Goal: Task Accomplishment & Management: Manage account settings

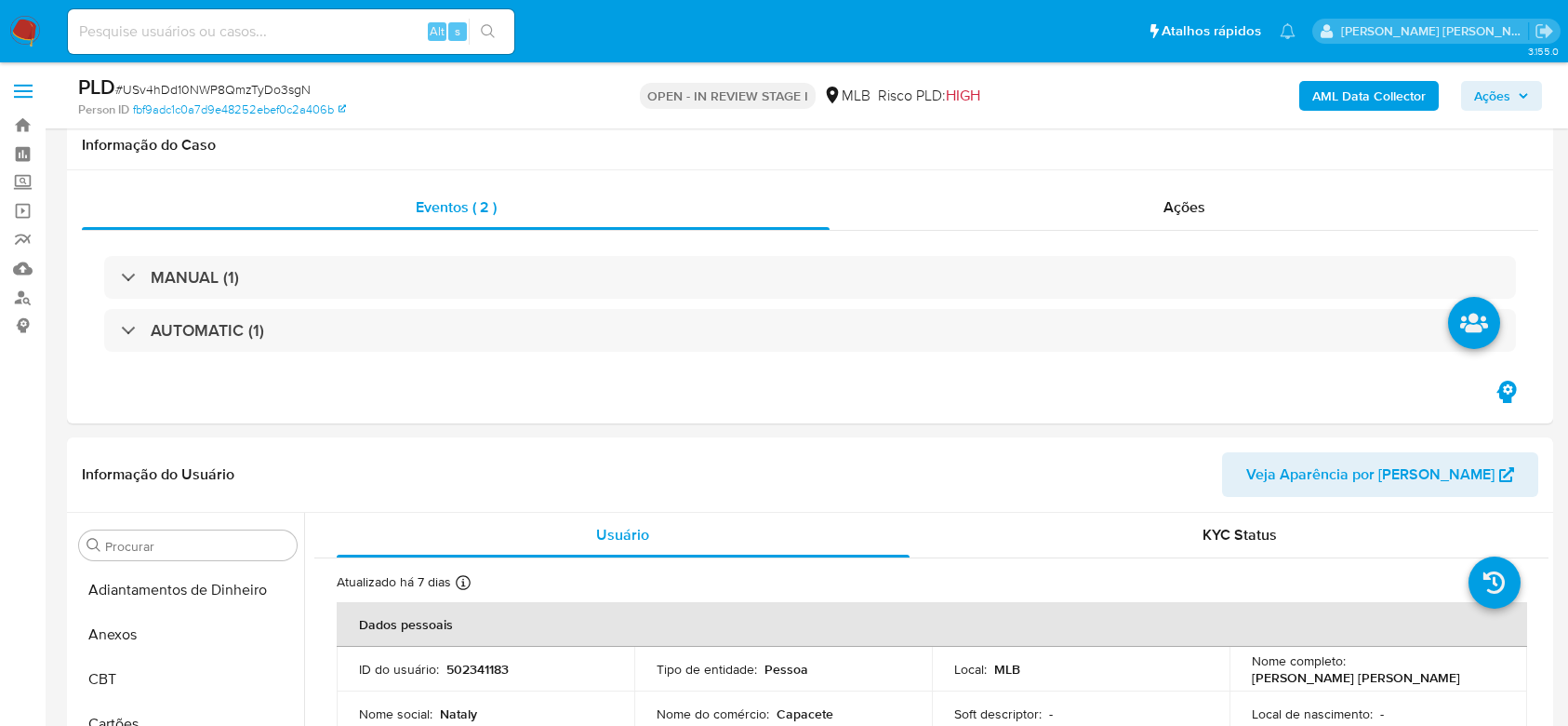
select select "10"
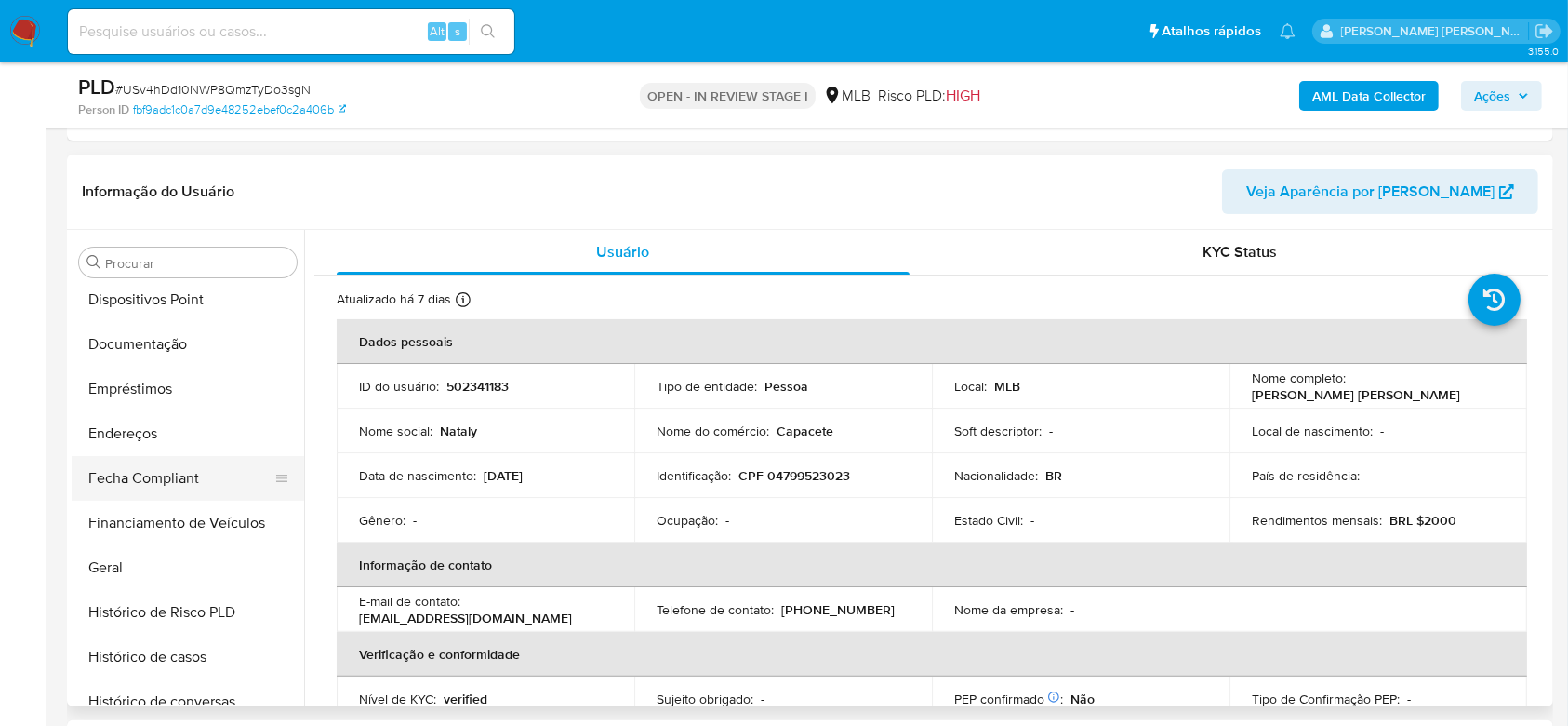
scroll to position [372, 0]
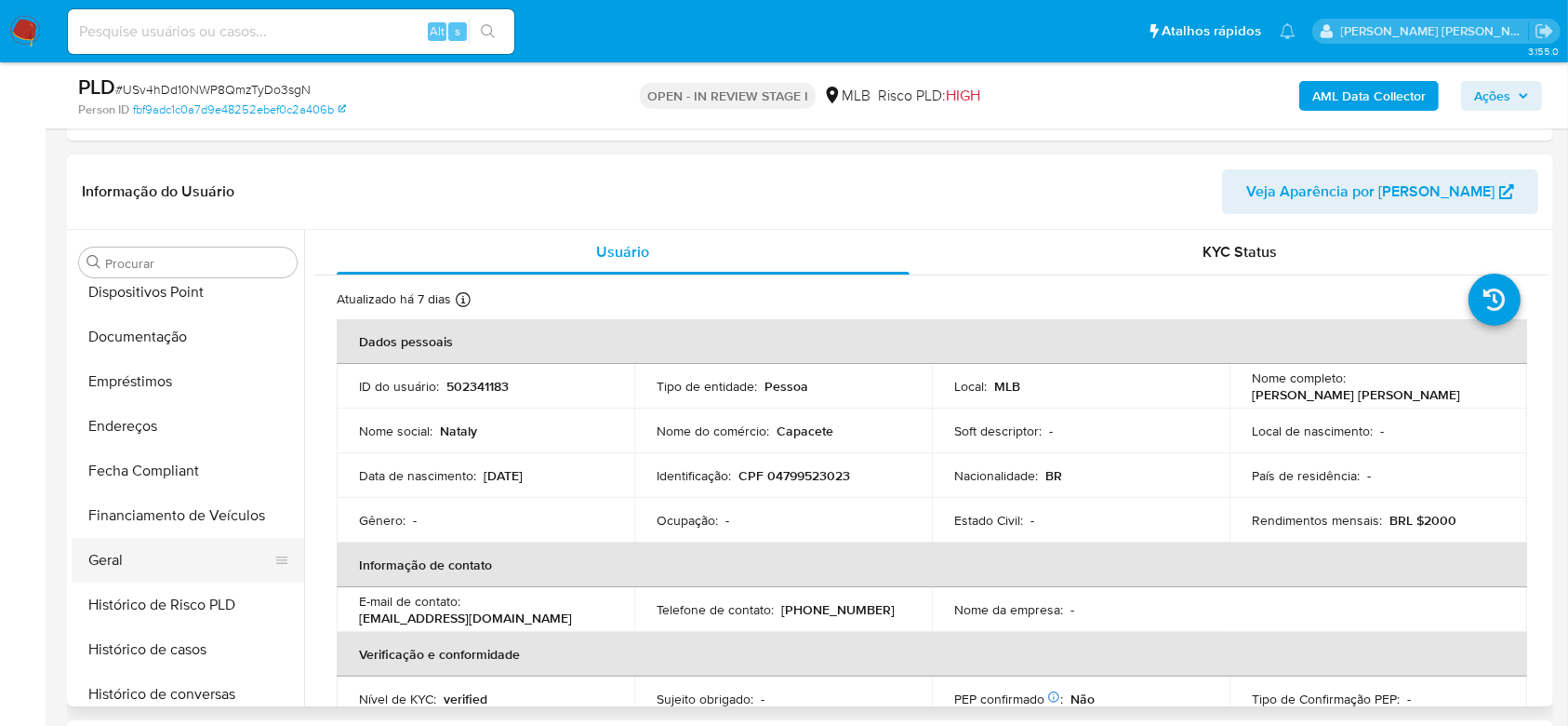
click at [132, 567] on button "Geral" at bounding box center [180, 560] width 218 height 45
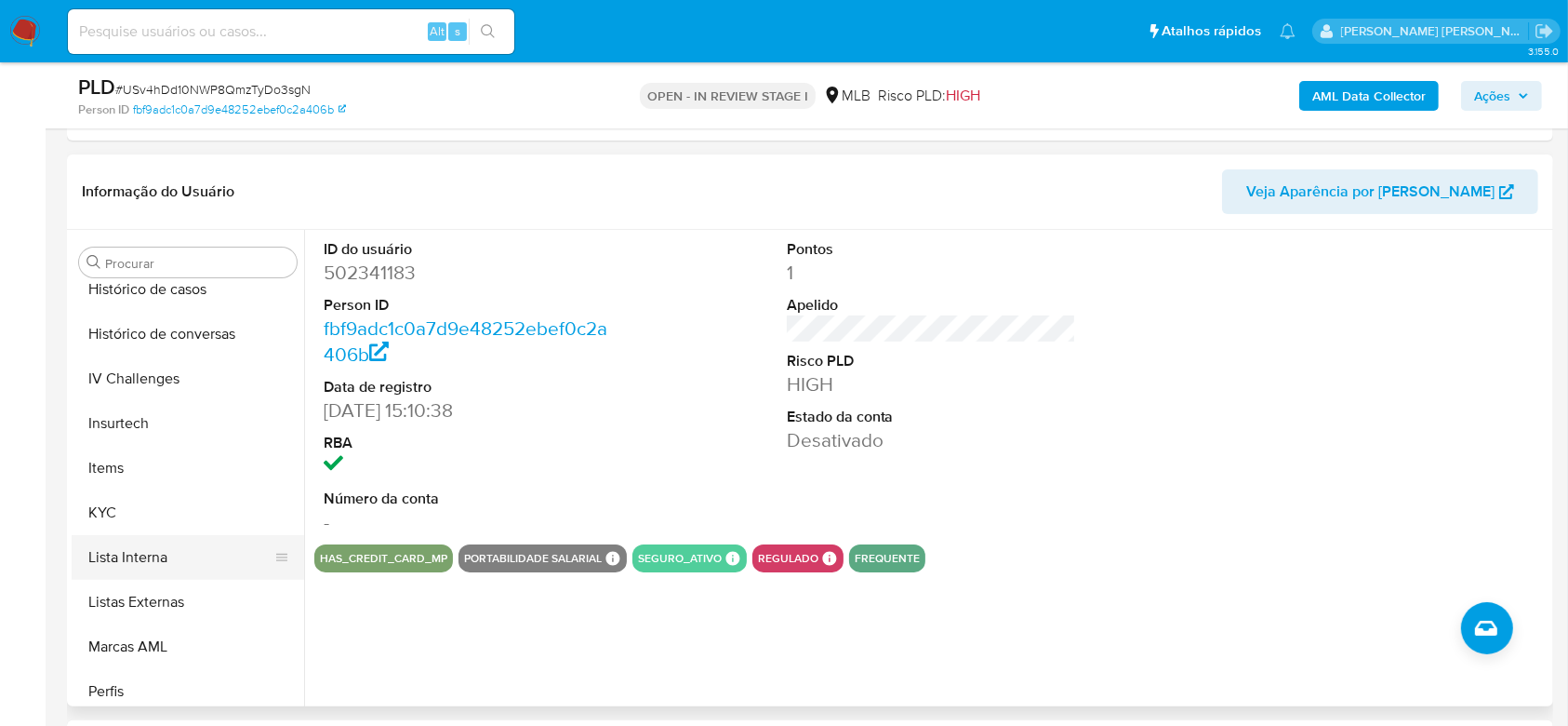
scroll to position [745, 0]
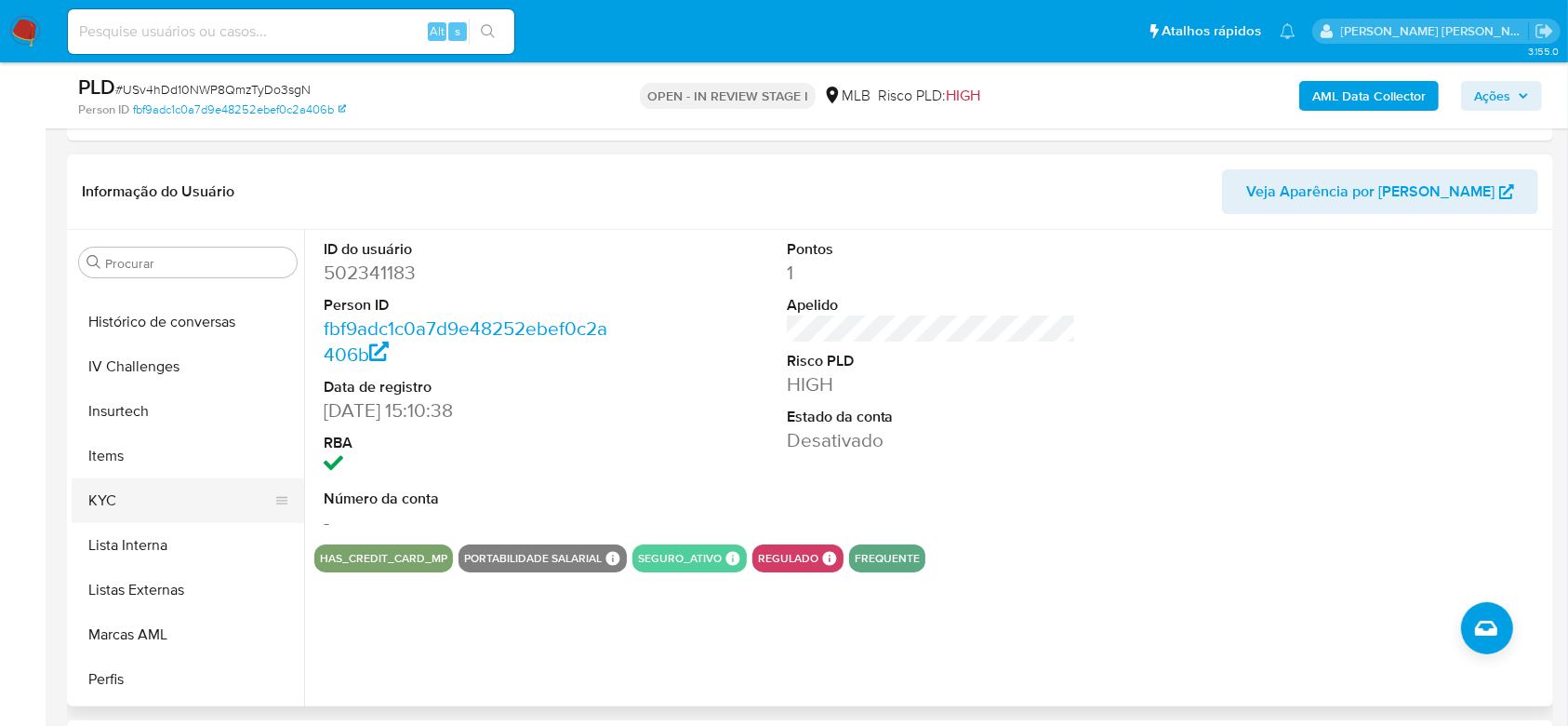
click at [163, 512] on button "KYC" at bounding box center [180, 500] width 218 height 45
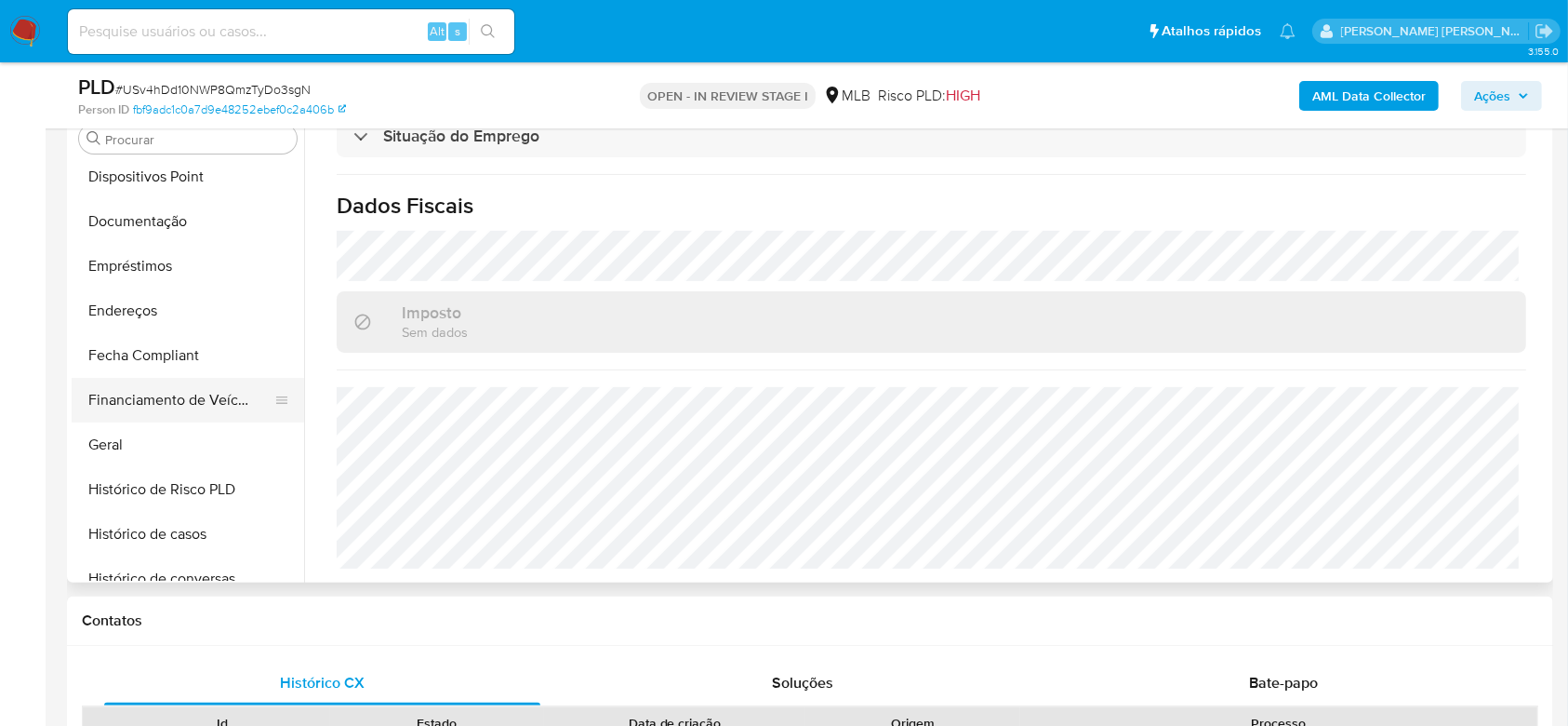
scroll to position [248, 0]
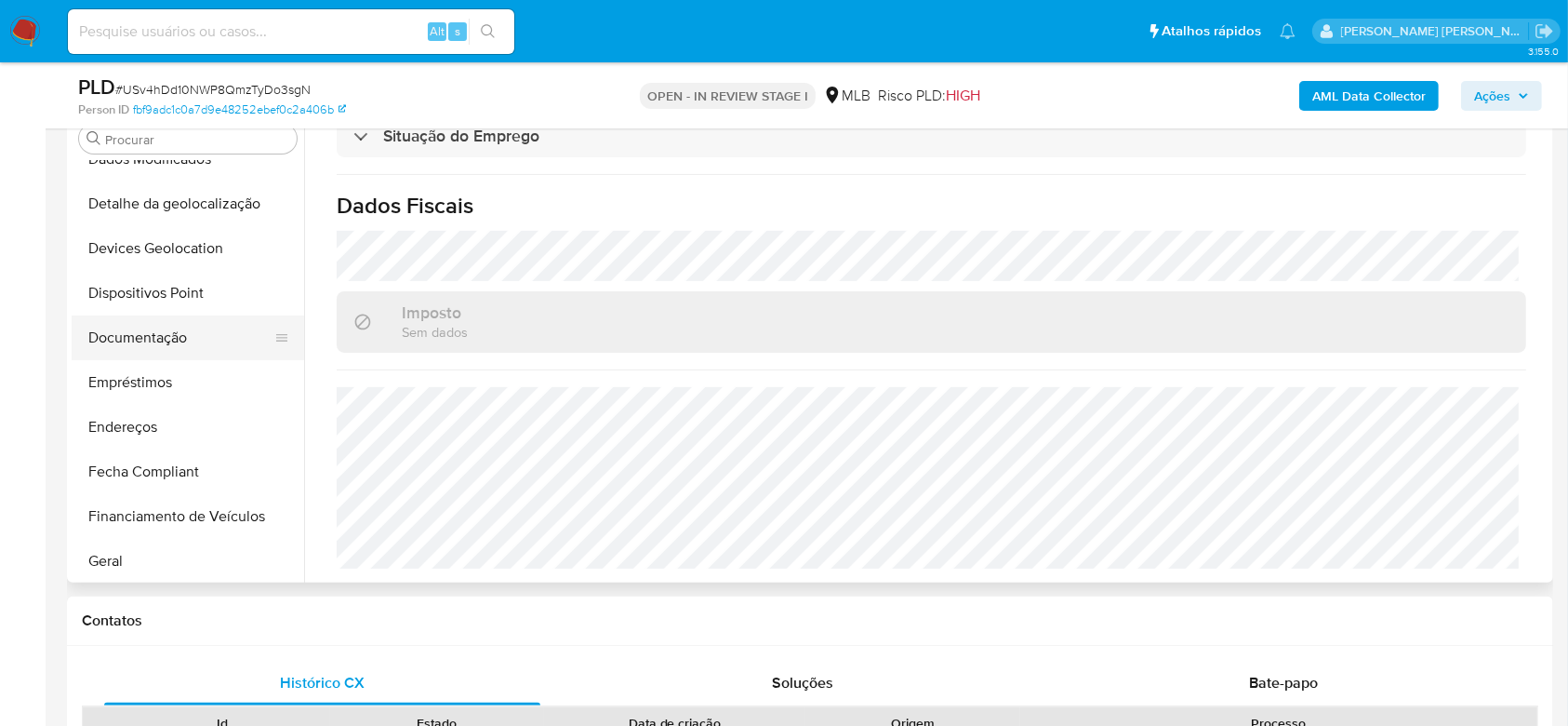
click at [180, 333] on button "Documentação" at bounding box center [180, 337] width 218 height 45
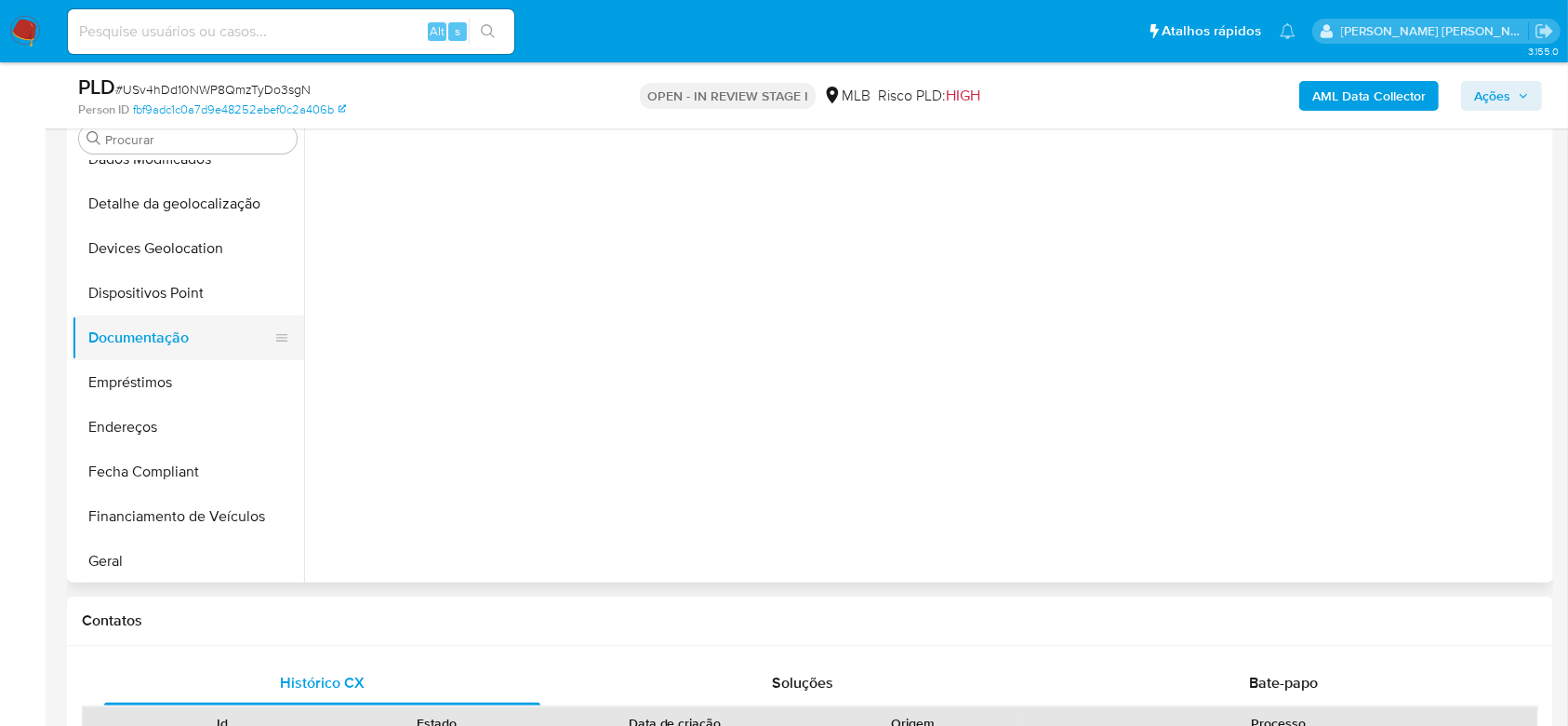
scroll to position [0, 0]
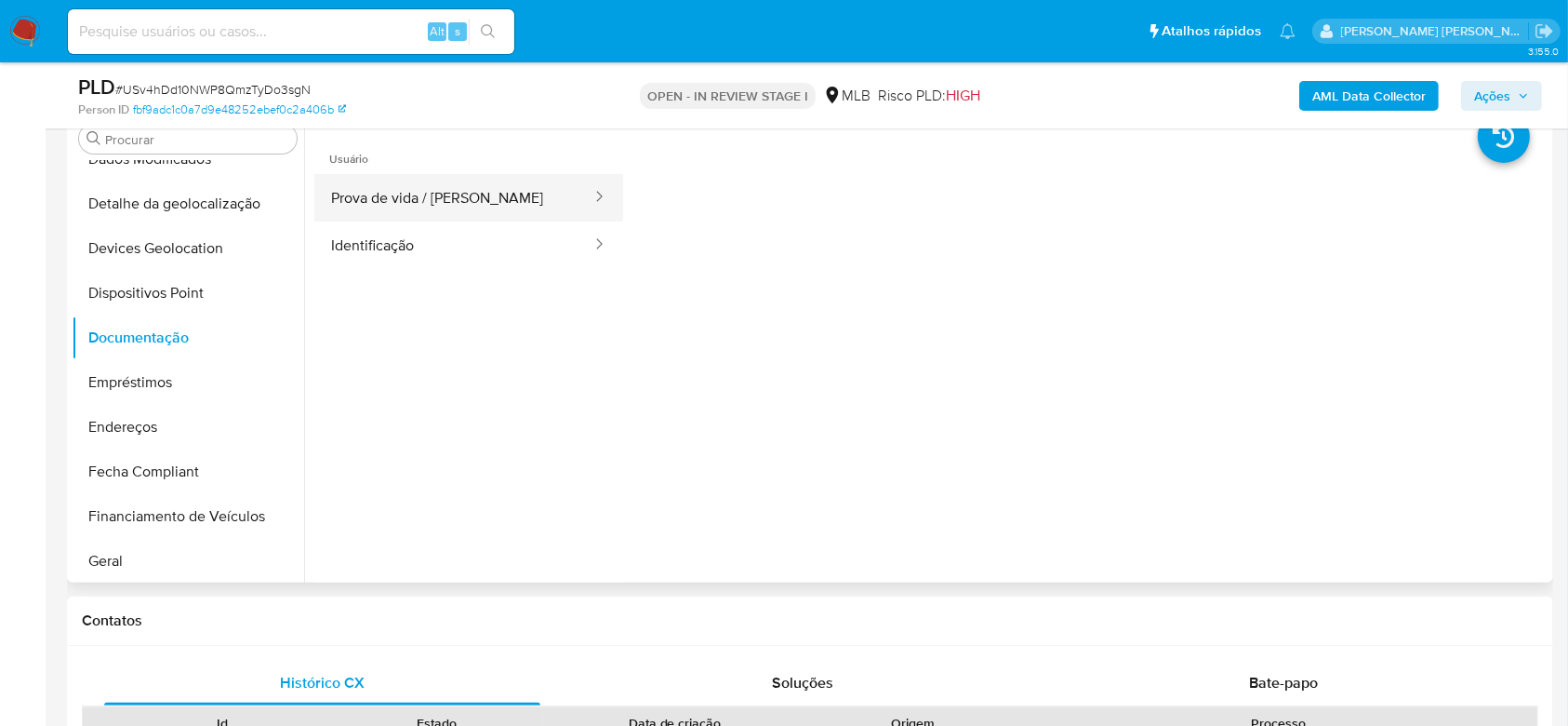
click at [419, 217] on button "Prova de vida / Selfie" at bounding box center [454, 198] width 279 height 48
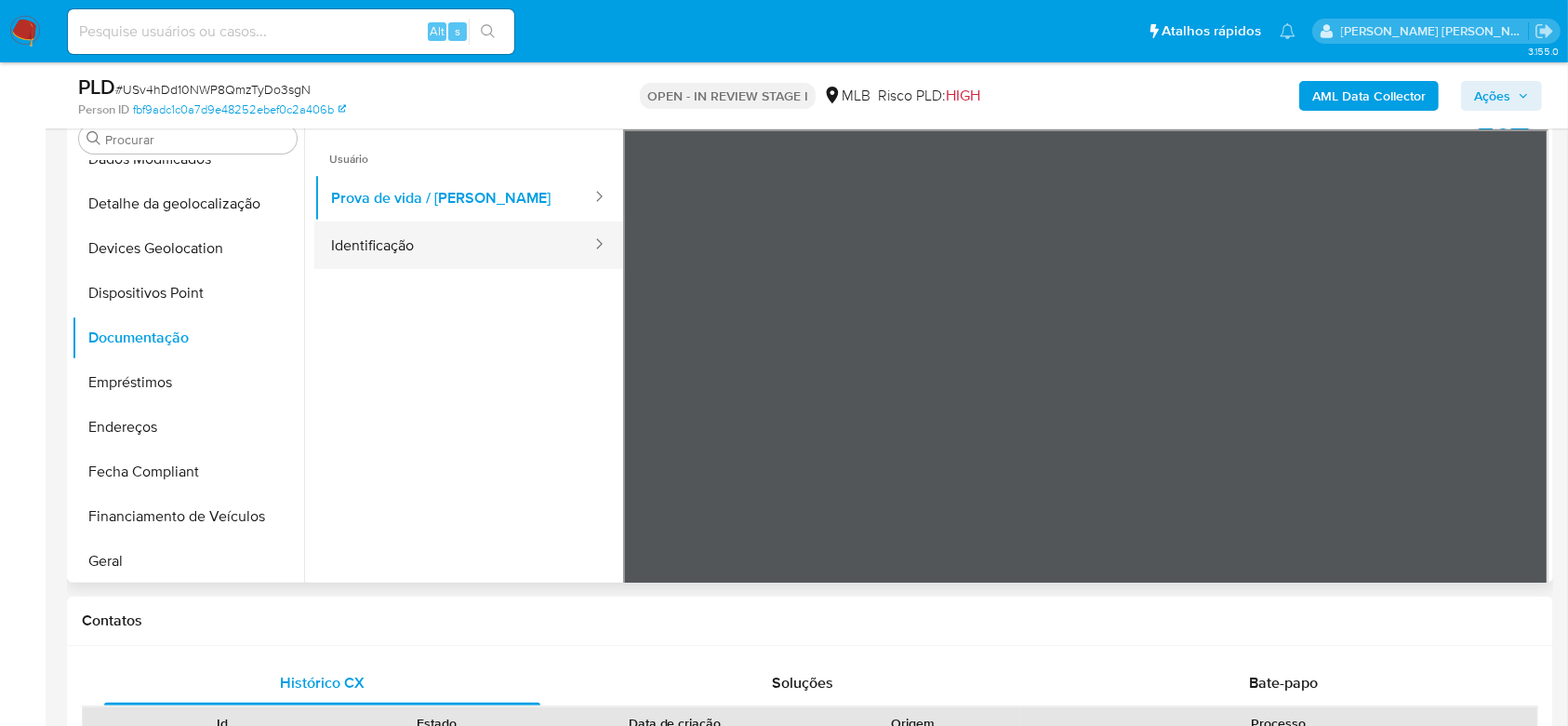
click at [458, 239] on button "Identificação" at bounding box center [454, 246] width 279 height 48
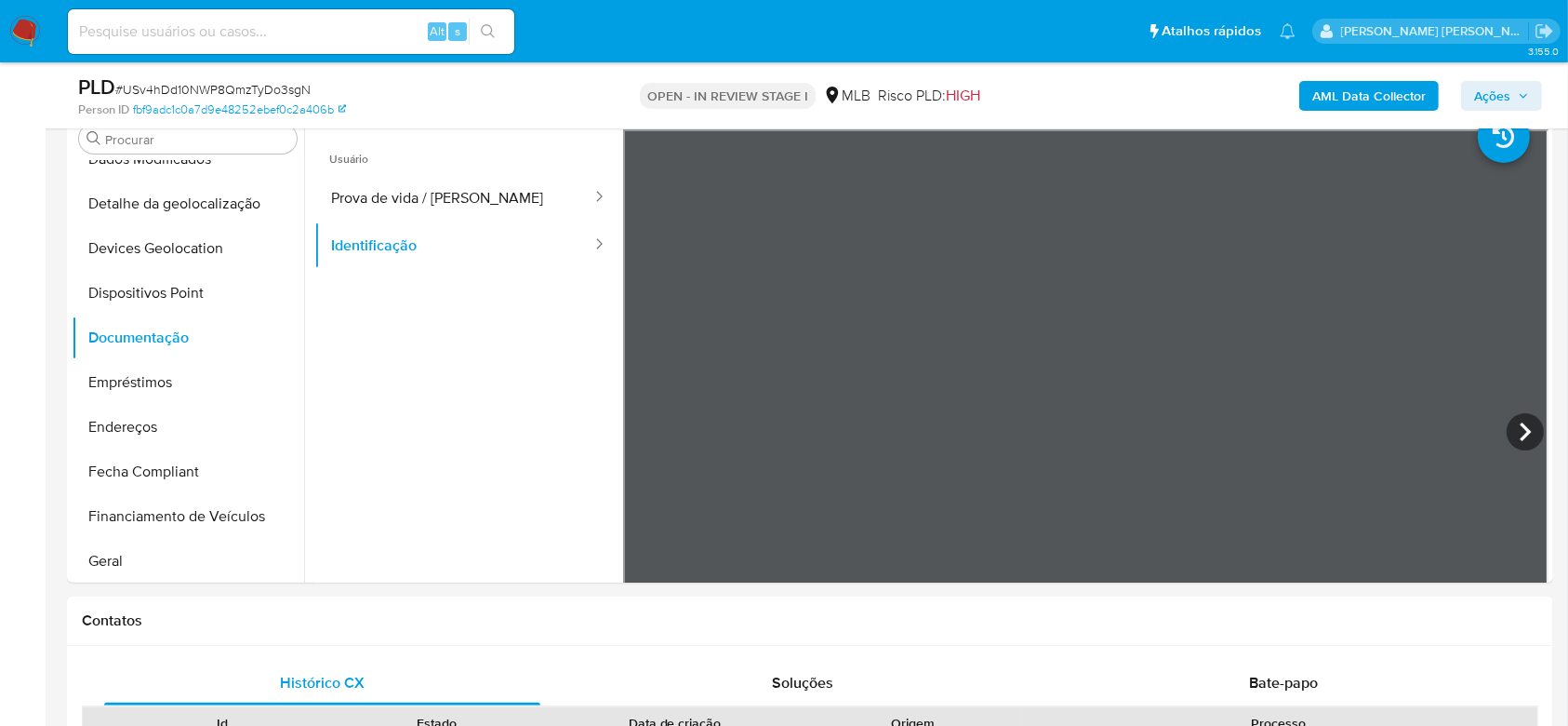
click at [1495, 96] on span "Ações" at bounding box center [1492, 96] width 37 height 30
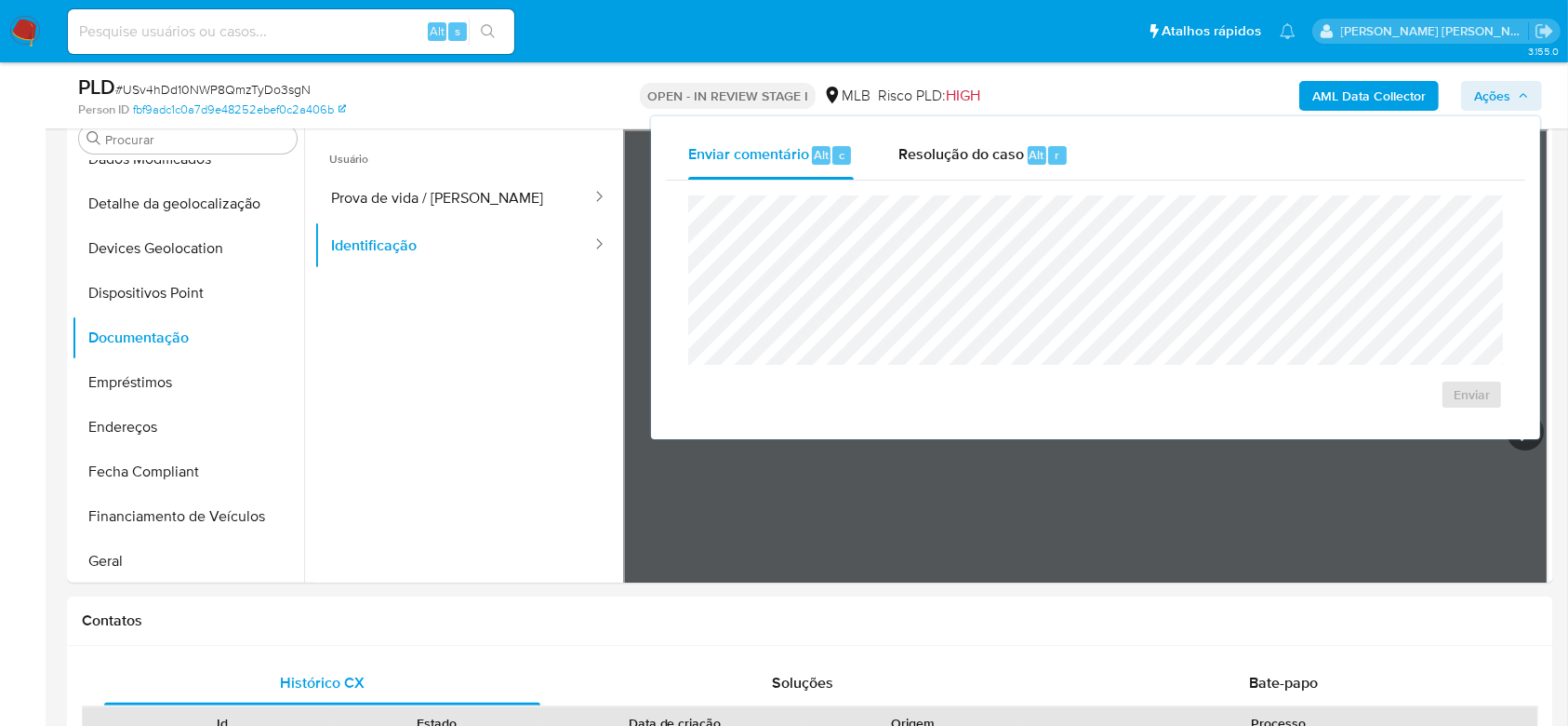
drag, startPoint x: 975, startPoint y: 158, endPoint x: 971, endPoint y: 188, distance: 30.3
click at [974, 164] on span "Resolução do caso" at bounding box center [961, 155] width 126 height 22
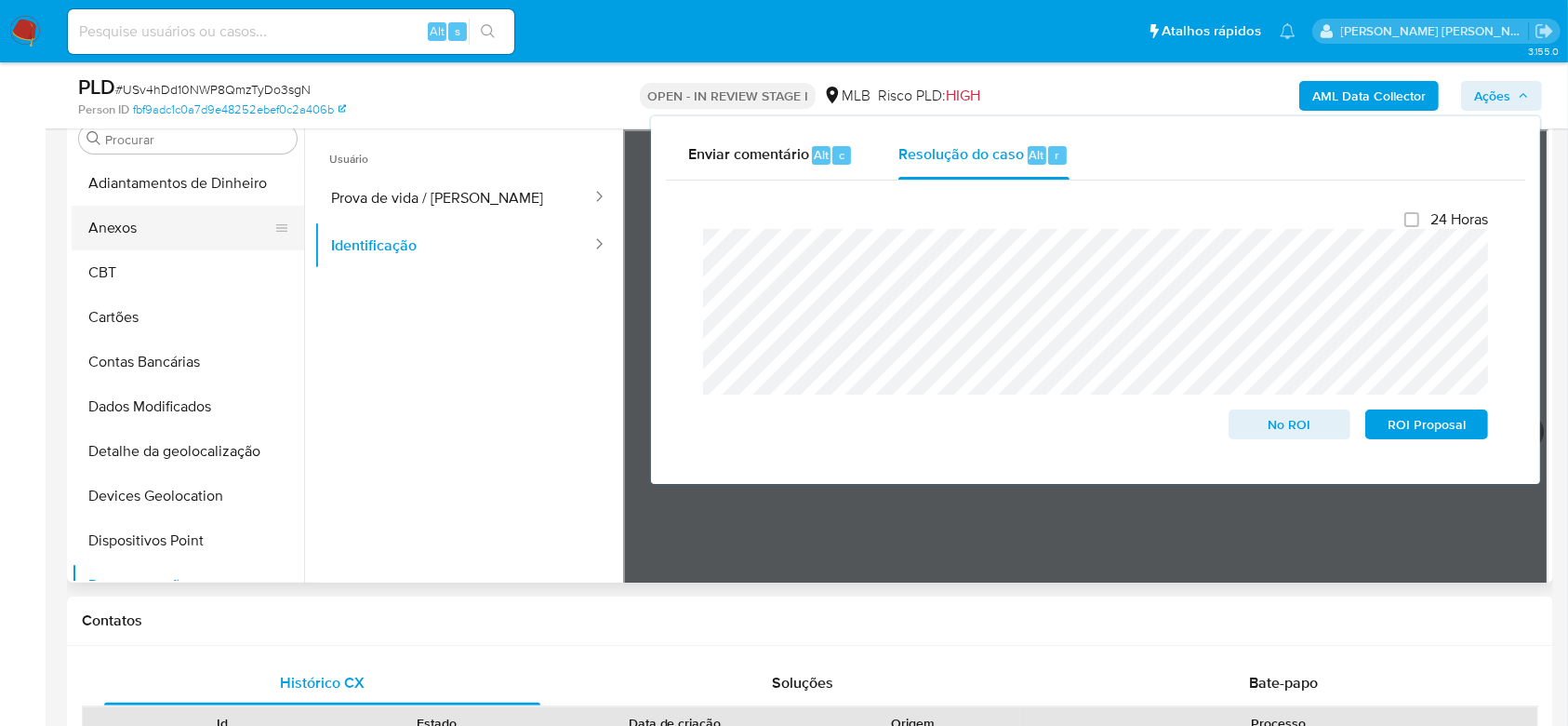
click at [171, 237] on button "Anexos" at bounding box center [180, 228] width 218 height 45
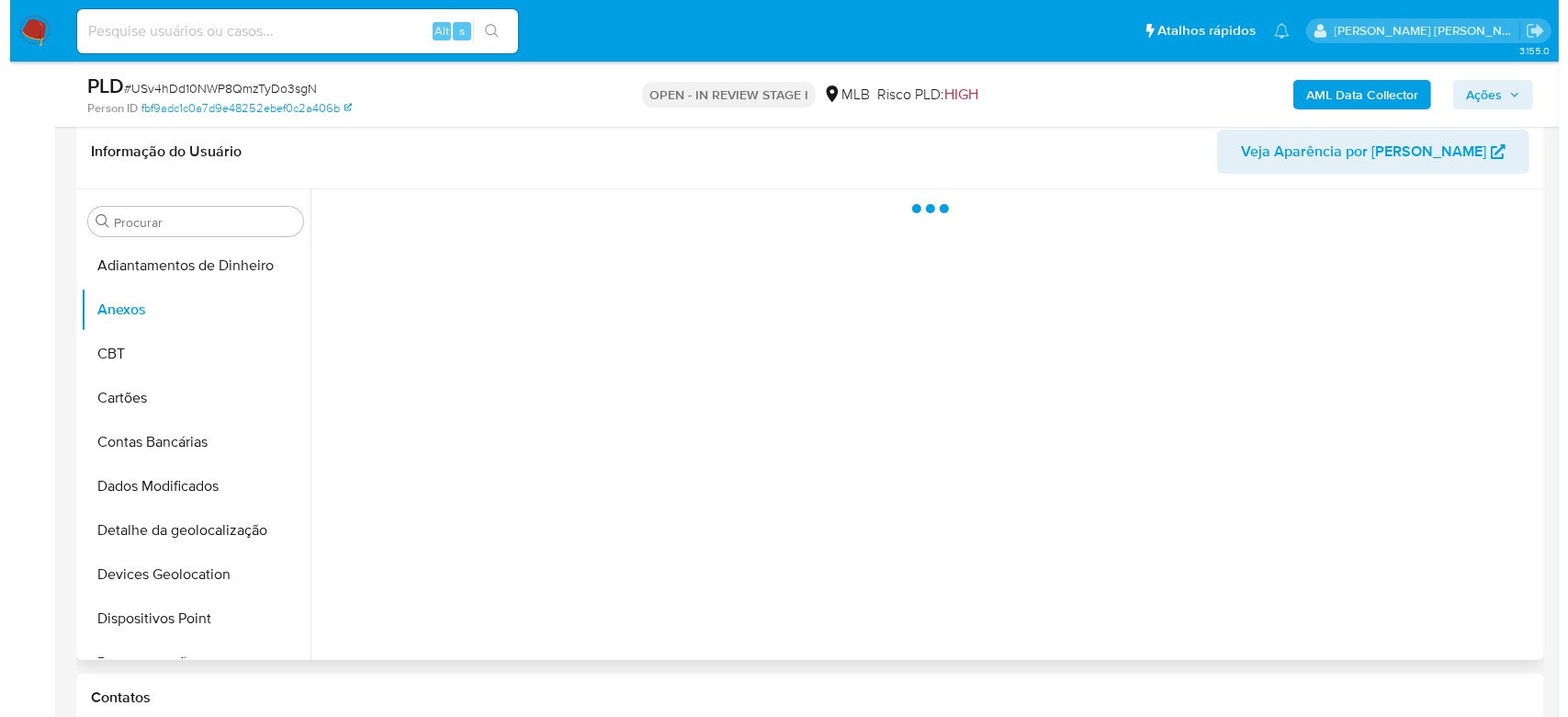
scroll to position [280, 0]
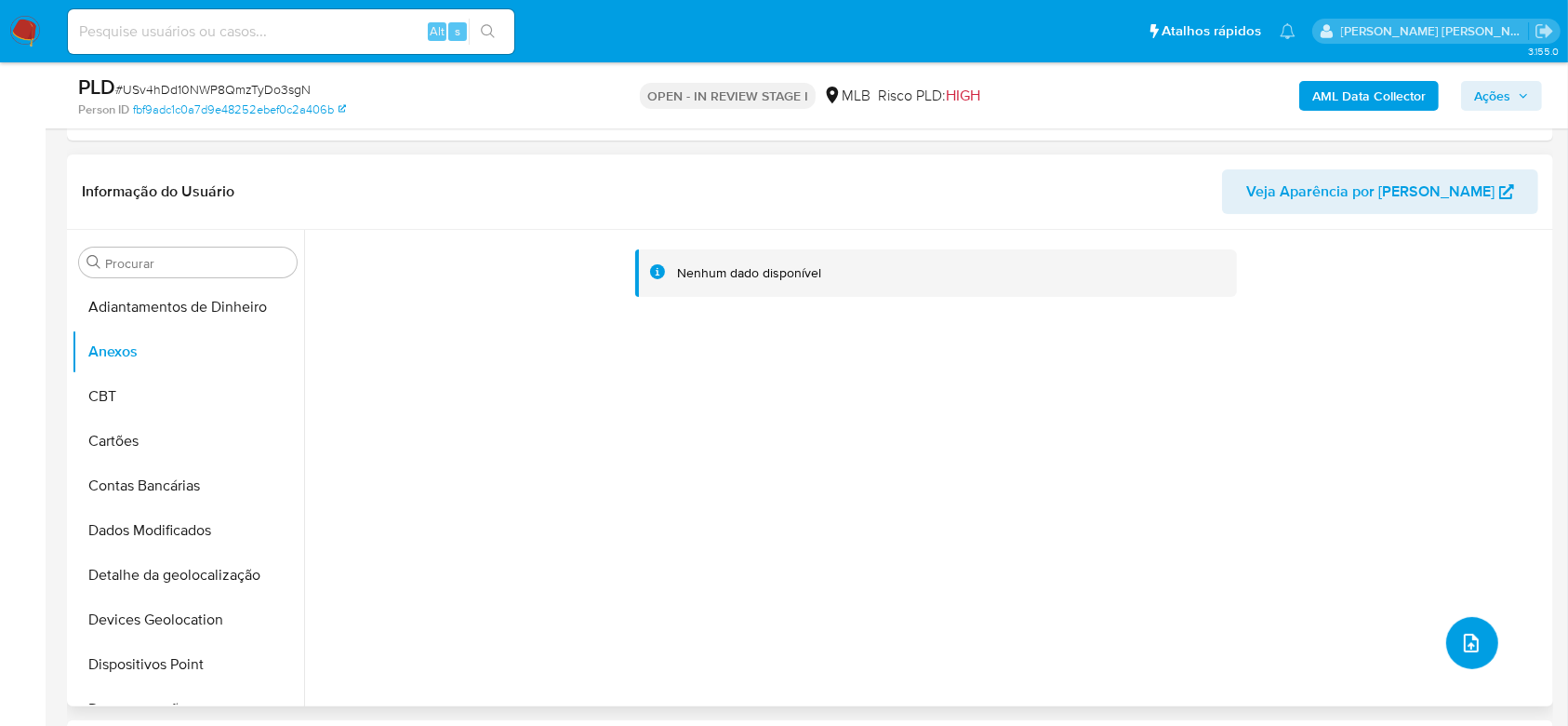
click at [1475, 639] on button "upload-file" at bounding box center [1472, 643] width 52 height 52
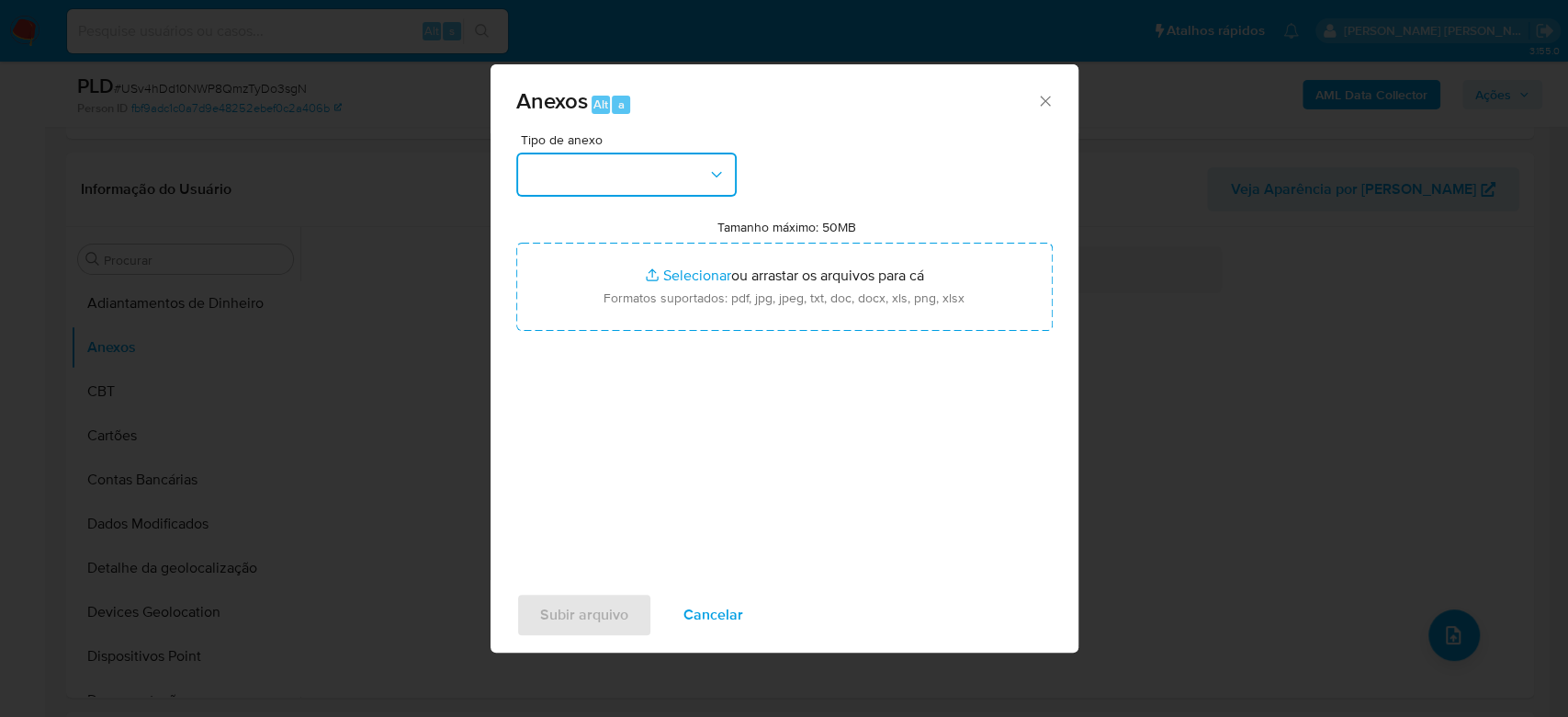
click at [573, 173] on button "button" at bounding box center [626, 174] width 220 height 44
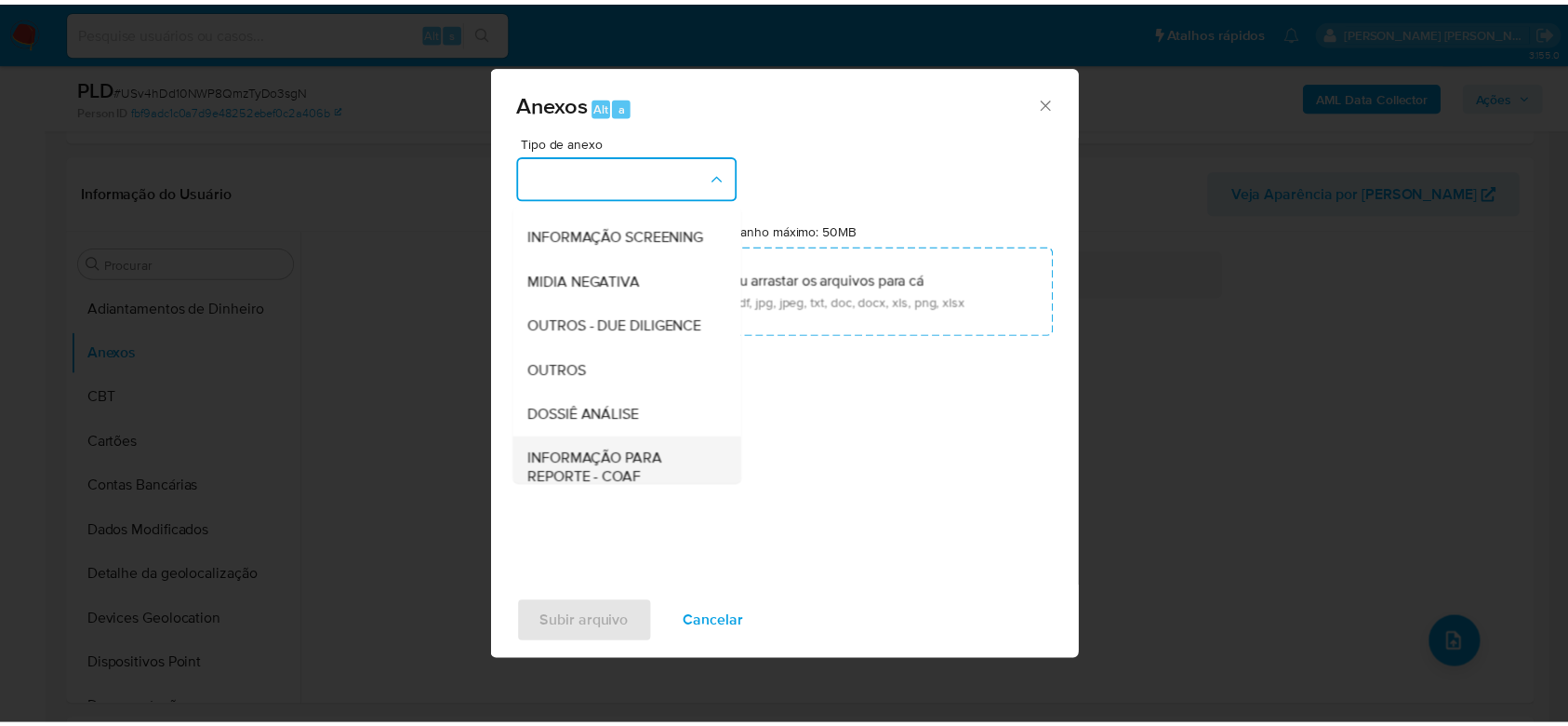
scroll to position [285, 0]
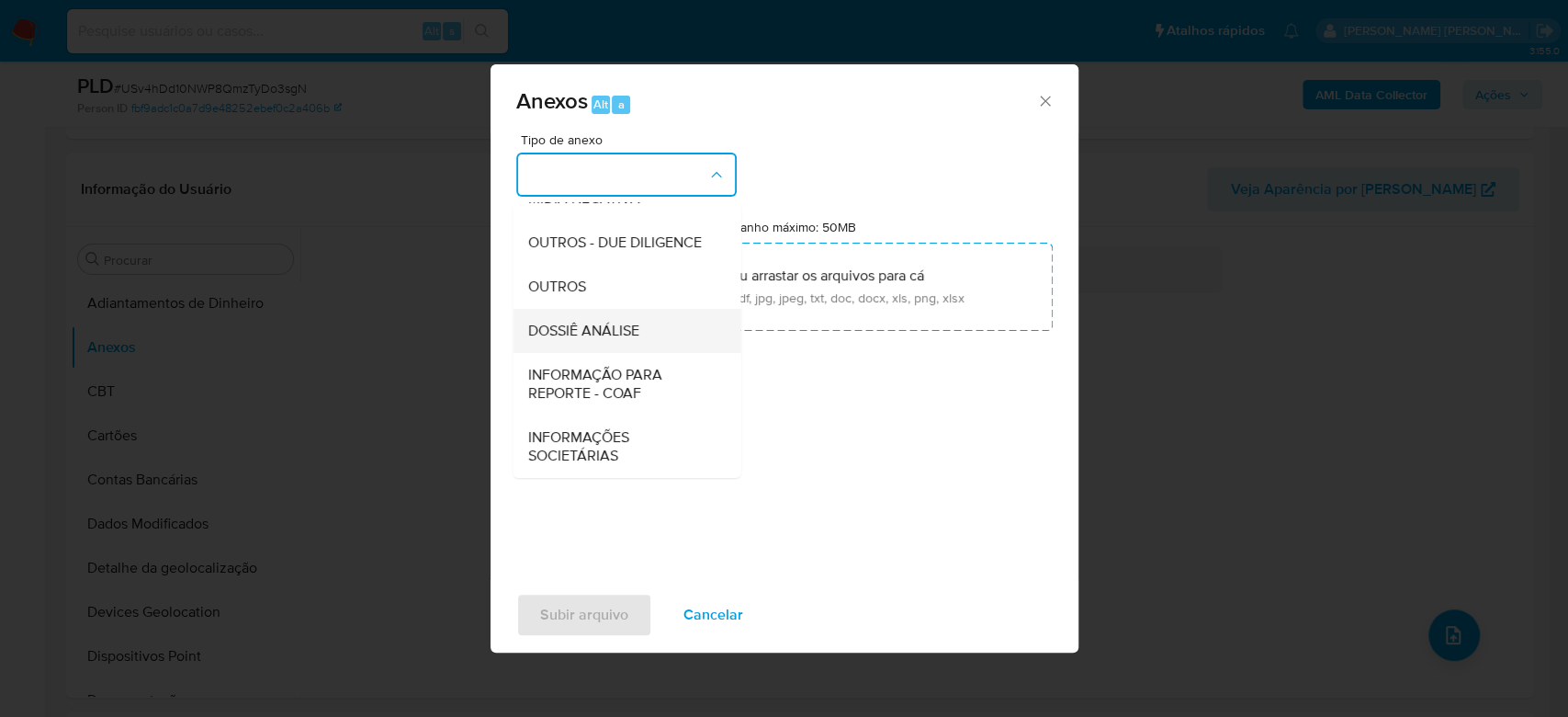
click at [580, 322] on span "DOSSIÊ ANÁLISE" at bounding box center [583, 331] width 111 height 19
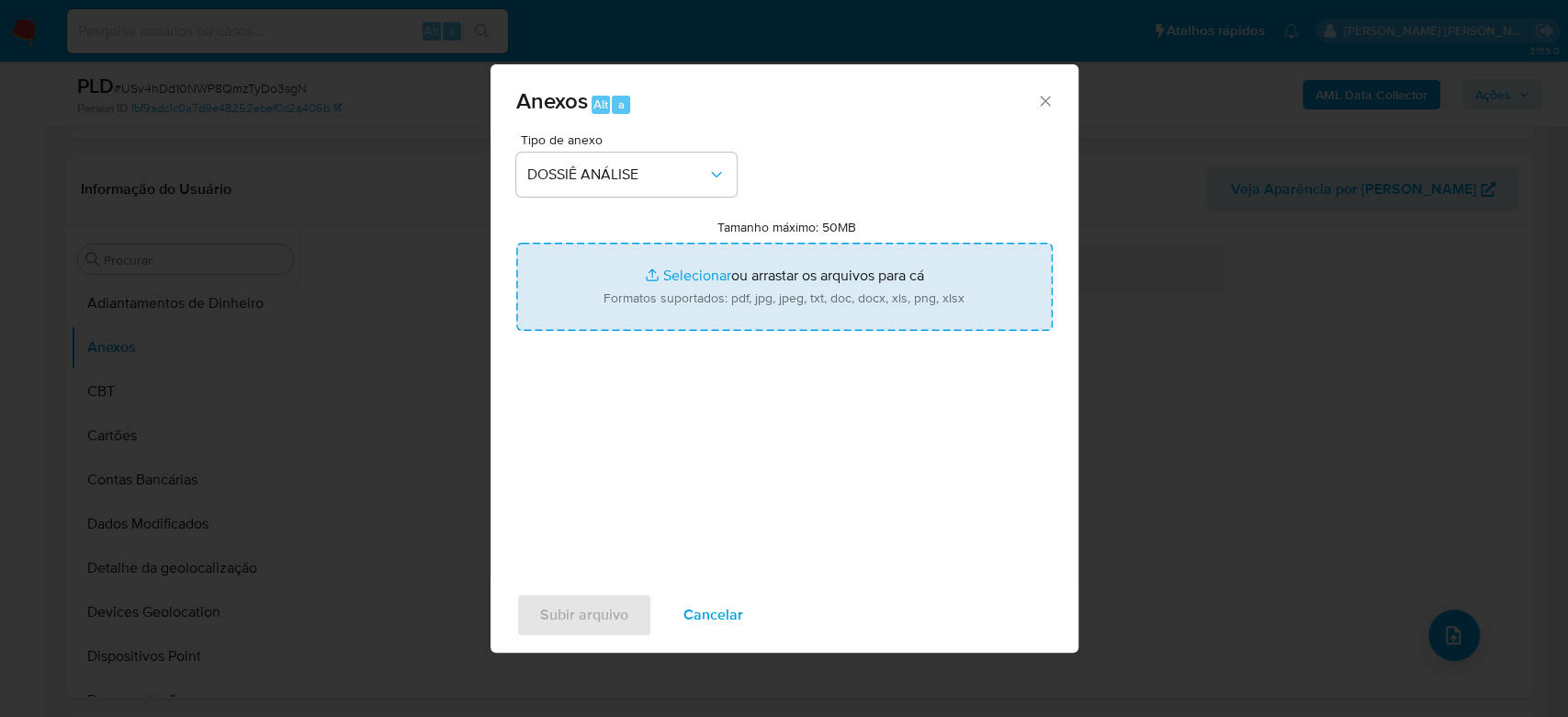
type input "C:\fakepath\Mulan 502341183_2025_08_25_16_00_48.xlsx"
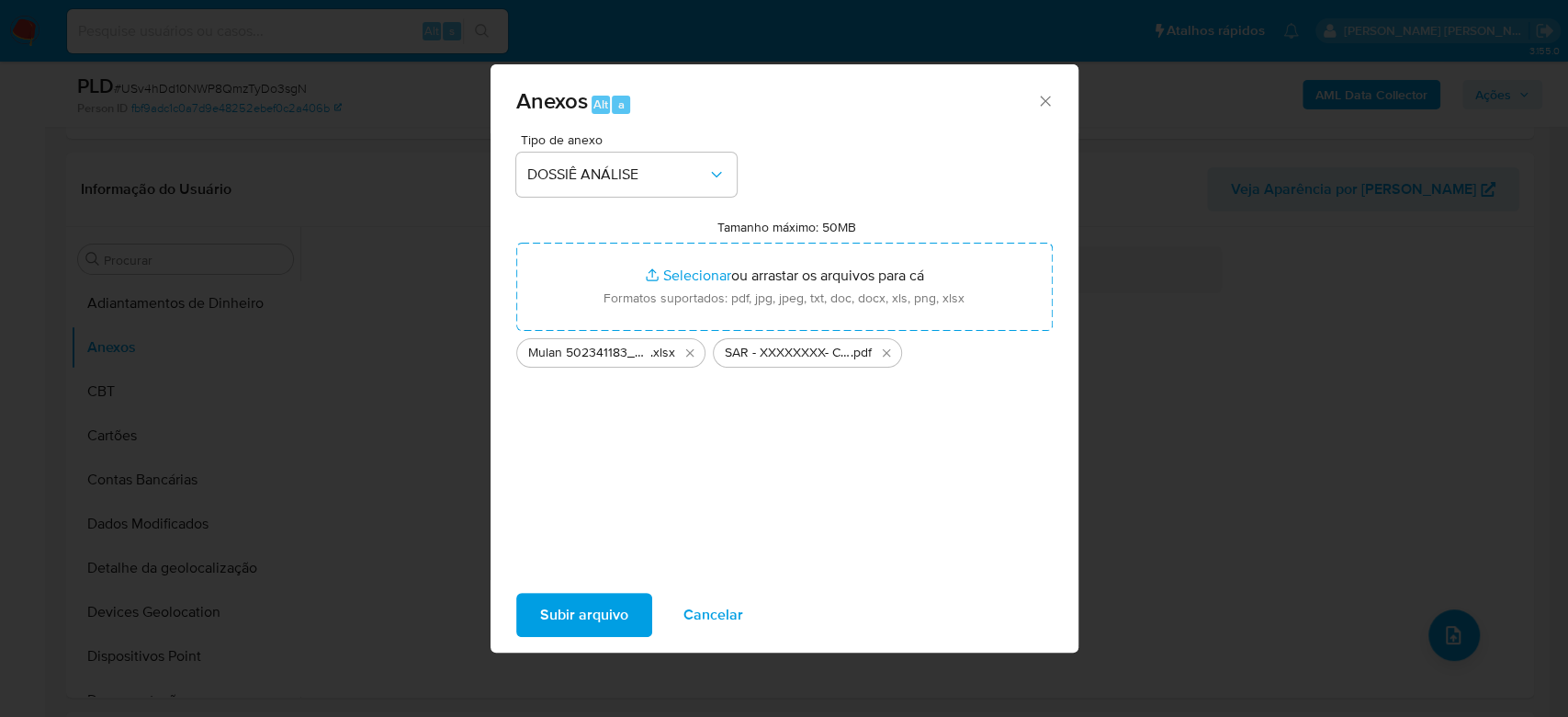
click at [567, 613] on span "Subir arquivo" at bounding box center [584, 614] width 88 height 40
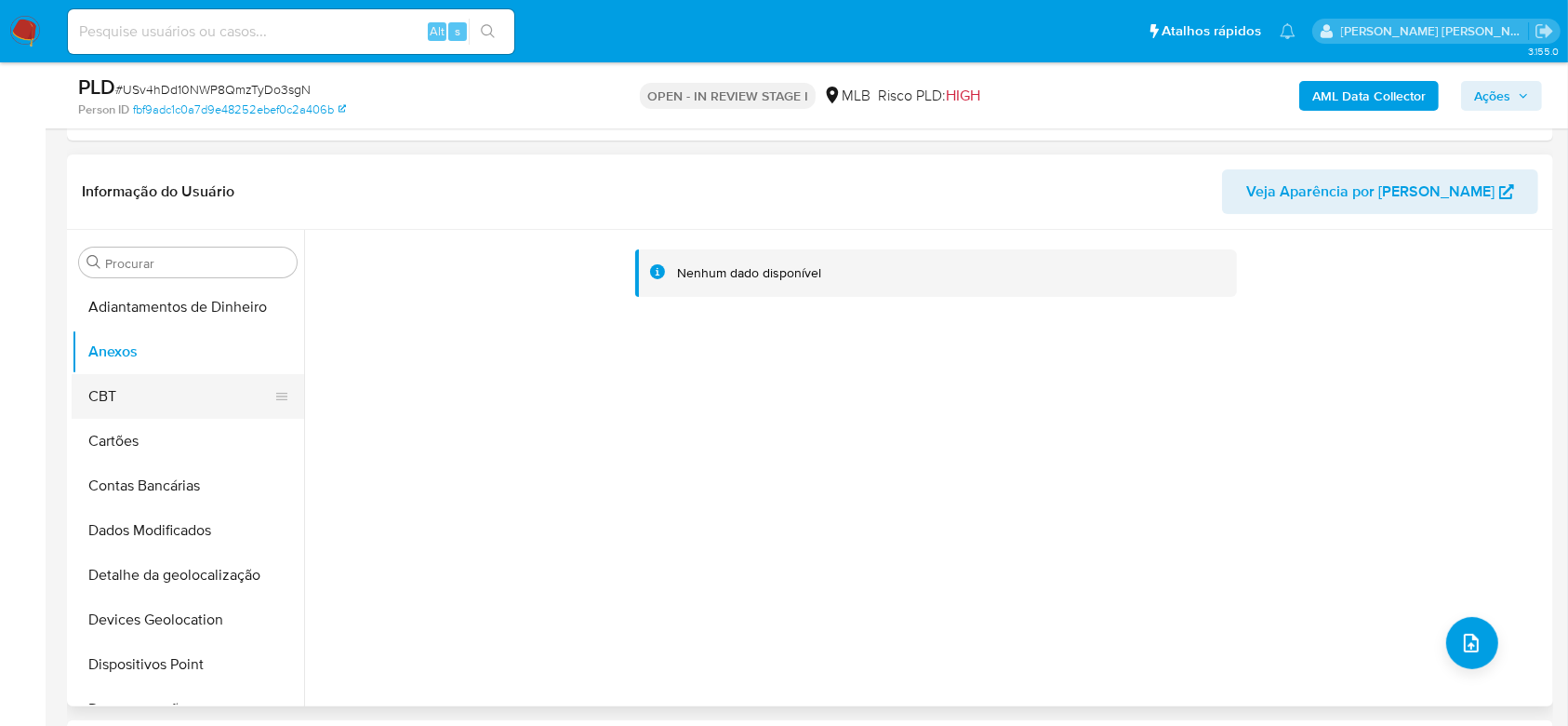
click at [115, 390] on button "CBT" at bounding box center [180, 396] width 218 height 45
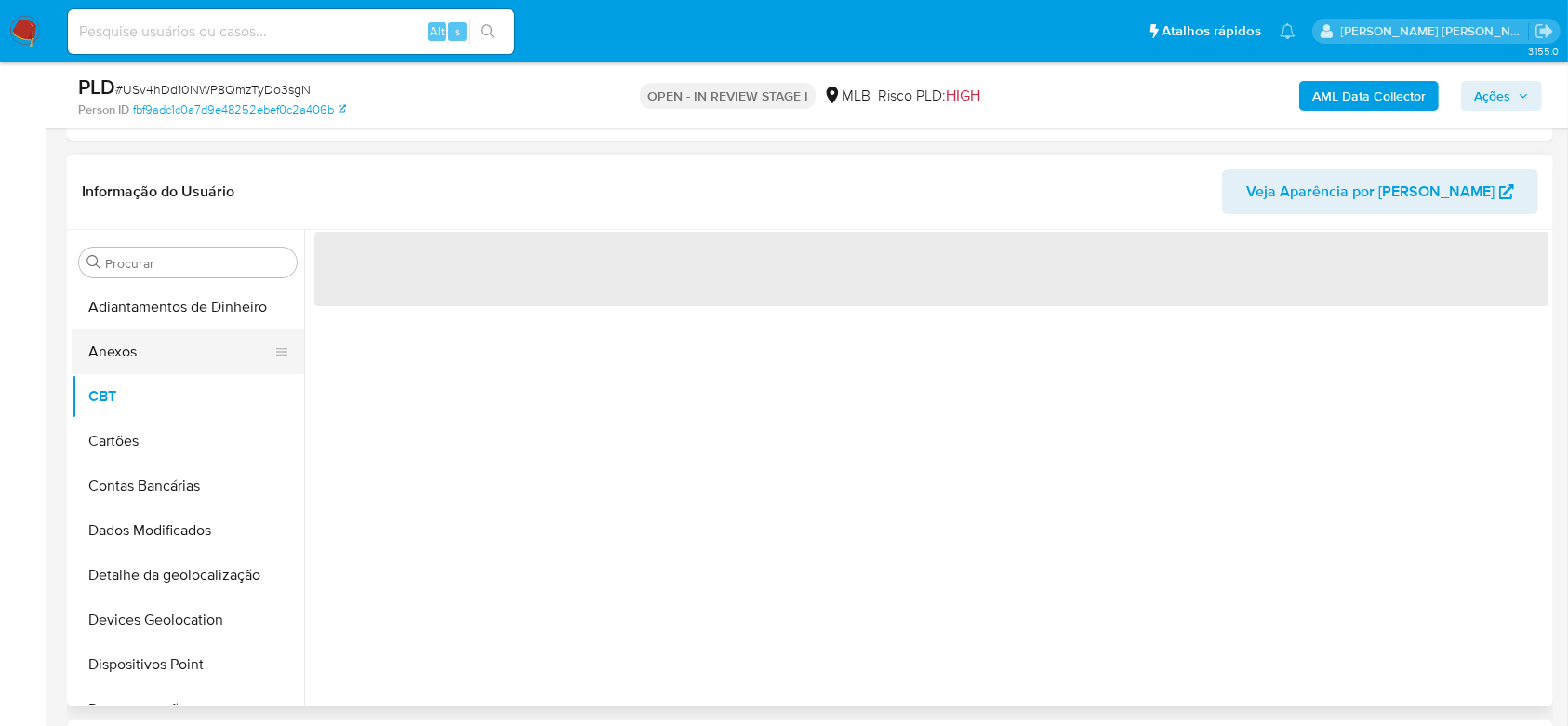
click at [124, 356] on button "Anexos" at bounding box center [180, 352] width 218 height 45
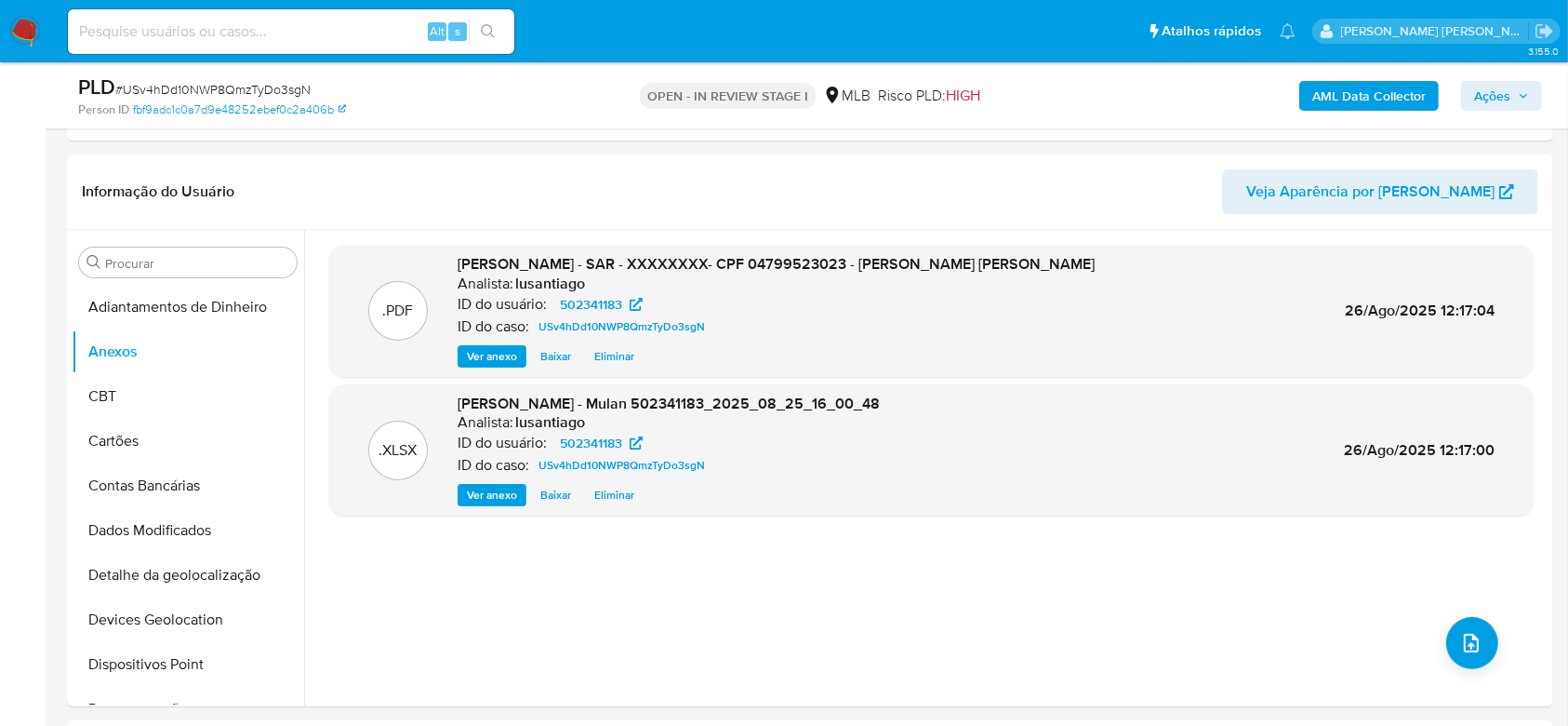
click at [1506, 94] on span "Ações" at bounding box center [1492, 96] width 37 height 30
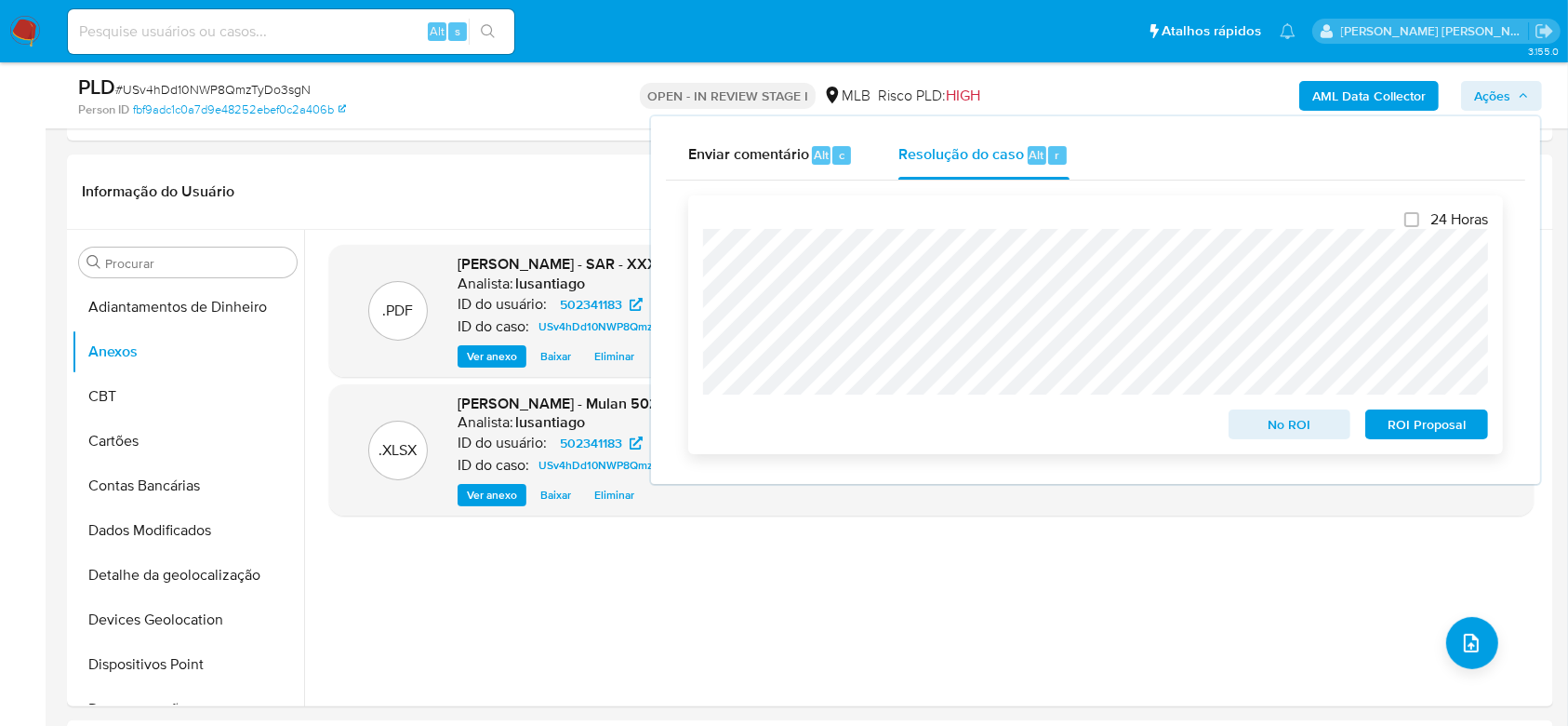
click at [1444, 424] on span "ROI Proposal" at bounding box center [1426, 424] width 97 height 26
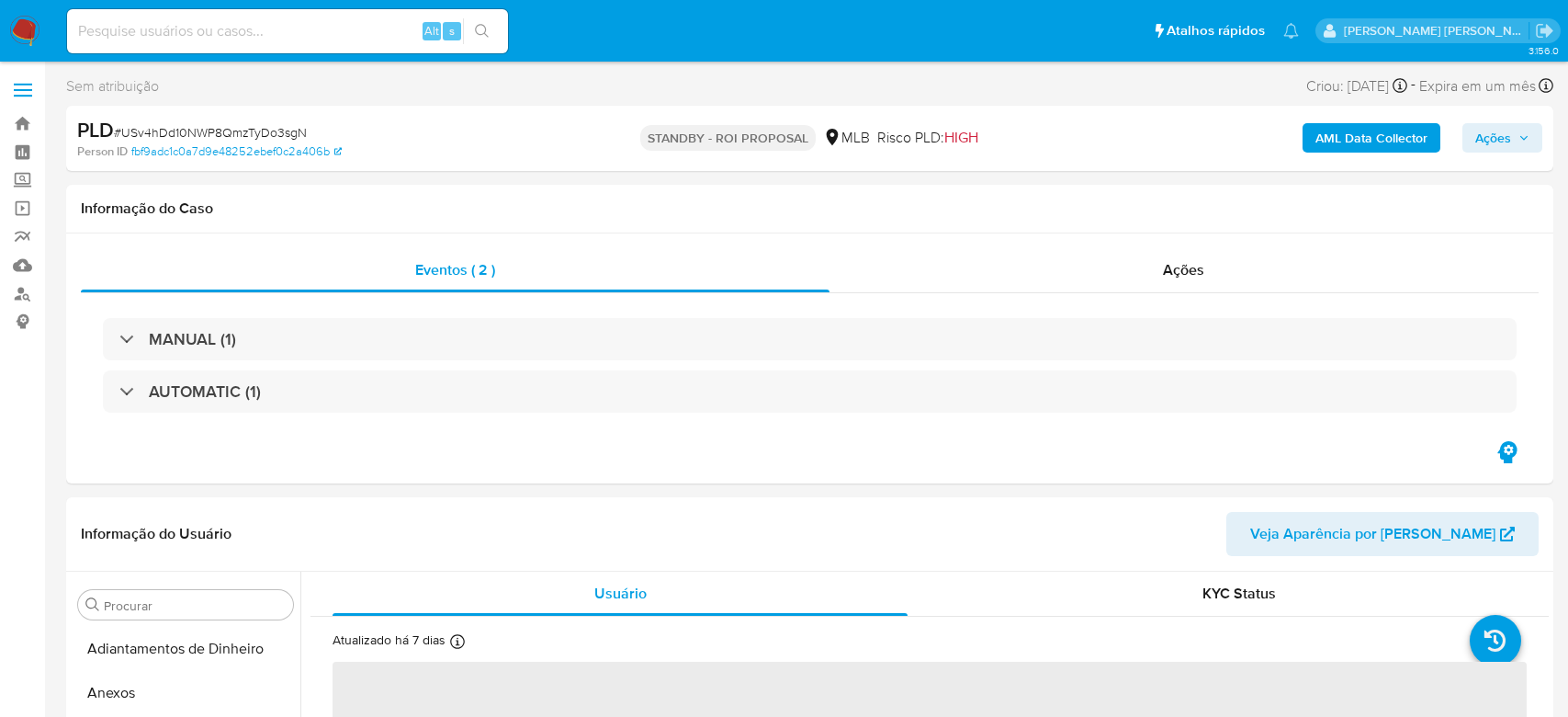
select select "10"
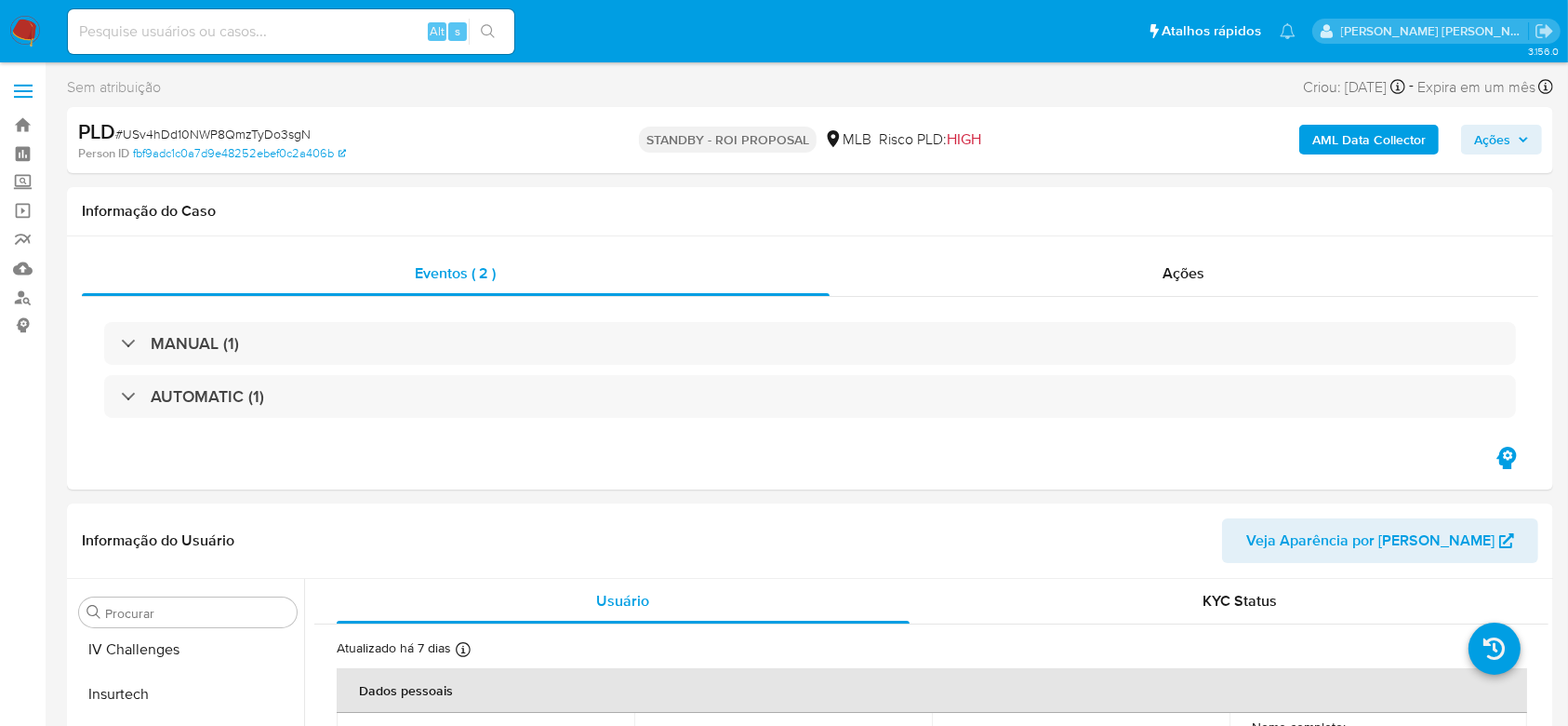
scroll to position [831, 0]
click at [25, 131] on link "Bandeja" at bounding box center [111, 125] width 222 height 29
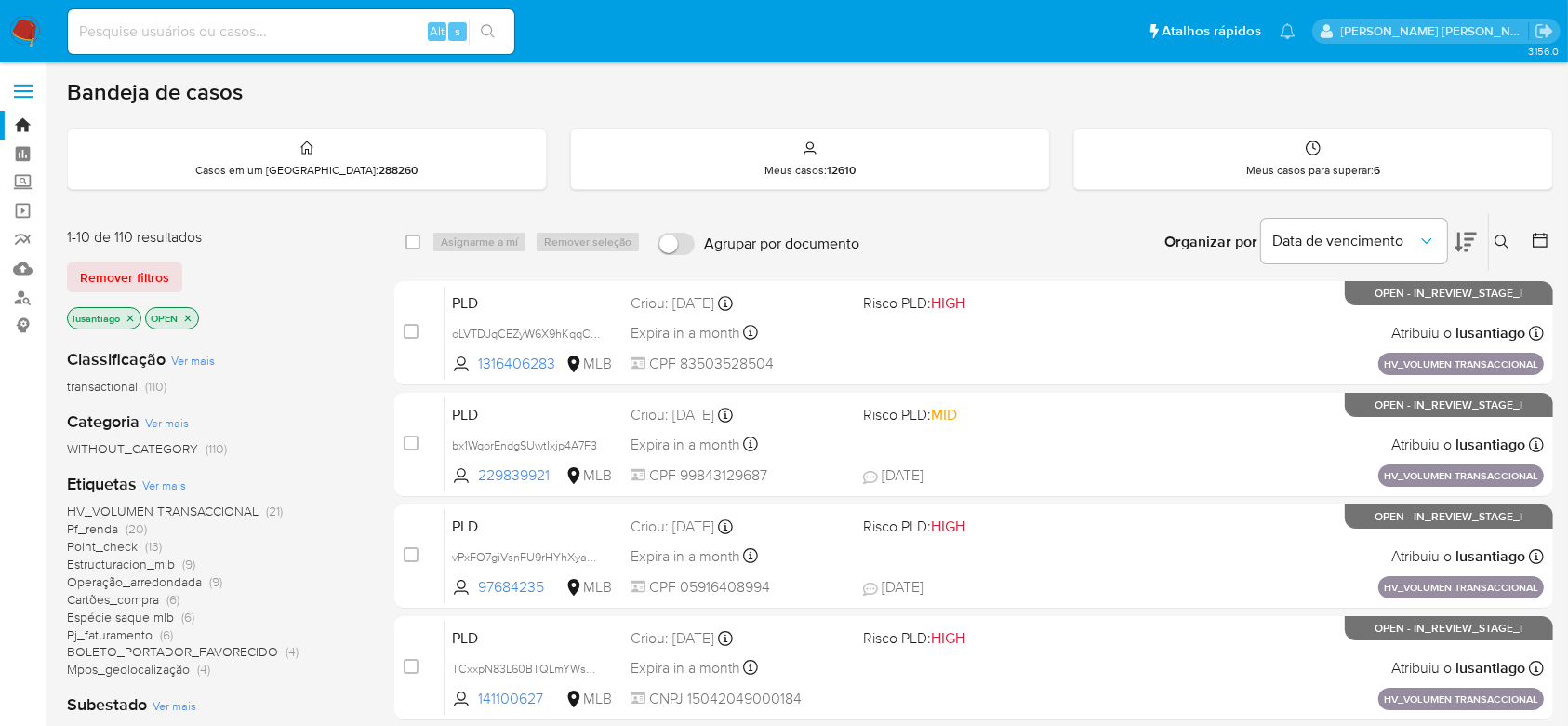
click at [264, 31] on input at bounding box center [291, 32] width 446 height 24
paste input "1009445981"
type input "1009445981"
click at [494, 31] on icon "search-icon" at bounding box center [488, 31] width 15 height 15
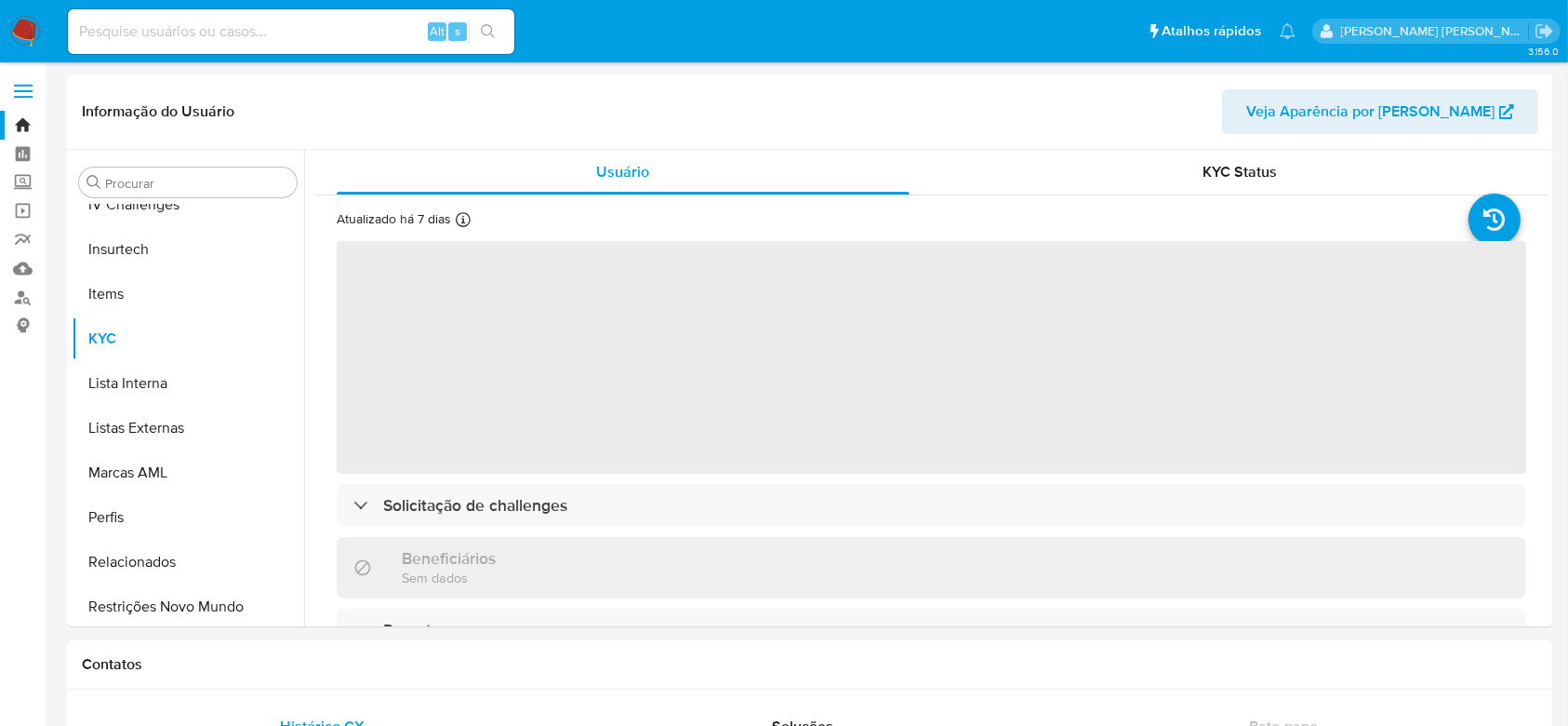
scroll to position [831, 0]
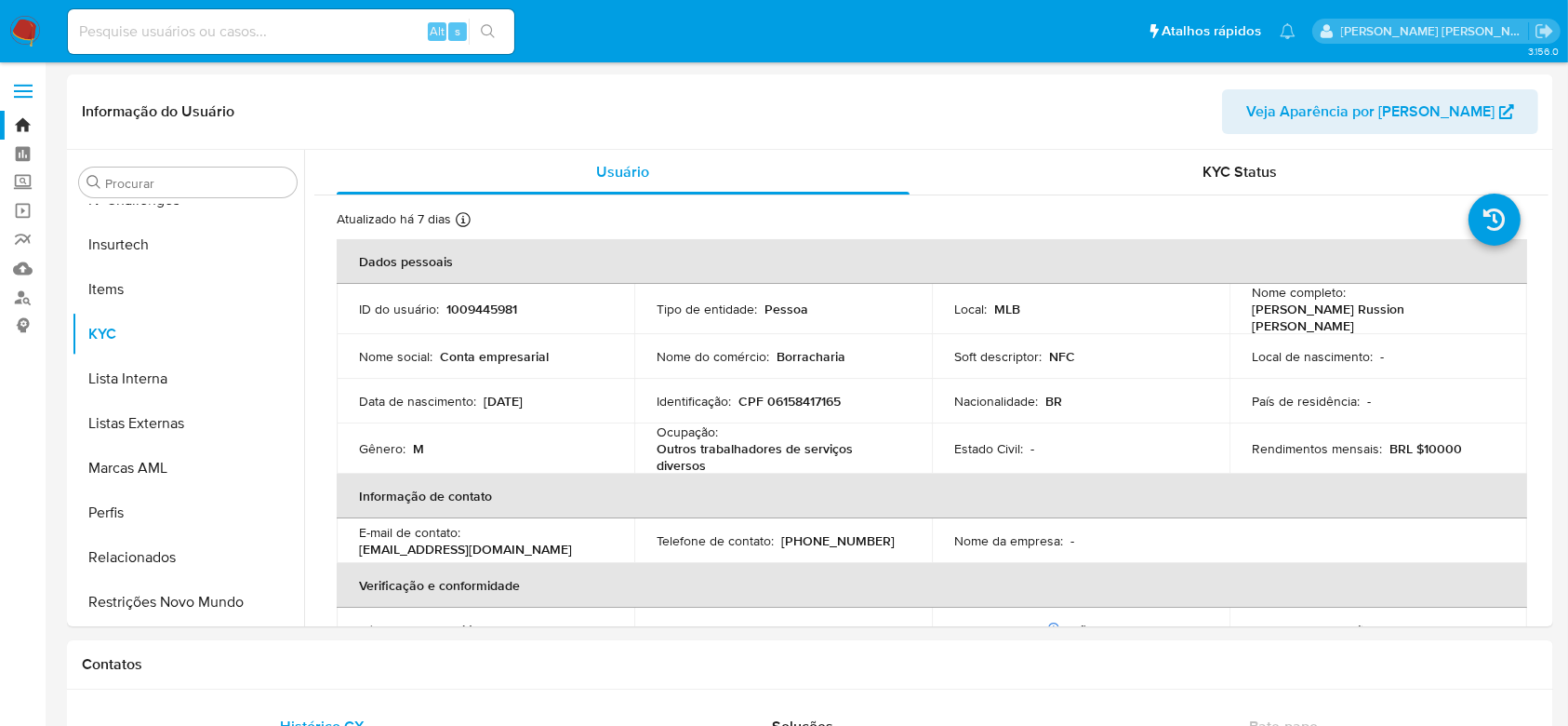
select select "10"
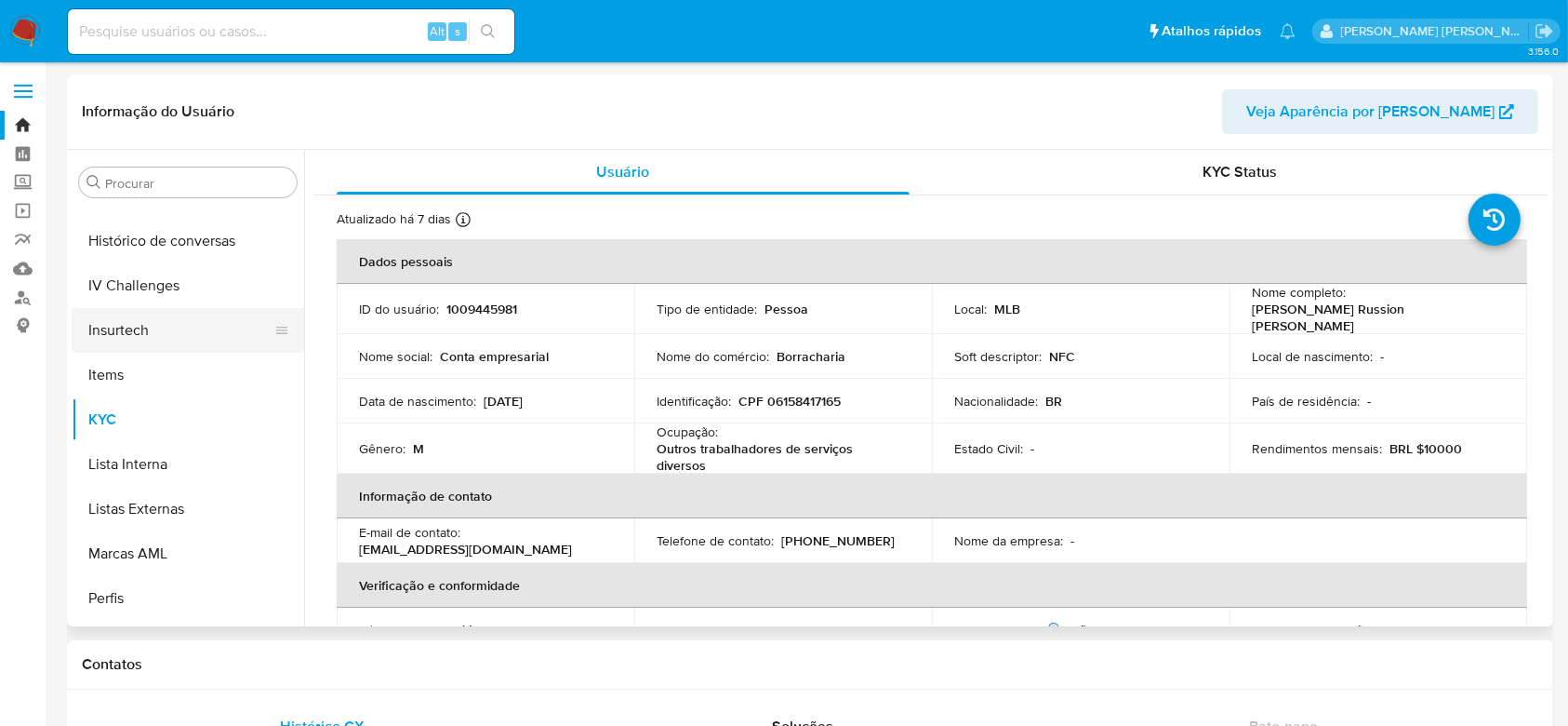
scroll to position [707, 0]
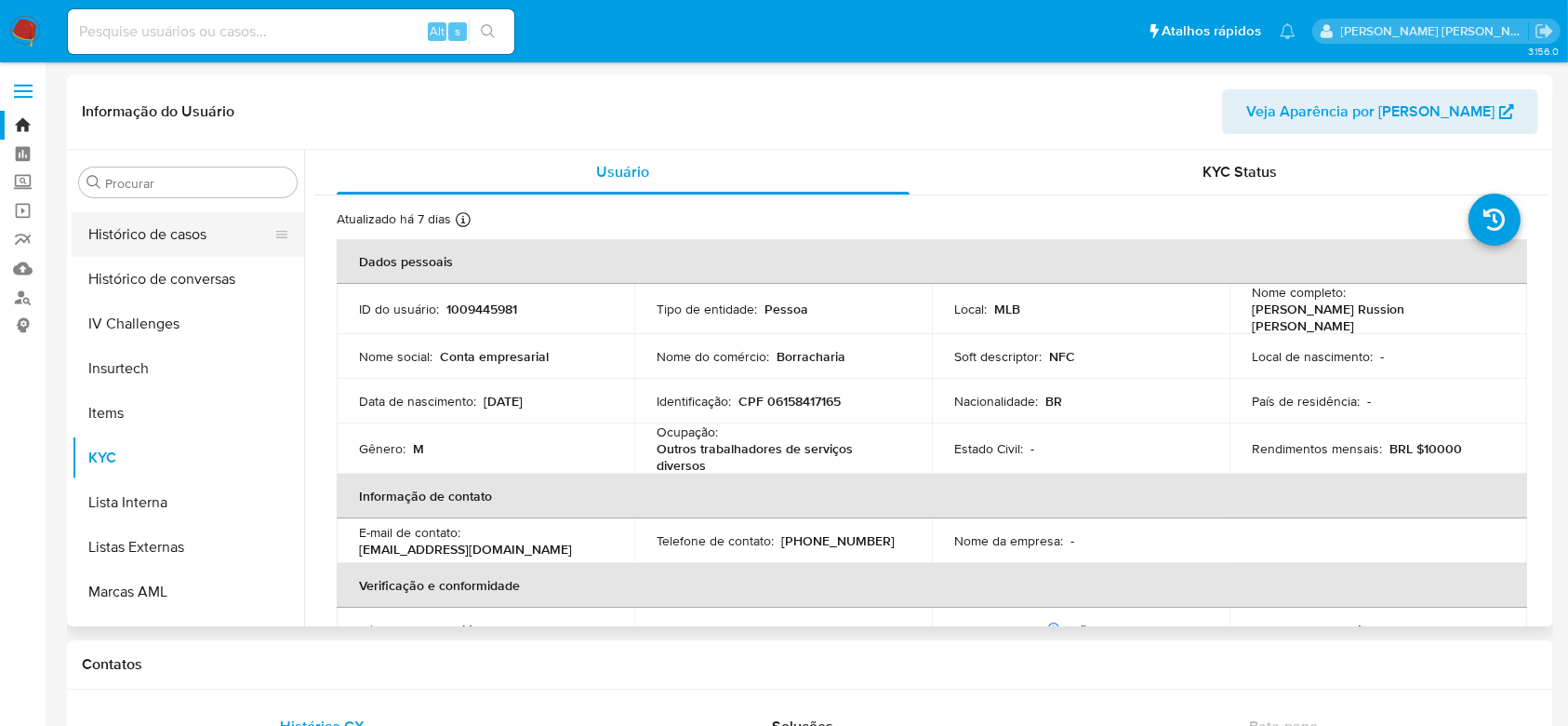
click at [176, 247] on button "Histórico de casos" at bounding box center [180, 234] width 218 height 45
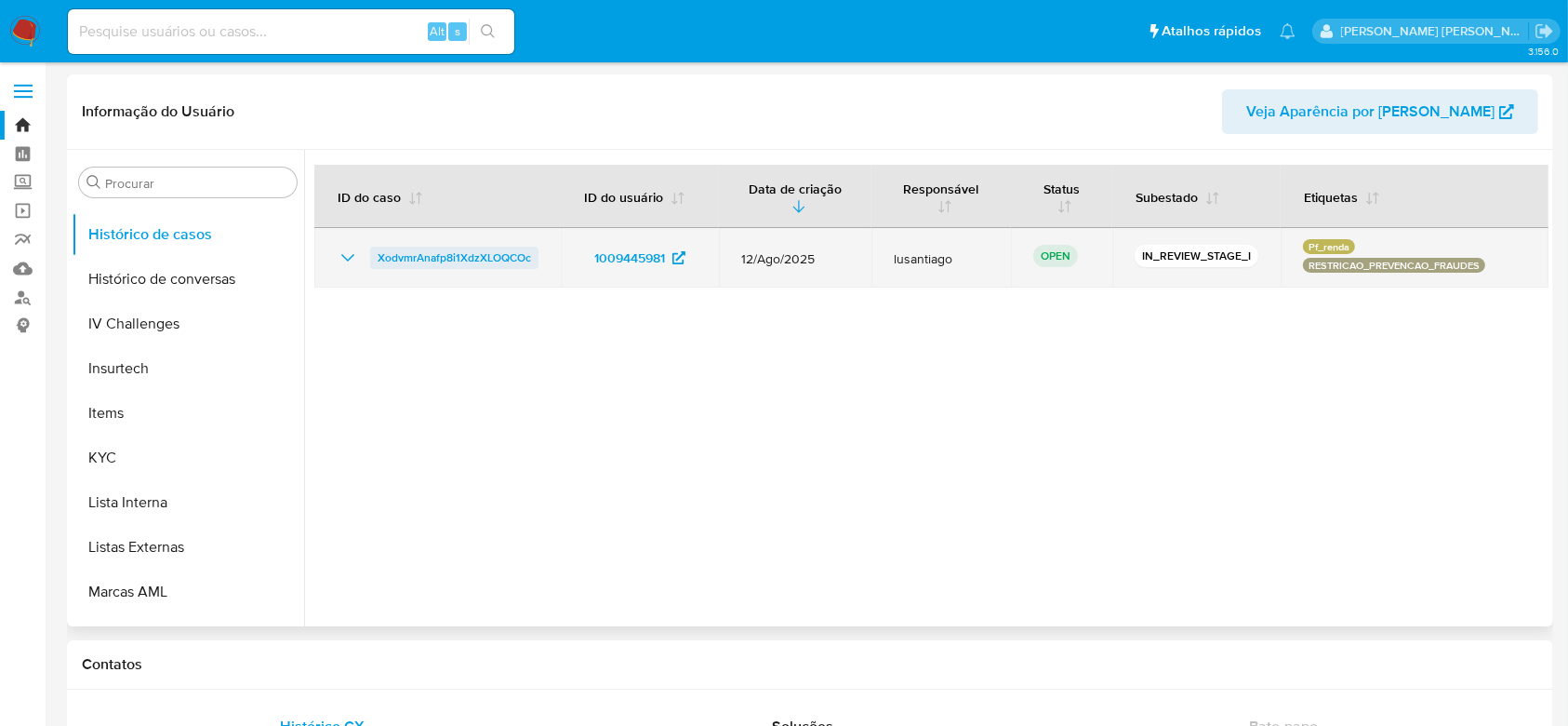
click at [468, 259] on span "XodvmrAnafp8i1XdzXLOQCOc" at bounding box center [453, 258] width 153 height 23
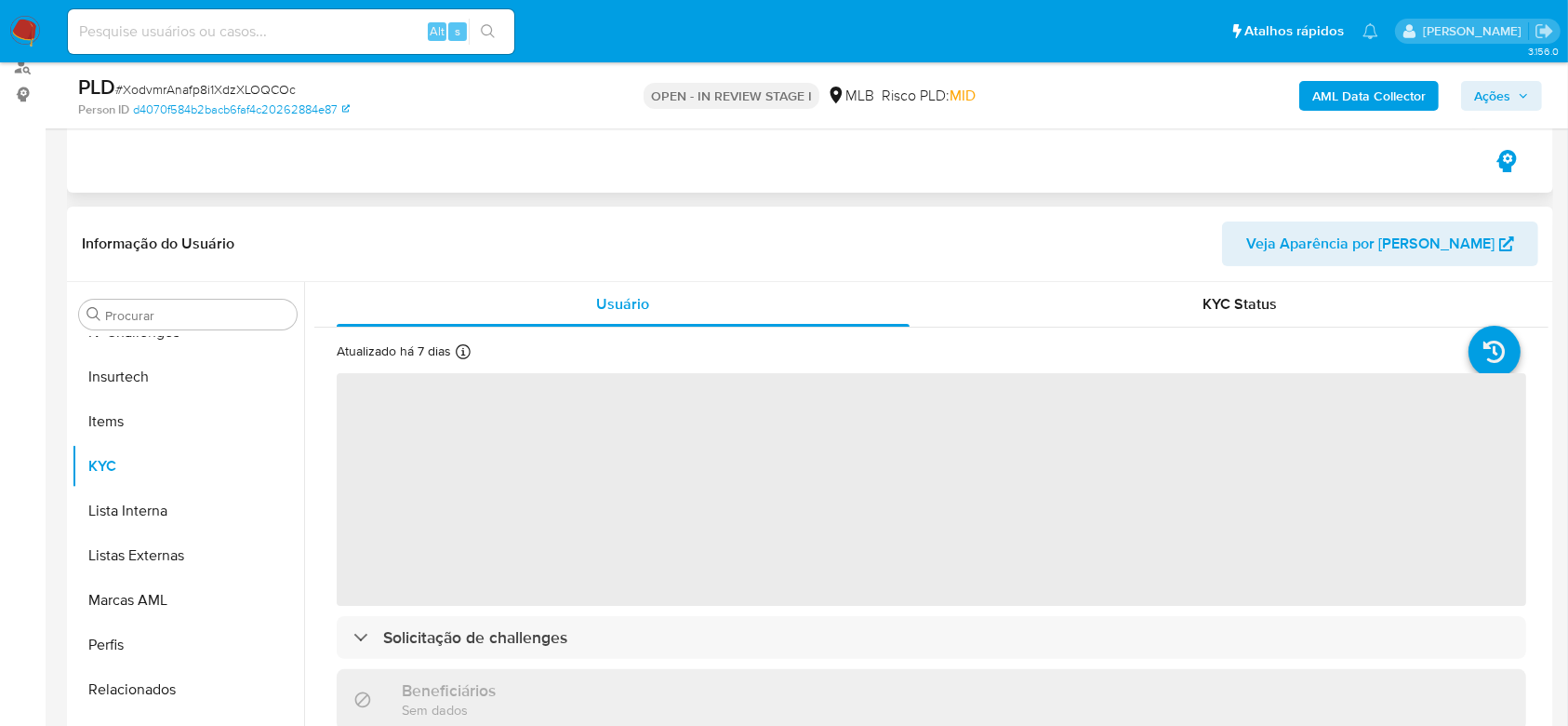
scroll to position [248, 0]
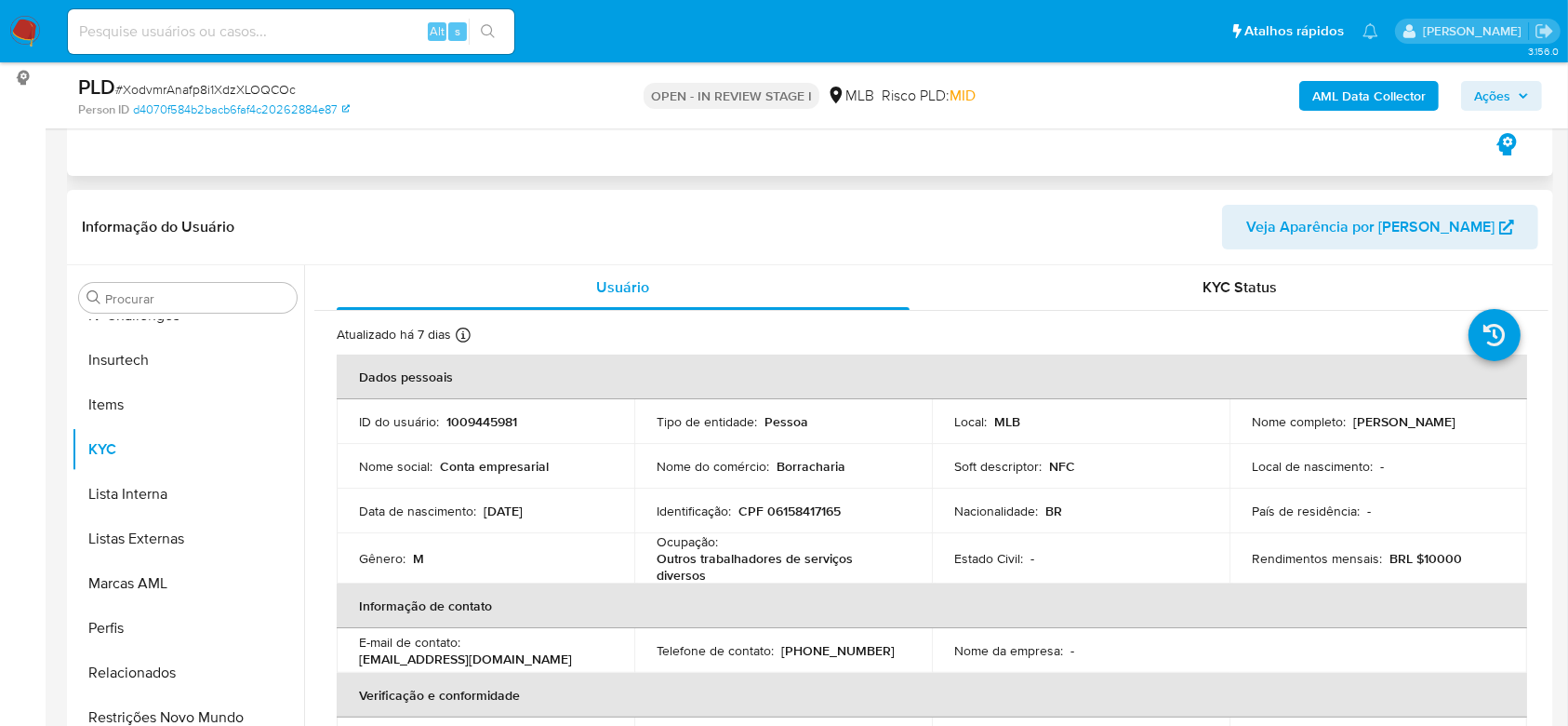
select select "10"
click at [775, 515] on p "CPF 06158417165" at bounding box center [789, 510] width 102 height 17
copy p "06158417165"
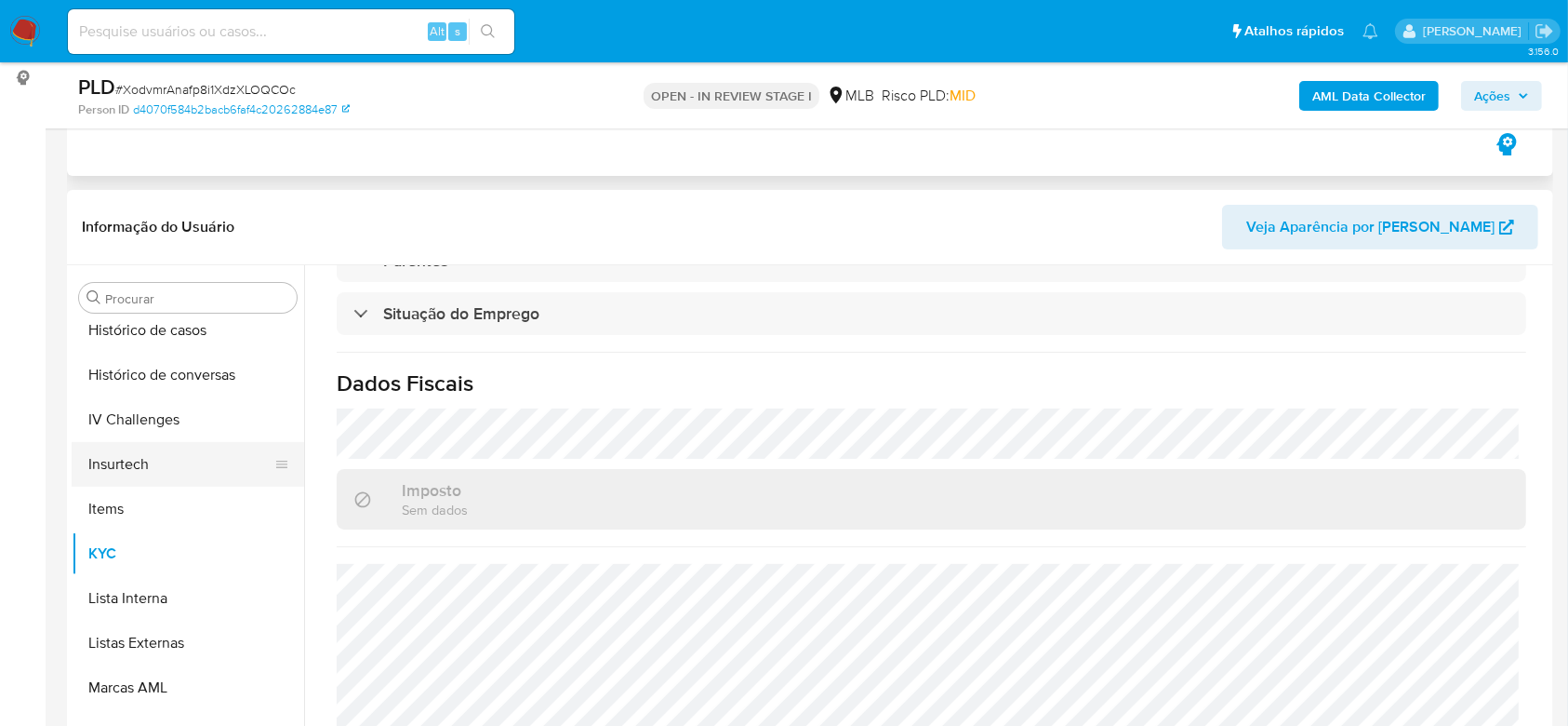
scroll to position [582, 0]
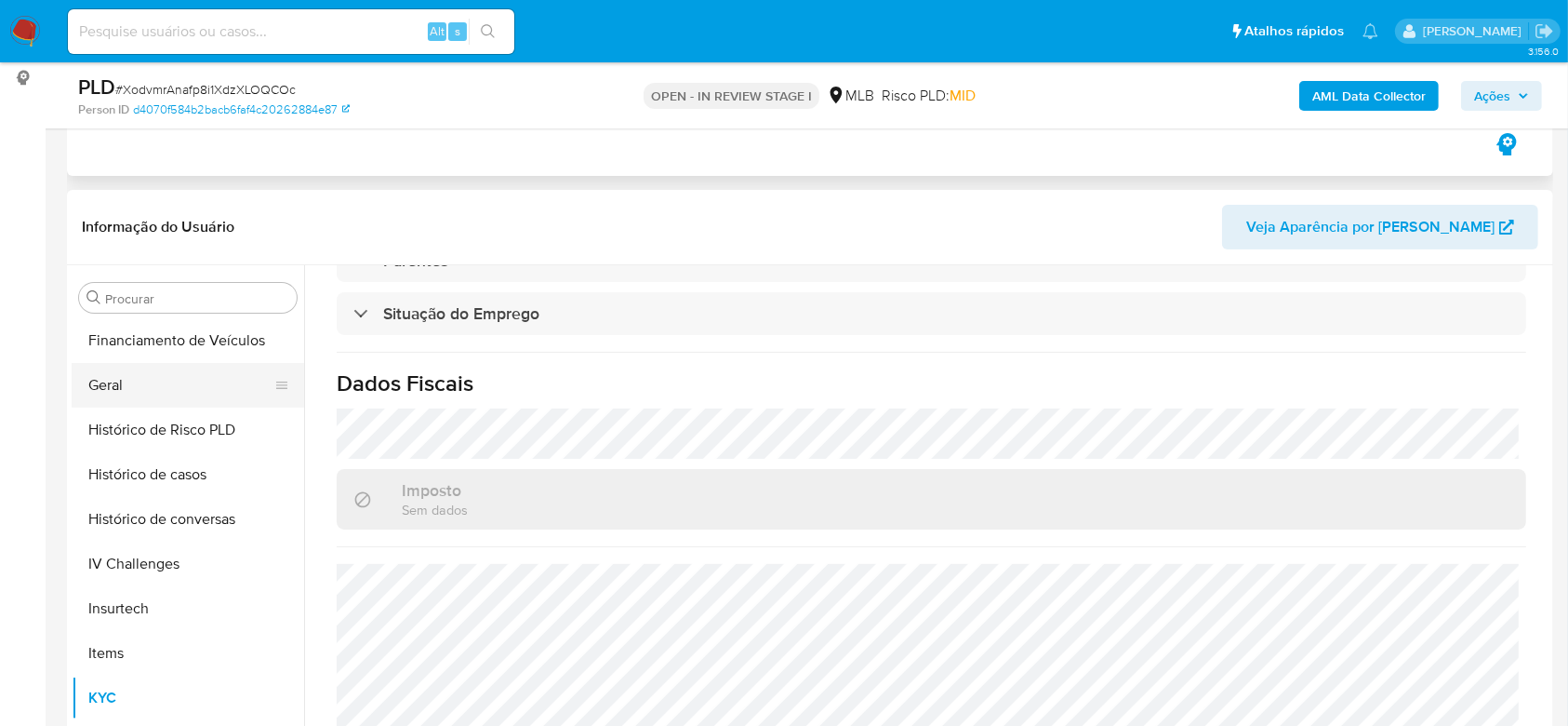
click at [138, 394] on button "Geral" at bounding box center [180, 384] width 218 height 45
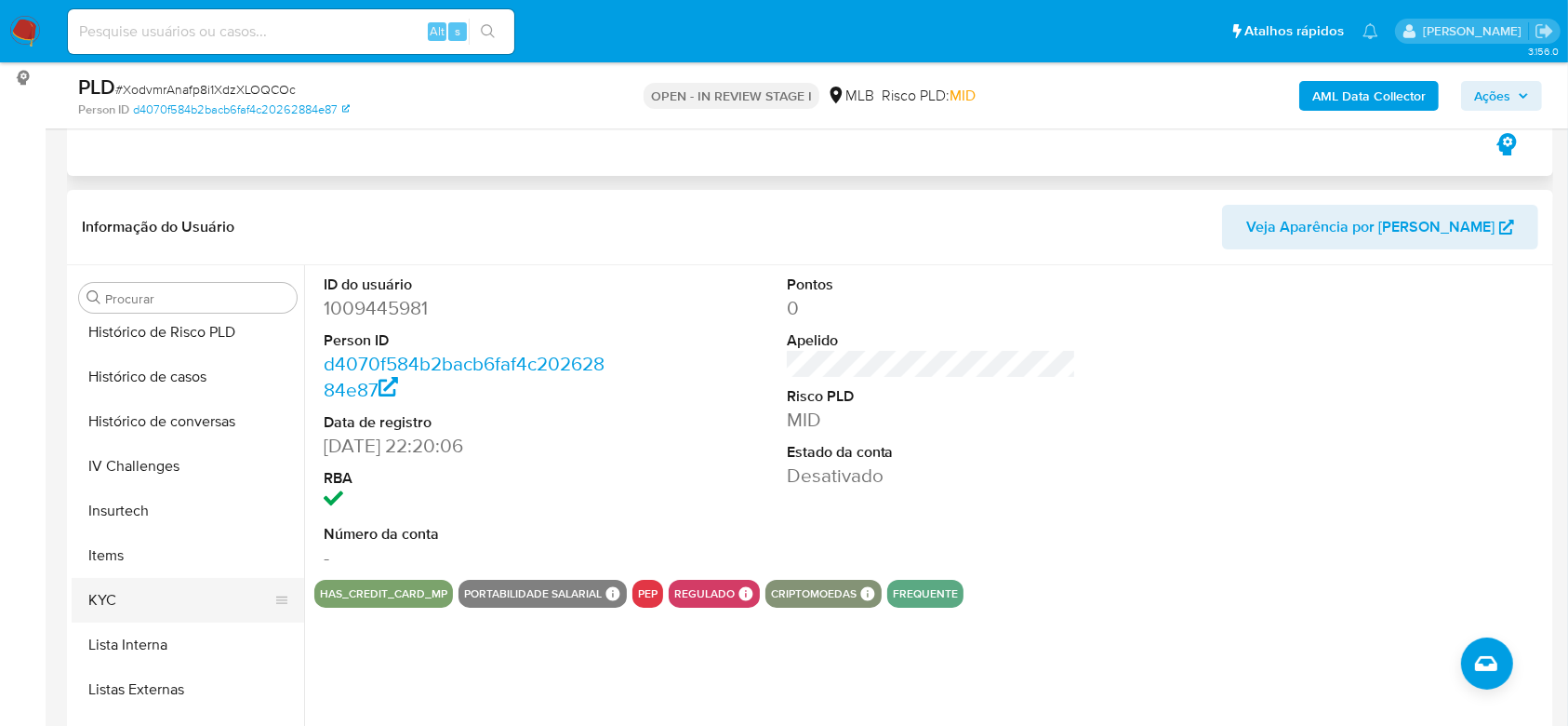
scroll to position [830, 0]
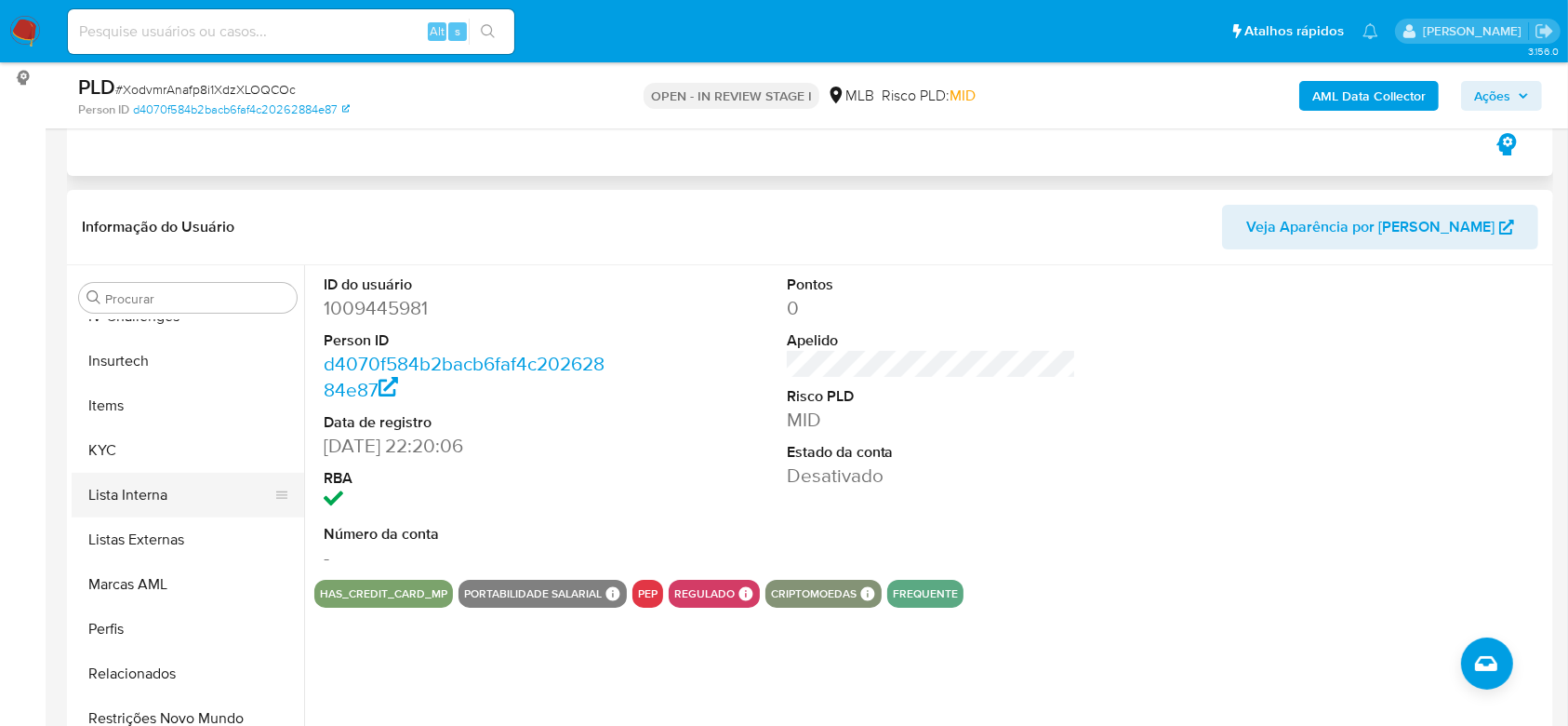
click at [146, 472] on button "Lista Interna" at bounding box center [180, 494] width 218 height 45
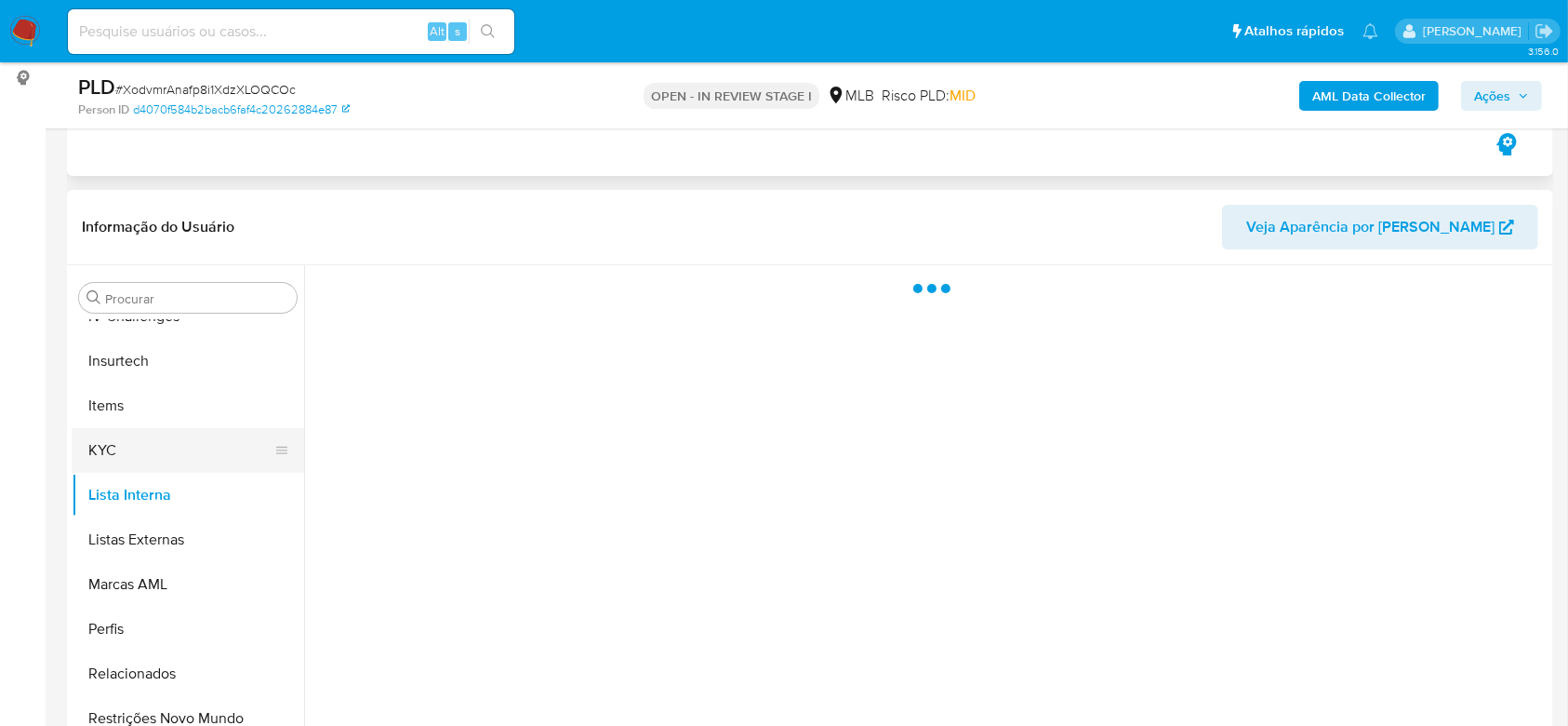
click at [223, 452] on button "KYC" at bounding box center [180, 450] width 218 height 45
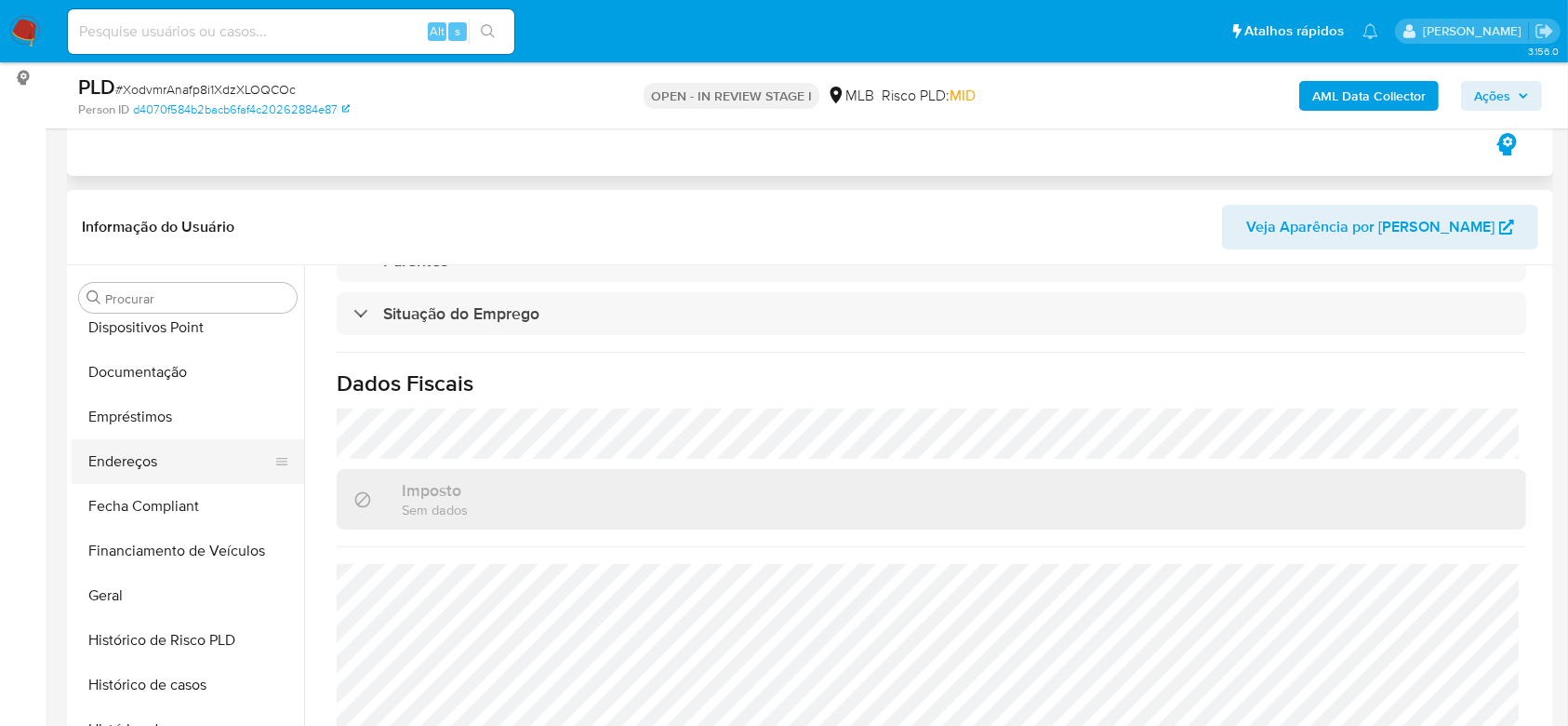
scroll to position [334, 0]
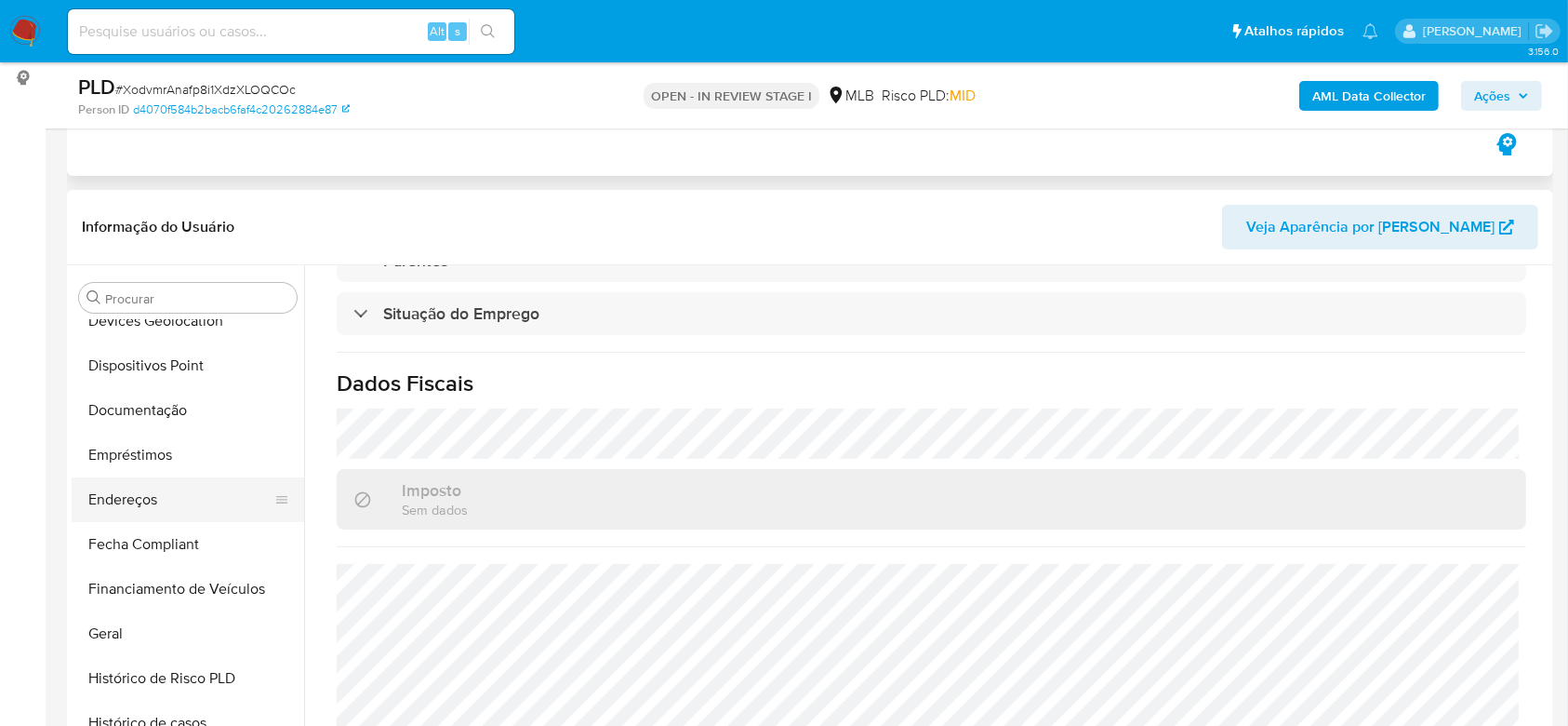
click at [151, 502] on button "Endereços" at bounding box center [180, 499] width 218 height 45
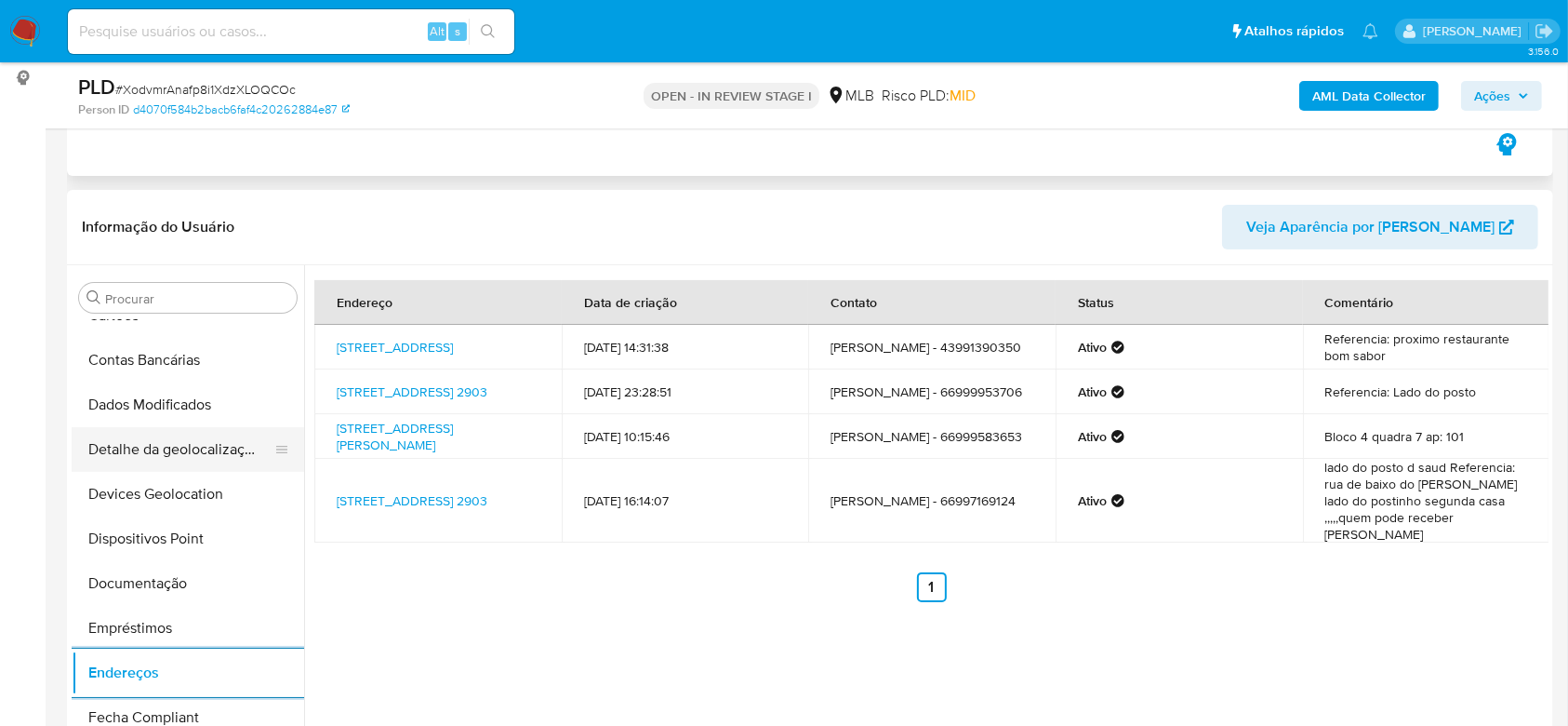
scroll to position [85, 0]
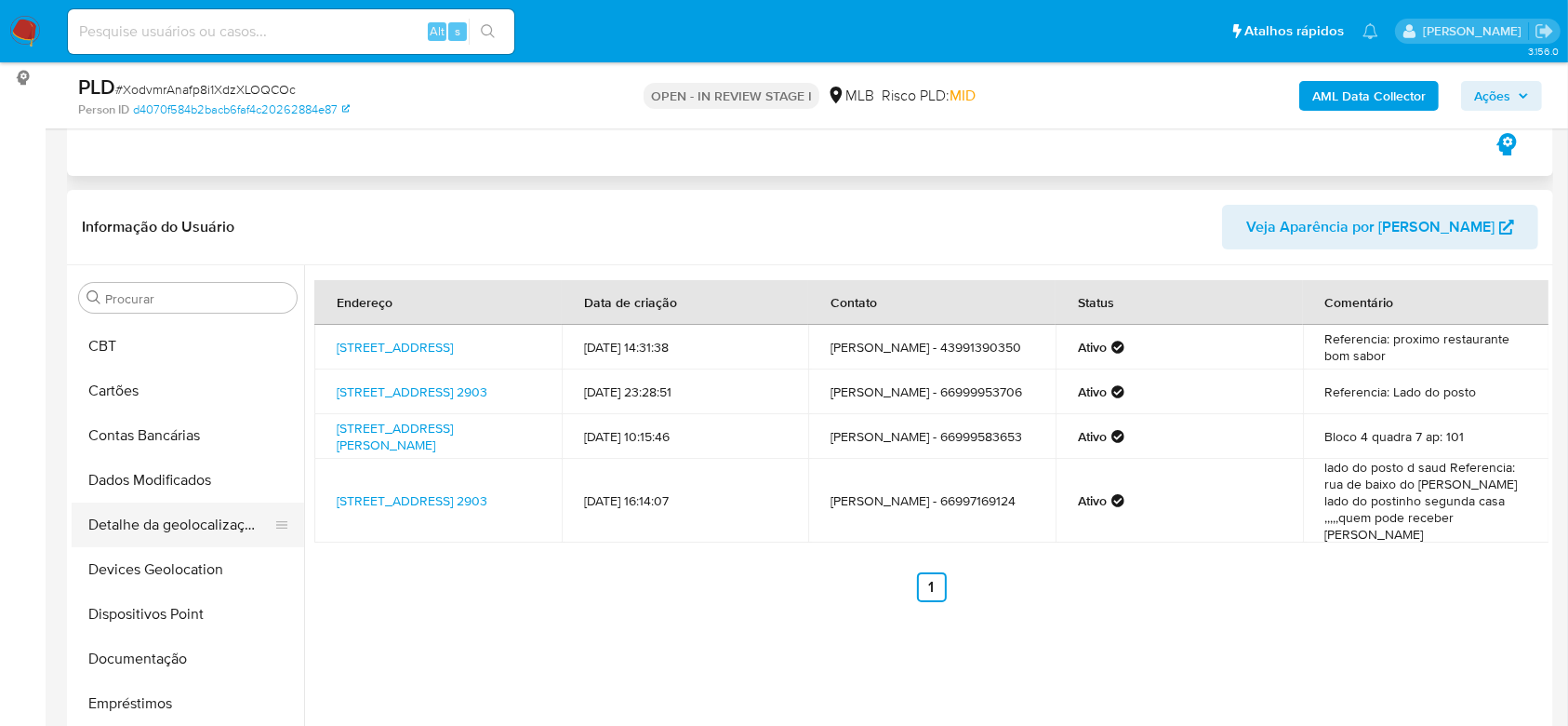
click at [164, 529] on button "Detalhe da geolocalização" at bounding box center [180, 524] width 218 height 45
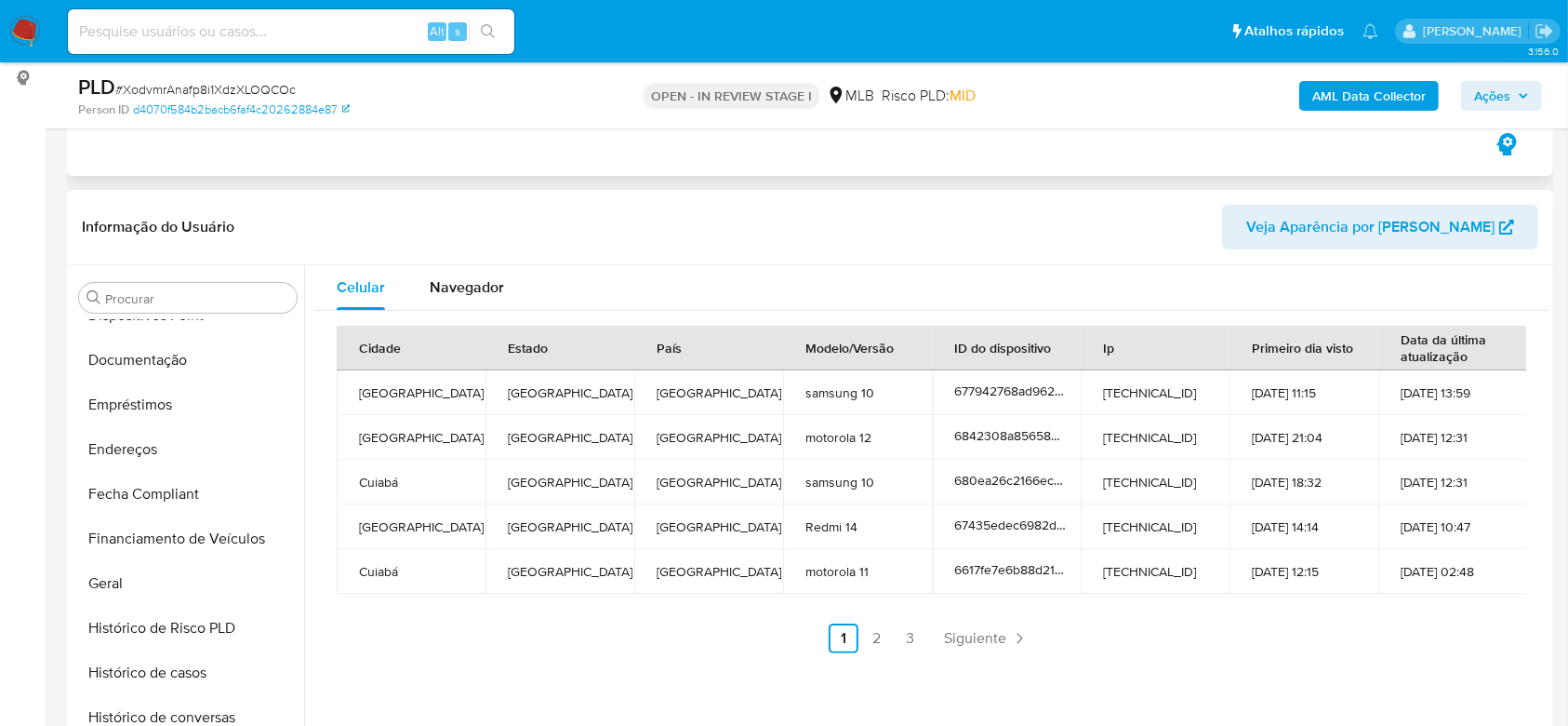
scroll to position [830, 0]
click at [135, 718] on button "Restrições Novo Mundo" at bounding box center [180, 718] width 218 height 45
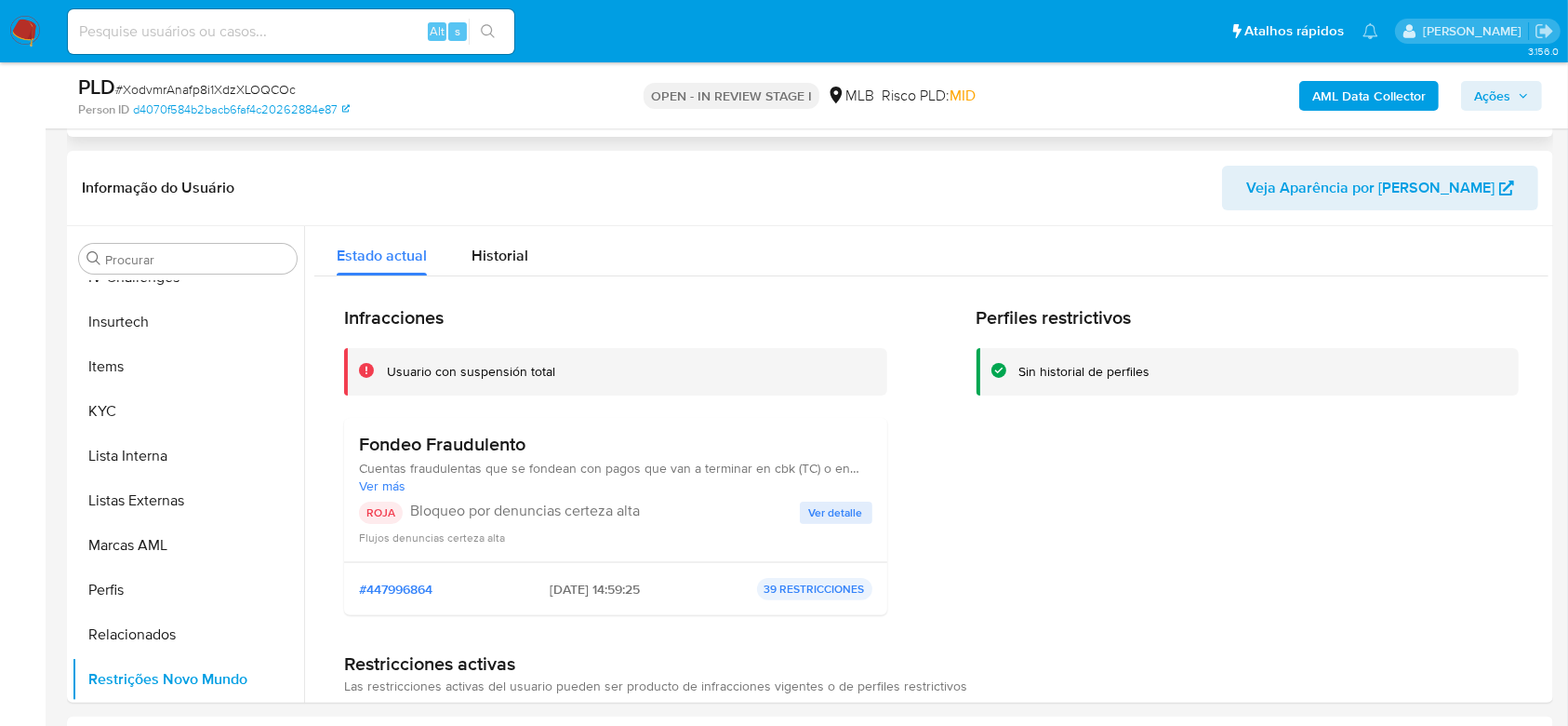
scroll to position [296, 0]
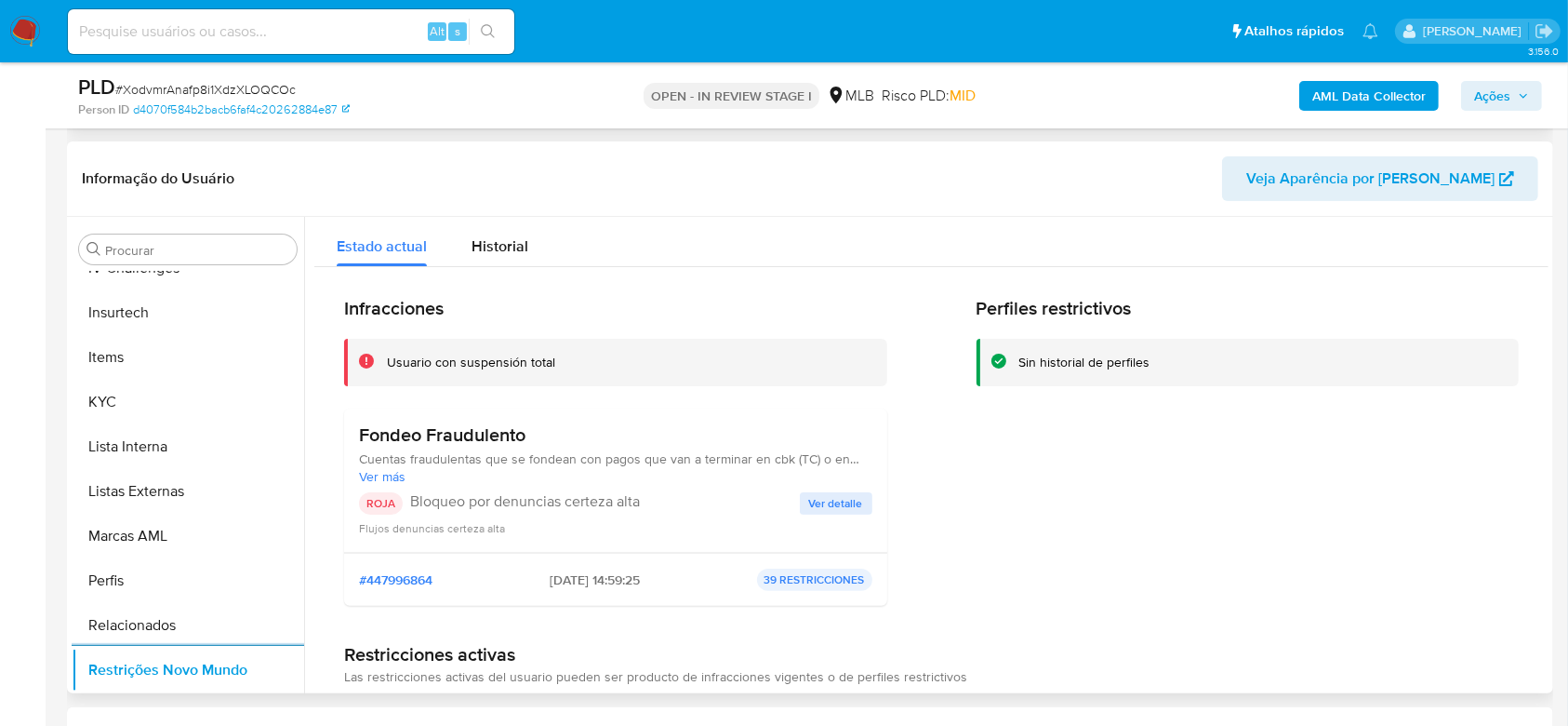
click at [839, 508] on span "Ver detalle" at bounding box center [835, 503] width 53 height 19
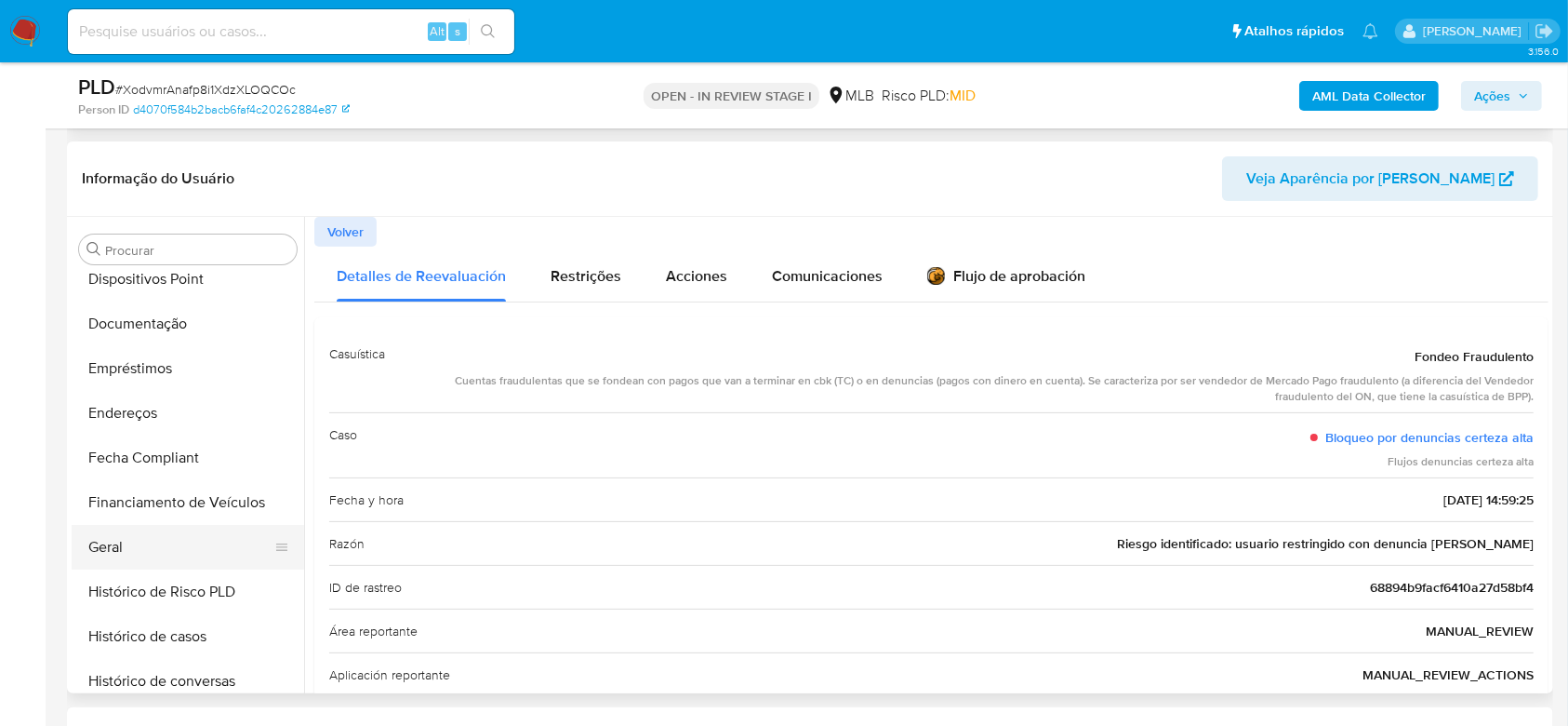
scroll to position [334, 0]
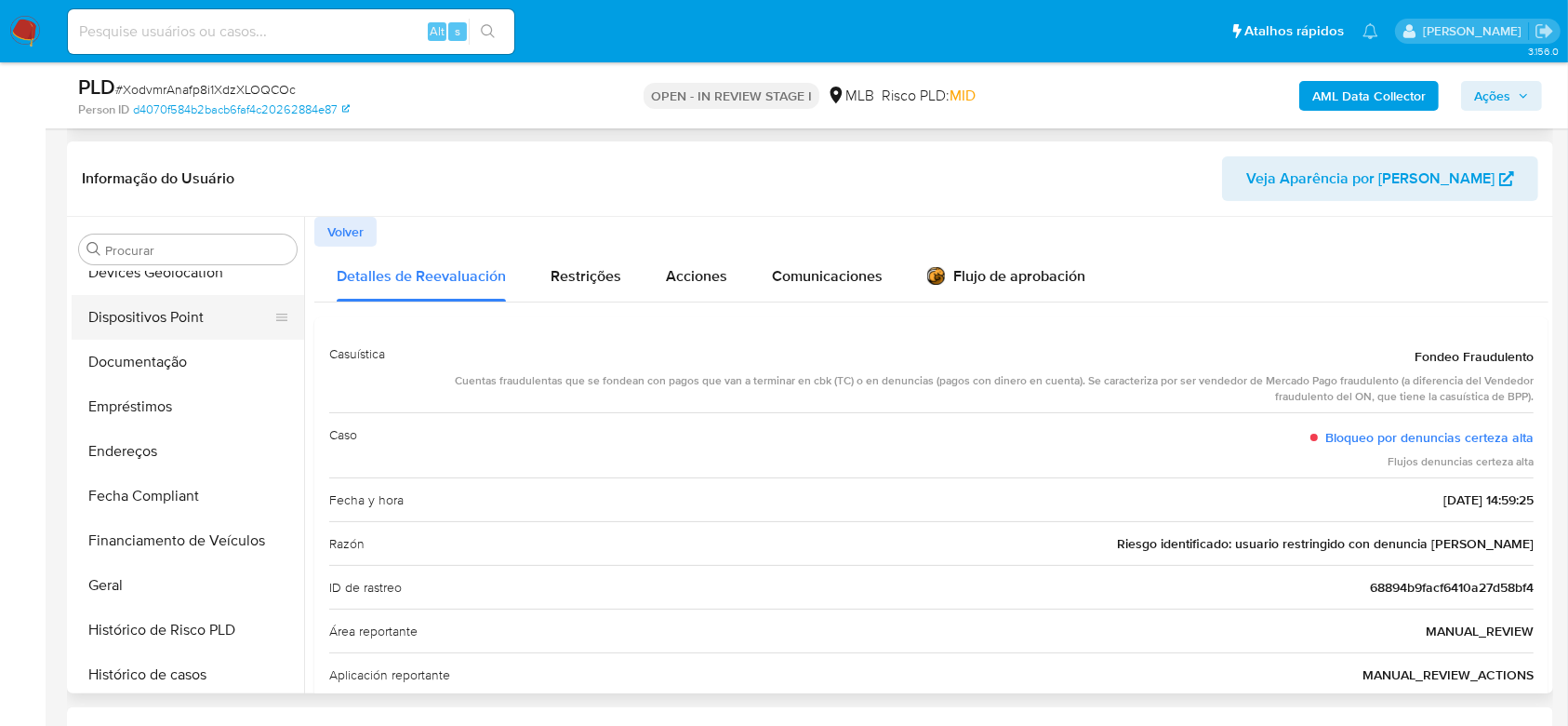
click at [161, 328] on button "Dispositivos Point" at bounding box center [180, 317] width 218 height 45
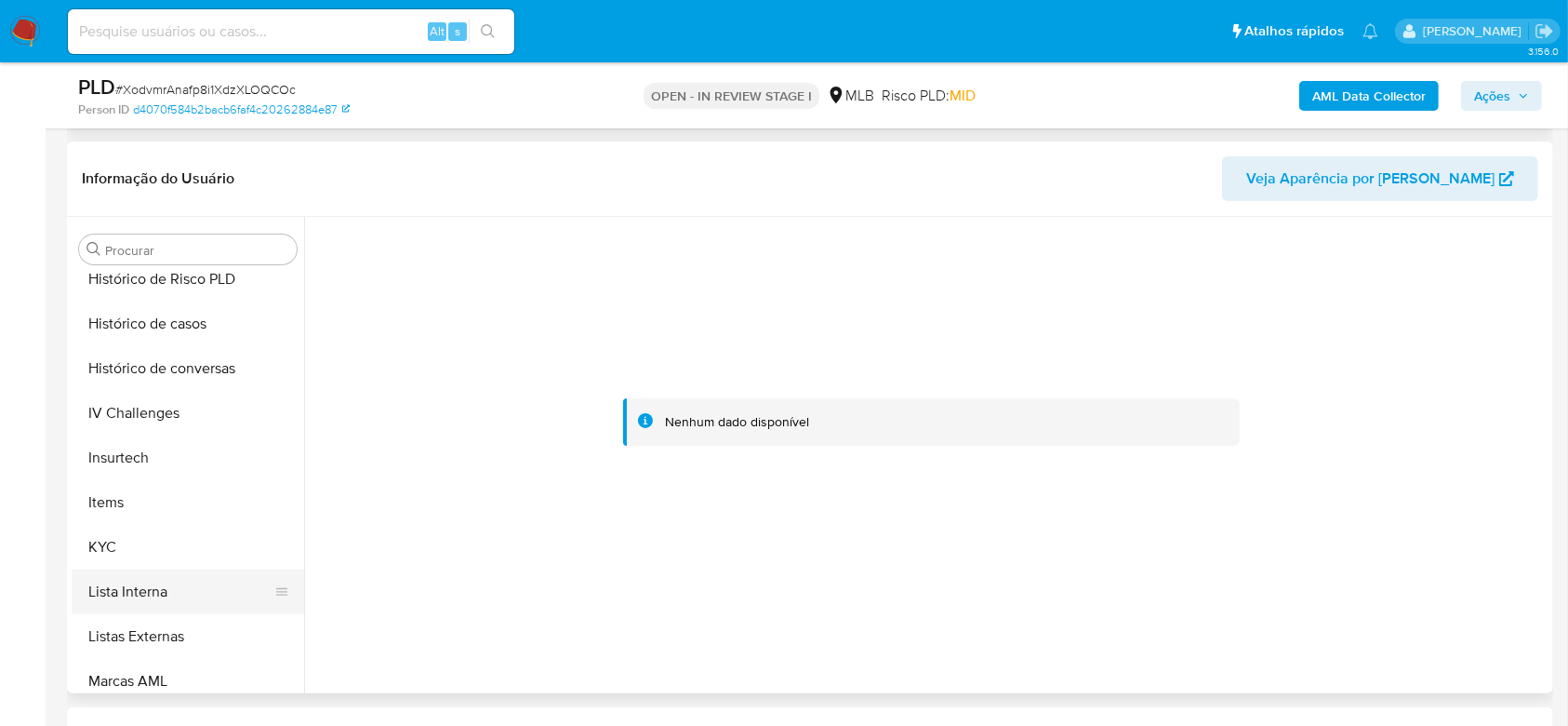
scroll to position [830, 0]
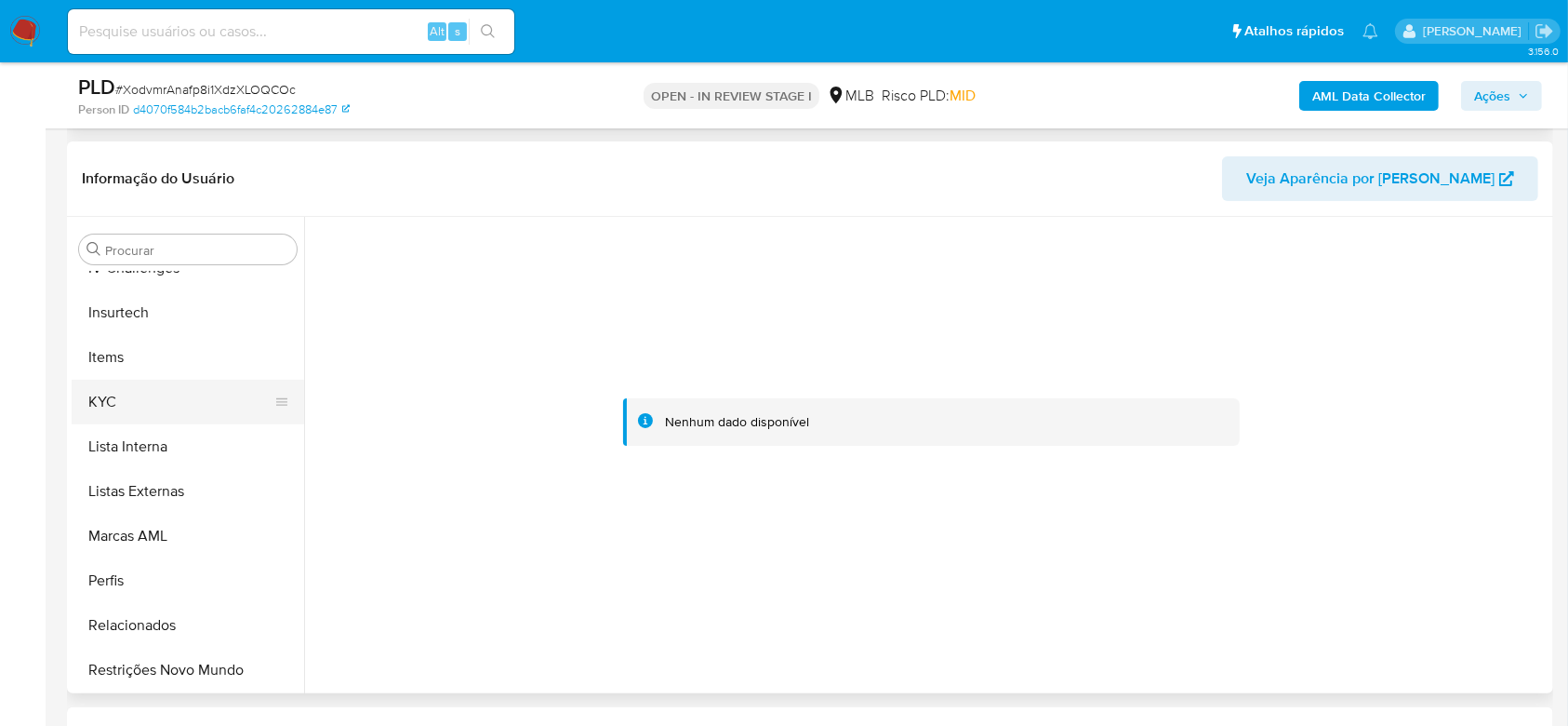
click at [106, 398] on button "KYC" at bounding box center [180, 401] width 218 height 45
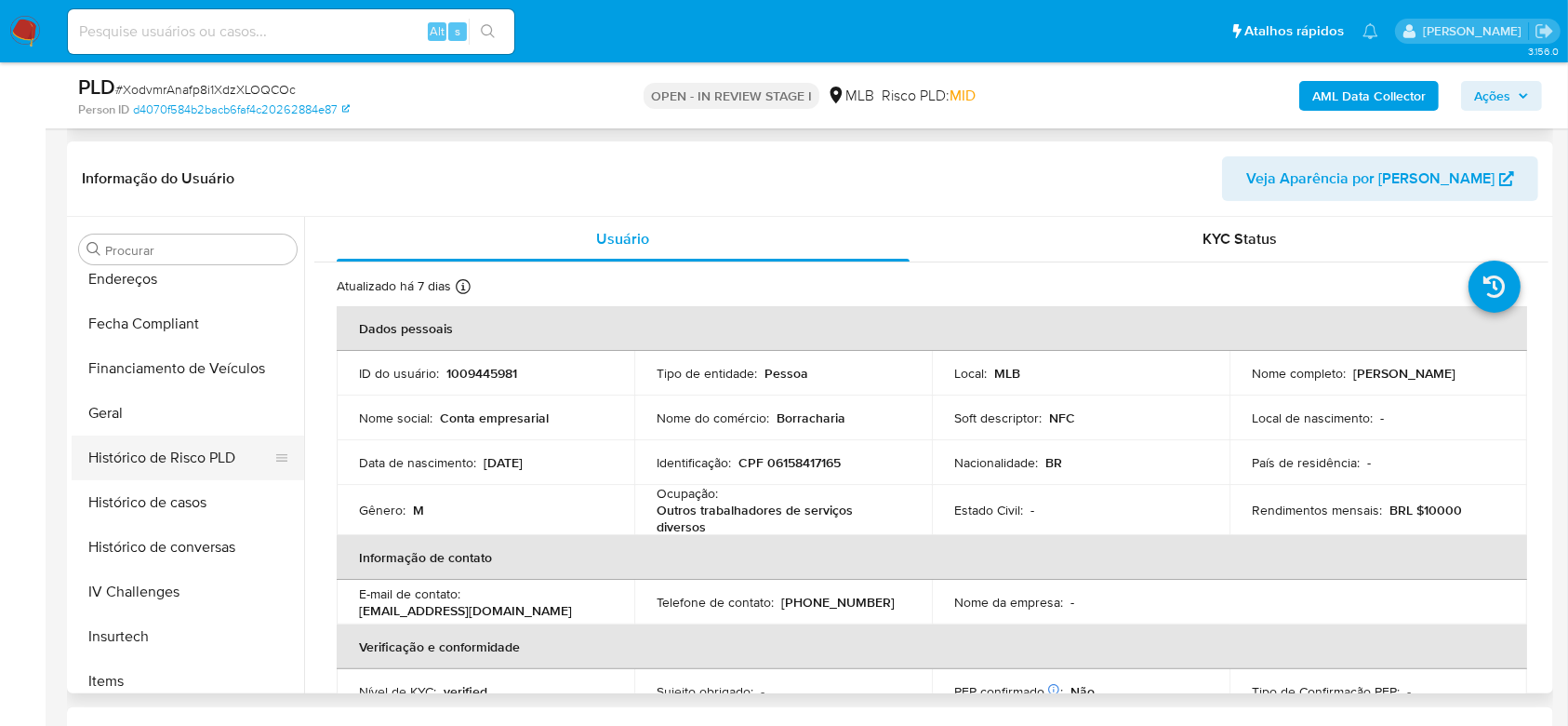
scroll to position [458, 0]
click at [134, 459] on button "Geral" at bounding box center [180, 461] width 218 height 45
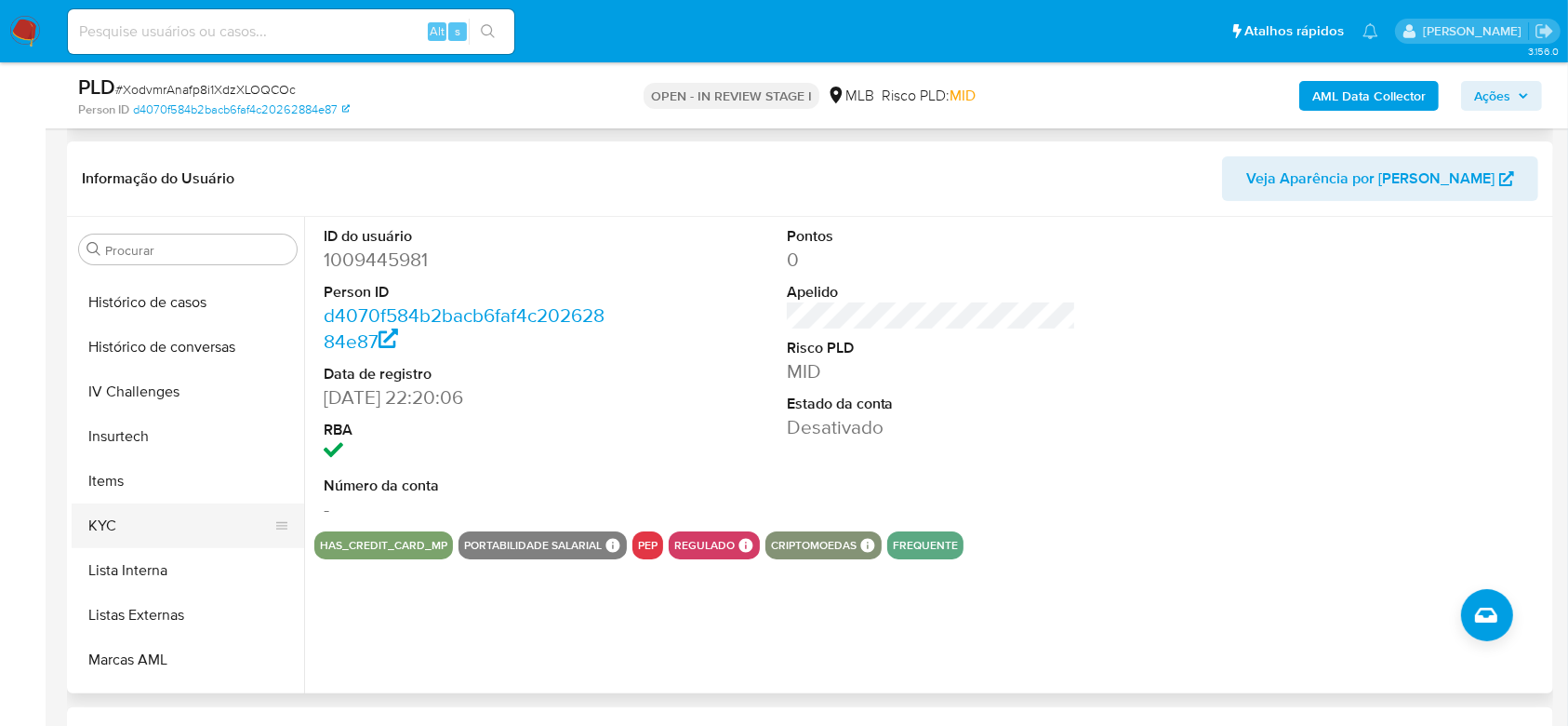
scroll to position [581, 0]
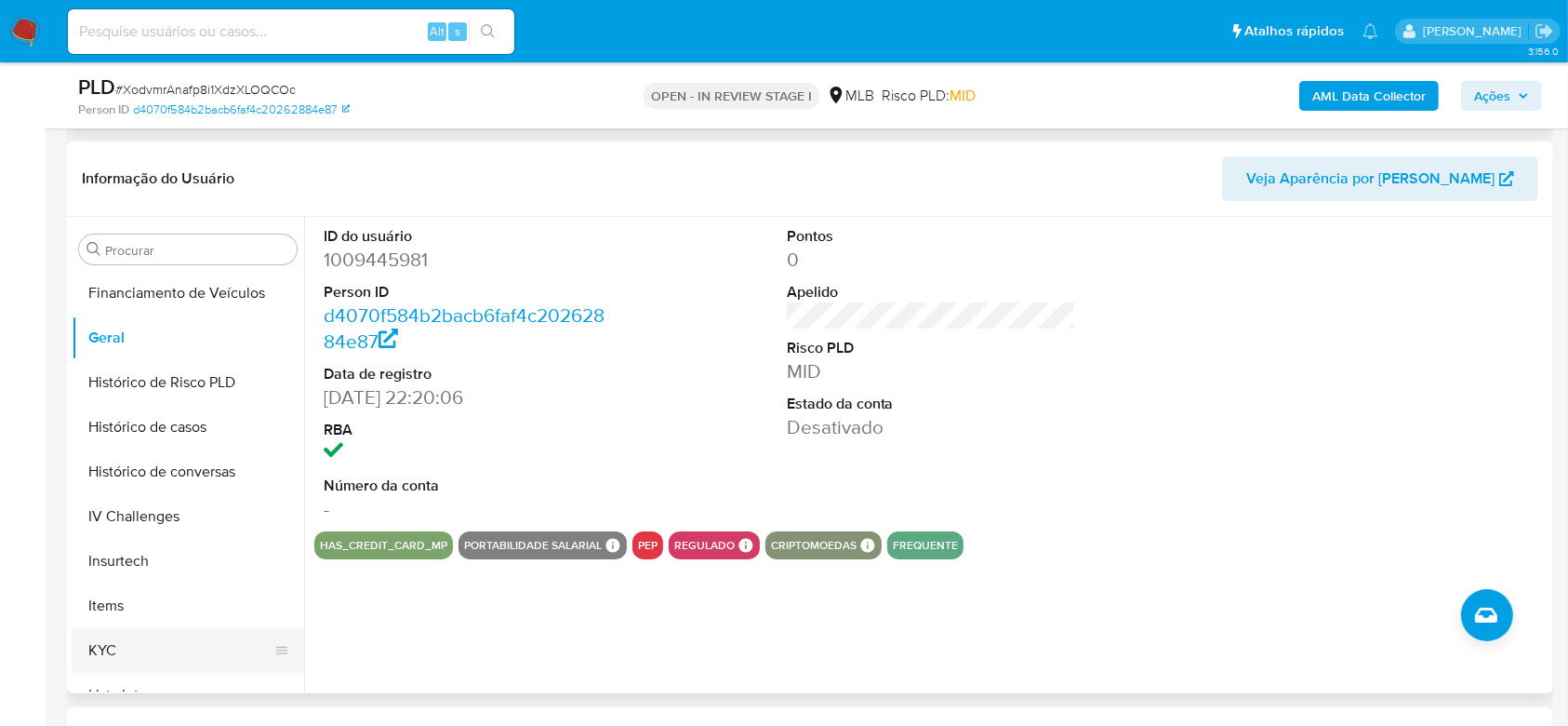
click at [156, 637] on button "KYC" at bounding box center [180, 650] width 218 height 45
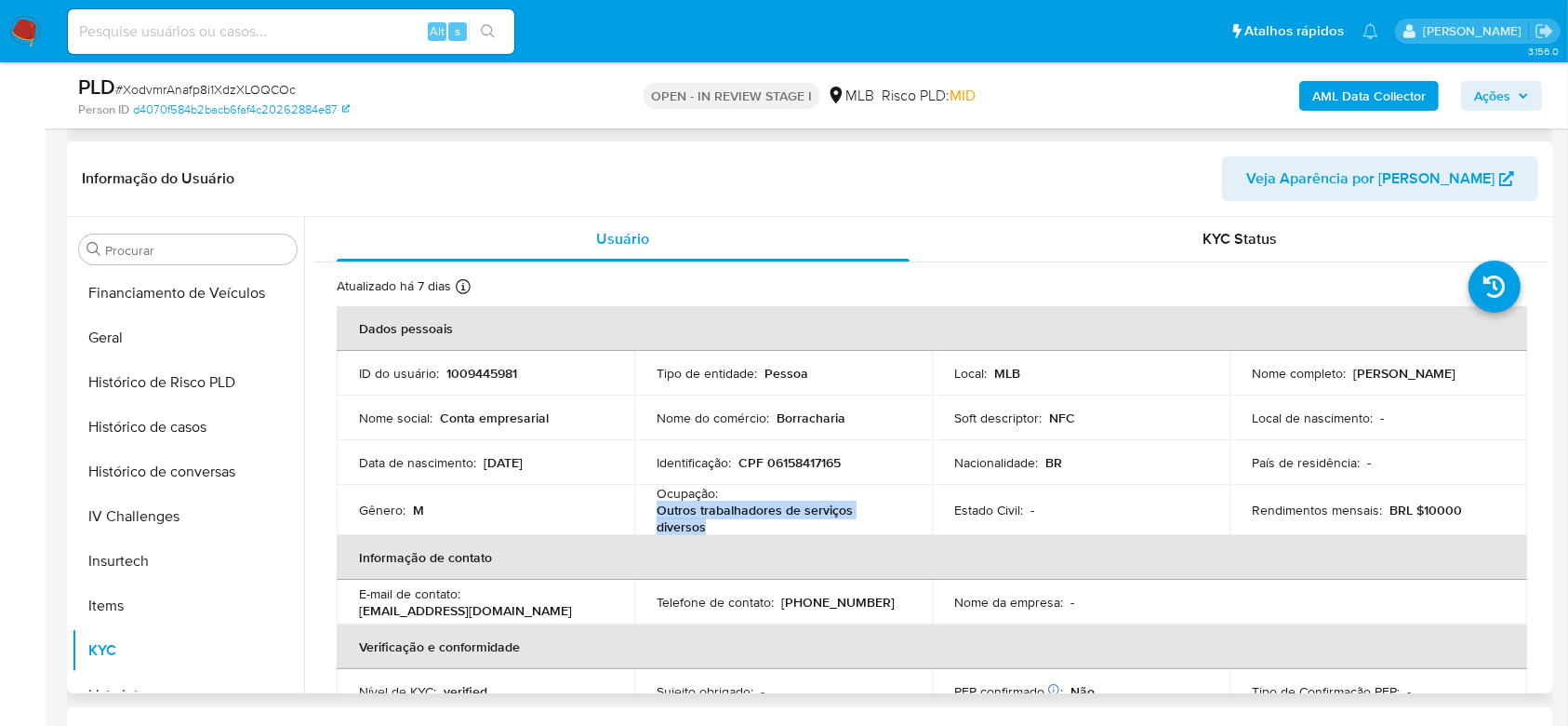
drag, startPoint x: 716, startPoint y: 523, endPoint x: 653, endPoint y: 511, distance: 64.1
click at [653, 511] on td "Ocupação : Outros trabalhadores de serviços diversos" at bounding box center [783, 509] width 298 height 51
copy p "Outros trabalhadores de serviços diversos"
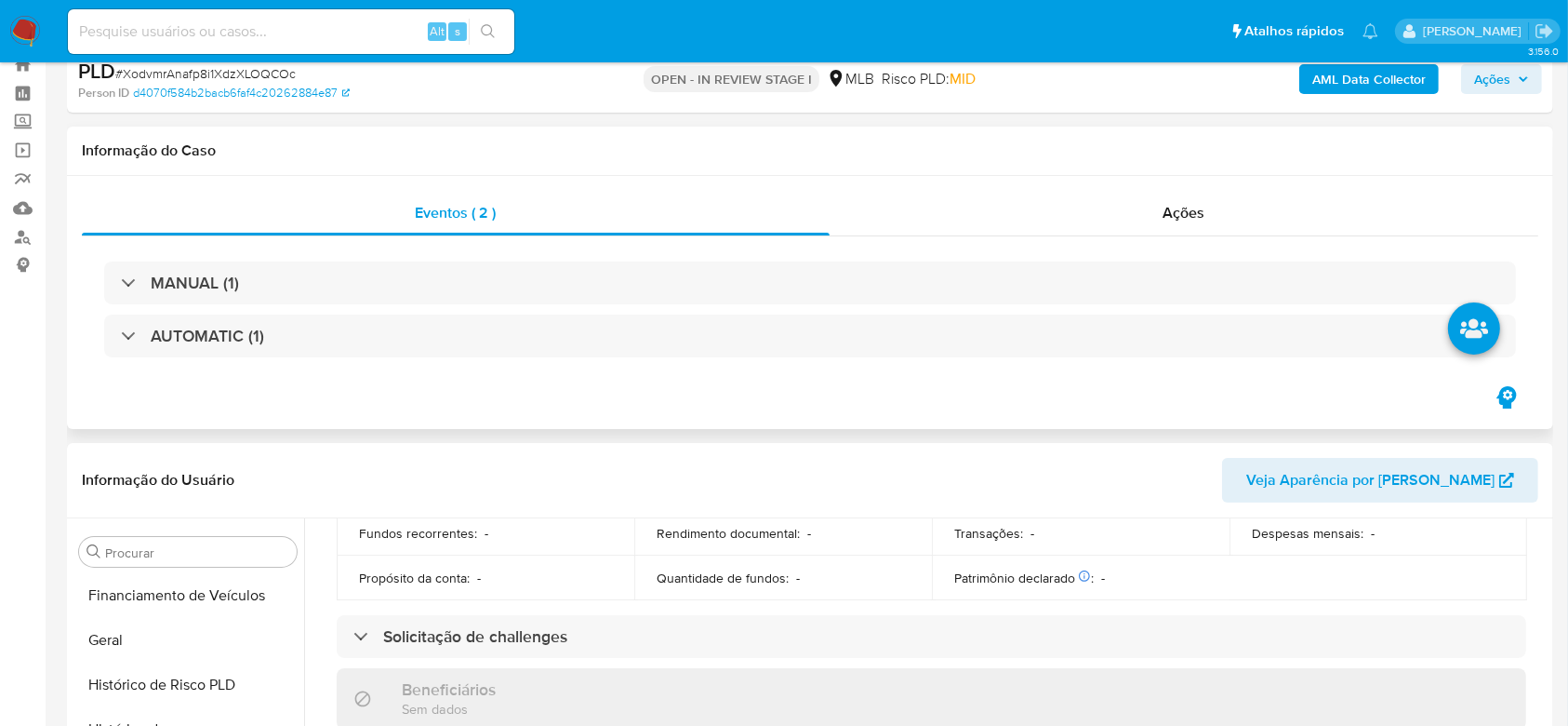
scroll to position [0, 0]
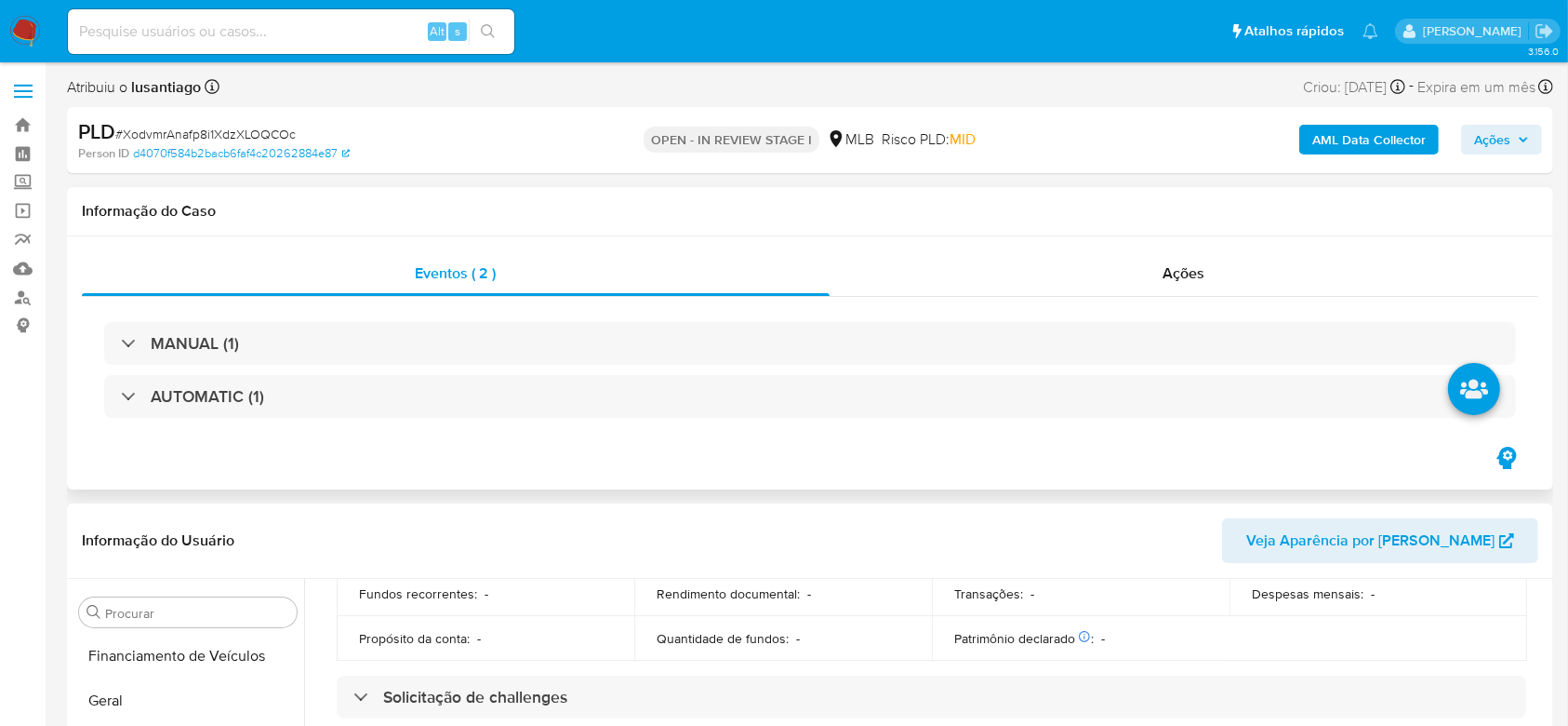
click at [1510, 144] on span "Ações" at bounding box center [1492, 140] width 37 height 30
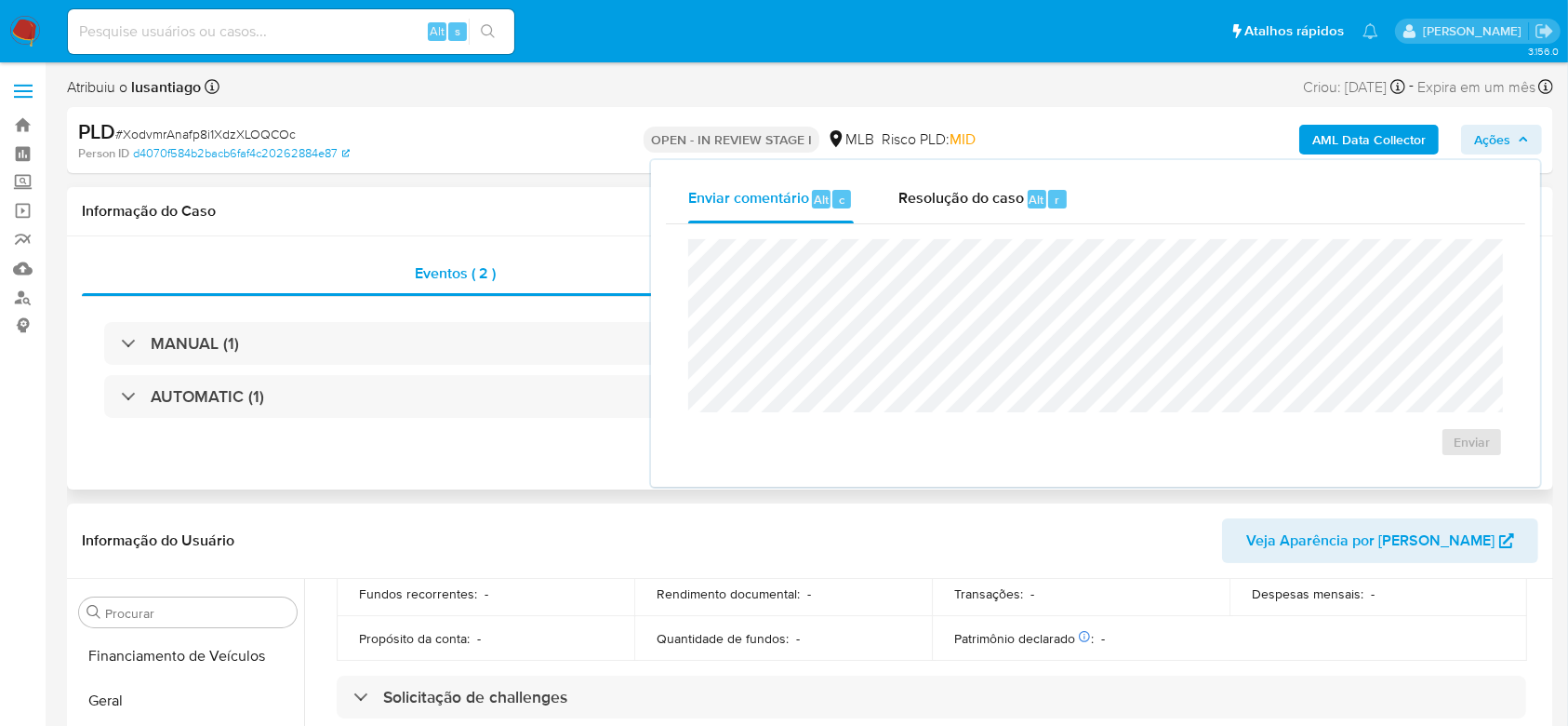
drag, startPoint x: 962, startPoint y: 194, endPoint x: 960, endPoint y: 228, distance: 34.1
click at [960, 199] on span "Resolução do caso" at bounding box center [961, 199] width 126 height 22
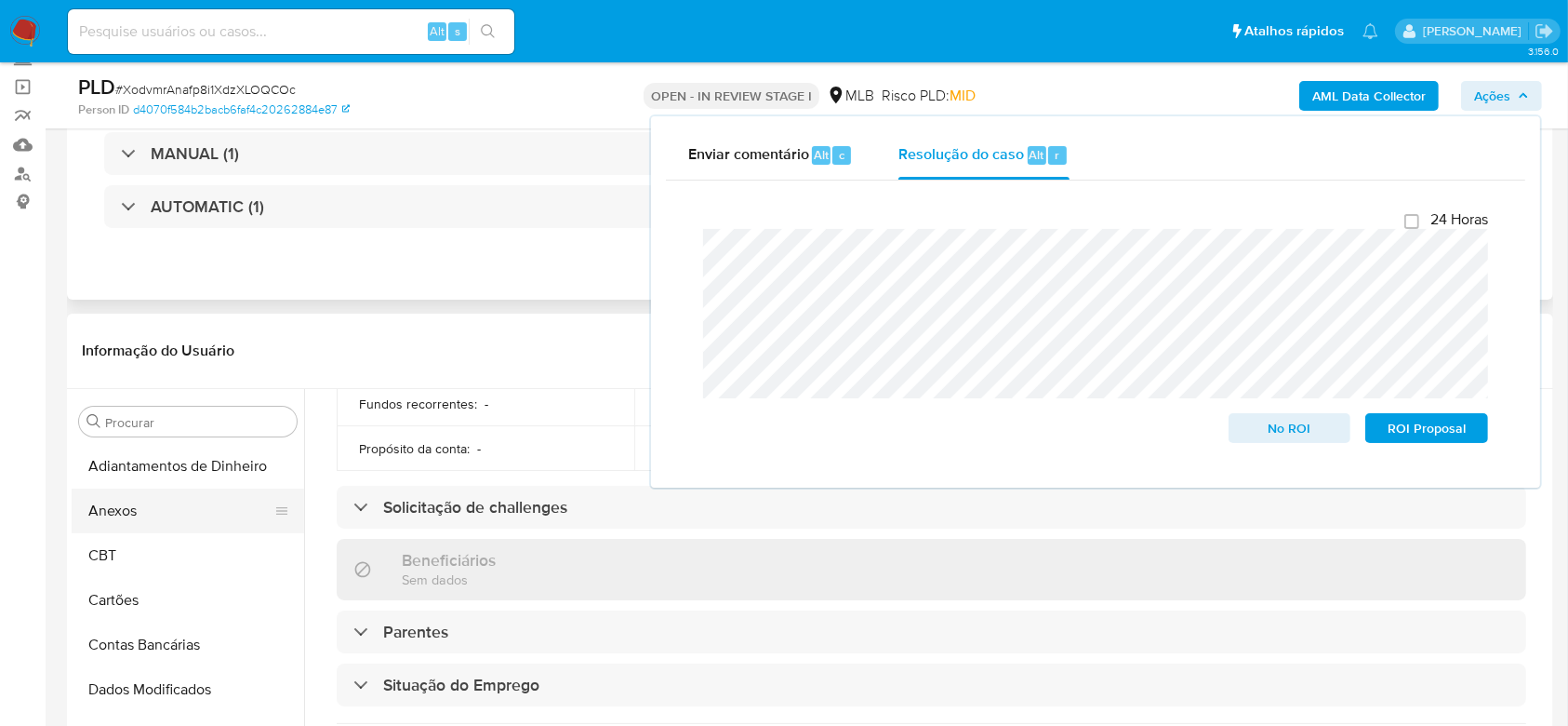
click at [148, 496] on button "Anexos" at bounding box center [180, 510] width 218 height 45
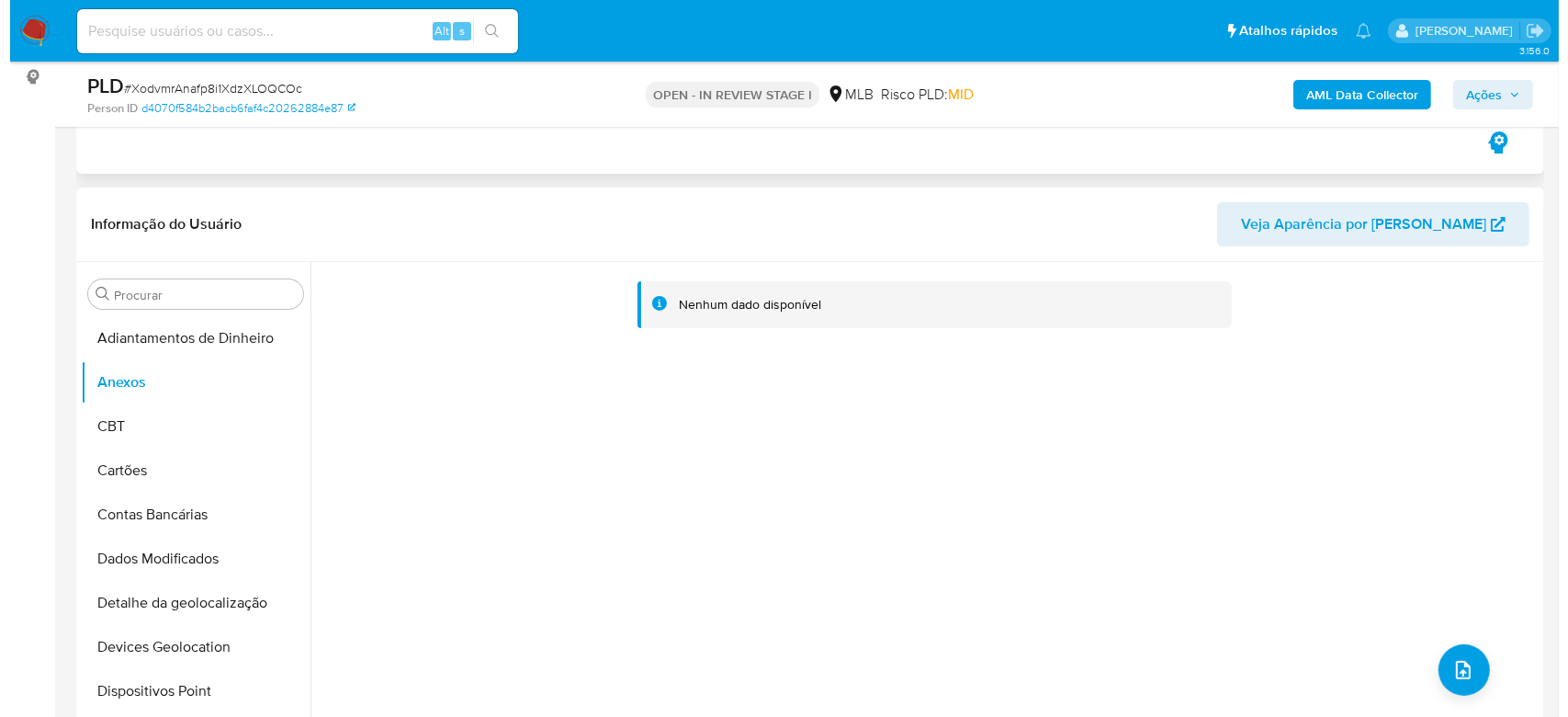
scroll to position [368, 0]
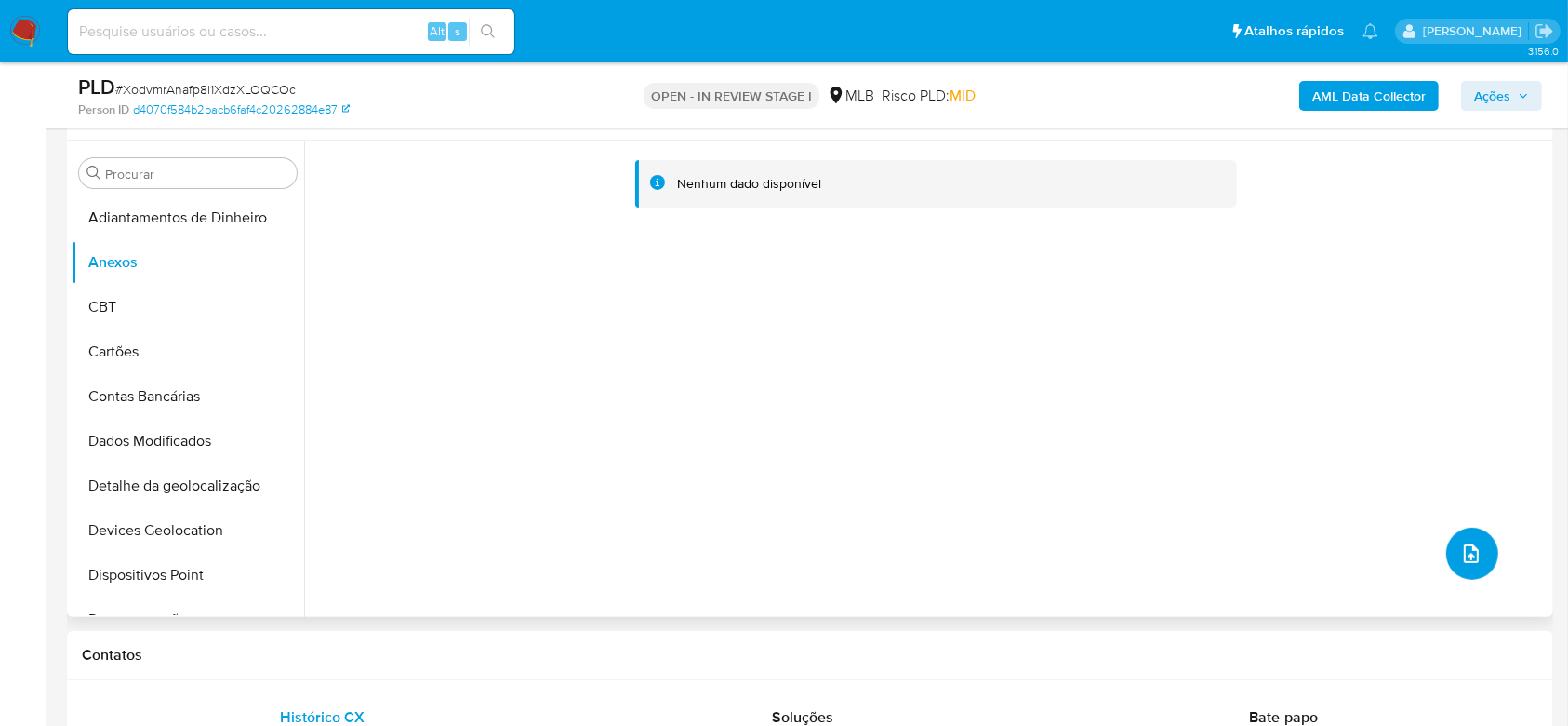
click at [1471, 537] on button "upload-file" at bounding box center [1472, 554] width 52 height 52
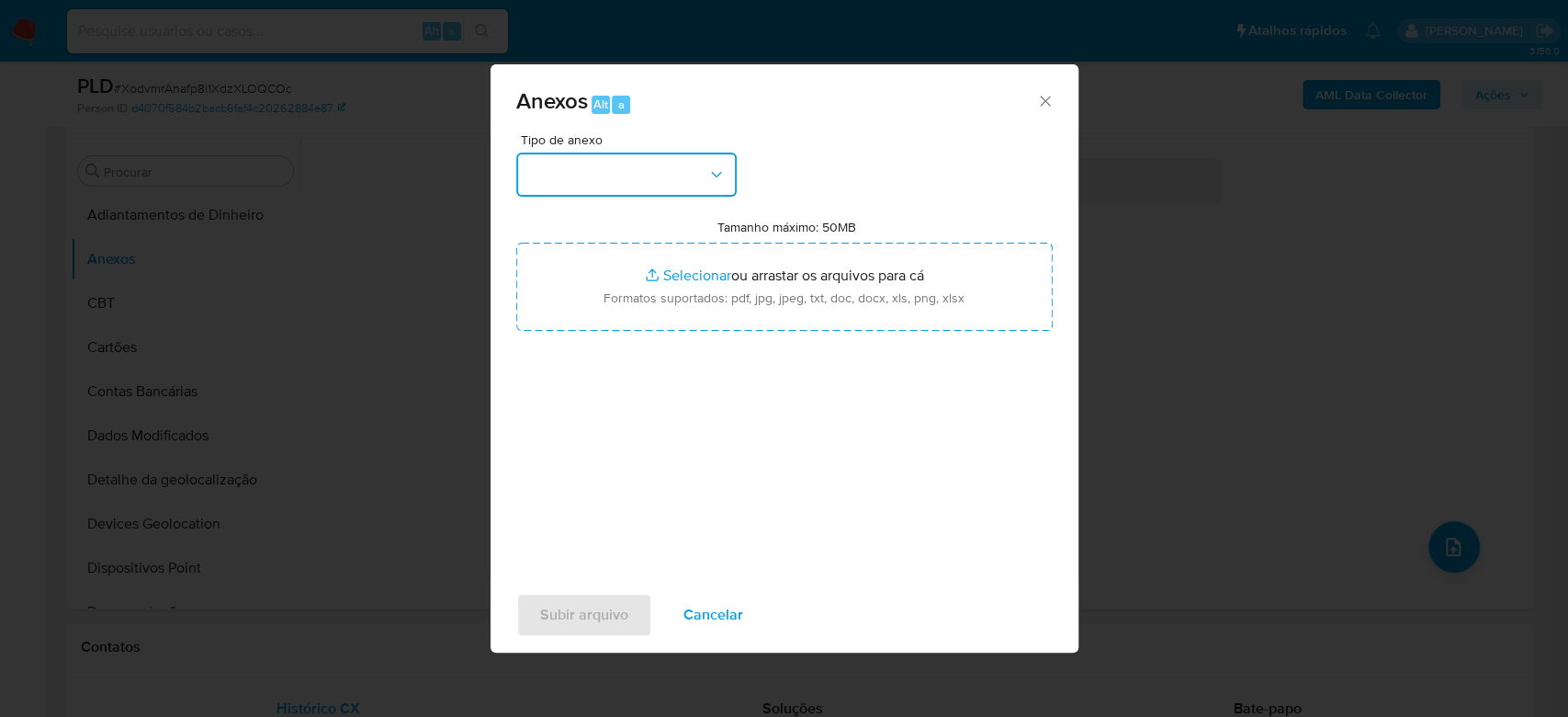
click at [622, 157] on button "button" at bounding box center [626, 174] width 220 height 44
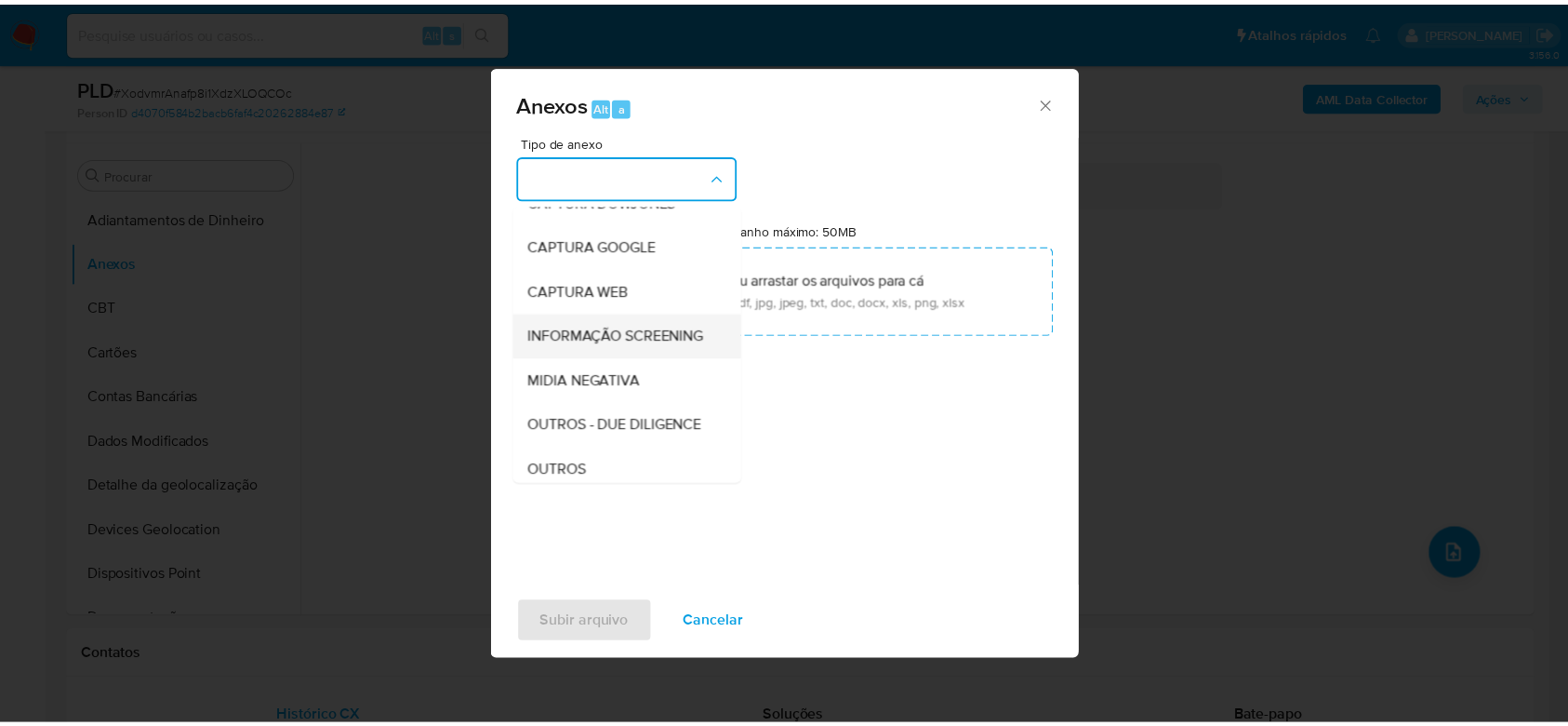
scroll to position [124, 0]
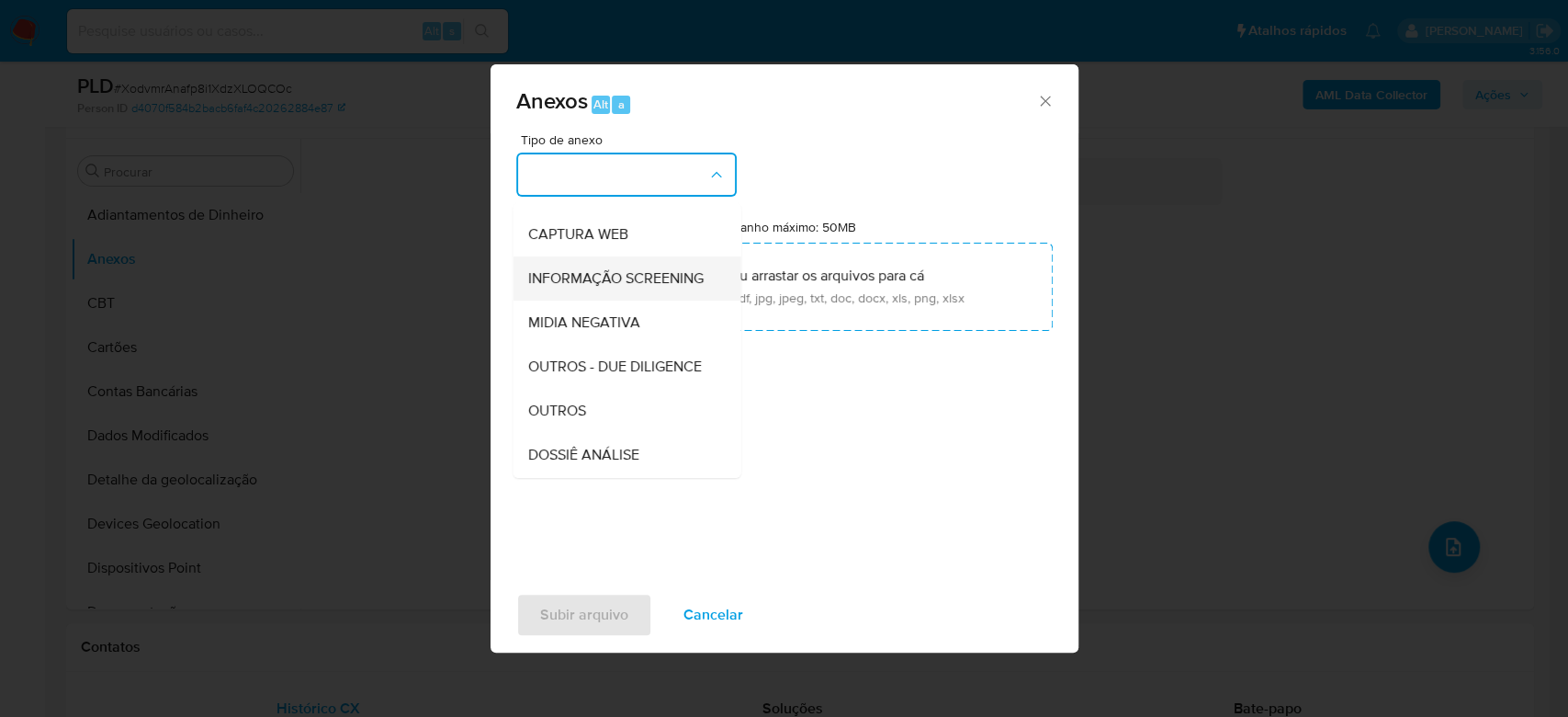
click at [624, 332] on span "MIDIA NEGATIVA" at bounding box center [583, 322] width 112 height 19
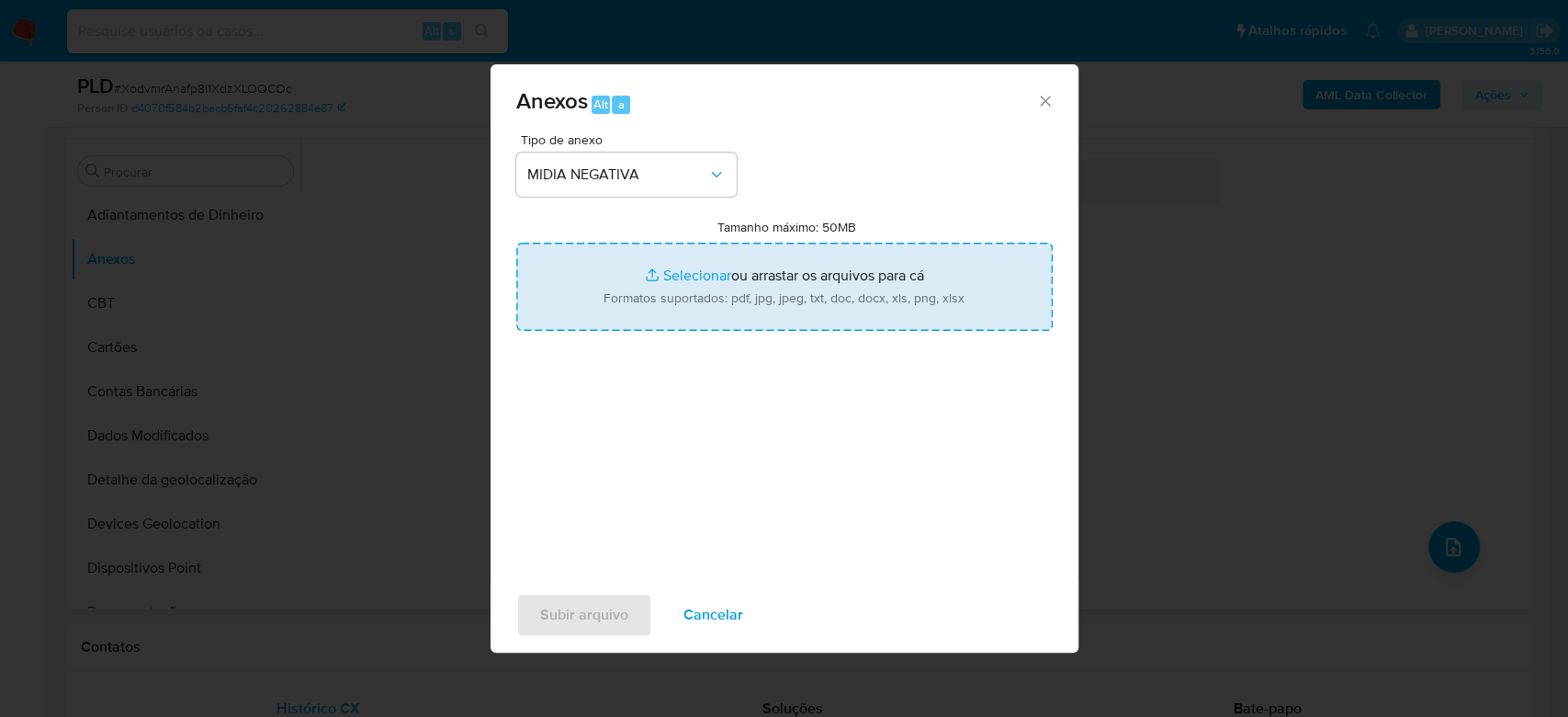
type input "C:\fakepath\Bando é preso por fraudar cartas de frete; prejuízo de R$ 400 mil _…"
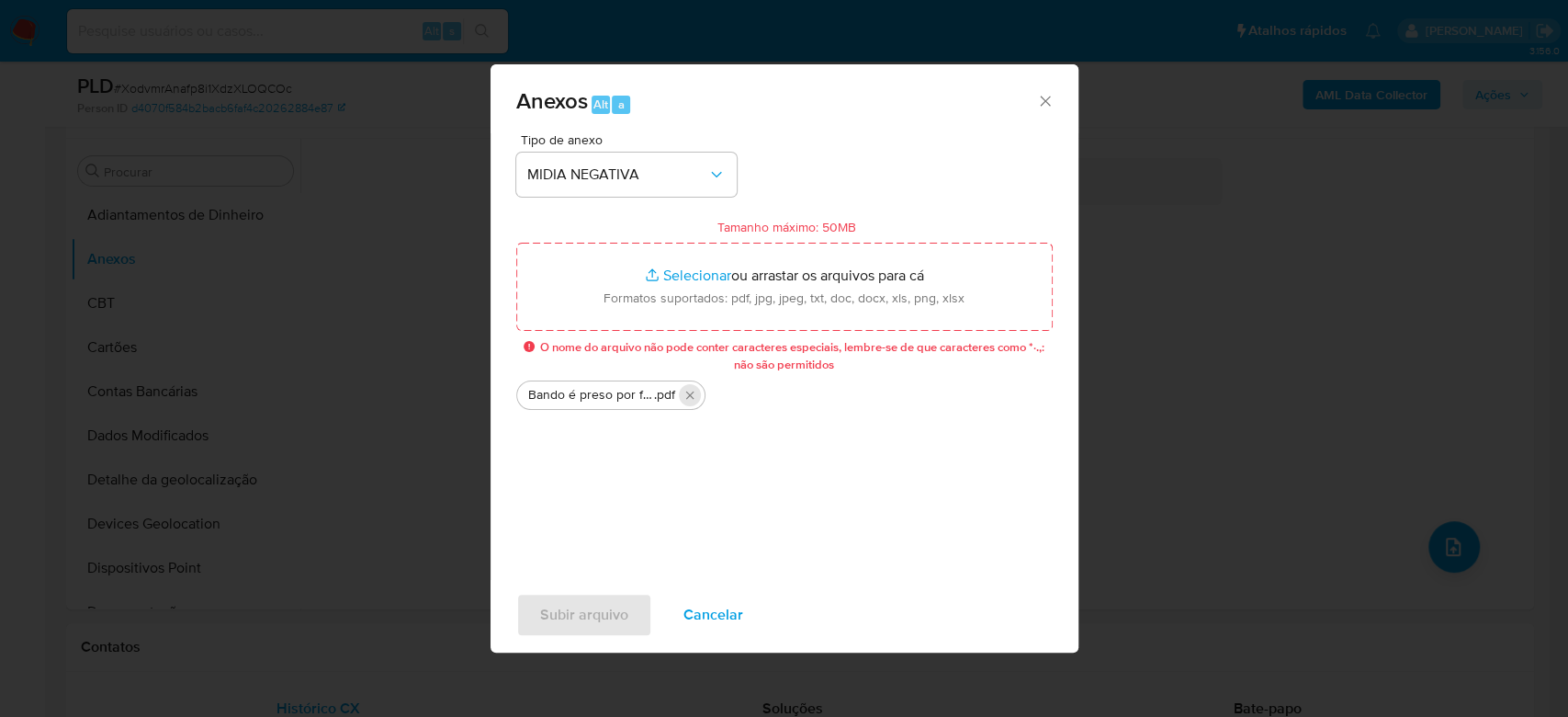
click at [688, 391] on icon "Excluir Bando é preso por fraudar cartas de frete; prejuízo de R$ 400 mil _ FOL…" at bounding box center [689, 394] width 15 height 15
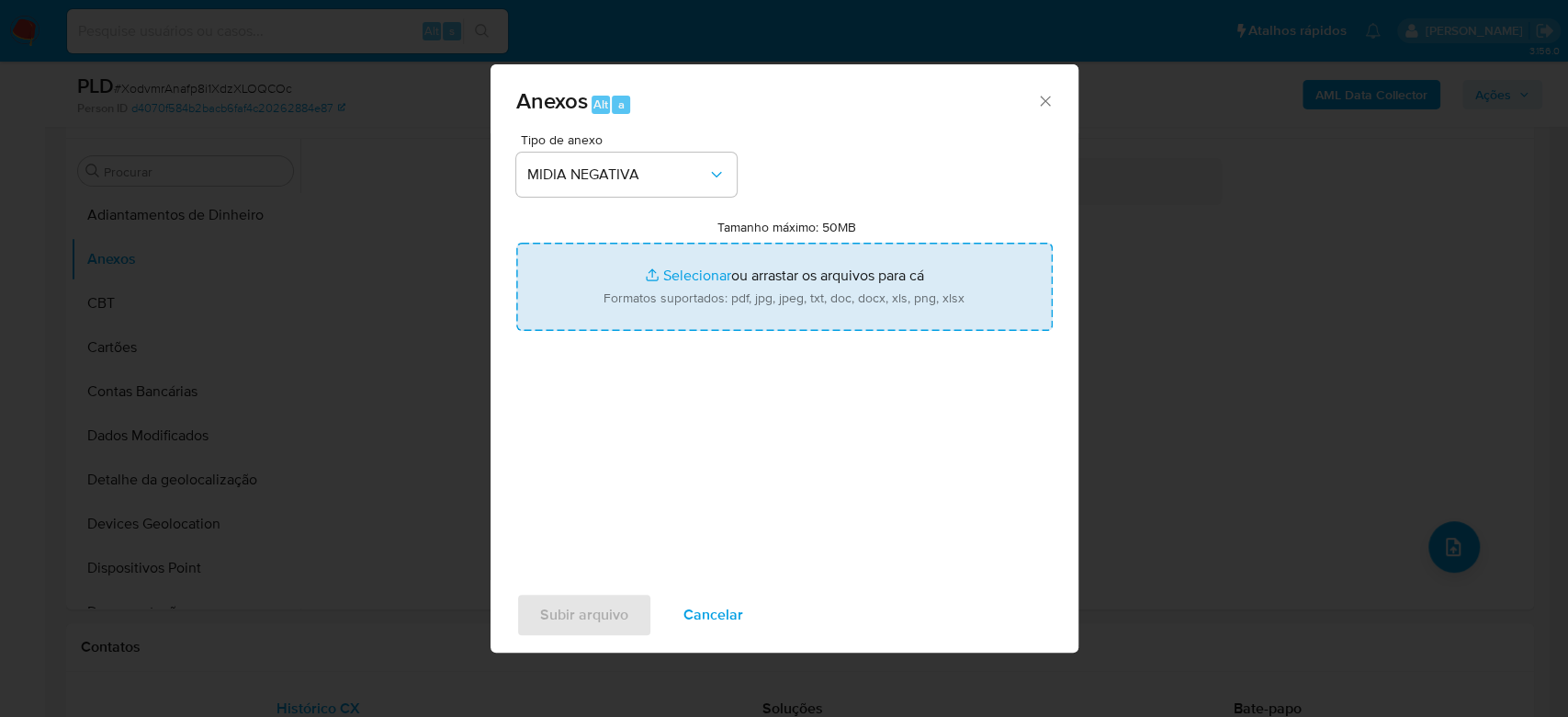
type input "C:\fakepath\midiadesabonadora.pdf"
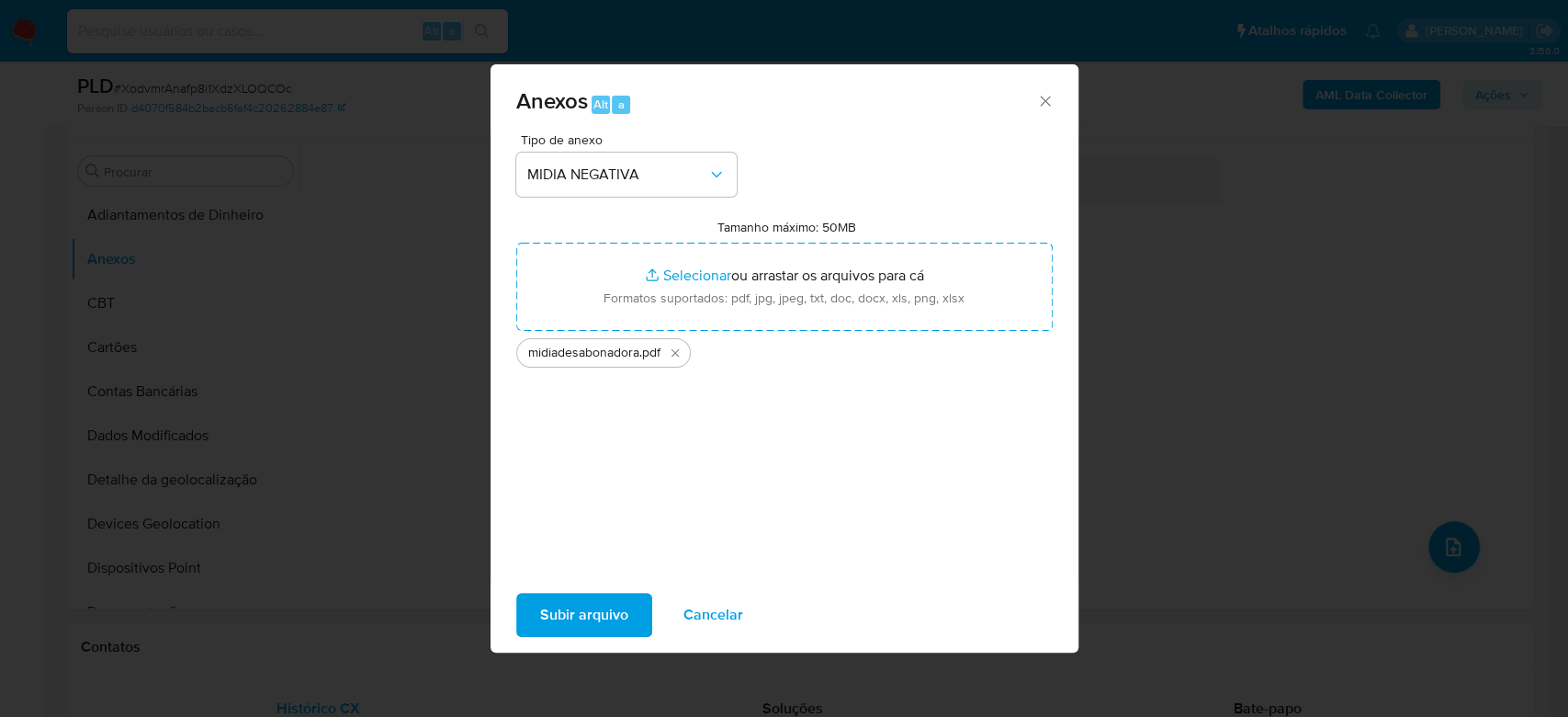
click at [584, 620] on span "Subir arquivo" at bounding box center [584, 614] width 88 height 40
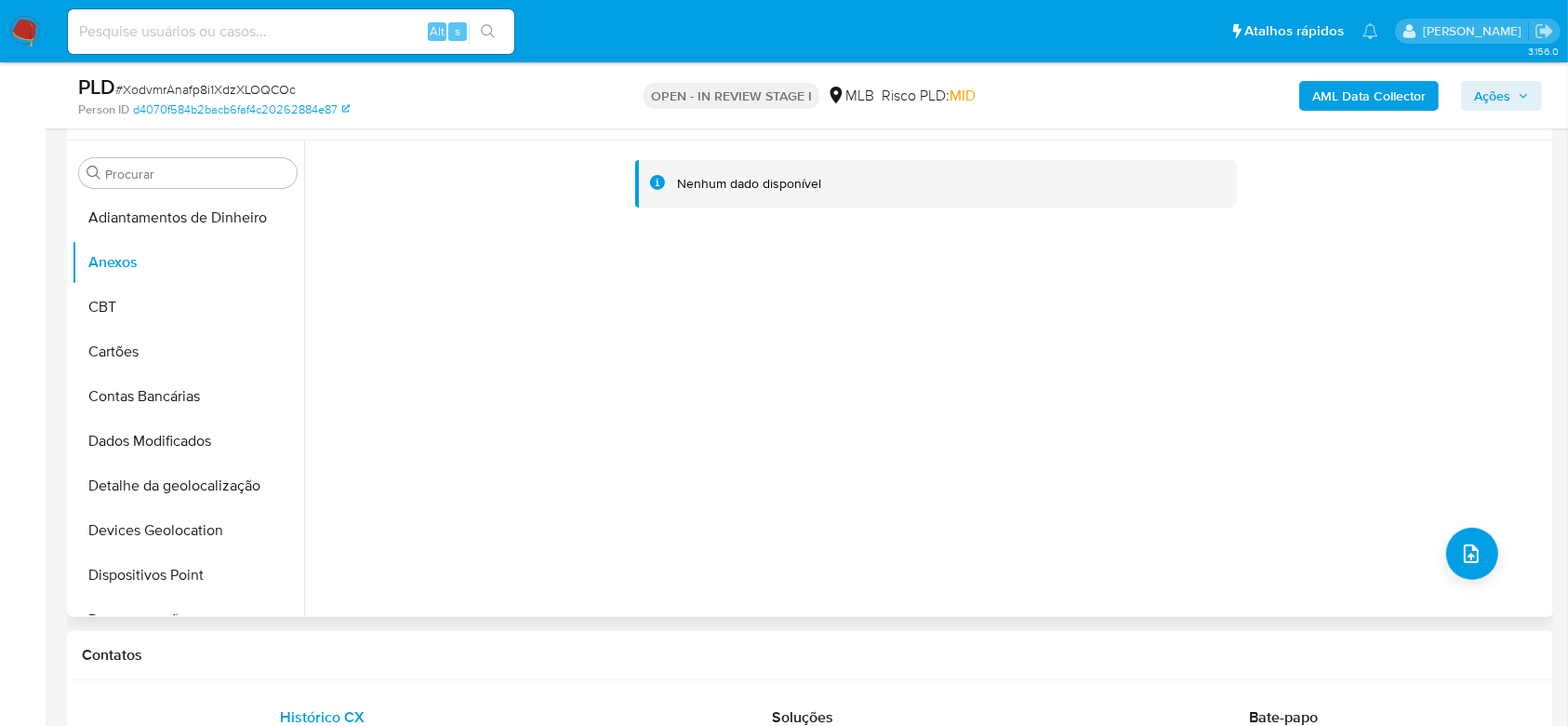
drag, startPoint x: 824, startPoint y: 398, endPoint x: 896, endPoint y: 357, distance: 82.9
click at [824, 398] on div "Nenhum dado disponível" at bounding box center [926, 378] width 1244 height 476
click at [1364, 87] on b "AML Data Collector" at bounding box center [1369, 96] width 114 height 30
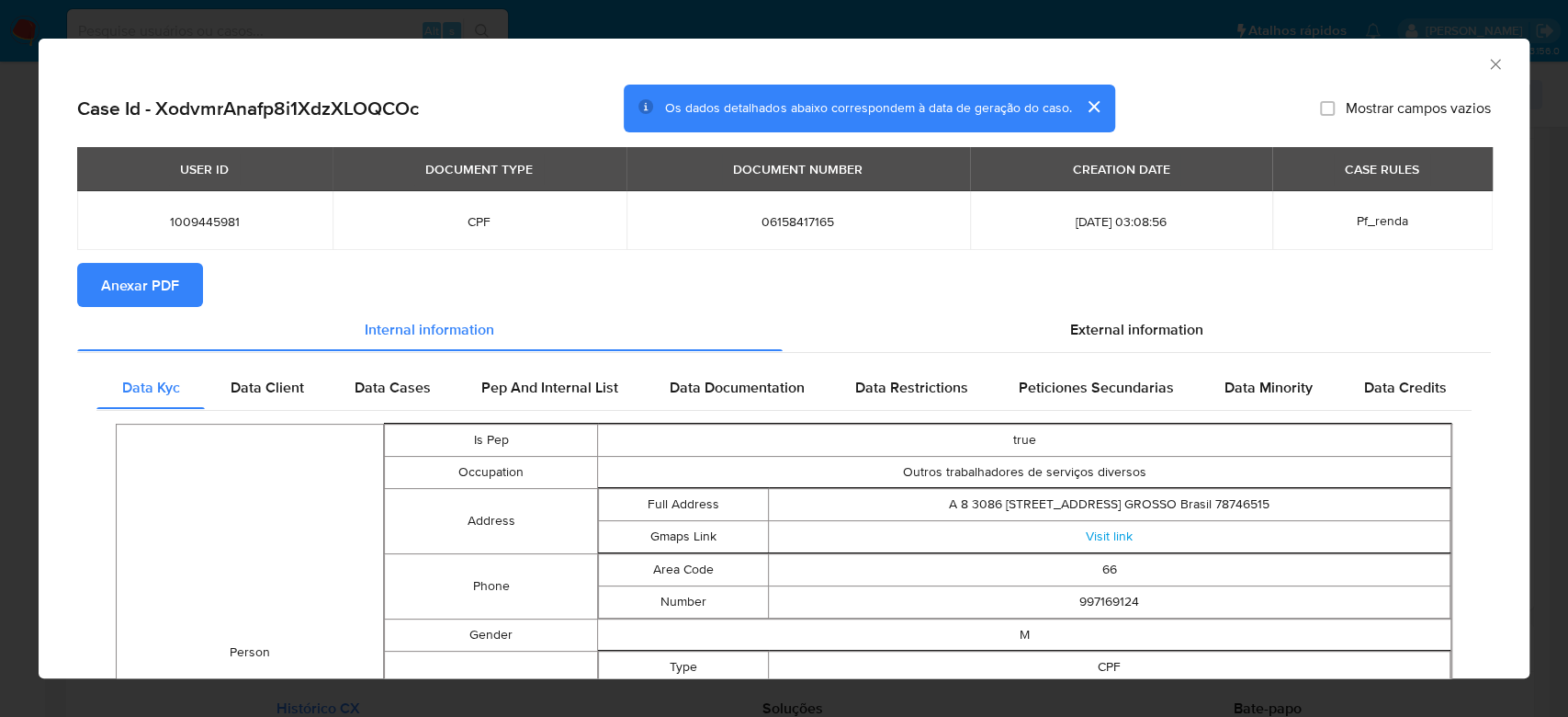
click at [129, 282] on span "Anexar PDF" at bounding box center [140, 285] width 78 height 40
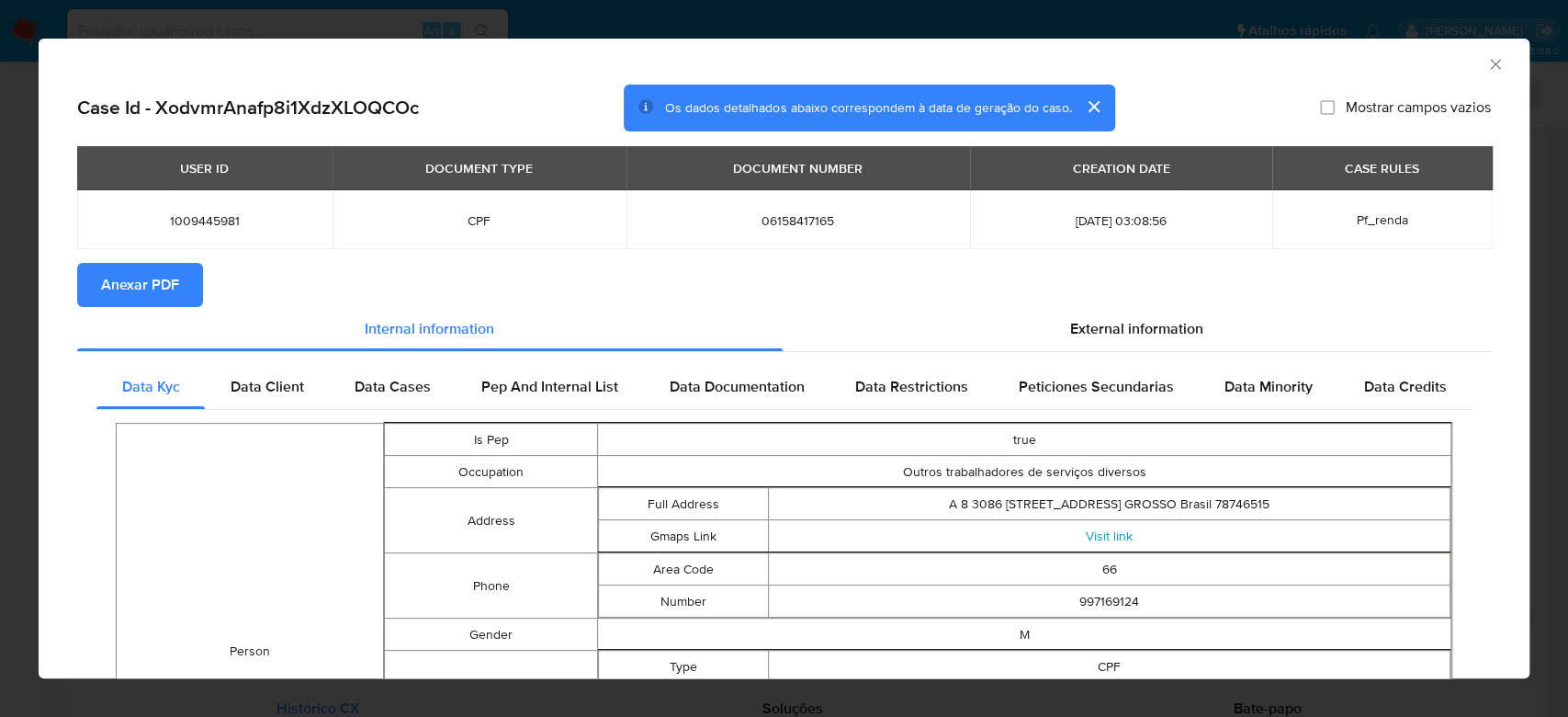
click at [1486, 63] on icon "Fechar a janela" at bounding box center [1495, 64] width 19 height 19
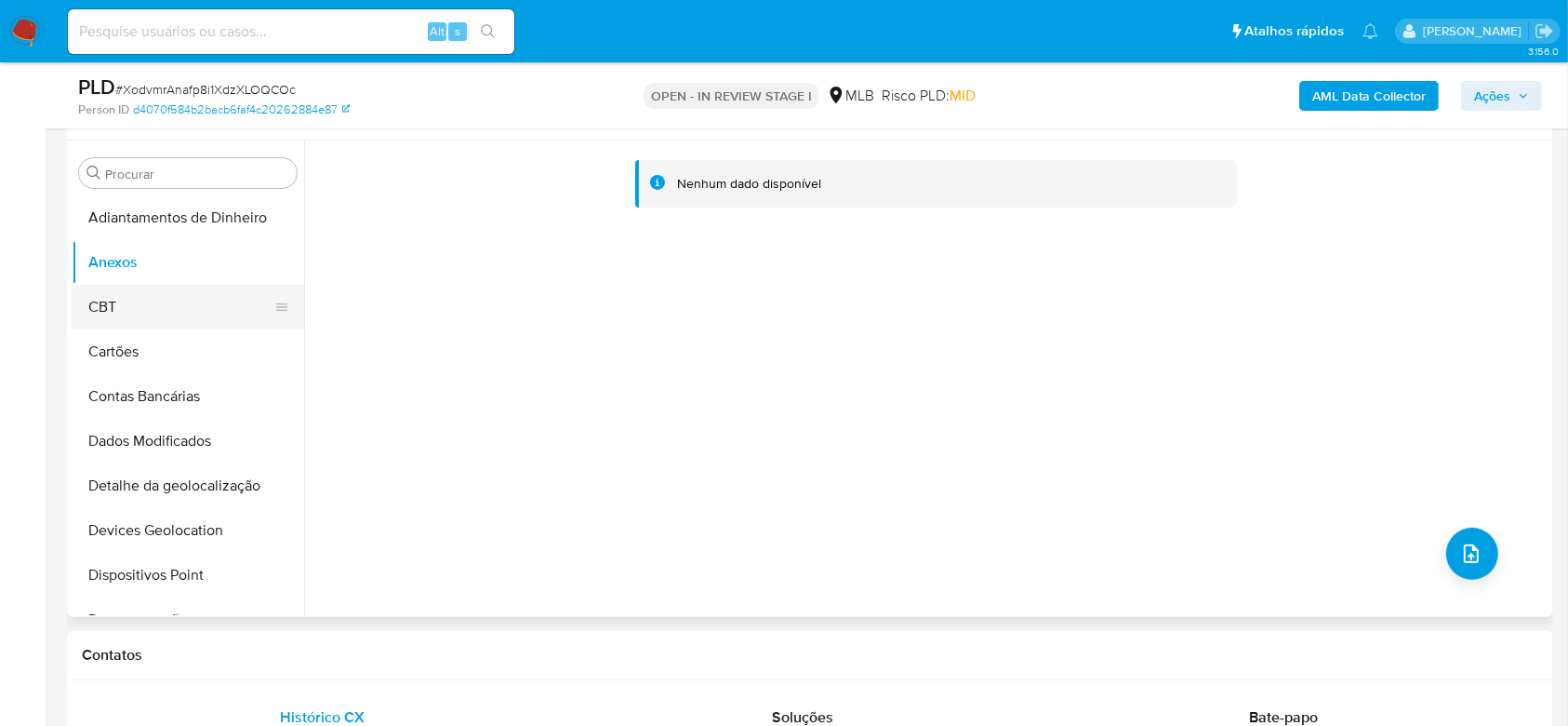
click at [168, 314] on button "CBT" at bounding box center [180, 306] width 218 height 45
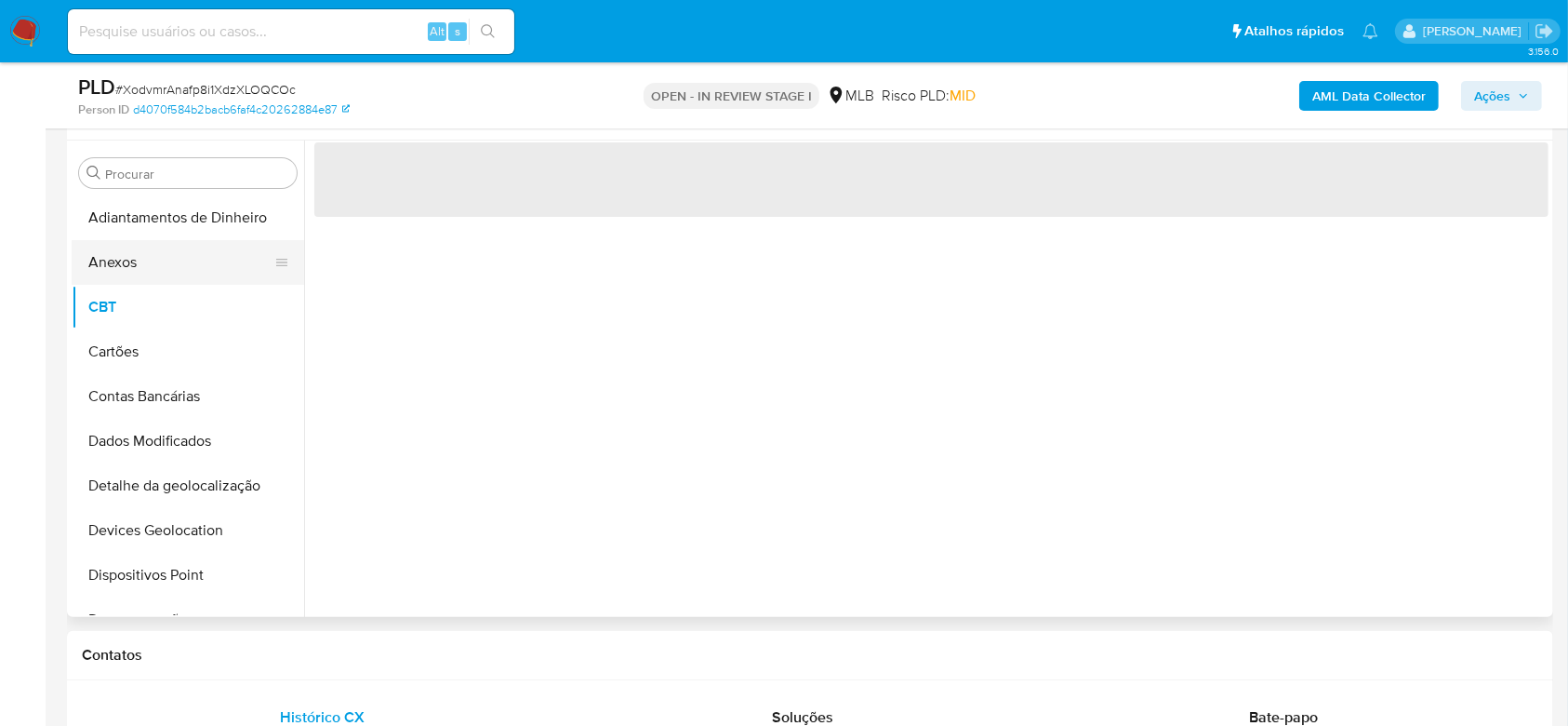
click at [149, 272] on button "Anexos" at bounding box center [180, 261] width 218 height 45
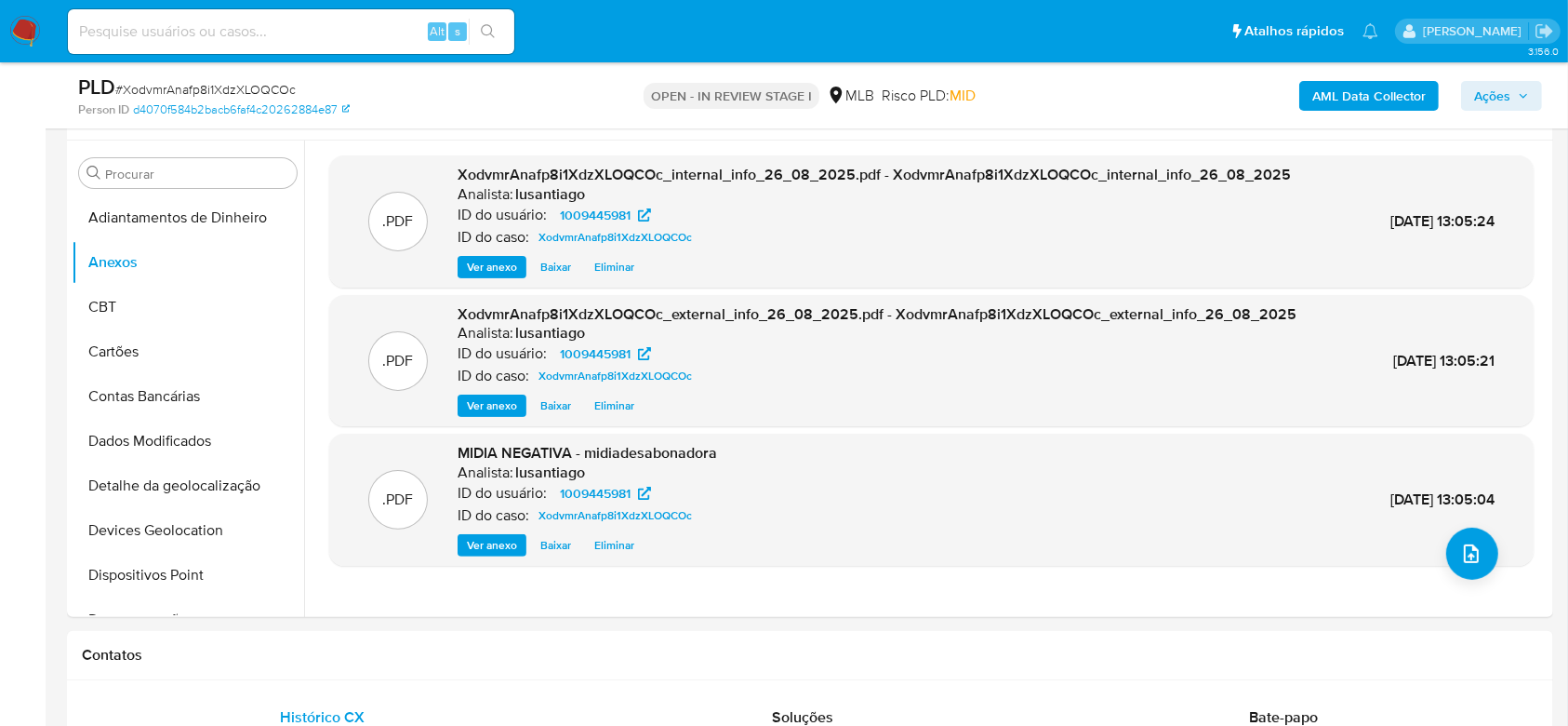
click at [1503, 89] on span "Ações" at bounding box center [1492, 96] width 37 height 30
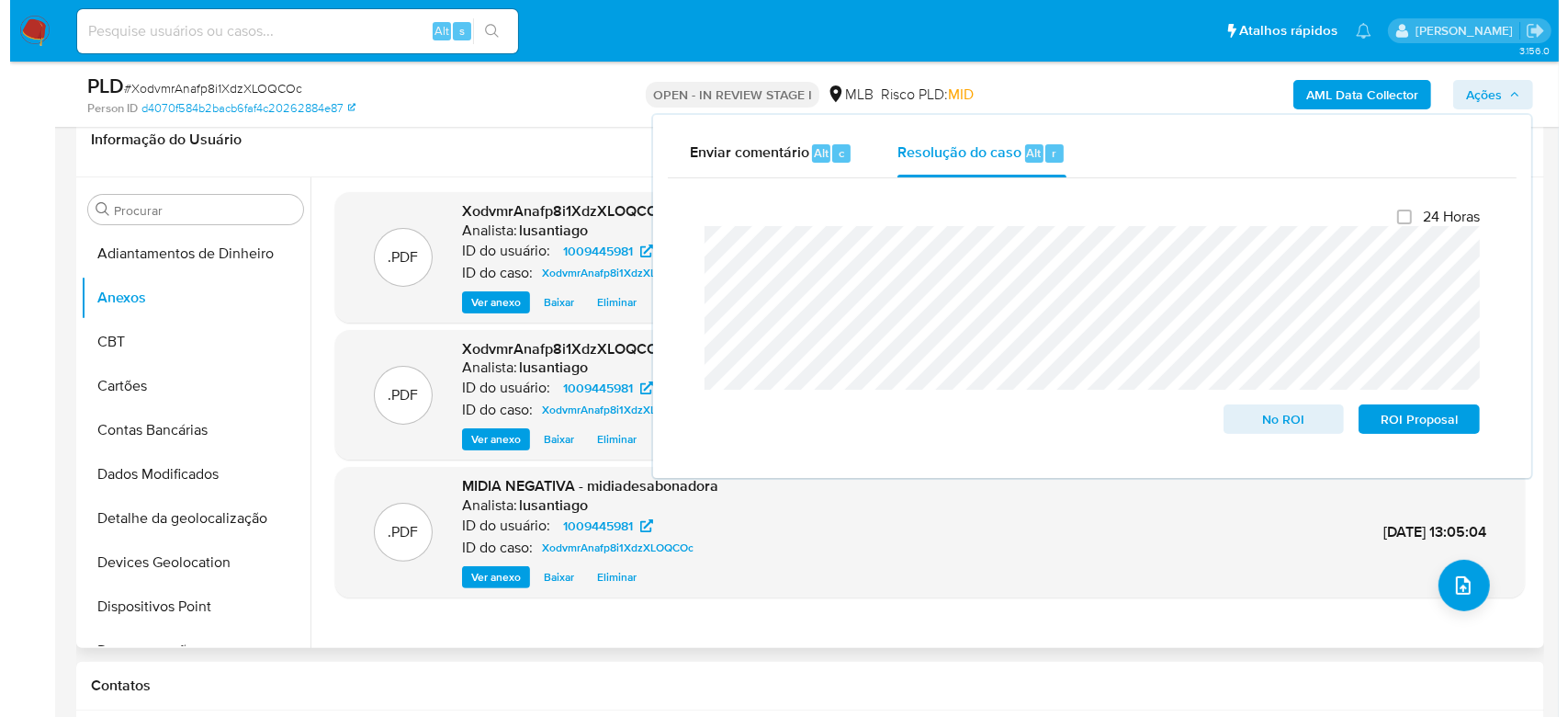
scroll to position [368, 0]
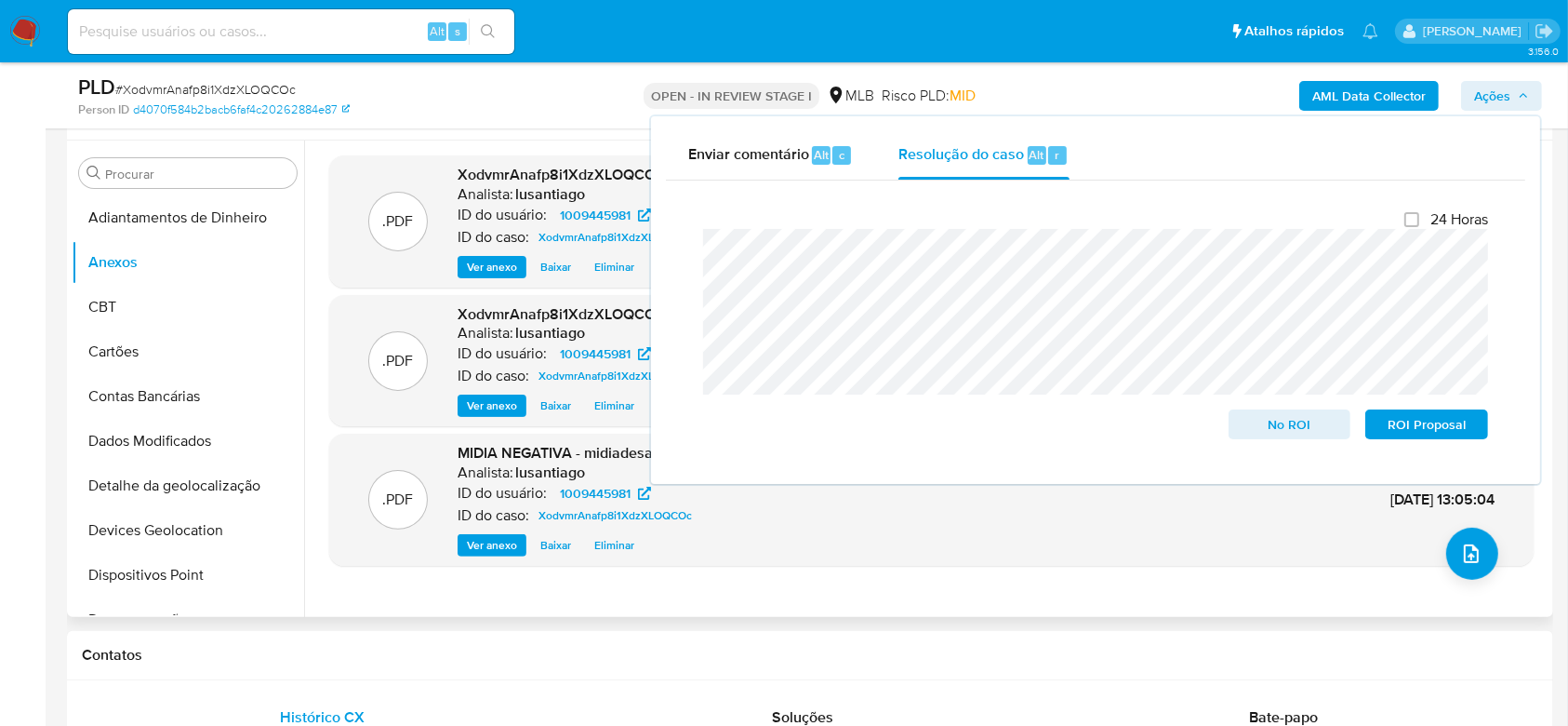
click at [542, 141] on div ".PDF XodvmrAnafp8i1XdzXLOQCOc_internal_info_26_08_2025.pdf - XodvmrAnafp8i1XdzX…" at bounding box center [926, 378] width 1244 height 476
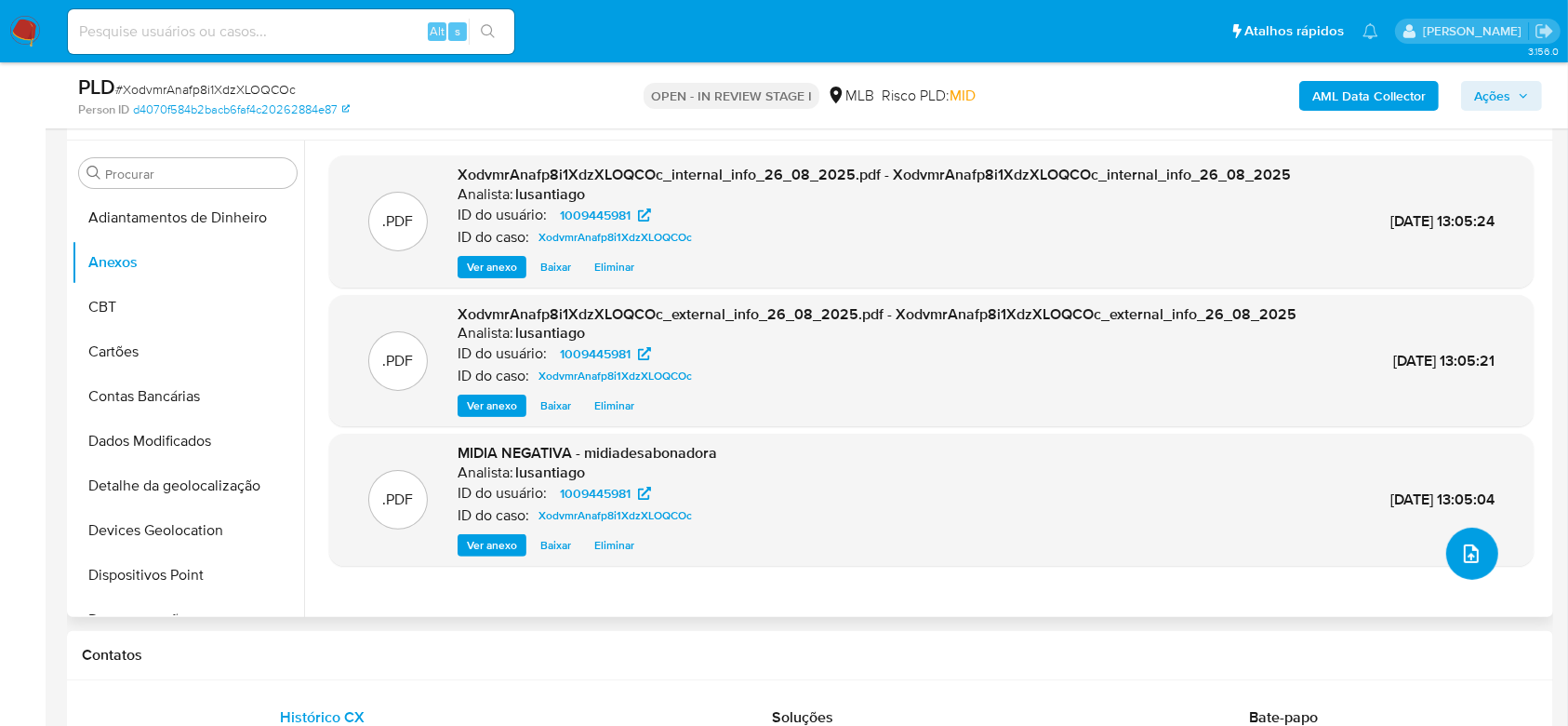
click at [1468, 566] on button "upload-file" at bounding box center [1472, 554] width 52 height 52
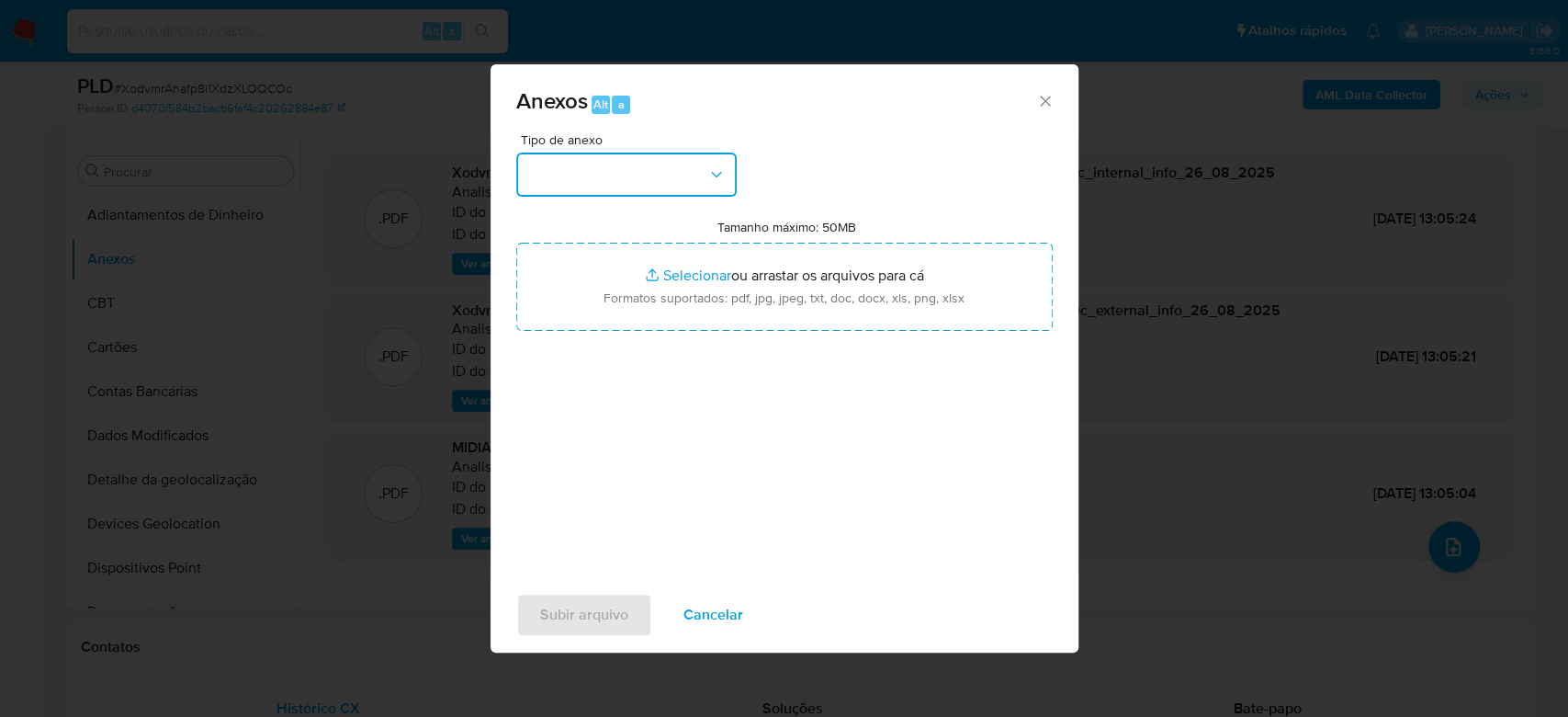
drag, startPoint x: 699, startPoint y: 160, endPoint x: 684, endPoint y: 174, distance: 20.5
click at [698, 159] on button "button" at bounding box center [626, 174] width 220 height 44
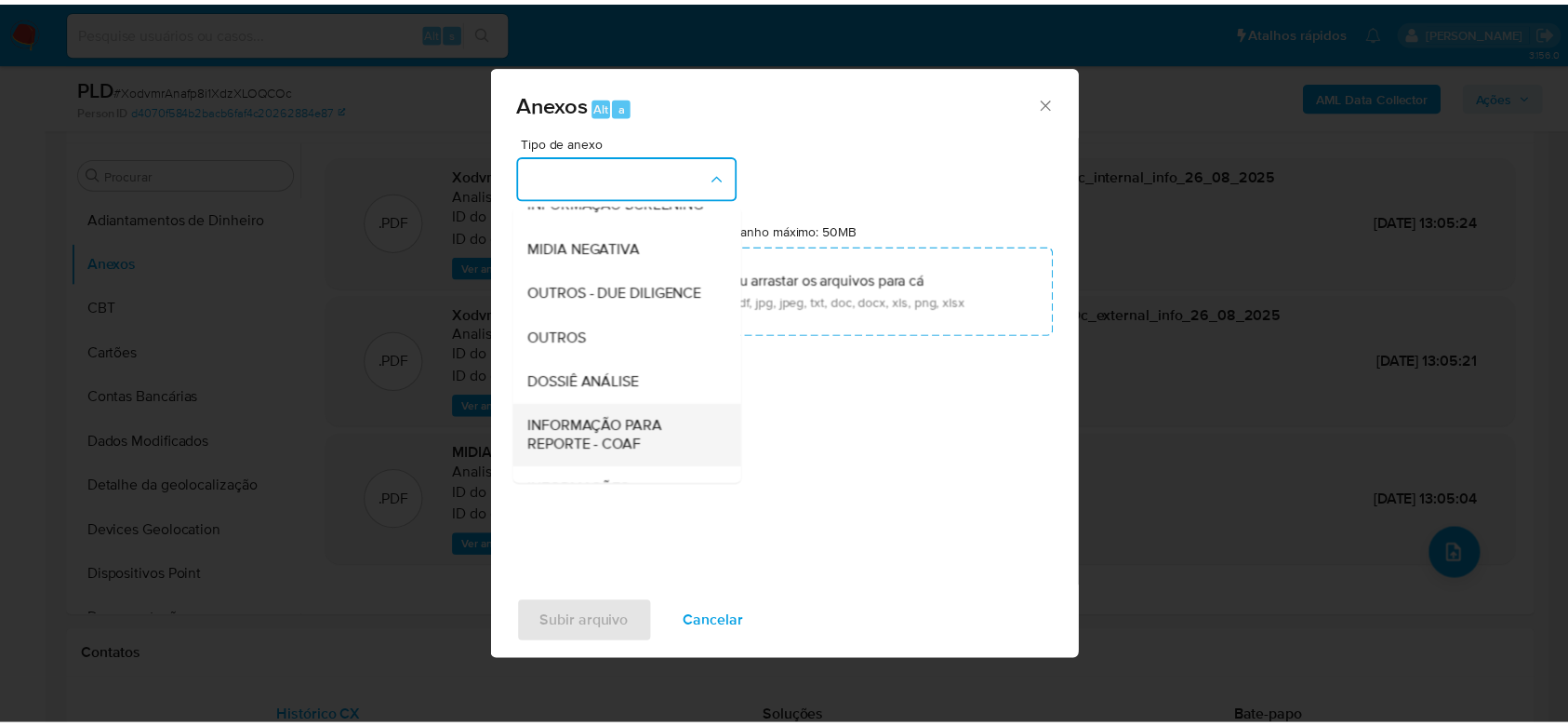
scroll to position [285, 0]
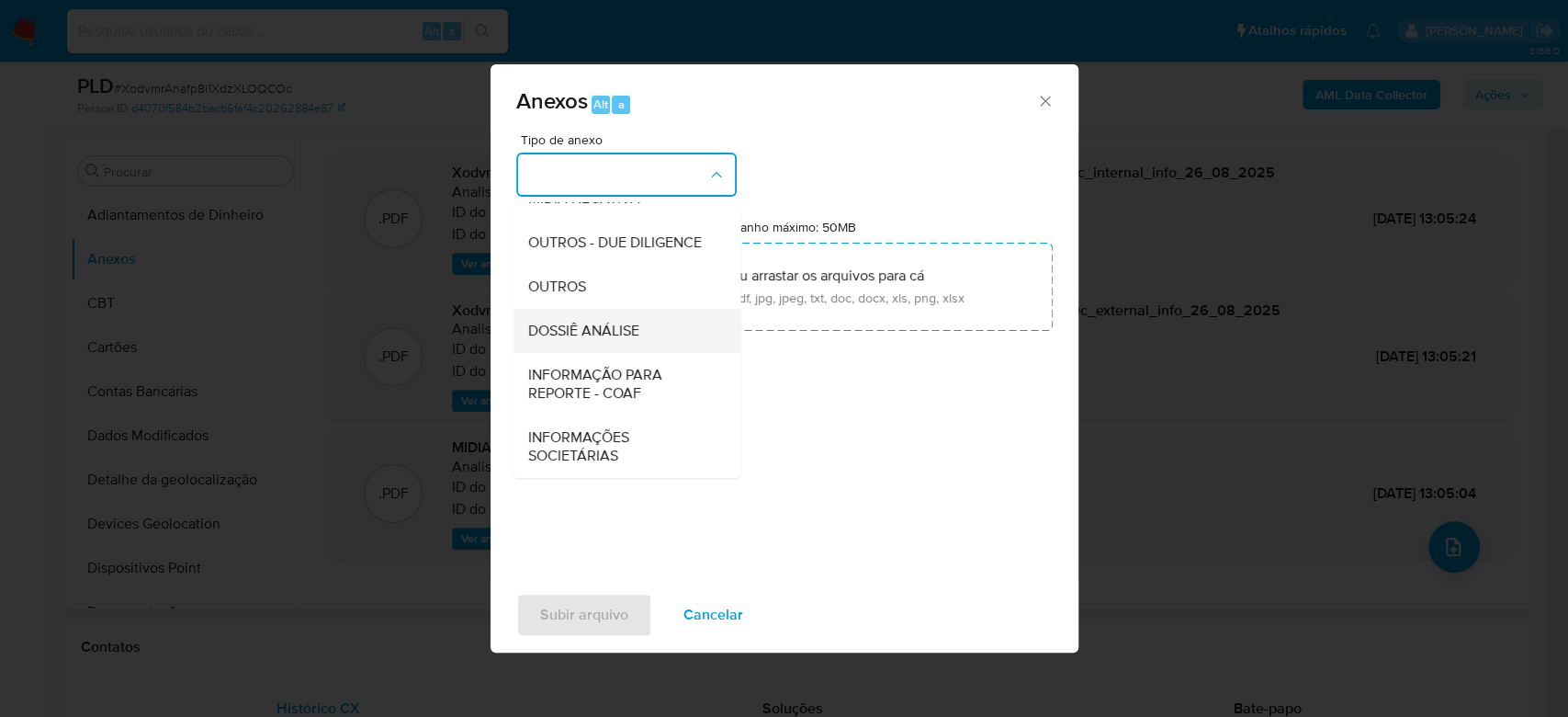
click at [601, 332] on span "DOSSIÊ ANÁLISE" at bounding box center [583, 331] width 111 height 19
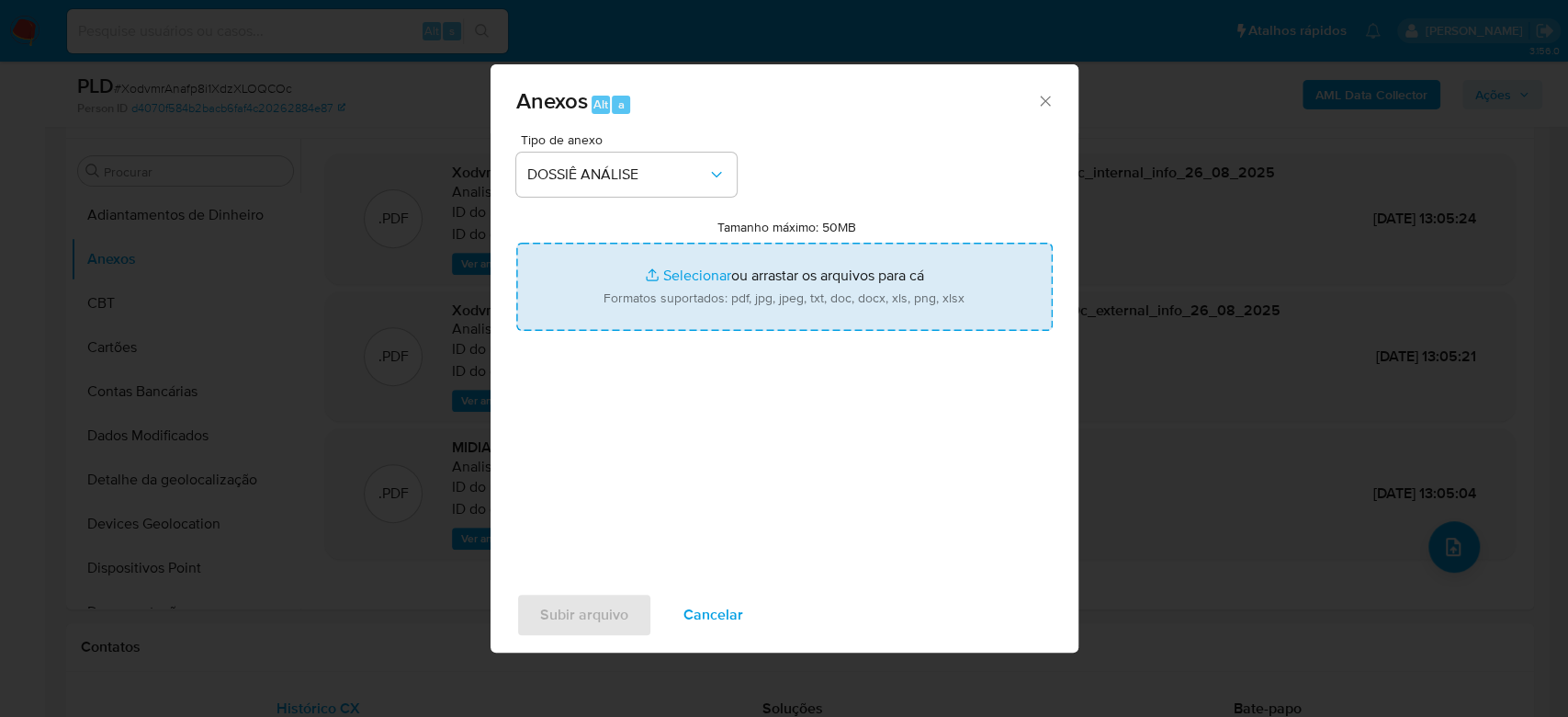
type input "C:\fakepath\Mulan 1009445981_2025_08_25_15_56_16.xlsx"
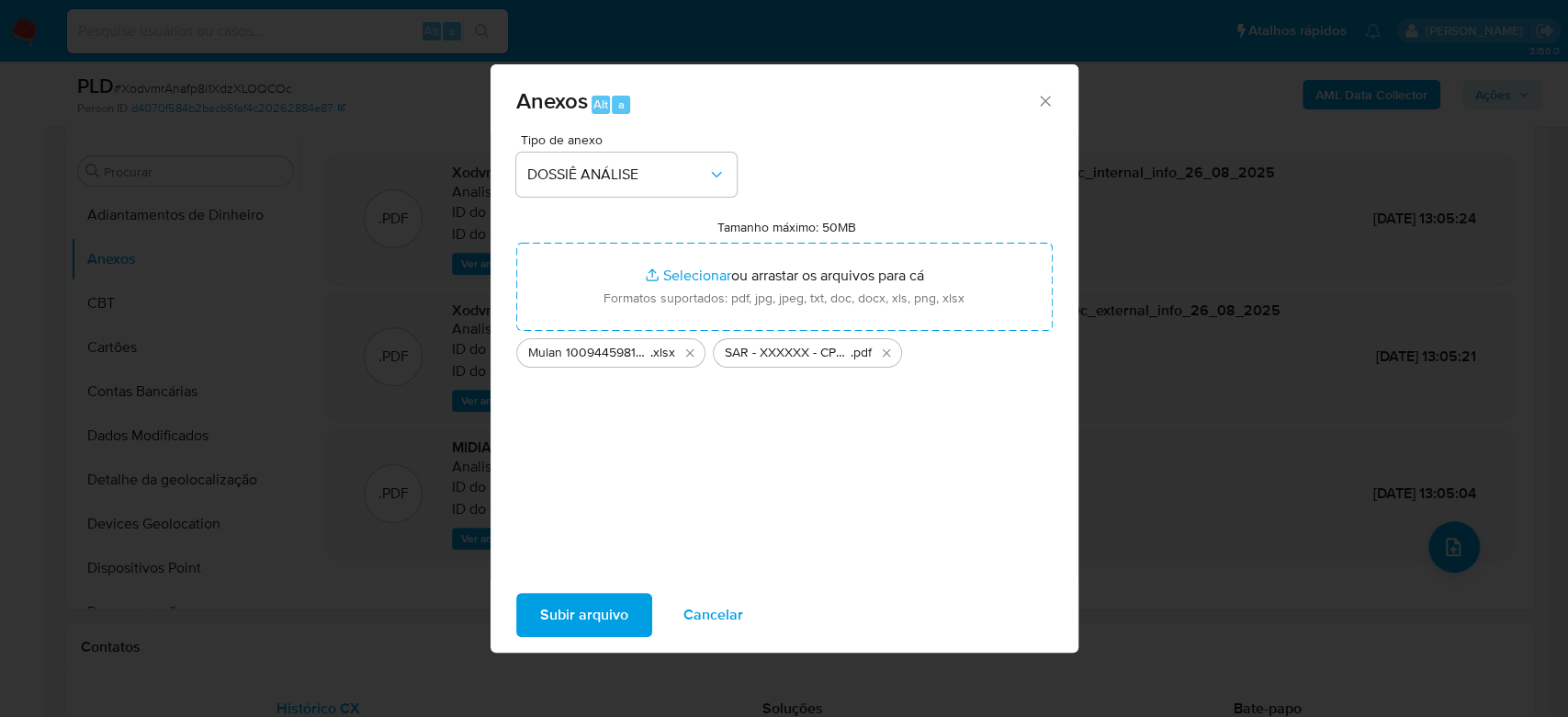
click at [537, 603] on button "Subir arquivo" at bounding box center [584, 614] width 136 height 44
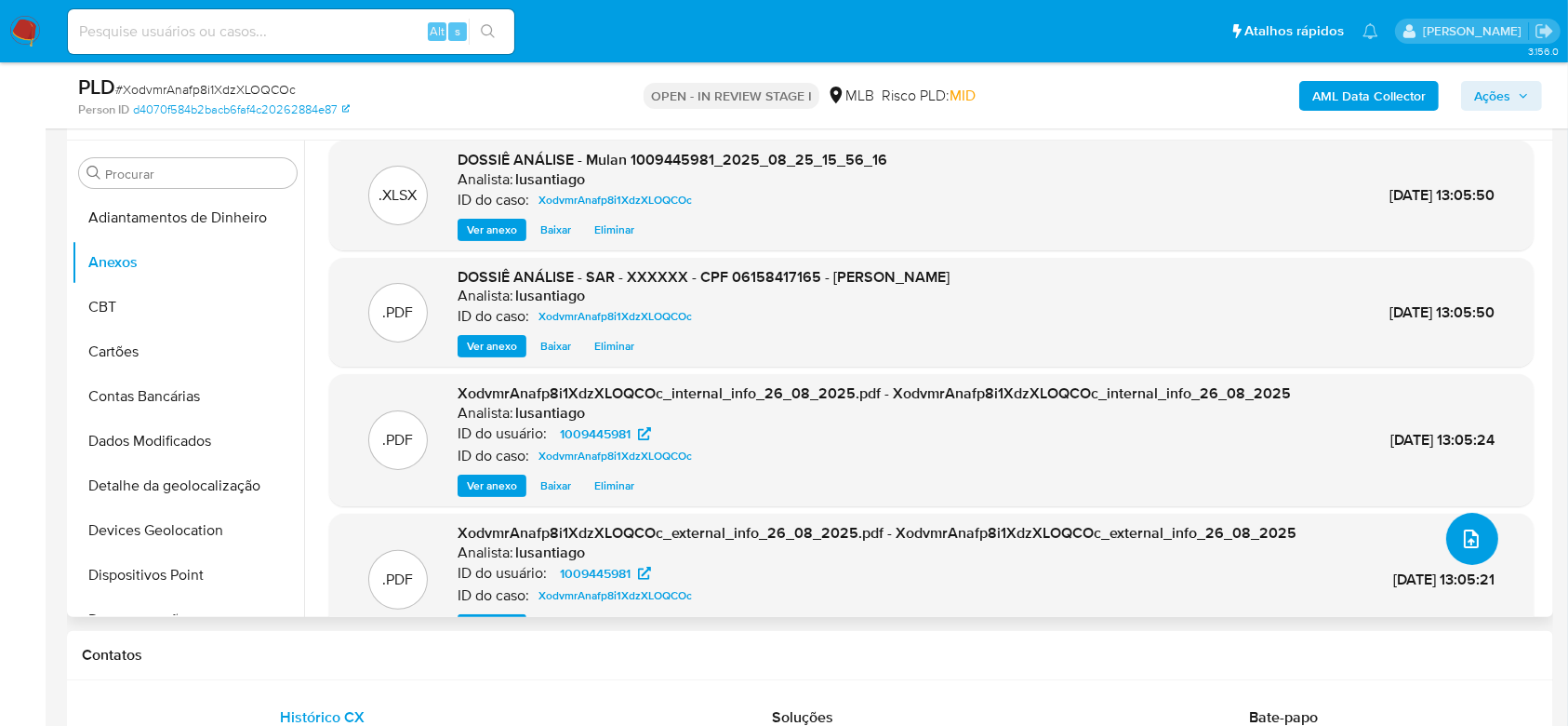
scroll to position [0, 0]
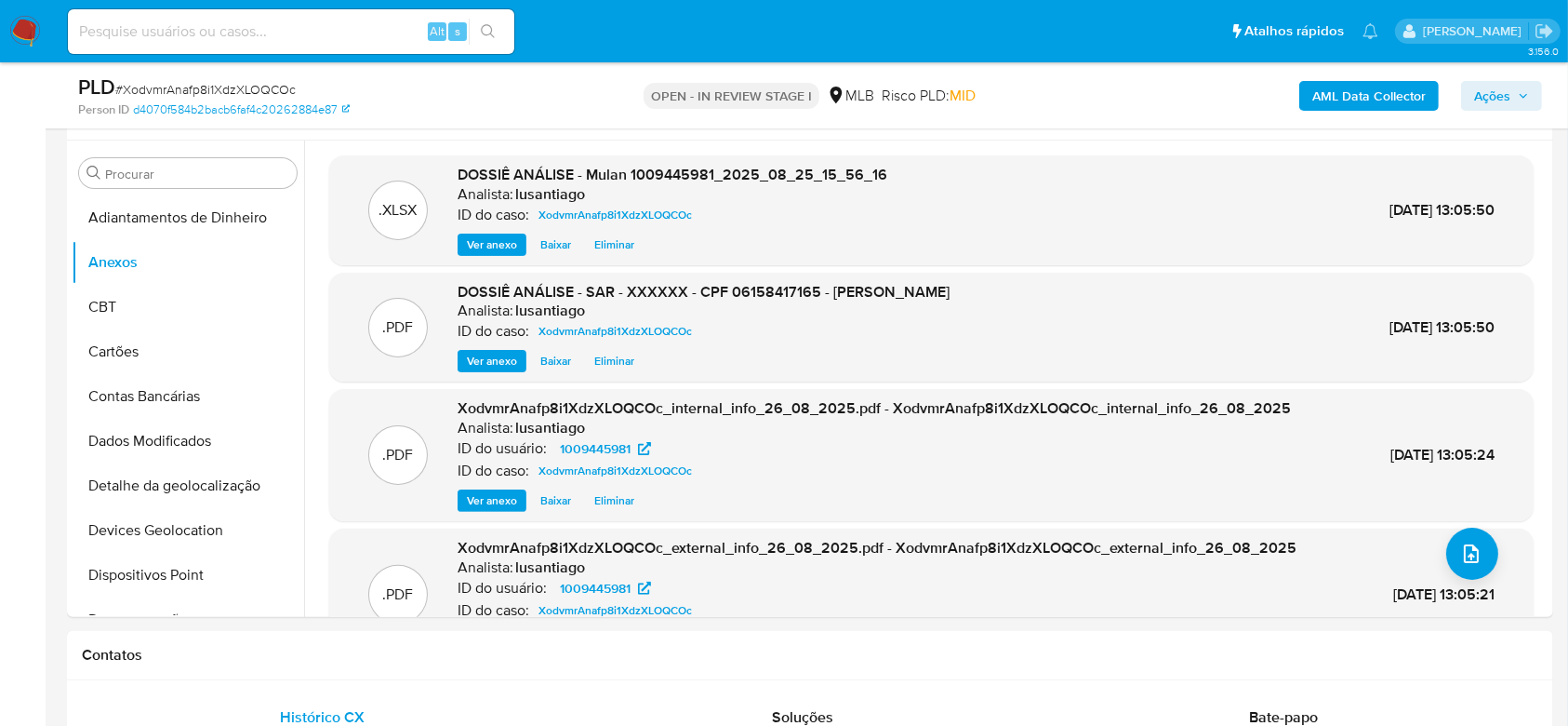
click at [1494, 89] on span "Ações" at bounding box center [1492, 96] width 37 height 30
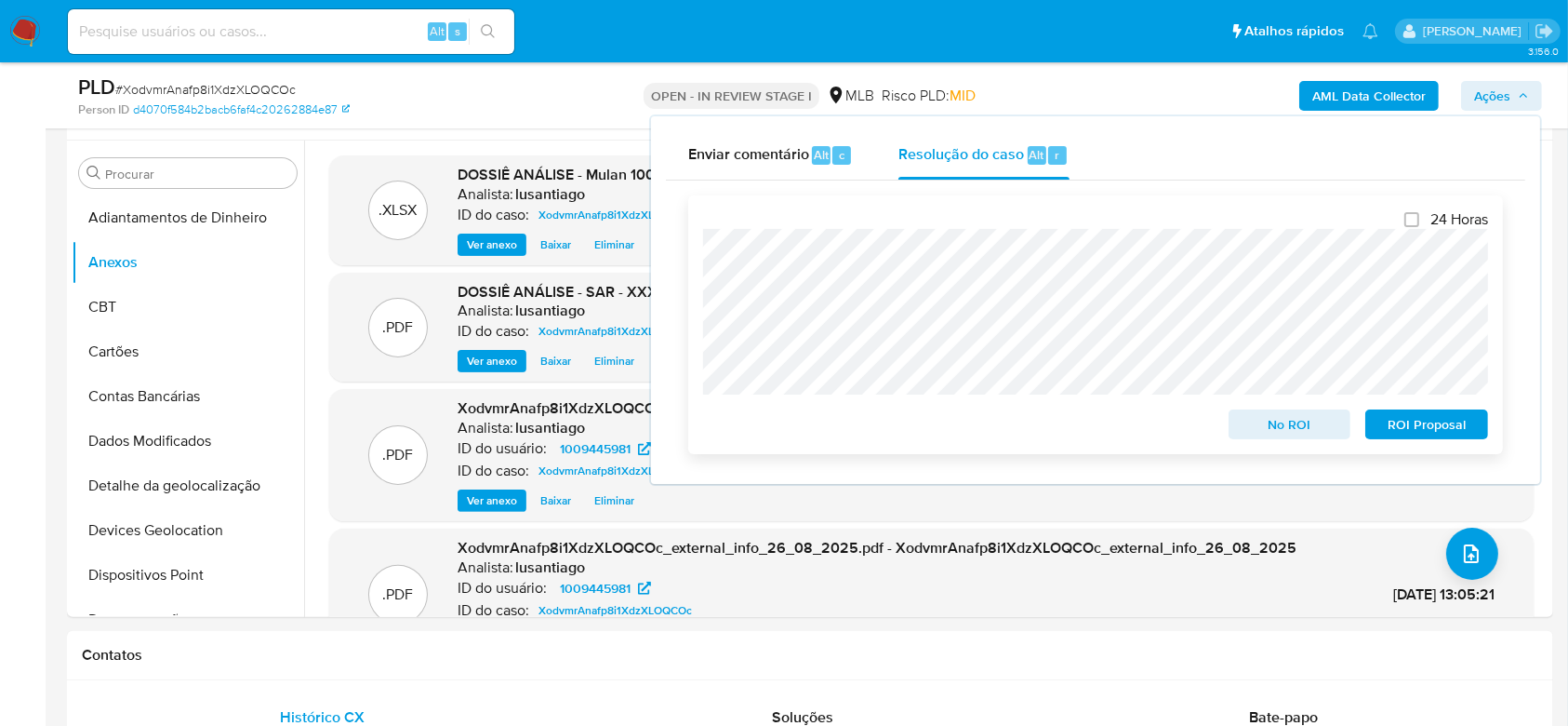
click at [1390, 423] on span "ROI Proposal" at bounding box center [1426, 424] width 97 height 26
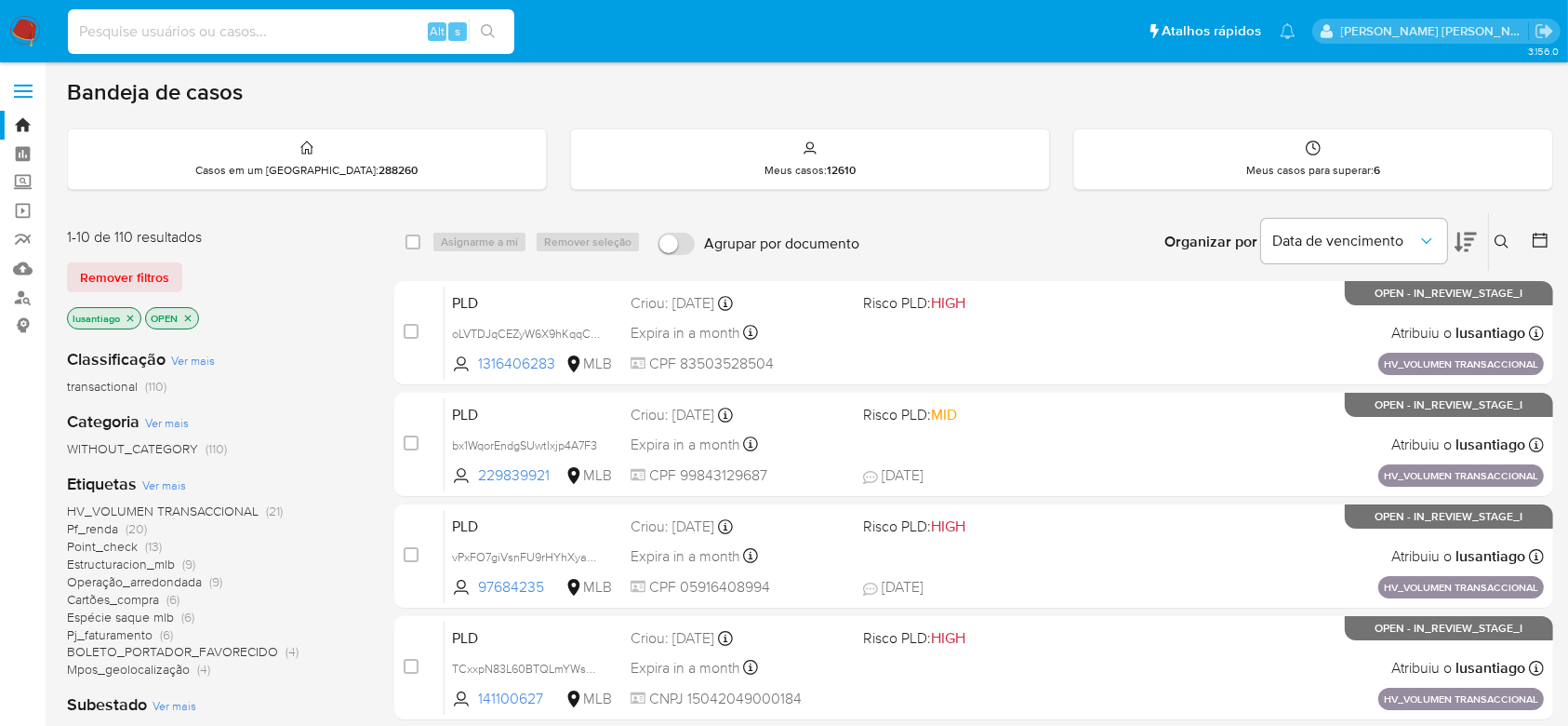
click at [174, 34] on input at bounding box center [291, 32] width 446 height 24
paste input "1853082108"
type input "1853082108"
click at [494, 36] on icon "search-icon" at bounding box center [488, 31] width 15 height 15
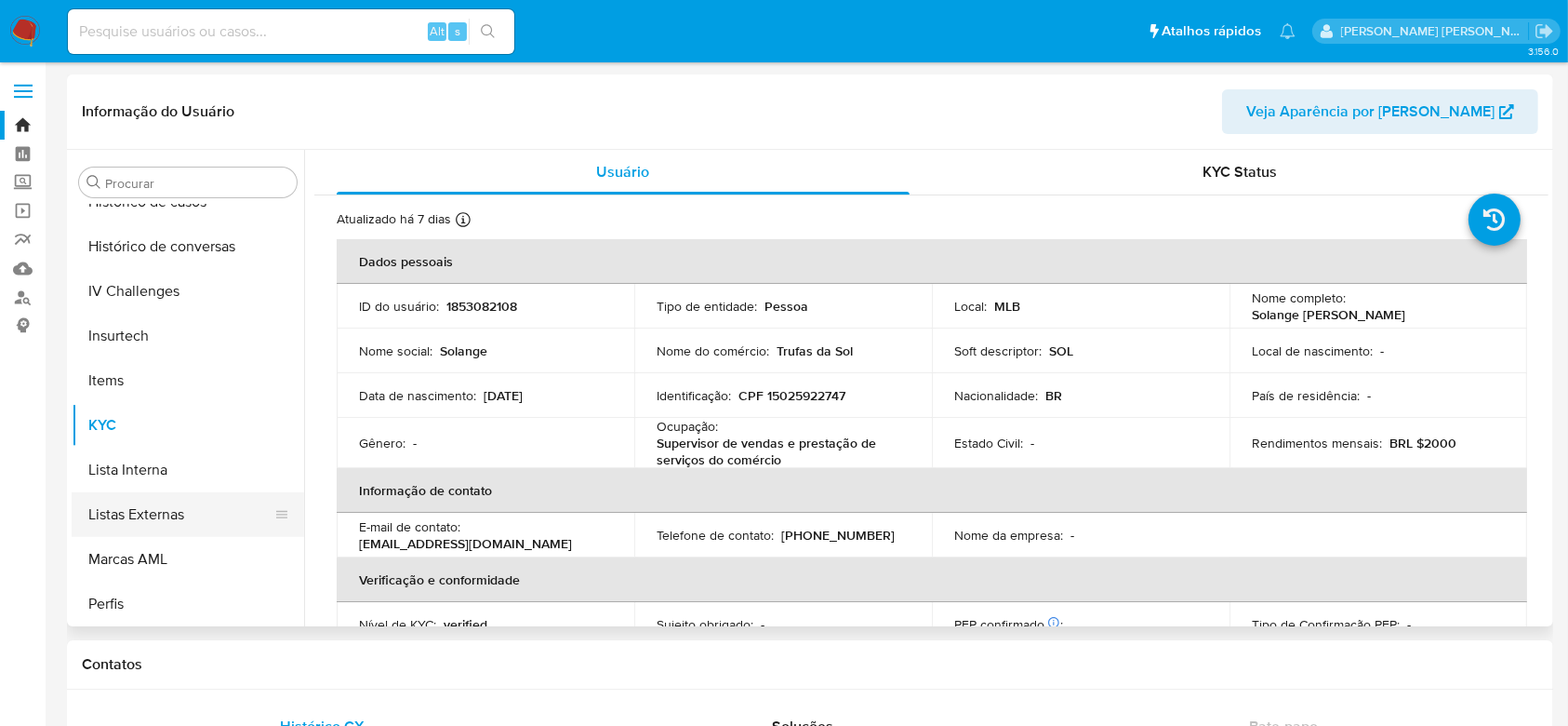
scroll to position [707, 0]
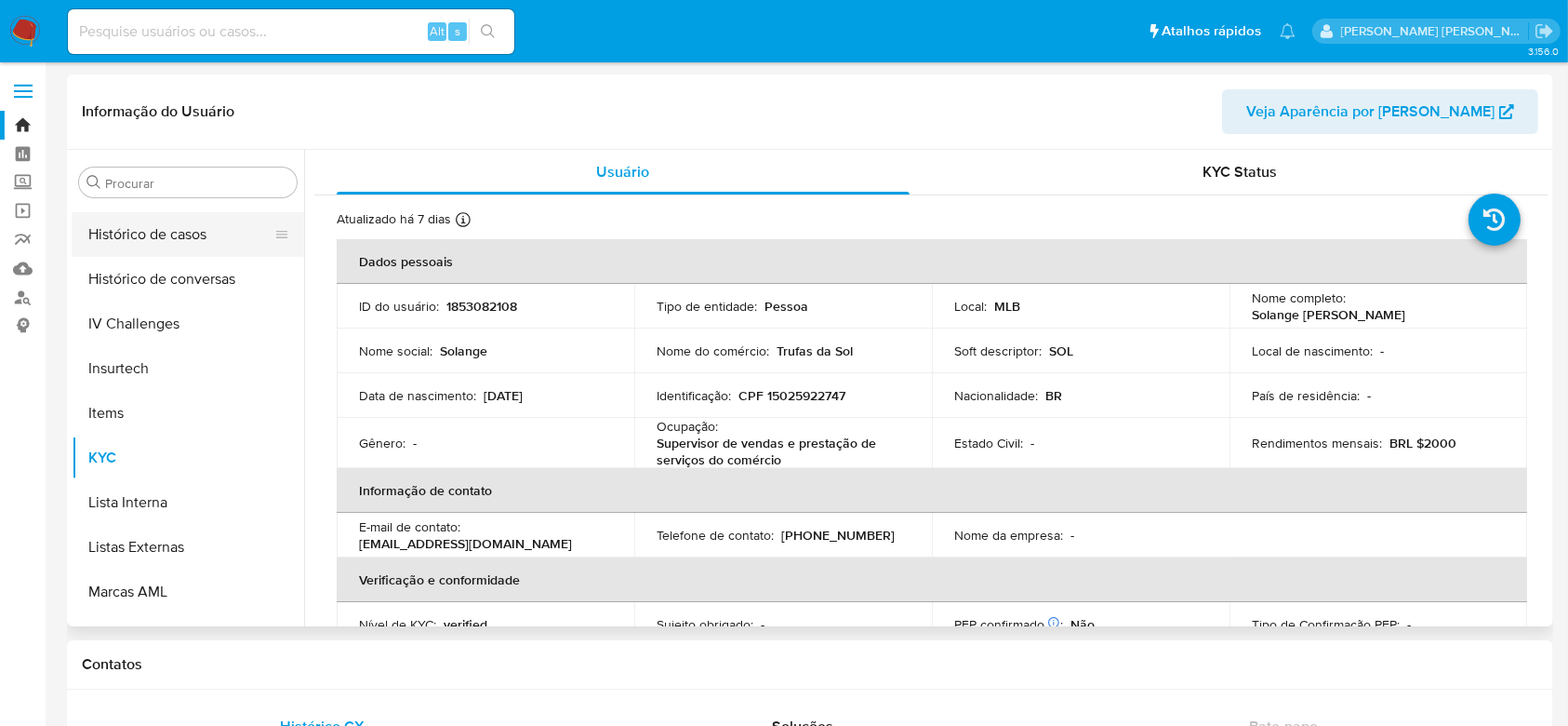
select select "10"
click at [175, 242] on button "Histórico de casos" at bounding box center [180, 234] width 218 height 45
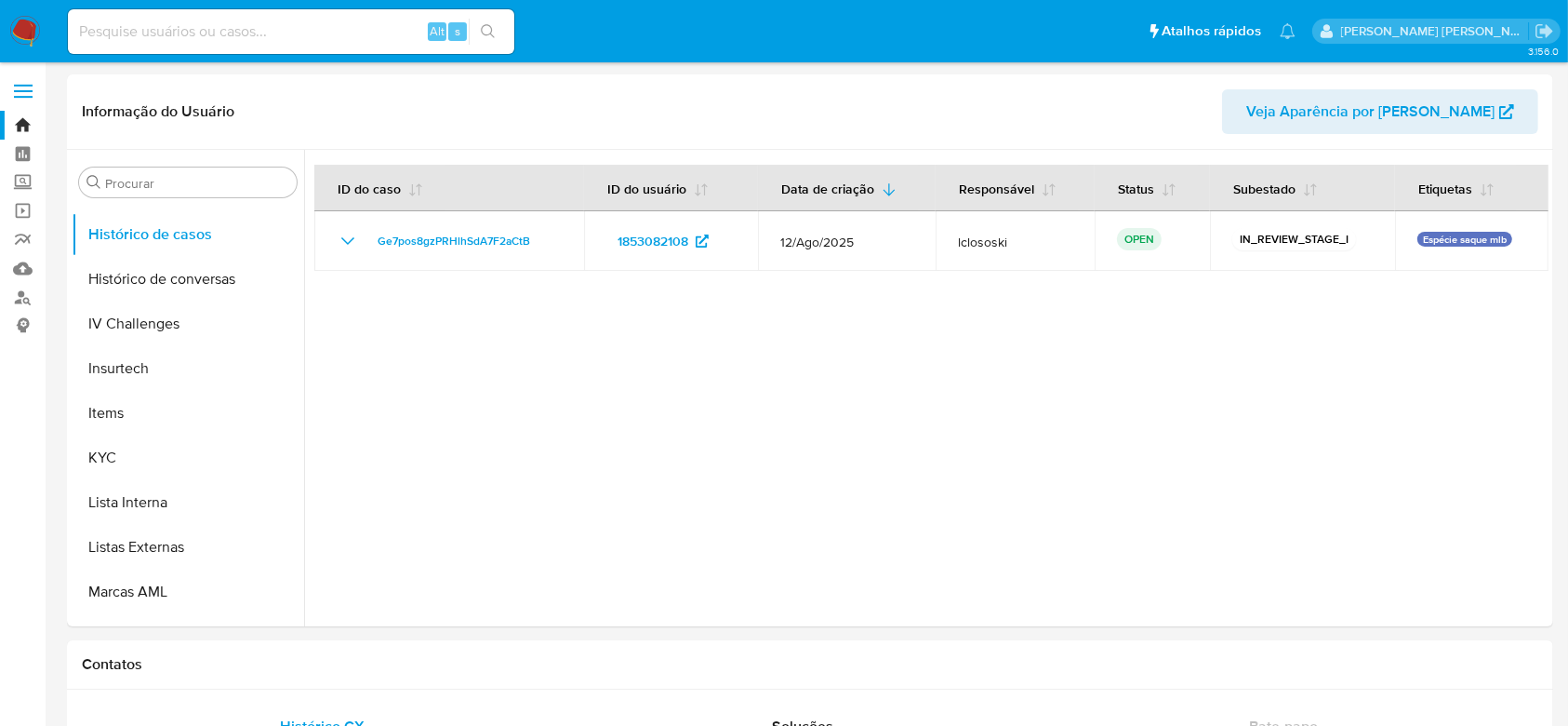
click at [317, 30] on input at bounding box center [291, 32] width 446 height 24
paste input "1992177042"
type input "1992177042"
click at [484, 39] on button "search-icon" at bounding box center [487, 32] width 39 height 26
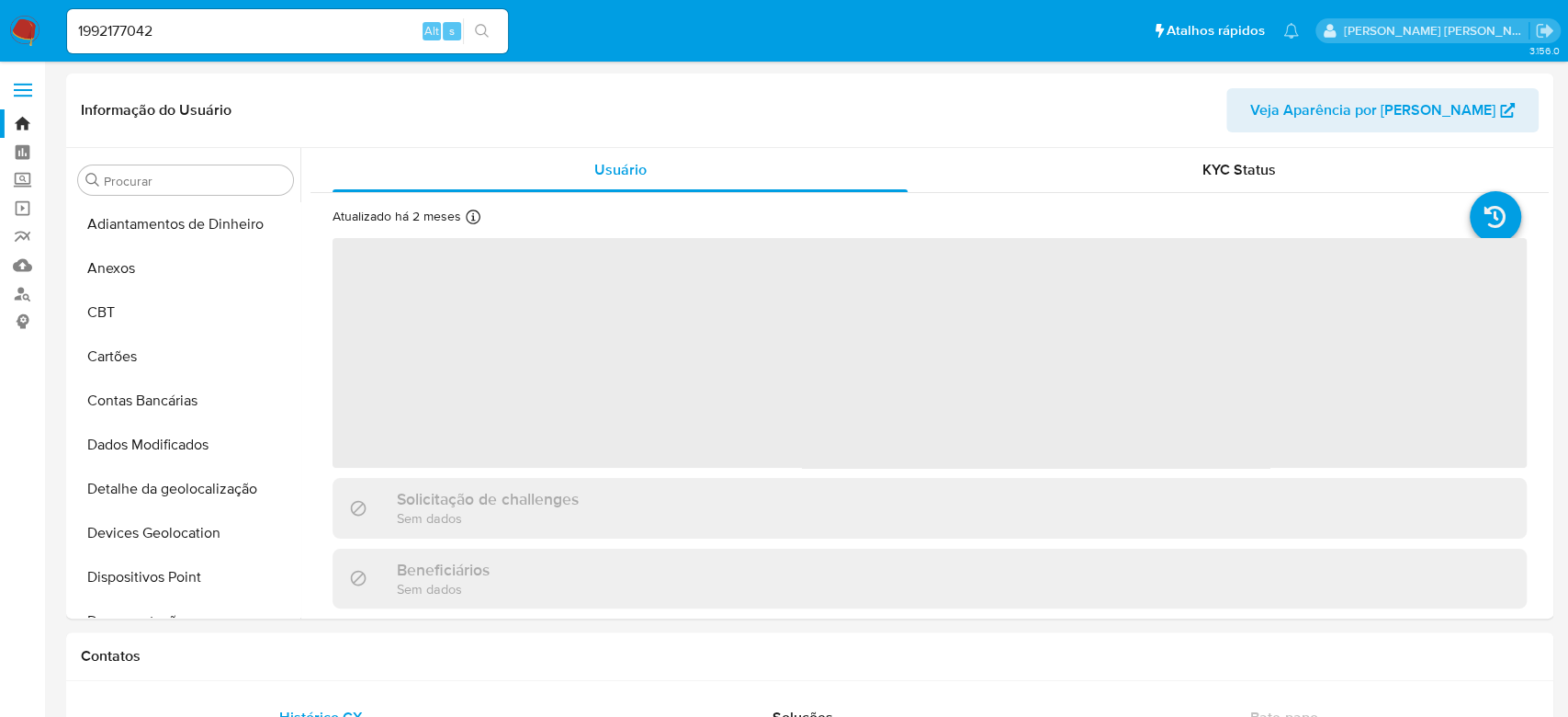
select select "10"
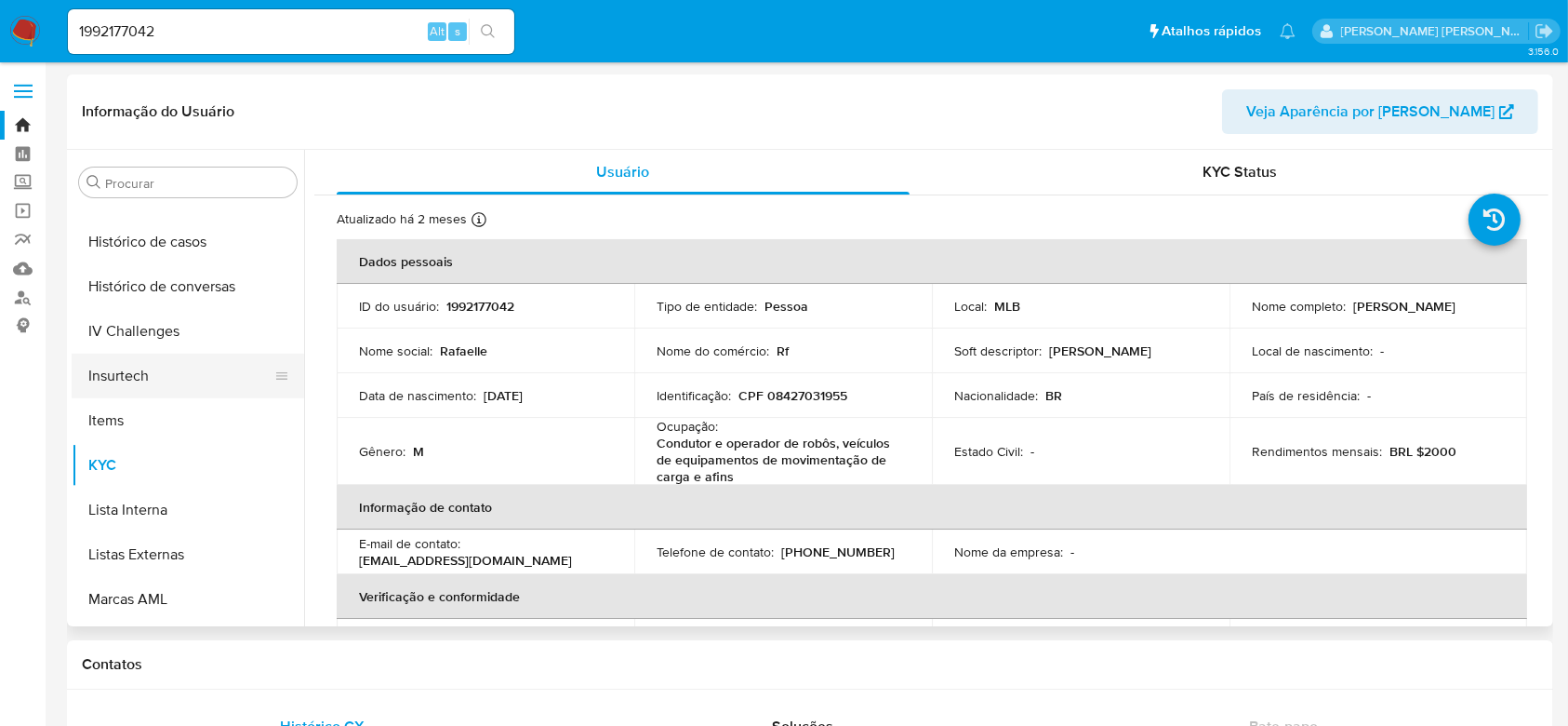
scroll to position [582, 0]
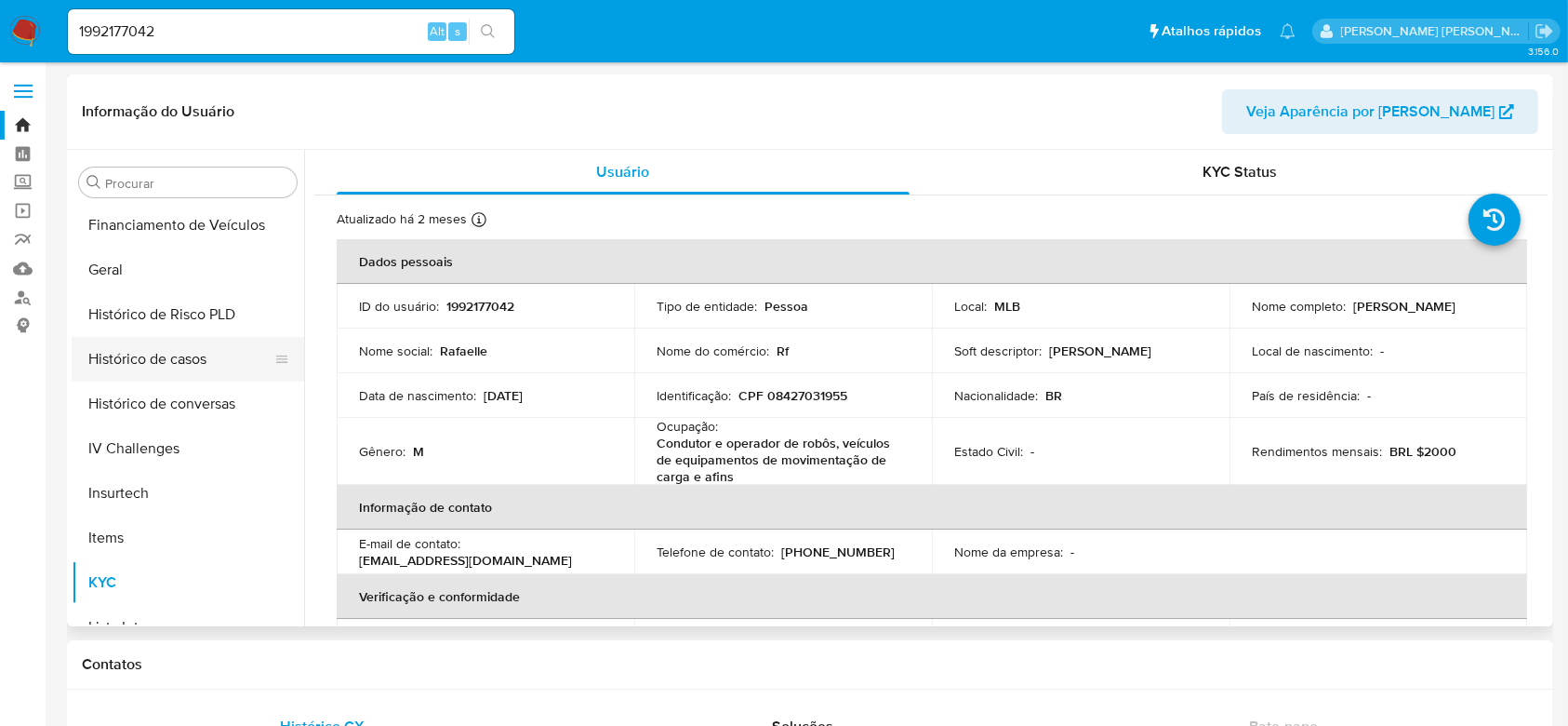
click at [171, 368] on button "Histórico de casos" at bounding box center [180, 359] width 218 height 45
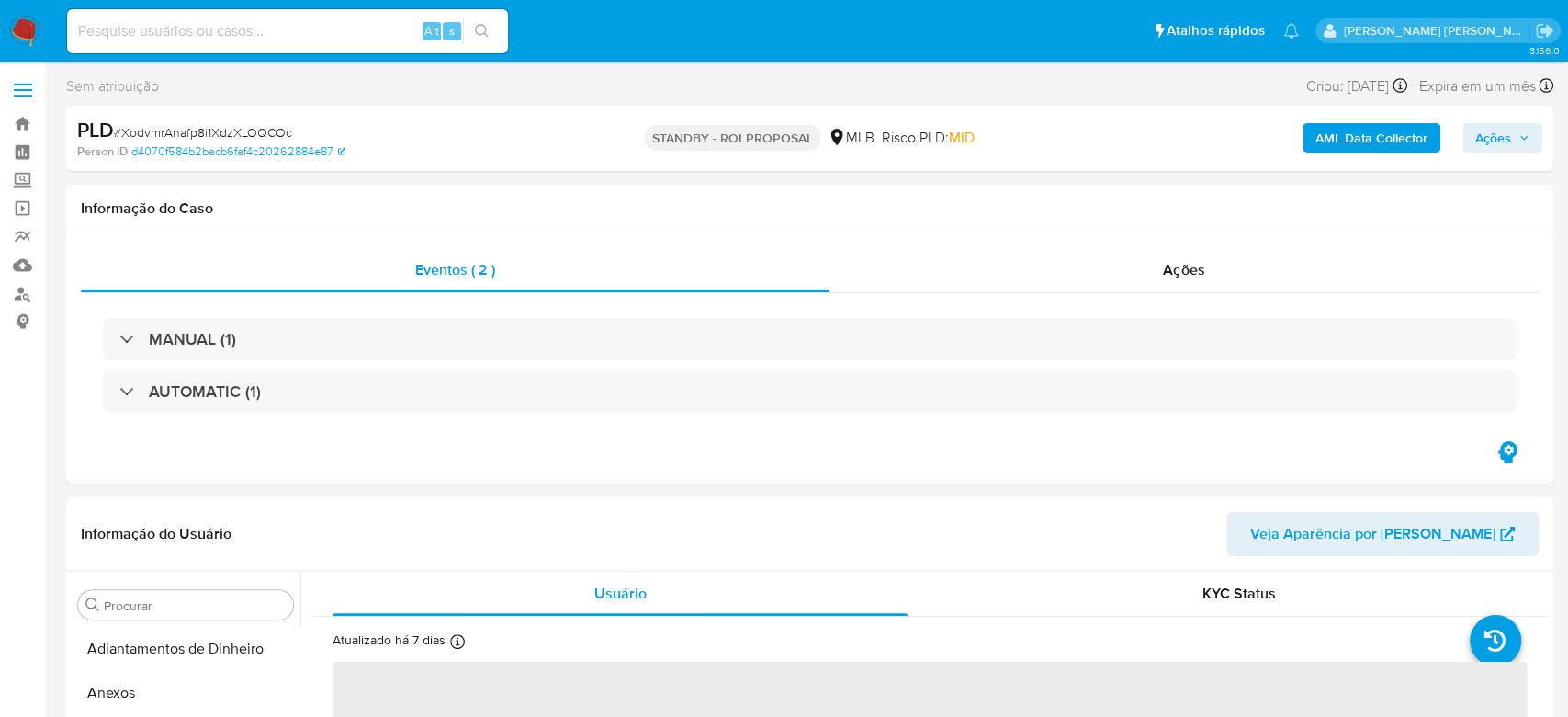
select select "10"
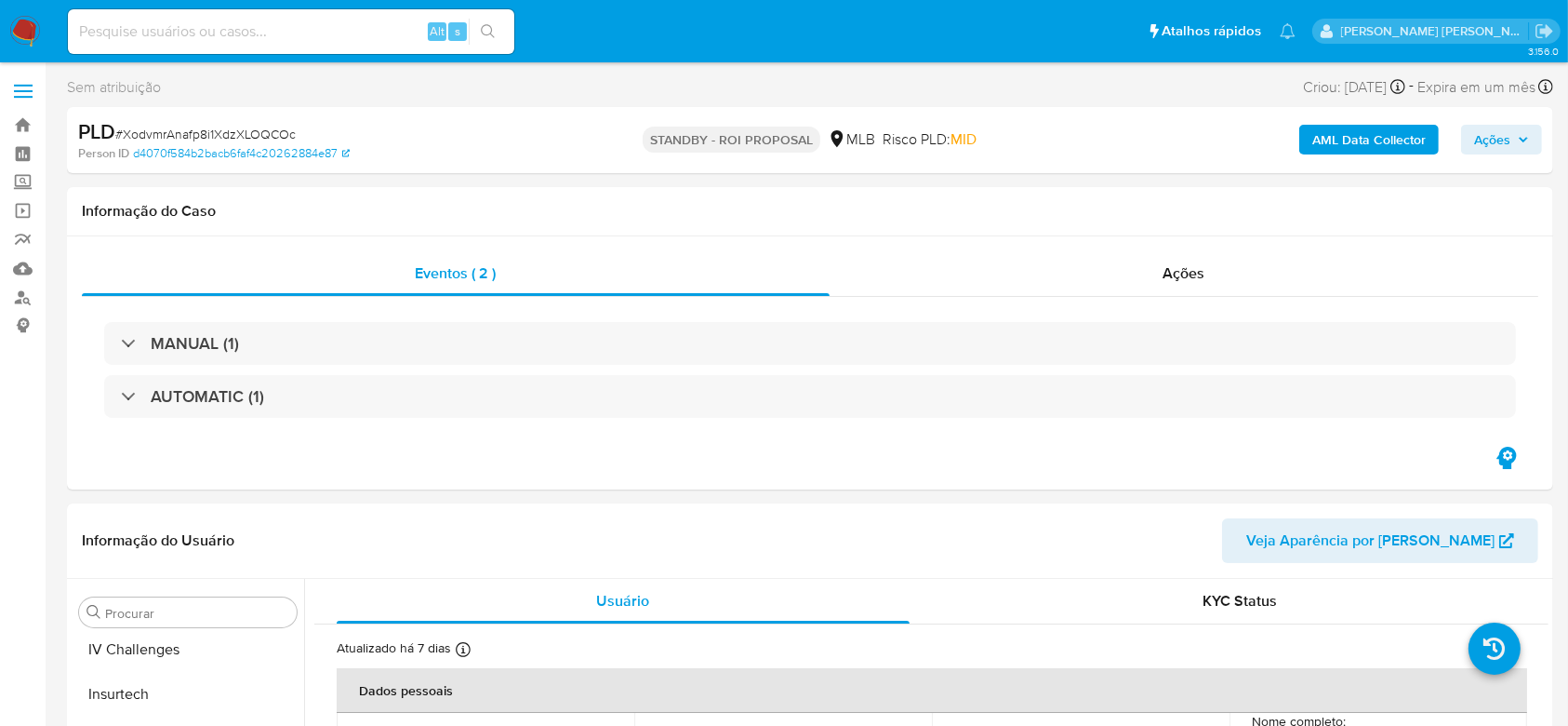
scroll to position [831, 0]
click at [328, 29] on input at bounding box center [291, 32] width 446 height 24
paste input "305955791"
type input "305955791"
click at [484, 39] on button "search-icon" at bounding box center [487, 32] width 39 height 26
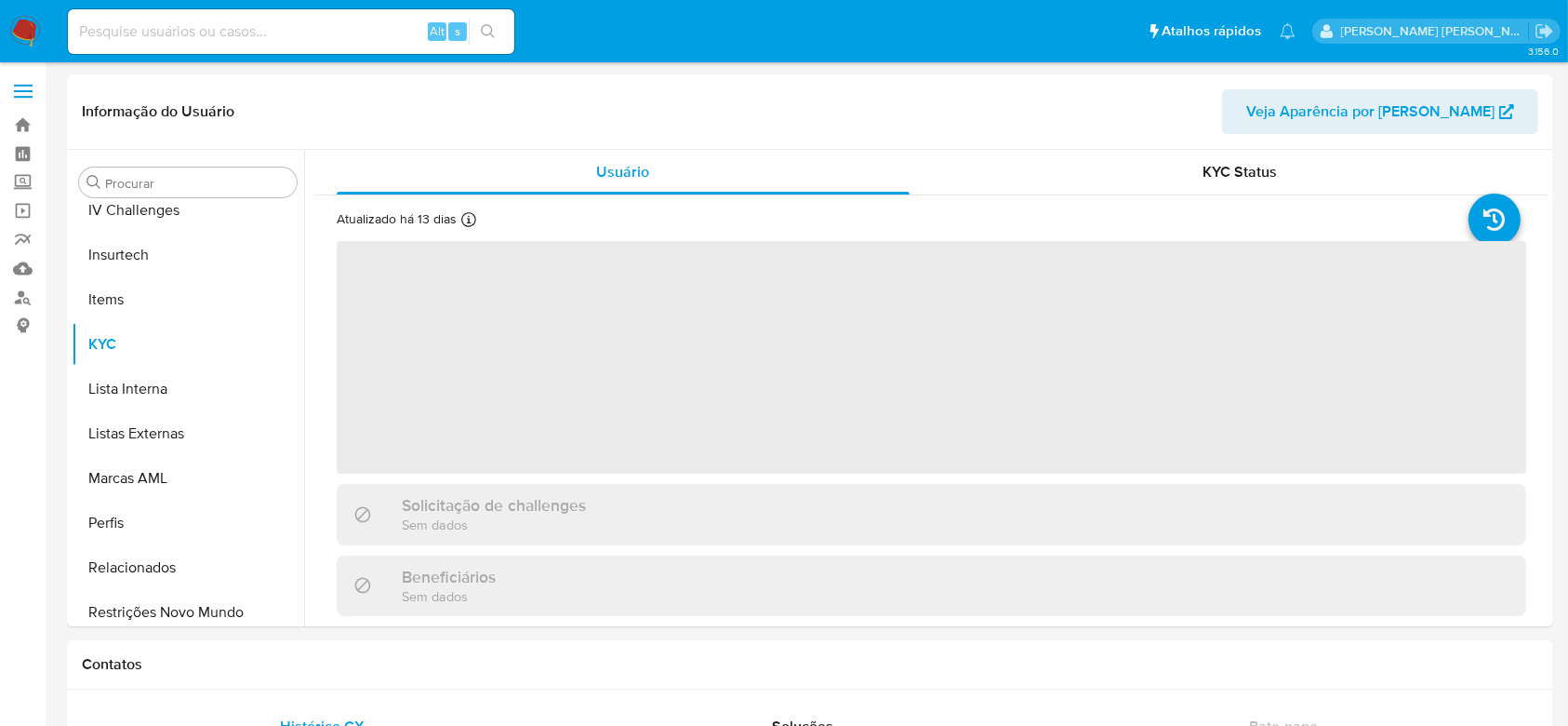
scroll to position [831, 0]
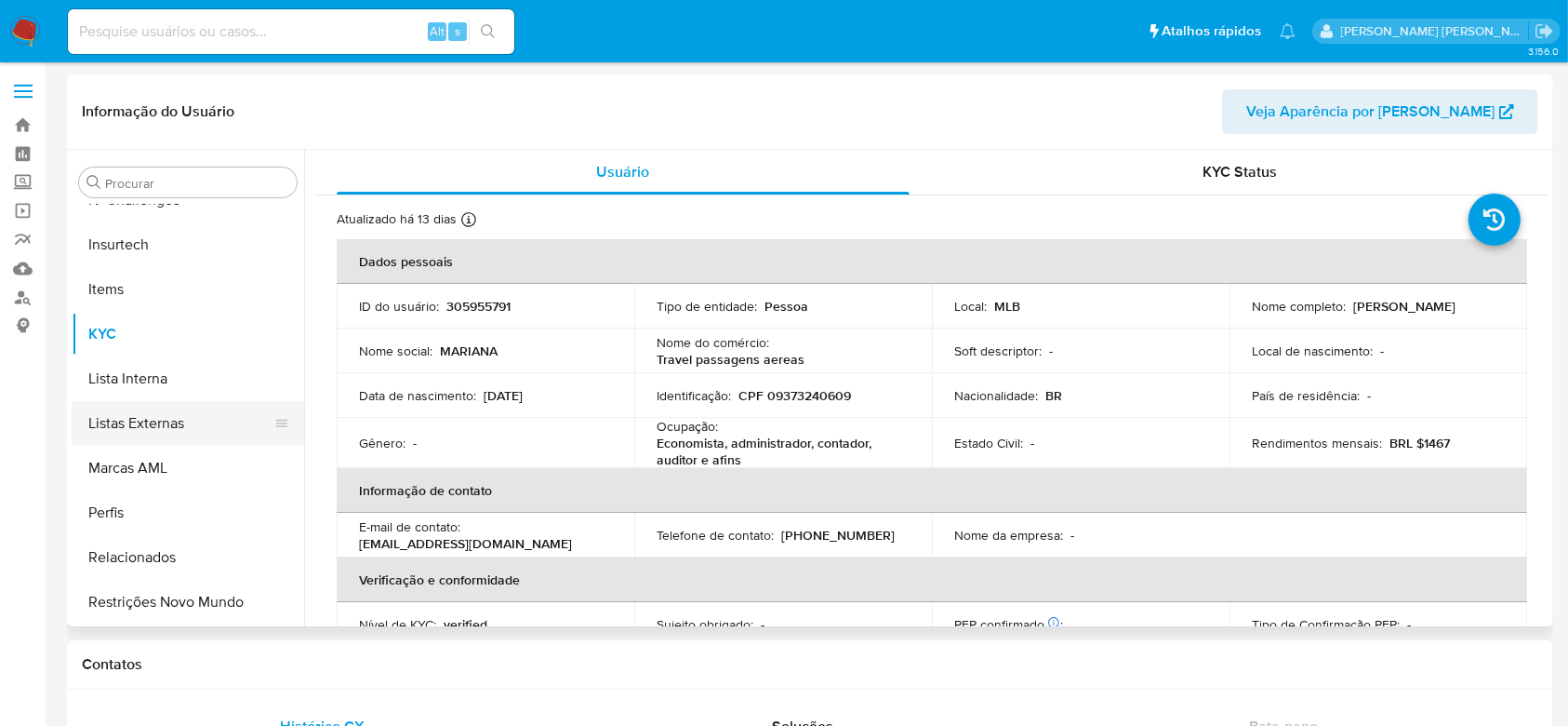
select select "10"
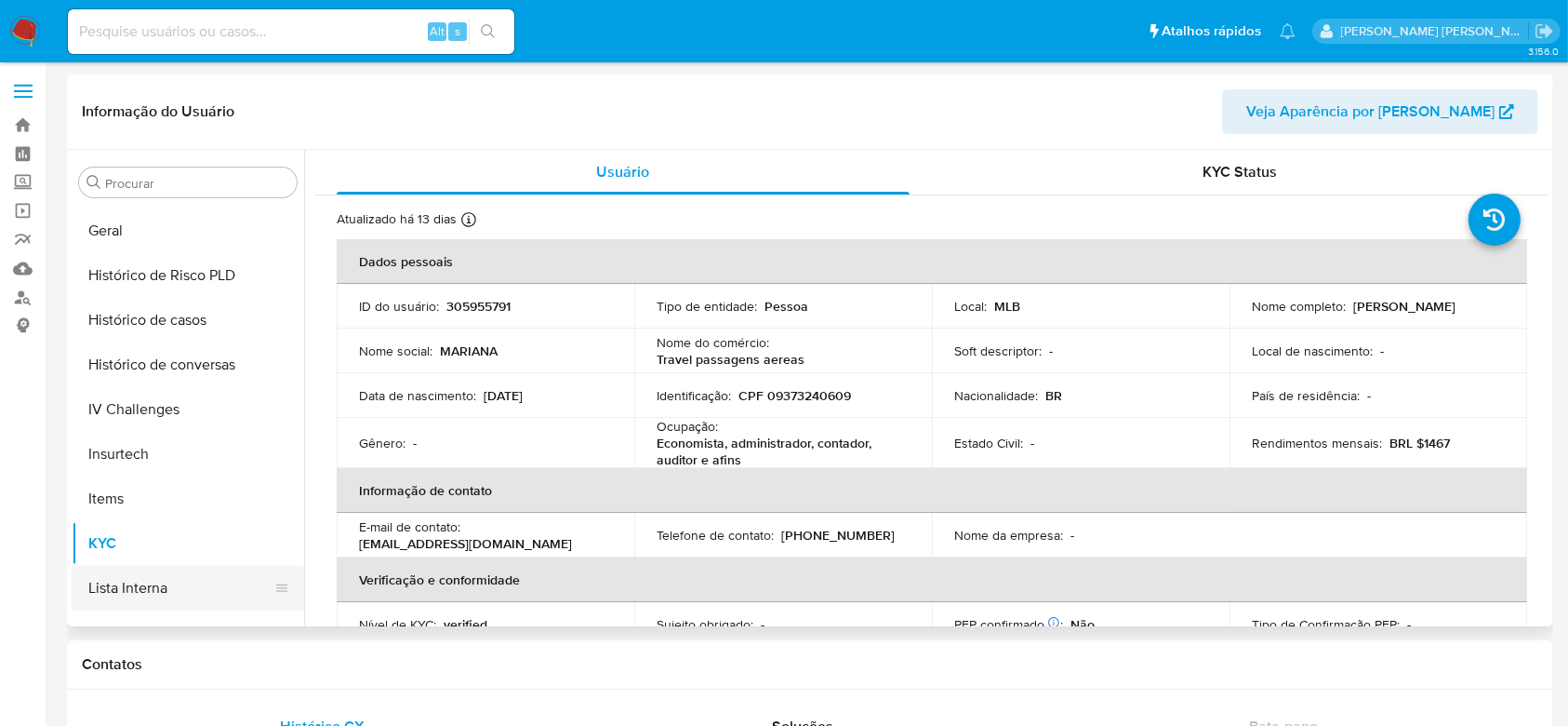
scroll to position [582, 0]
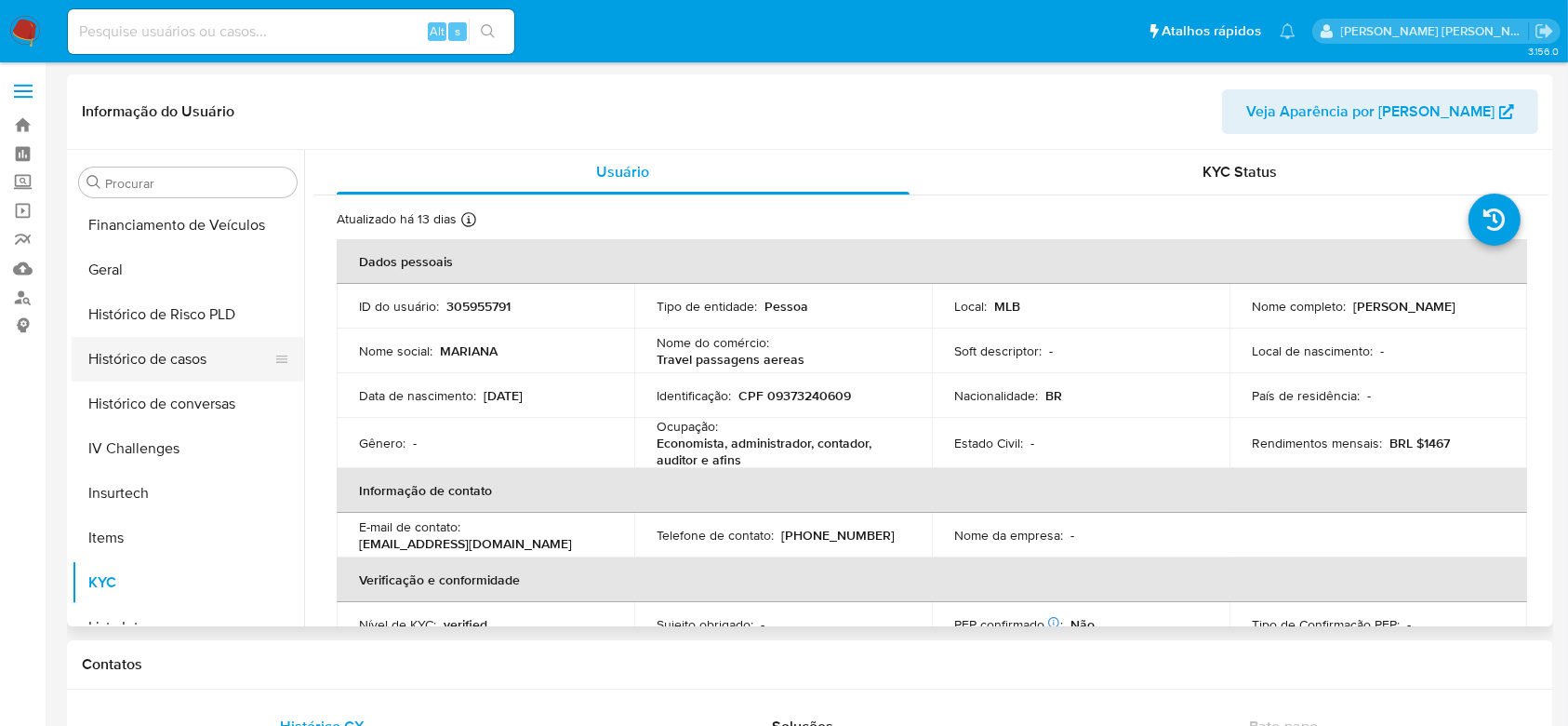
click at [185, 364] on button "Histórico de casos" at bounding box center [180, 359] width 218 height 45
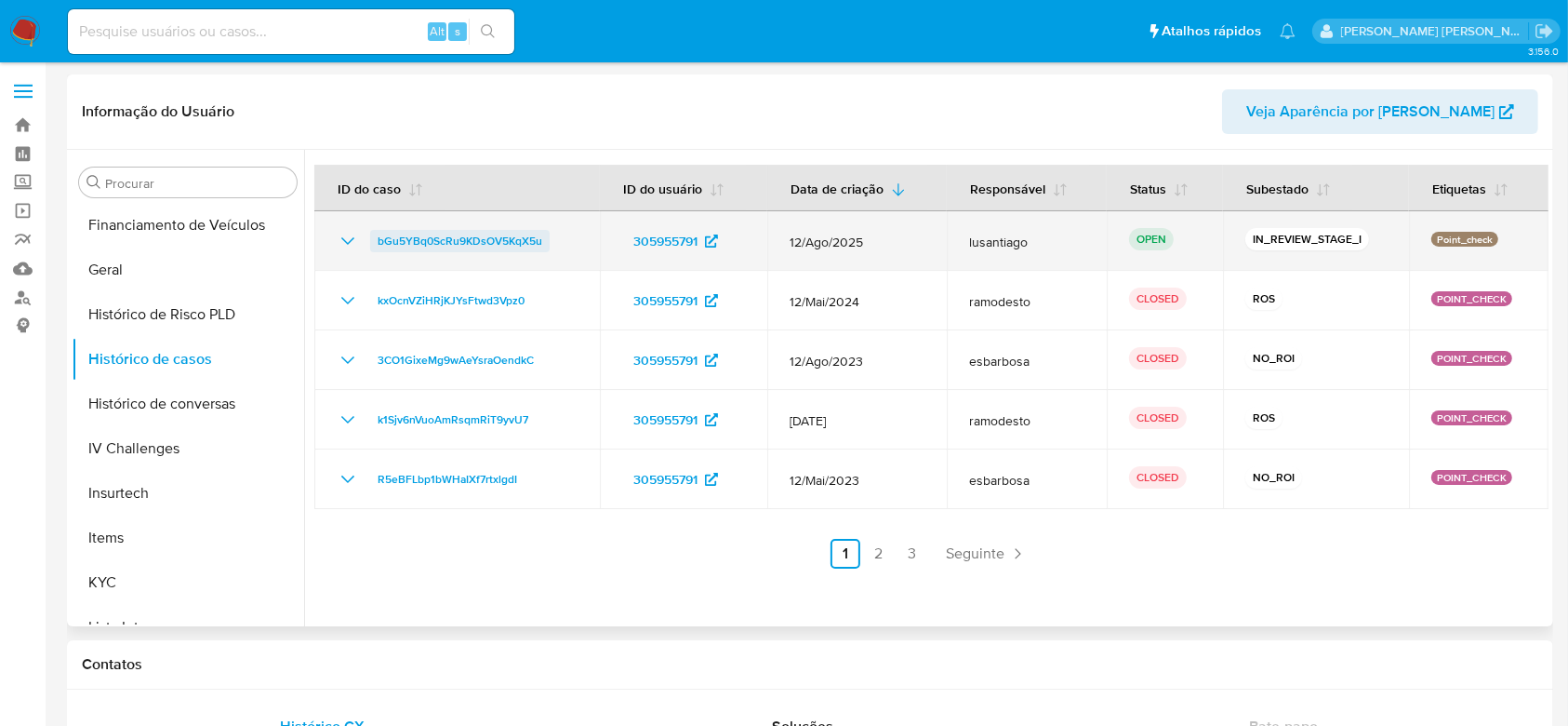
click at [429, 239] on span "bGu5YBq0ScRu9KDsOV5KqX5u" at bounding box center [459, 241] width 164 height 23
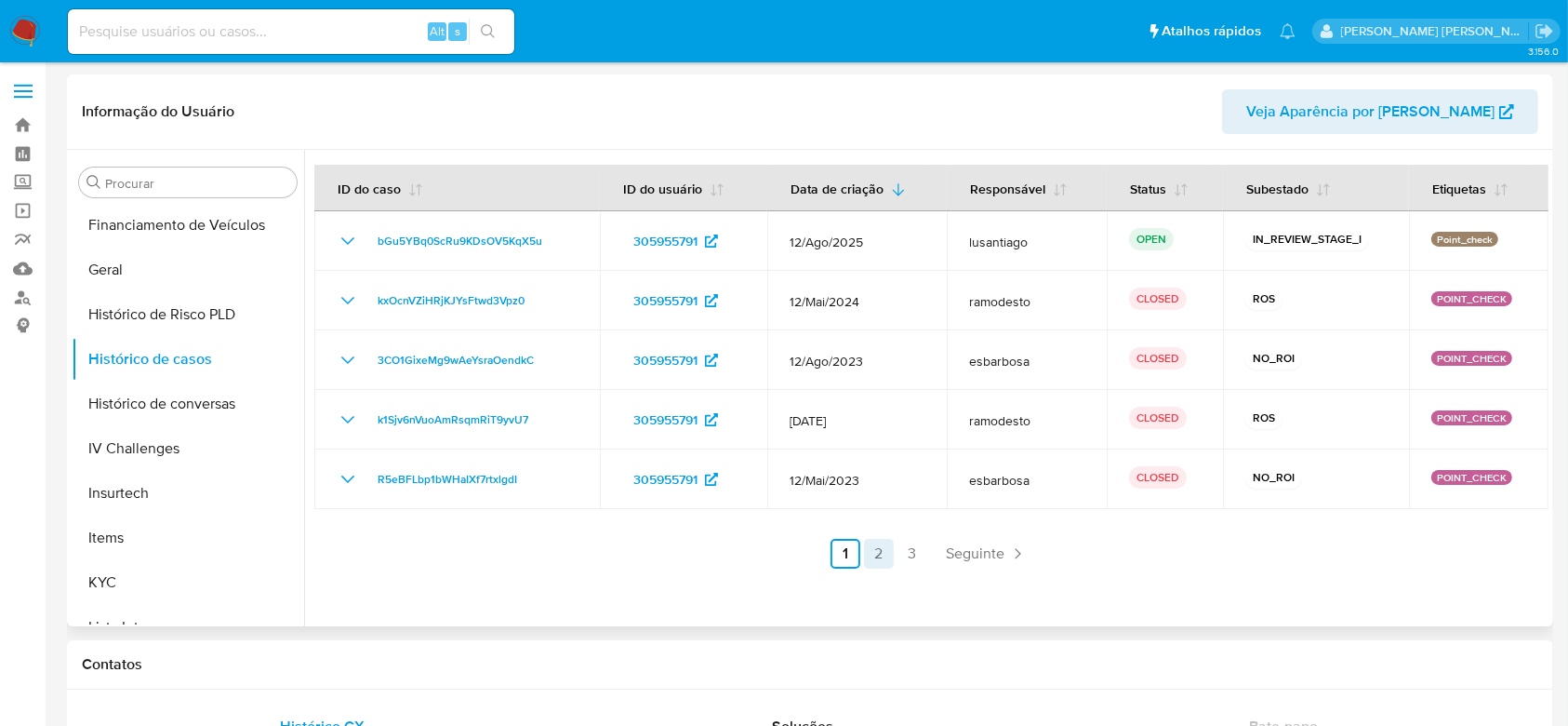
click at [870, 560] on link "2" at bounding box center [879, 554] width 30 height 30
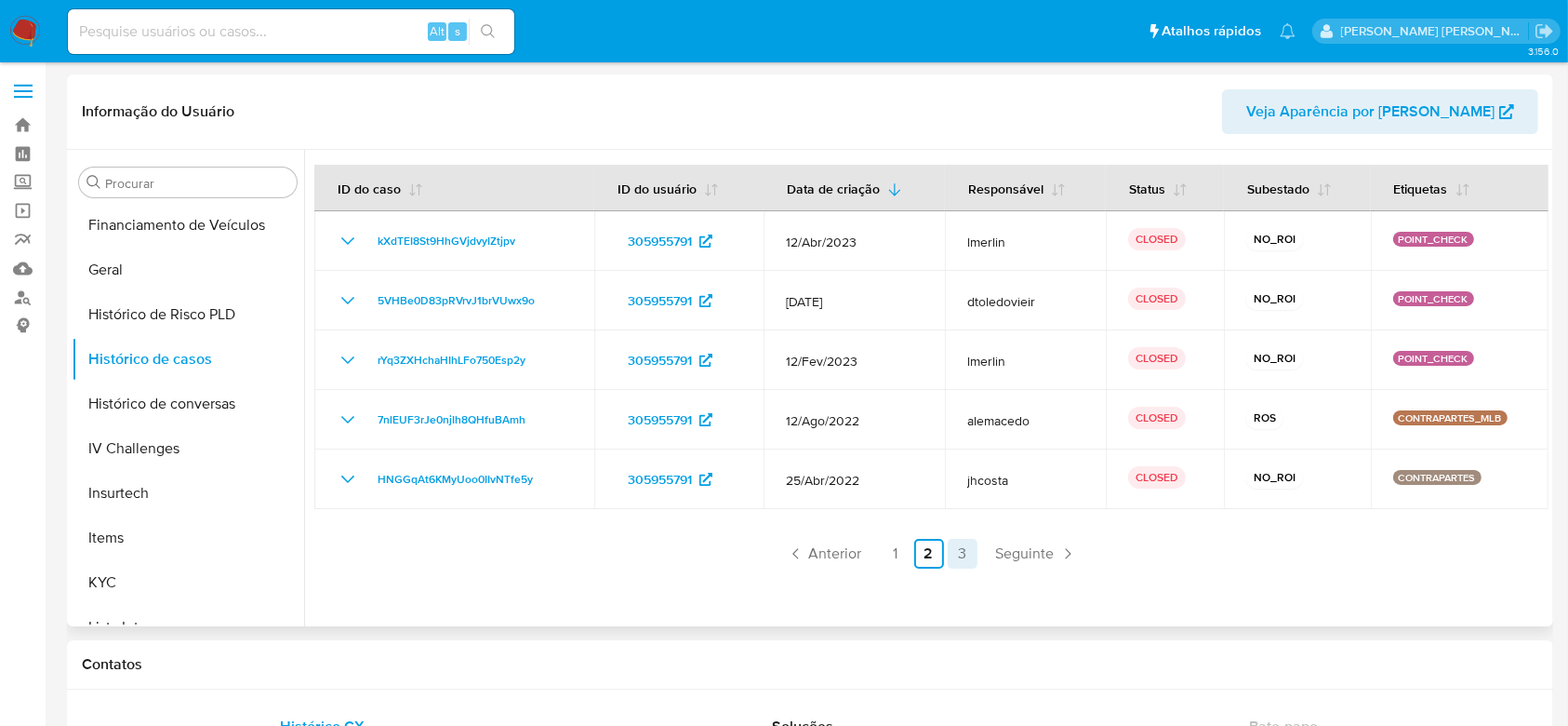
click at [961, 560] on link "3" at bounding box center [962, 554] width 30 height 30
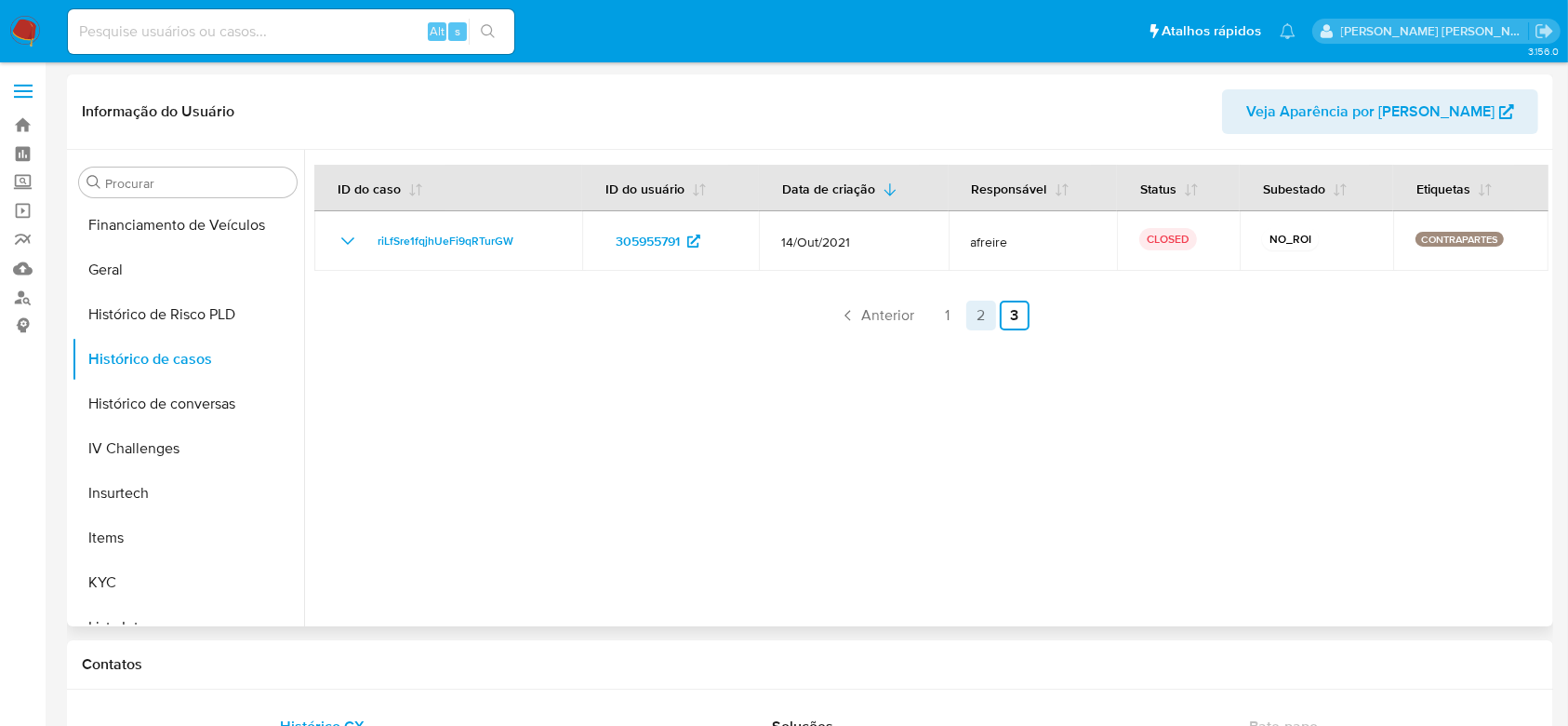
click at [975, 313] on link "2" at bounding box center [981, 315] width 30 height 30
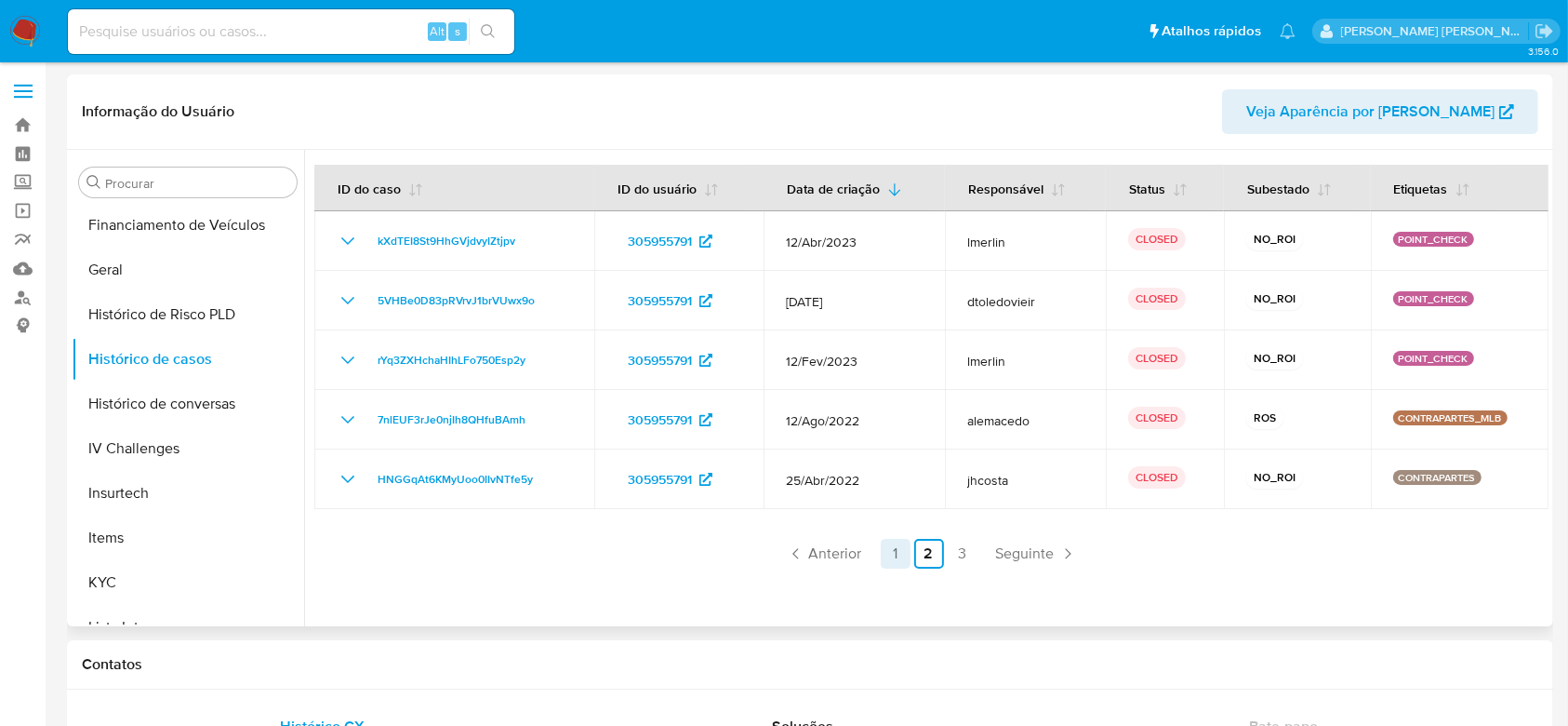
click at [885, 561] on link "1" at bounding box center [896, 554] width 30 height 30
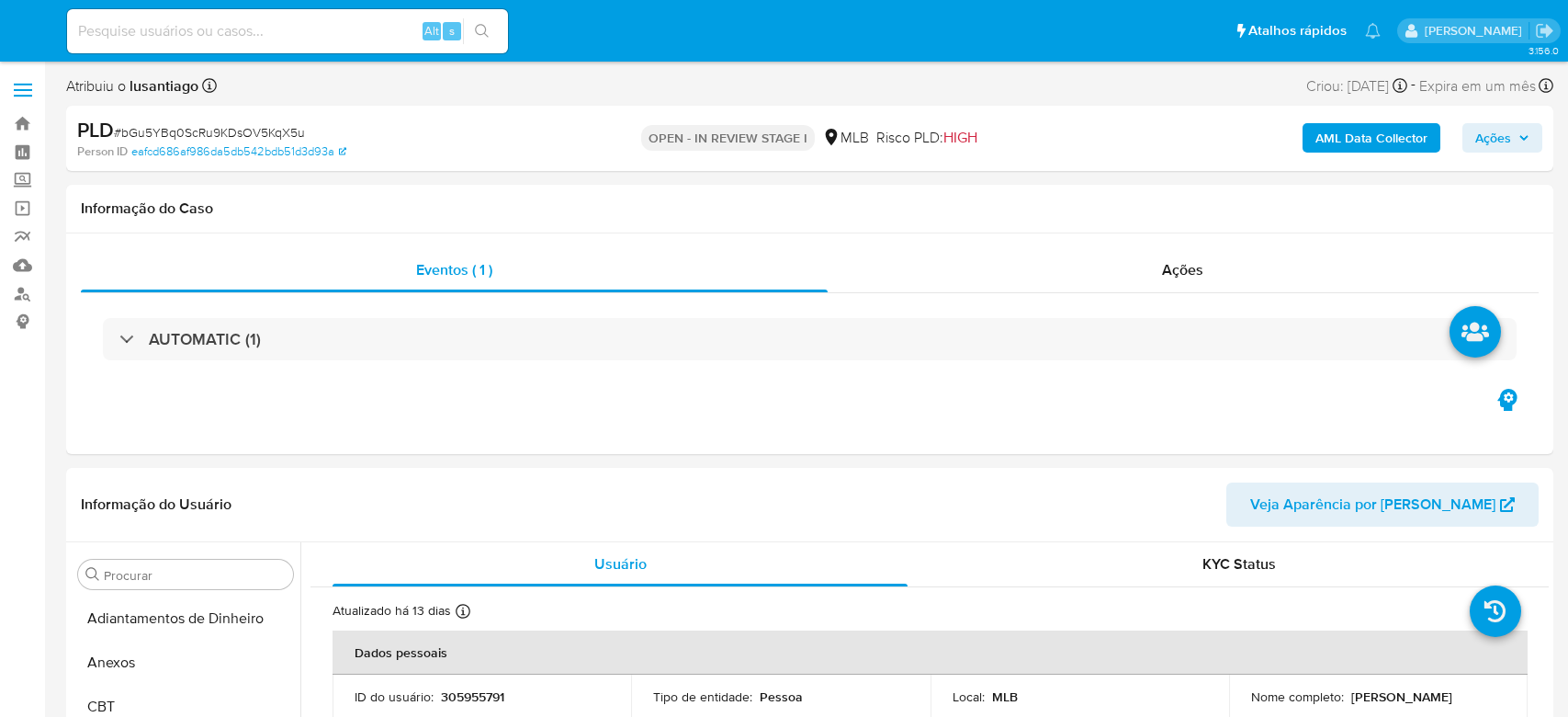
select select "10"
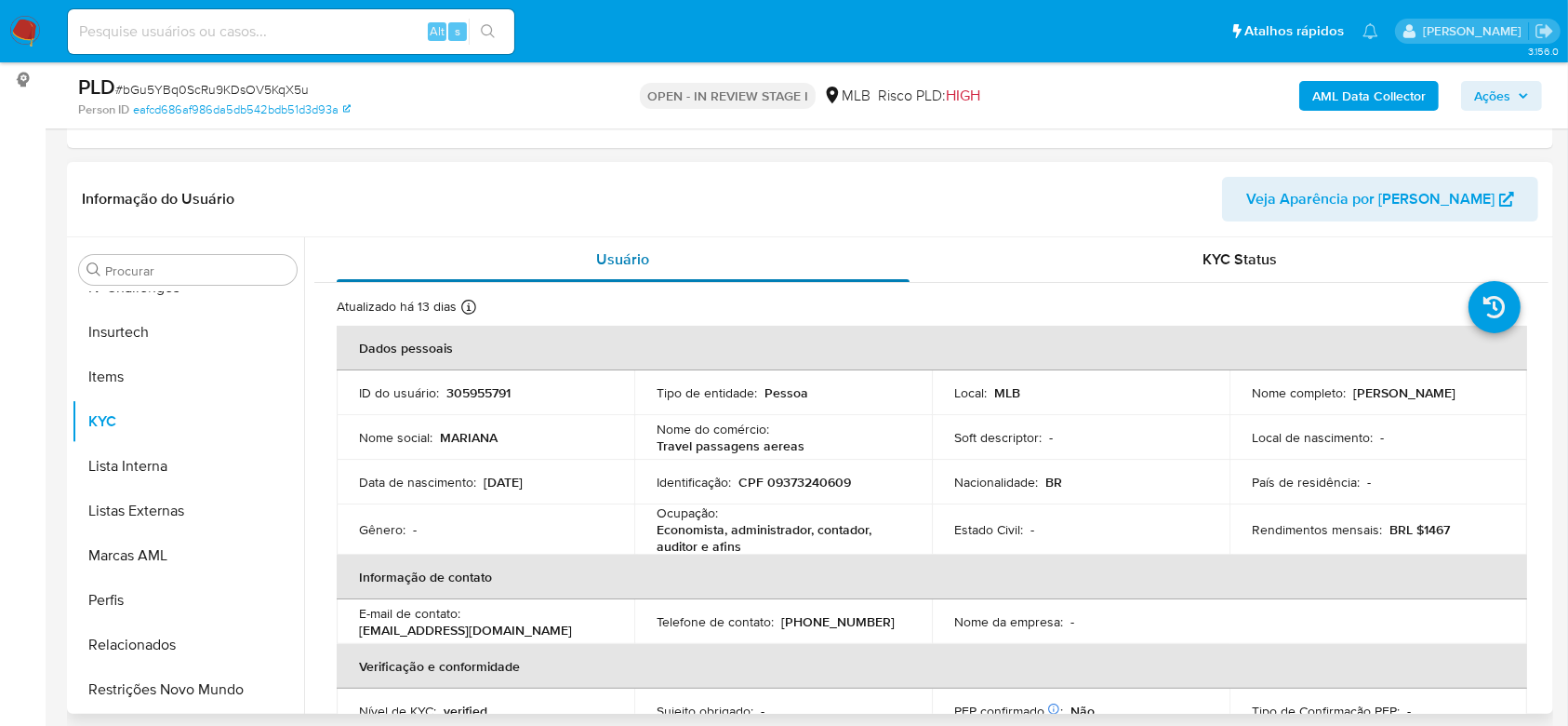
scroll to position [248, 0]
click at [805, 484] on p "CPF 09373240609" at bounding box center [795, 479] width 113 height 17
copy p "09373240609"
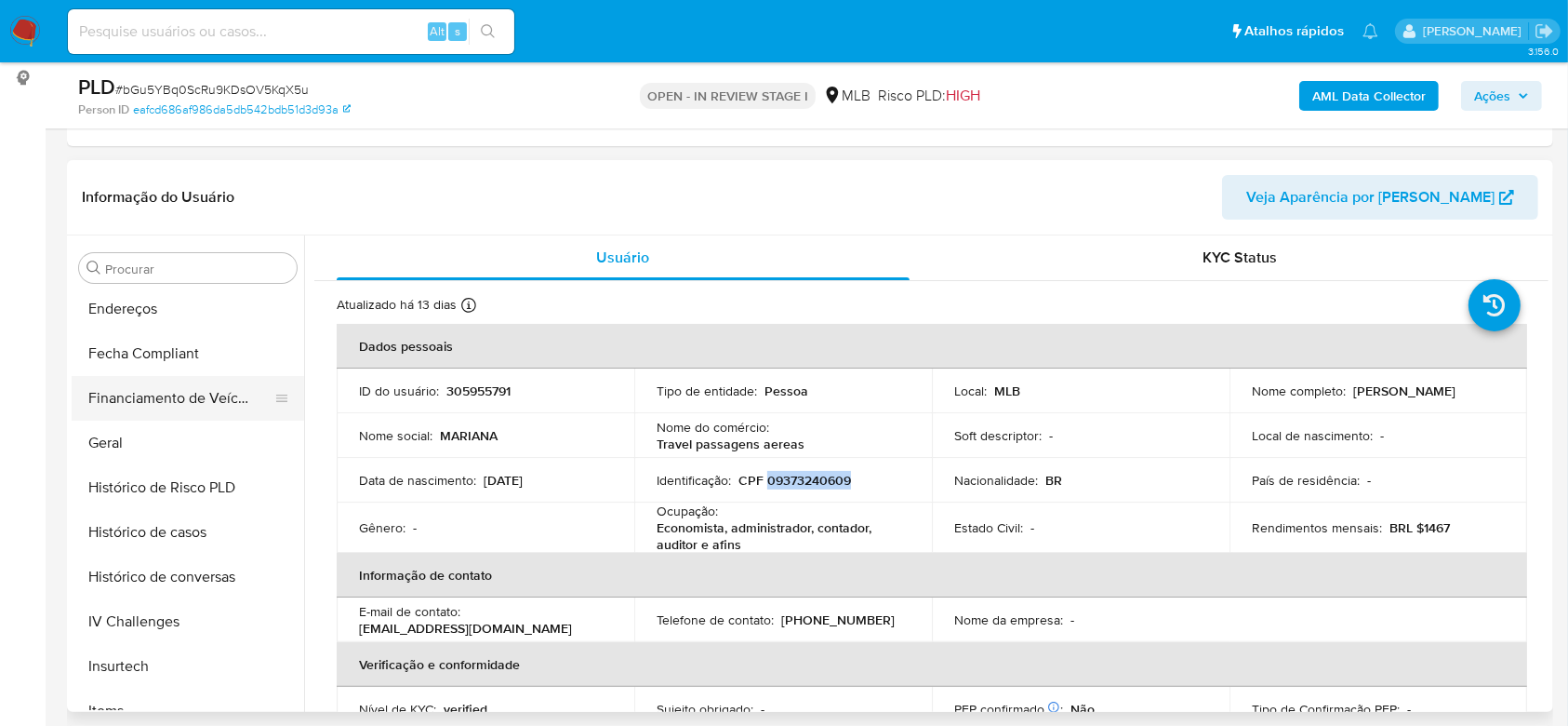
scroll to position [459, 0]
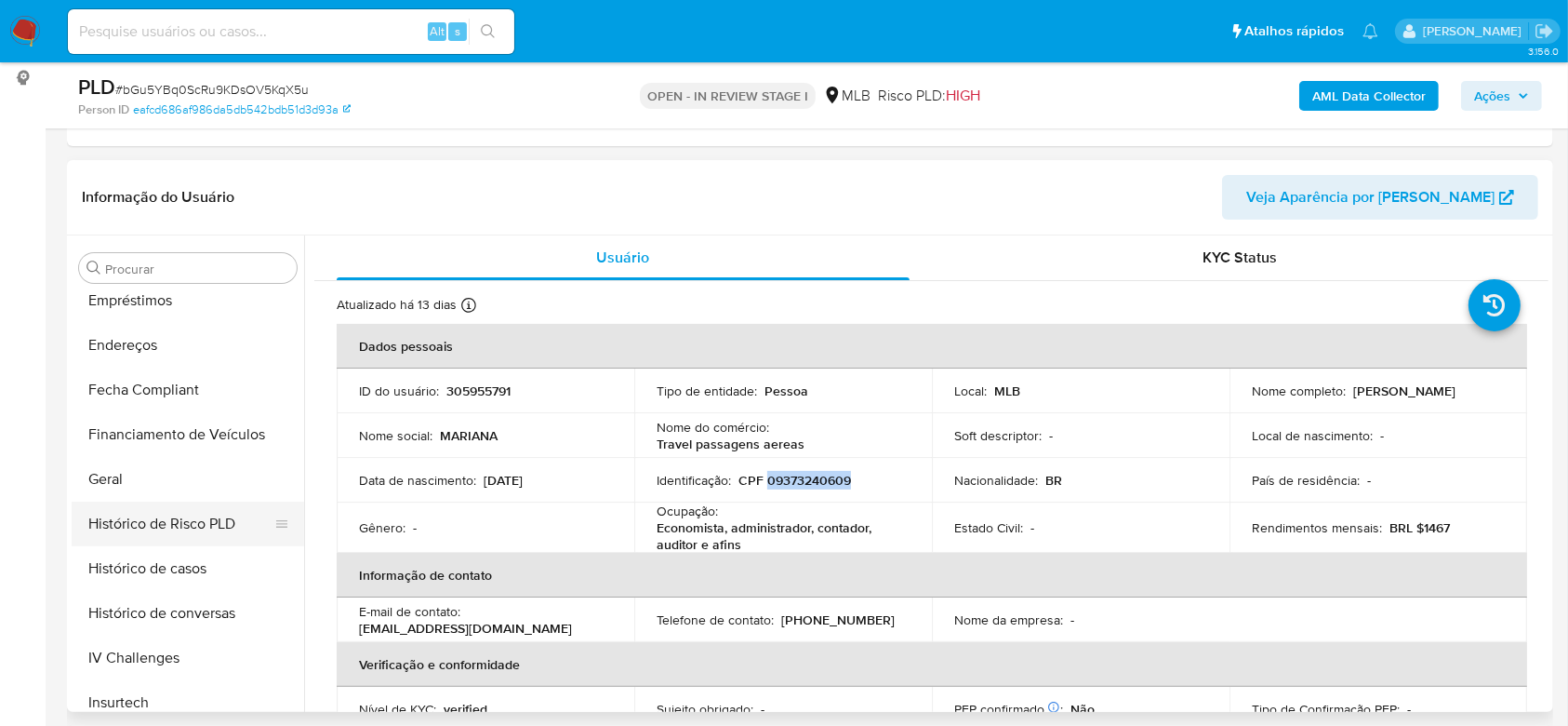
click at [148, 501] on button "Histórico de Risco PLD" at bounding box center [180, 523] width 218 height 45
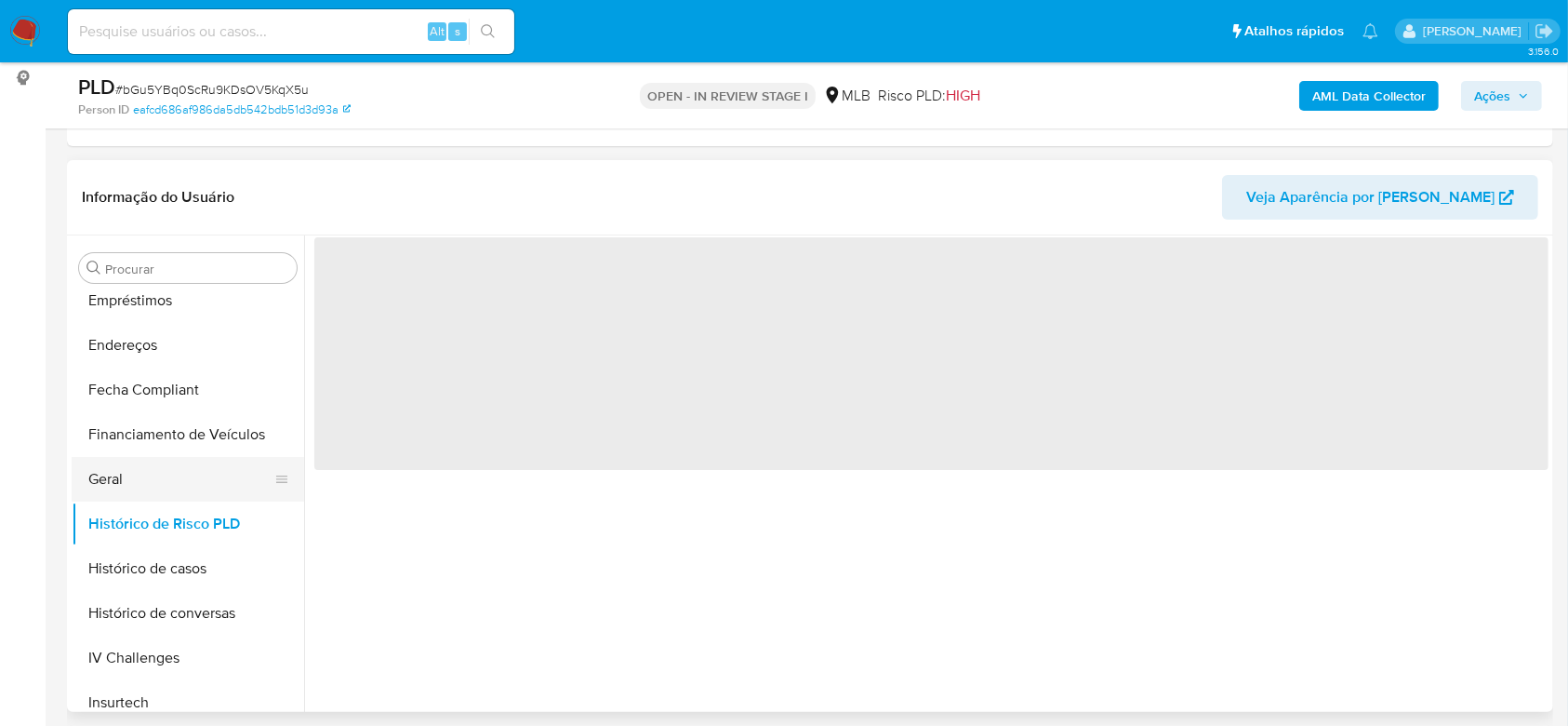
click at [183, 478] on button "Geral" at bounding box center [180, 478] width 218 height 45
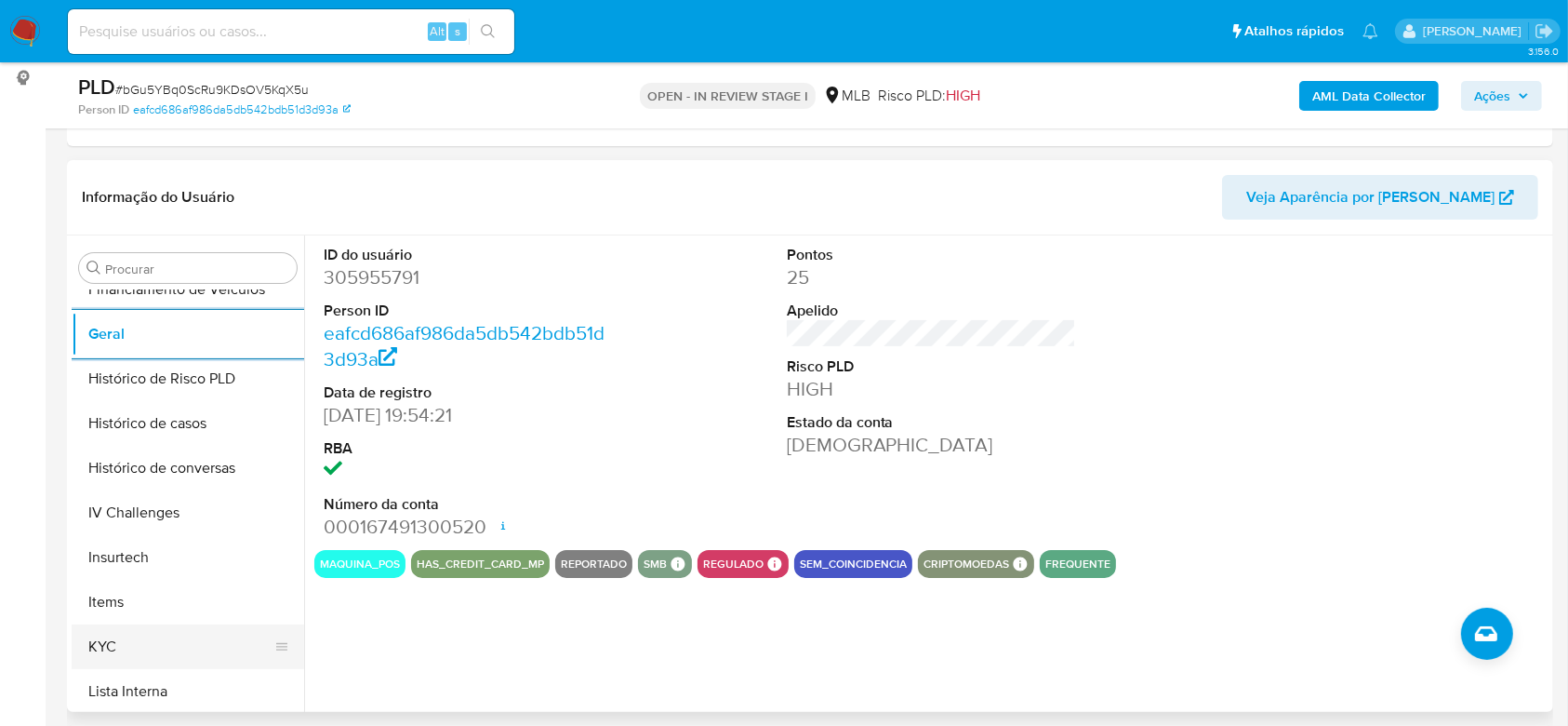
scroll to position [707, 0]
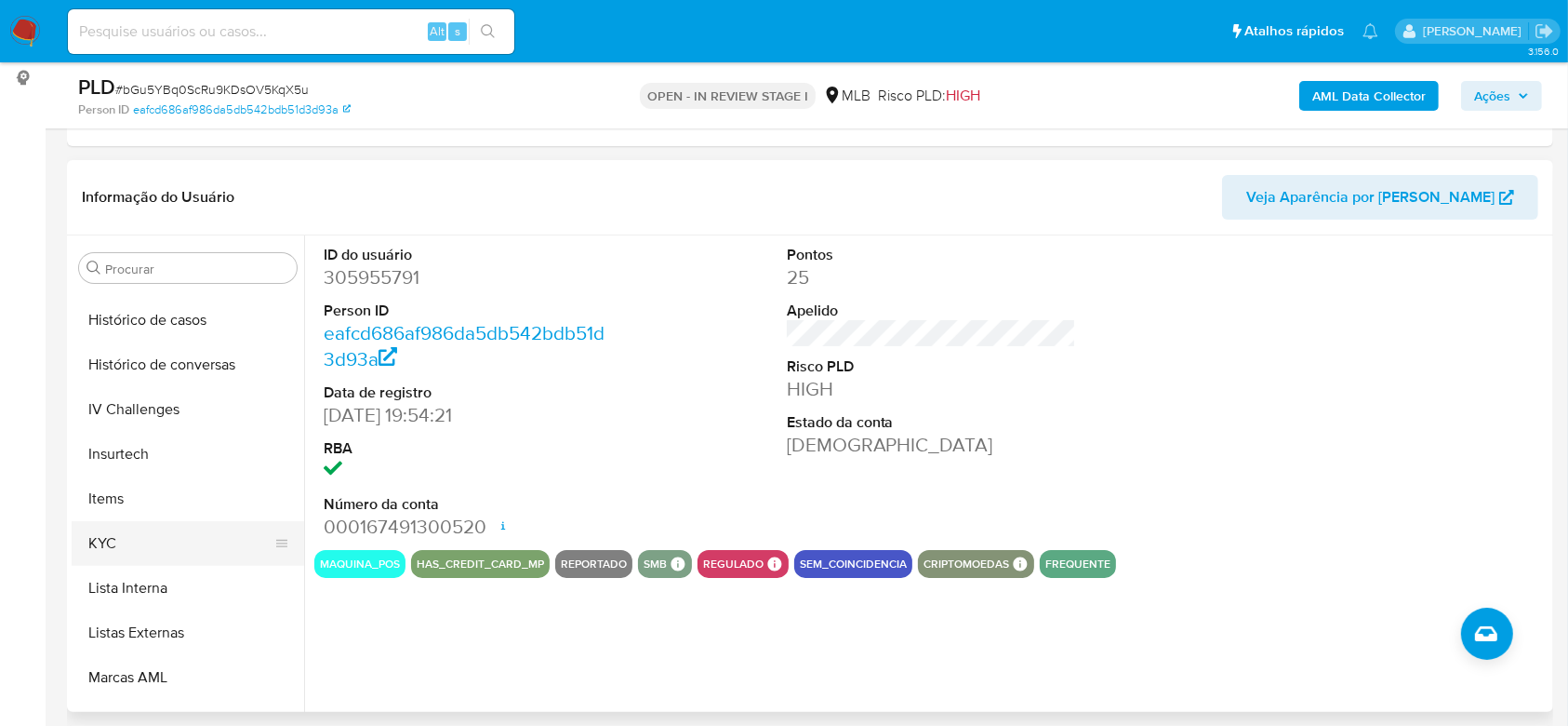
click at [150, 540] on button "KYC" at bounding box center [180, 543] width 218 height 45
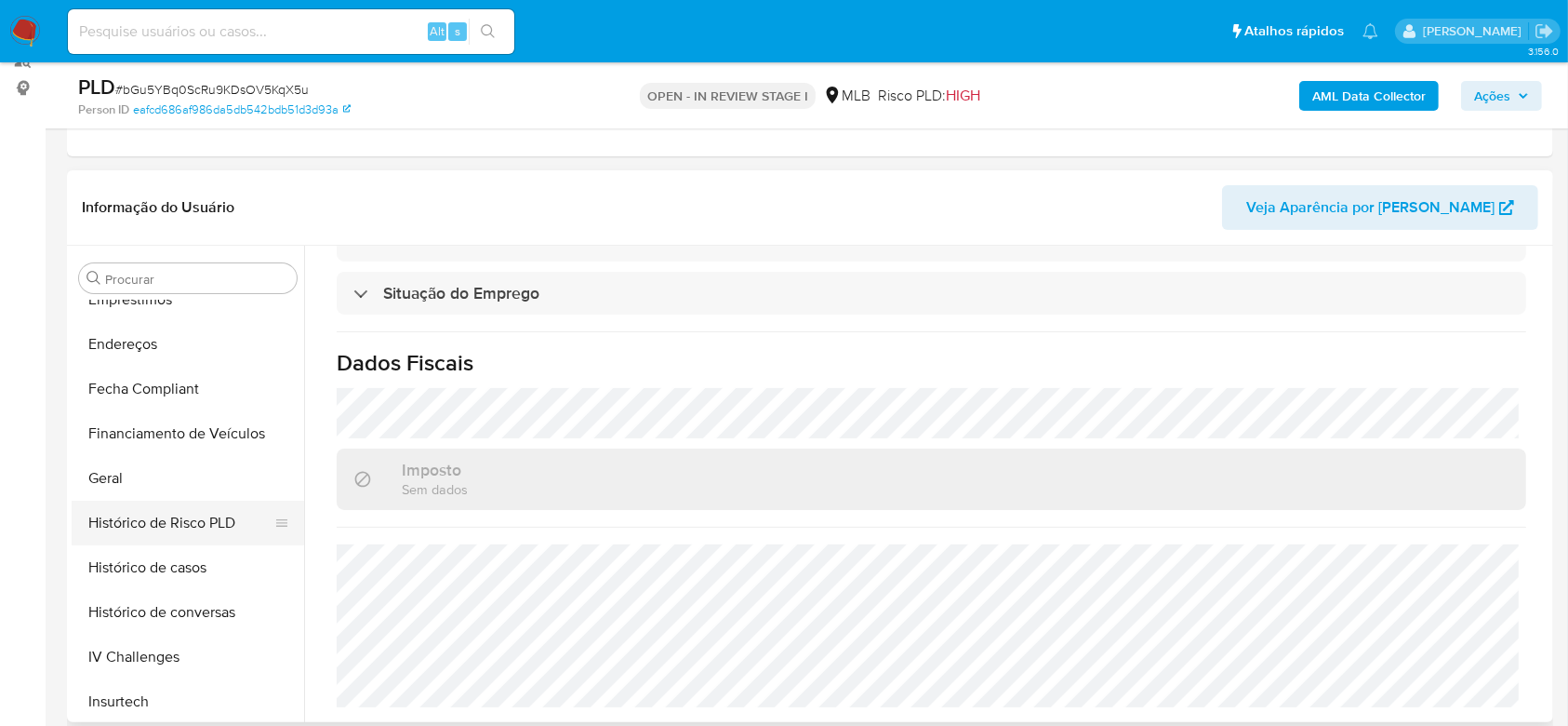
scroll to position [459, 0]
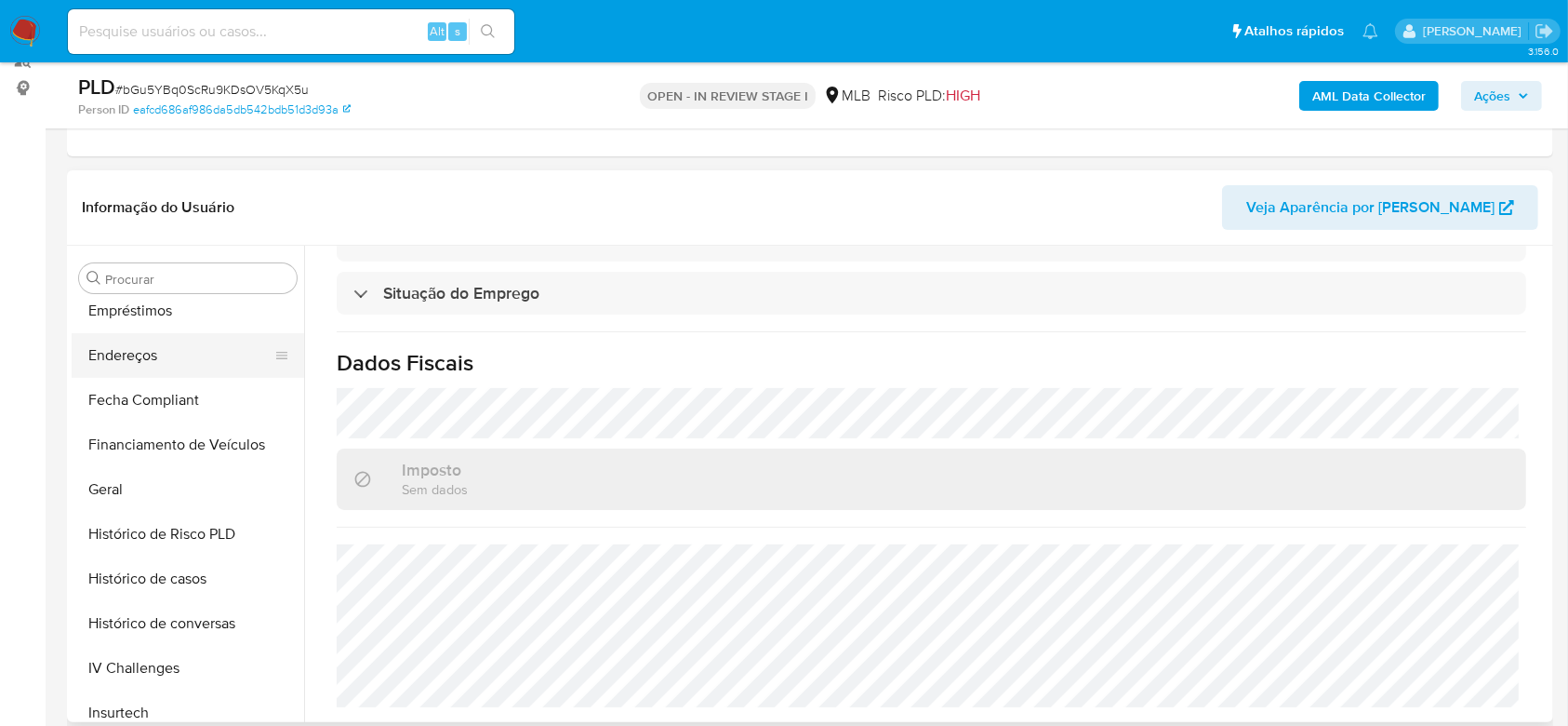
click at [146, 355] on button "Endereços" at bounding box center [180, 355] width 218 height 45
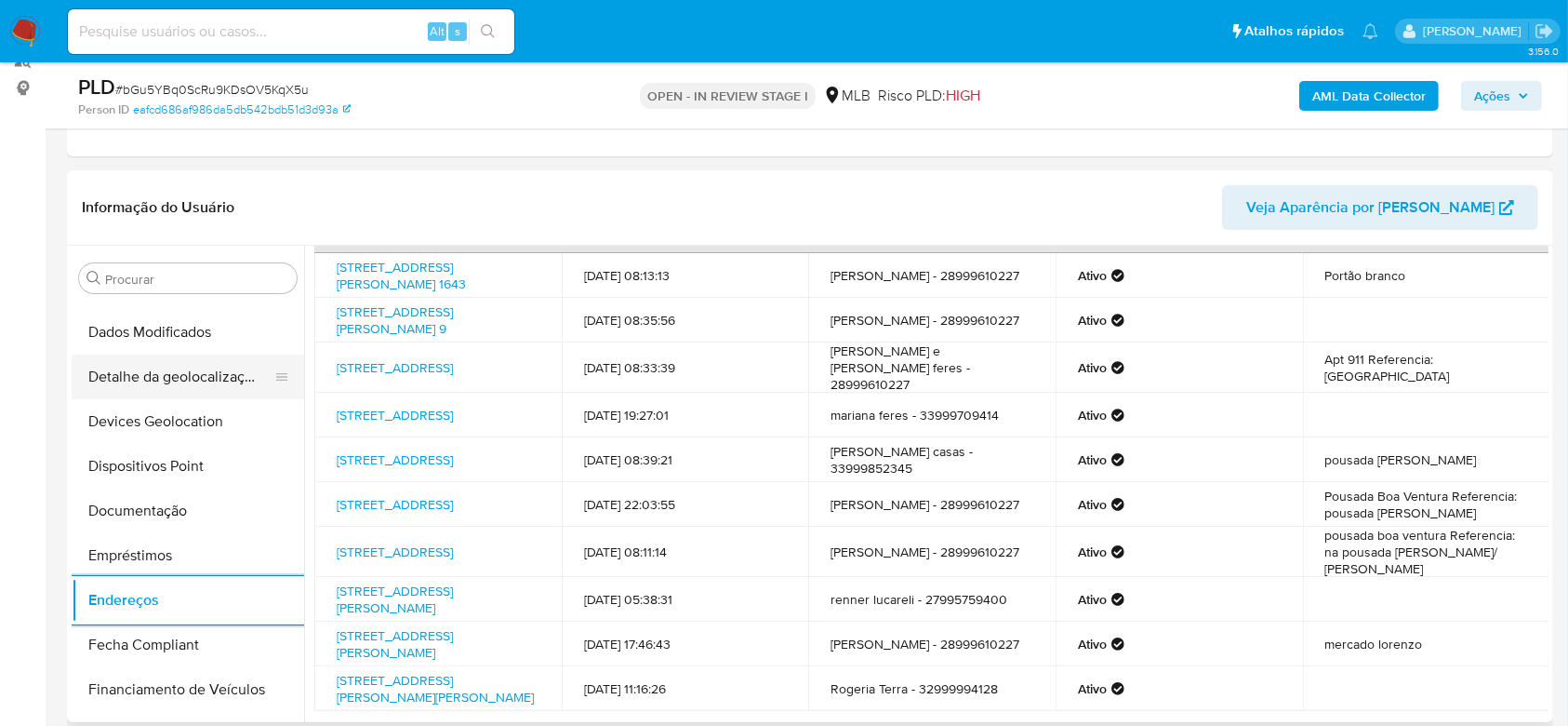
scroll to position [86, 0]
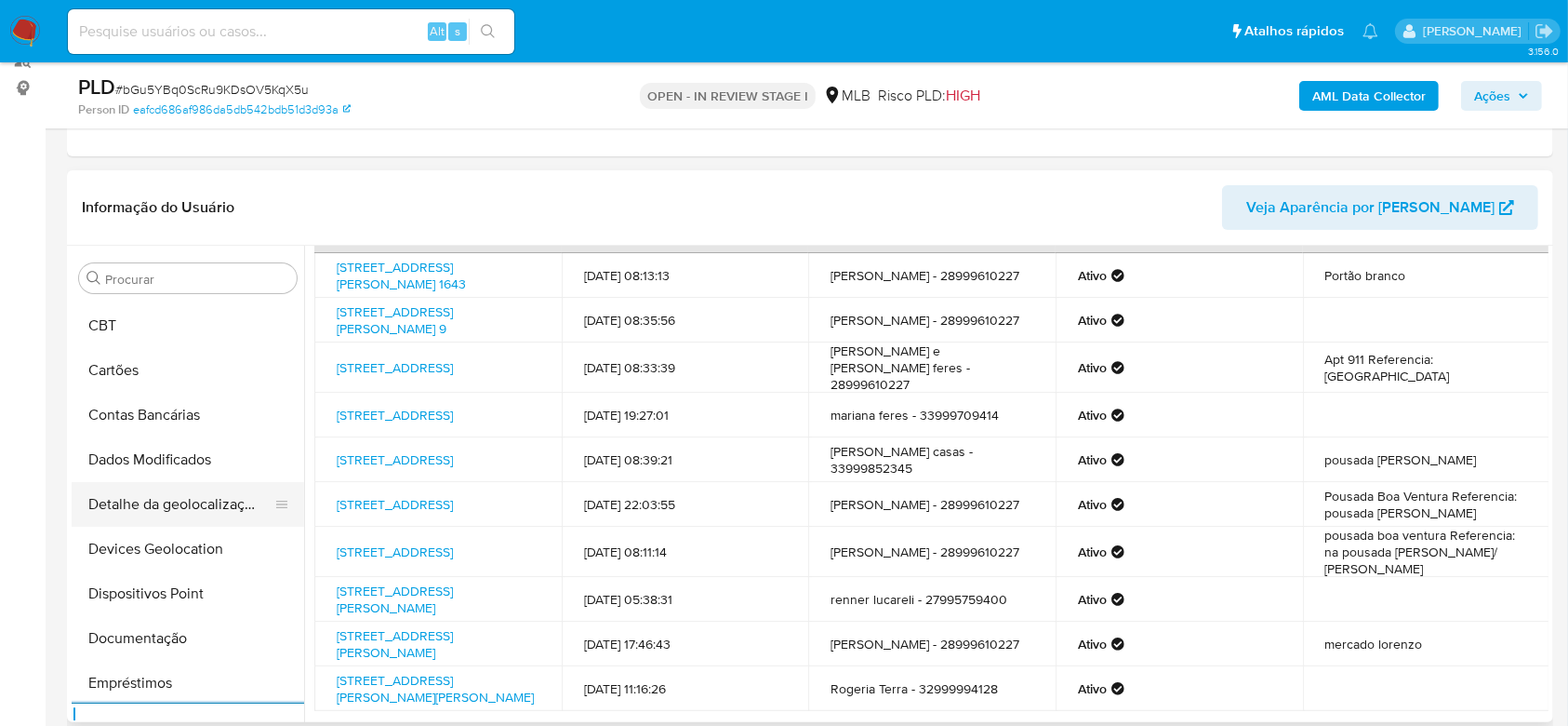
click at [198, 502] on button "Detalhe da geolocalização" at bounding box center [180, 504] width 218 height 45
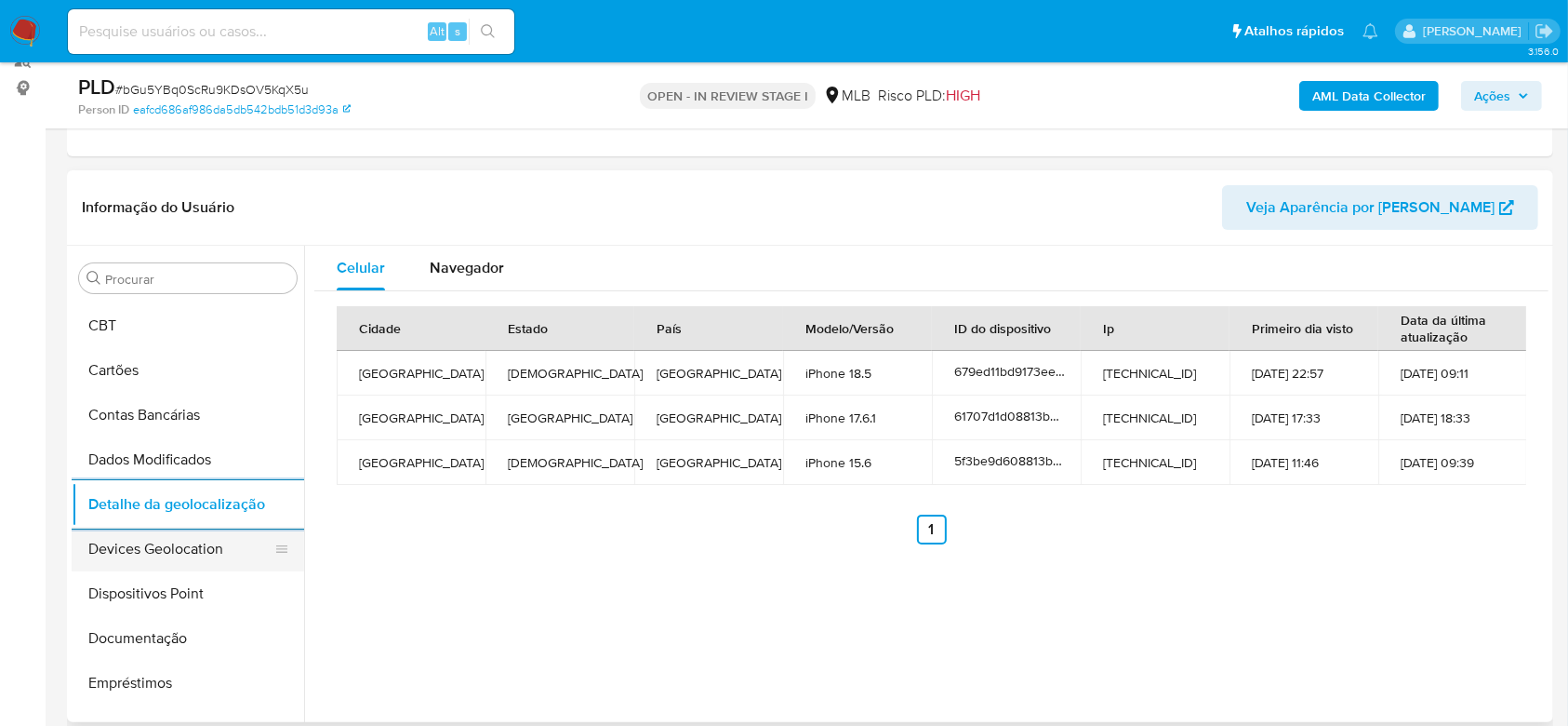
scroll to position [831, 0]
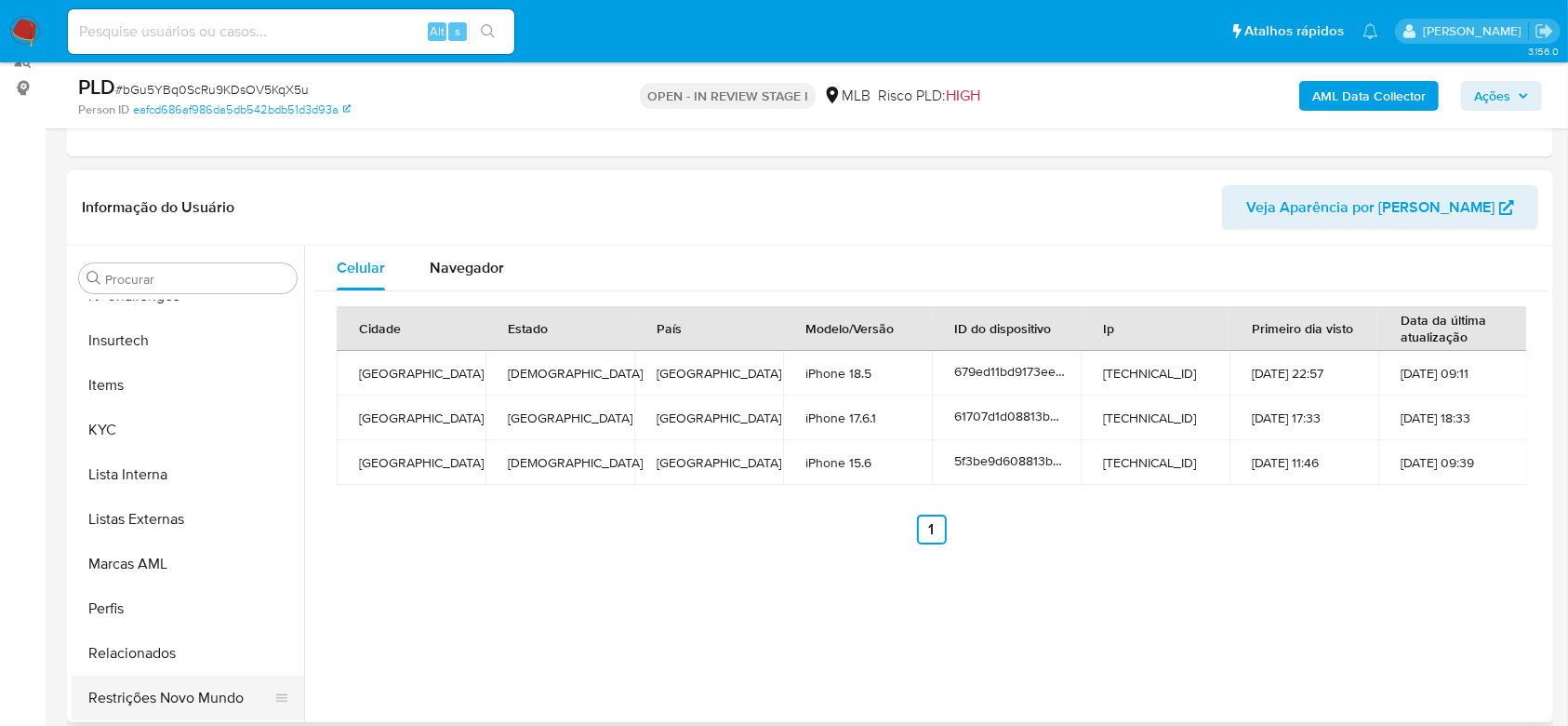
drag, startPoint x: 171, startPoint y: 715, endPoint x: 213, endPoint y: 714, distance: 42.0
click at [171, 715] on button "Restrições Novo Mundo" at bounding box center [180, 697] width 218 height 45
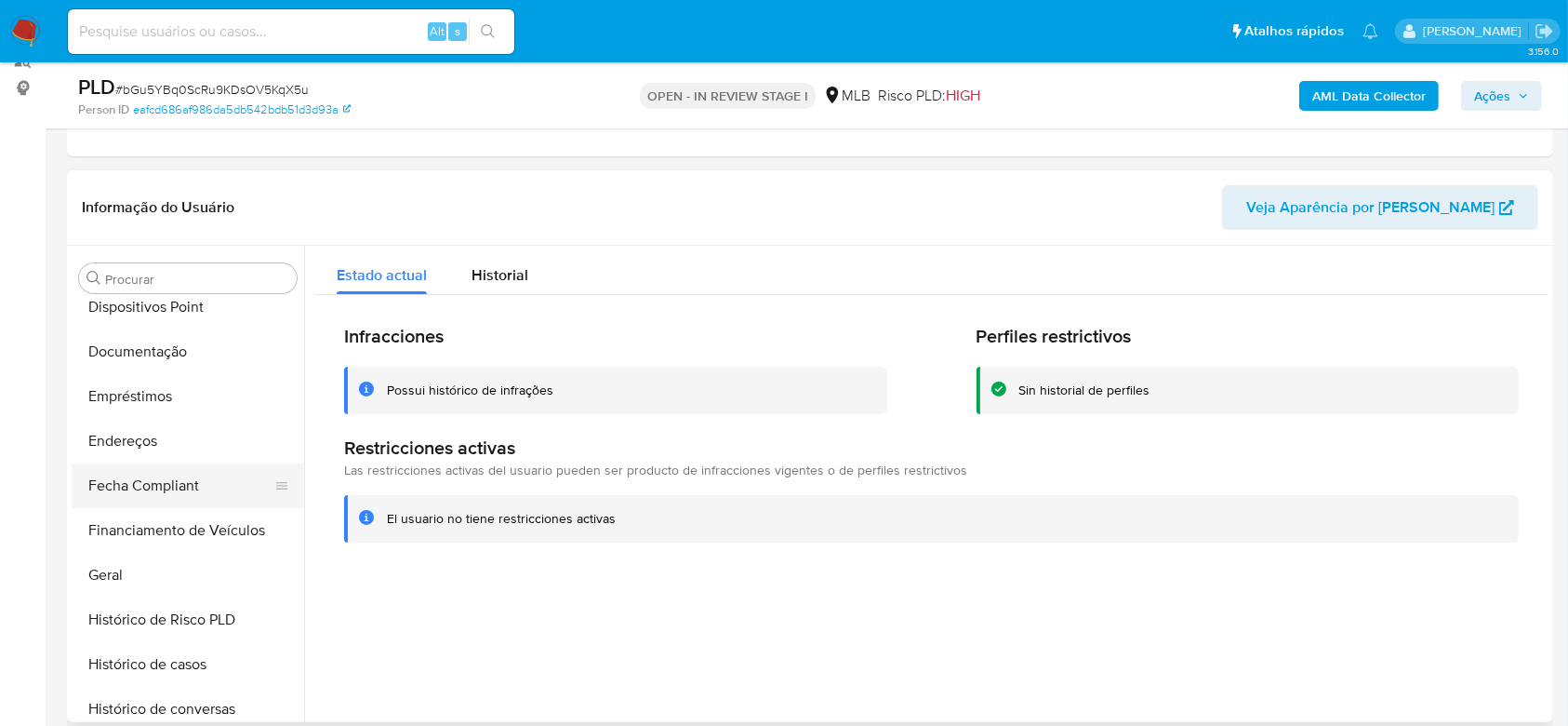
scroll to position [335, 0]
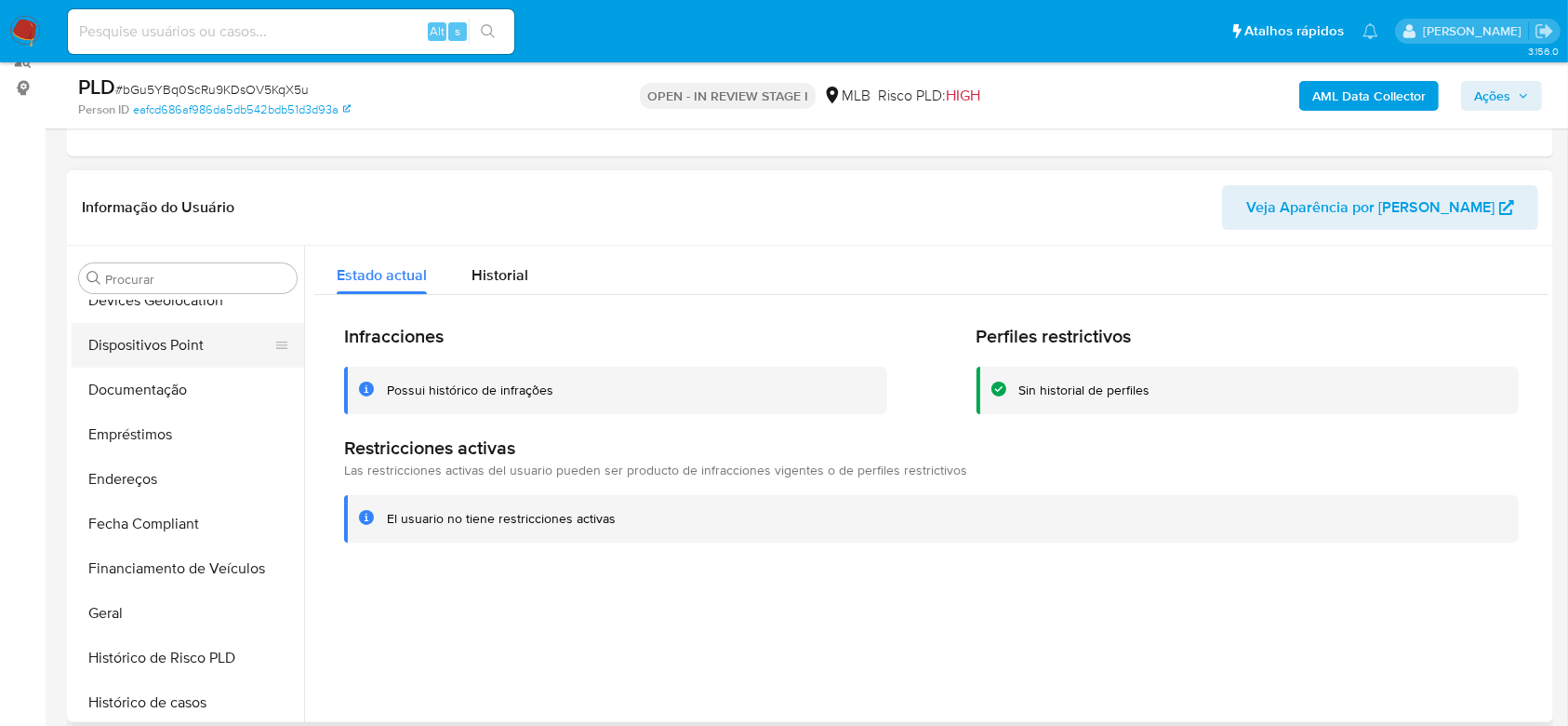
click at [172, 358] on button "Dispositivos Point" at bounding box center [180, 345] width 218 height 45
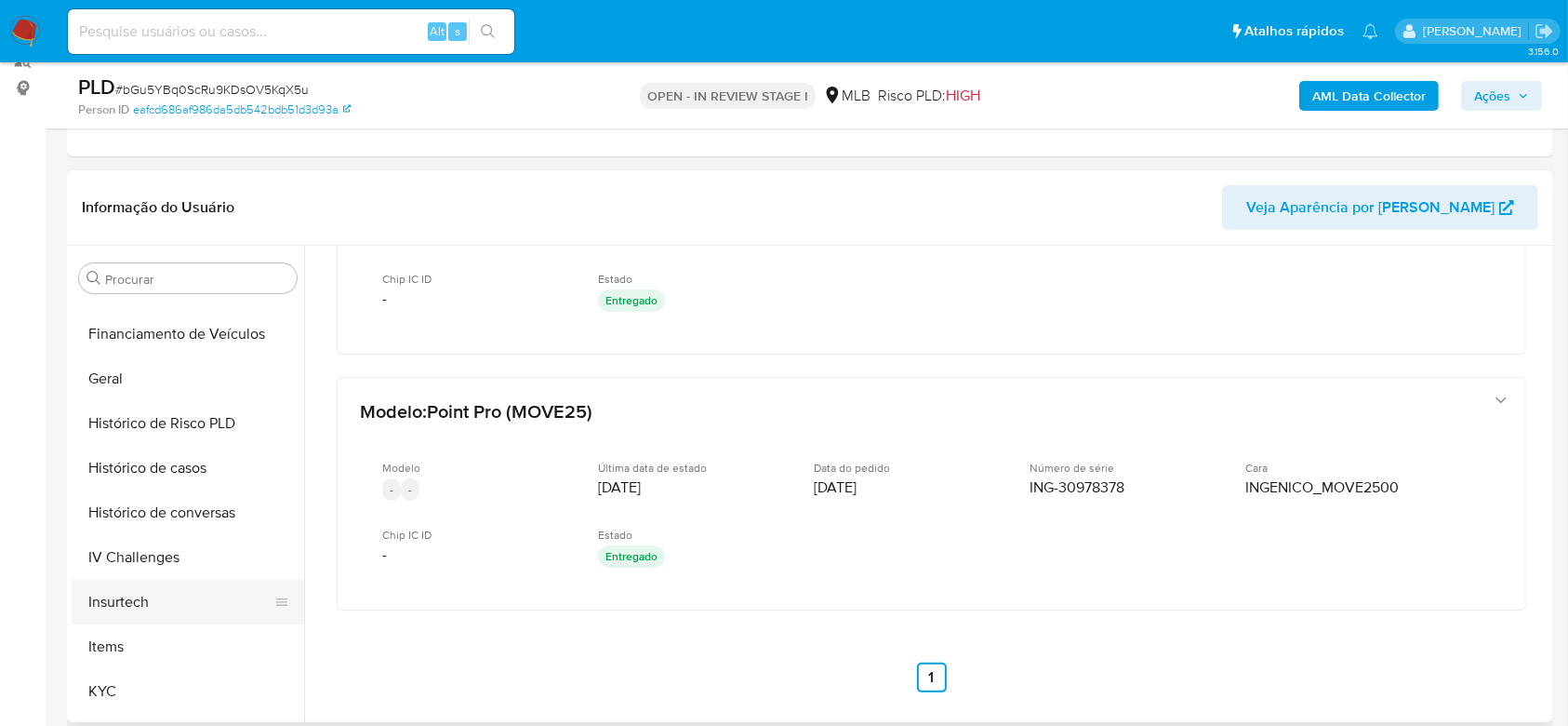
scroll to position [707, 0]
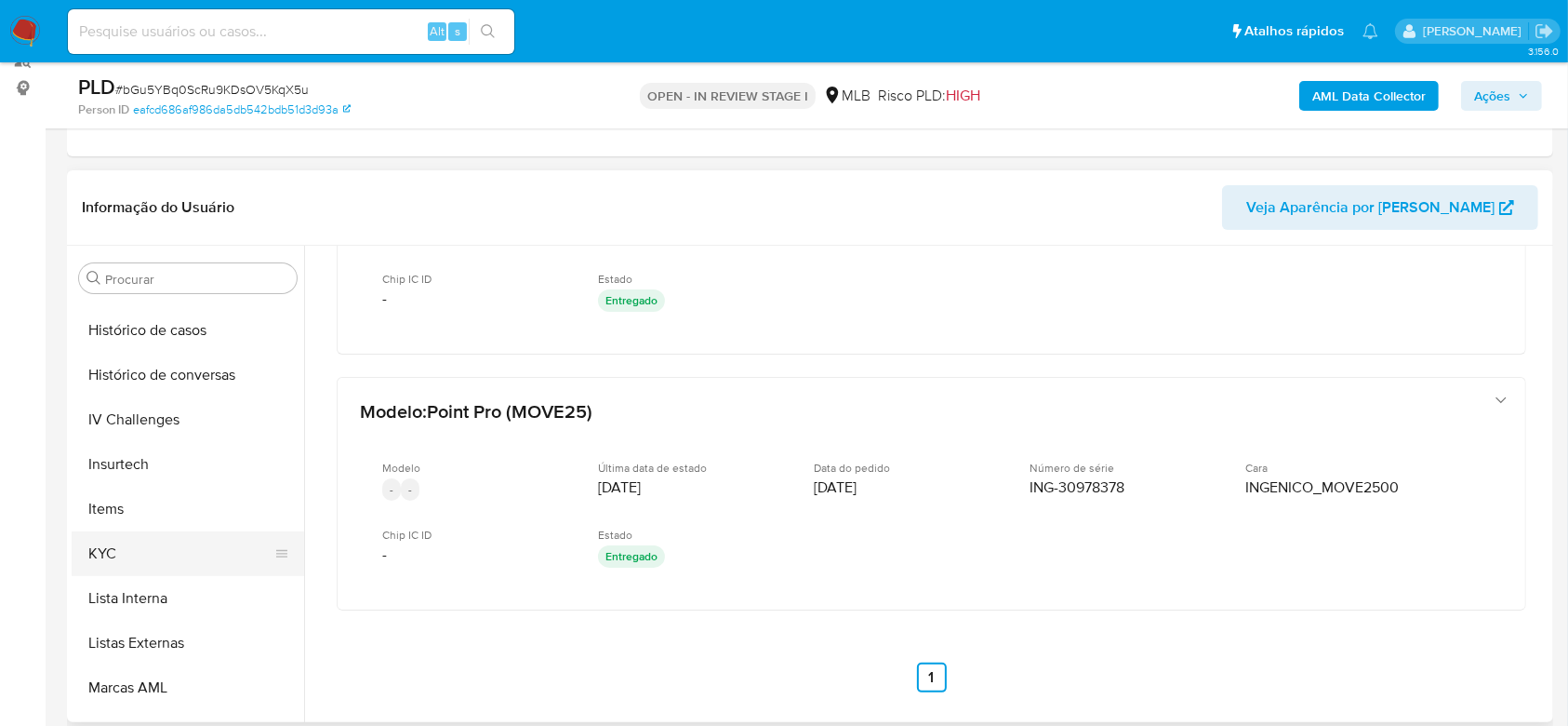
click at [150, 551] on button "KYC" at bounding box center [180, 553] width 218 height 45
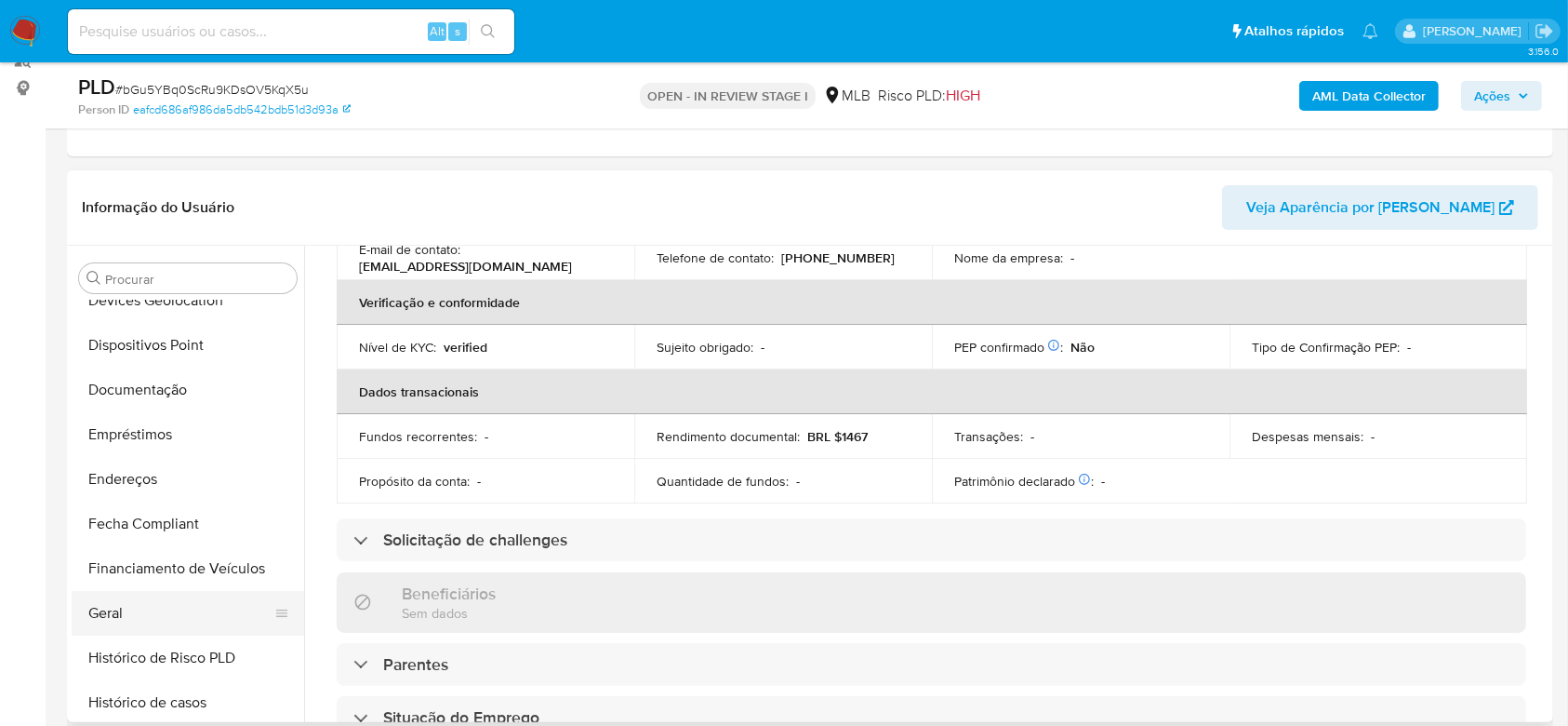
scroll to position [210, 0]
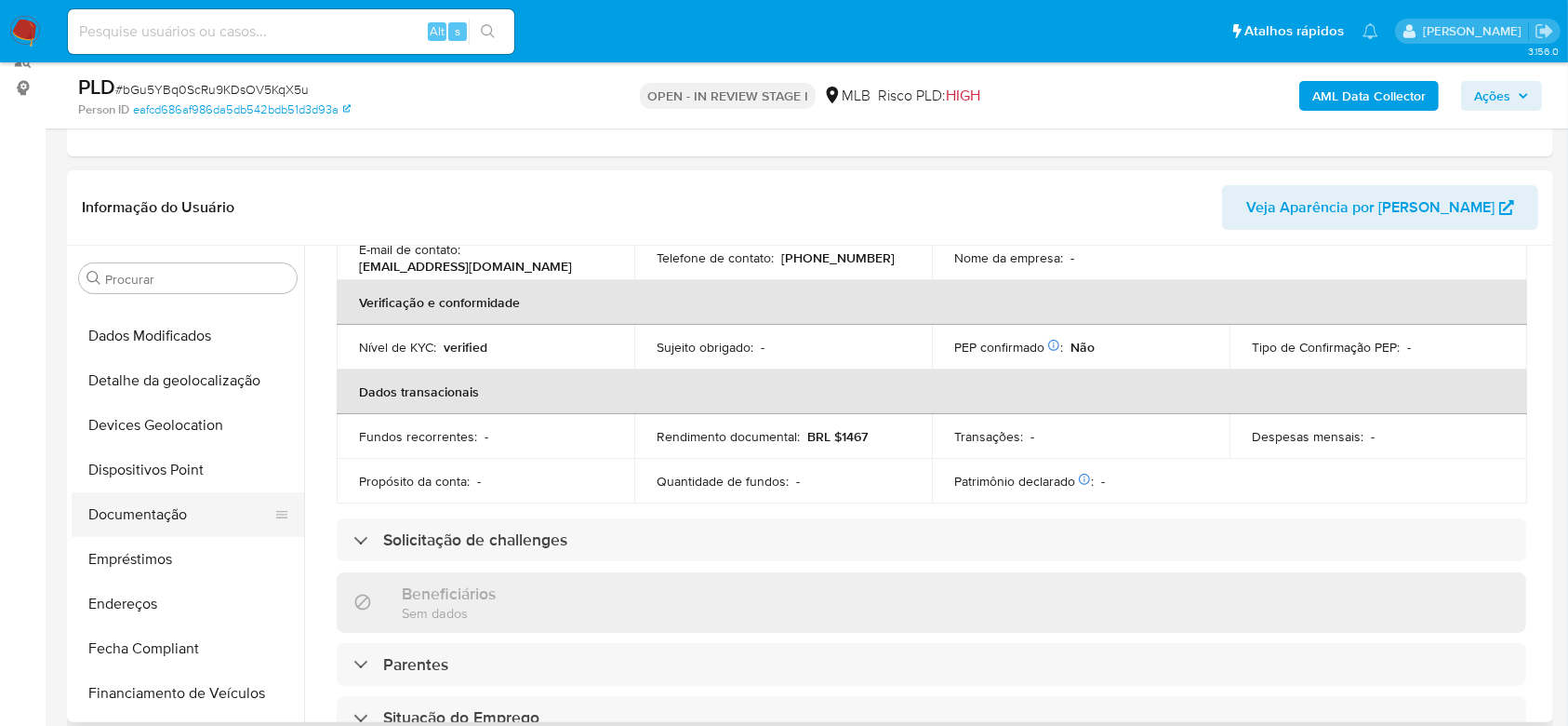
click at [146, 509] on button "Documentação" at bounding box center [180, 514] width 218 height 45
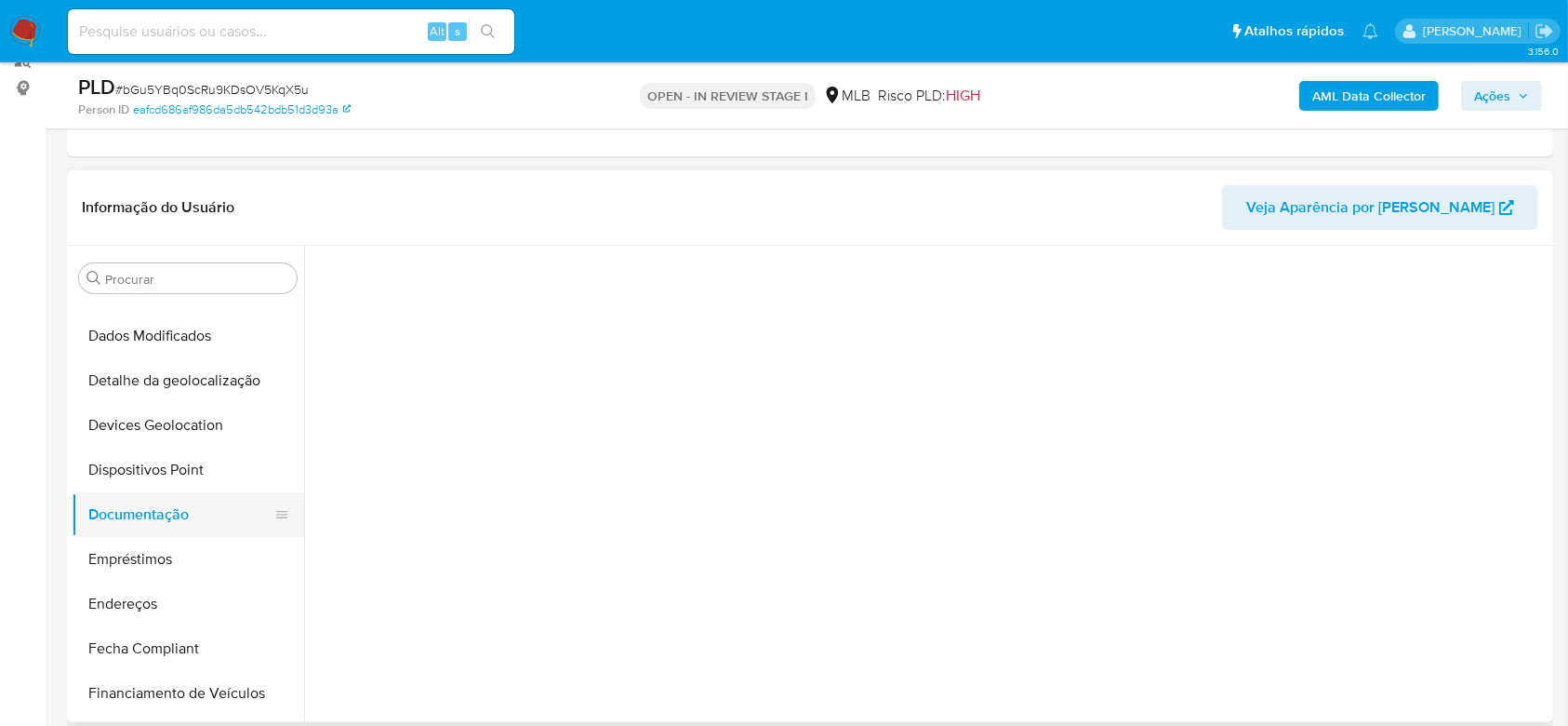
scroll to position [0, 0]
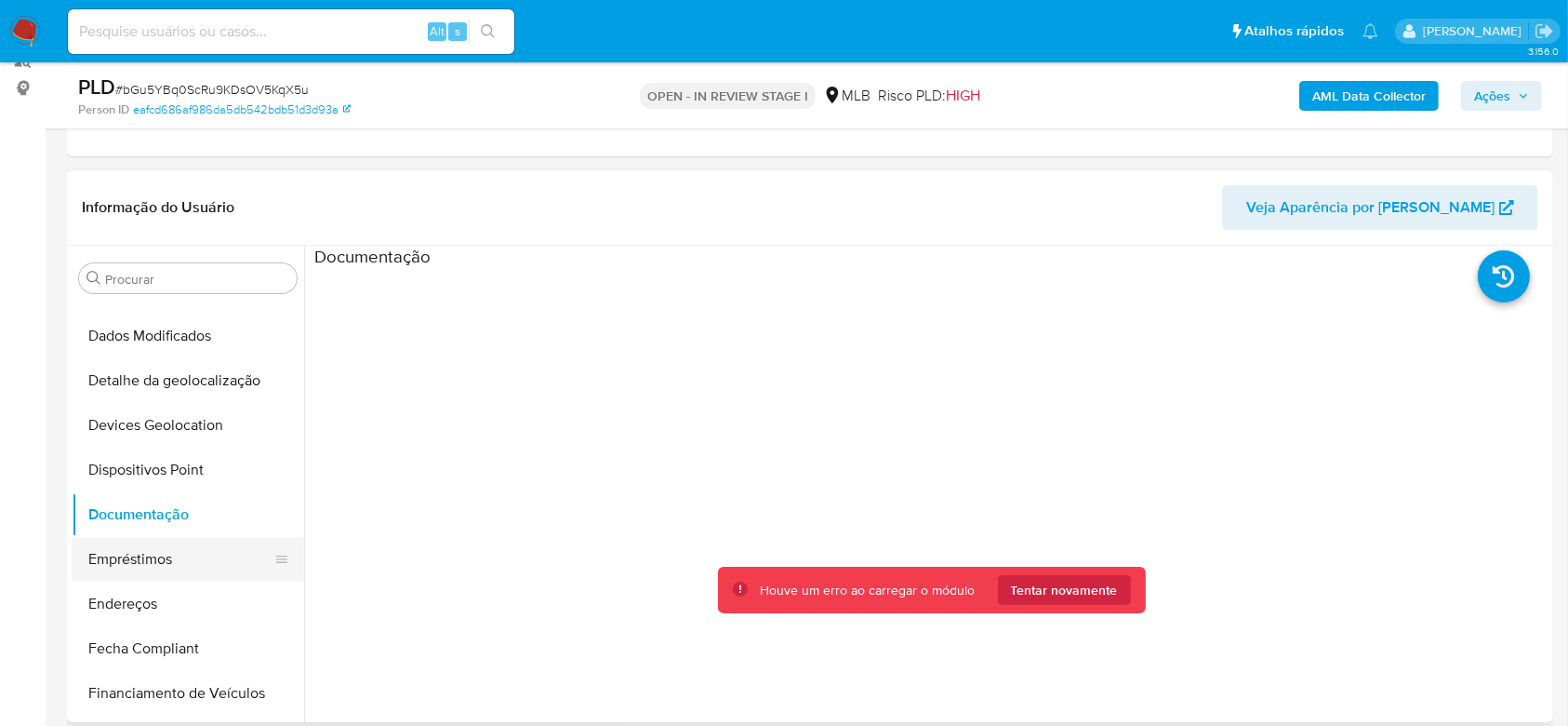
click at [128, 562] on button "Empréstimos" at bounding box center [180, 559] width 218 height 45
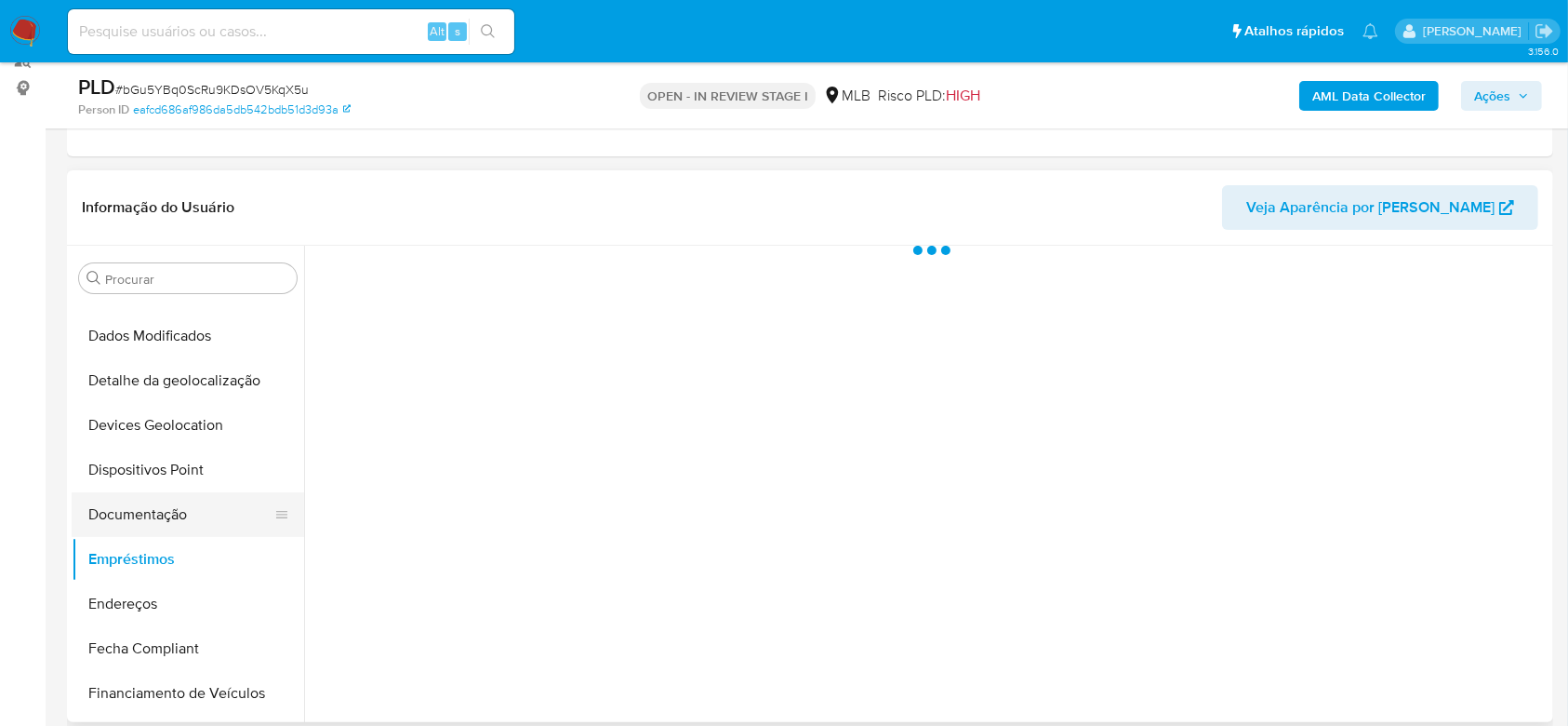
click at [136, 521] on button "Documentação" at bounding box center [180, 514] width 218 height 45
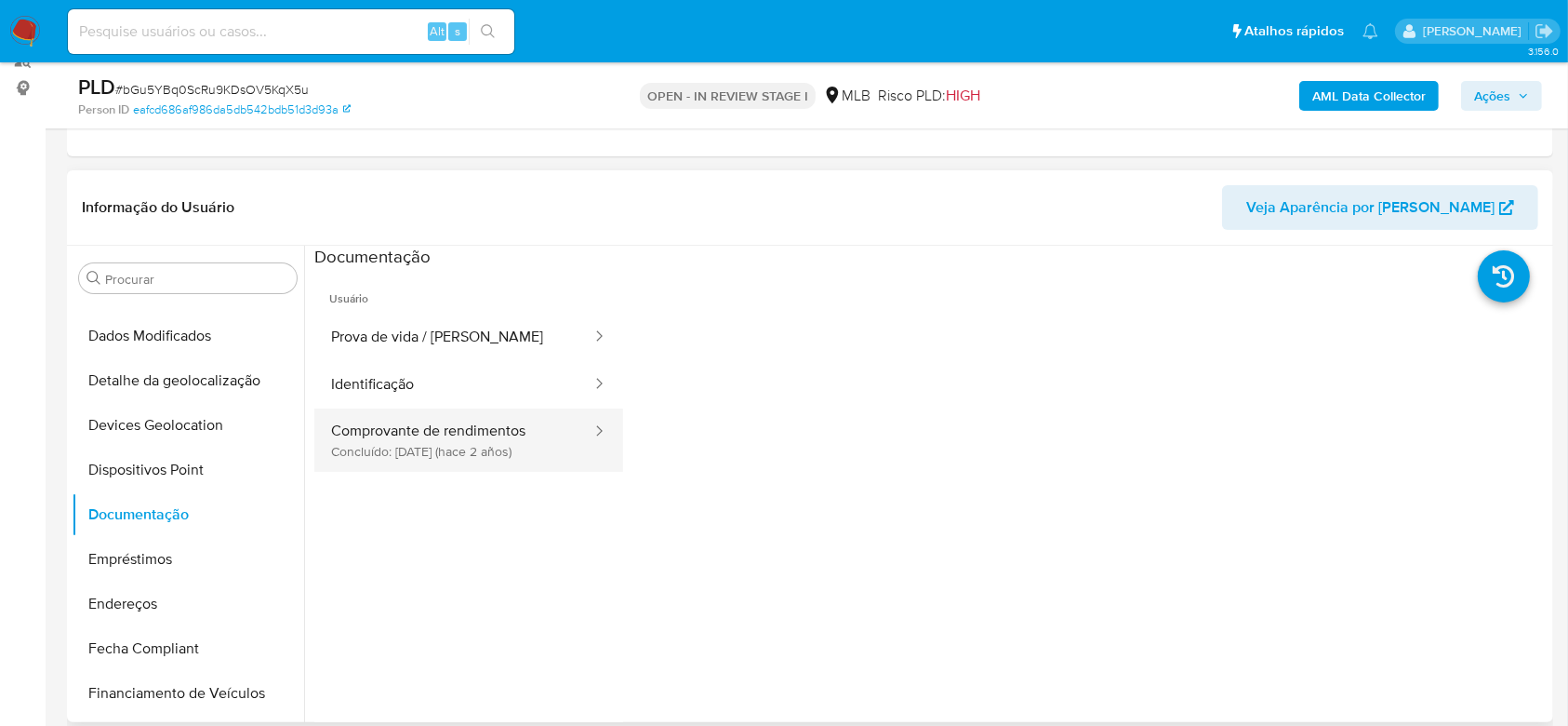
click at [491, 443] on button "Comprovante de rendimentos Concluído: 11/10/2023 (hace 2 años)" at bounding box center [454, 440] width 279 height 63
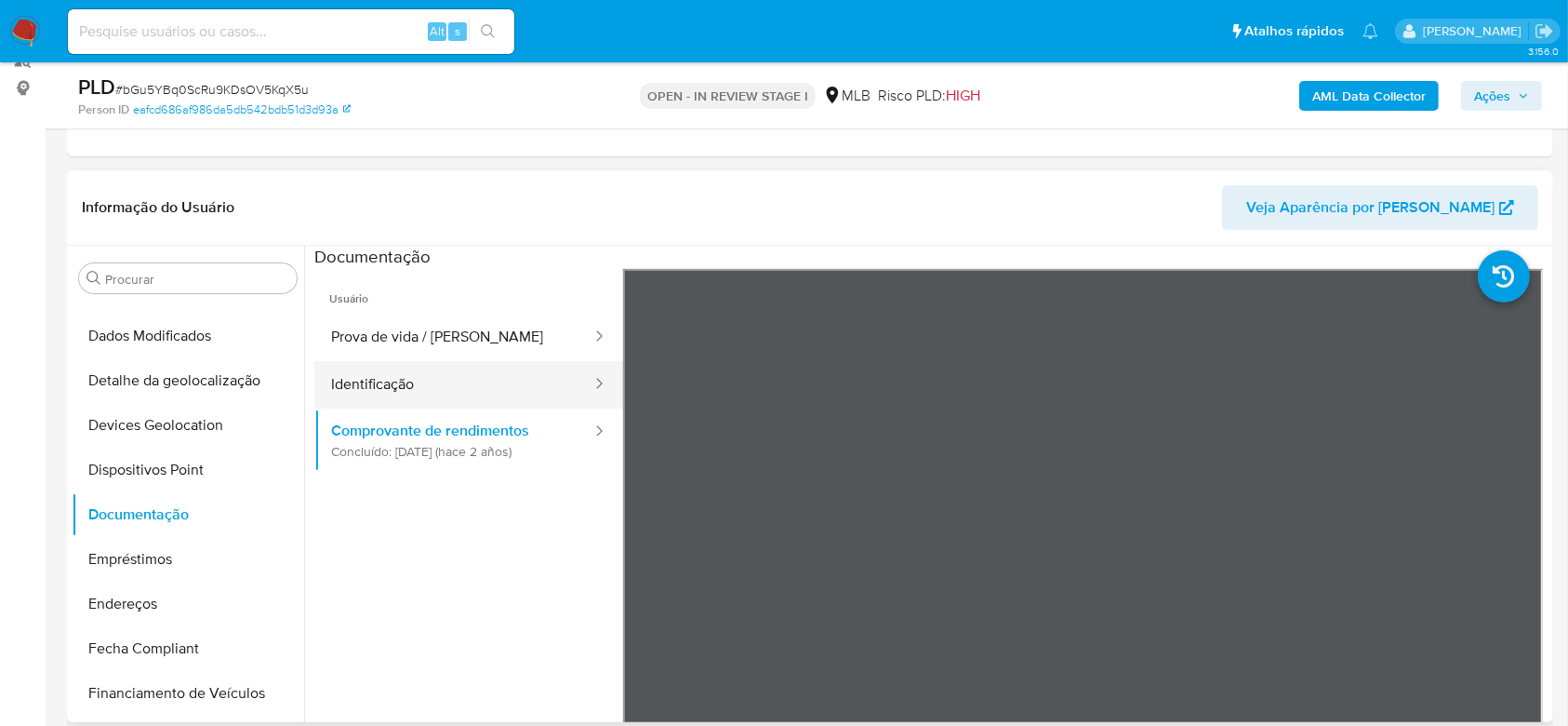
click at [462, 376] on button "Identificação" at bounding box center [454, 385] width 279 height 48
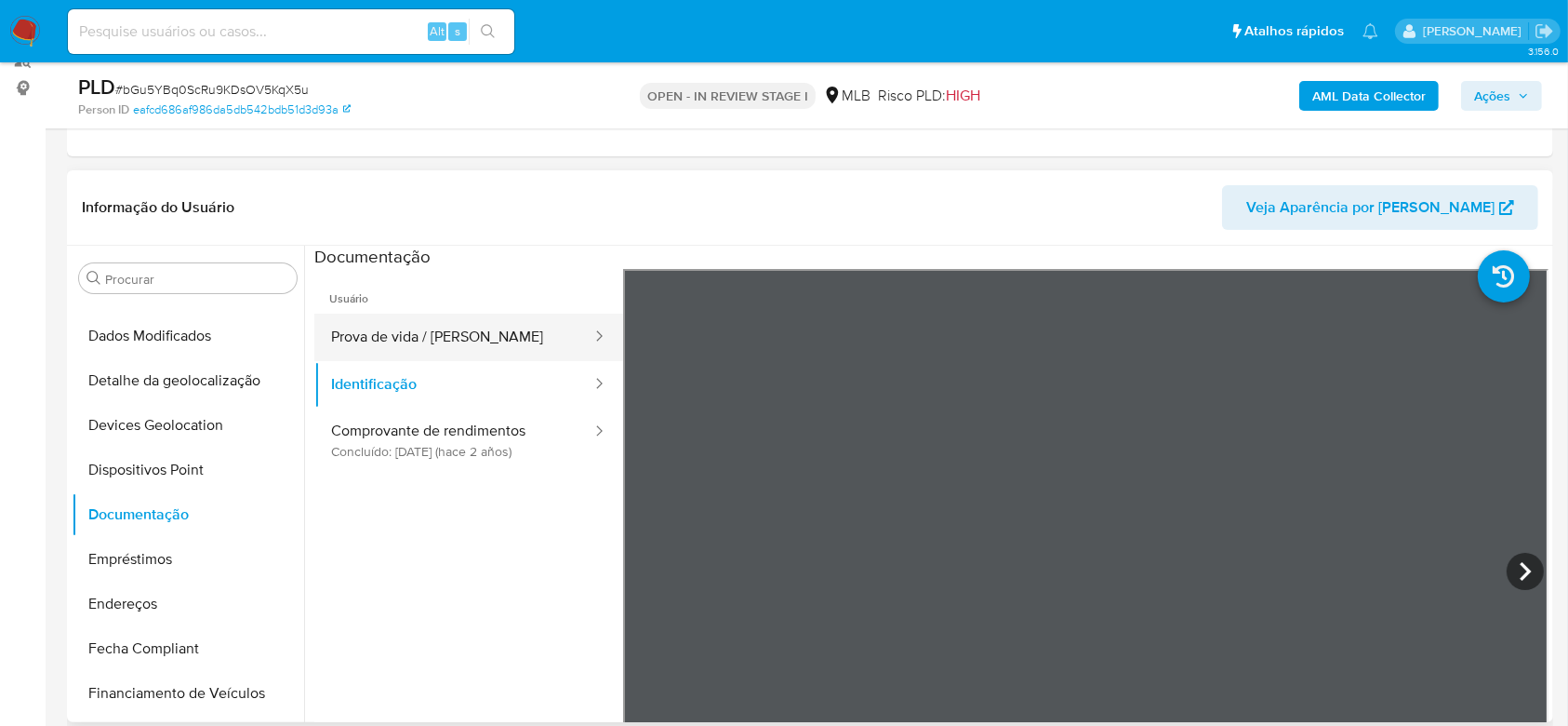
click at [456, 343] on button "Prova de vida / [PERSON_NAME]" at bounding box center [454, 338] width 279 height 48
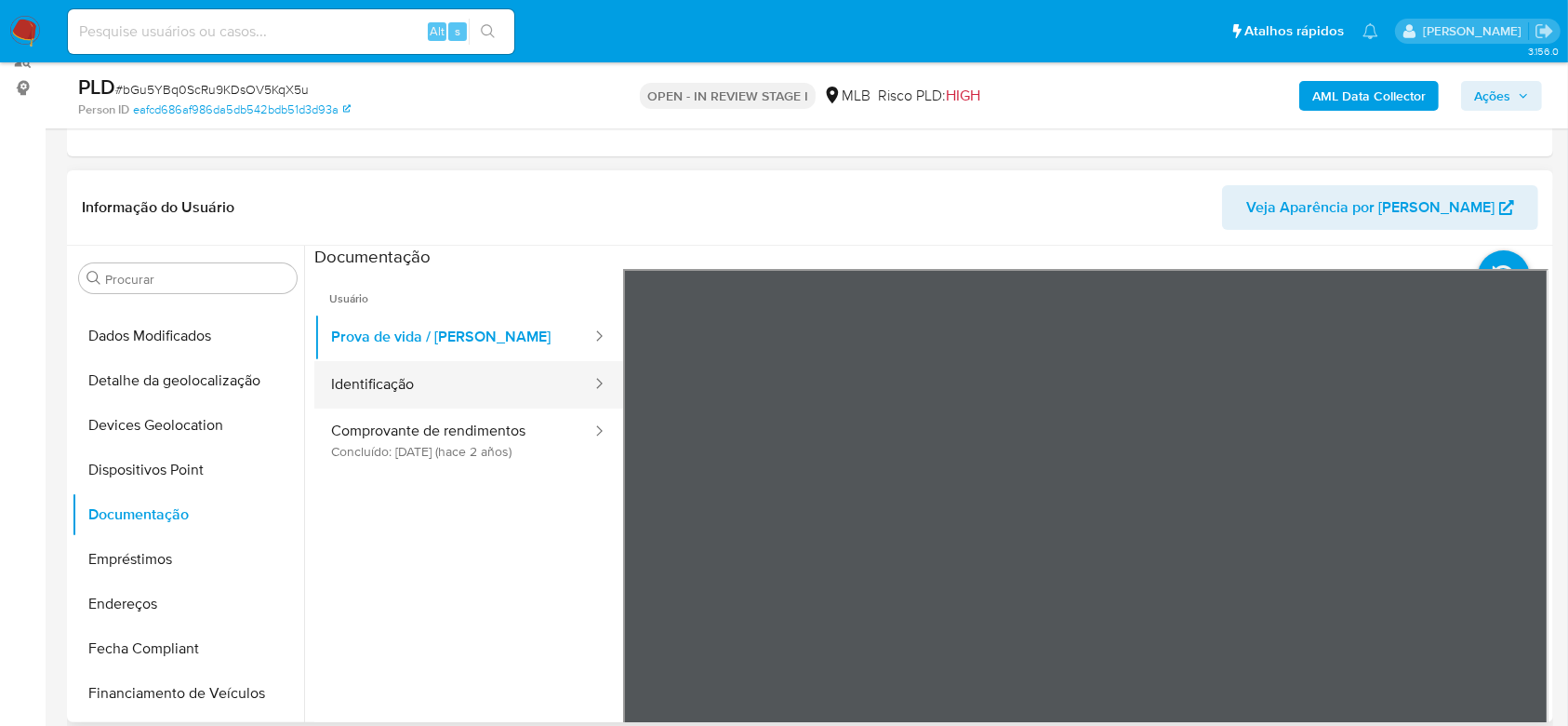
click at [483, 393] on button "Identificação" at bounding box center [454, 385] width 279 height 48
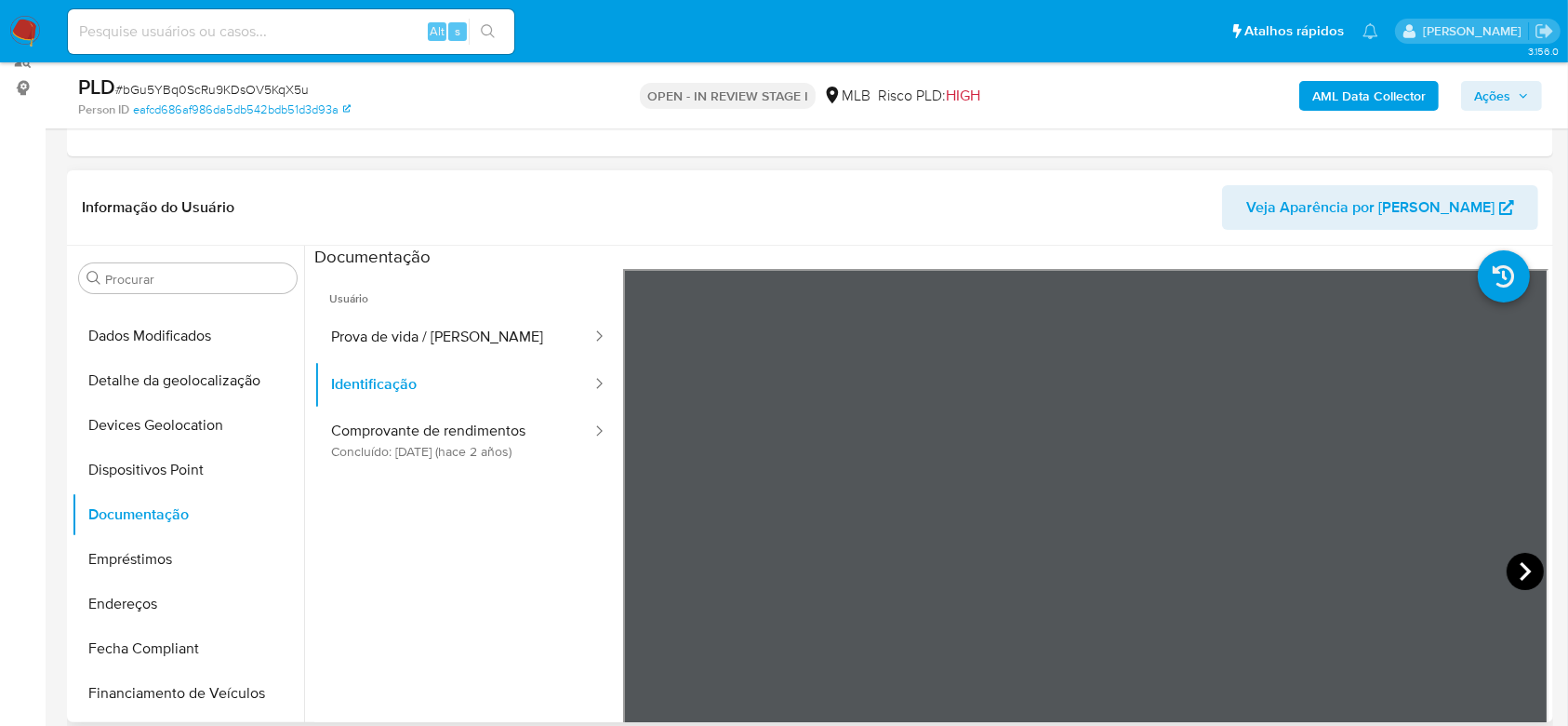
click at [1519, 566] on icon at bounding box center [1524, 570] width 11 height 19
click at [646, 565] on icon at bounding box center [644, 570] width 11 height 19
click at [438, 332] on button "Prova de vida / Selfie" at bounding box center [454, 338] width 279 height 48
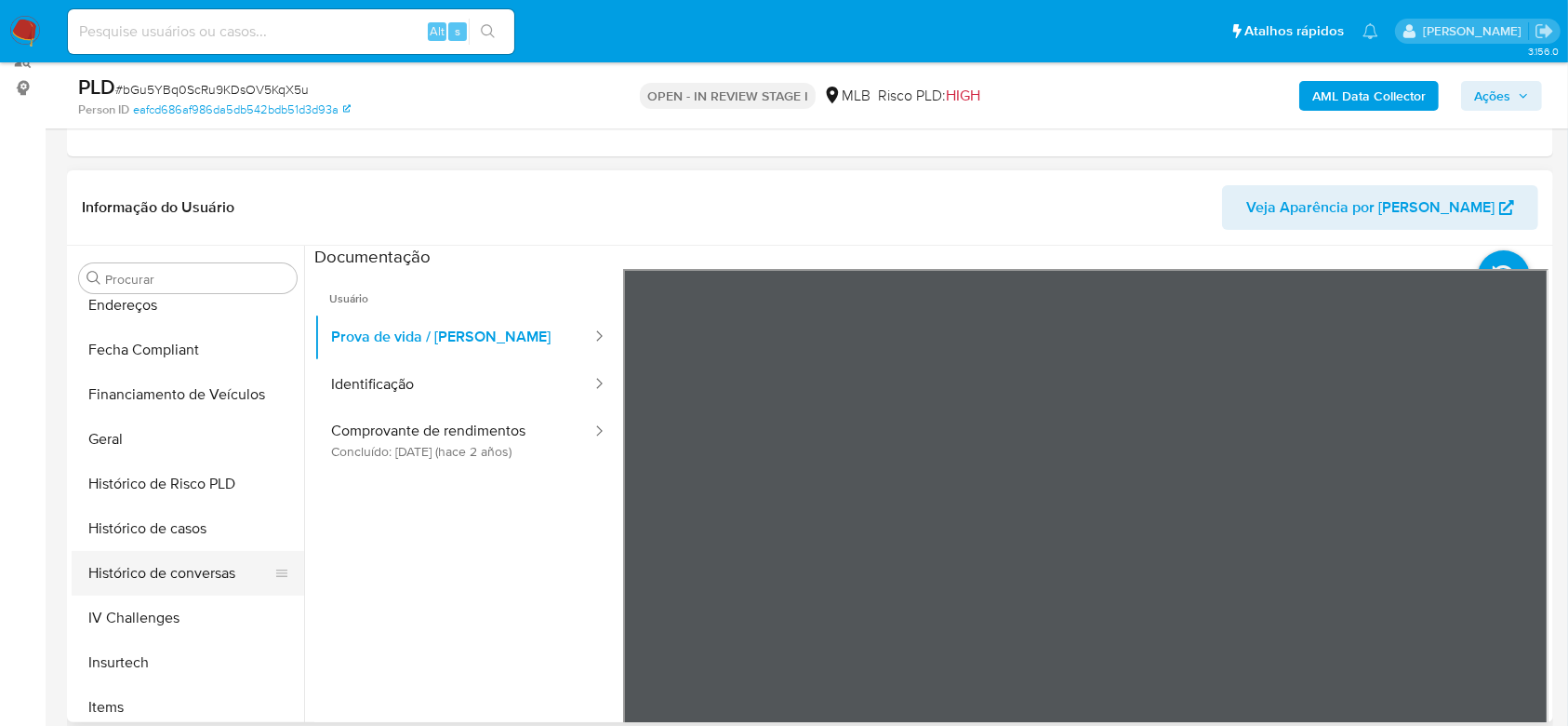
scroll to position [582, 0]
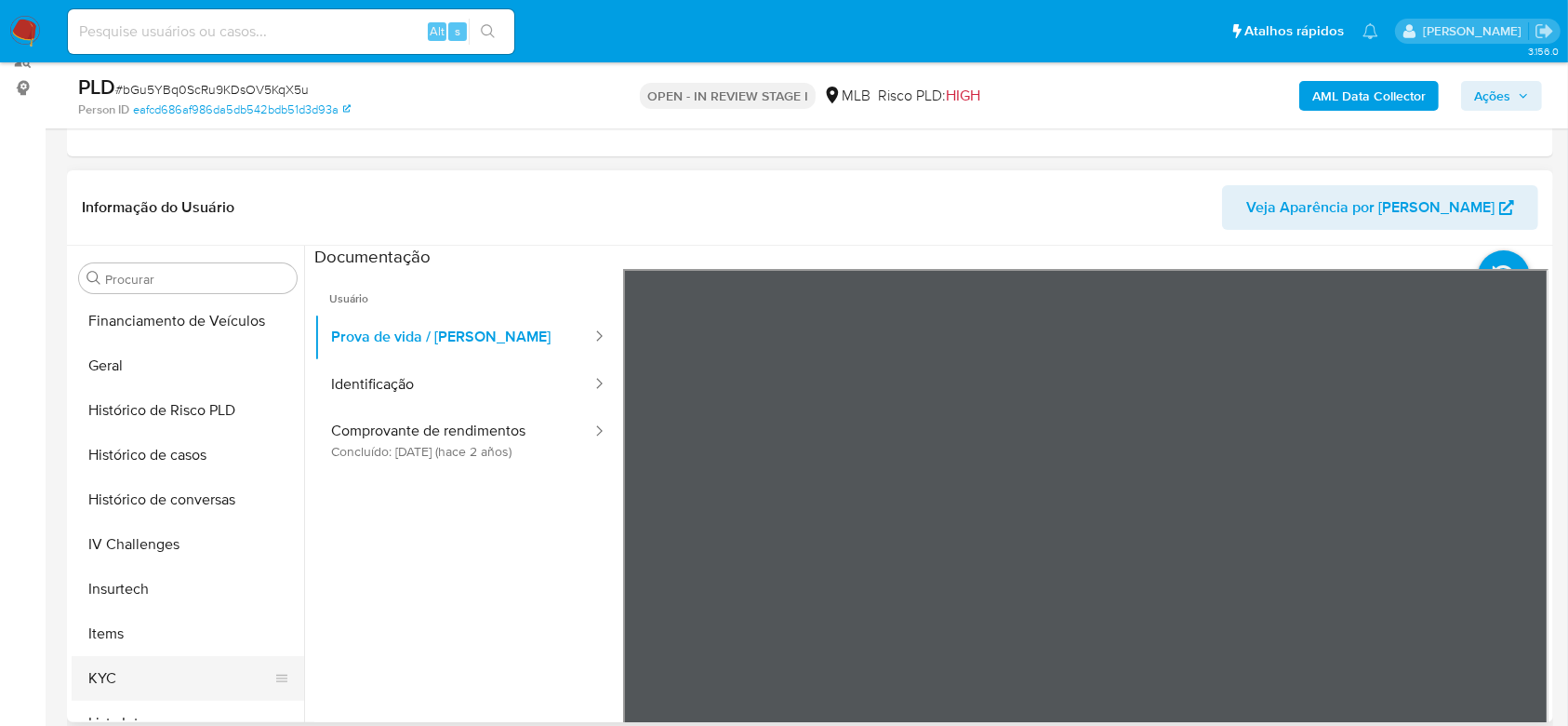
click at [127, 688] on button "KYC" at bounding box center [180, 677] width 218 height 45
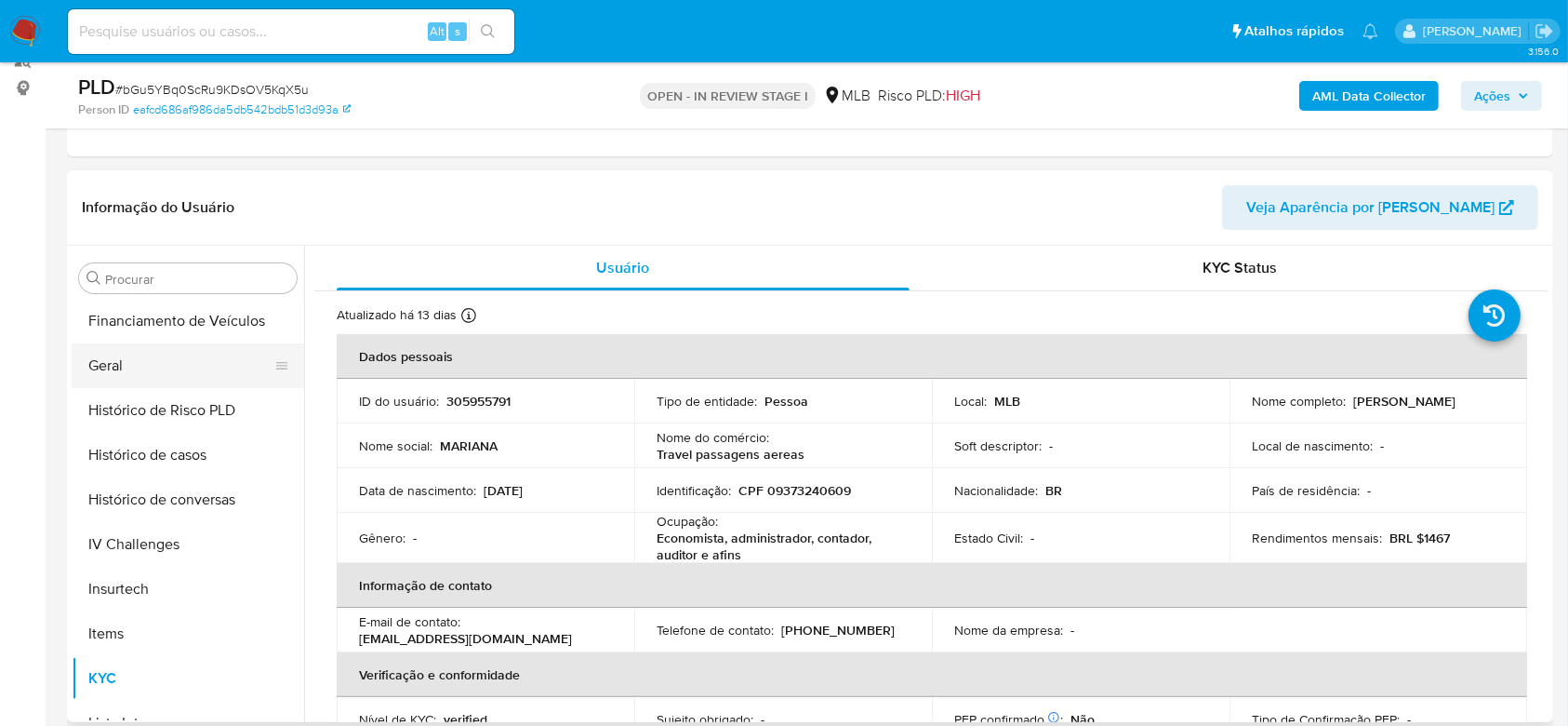
click at [208, 377] on button "Geral" at bounding box center [180, 365] width 218 height 45
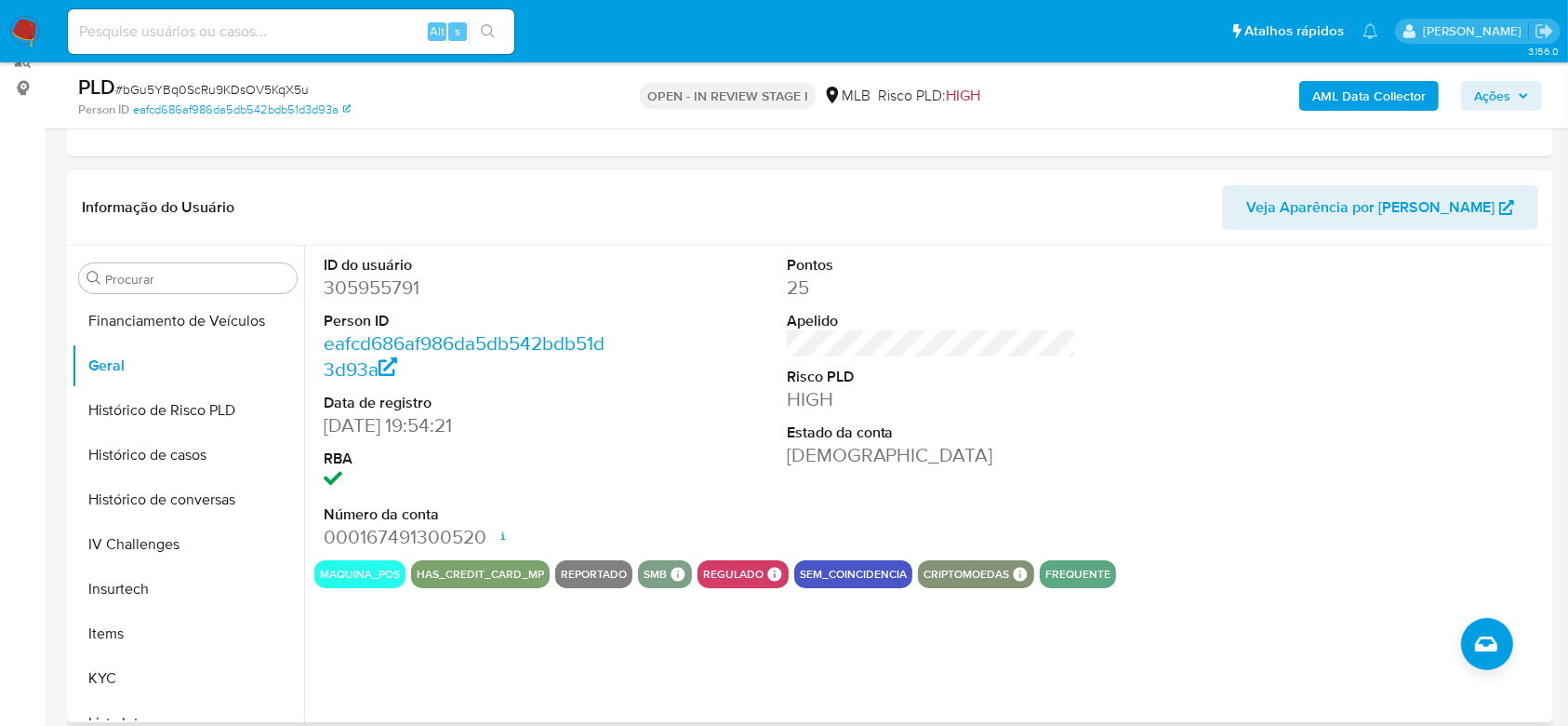
click at [412, 632] on div "ID do usuário 305955791 Person ID eafcd686af986da5db542bdb51d3d93a Data de regi…" at bounding box center [926, 483] width 1244 height 476
drag, startPoint x: 109, startPoint y: 677, endPoint x: 157, endPoint y: 687, distance: 49.0
click at [111, 678] on button "KYC" at bounding box center [180, 677] width 218 height 45
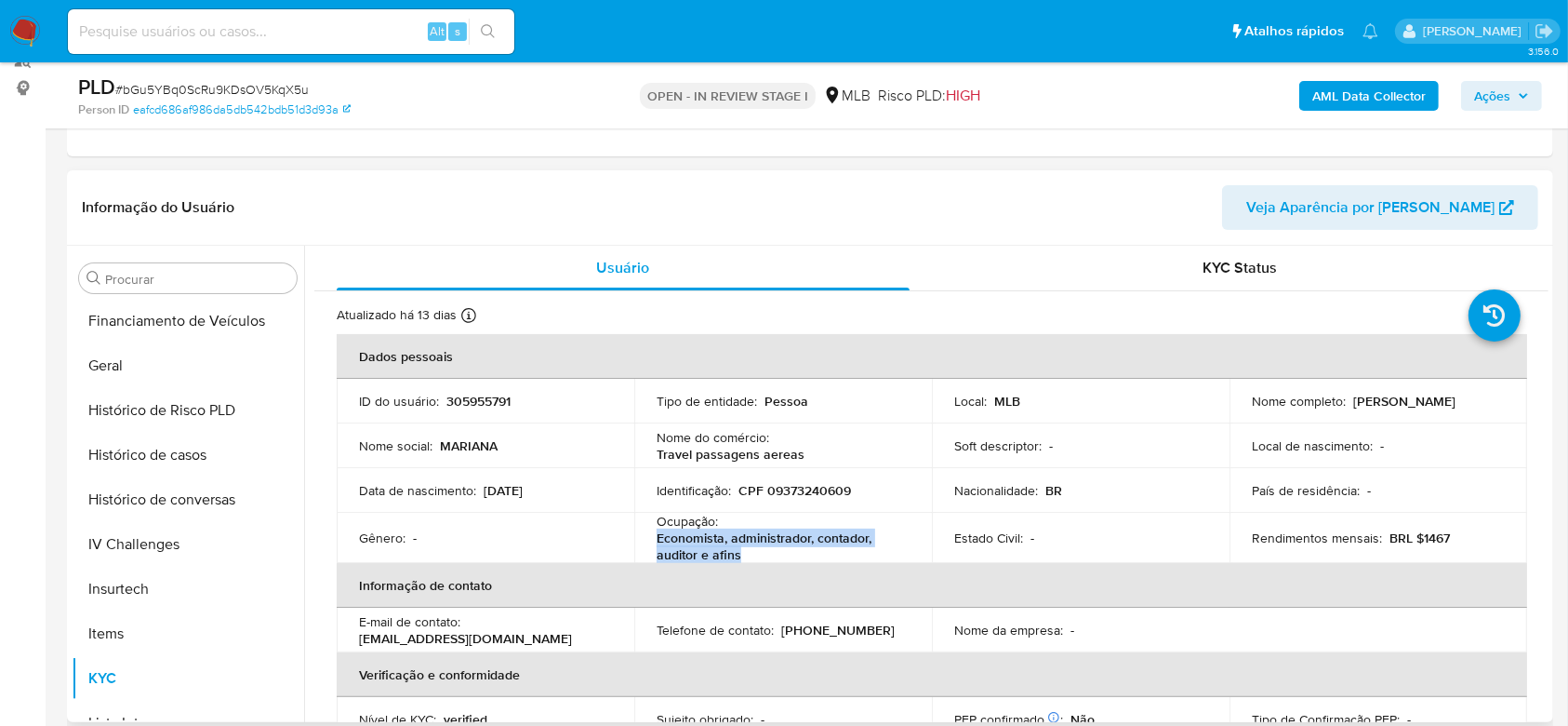
drag, startPoint x: 750, startPoint y: 555, endPoint x: 668, endPoint y: 546, distance: 82.5
click at [656, 544] on p "Economista, administrador, contador, auditor e afins" at bounding box center [779, 547] width 245 height 34
copy p "Economista, administrador, contador, auditor e afins"
drag, startPoint x: 1528, startPoint y: 92, endPoint x: 1451, endPoint y: 108, distance: 78.6
click at [1527, 93] on button "Ações" at bounding box center [1502, 96] width 81 height 30
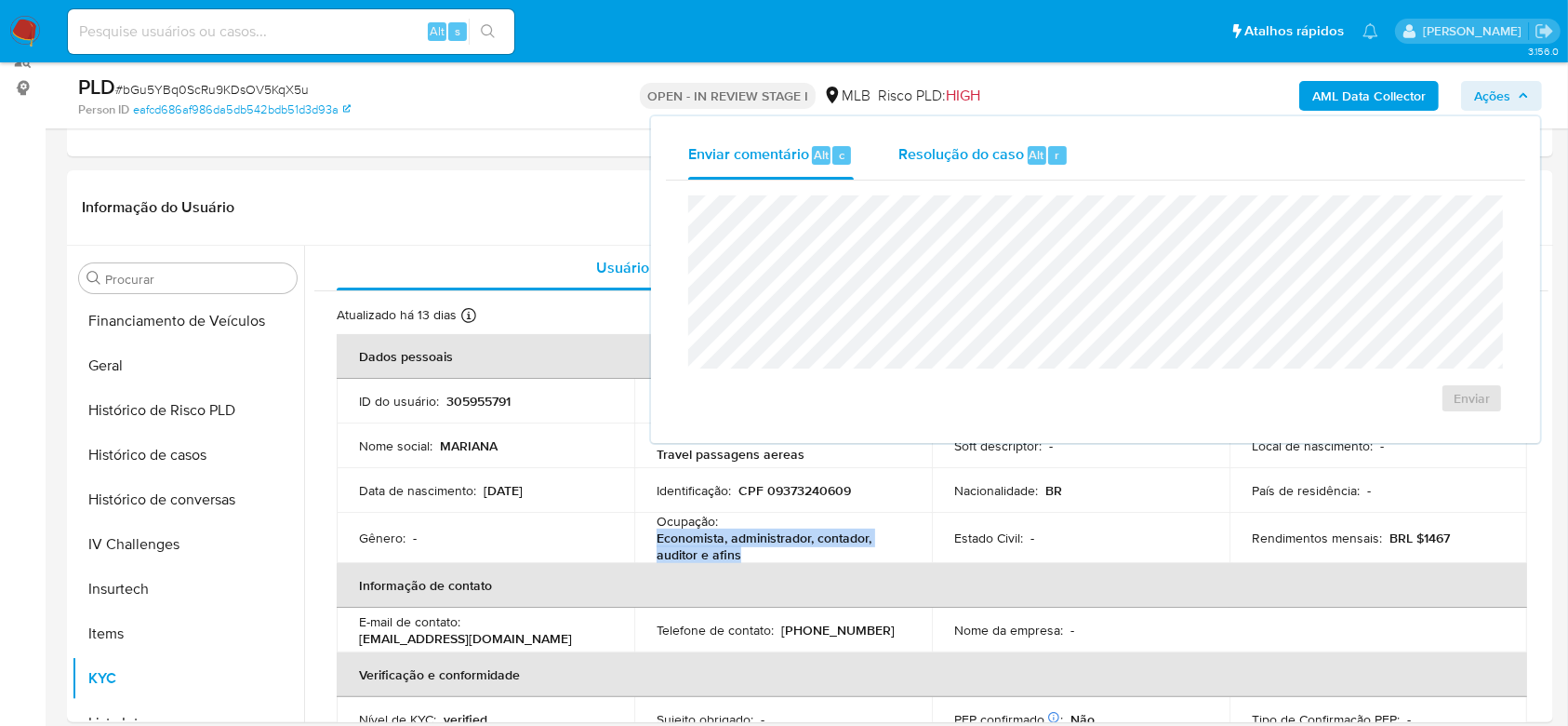
drag, startPoint x: 989, startPoint y: 166, endPoint x: 981, endPoint y: 175, distance: 12.0
click at [981, 175] on div "Resolução do caso Alt r" at bounding box center [984, 155] width 170 height 49
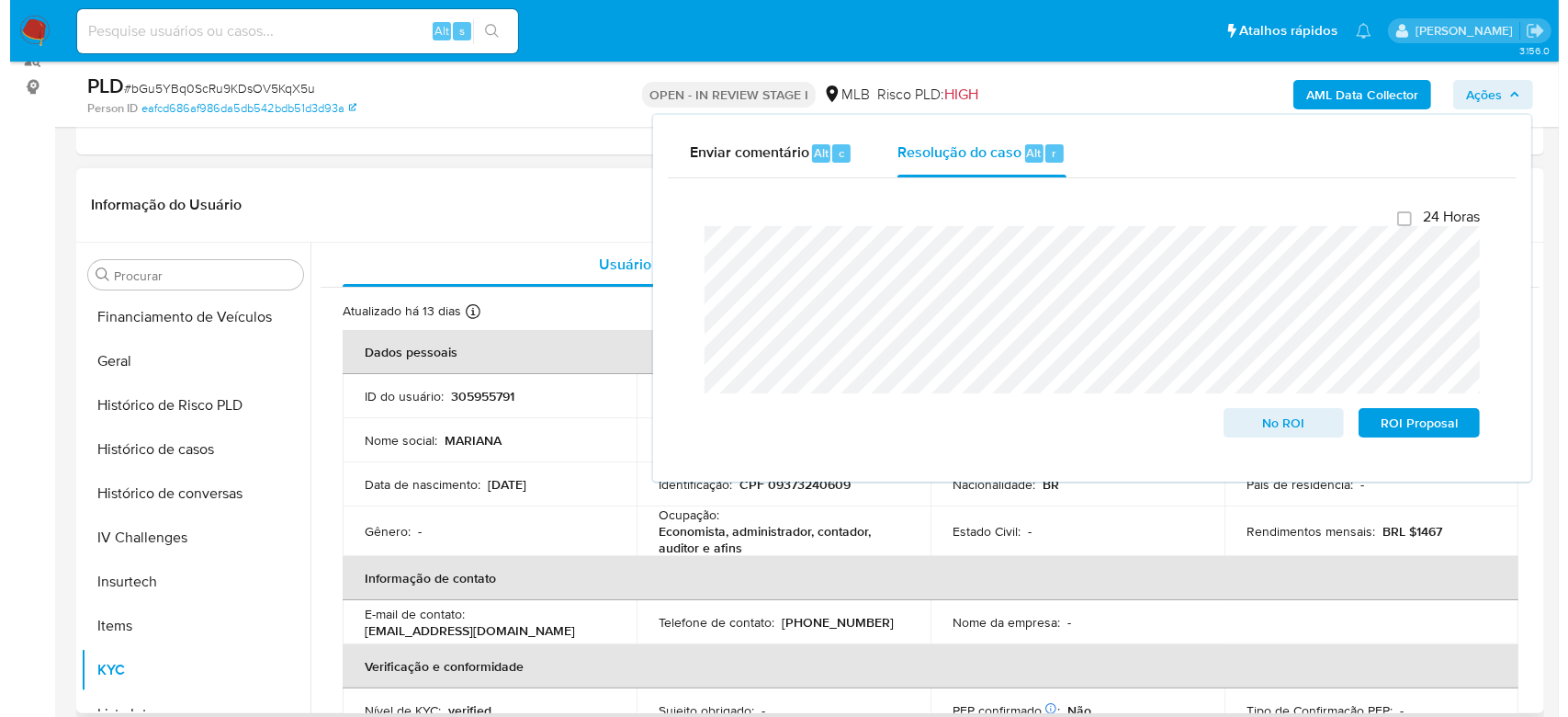
scroll to position [0, 0]
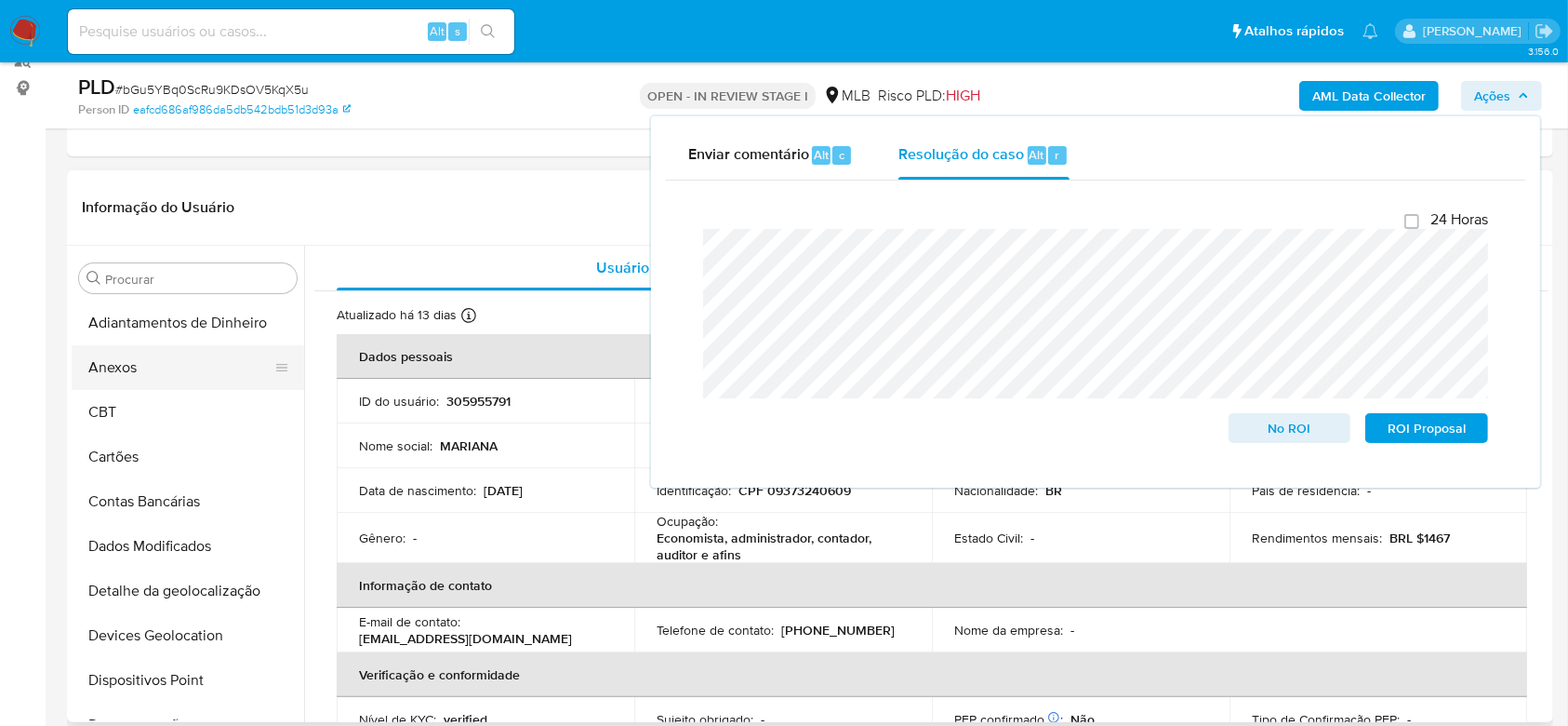
click at [124, 370] on button "Anexos" at bounding box center [180, 367] width 218 height 45
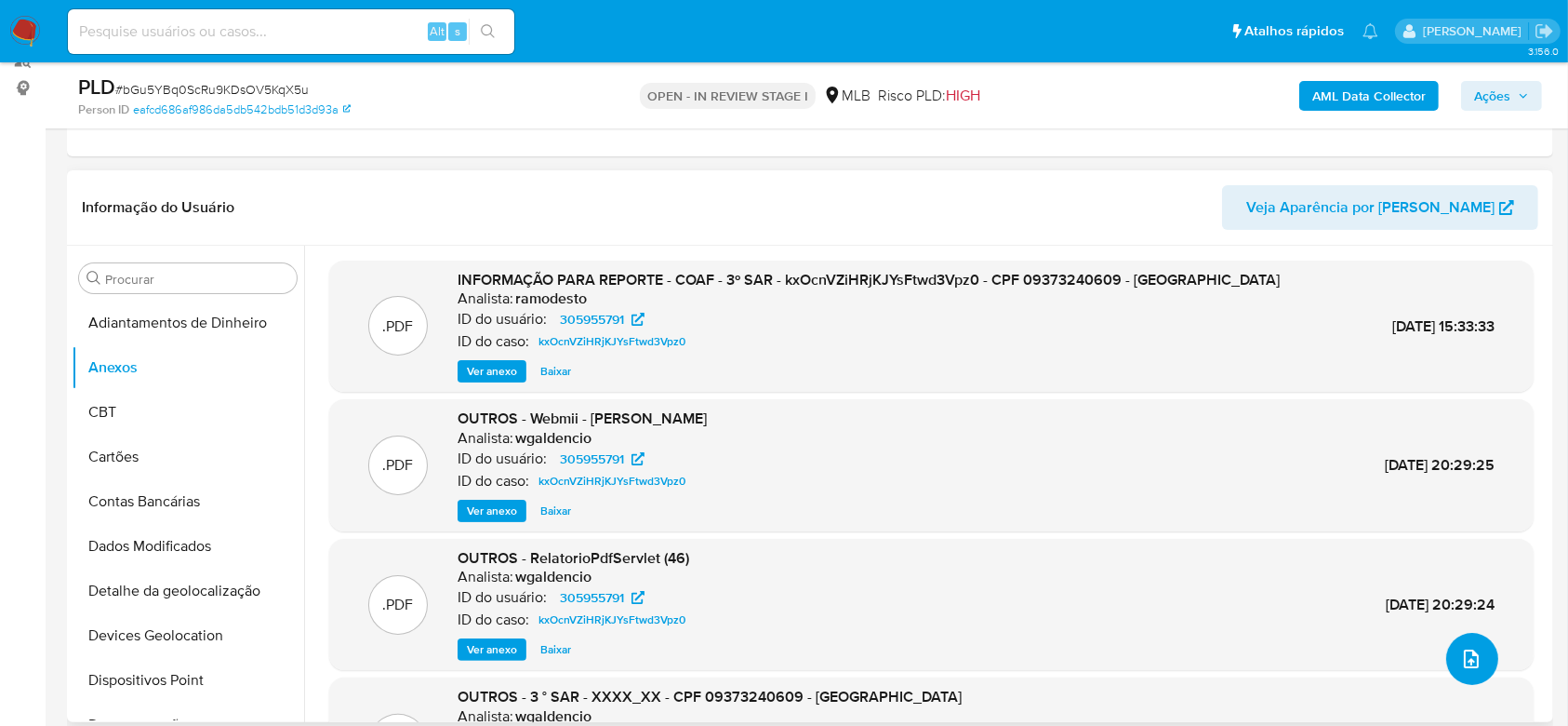
click at [1474, 663] on span "upload-file" at bounding box center [1471, 659] width 23 height 23
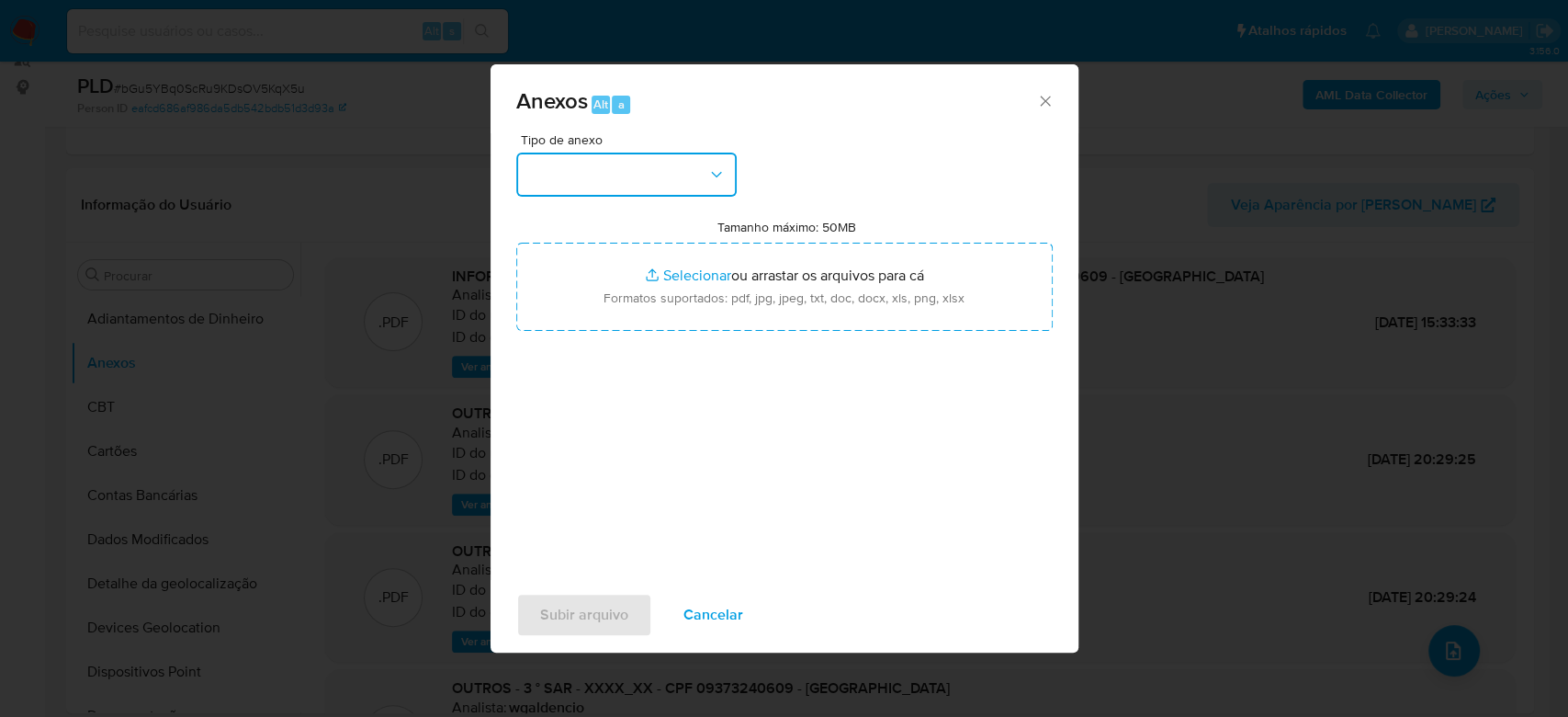
click at [617, 190] on button "button" at bounding box center [626, 174] width 220 height 44
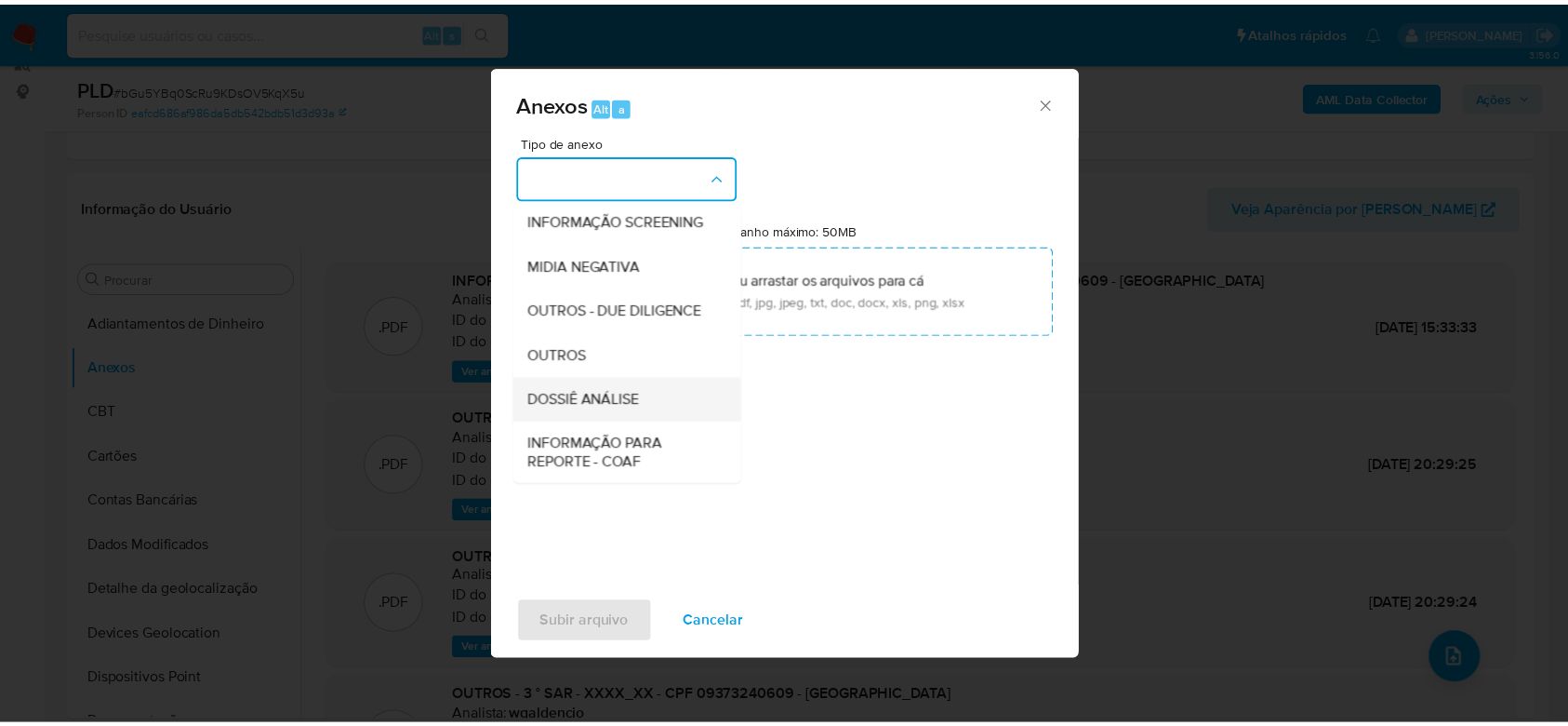
scroll to position [285, 0]
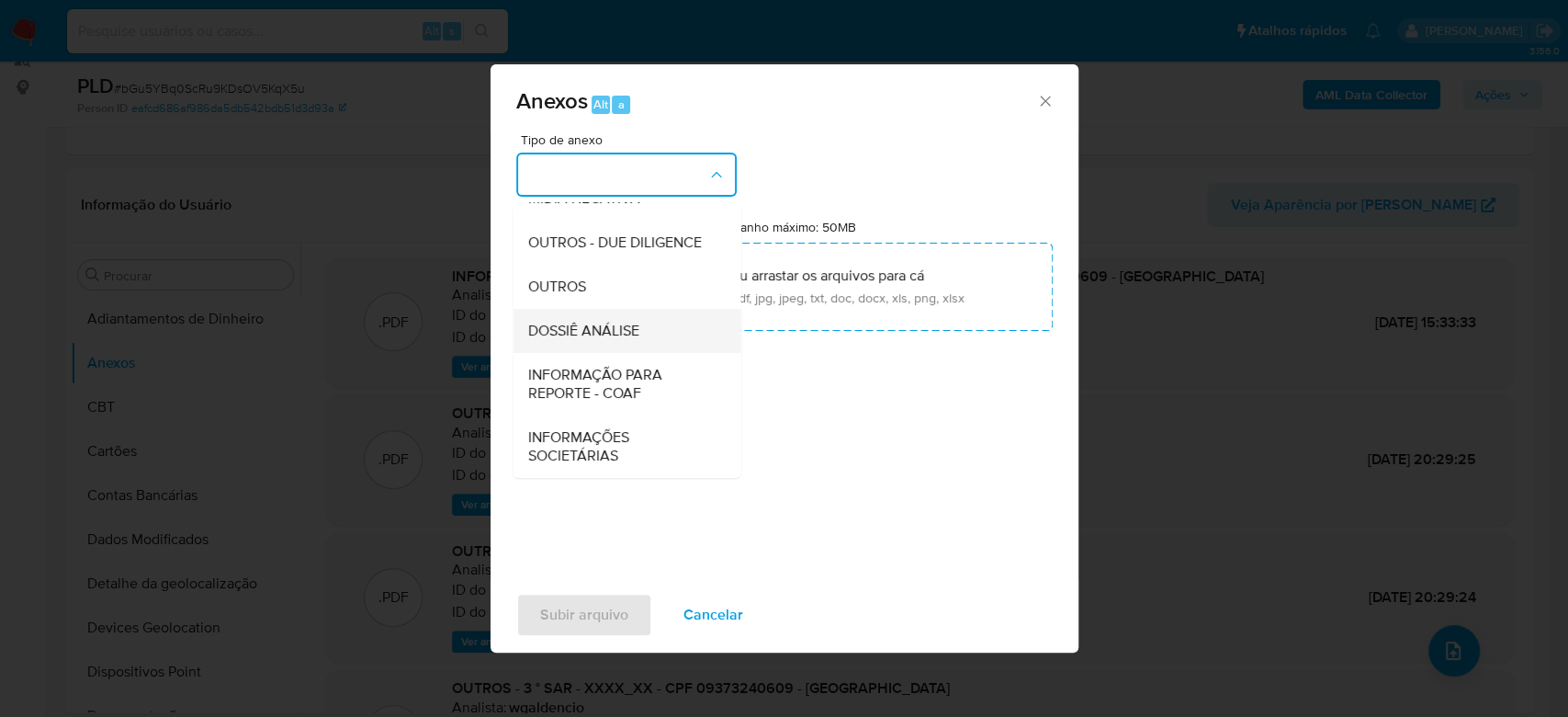
click at [641, 336] on div "DOSSIÊ ANÁLISE" at bounding box center [621, 331] width 188 height 44
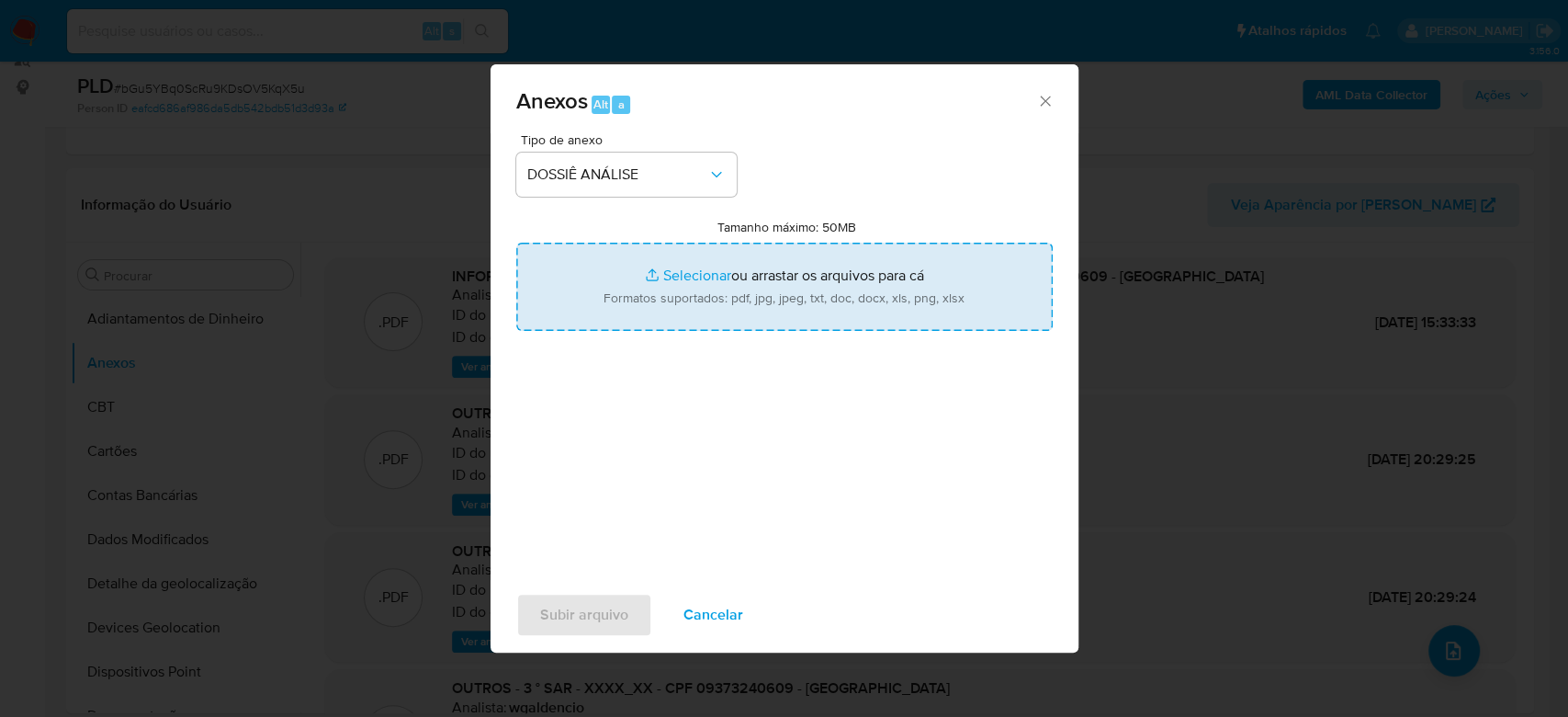
type input "C:\fakepath\4° SAR - XXXXXX - CPF 09373240609 - MARIANA TERRA VENTURA (1).pdf"
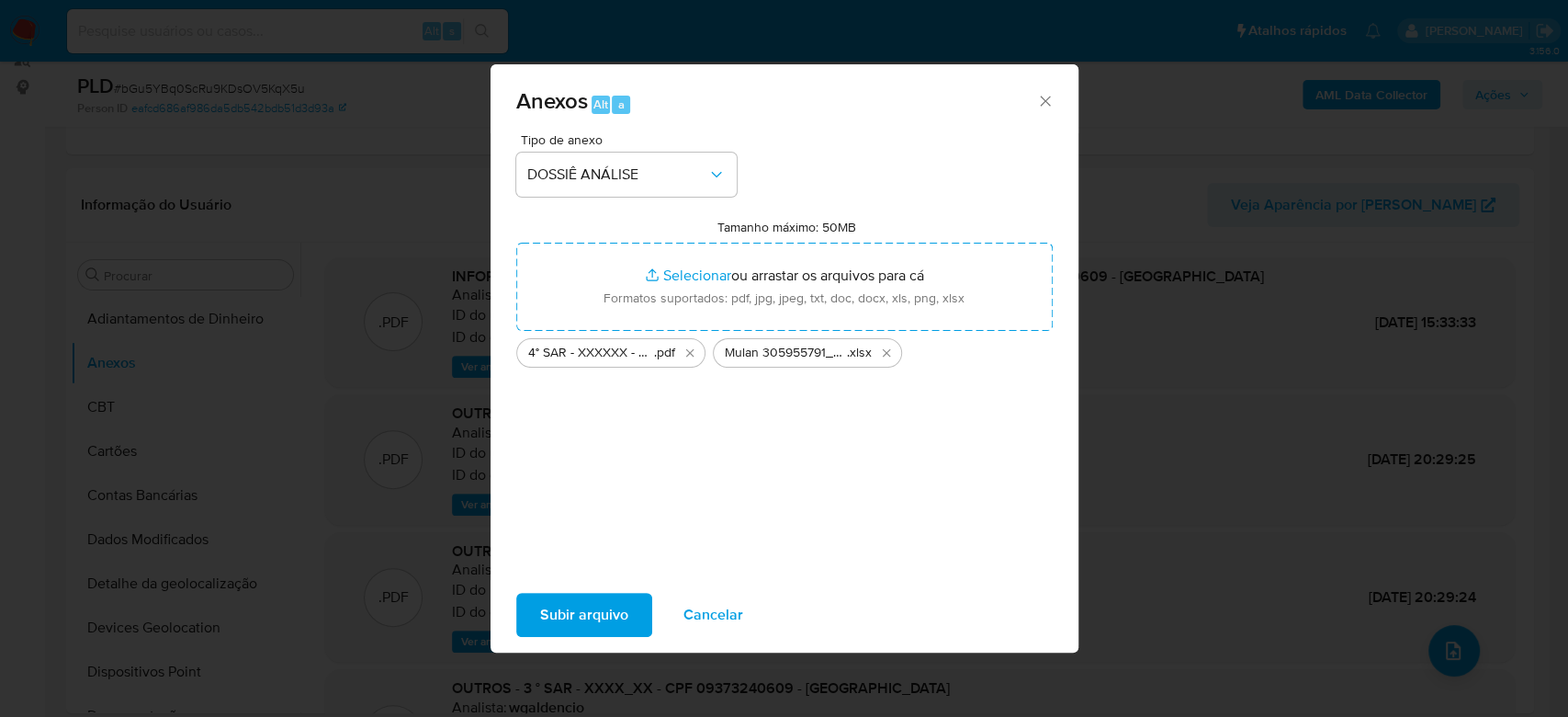
click at [602, 623] on span "Subir arquivo" at bounding box center [584, 614] width 88 height 40
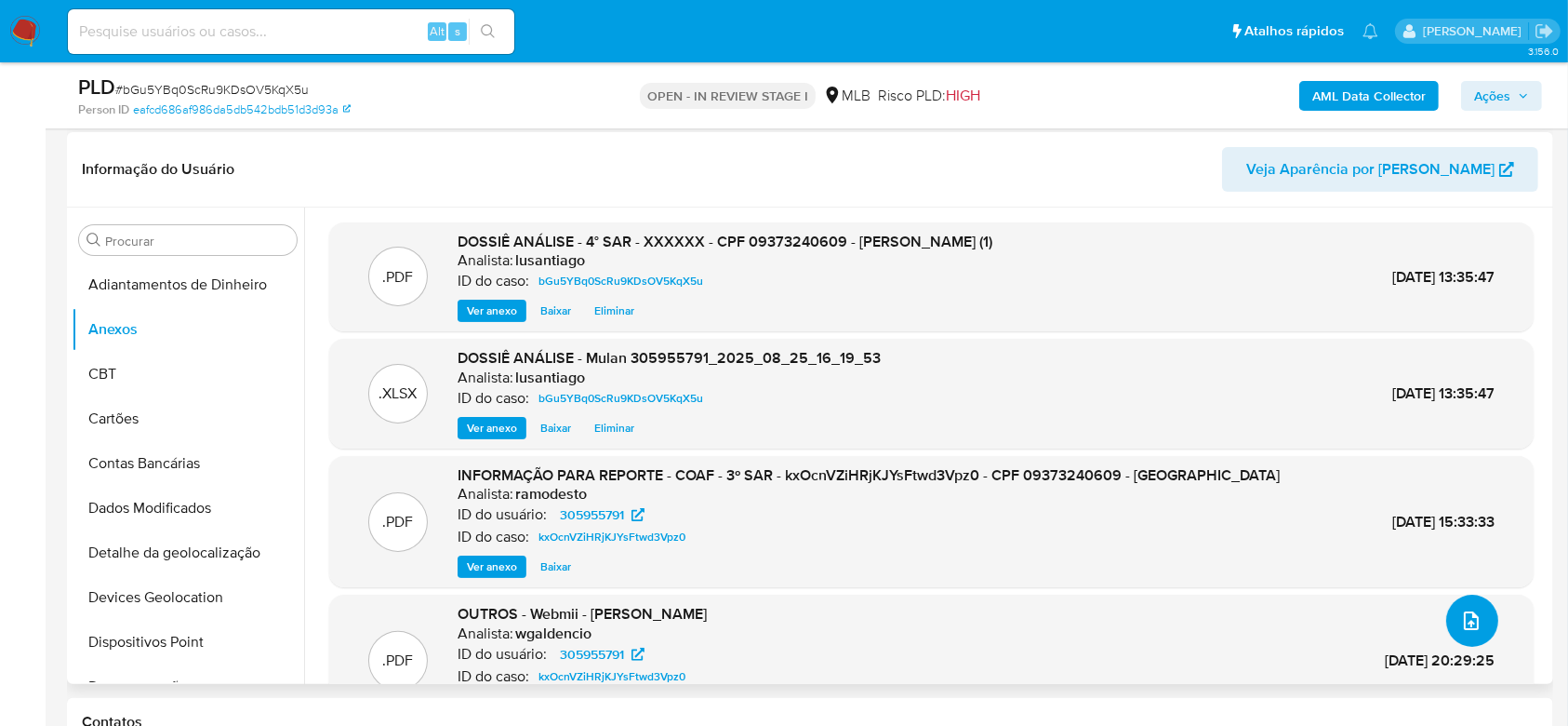
scroll to position [238, 0]
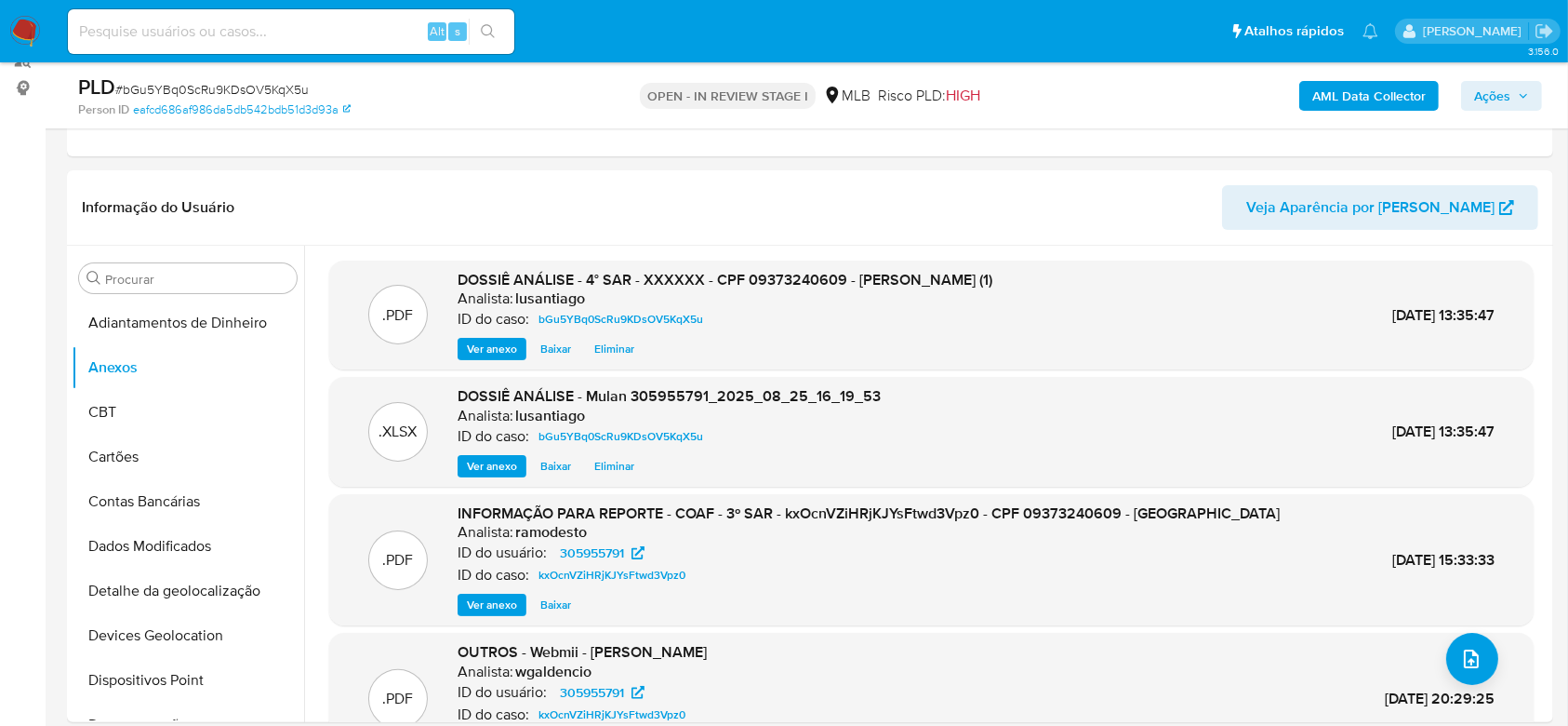
click at [1361, 99] on b "AML Data Collector" at bounding box center [1369, 96] width 114 height 30
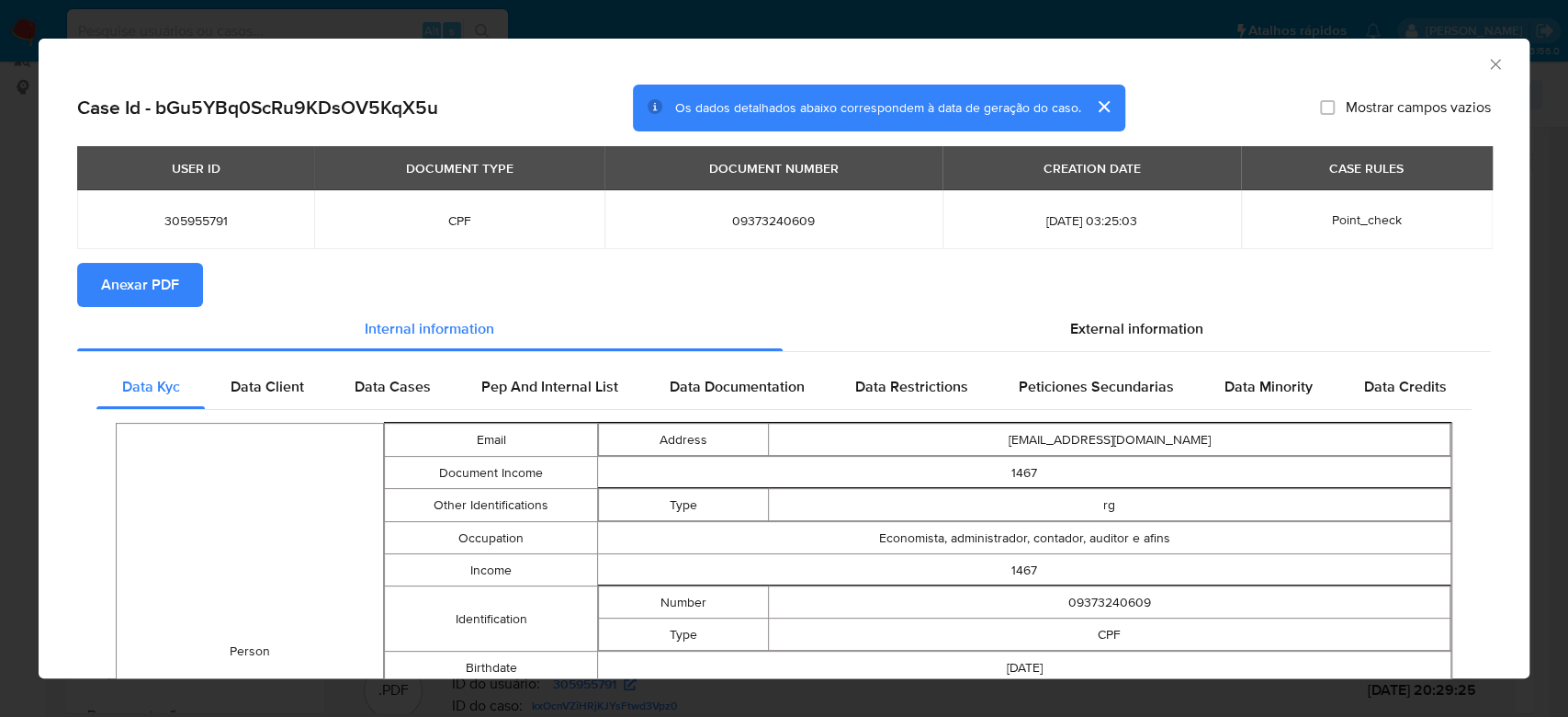
click at [147, 285] on span "Anexar PDF" at bounding box center [140, 285] width 78 height 40
click at [1490, 67] on icon "Fechar a janela" at bounding box center [1495, 64] width 10 height 10
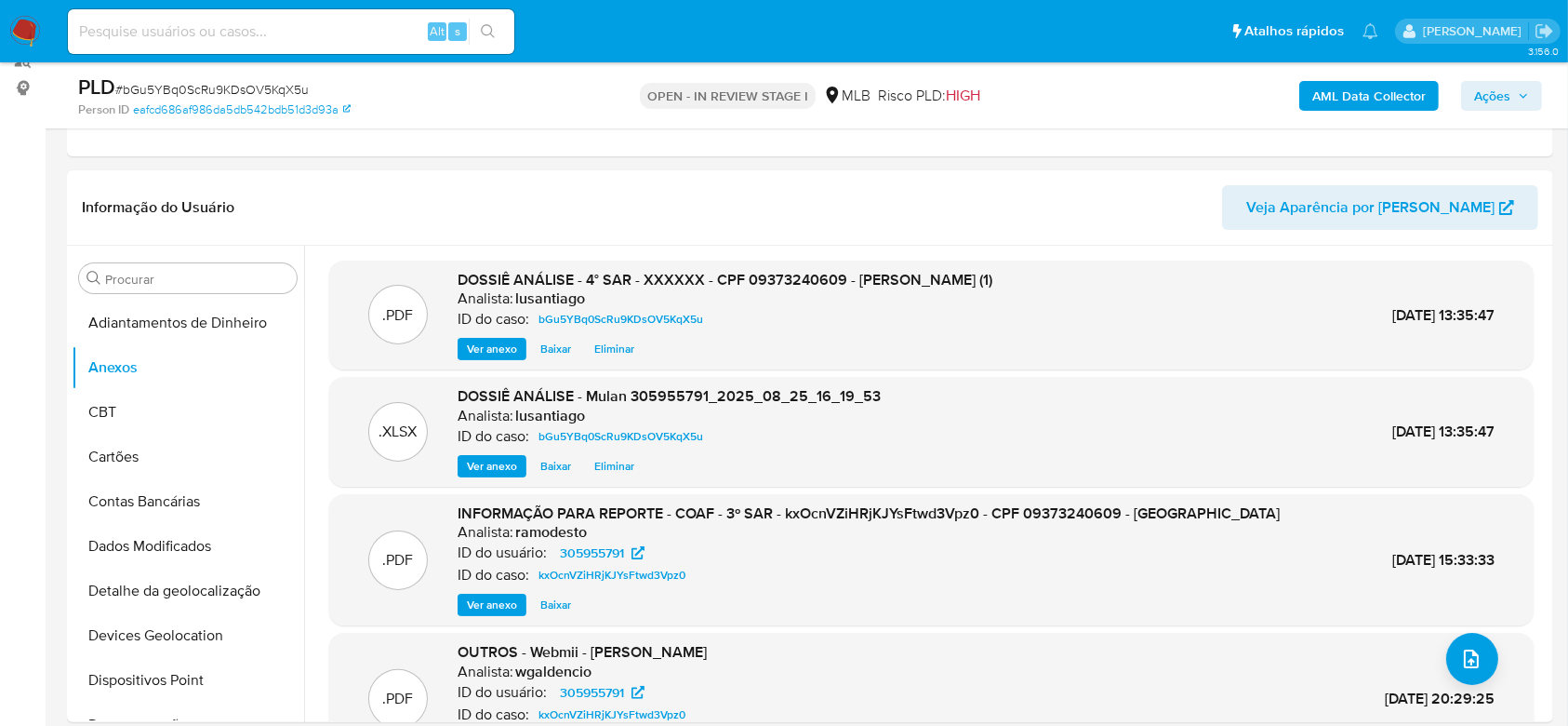
click at [1511, 93] on span "Ações" at bounding box center [1501, 96] width 54 height 26
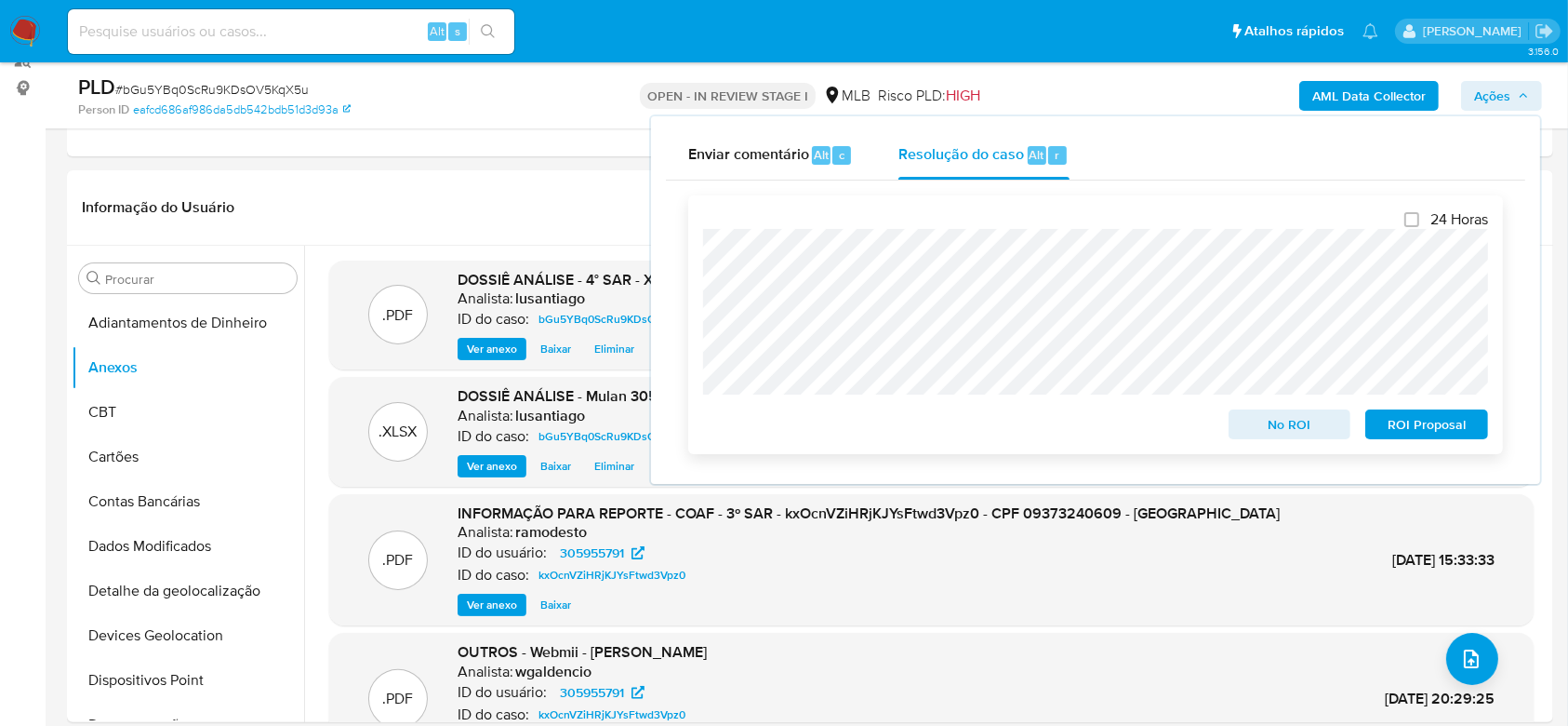
click at [1439, 430] on span "ROI Proposal" at bounding box center [1426, 424] width 97 height 26
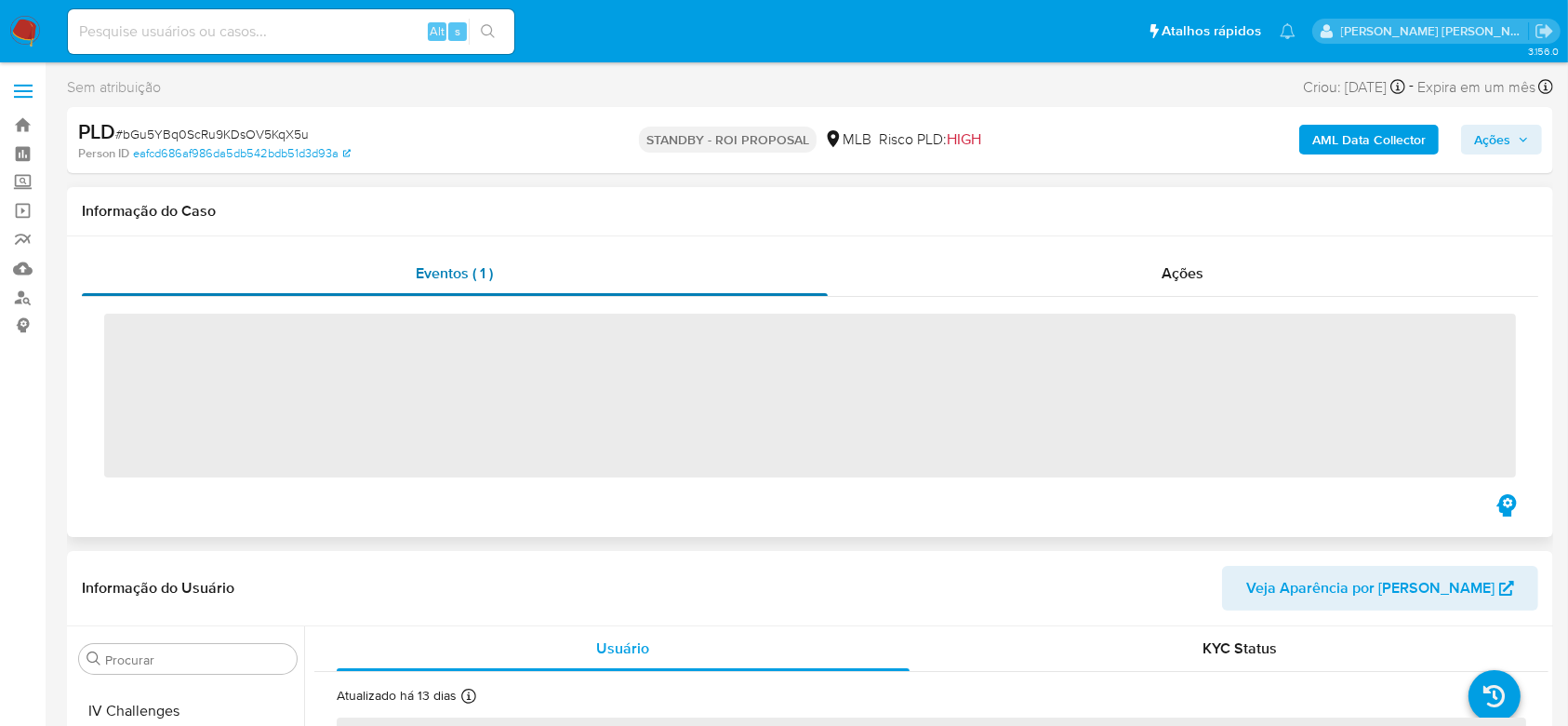
scroll to position [831, 0]
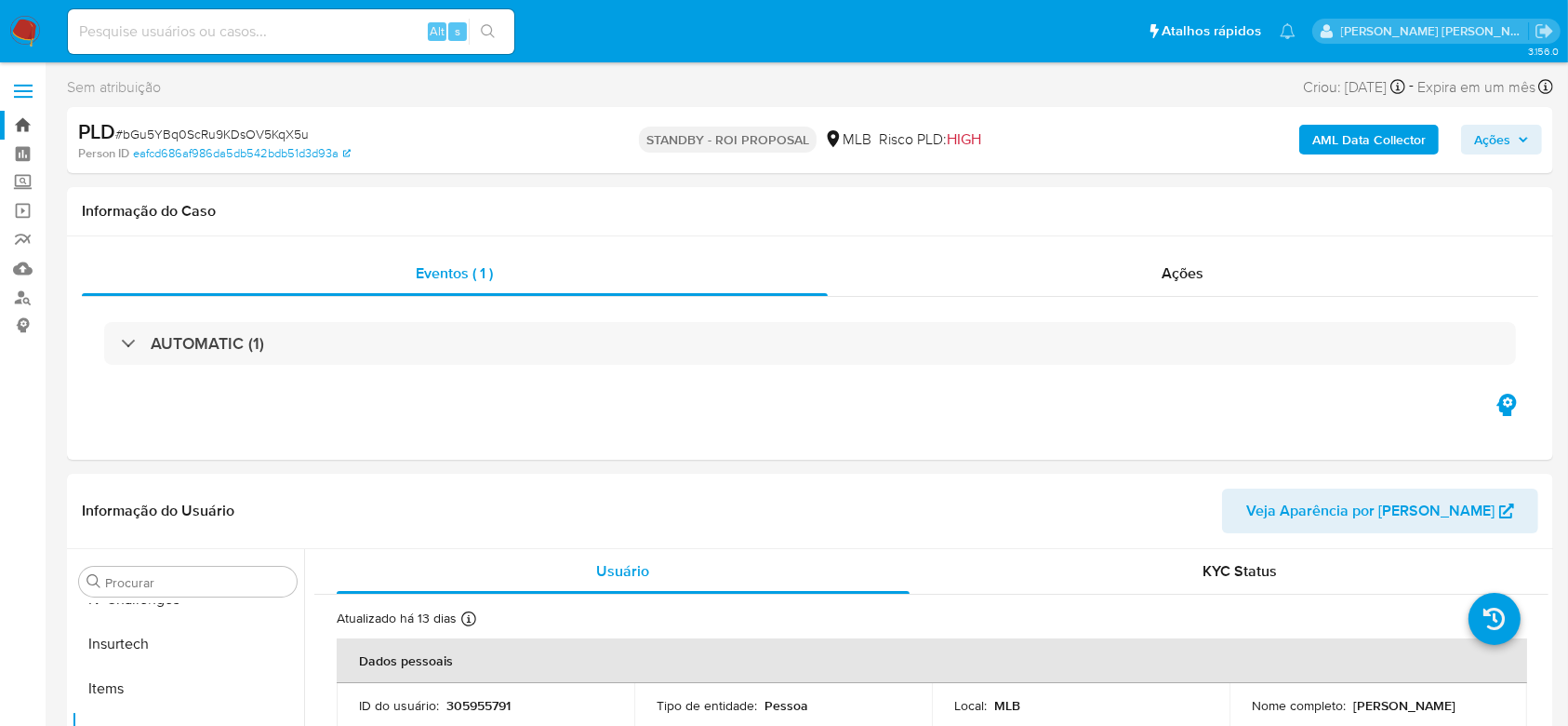
select select "10"
drag, startPoint x: 23, startPoint y: 119, endPoint x: 69, endPoint y: 129, distance: 47.1
click at [23, 120] on link "Bandeja" at bounding box center [111, 125] width 222 height 29
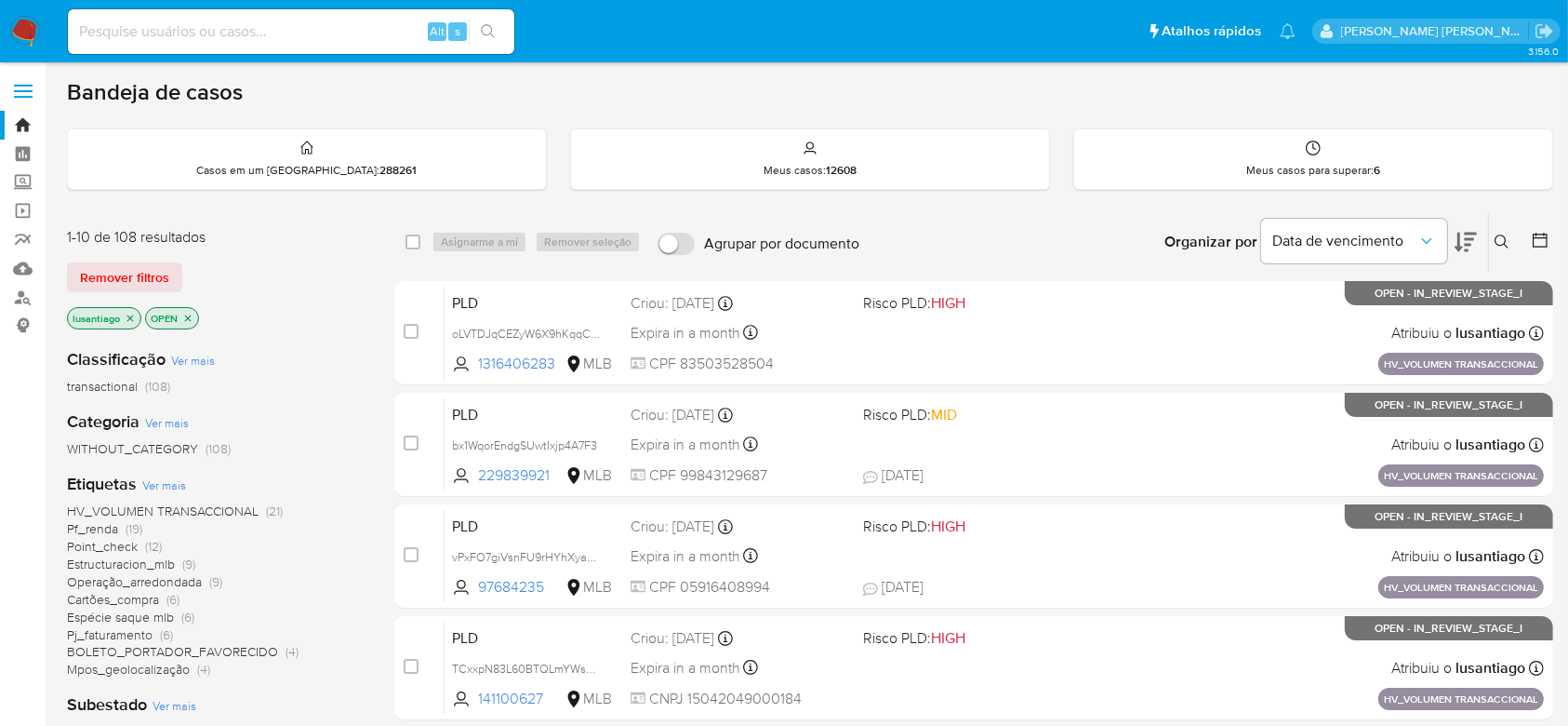
click at [291, 39] on input at bounding box center [291, 32] width 446 height 24
paste input "760334451"
type input "760334451"
click at [494, 30] on button "search-icon" at bounding box center [487, 32] width 39 height 26
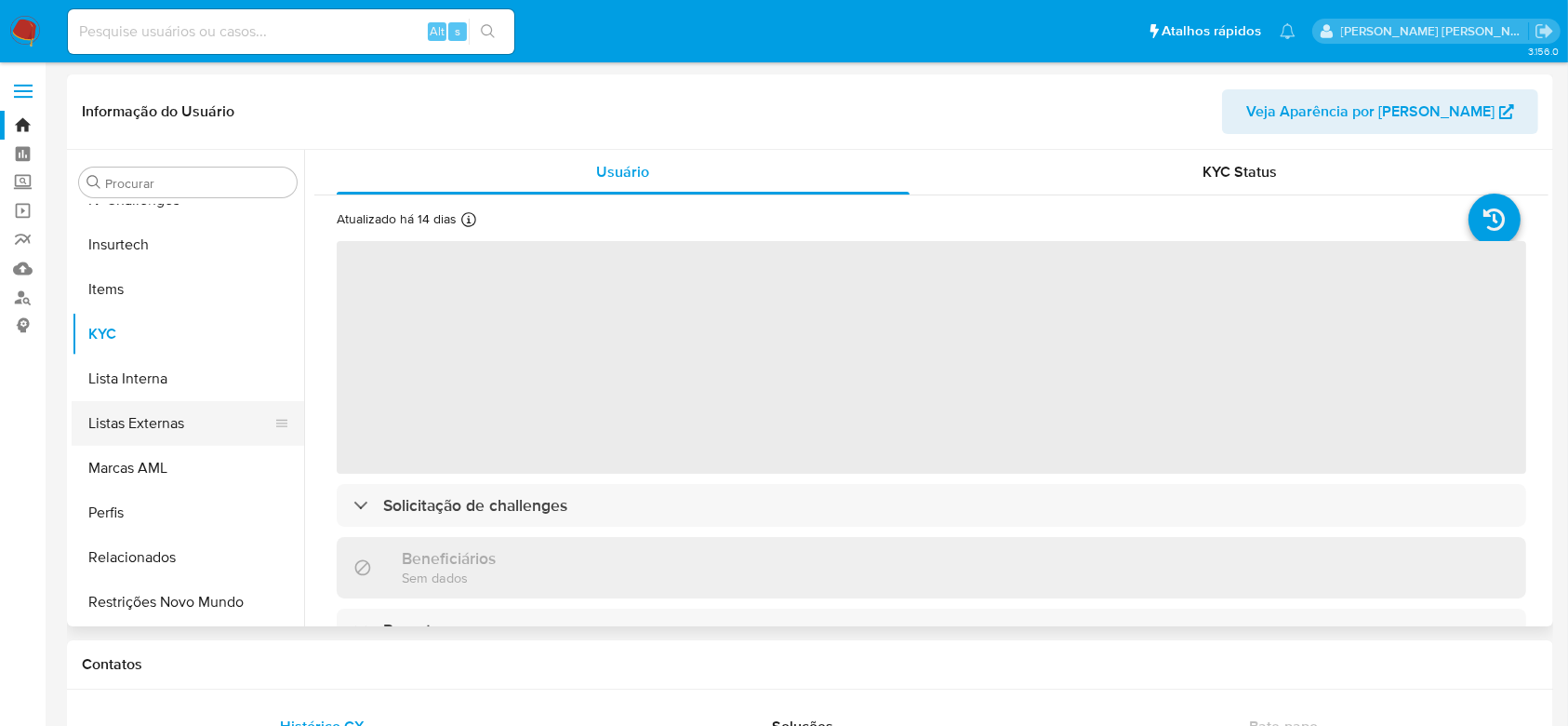
scroll to position [582, 0]
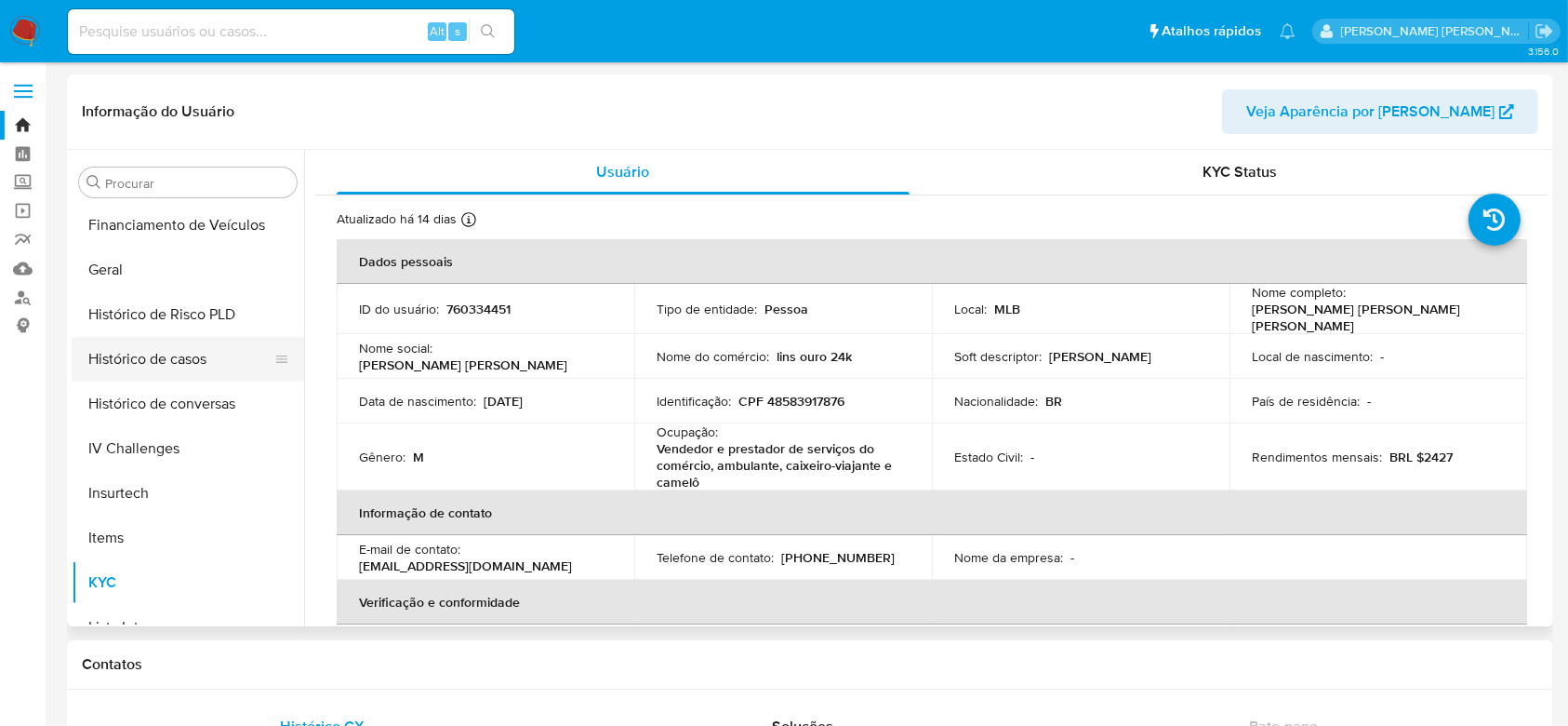
click at [180, 360] on button "Histórico de casos" at bounding box center [180, 359] width 218 height 45
select select "10"
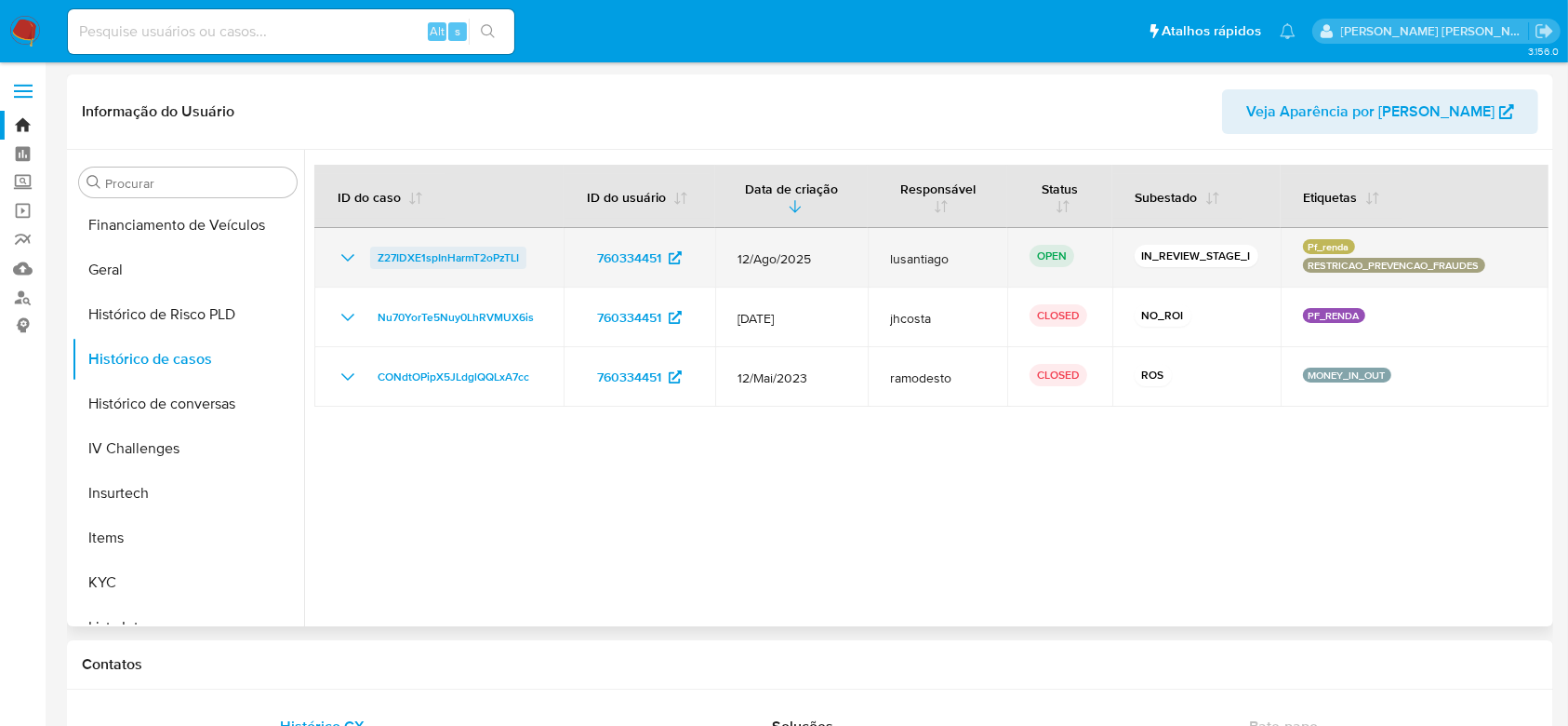
click at [437, 255] on span "Z27IDXE1spInHarmT2oPzTLI" at bounding box center [447, 258] width 142 height 23
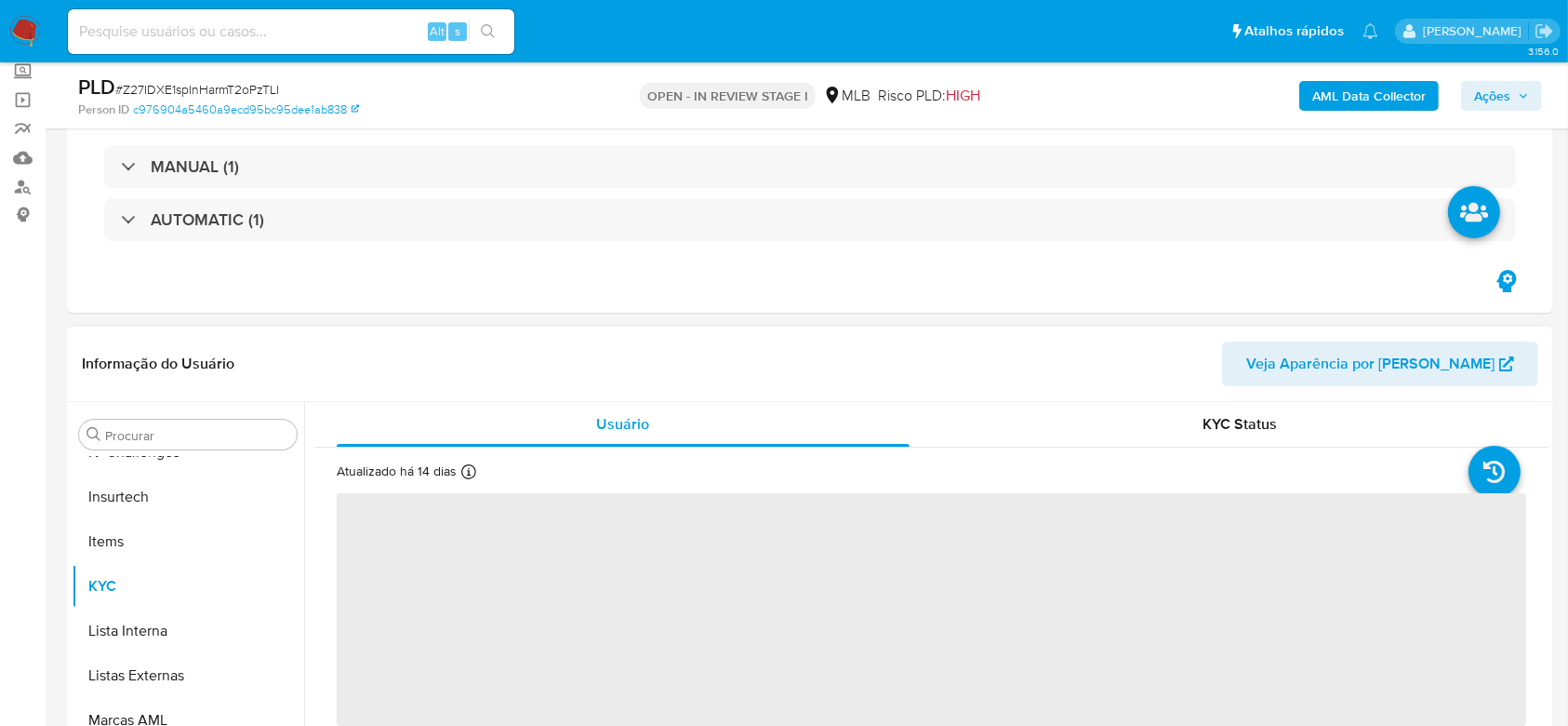
scroll to position [248, 0]
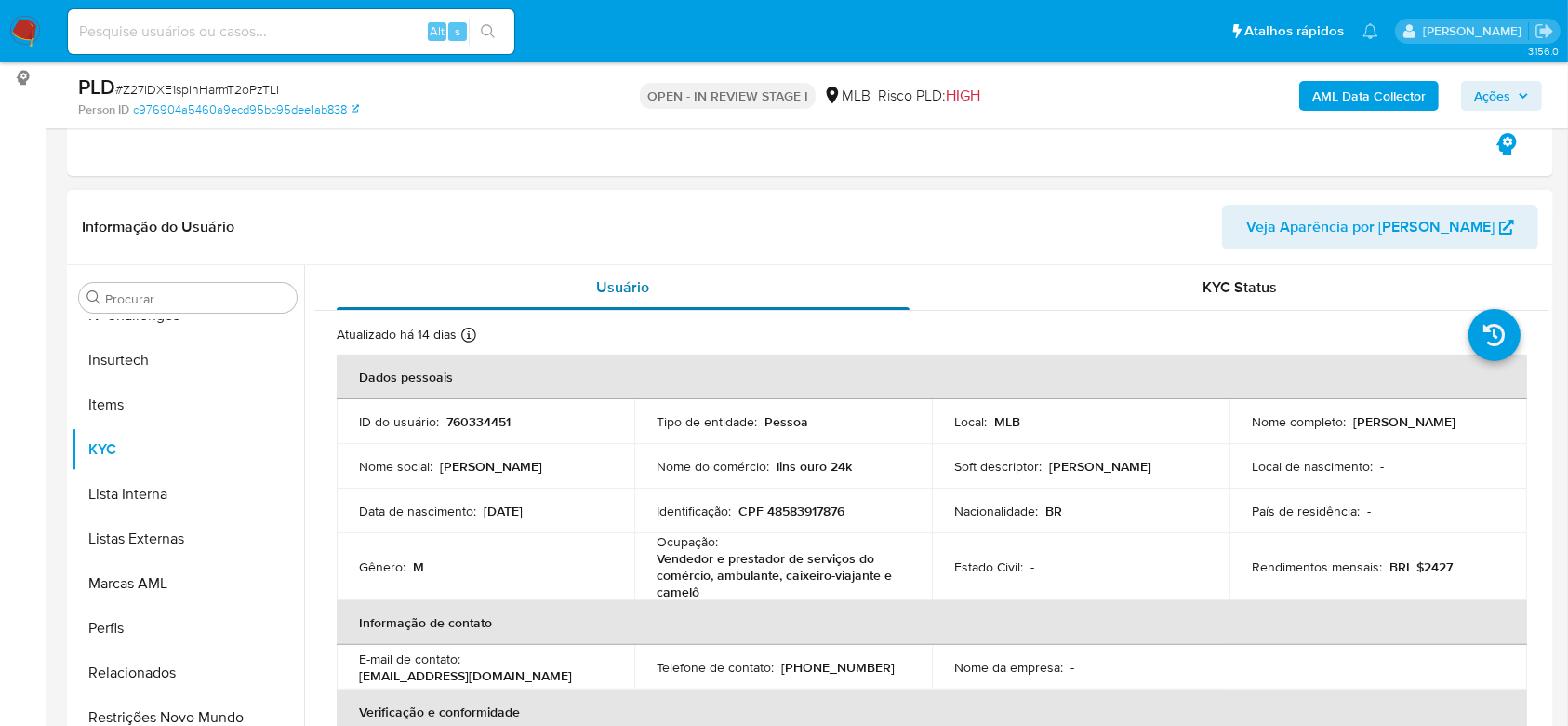
select select "10"
click at [799, 515] on p "CPF 48583917876" at bounding box center [791, 510] width 106 height 17
copy p "48583917876"
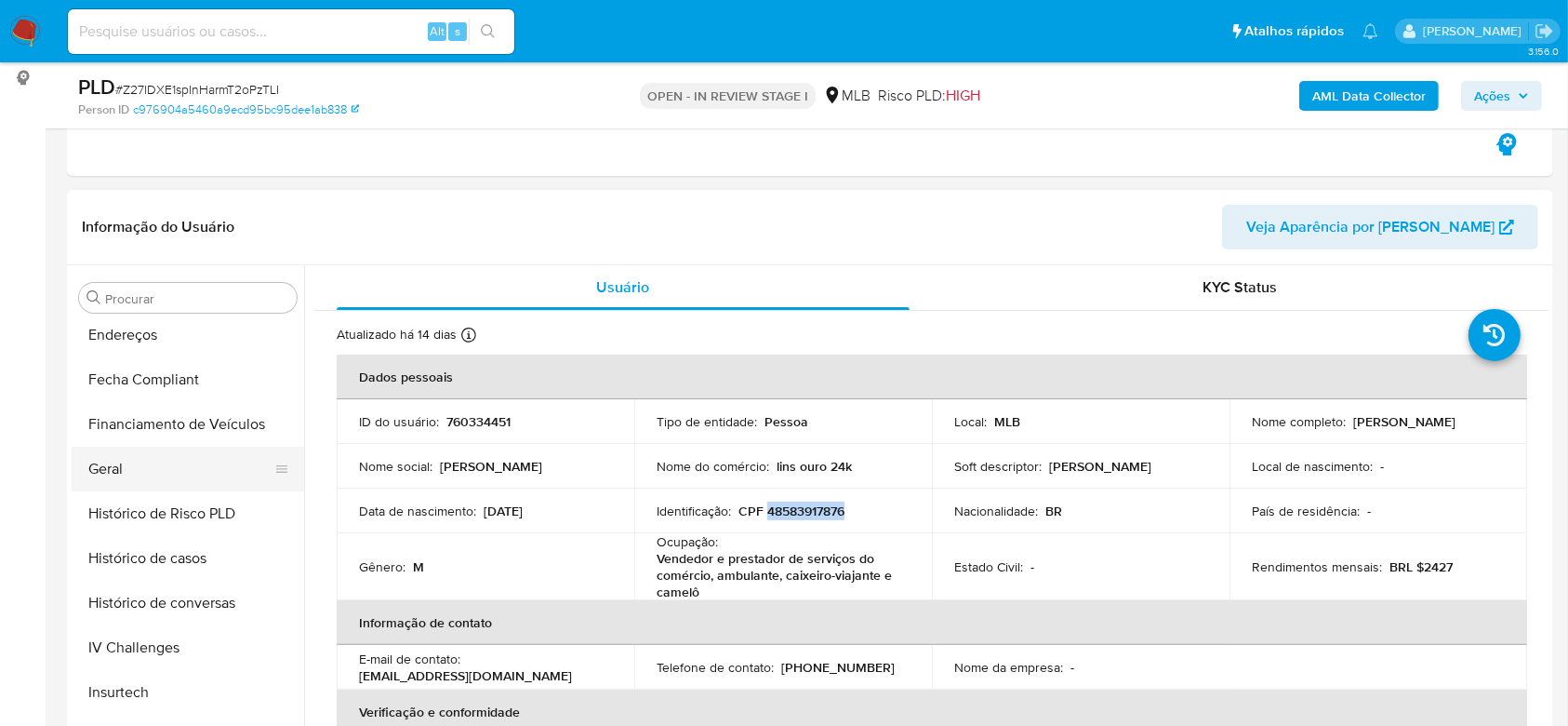
scroll to position [459, 0]
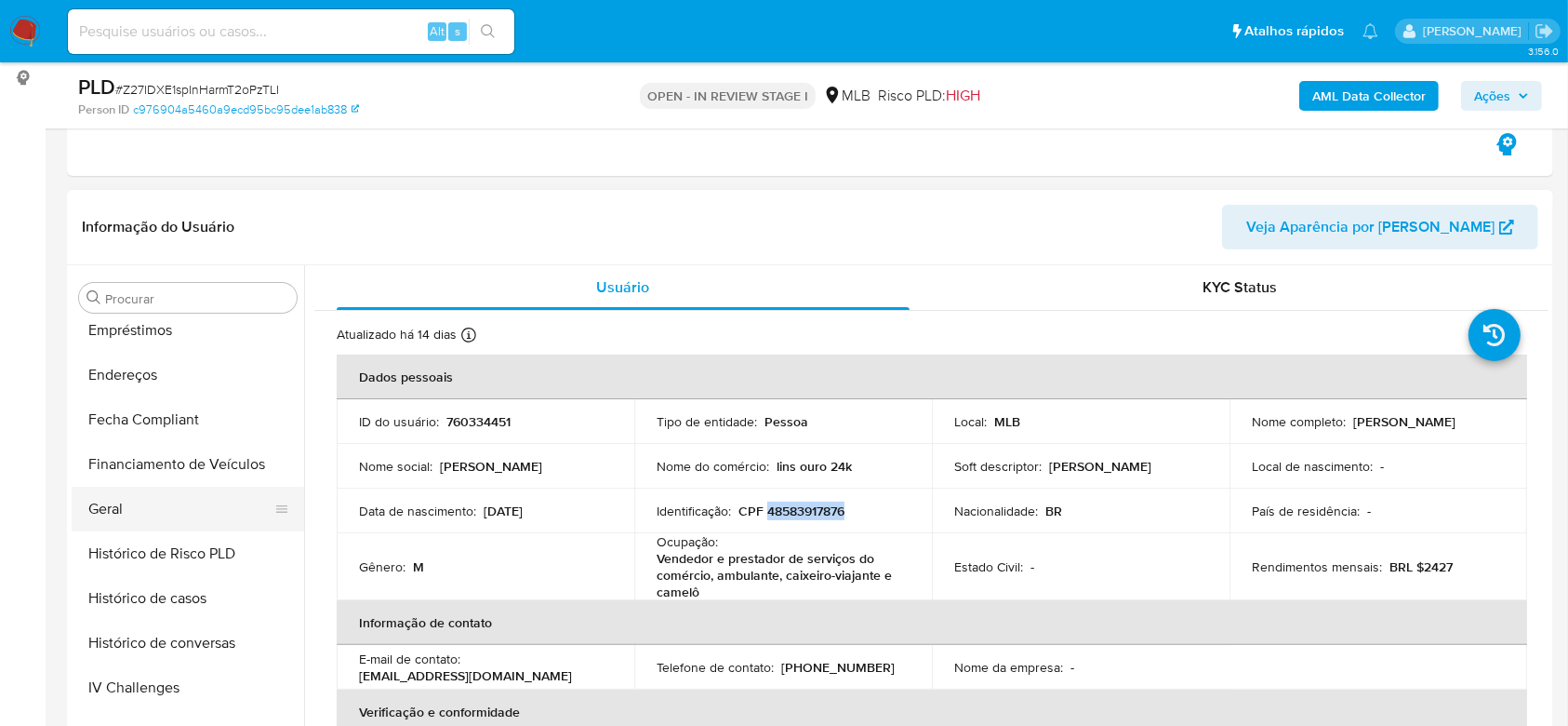
click at [147, 496] on button "Geral" at bounding box center [180, 508] width 218 height 45
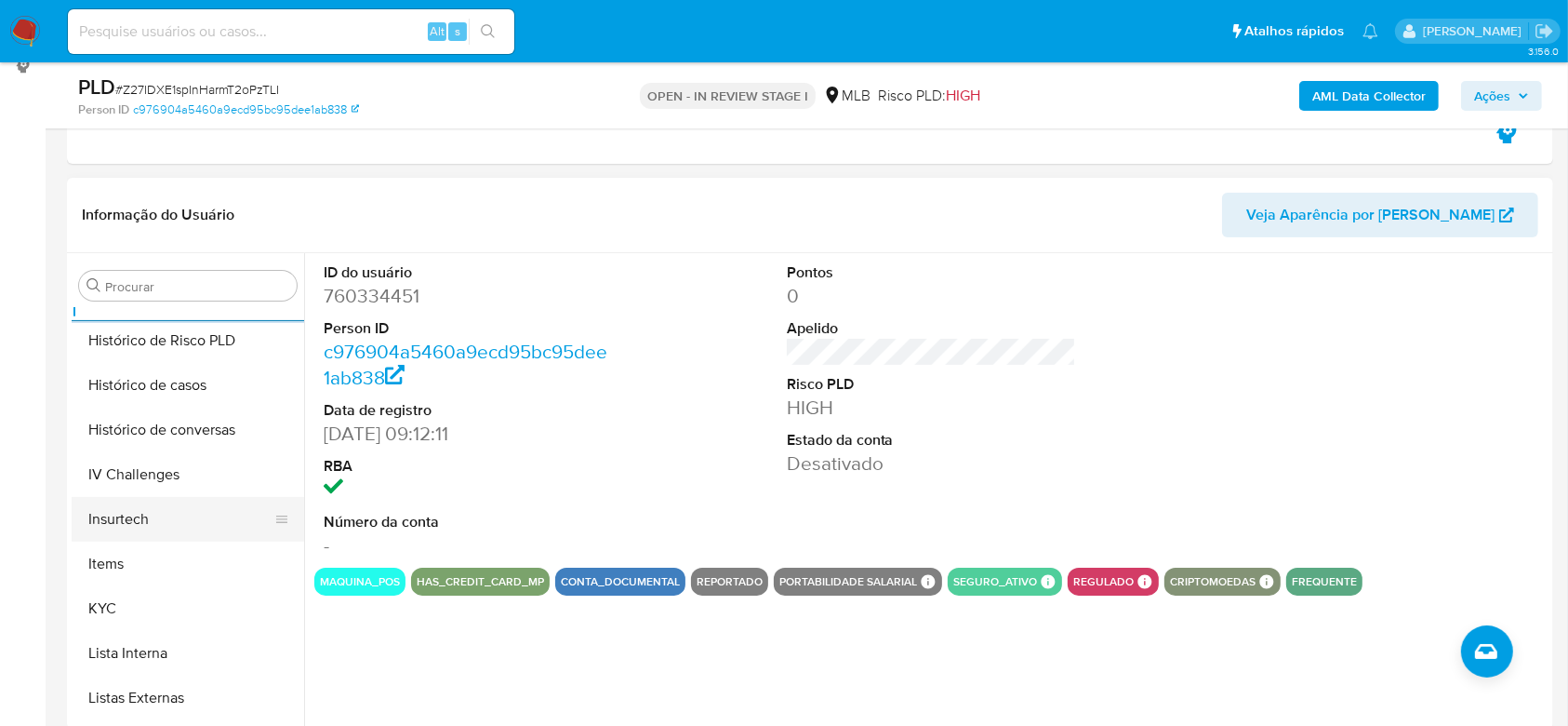
scroll to position [707, 0]
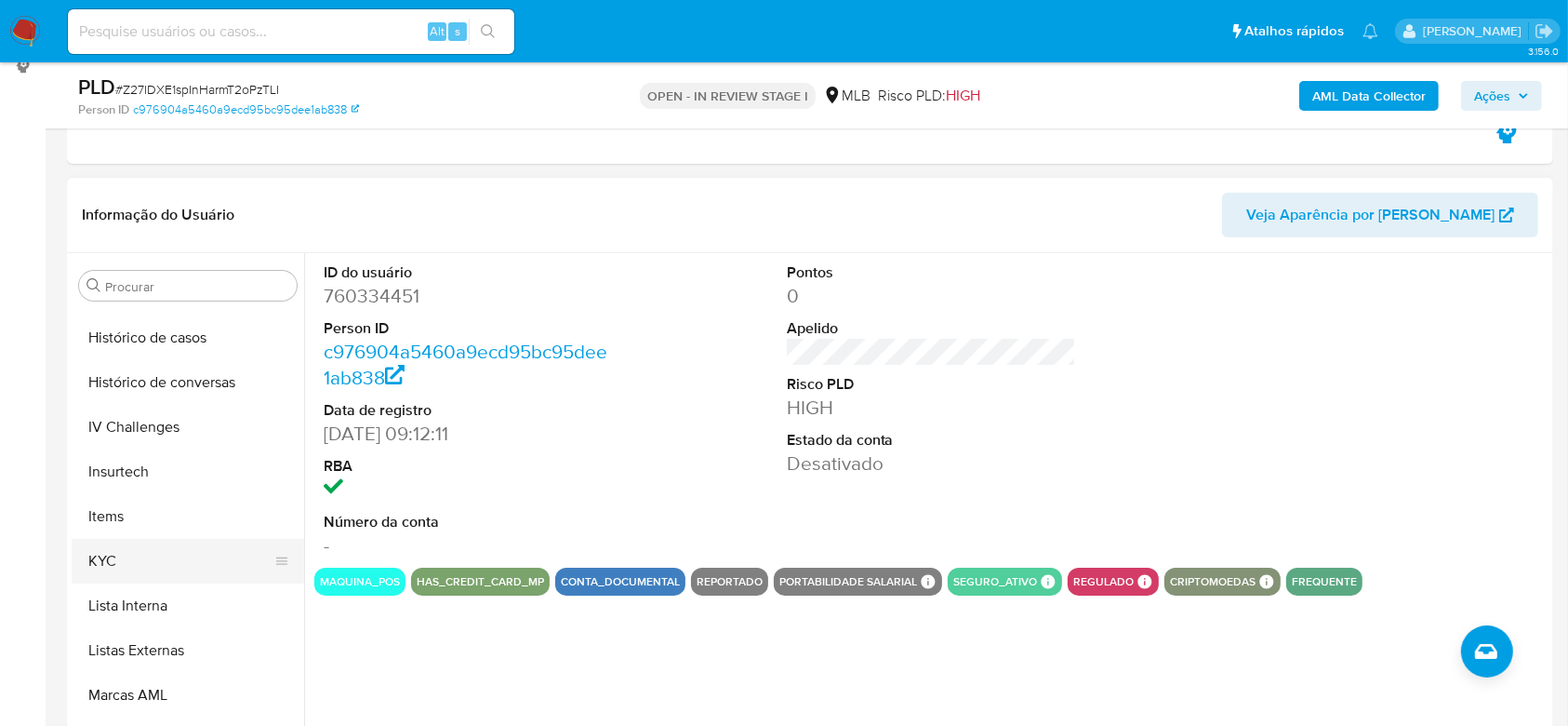
click at [120, 556] on button "KYC" at bounding box center [180, 561] width 218 height 45
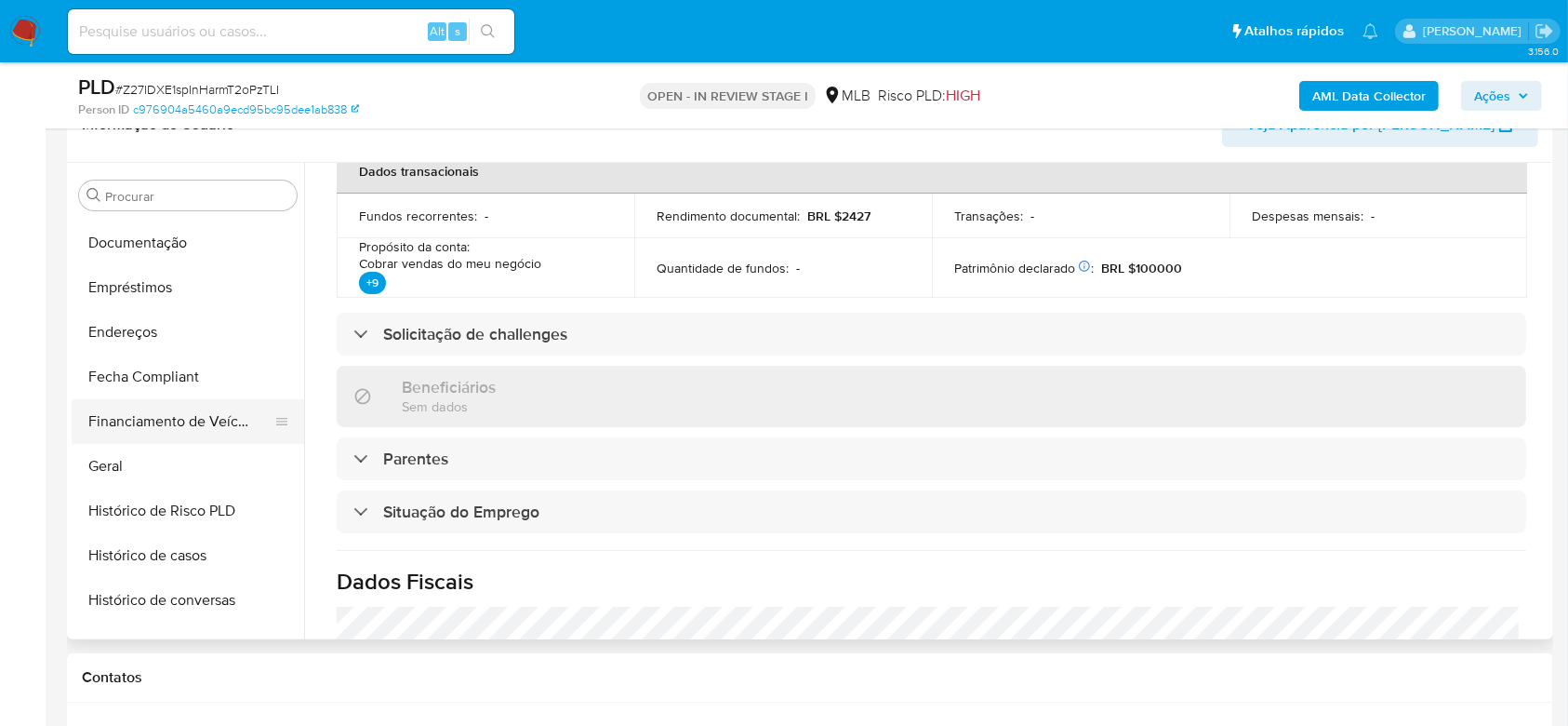
scroll to position [335, 0]
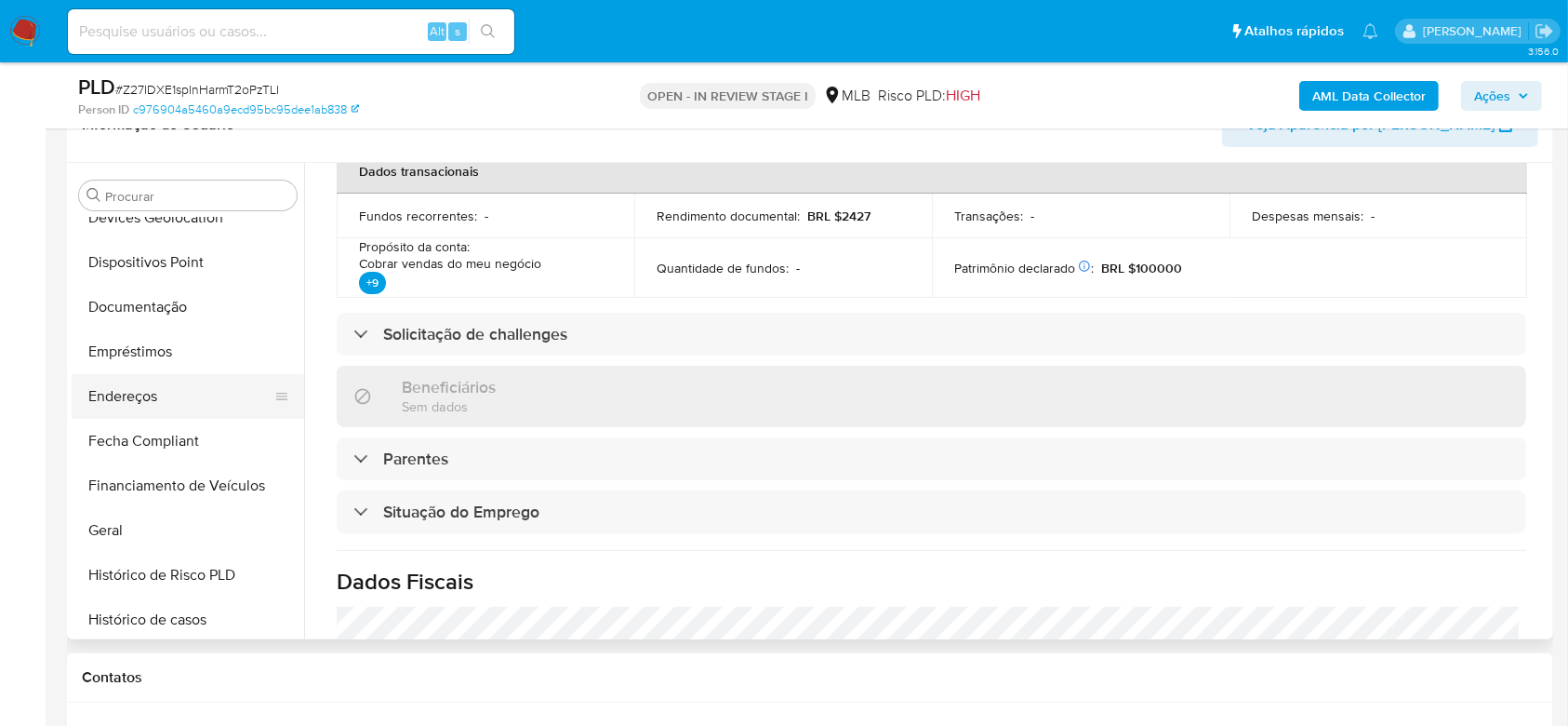
drag, startPoint x: 139, startPoint y: 406, endPoint x: 148, endPoint y: 407, distance: 9.1
click at [139, 406] on button "Endereços" at bounding box center [180, 396] width 218 height 45
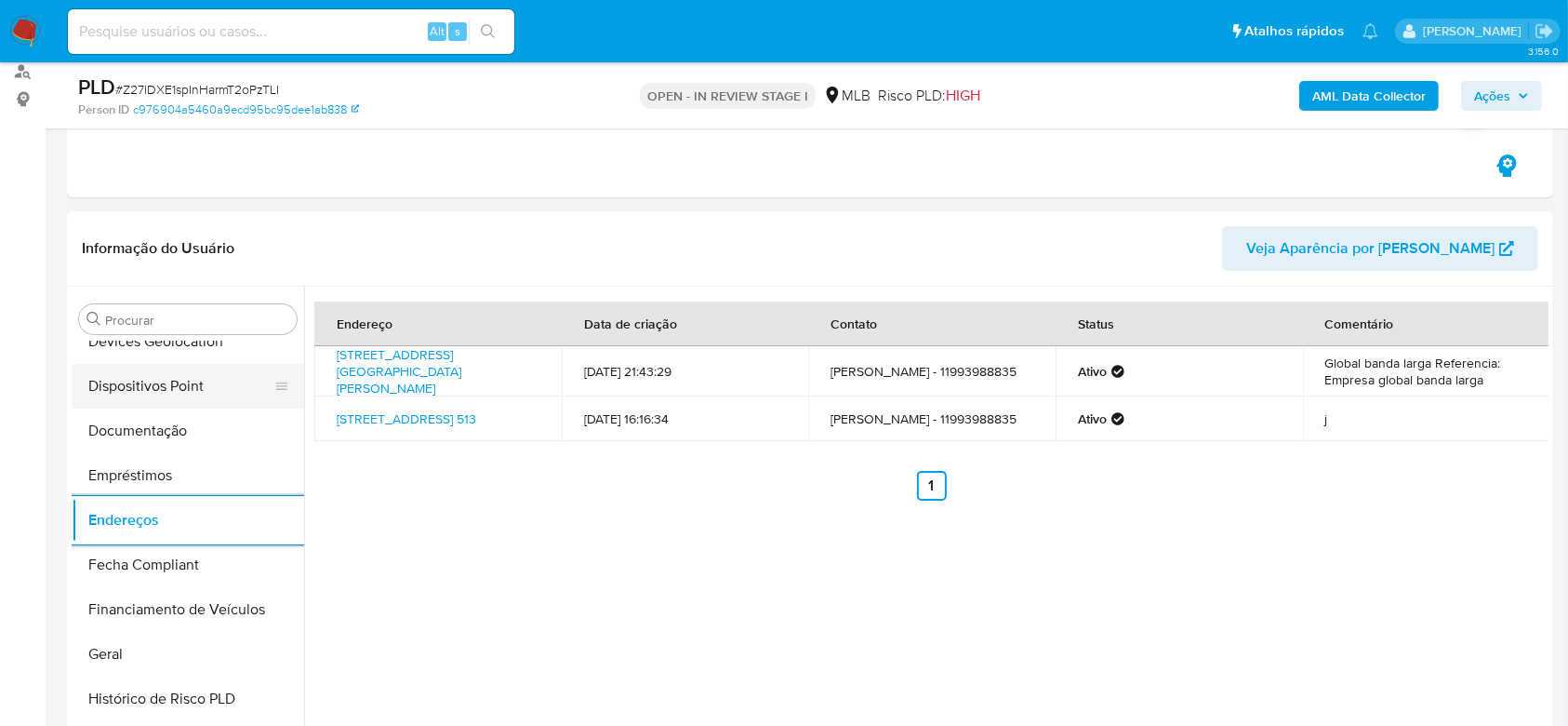
scroll to position [210, 0]
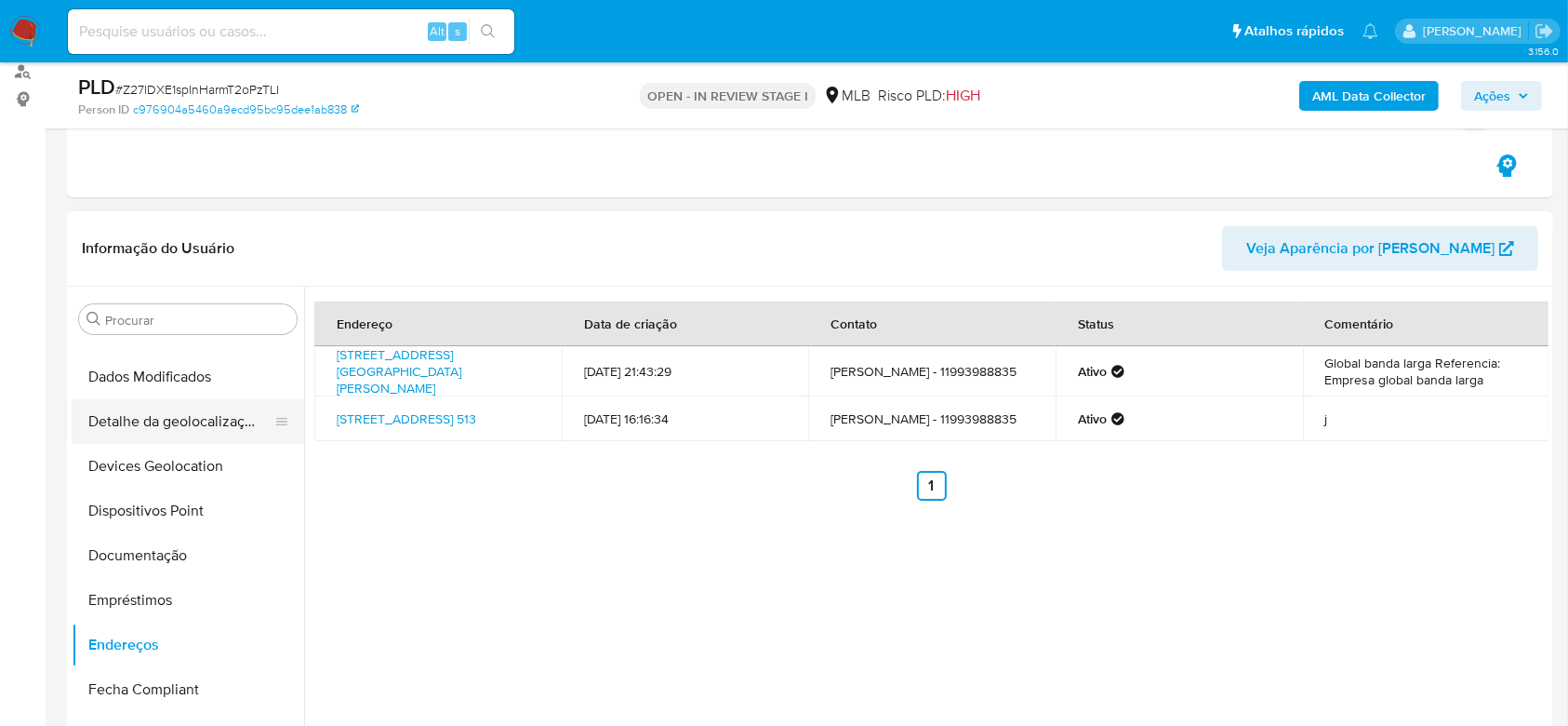
click at [170, 432] on button "Detalhe da geolocalização" at bounding box center [180, 421] width 218 height 45
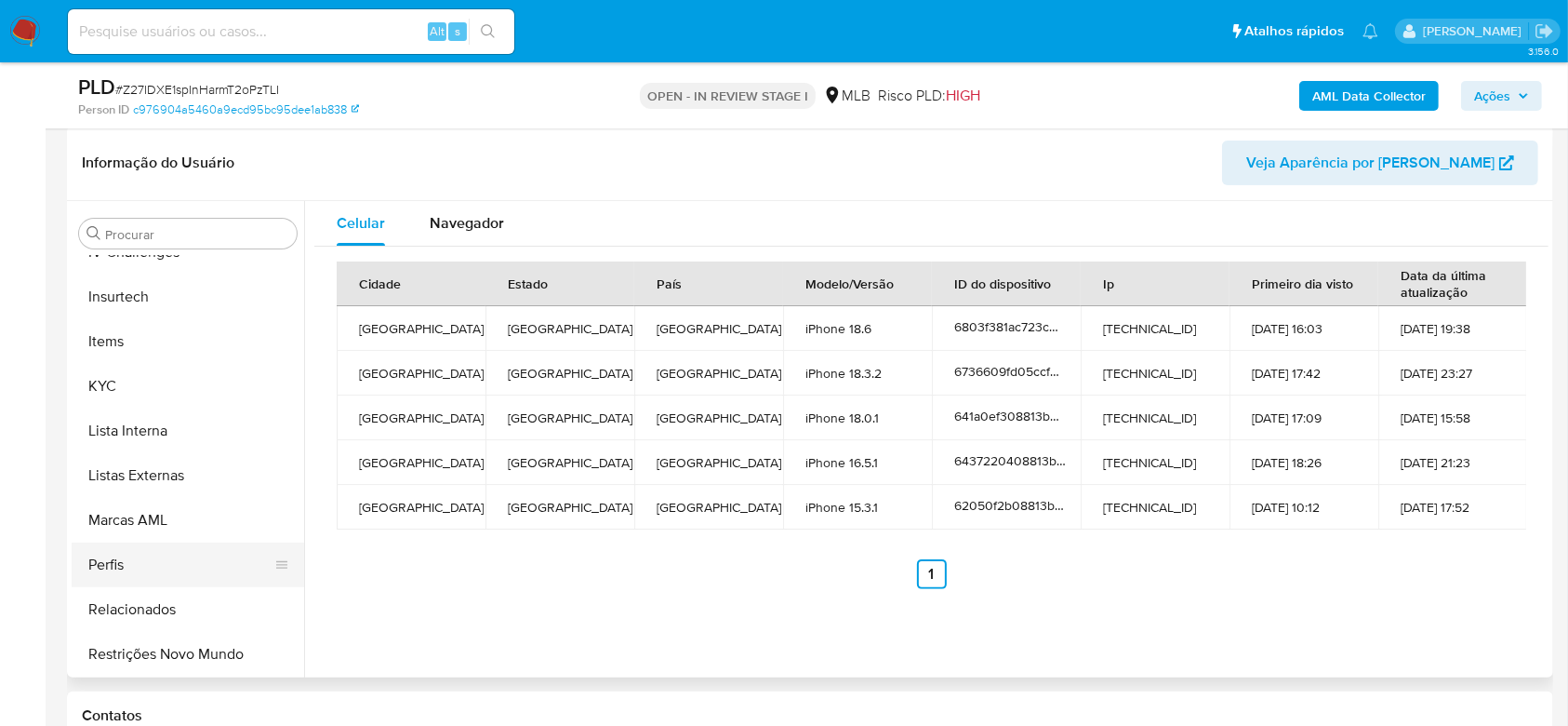
scroll to position [350, 0]
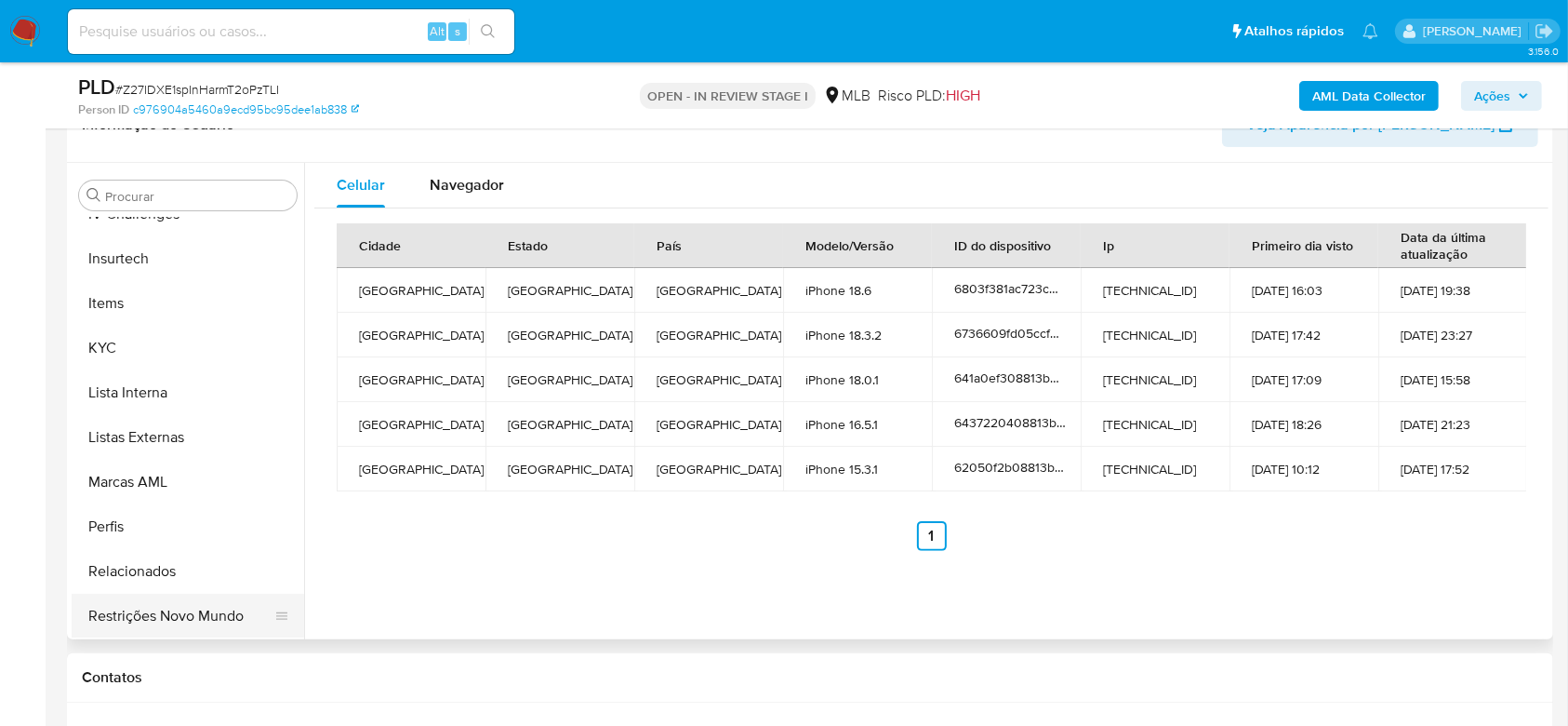
click at [145, 610] on button "Restrições Novo Mundo" at bounding box center [180, 615] width 218 height 45
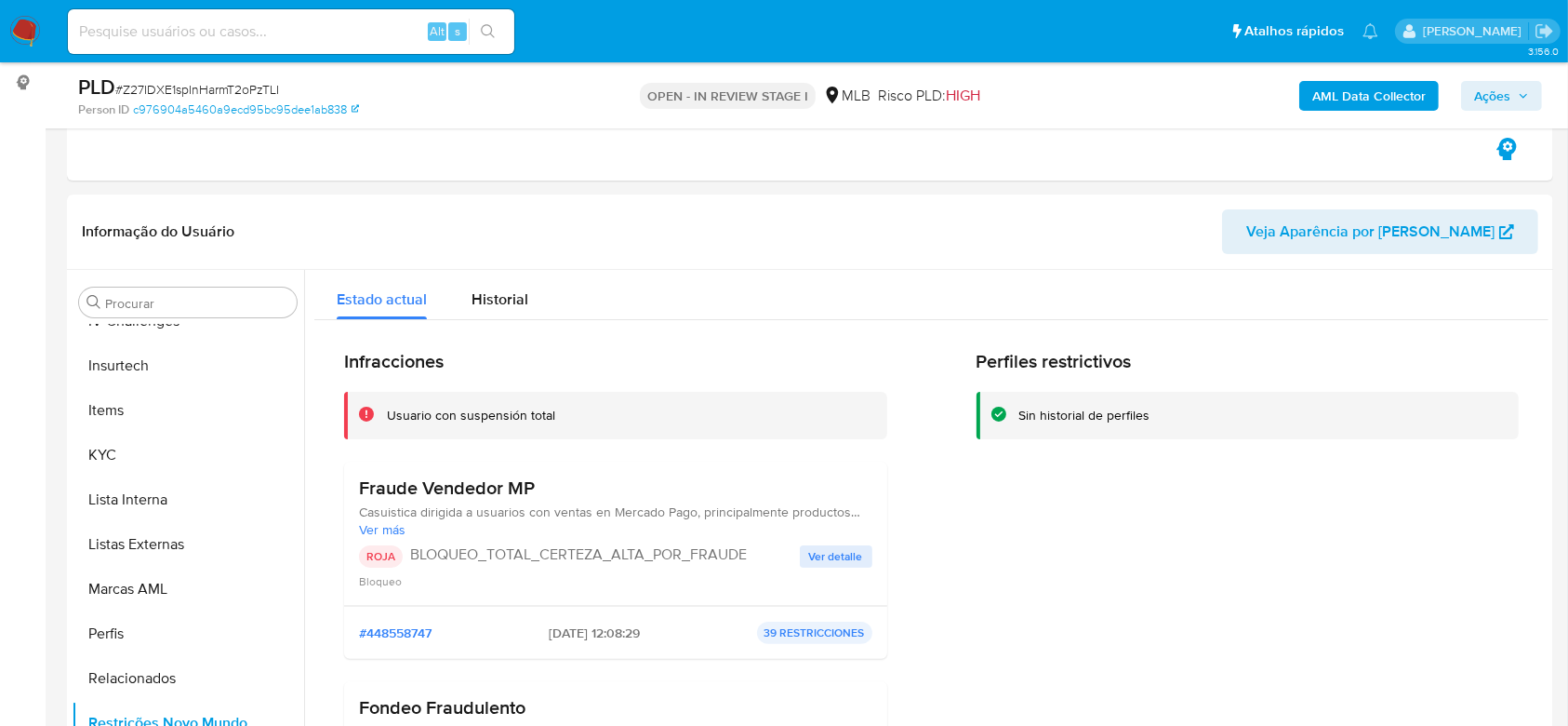
scroll to position [261, 0]
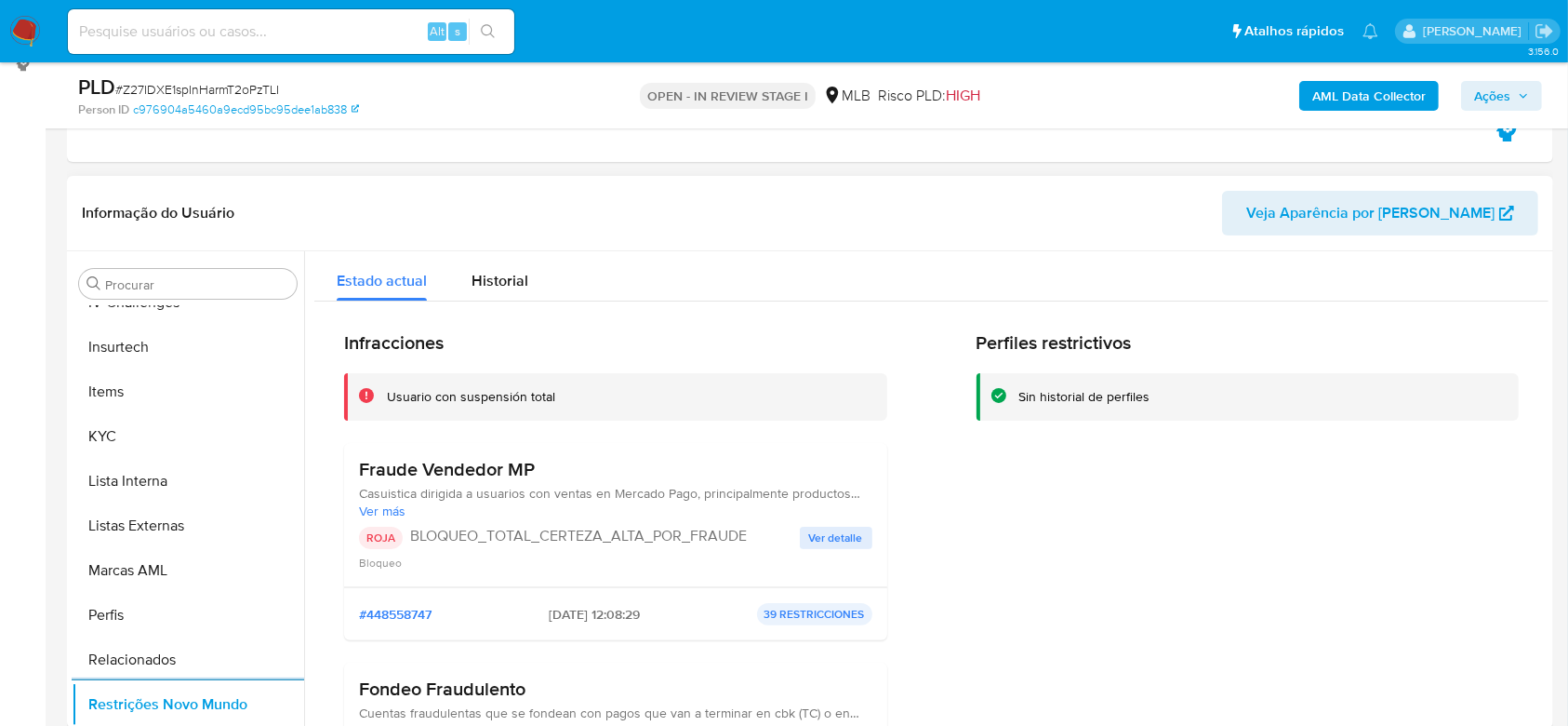
click at [843, 543] on span "Ver detalle" at bounding box center [835, 538] width 53 height 19
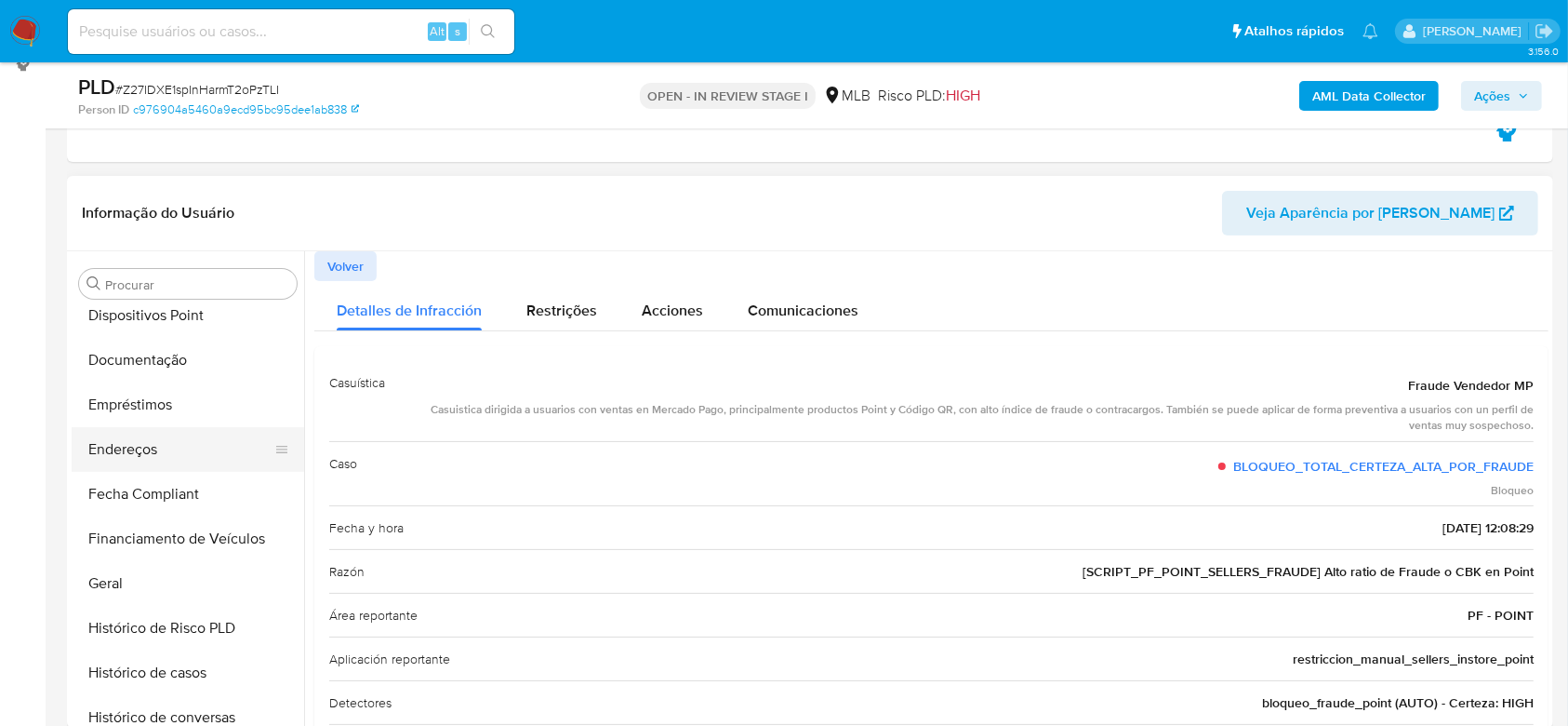
scroll to position [334, 0]
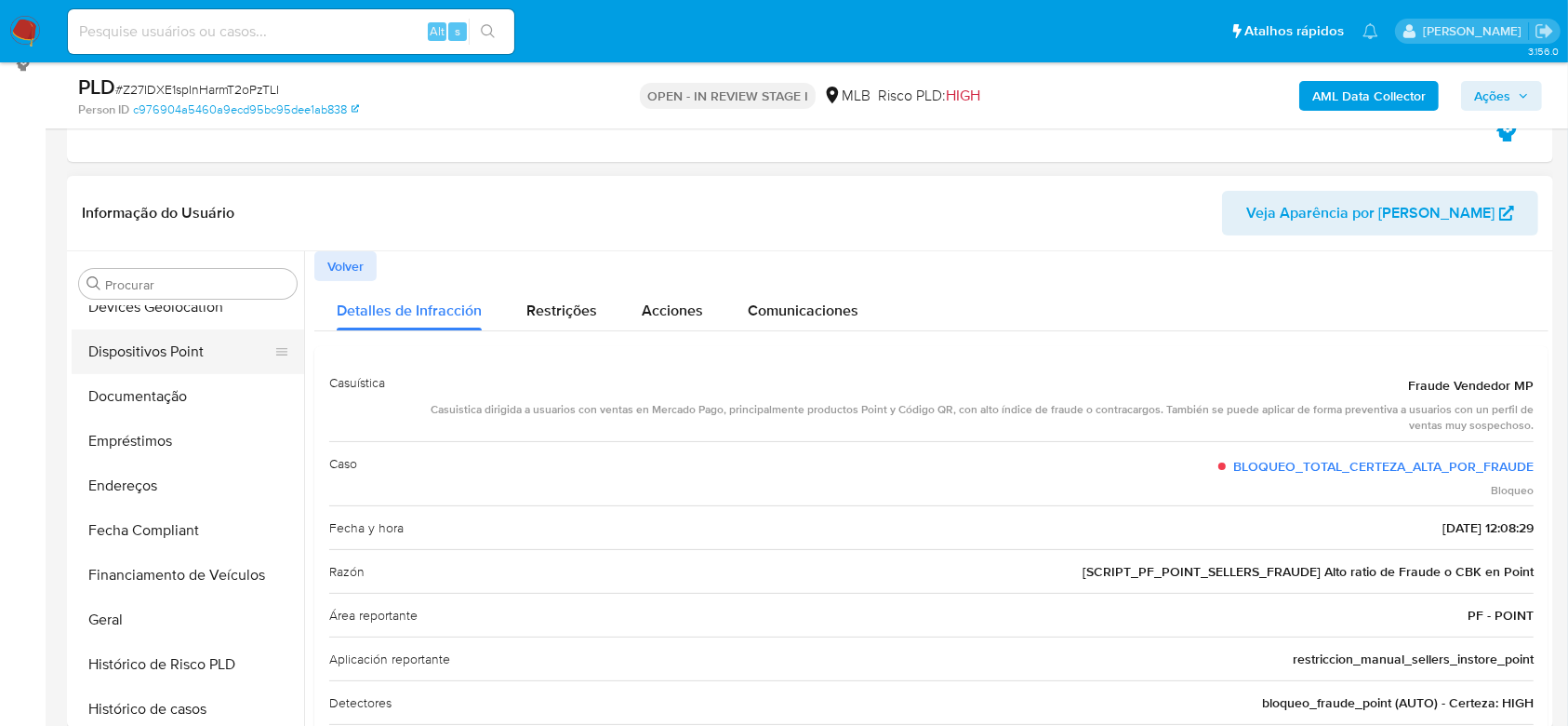
click at [145, 367] on button "Dispositivos Point" at bounding box center [180, 352] width 218 height 45
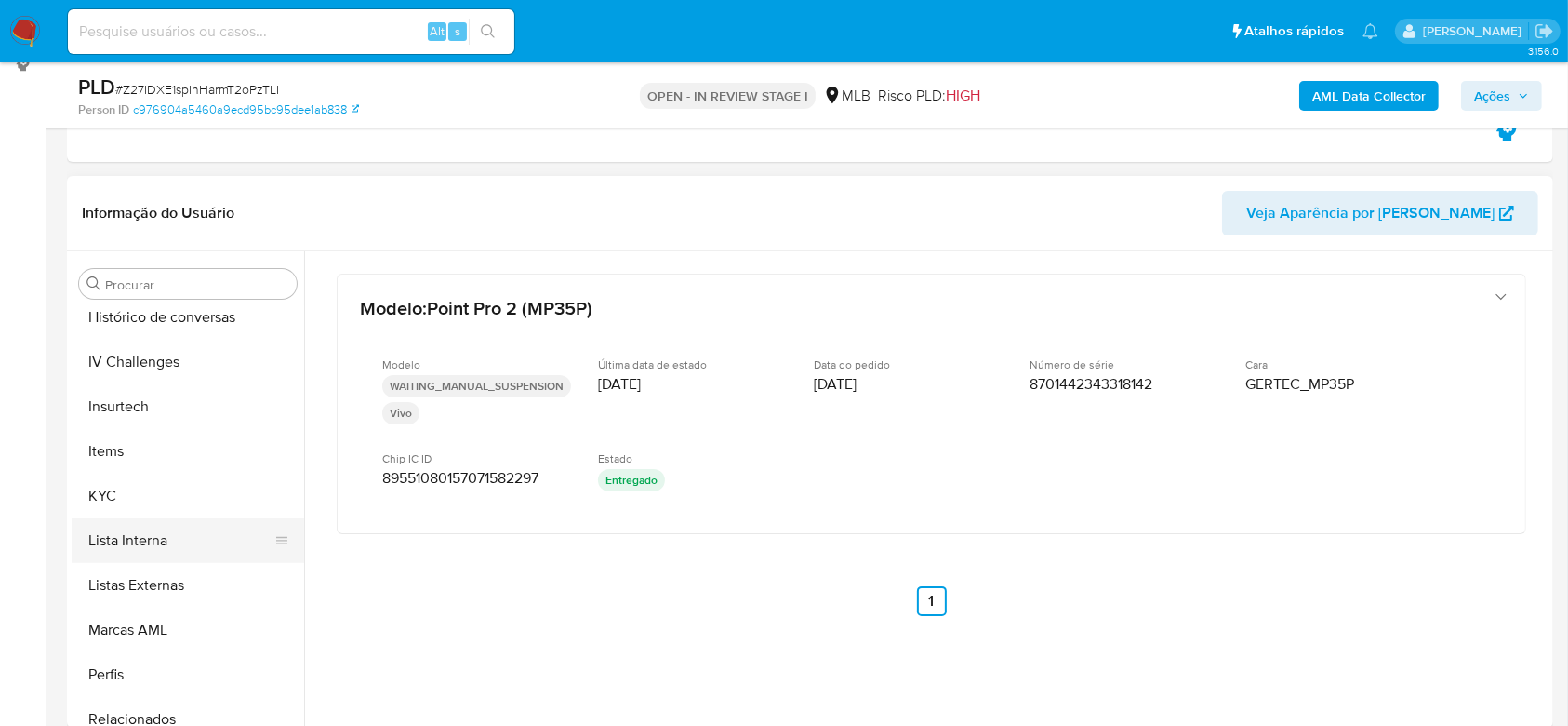
scroll to position [830, 0]
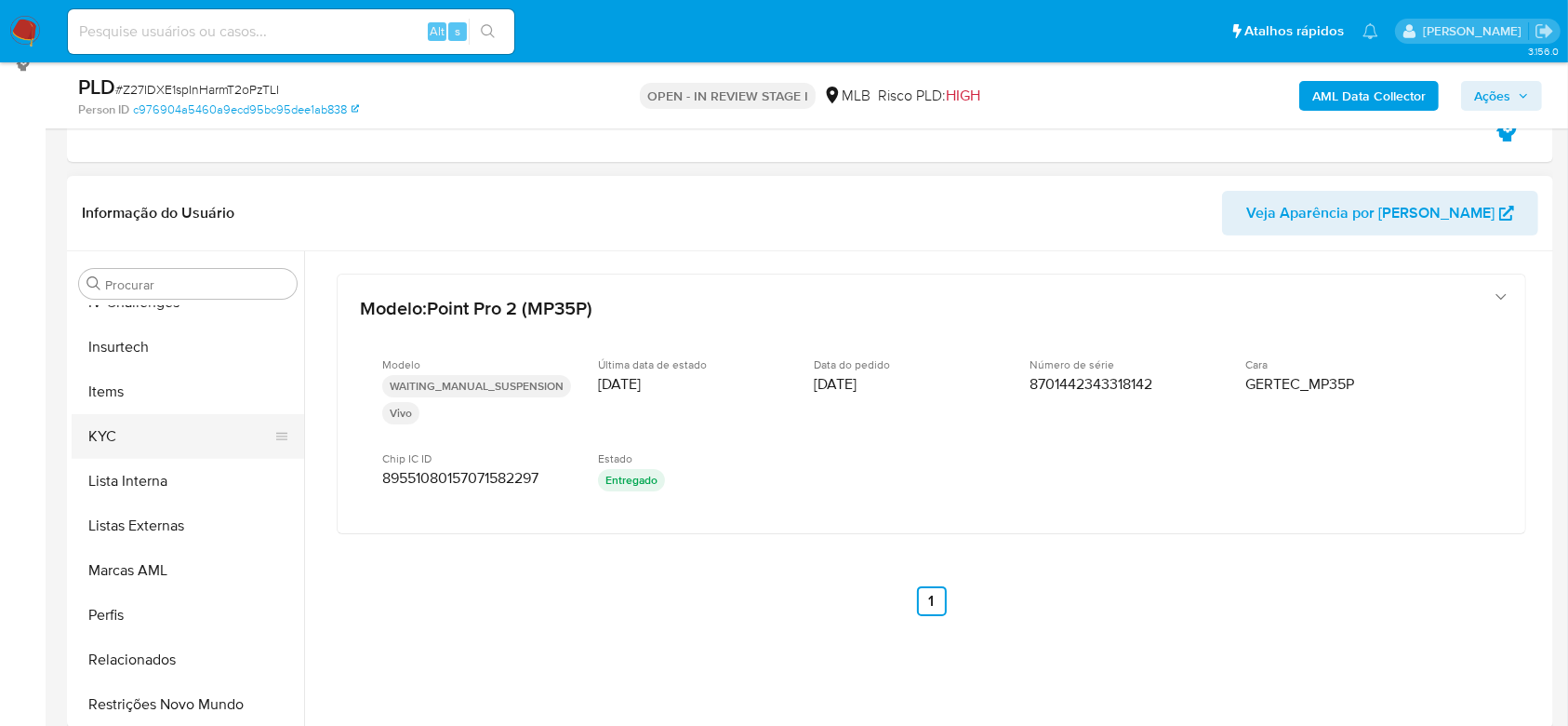
click at [132, 436] on button "KYC" at bounding box center [180, 436] width 218 height 45
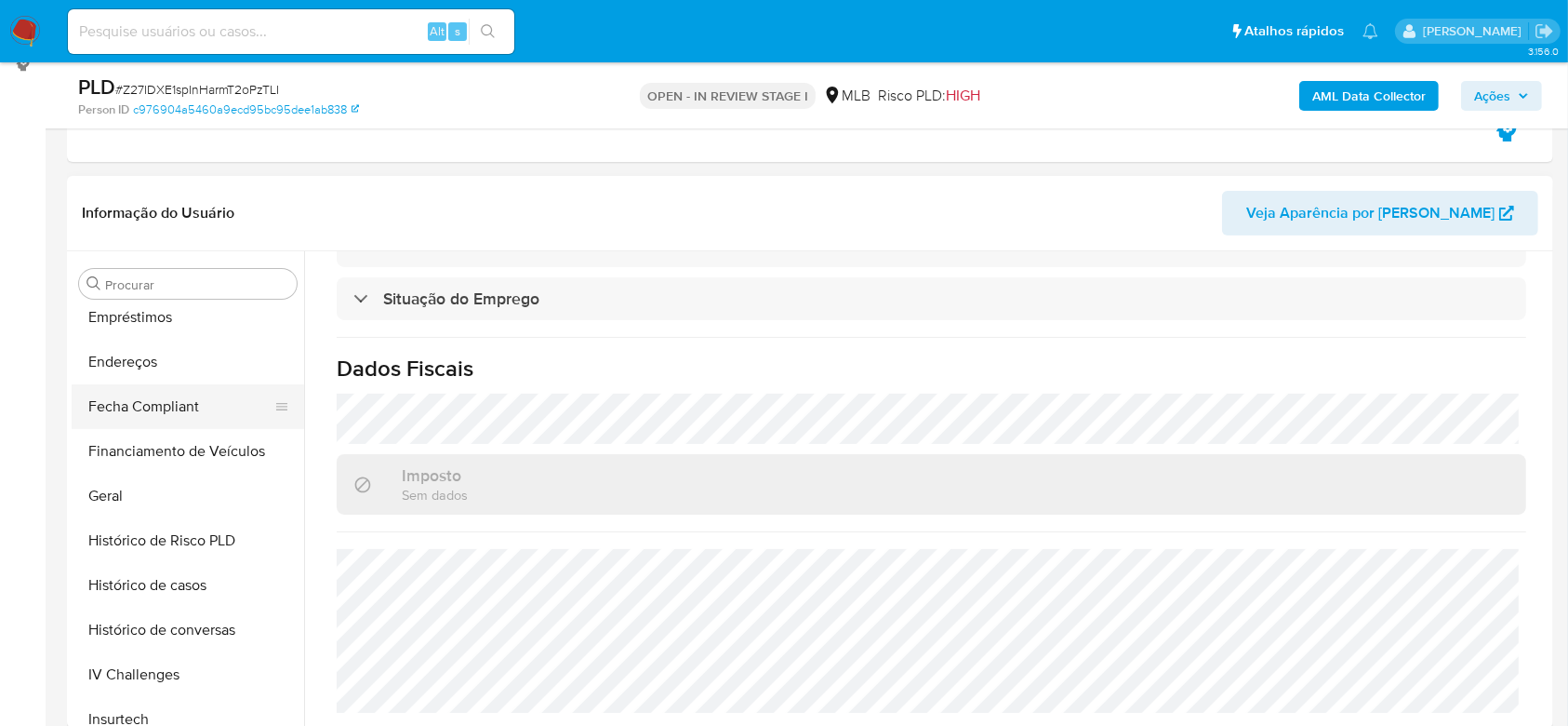
scroll to position [334, 0]
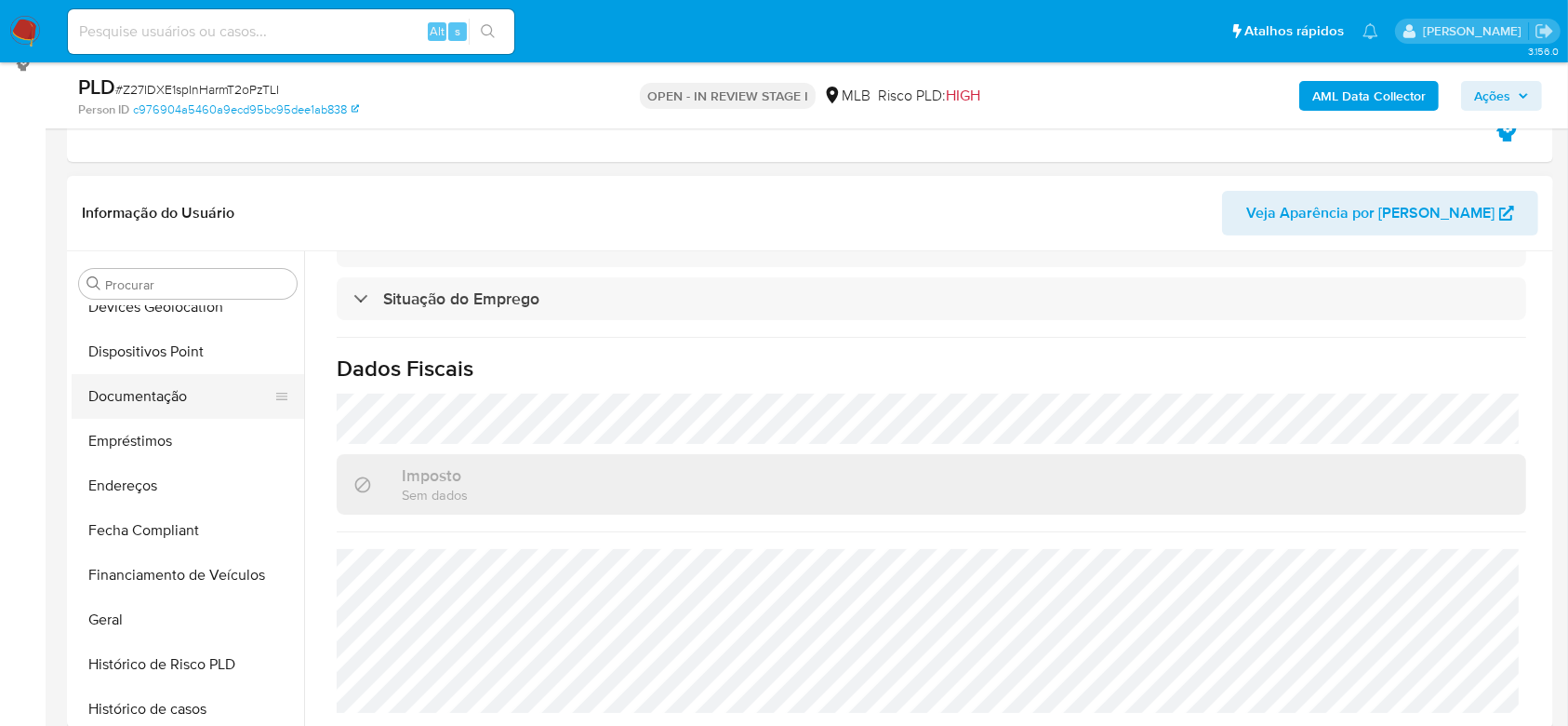
click at [146, 398] on button "Documentação" at bounding box center [180, 396] width 218 height 45
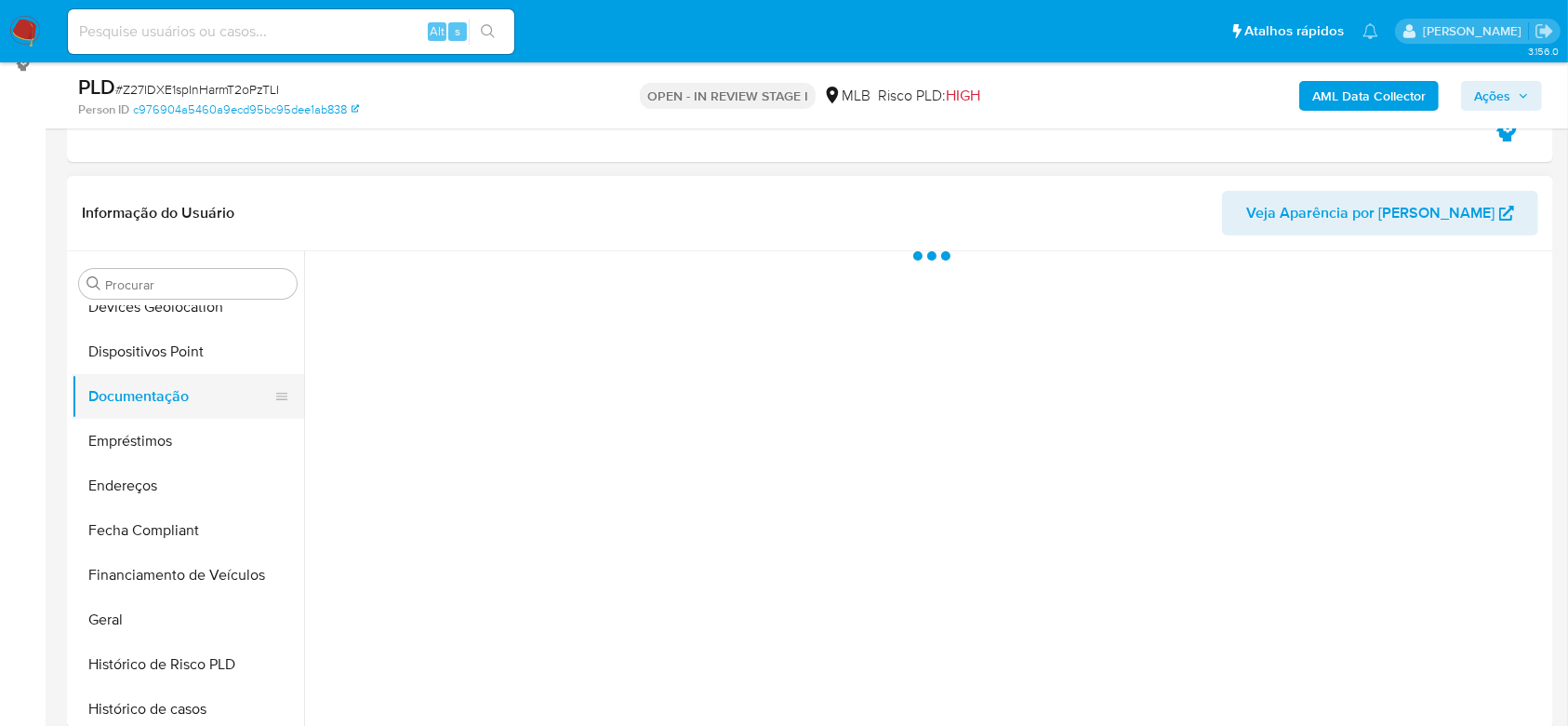
scroll to position [0, 0]
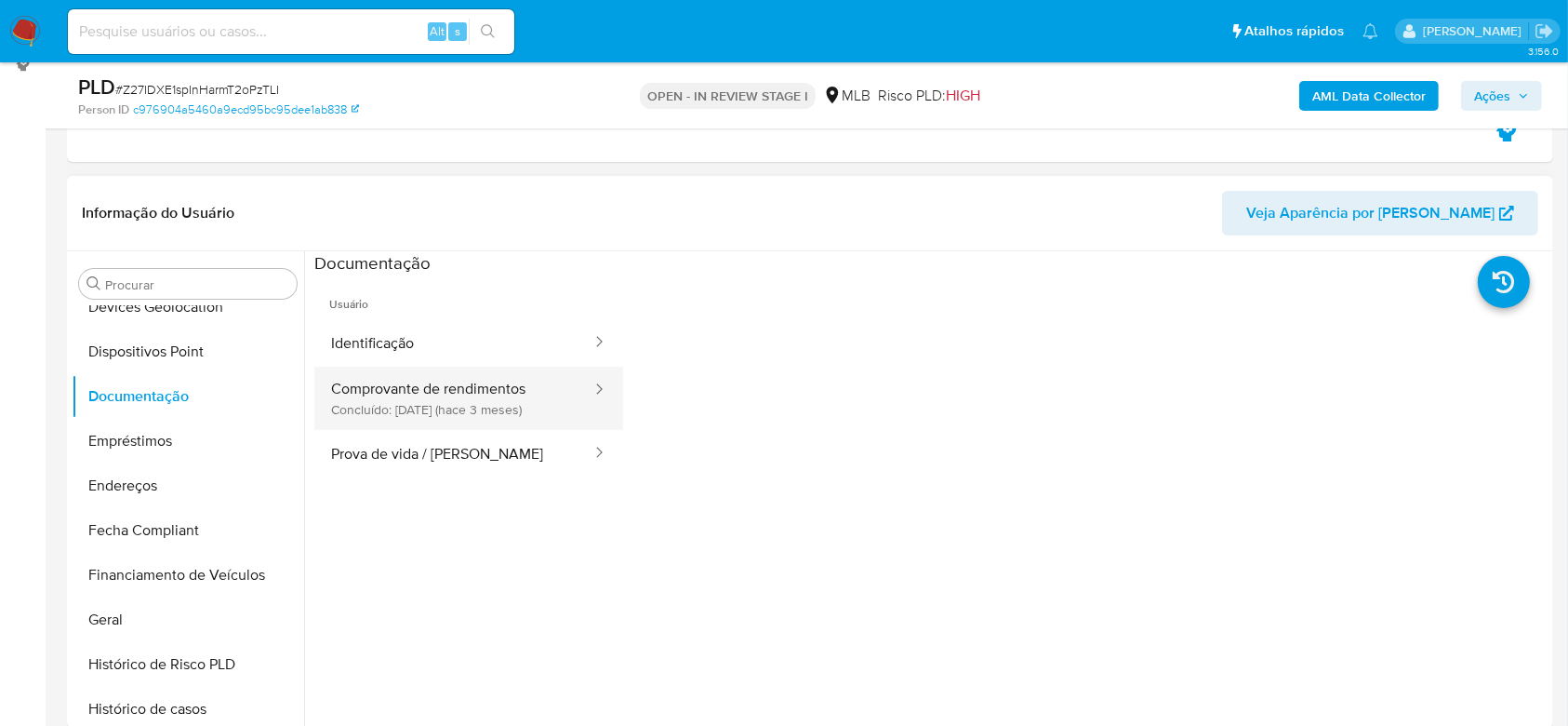
click at [416, 405] on button "Comprovante de rendimentos Concluído: 04/06/2025 (hace 3 meses)" at bounding box center [454, 398] width 279 height 63
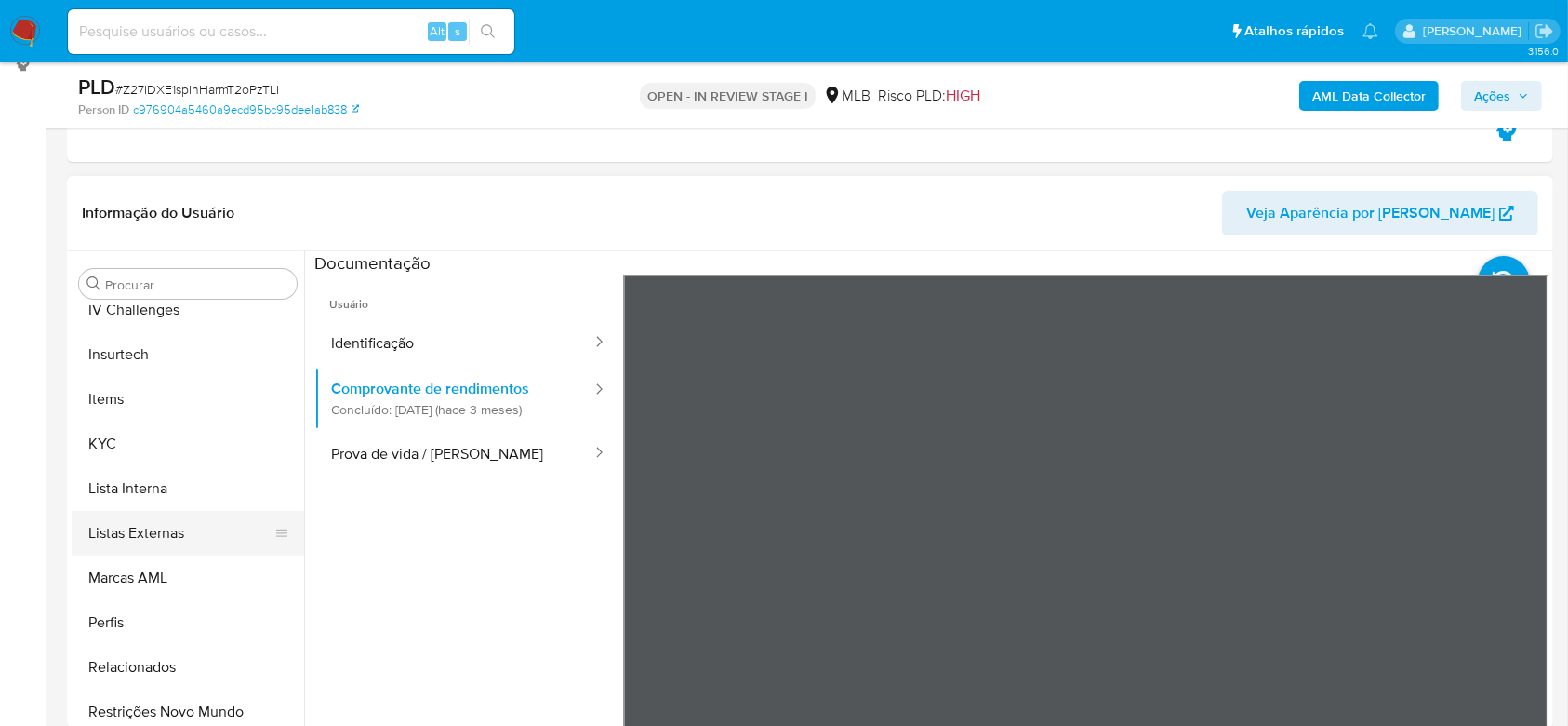
scroll to position [830, 0]
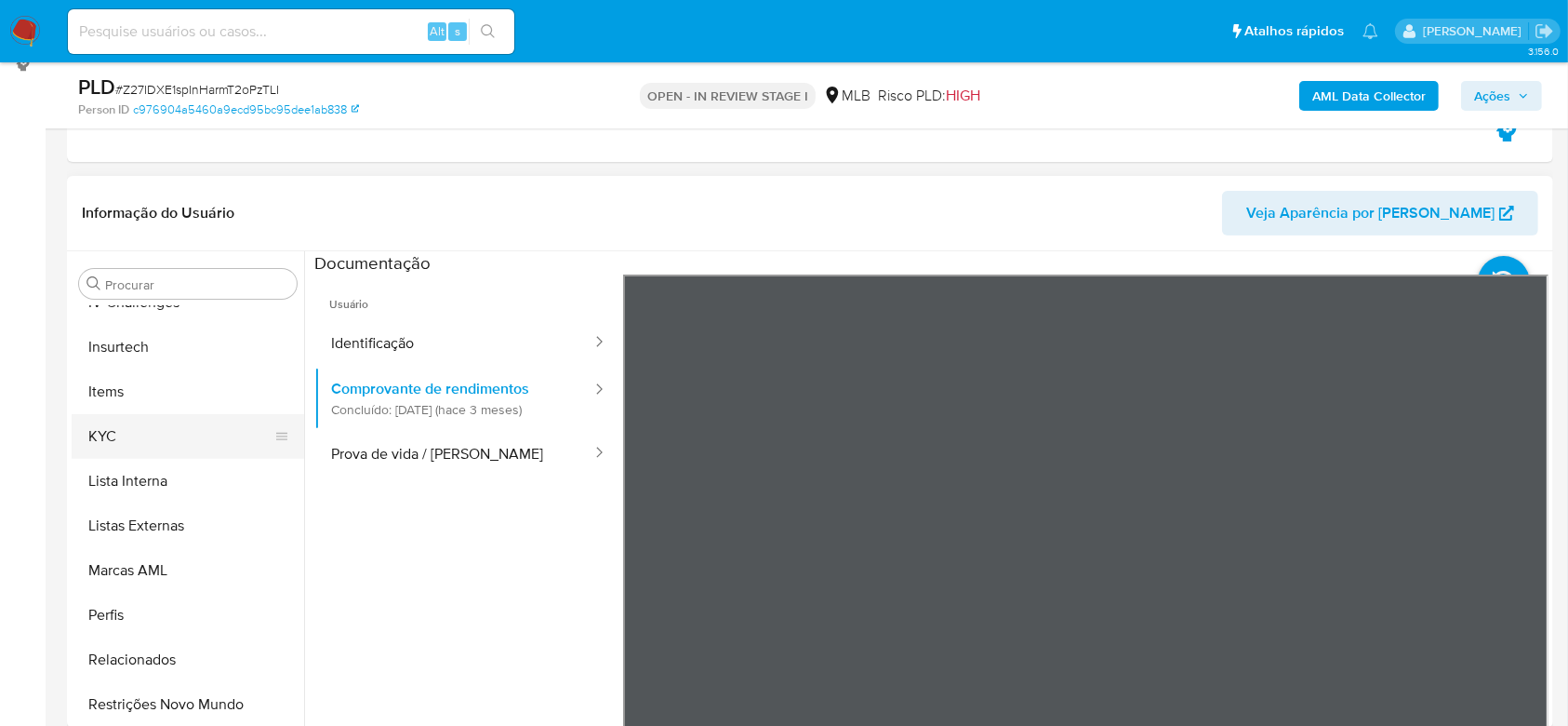
click at [132, 429] on button "KYC" at bounding box center [180, 436] width 218 height 45
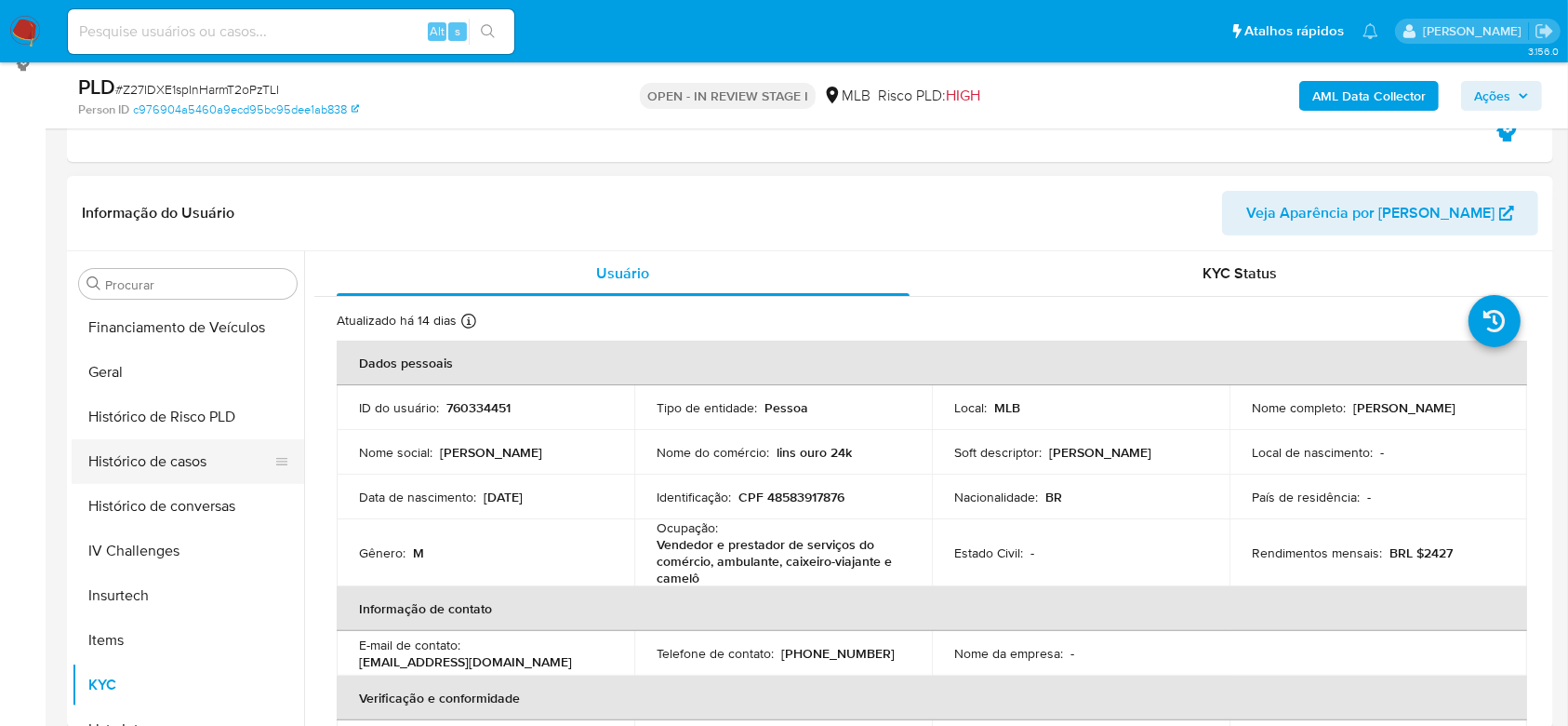
scroll to position [458, 0]
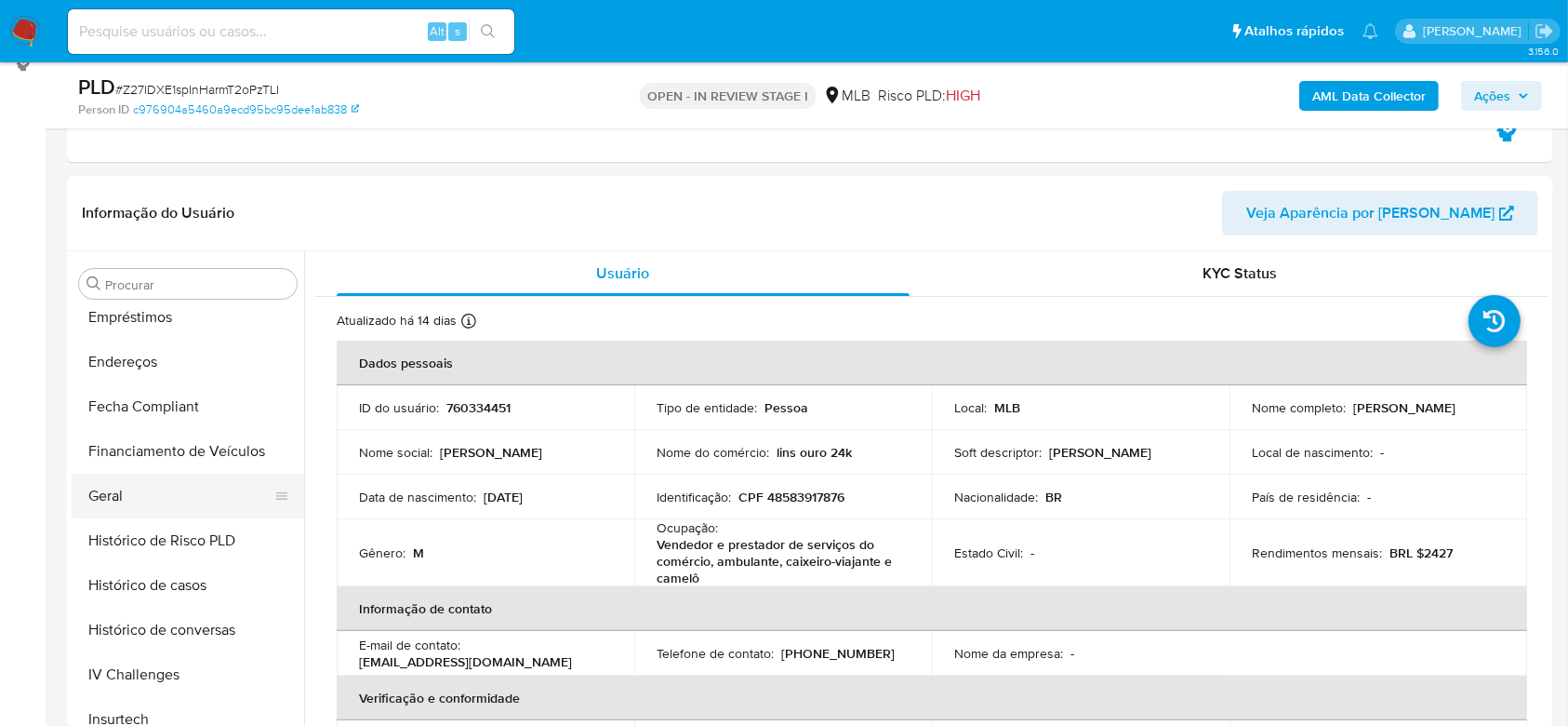
click at [106, 481] on button "Geral" at bounding box center [180, 495] width 218 height 45
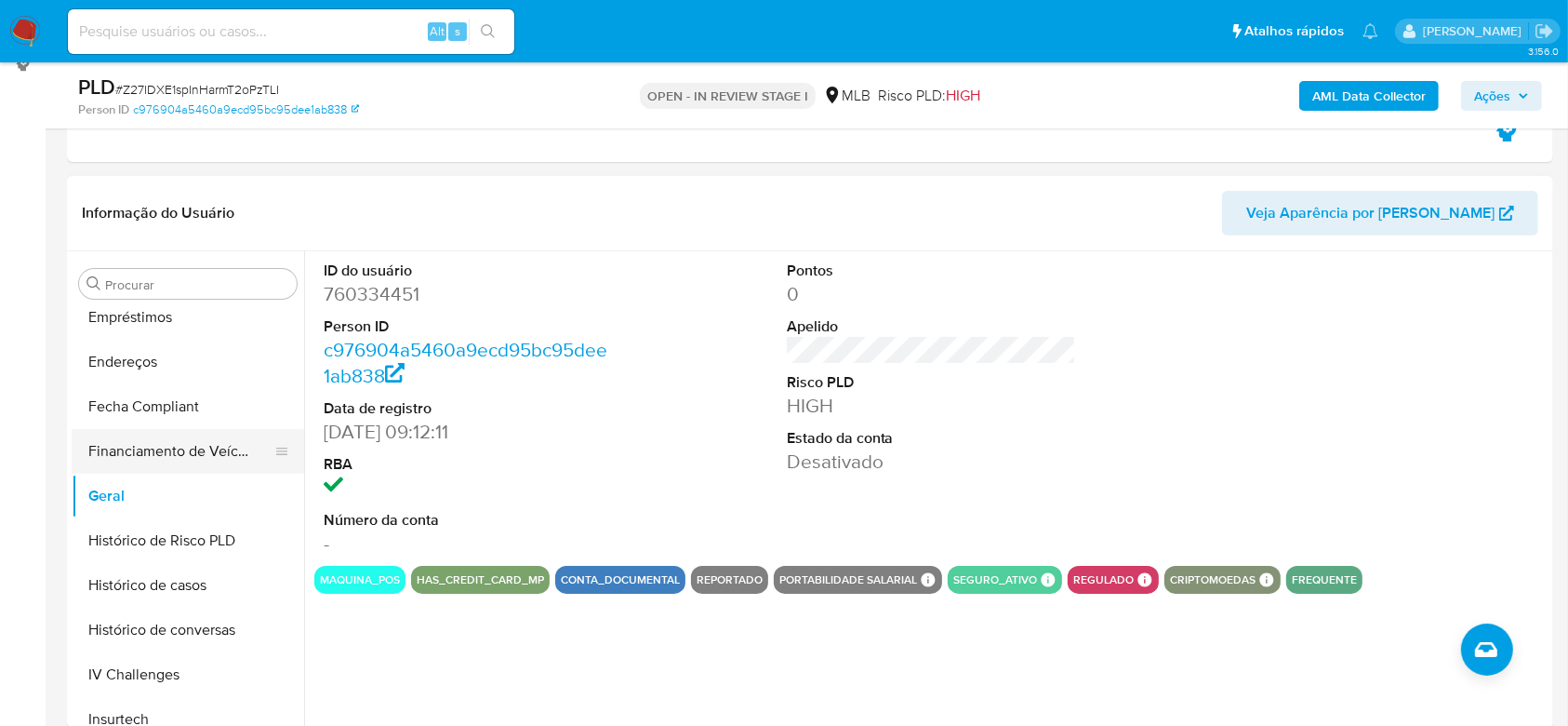
scroll to position [706, 0]
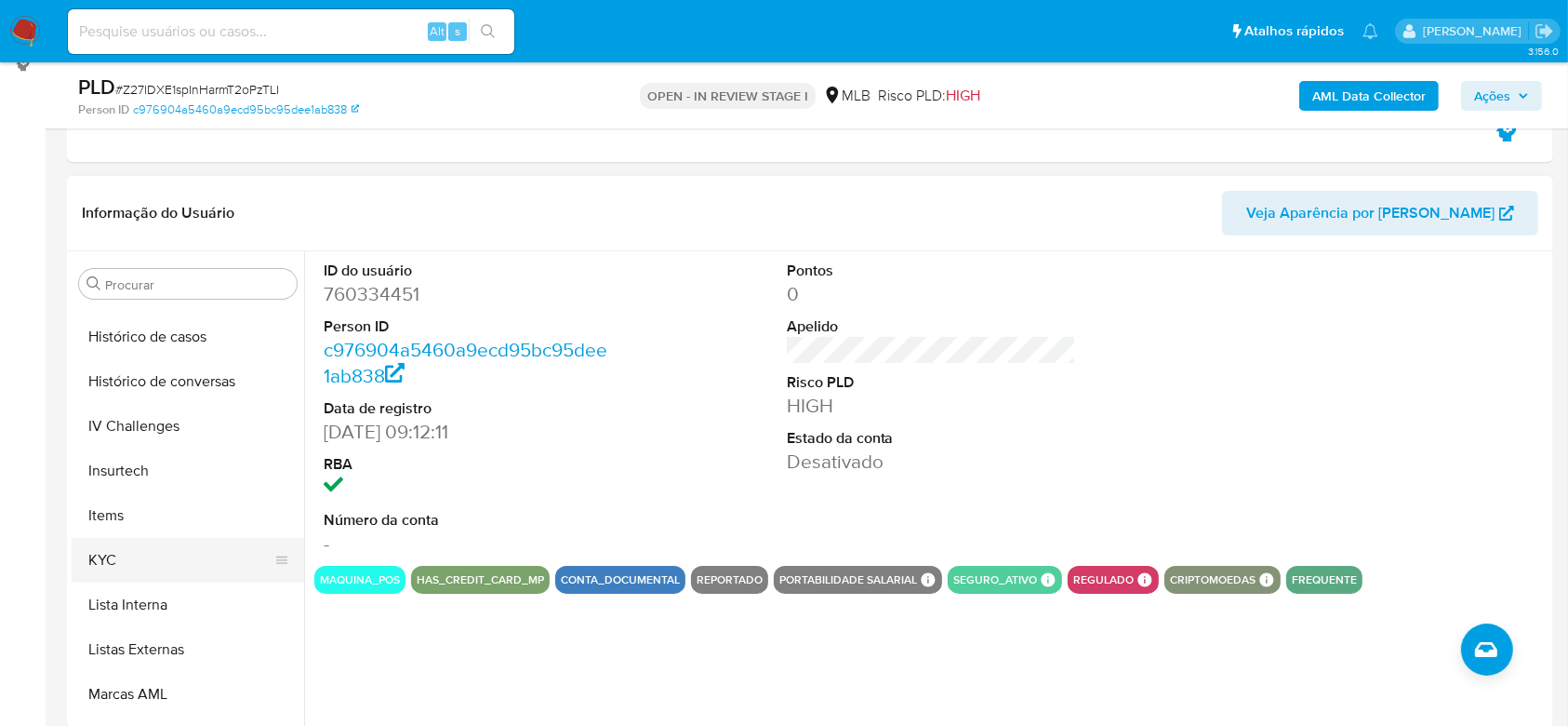
click at [127, 578] on button "KYC" at bounding box center [180, 560] width 218 height 45
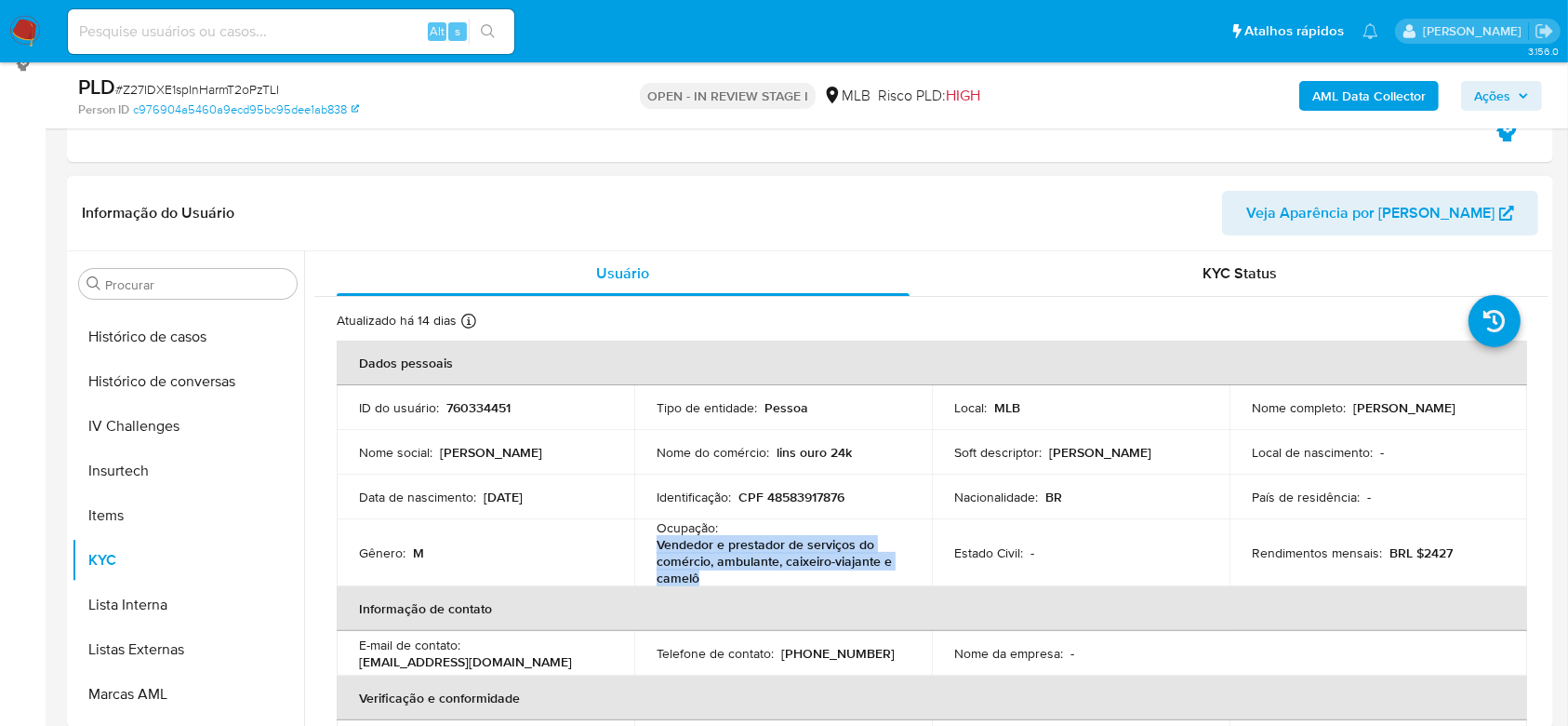
drag, startPoint x: 709, startPoint y: 576, endPoint x: 654, endPoint y: 546, distance: 62.6
click at [656, 546] on p "Vendedor e prestador de serviços do comércio, ambulante, caixeiro-viajante e ca…" at bounding box center [779, 561] width 245 height 51
copy p "Vendedor e prestador de serviços do comércio, ambulante, caixeiro-viajante e ca…"
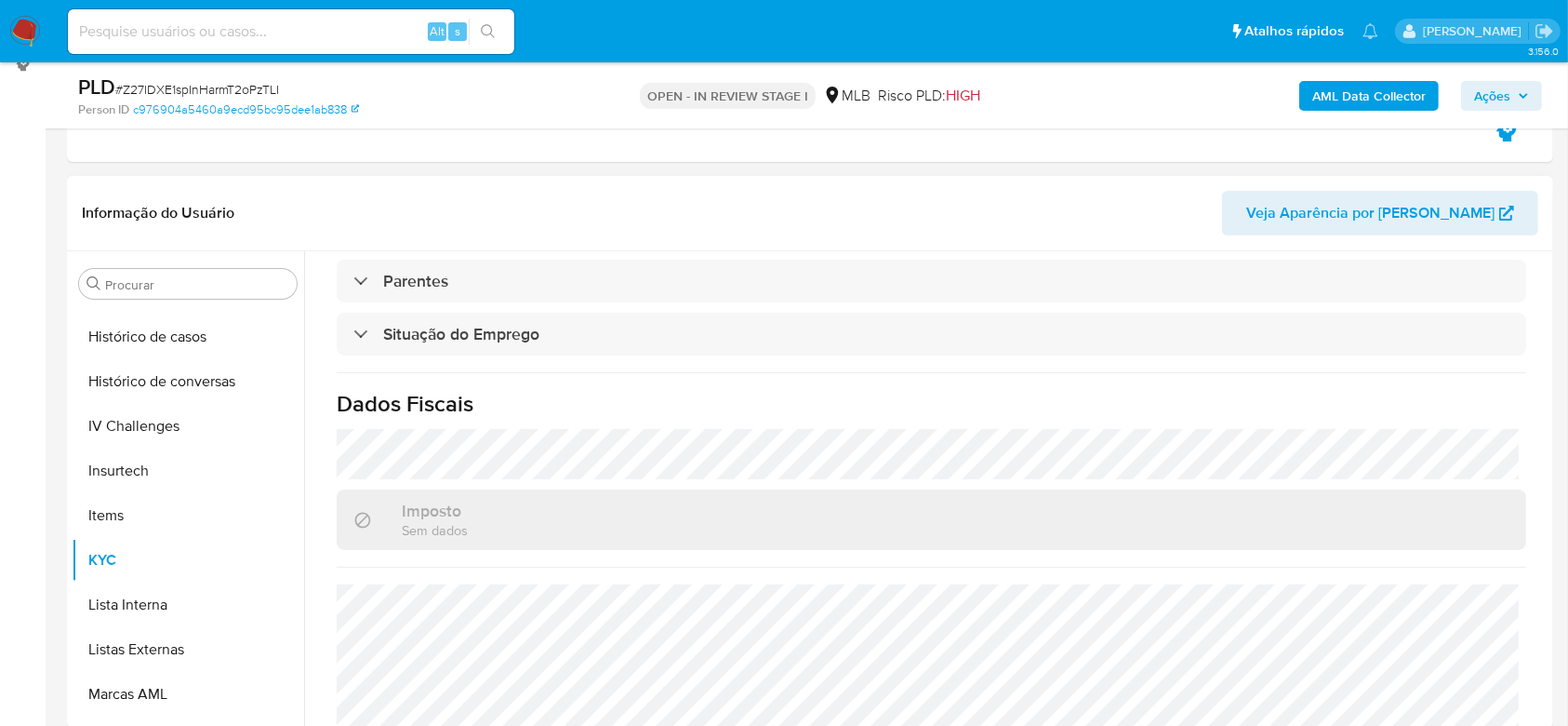
scroll to position [829, 0]
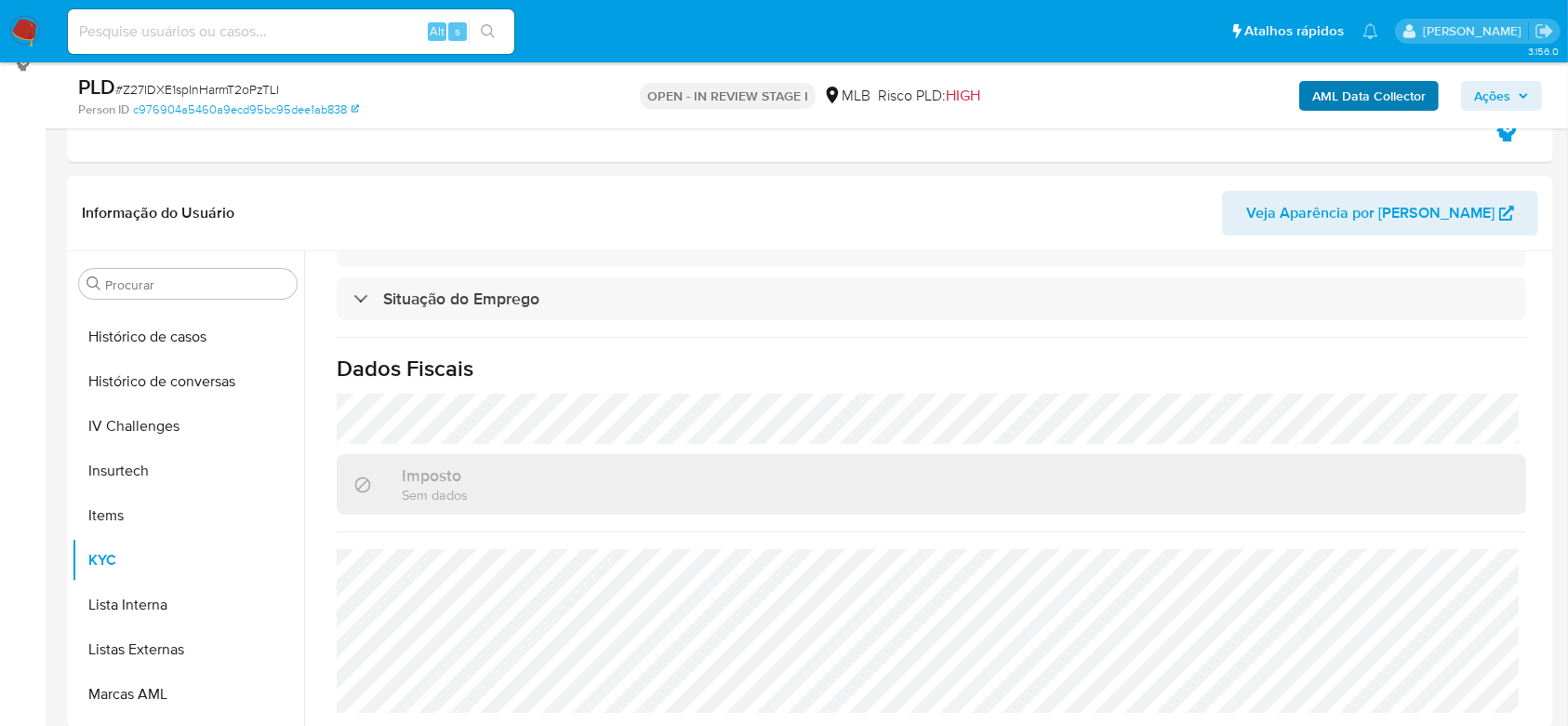
drag, startPoint x: 1511, startPoint y: 86, endPoint x: 1421, endPoint y: 108, distance: 92.6
click at [1504, 85] on span "Ações" at bounding box center [1492, 96] width 37 height 30
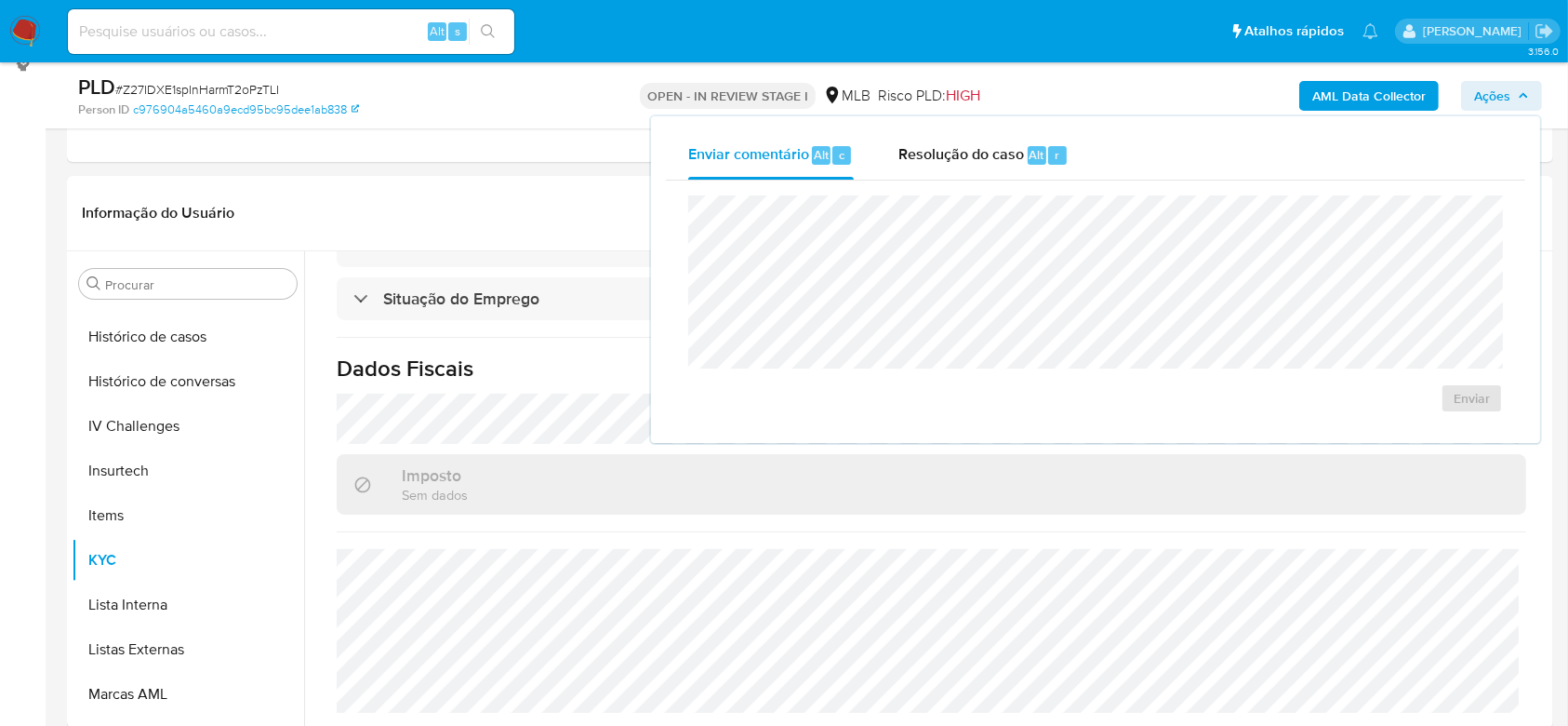
drag, startPoint x: 1007, startPoint y: 153, endPoint x: 975, endPoint y: 184, distance: 44.6
click at [1005, 156] on span "Resolução do caso" at bounding box center [961, 155] width 126 height 22
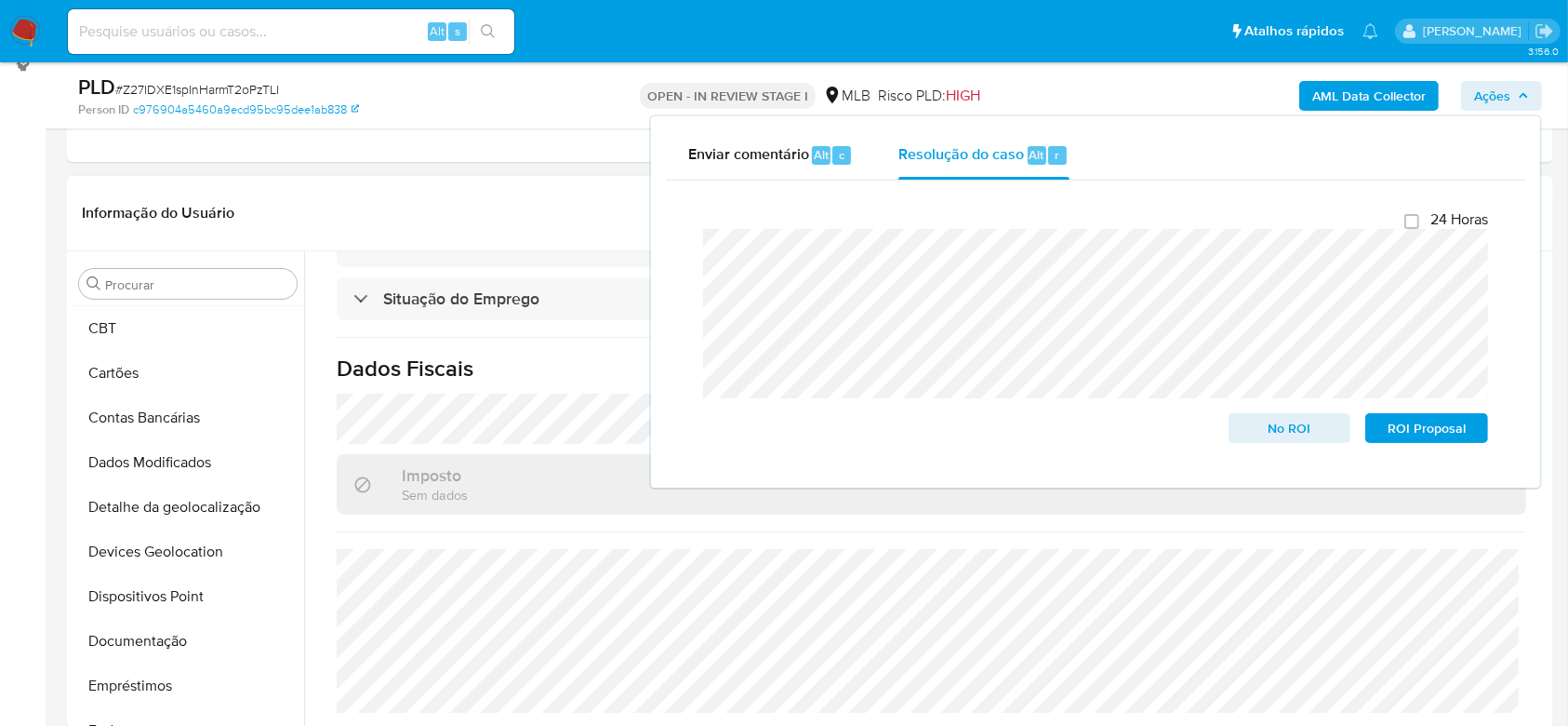
scroll to position [0, 0]
click at [149, 346] on button "Adiantamentos de Dinheiro" at bounding box center [180, 328] width 218 height 45
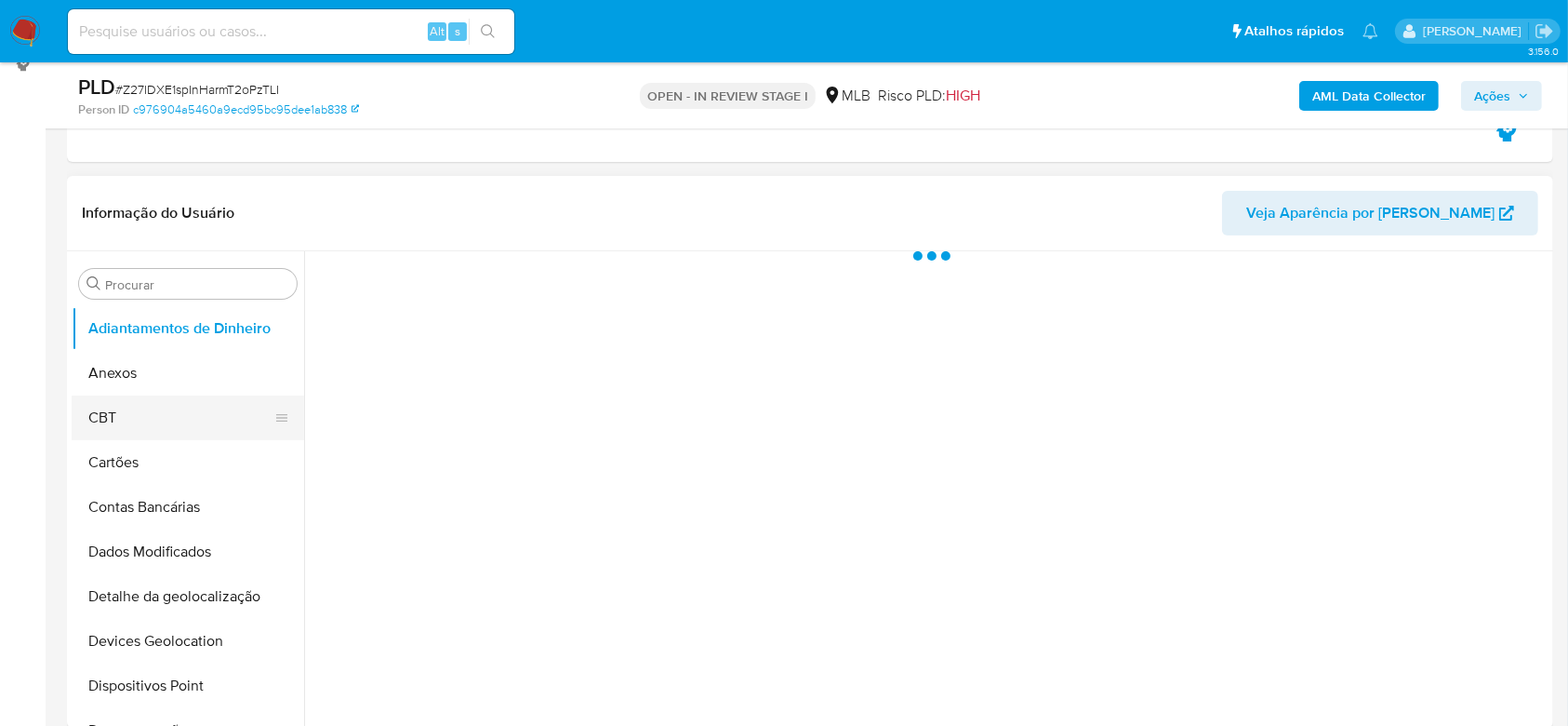
click at [138, 398] on button "CBT" at bounding box center [180, 417] width 218 height 45
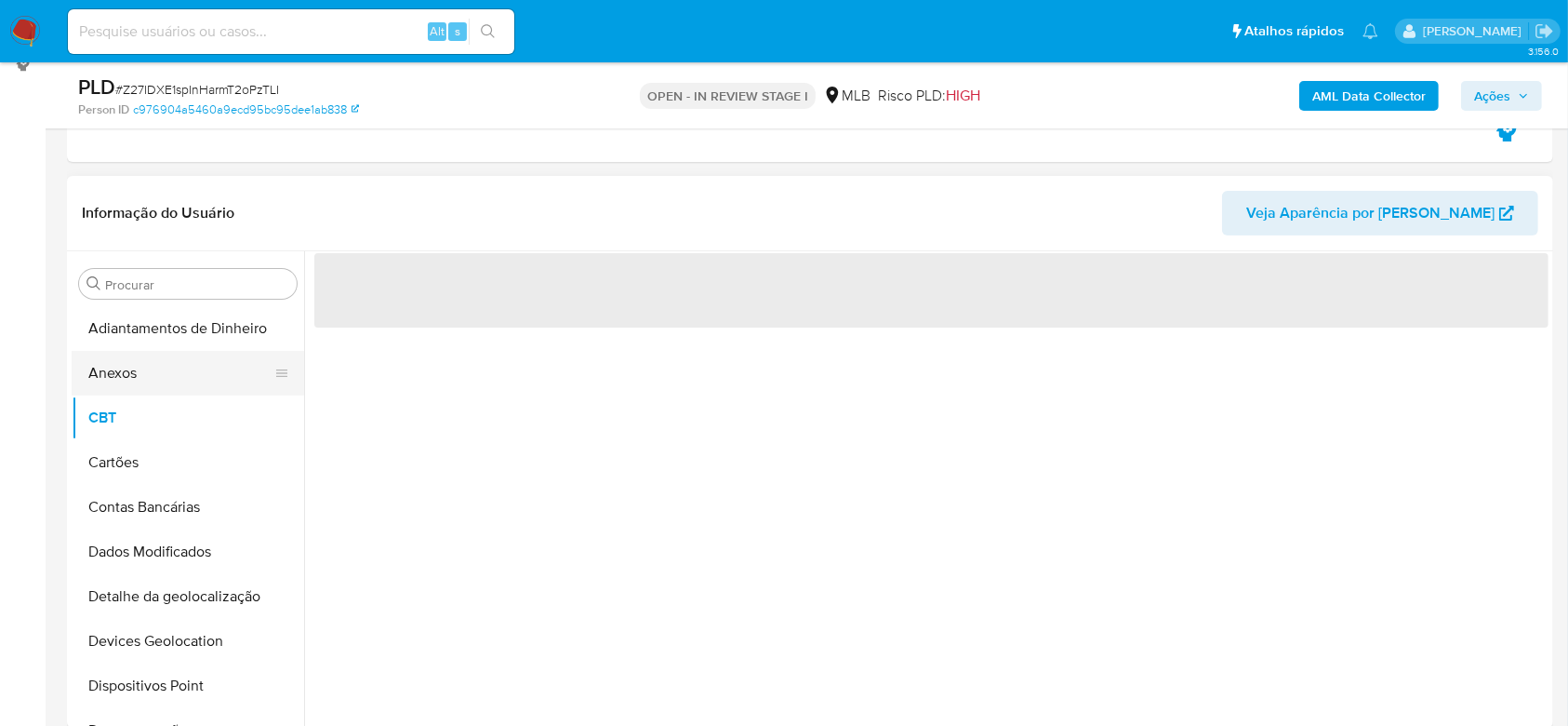
click at [145, 382] on button "Anexos" at bounding box center [180, 372] width 218 height 45
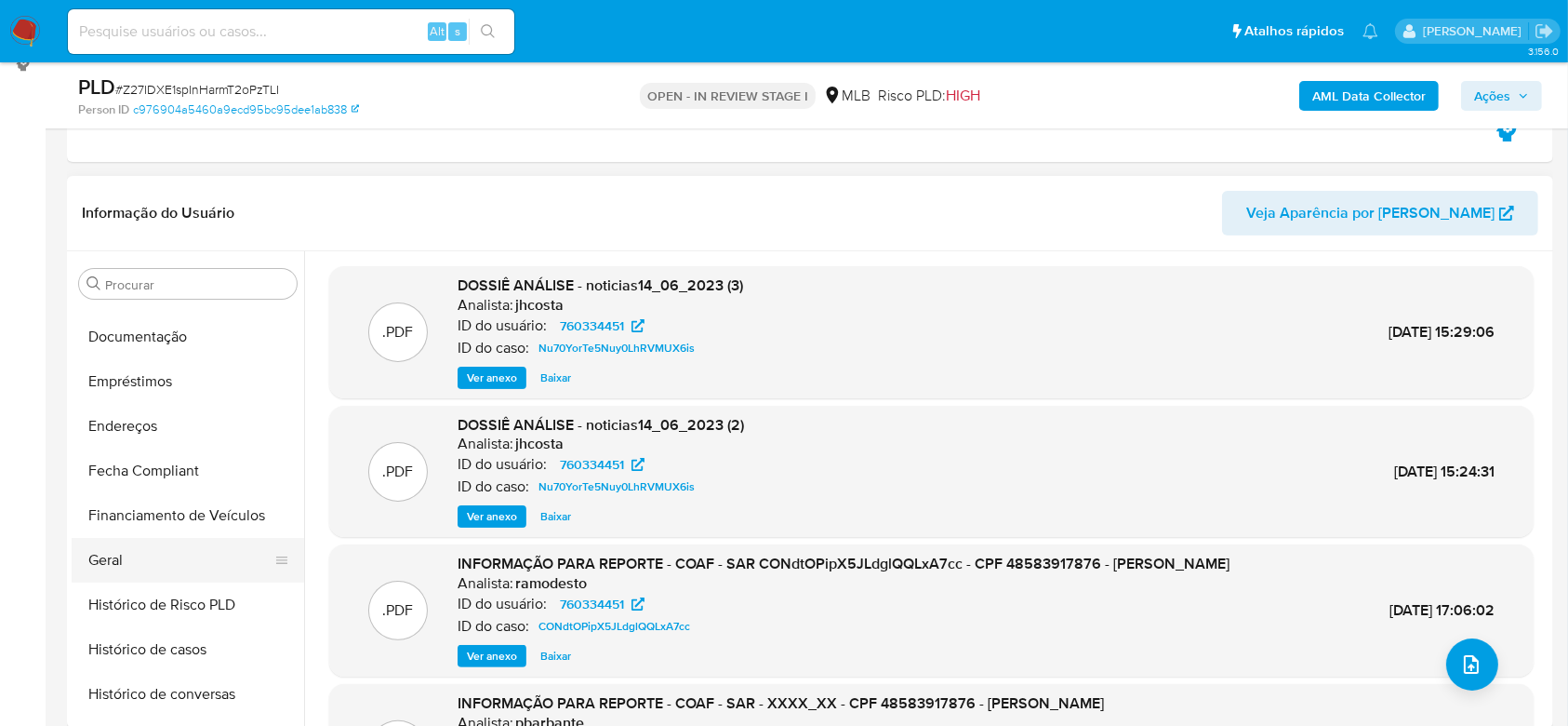
scroll to position [496, 0]
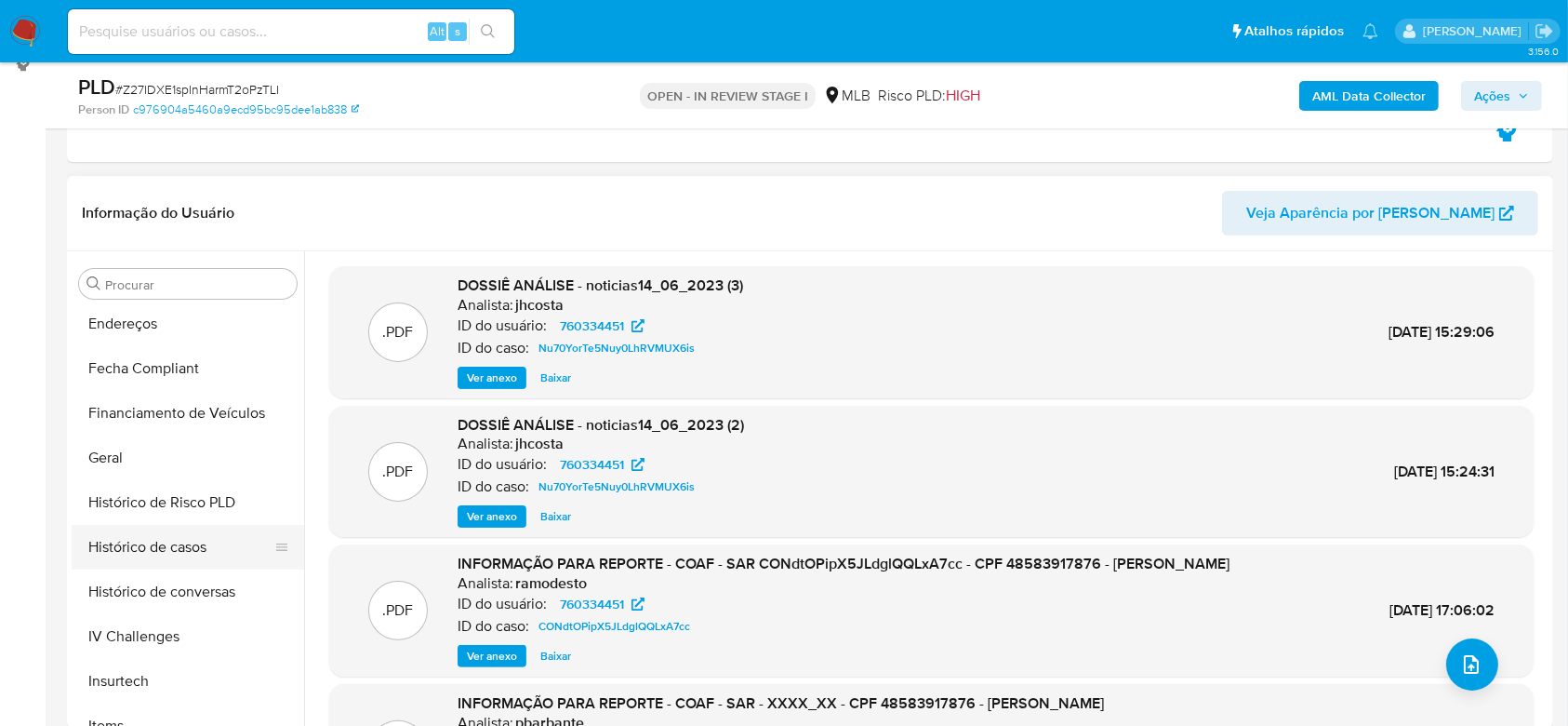
click at [183, 540] on button "Histórico de casos" at bounding box center [180, 547] width 218 height 45
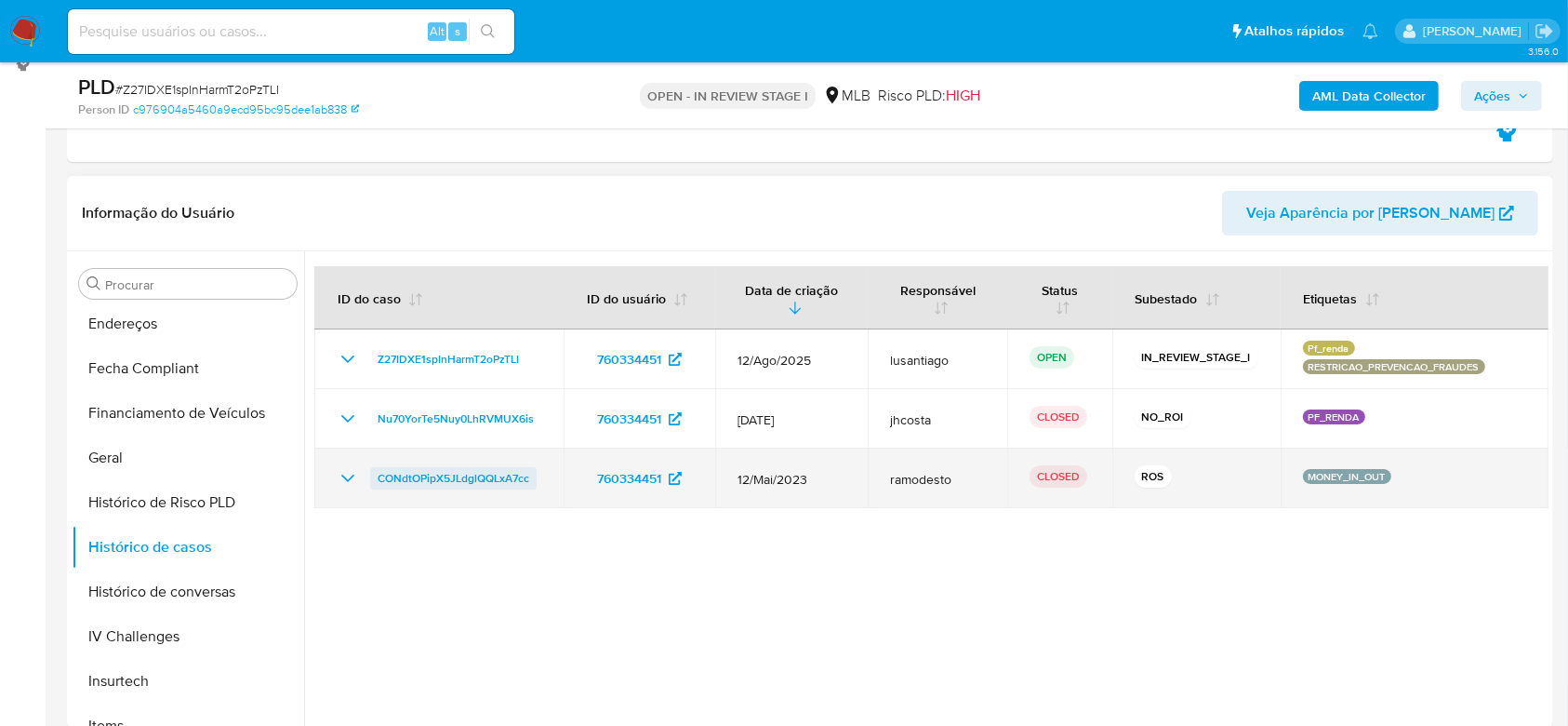
click at [470, 474] on span "CONdtOPipX5JLdglQQLxA7cc" at bounding box center [452, 478] width 151 height 23
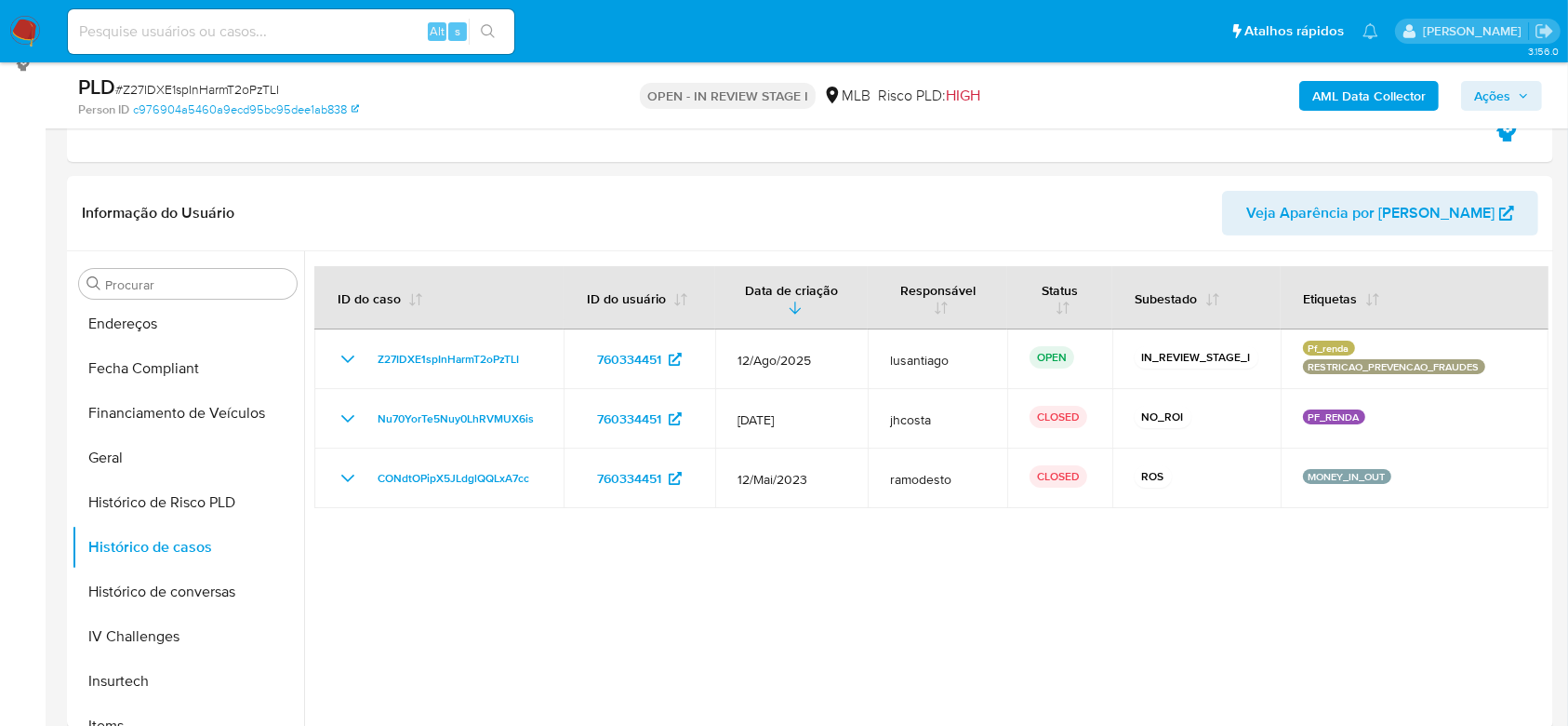
click at [1486, 85] on span "Ações" at bounding box center [1492, 96] width 37 height 30
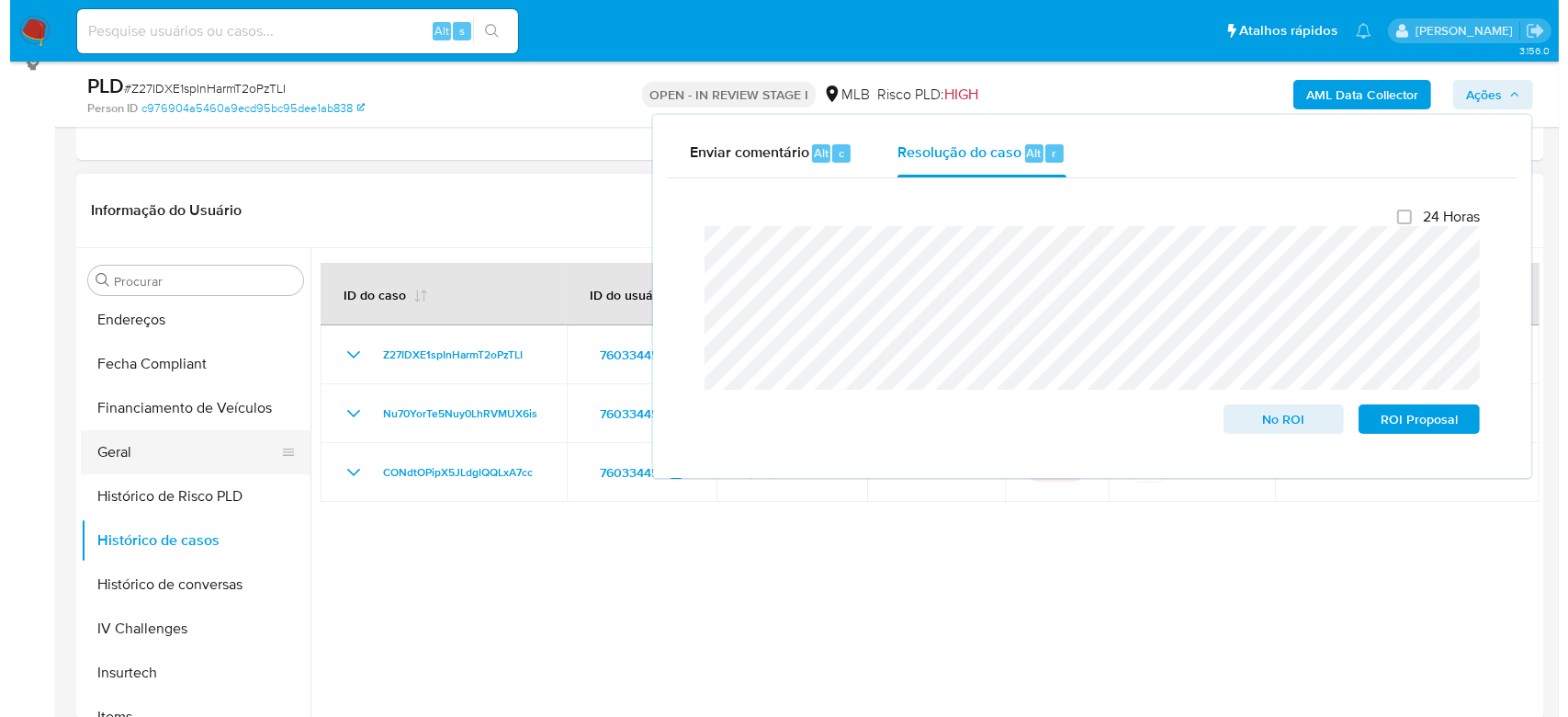
scroll to position [0, 0]
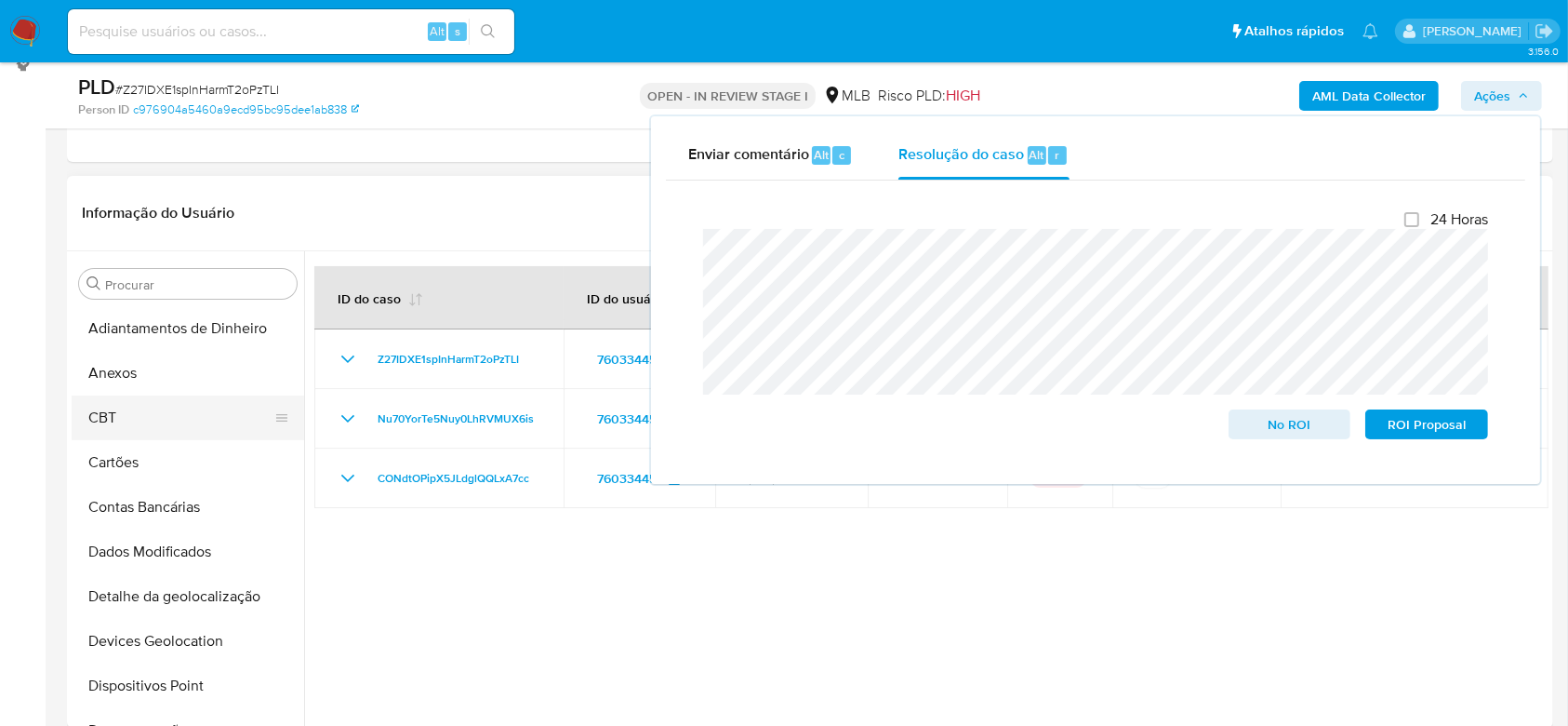
click at [114, 402] on button "CBT" at bounding box center [180, 417] width 218 height 45
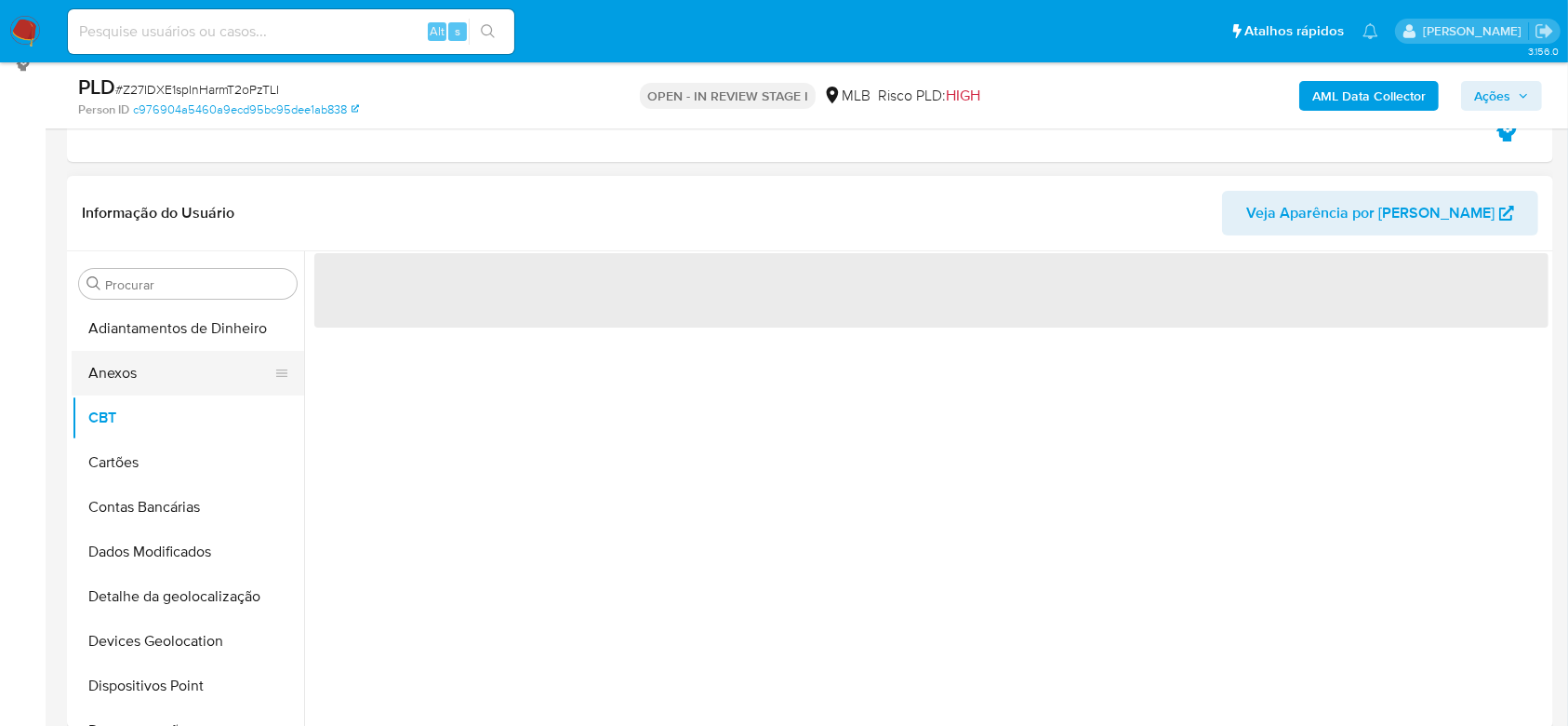
click at [122, 389] on button "Anexos" at bounding box center [180, 372] width 218 height 45
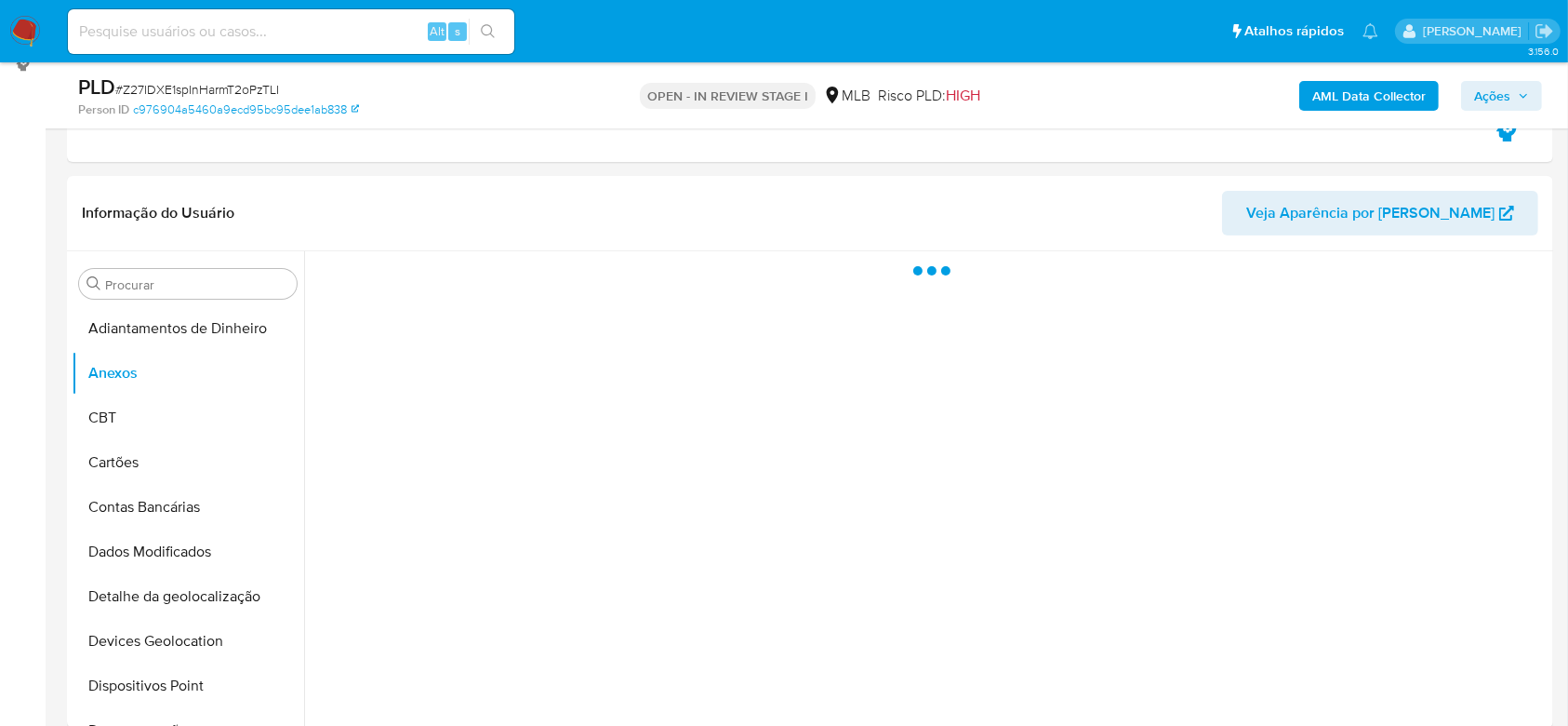
click at [1328, 93] on b "AML Data Collector" at bounding box center [1369, 96] width 114 height 30
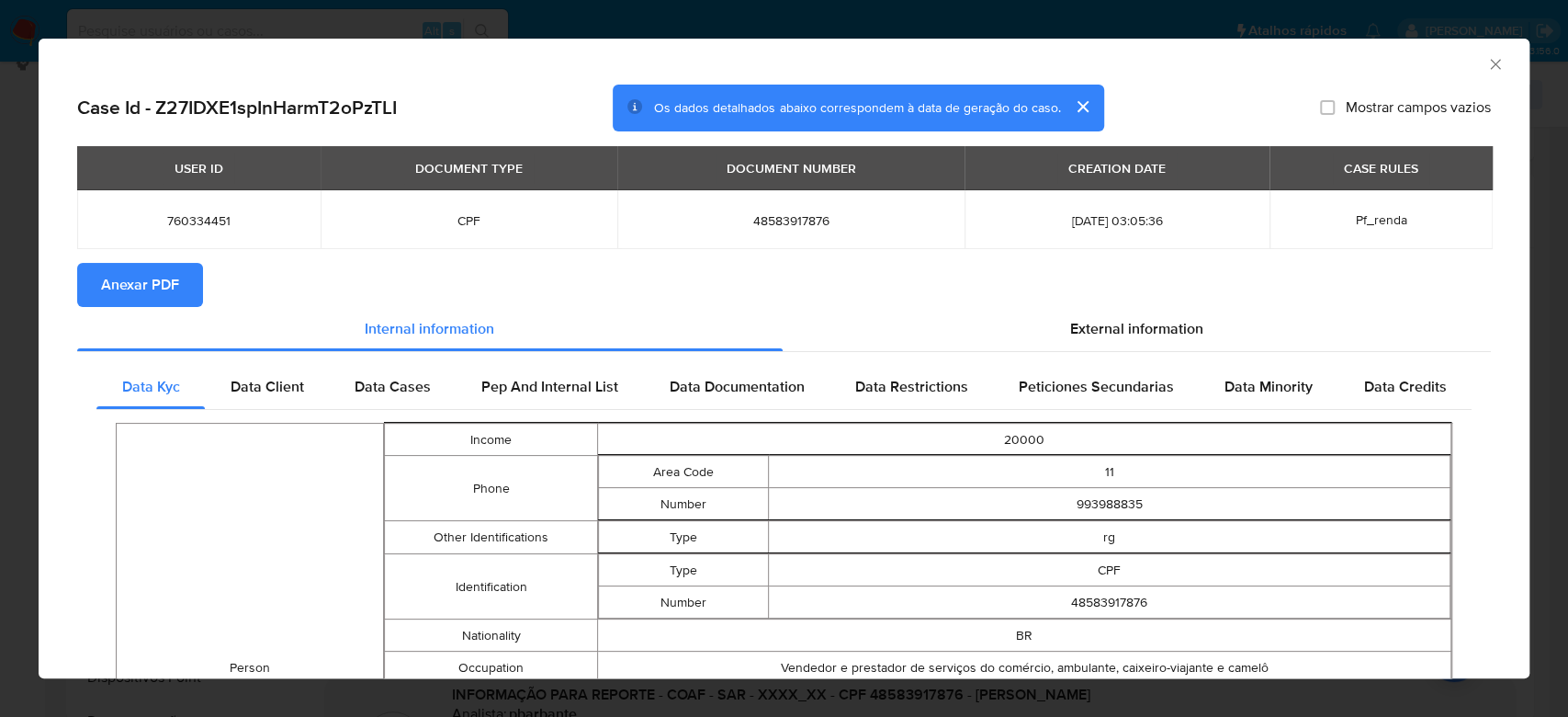
click at [132, 286] on span "Anexar PDF" at bounding box center [140, 285] width 78 height 40
click at [1486, 60] on icon "Fechar a janela" at bounding box center [1495, 64] width 19 height 19
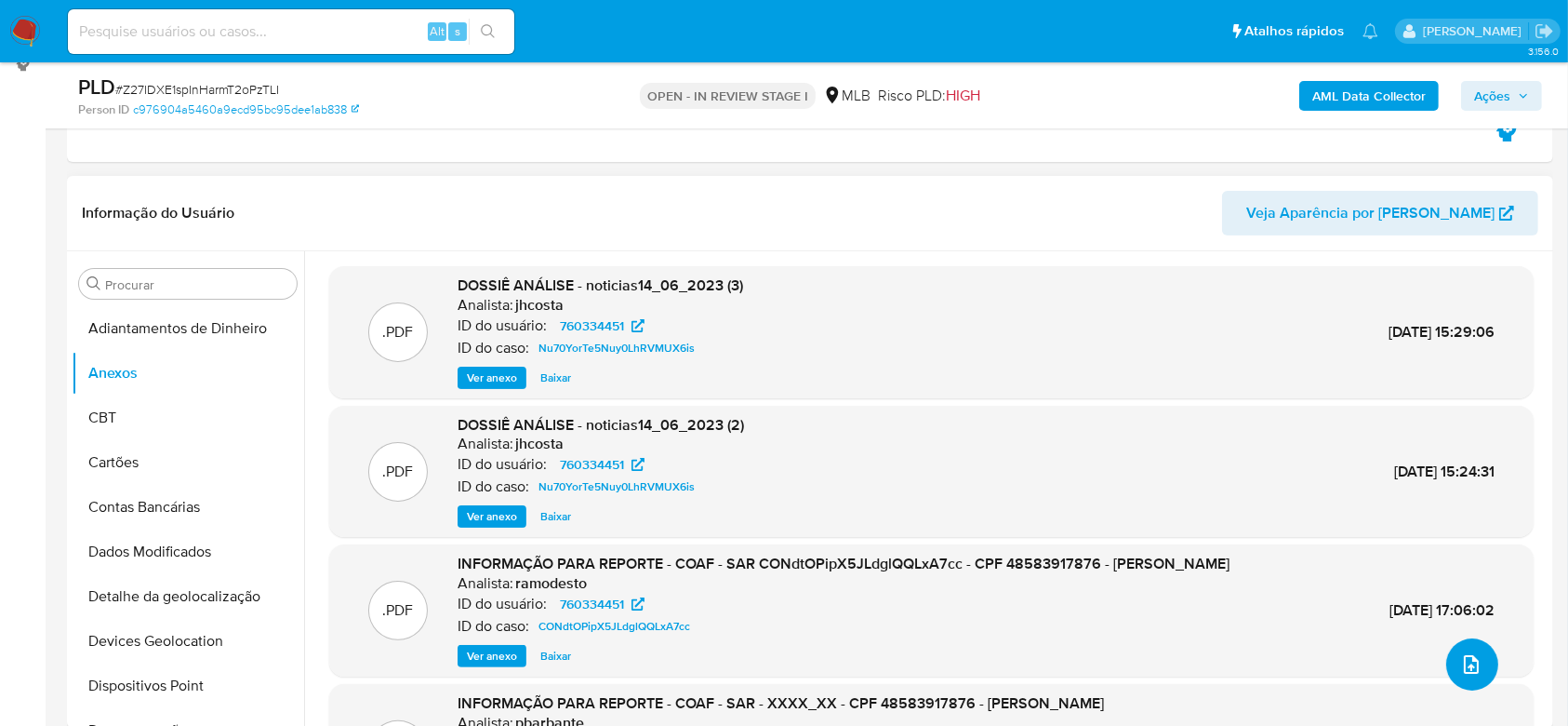
click at [1460, 658] on icon "upload-file" at bounding box center [1471, 665] width 23 height 23
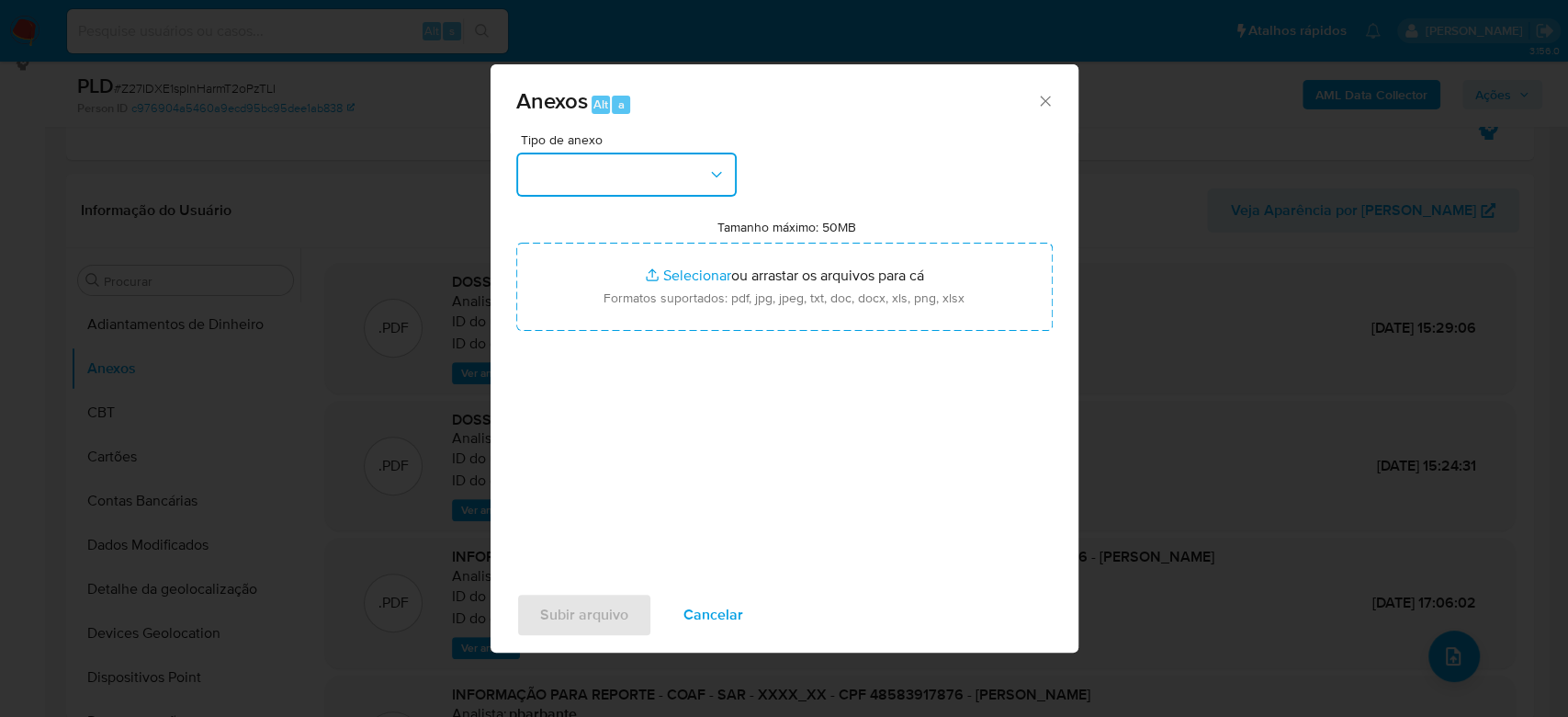
click at [681, 179] on button "button" at bounding box center [626, 174] width 220 height 44
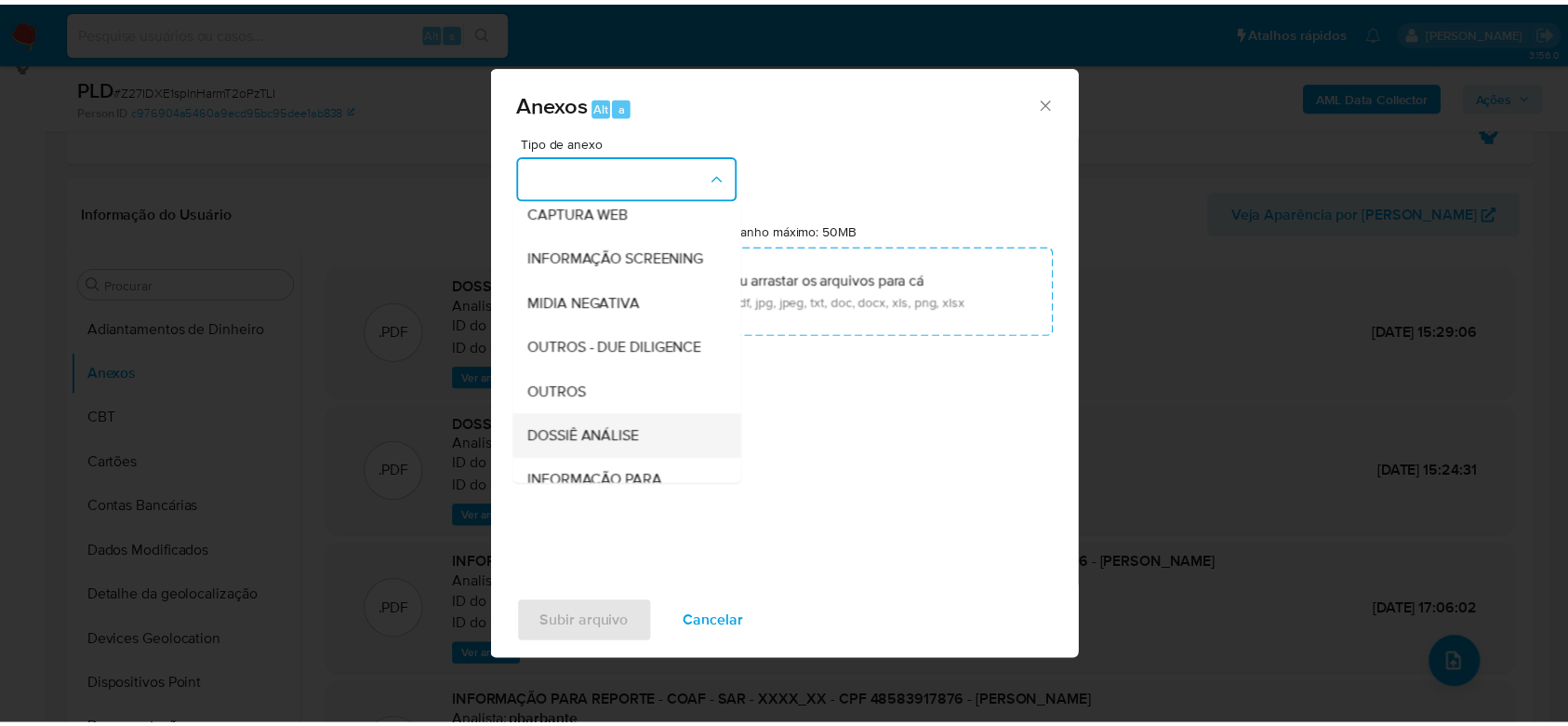
scroll to position [285, 0]
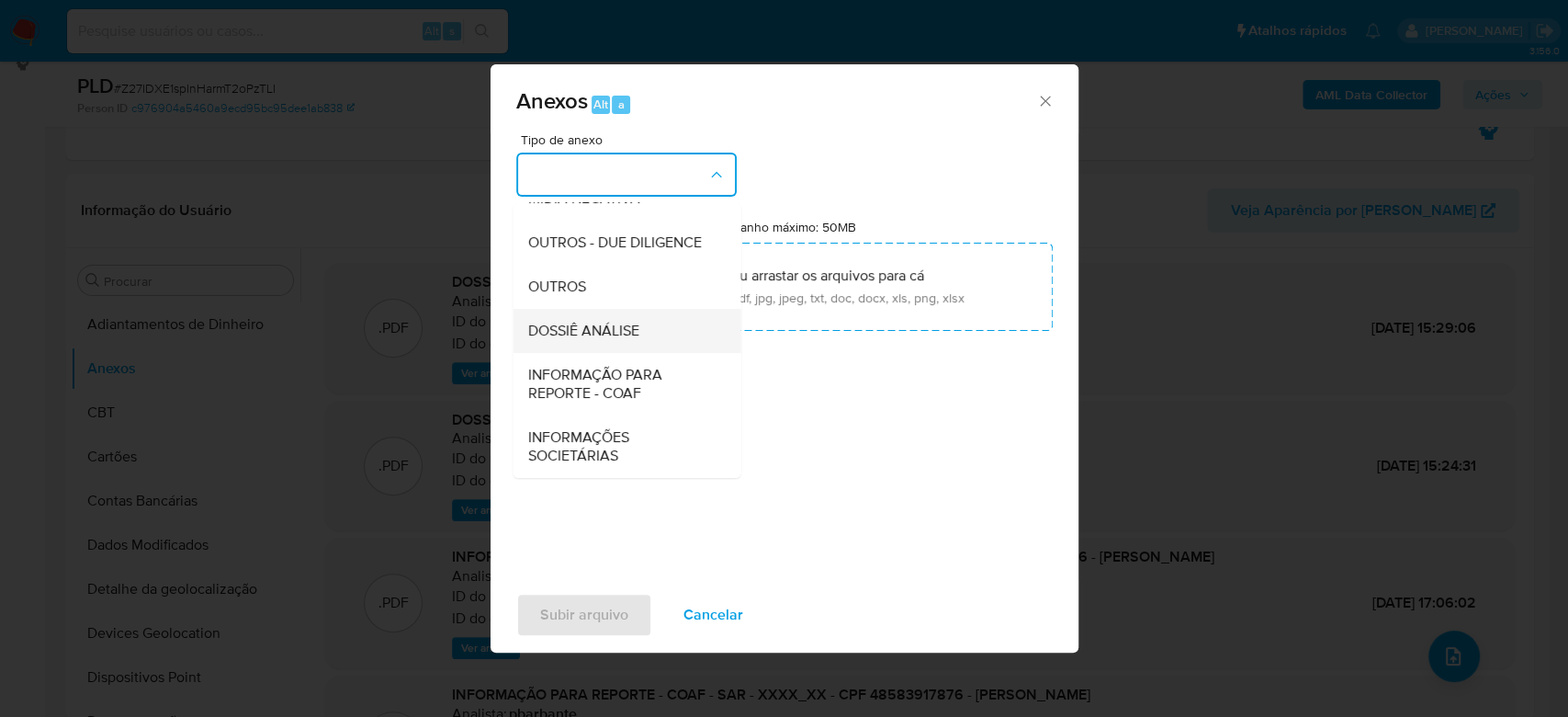
click at [606, 330] on span "DOSSIÊ ANÁLISE" at bounding box center [583, 331] width 111 height 19
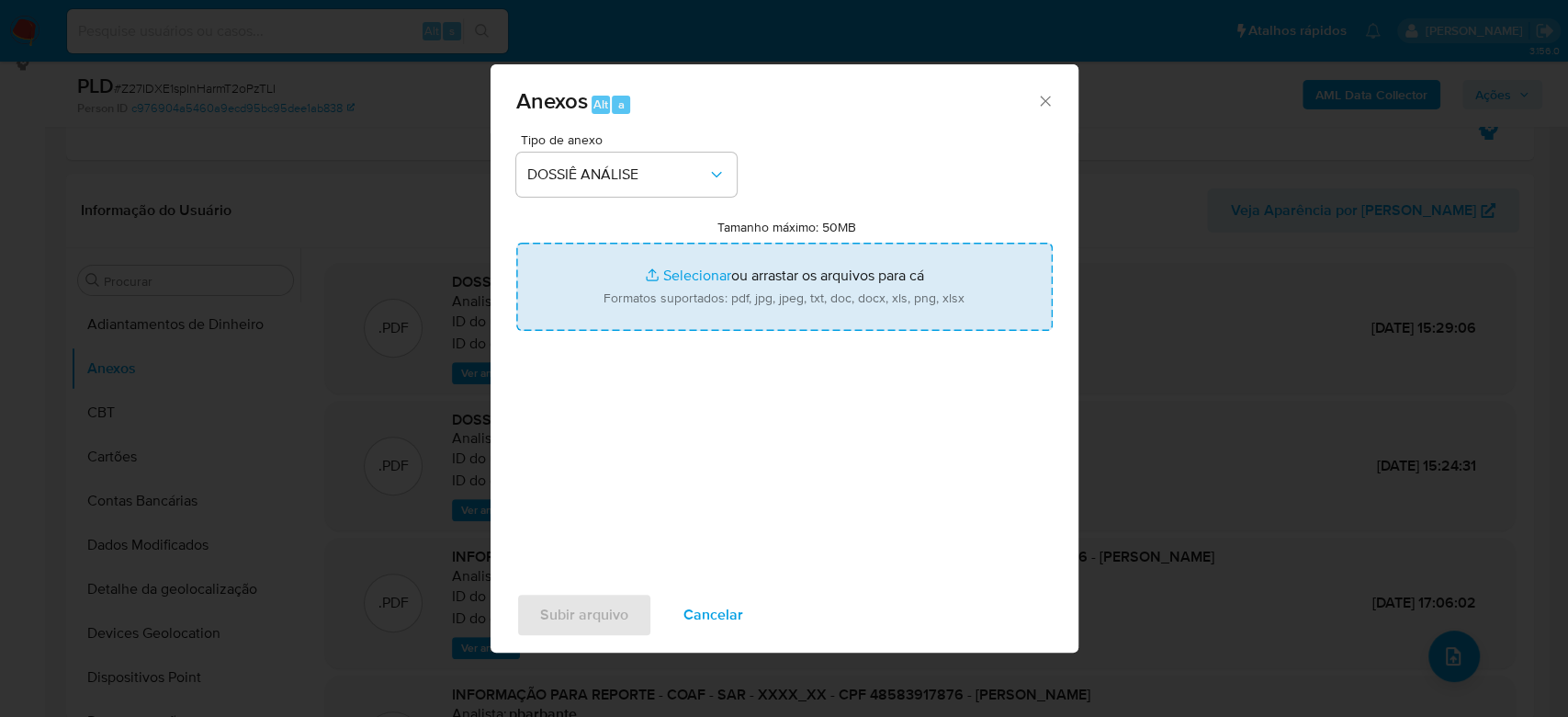
type input "C:\fakepath\2° SAR - XXXXXX - CPF 48583917876 - JACKSON LINS GALDINO DA SILVA.p…"
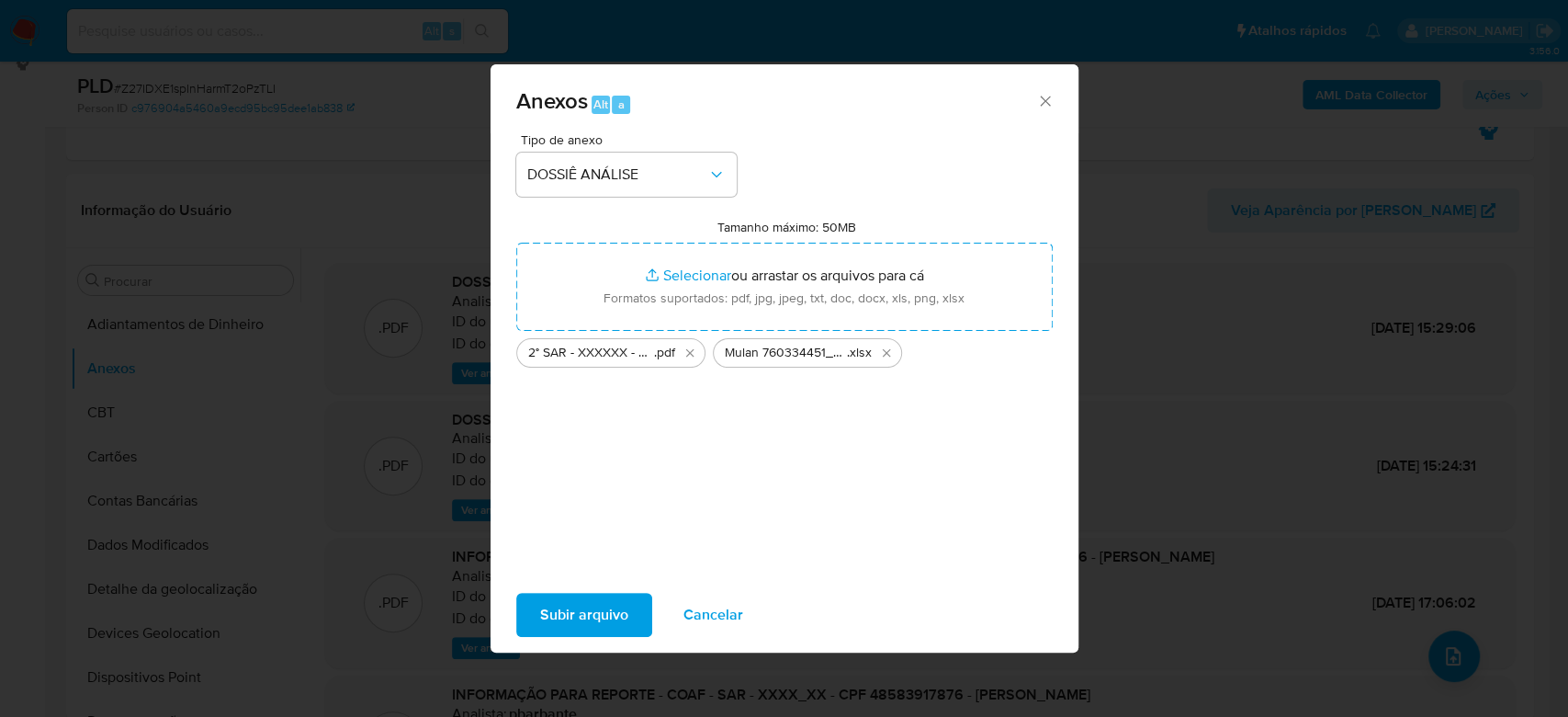
click at [546, 618] on span "Subir arquivo" at bounding box center [584, 614] width 88 height 40
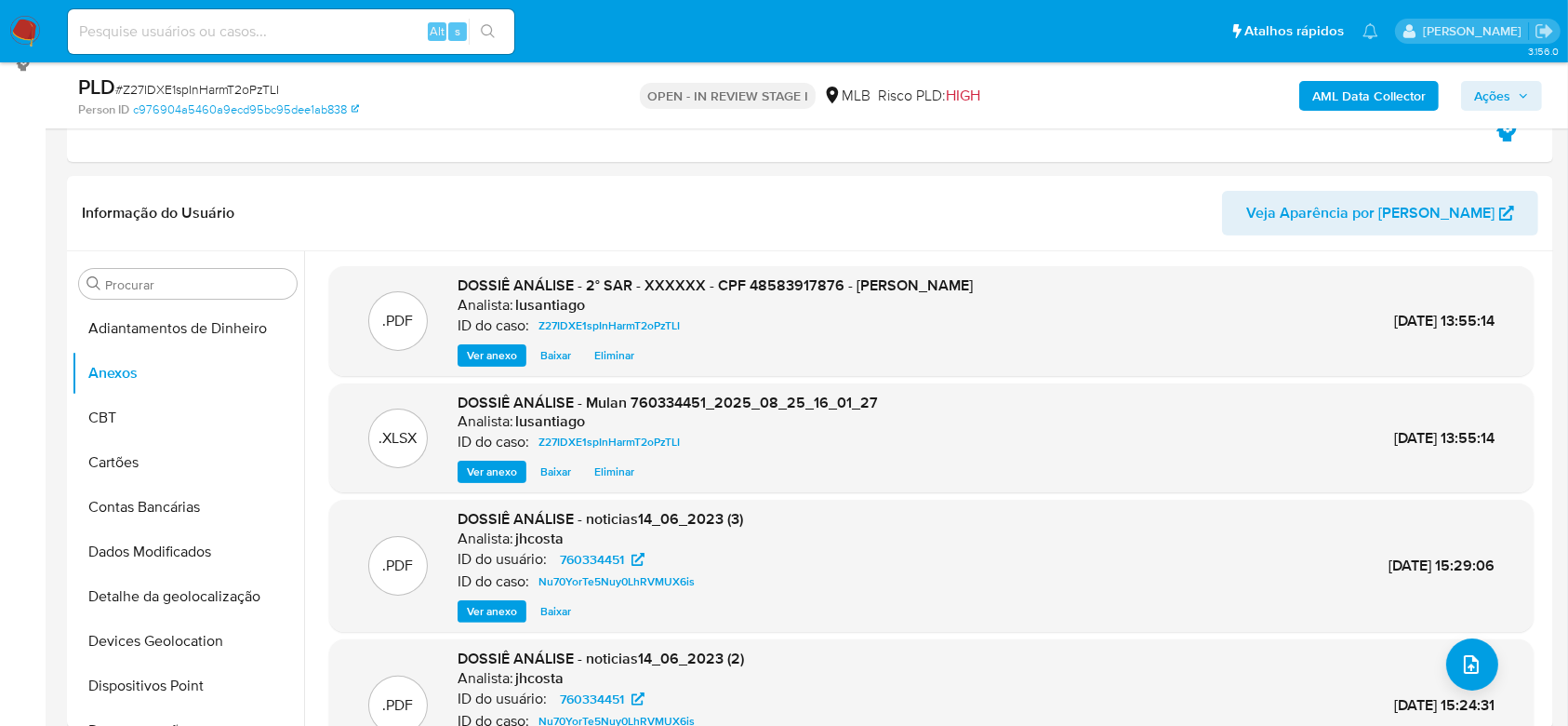
click at [1531, 87] on button "Ações" at bounding box center [1502, 96] width 81 height 30
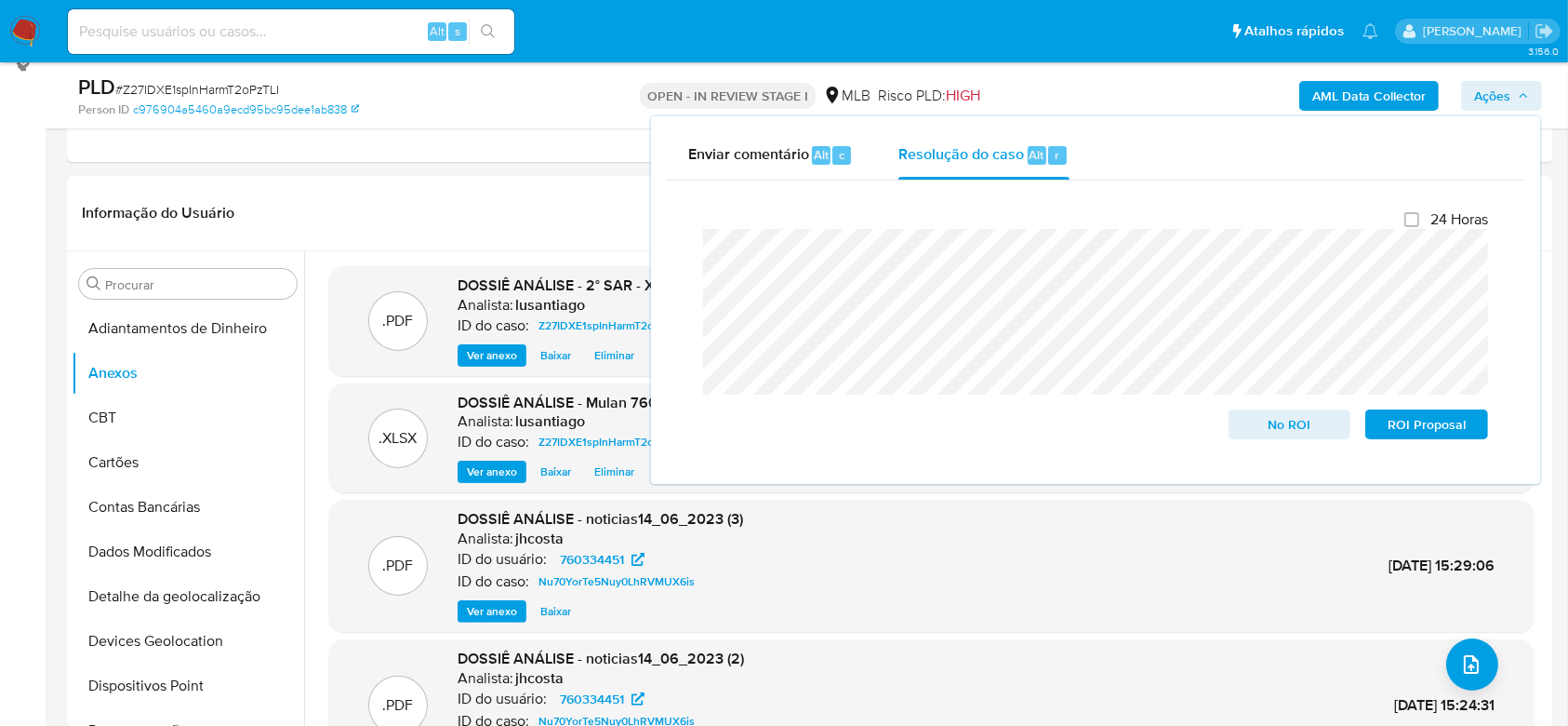
click at [1516, 98] on span "Ações" at bounding box center [1501, 96] width 54 height 26
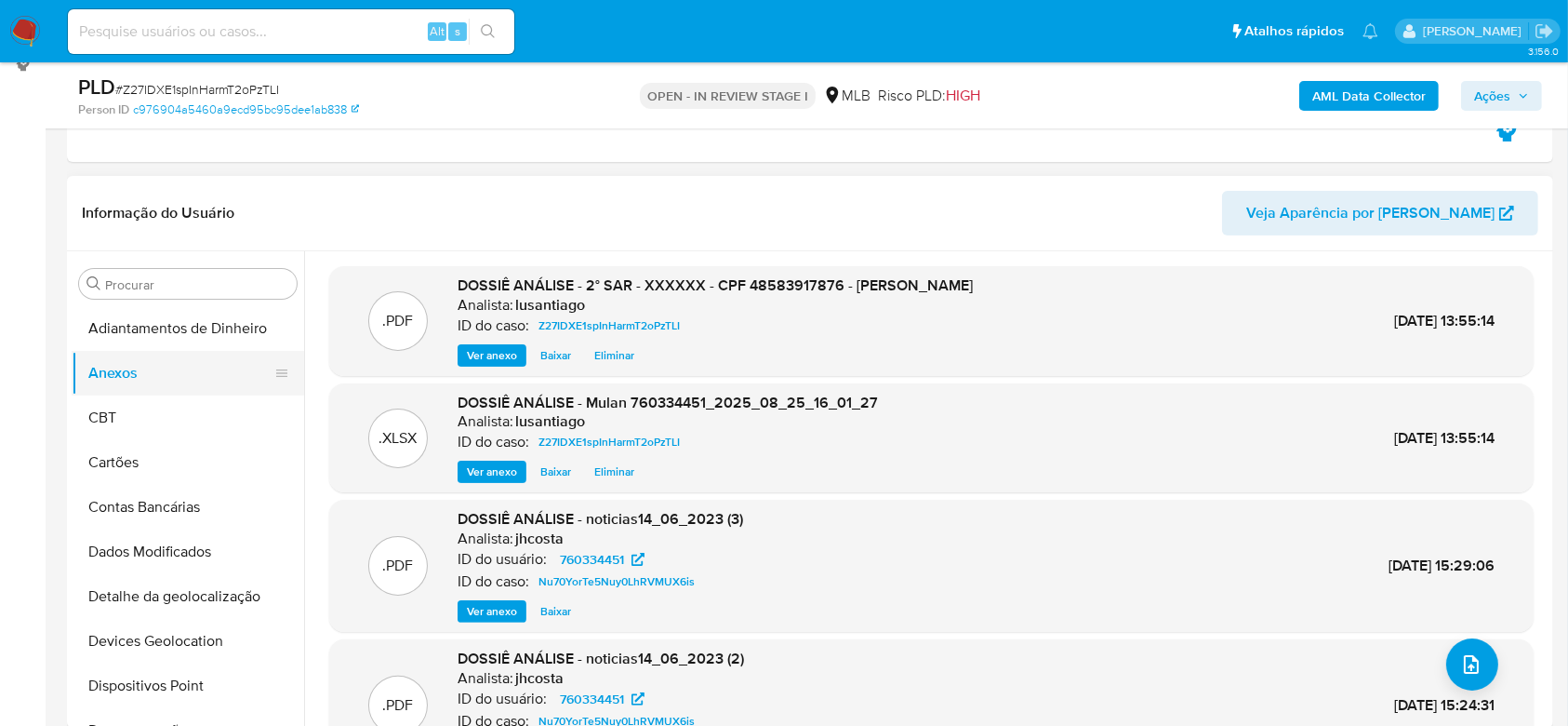
drag, startPoint x: 163, startPoint y: 409, endPoint x: 162, endPoint y: 392, distance: 17.0
click at [163, 409] on button "CBT" at bounding box center [187, 417] width 233 height 45
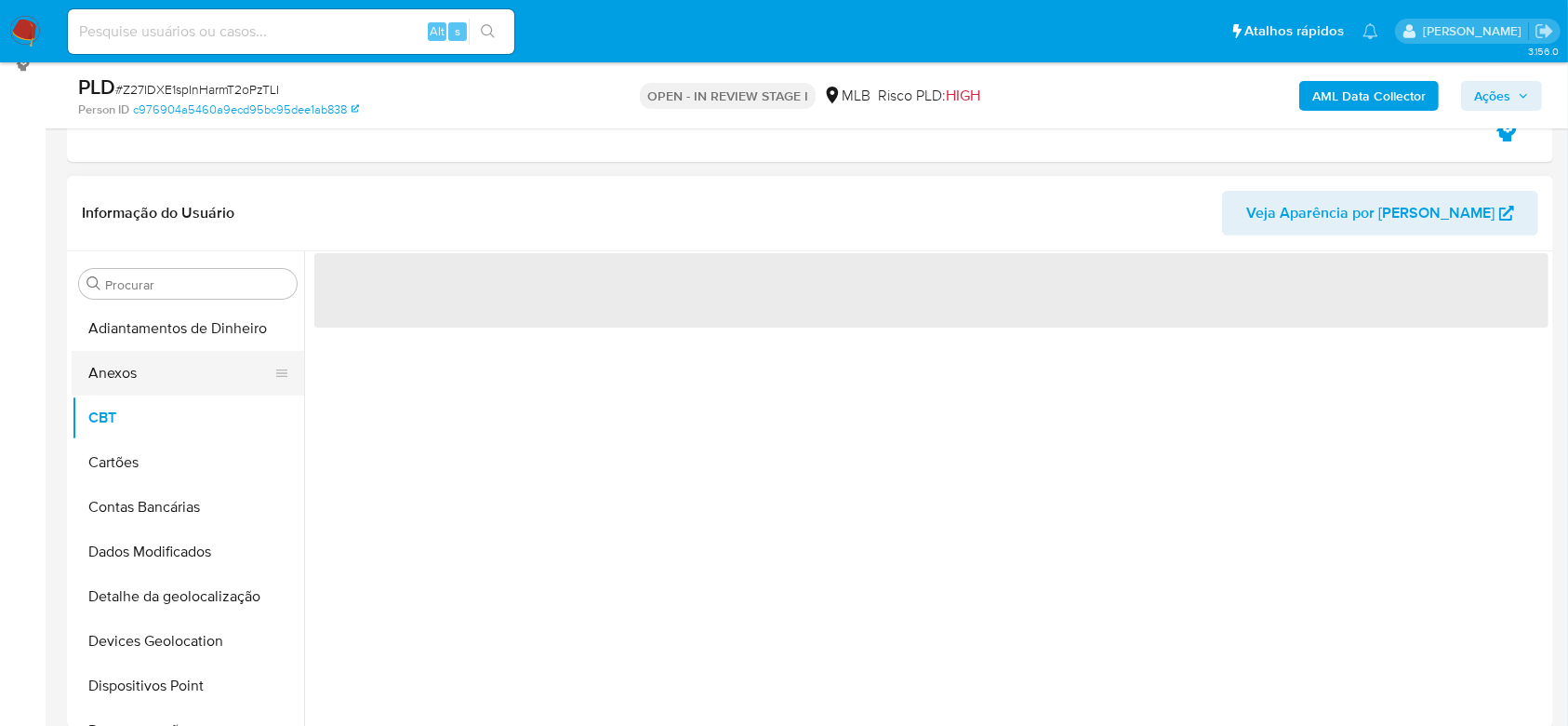
click at [157, 368] on button "Anexos" at bounding box center [180, 372] width 218 height 45
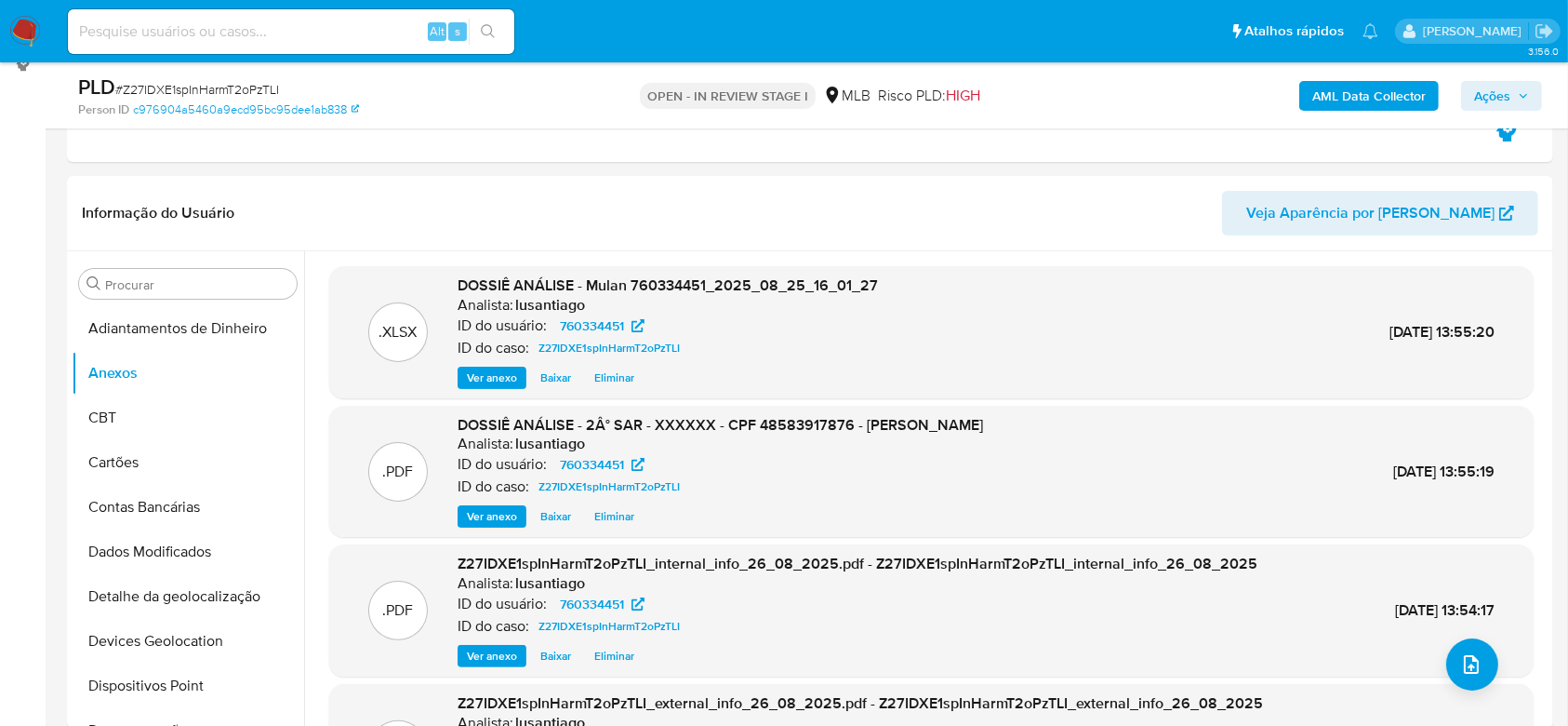
click at [1486, 98] on span "Ações" at bounding box center [1492, 96] width 37 height 30
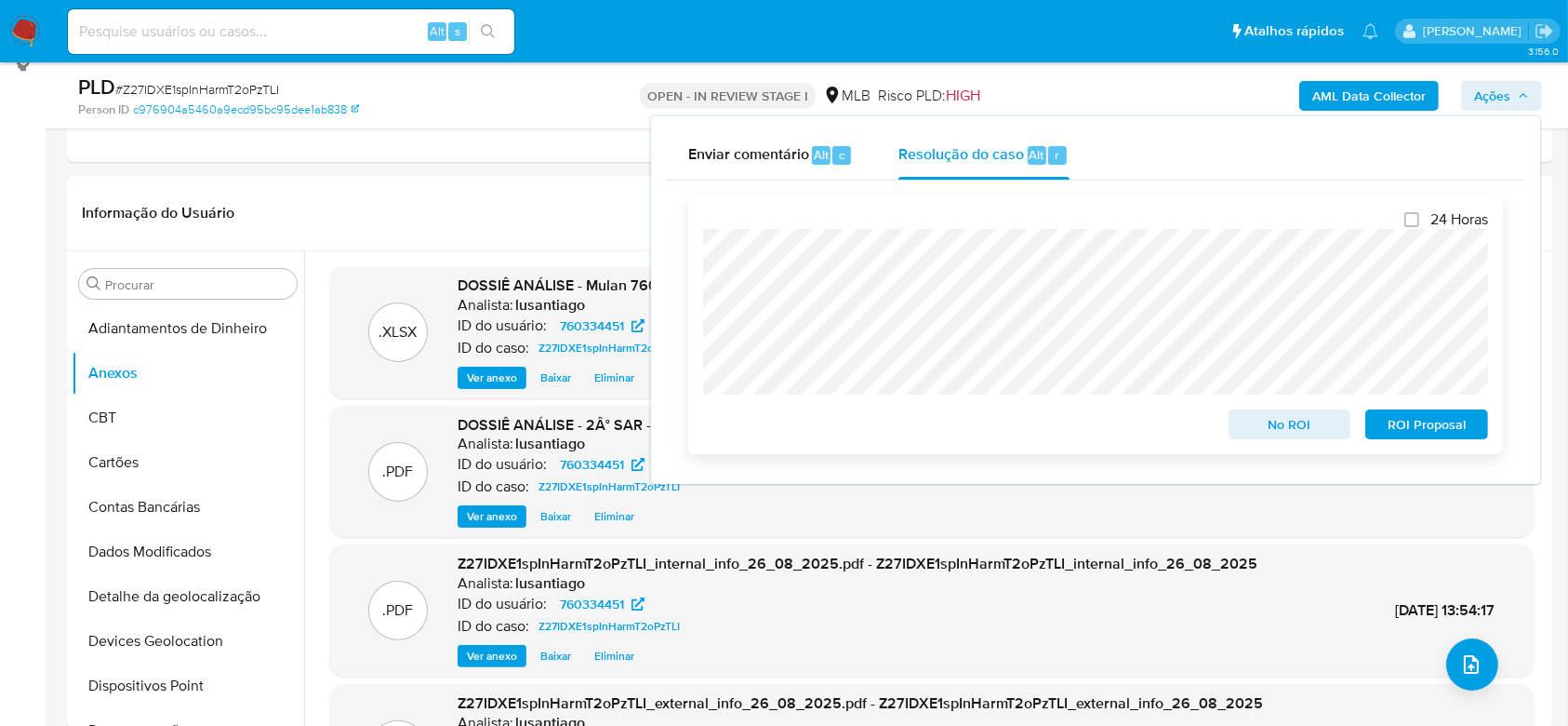
click at [1396, 429] on span "ROI Proposal" at bounding box center [1426, 424] width 97 height 26
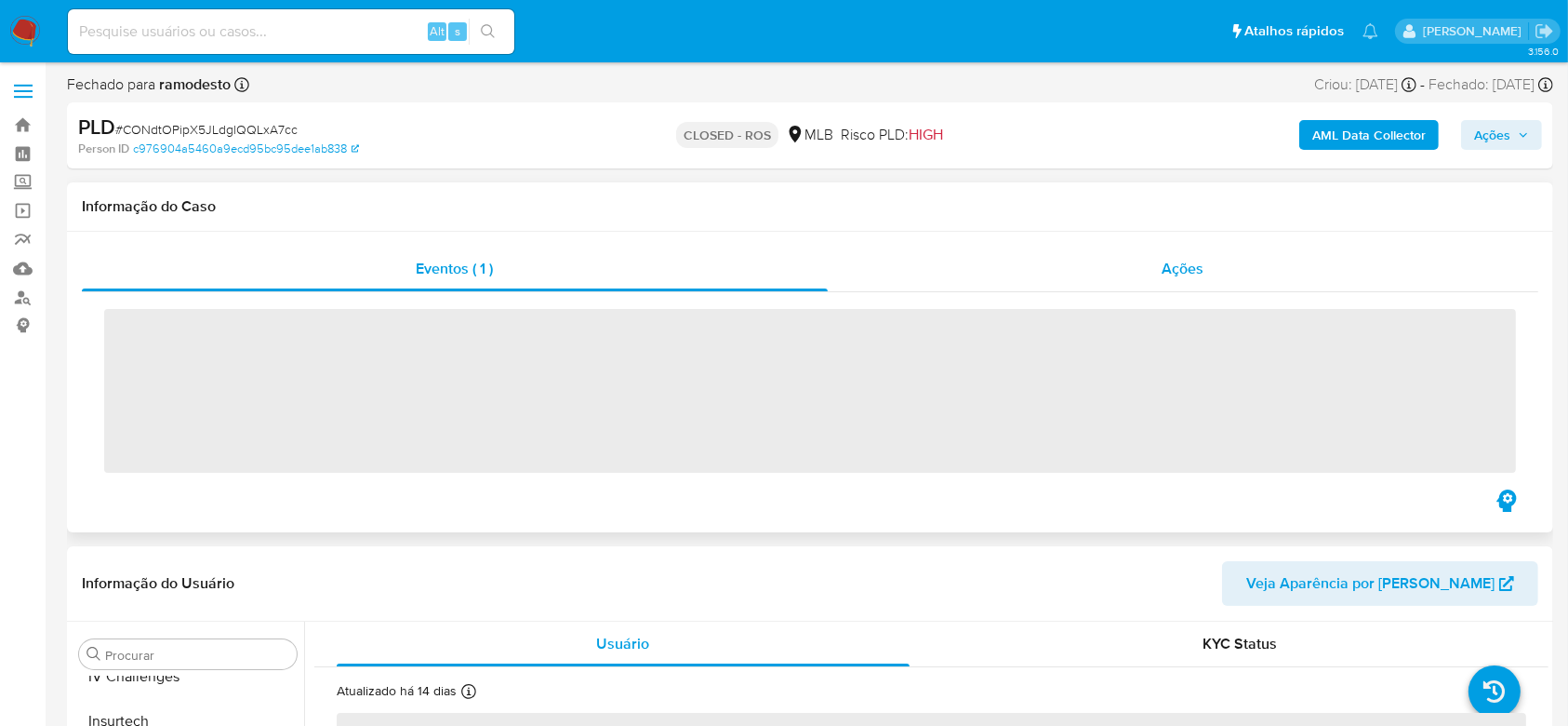
scroll to position [831, 0]
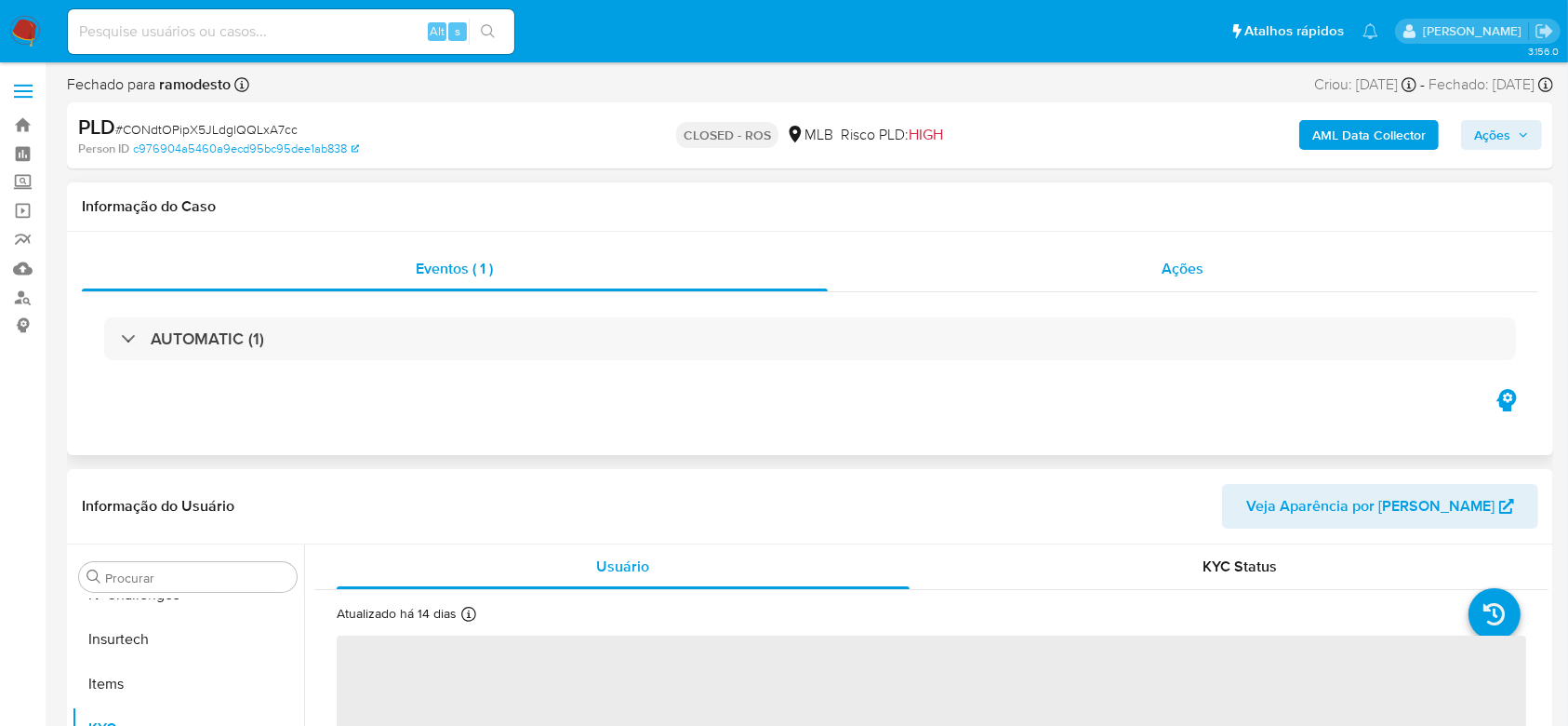
click at [972, 271] on div "Ações" at bounding box center [1183, 268] width 711 height 45
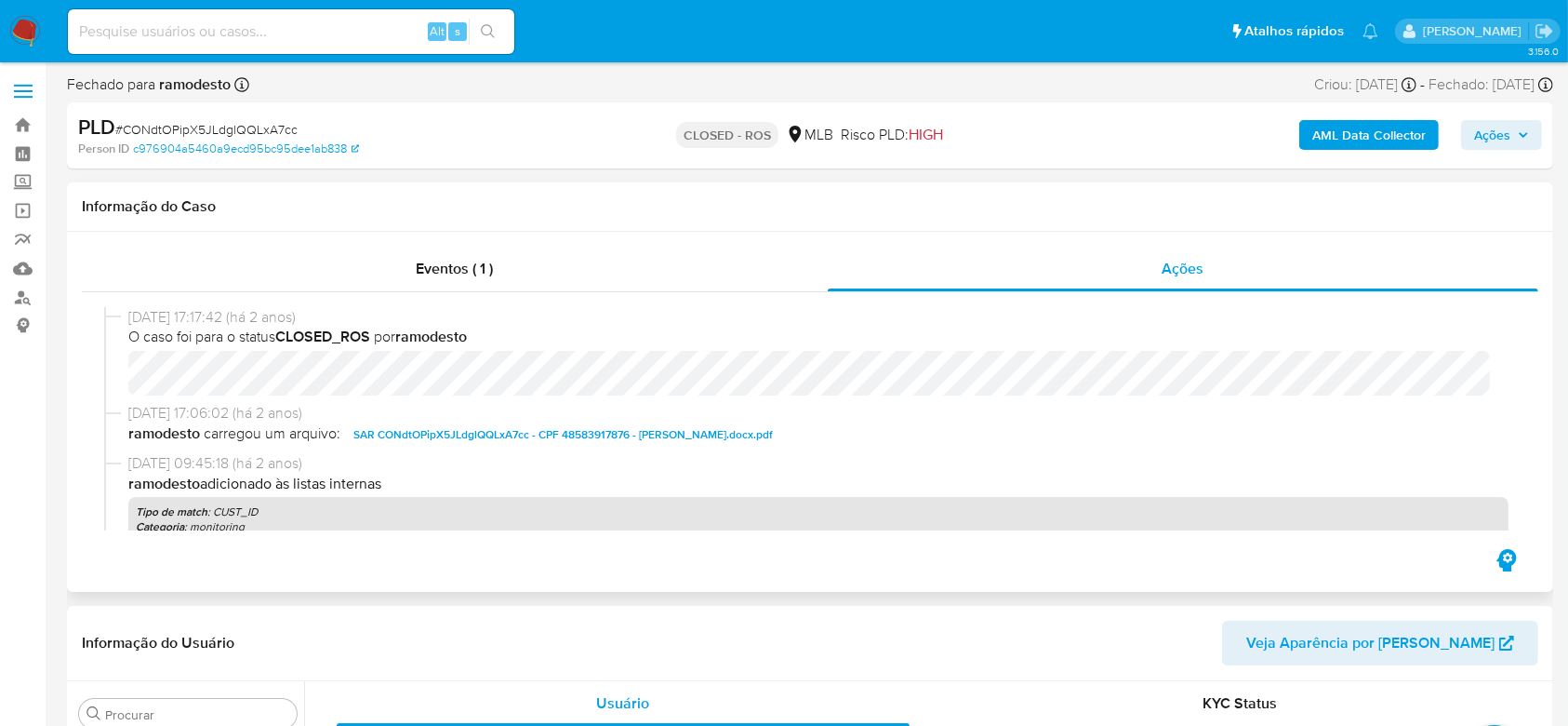
select select "10"
drag, startPoint x: 126, startPoint y: 320, endPoint x: 207, endPoint y: 321, distance: 81.0
click at [207, 321] on div "[DATE] 17:17:42 (há 2 anos) O caso foi para o status CLOSED_ROS por ramodesto" at bounding box center [810, 355] width 1412 height 96
copy span "[DATE]"
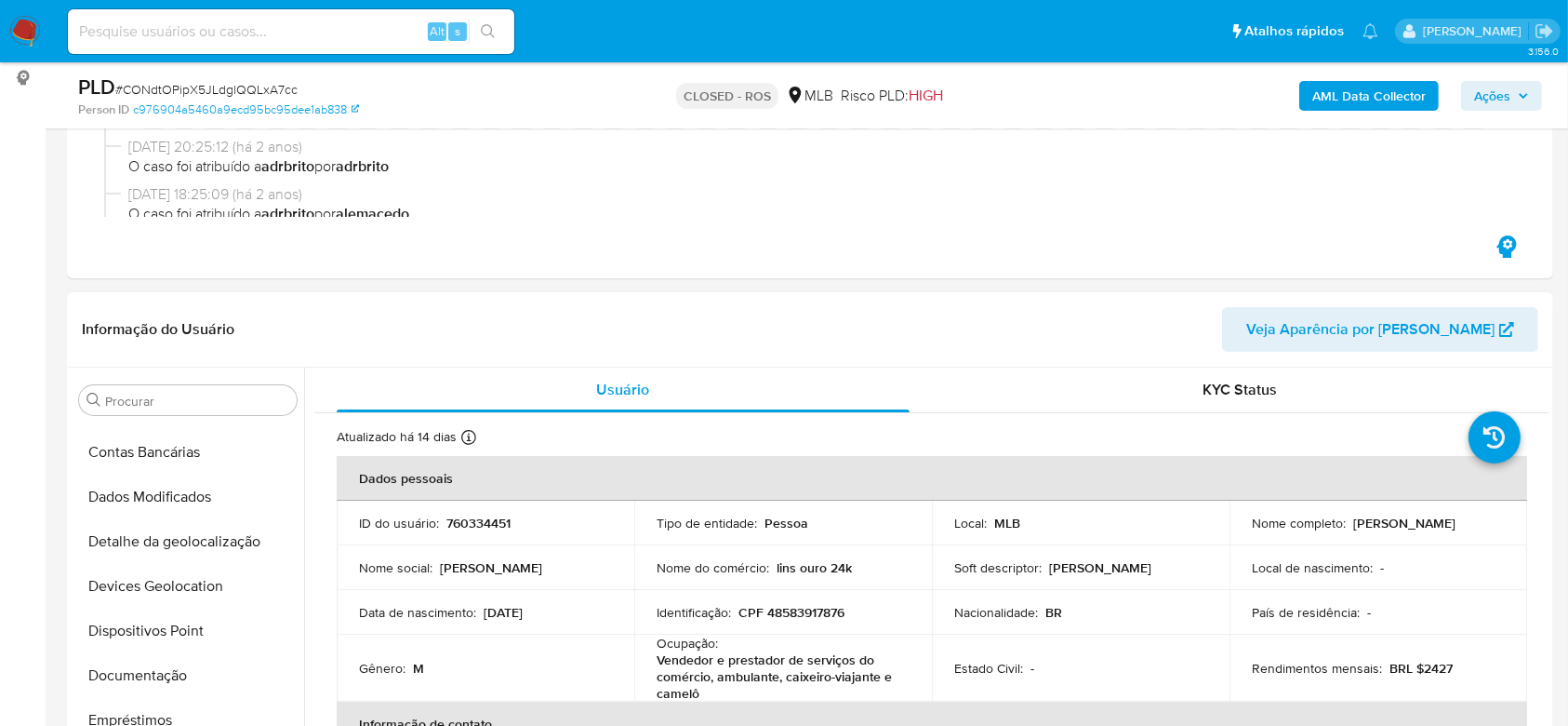
scroll to position [0, 0]
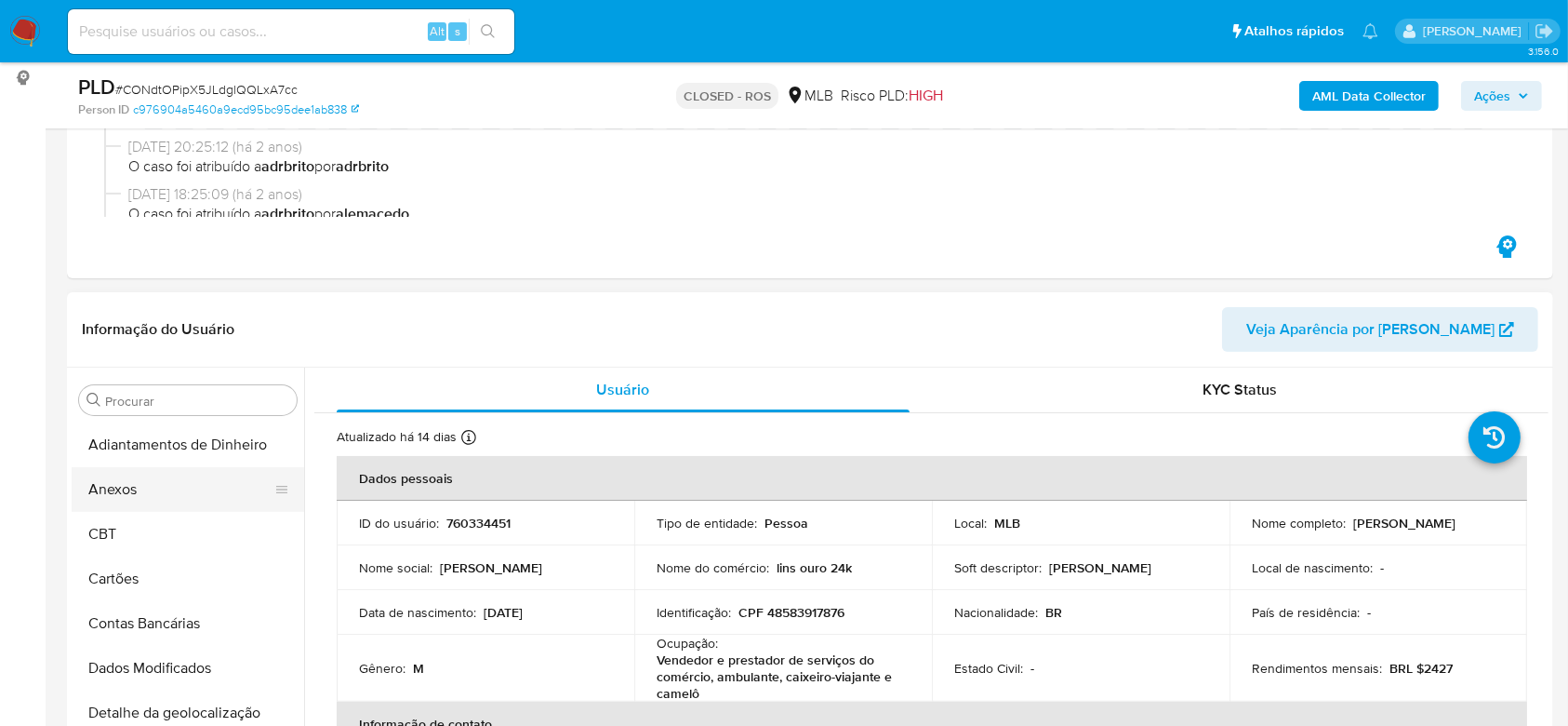
click at [145, 483] on button "Anexos" at bounding box center [180, 489] width 218 height 45
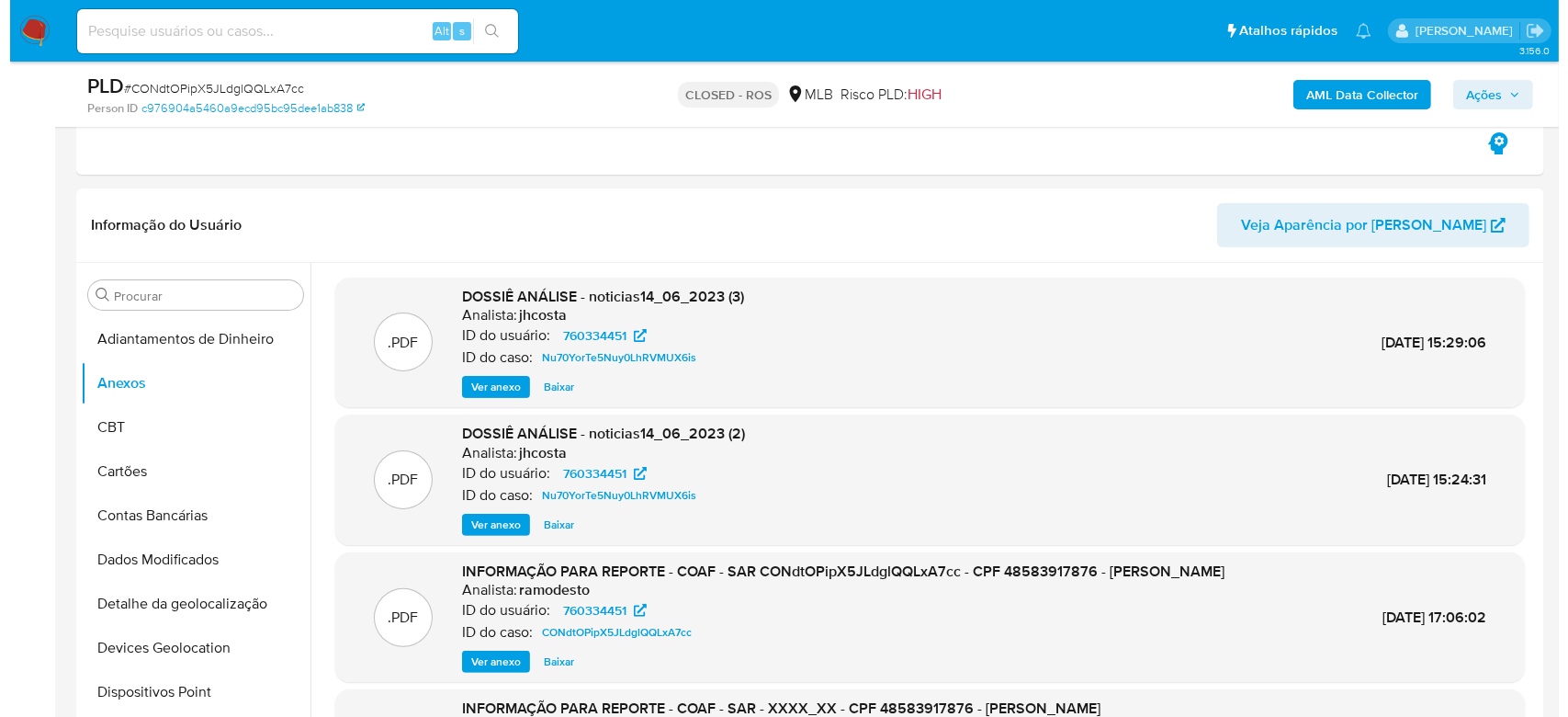
scroll to position [368, 0]
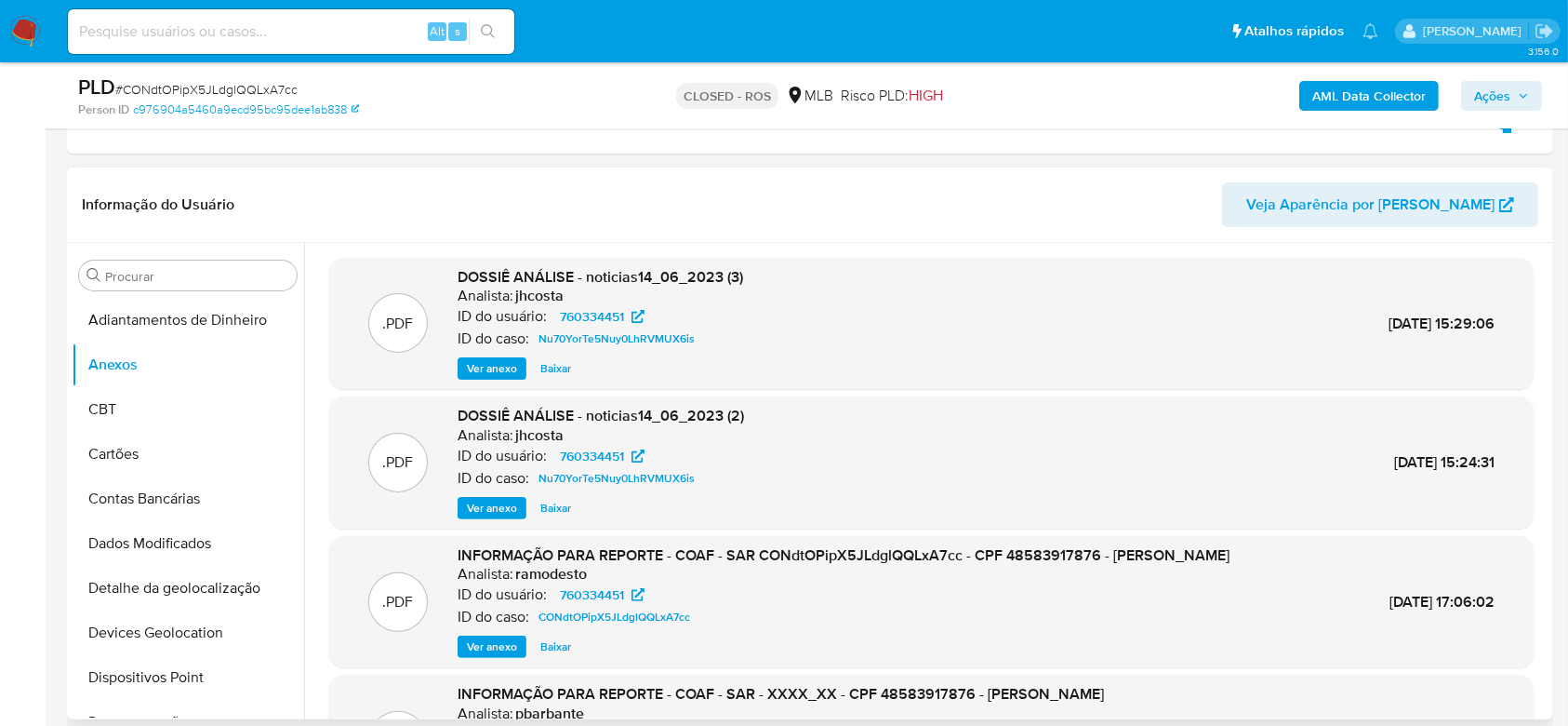
click at [488, 656] on span "Ver anexo" at bounding box center [492, 647] width 50 height 19
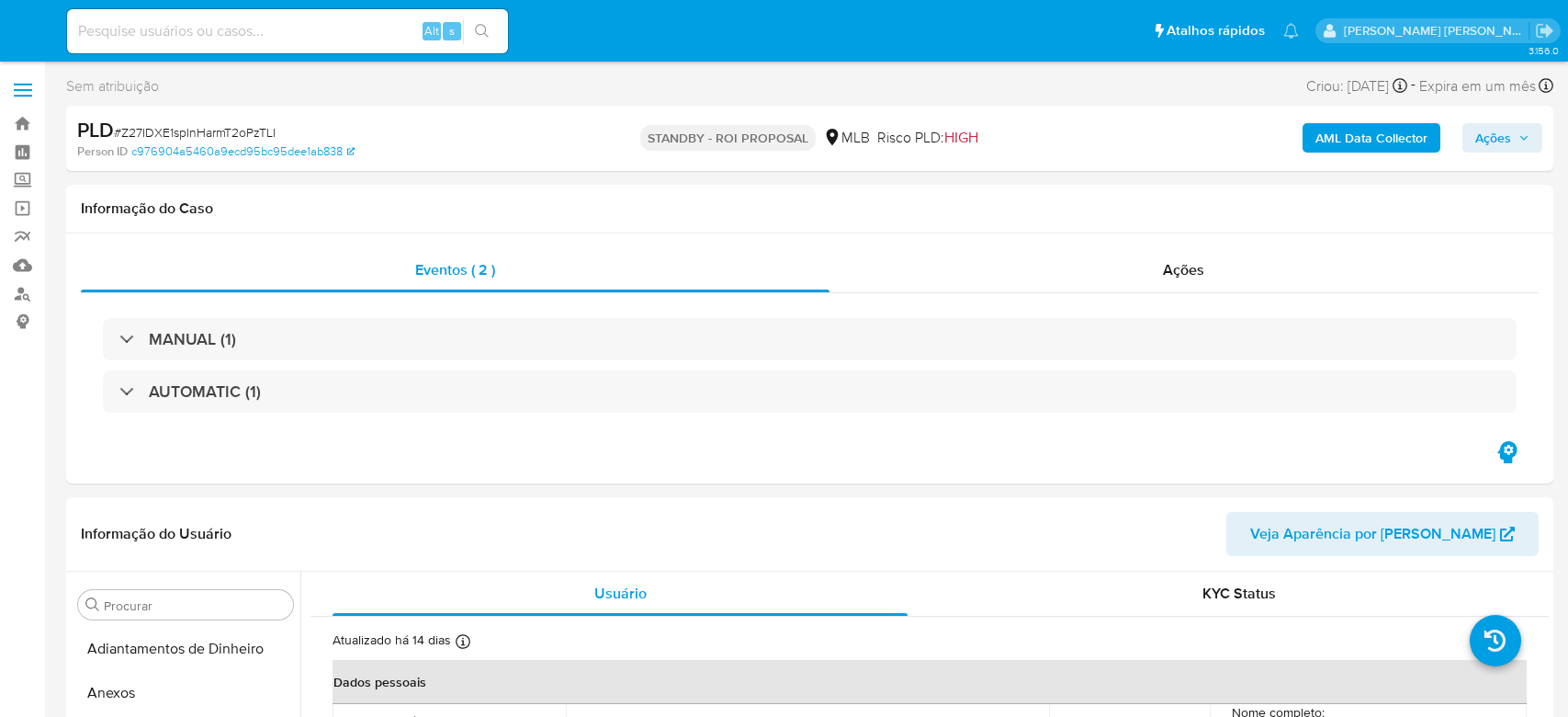
select select "10"
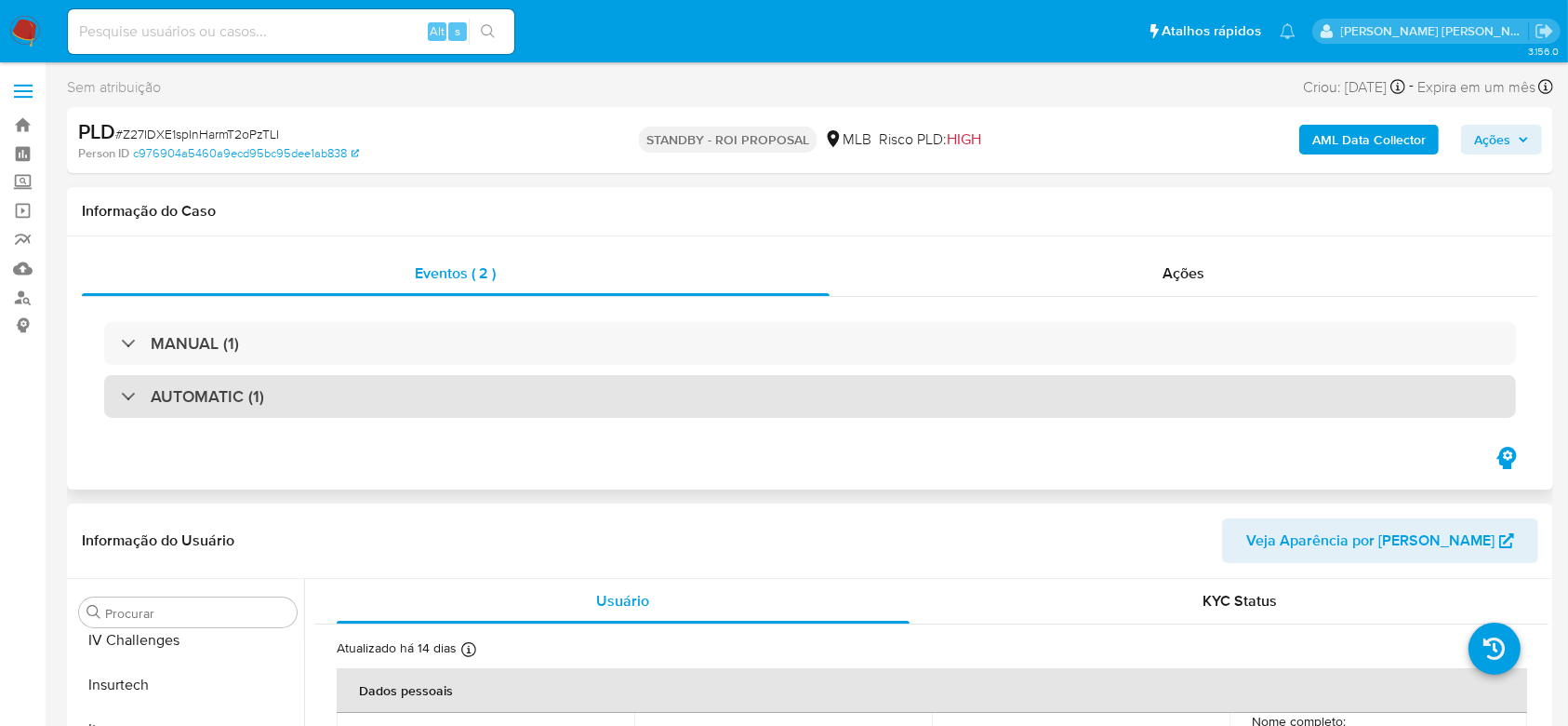
scroll to position [831, 0]
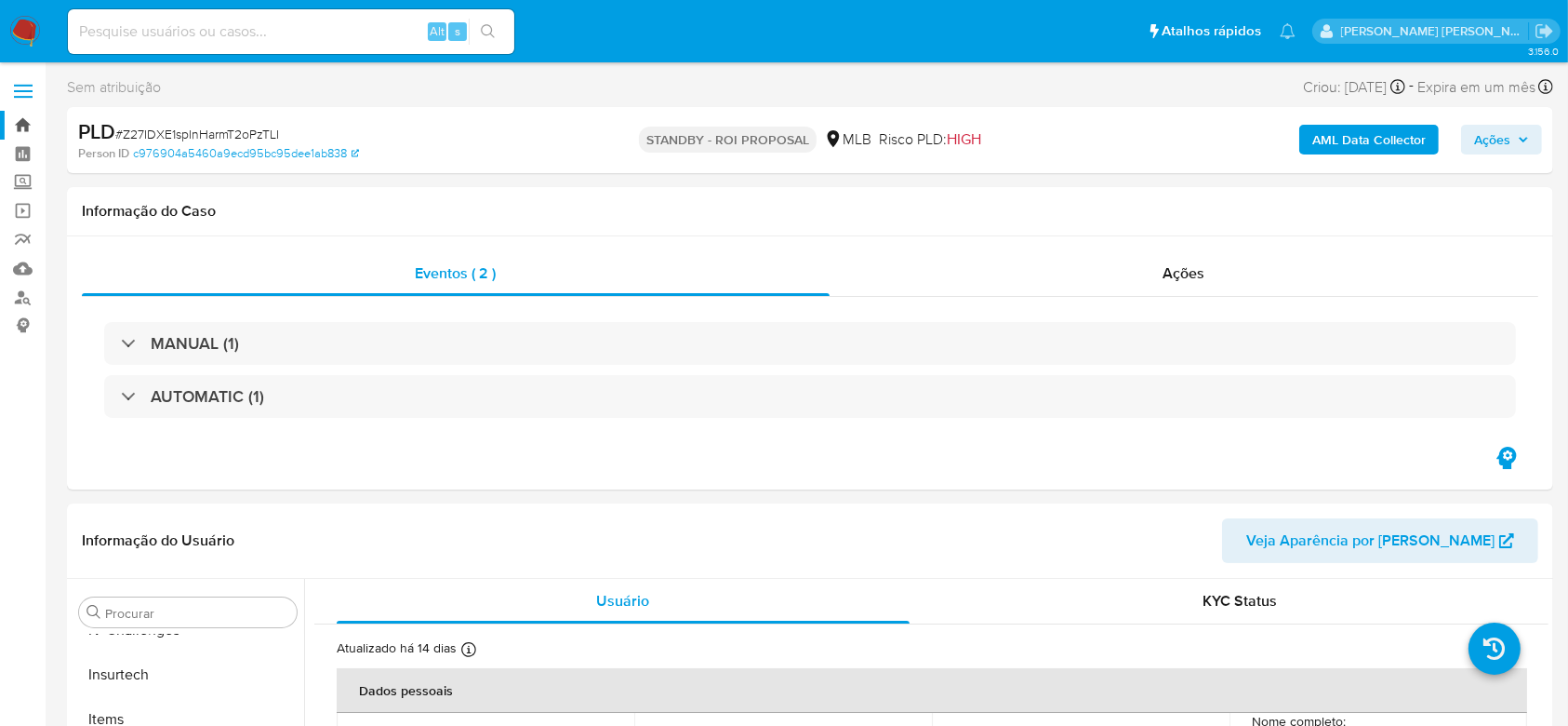
click at [24, 131] on link "Bandeja" at bounding box center [111, 125] width 222 height 29
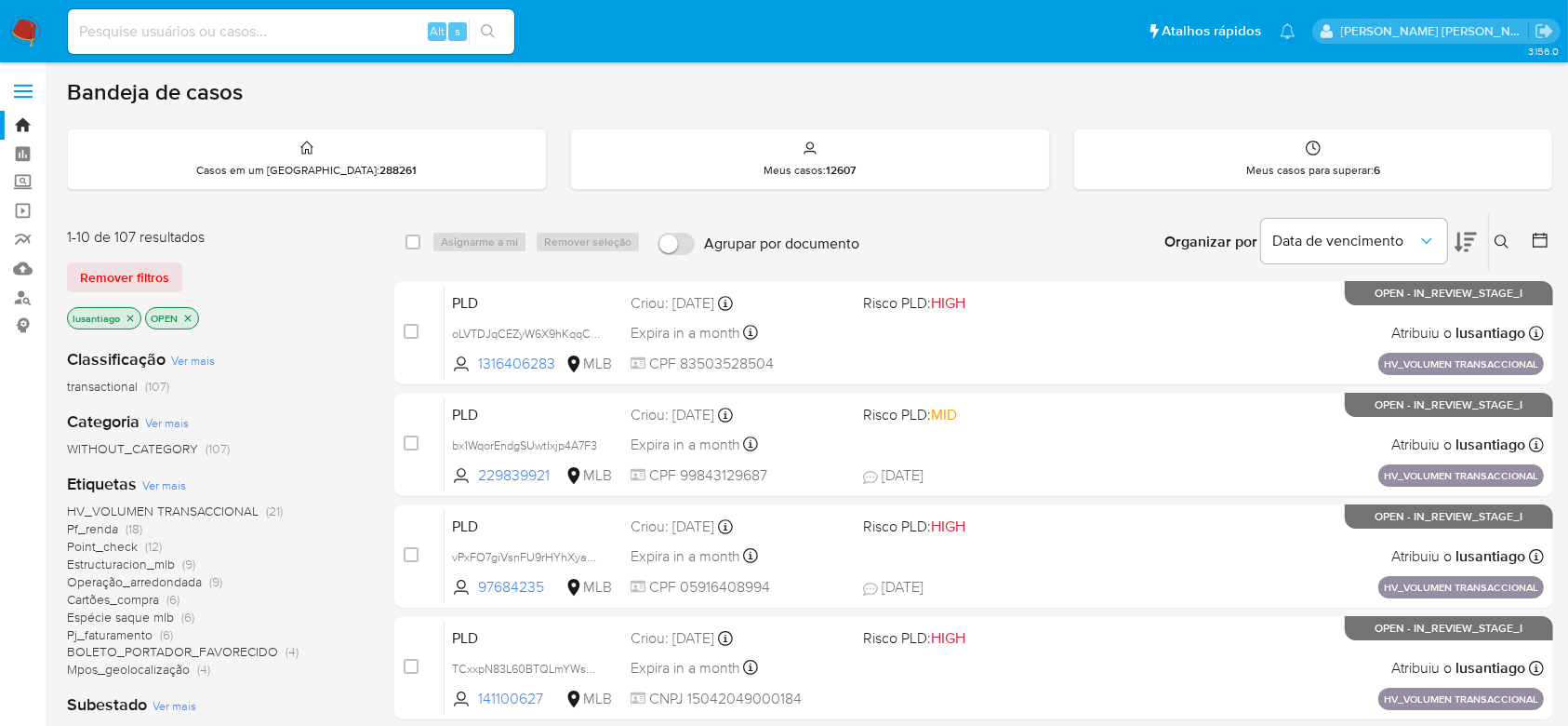
click at [272, 41] on input at bounding box center [291, 32] width 446 height 24
paste input "89270464"
type input "89270464"
click at [505, 22] on button "search-icon" at bounding box center [487, 32] width 39 height 26
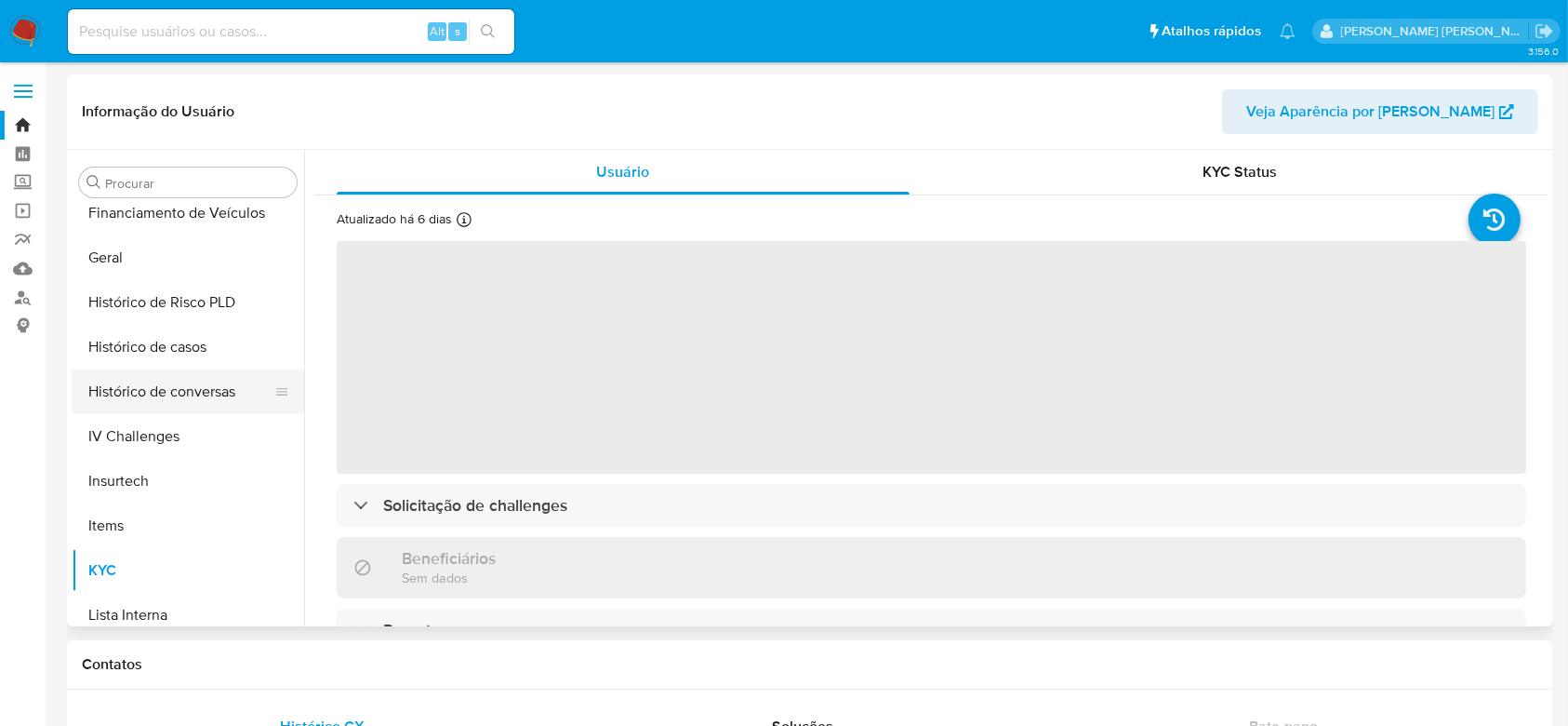
scroll to position [582, 0]
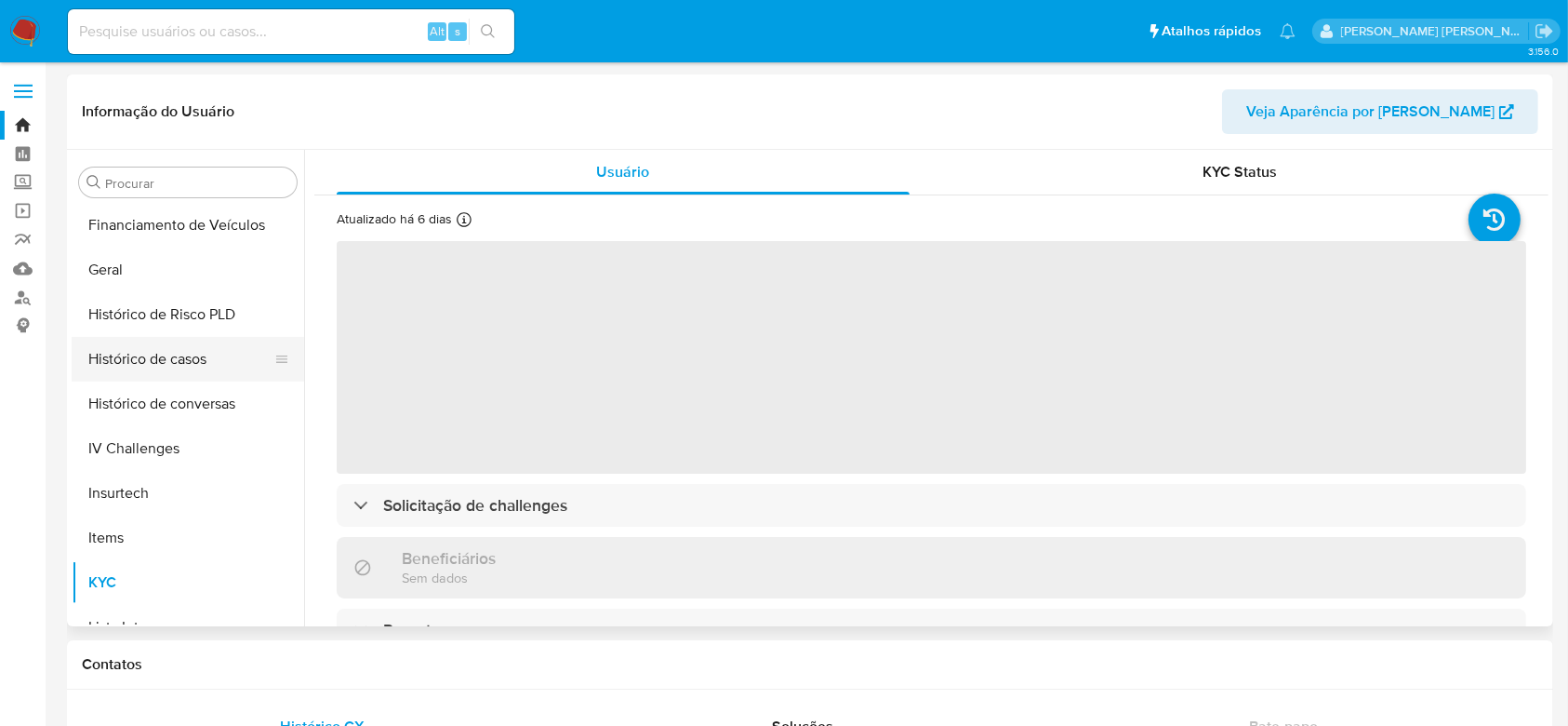
click at [176, 367] on button "Histórico de casos" at bounding box center [180, 359] width 218 height 45
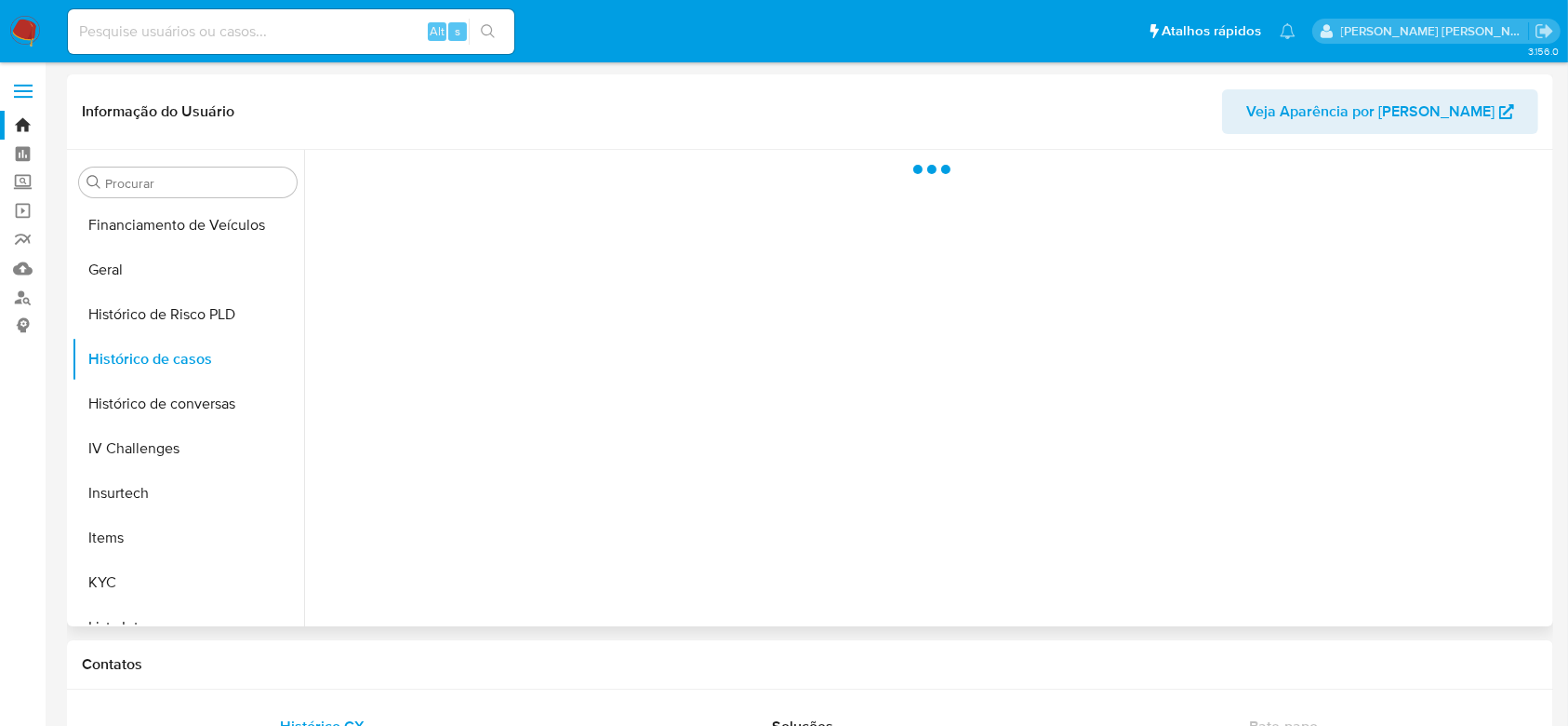
select select "10"
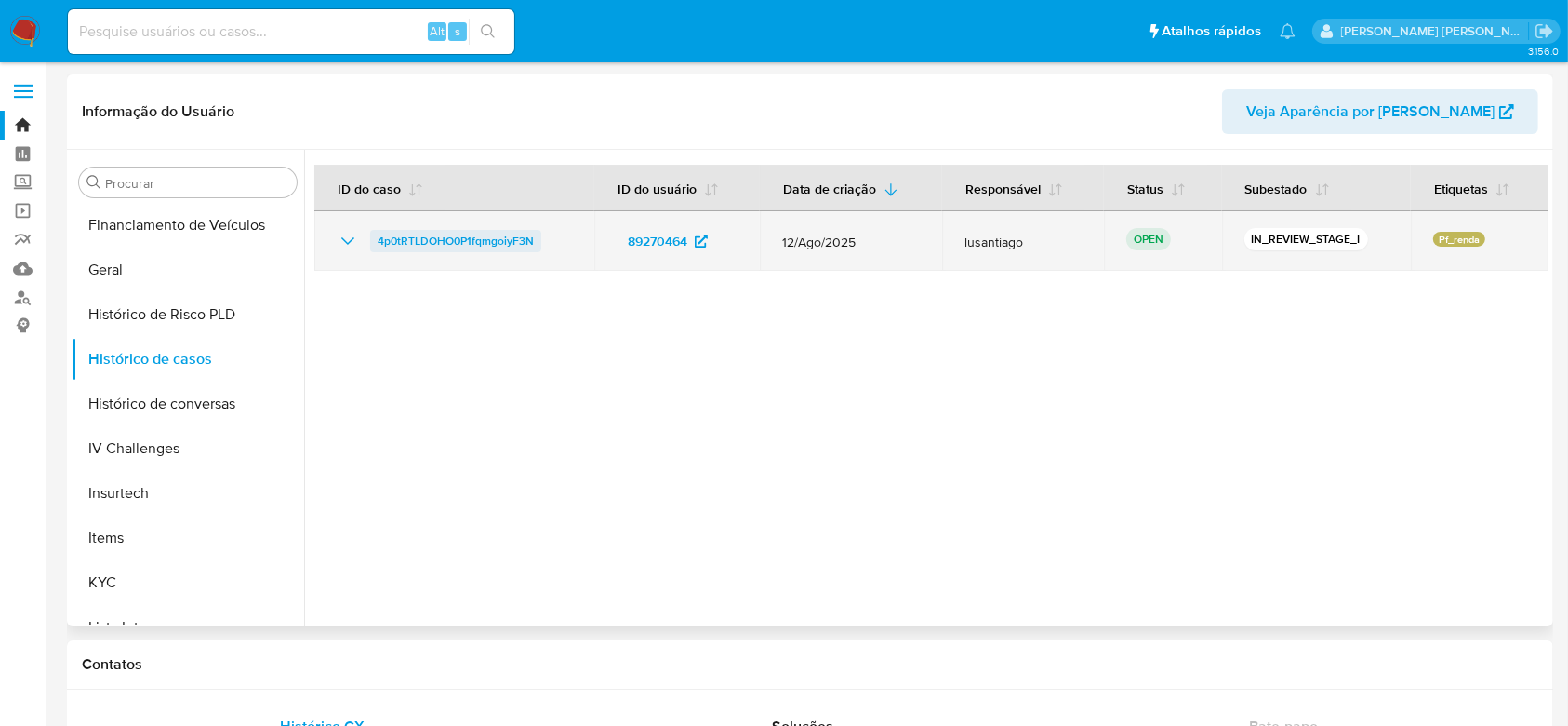
click at [502, 240] on span "4p0tRTLDOHO0P1fqmgoiyF3N" at bounding box center [455, 241] width 156 height 23
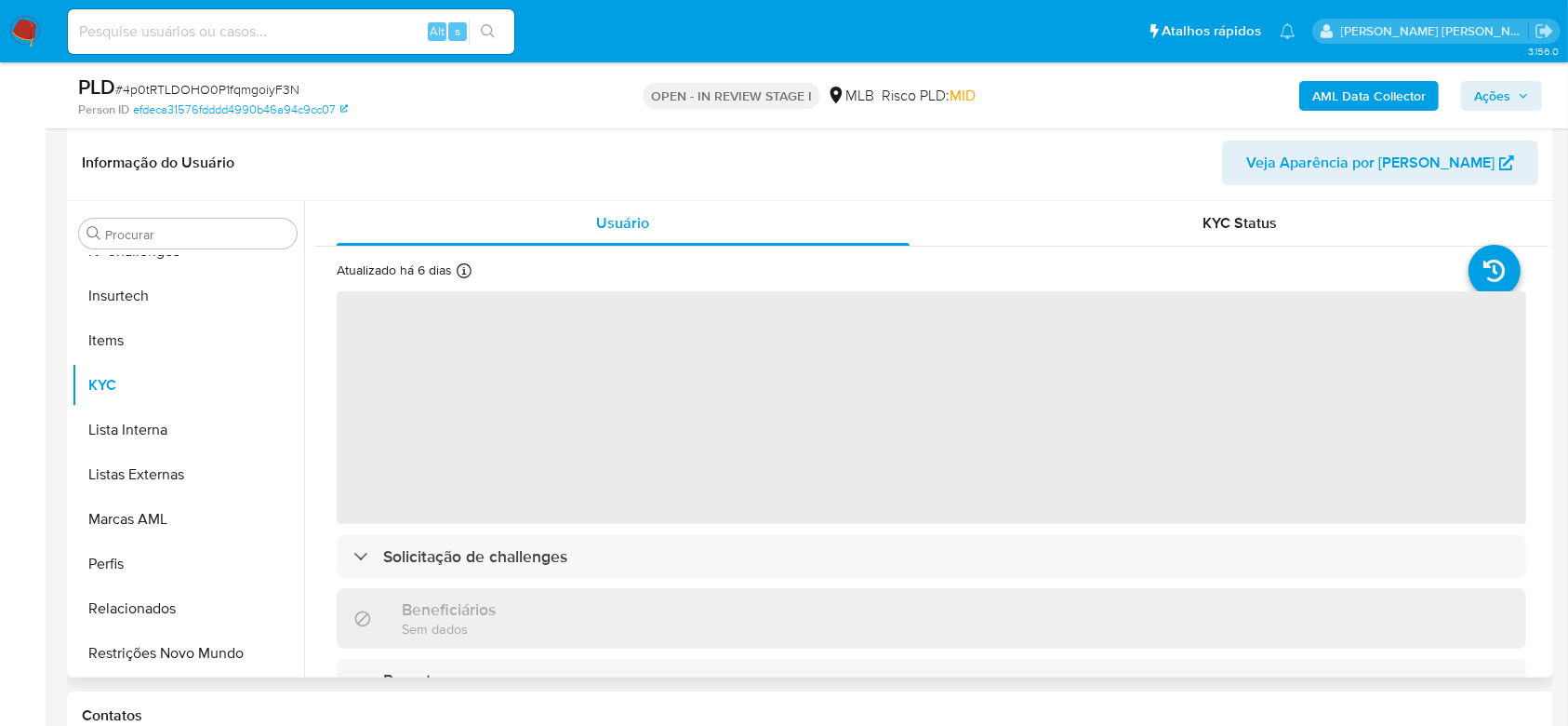
scroll to position [372, 0]
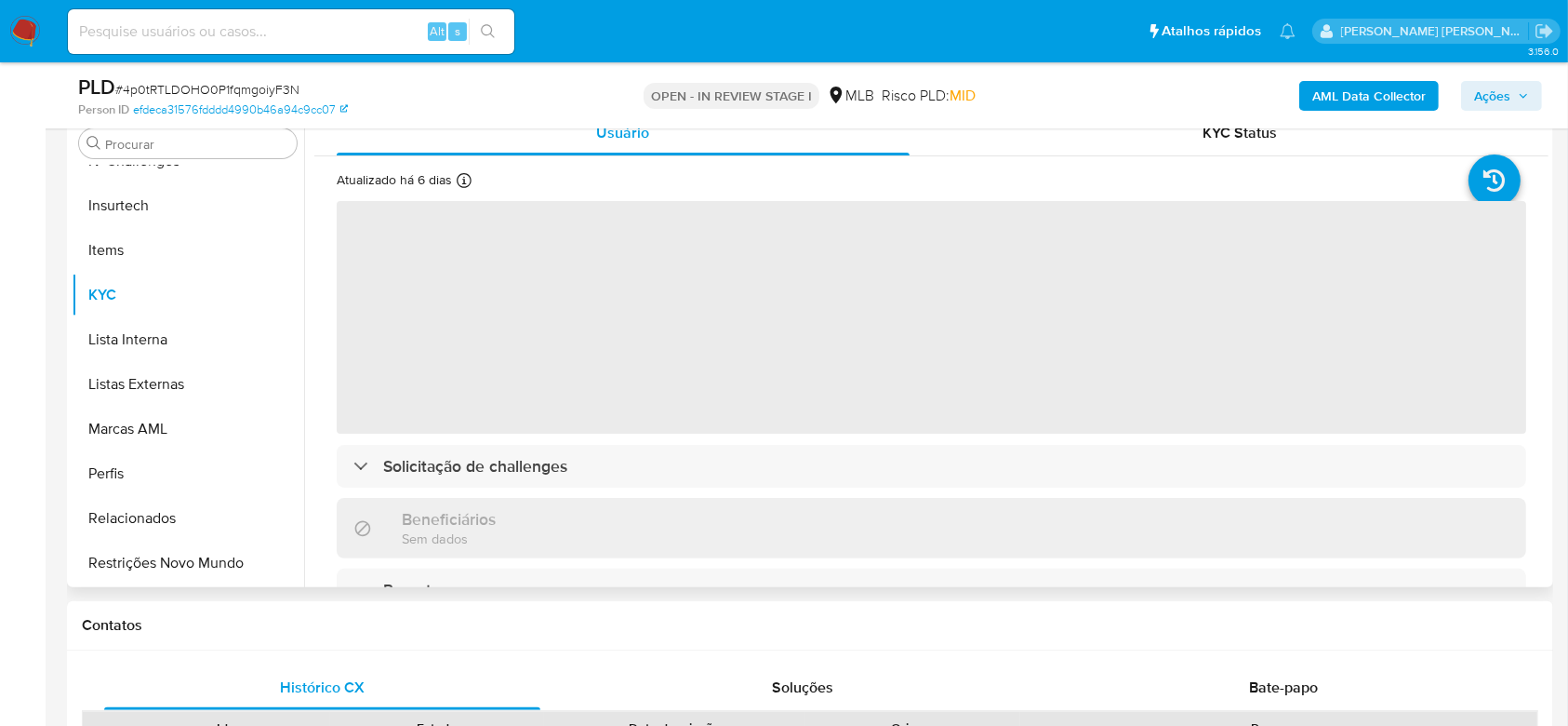
select select "10"
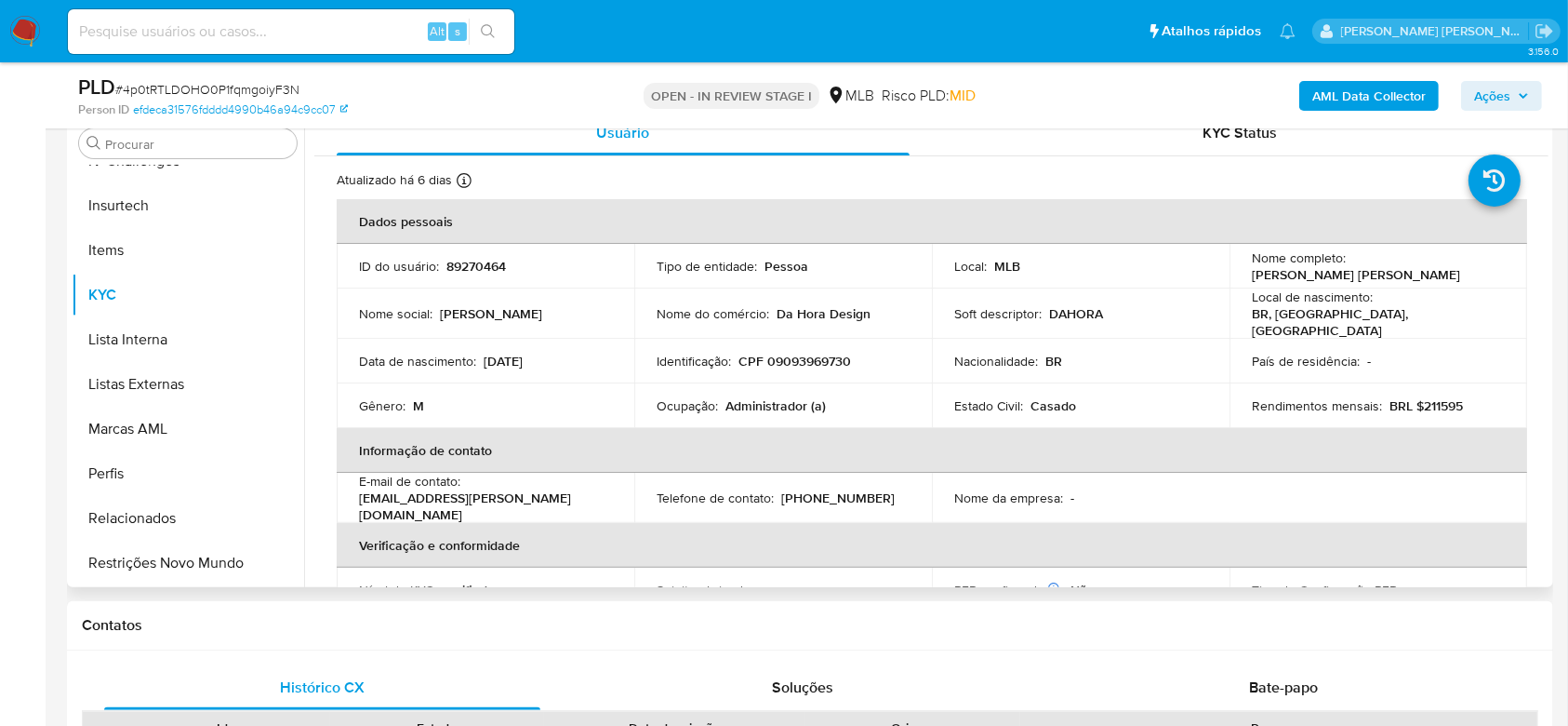
click at [811, 362] on p "CPF 09093969730" at bounding box center [795, 361] width 113 height 17
copy p "09093969730"
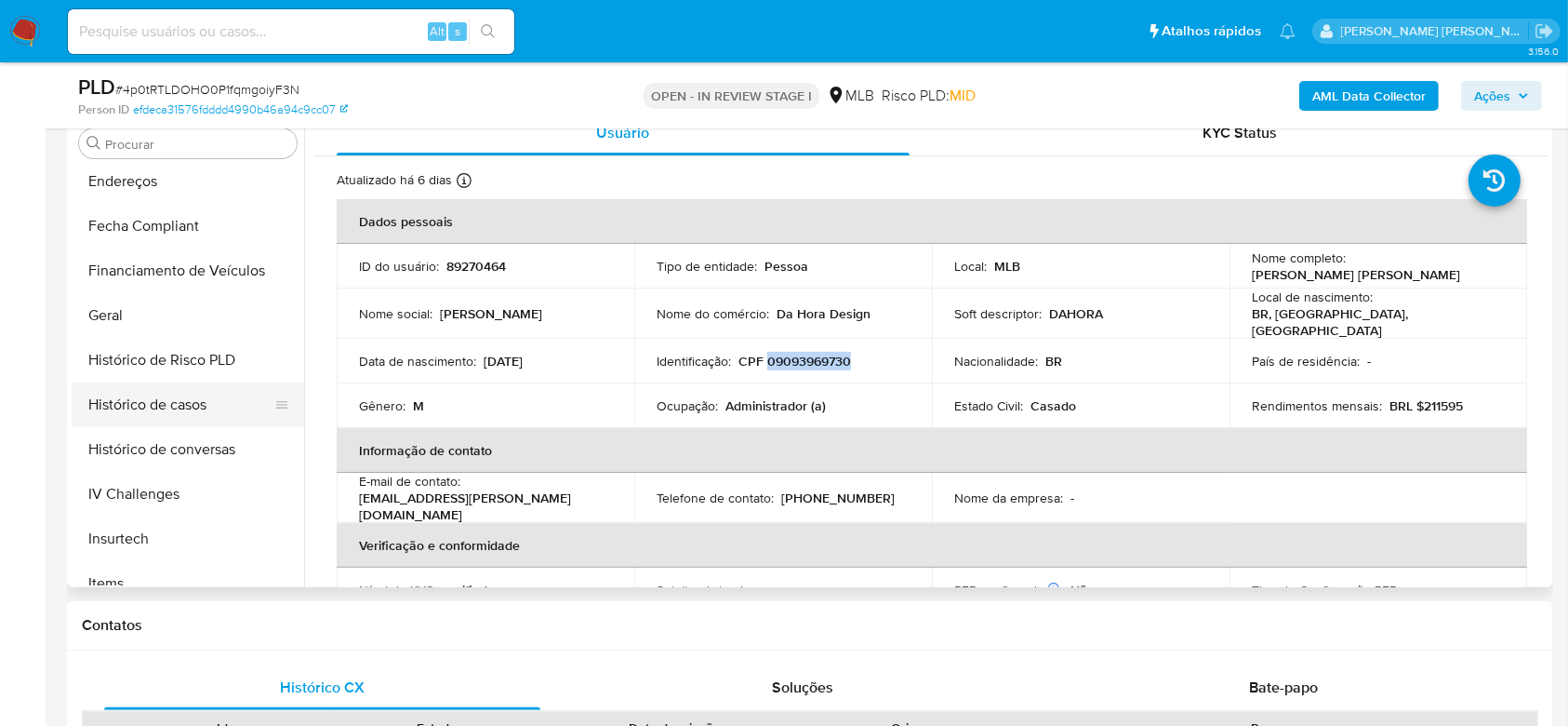
scroll to position [459, 0]
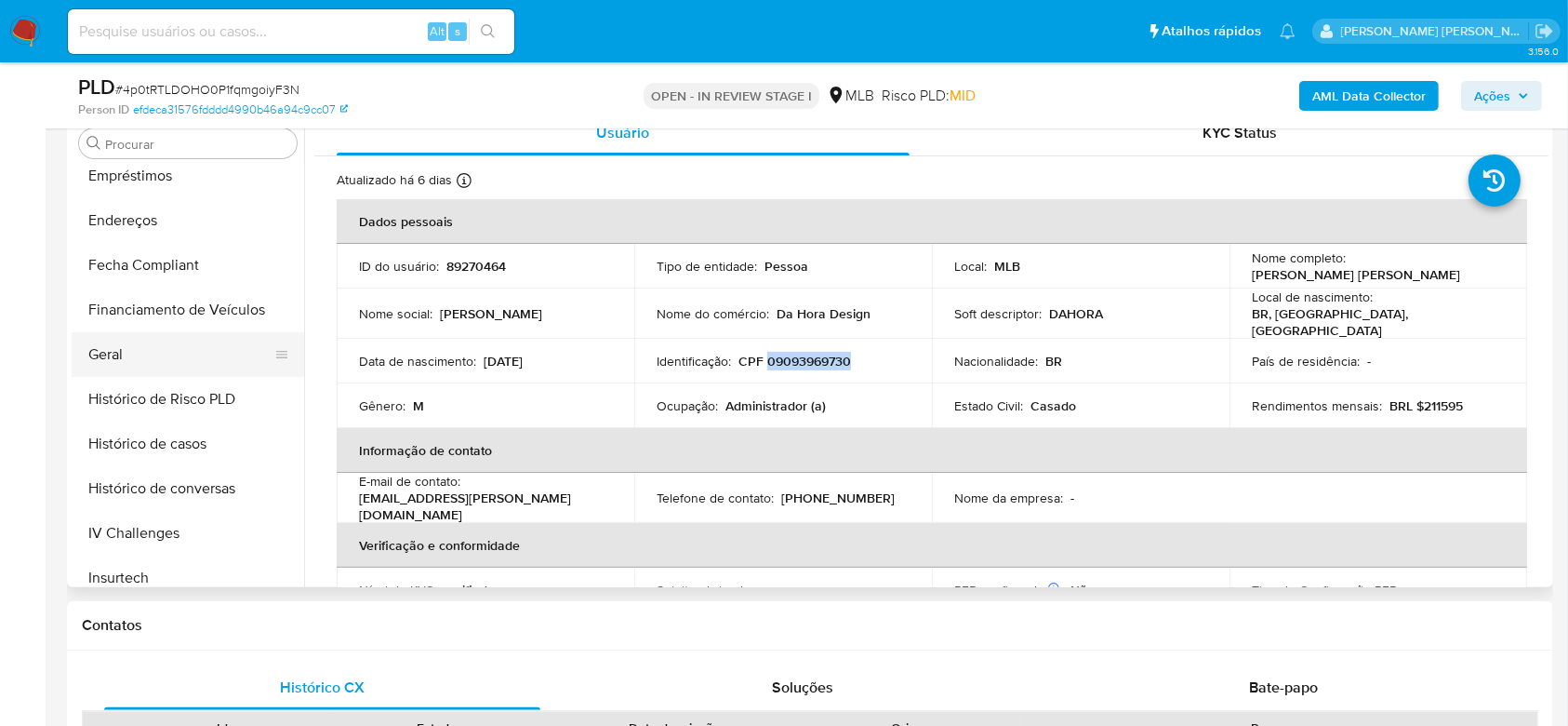
click at [168, 358] on button "Geral" at bounding box center [180, 354] width 218 height 45
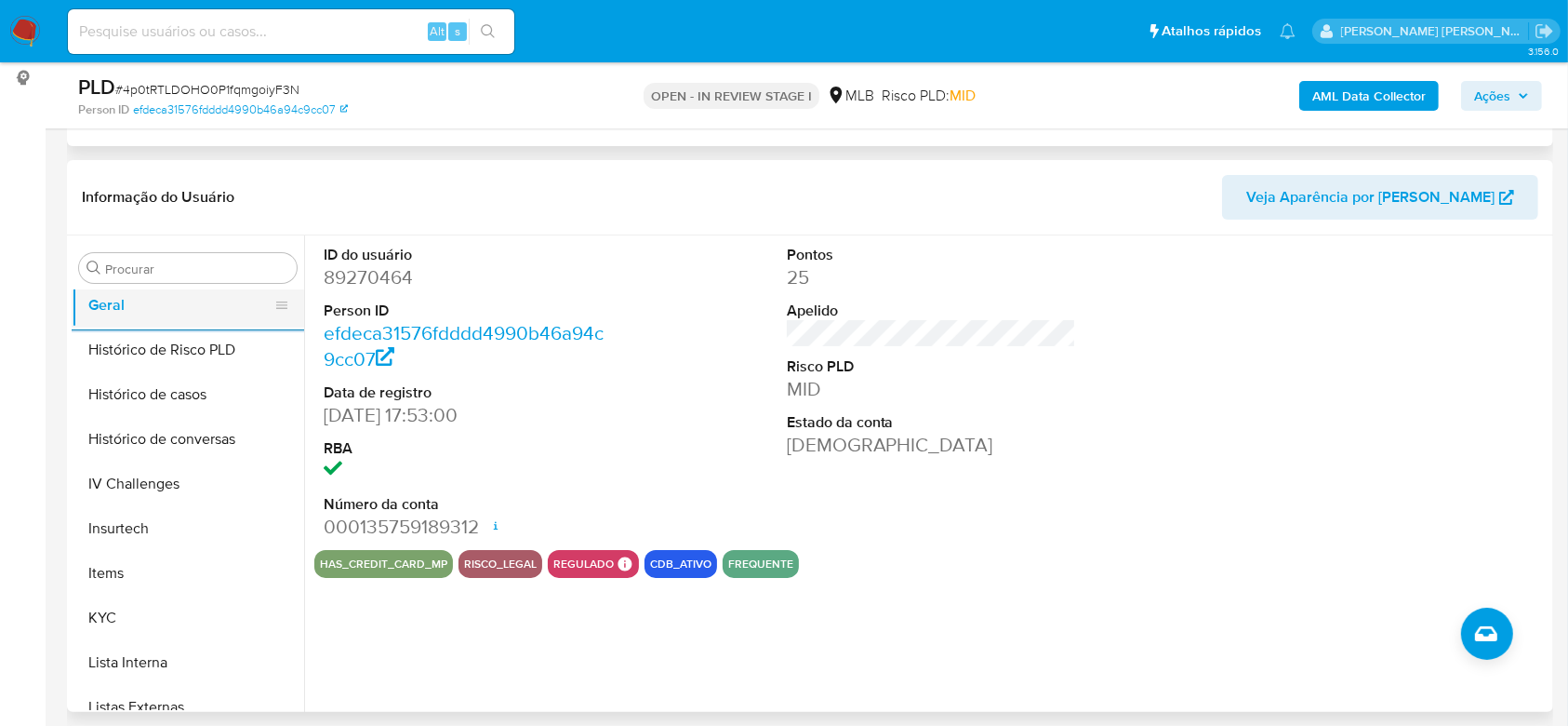
scroll to position [831, 0]
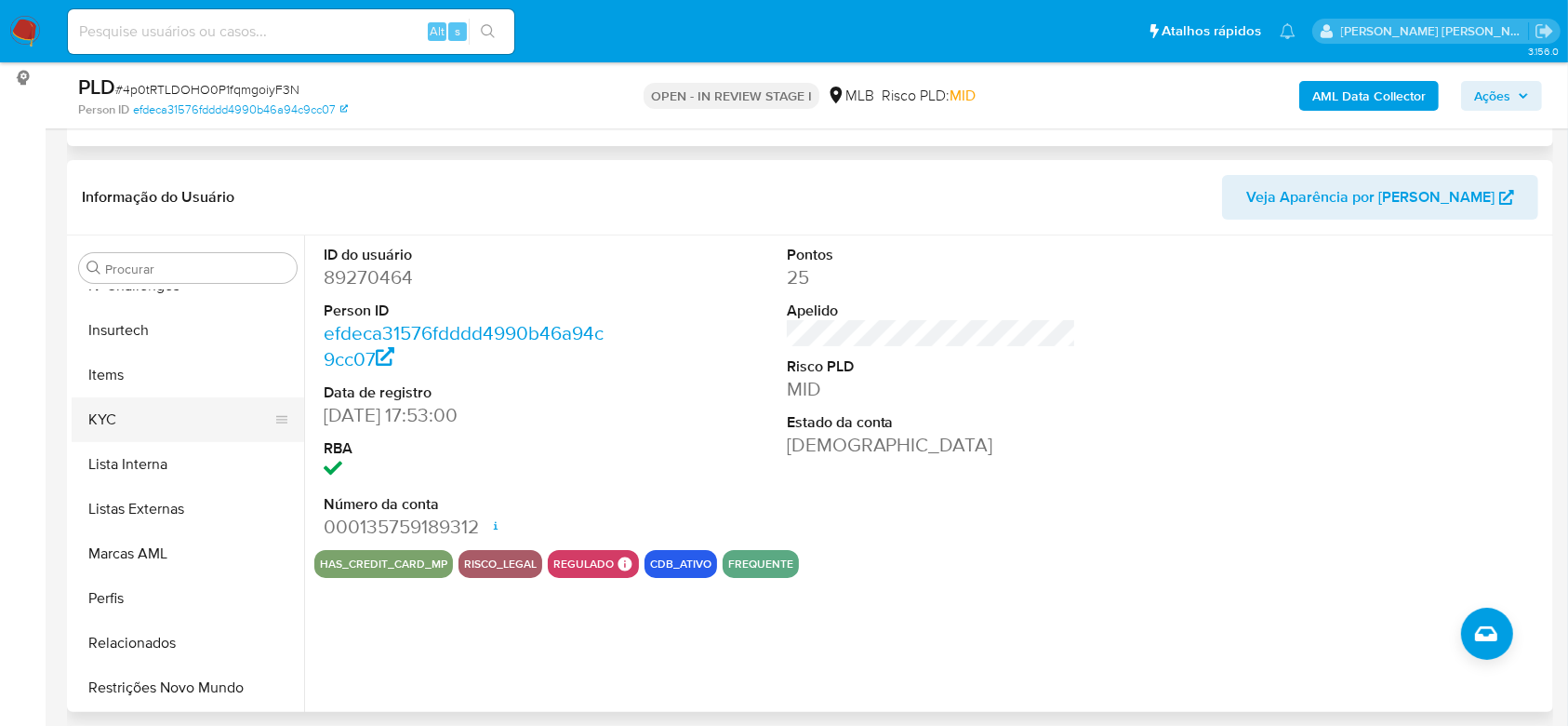
click at [145, 406] on button "KYC" at bounding box center [180, 419] width 218 height 45
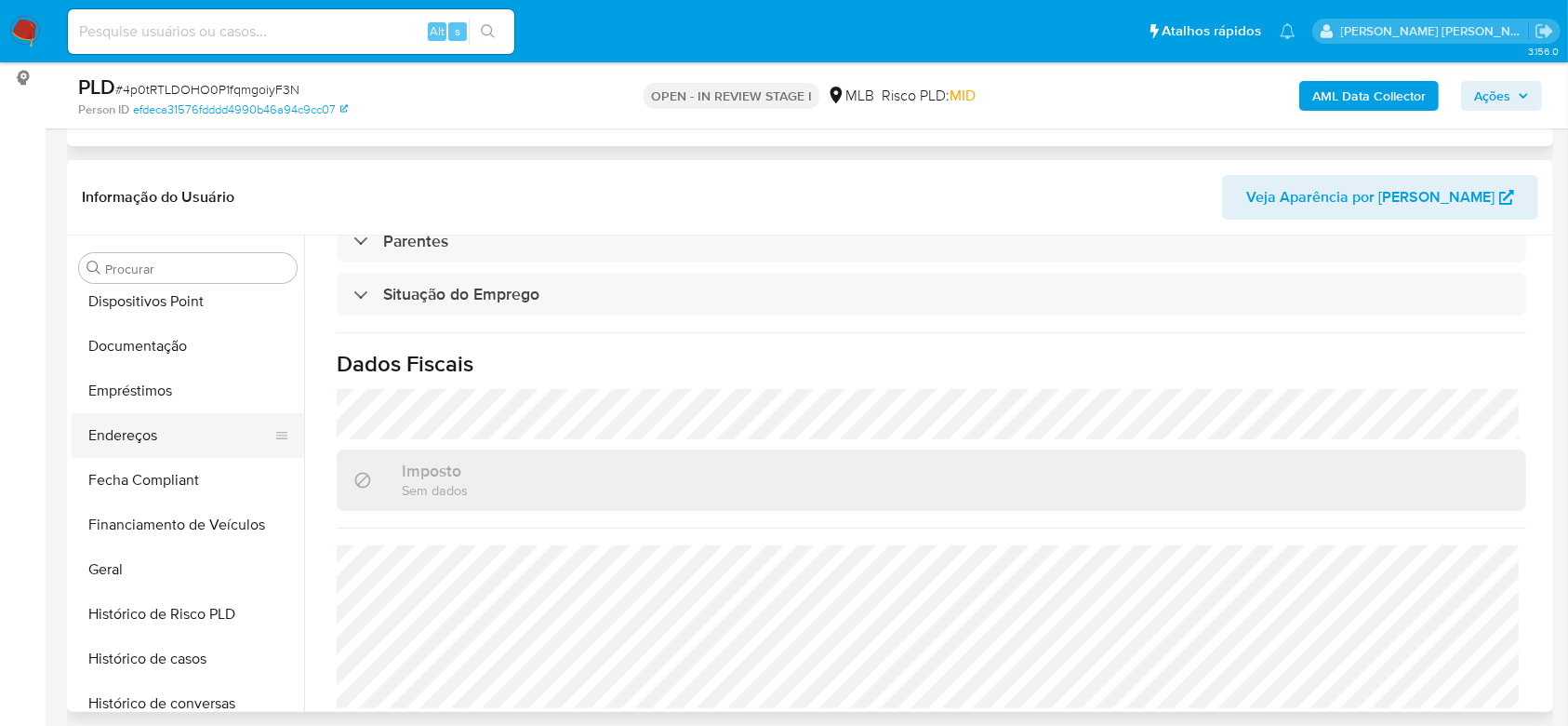
scroll to position [335, 0]
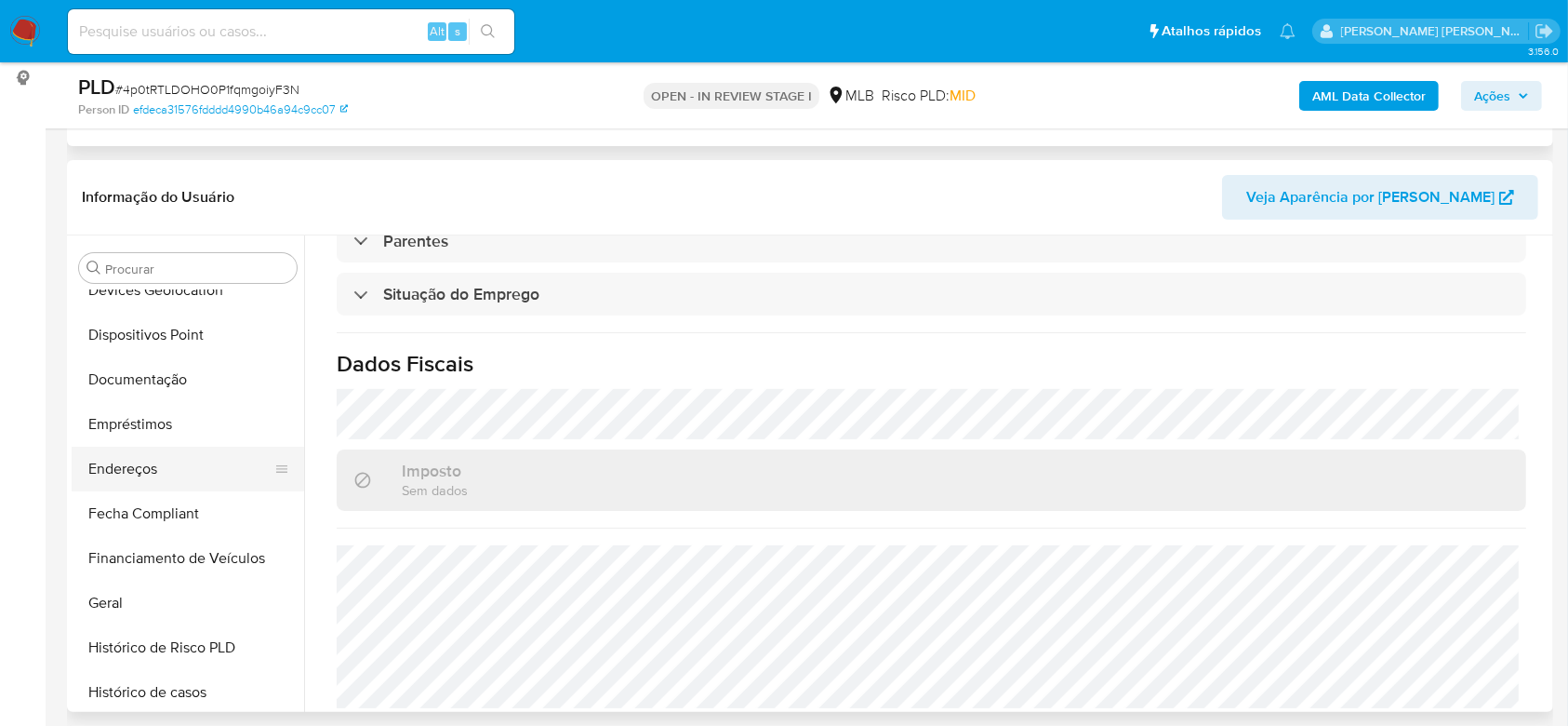
click at [147, 458] on button "Endereços" at bounding box center [180, 468] width 218 height 45
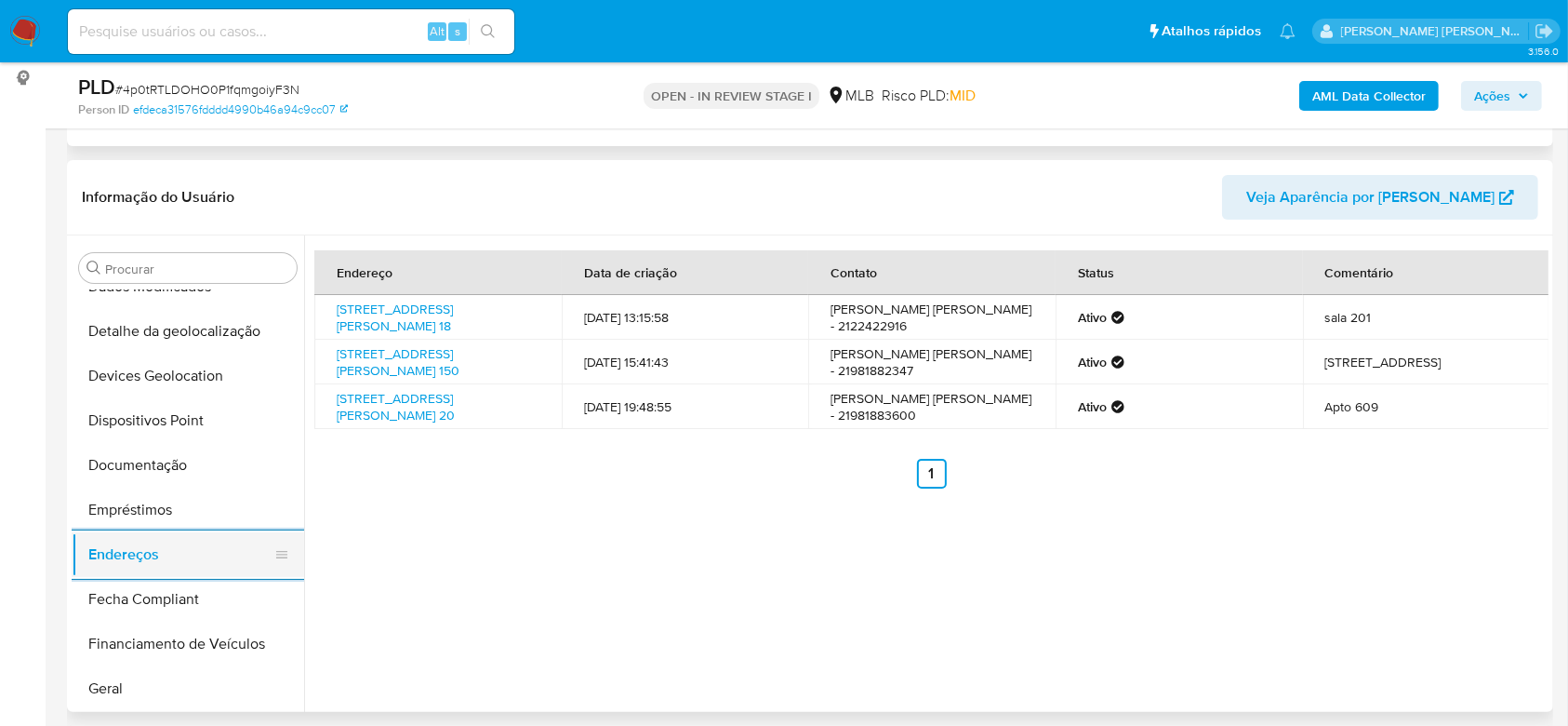
scroll to position [210, 0]
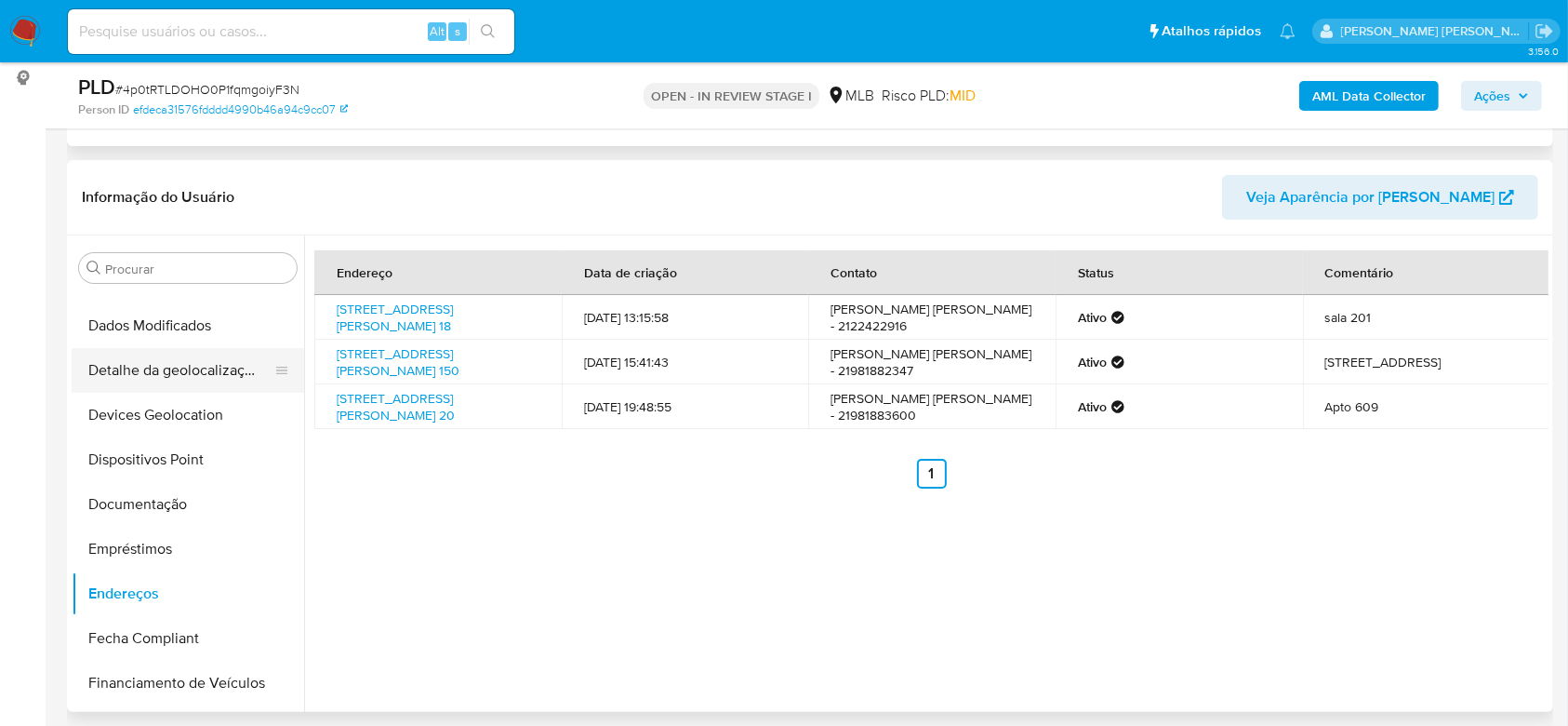
click at [186, 386] on button "Detalhe da geolocalização" at bounding box center [180, 369] width 218 height 45
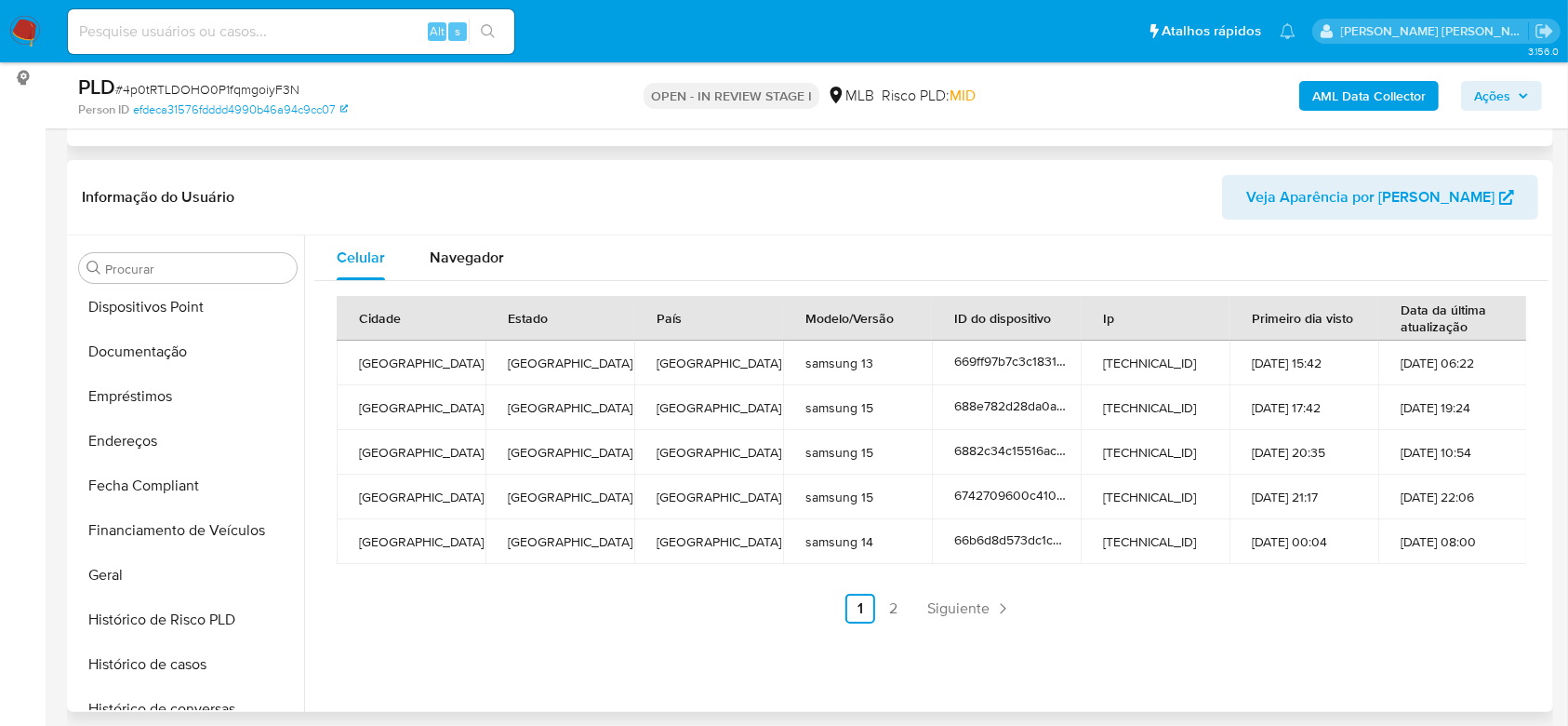
scroll to position [831, 0]
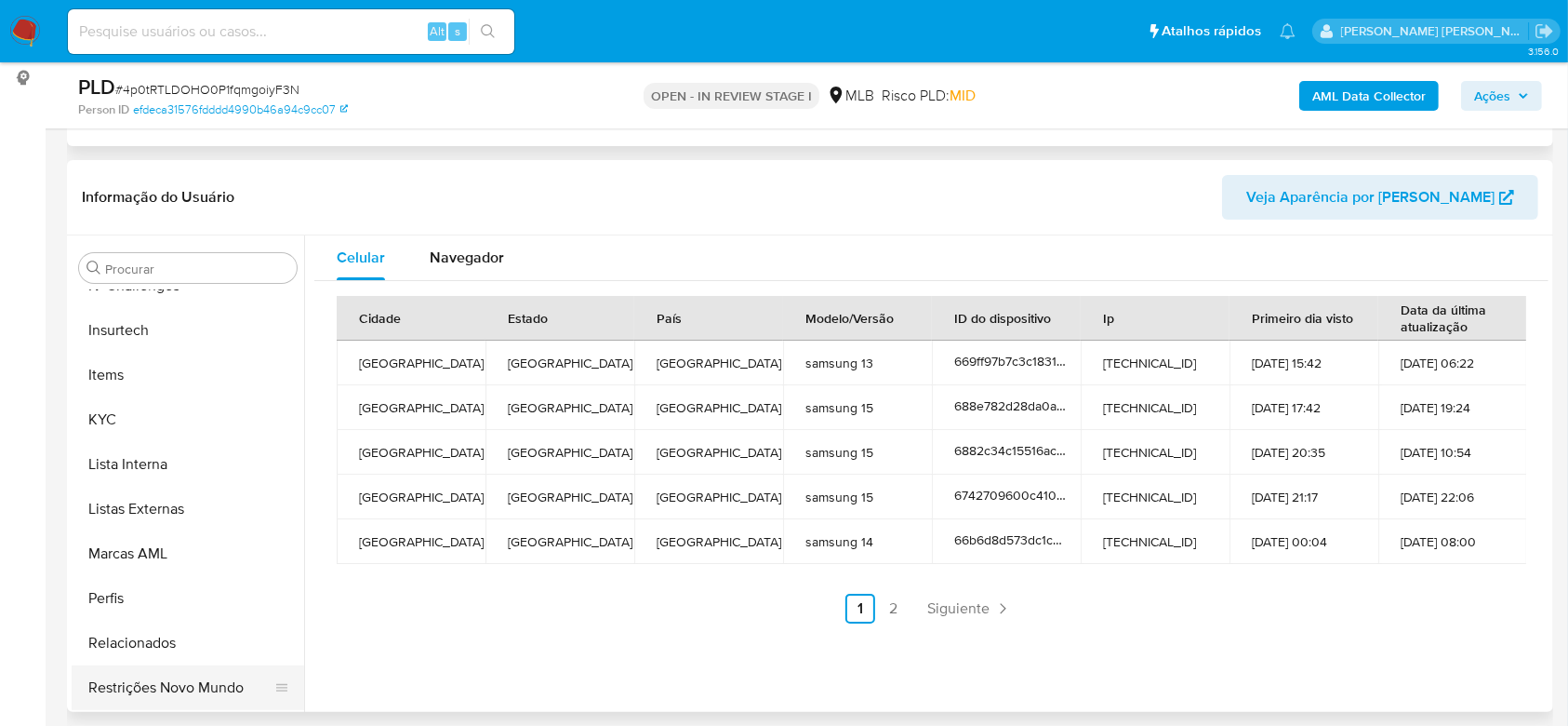
click at [204, 698] on button "Restrições Novo Mundo" at bounding box center [180, 687] width 218 height 45
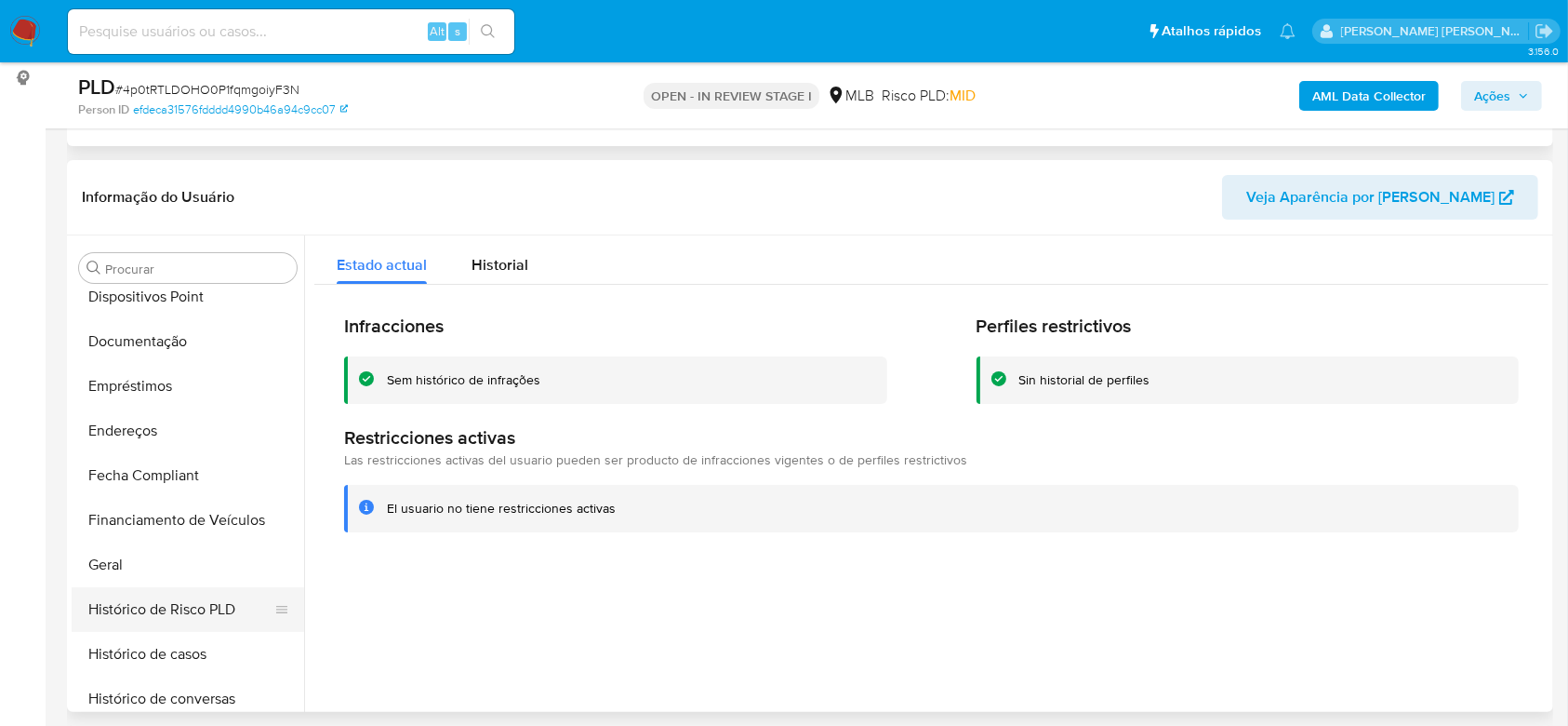
scroll to position [335, 0]
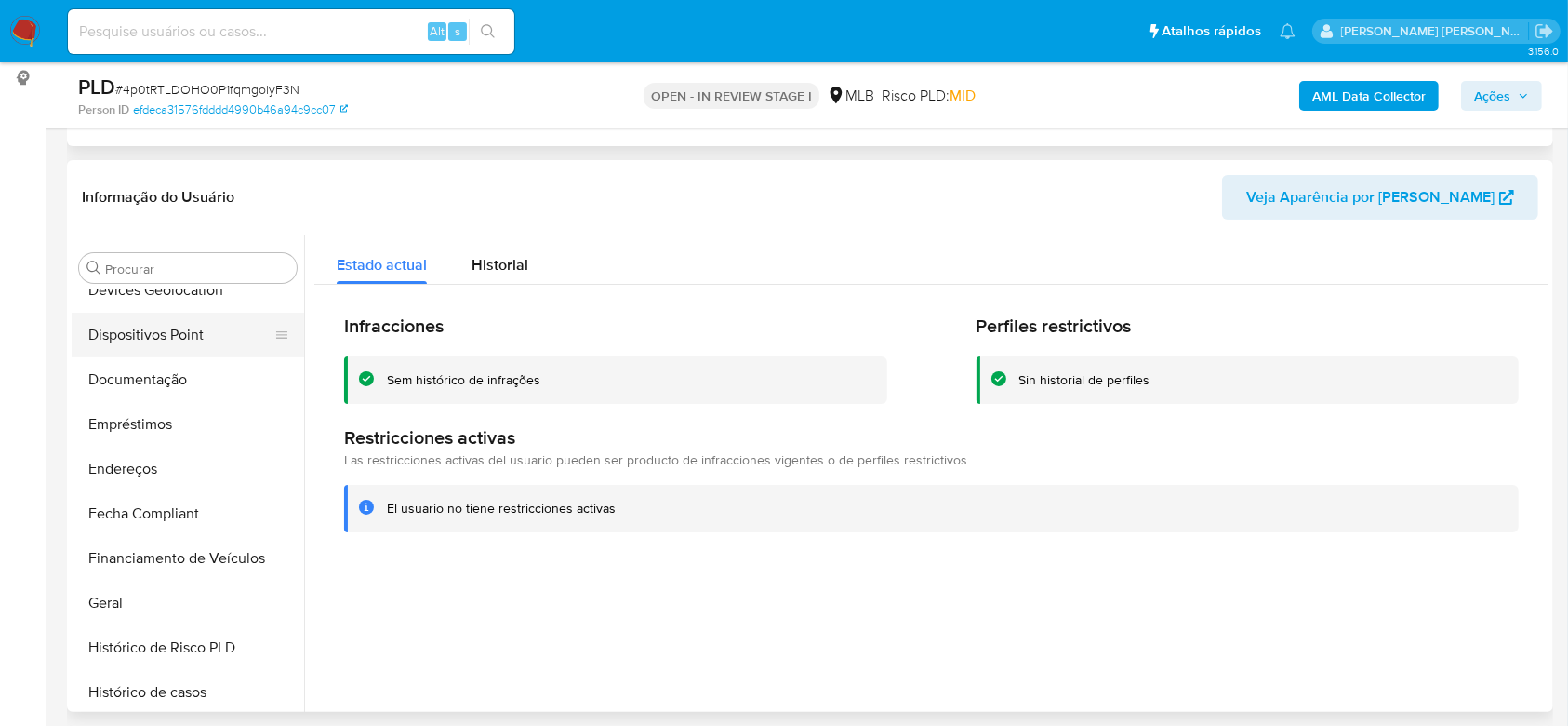
click at [178, 346] on button "Dispositivos Point" at bounding box center [180, 335] width 218 height 45
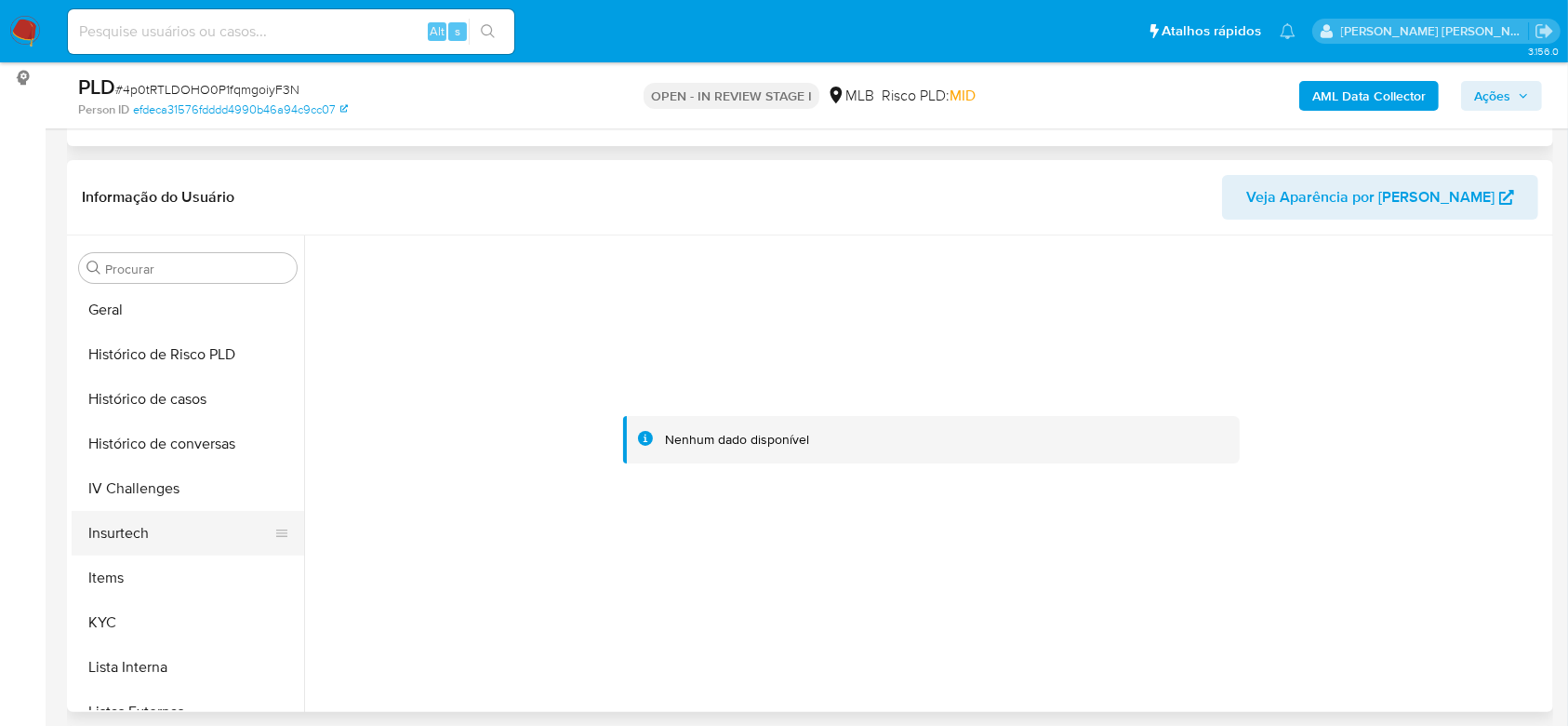
scroll to position [707, 0]
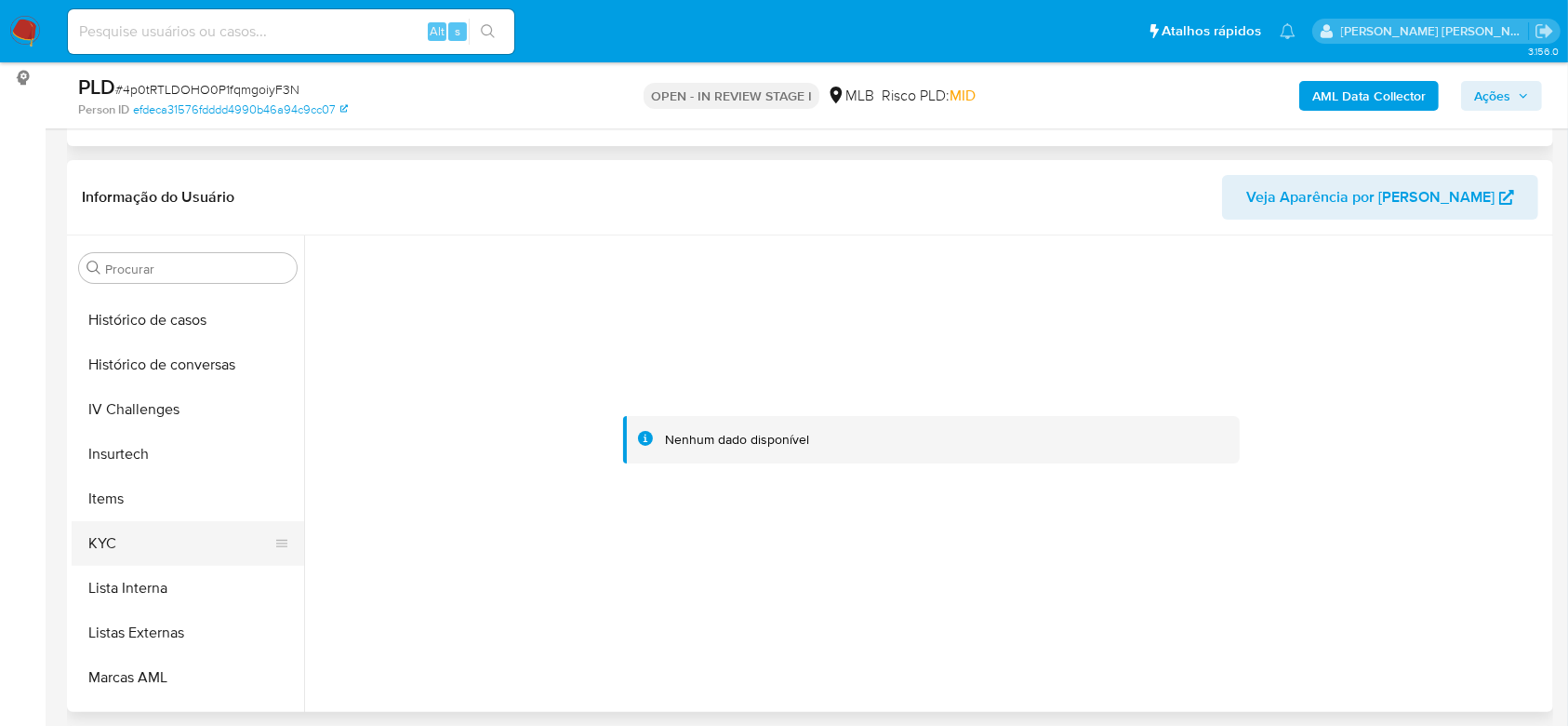
click at [134, 543] on button "KYC" at bounding box center [180, 543] width 218 height 45
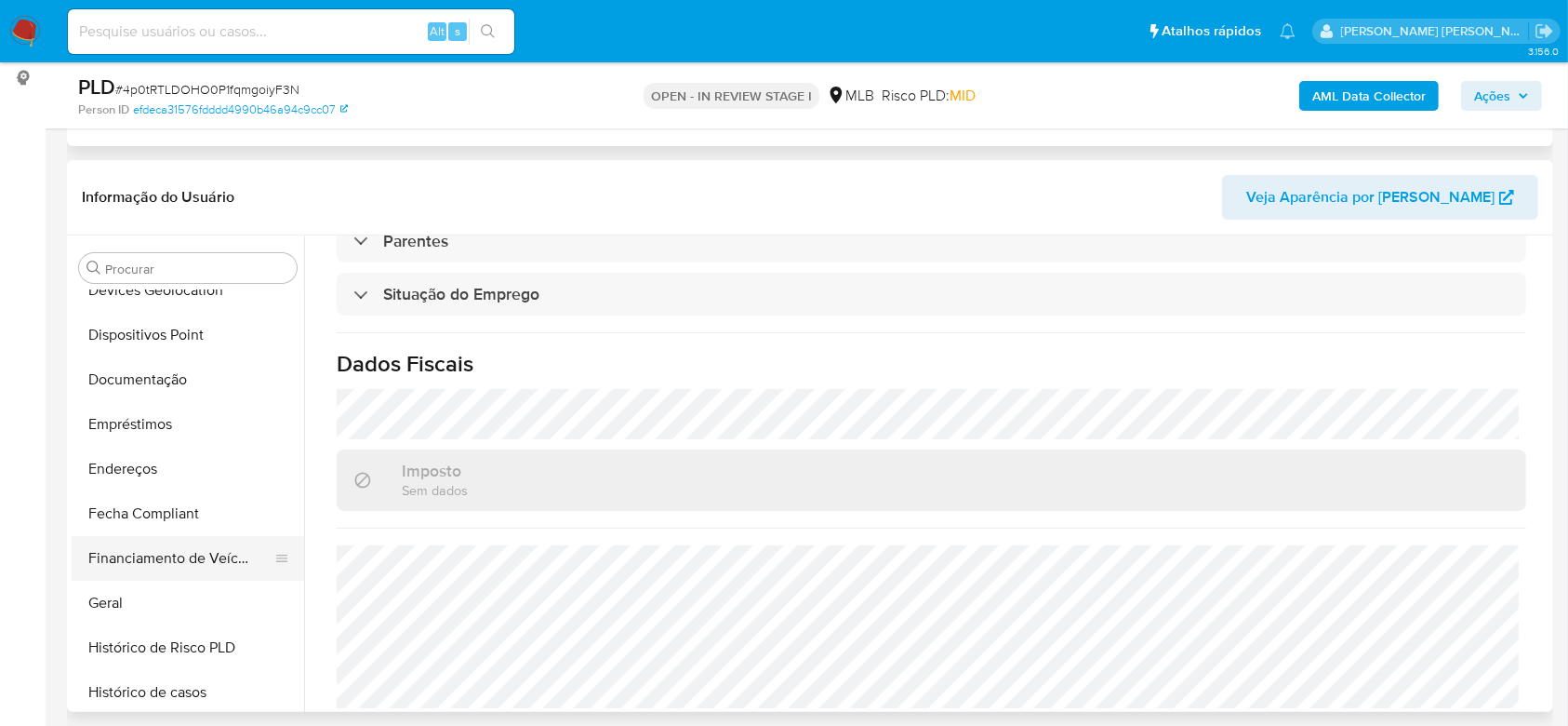
scroll to position [210, 0]
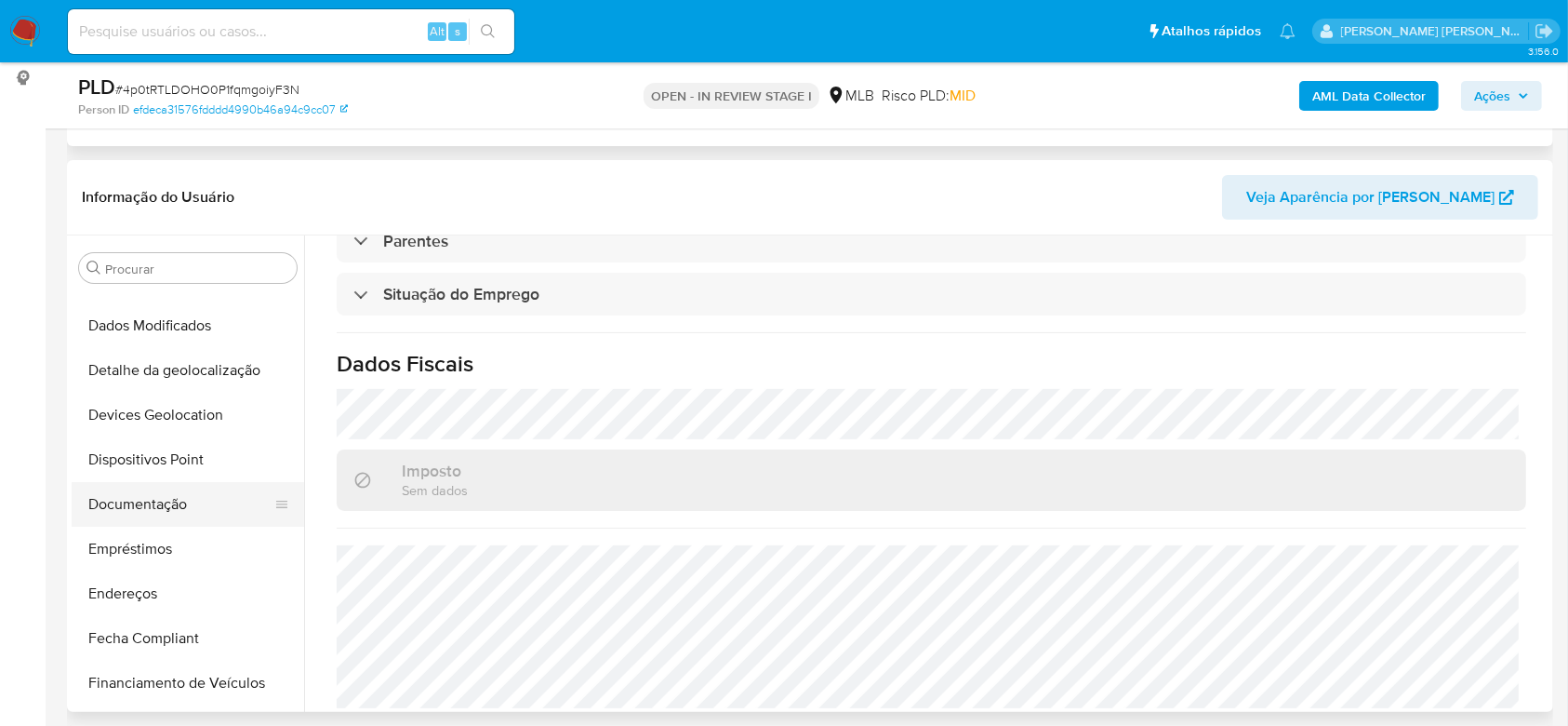
click at [128, 511] on button "Documentação" at bounding box center [180, 504] width 218 height 45
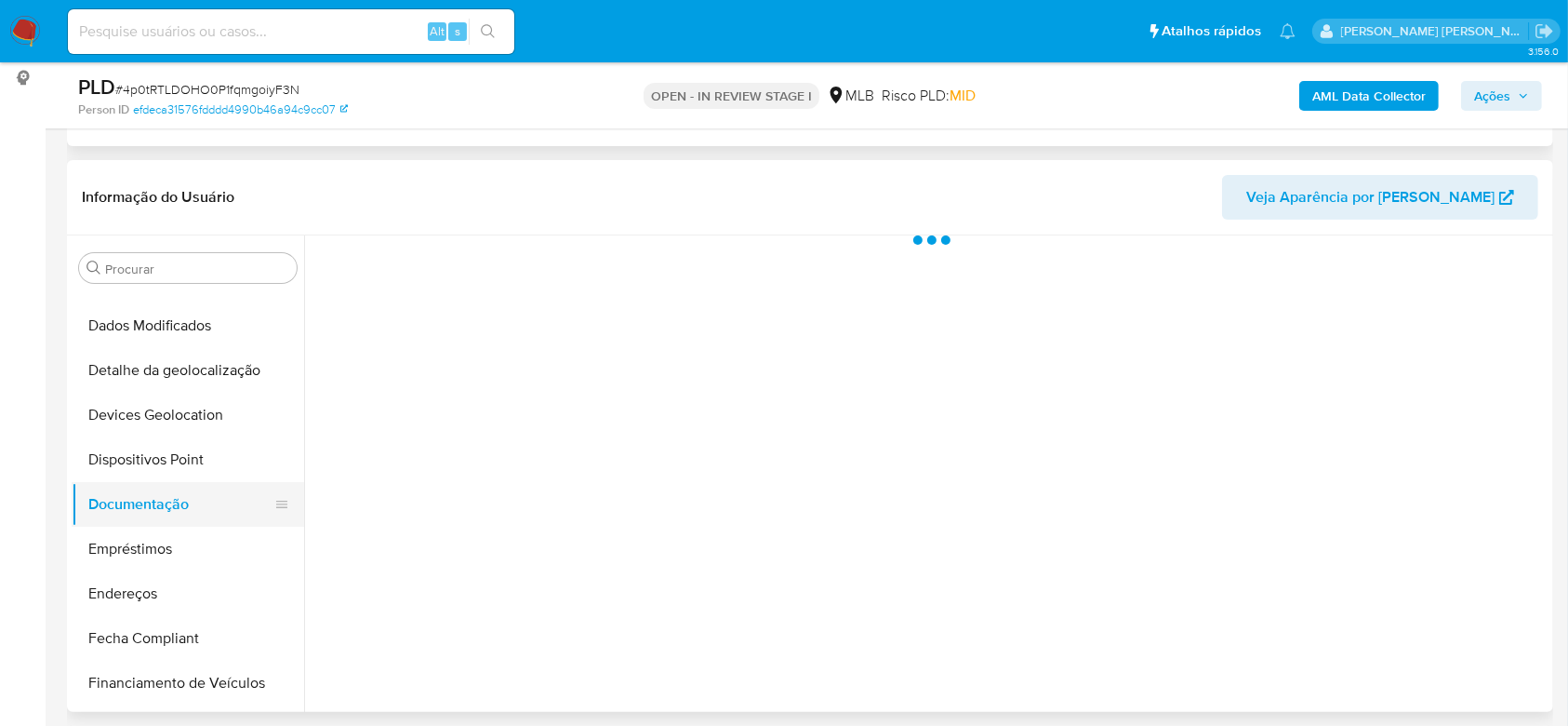
scroll to position [0, 0]
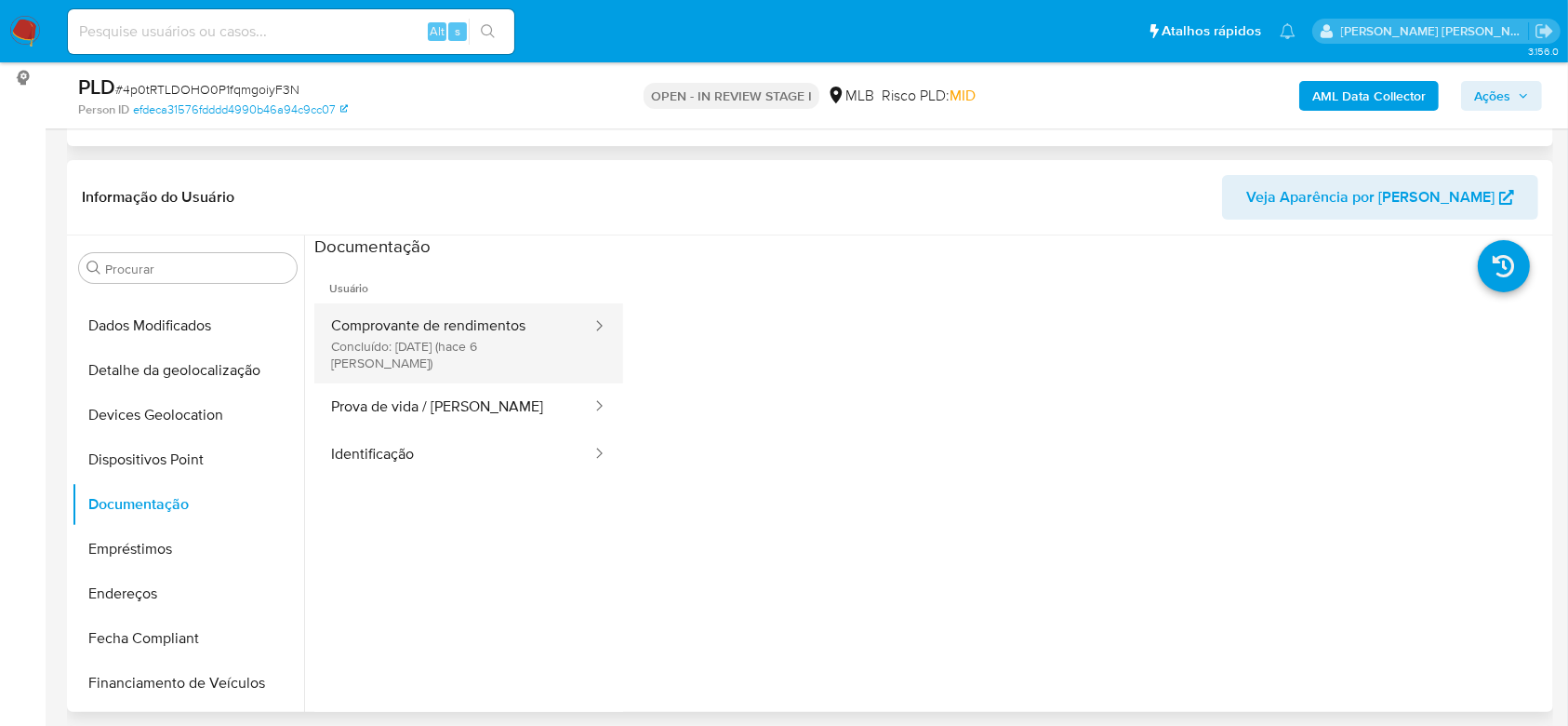
click at [409, 335] on button "Comprovante de rendimentos Concluído: 20/08/2025 (hace 6 días)" at bounding box center [454, 343] width 279 height 80
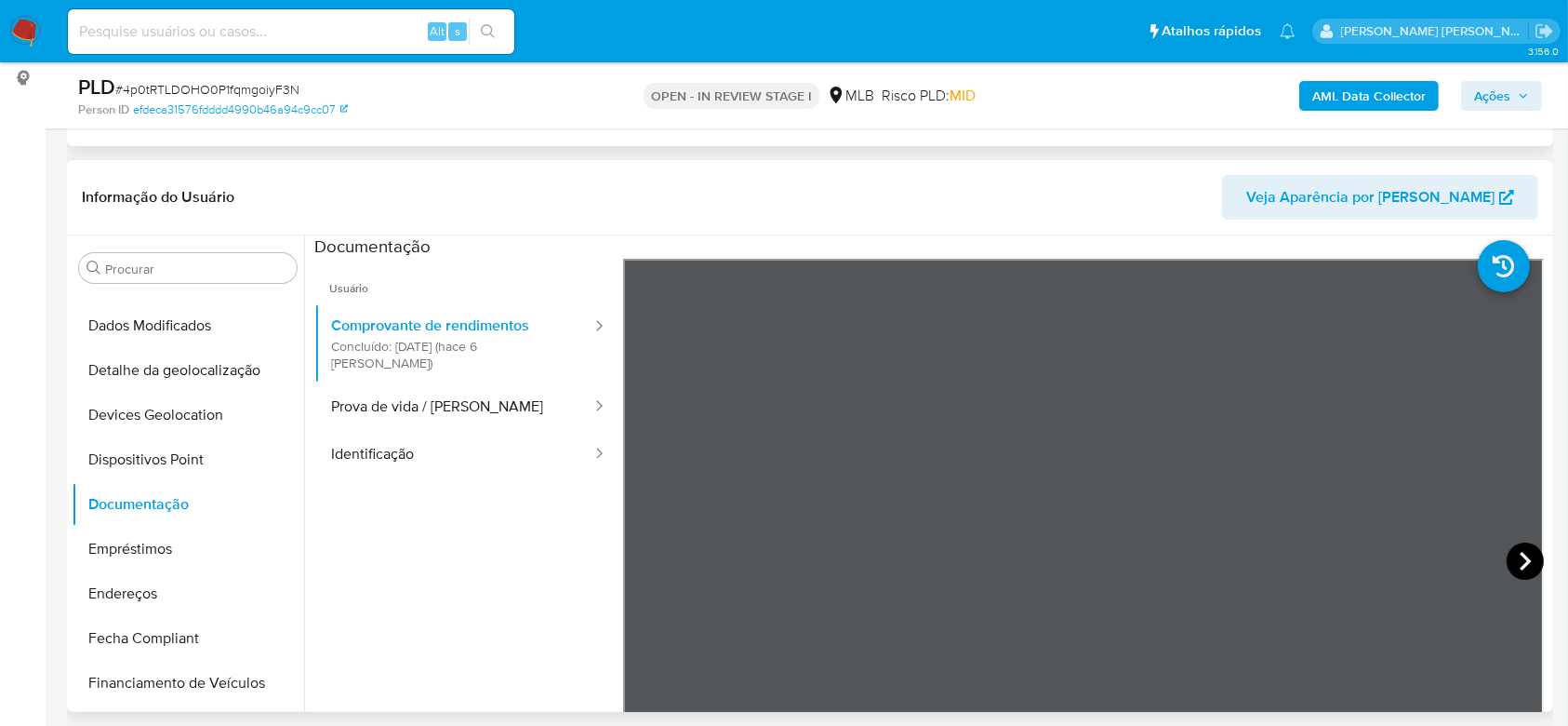
click at [1515, 561] on icon at bounding box center [1525, 562] width 38 height 38
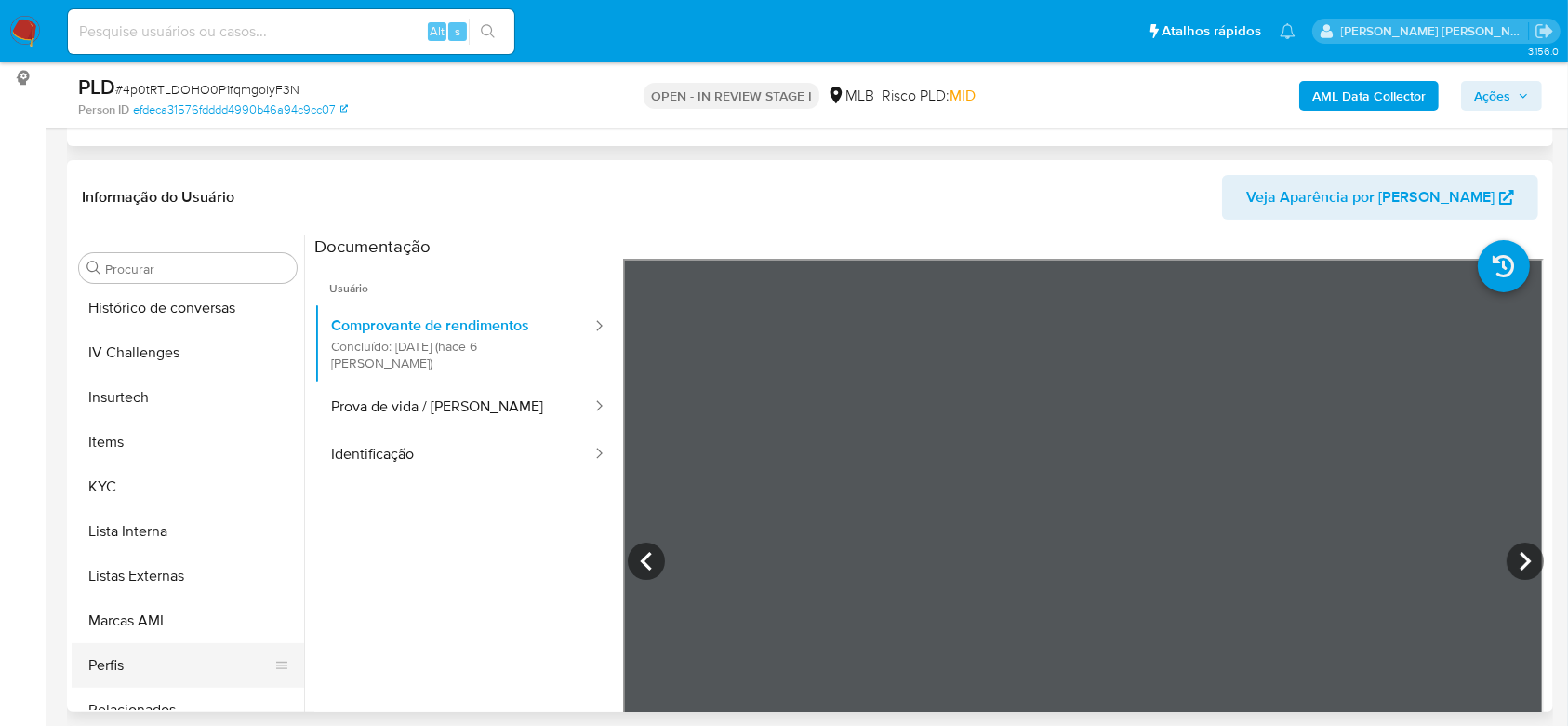
scroll to position [831, 0]
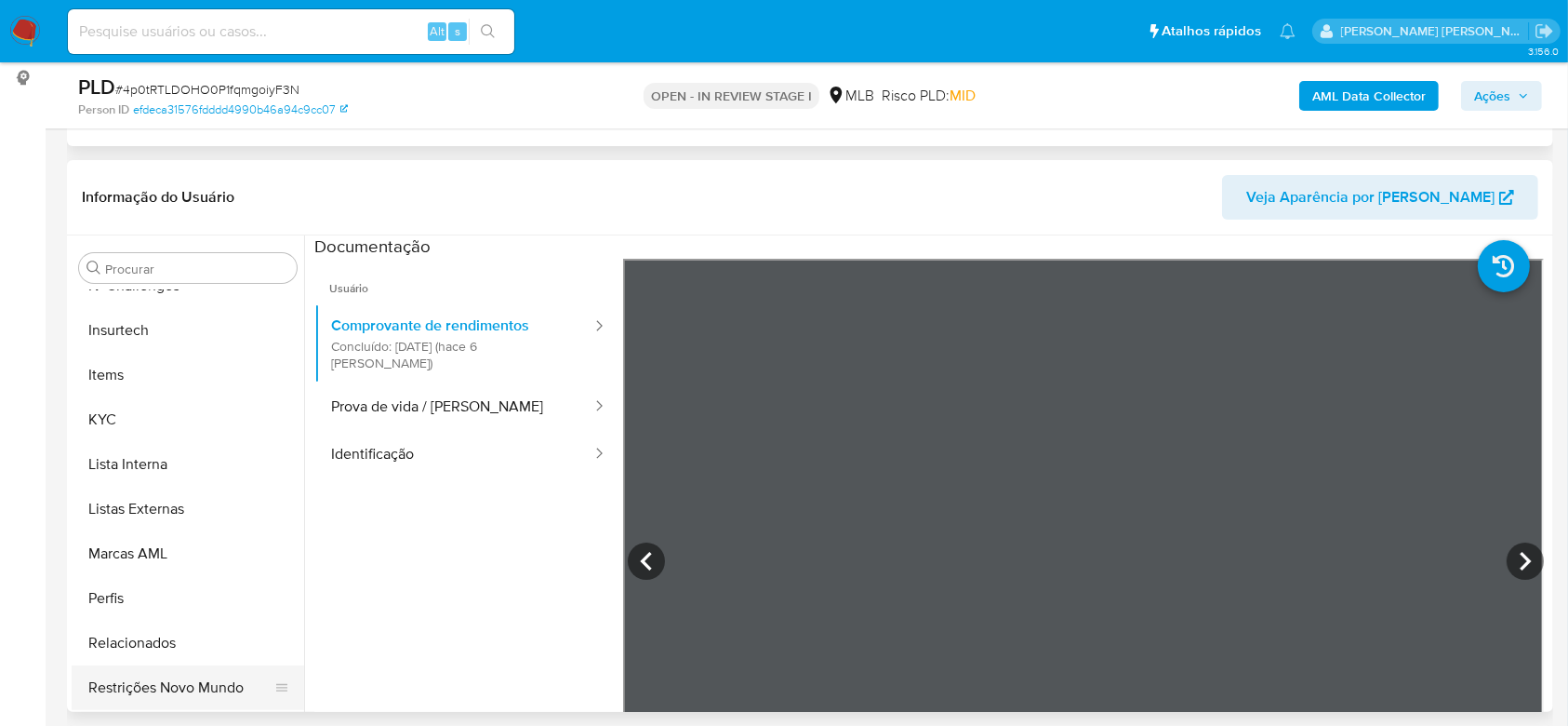
click at [165, 677] on button "Restrições Novo Mundo" at bounding box center [180, 687] width 218 height 45
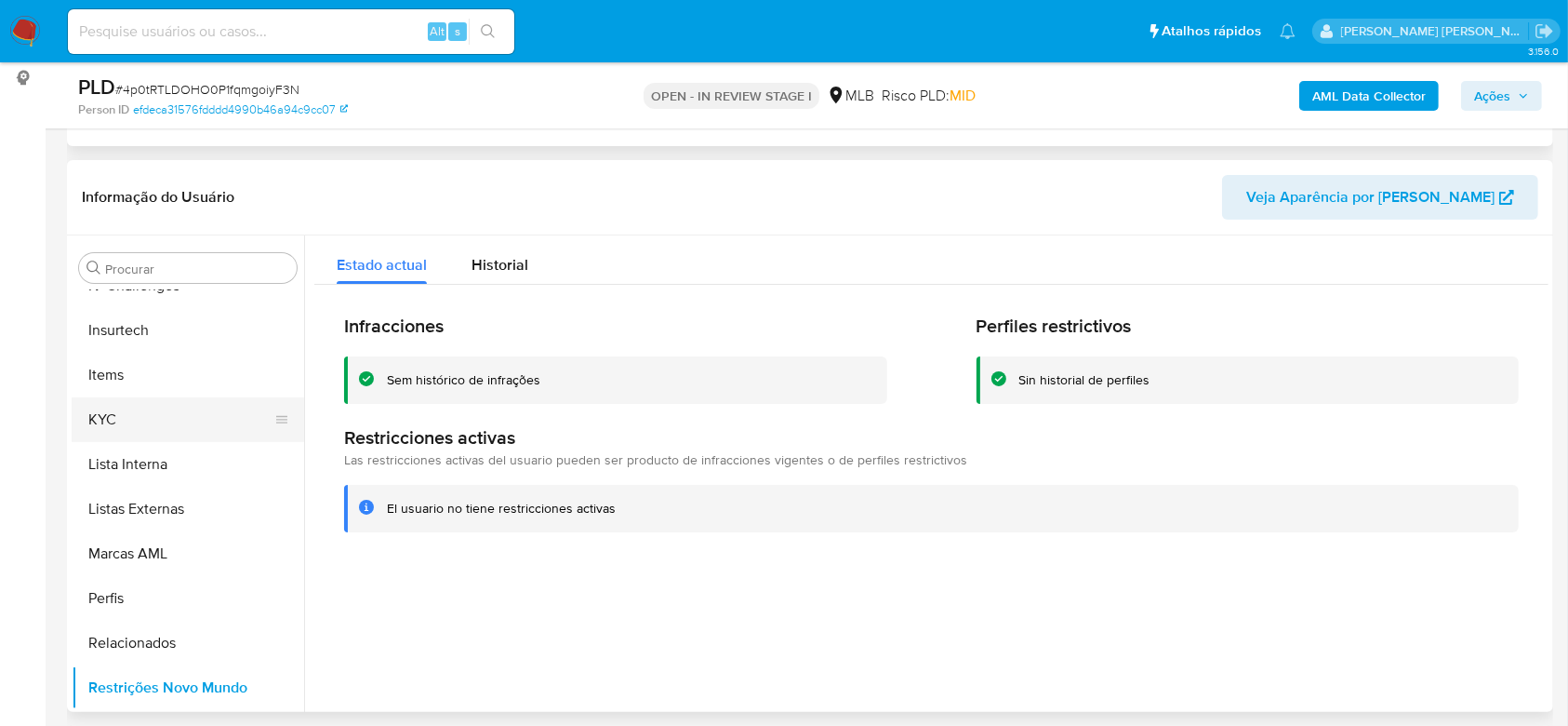
click at [156, 428] on button "KYC" at bounding box center [180, 419] width 218 height 45
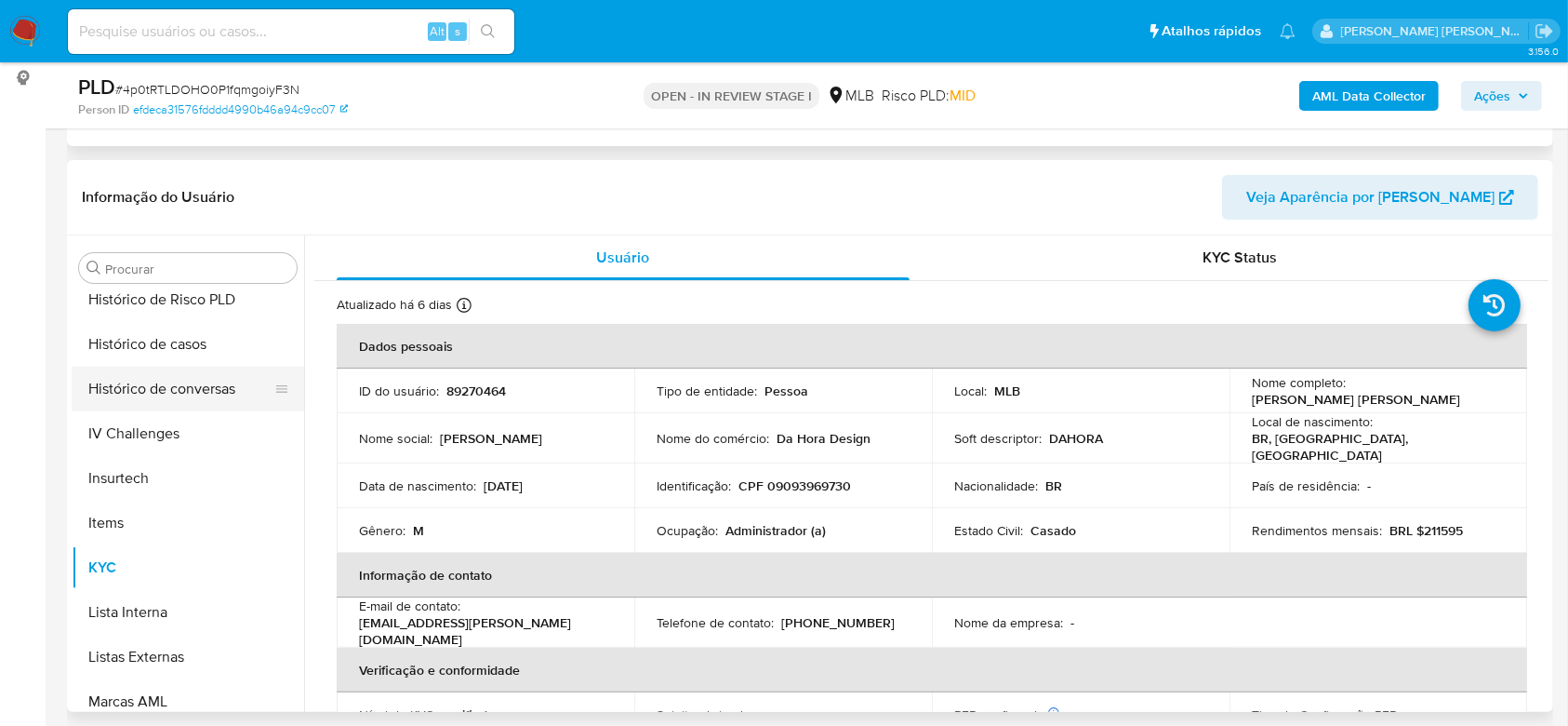
scroll to position [582, 0]
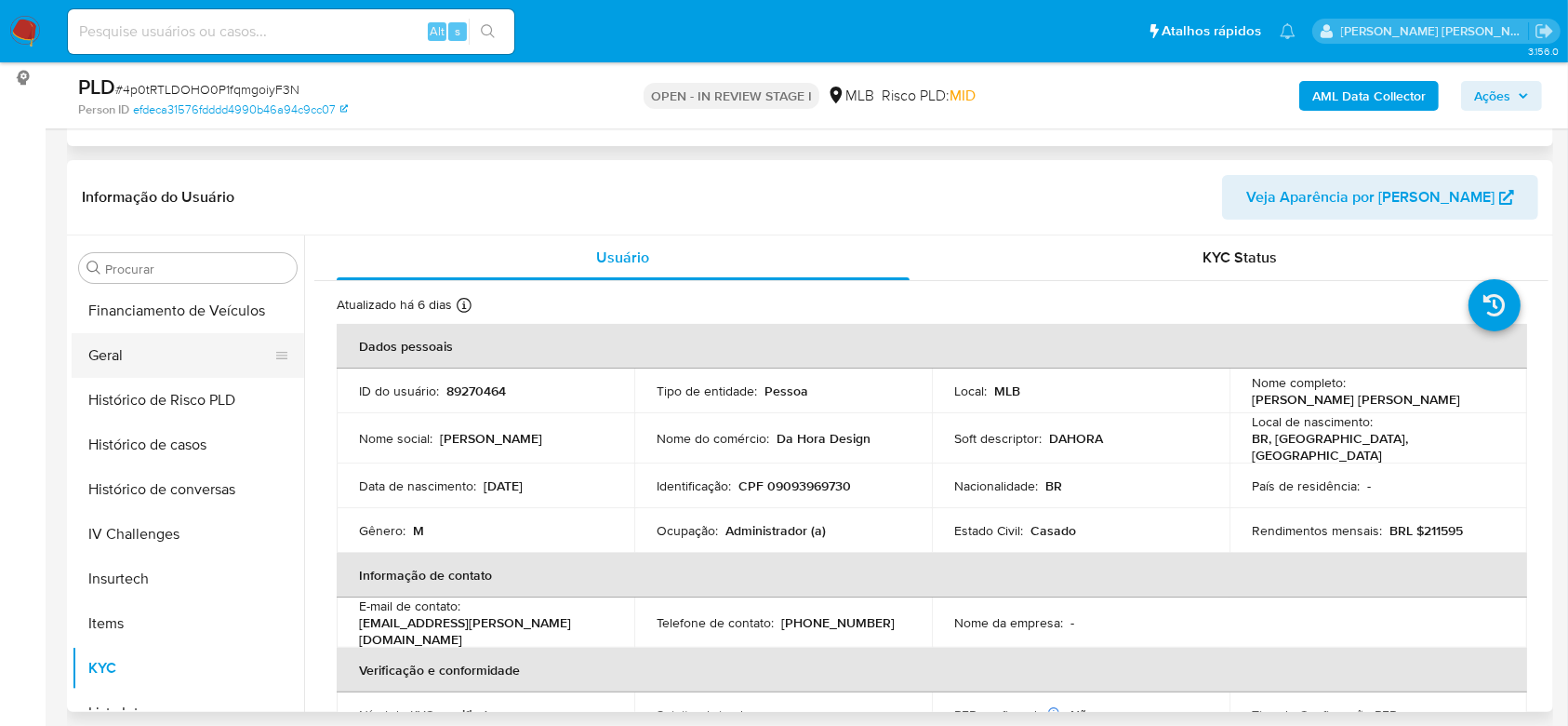
click at [168, 362] on button "Geral" at bounding box center [180, 355] width 218 height 45
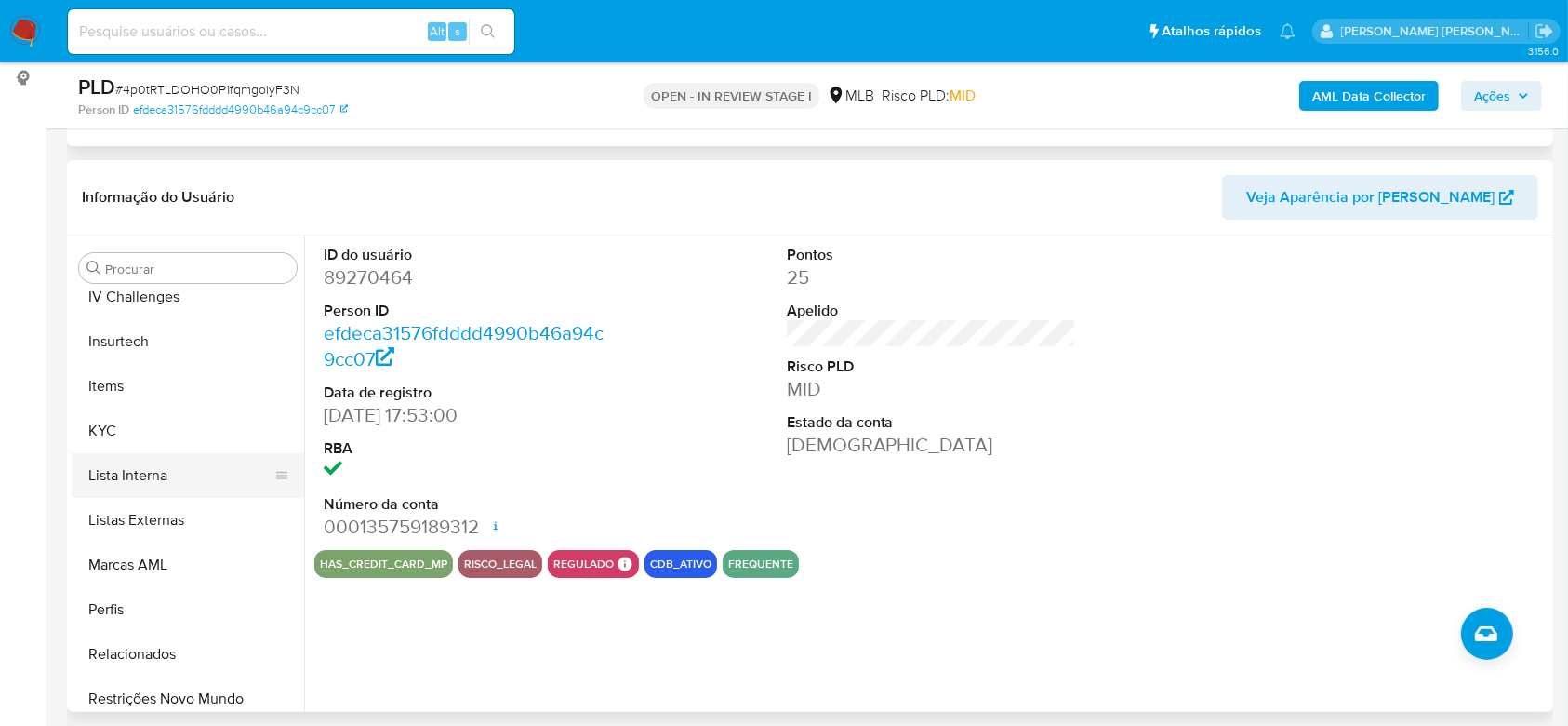
scroll to position [831, 0]
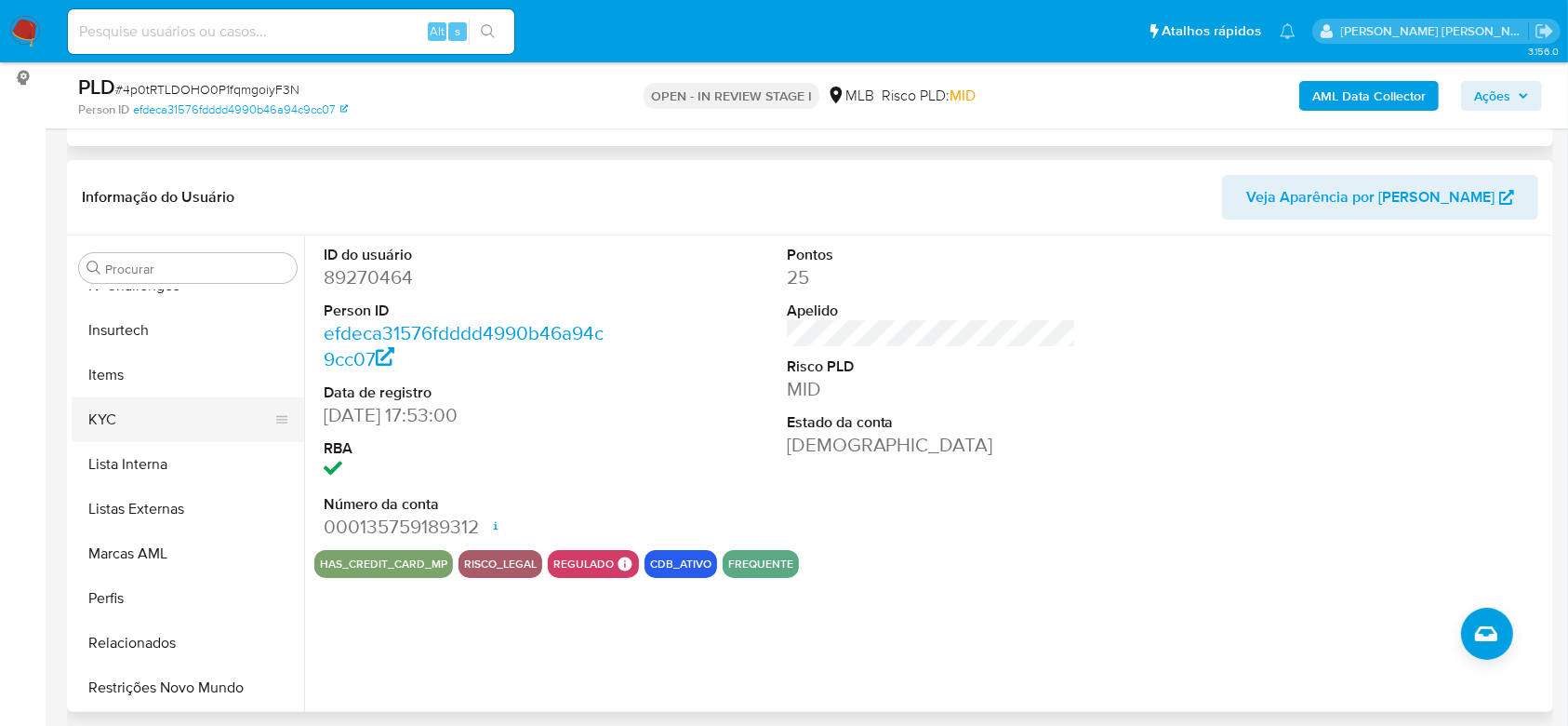
click at [133, 438] on button "KYC" at bounding box center [180, 419] width 218 height 45
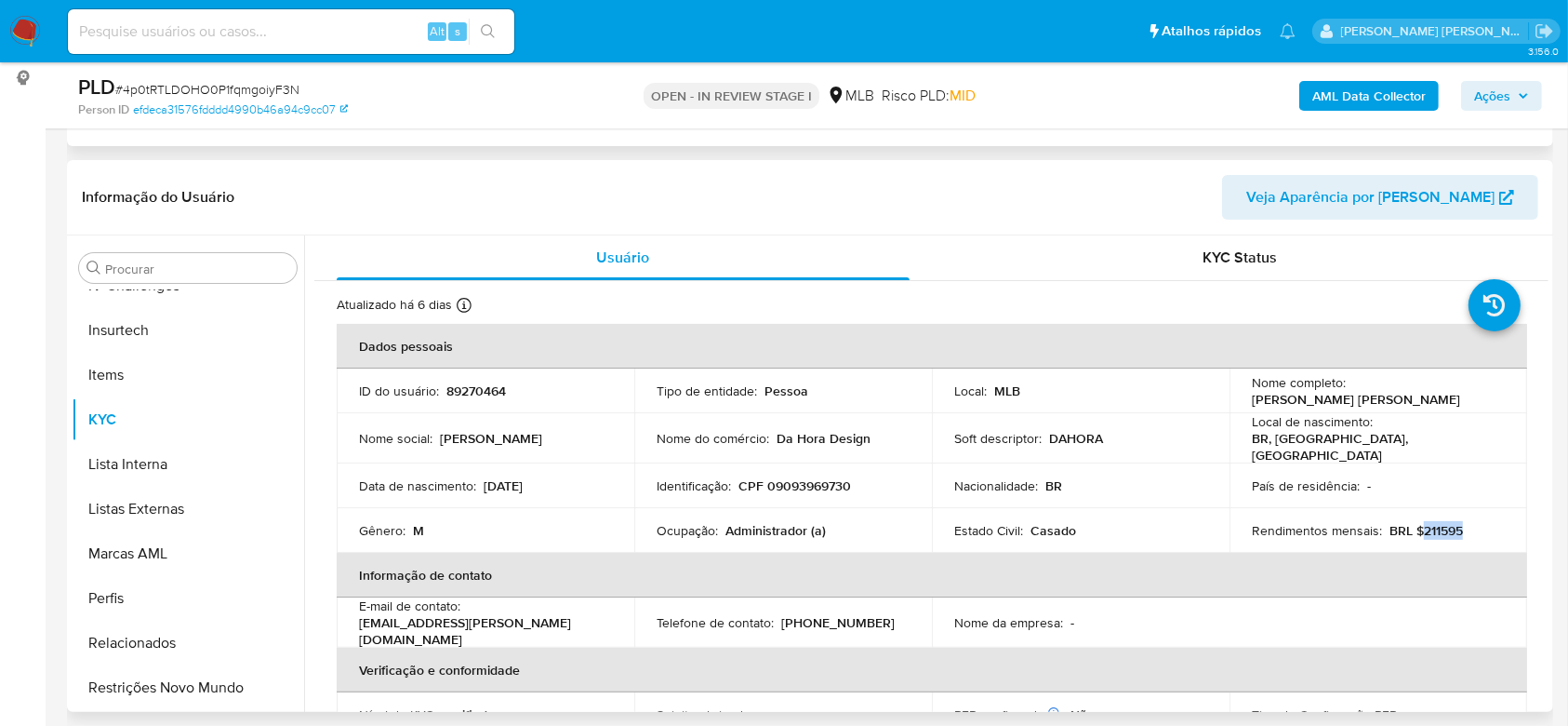
drag, startPoint x: 1443, startPoint y: 525, endPoint x: 1415, endPoint y: 527, distance: 28.1
click at [1415, 527] on p "BRL $211595" at bounding box center [1426, 530] width 73 height 17
copy p "211595"
drag, startPoint x: 807, startPoint y: 521, endPoint x: 727, endPoint y: 518, distance: 80.1
click at [727, 522] on p "Administrador (a)" at bounding box center [775, 530] width 100 height 17
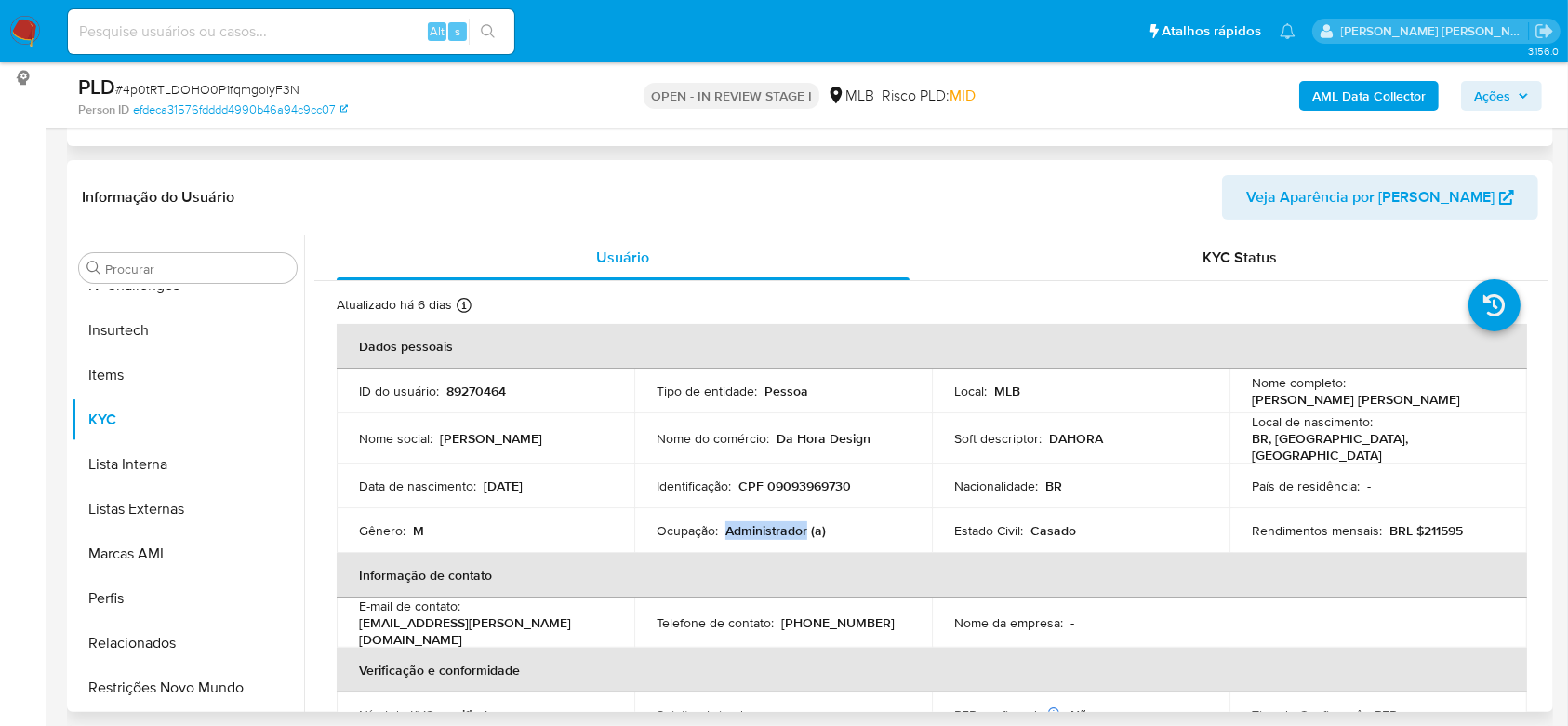
copy p "Administrador"
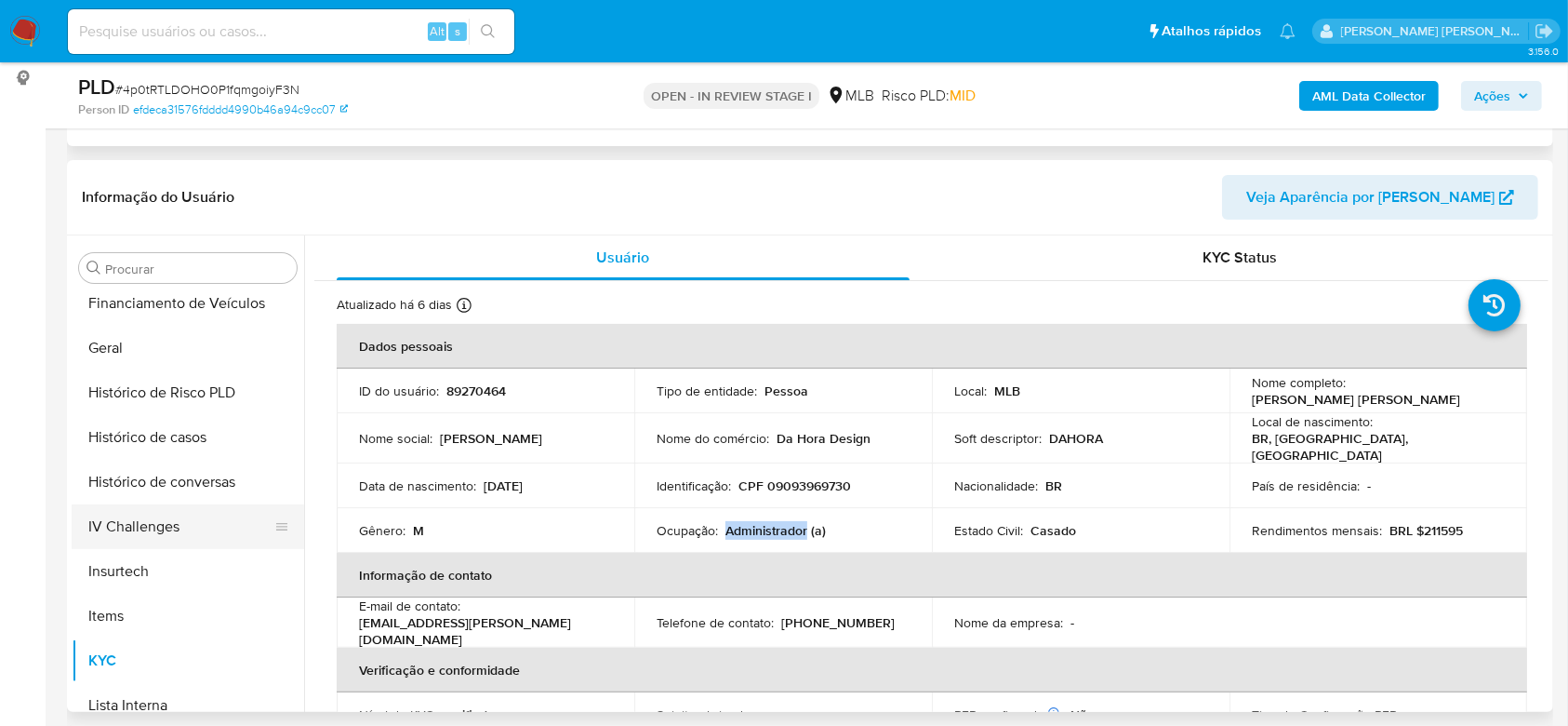
scroll to position [582, 0]
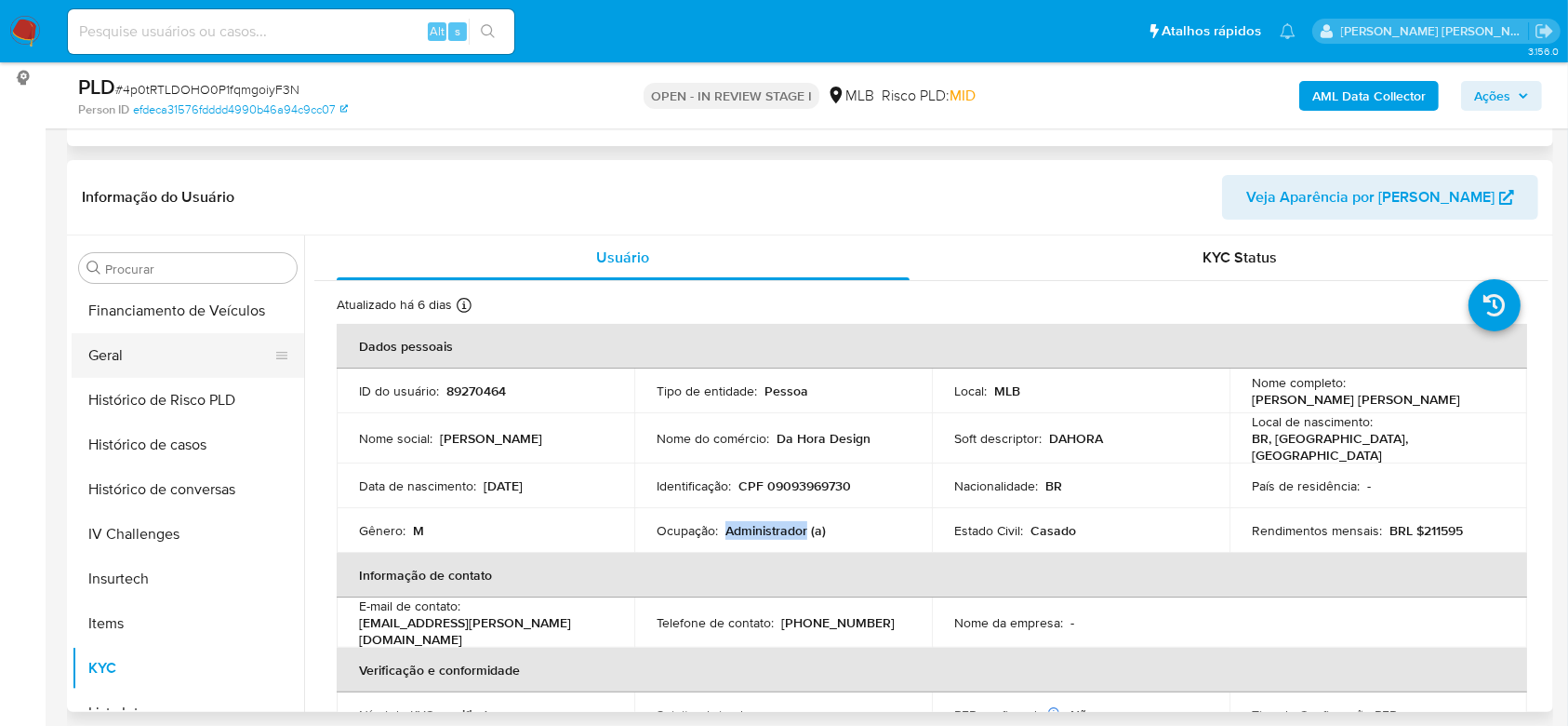
click at [161, 367] on button "Geral" at bounding box center [180, 355] width 218 height 45
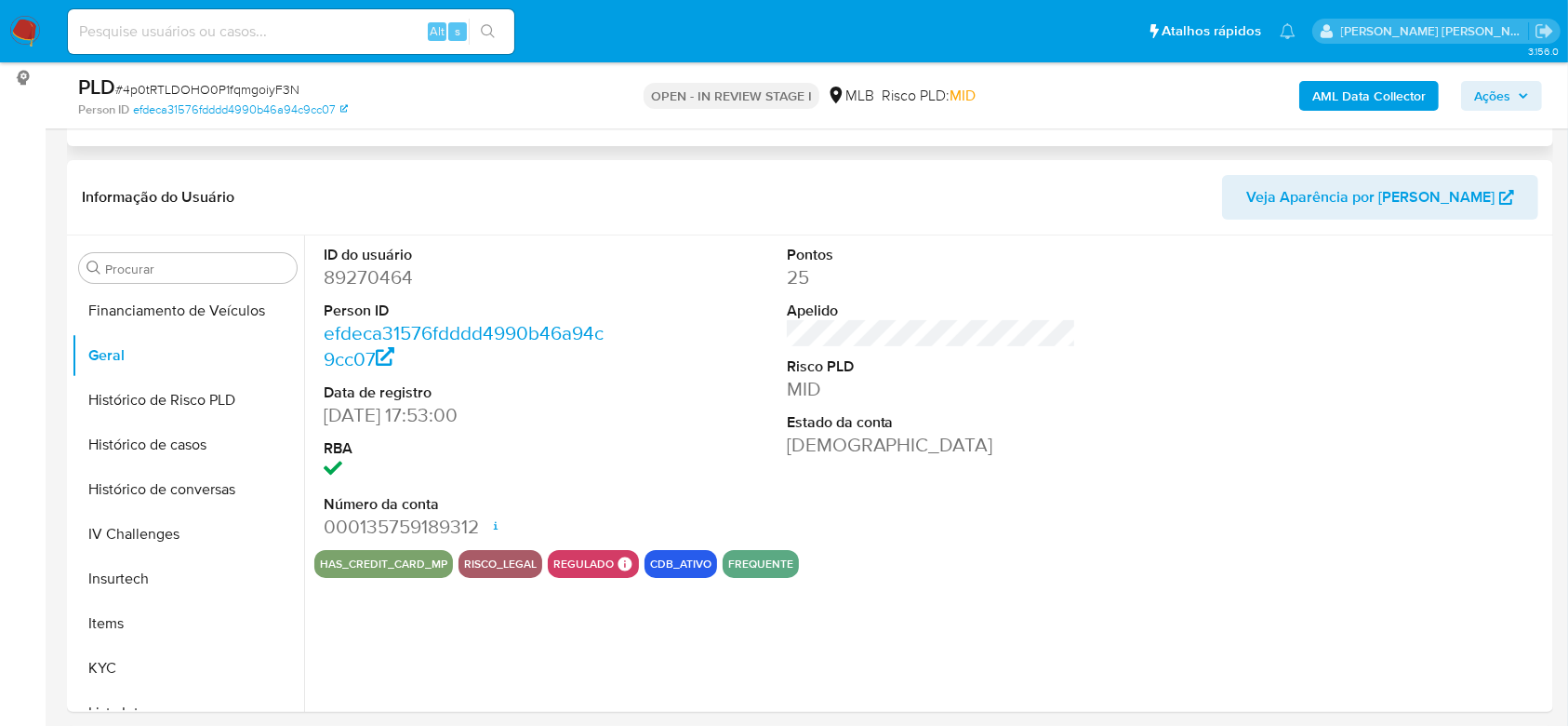
click at [1393, 94] on b "AML Data Collector" at bounding box center [1369, 96] width 114 height 30
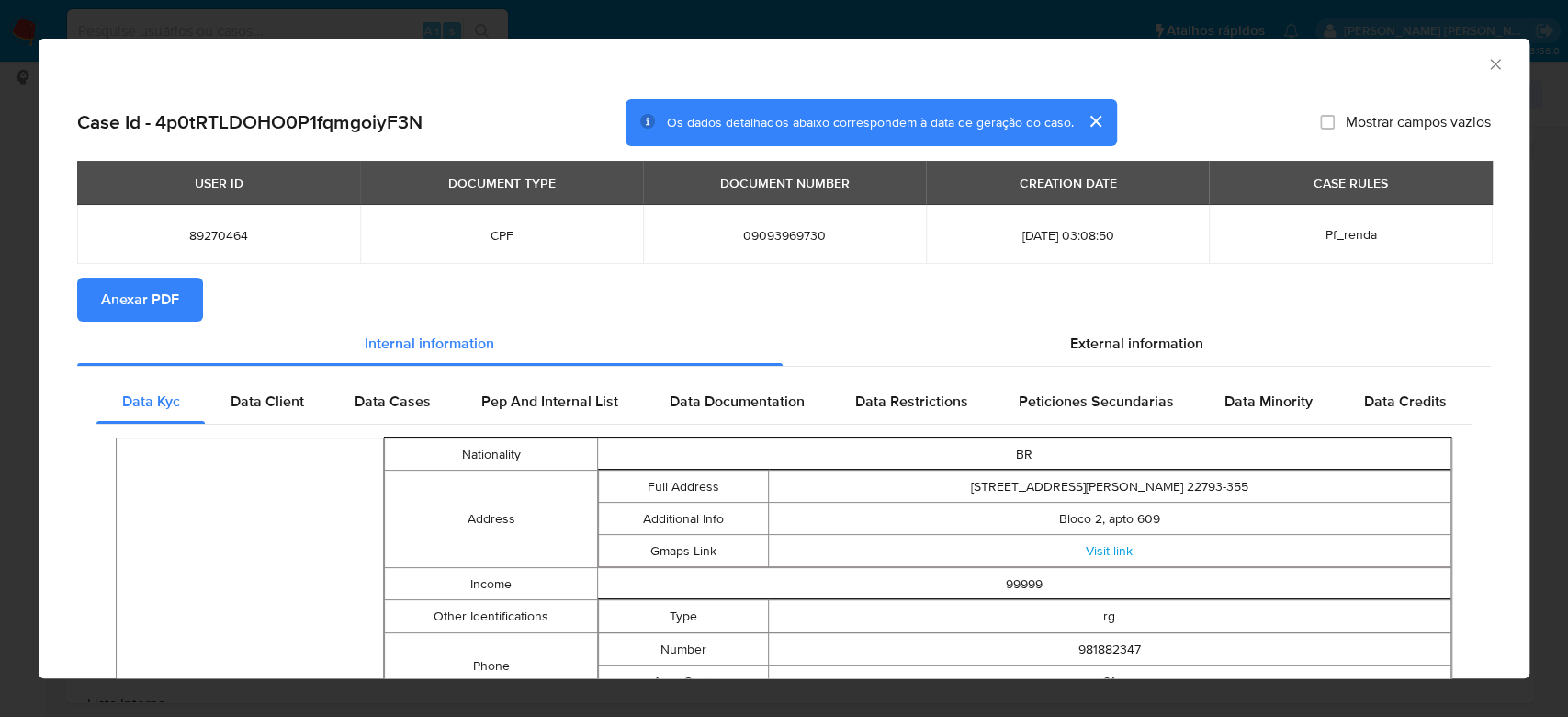
click at [125, 312] on span "Anexar PDF" at bounding box center [140, 299] width 78 height 40
click at [1486, 63] on icon "Fechar a janela" at bounding box center [1495, 64] width 19 height 19
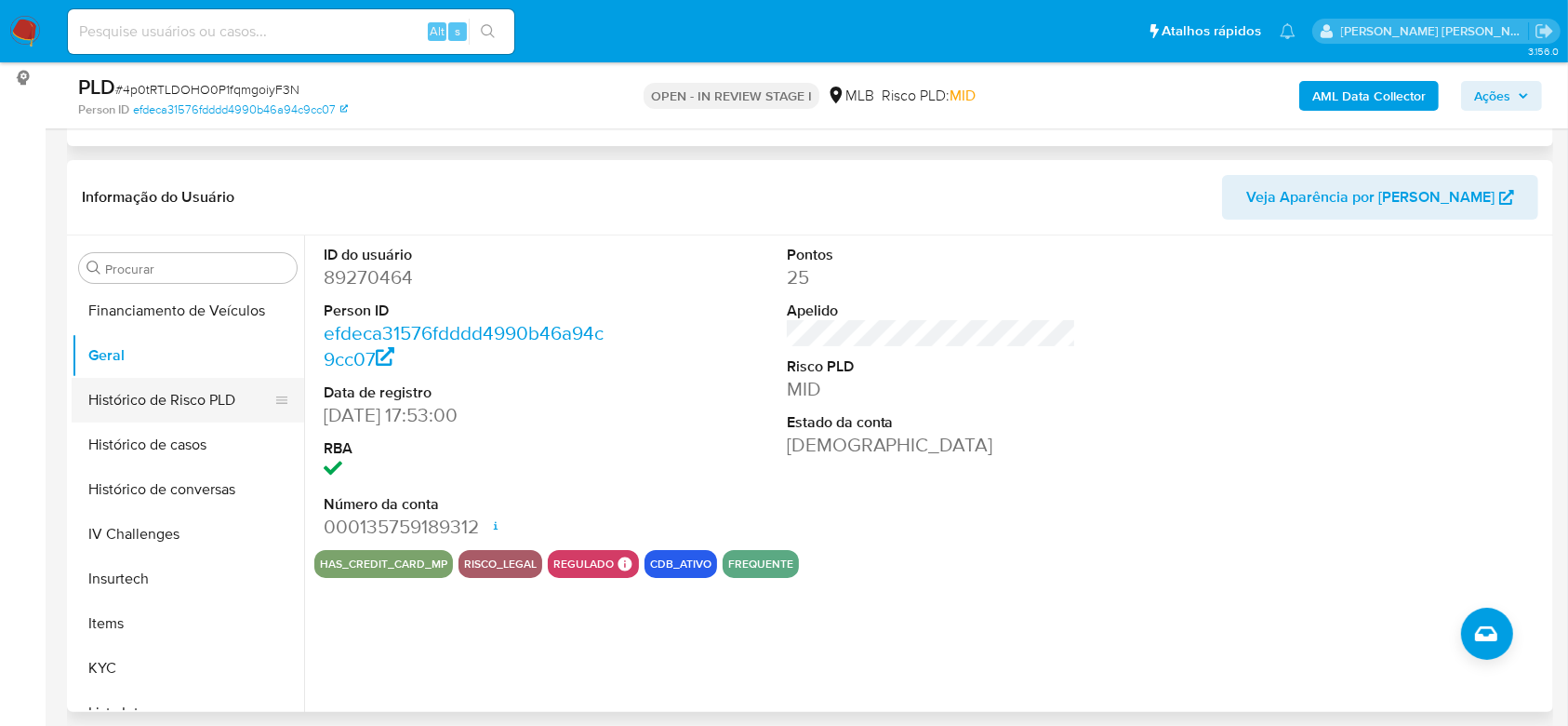
click at [131, 392] on button "Histórico de Risco PLD" at bounding box center [180, 399] width 218 height 45
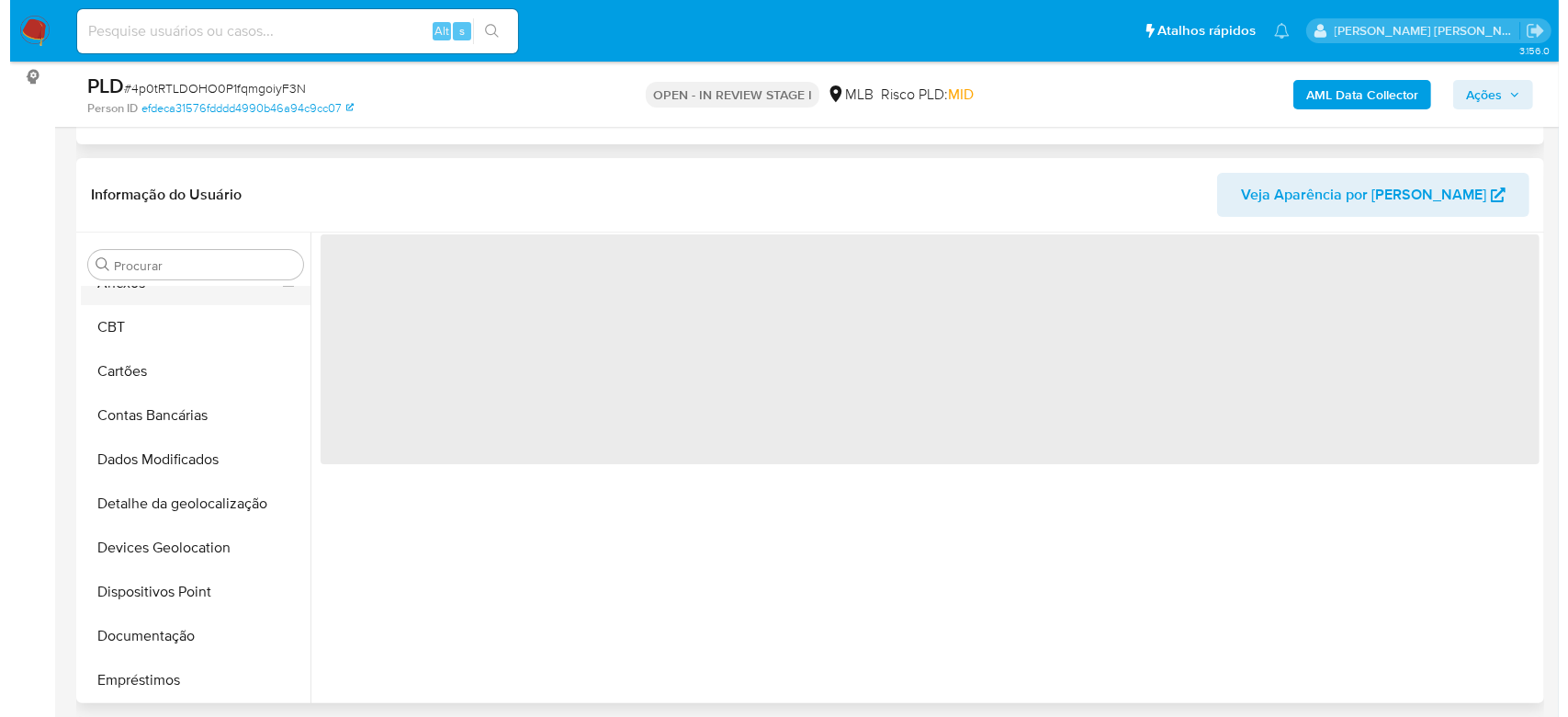
scroll to position [0, 0]
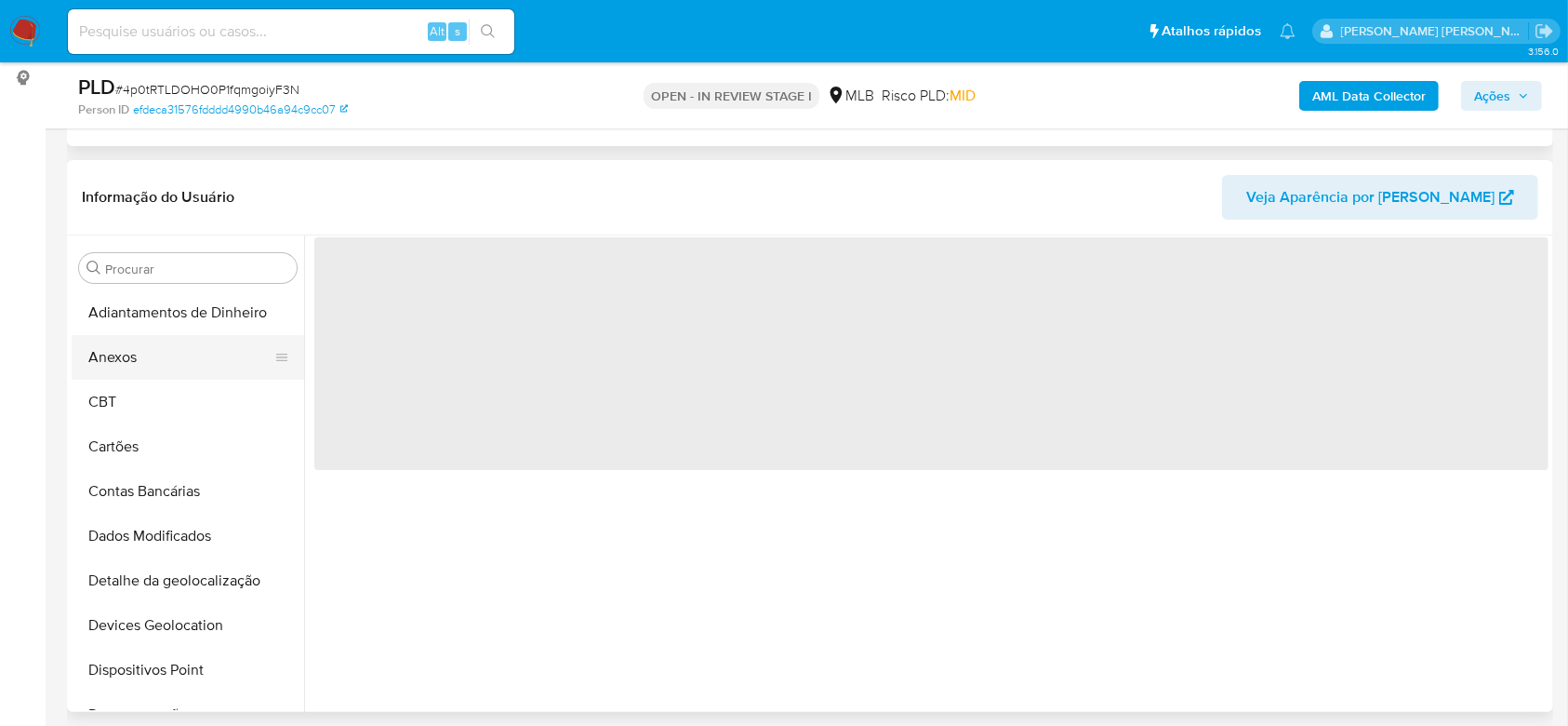
click at [163, 346] on button "Anexos" at bounding box center [180, 357] width 218 height 45
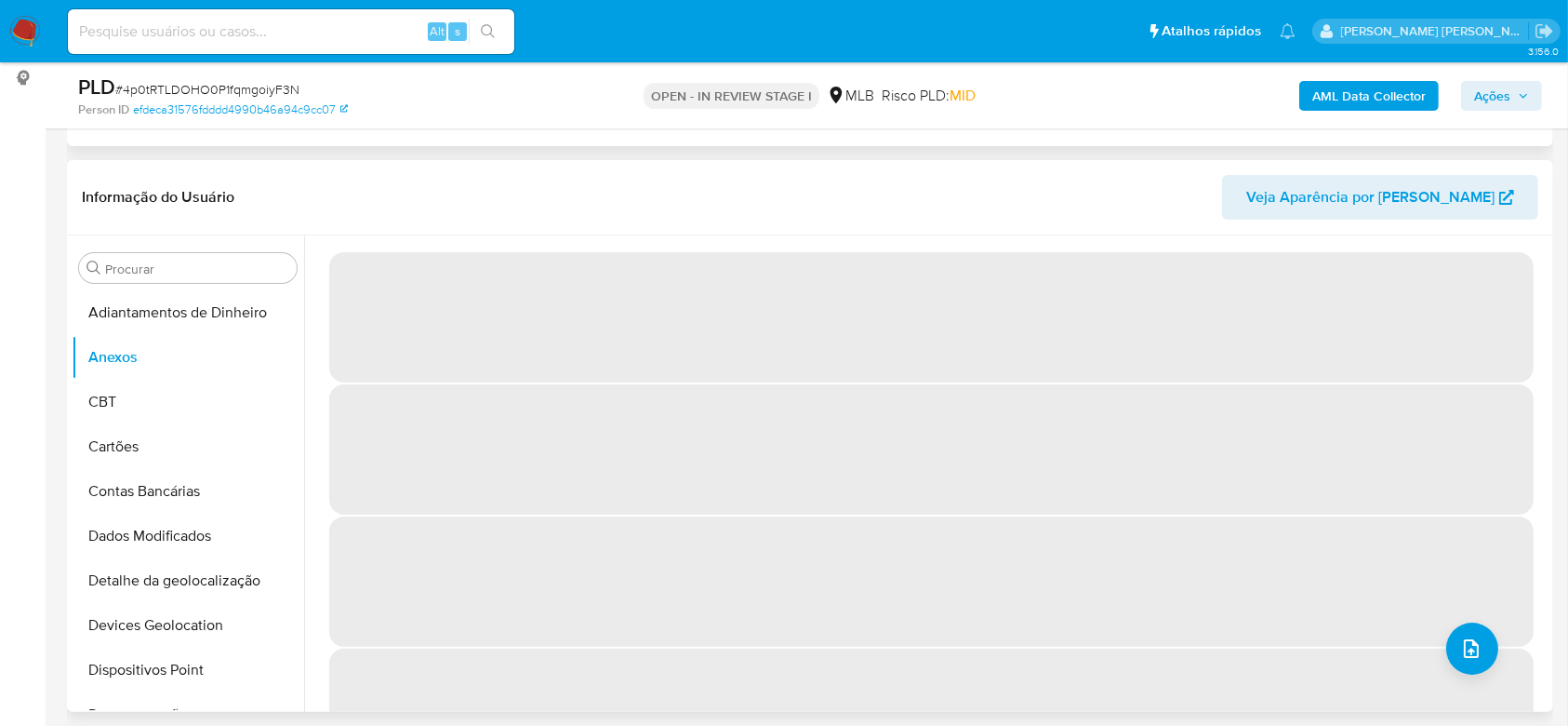
click at [663, 192] on header "Informação do Usuário Veja Aparência por Pessoa" at bounding box center [810, 197] width 1456 height 45
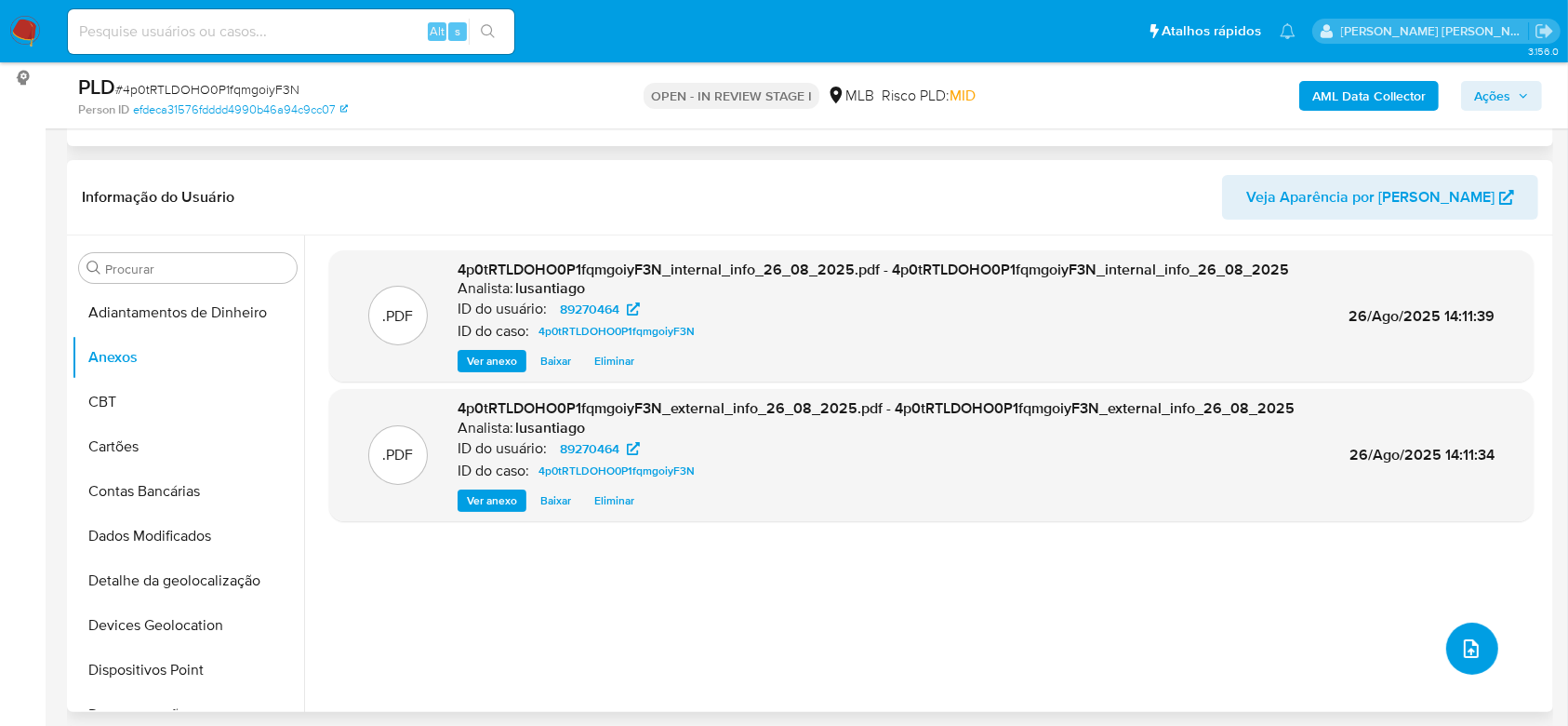
click at [1477, 647] on button "upload-file" at bounding box center [1472, 649] width 52 height 52
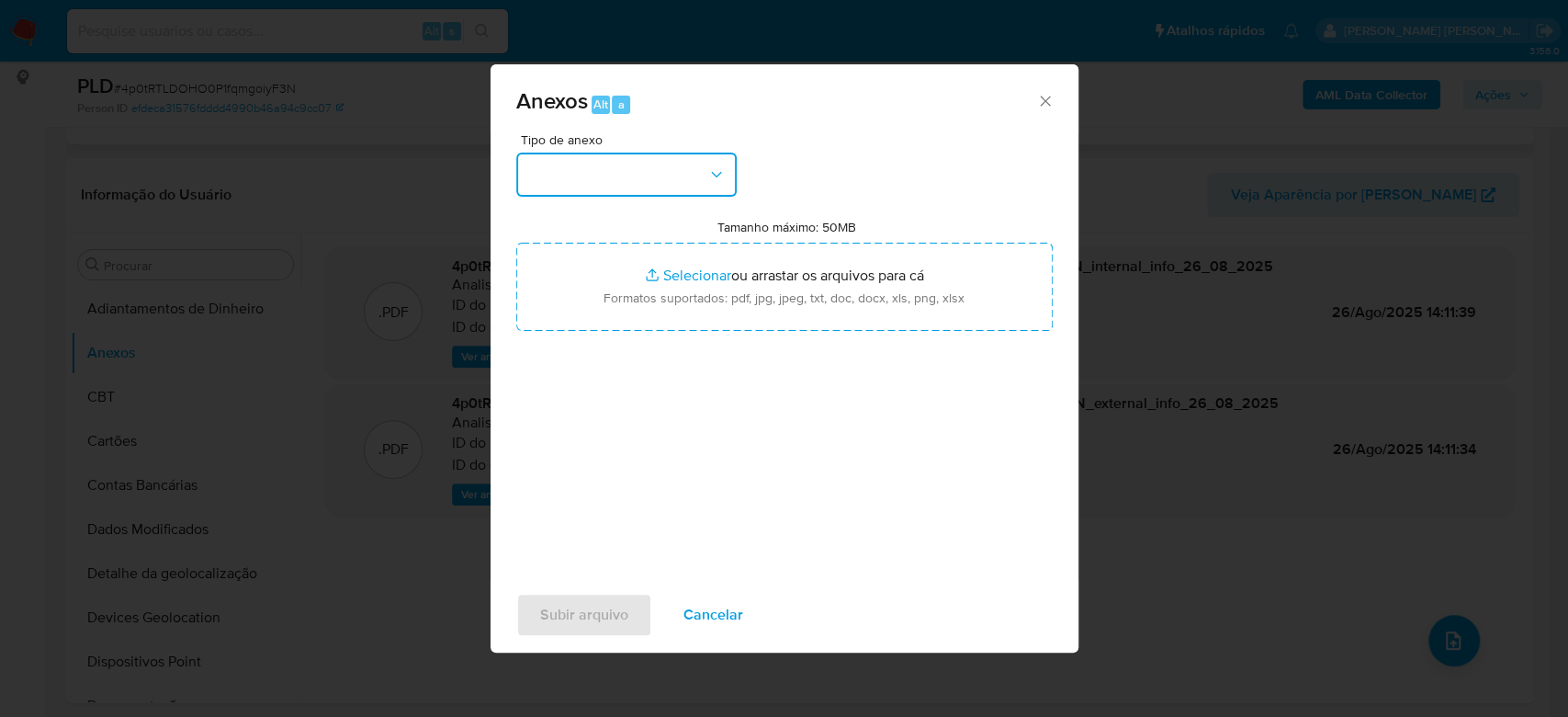
click at [683, 179] on button "button" at bounding box center [626, 174] width 220 height 44
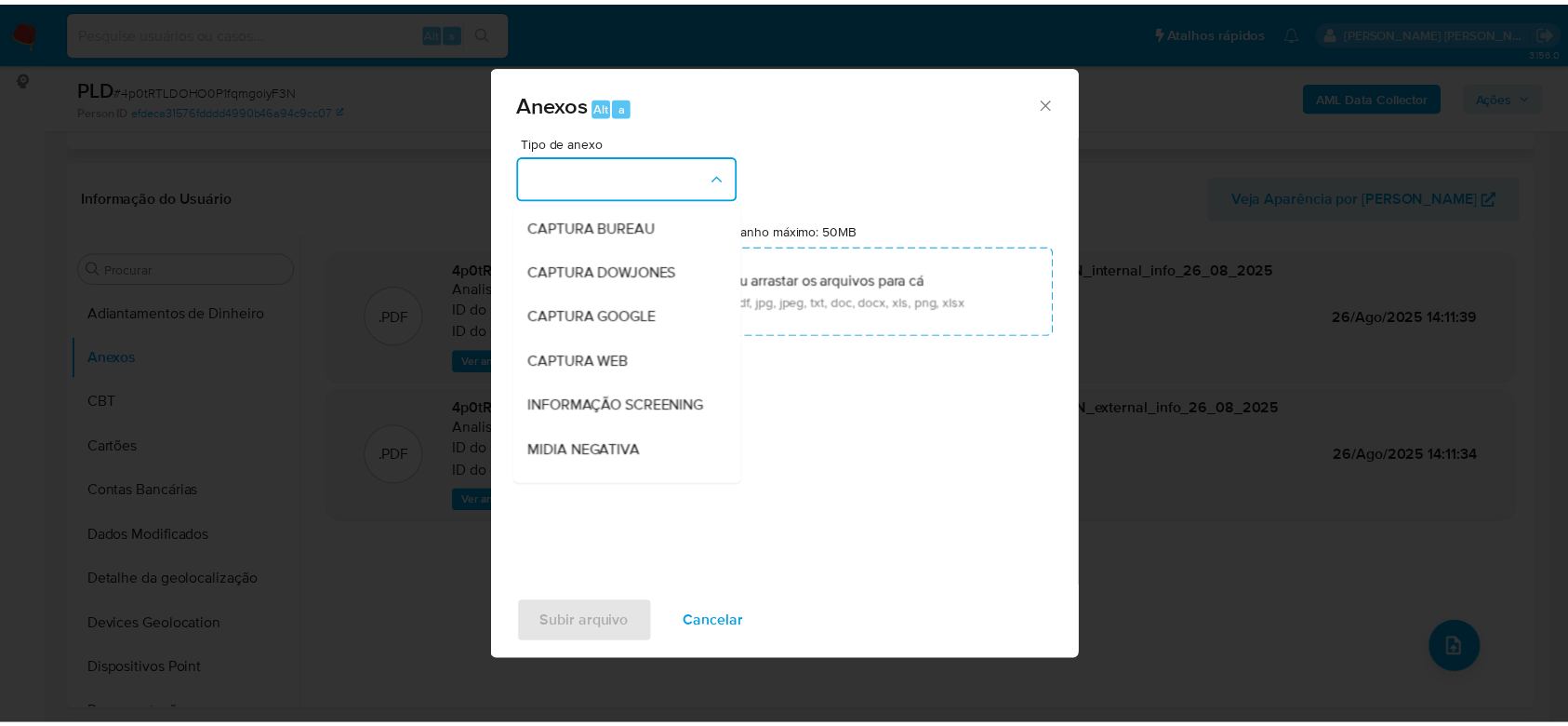
scroll to position [285, 0]
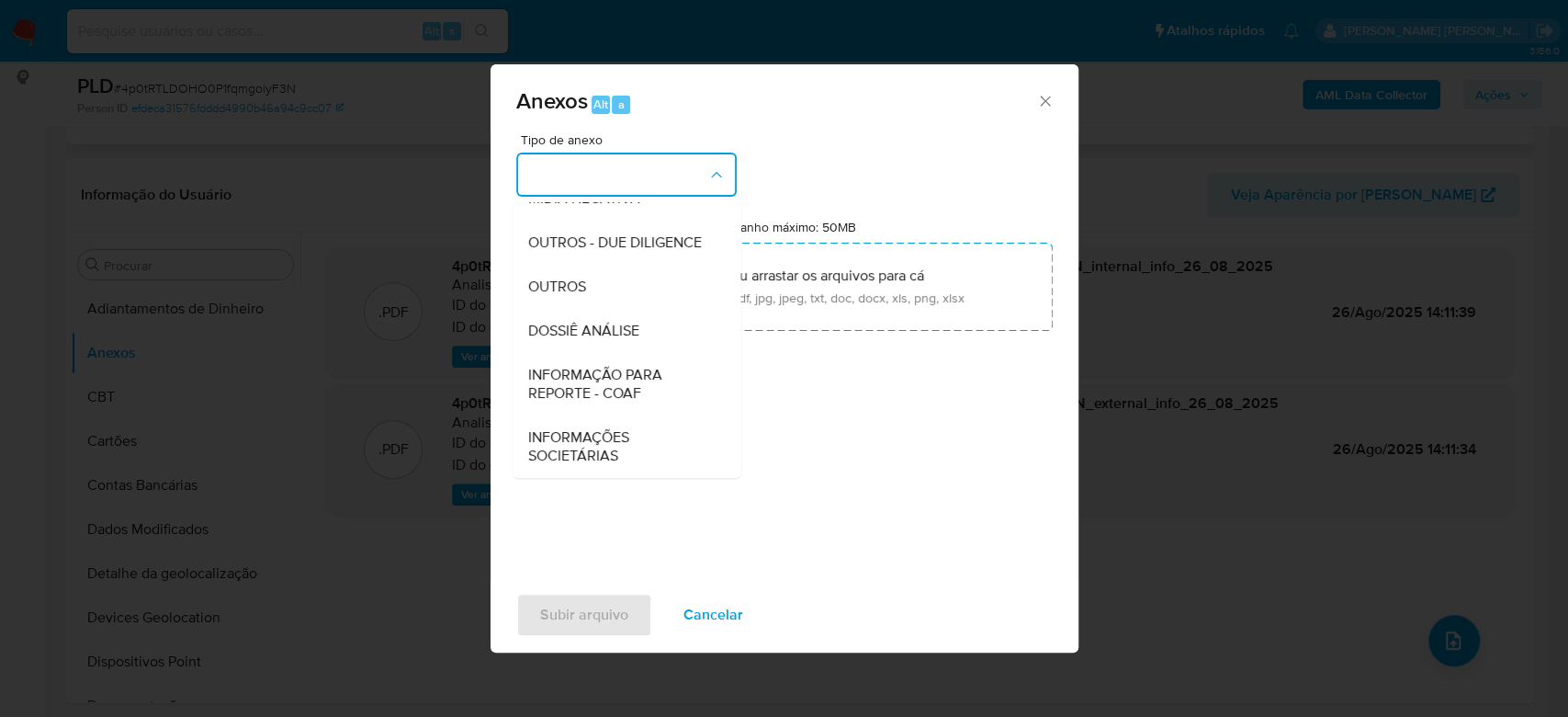
click at [619, 337] on span "DOSSIÊ ANÁLISE" at bounding box center [583, 331] width 111 height 19
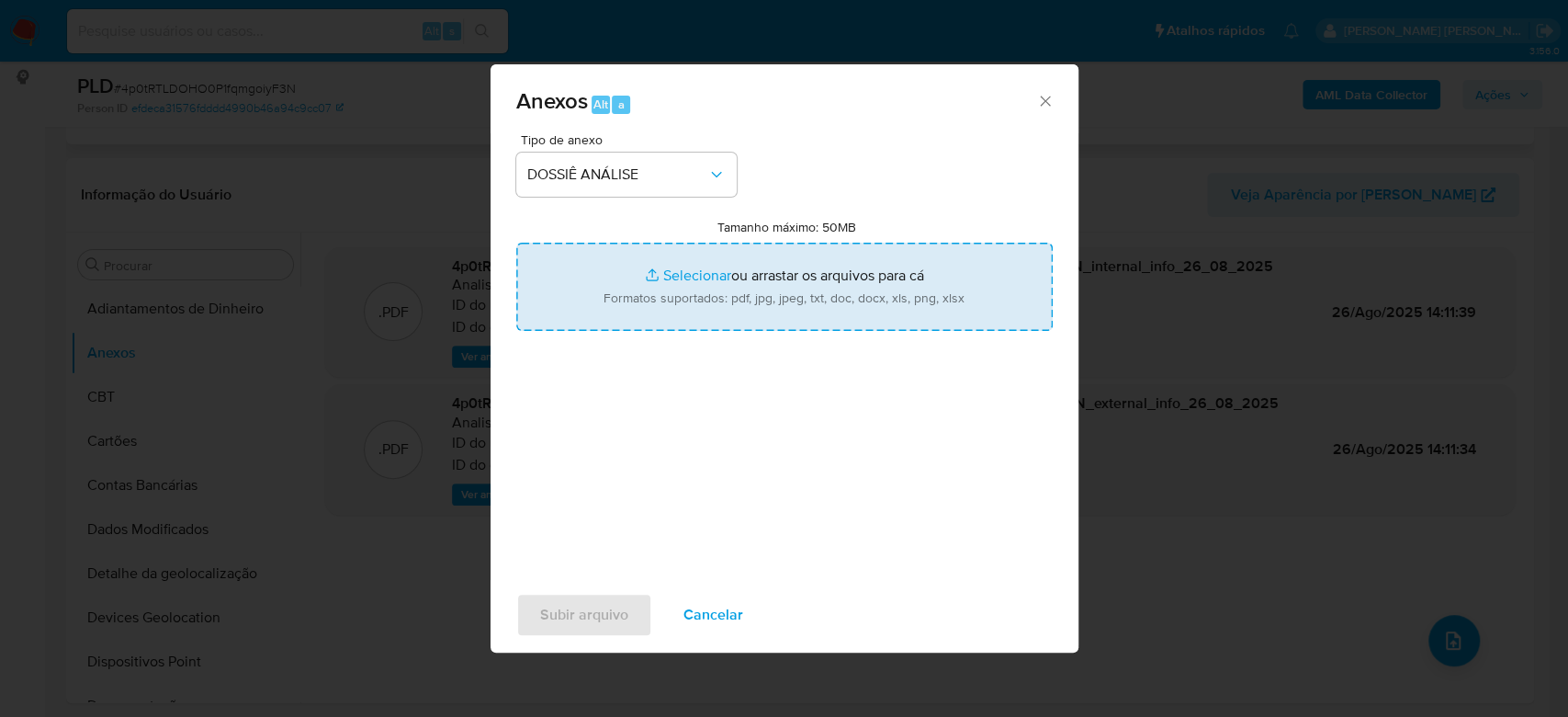
type input "C:\fakepath\Caselog 4p0tRTLDOHO0P1fqmgoiyF3N_2025_08_25_16_21_47 - CPF 09093969…"
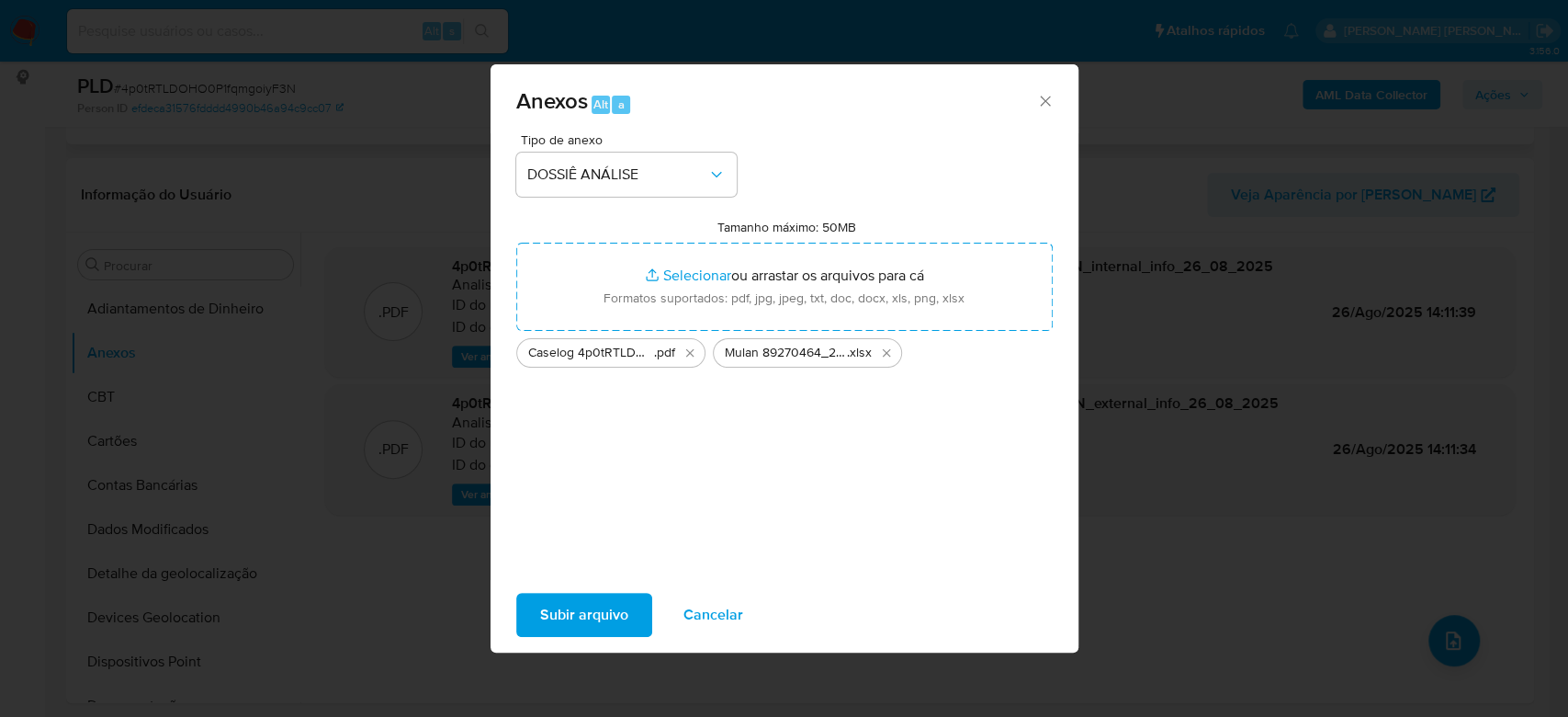
click at [583, 621] on span "Subir arquivo" at bounding box center [584, 614] width 88 height 40
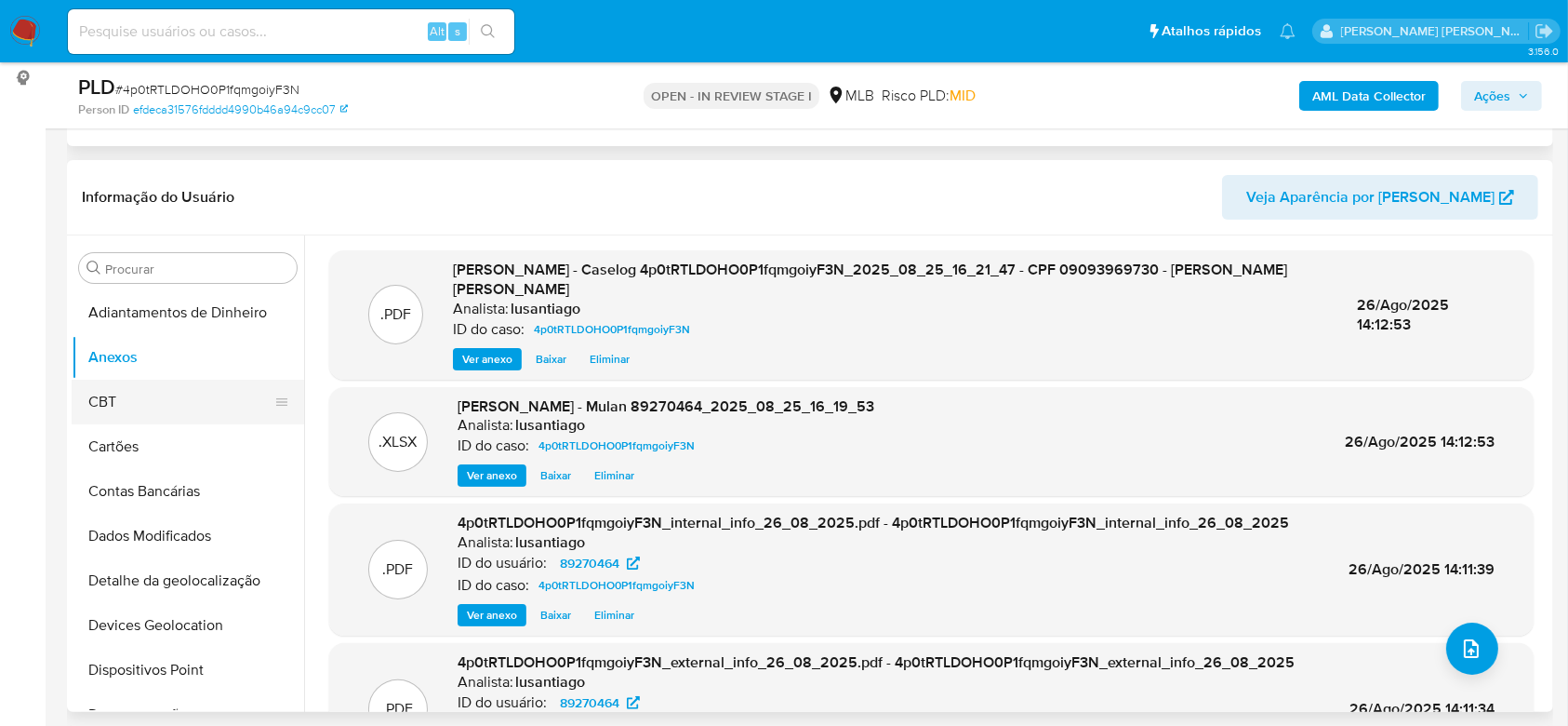
drag, startPoint x: 137, startPoint y: 402, endPoint x: 134, endPoint y: 386, distance: 16.3
click at [136, 401] on button "CBT" at bounding box center [180, 401] width 218 height 45
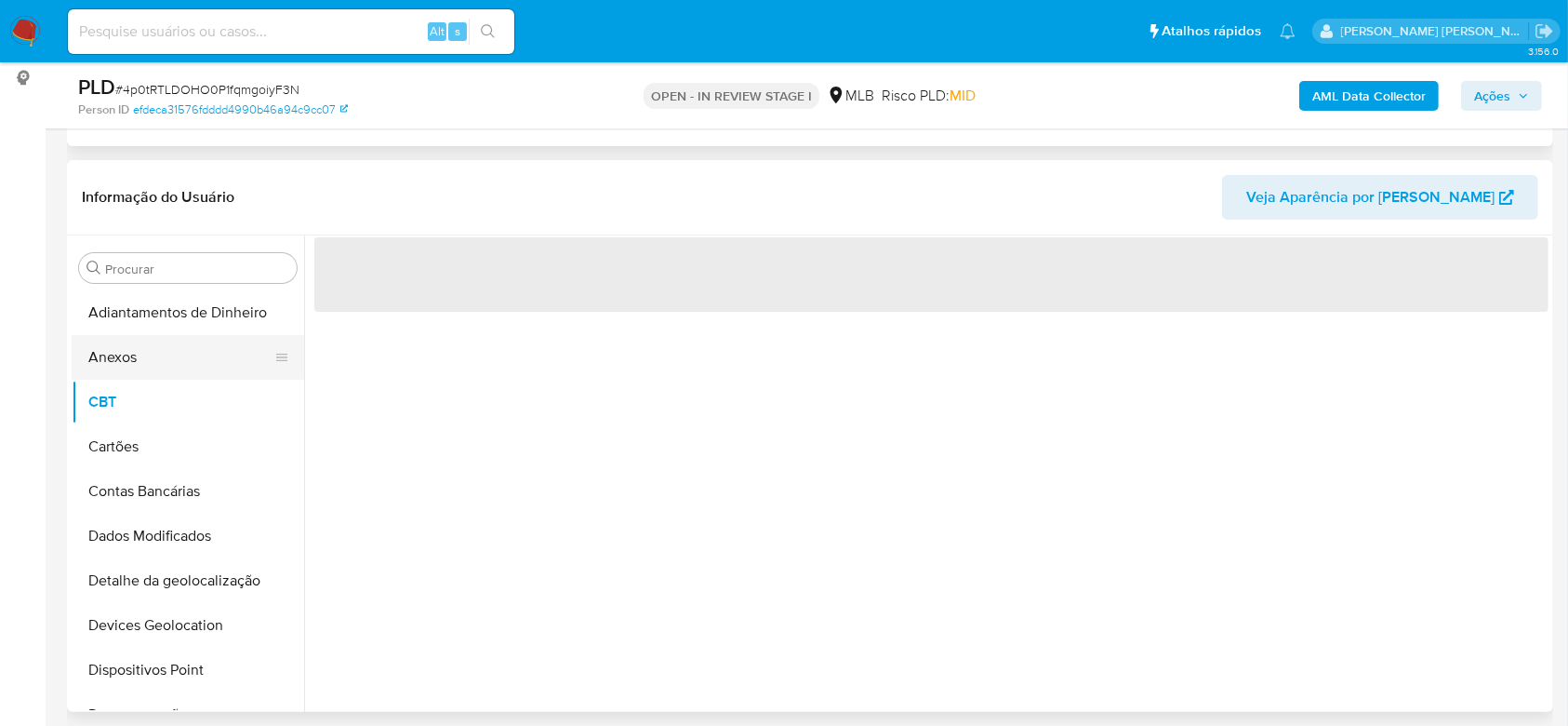
click at [136, 369] on button "Anexos" at bounding box center [180, 357] width 218 height 45
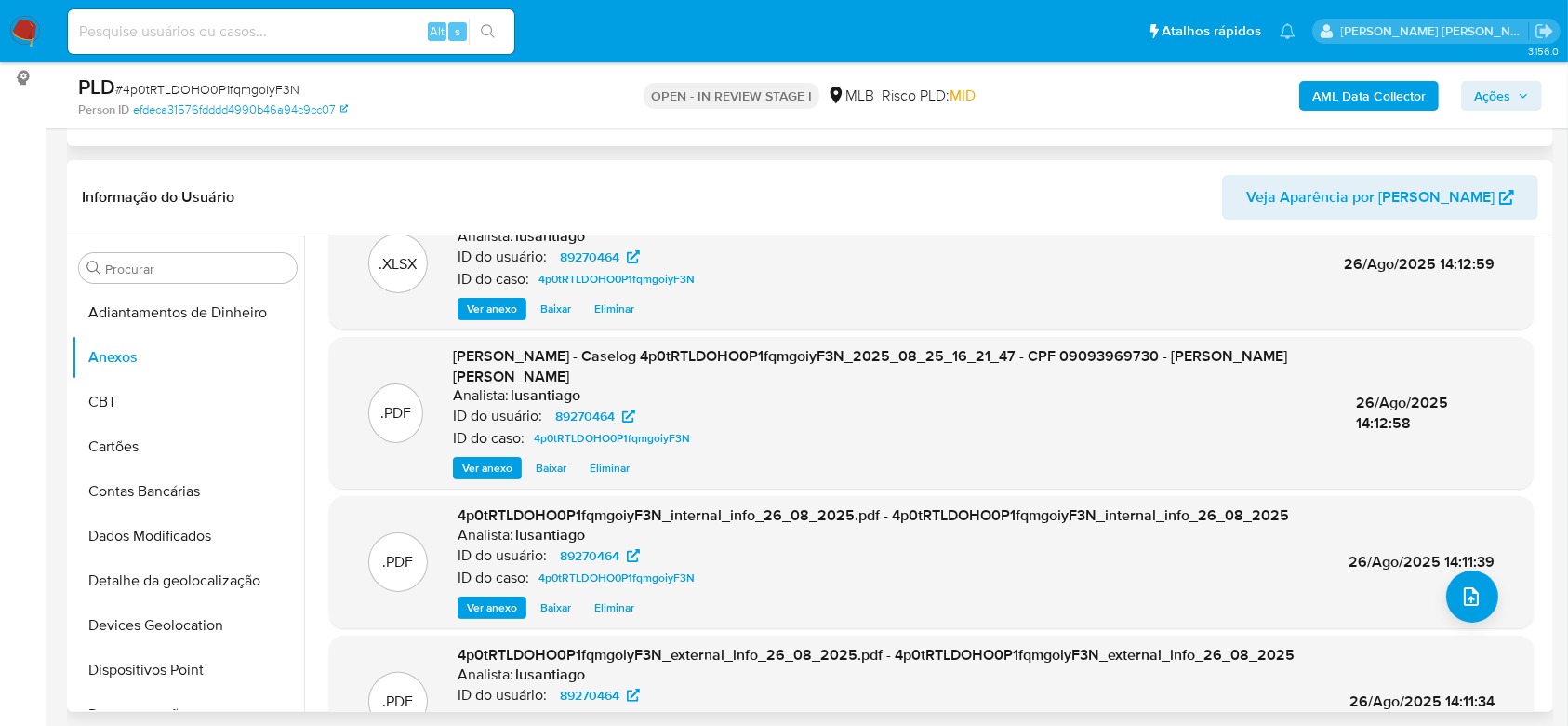
scroll to position [0, 0]
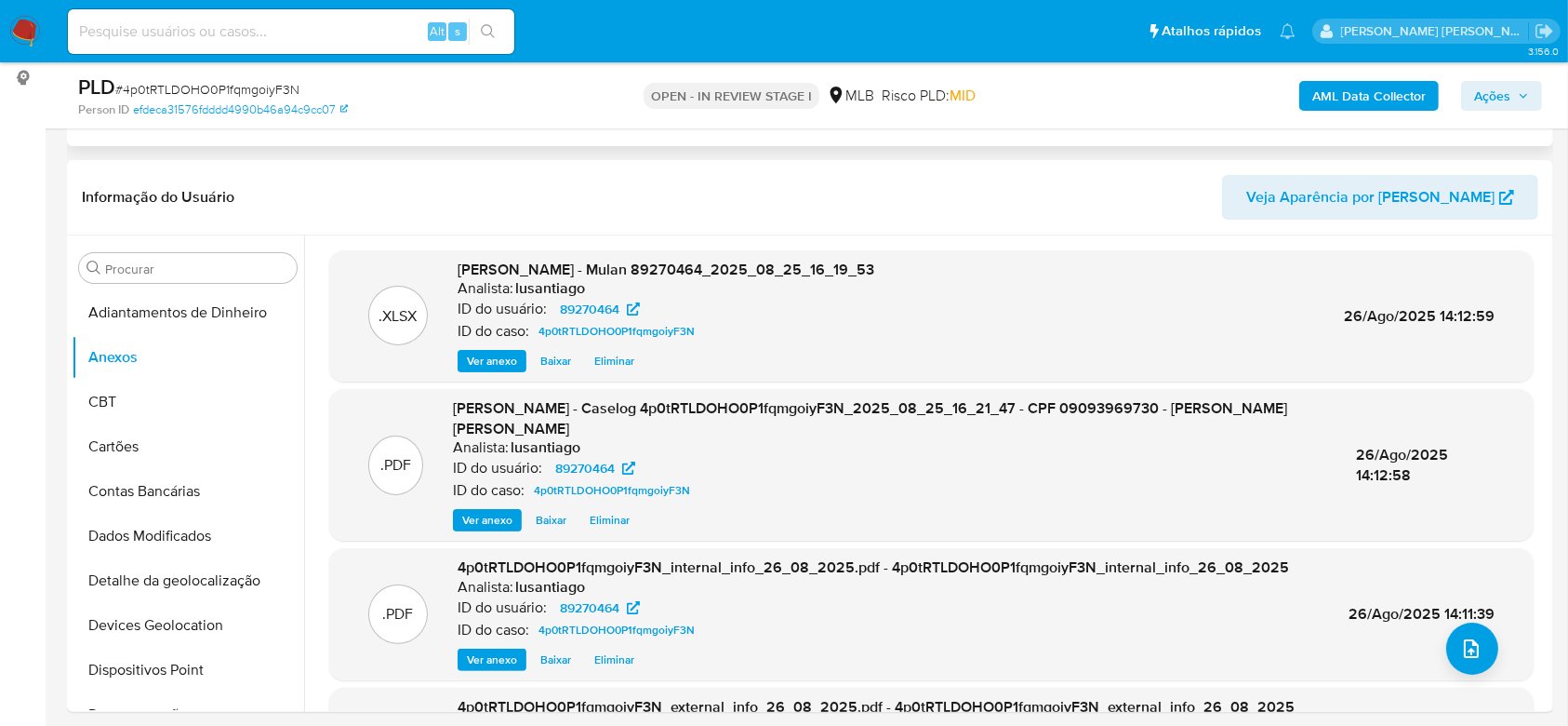
click at [1505, 94] on span "Ações" at bounding box center [1492, 96] width 37 height 30
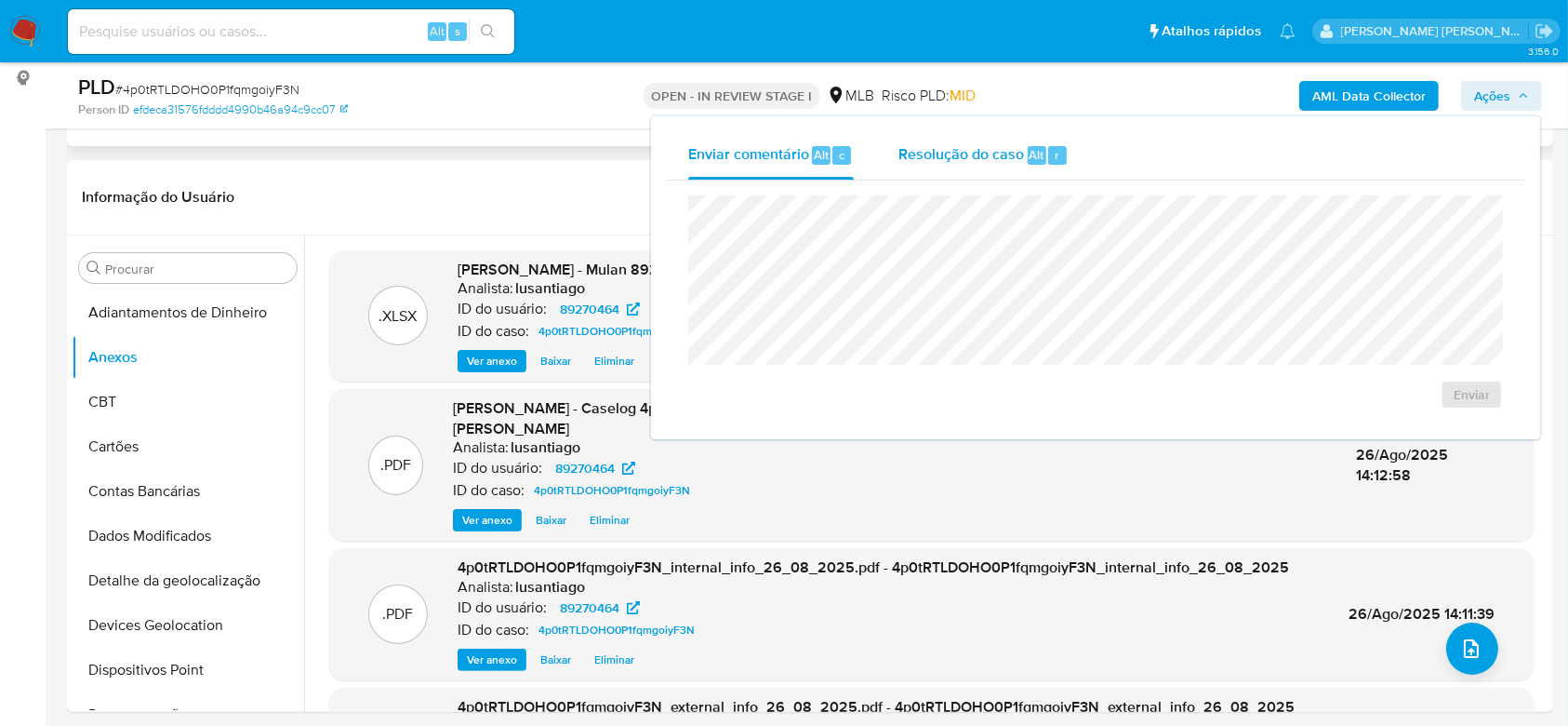
click at [952, 151] on span "Resolução do caso" at bounding box center [961, 155] width 126 height 22
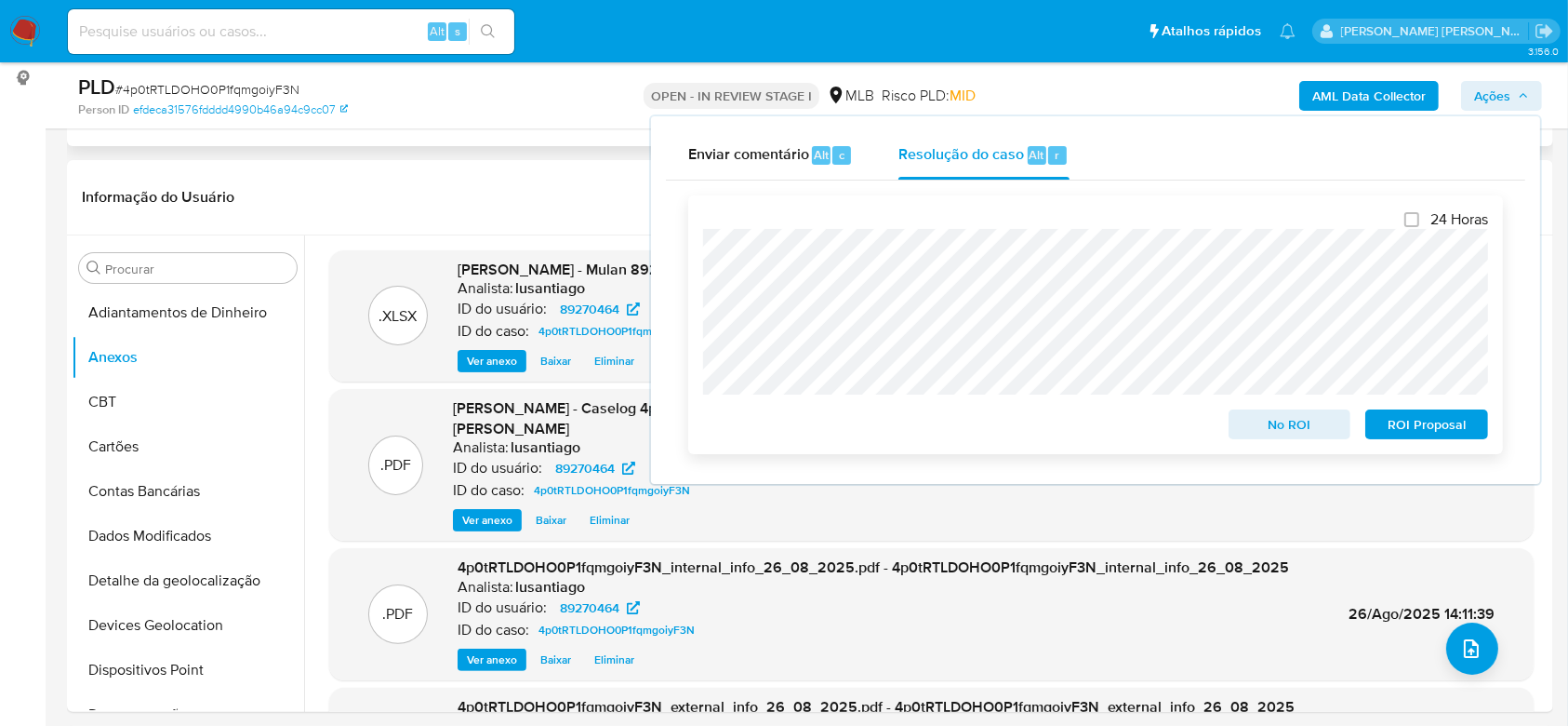
click at [1301, 433] on span "No ROI" at bounding box center [1290, 424] width 97 height 26
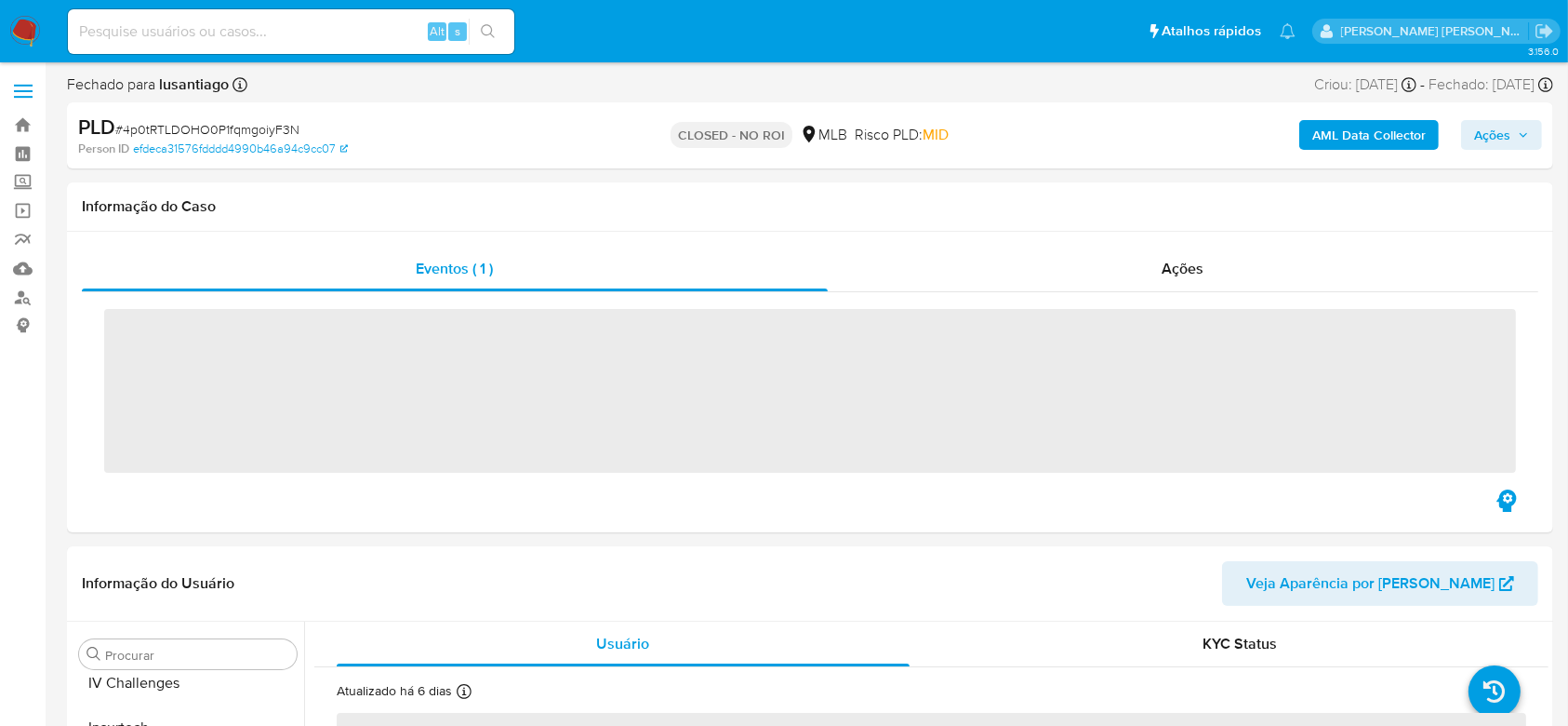
scroll to position [831, 0]
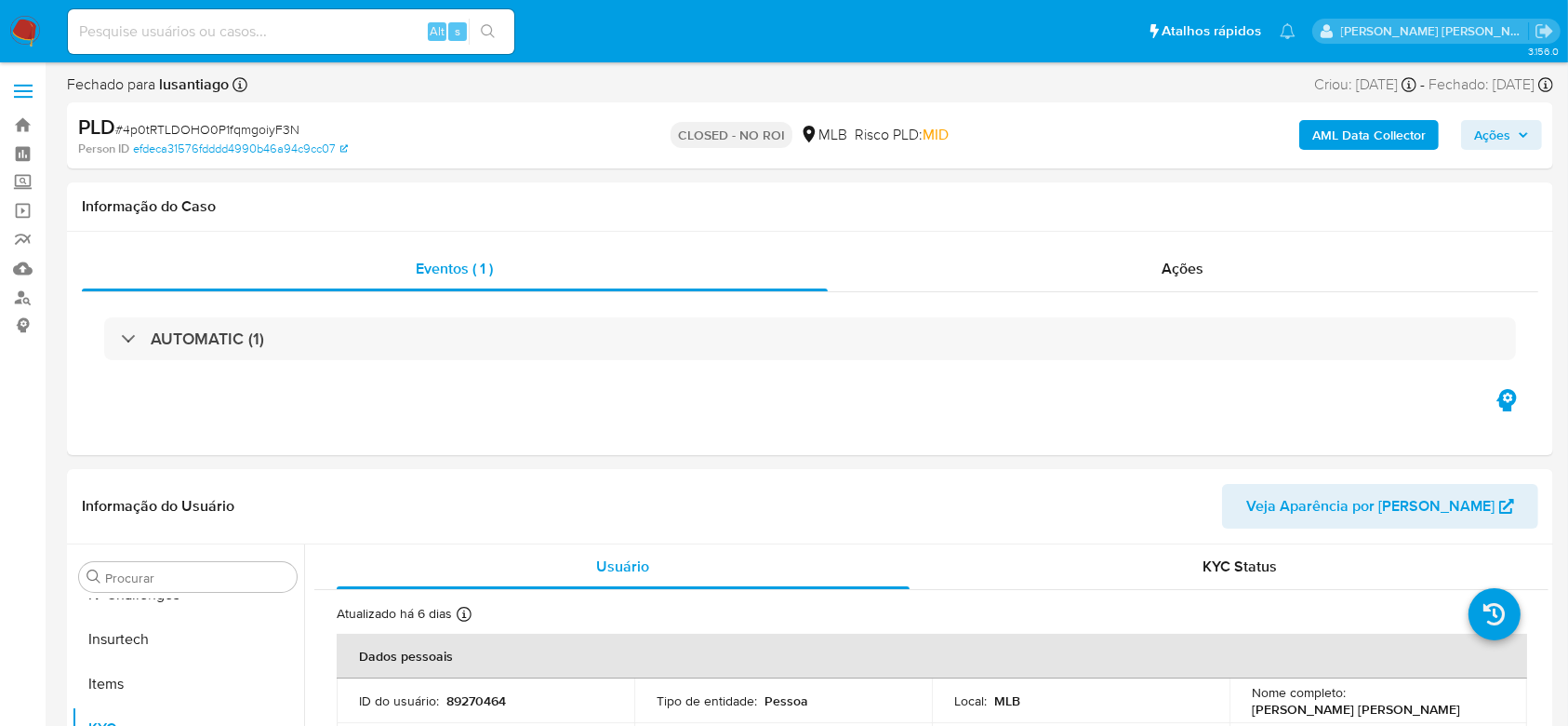
select select "10"
click at [31, 118] on link "Bandeja" at bounding box center [111, 125] width 222 height 29
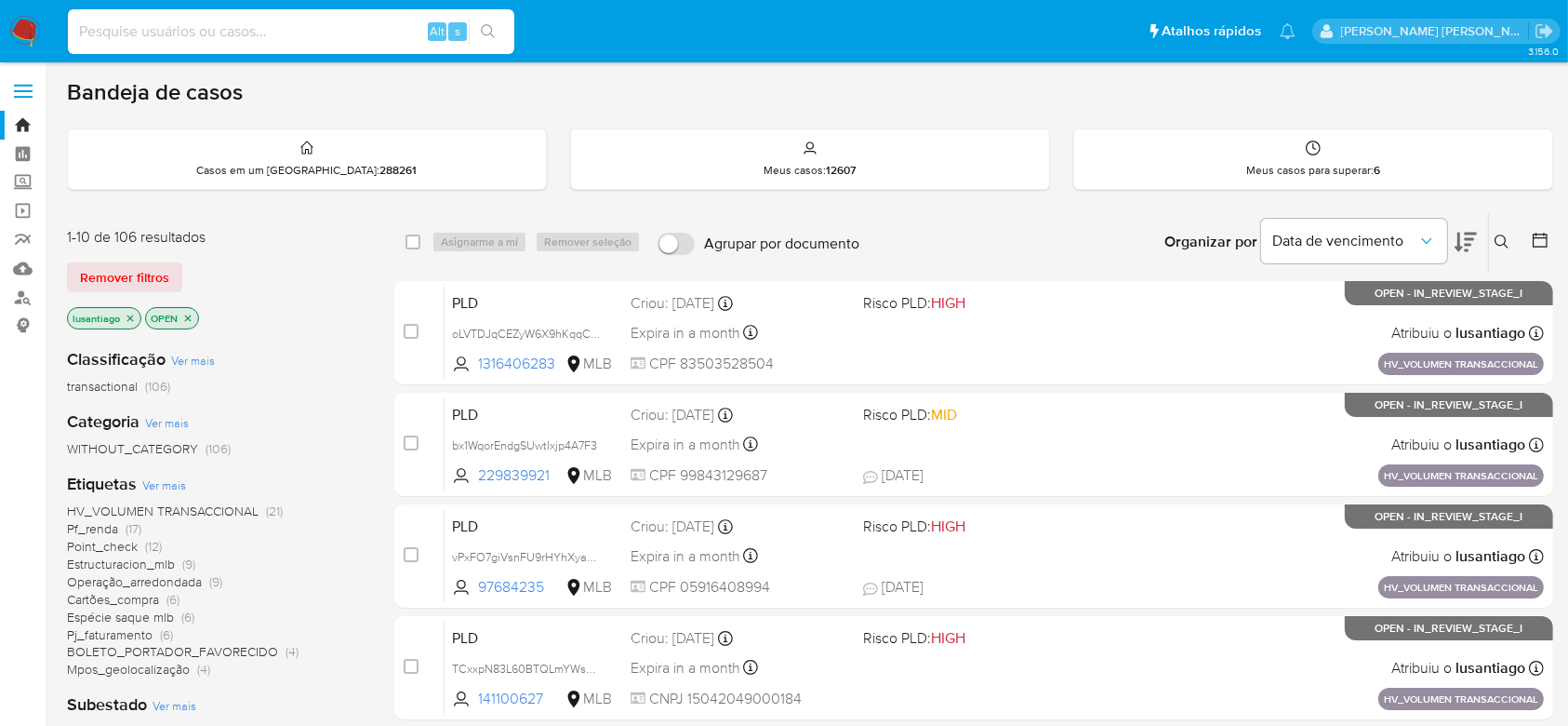
click at [188, 31] on input at bounding box center [291, 32] width 446 height 24
paste input "689458426"
type input "689458426"
click at [495, 34] on icon "search-icon" at bounding box center [488, 31] width 15 height 15
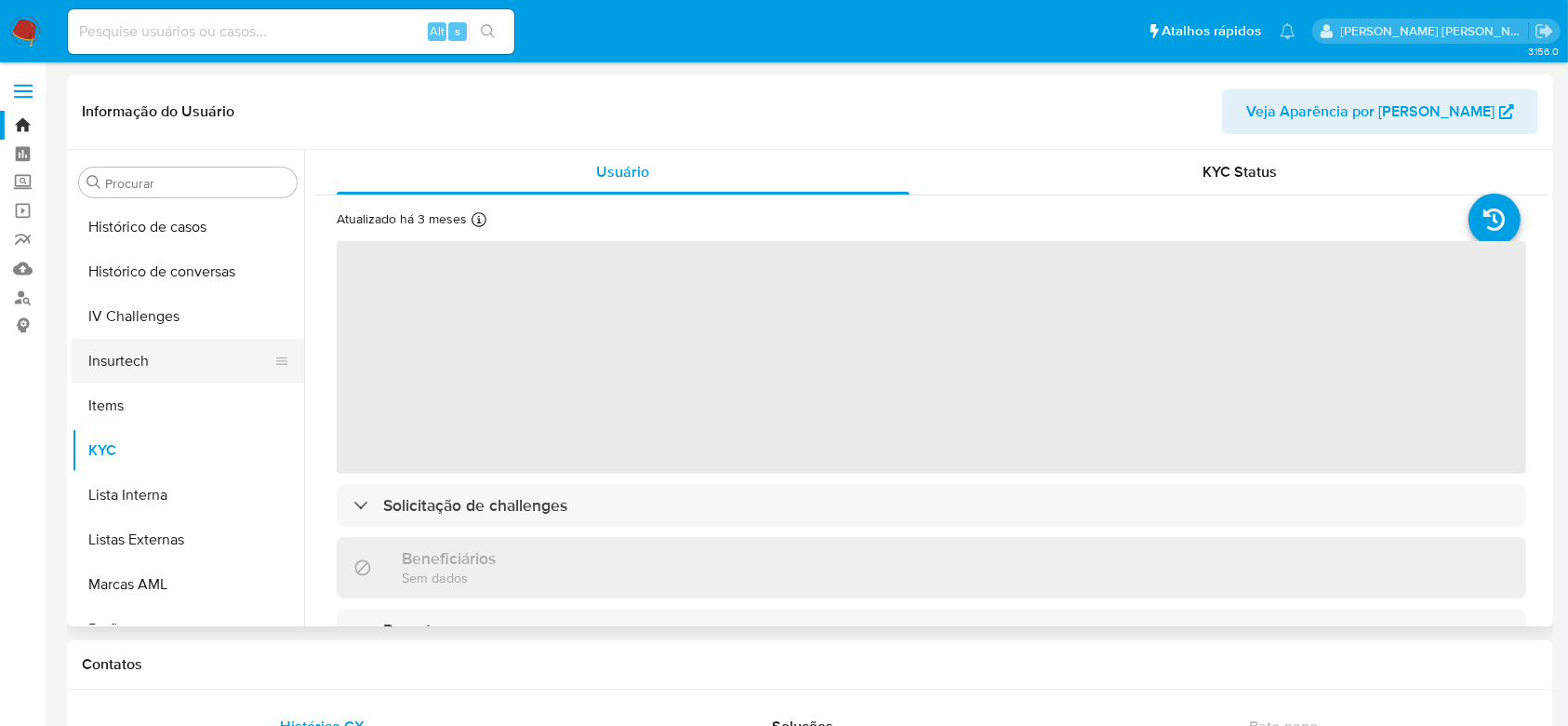
scroll to position [459, 0]
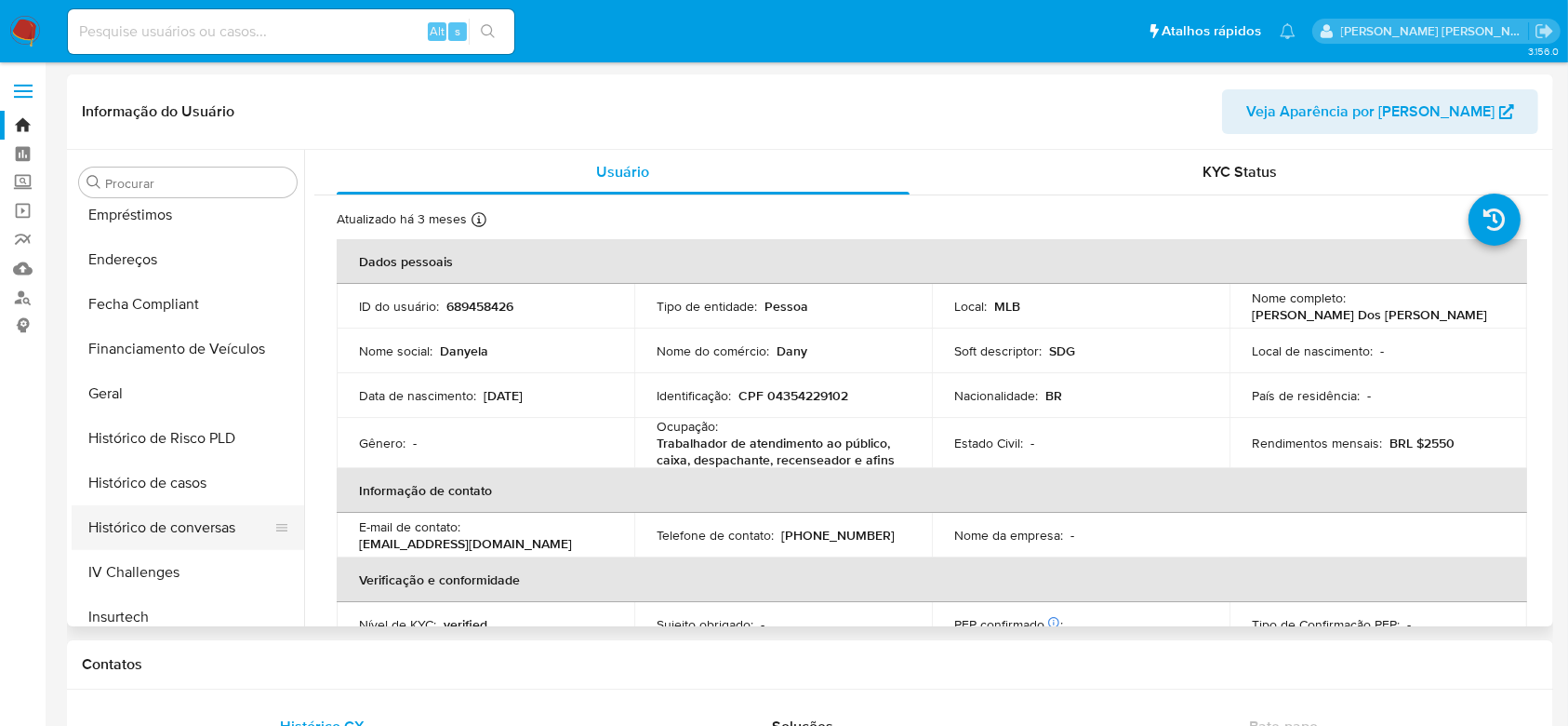
select select "10"
click at [145, 481] on button "Histórico de casos" at bounding box center [180, 482] width 218 height 45
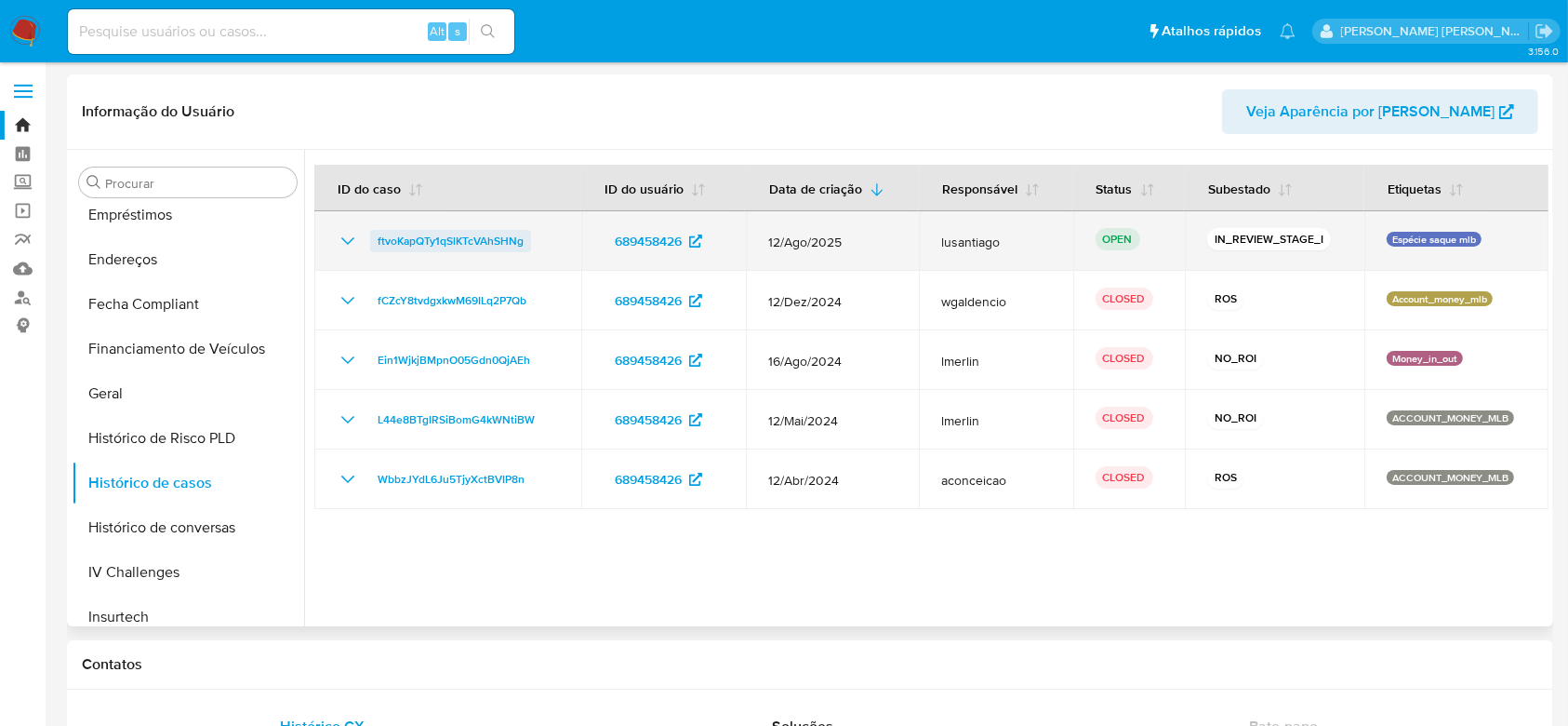
click at [432, 238] on span "ftvoKapQTy1qSlKTcVAhSHNg" at bounding box center [449, 241] width 146 height 23
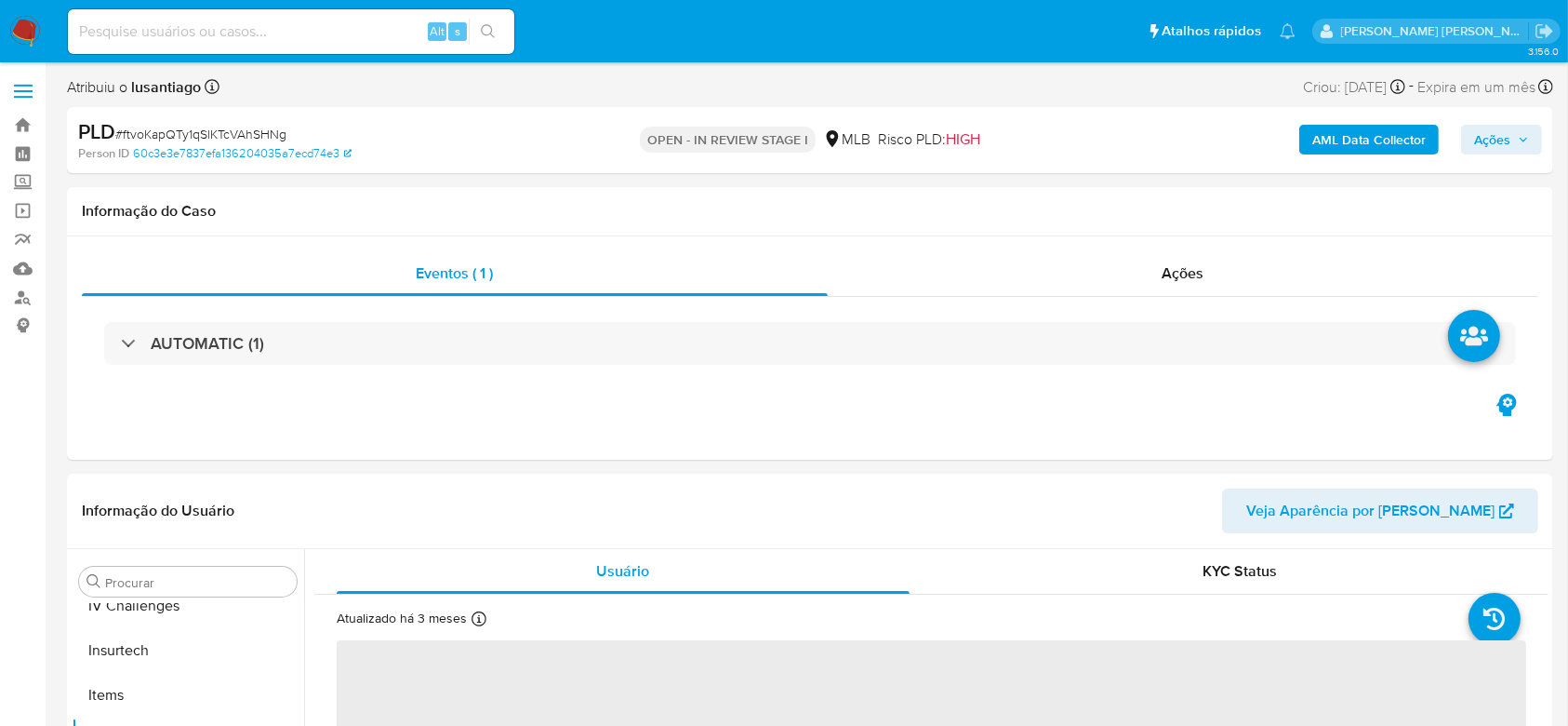
scroll to position [831, 0]
select select "10"
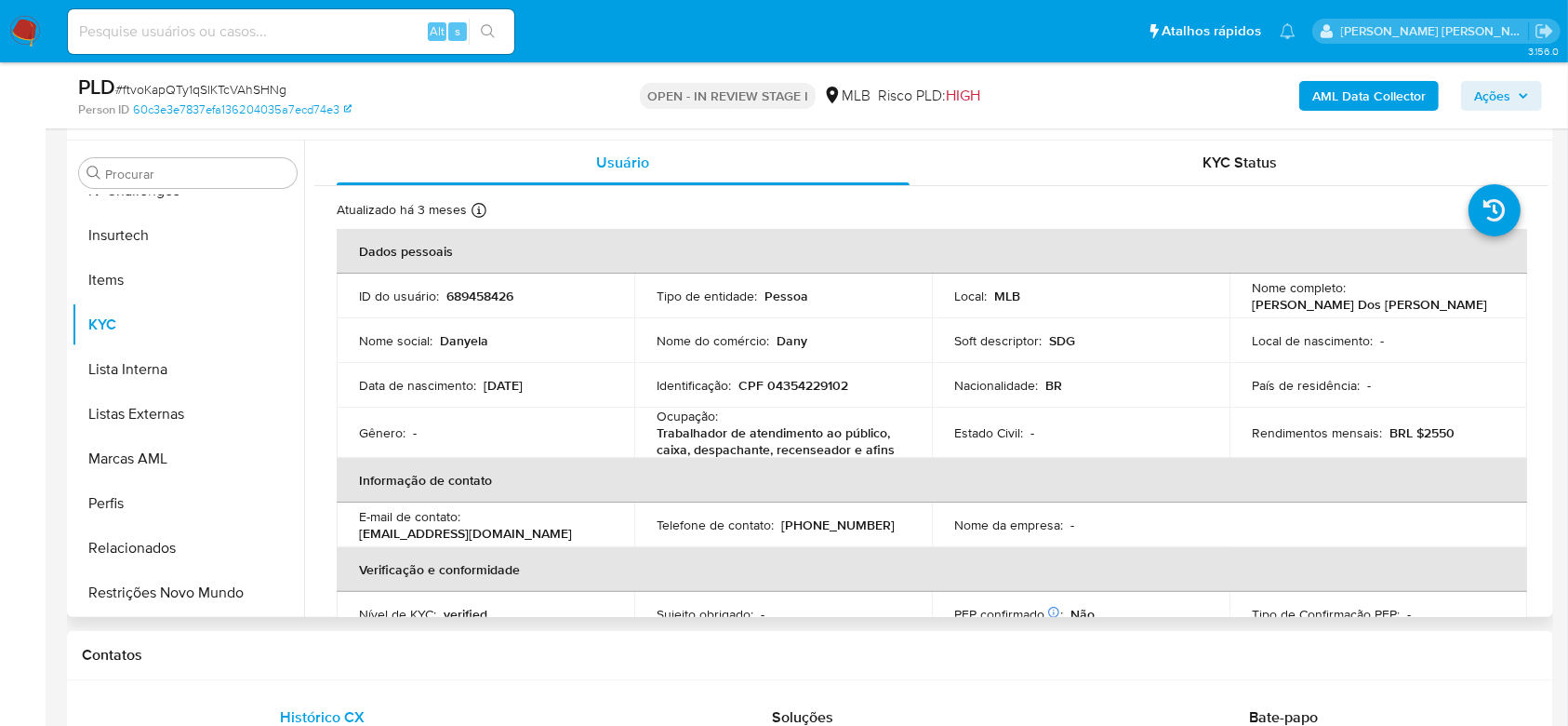
scroll to position [372, 0]
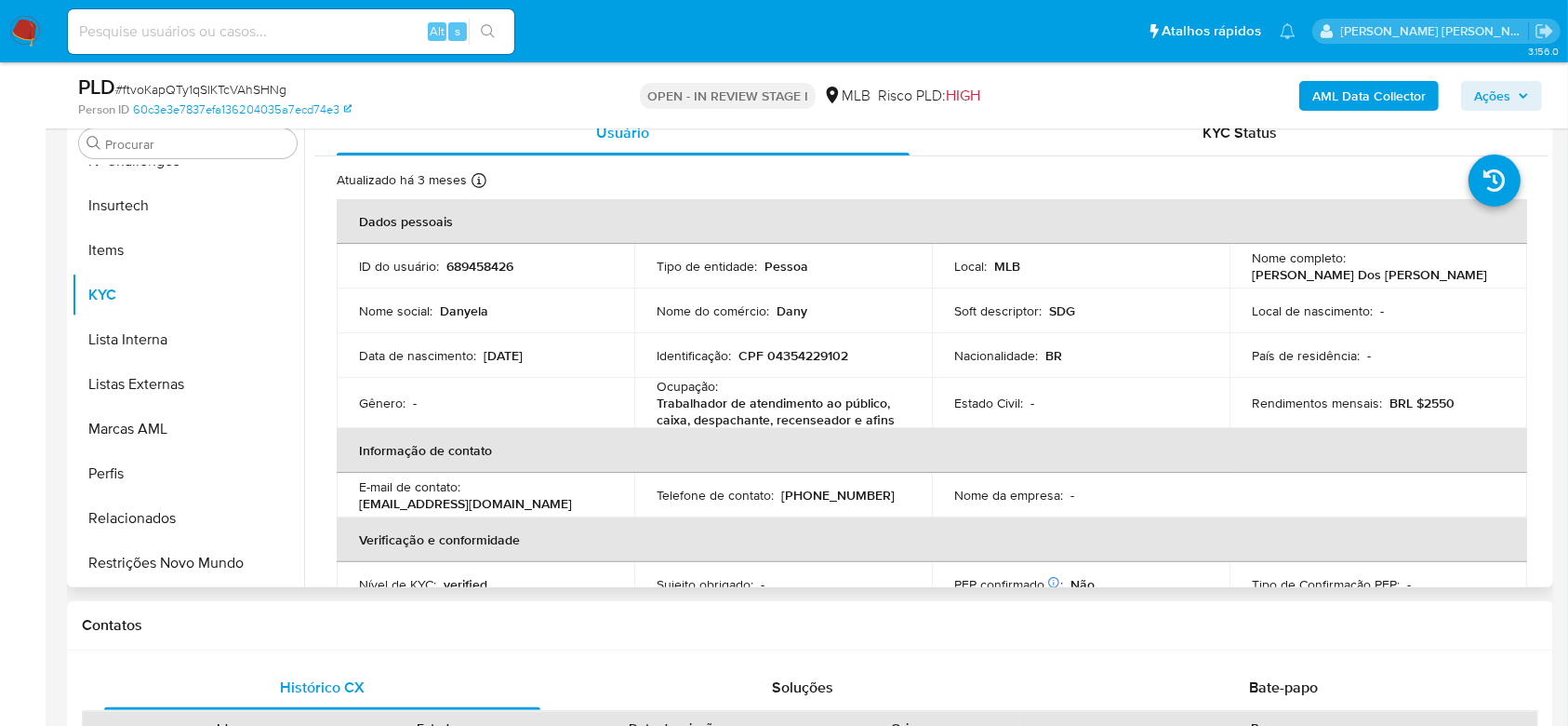
click at [810, 356] on p "CPF 04354229102" at bounding box center [793, 355] width 110 height 17
copy p "04354229102"
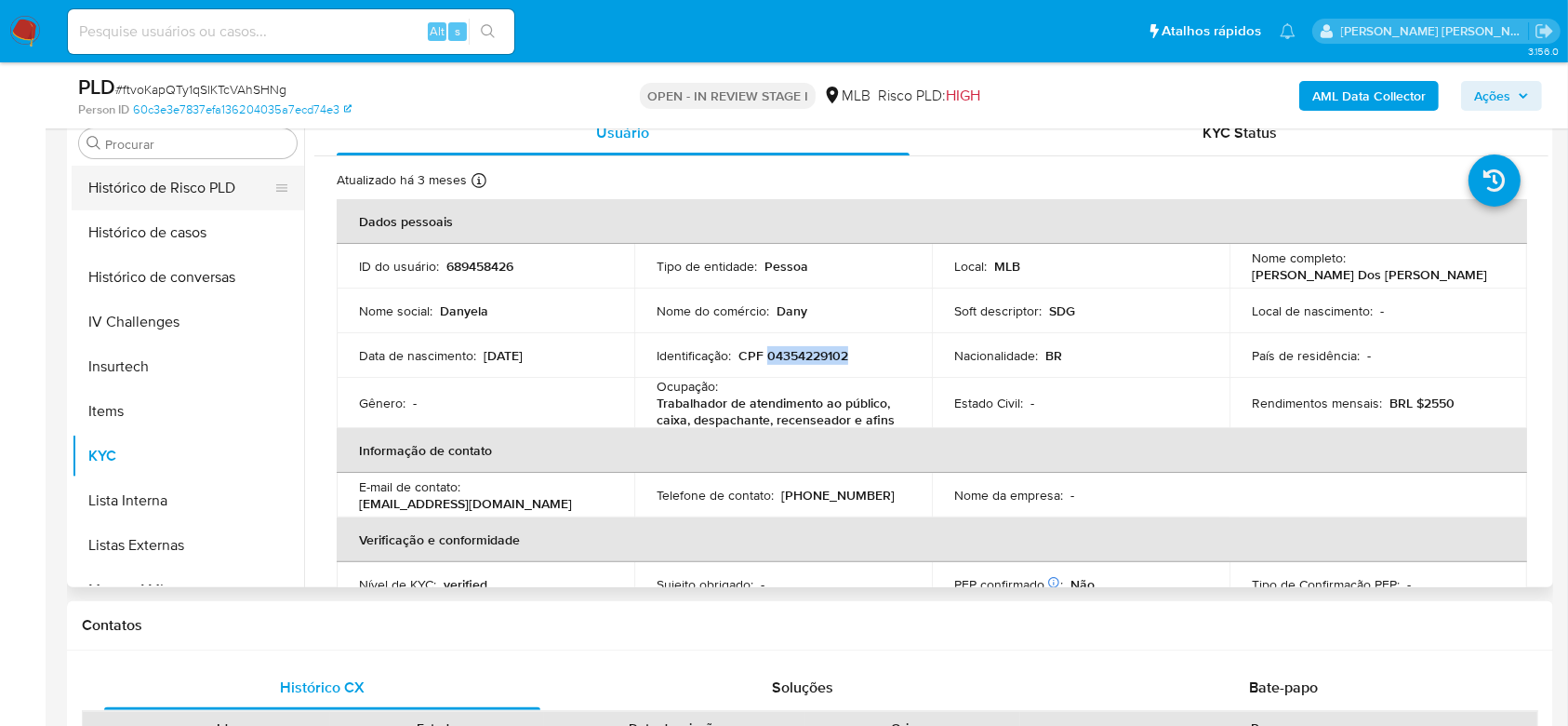
scroll to position [459, 0]
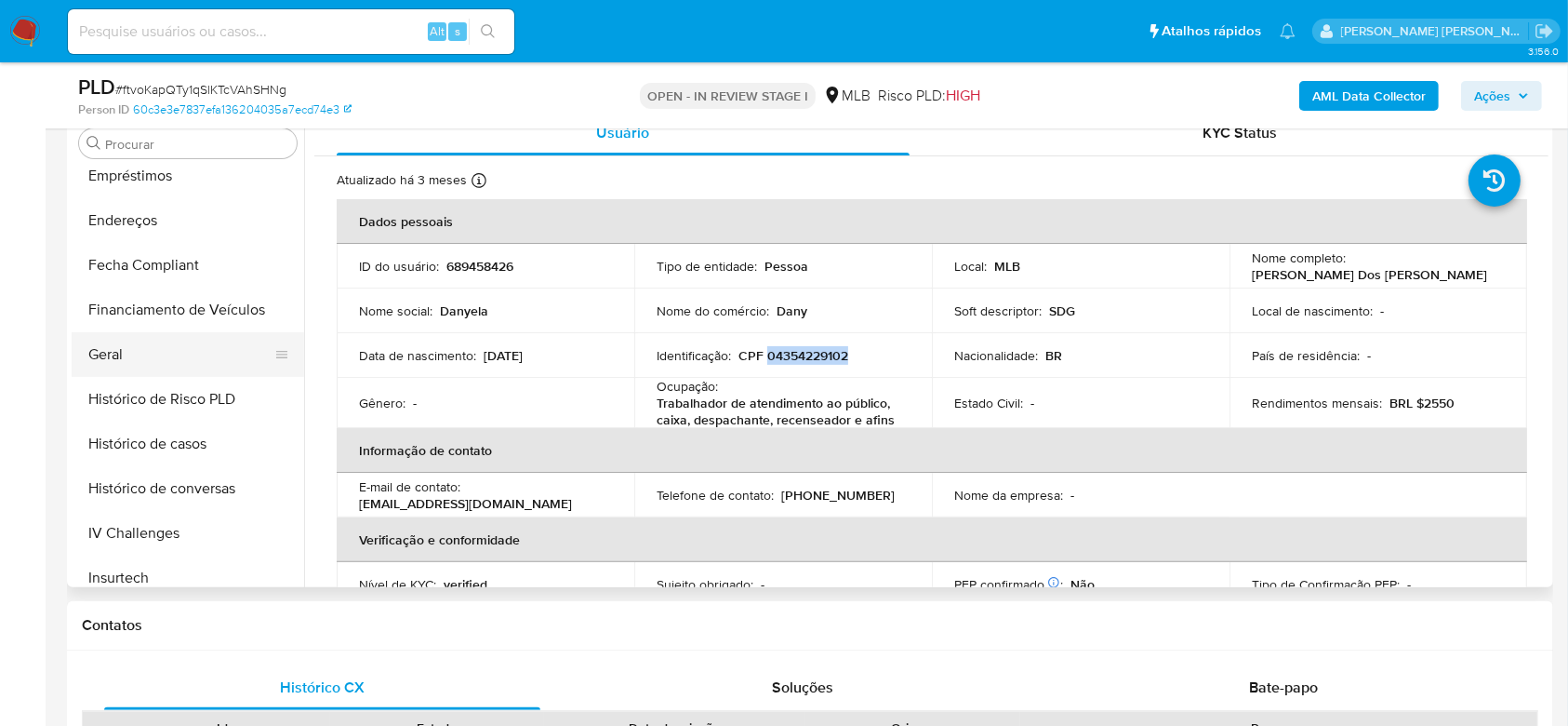
click at [148, 339] on button "Geral" at bounding box center [180, 354] width 218 height 45
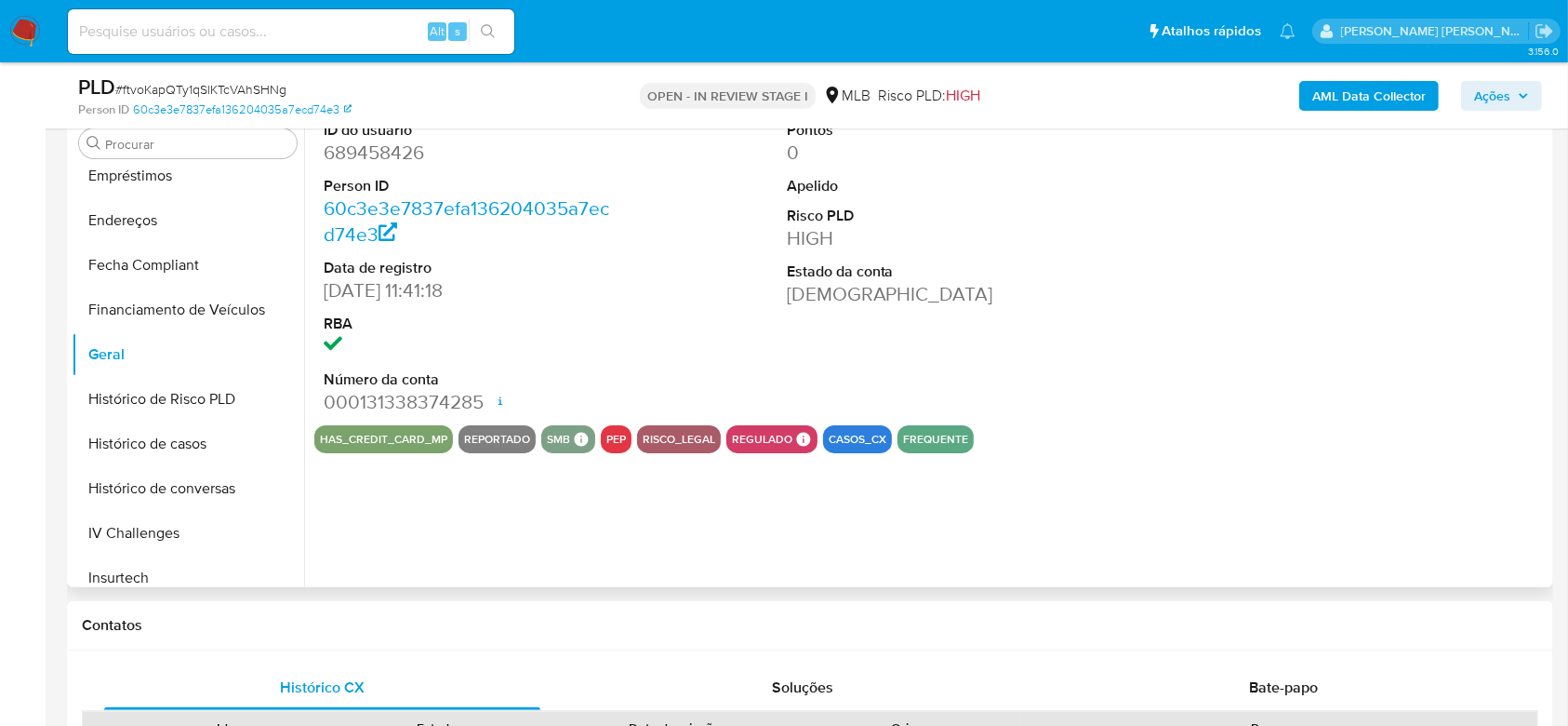
click at [454, 338] on dd at bounding box center [468, 346] width 290 height 26
drag, startPoint x: 414, startPoint y: 348, endPoint x: 0, endPoint y: 410, distance: 418.6
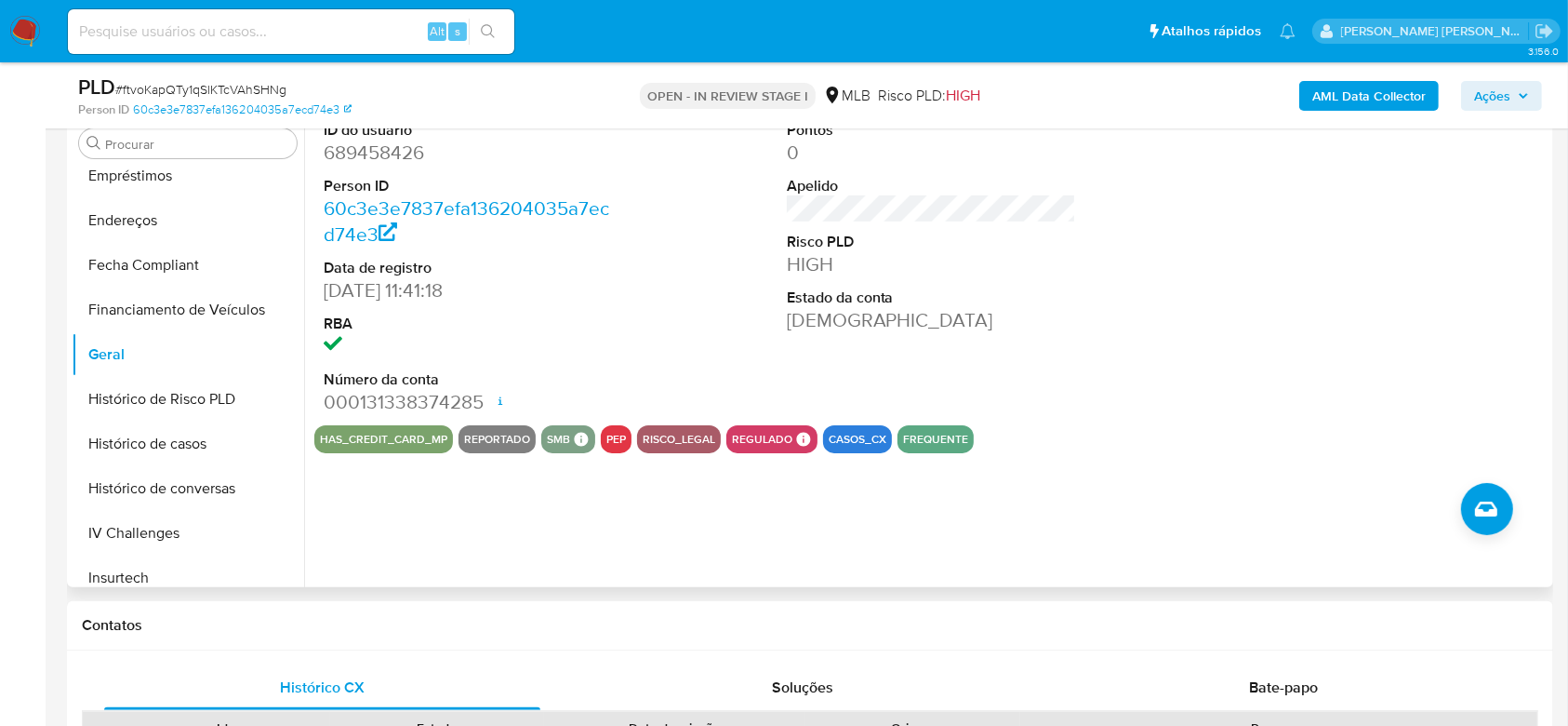
drag, startPoint x: 0, startPoint y: 410, endPoint x: 603, endPoint y: 509, distance: 611.1
click at [603, 509] on div "ID do usuário 689458426 Person ID 60c3e3e7837efa136204035a7ecd74e3 Data de regi…" at bounding box center [926, 349] width 1244 height 476
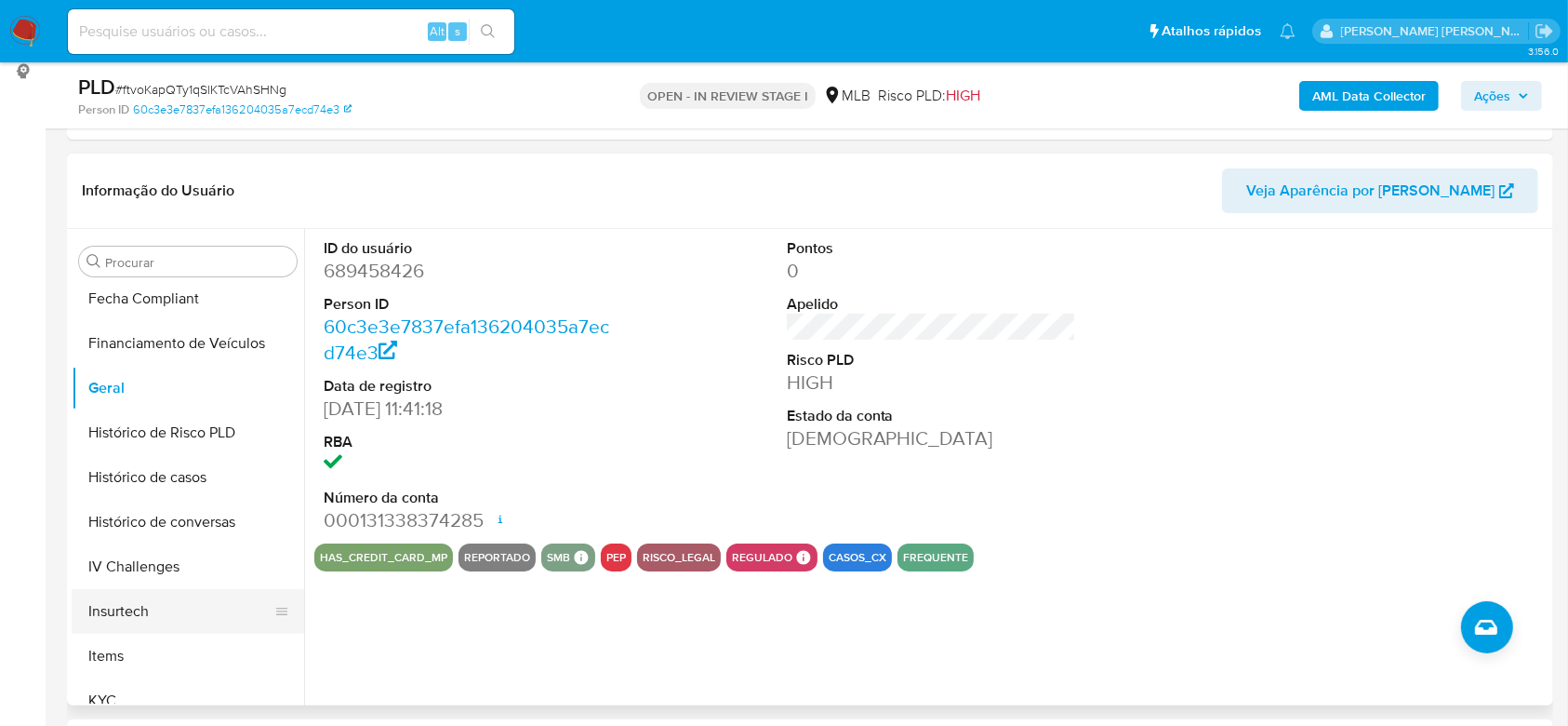
scroll to position [582, 0]
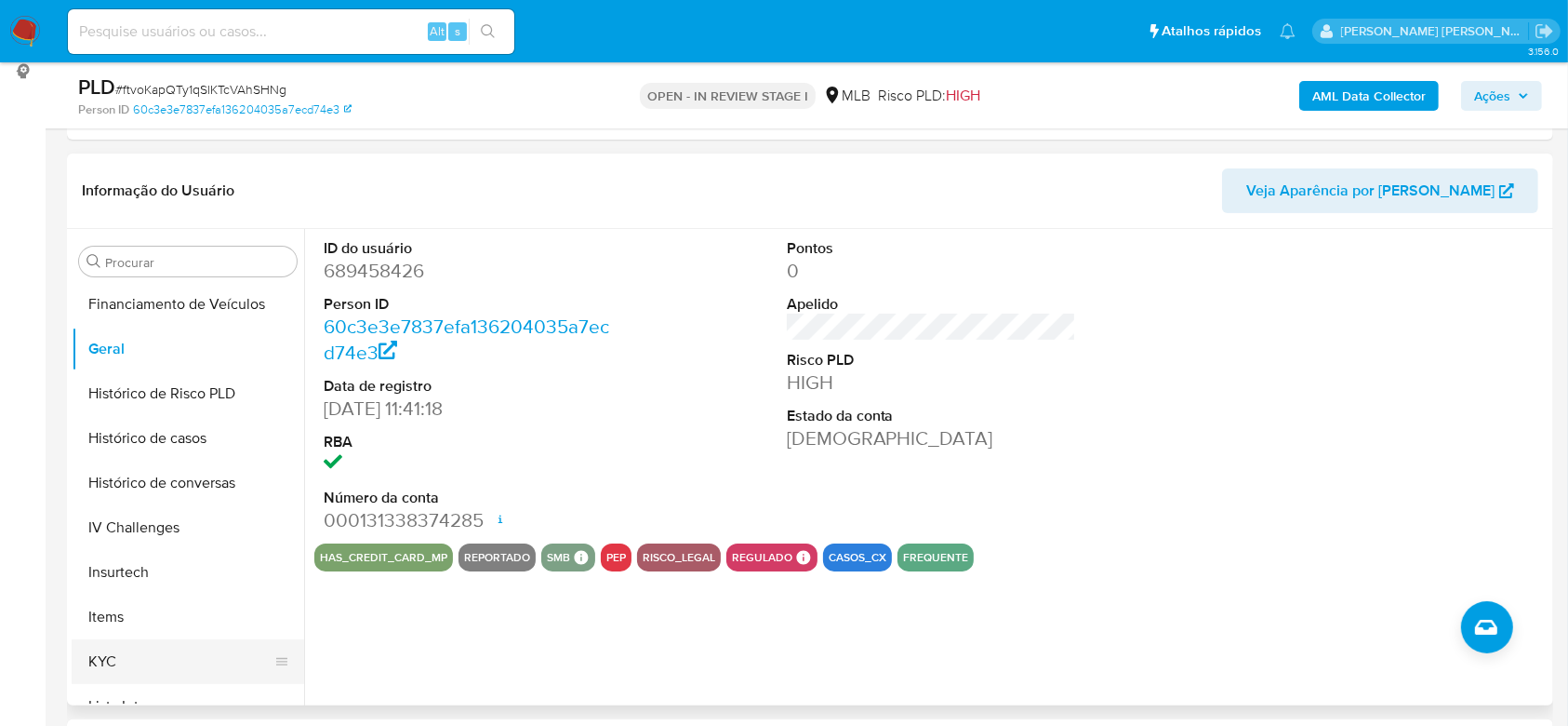
click at [129, 654] on button "KYC" at bounding box center [180, 661] width 218 height 45
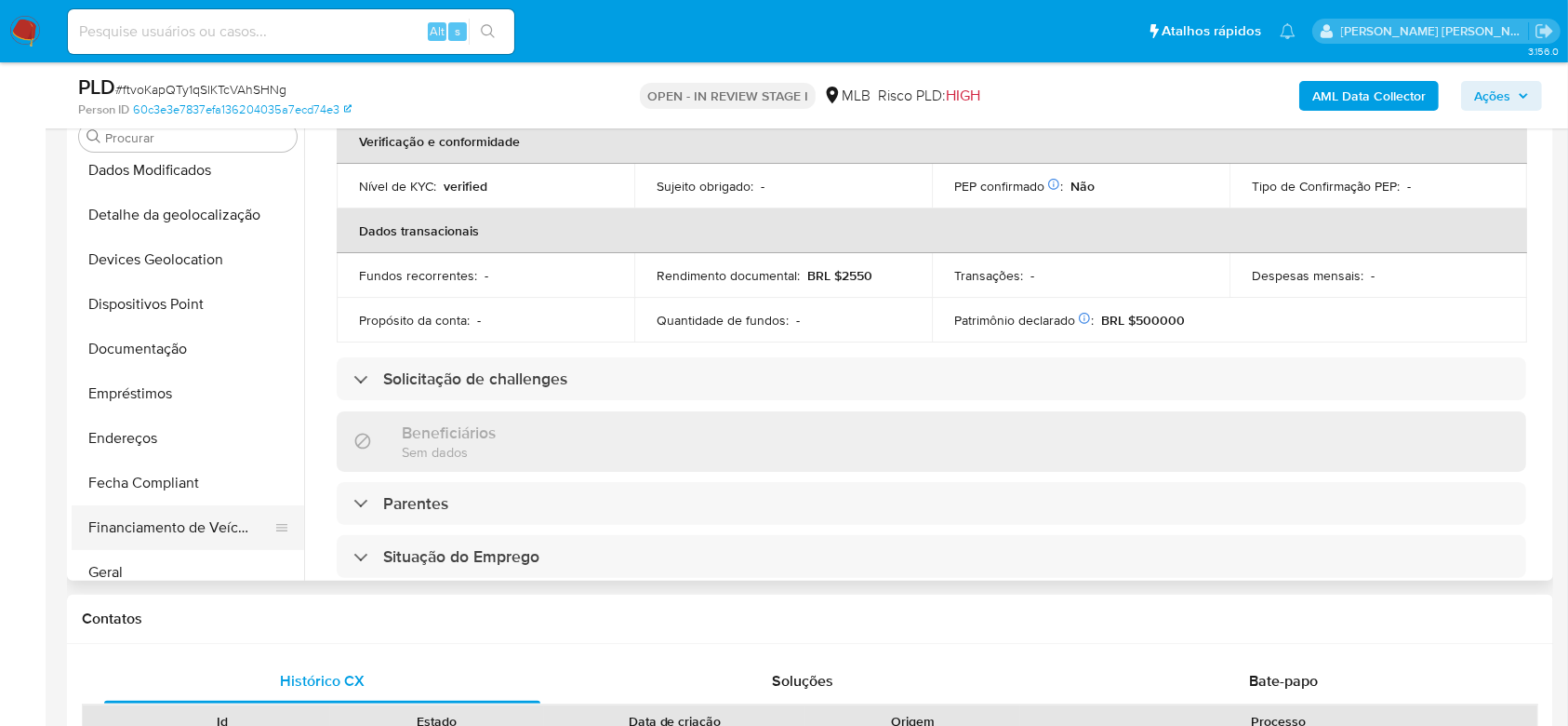
scroll to position [210, 0]
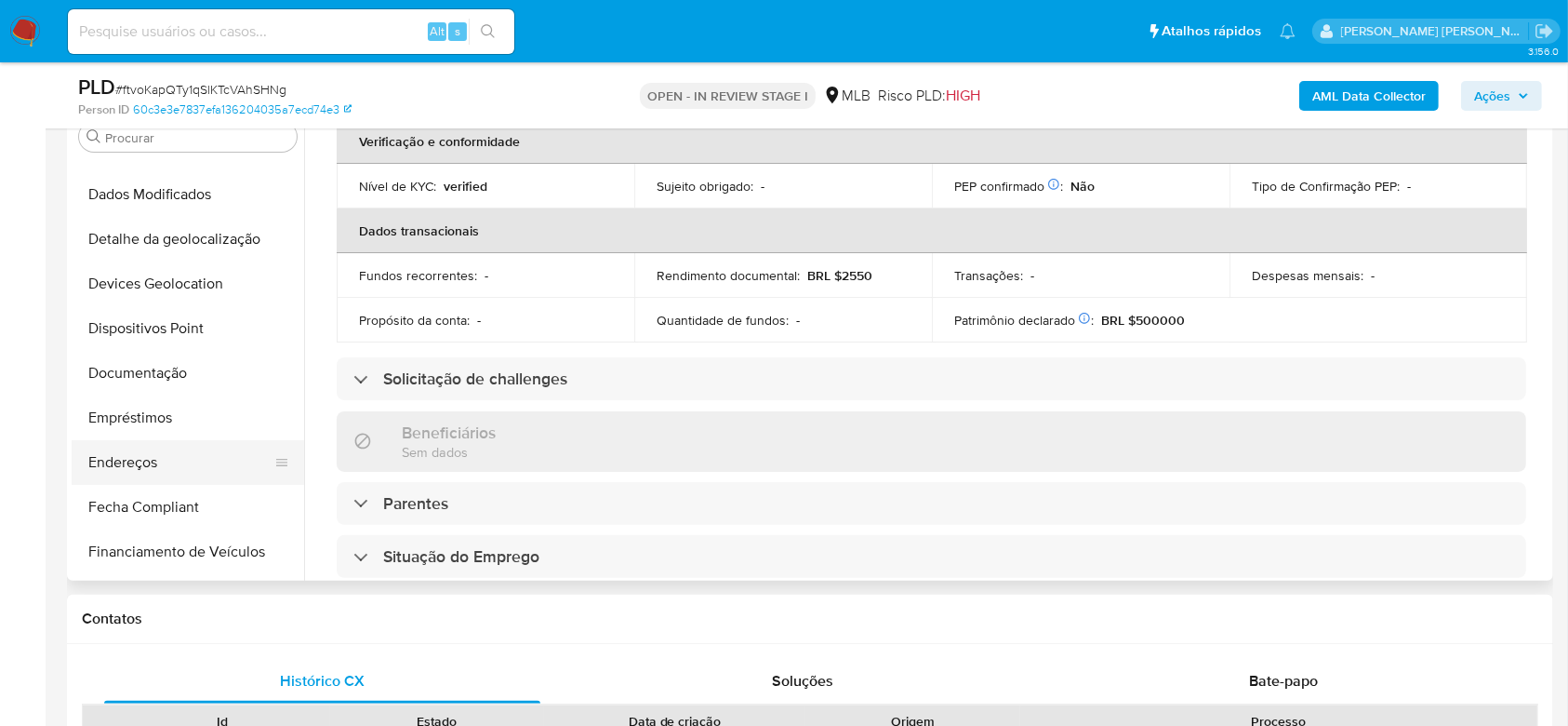
click at [137, 454] on button "Endereços" at bounding box center [180, 462] width 218 height 45
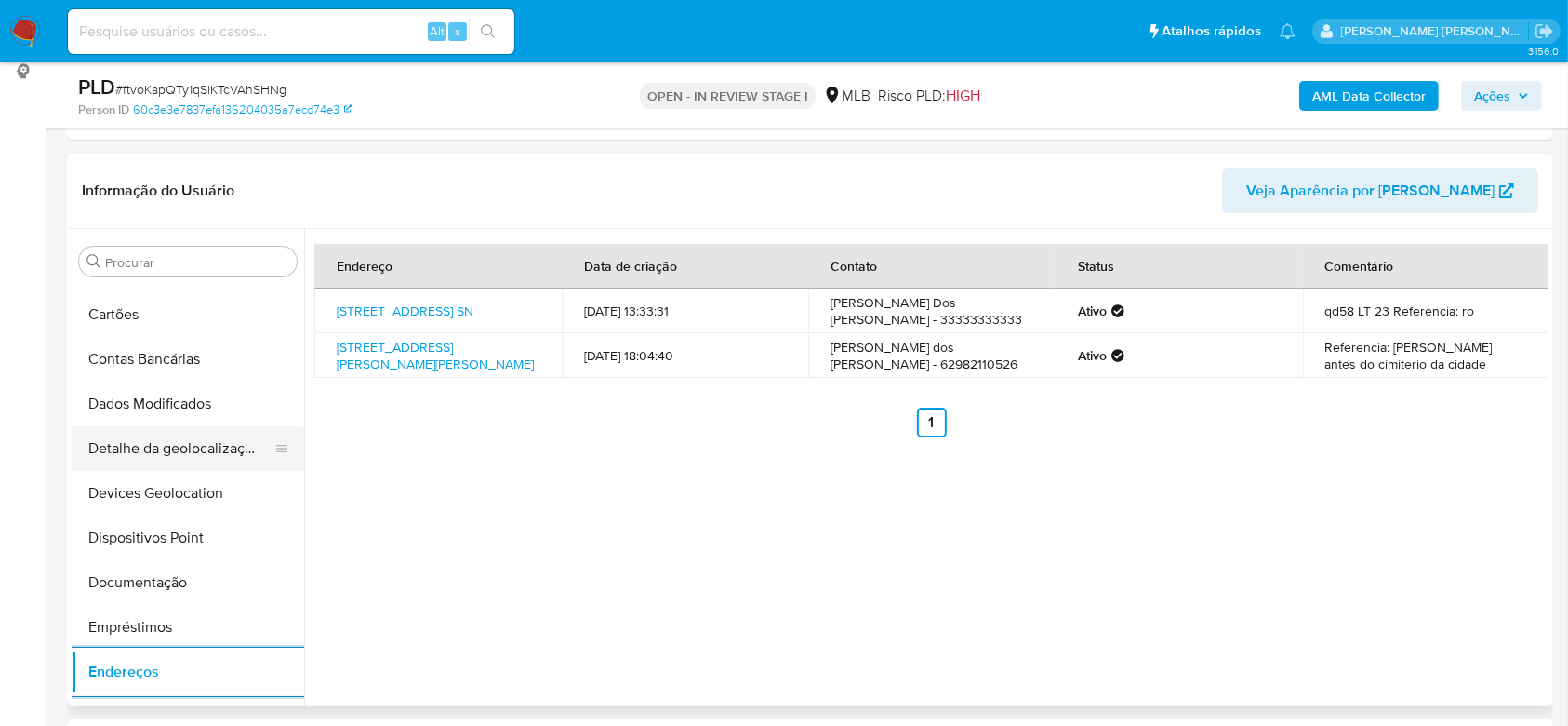
scroll to position [86, 0]
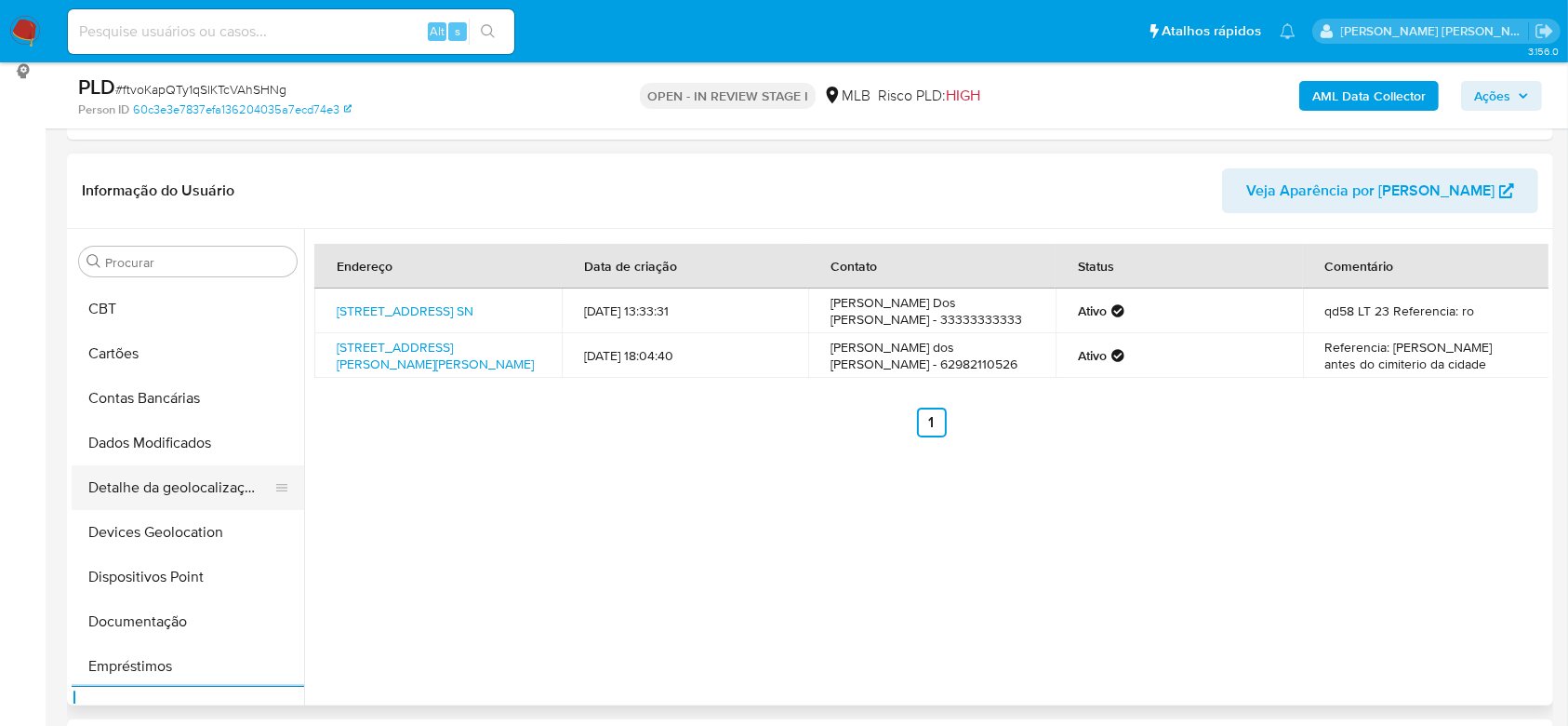
click at [170, 470] on button "Detalhe da geolocalização" at bounding box center [180, 487] width 218 height 45
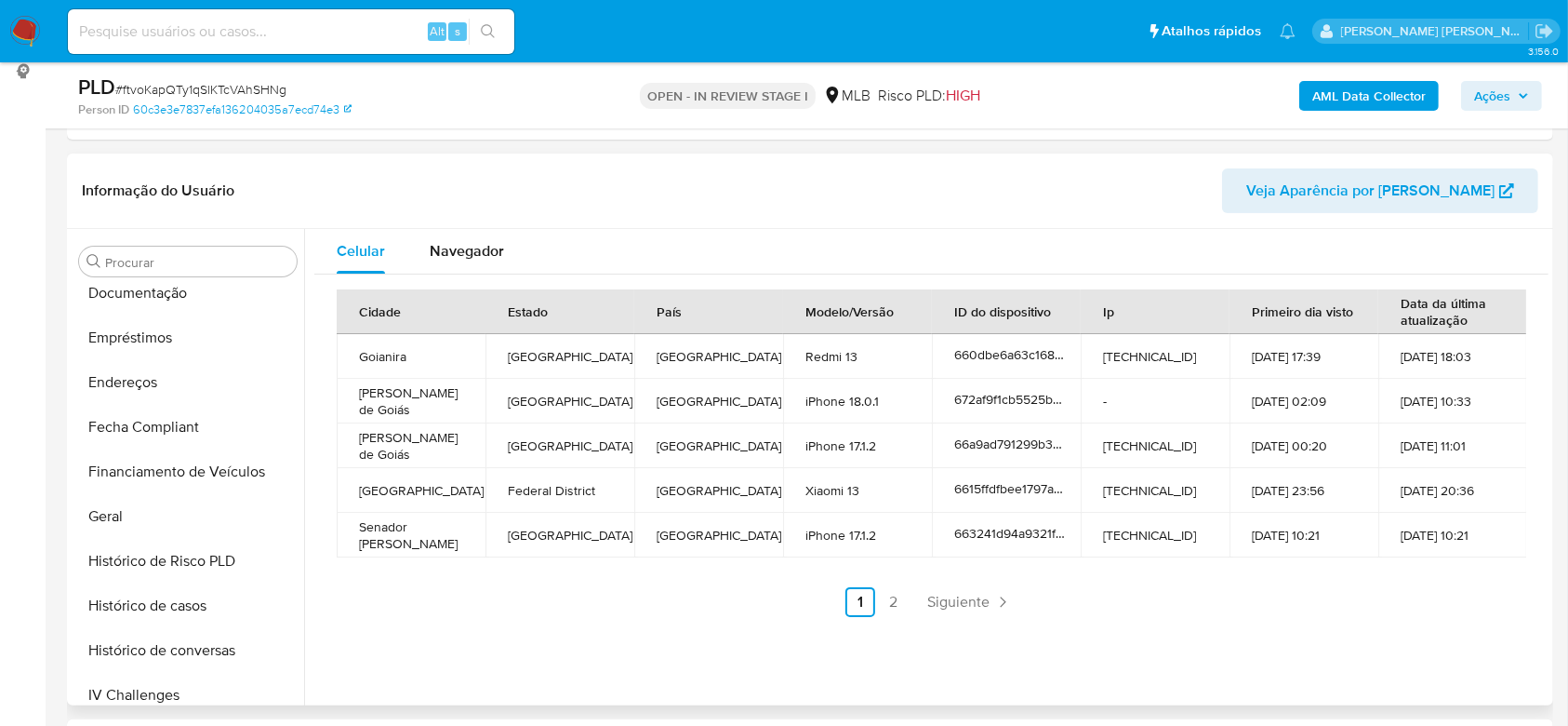
scroll to position [831, 0]
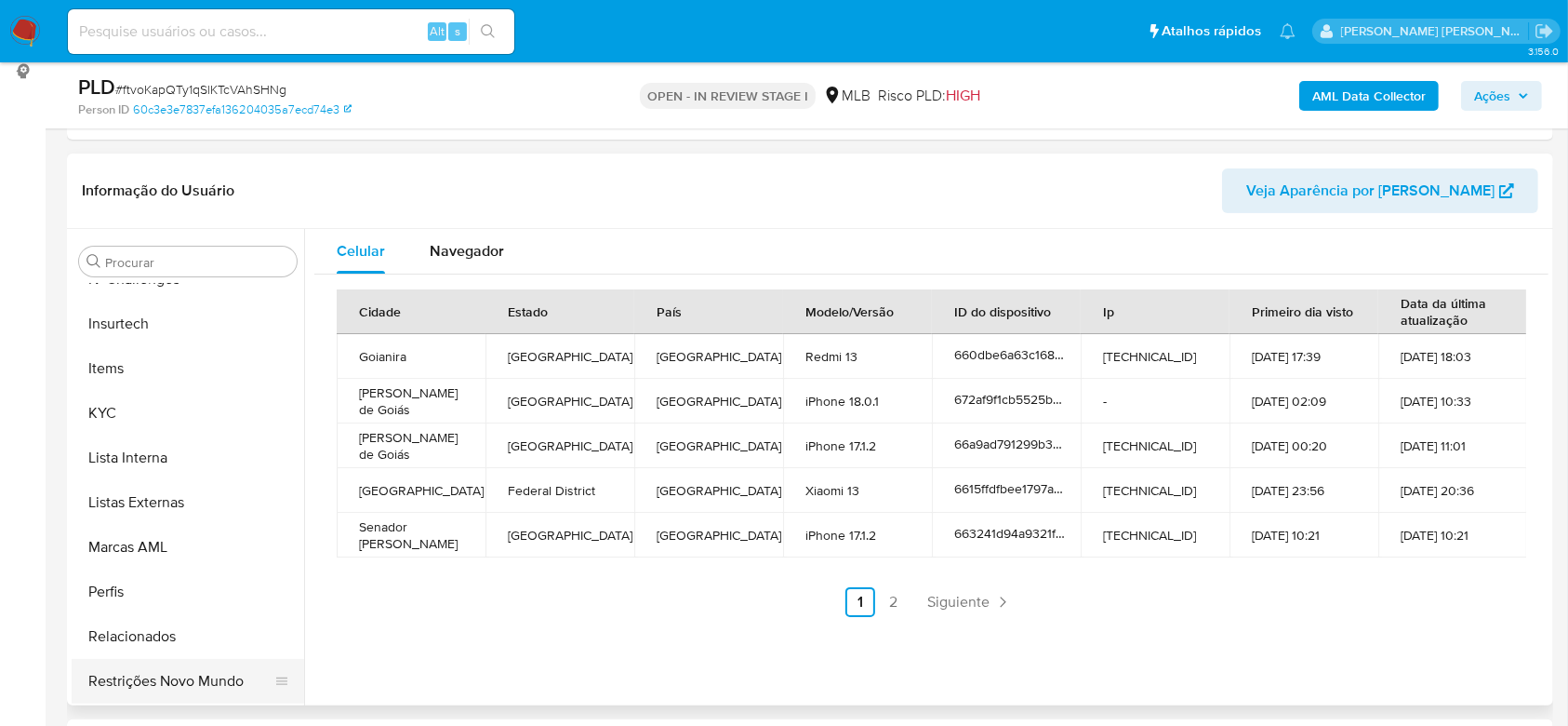
click at [170, 676] on button "Restrições Novo Mundo" at bounding box center [180, 680] width 218 height 45
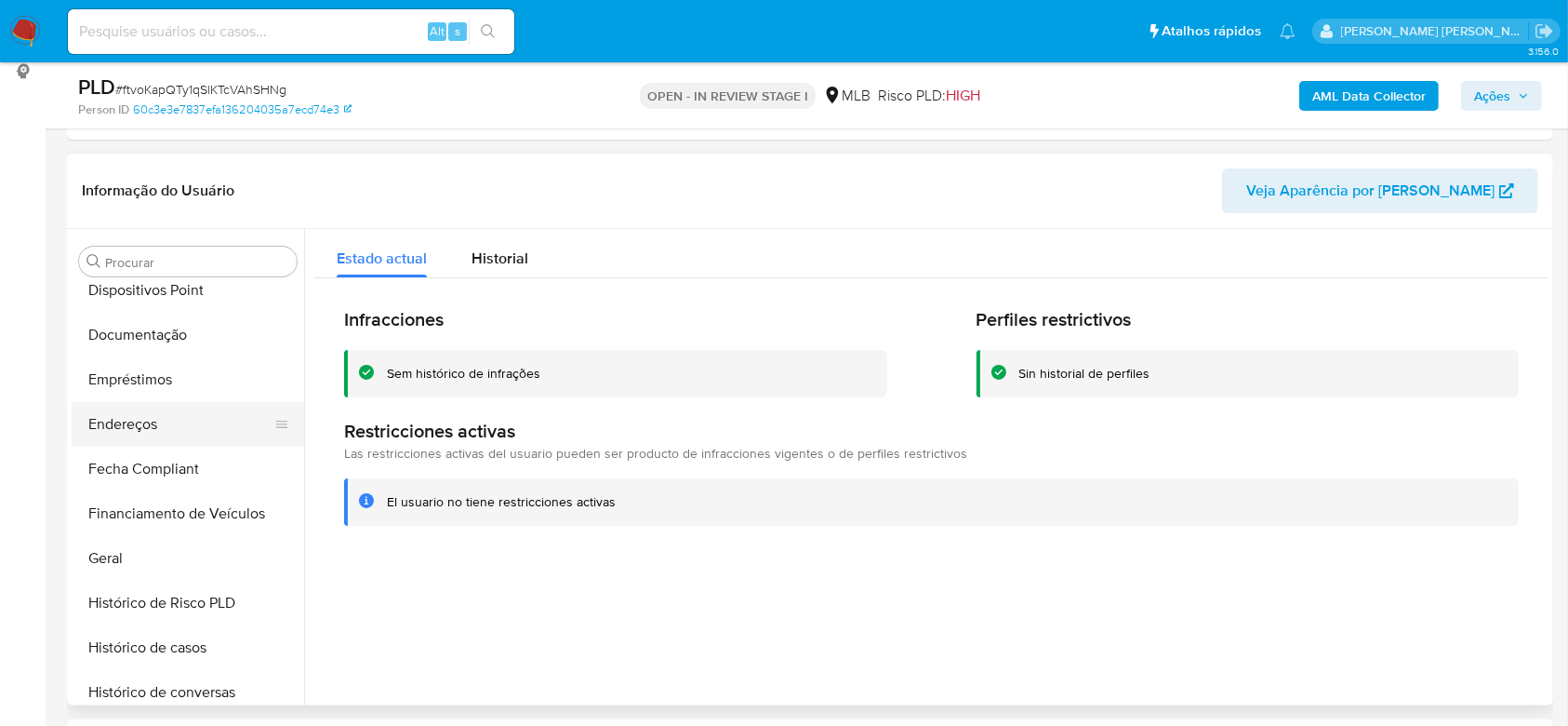
scroll to position [335, 0]
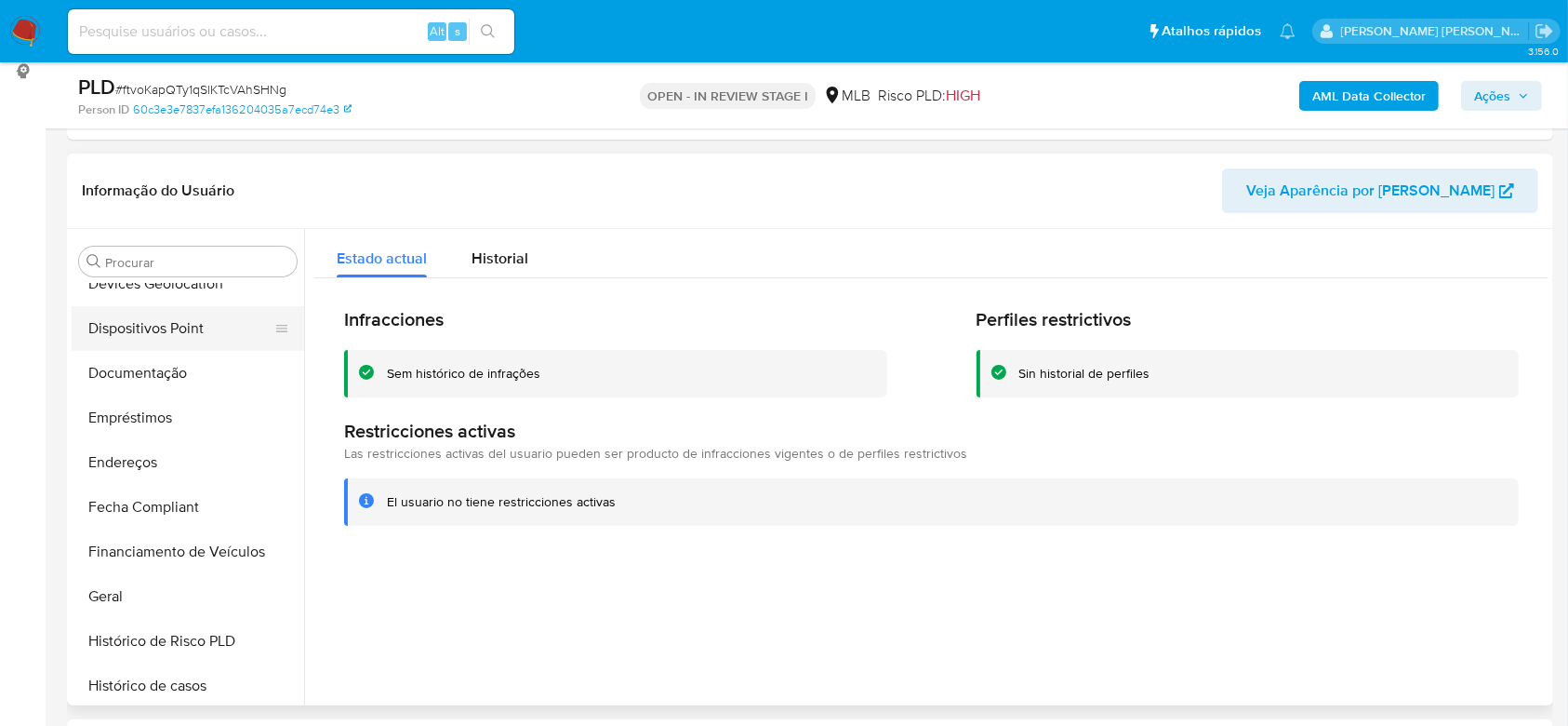
click at [139, 324] on button "Dispositivos Point" at bounding box center [180, 328] width 218 height 45
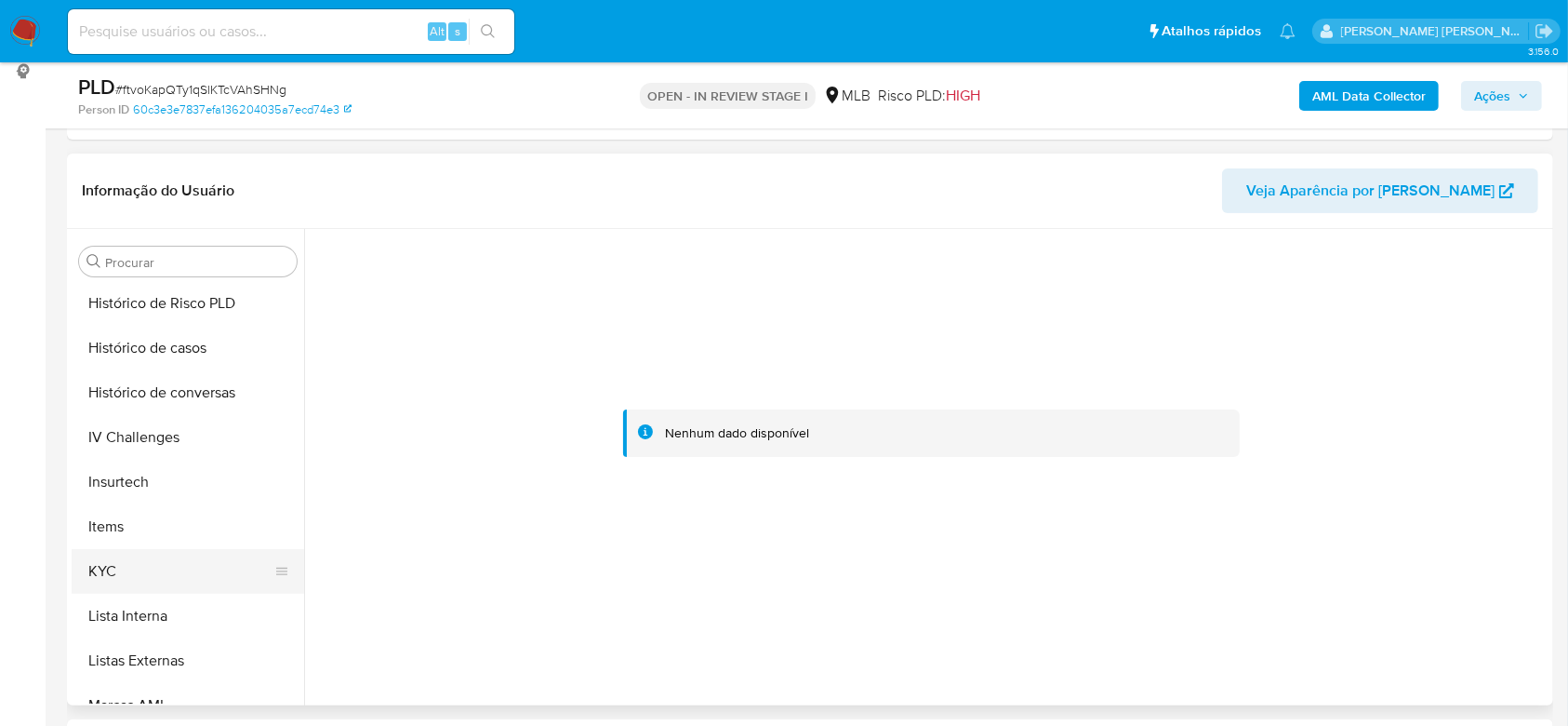
scroll to position [707, 0]
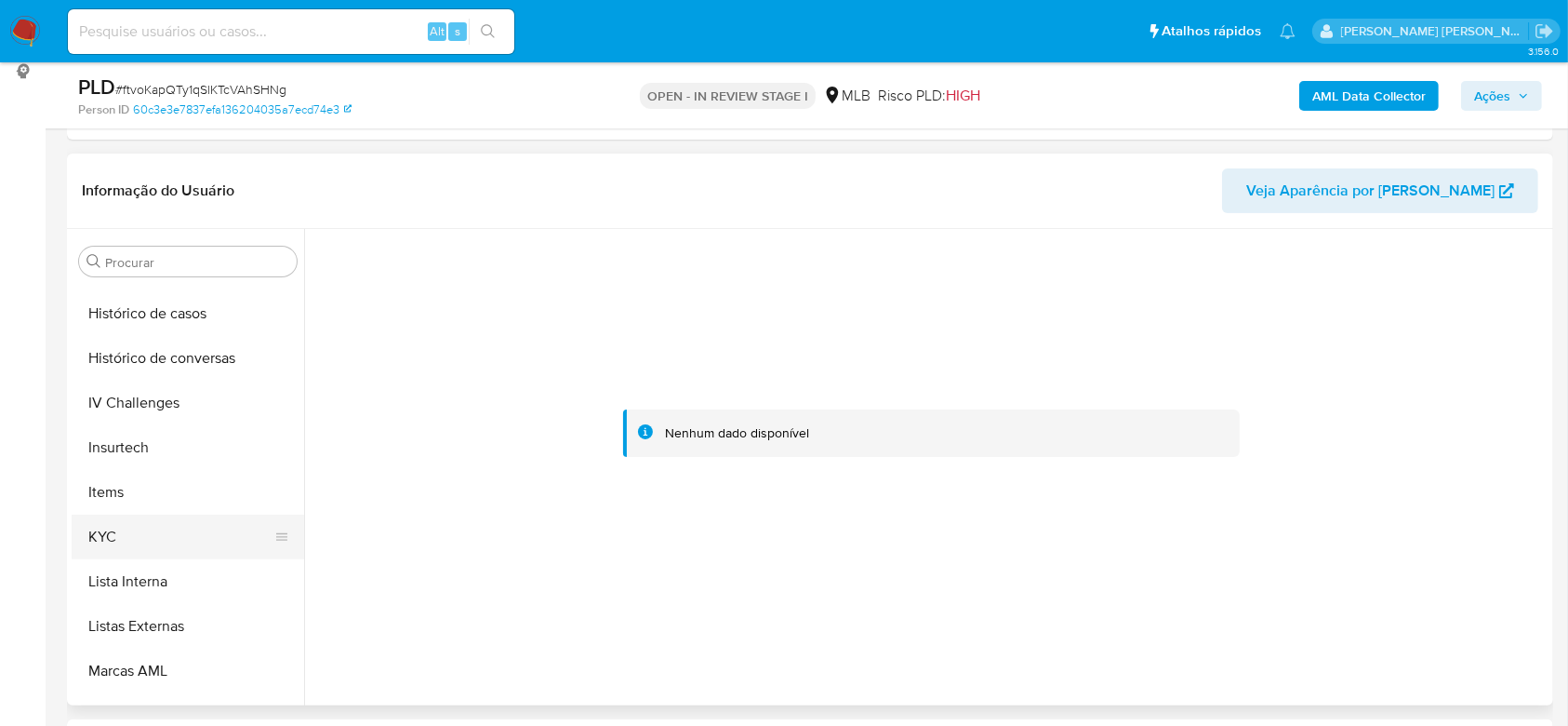
click at [170, 527] on button "KYC" at bounding box center [180, 537] width 218 height 45
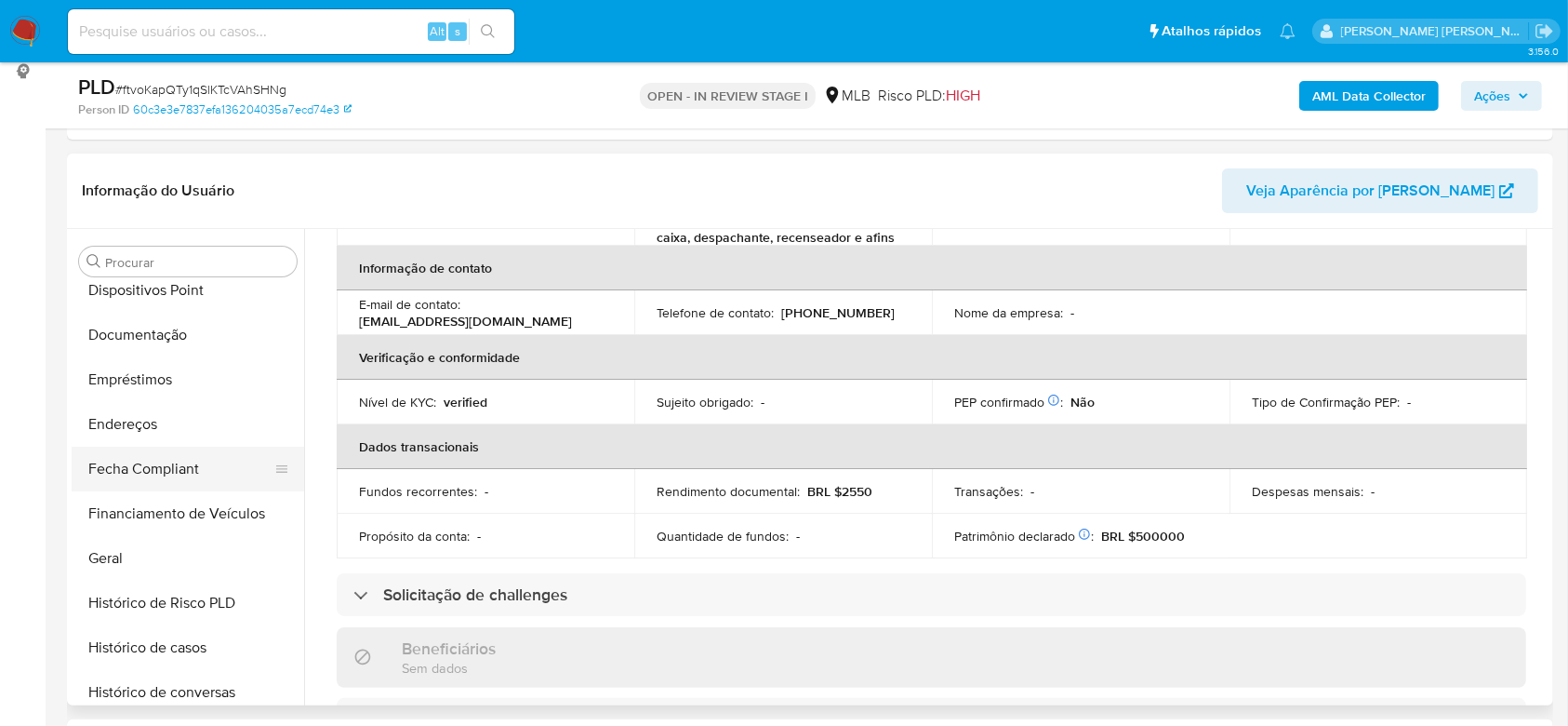
scroll to position [335, 0]
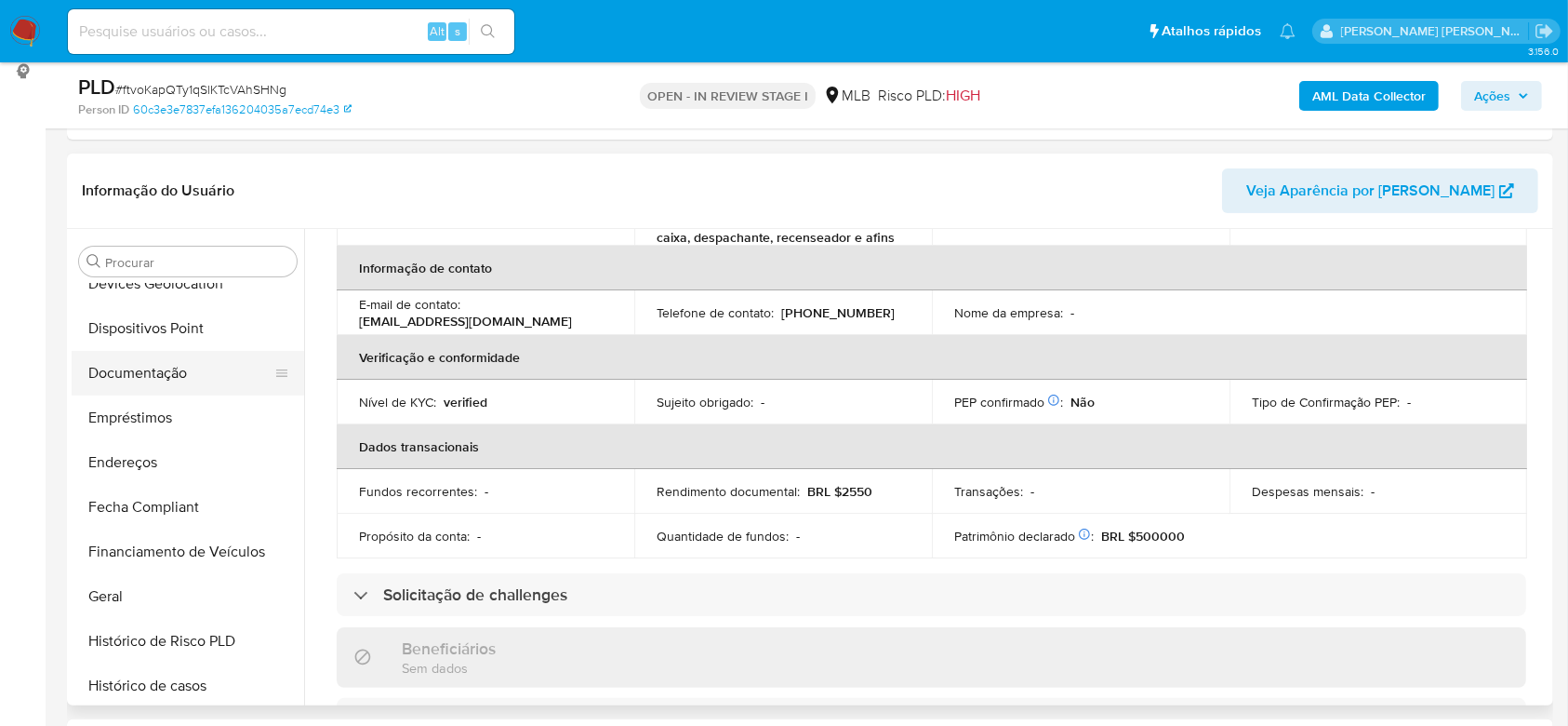
click at [152, 363] on button "Documentação" at bounding box center [180, 372] width 218 height 45
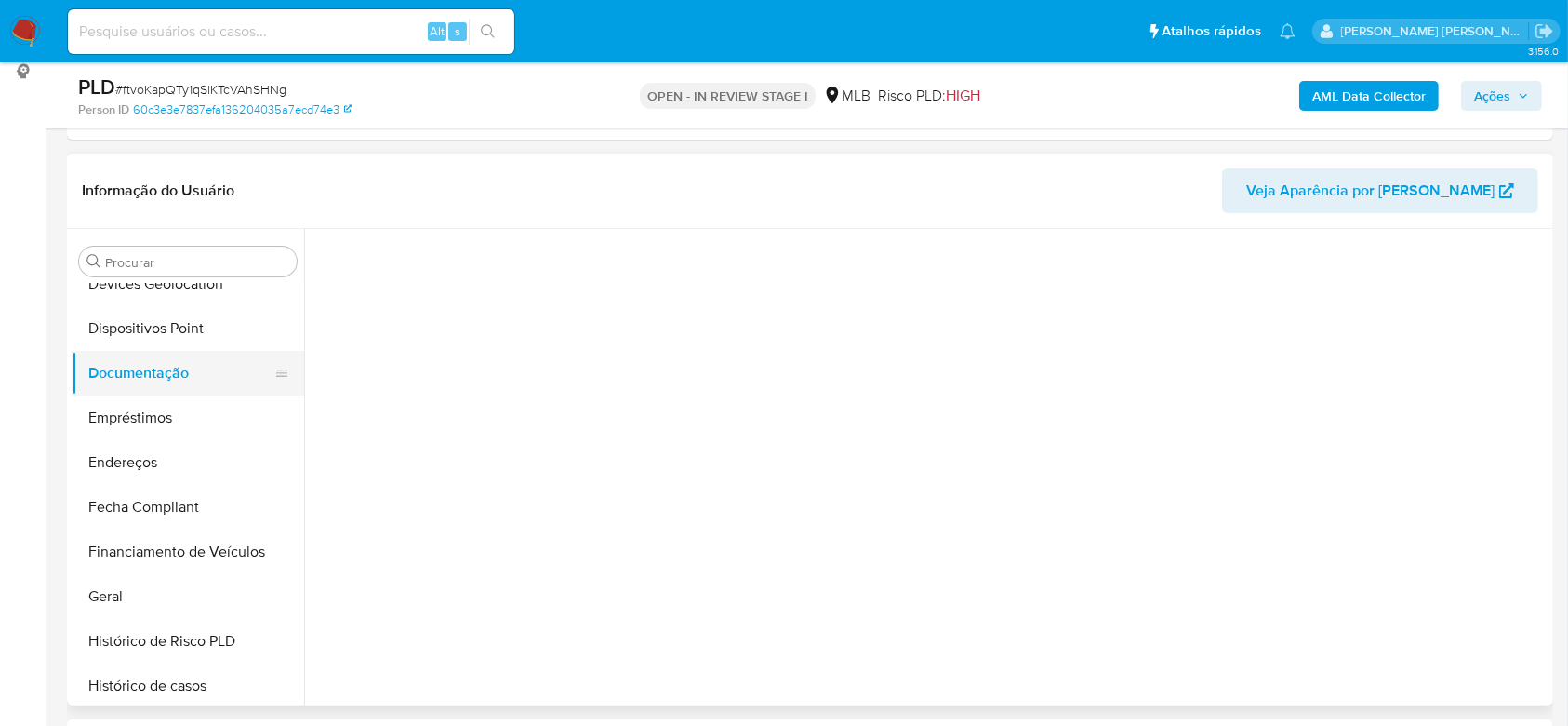
scroll to position [0, 0]
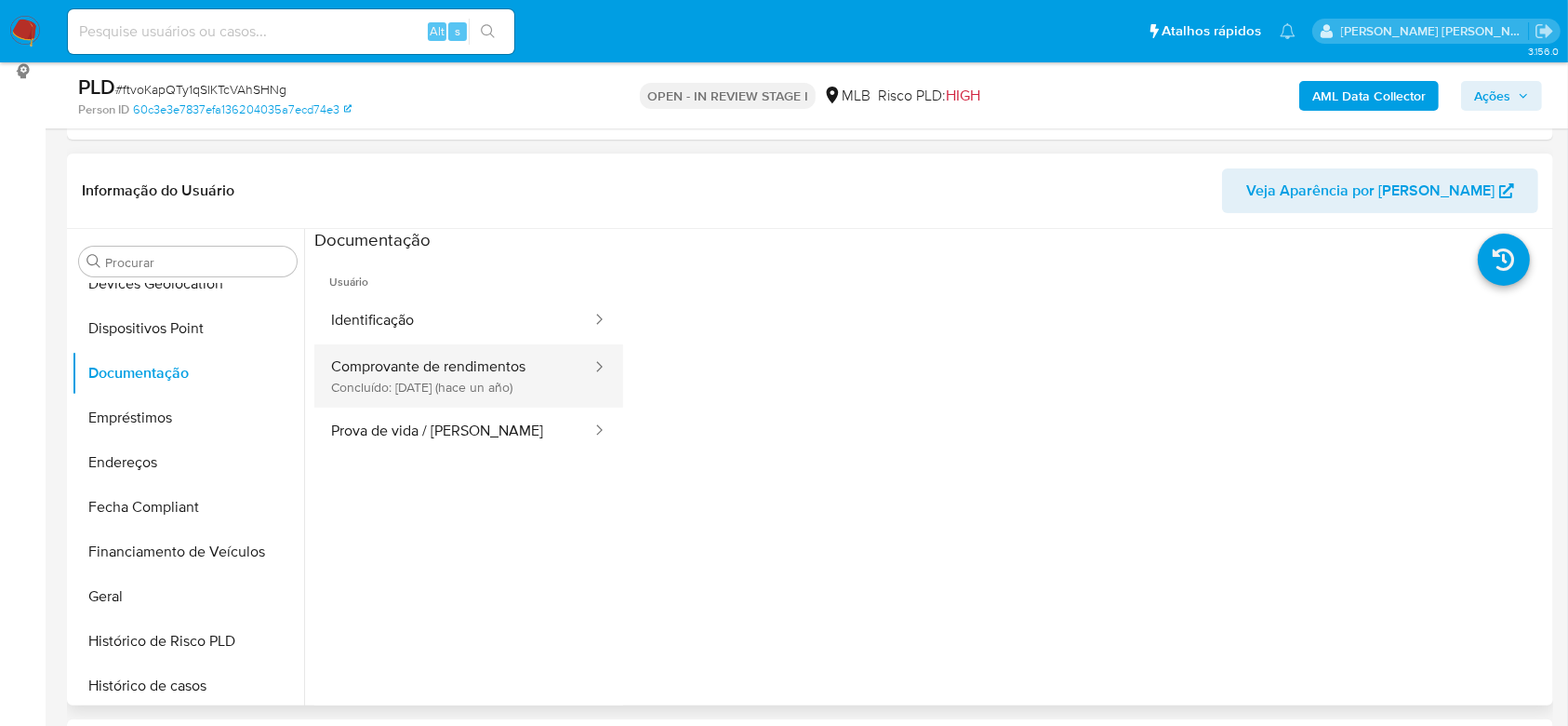
click at [408, 385] on button "Comprovante de rendimentos Concluído: [DATE] (hace un año)" at bounding box center [454, 376] width 279 height 63
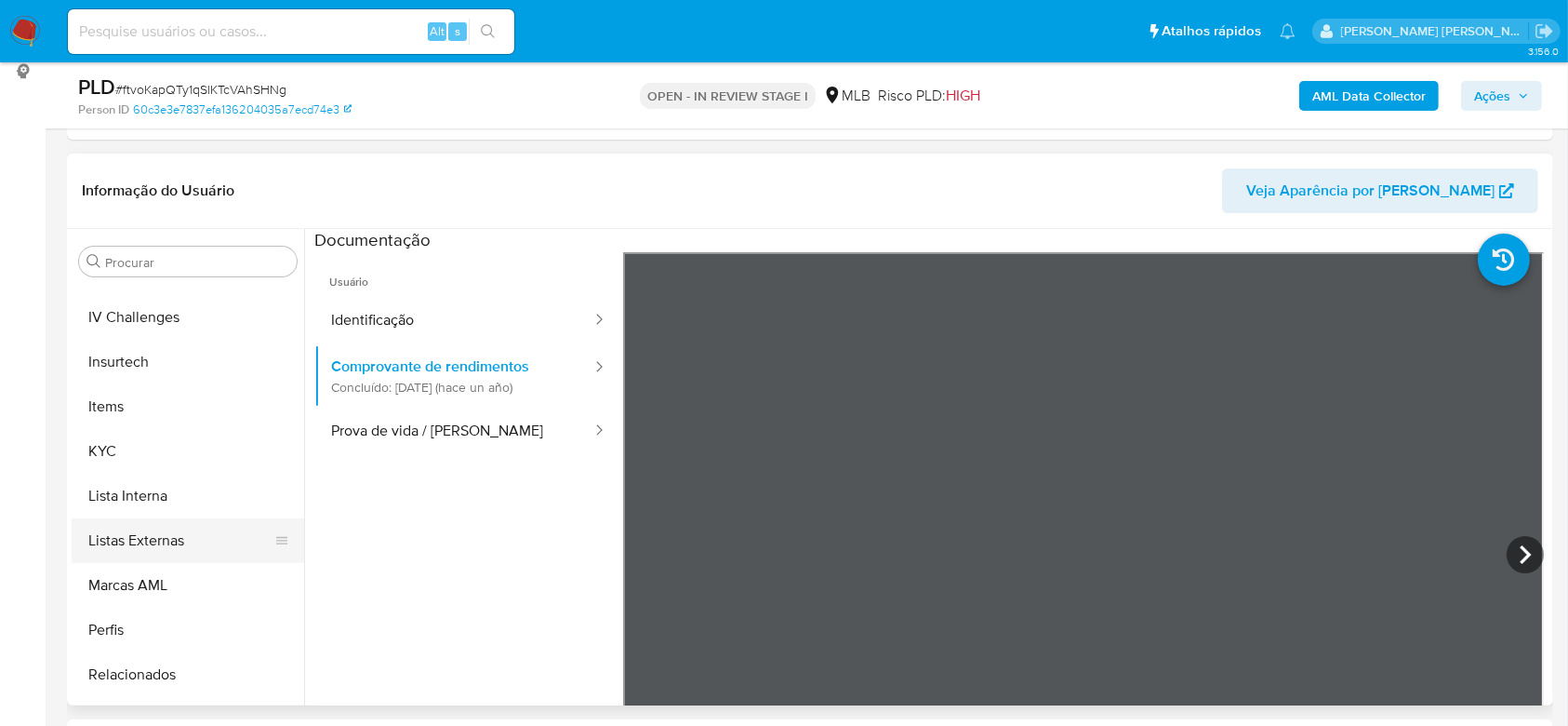
scroll to position [831, 0]
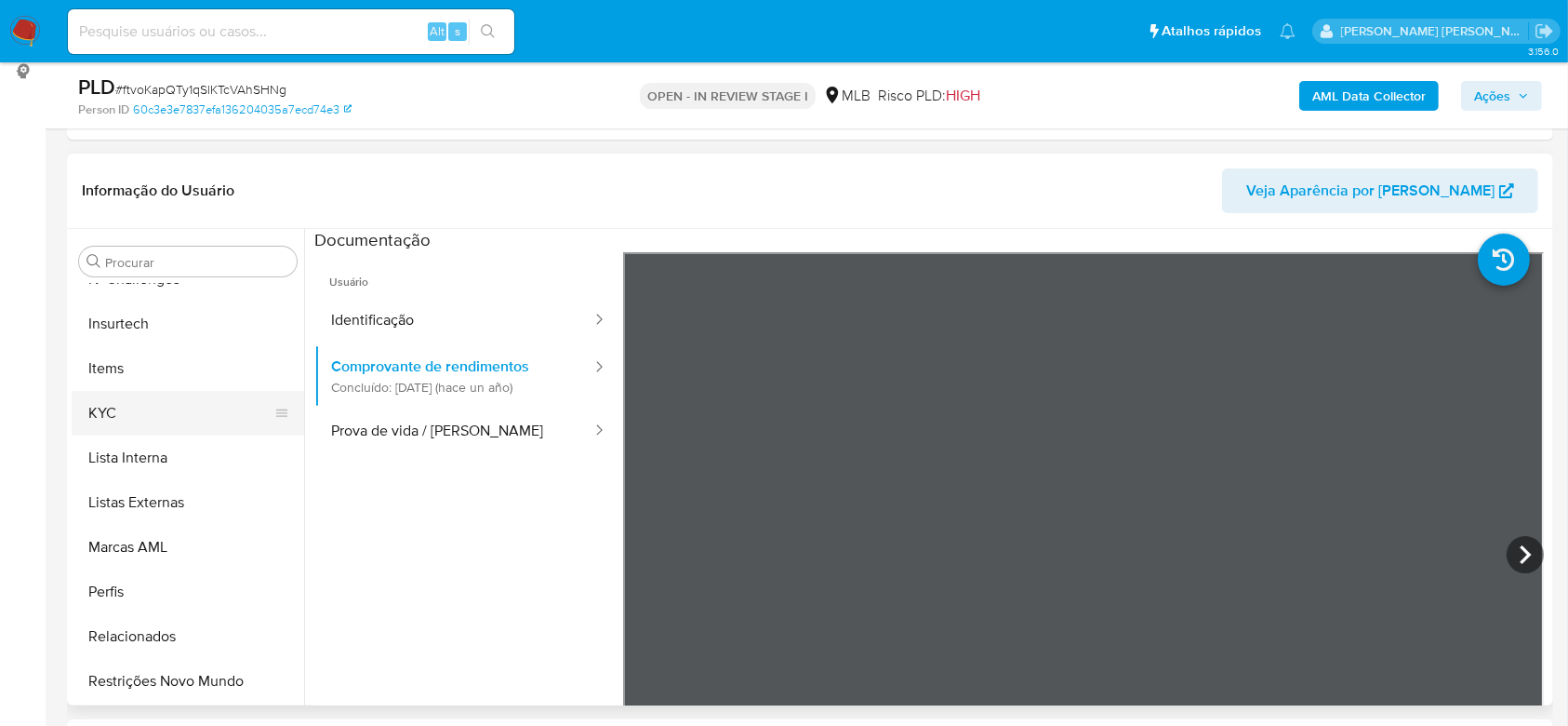
click at [137, 421] on button "KYC" at bounding box center [180, 413] width 218 height 45
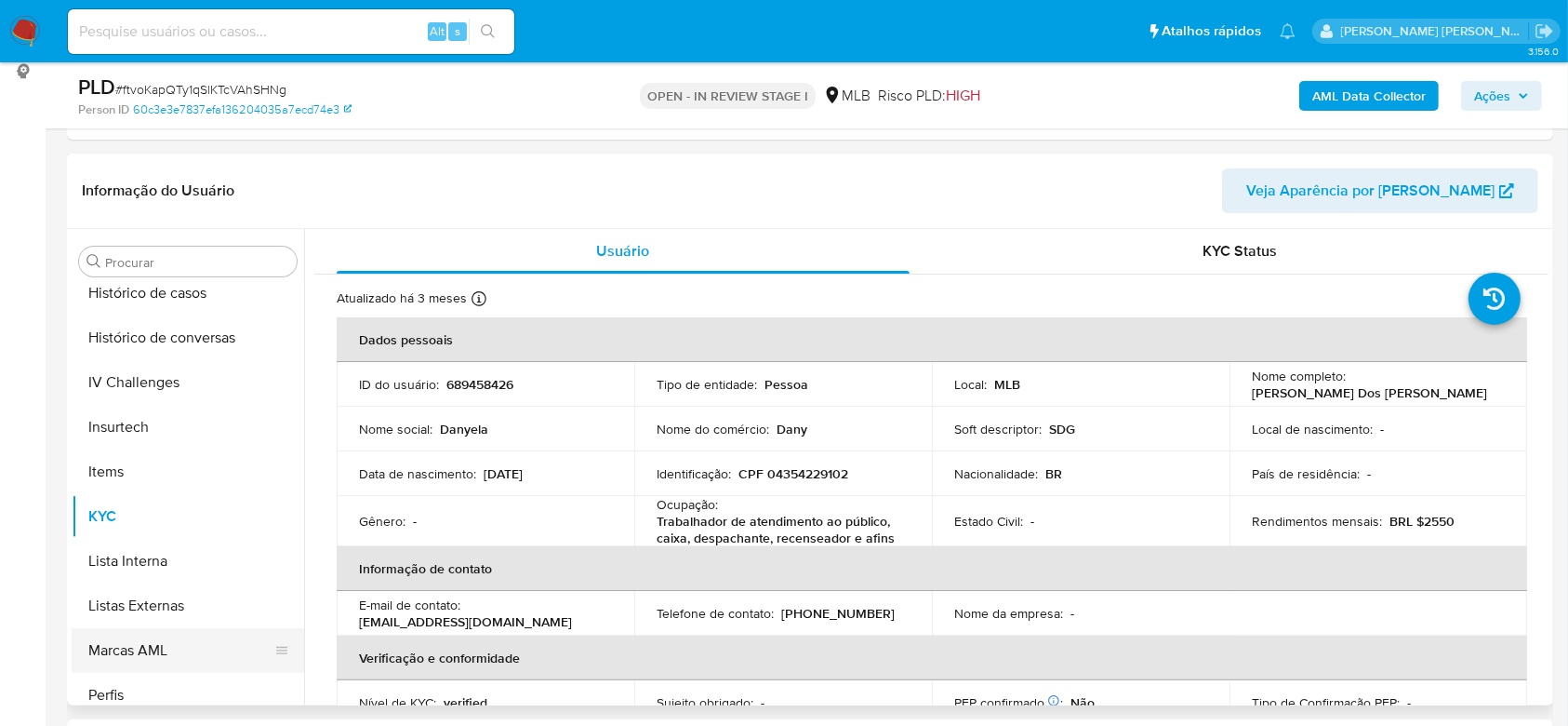
scroll to position [582, 0]
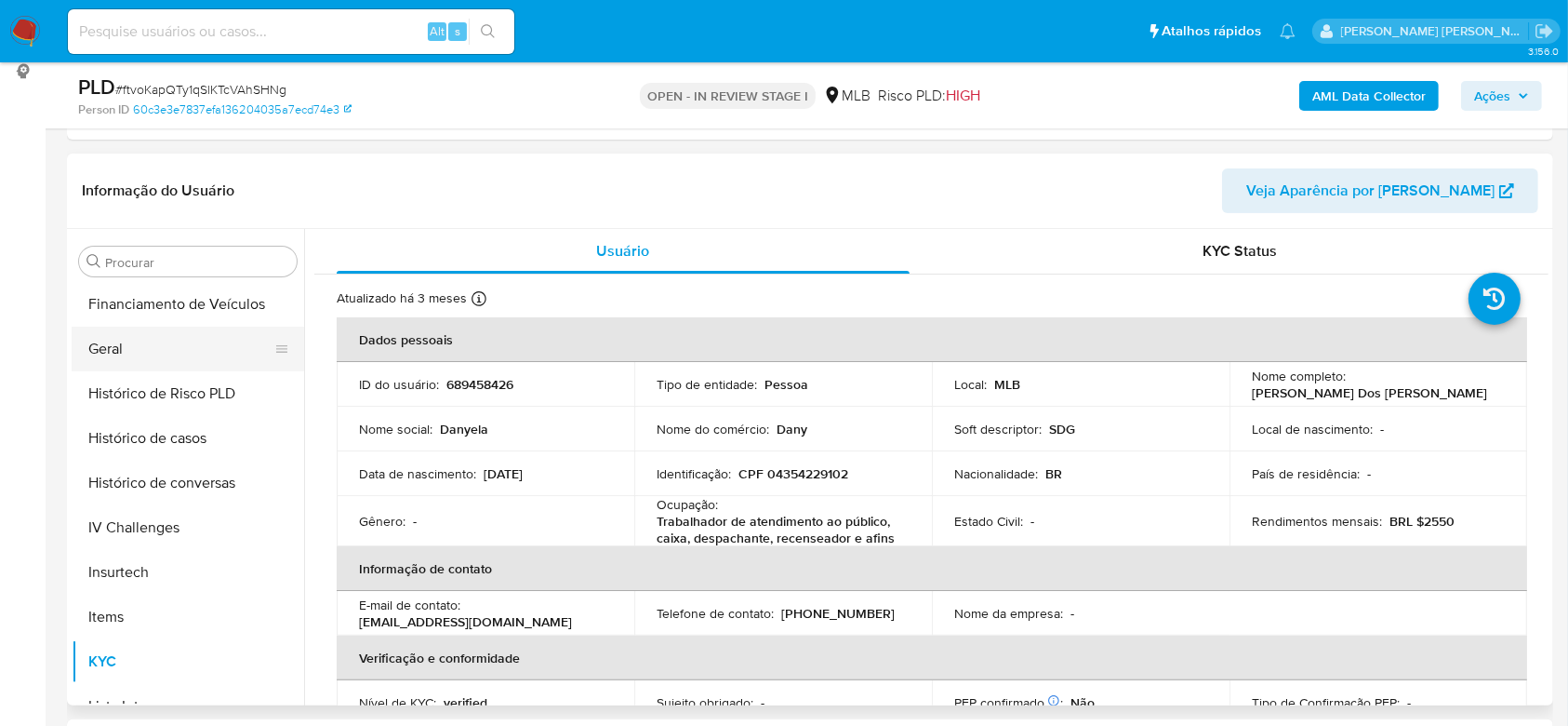
click at [136, 364] on button "Geral" at bounding box center [180, 349] width 218 height 45
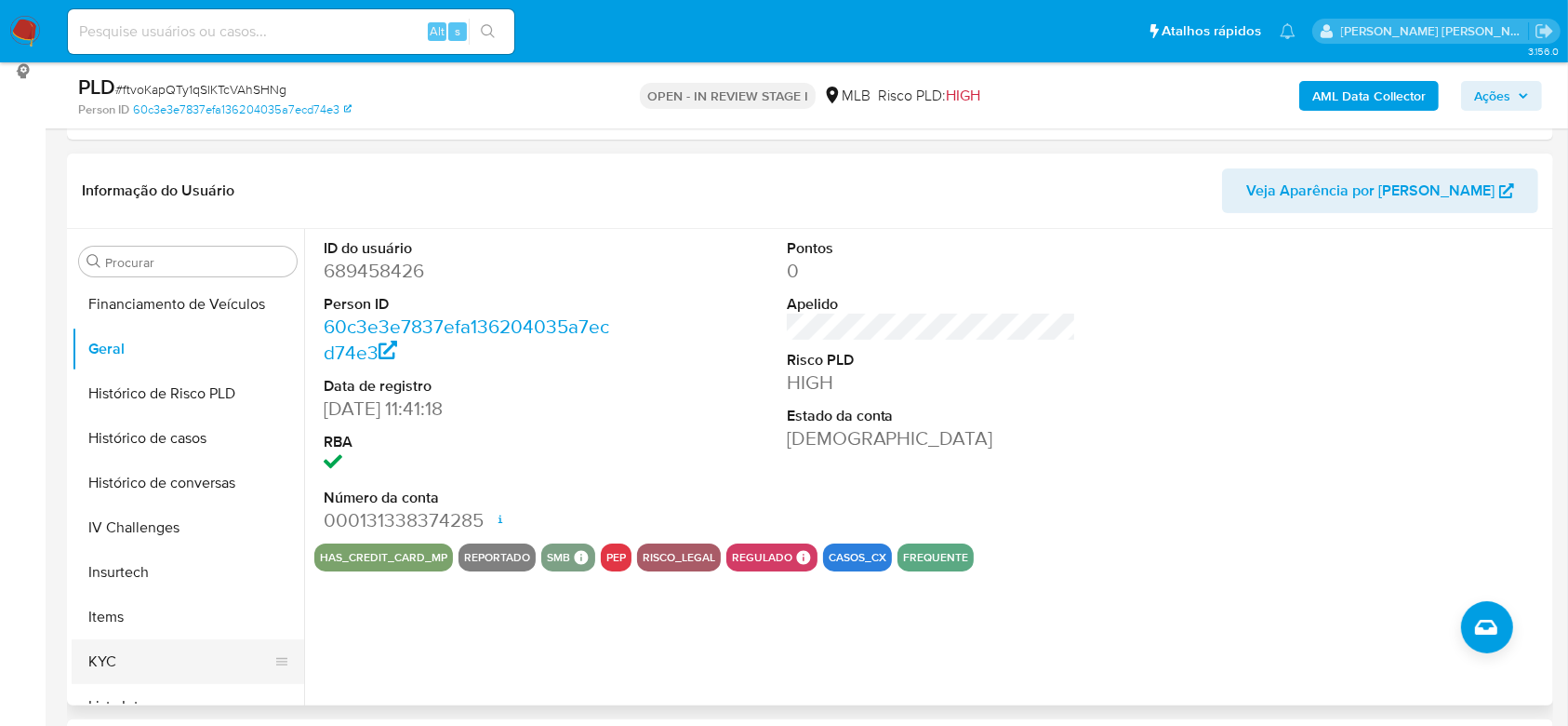
click at [140, 639] on button "KYC" at bounding box center [180, 661] width 218 height 45
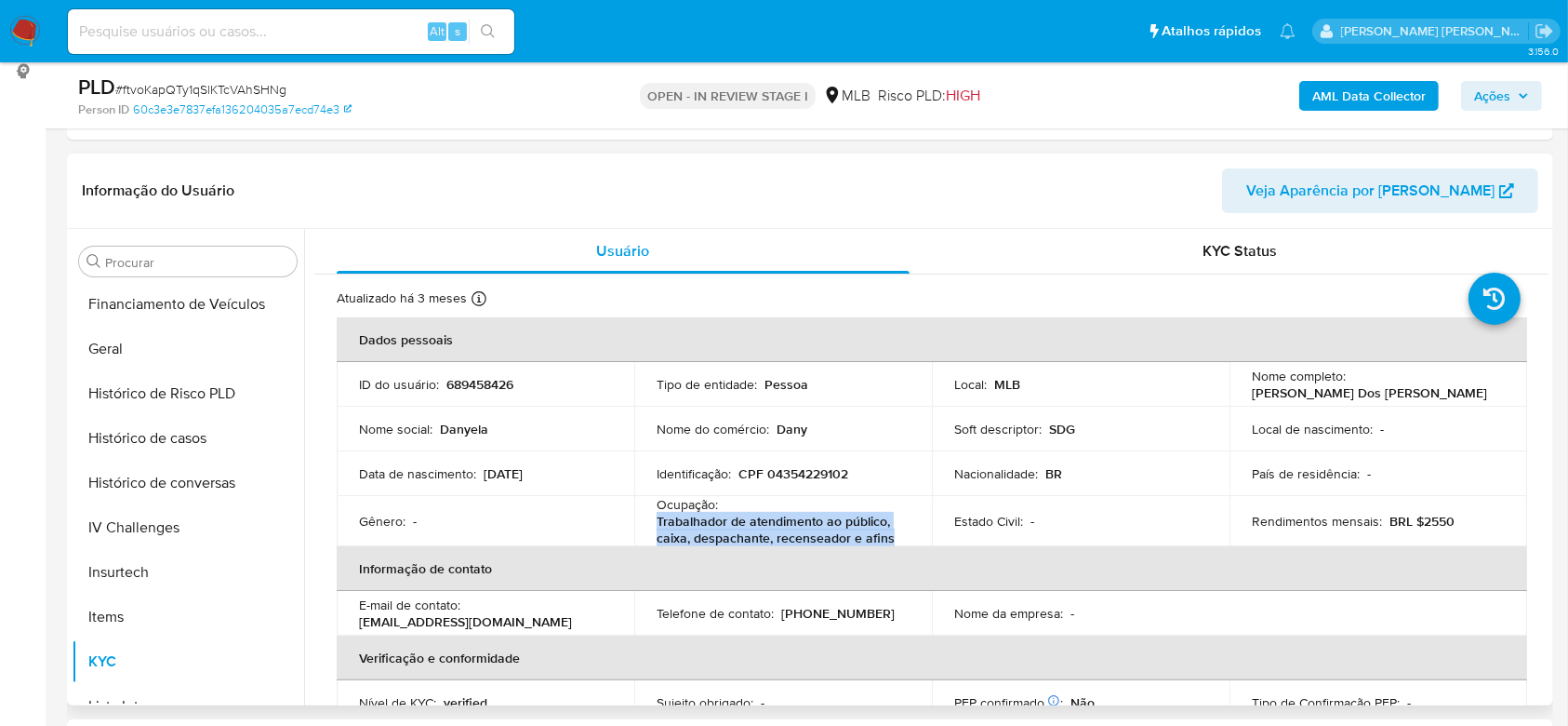
drag, startPoint x: 899, startPoint y: 538, endPoint x: 644, endPoint y: 523, distance: 255.4
click at [644, 523] on td "Ocupação : Trabalhador de atendimento ao público, caixa, despachante, recensead…" at bounding box center [783, 521] width 298 height 51
copy p "Trabalhador de atendimento ao público, caixa, despachante, recenseador e afins"
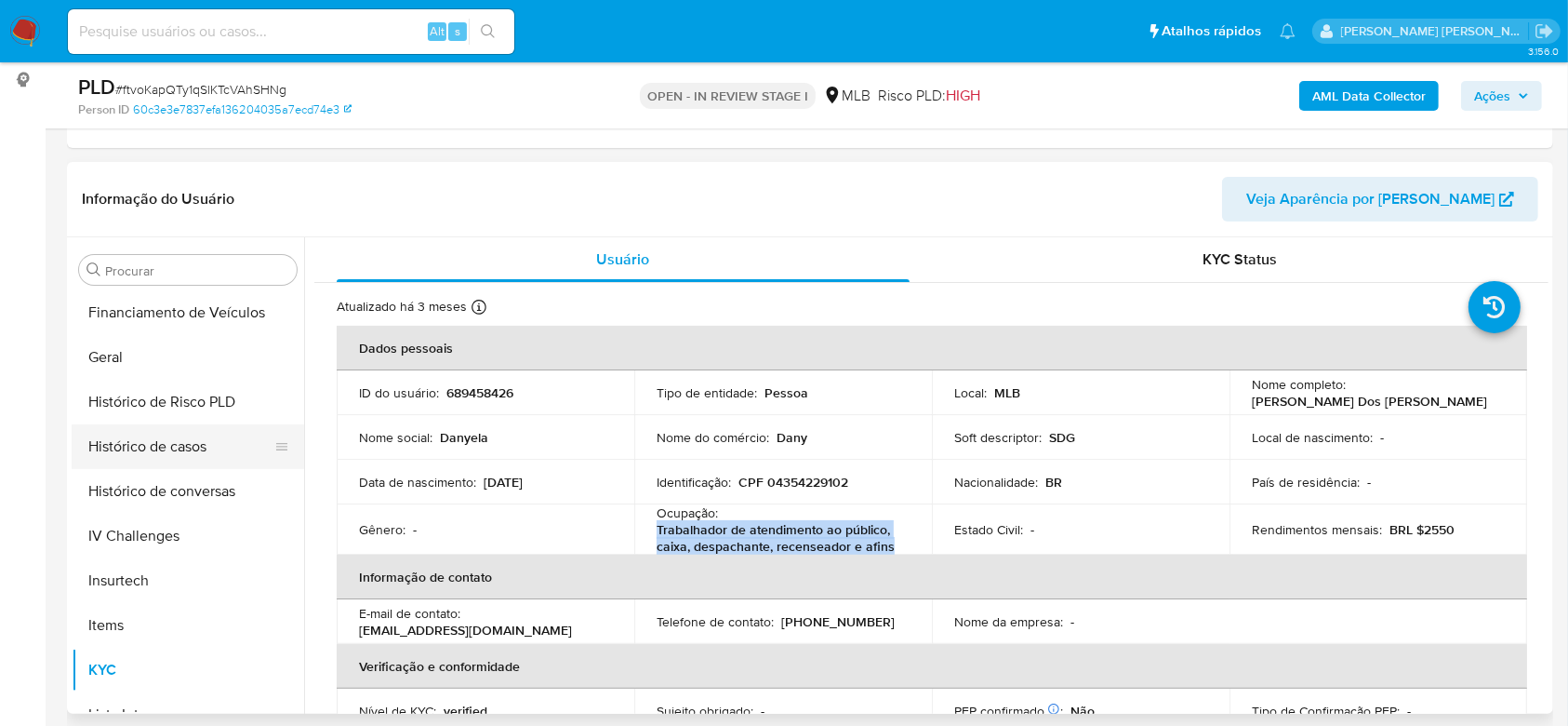
scroll to position [248, 0]
click at [143, 444] on button "Histórico de casos" at bounding box center [180, 445] width 218 height 45
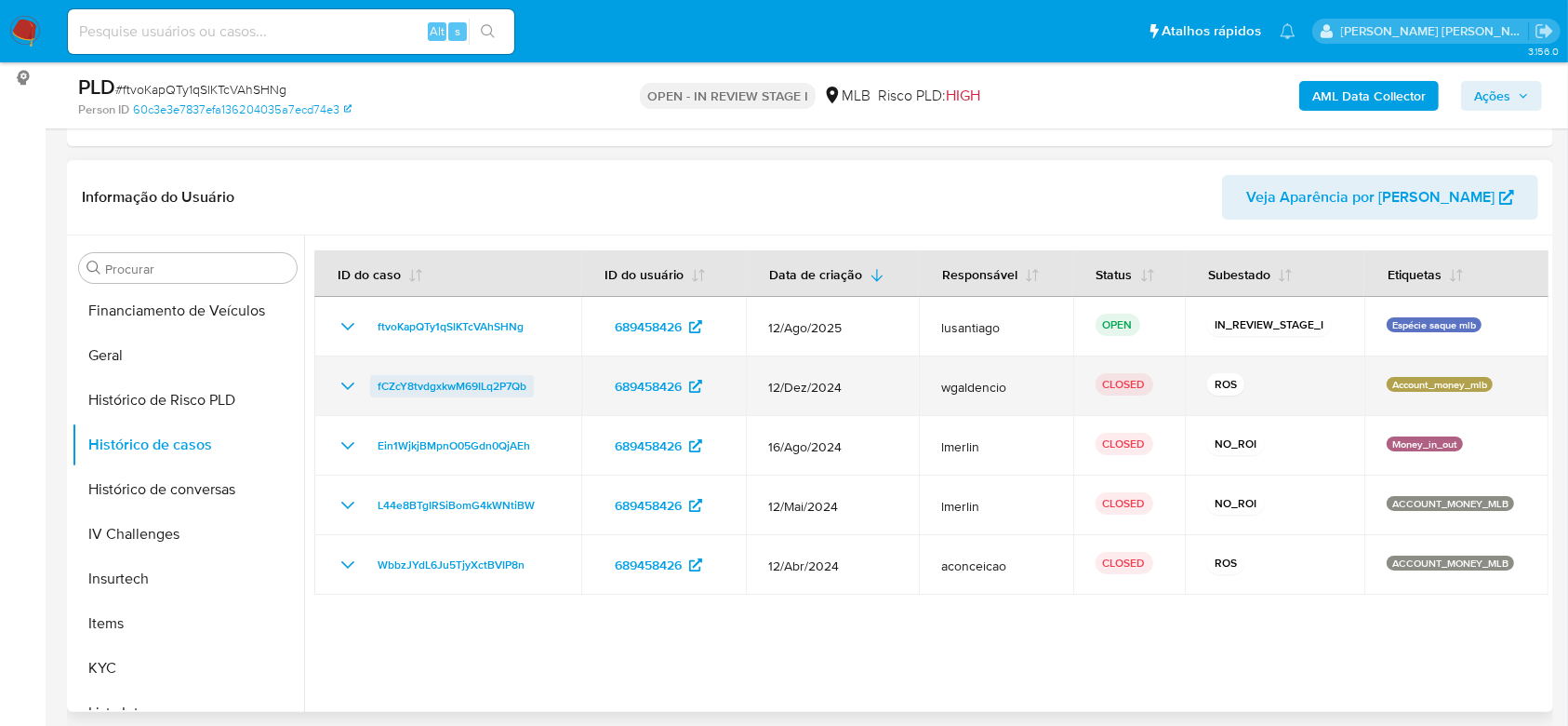
click at [402, 380] on span "fCZcY8tvdgxkwM69ILq2P7Qb" at bounding box center [451, 386] width 148 height 23
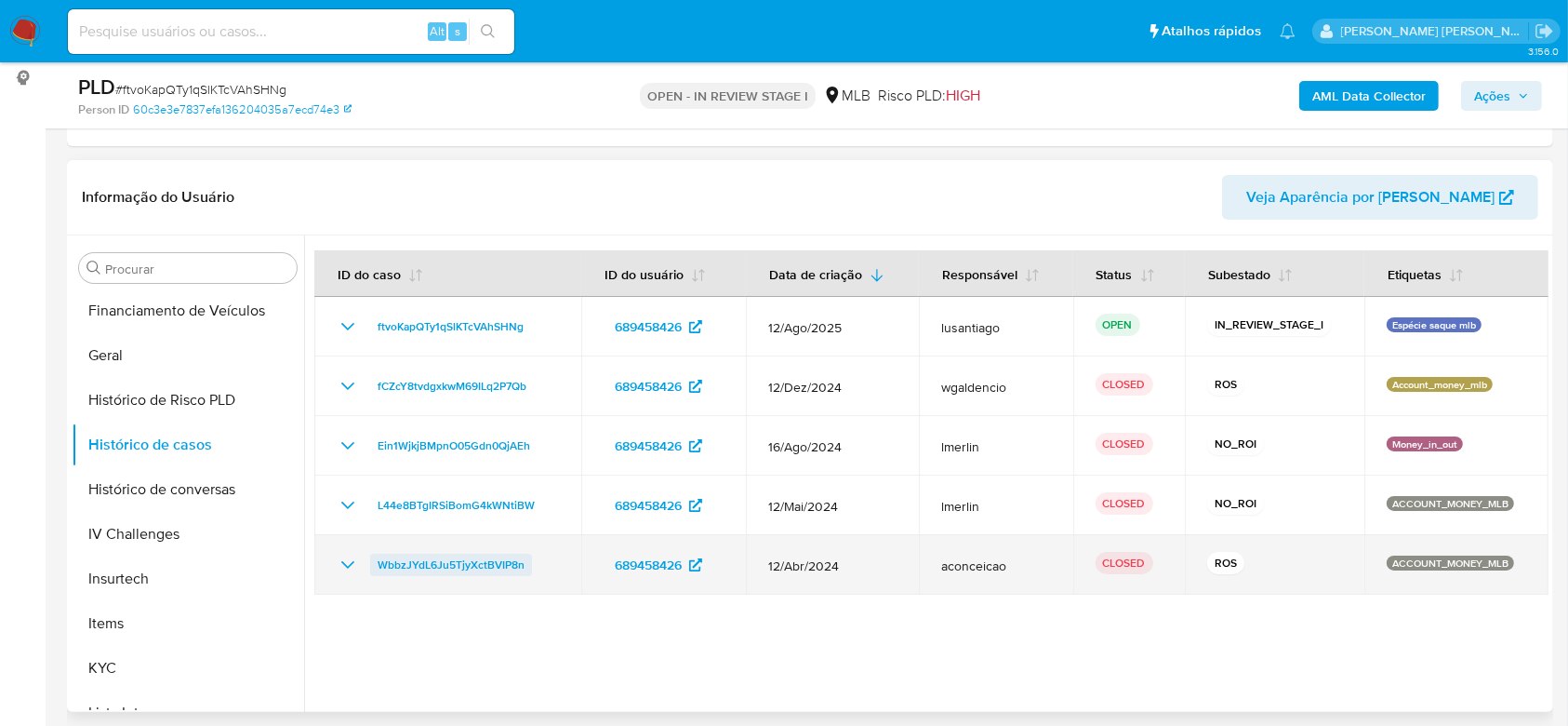
click at [453, 561] on span "WbbzJYdL6Ju5TjyXctBVIP8n" at bounding box center [450, 565] width 147 height 23
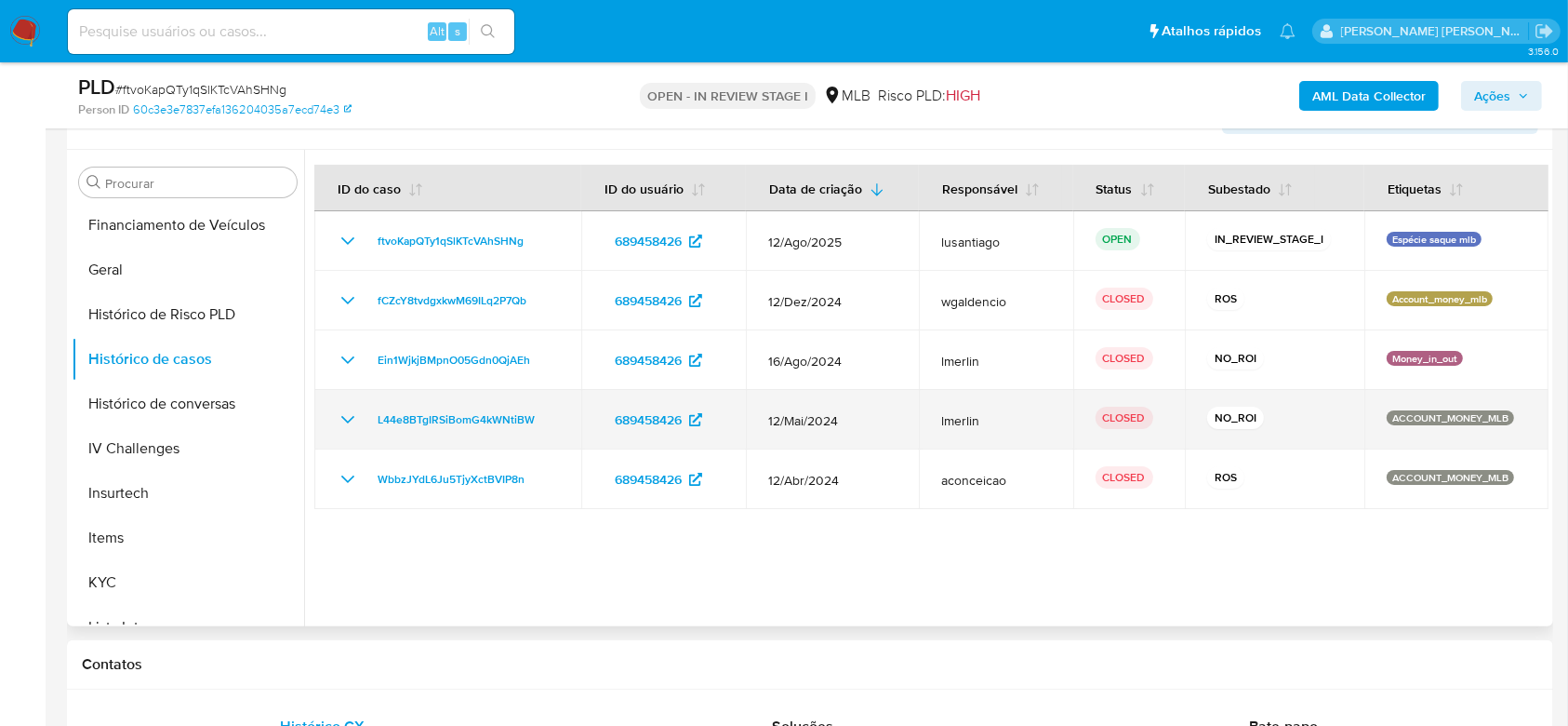
scroll to position [372, 0]
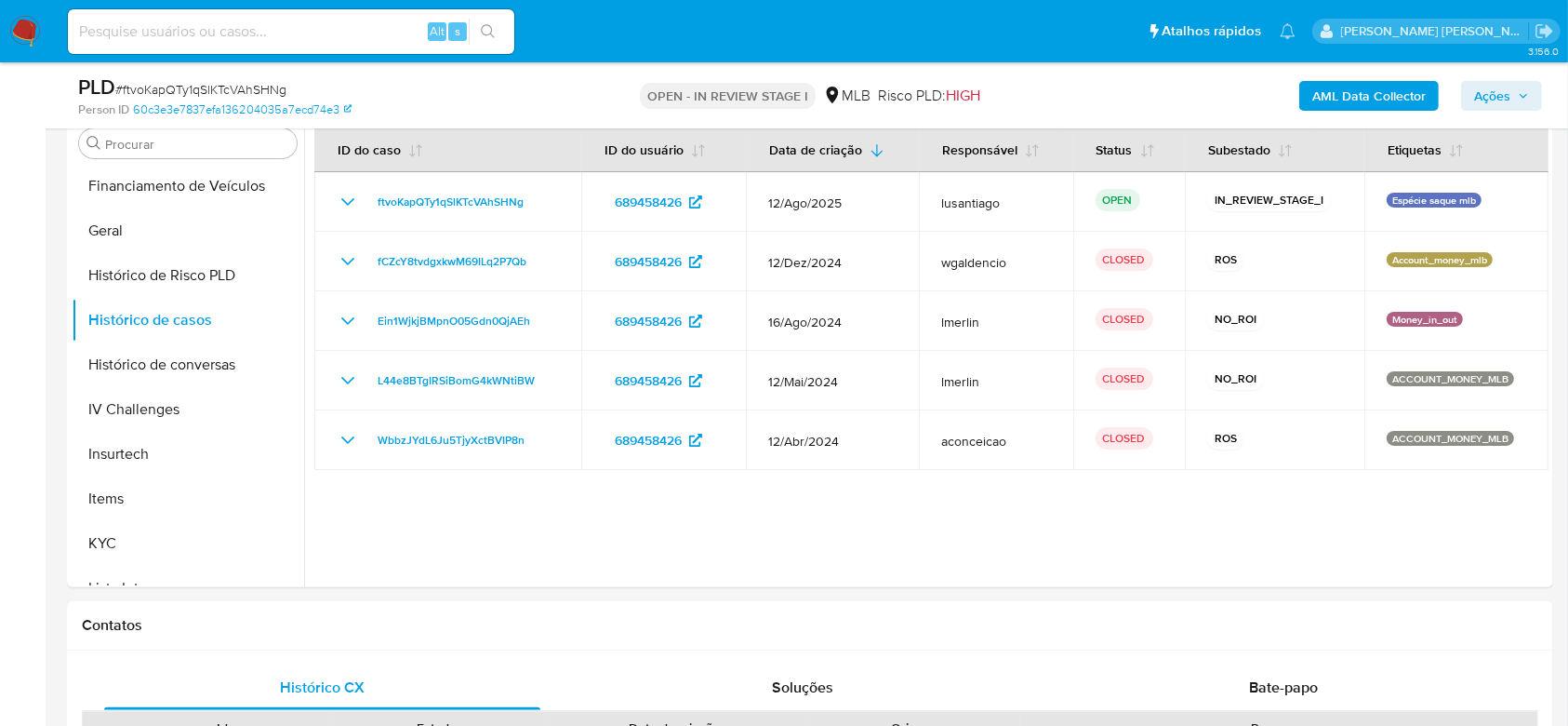
click at [1505, 98] on span "Ações" at bounding box center [1492, 96] width 37 height 30
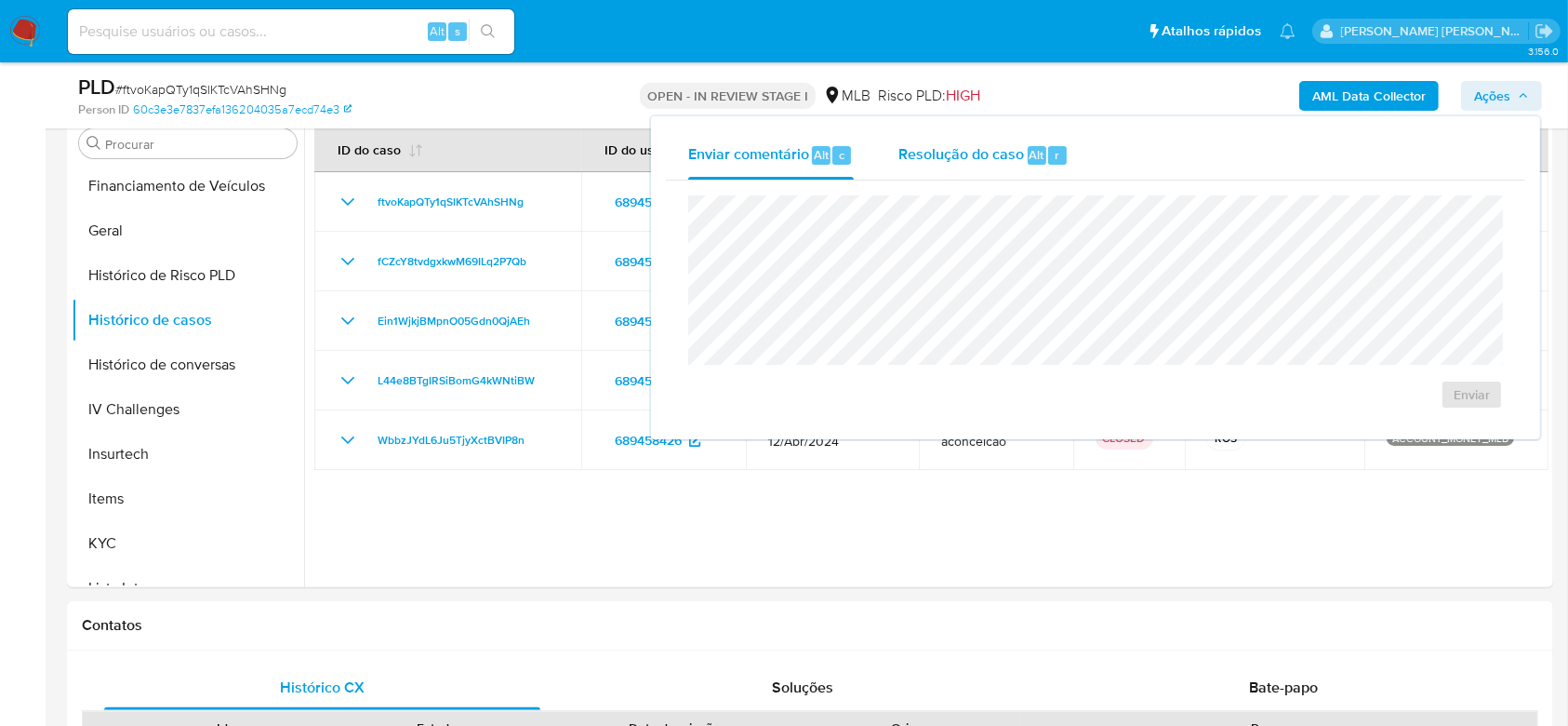
click at [961, 159] on span "Resolução do caso" at bounding box center [961, 155] width 126 height 22
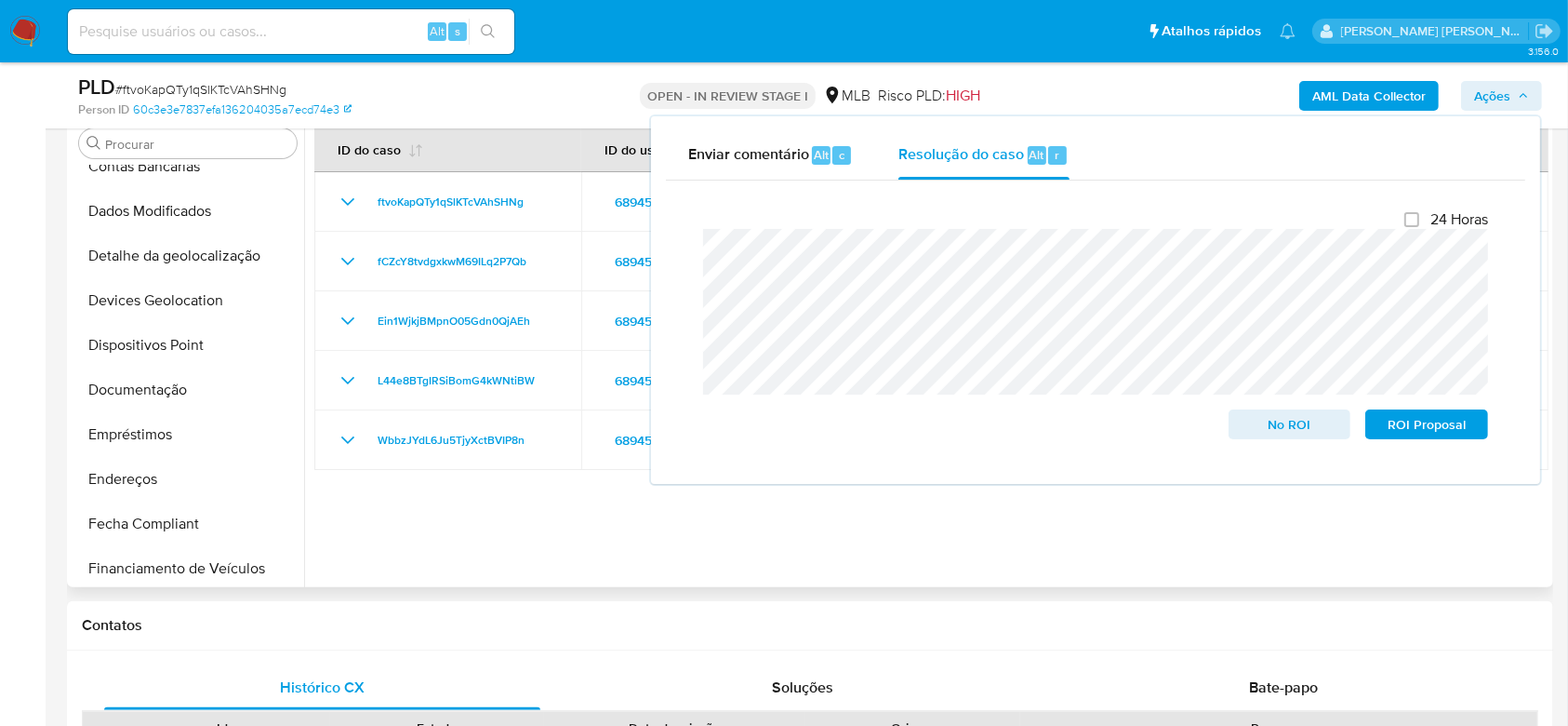
scroll to position [0, 0]
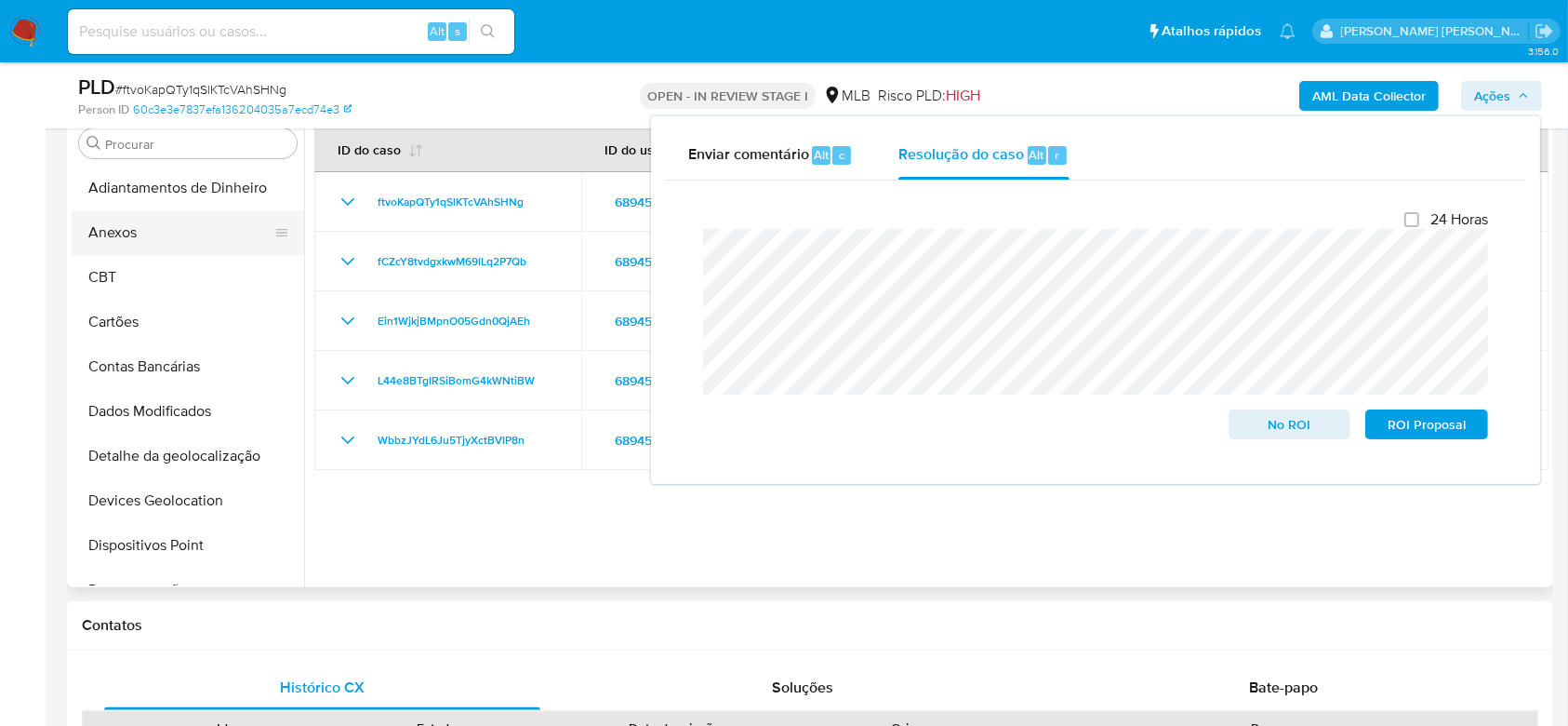
click at [175, 218] on button "Anexos" at bounding box center [180, 232] width 218 height 45
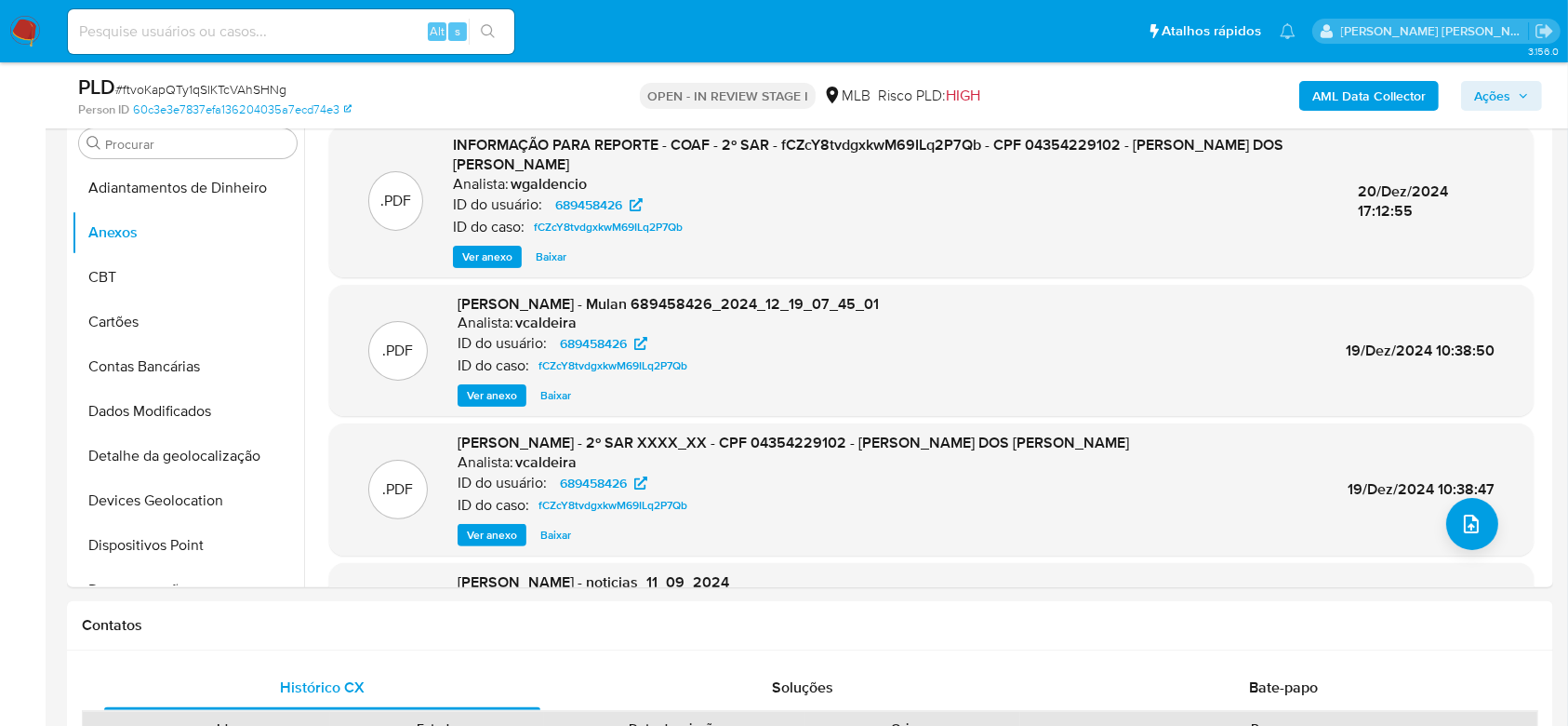
click at [1362, 97] on b "AML Data Collector" at bounding box center [1369, 96] width 114 height 30
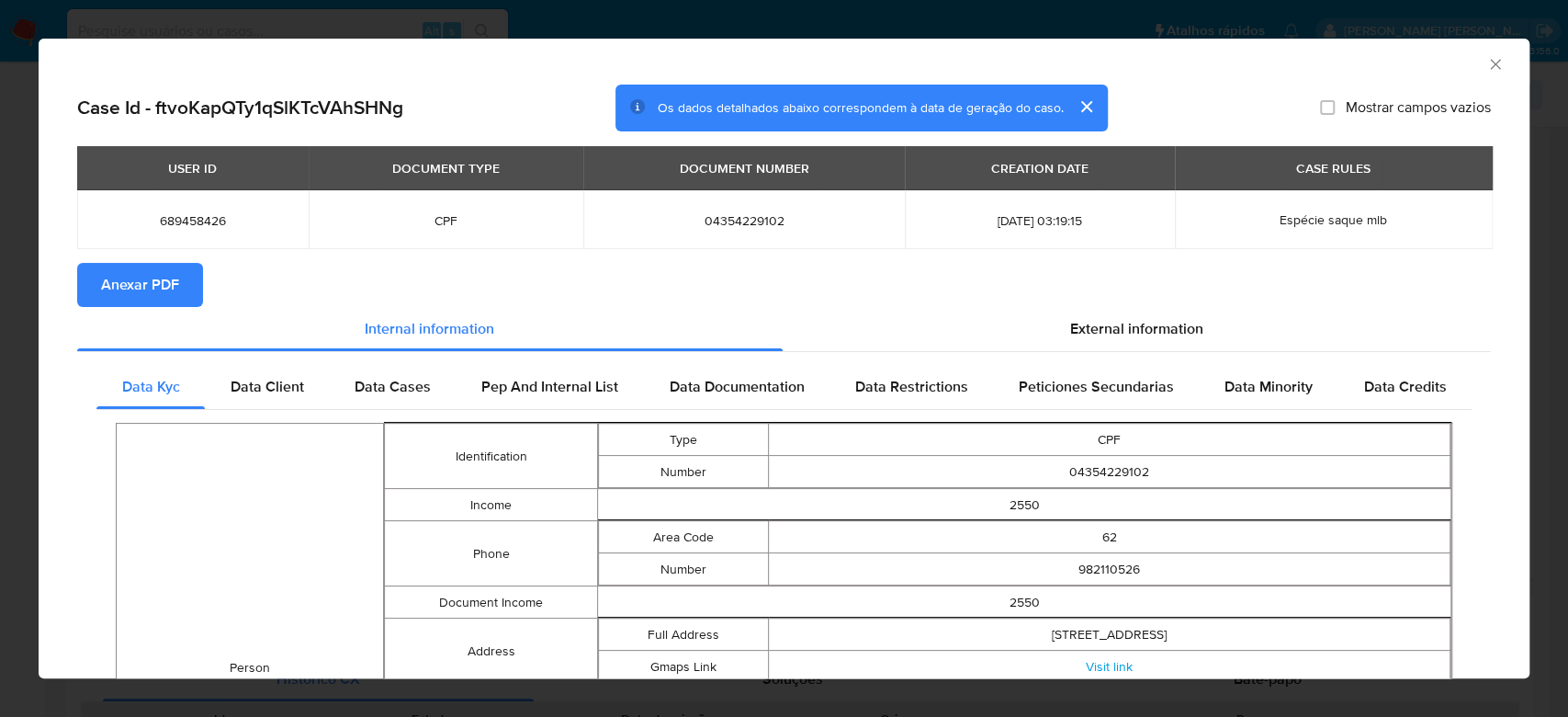
click at [150, 296] on span "Anexar PDF" at bounding box center [140, 285] width 78 height 40
click at [1486, 68] on icon "Fechar a janela" at bounding box center [1495, 64] width 19 height 19
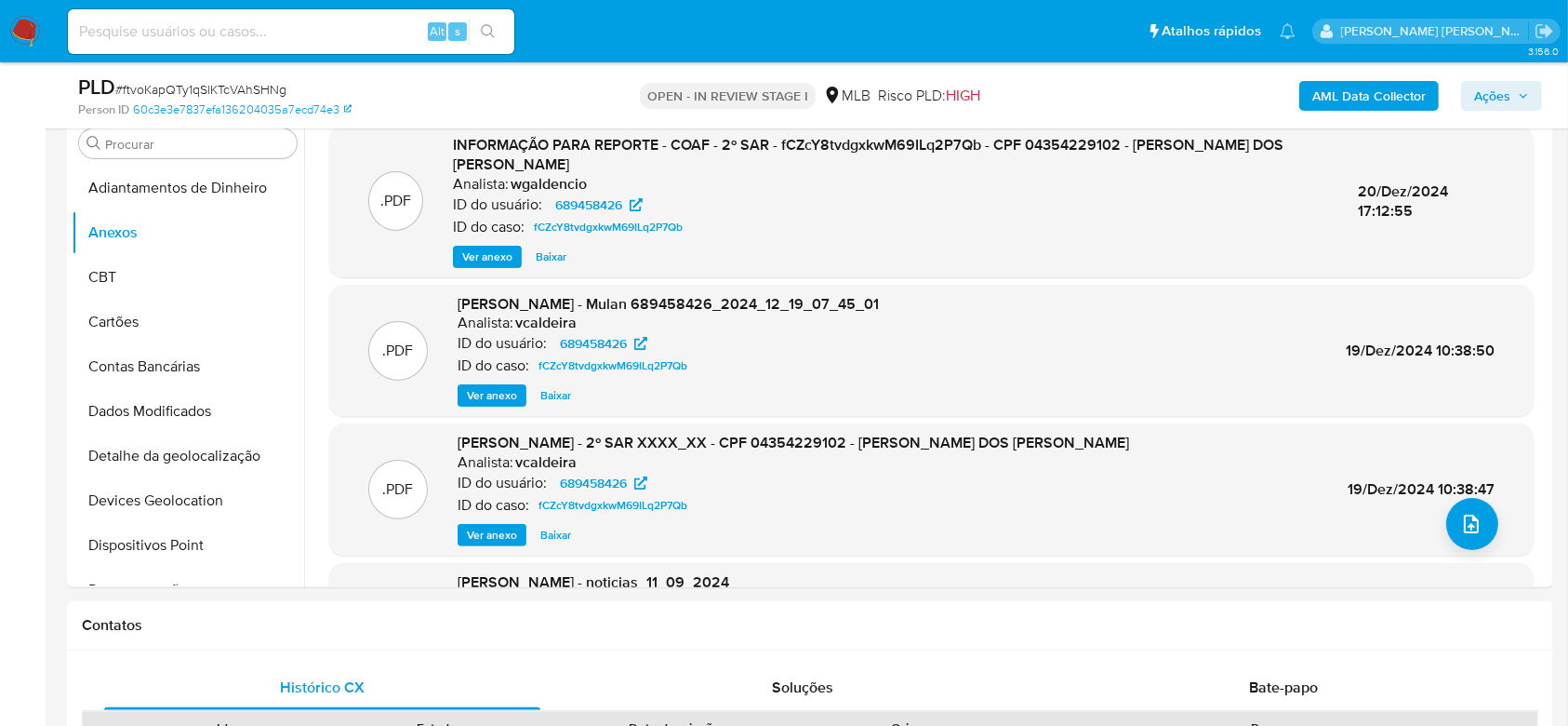
click at [1488, 94] on span "Ações" at bounding box center [1492, 96] width 37 height 30
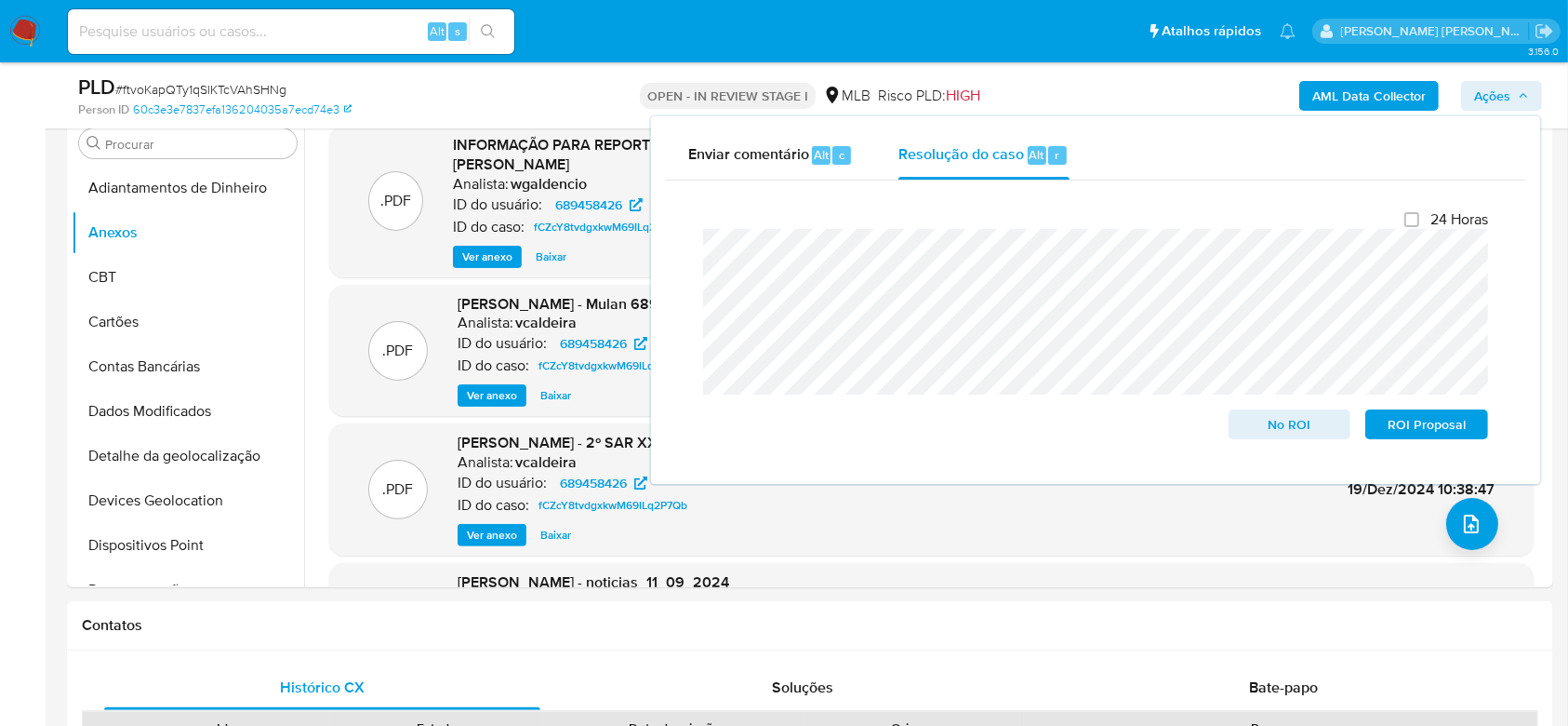
click at [1491, 99] on span "Ações" at bounding box center [1492, 96] width 37 height 30
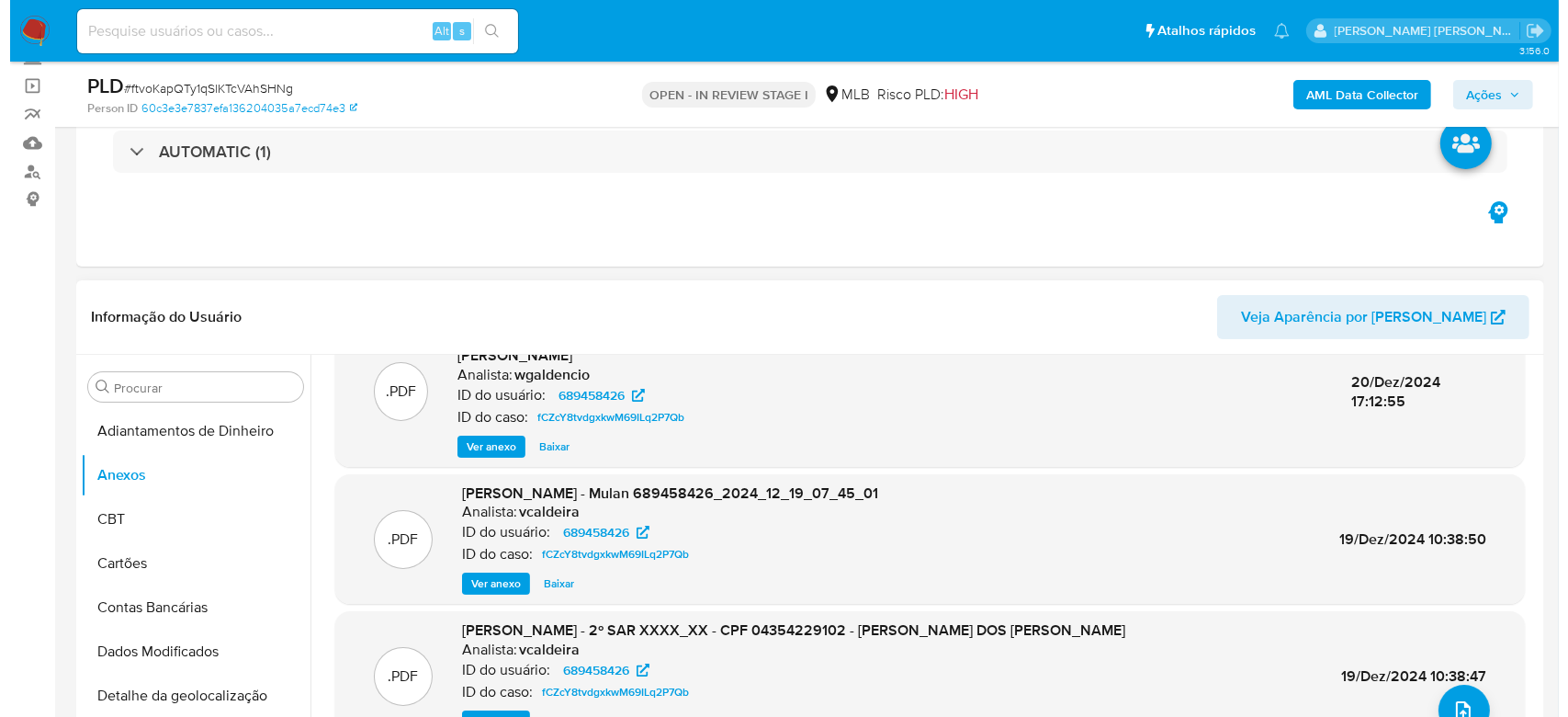
scroll to position [122, 0]
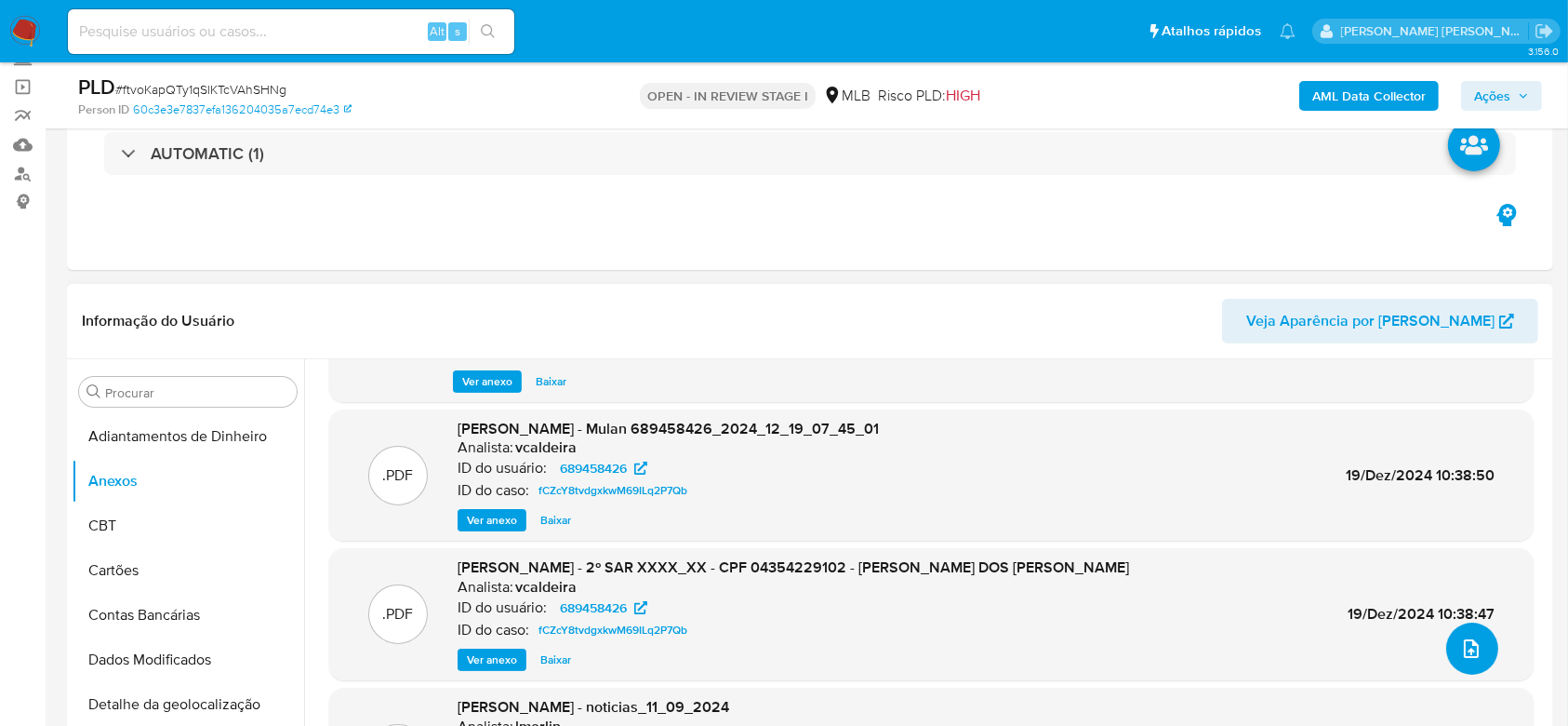
click at [1466, 644] on icon "upload-file" at bounding box center [1471, 649] width 23 height 23
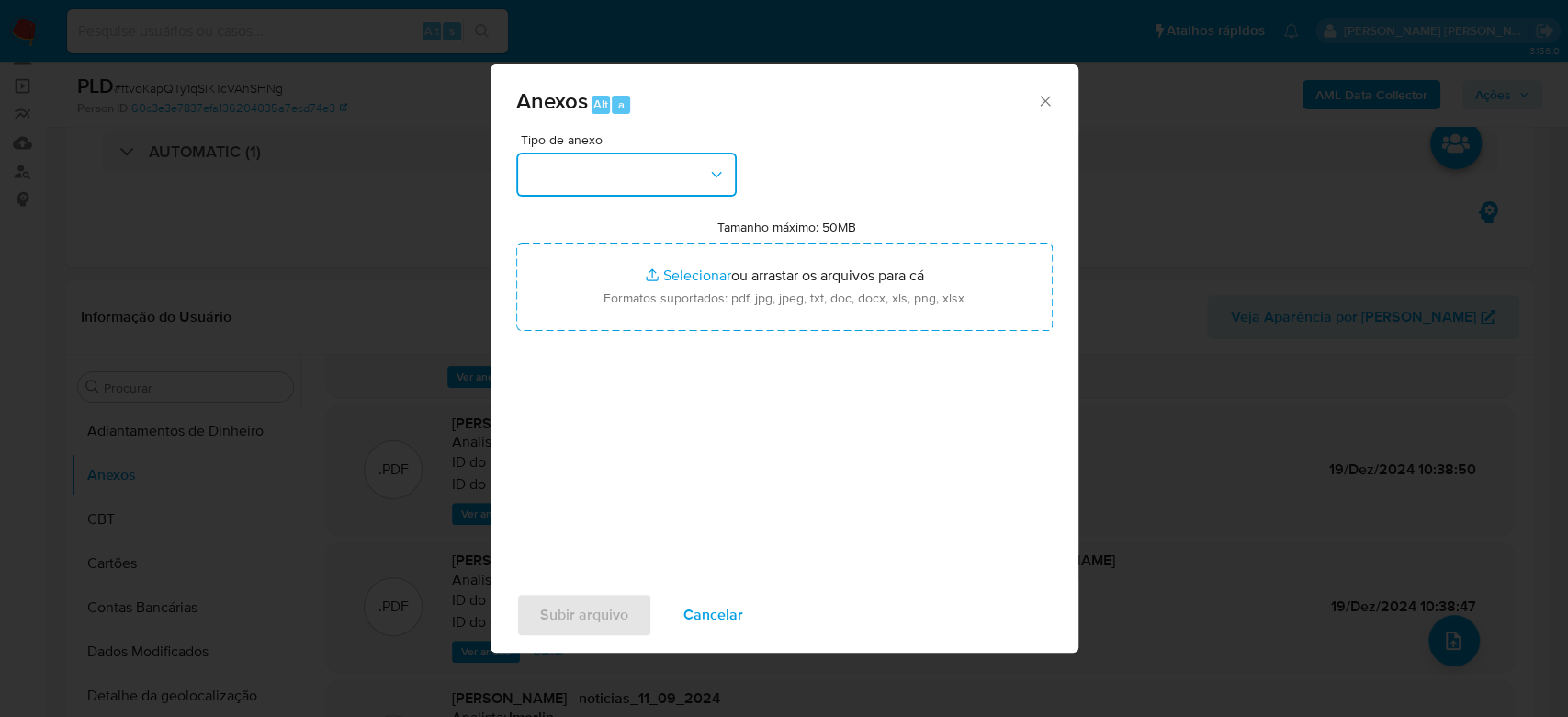
drag, startPoint x: 628, startPoint y: 165, endPoint x: 622, endPoint y: 199, distance: 34.5
click at [627, 165] on button "button" at bounding box center [626, 174] width 220 height 44
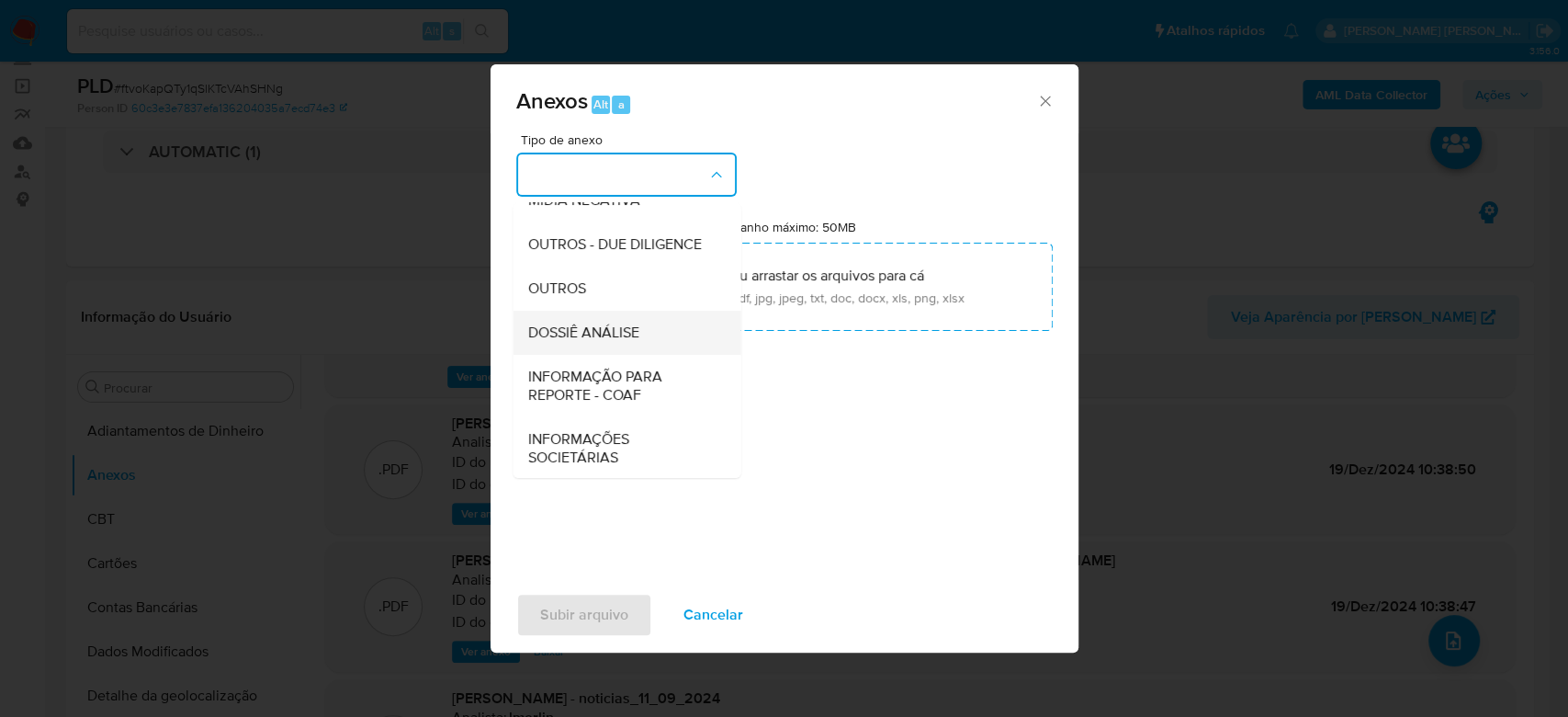
scroll to position [282, 0]
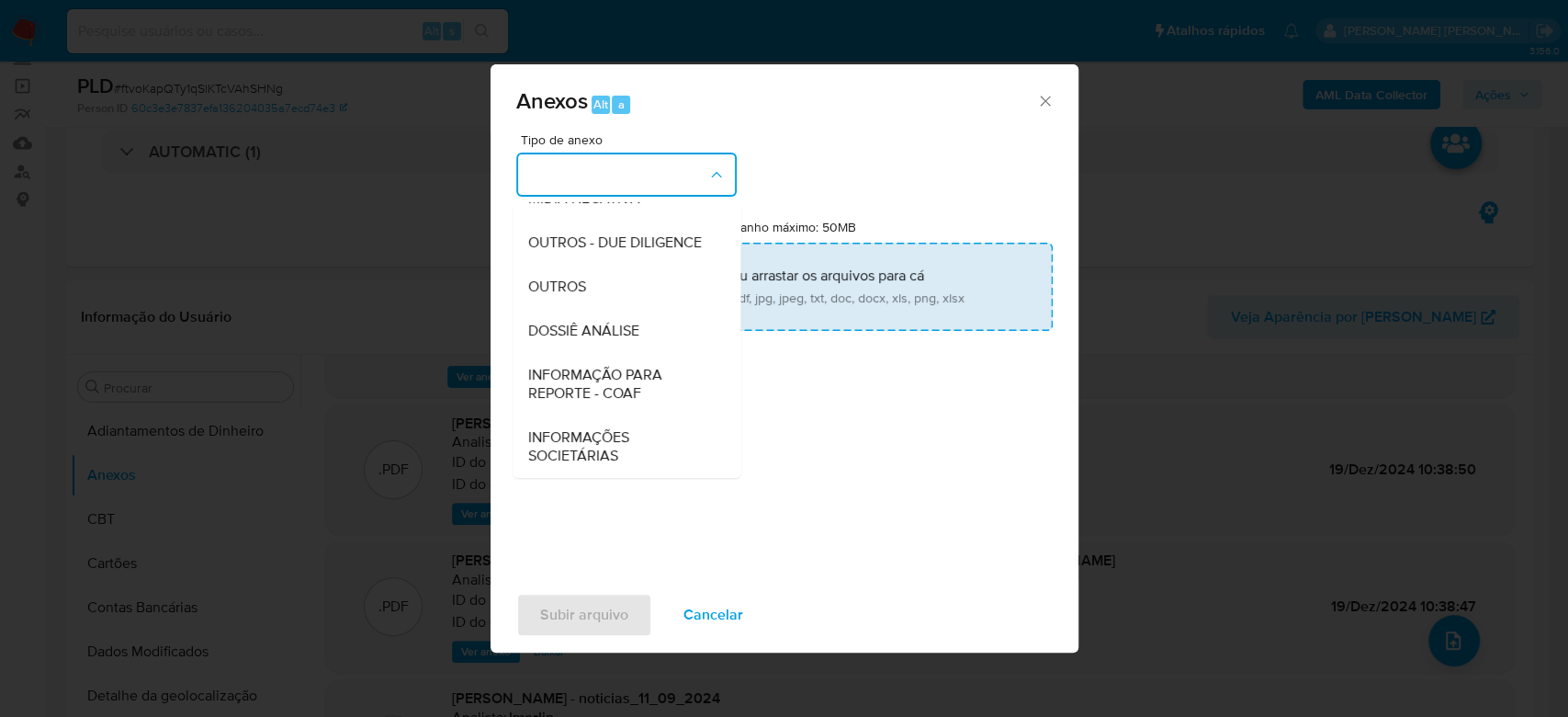
click at [610, 322] on span "DOSSIÊ ANÁLISE" at bounding box center [583, 331] width 111 height 19
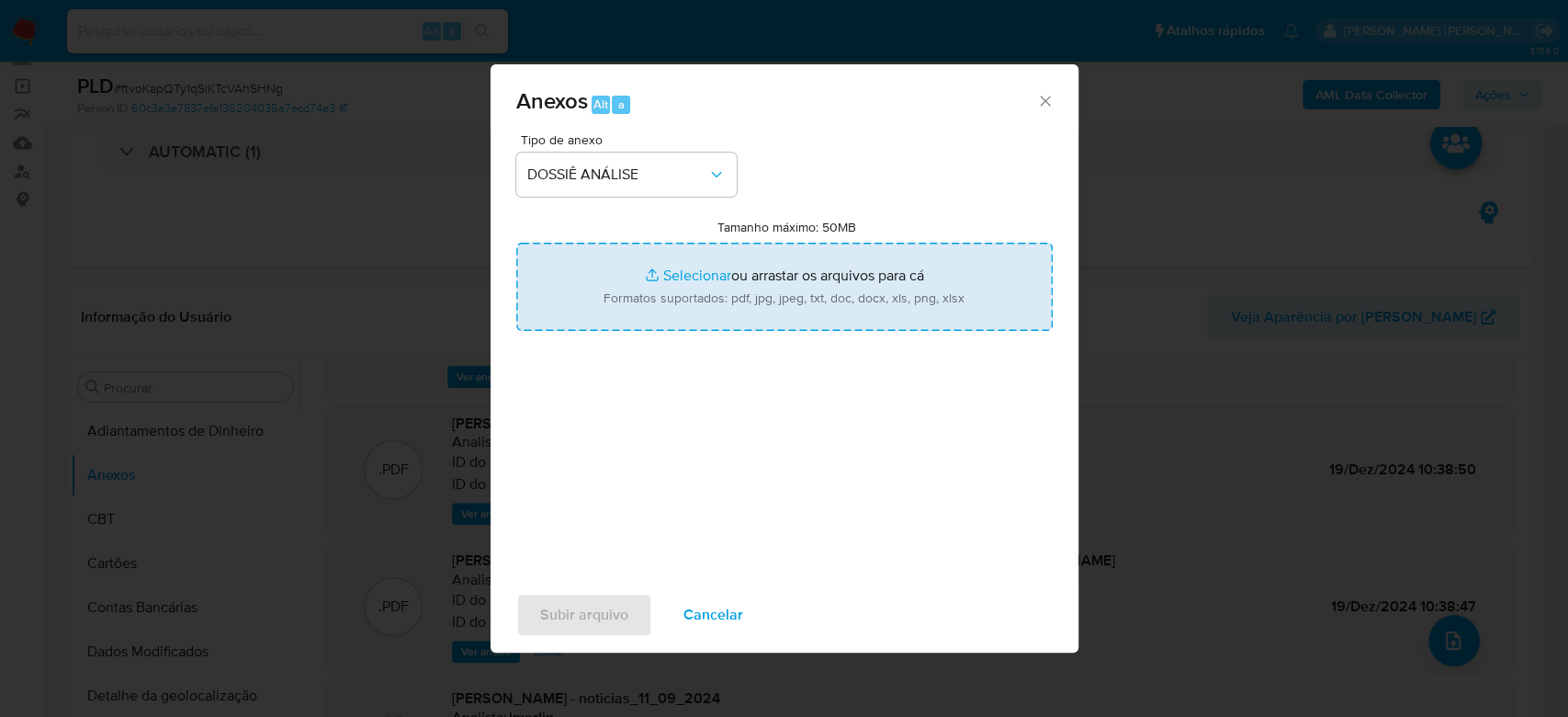
type input "C:\fakepath\Mulan 689458426_2025_08_25_16_22_10.xlsx"
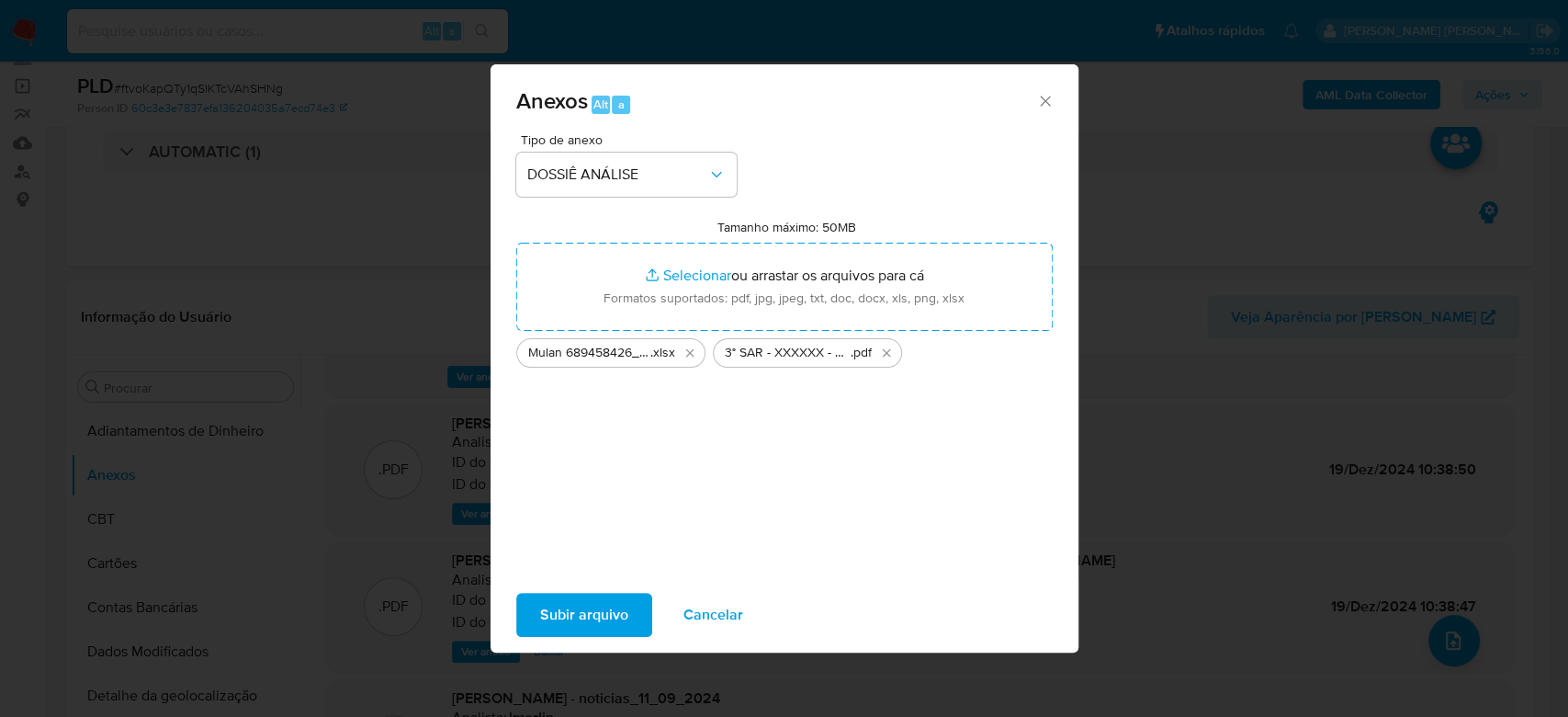
click at [588, 611] on span "Subir arquivo" at bounding box center [584, 614] width 88 height 40
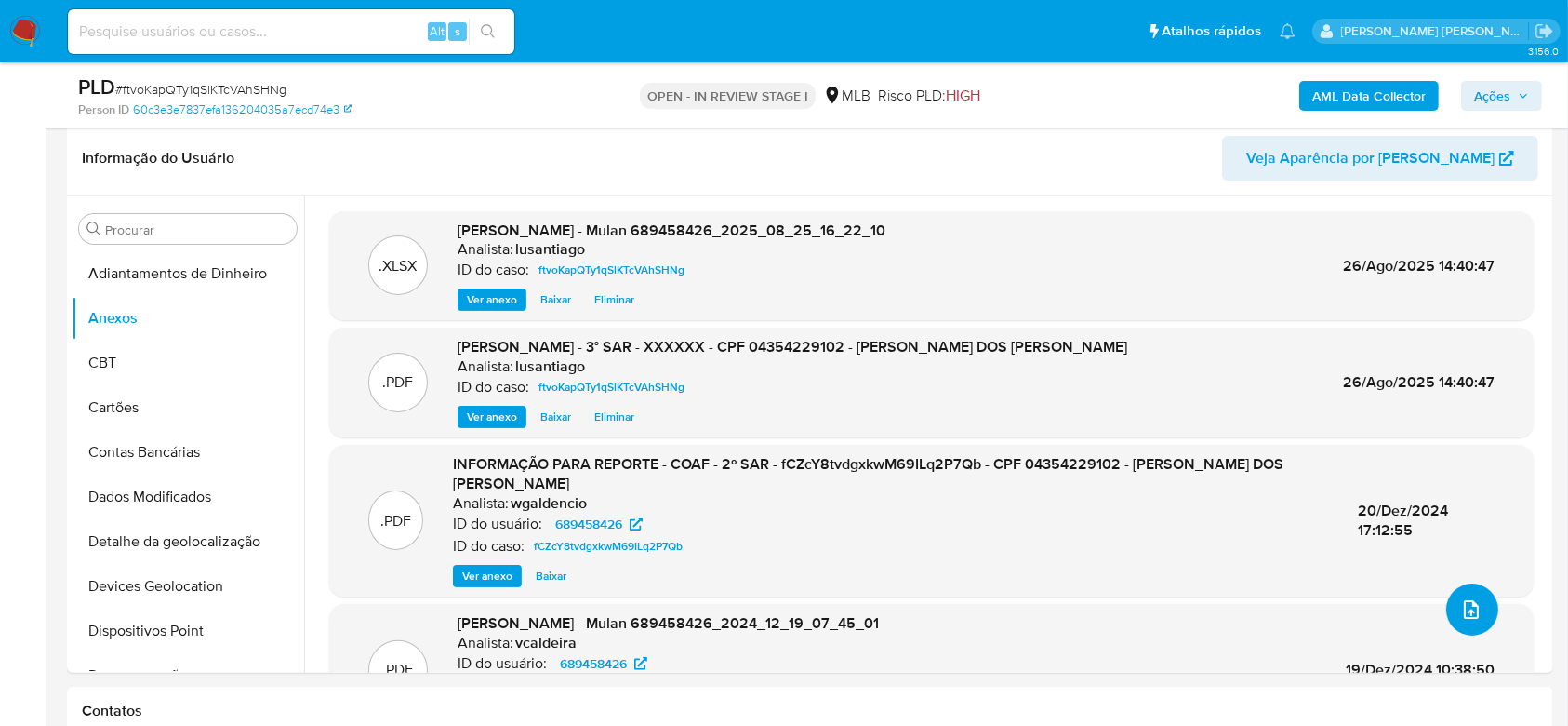
scroll to position [248, 0]
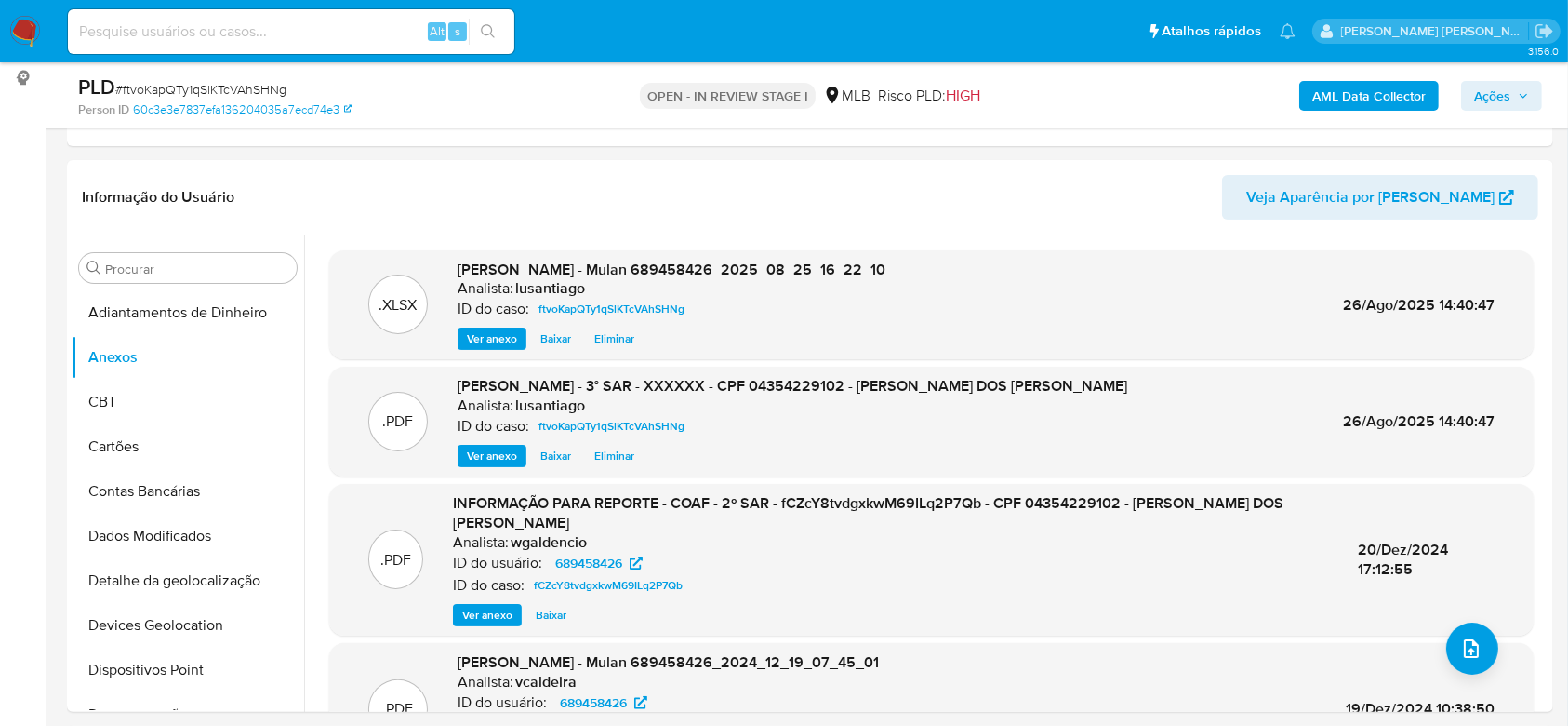
click at [1497, 97] on span "Ações" at bounding box center [1492, 96] width 37 height 30
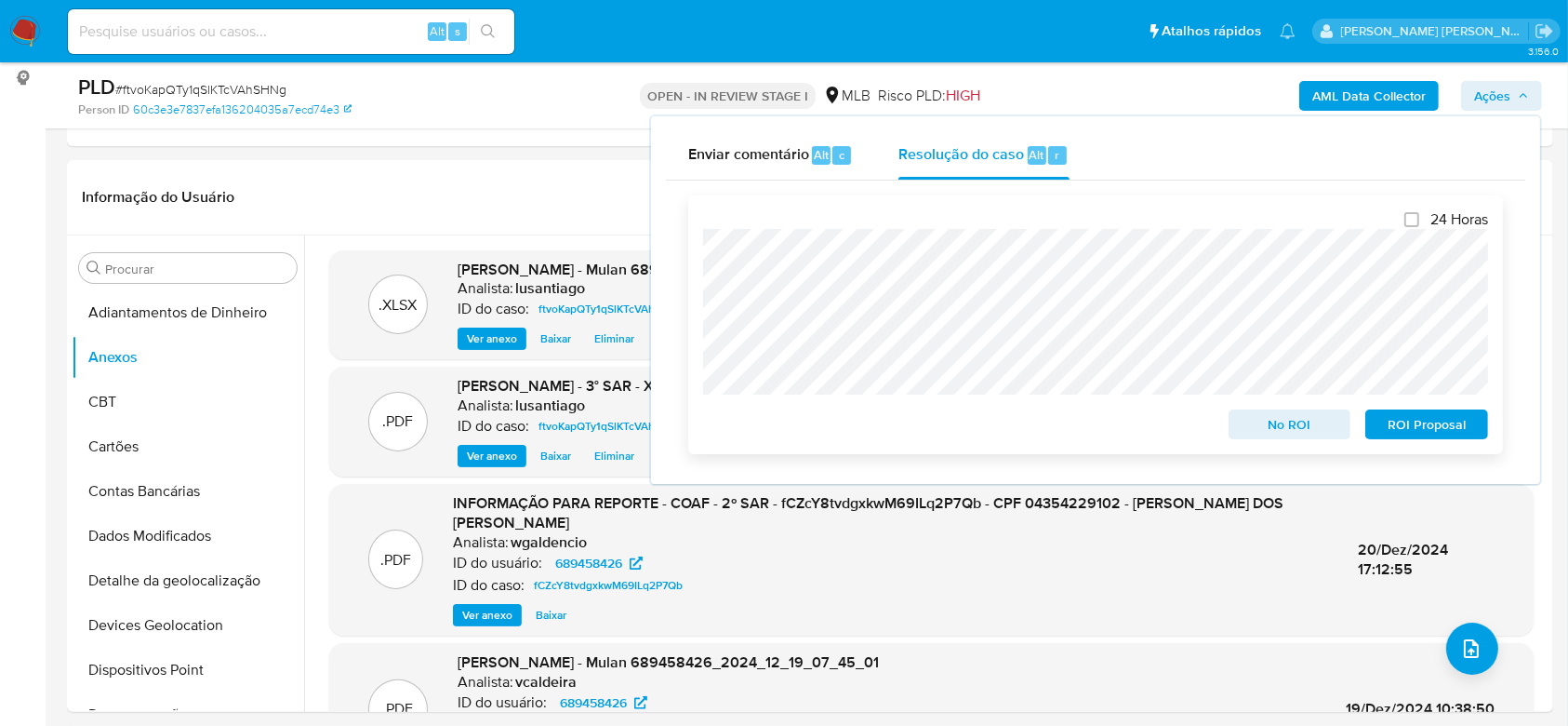
click at [1405, 422] on span "ROI Proposal" at bounding box center [1426, 424] width 97 height 26
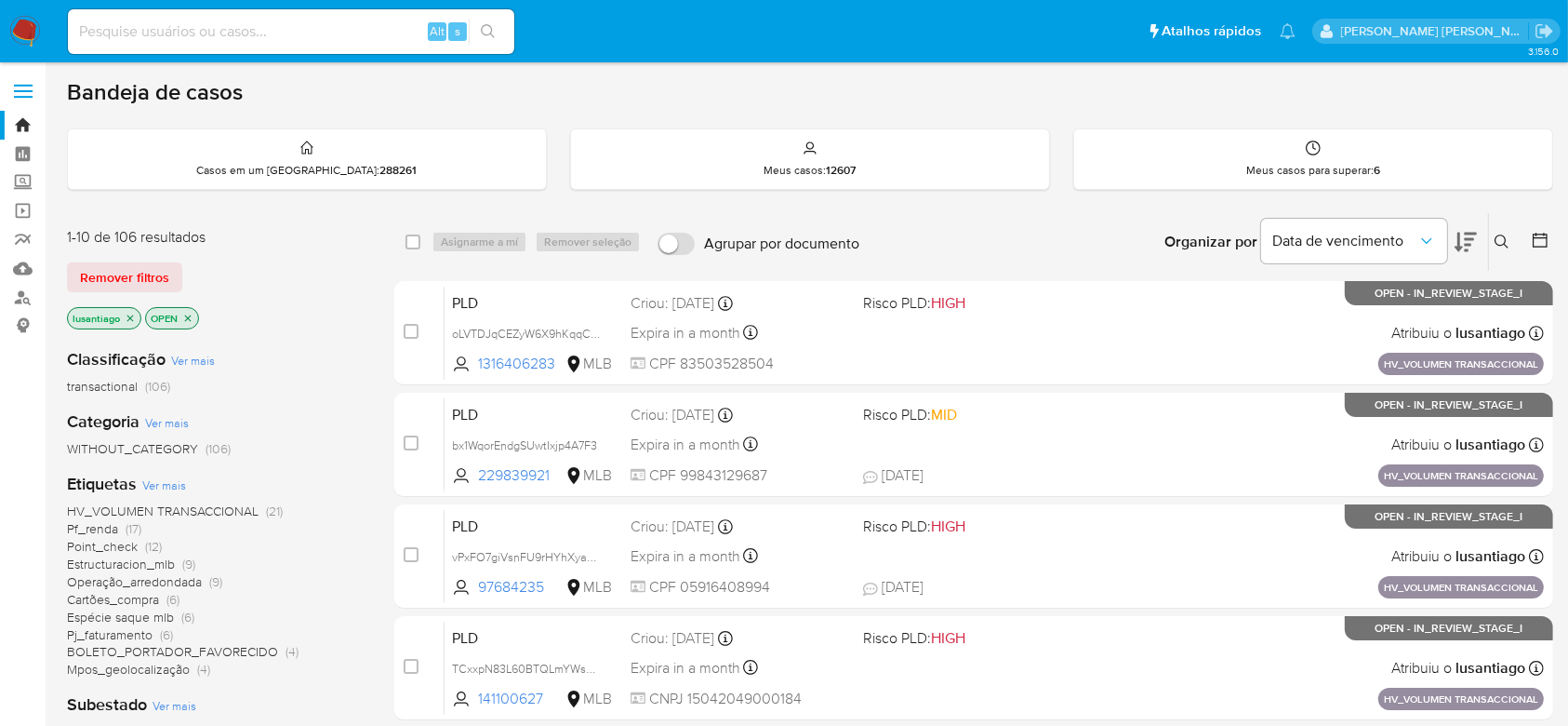
click at [222, 39] on input at bounding box center [291, 32] width 446 height 24
paste input "1142450452"
type input "1142450452"
click at [493, 28] on icon "search-icon" at bounding box center [488, 31] width 15 height 15
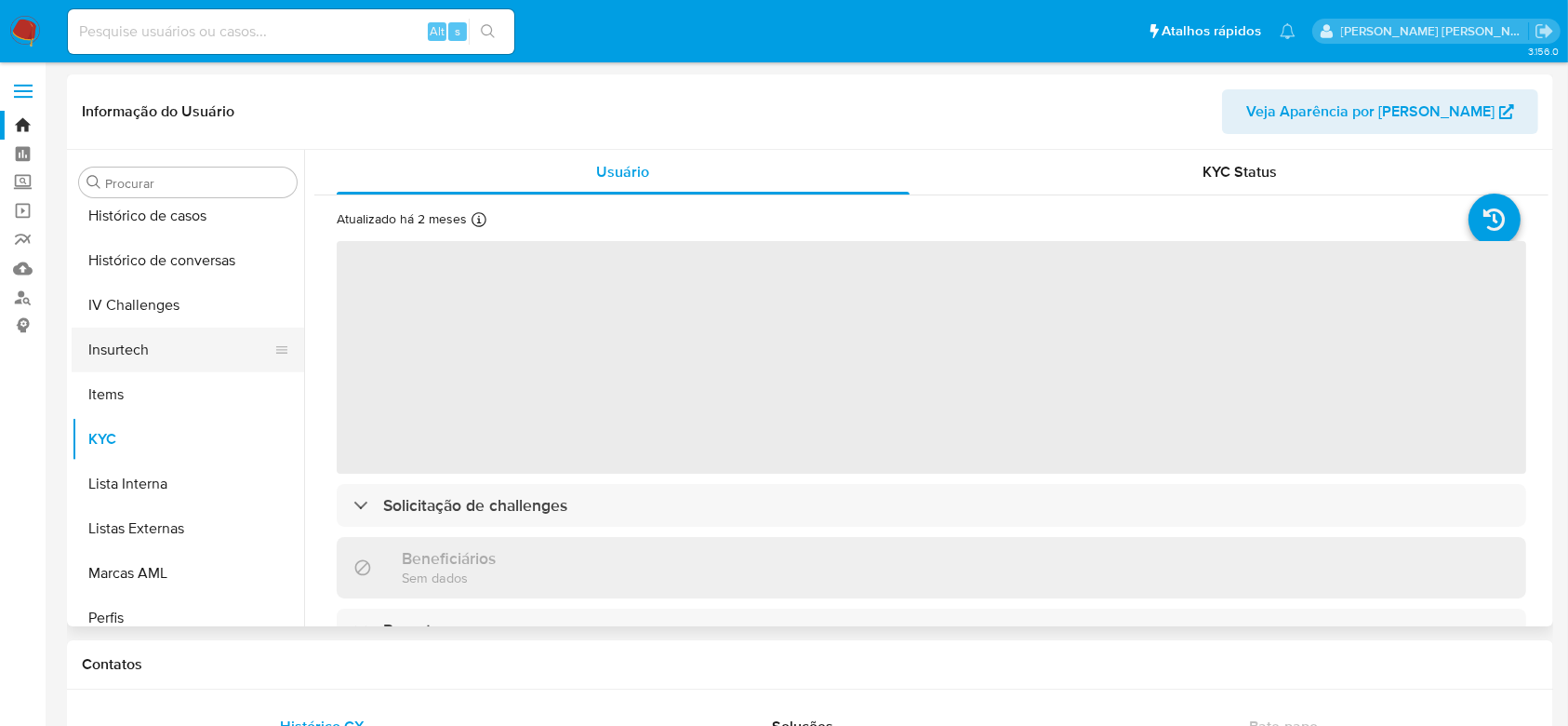
scroll to position [582, 0]
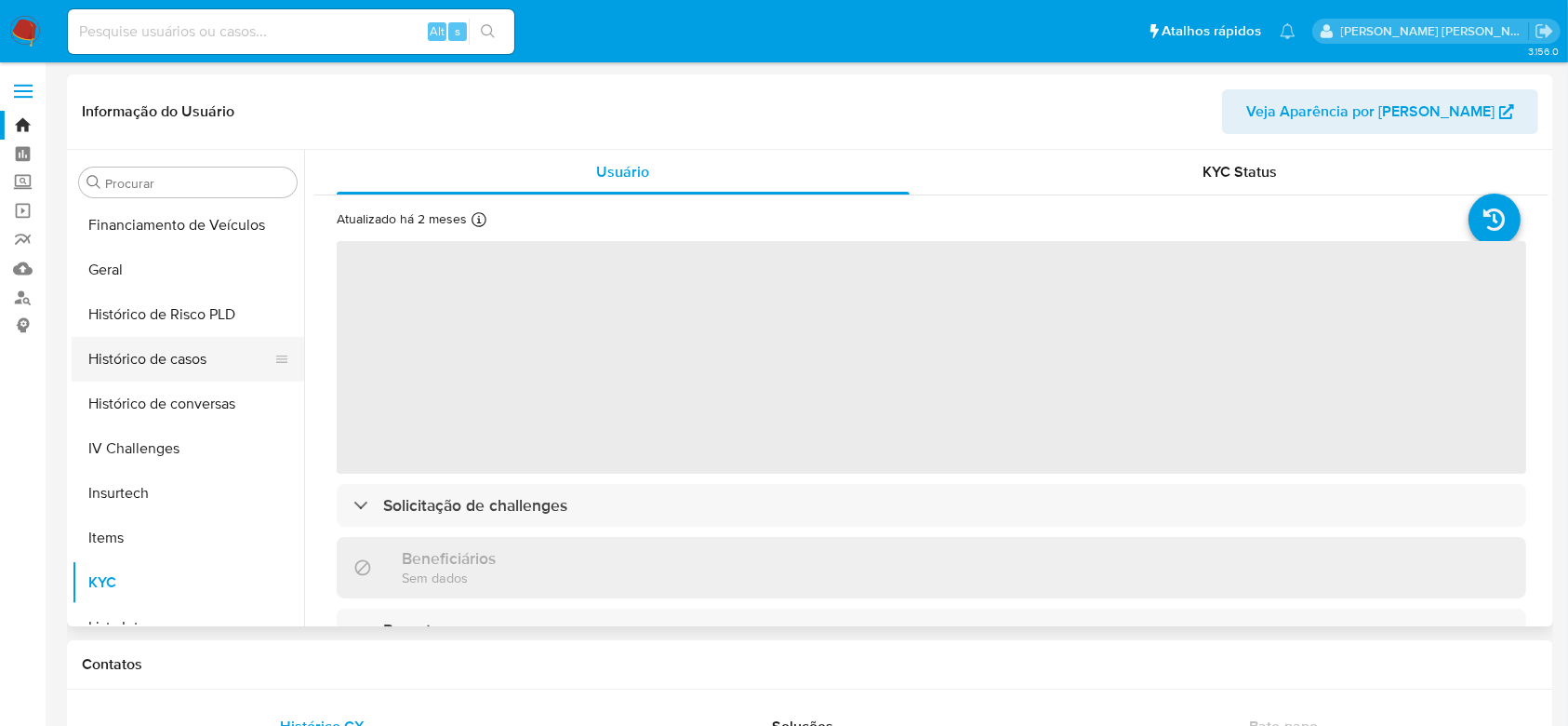
click at [172, 362] on button "Histórico de casos" at bounding box center [180, 359] width 218 height 45
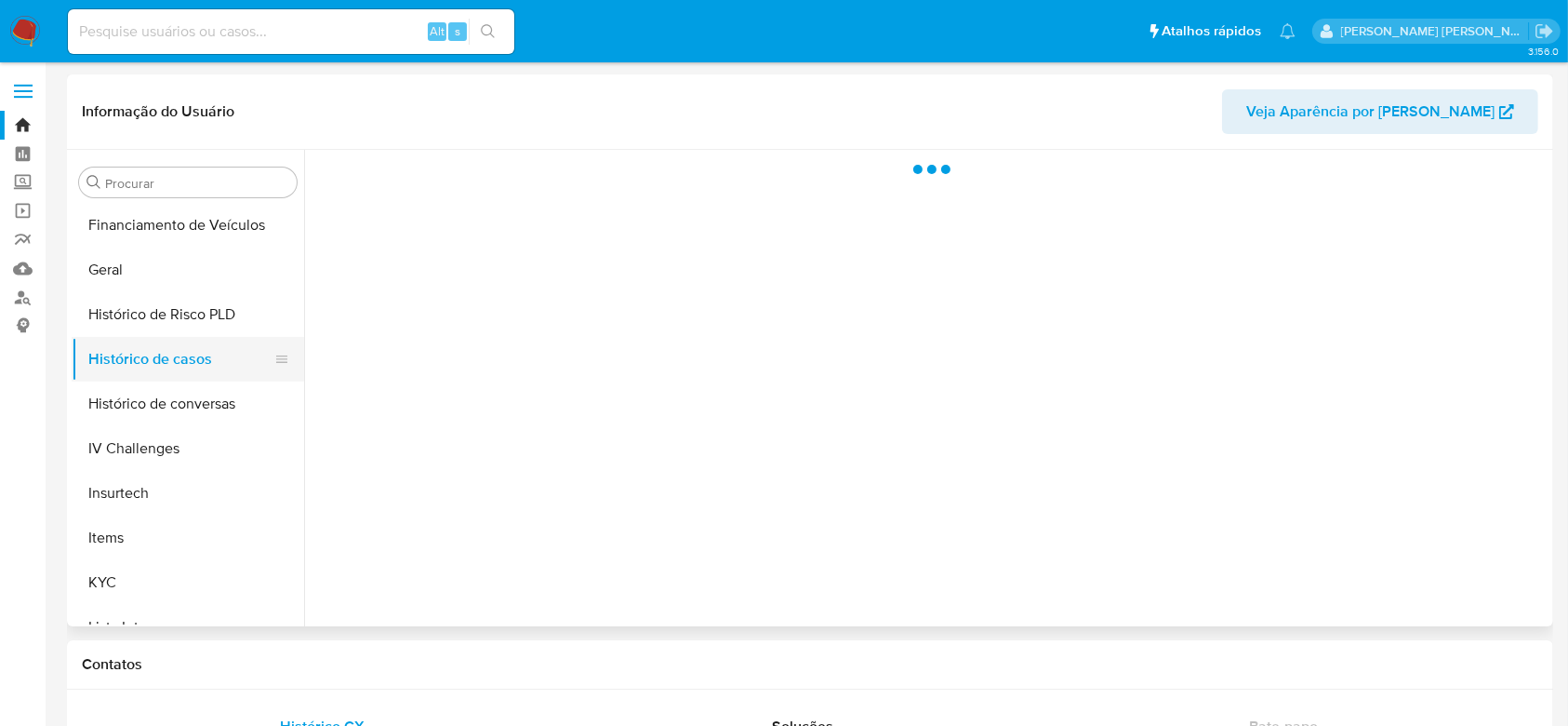
select select "10"
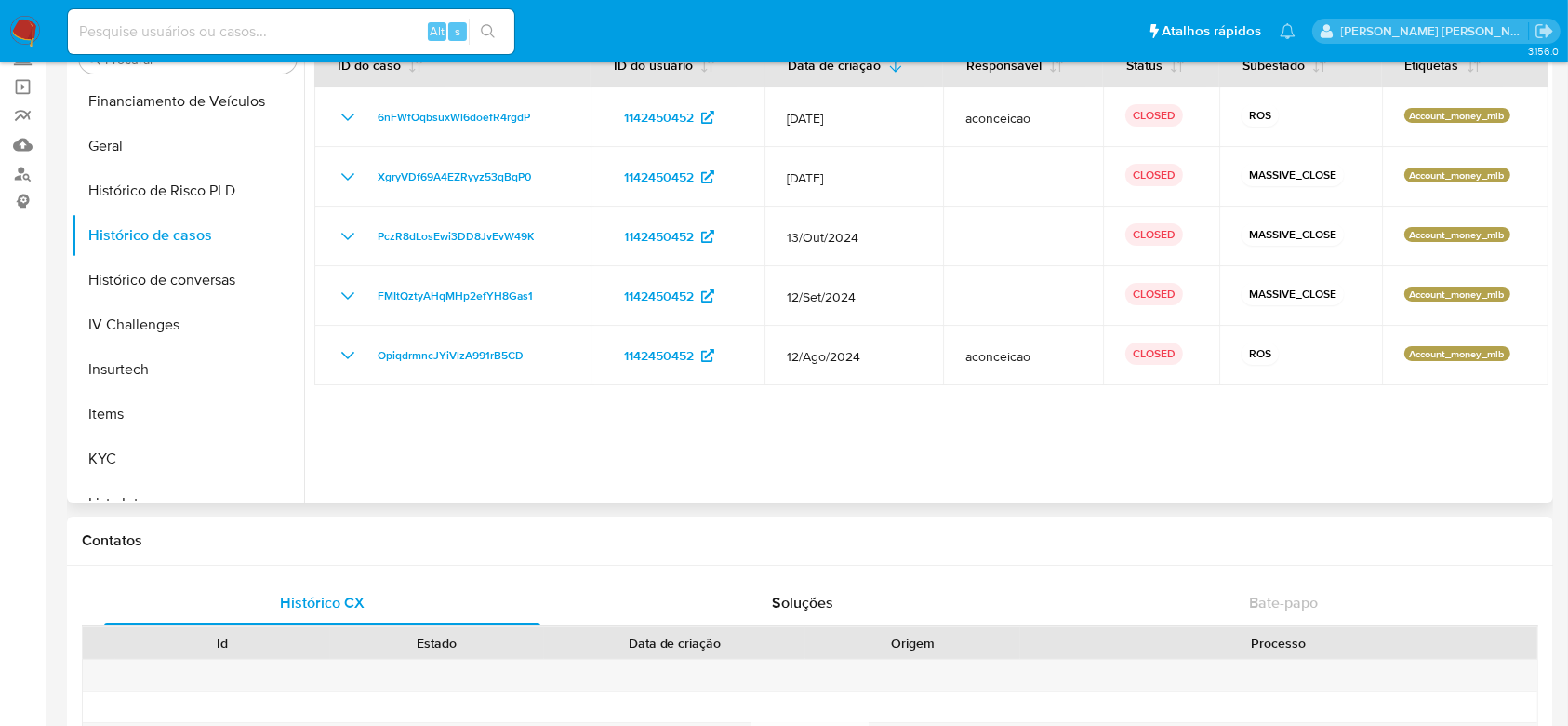
scroll to position [0, 0]
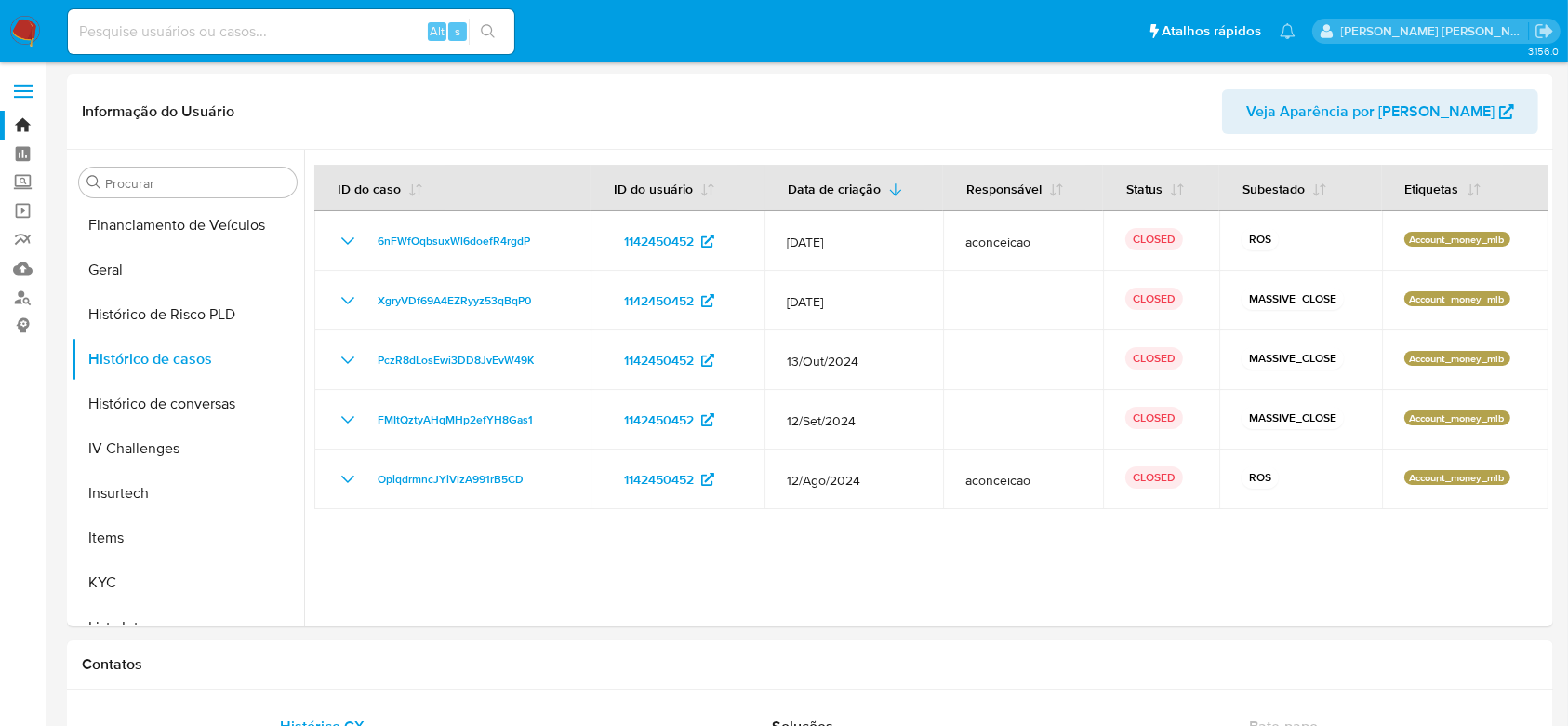
click at [311, 34] on input at bounding box center [291, 32] width 446 height 24
paste input "2281590055"
type input "2281590055"
click at [484, 28] on icon "search-icon" at bounding box center [488, 31] width 15 height 15
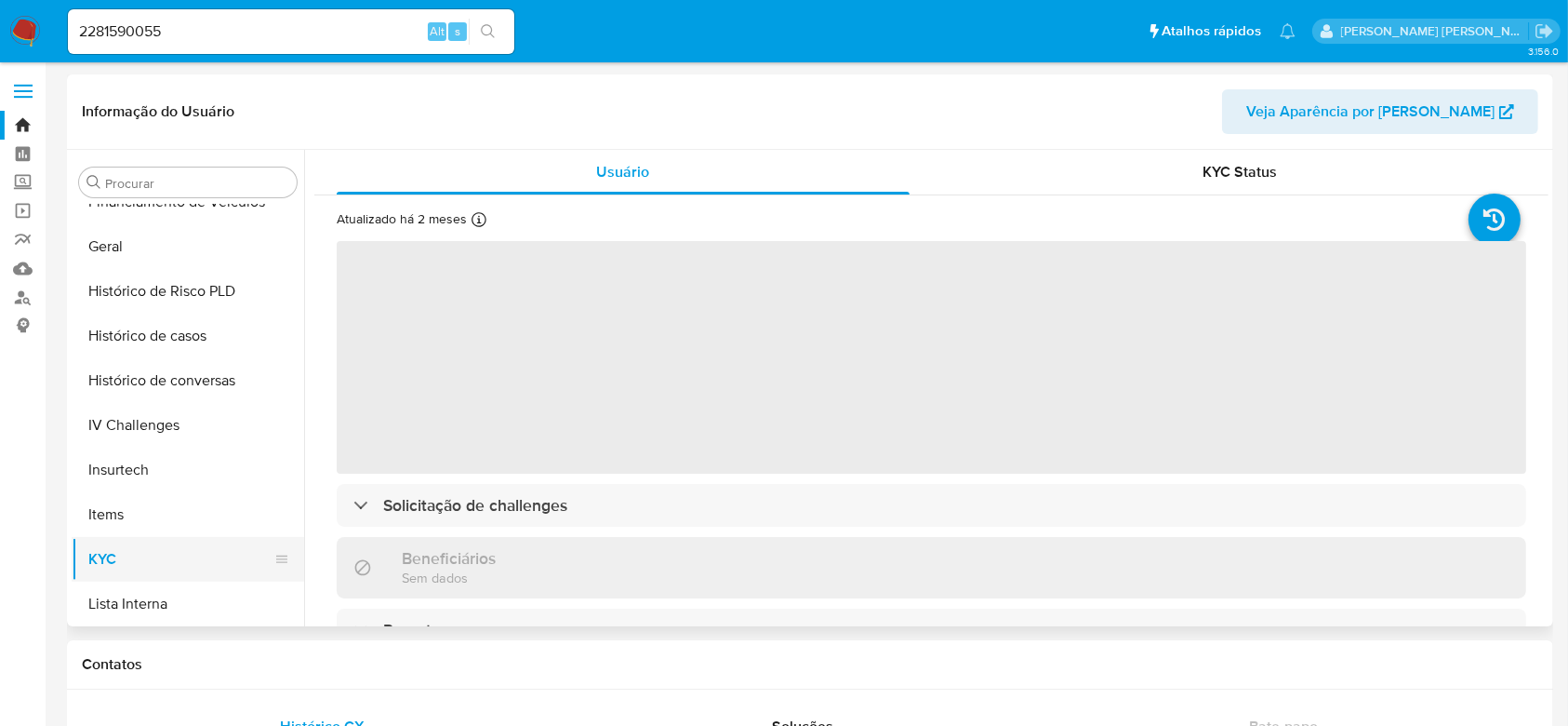
scroll to position [582, 0]
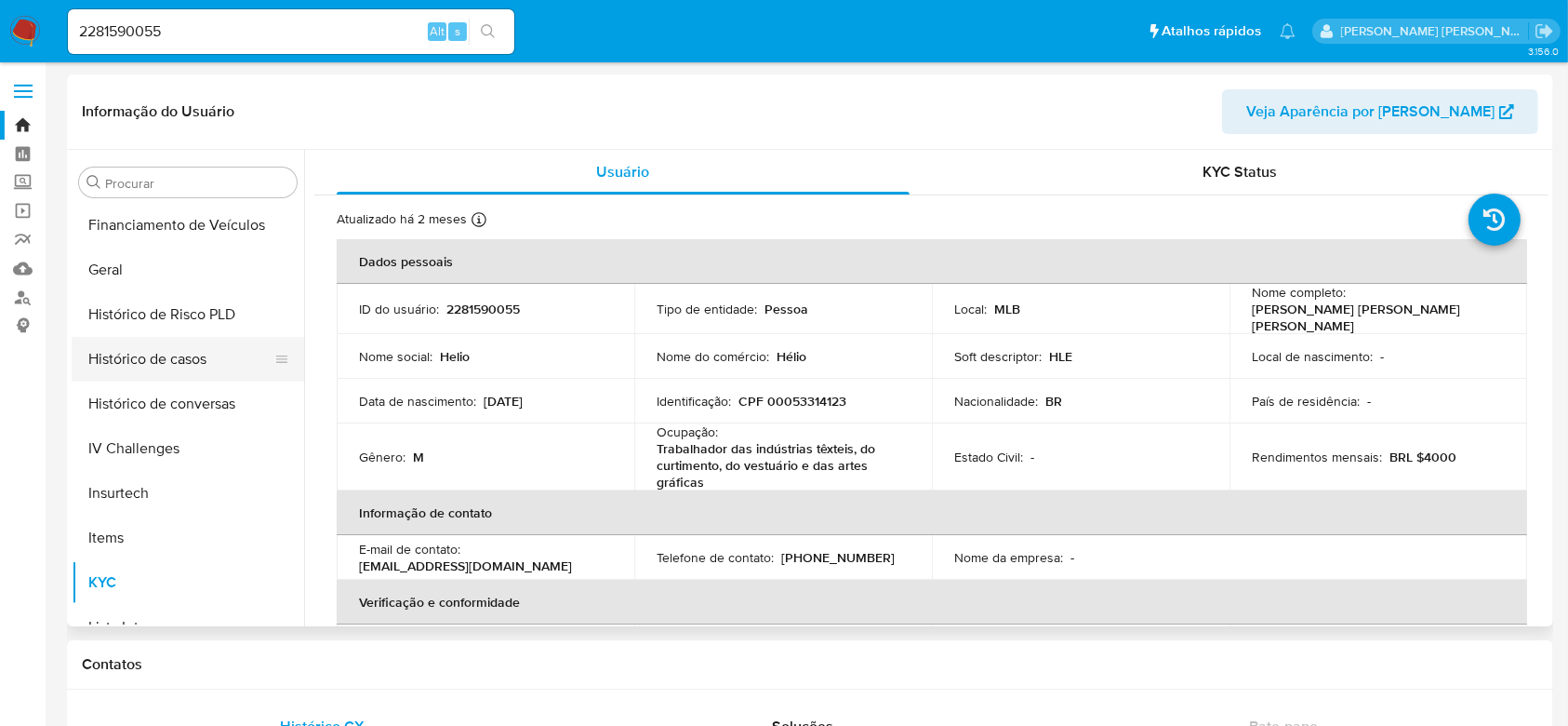
click at [161, 366] on button "Histórico de casos" at bounding box center [180, 359] width 218 height 45
select select "10"
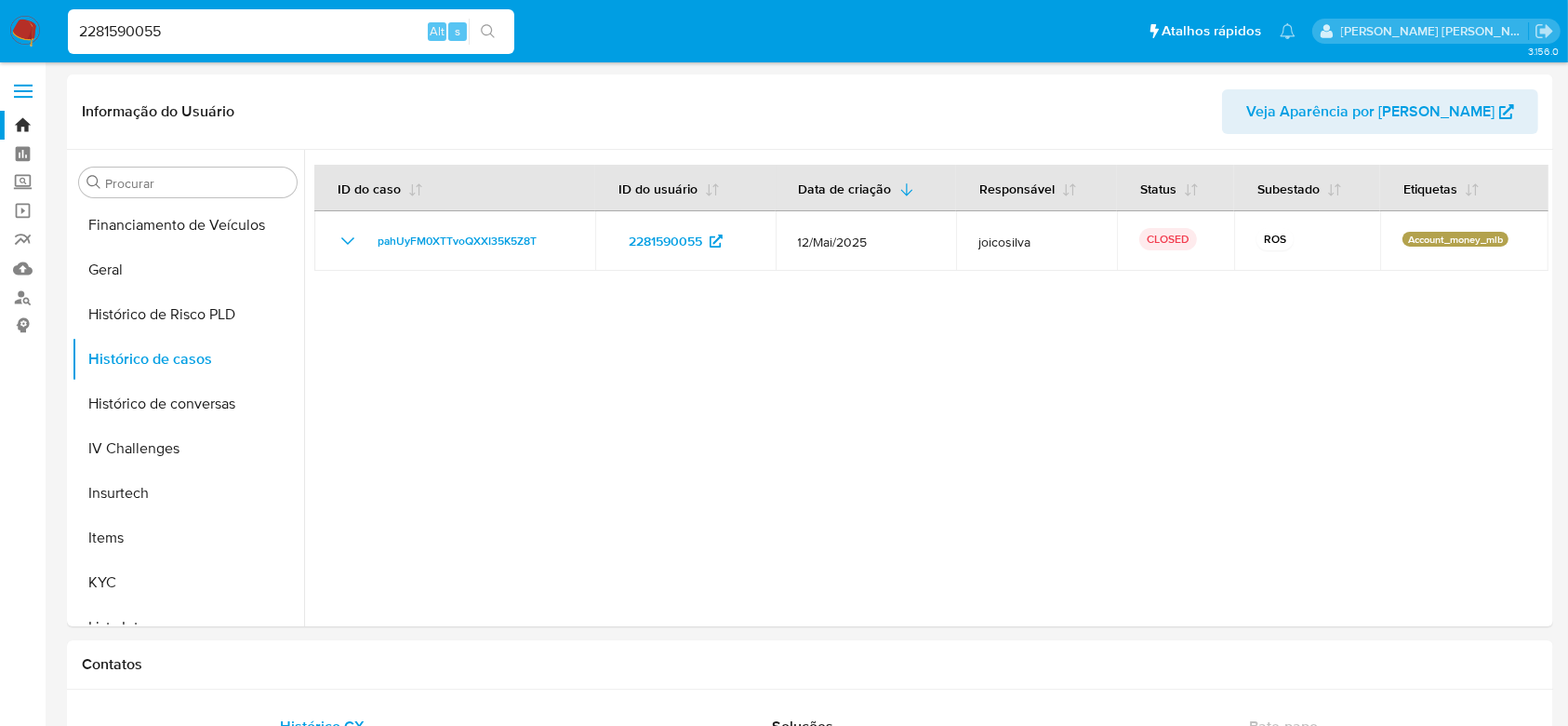
click at [300, 25] on input "2281590055" at bounding box center [291, 32] width 446 height 24
paste input "19741960"
type input "2197419605"
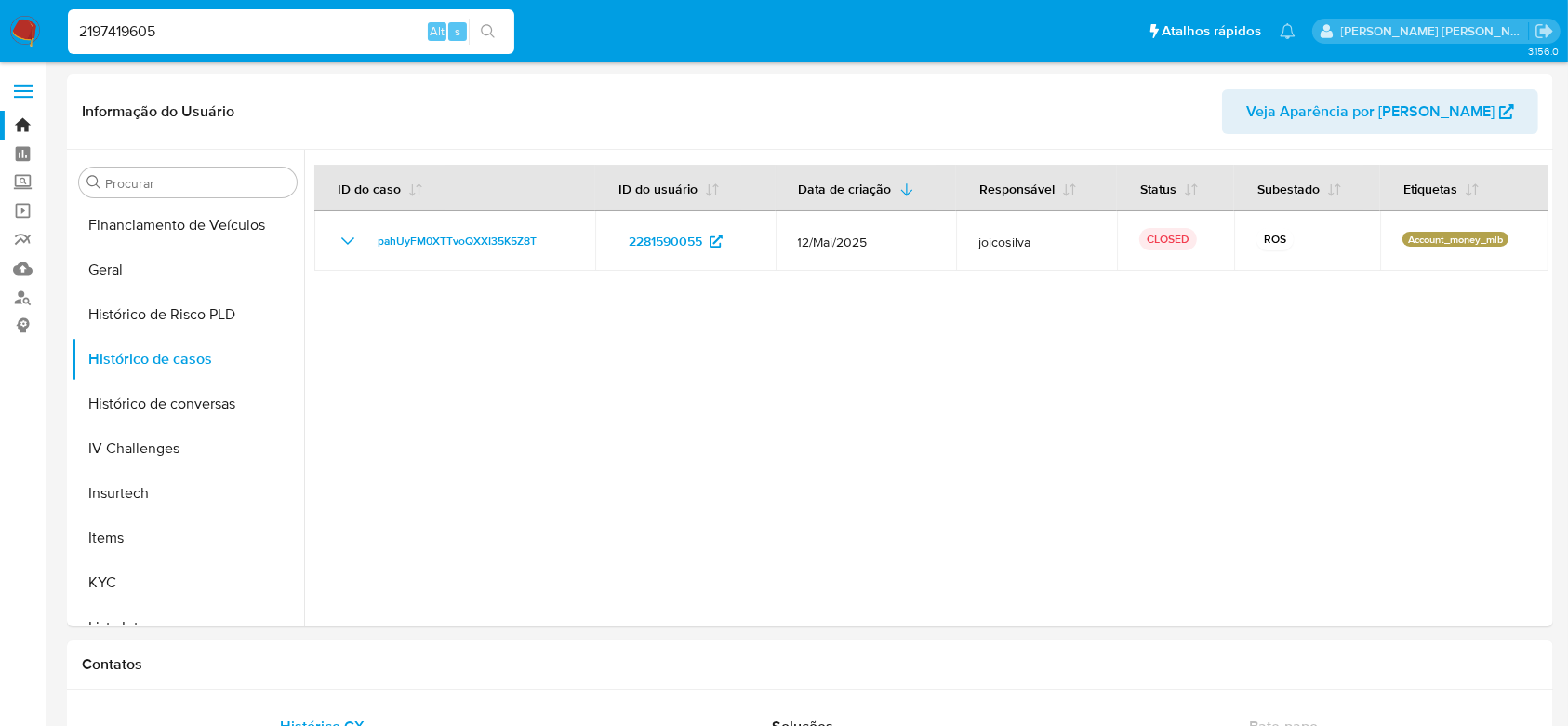
click at [497, 31] on button "search-icon" at bounding box center [487, 32] width 39 height 26
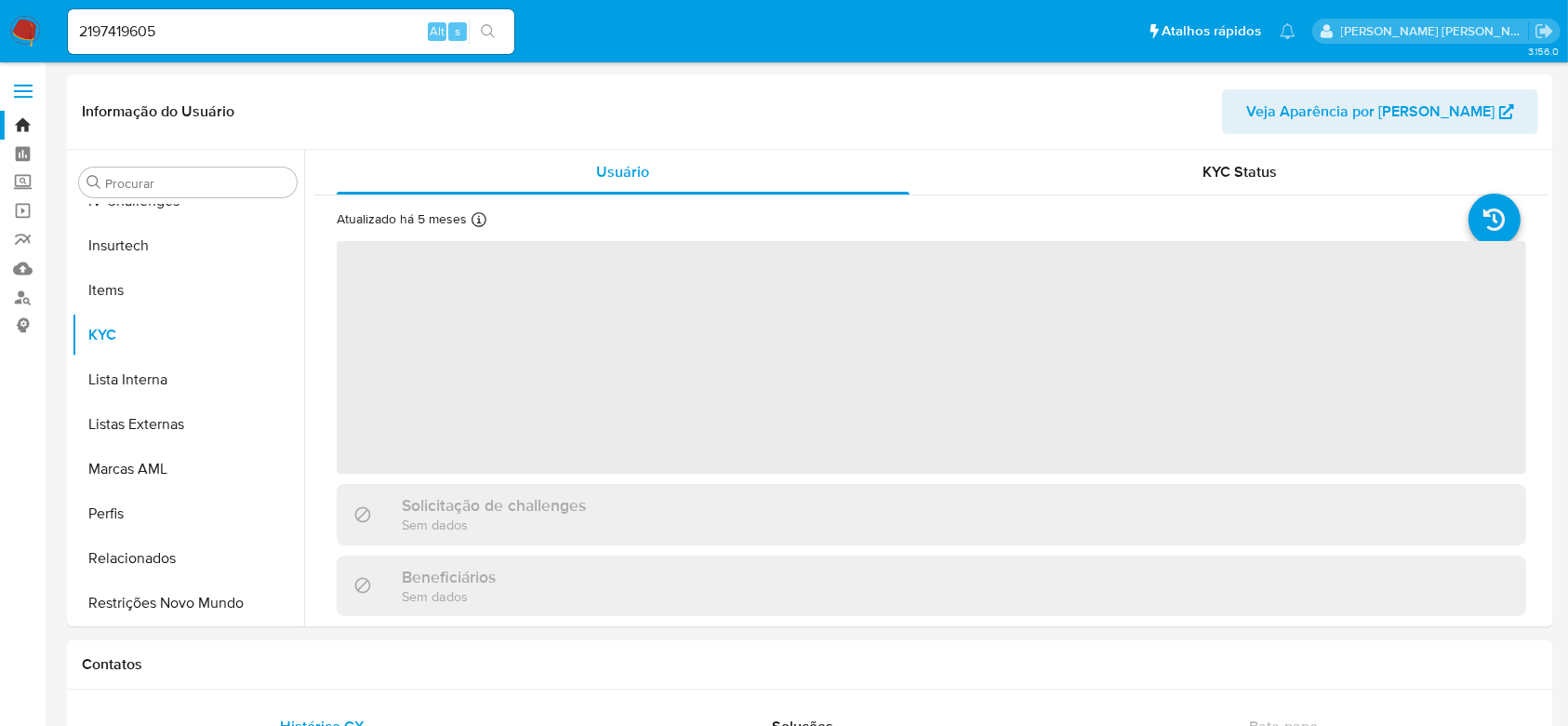
scroll to position [831, 0]
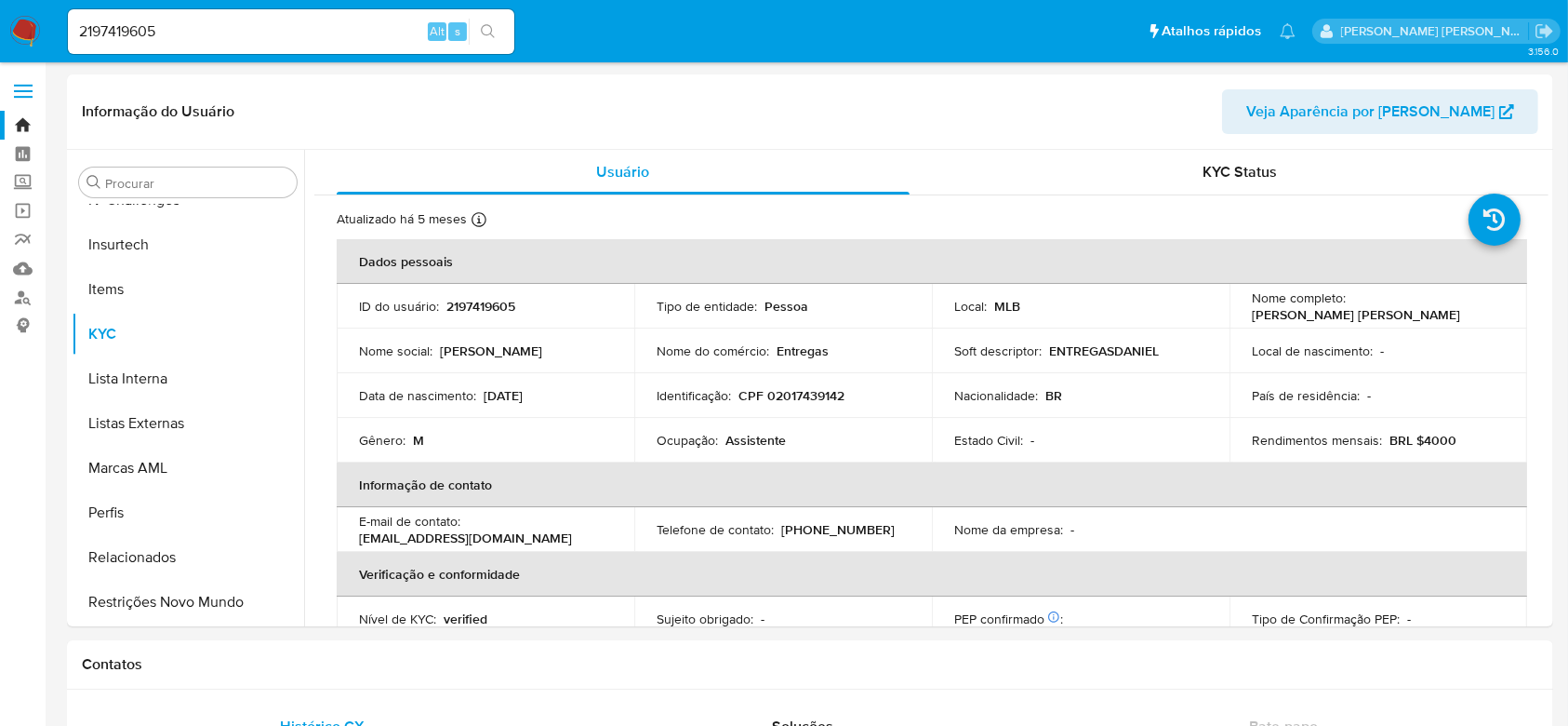
select select "10"
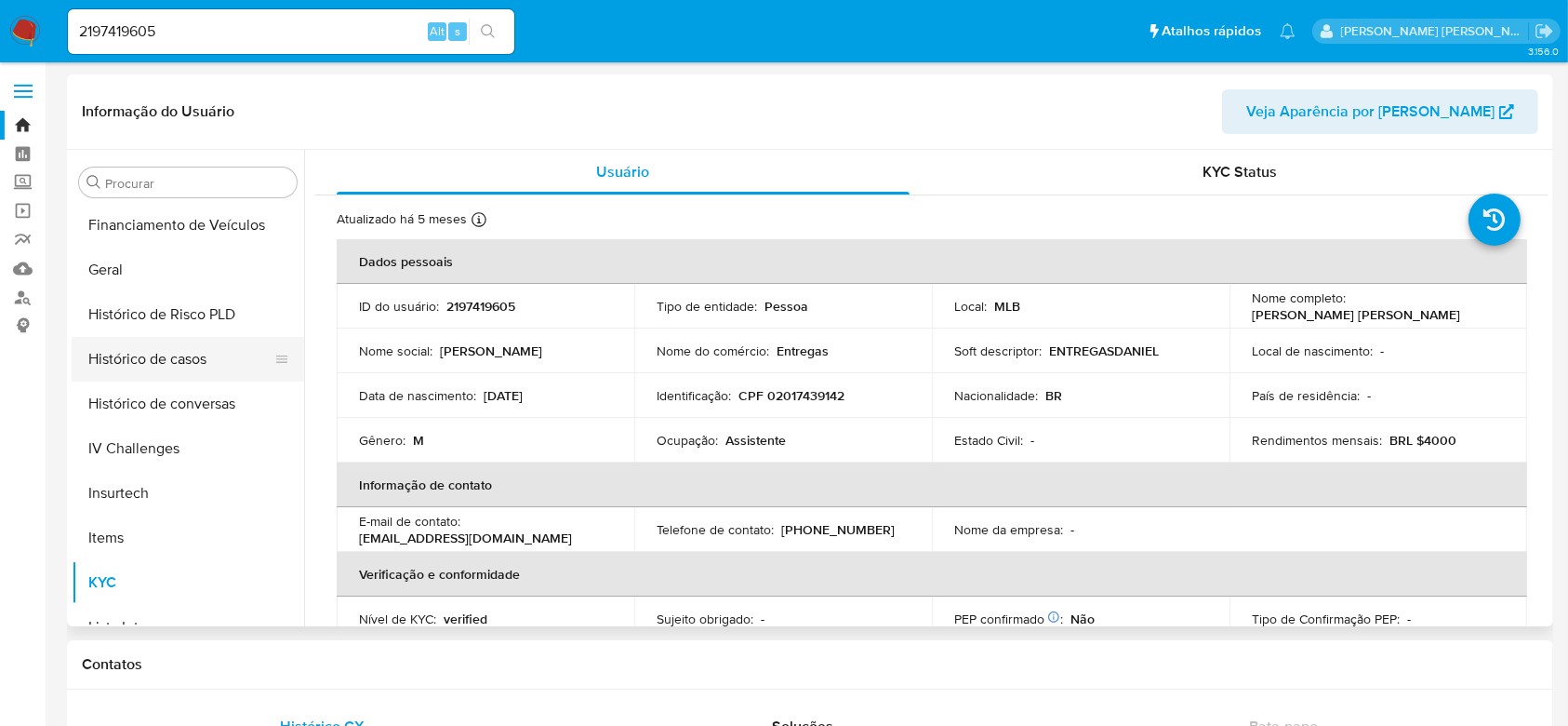
click at [189, 362] on button "Histórico de casos" at bounding box center [180, 359] width 218 height 45
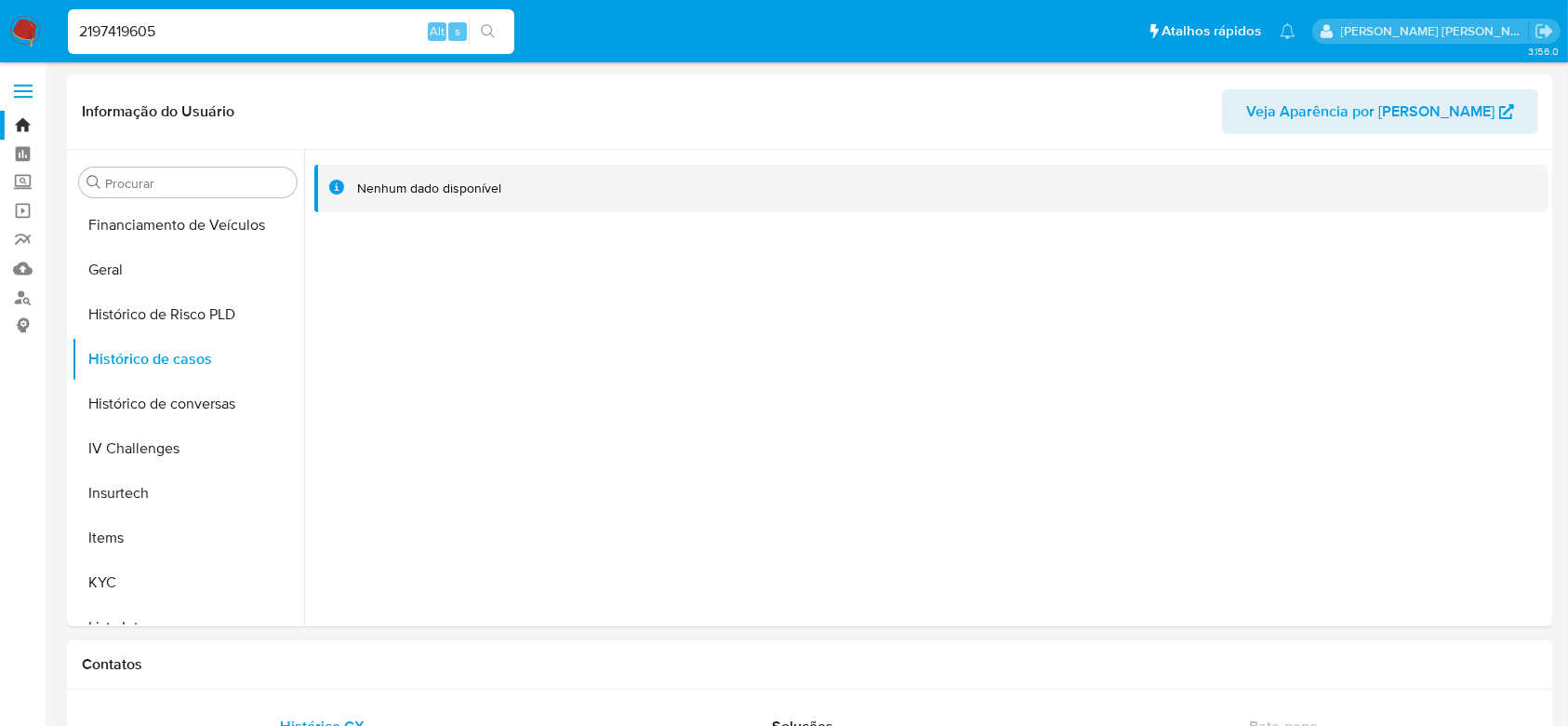
click at [307, 41] on input "2197419605" at bounding box center [291, 32] width 446 height 24
paste input "718814090"
type input "718814090"
click at [494, 38] on icon "search-icon" at bounding box center [488, 31] width 15 height 15
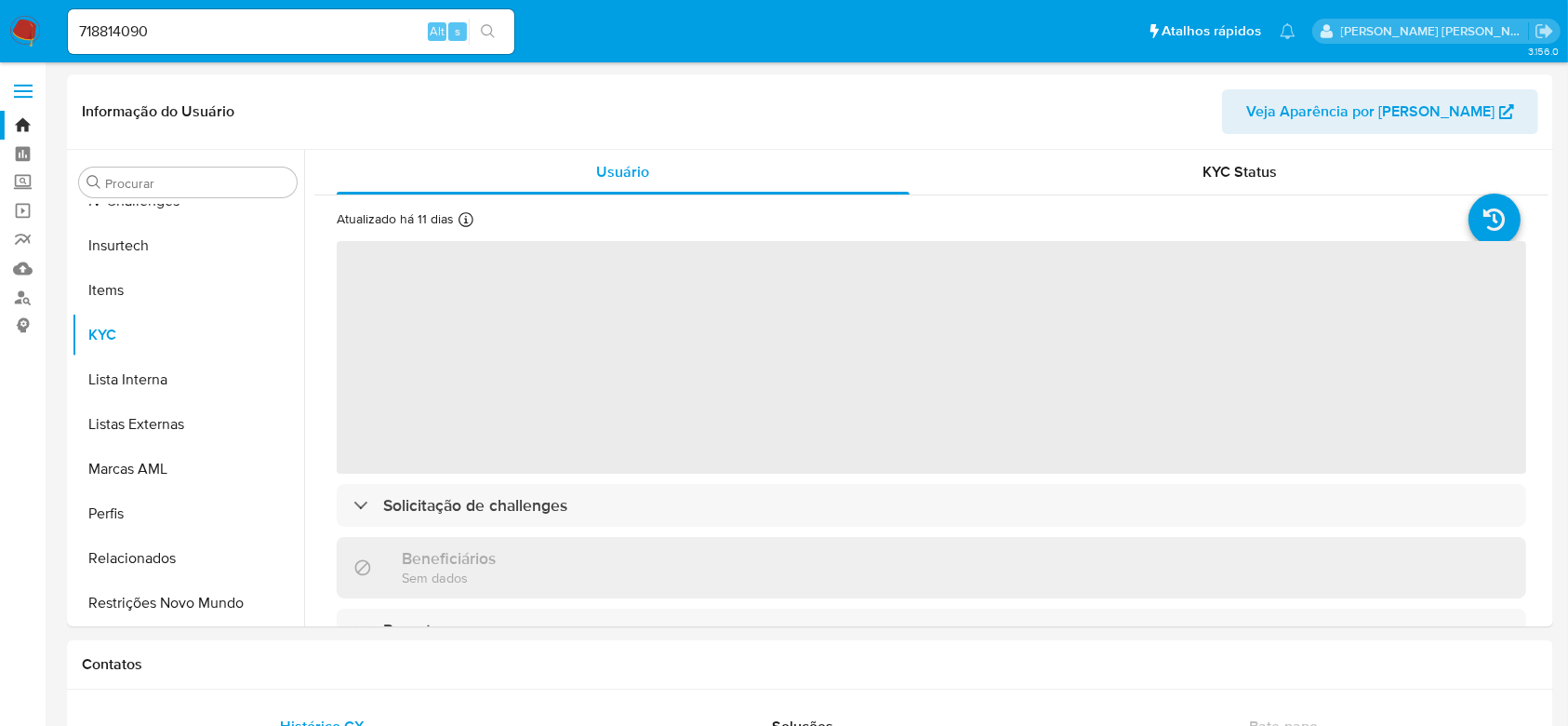
scroll to position [831, 0]
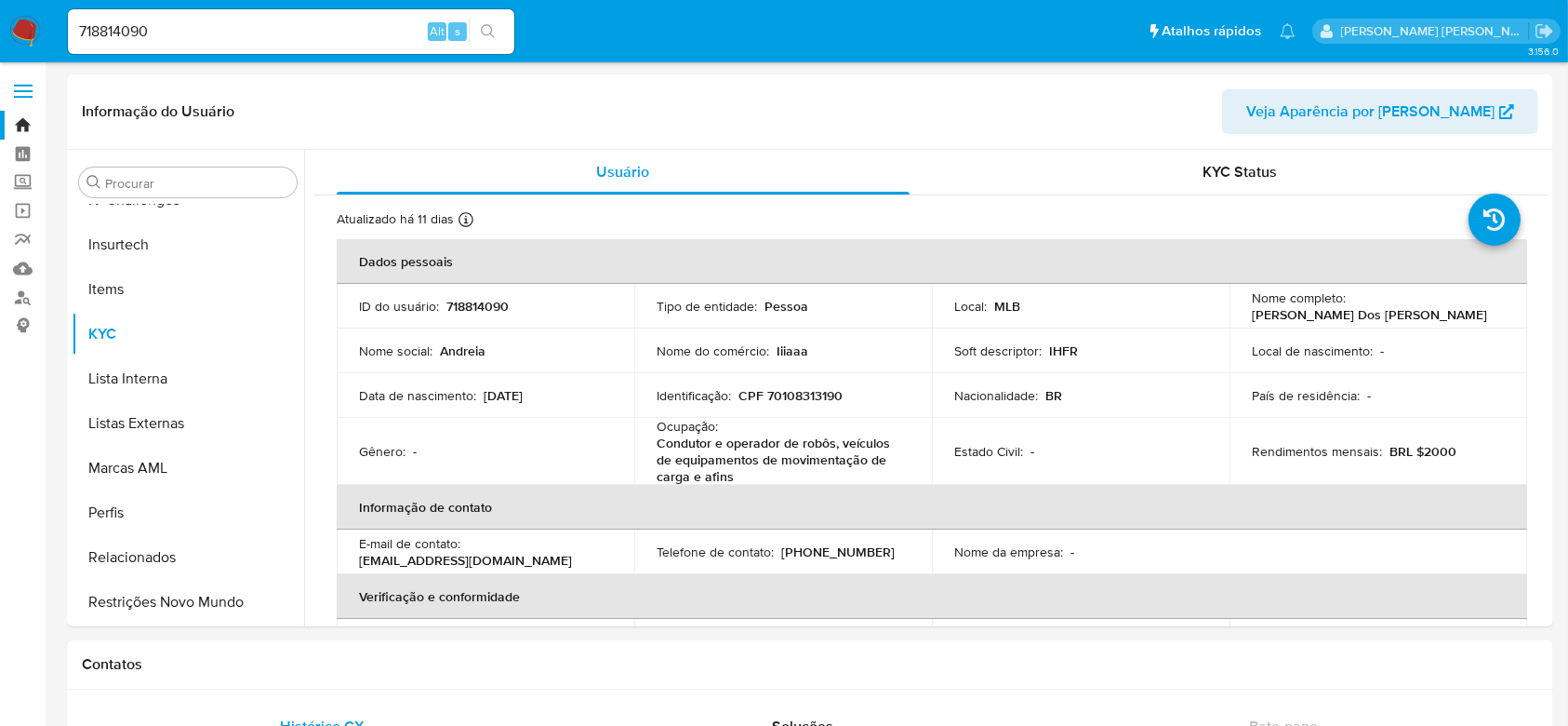
select select "10"
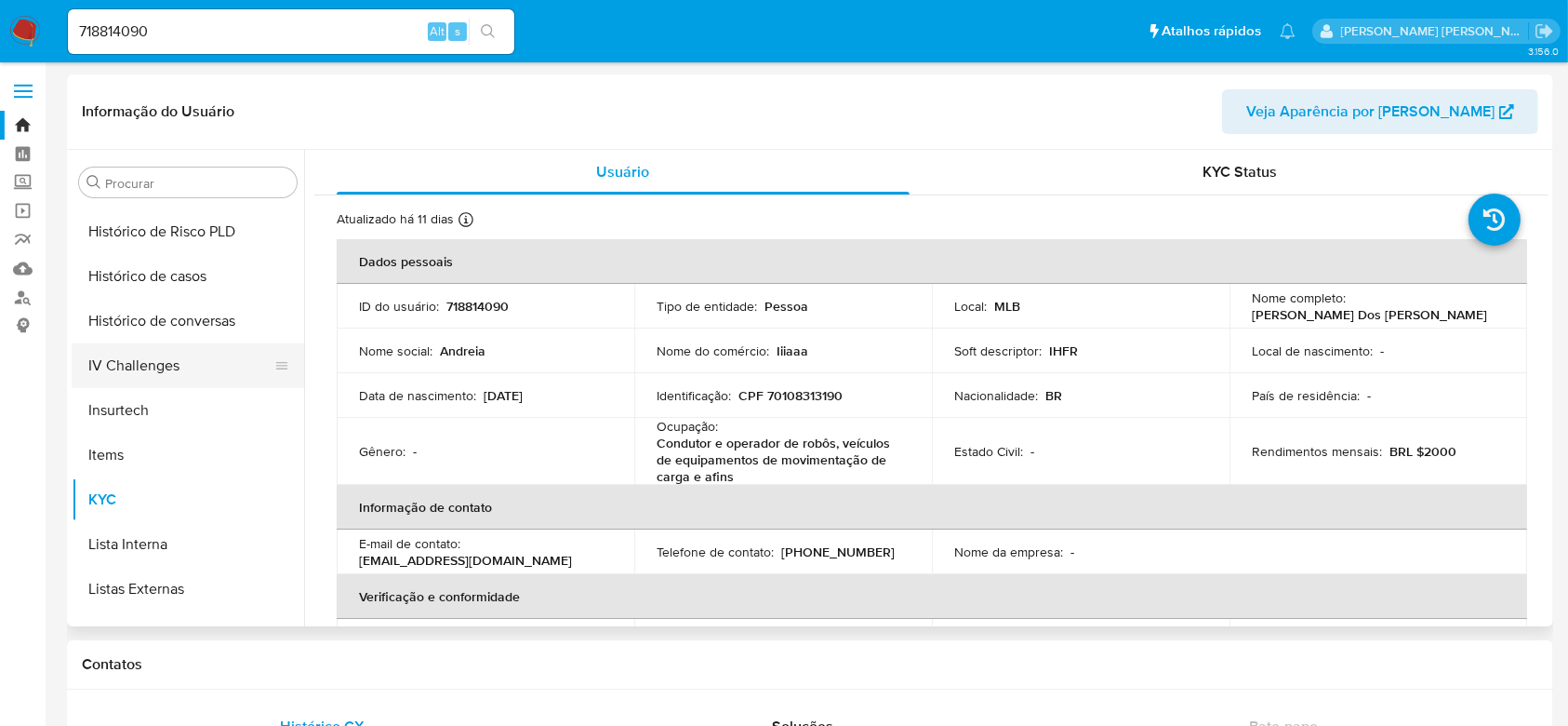
scroll to position [582, 0]
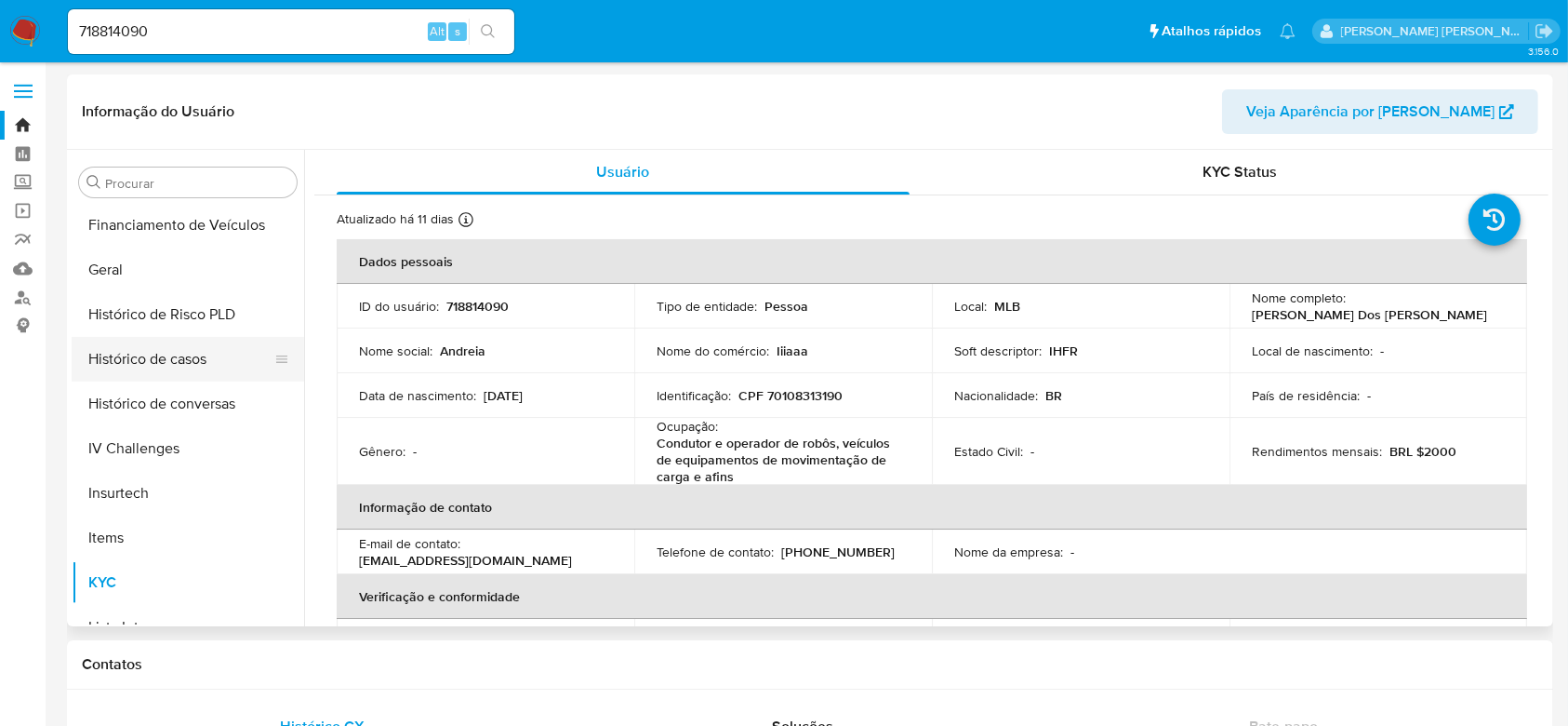
click at [182, 357] on button "Histórico de casos" at bounding box center [180, 359] width 218 height 45
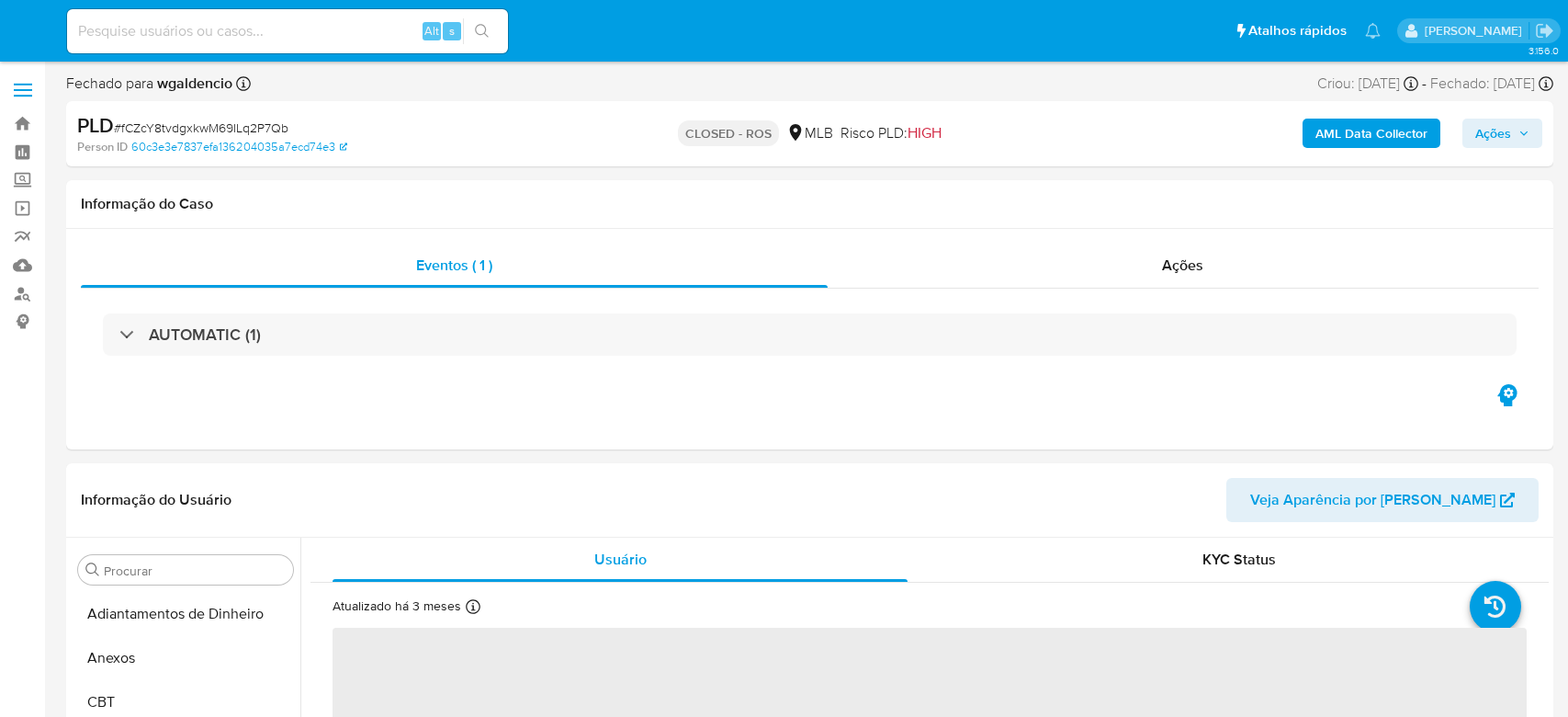
select select "10"
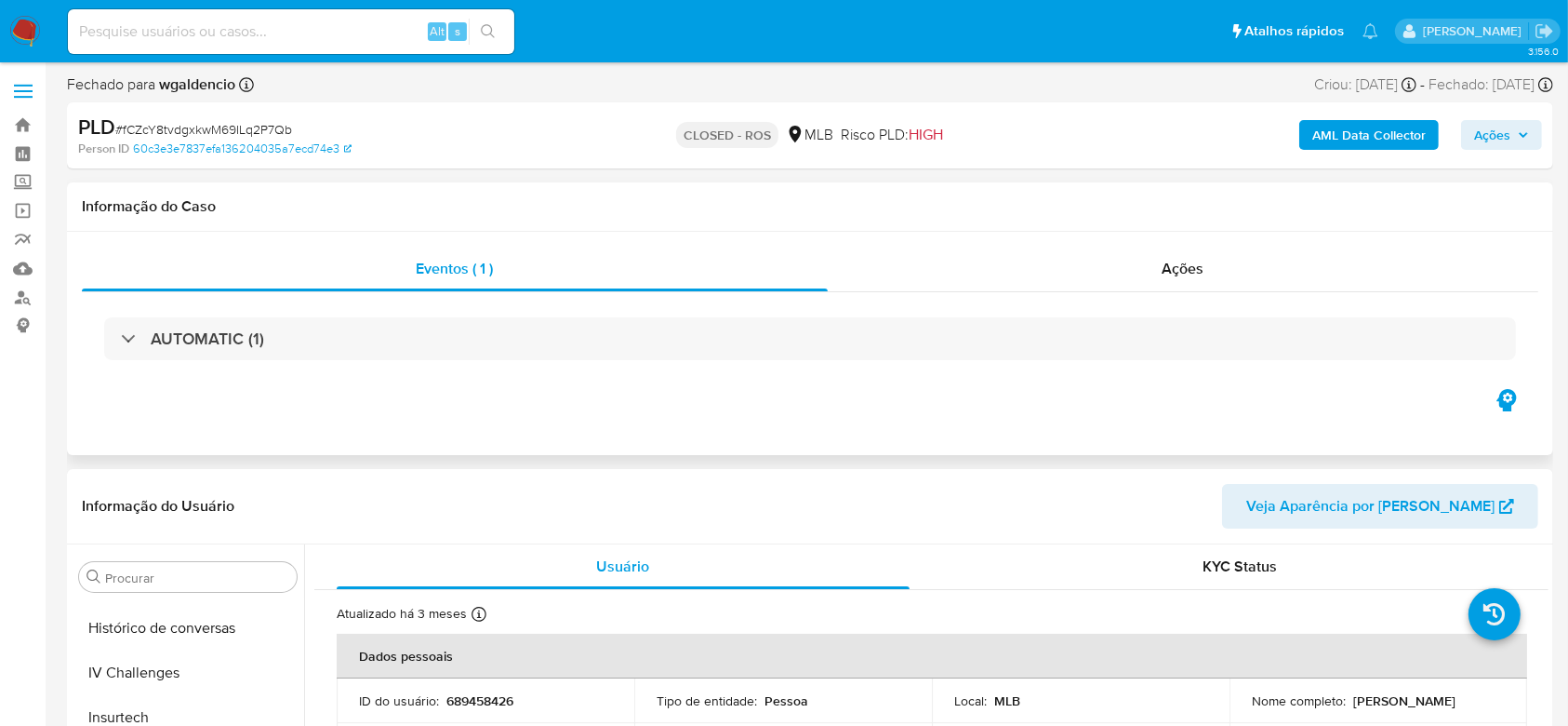
scroll to position [831, 0]
click at [996, 269] on div "Ações" at bounding box center [1183, 268] width 711 height 45
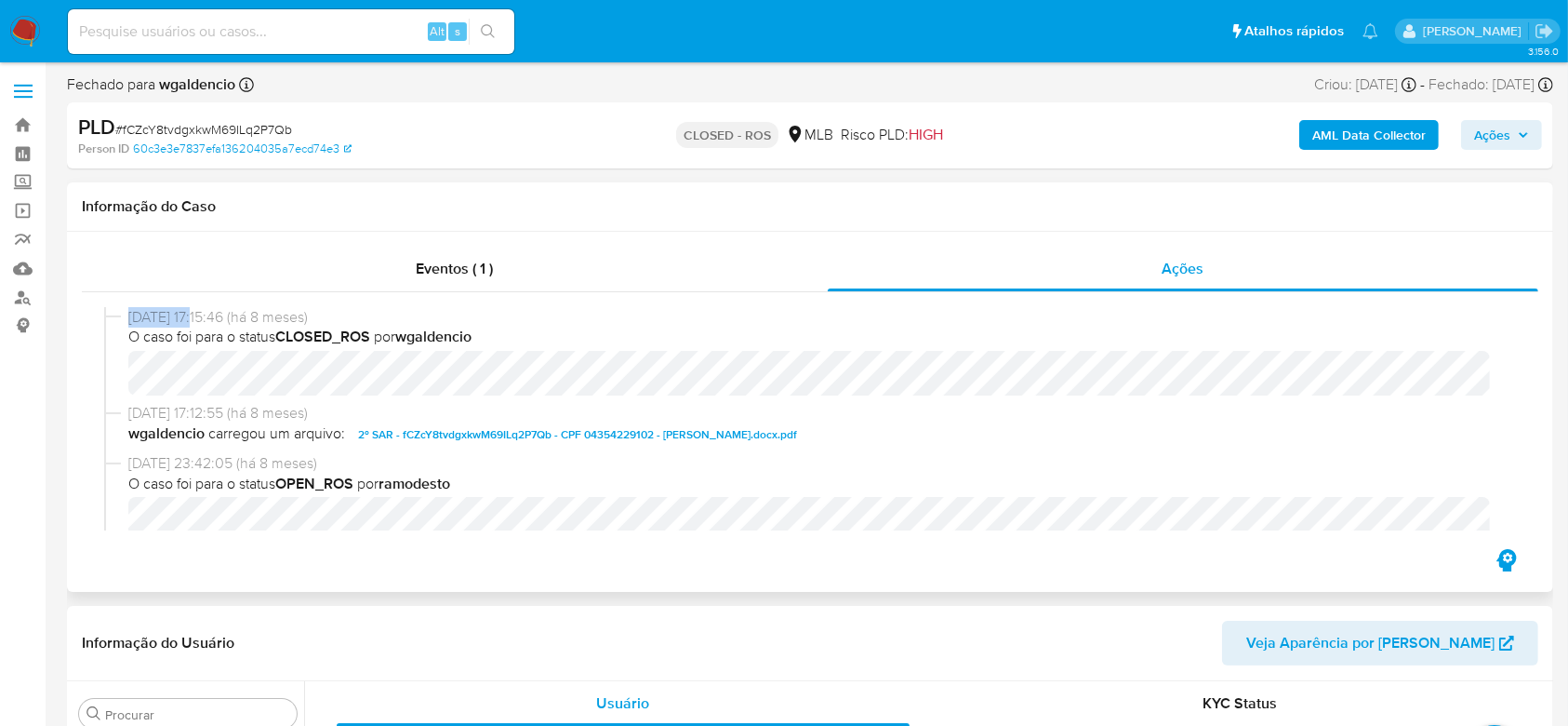
drag, startPoint x: 130, startPoint y: 321, endPoint x: 201, endPoint y: 324, distance: 71.1
click at [201, 324] on span "[DATE] 17:15:46 (há 8 meses)" at bounding box center [819, 317] width 1380 height 21
copy span "[DATE]"
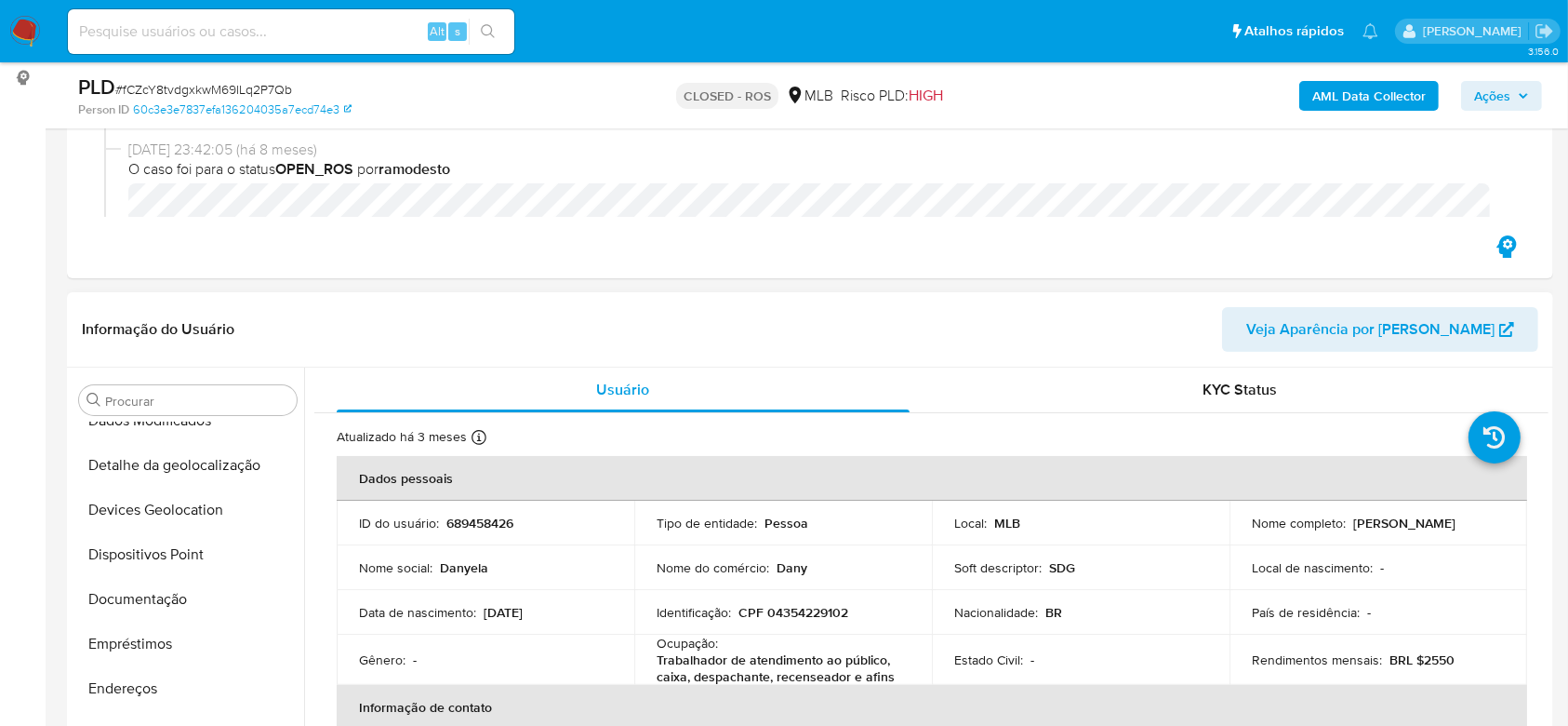
scroll to position [0, 0]
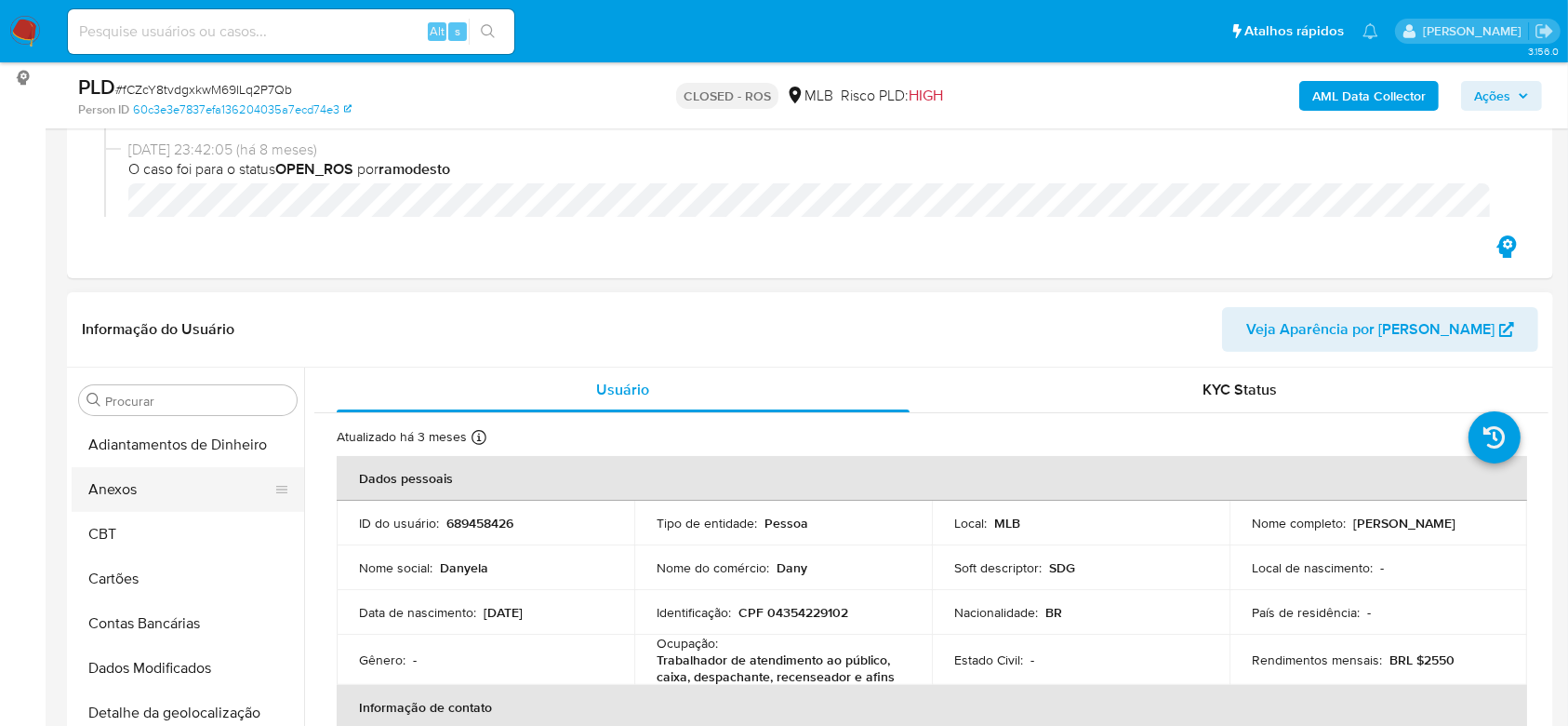
click at [168, 506] on button "Anexos" at bounding box center [180, 489] width 218 height 45
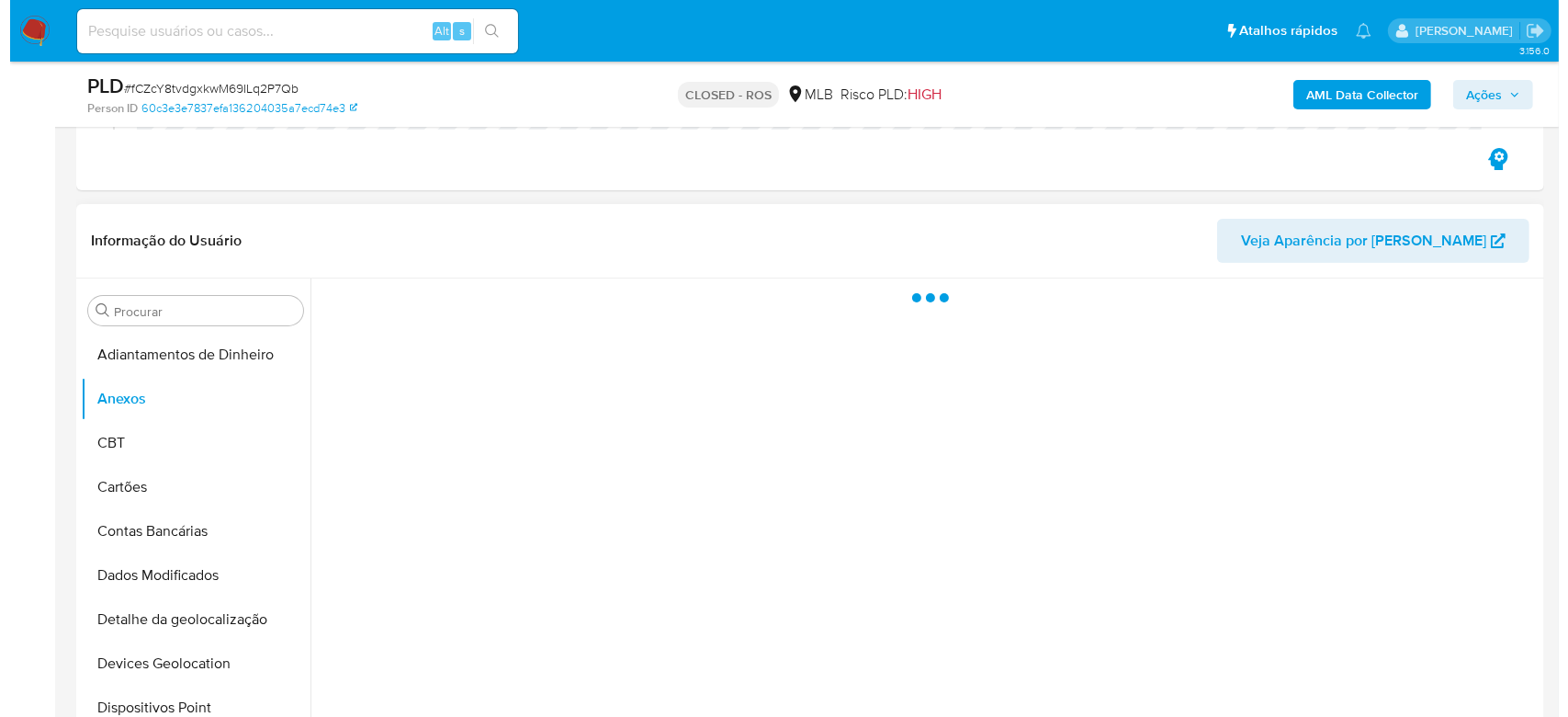
scroll to position [368, 0]
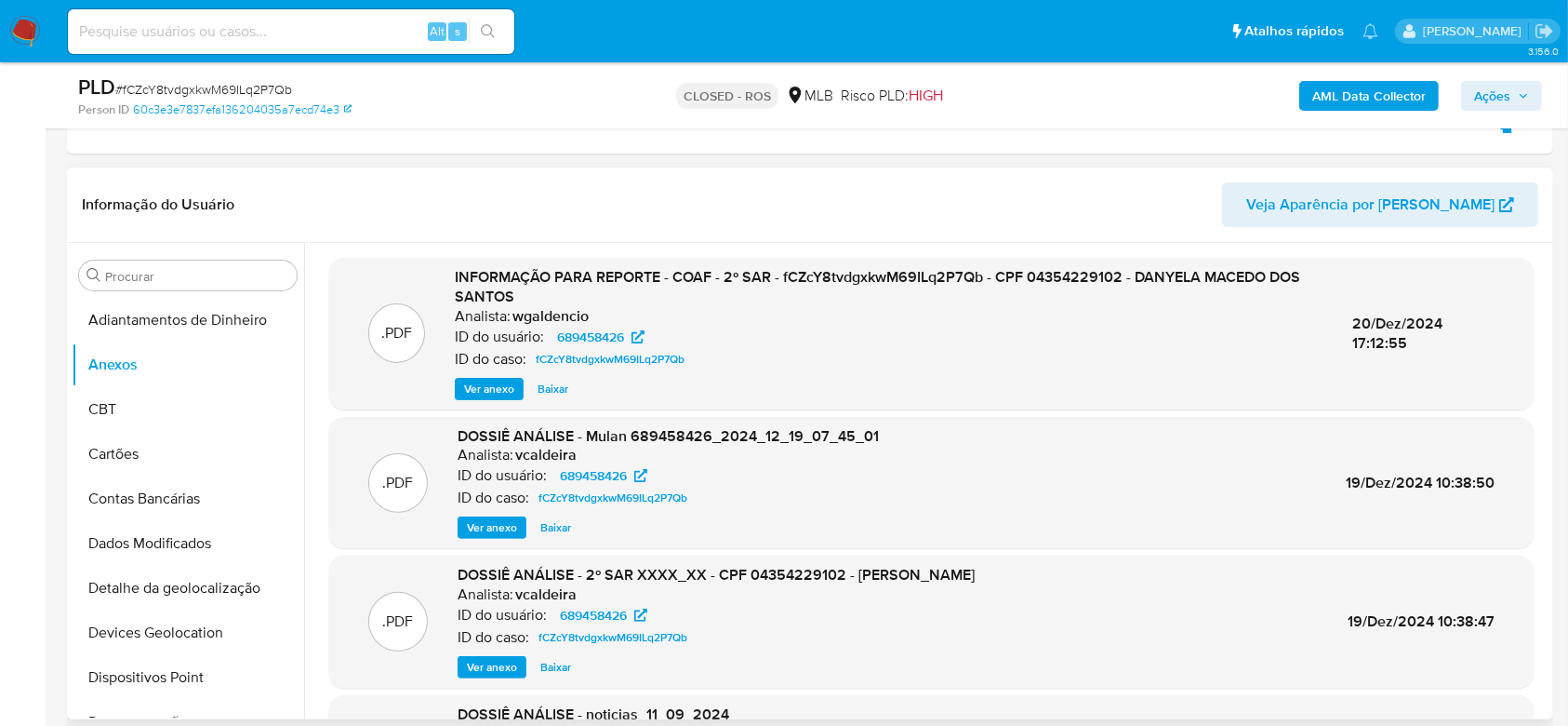
click at [499, 384] on span "Ver anexo" at bounding box center [489, 388] width 50 height 19
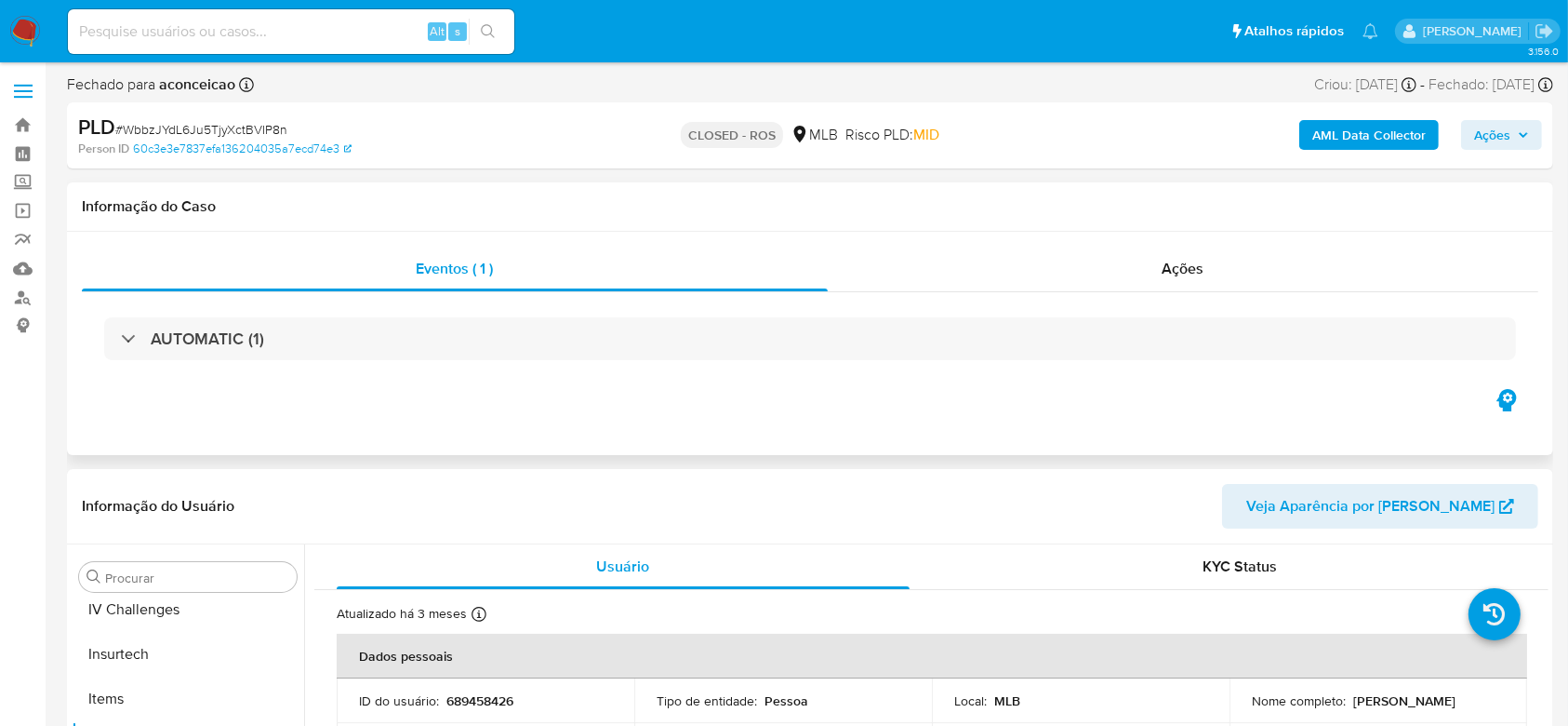
scroll to position [831, 0]
select select "10"
click at [1007, 254] on div "Ações" at bounding box center [1183, 268] width 711 height 45
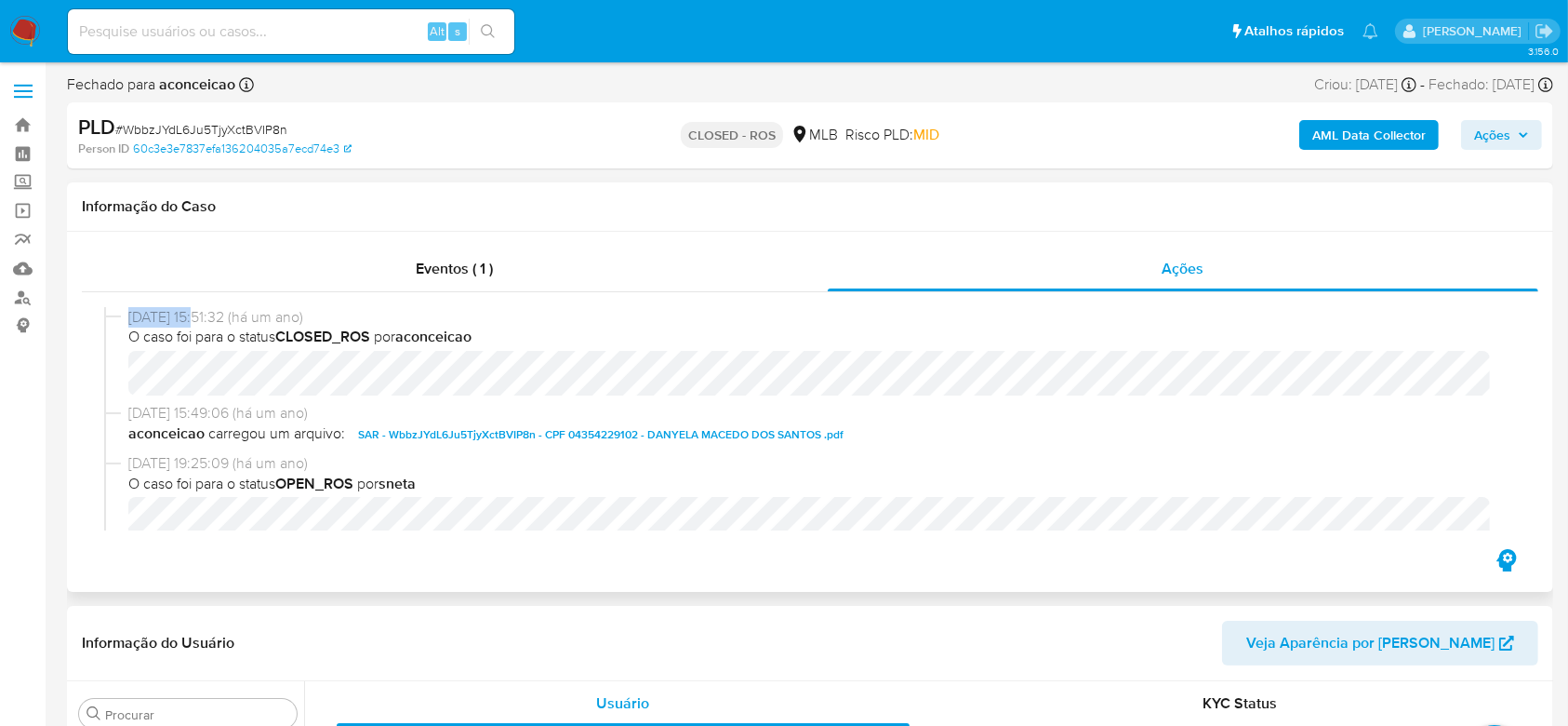
drag, startPoint x: 127, startPoint y: 320, endPoint x: 201, endPoint y: 324, distance: 74.1
click at [201, 324] on div "[DATE] 15:51:32 (há um ano) O caso foi para o status CLOSED_ROS por aconceicao" at bounding box center [810, 355] width 1412 height 96
copy span "[DATE]"
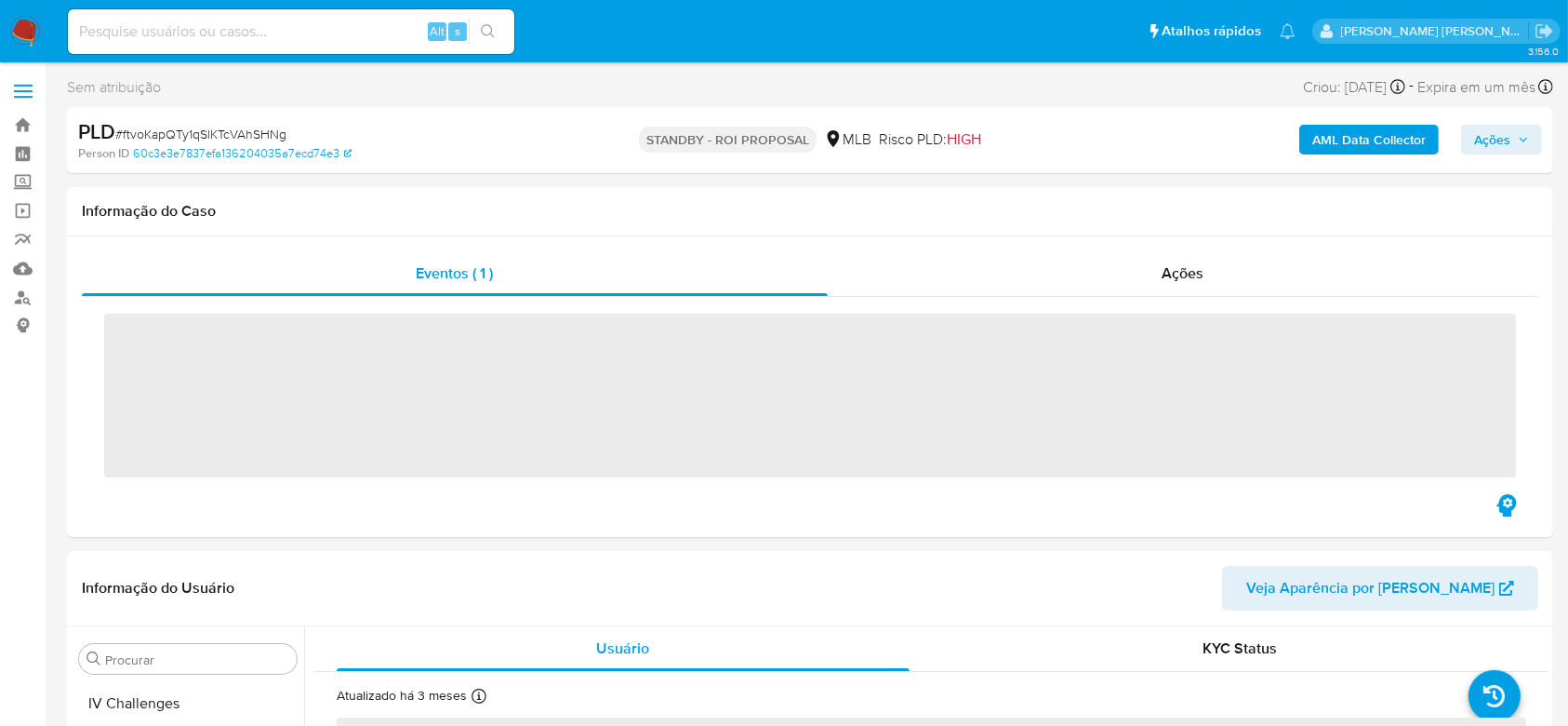
scroll to position [831, 0]
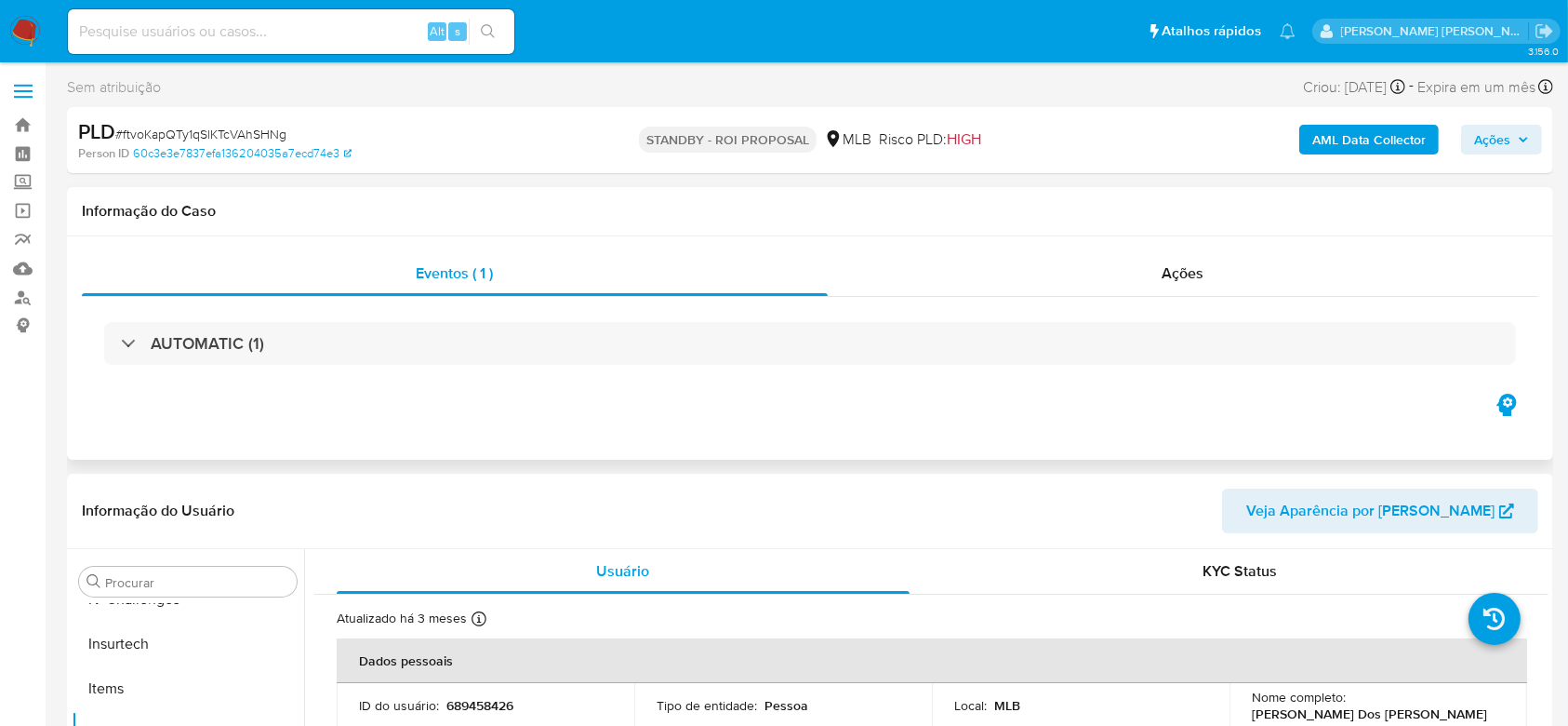
select select "10"
click at [24, 154] on link "Painel" at bounding box center [111, 154] width 222 height 29
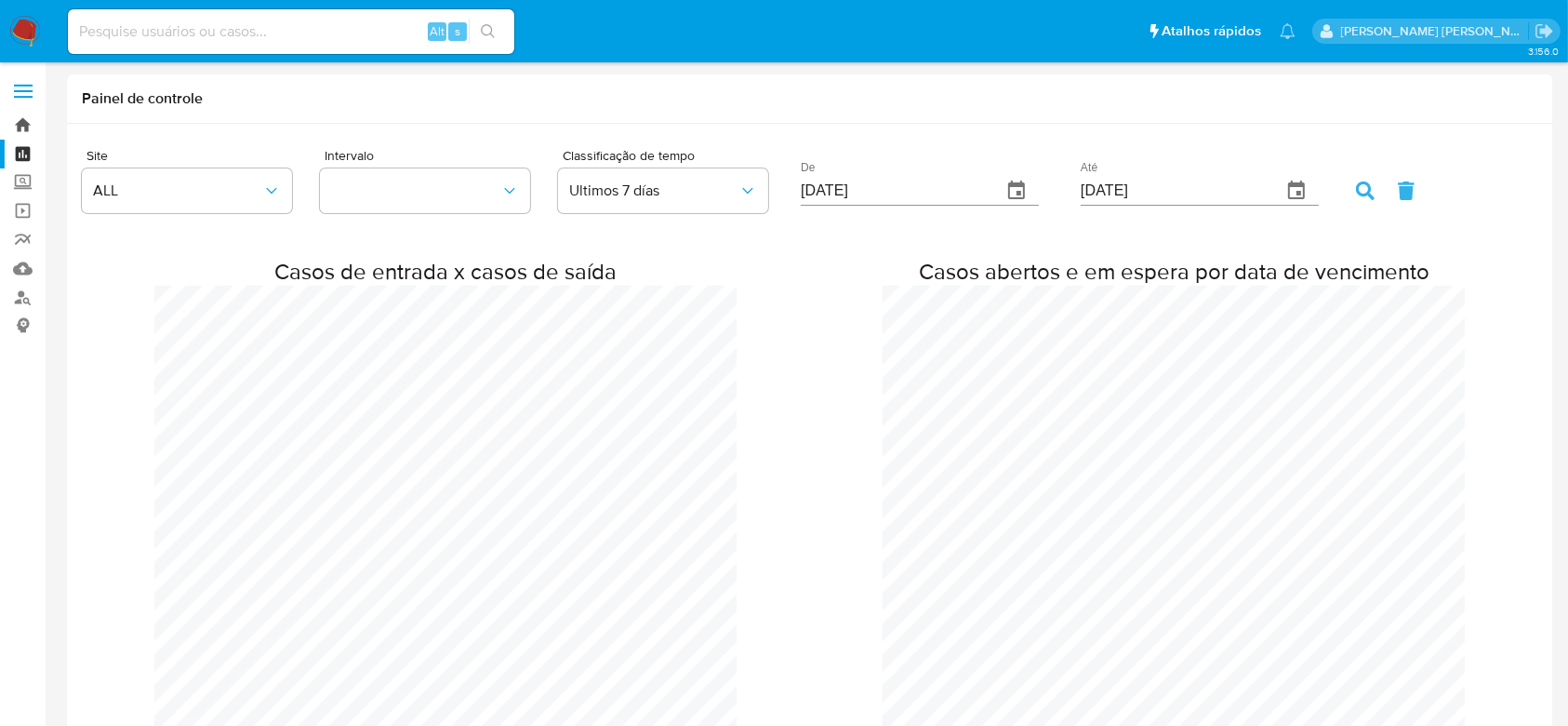
click at [31, 125] on link "Bandeja" at bounding box center [111, 125] width 222 height 29
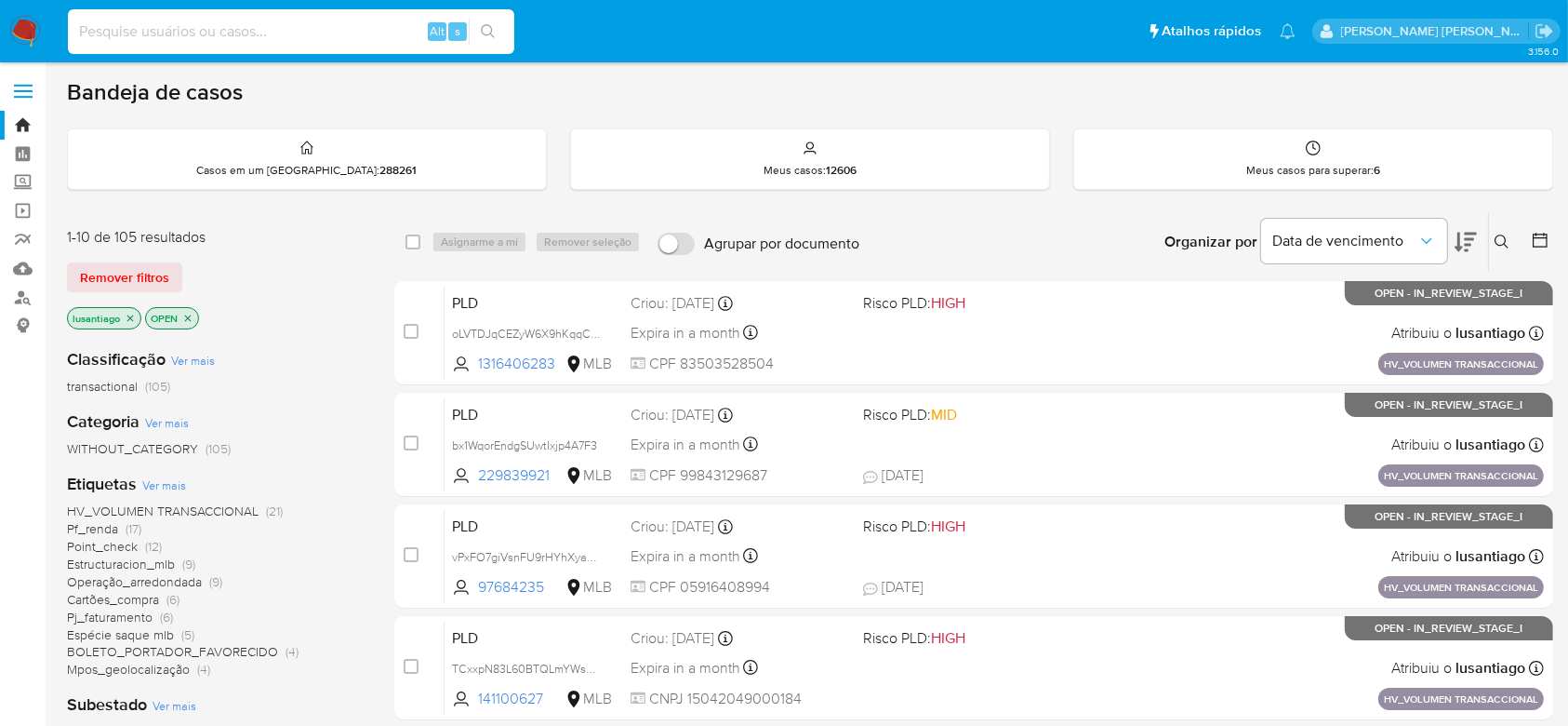
click at [245, 22] on input at bounding box center [291, 32] width 446 height 24
paste input "1732891814"
type input "1732891814"
click at [491, 37] on icon "search-icon" at bounding box center [488, 31] width 15 height 15
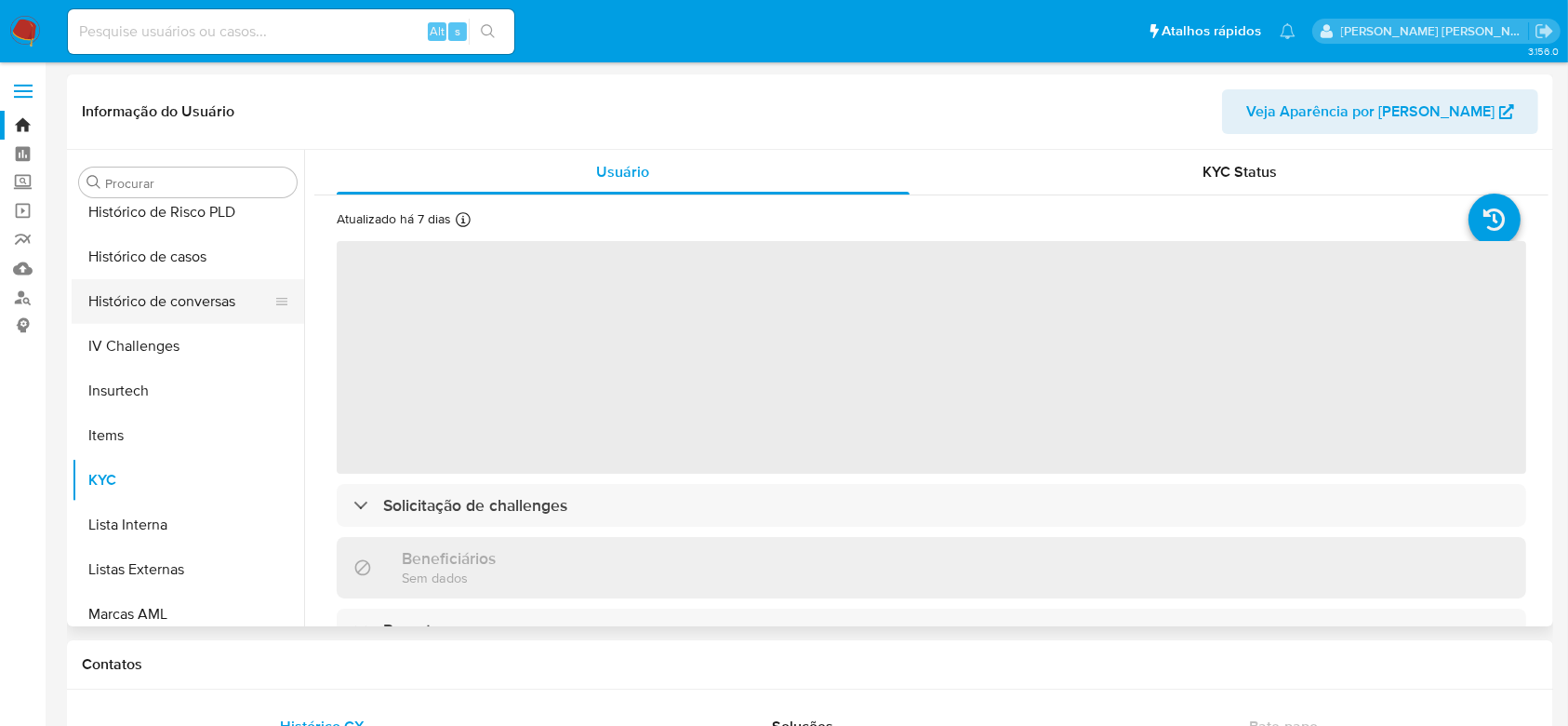
scroll to position [582, 0]
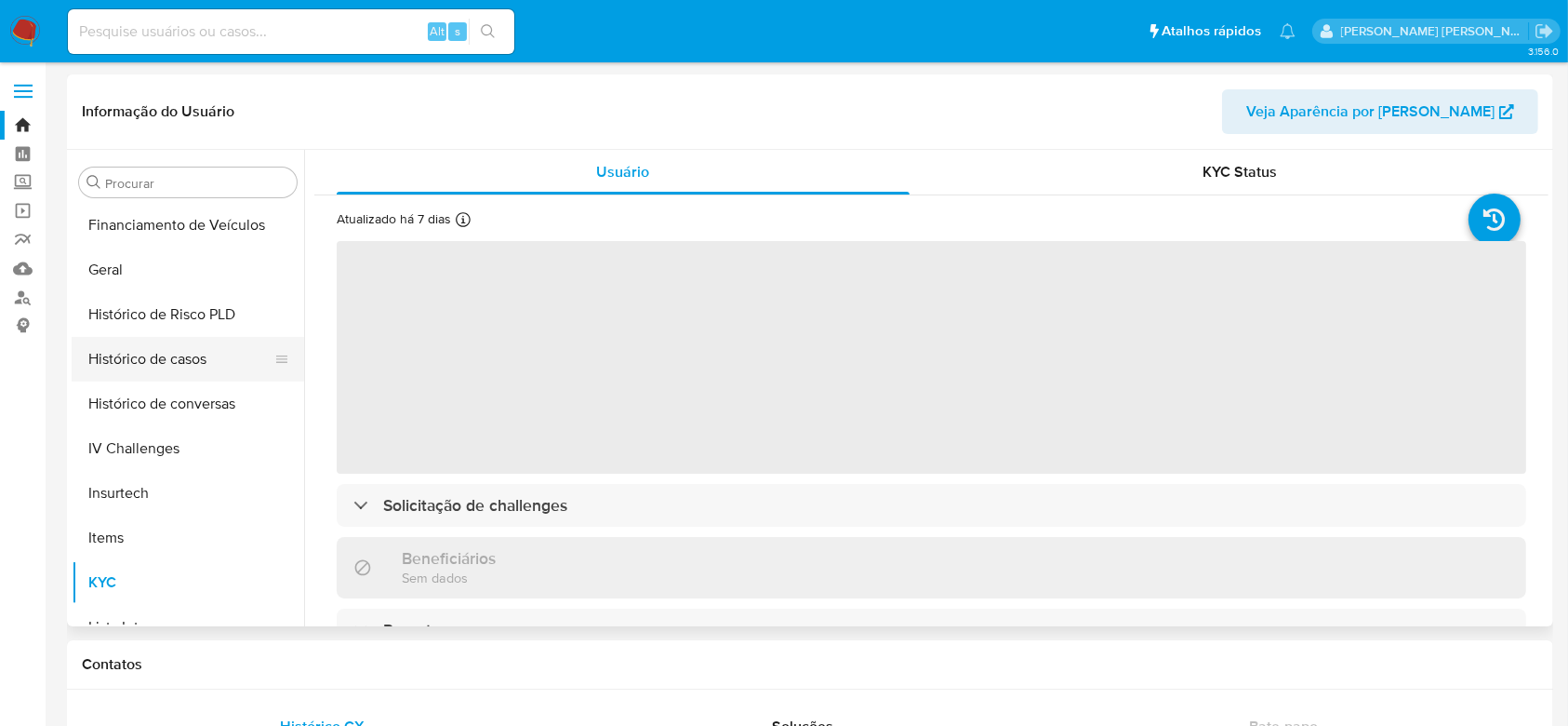
click at [163, 361] on button "Histórico de casos" at bounding box center [180, 359] width 218 height 45
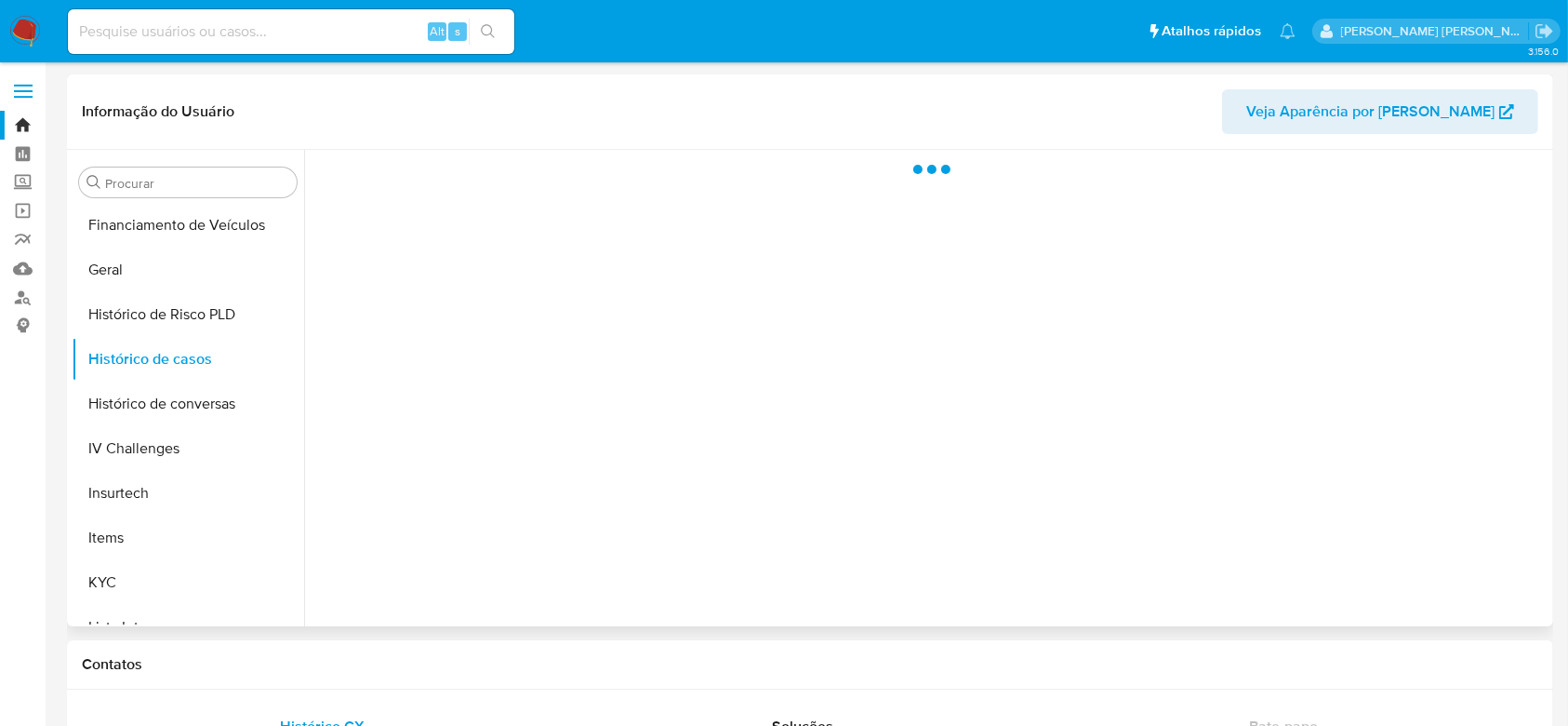
select select "10"
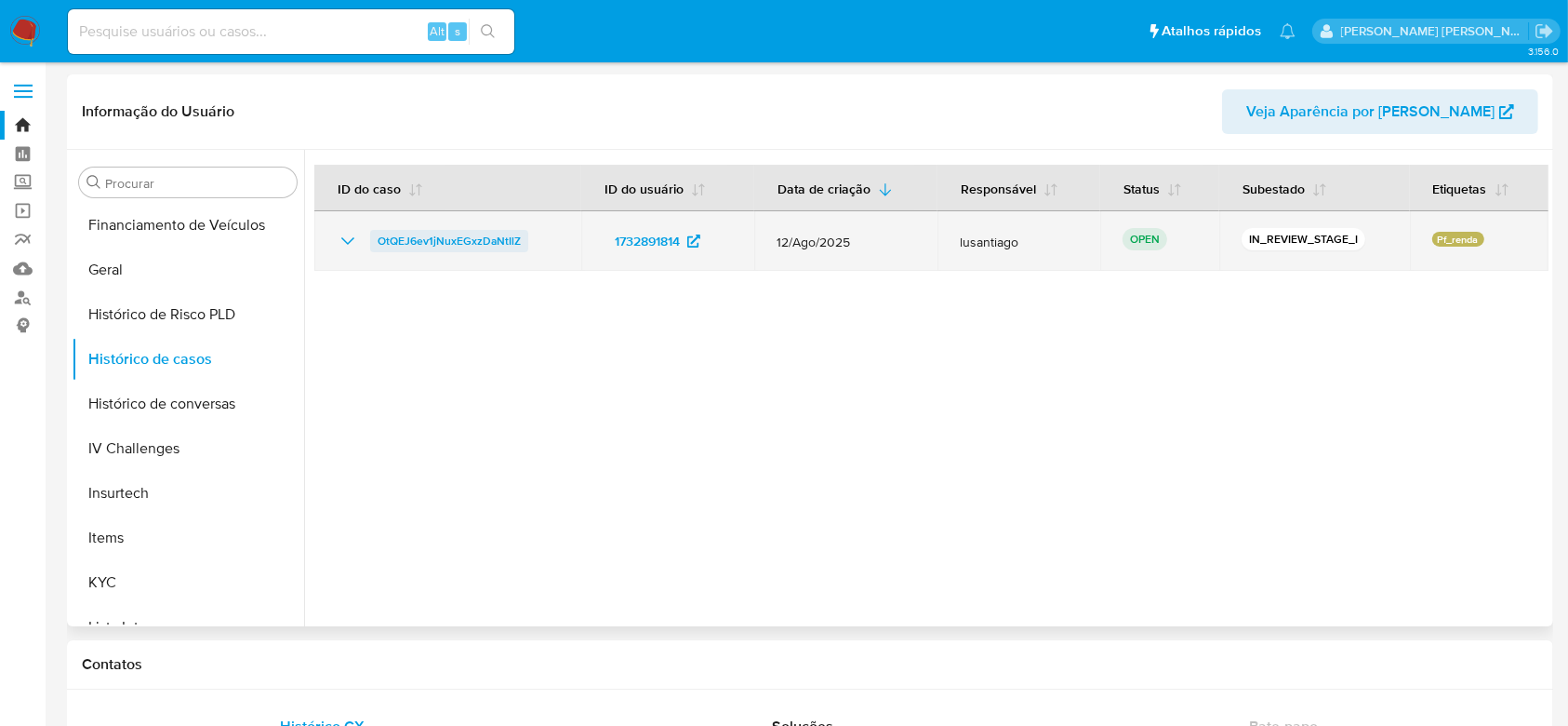
click at [494, 238] on span "OtQEJ6ev1jNuxEGxzDaNtIlZ" at bounding box center [448, 241] width 144 height 23
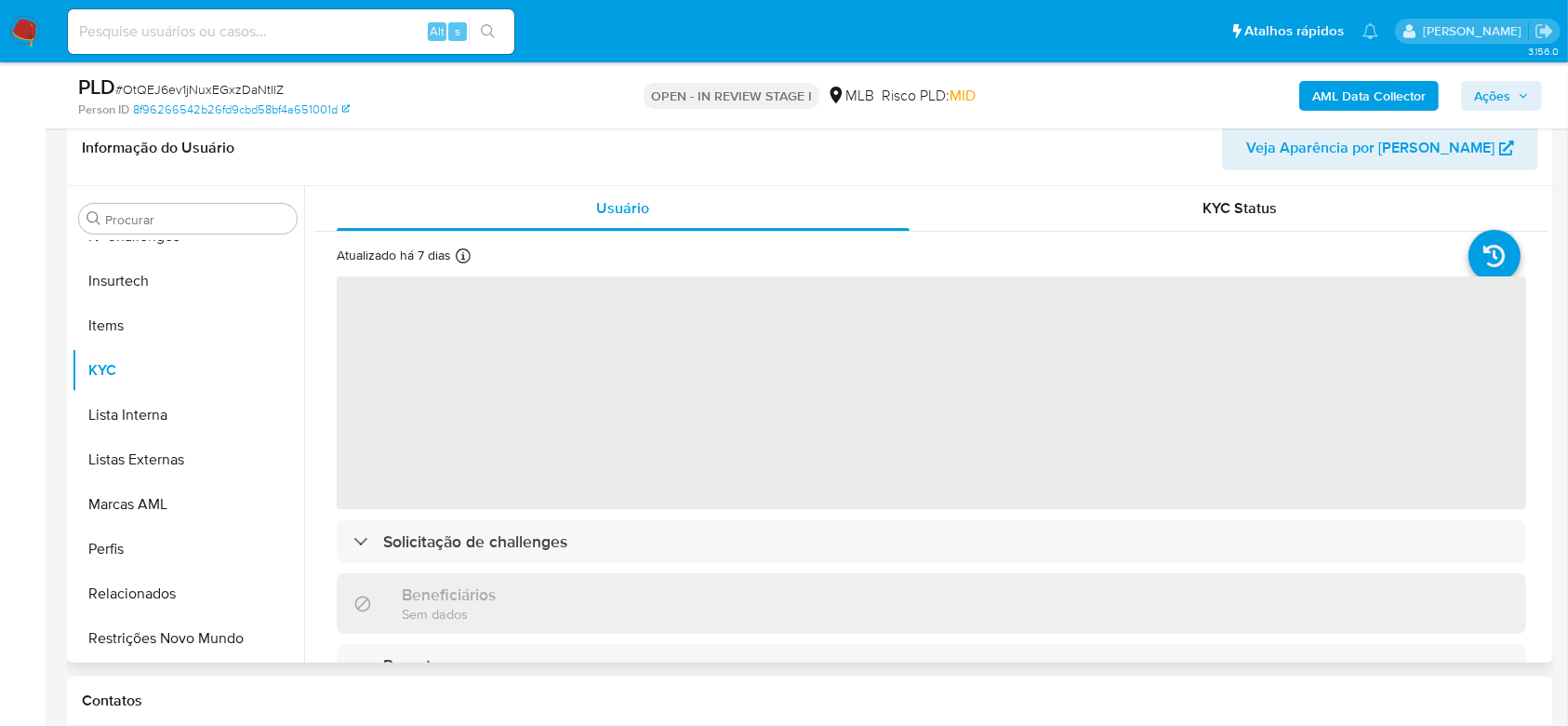
scroll to position [248, 0]
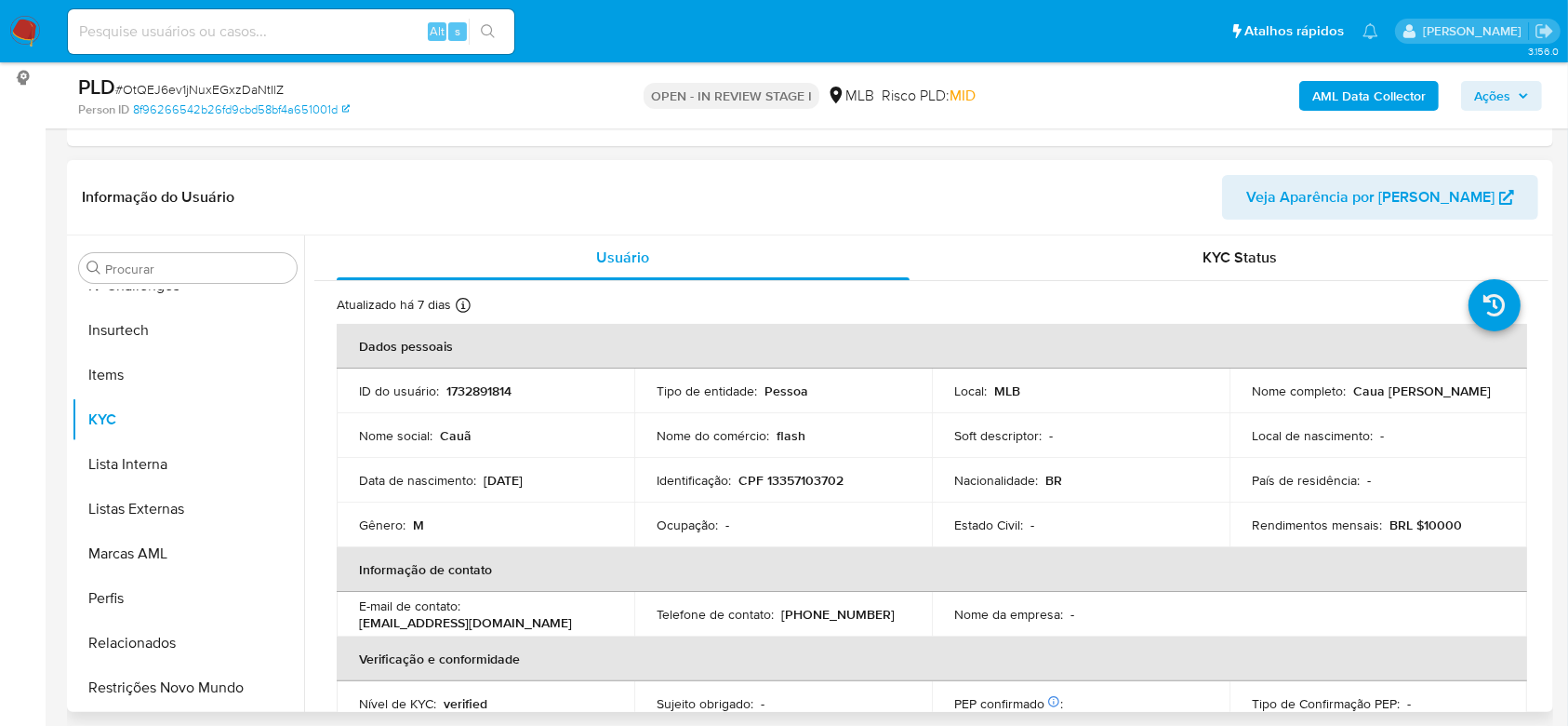
select select "10"
click at [778, 472] on p "CPF 13357103702" at bounding box center [791, 479] width 105 height 17
copy p "13357103702"
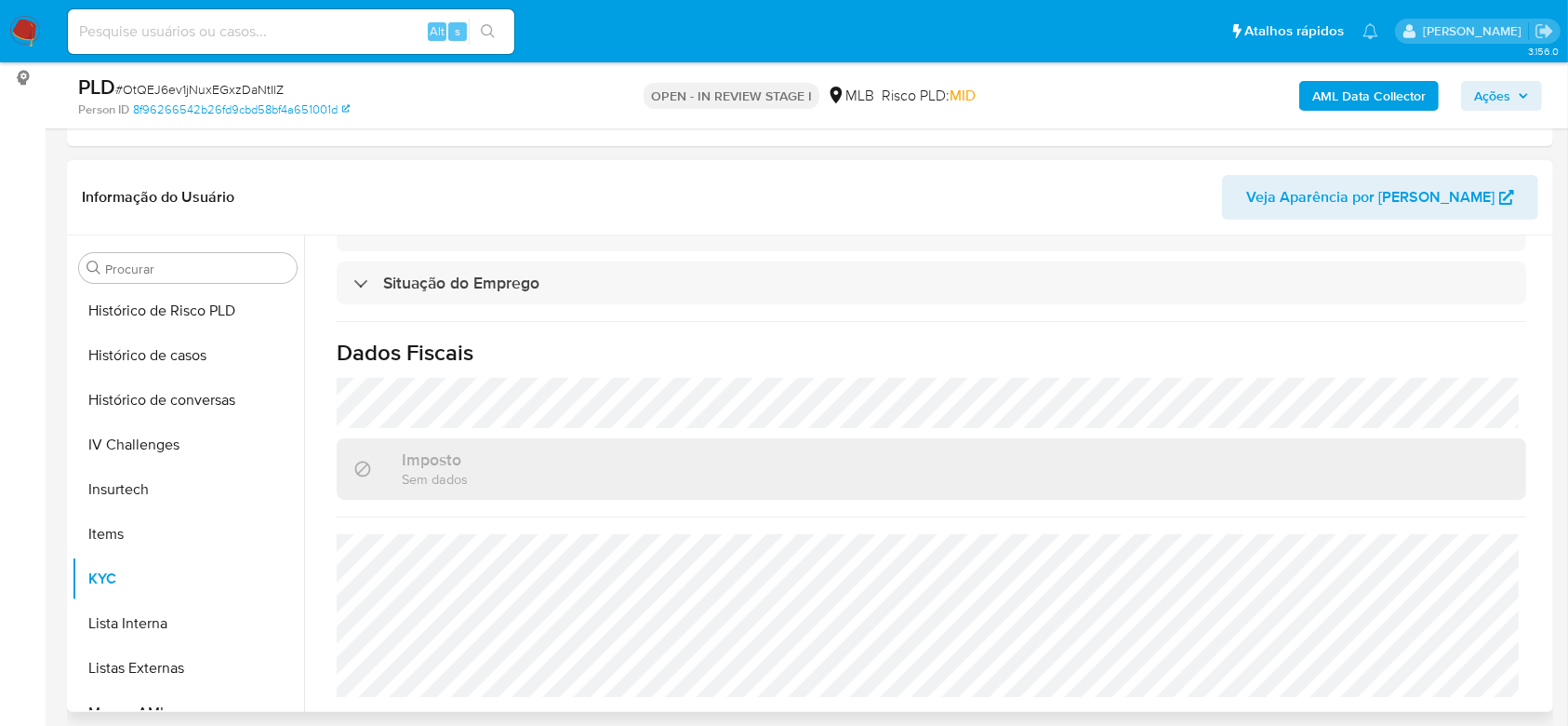
scroll to position [459, 0]
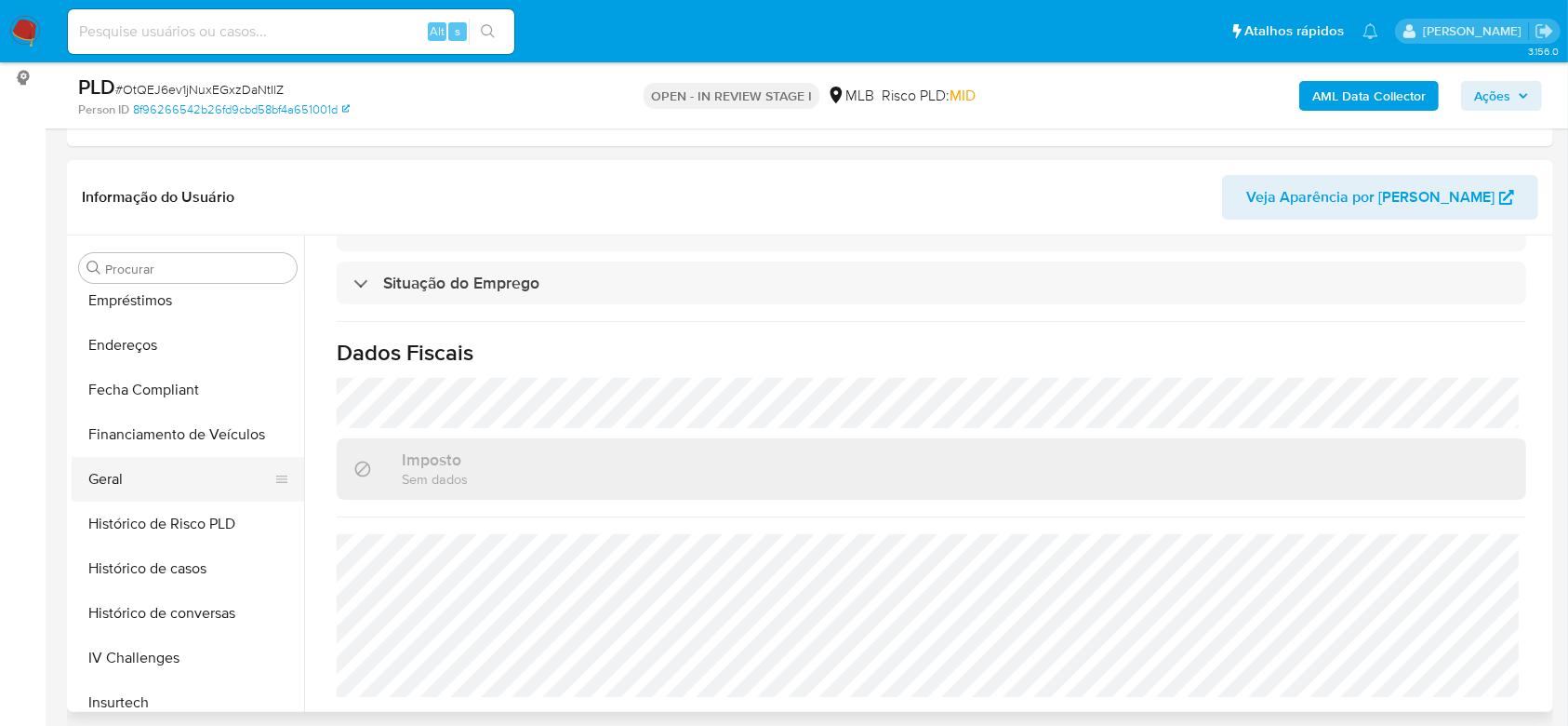
click at [134, 468] on button "Geral" at bounding box center [180, 478] width 218 height 45
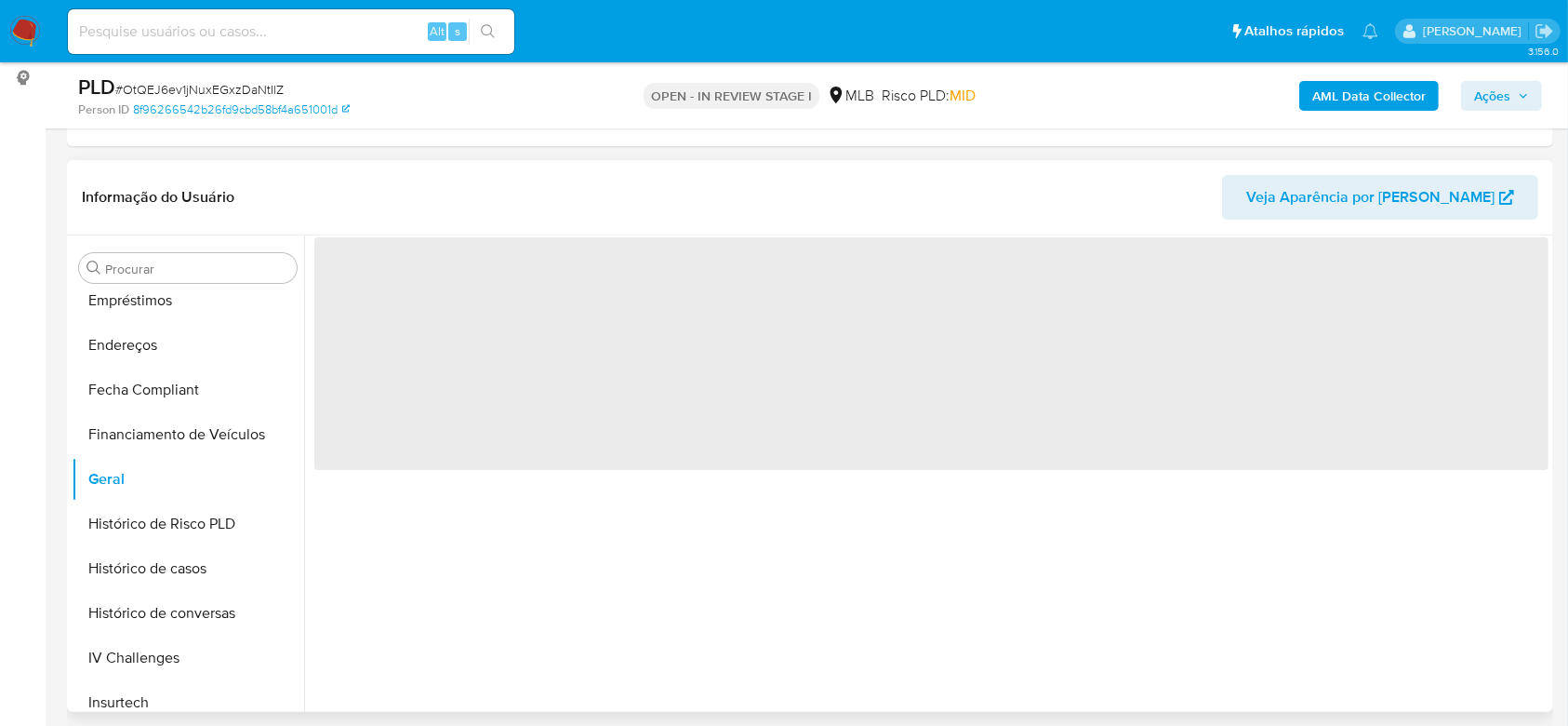
scroll to position [0, 0]
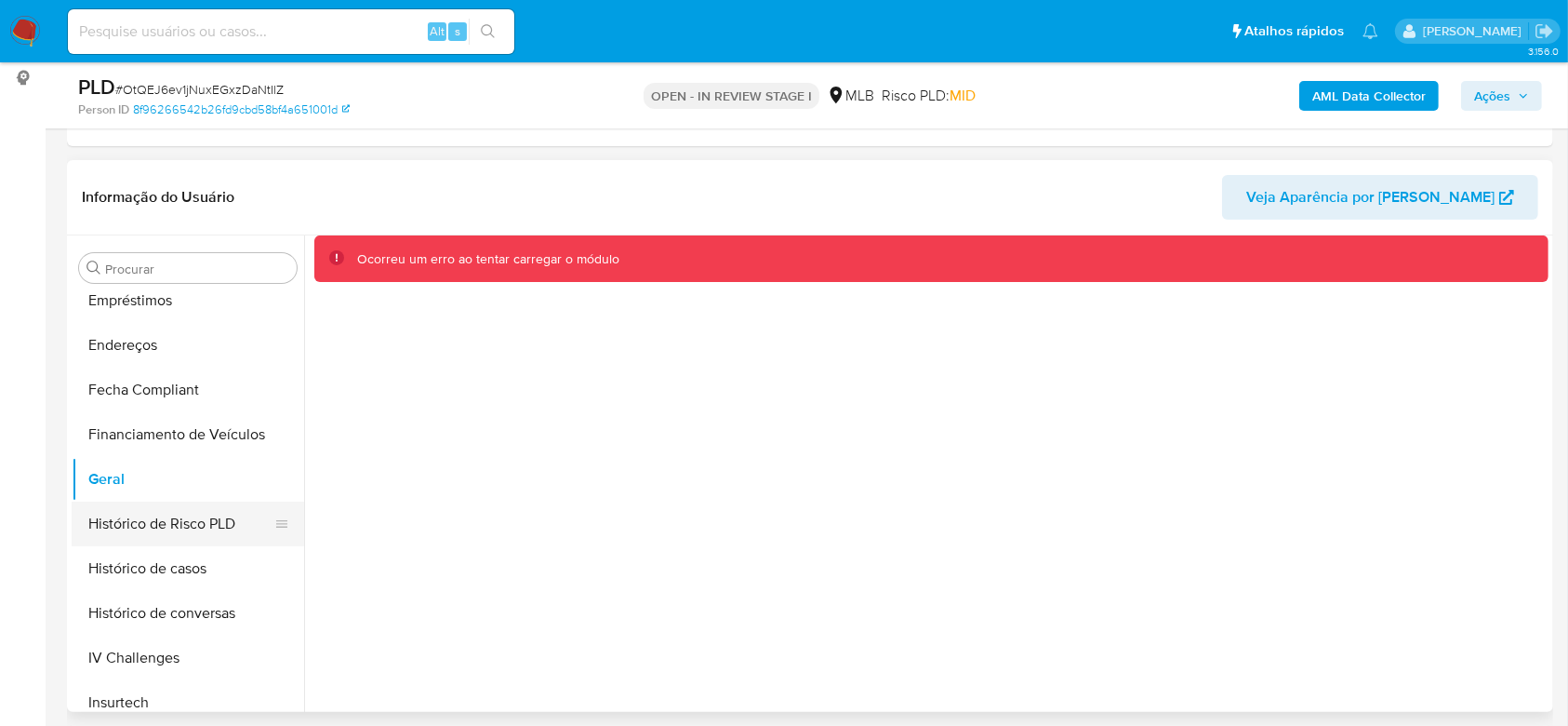
click at [136, 517] on button "Histórico de Risco PLD" at bounding box center [180, 523] width 218 height 45
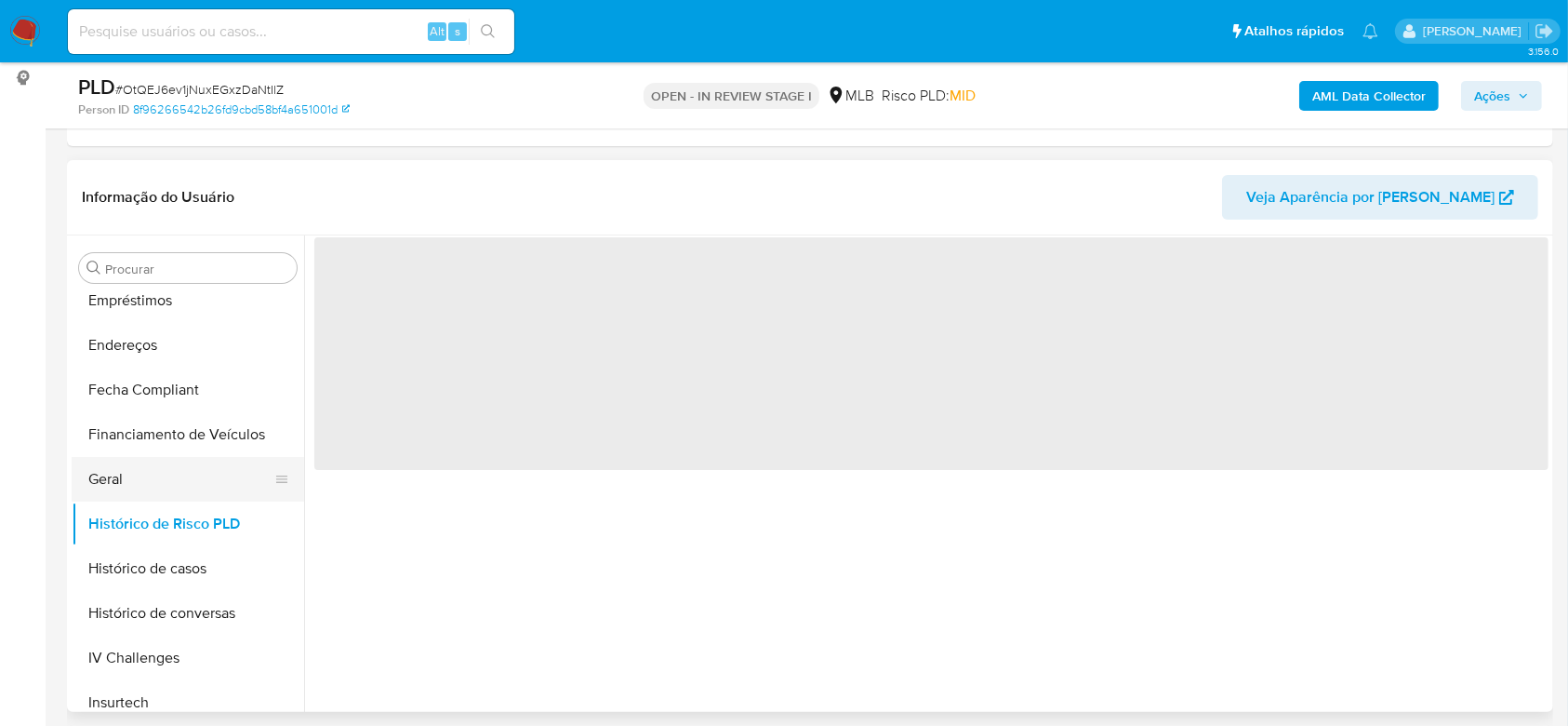
click at [121, 475] on button "Geral" at bounding box center [180, 478] width 218 height 45
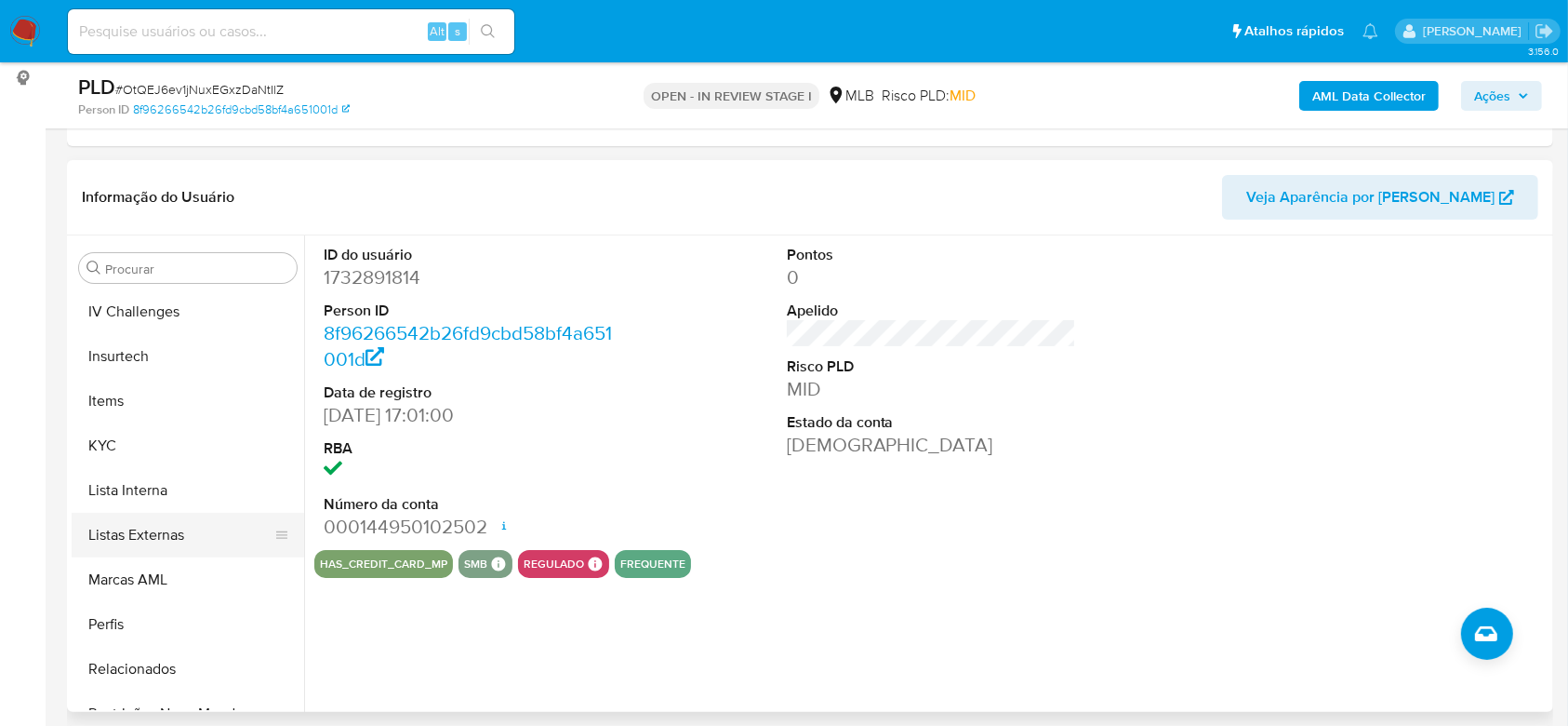
scroll to position [831, 0]
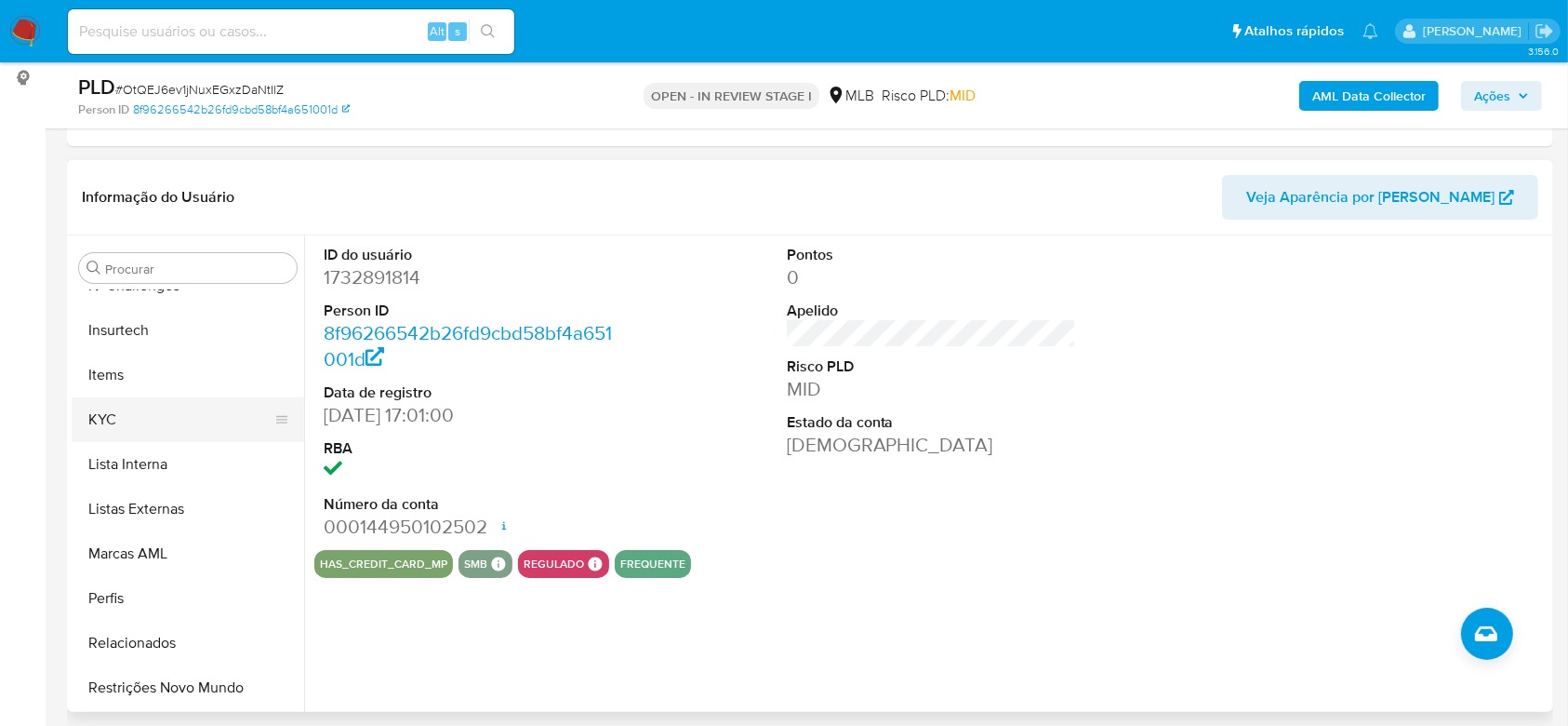
click at [118, 413] on button "KYC" at bounding box center [180, 419] width 218 height 45
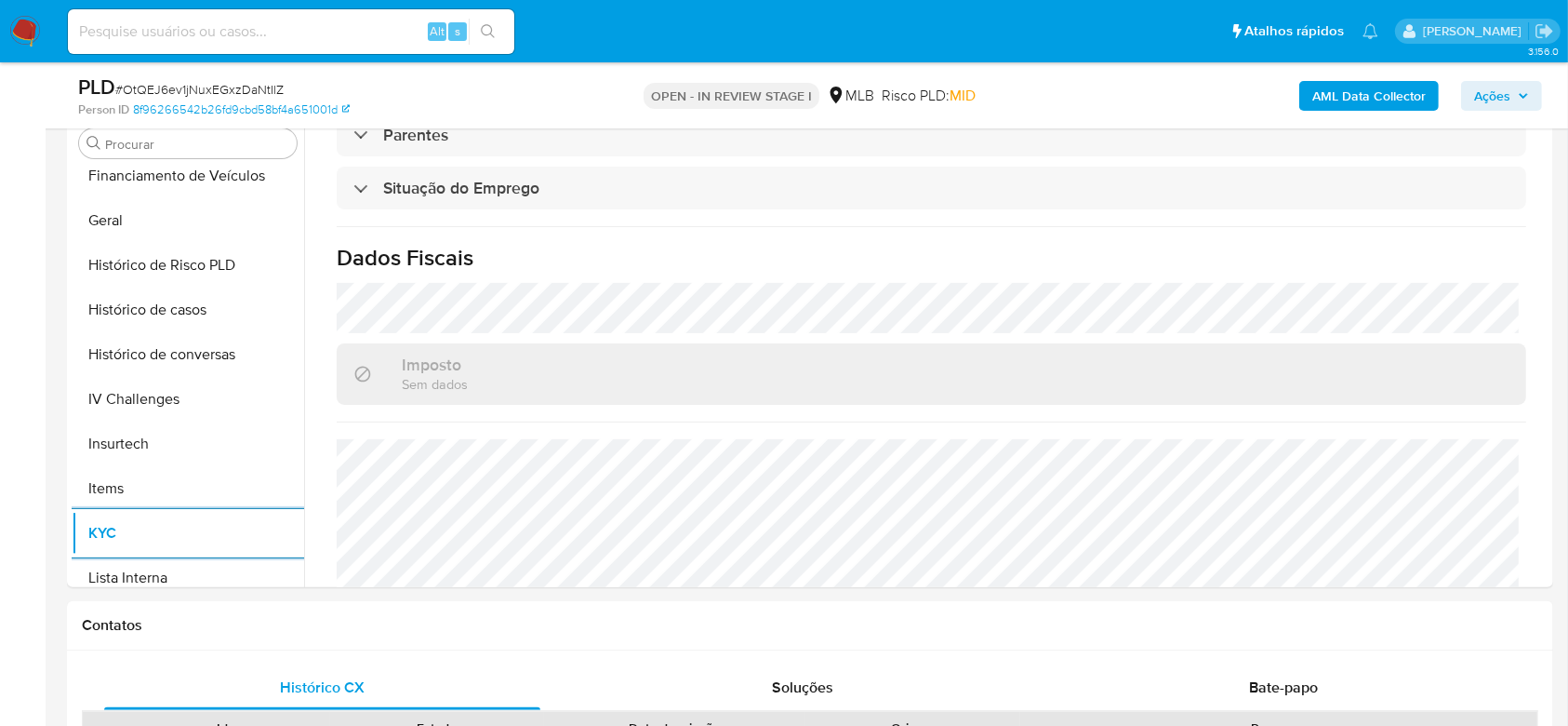
scroll to position [459, 0]
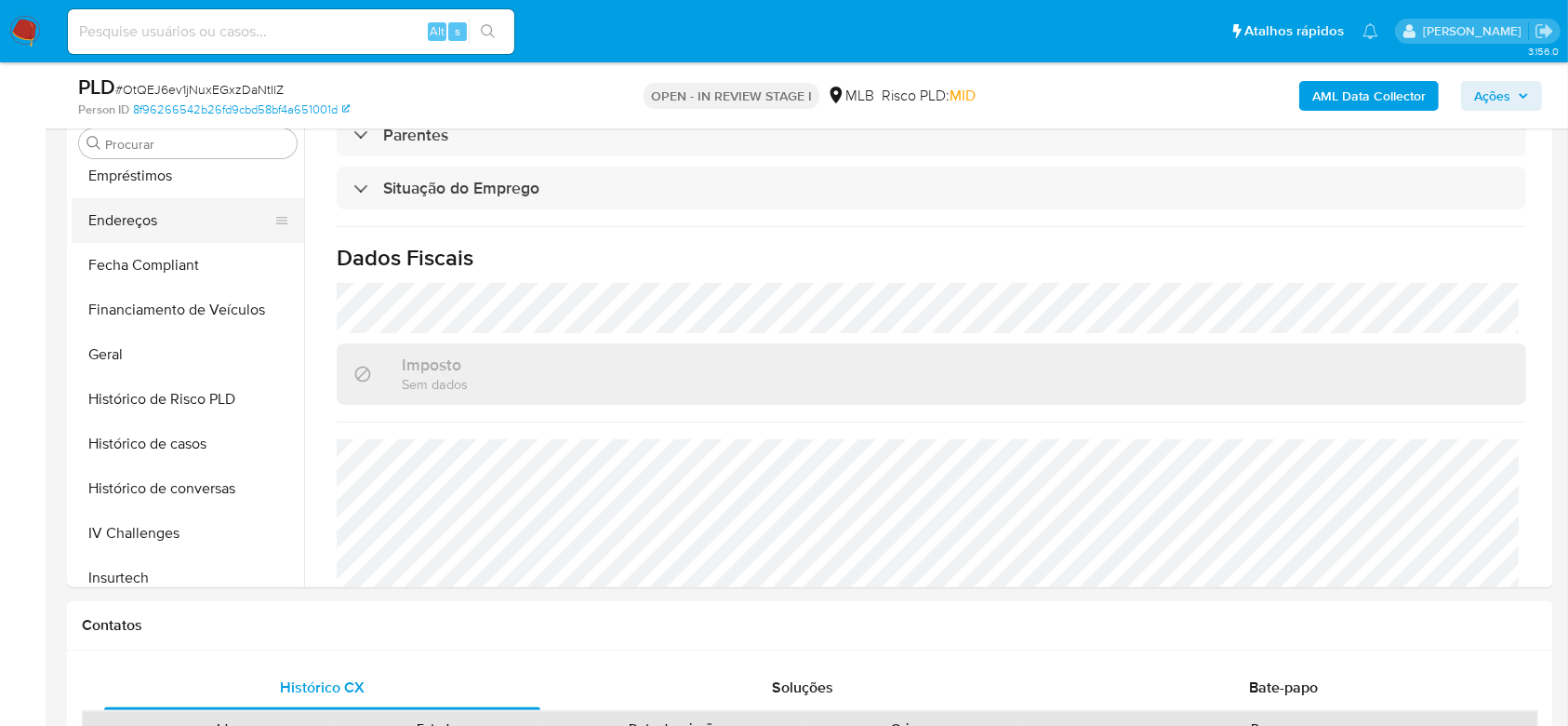
click at [147, 217] on button "Endereços" at bounding box center [180, 220] width 218 height 45
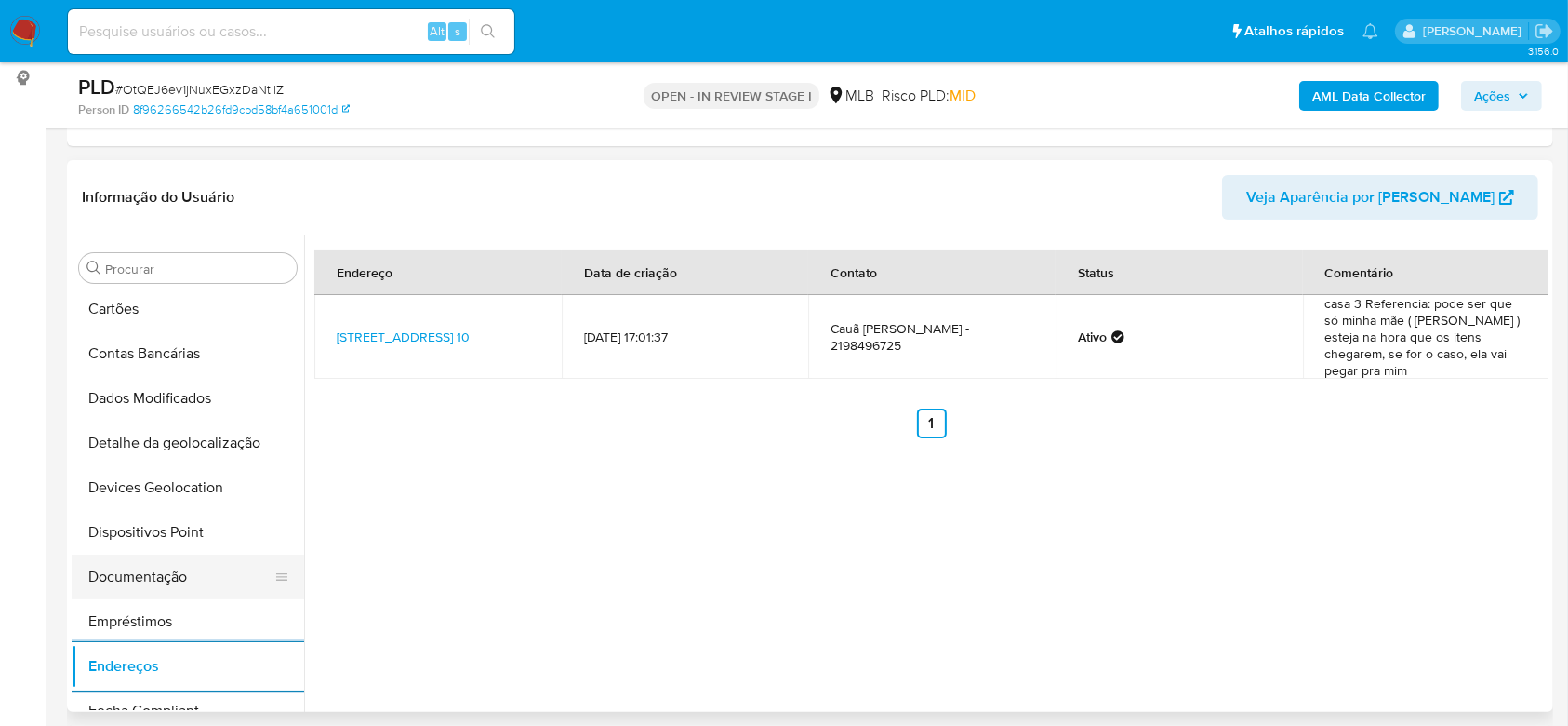
scroll to position [86, 0]
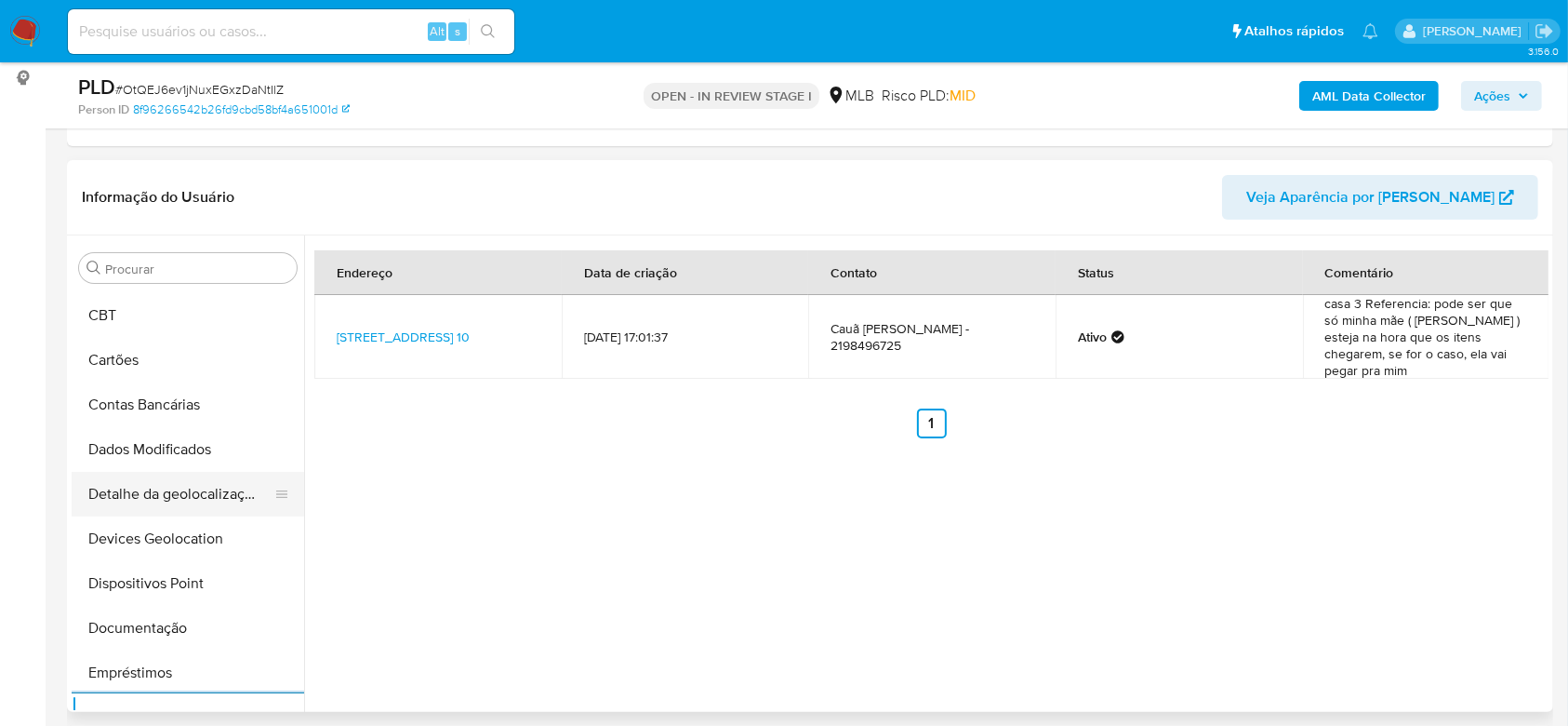
click at [167, 501] on button "Detalhe da geolocalização" at bounding box center [180, 493] width 218 height 45
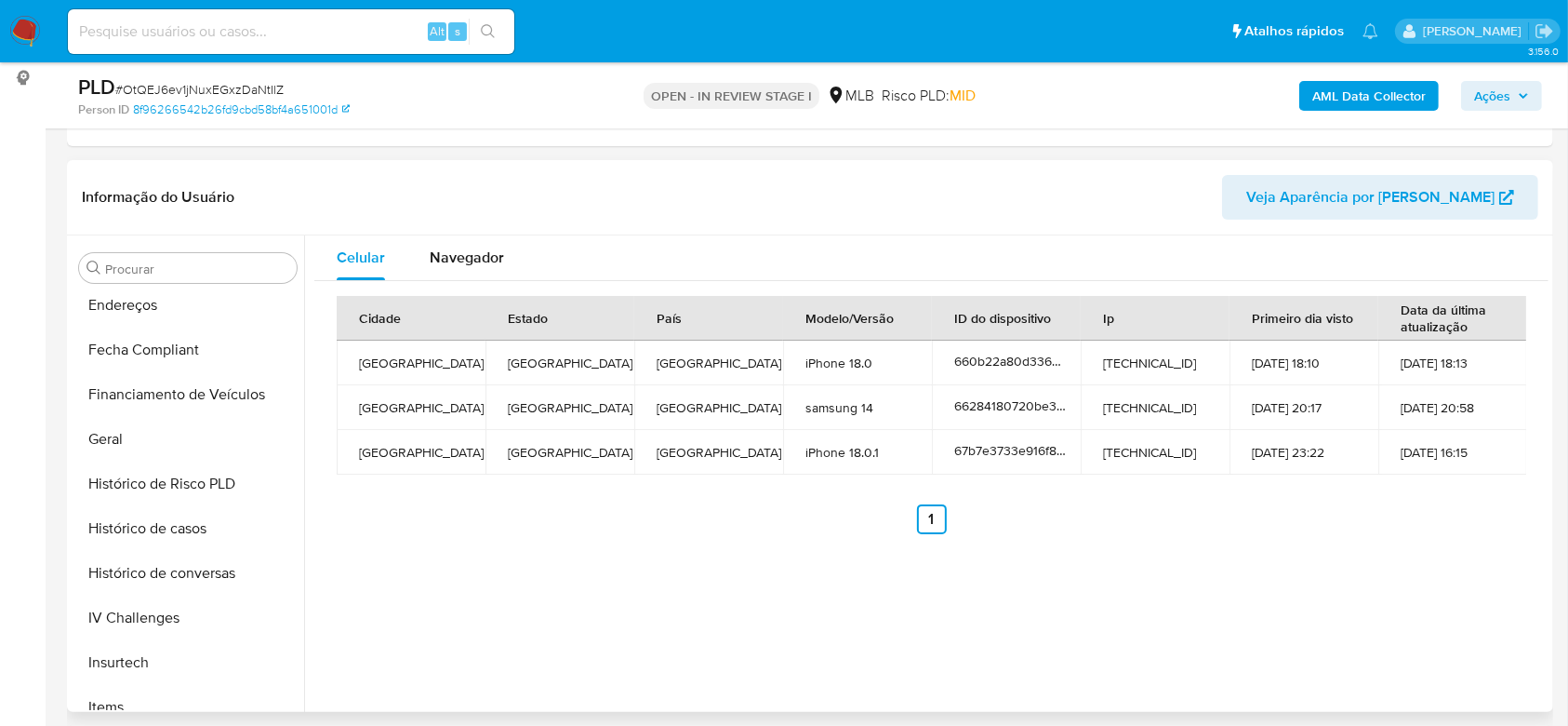
scroll to position [831, 0]
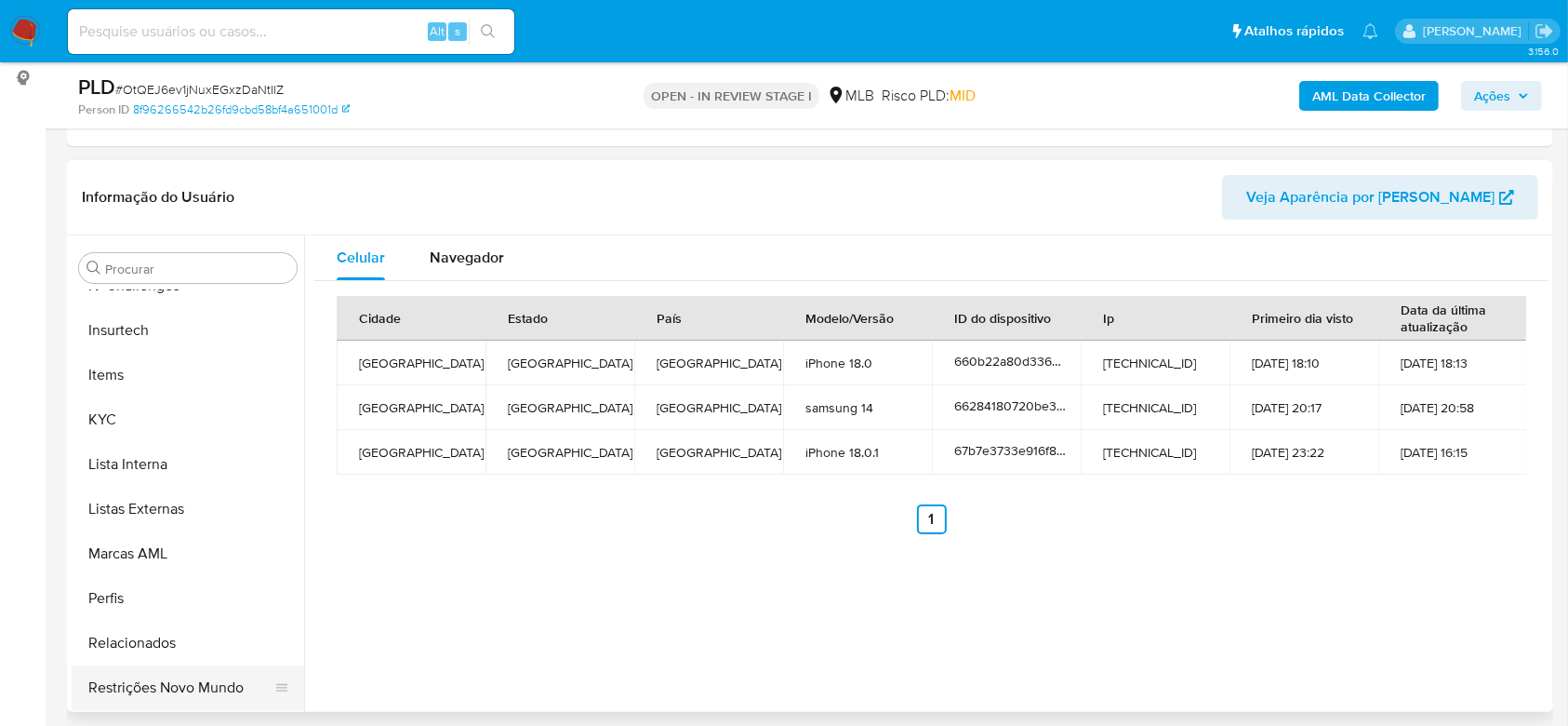
click at [162, 684] on button "Restrições Novo Mundo" at bounding box center [180, 687] width 218 height 45
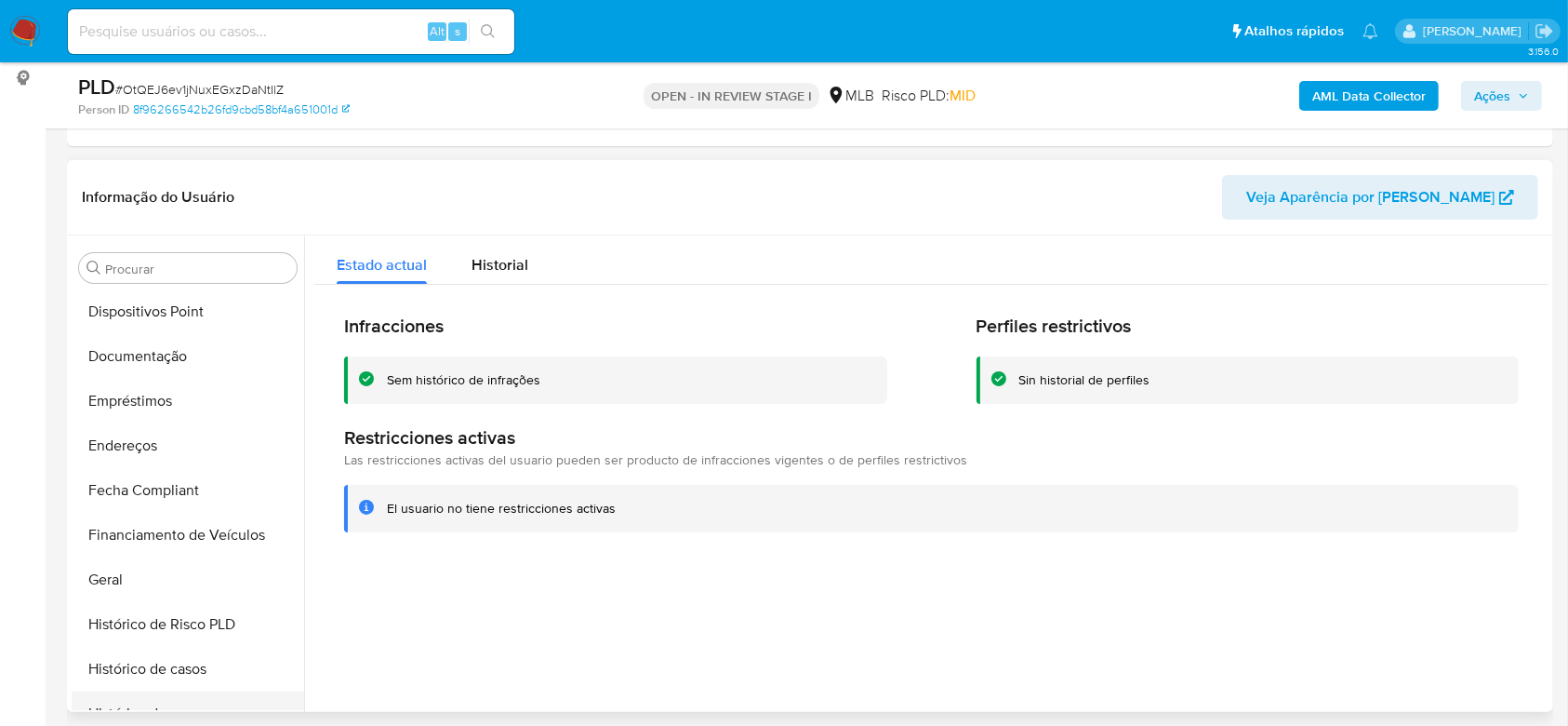
scroll to position [335, 0]
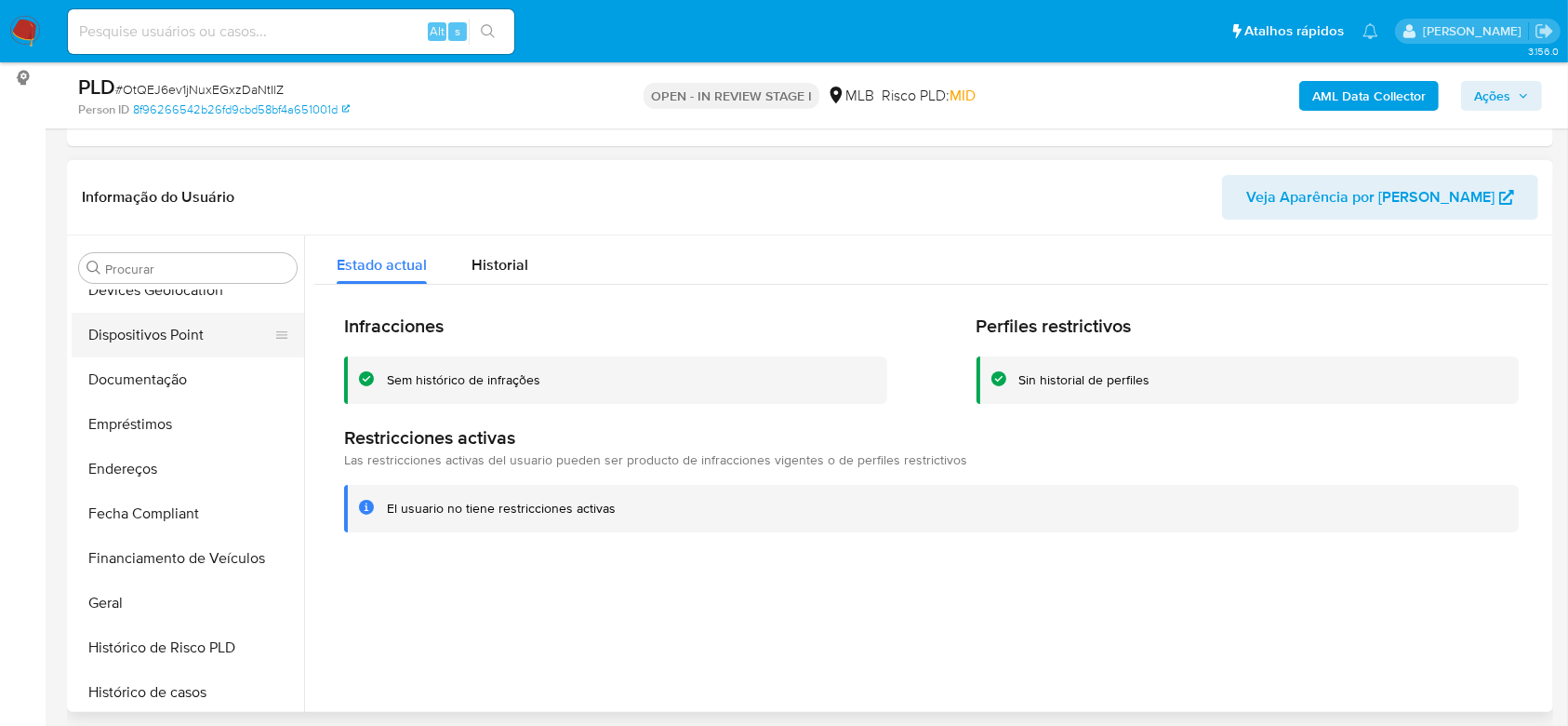
click at [160, 342] on button "Dispositivos Point" at bounding box center [180, 335] width 218 height 45
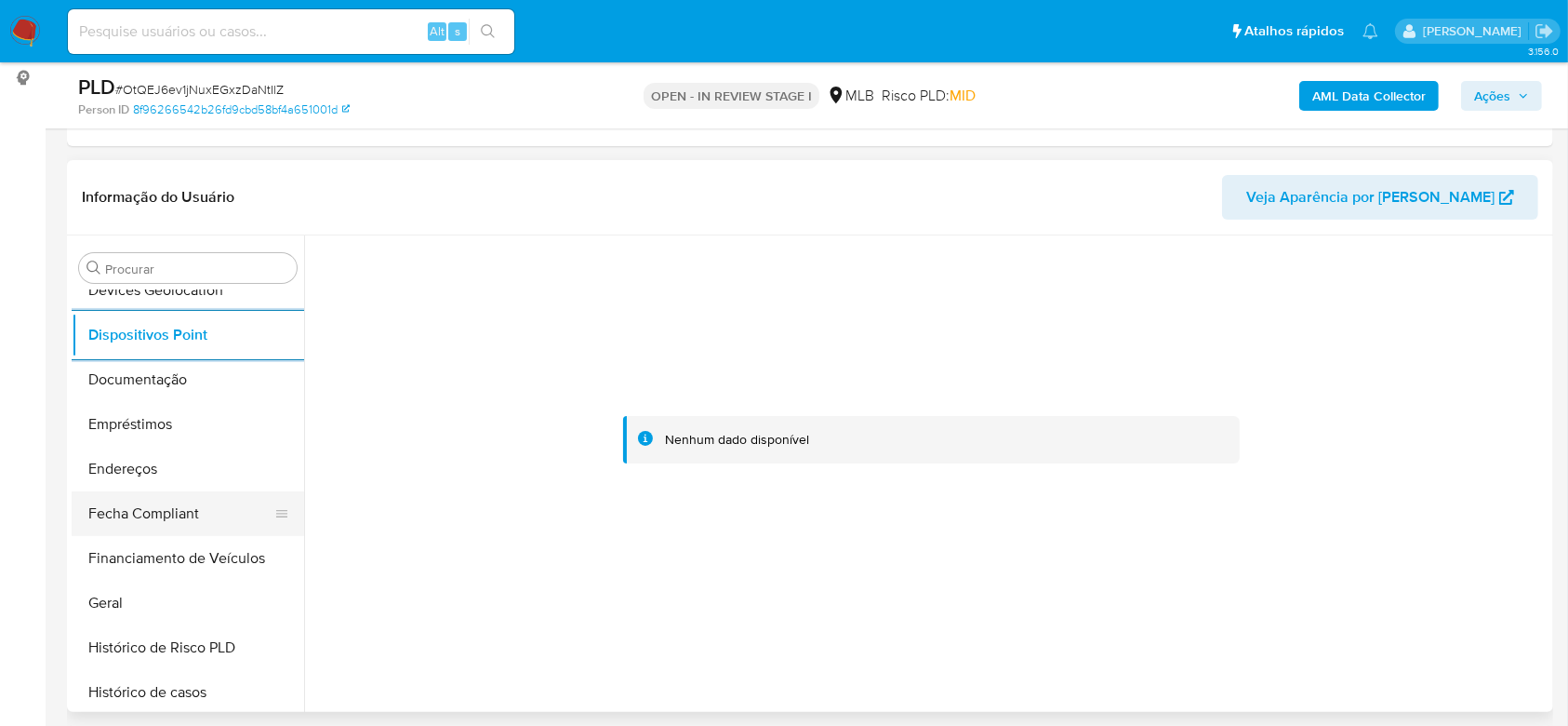
scroll to position [707, 0]
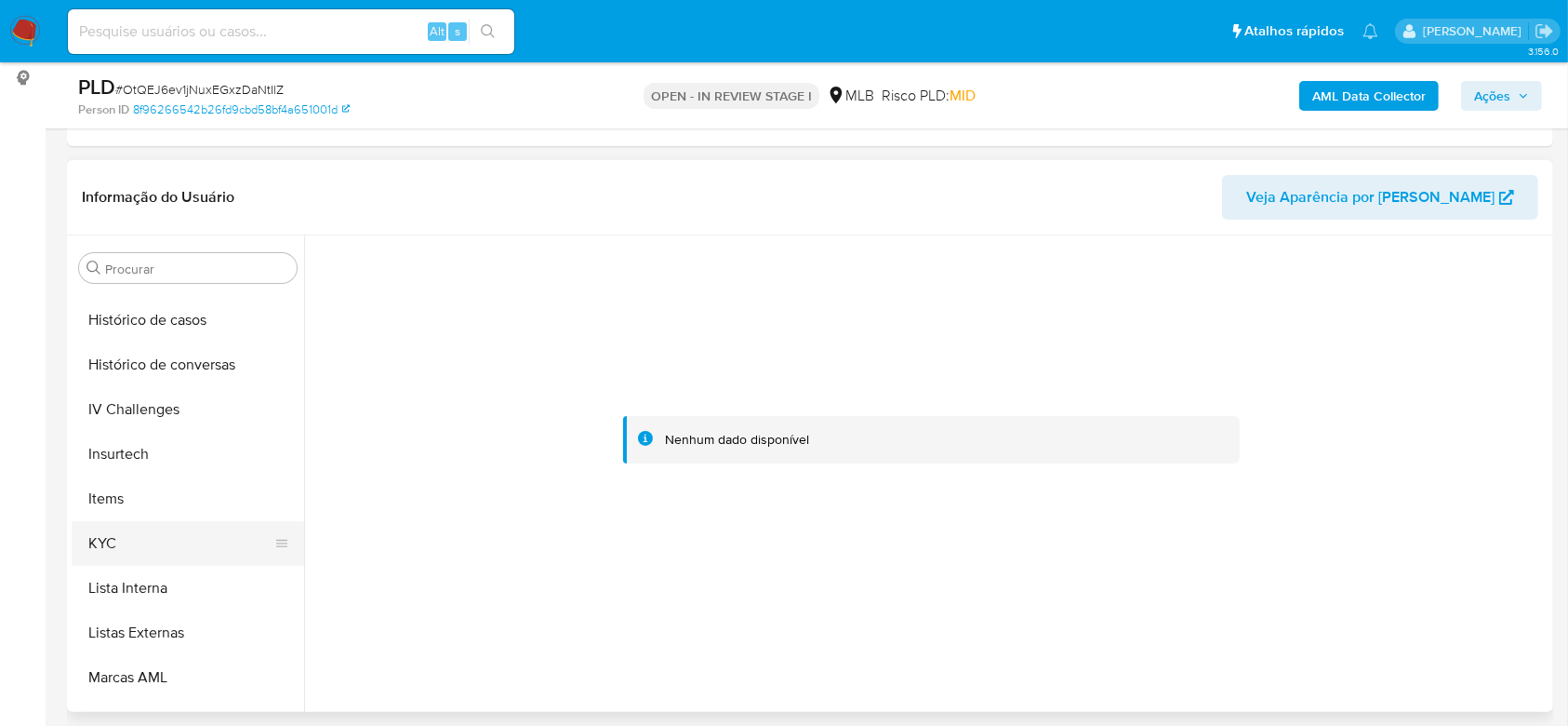
click at [146, 540] on button "KYC" at bounding box center [180, 543] width 218 height 45
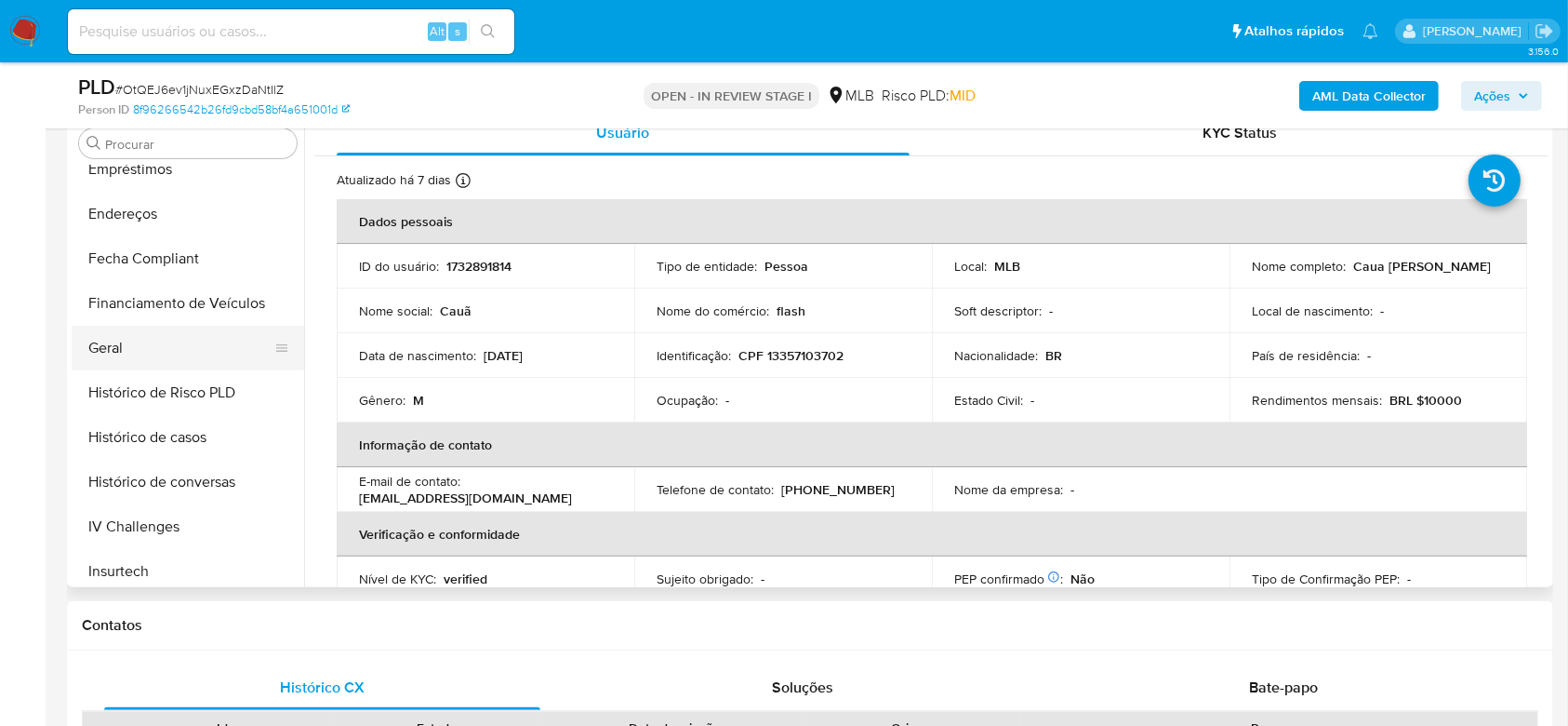
scroll to position [459, 0]
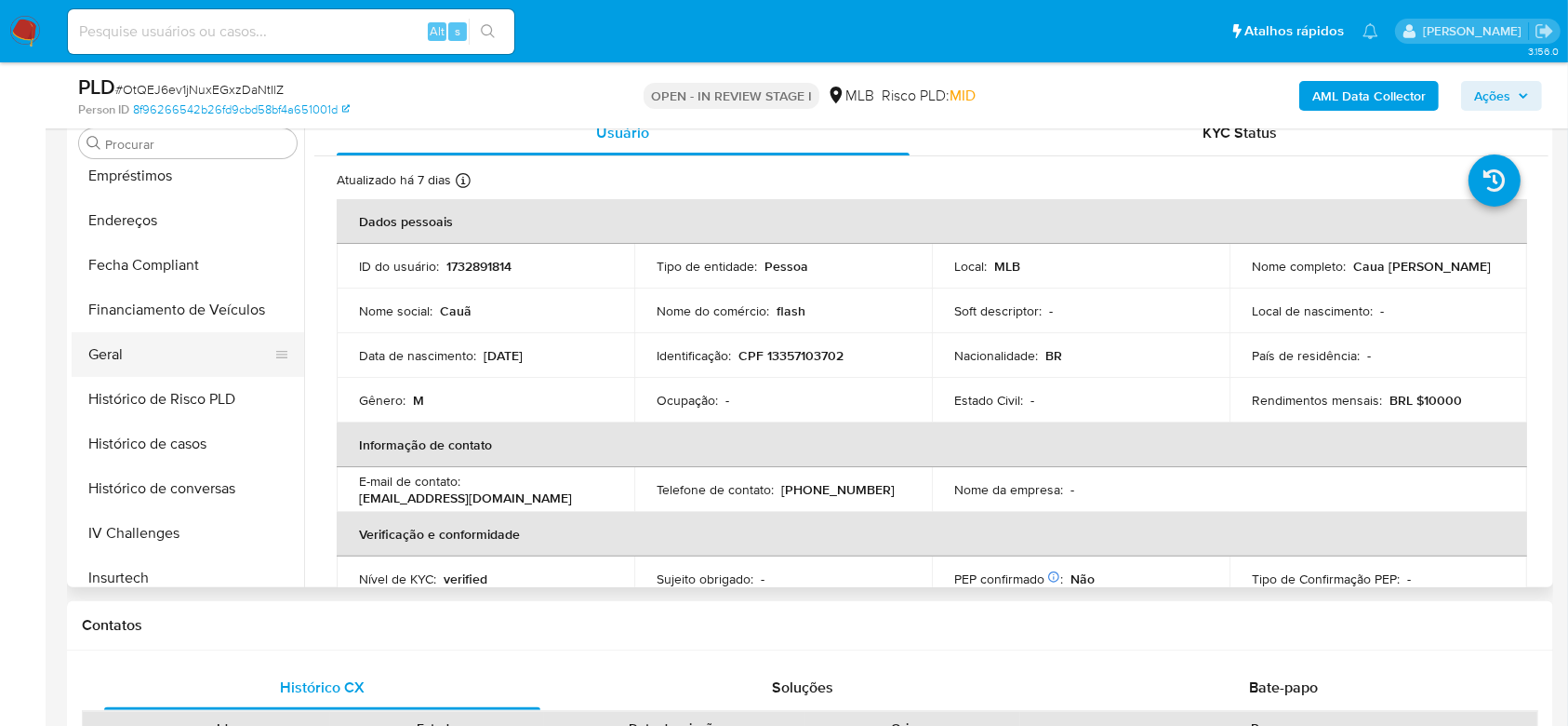
click at [142, 355] on button "Geral" at bounding box center [180, 354] width 218 height 45
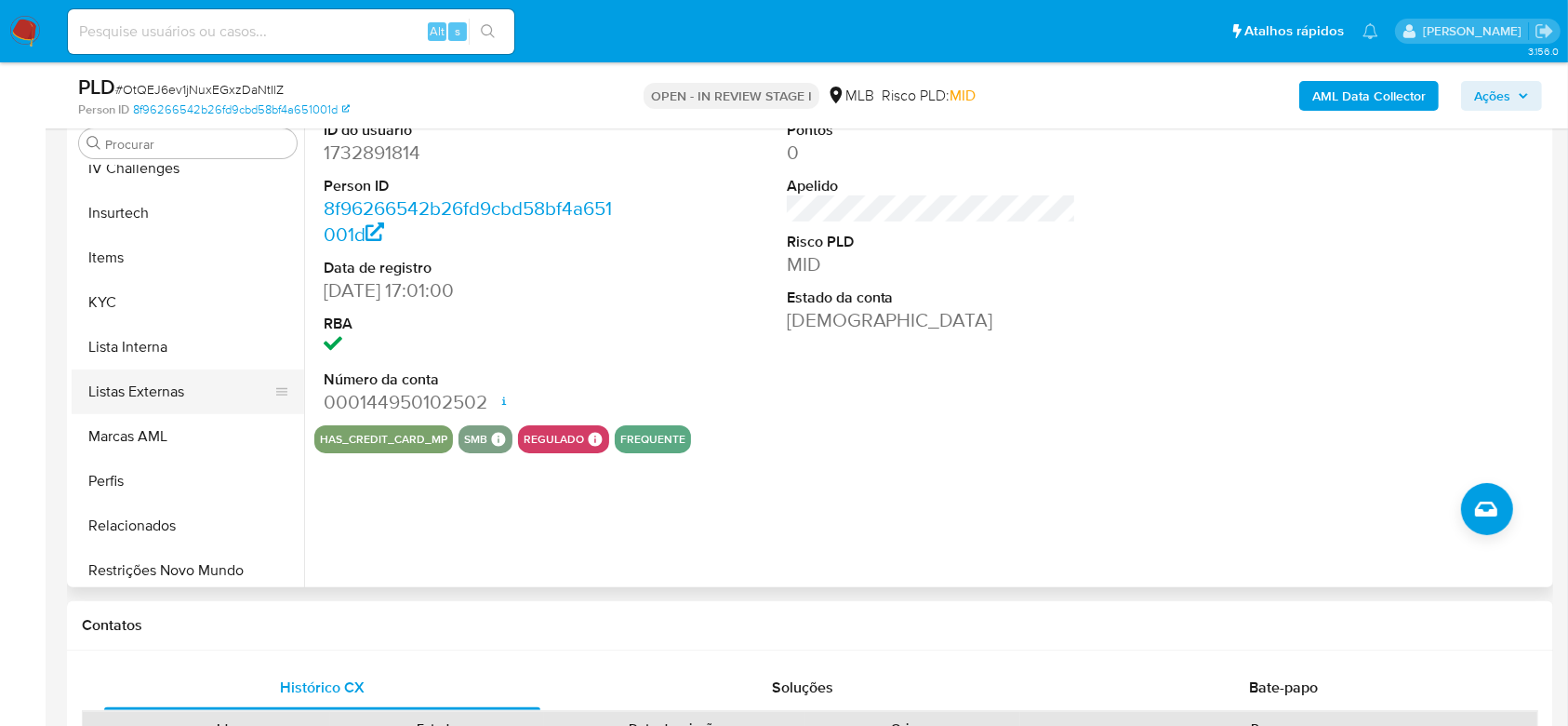
scroll to position [831, 0]
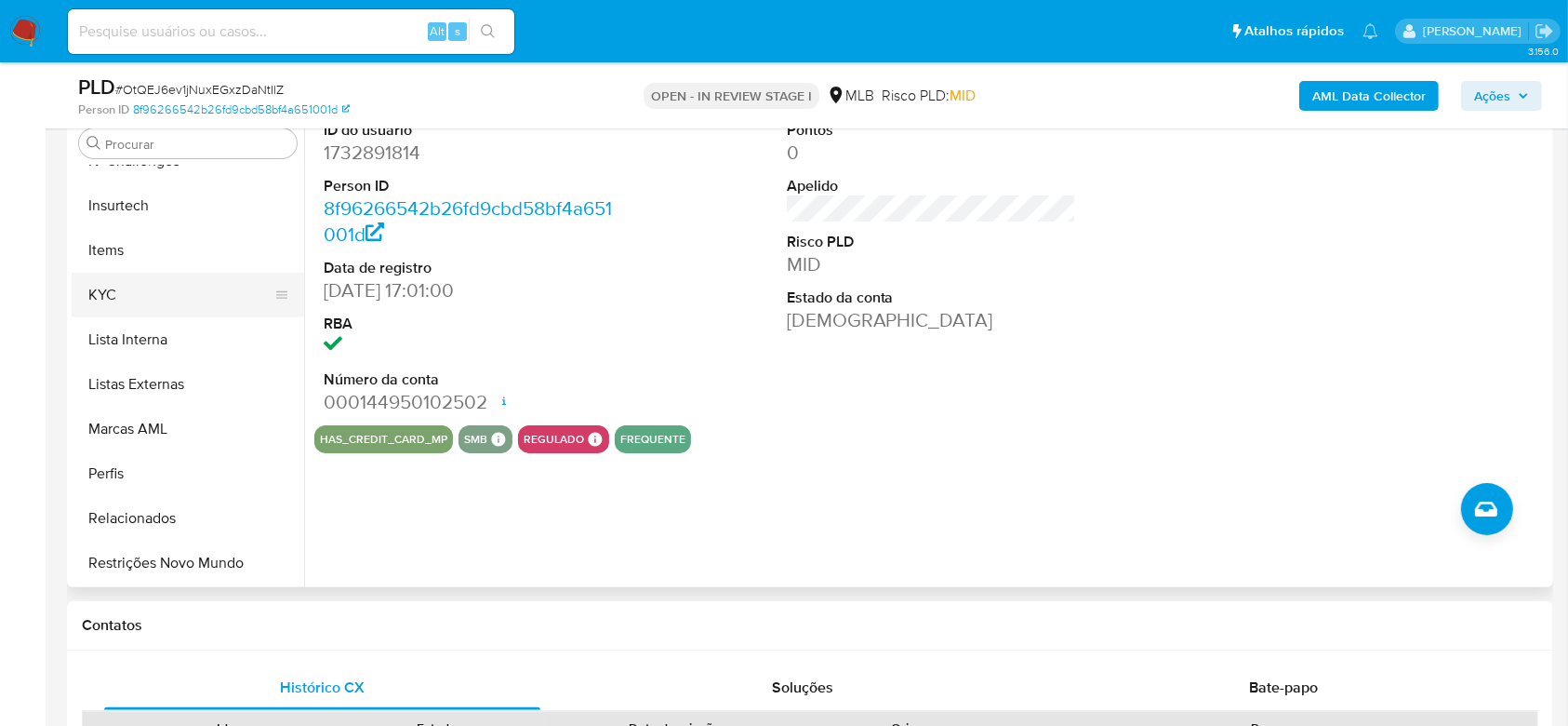
click at [129, 281] on button "KYC" at bounding box center [180, 294] width 218 height 45
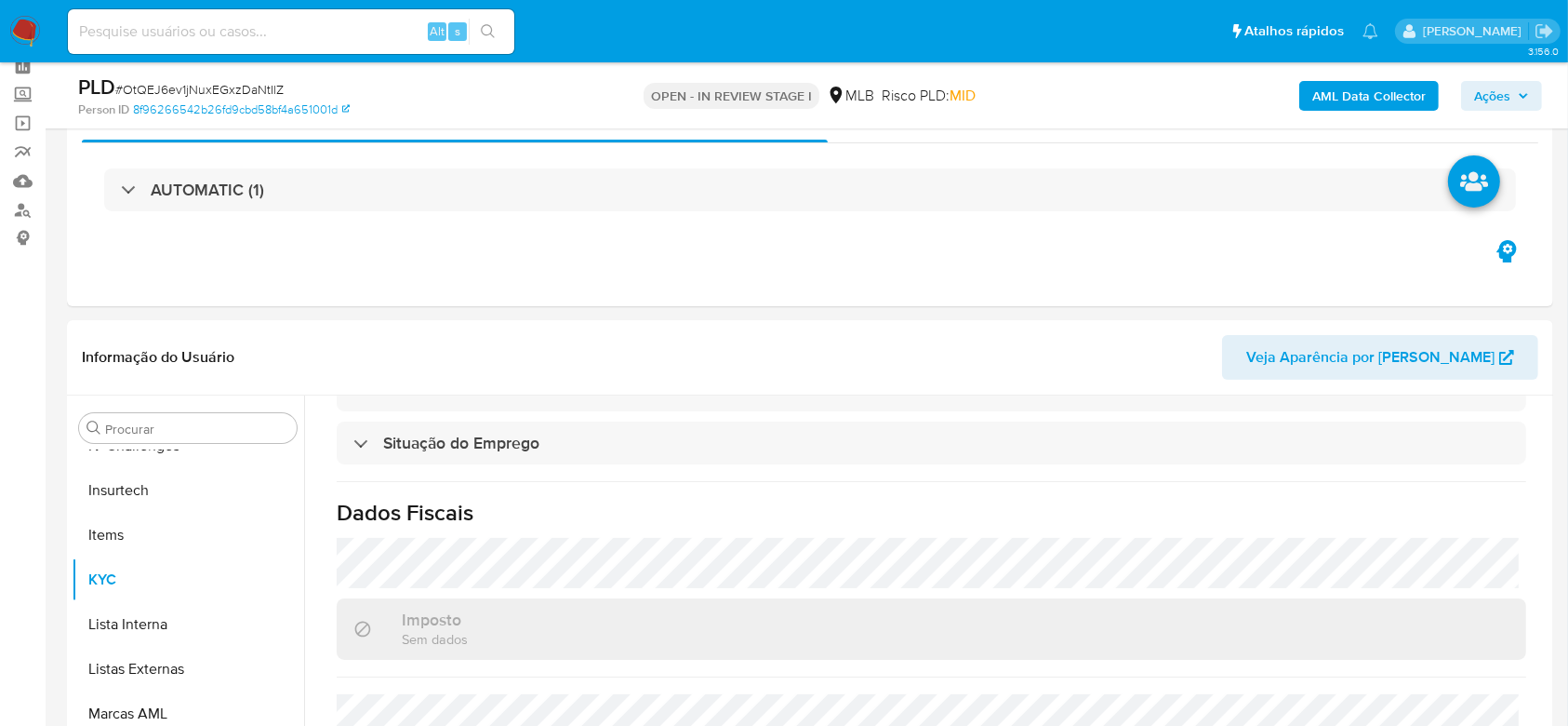
scroll to position [0, 0]
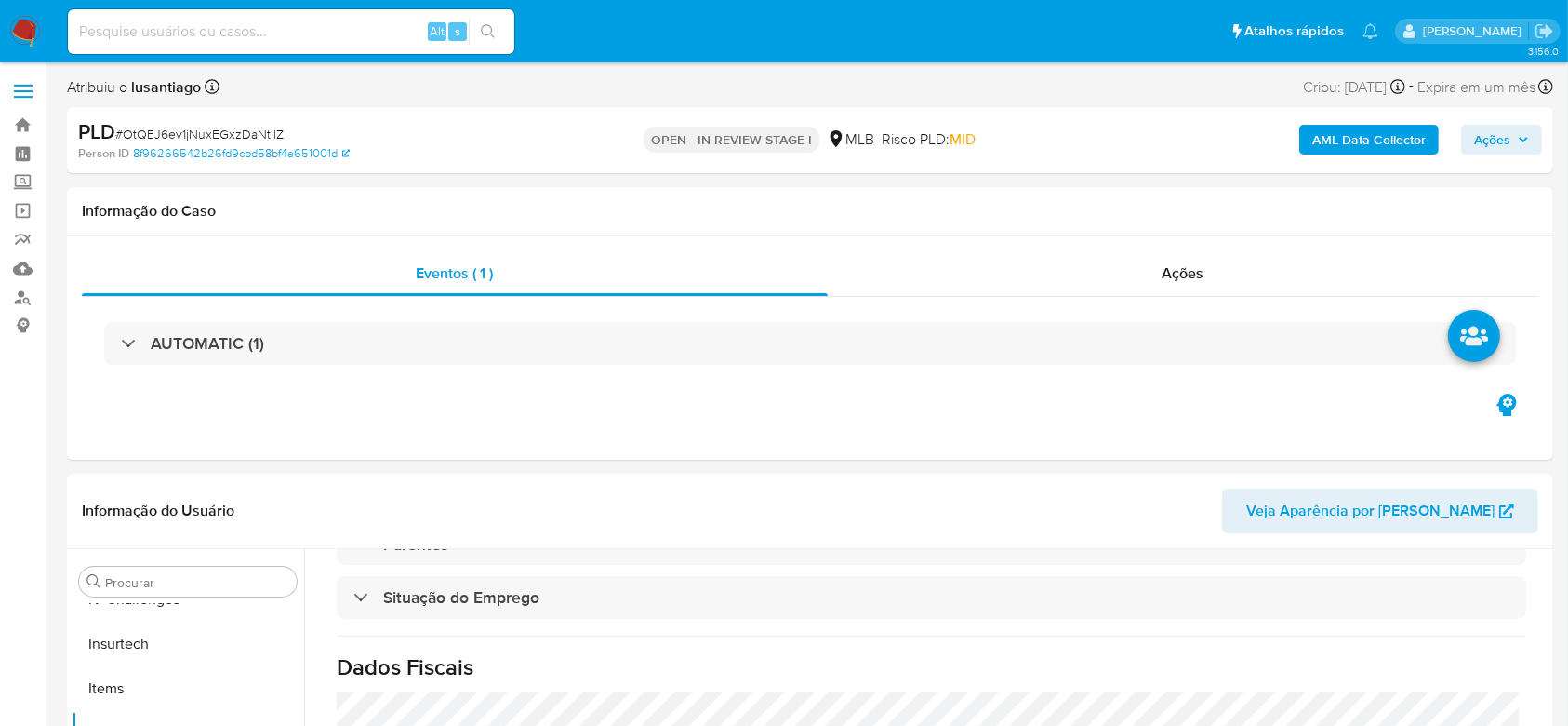
click at [1372, 146] on b "AML Data Collector" at bounding box center [1369, 140] width 114 height 30
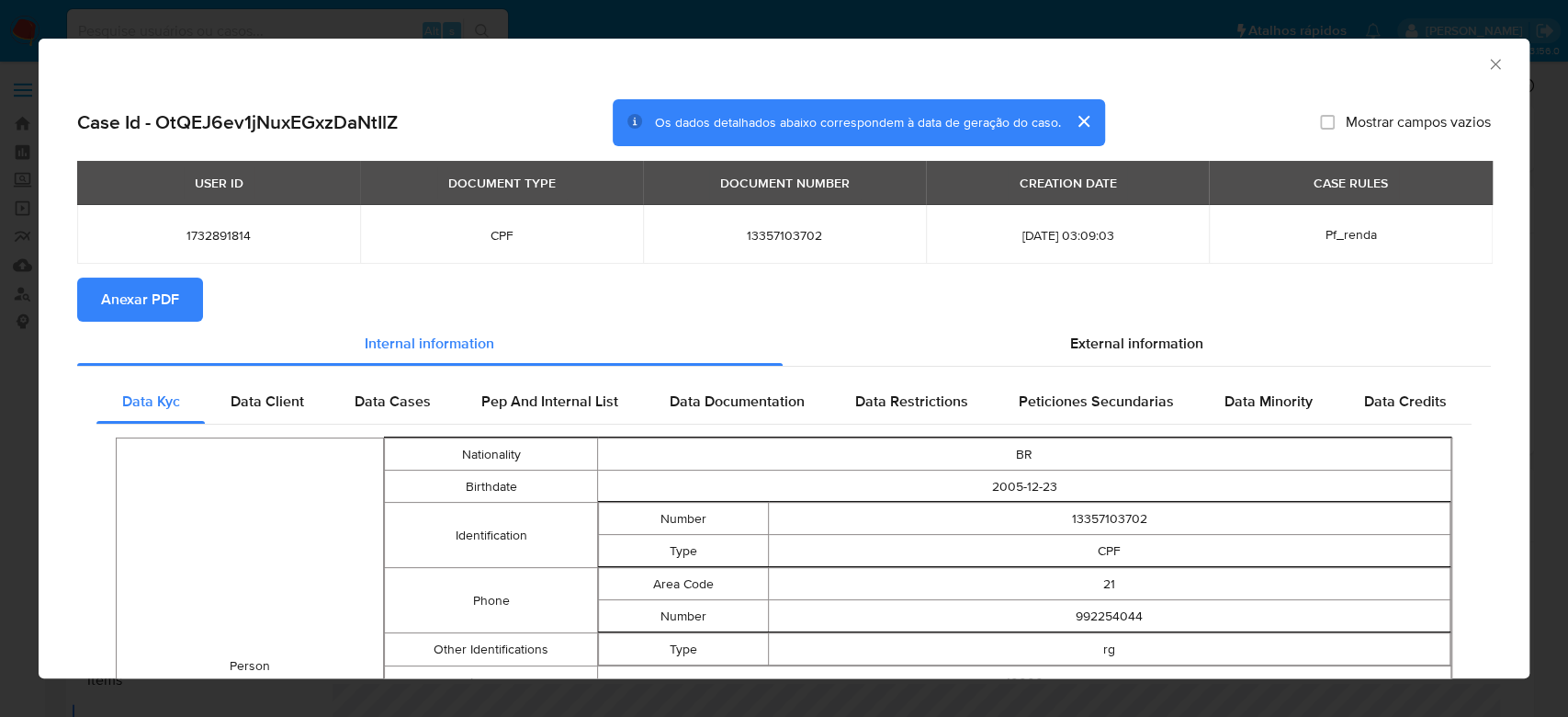
click at [115, 300] on span "Anexar PDF" at bounding box center [140, 299] width 78 height 40
click at [1490, 67] on icon "Fechar a janela" at bounding box center [1495, 64] width 10 height 10
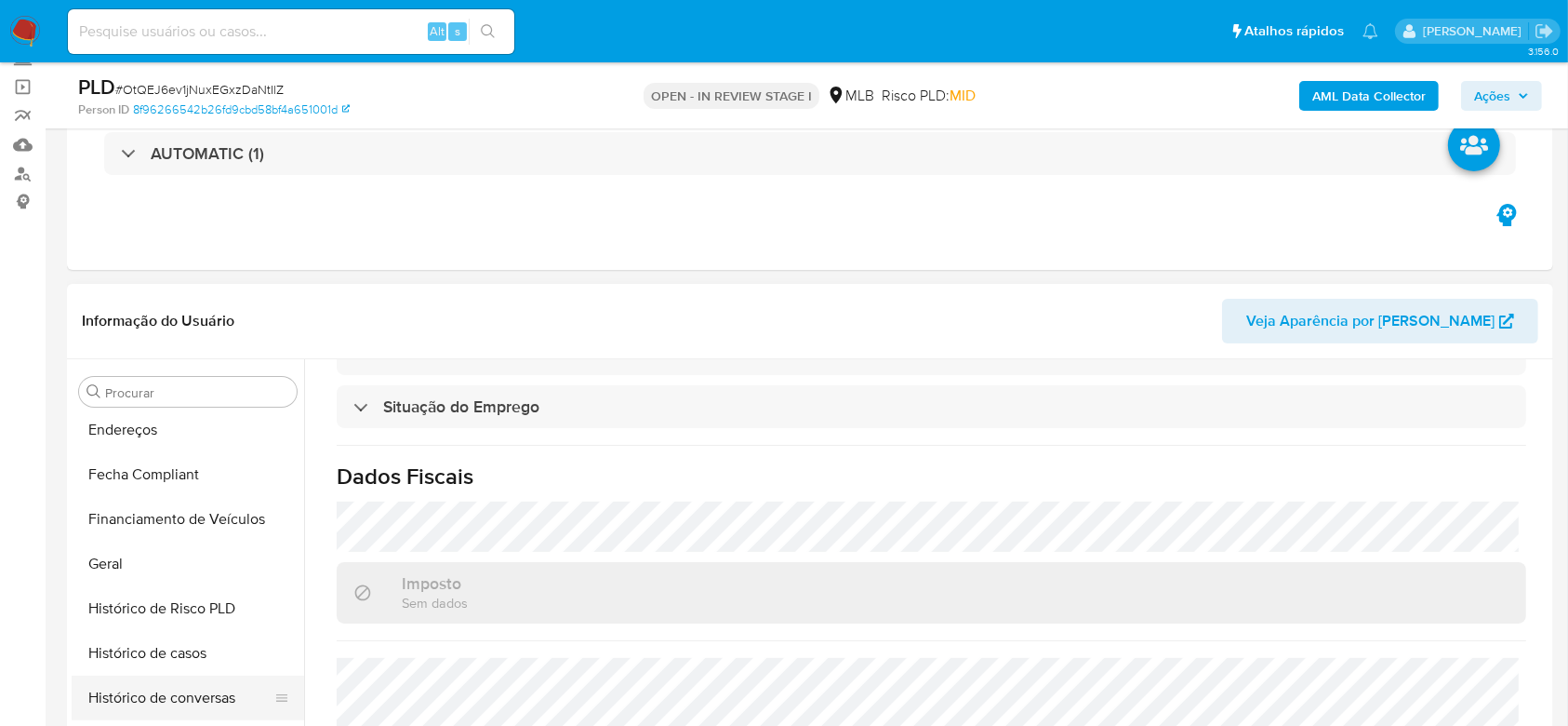
scroll to position [459, 0]
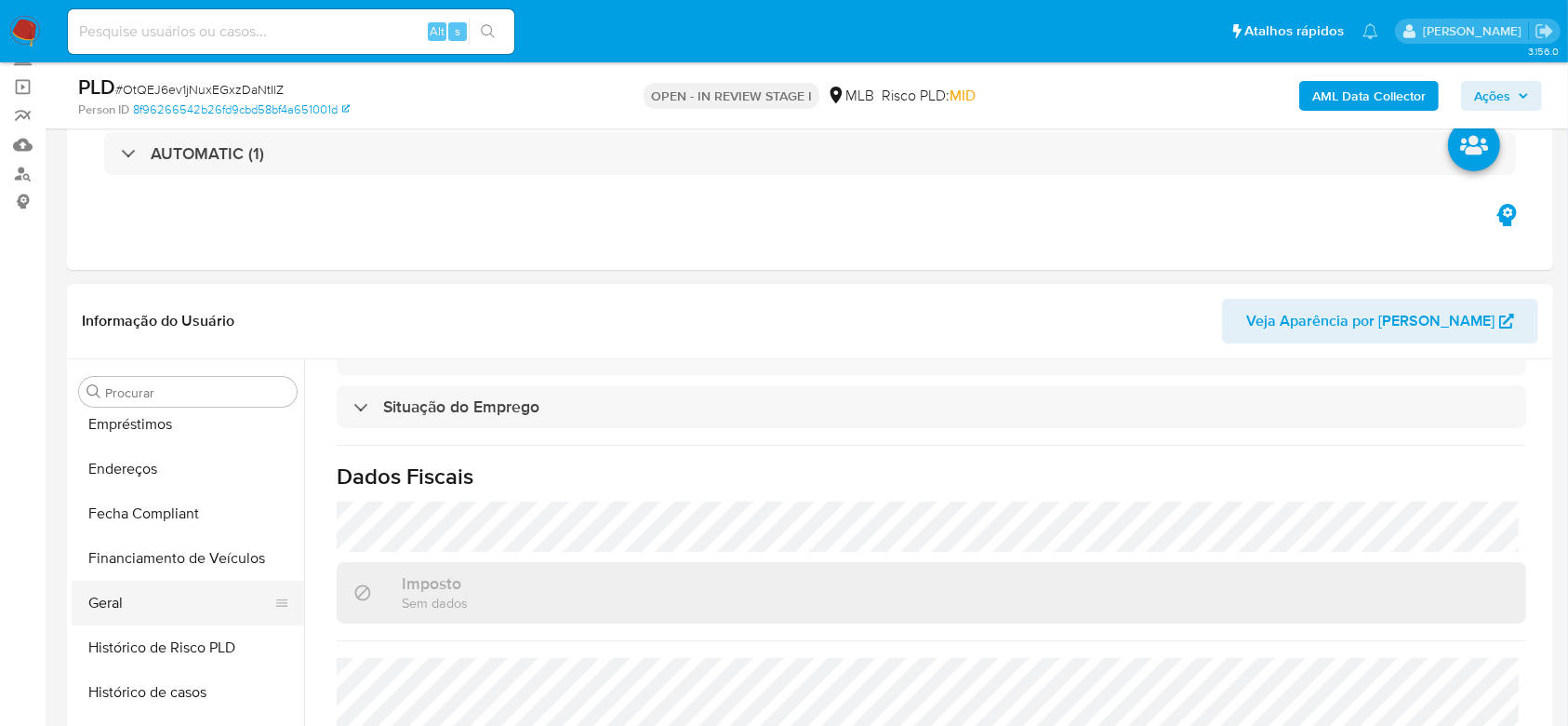
click at [121, 596] on button "Geral" at bounding box center [180, 602] width 218 height 45
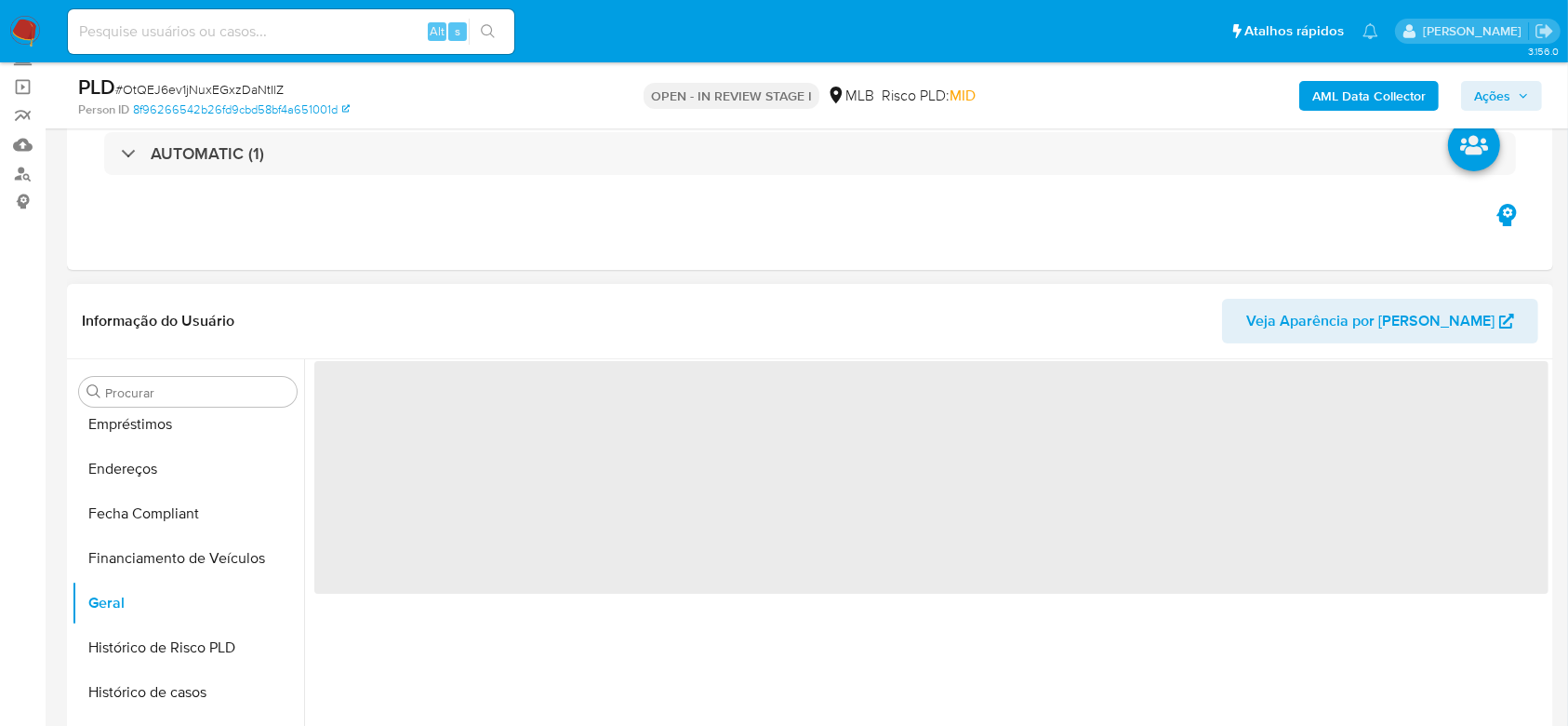
scroll to position [0, 0]
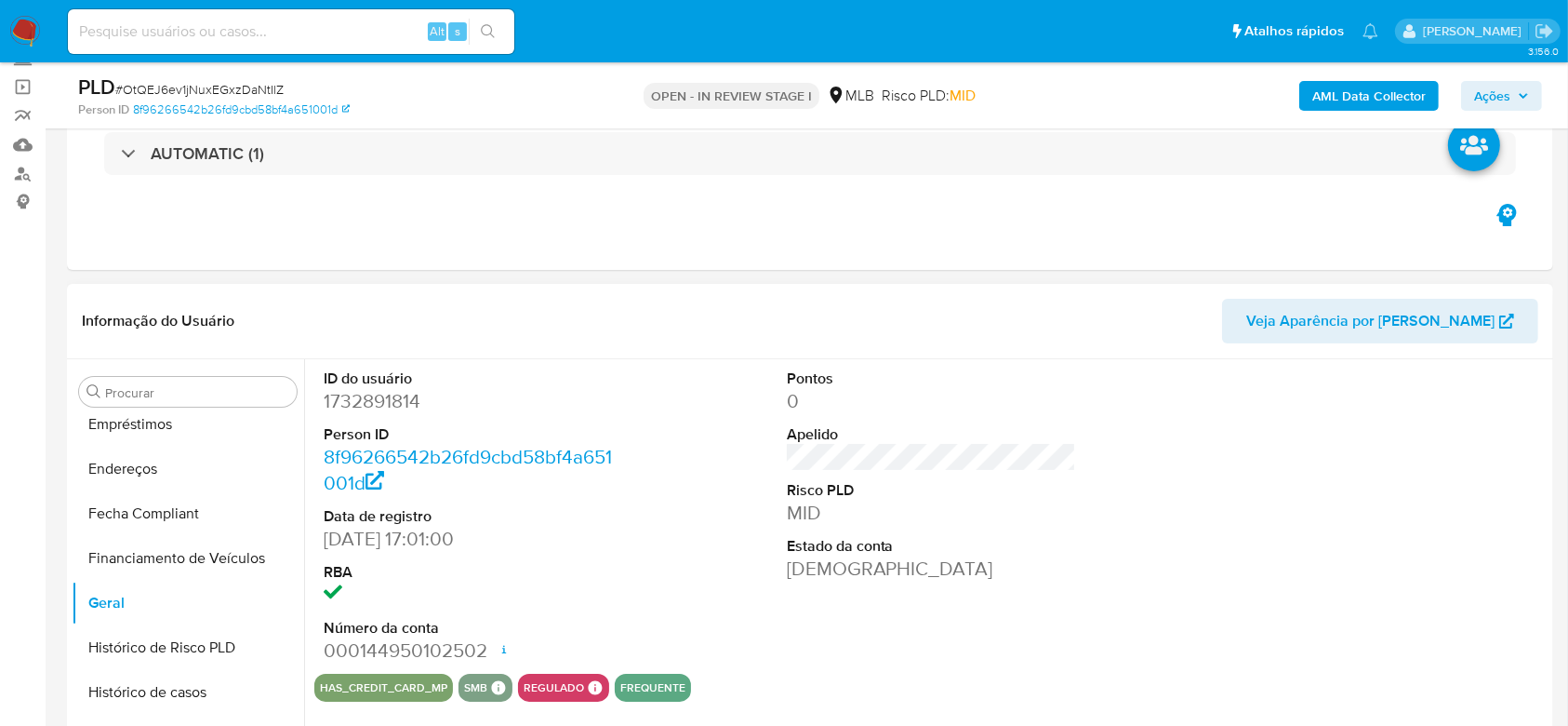
click at [376, 395] on dd "1732891814" at bounding box center [468, 401] width 290 height 26
copy dd "1732891814"
click at [1519, 89] on span "Ações" at bounding box center [1501, 96] width 54 height 26
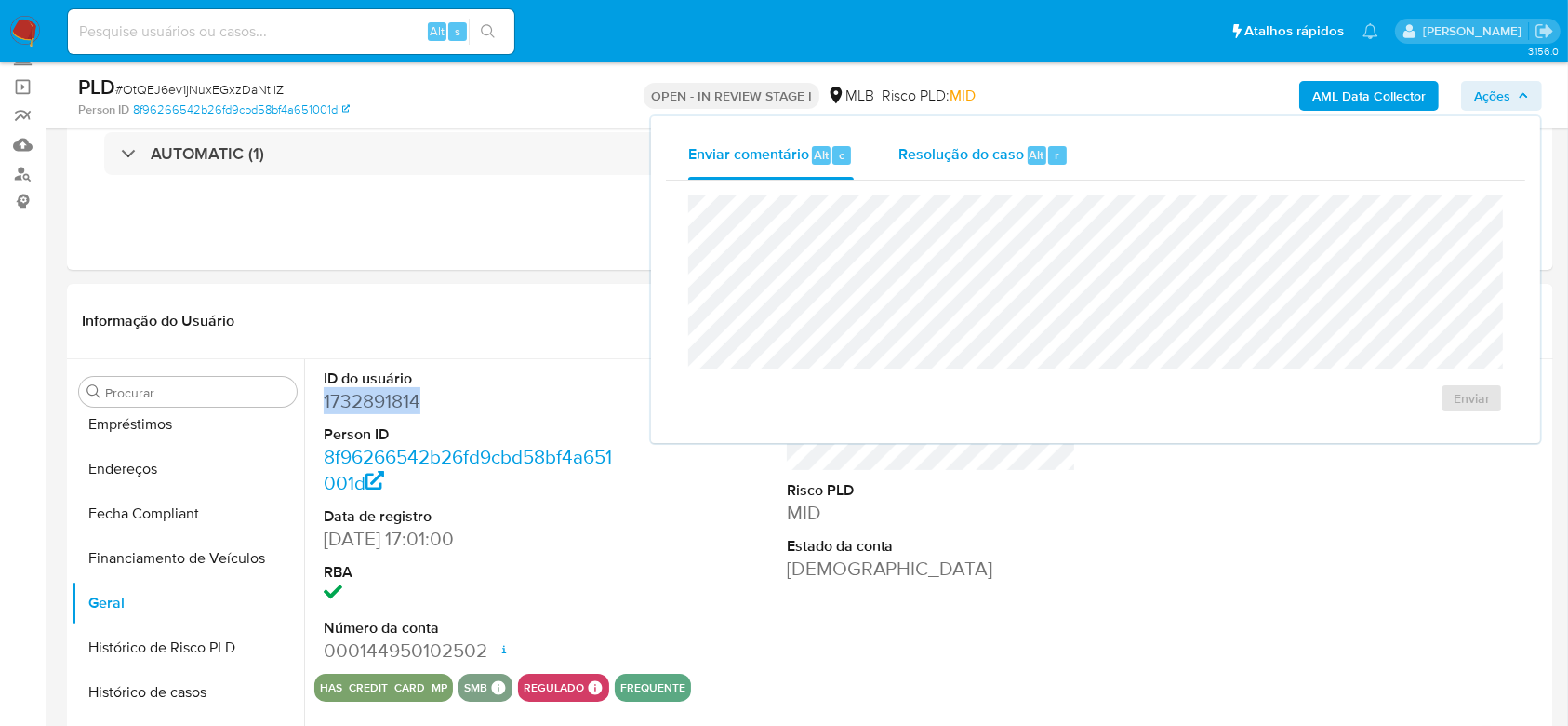
click at [923, 168] on div "Resolução do caso Alt r" at bounding box center [984, 155] width 170 height 49
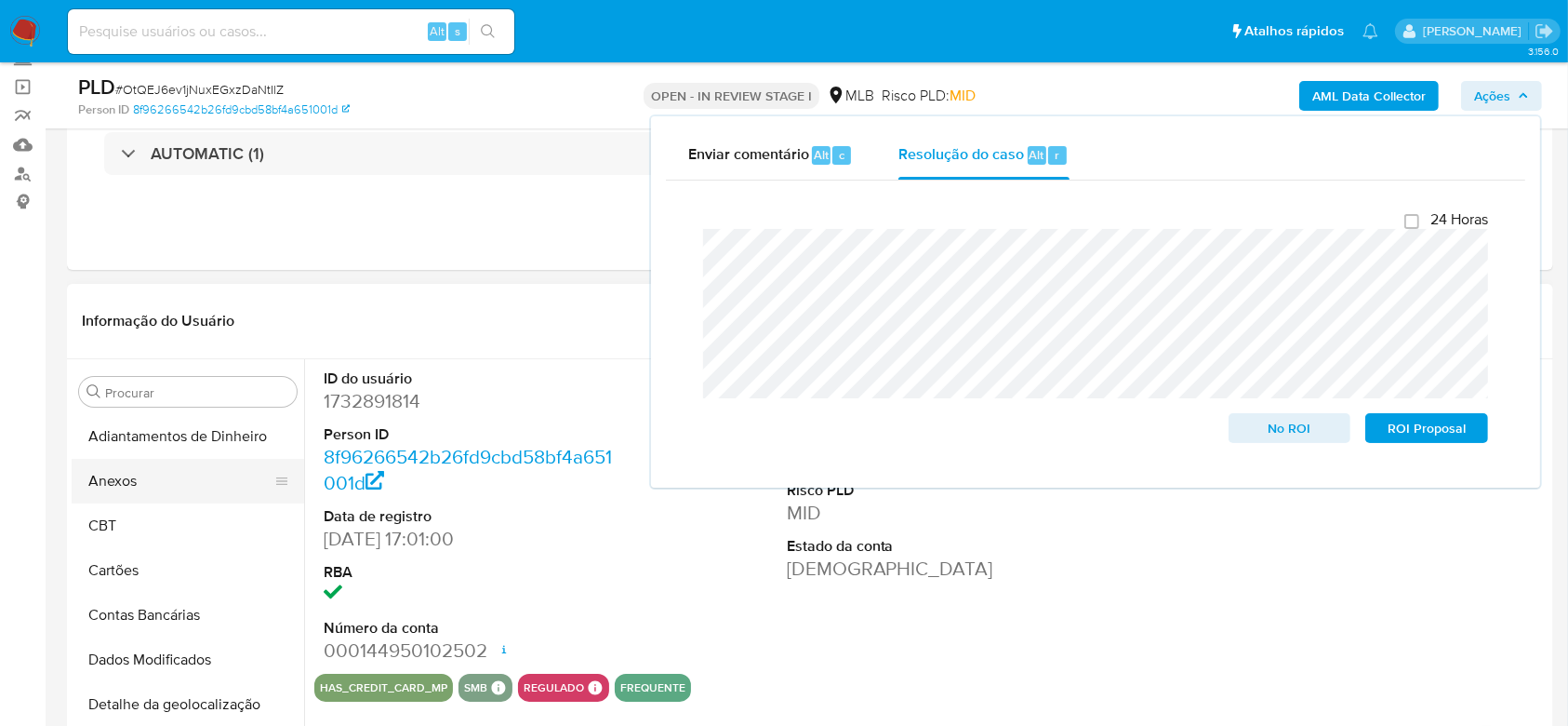
click at [153, 468] on button "Anexos" at bounding box center [180, 480] width 218 height 45
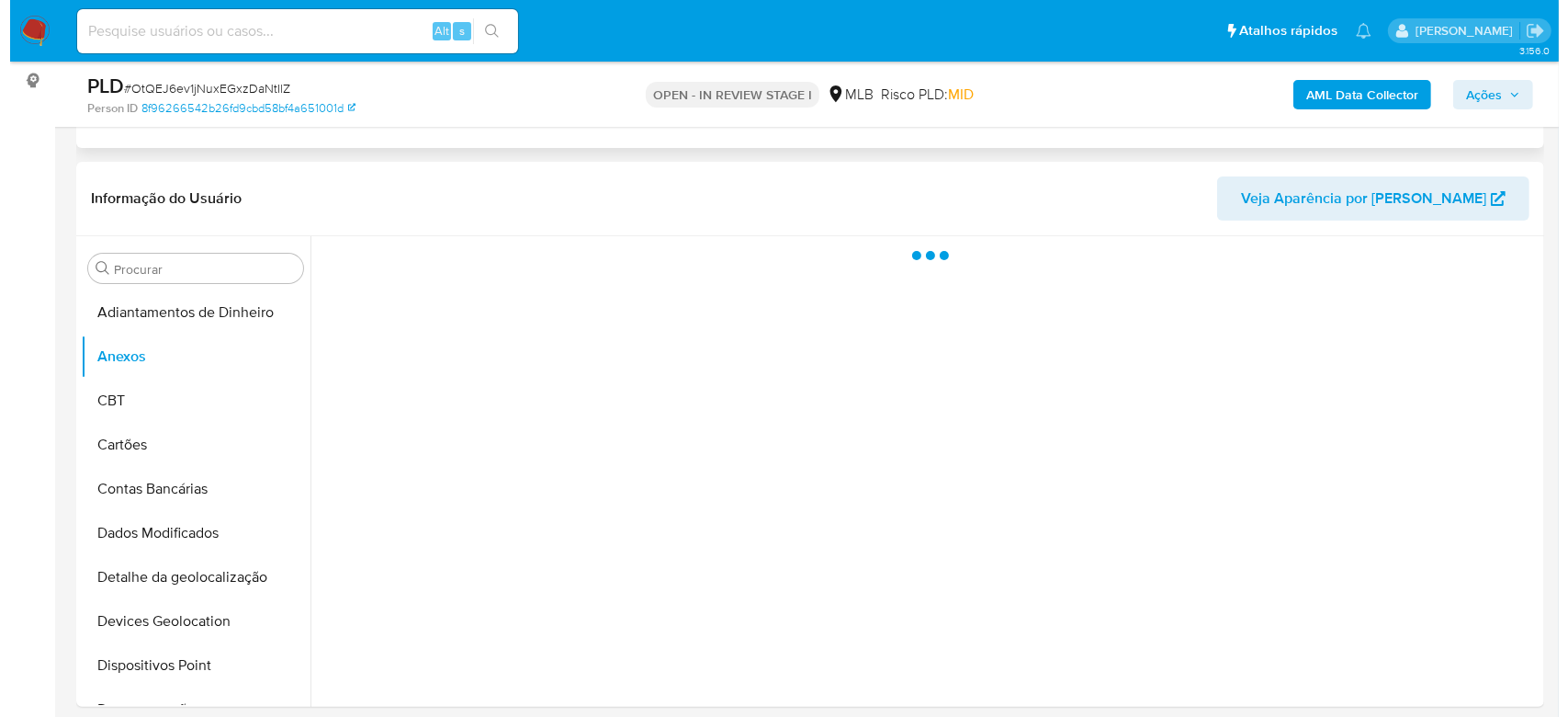
scroll to position [245, 0]
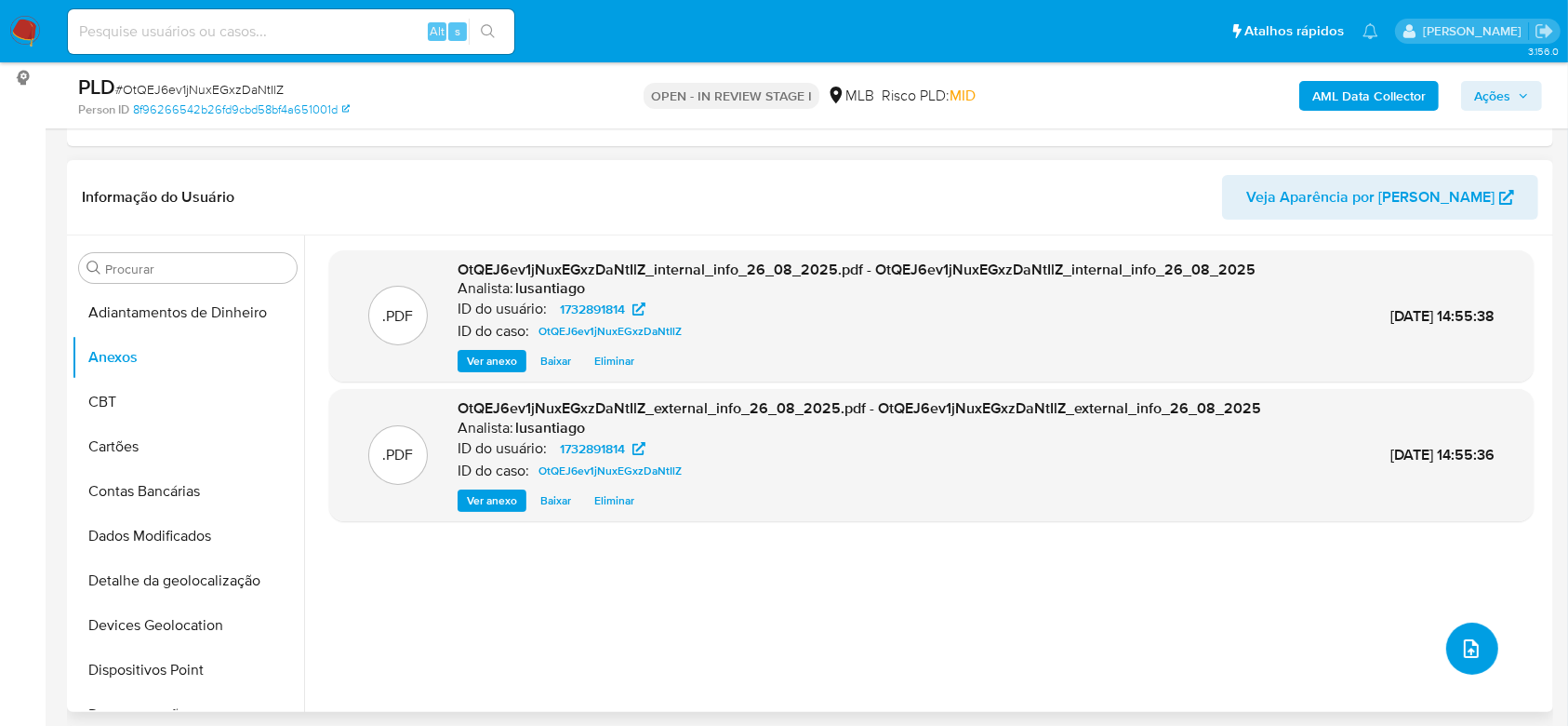
click at [1460, 643] on icon "upload-file" at bounding box center [1471, 649] width 23 height 23
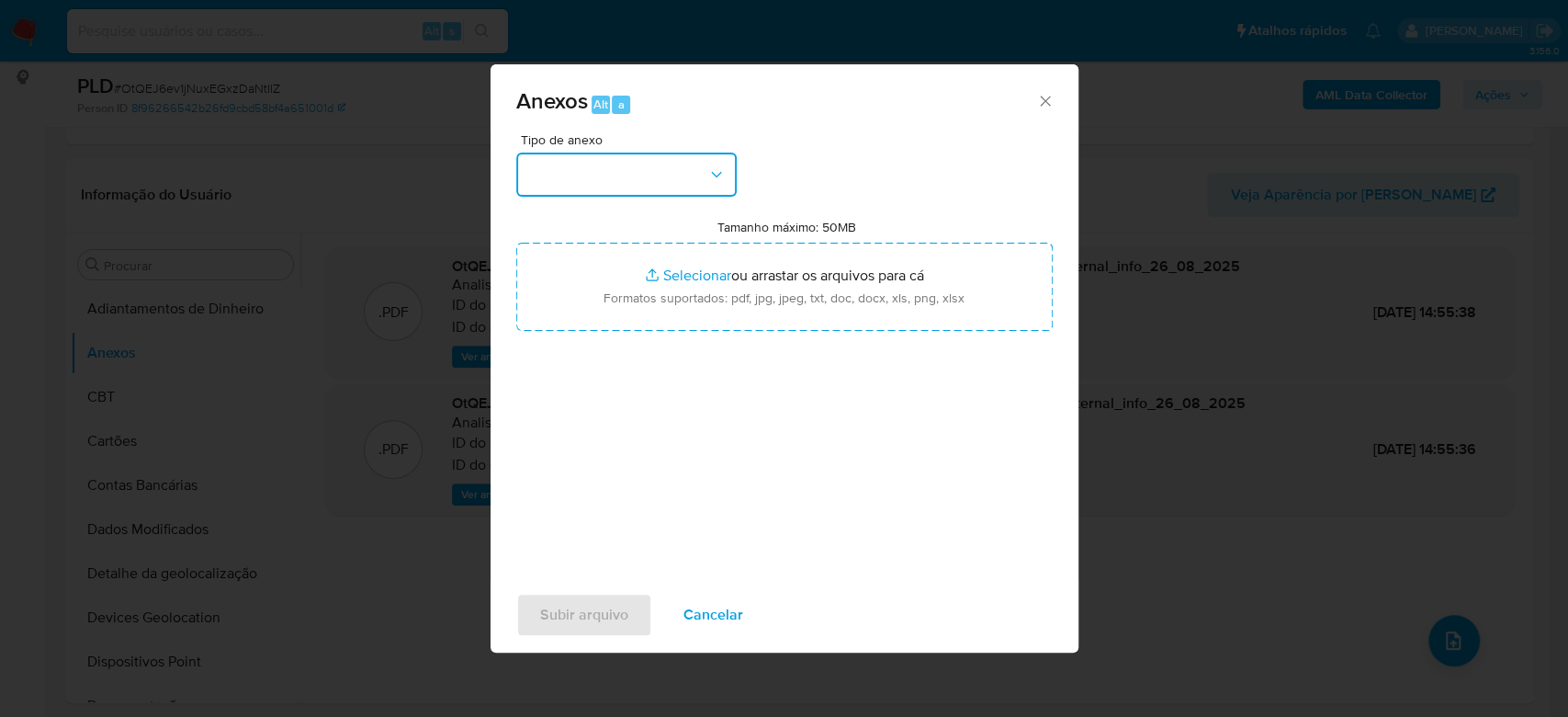
drag, startPoint x: 688, startPoint y: 181, endPoint x: 682, endPoint y: 191, distance: 11.7
click at [687, 180] on button "button" at bounding box center [626, 174] width 220 height 44
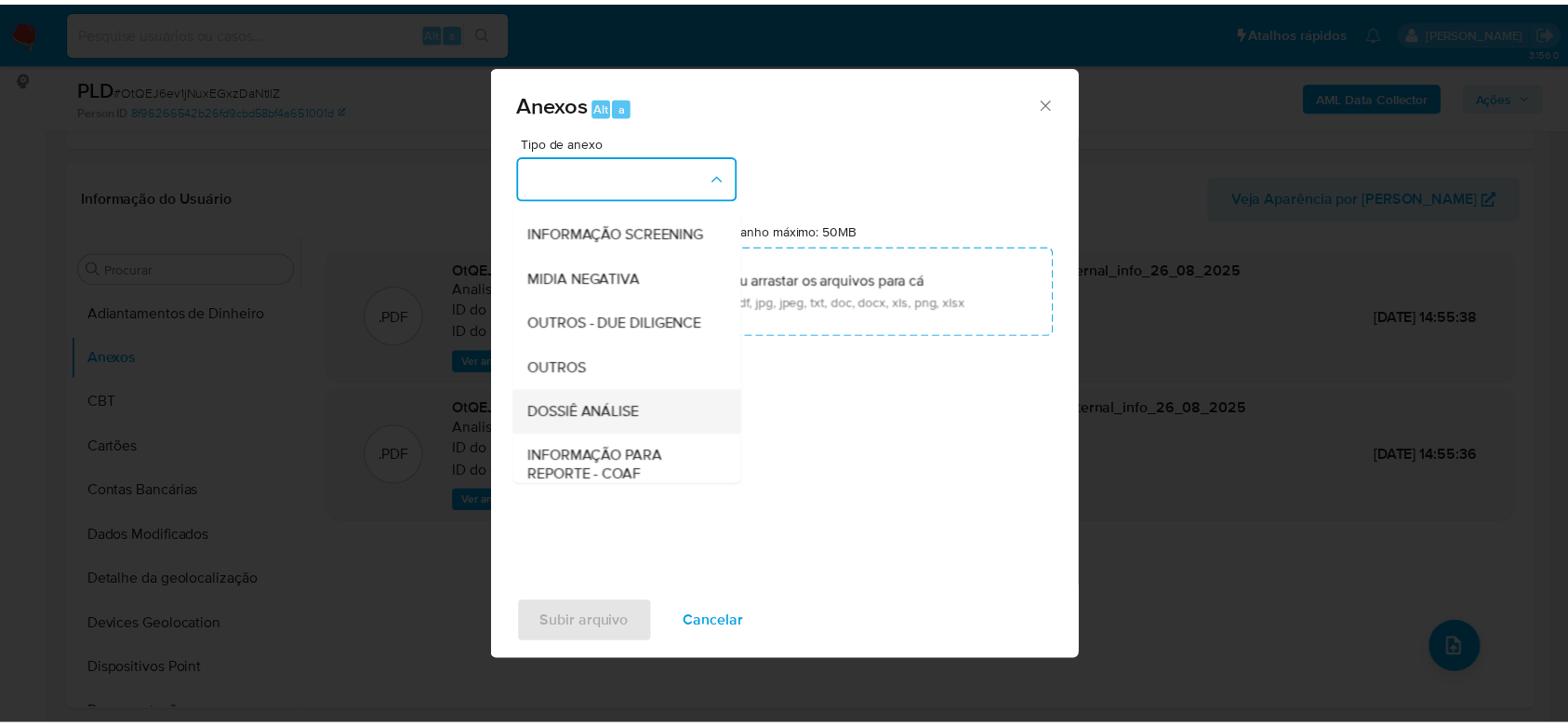
scroll to position [285, 0]
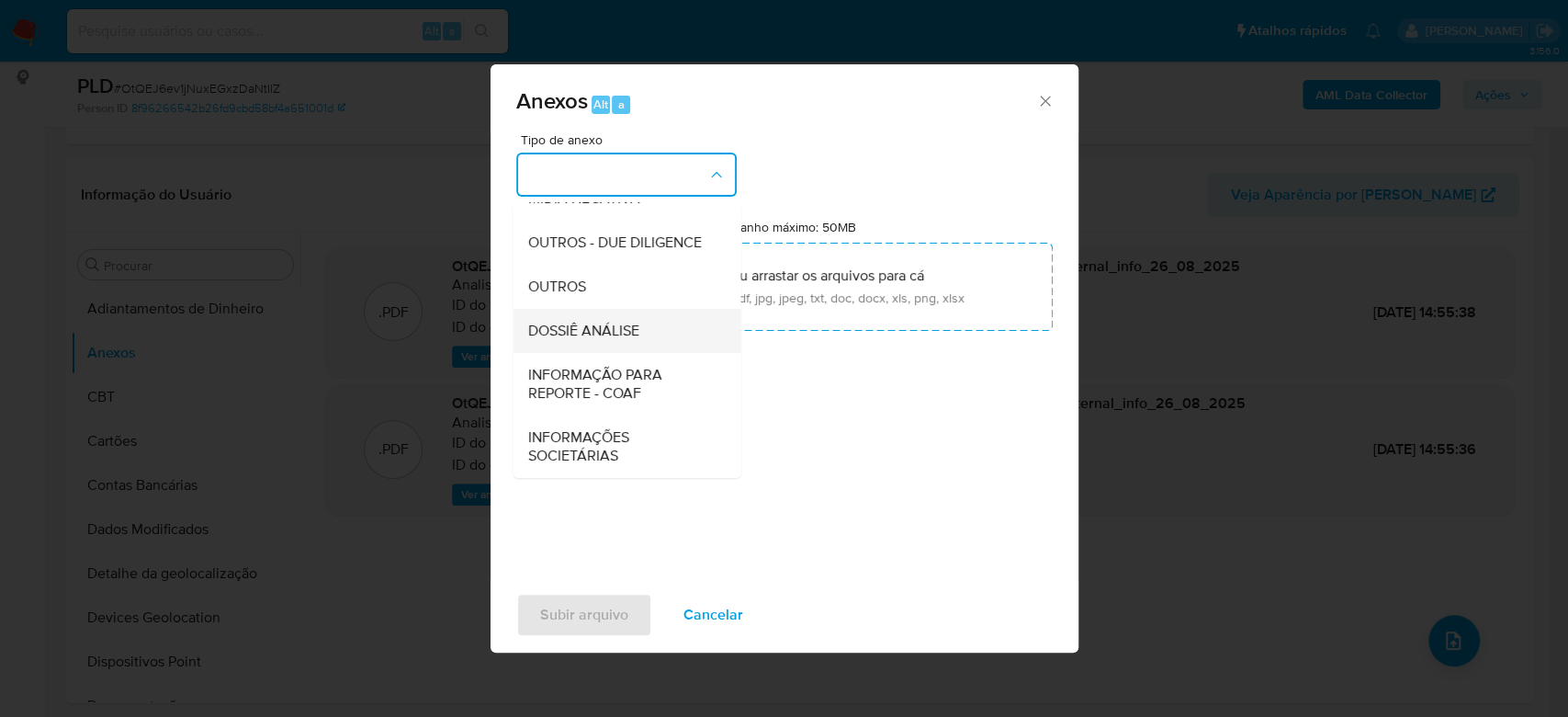
click at [628, 324] on span "DOSSIÊ ANÁLISE" at bounding box center [583, 331] width 111 height 19
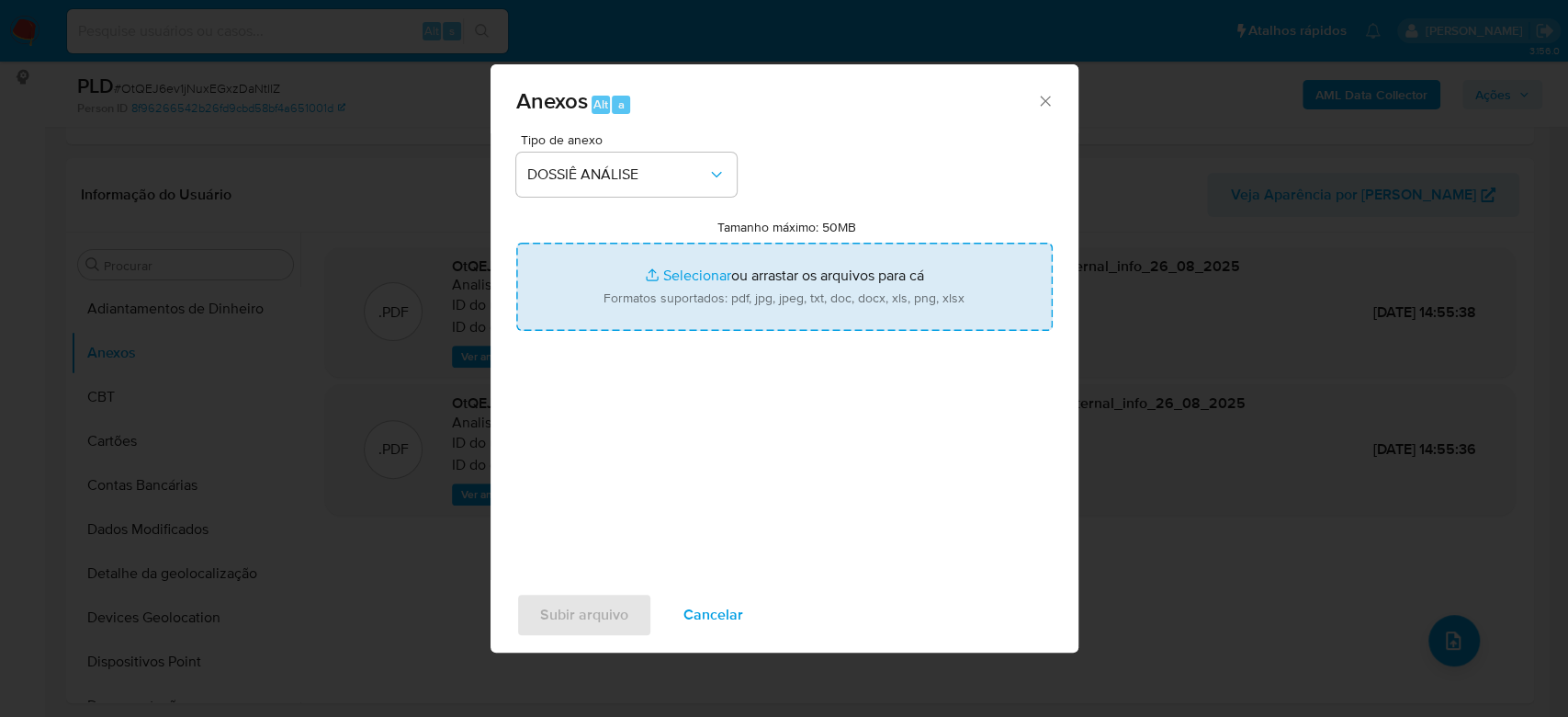
type input "C:\fakepath\Mulan 1732891814_2025_08_25_16_29_56.xlsx"
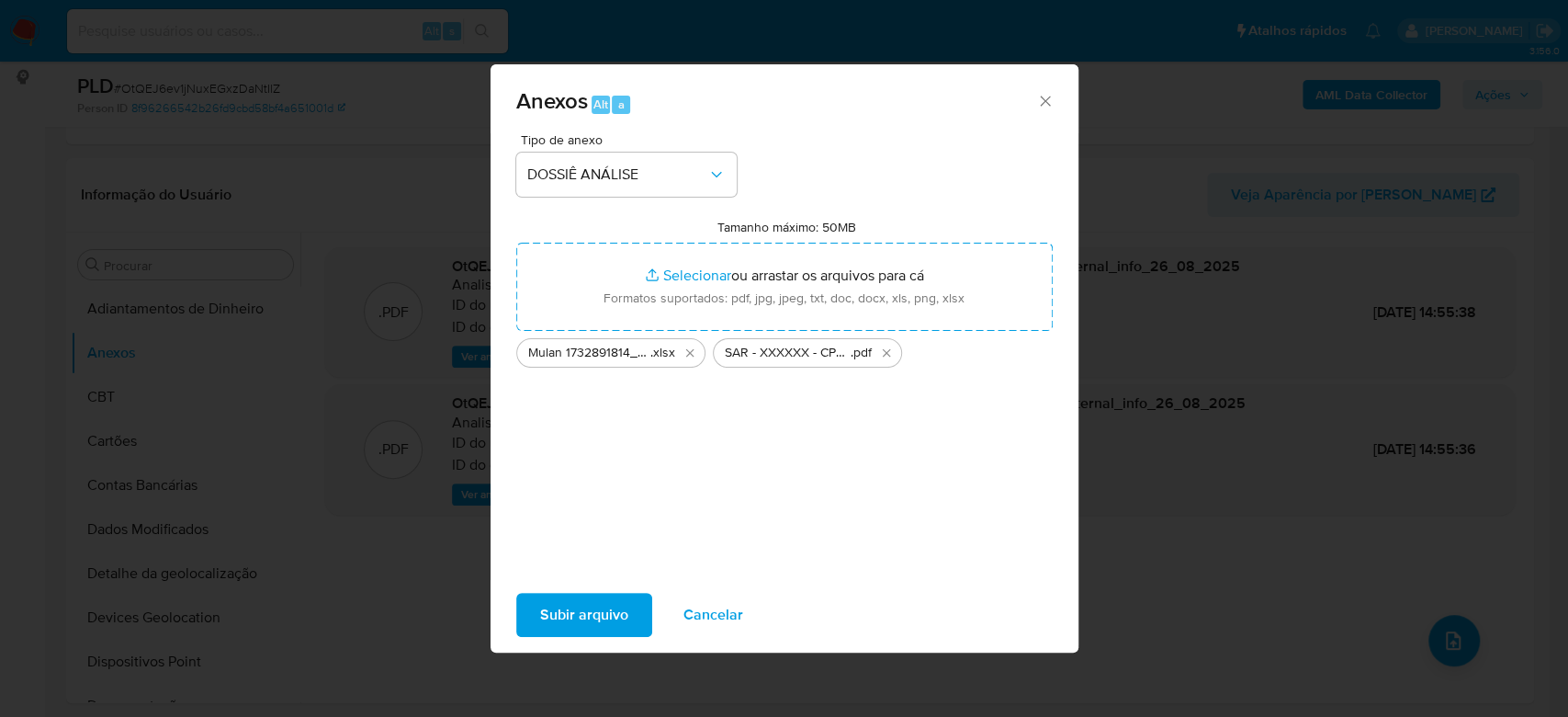
click at [615, 615] on span "Subir arquivo" at bounding box center [584, 614] width 88 height 40
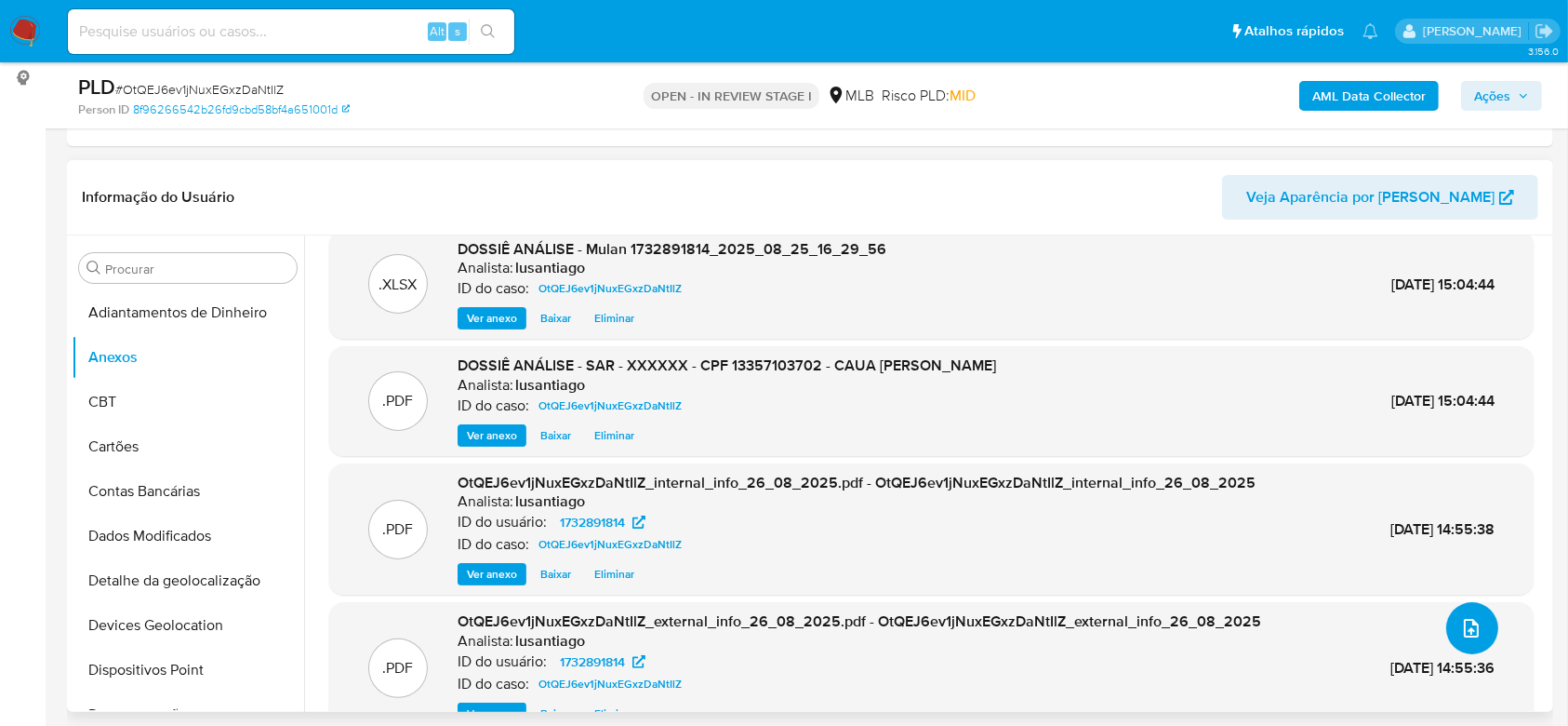
scroll to position [0, 0]
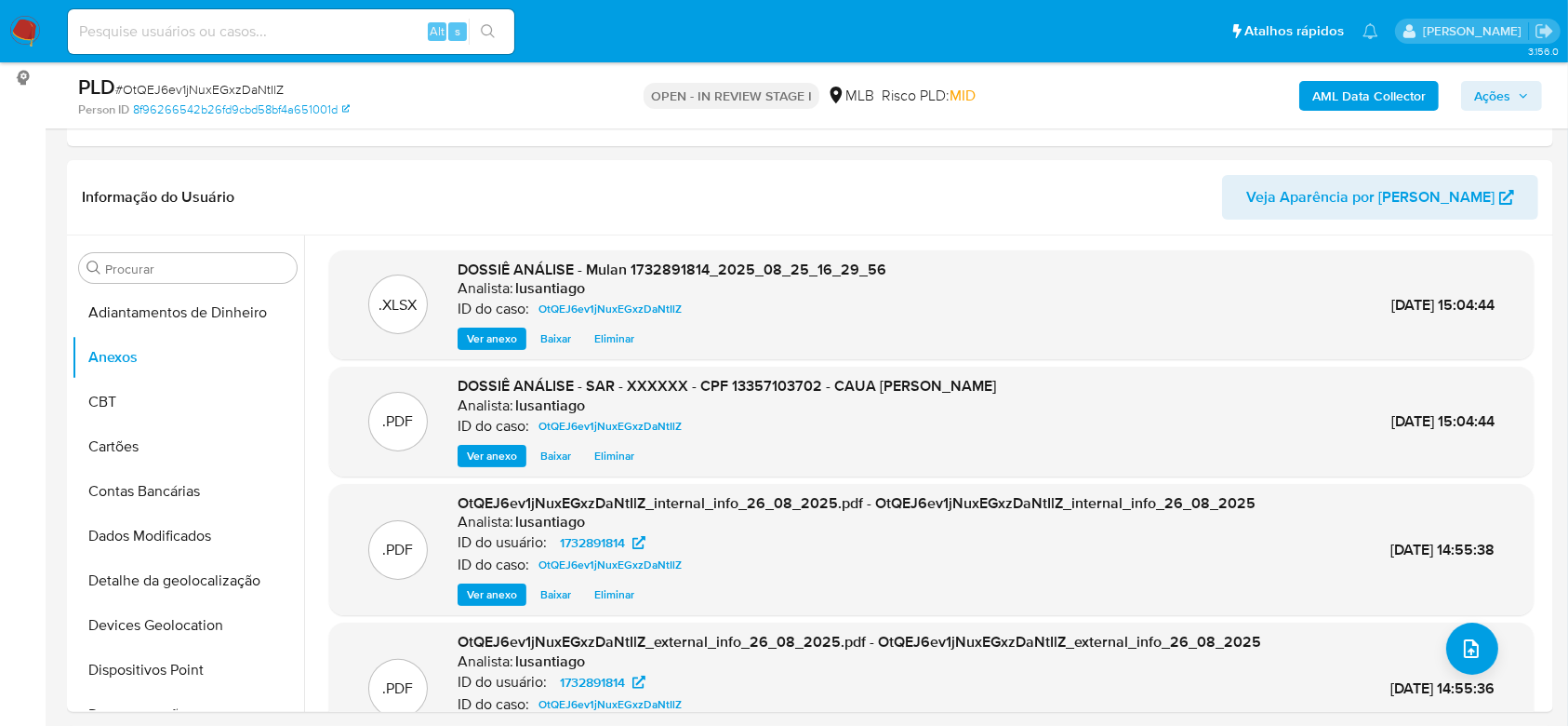
click at [1492, 99] on span "Ações" at bounding box center [1492, 96] width 37 height 30
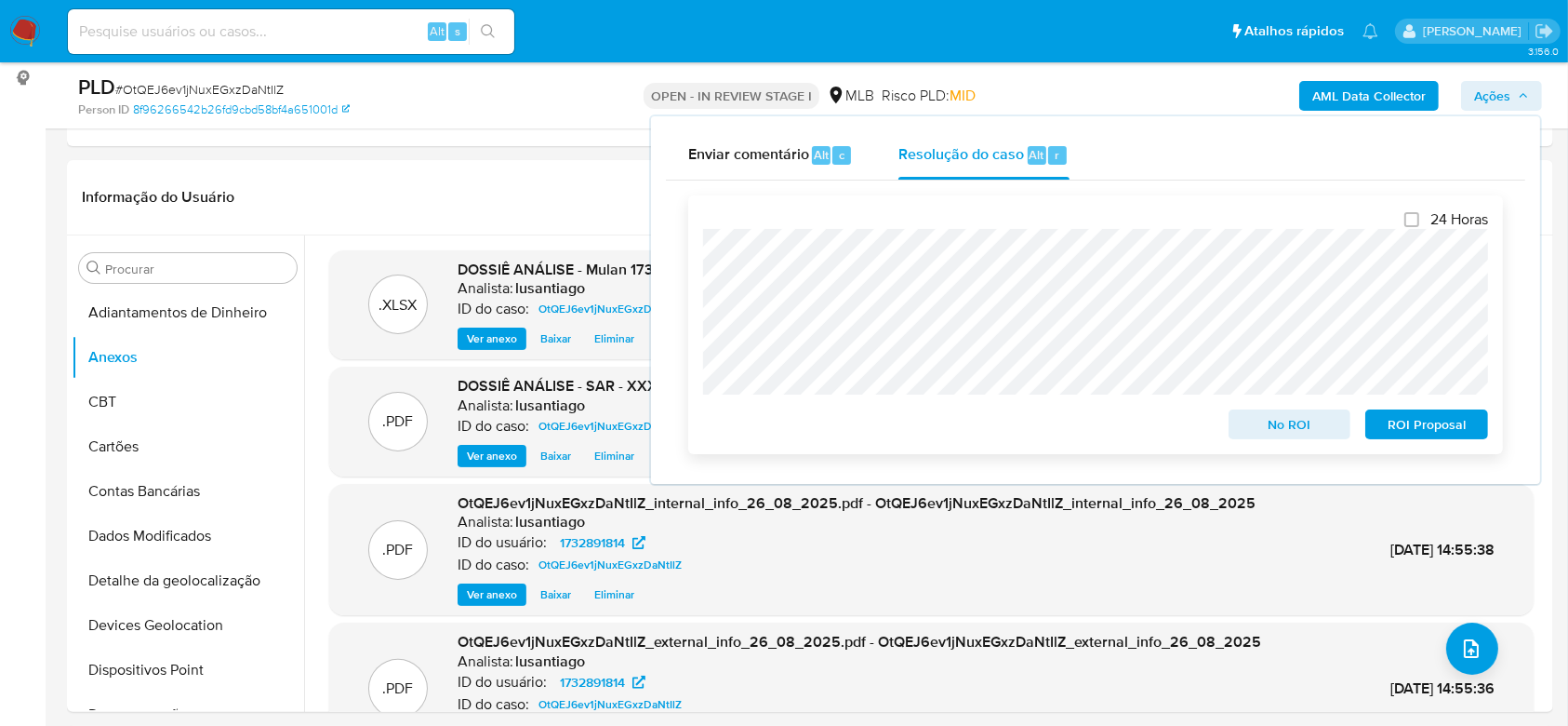
click at [1403, 430] on span "ROI Proposal" at bounding box center [1426, 424] width 97 height 26
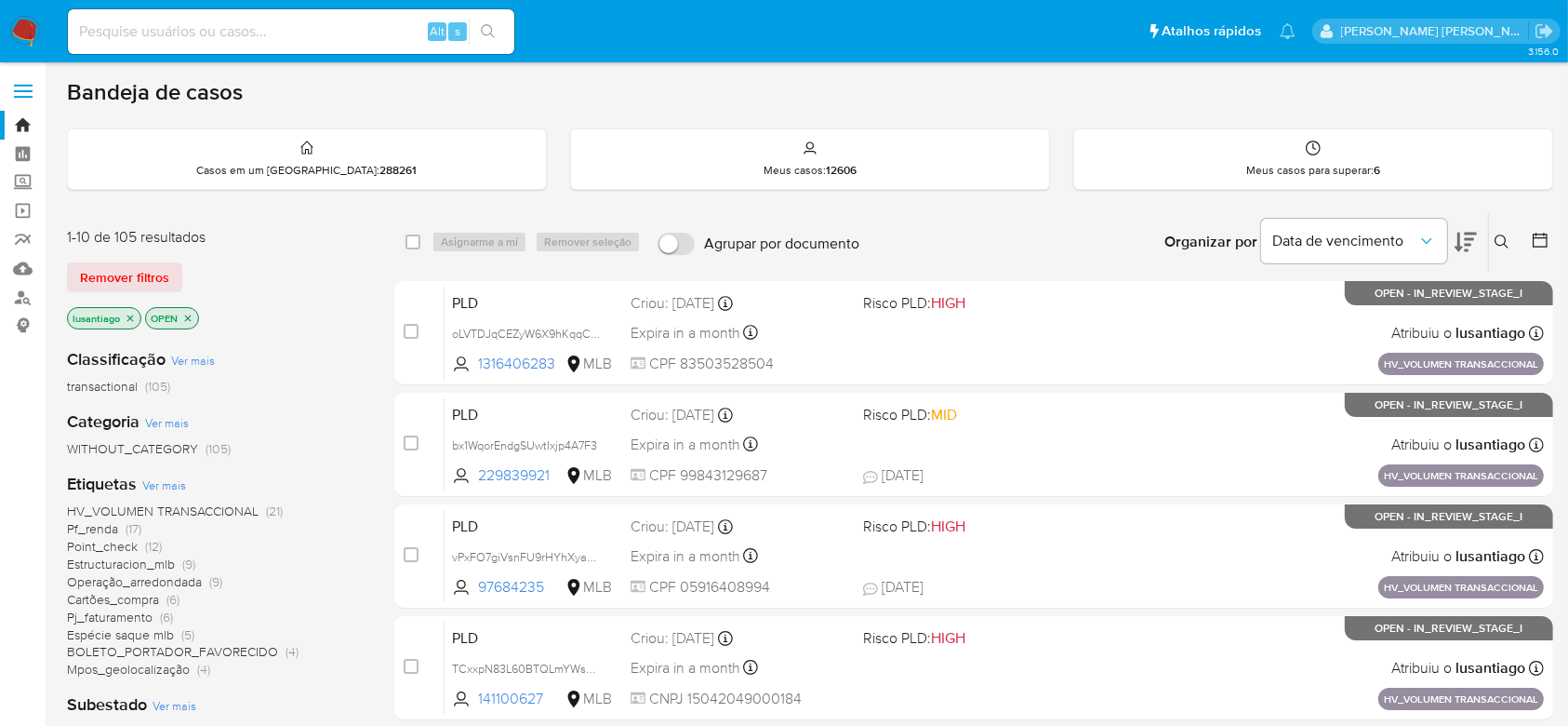
click at [310, 35] on input at bounding box center [291, 32] width 446 height 24
paste input "1494477545"
type input "1494477545"
click at [491, 27] on icon "search-icon" at bounding box center [488, 31] width 14 height 14
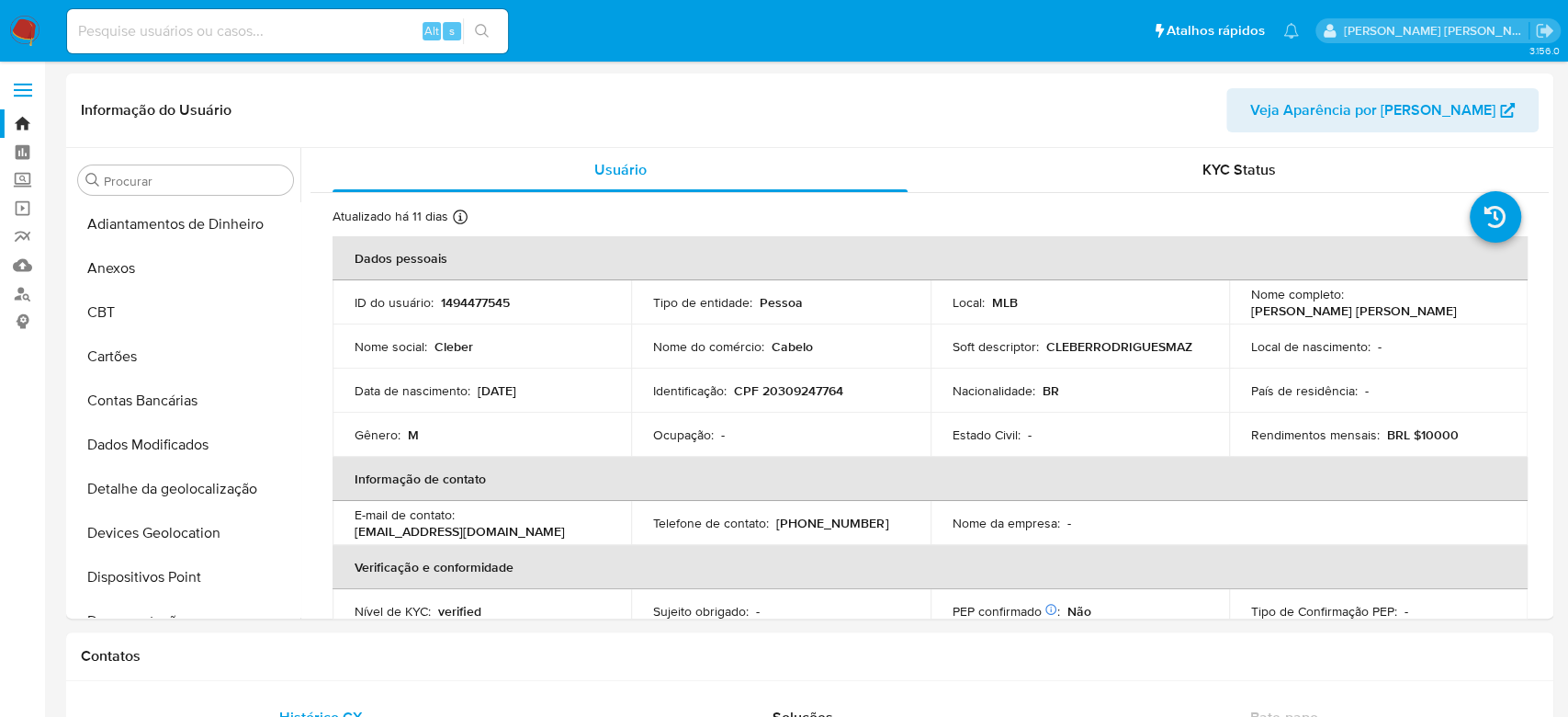
select select "10"
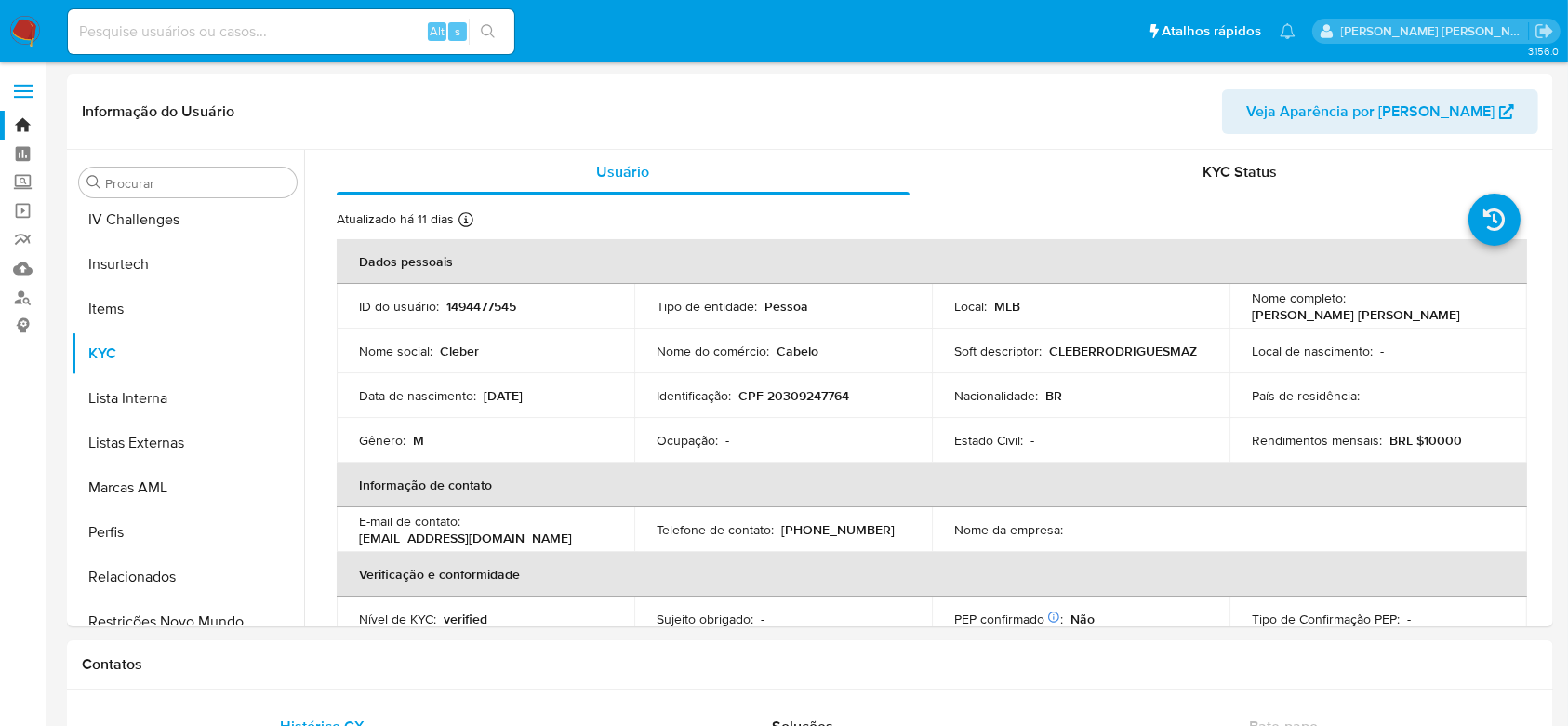
scroll to position [831, 0]
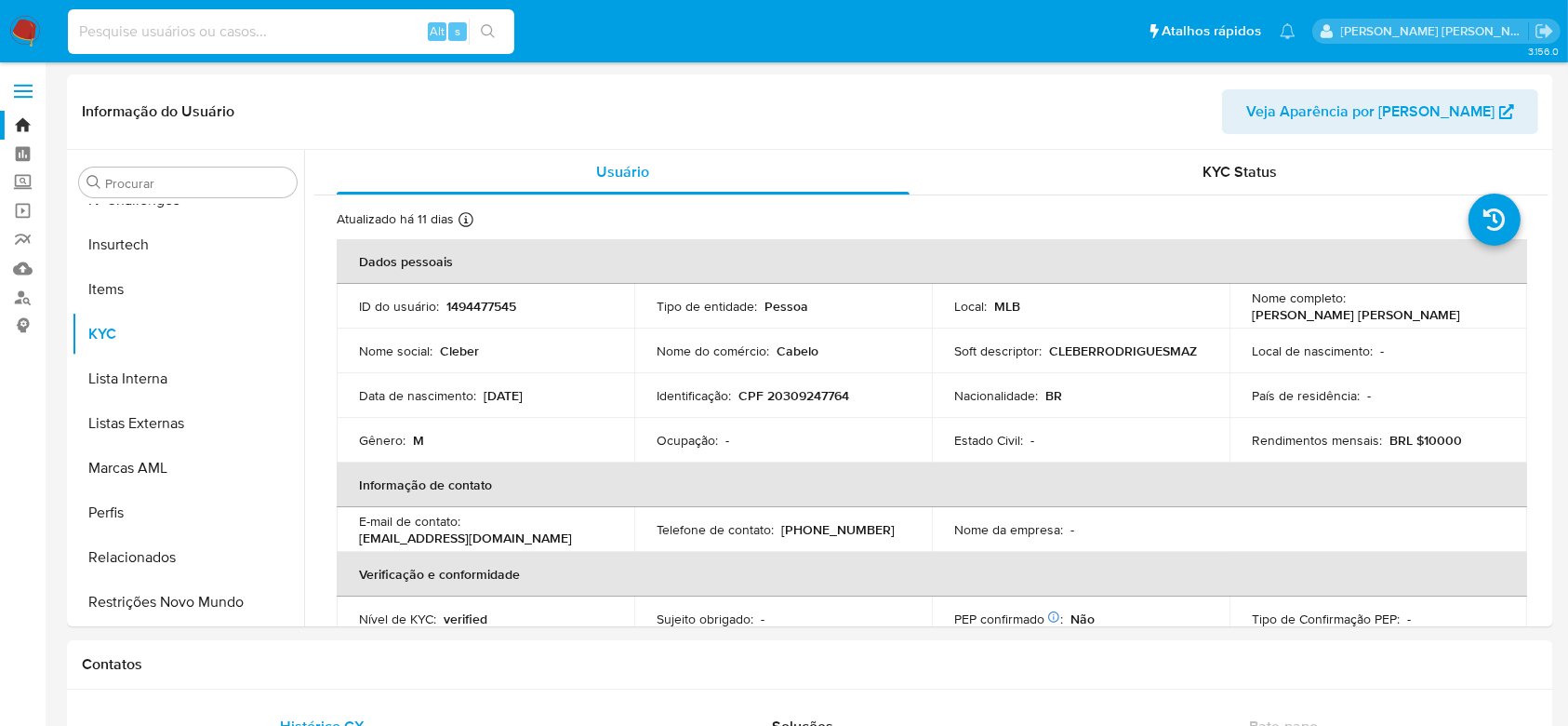
click at [313, 38] on input at bounding box center [291, 32] width 446 height 24
paste input "1494477545"
click at [487, 26] on icon "search-icon" at bounding box center [488, 31] width 15 height 15
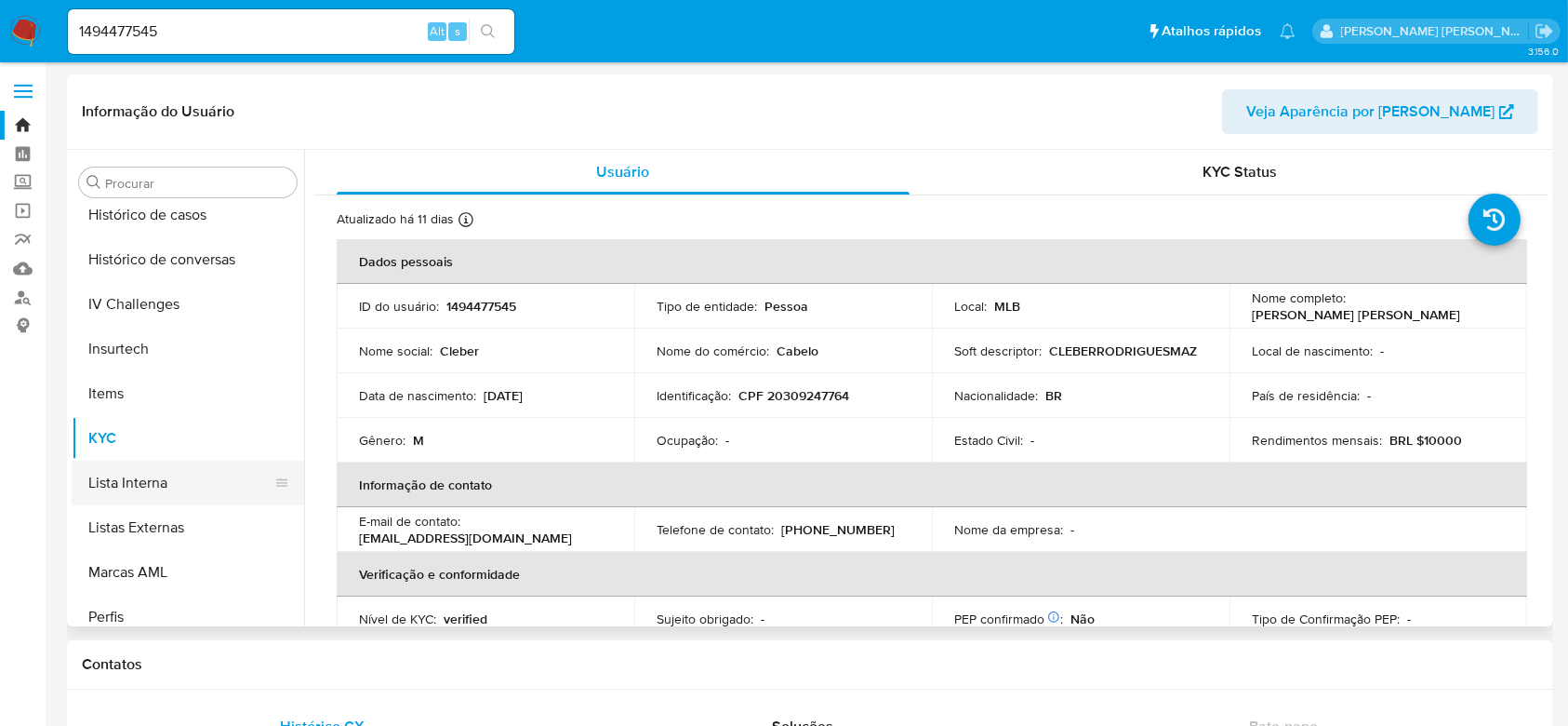
scroll to position [582, 0]
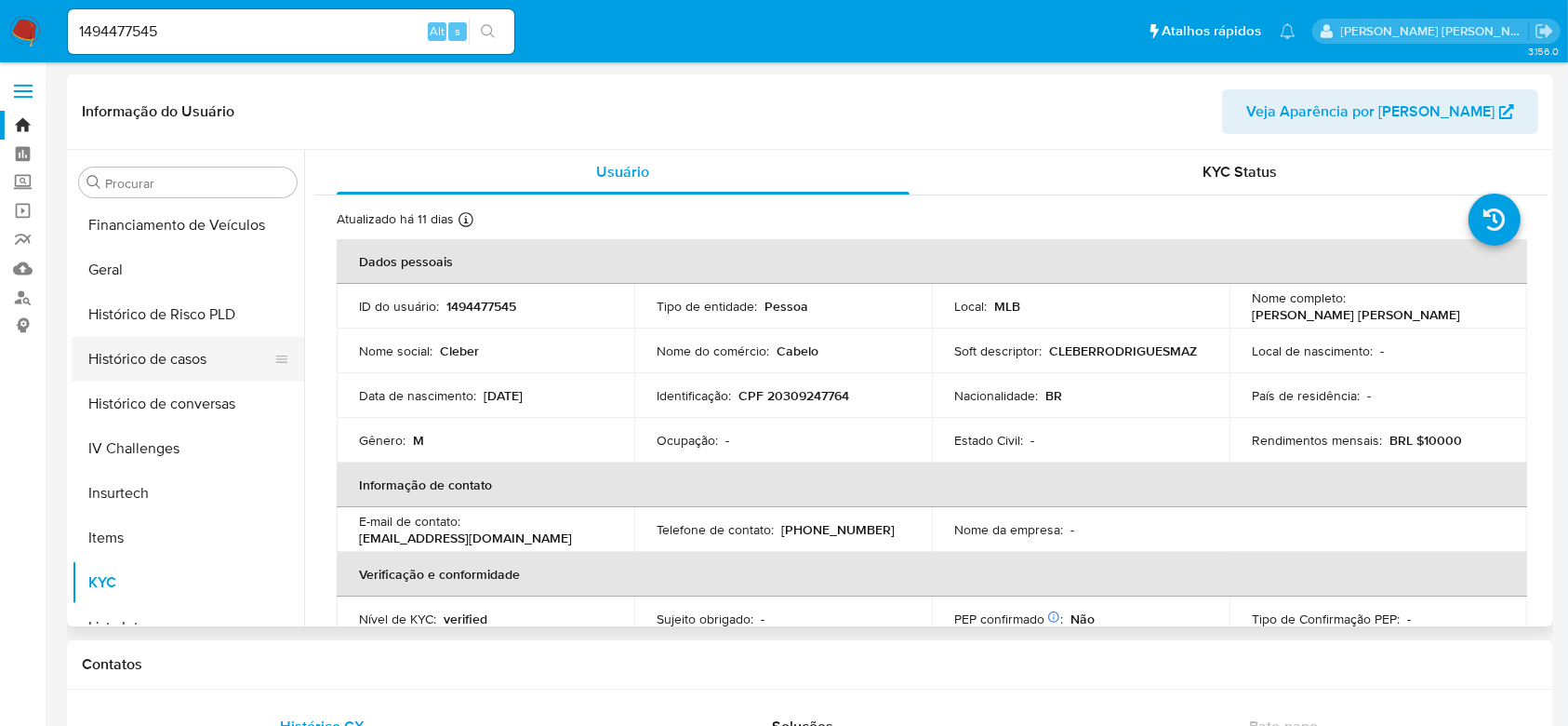
click at [193, 374] on button "Histórico de casos" at bounding box center [180, 359] width 218 height 45
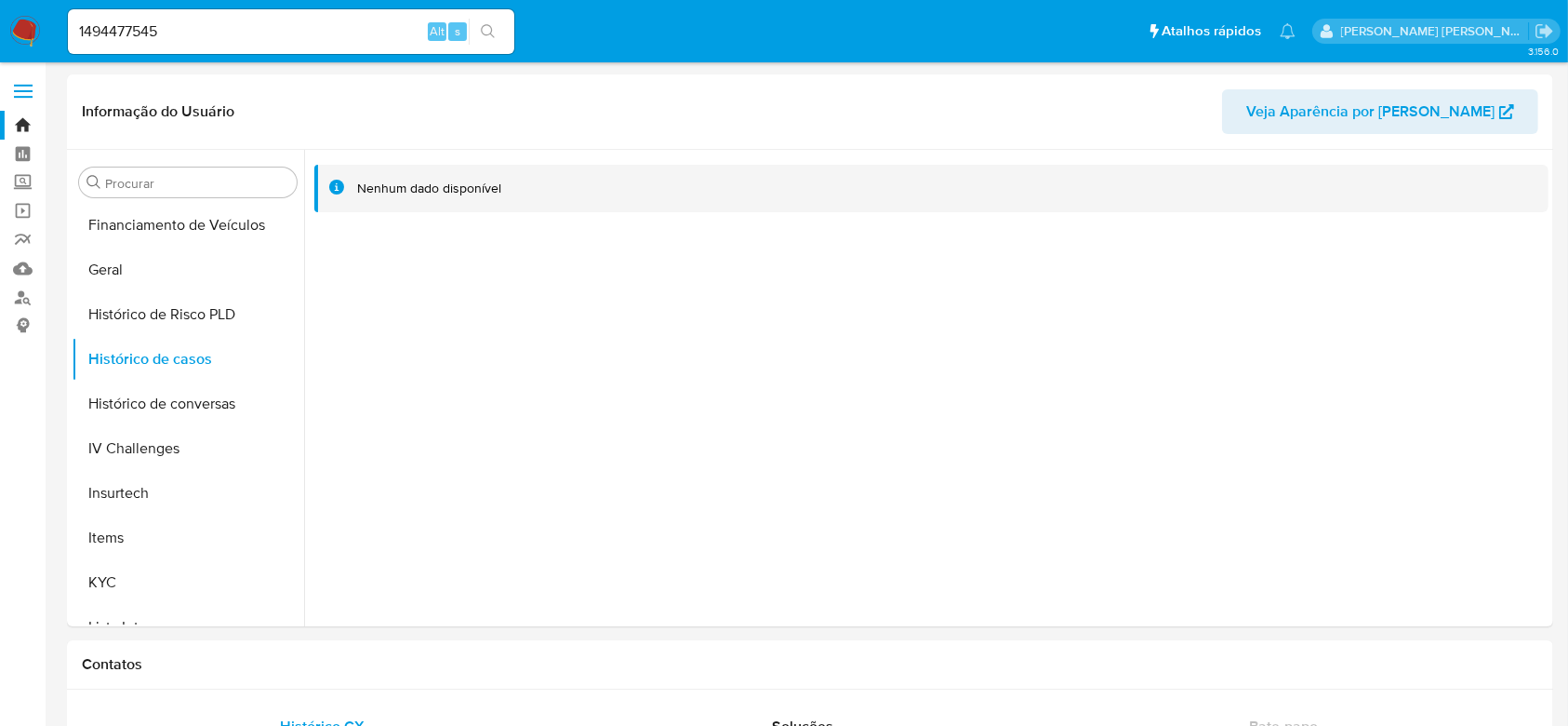
click at [298, 42] on input "1494477545" at bounding box center [291, 32] width 446 height 24
paste input "282770231"
type input "282770231"
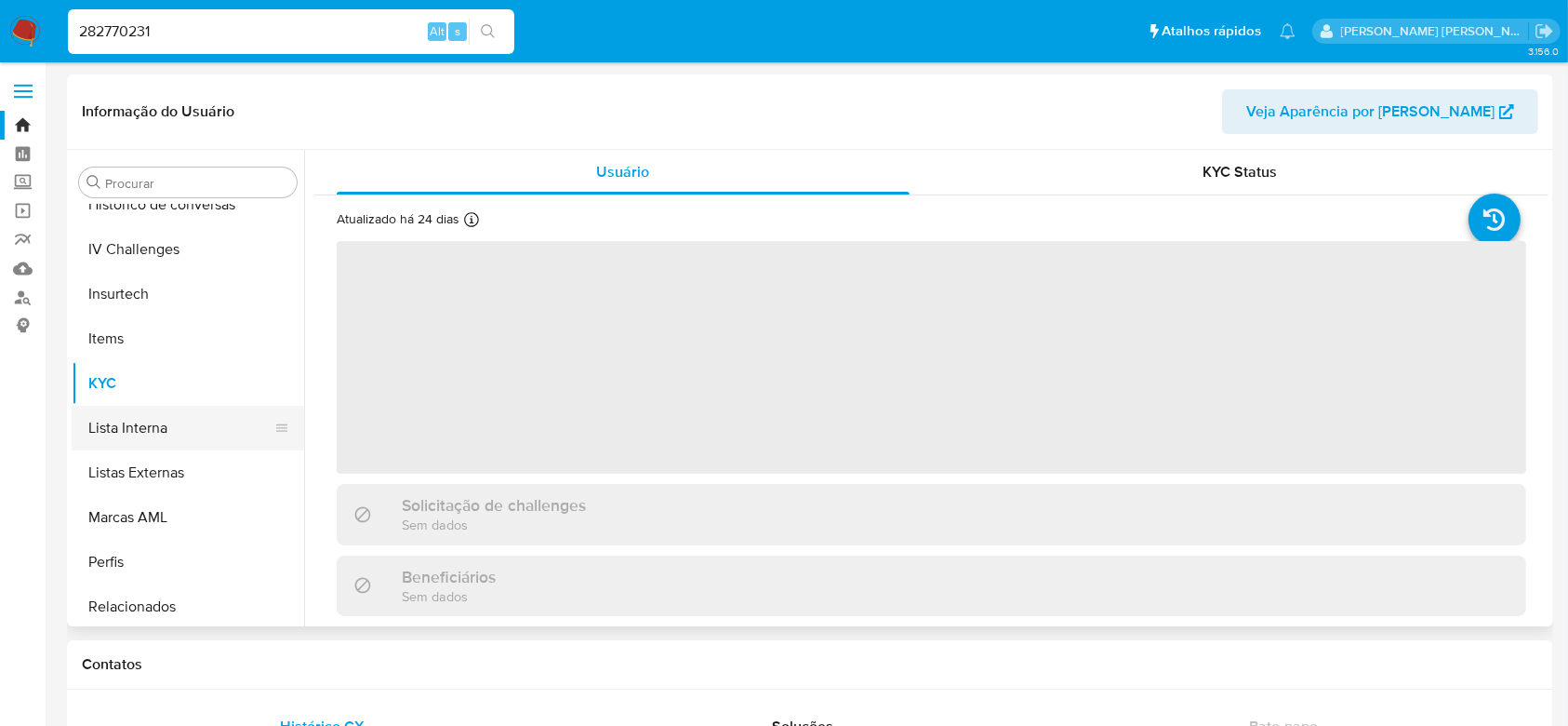
scroll to position [581, 0]
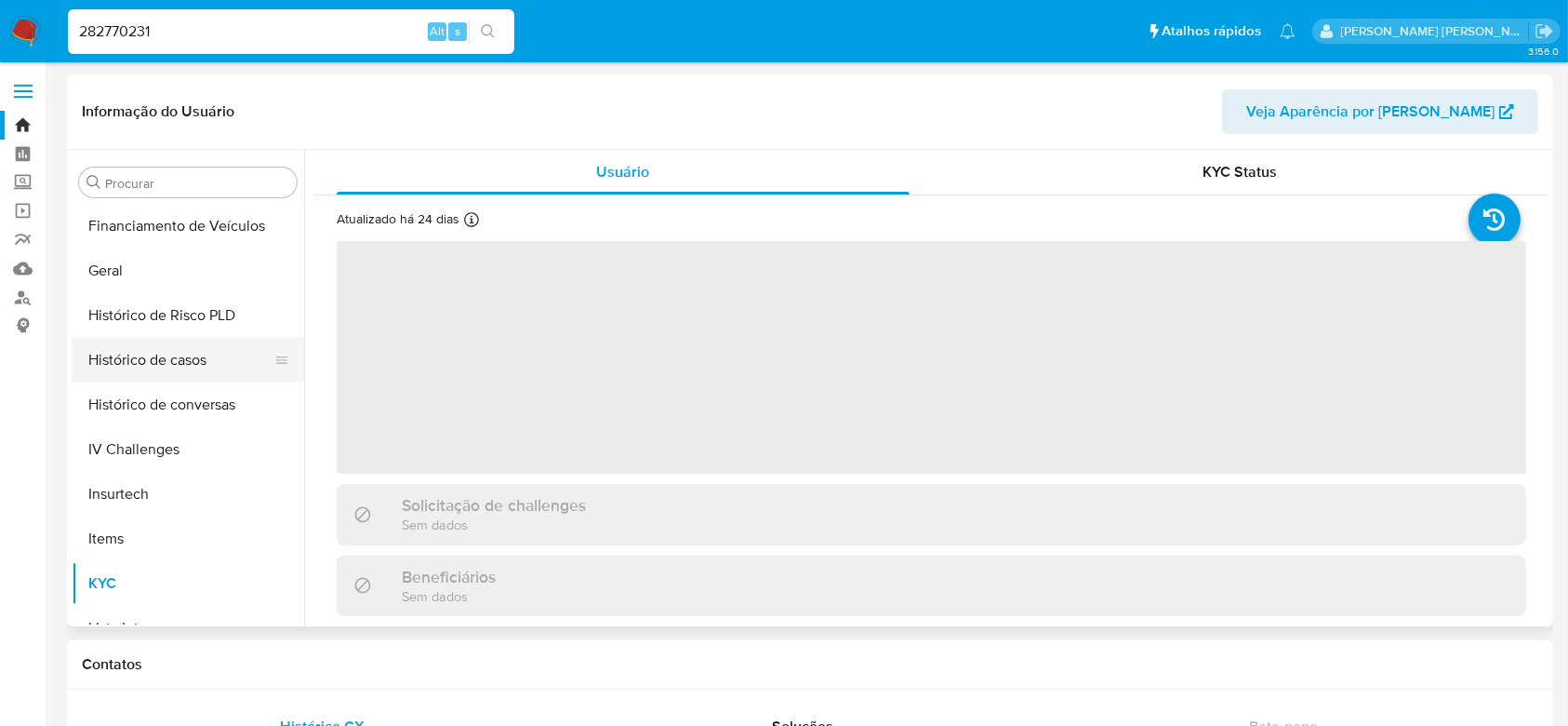
click at [161, 362] on button "Histórico de casos" at bounding box center [180, 360] width 218 height 45
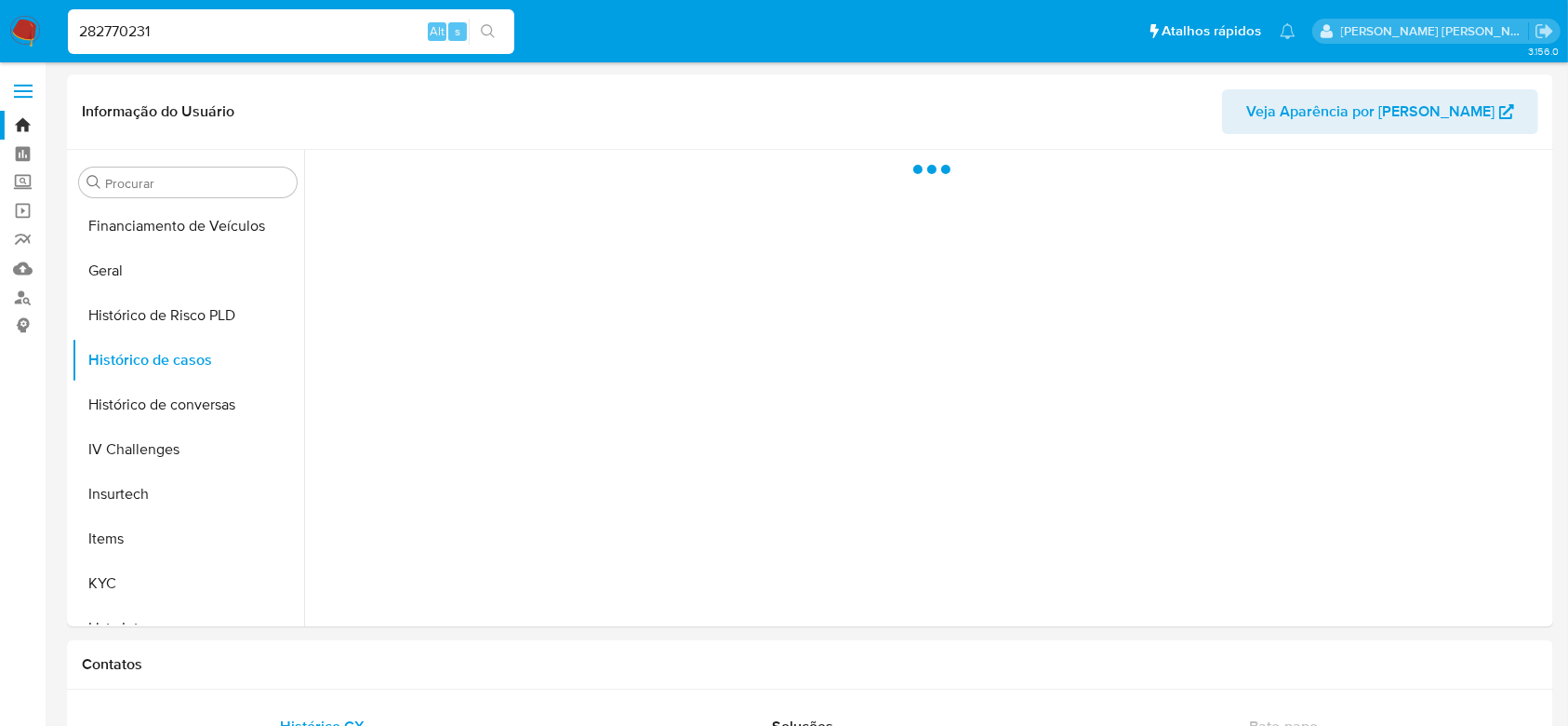
select select "10"
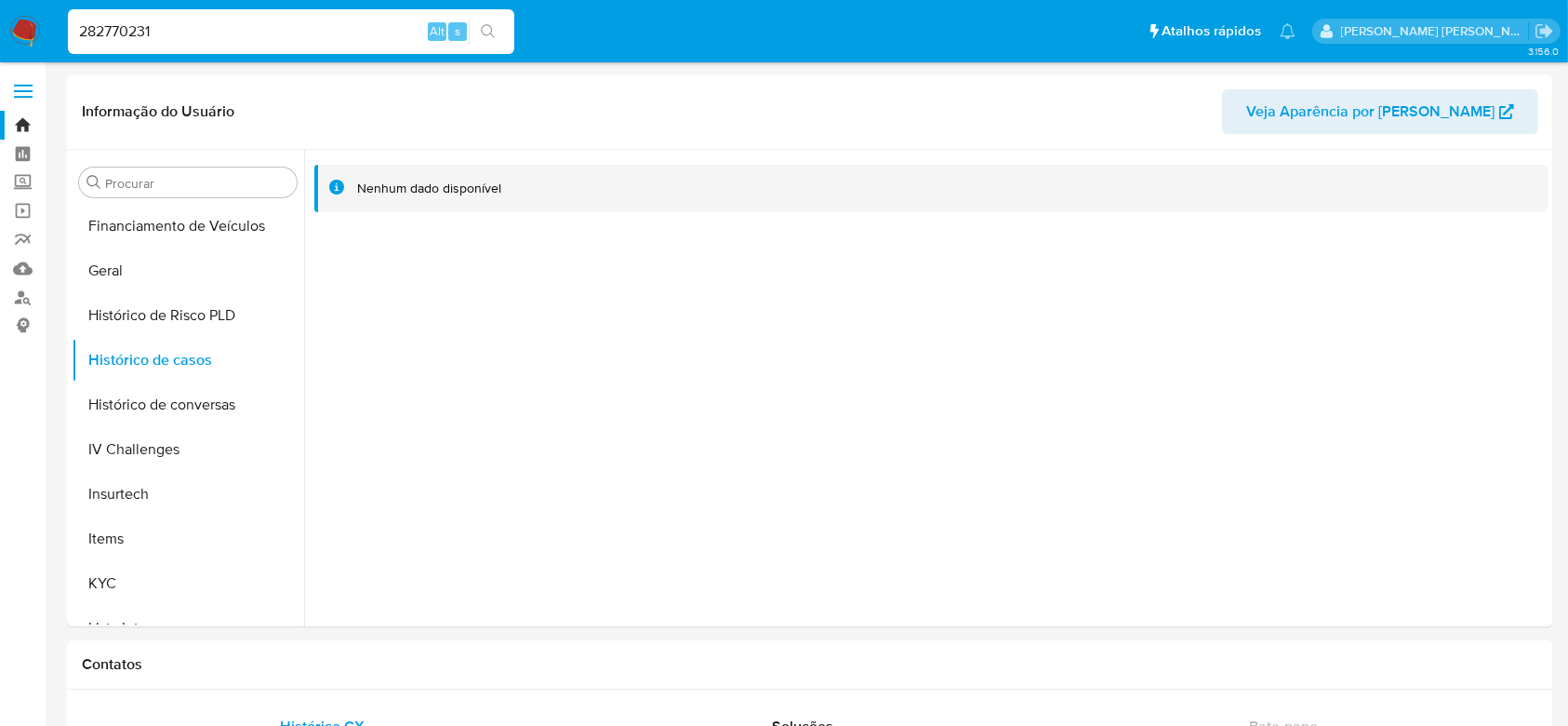
click at [300, 34] on input "282770231" at bounding box center [291, 32] width 446 height 24
click at [300, 35] on input "282770231" at bounding box center [291, 32] width 446 height 24
paste input "818940203"
type input "818940203"
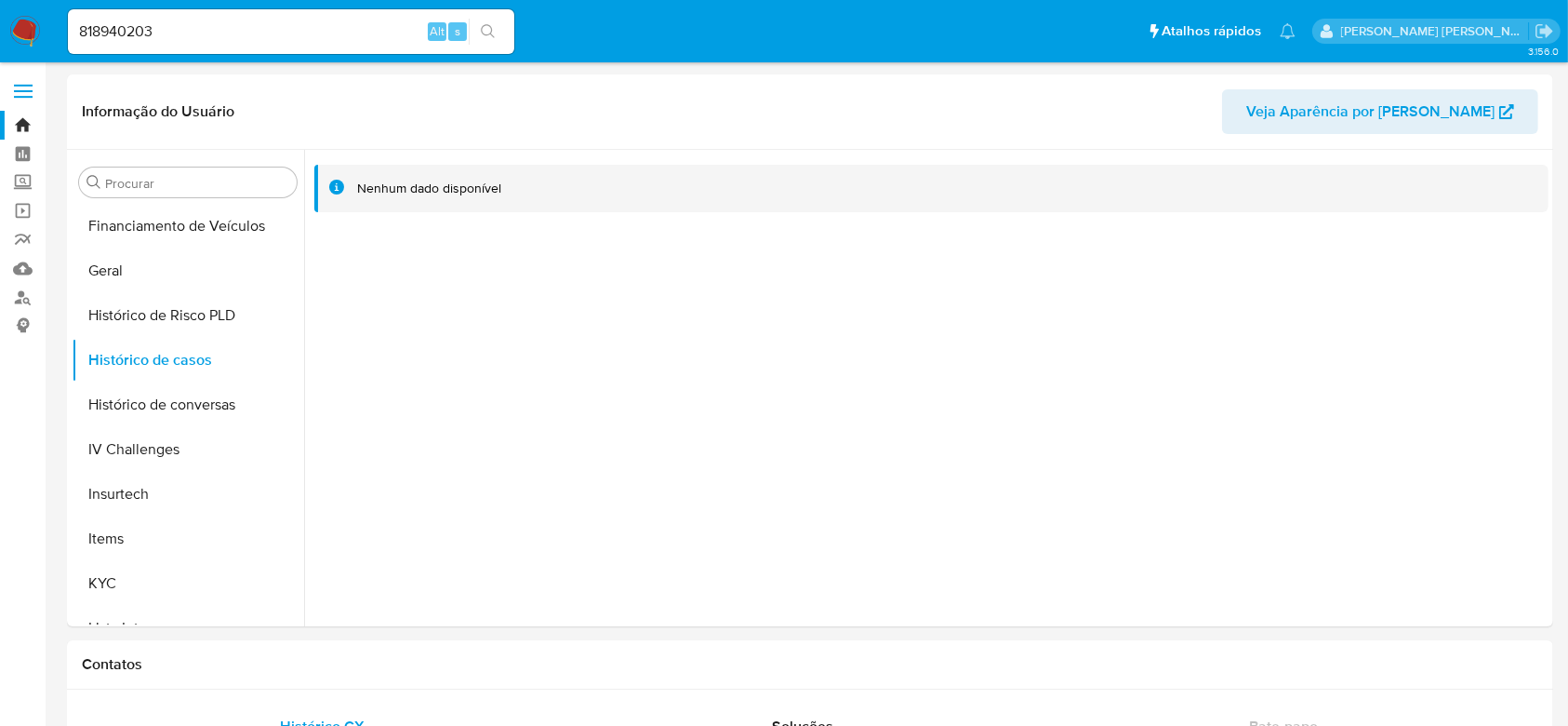
click at [494, 28] on icon "search-icon" at bounding box center [488, 31] width 15 height 15
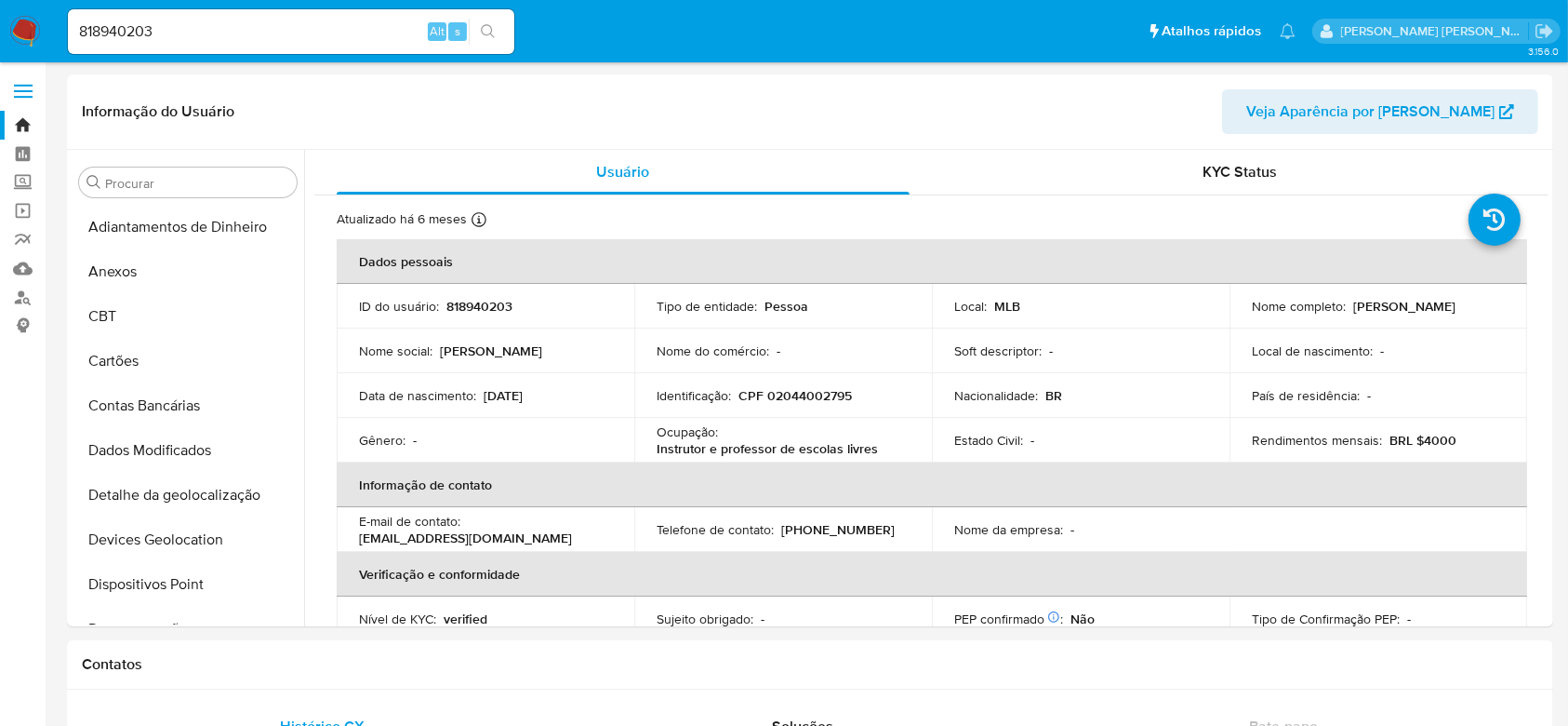
select select "10"
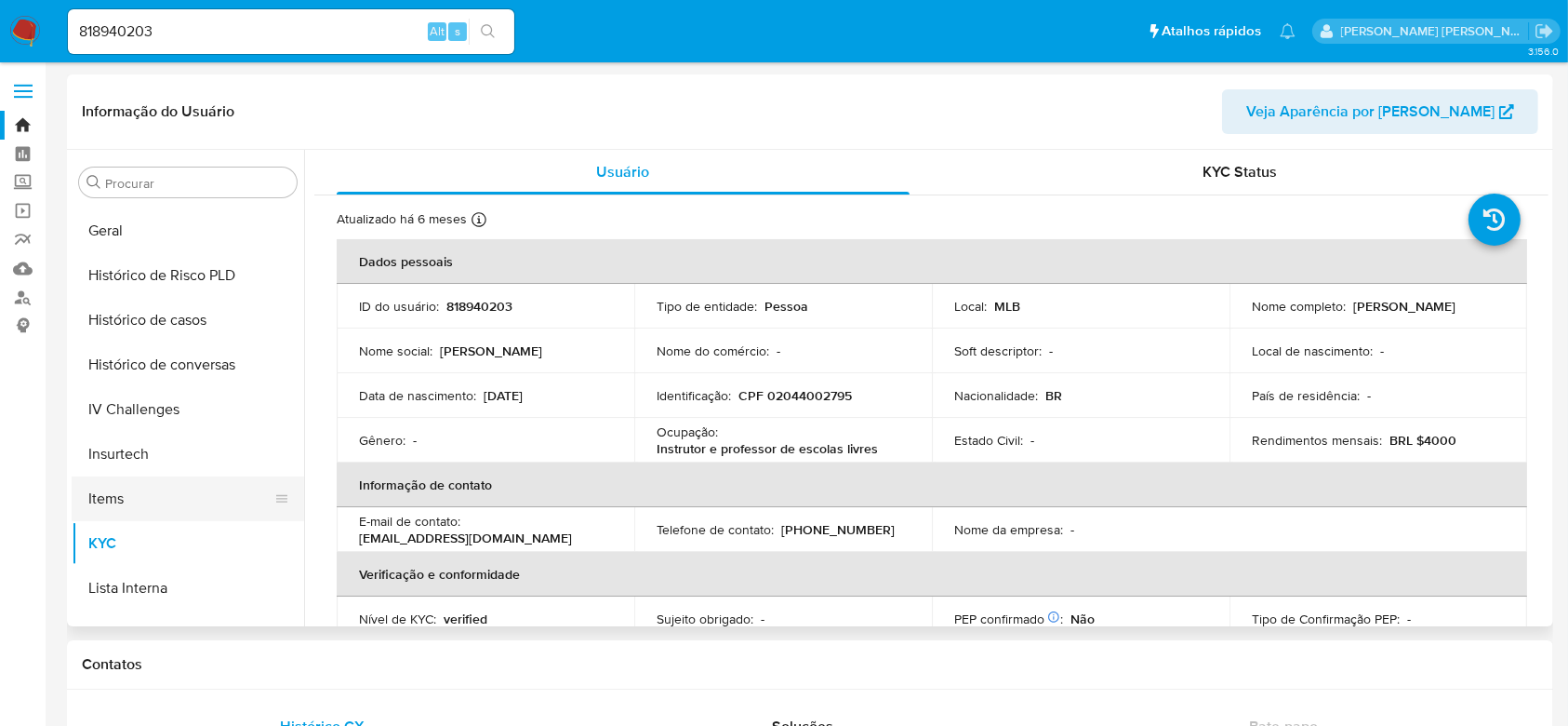
scroll to position [582, 0]
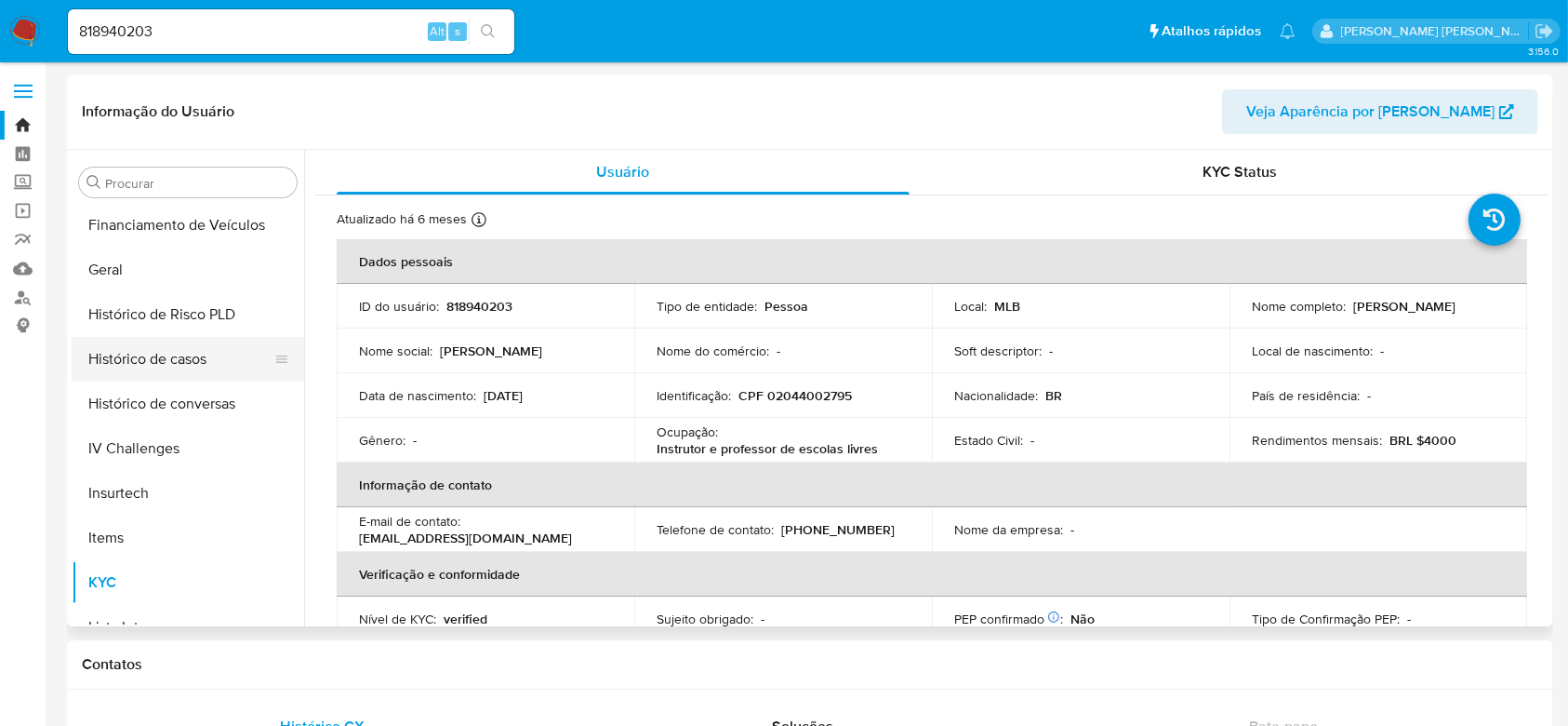
click at [183, 371] on button "Histórico de casos" at bounding box center [180, 359] width 218 height 45
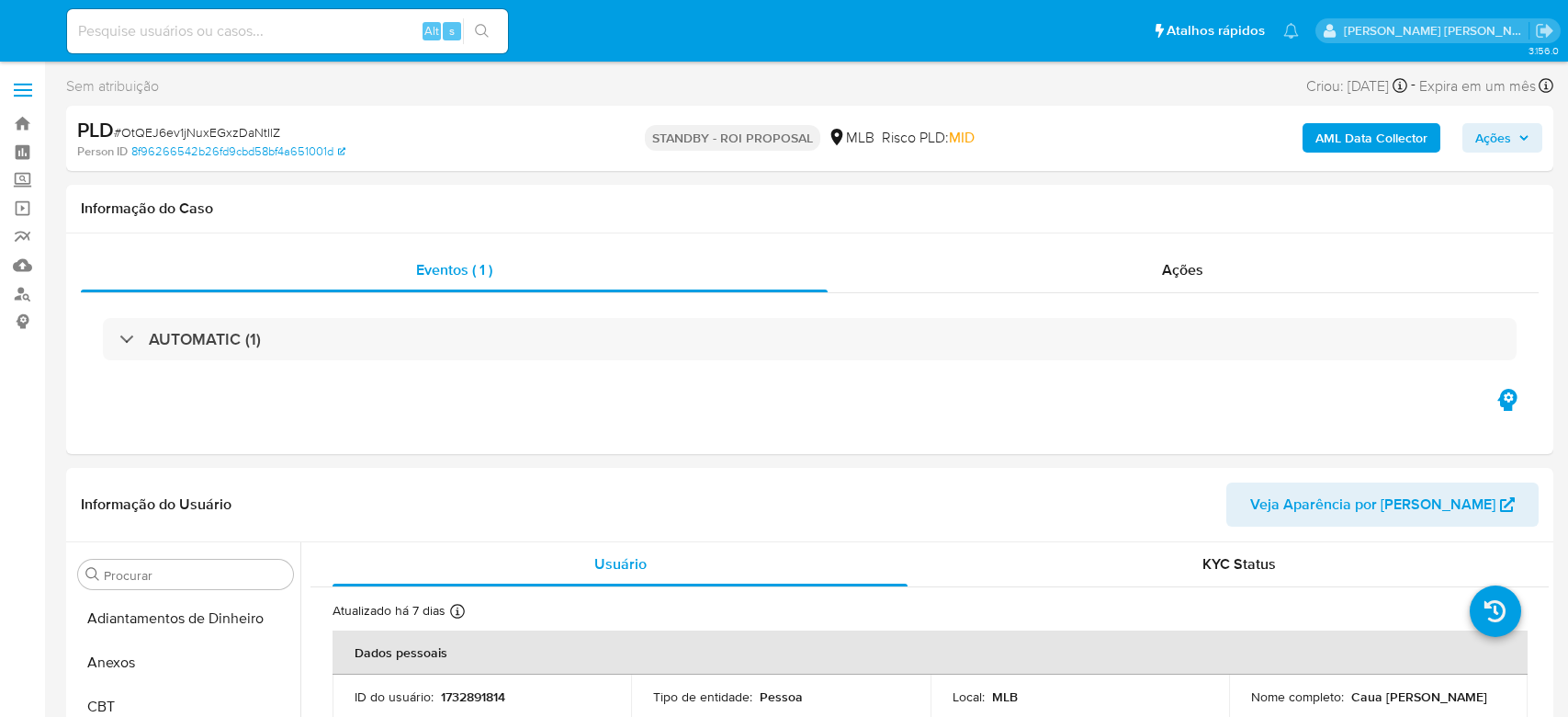
select select "10"
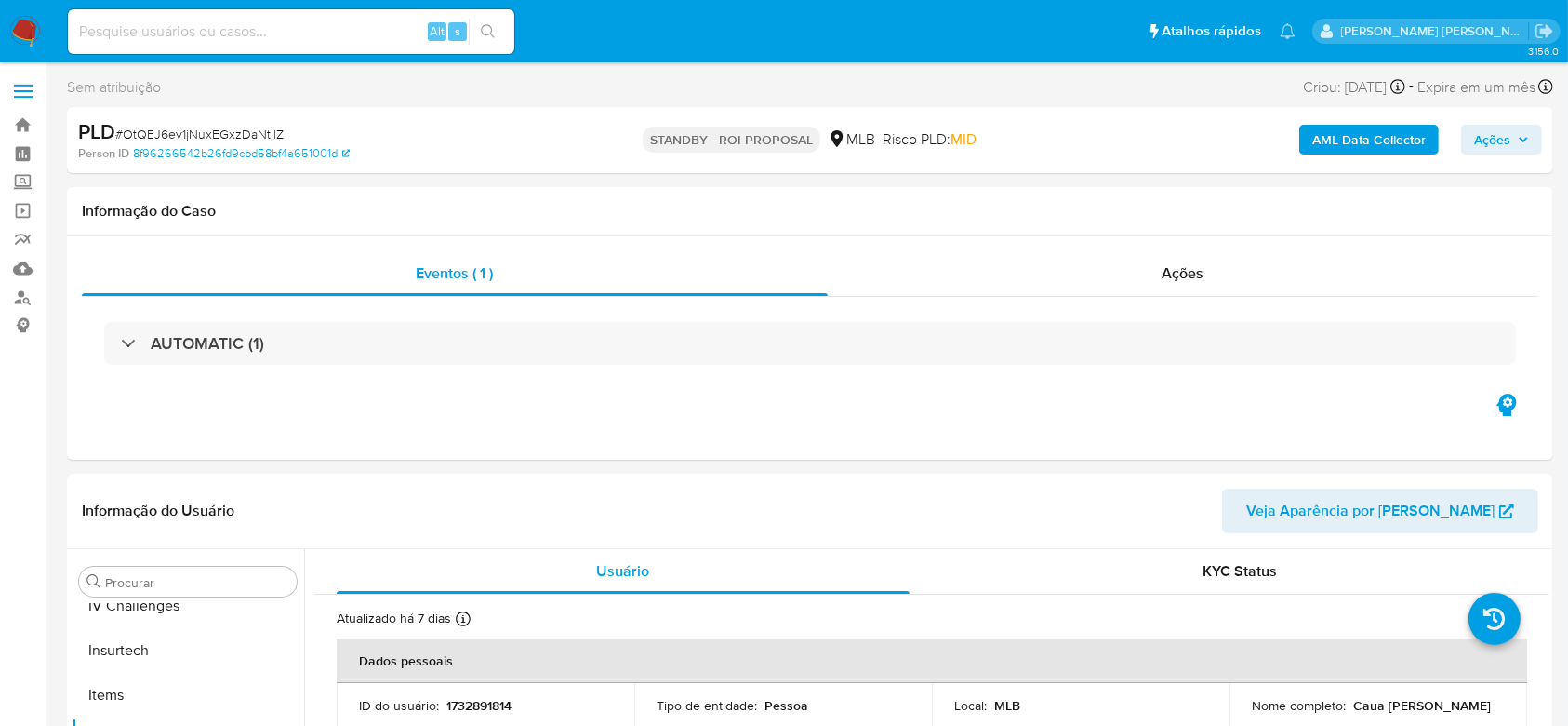
scroll to position [831, 0]
click at [23, 125] on link "Bandeja" at bounding box center [111, 125] width 222 height 29
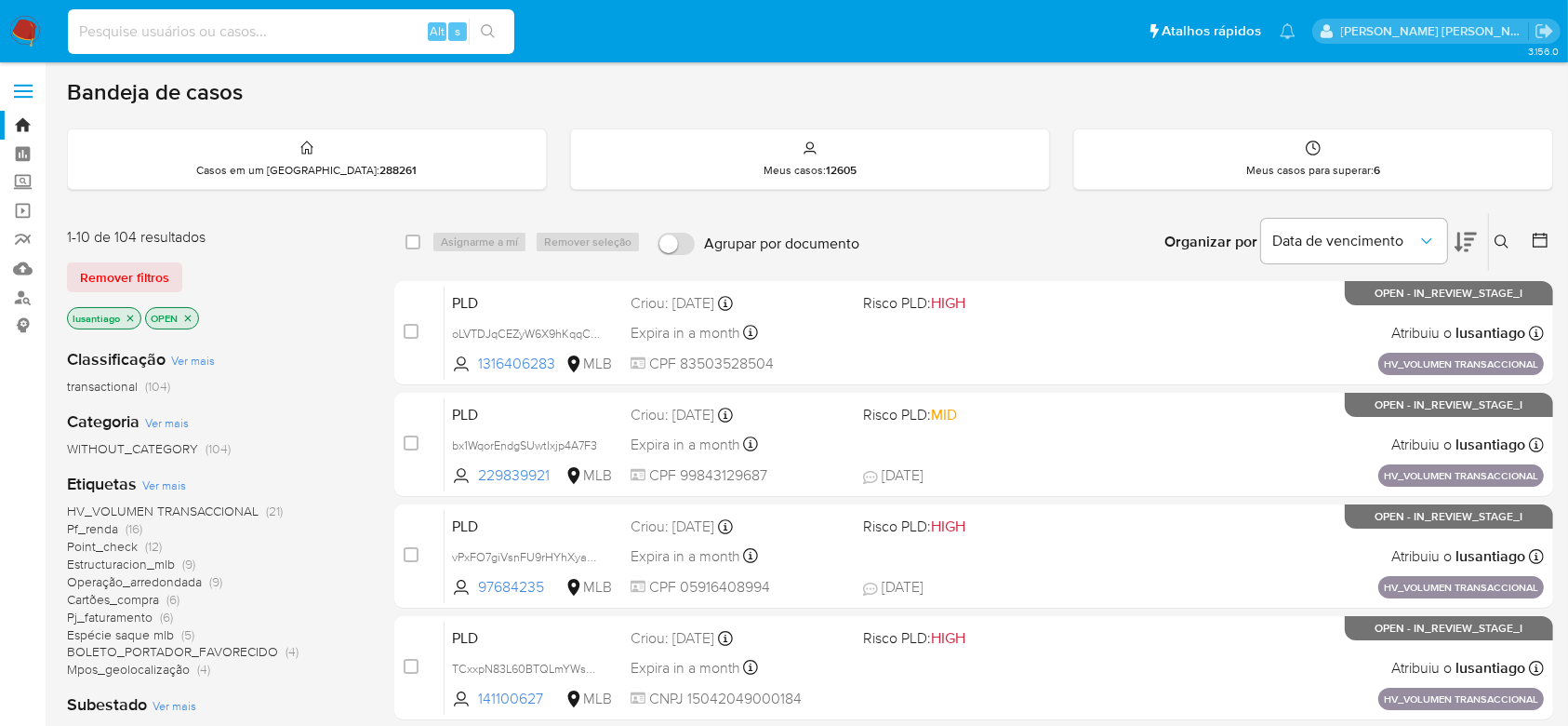
drag, startPoint x: 239, startPoint y: 36, endPoint x: 275, endPoint y: 56, distance: 41.2
click at [239, 37] on input at bounding box center [291, 32] width 446 height 24
paste input "1523162437"
type input "1523162437"
click at [489, 33] on icon "search-icon" at bounding box center [488, 31] width 15 height 15
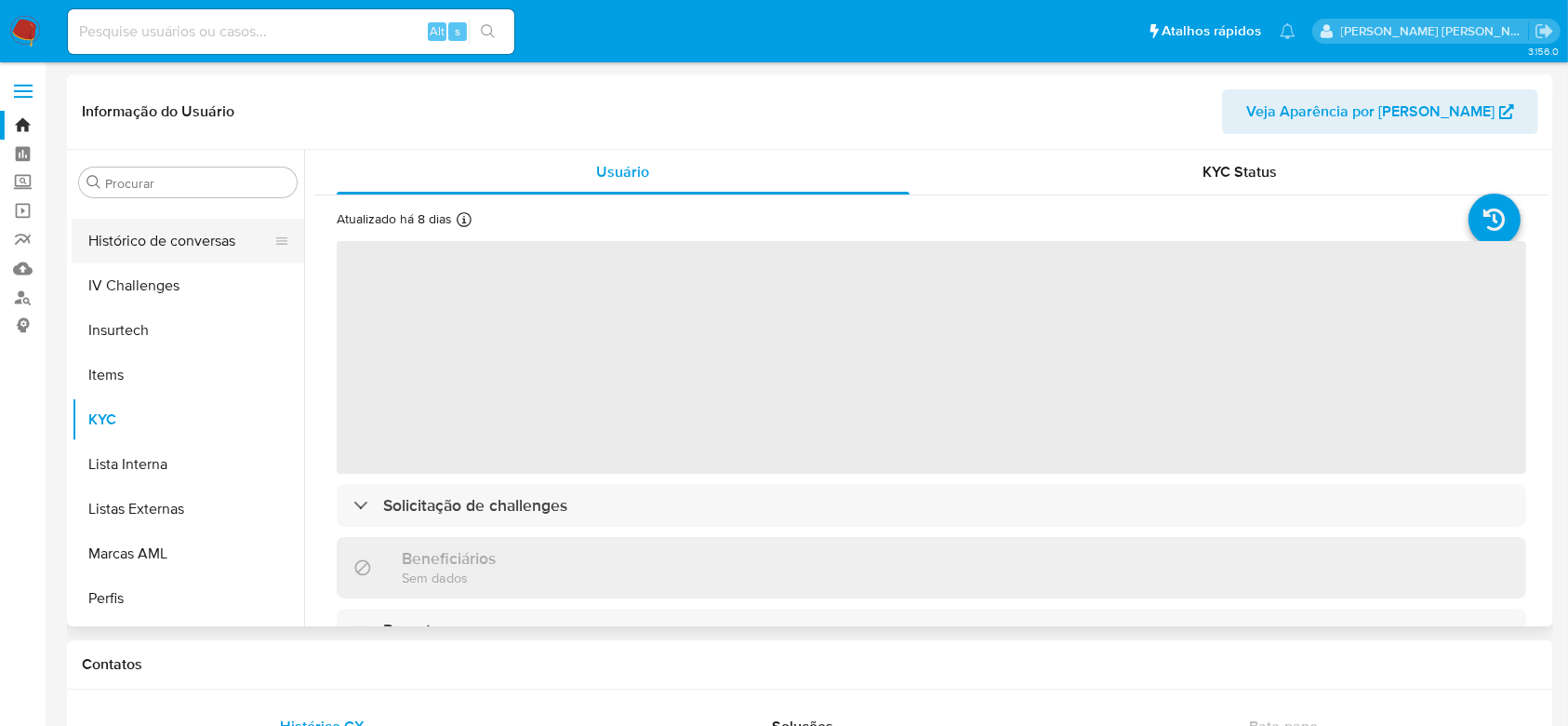
scroll to position [582, 0]
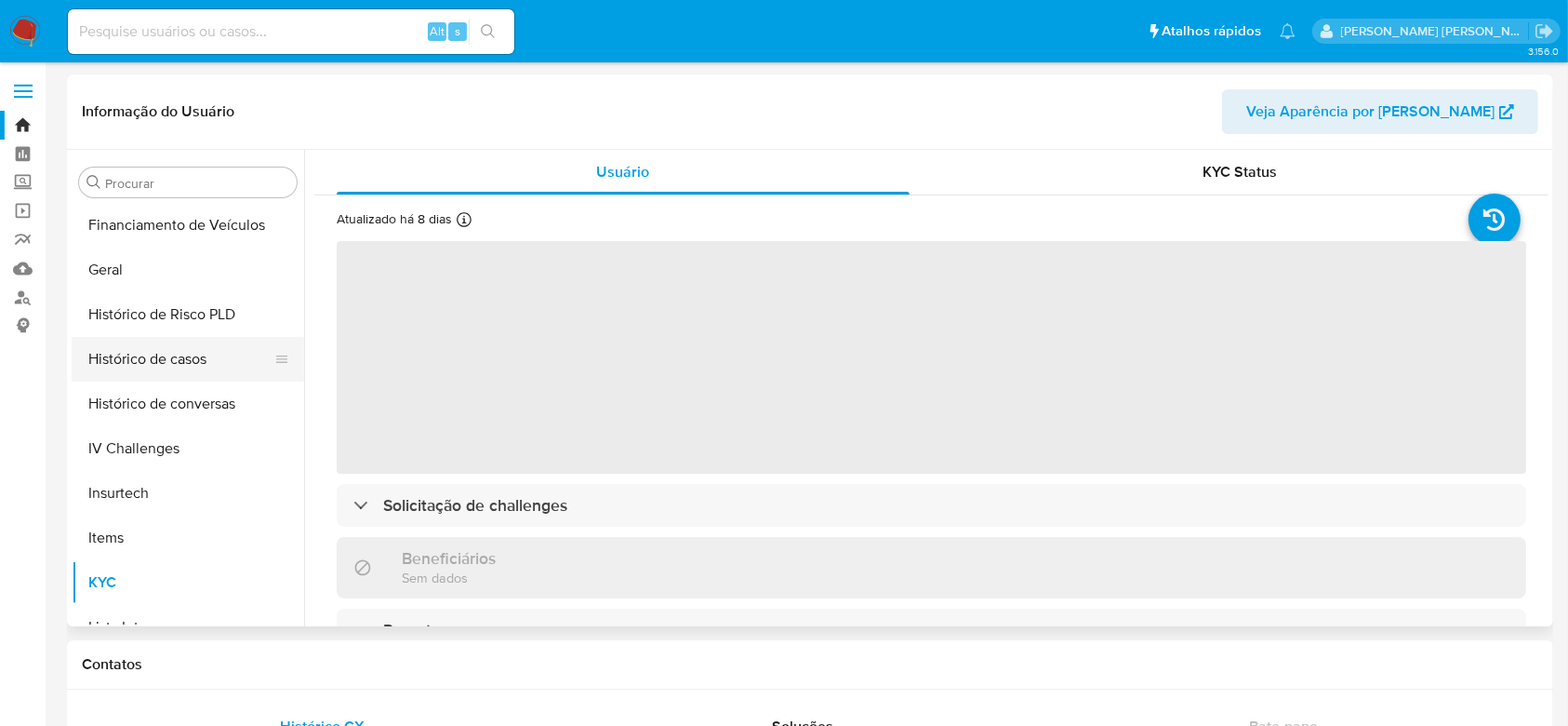
click at [152, 358] on button "Histórico de casos" at bounding box center [180, 359] width 218 height 45
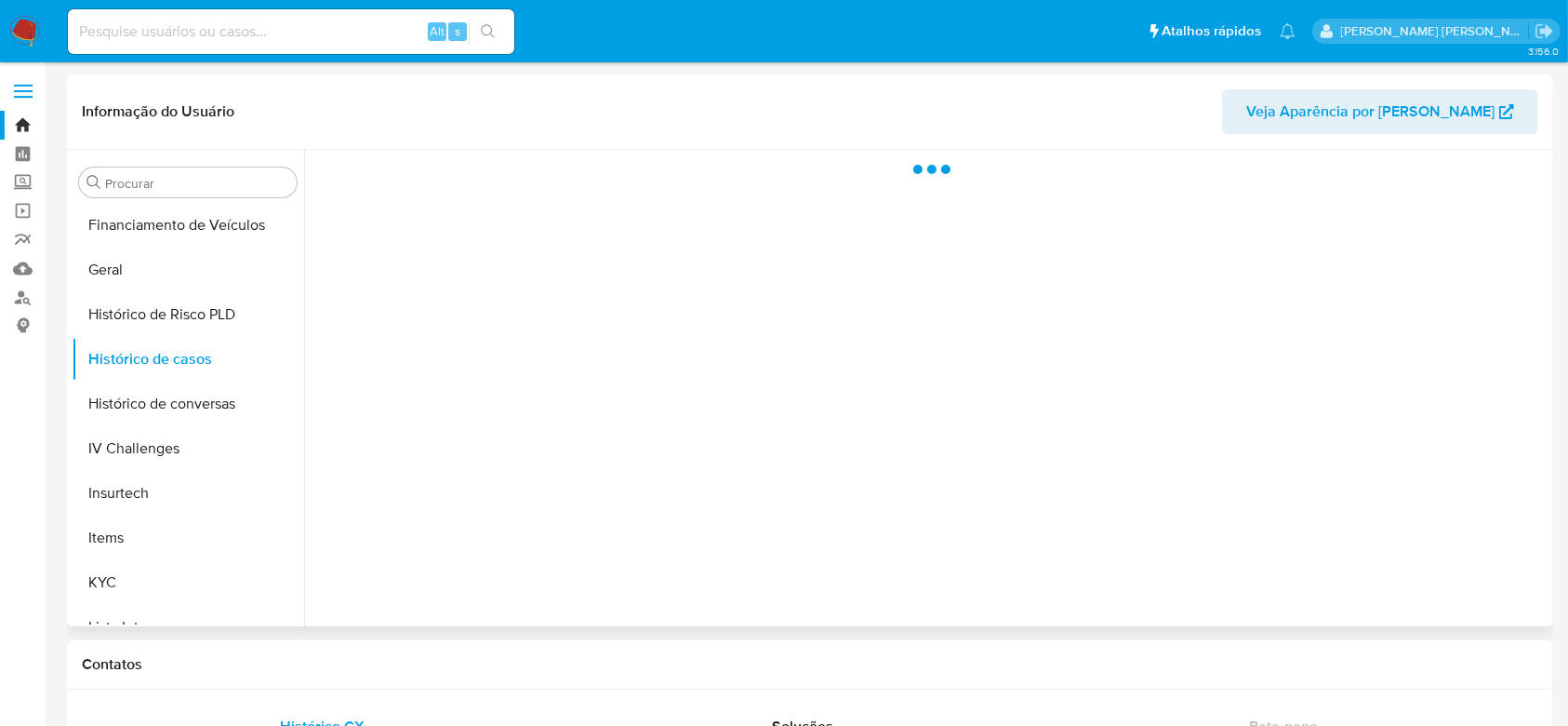
select select "10"
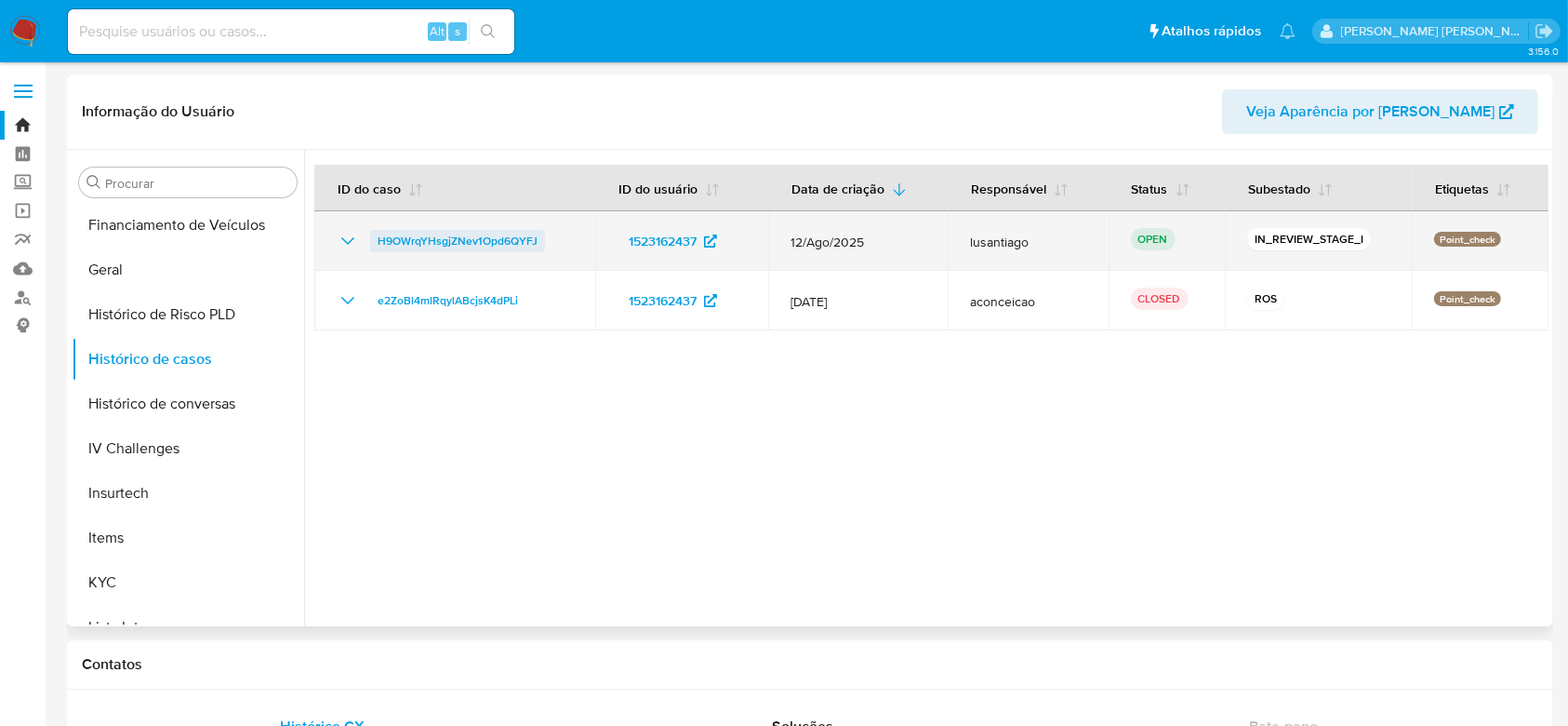
click at [465, 240] on span "H9OWrqYHsgjZNev1Opd6QYFJ" at bounding box center [457, 241] width 160 height 23
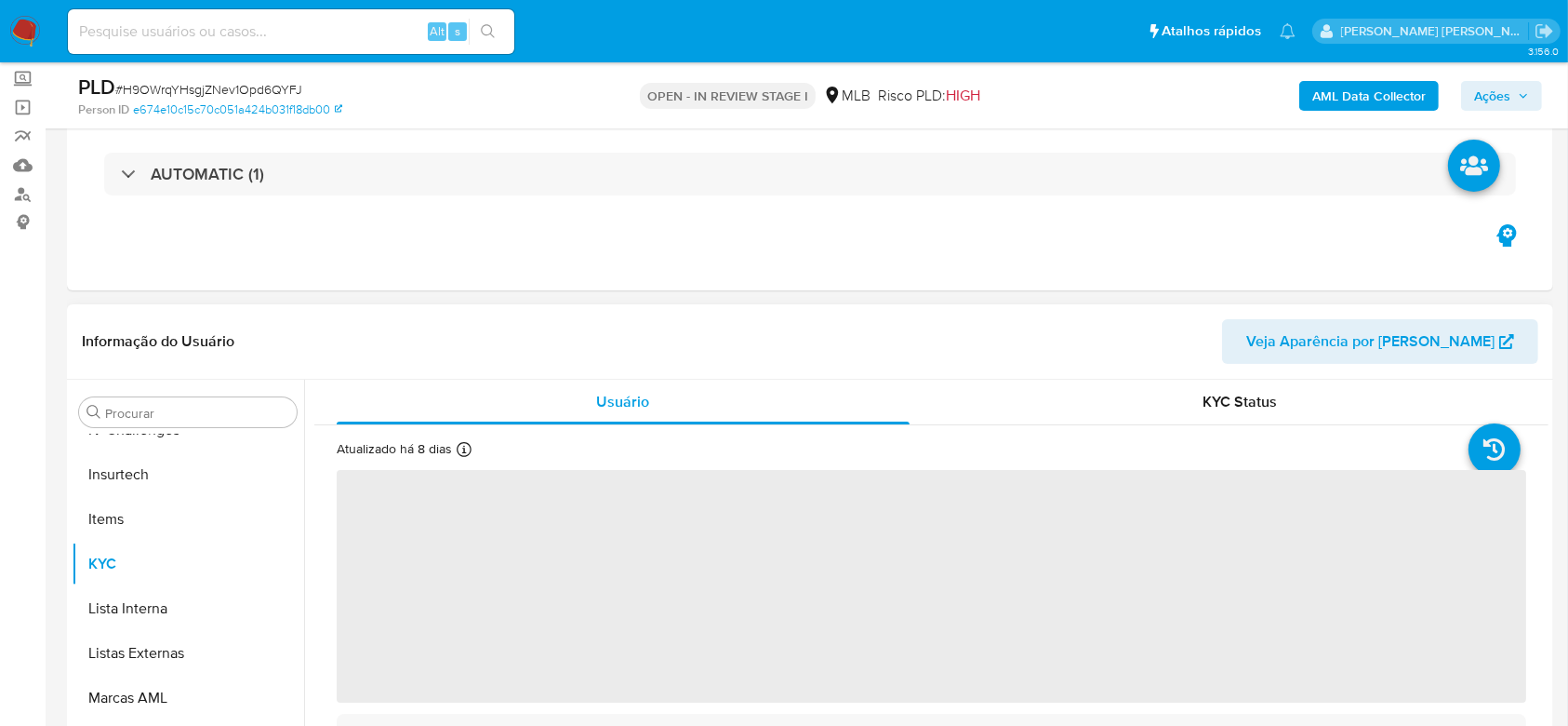
scroll to position [248, 0]
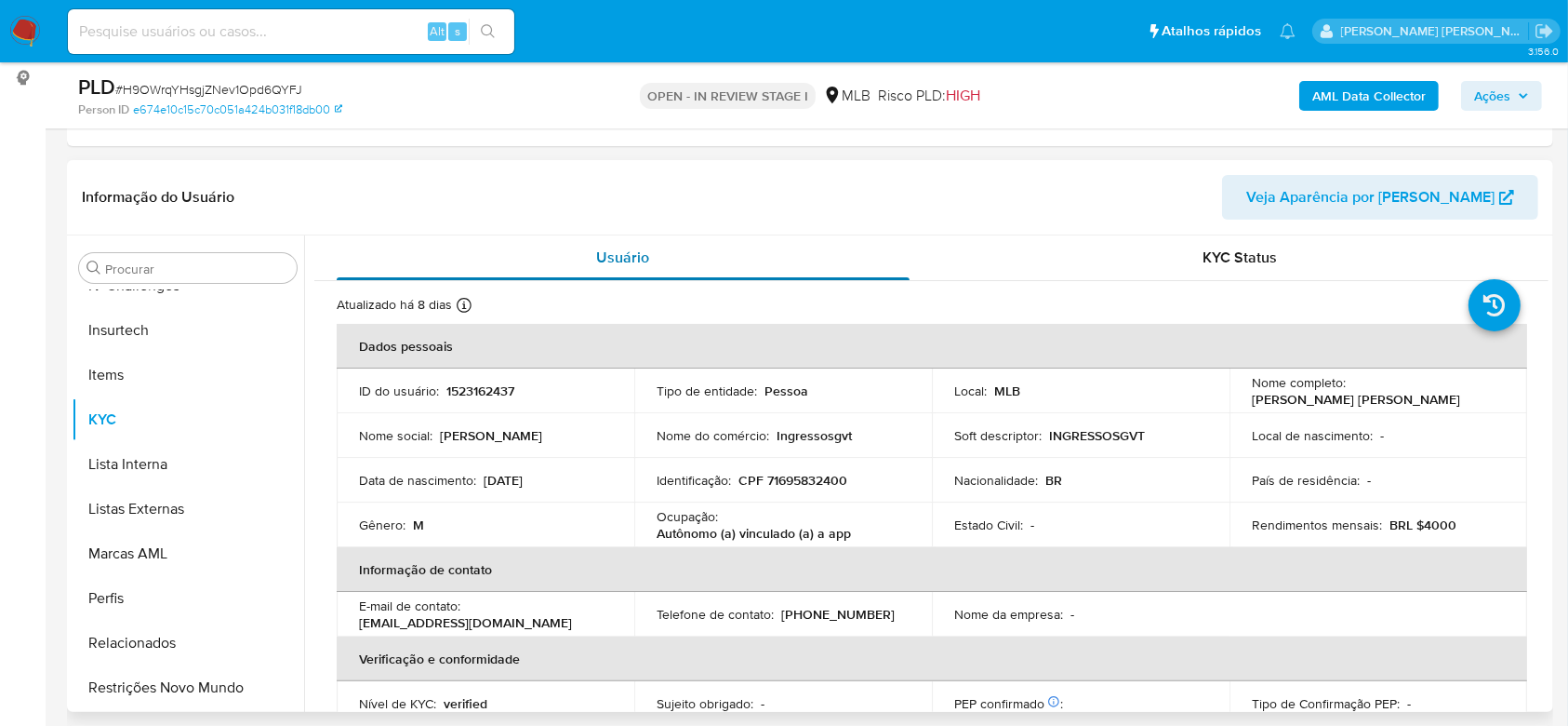
select select "10"
click at [796, 484] on p "CPF 71695832400" at bounding box center [793, 479] width 109 height 17
copy p "71695832400"
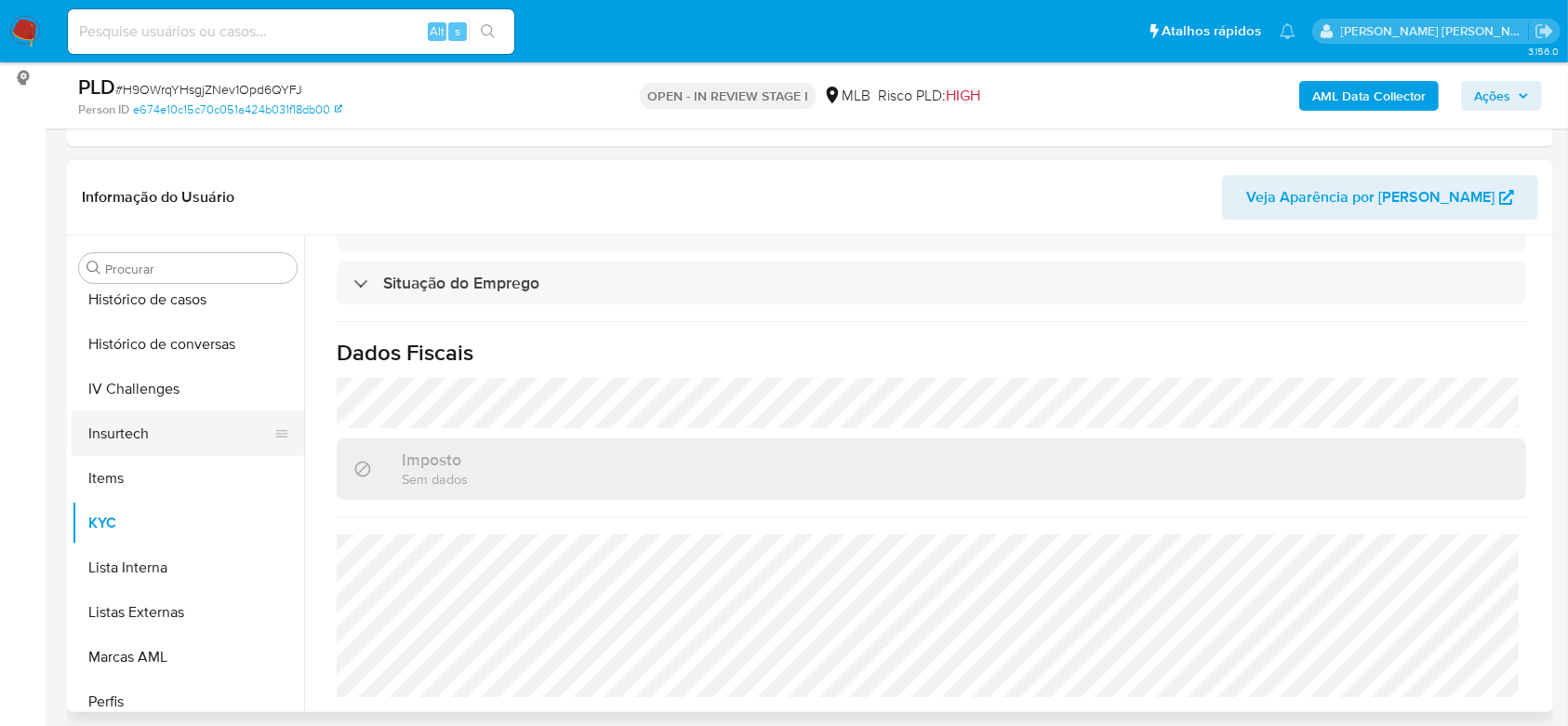
scroll to position [582, 0]
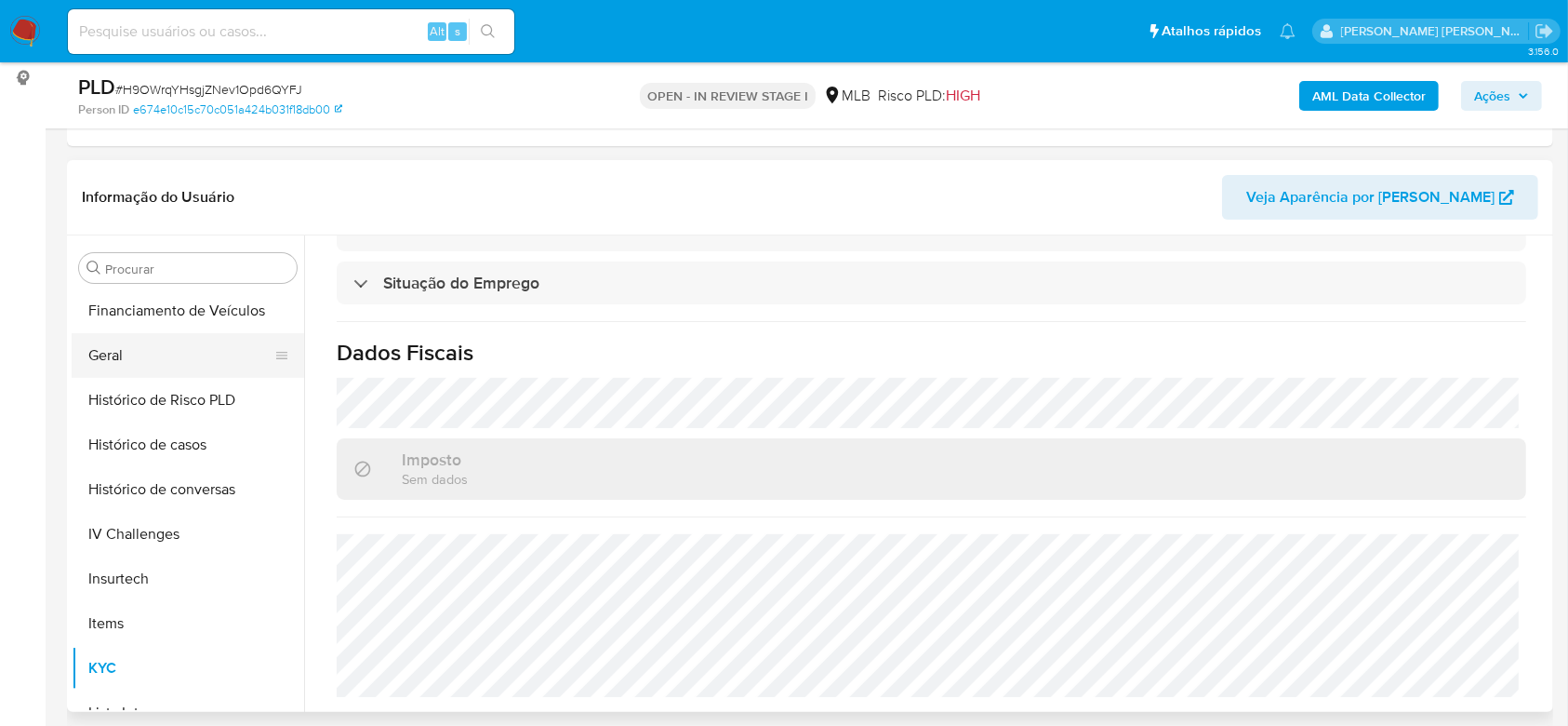
click at [135, 362] on button "Geral" at bounding box center [180, 355] width 218 height 45
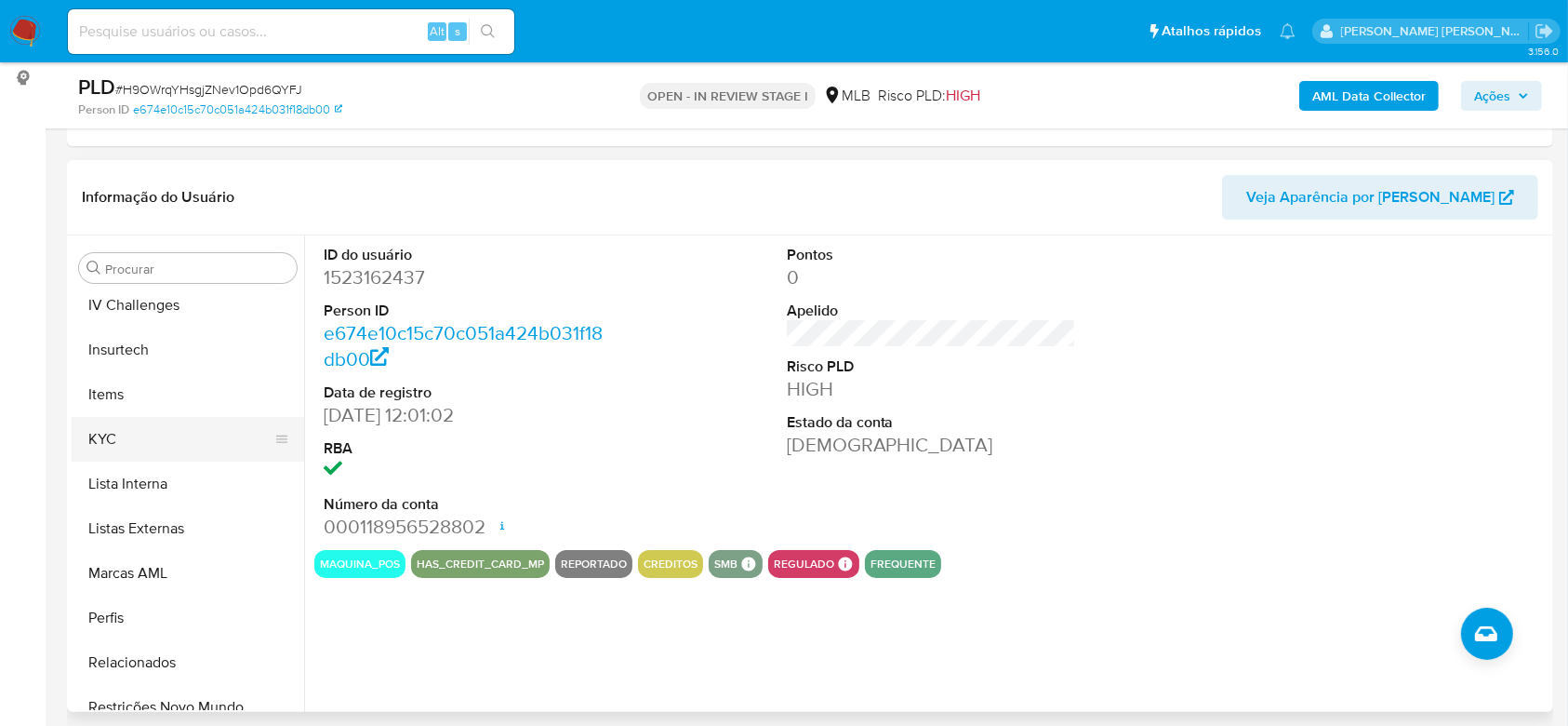
scroll to position [831, 0]
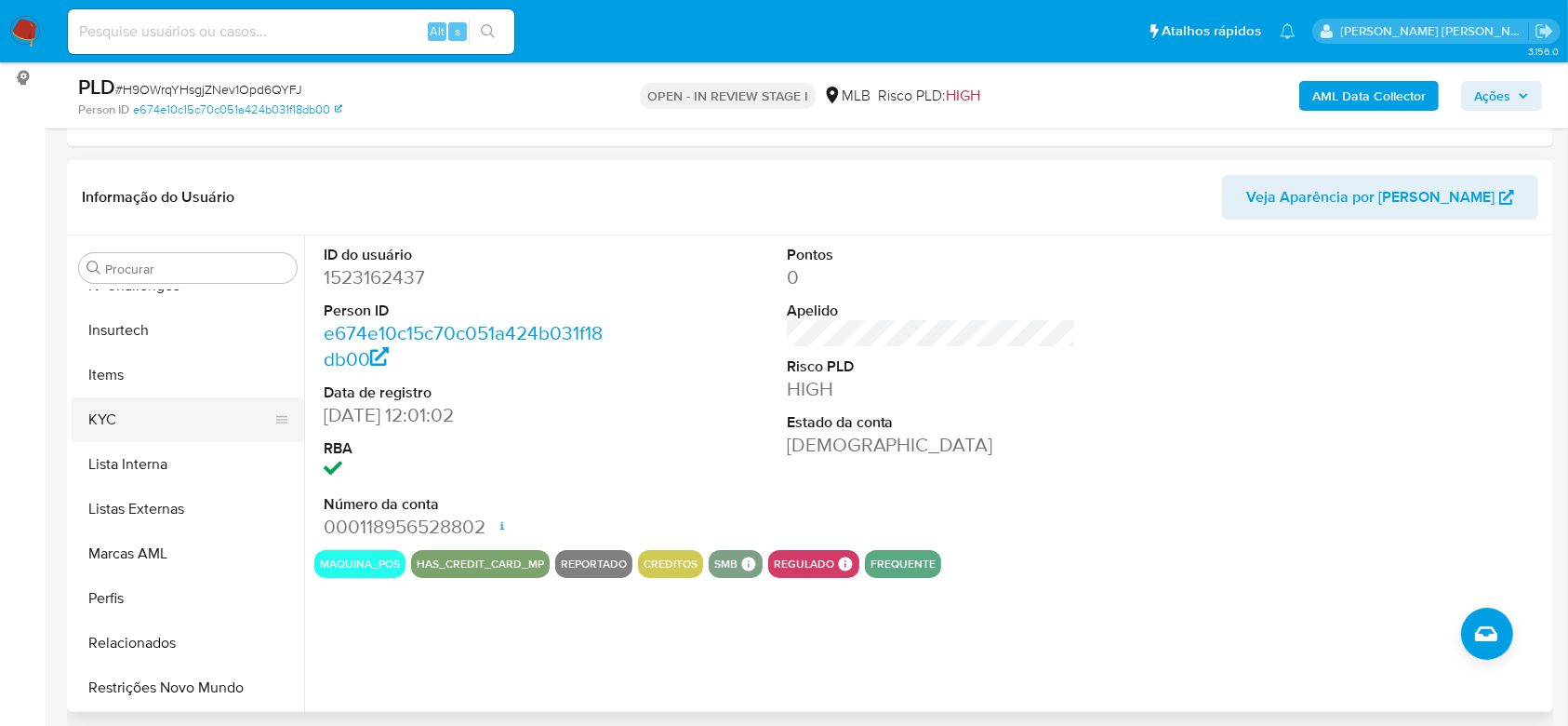
click at [142, 405] on button "KYC" at bounding box center [180, 419] width 218 height 45
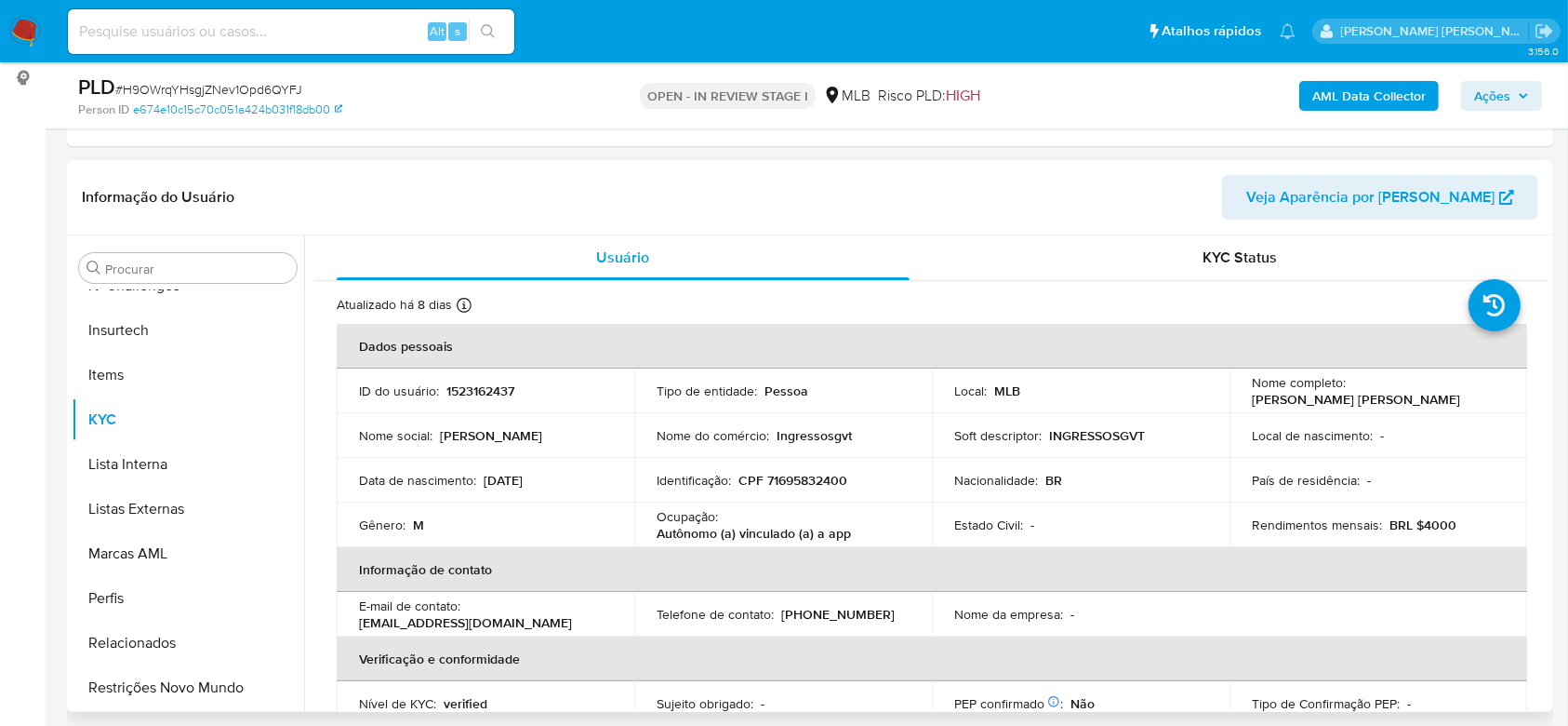
drag, startPoint x: 1547, startPoint y: 292, endPoint x: 1547, endPoint y: 312, distance: 20.0
click at [1547, 312] on div "Usuário KYC Status Atualizado há 8 dias Criado: 25/10/2023 13:01:03 Atualizado:…" at bounding box center [926, 473] width 1244 height 476
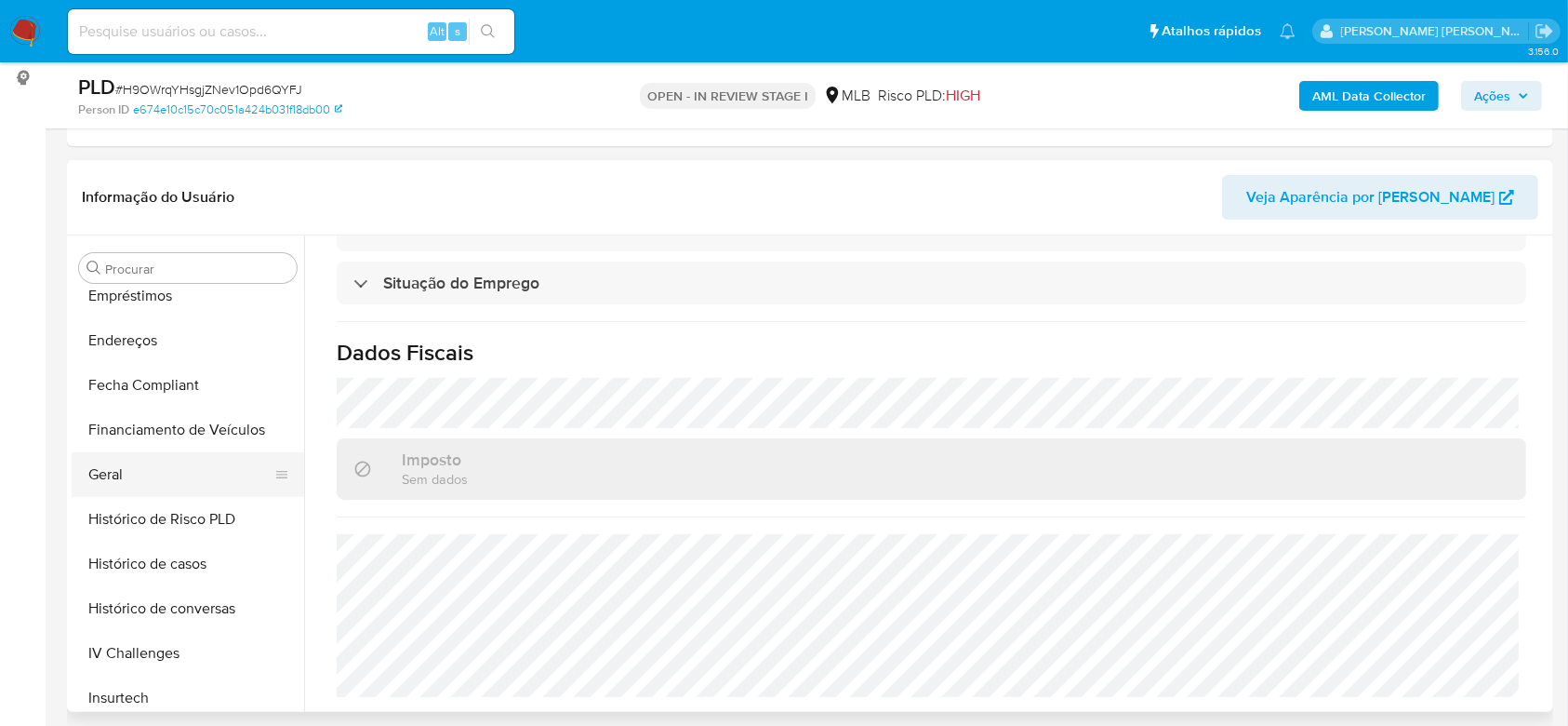
scroll to position [459, 0]
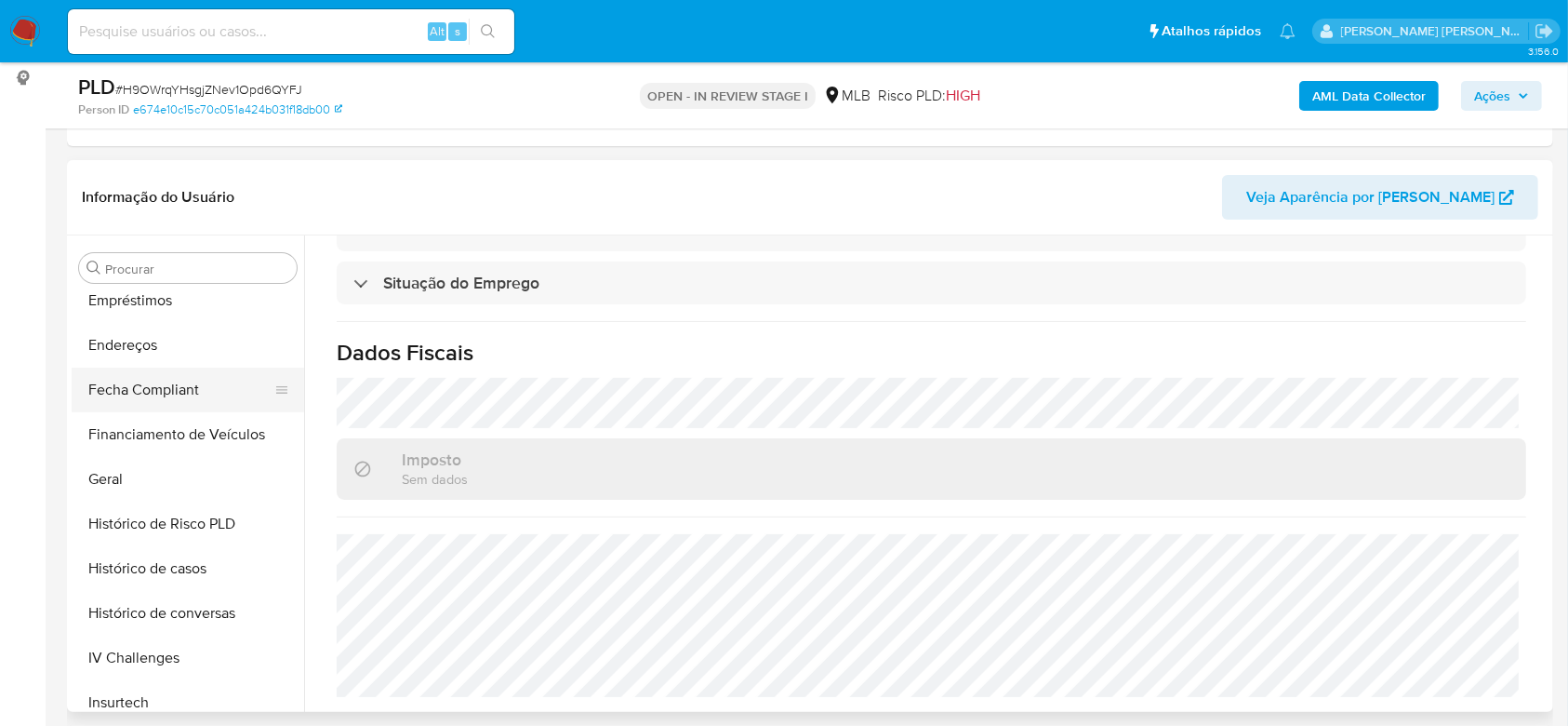
click at [150, 368] on button "Fecha Compliant" at bounding box center [180, 389] width 218 height 45
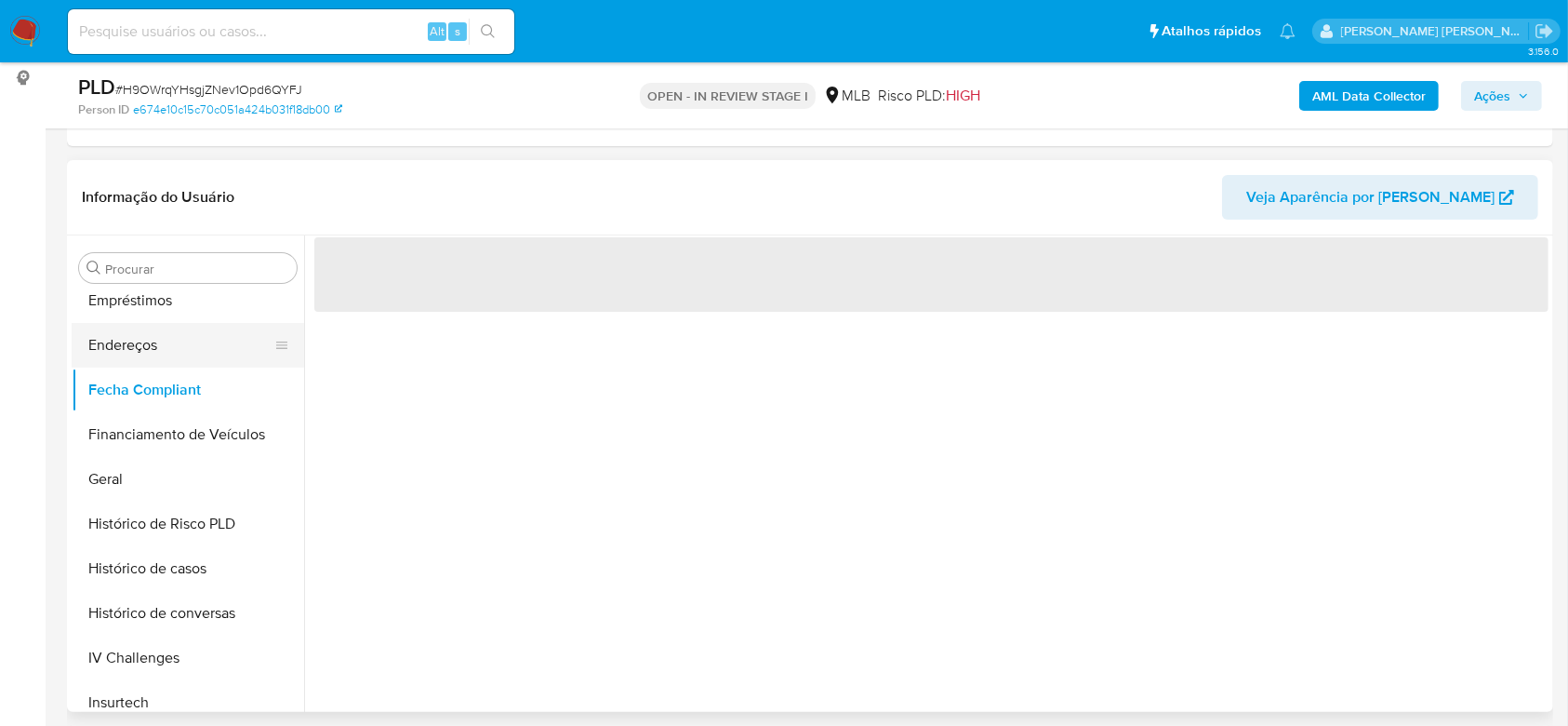
scroll to position [0, 0]
click at [214, 353] on button "Endereços" at bounding box center [180, 345] width 218 height 45
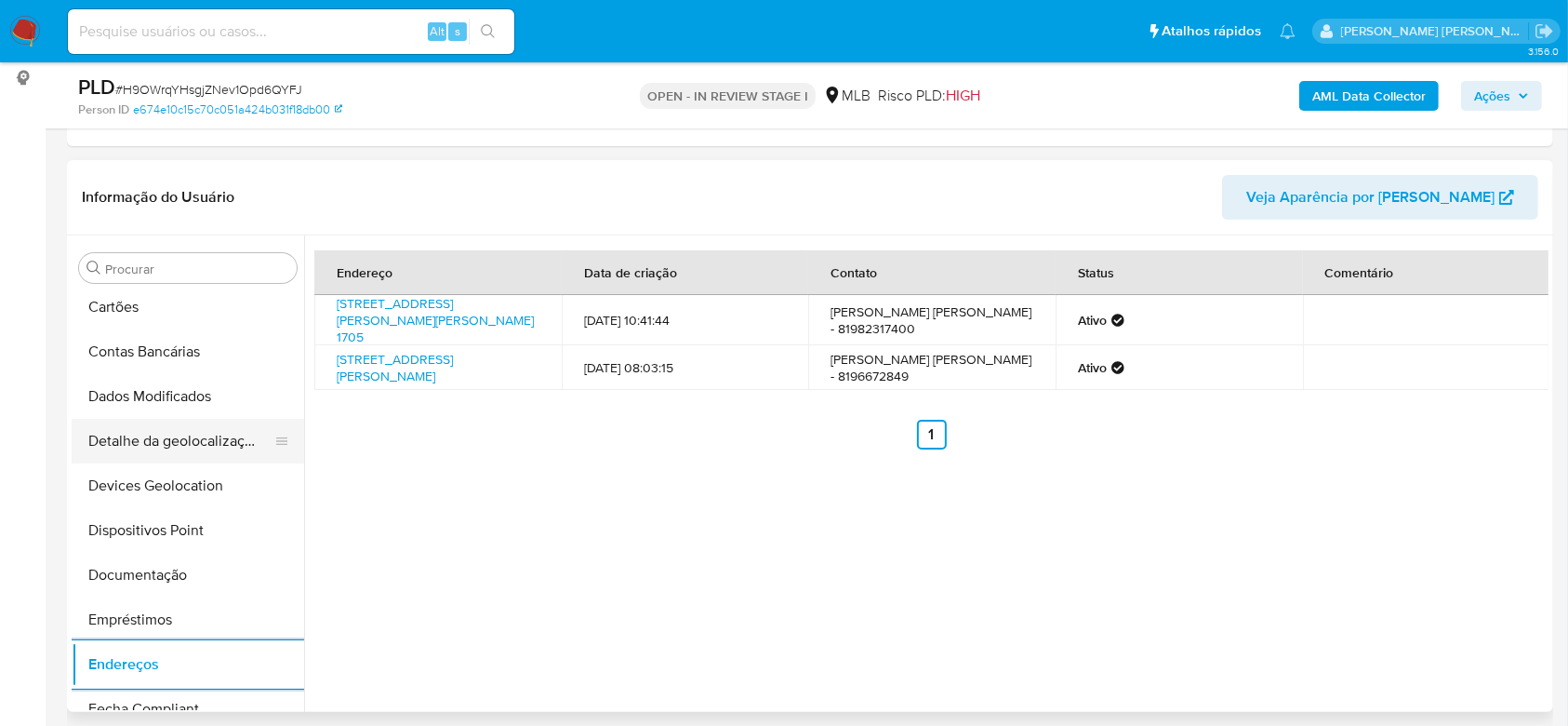
scroll to position [86, 0]
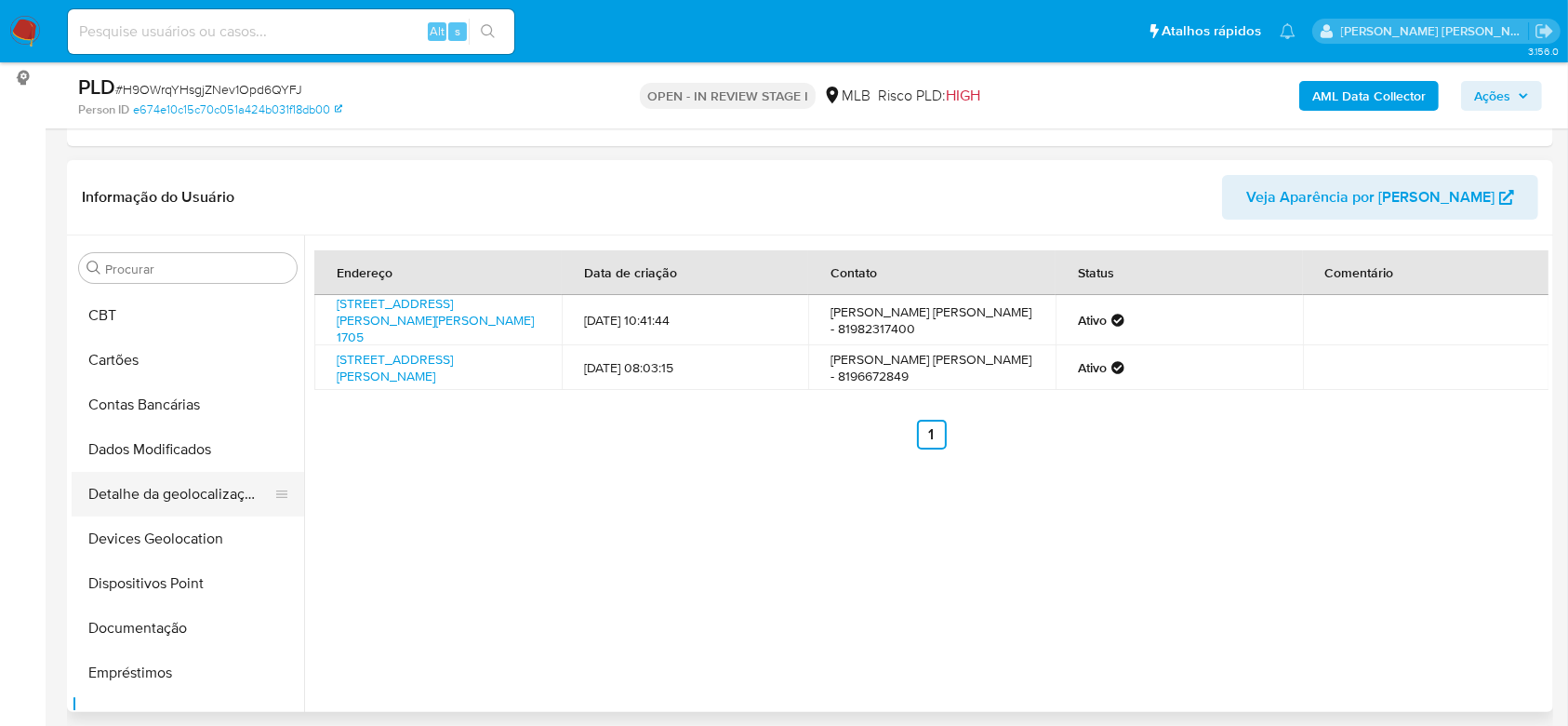
click at [172, 480] on button "Detalhe da geolocalização" at bounding box center [180, 493] width 218 height 45
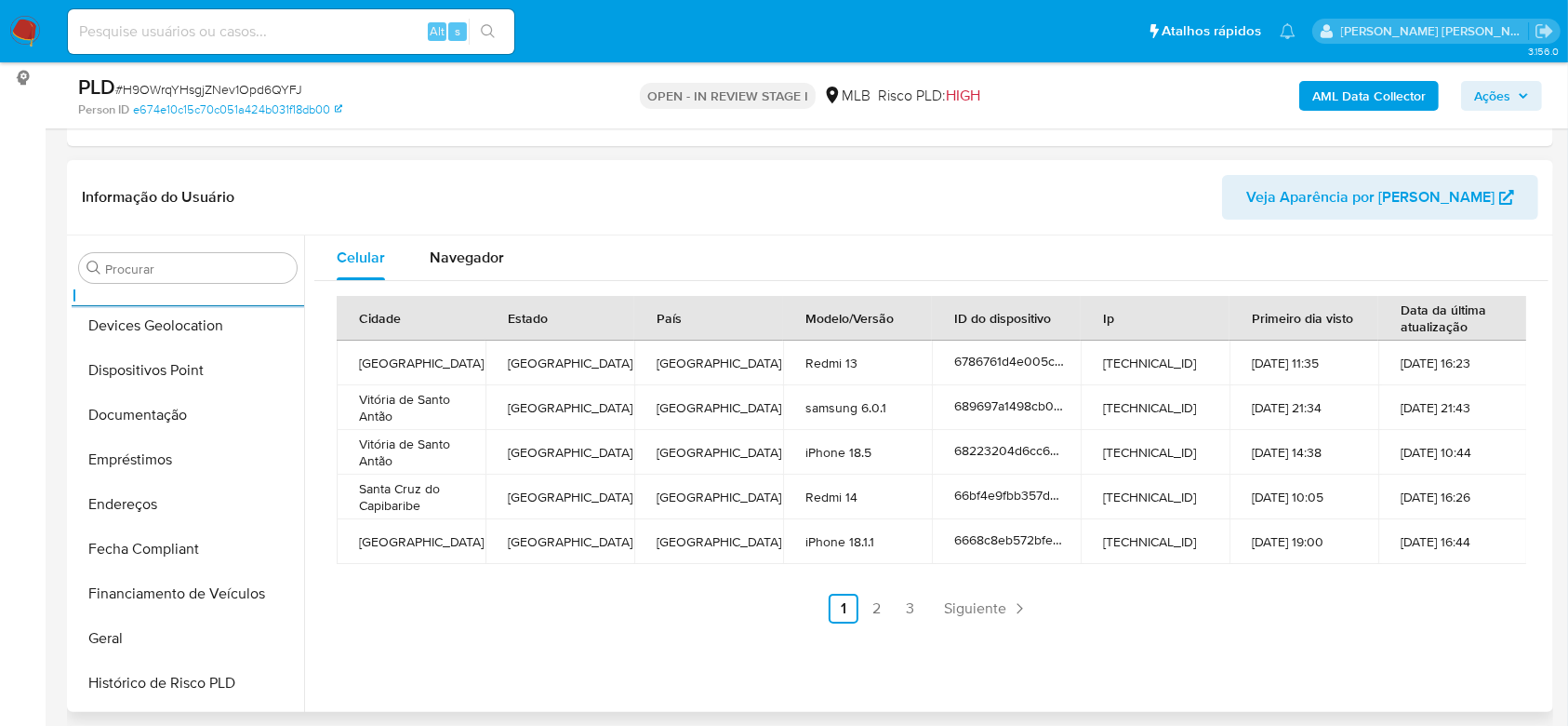
scroll to position [831, 0]
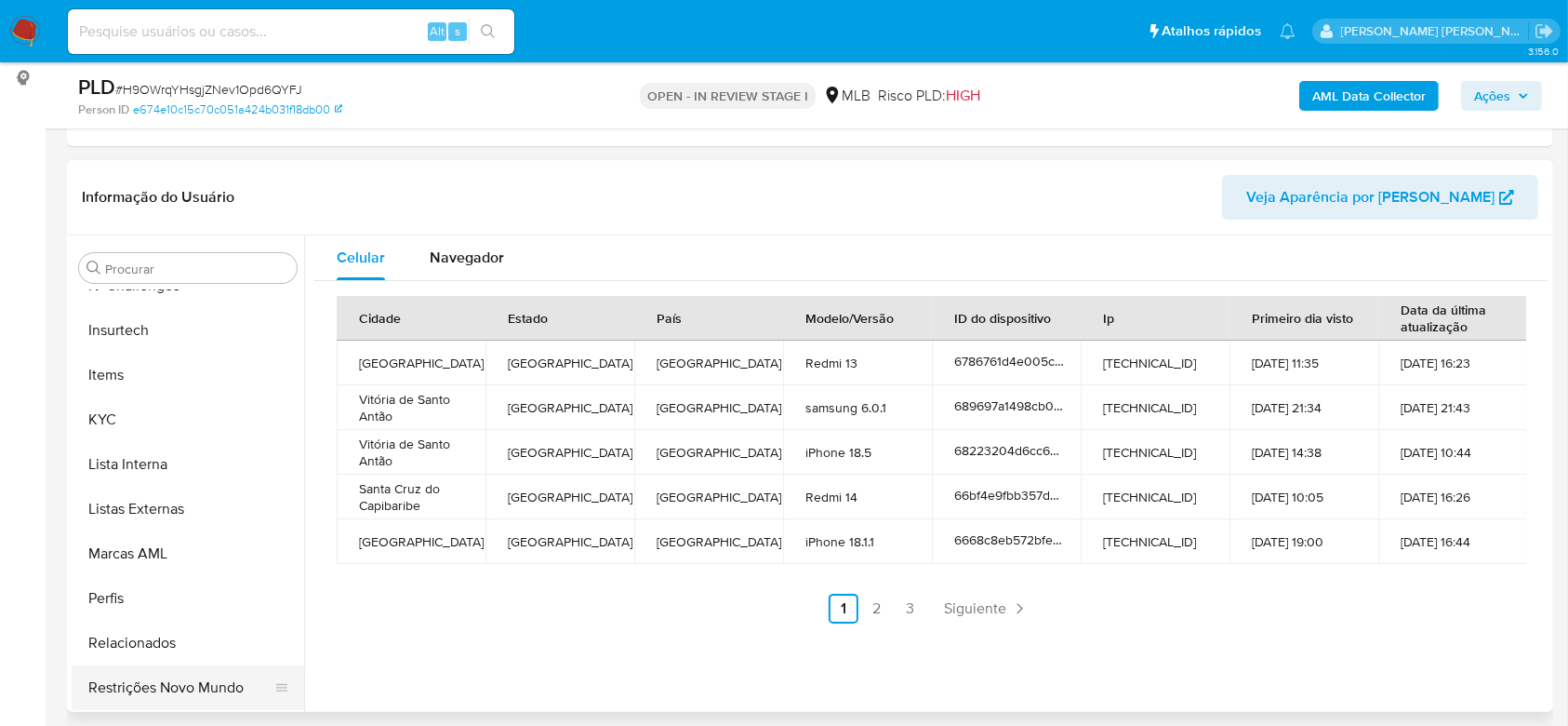
click at [213, 683] on button "Restrições Novo Mundo" at bounding box center [180, 687] width 218 height 45
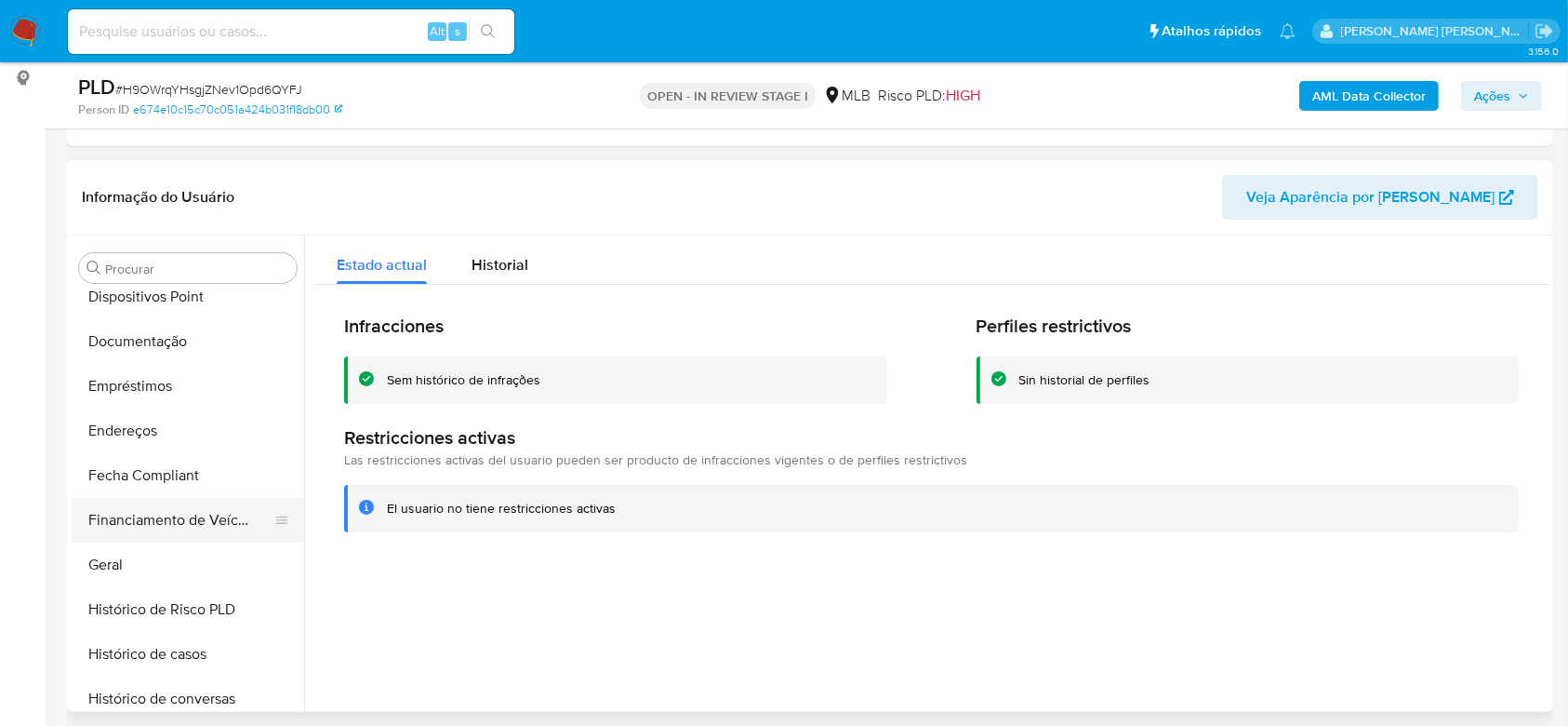
scroll to position [335, 0]
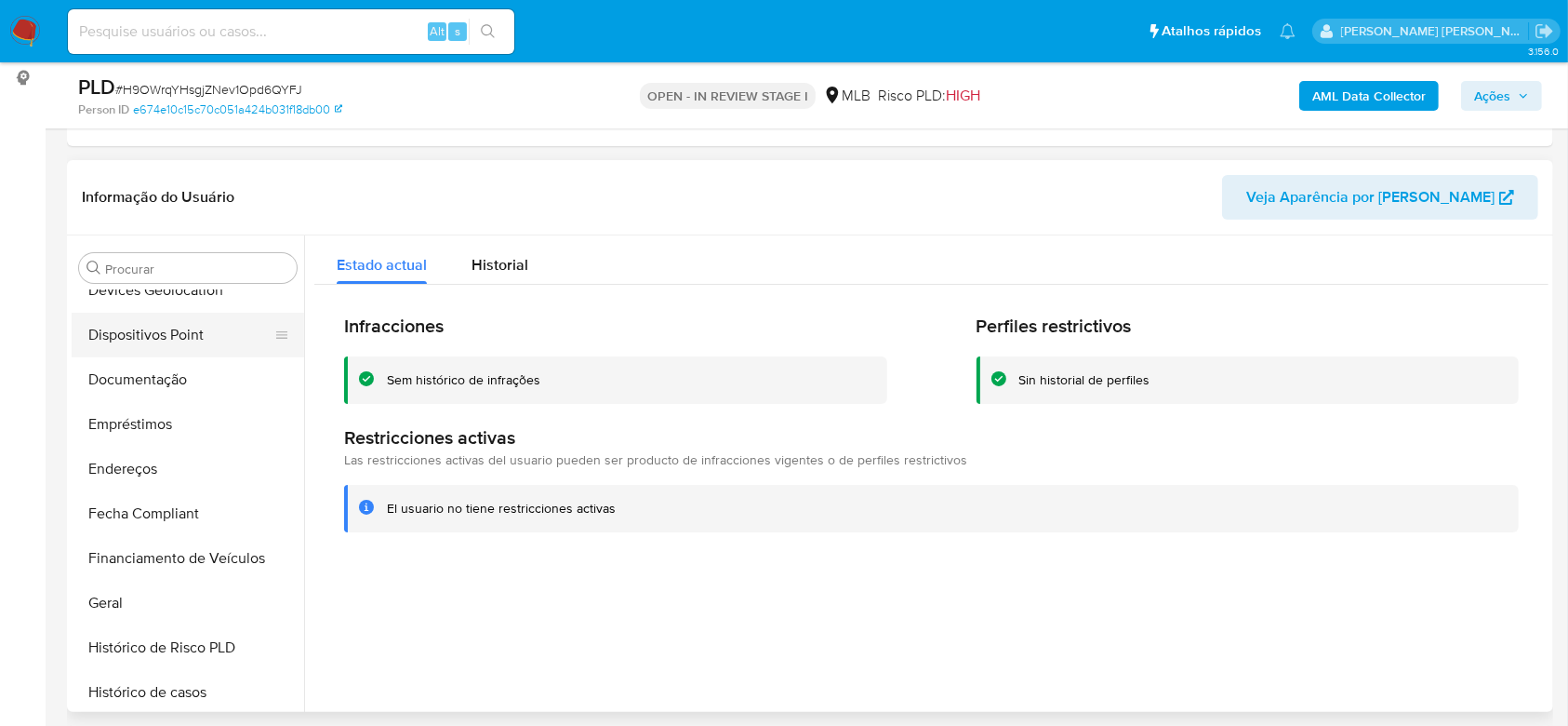
click at [153, 341] on button "Dispositivos Point" at bounding box center [180, 335] width 218 height 45
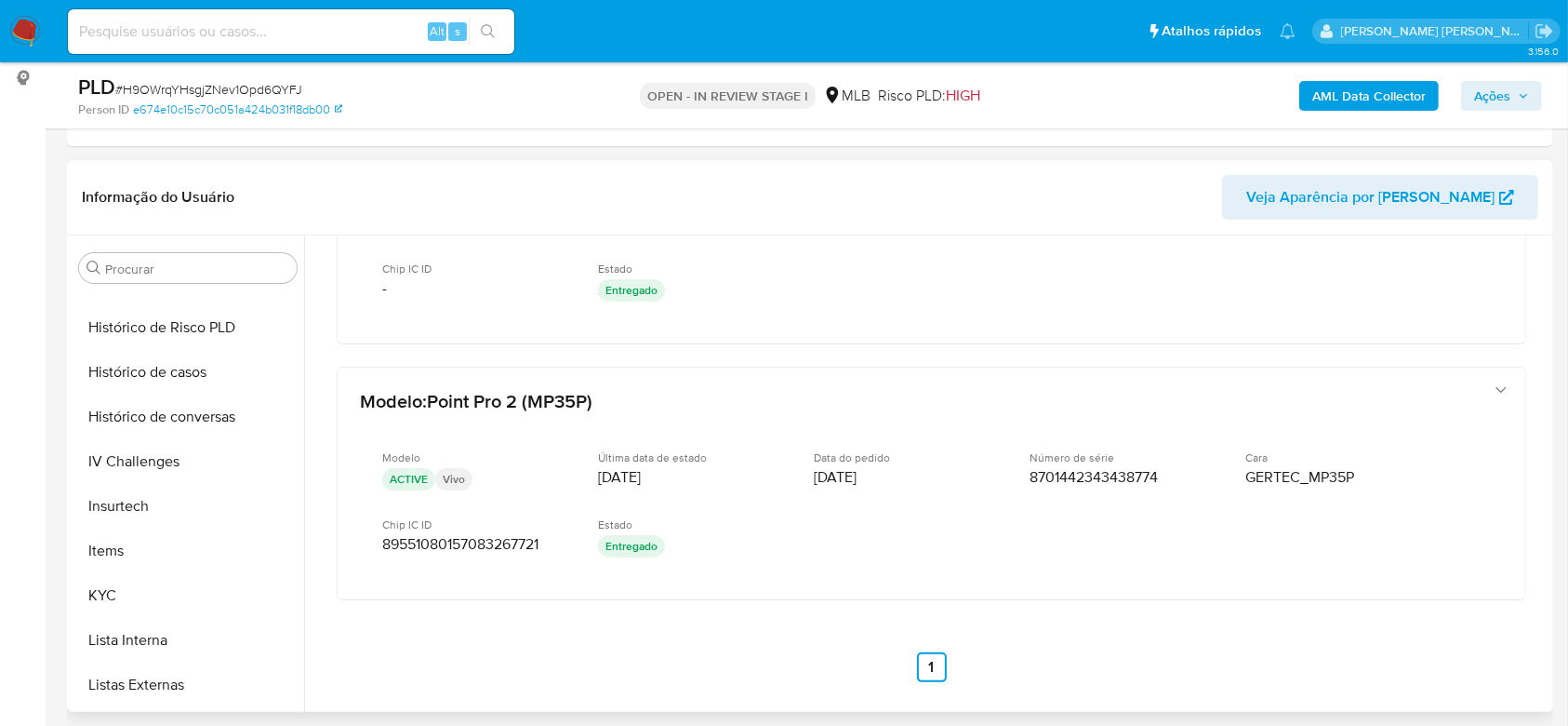
scroll to position [707, 0]
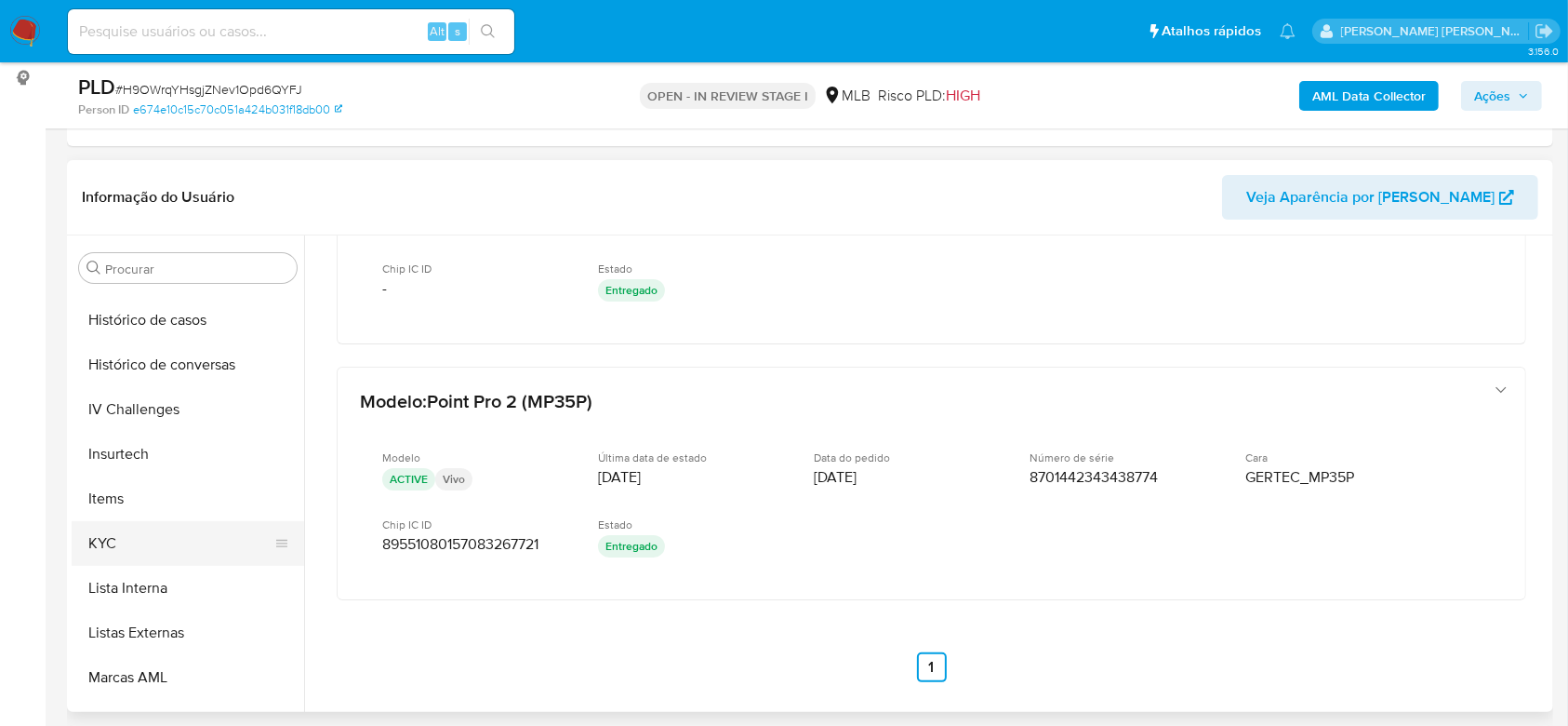
click at [108, 538] on button "KYC" at bounding box center [180, 543] width 218 height 45
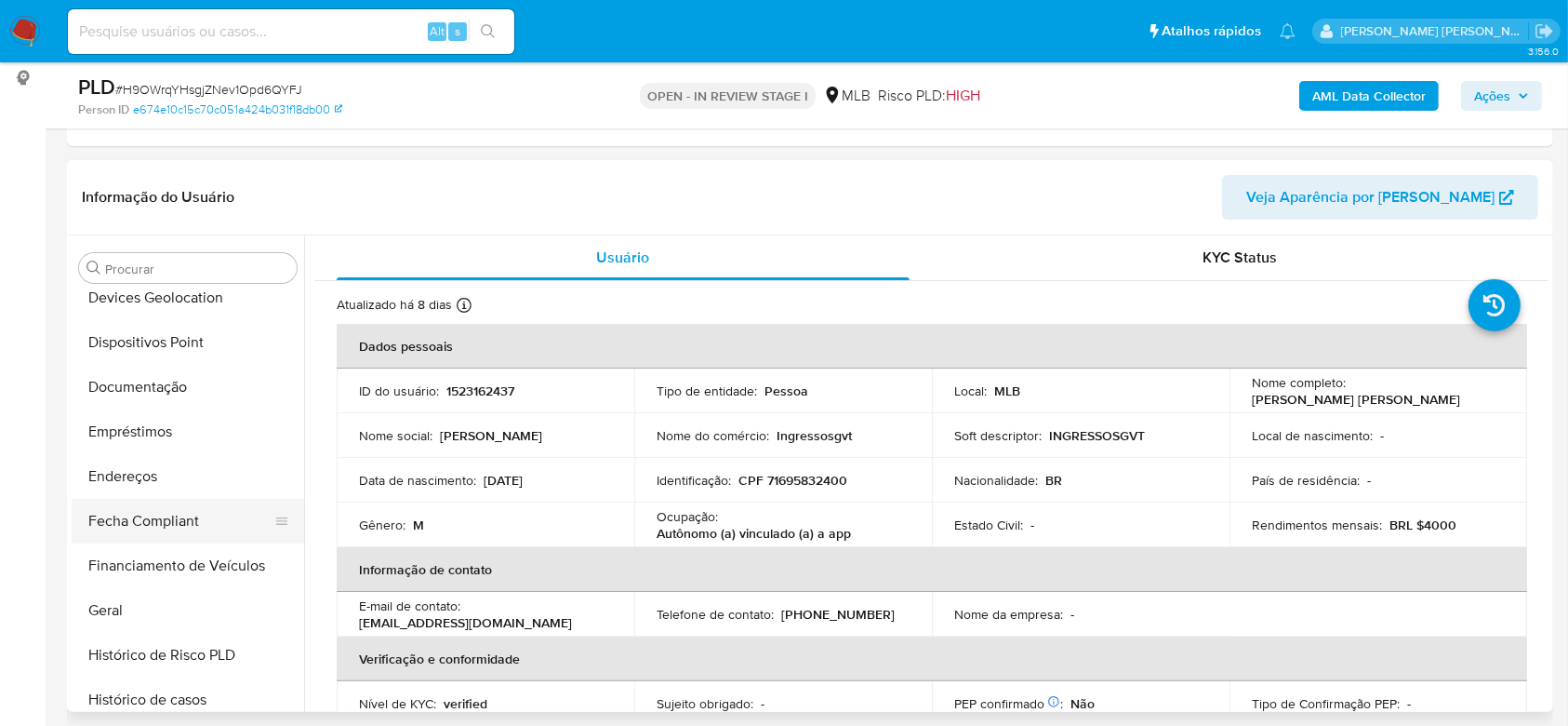
scroll to position [372, 0]
click at [144, 583] on button "Geral" at bounding box center [180, 566] width 218 height 45
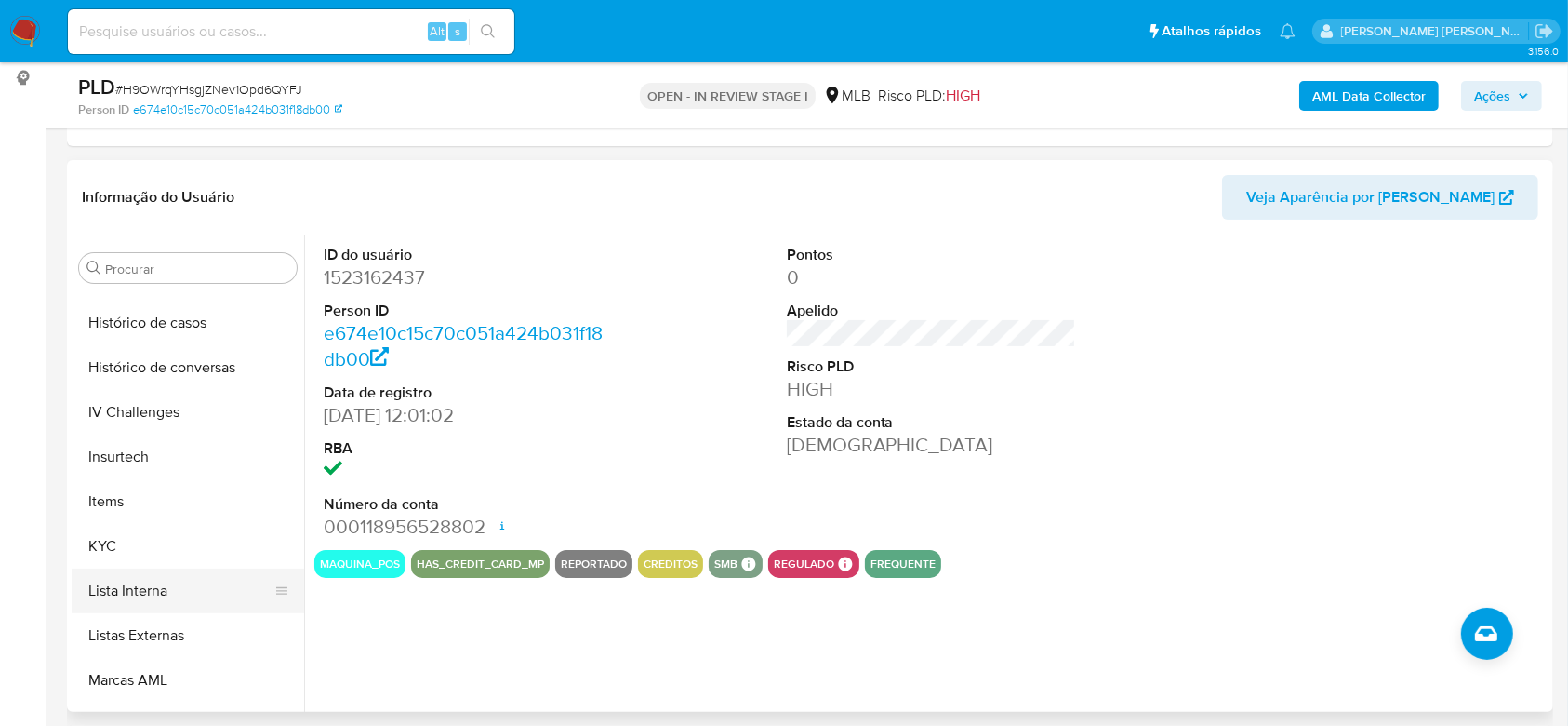
scroll to position [745, 0]
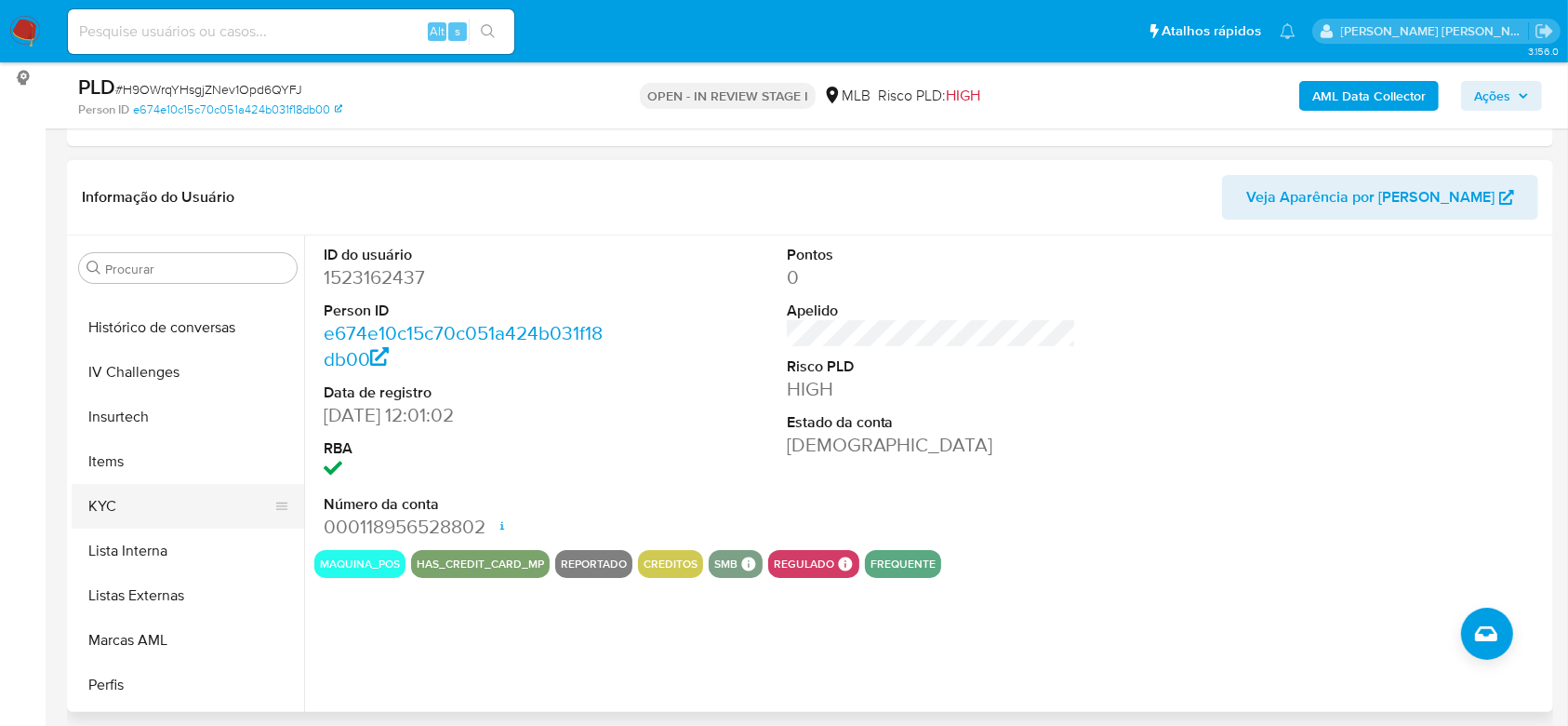
click at [146, 511] on button "KYC" at bounding box center [180, 506] width 218 height 45
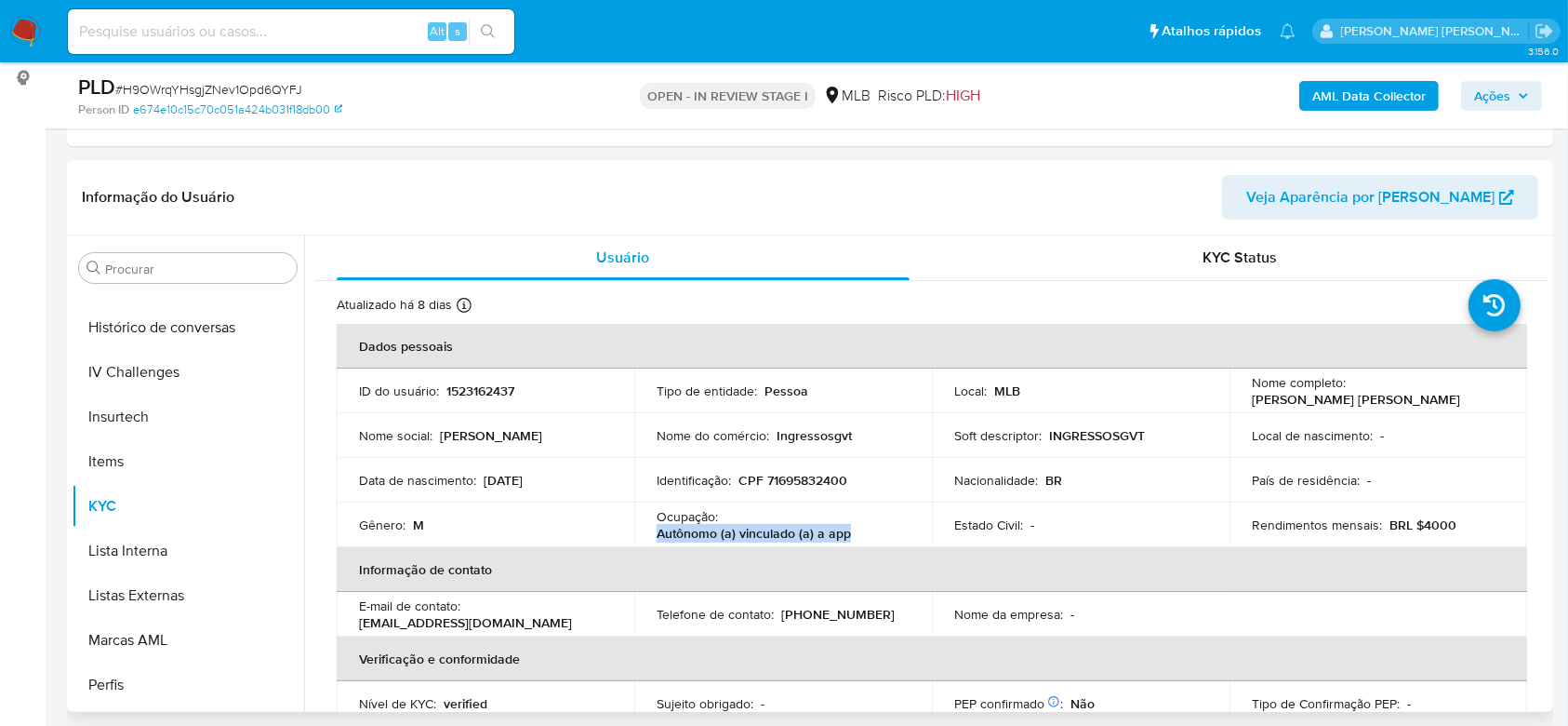
drag, startPoint x: 854, startPoint y: 533, endPoint x: 653, endPoint y: 533, distance: 201.0
click at [653, 533] on td "Ocupação : Autônomo (a) vinculado (a) a app" at bounding box center [783, 524] width 298 height 45
copy p "Autônomo (a) vinculado (a) a app"
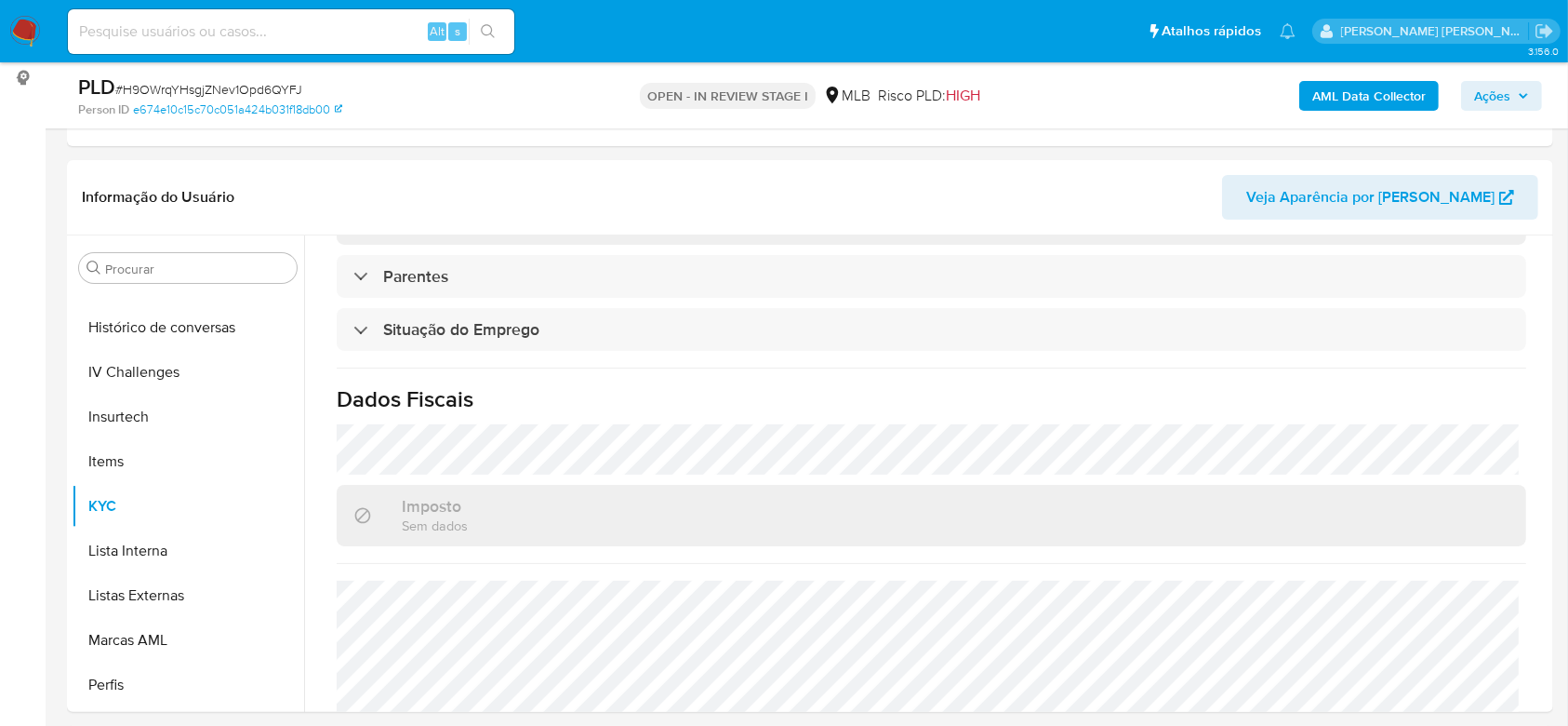
drag, startPoint x: 1501, startPoint y: 93, endPoint x: 1464, endPoint y: 106, distance: 39.2
click at [1498, 95] on span "Ações" at bounding box center [1492, 96] width 37 height 30
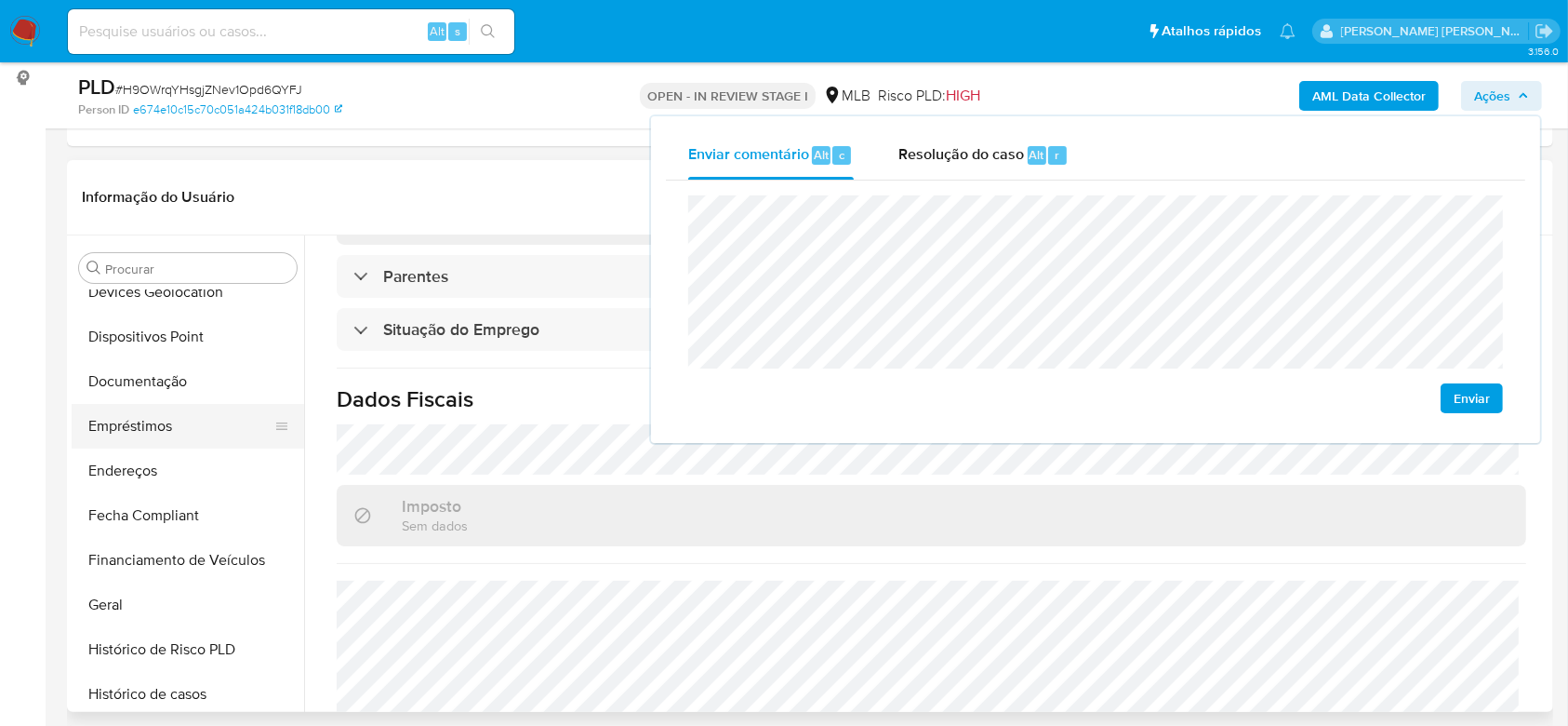
scroll to position [372, 0]
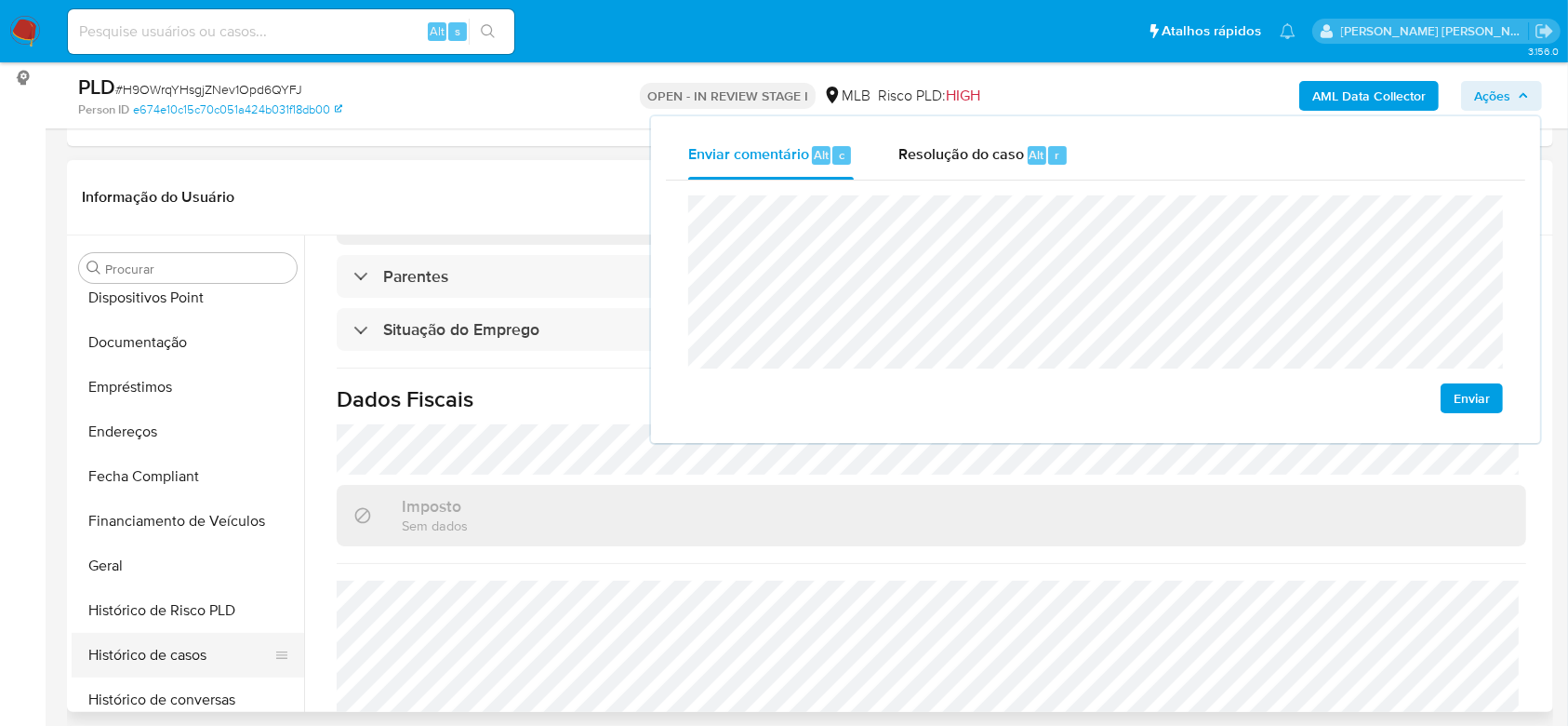
click at [184, 656] on button "Histórico de casos" at bounding box center [180, 655] width 218 height 45
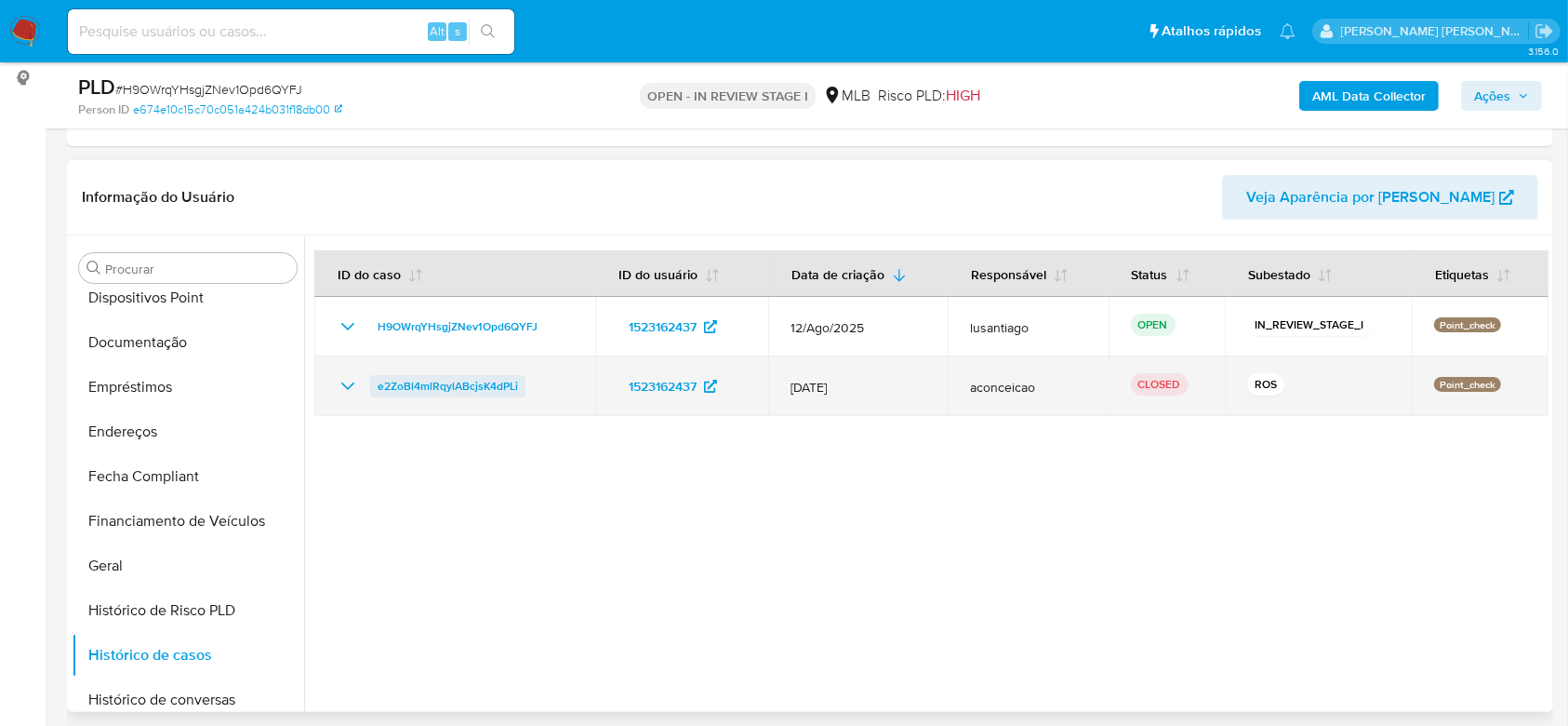
click at [484, 385] on span "e2ZoBl4mlRqylABcjsK4dPLi" at bounding box center [447, 386] width 141 height 23
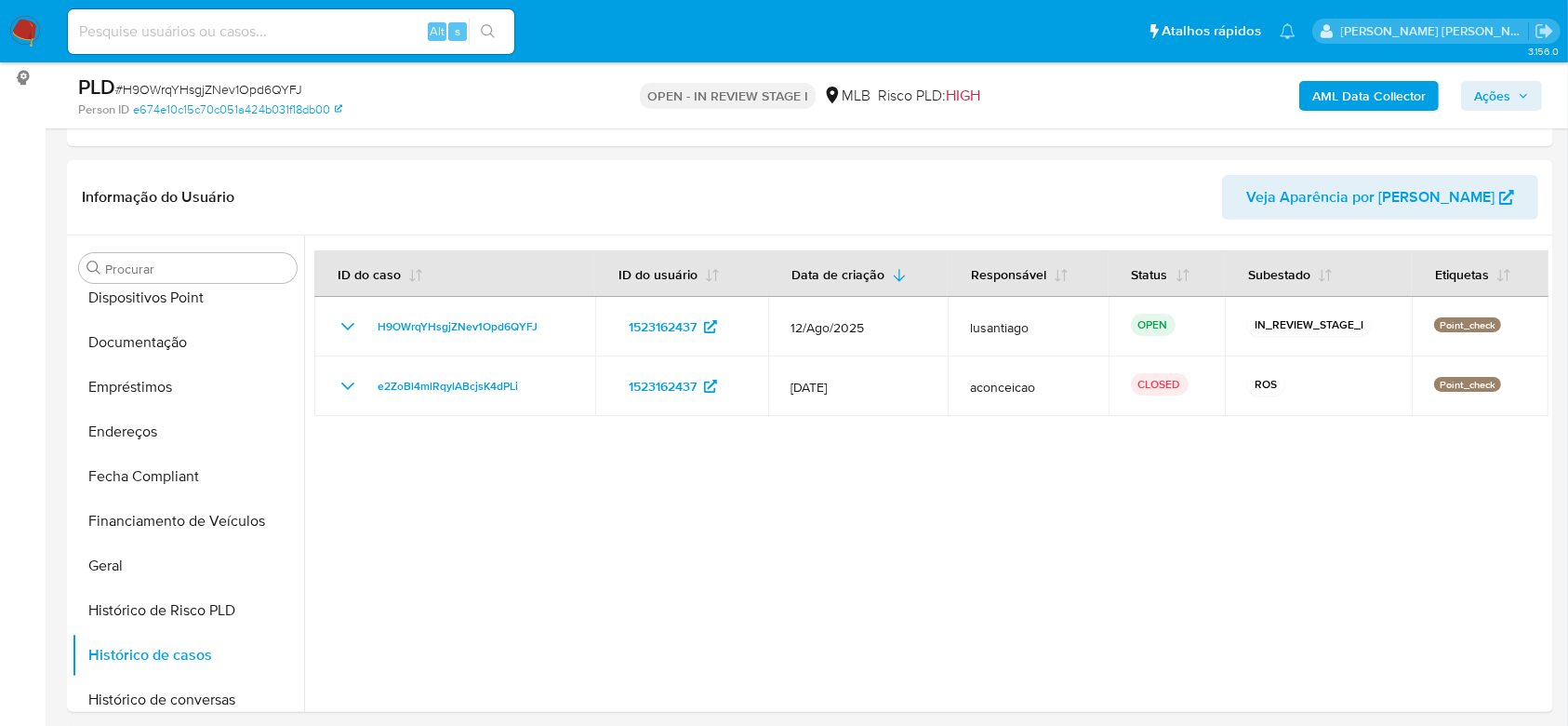
click at [1507, 93] on span "Ações" at bounding box center [1492, 96] width 37 height 30
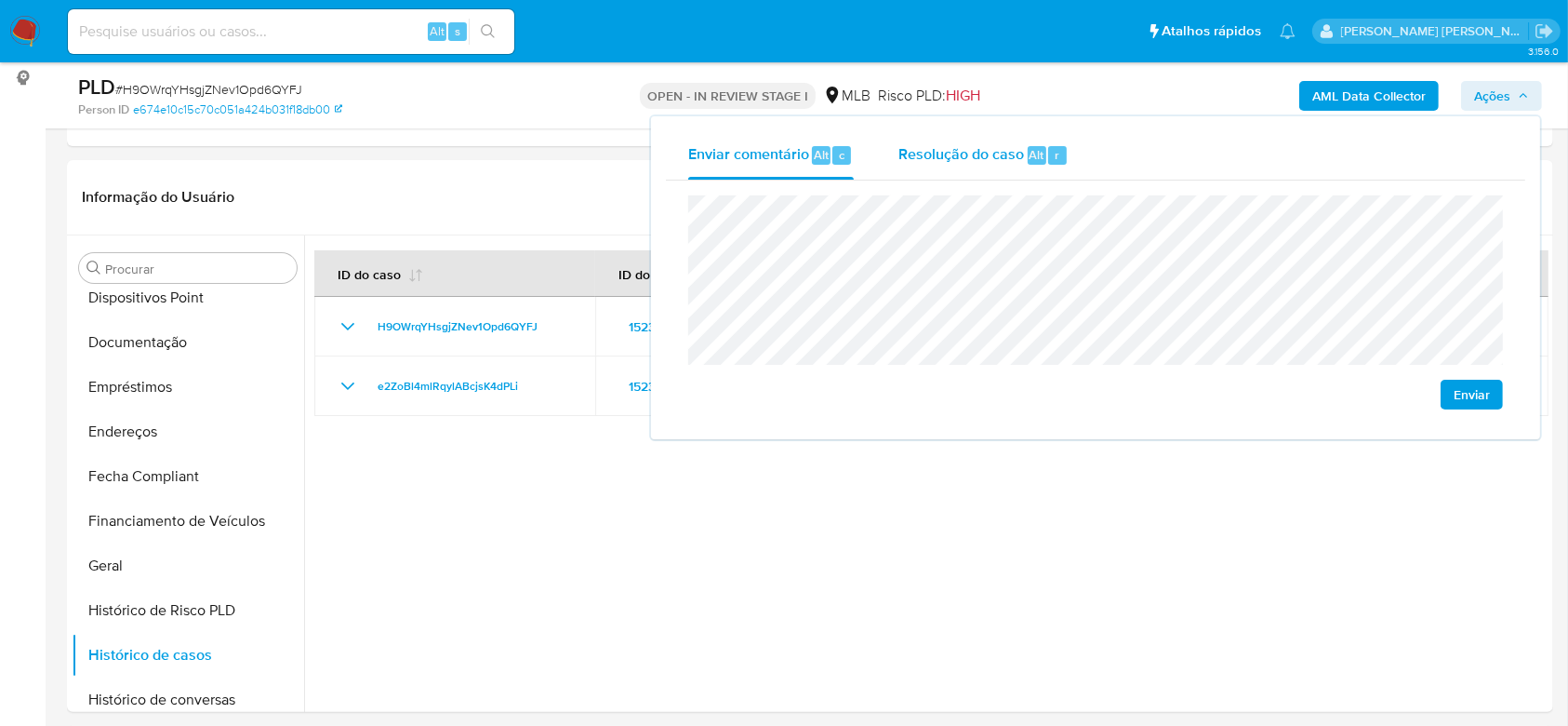
click at [975, 161] on span "Resolução do caso" at bounding box center [961, 155] width 126 height 22
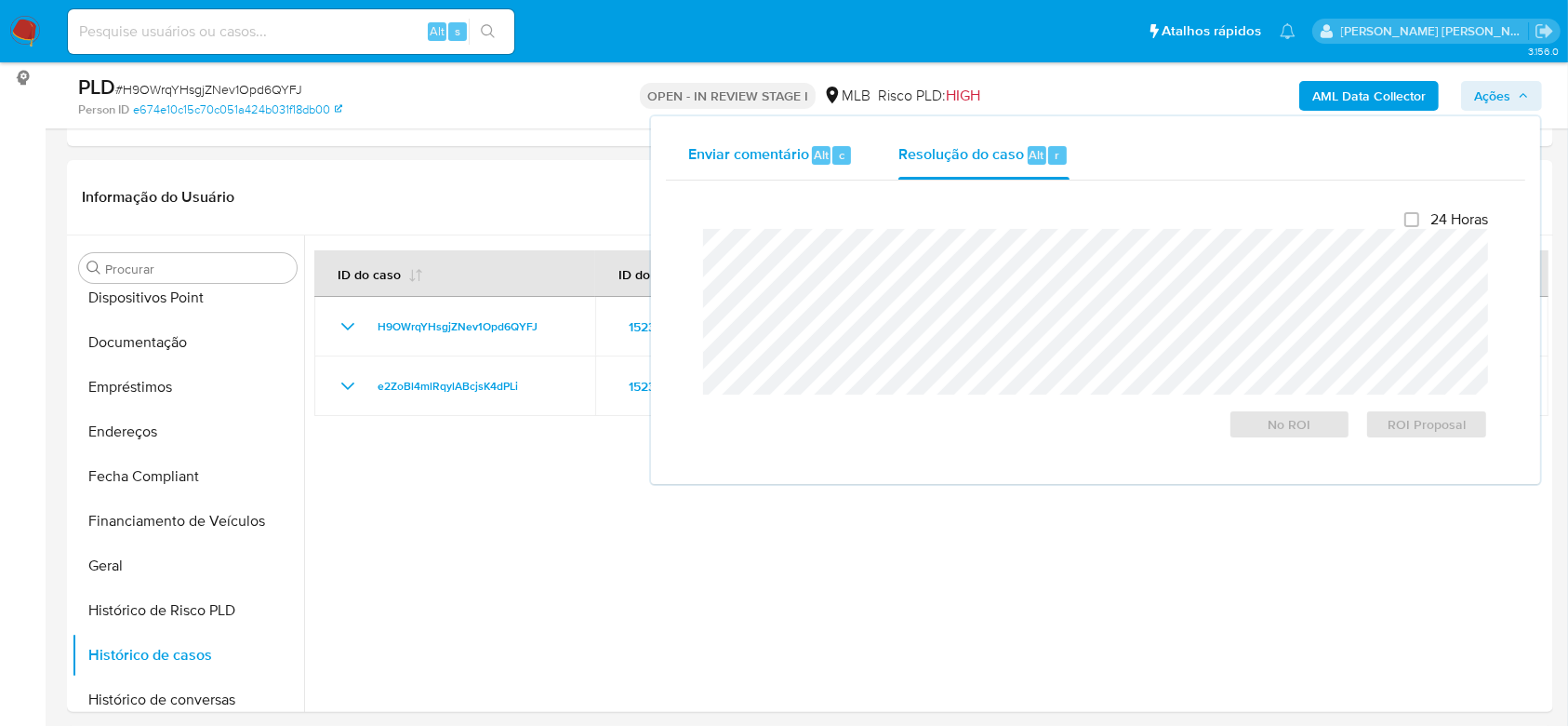
click at [760, 146] on span "Enviar comentário" at bounding box center [748, 155] width 121 height 22
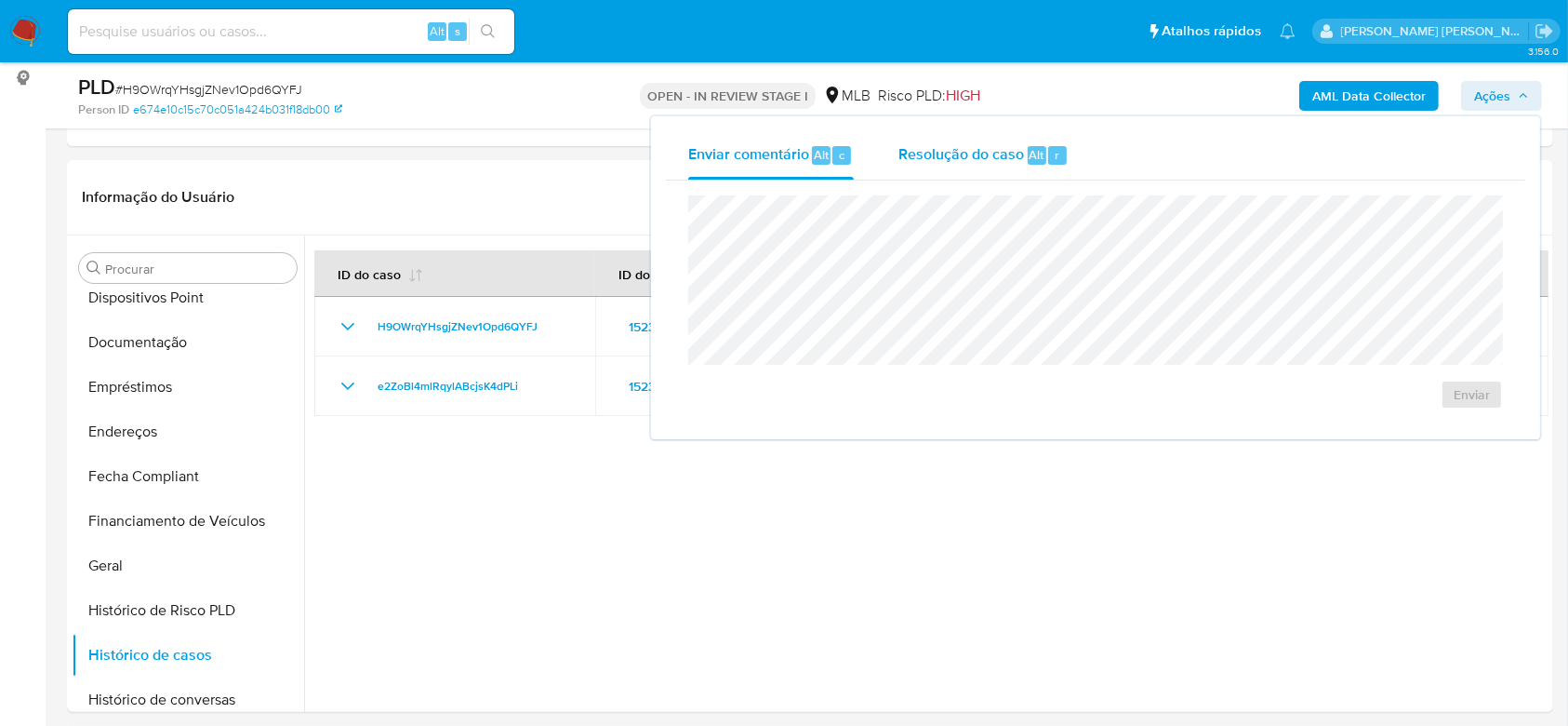
click at [917, 161] on span "Resolução do caso" at bounding box center [961, 155] width 126 height 22
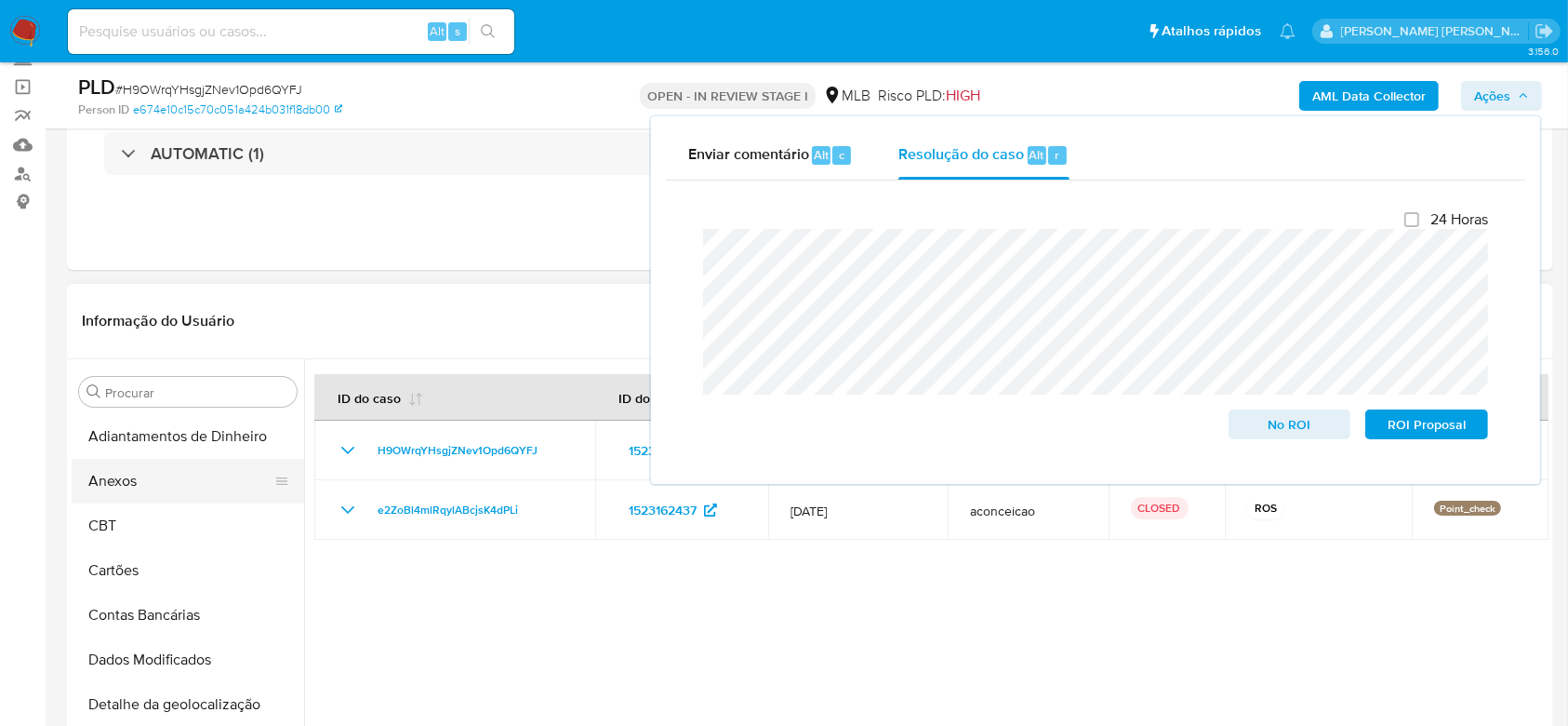
click at [165, 481] on button "Anexos" at bounding box center [180, 480] width 218 height 45
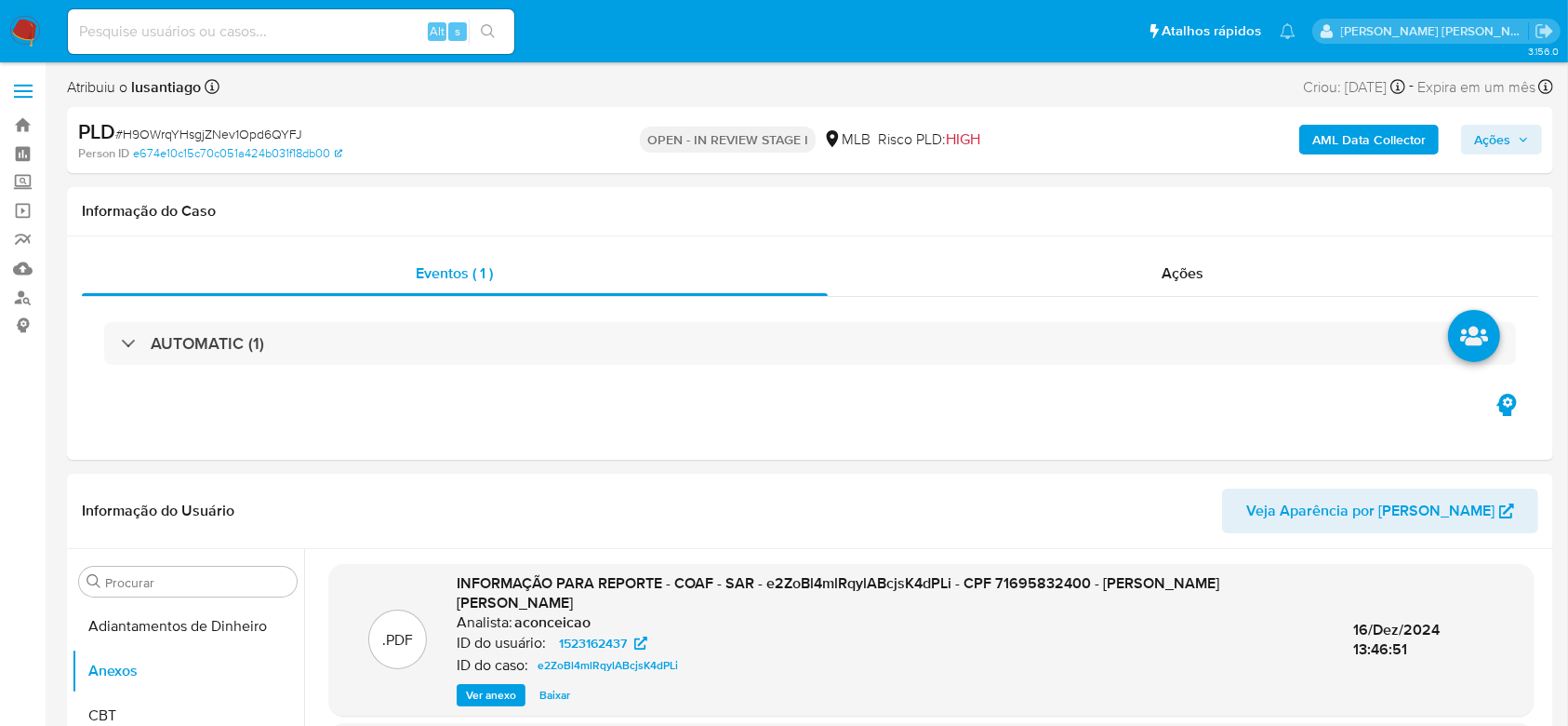
click at [1355, 141] on b "AML Data Collector" at bounding box center [1369, 140] width 114 height 30
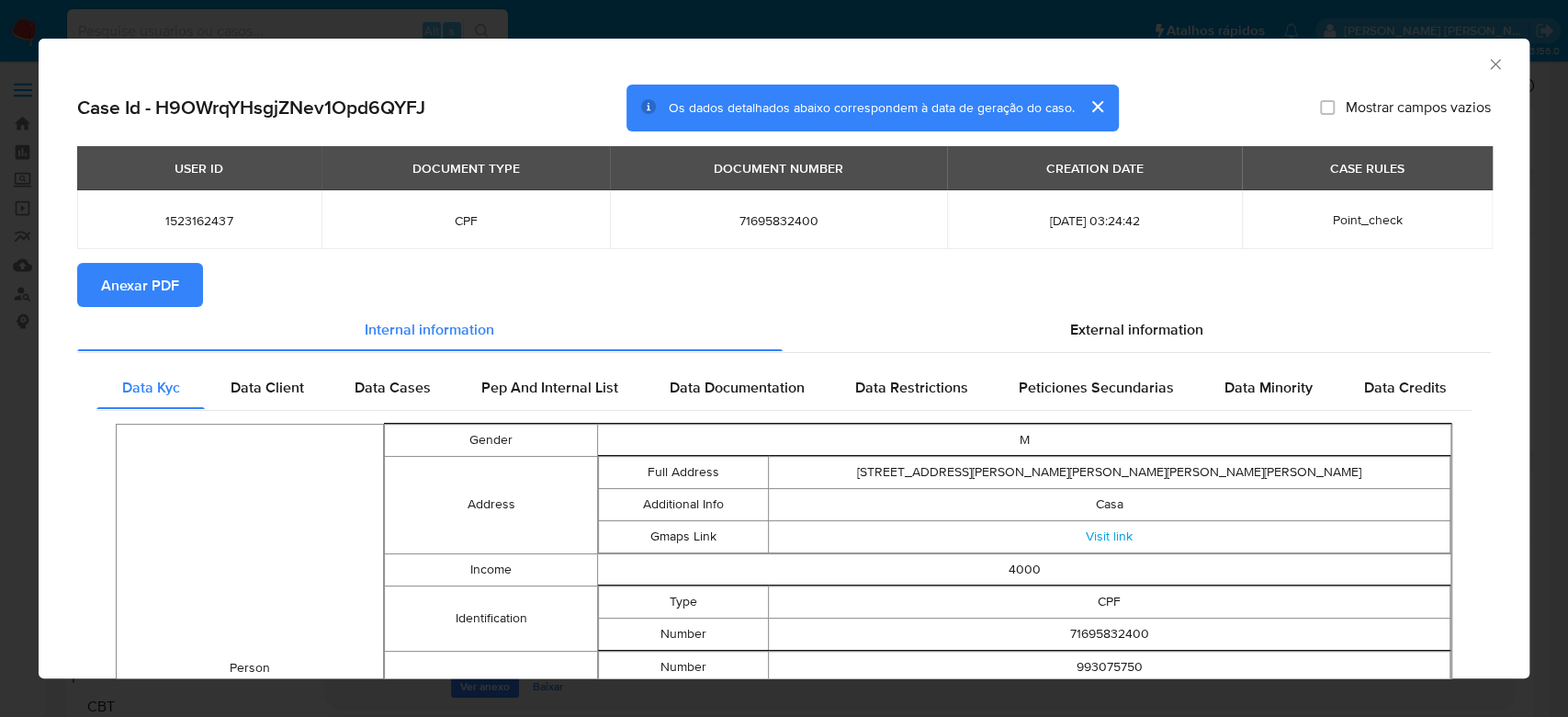
click at [104, 294] on span "Anexar PDF" at bounding box center [140, 285] width 78 height 40
click at [1486, 67] on icon "Fechar a janela" at bounding box center [1495, 64] width 19 height 19
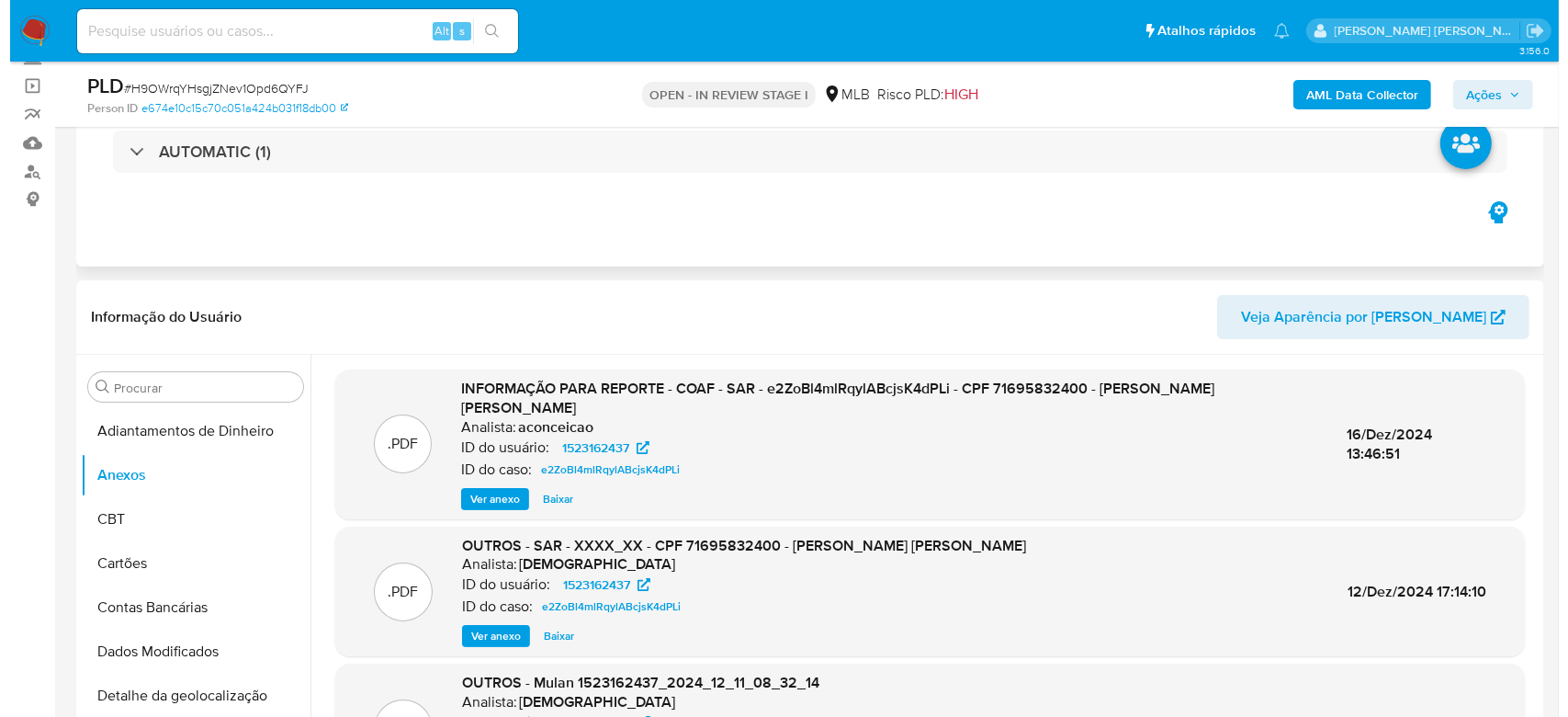
scroll to position [245, 0]
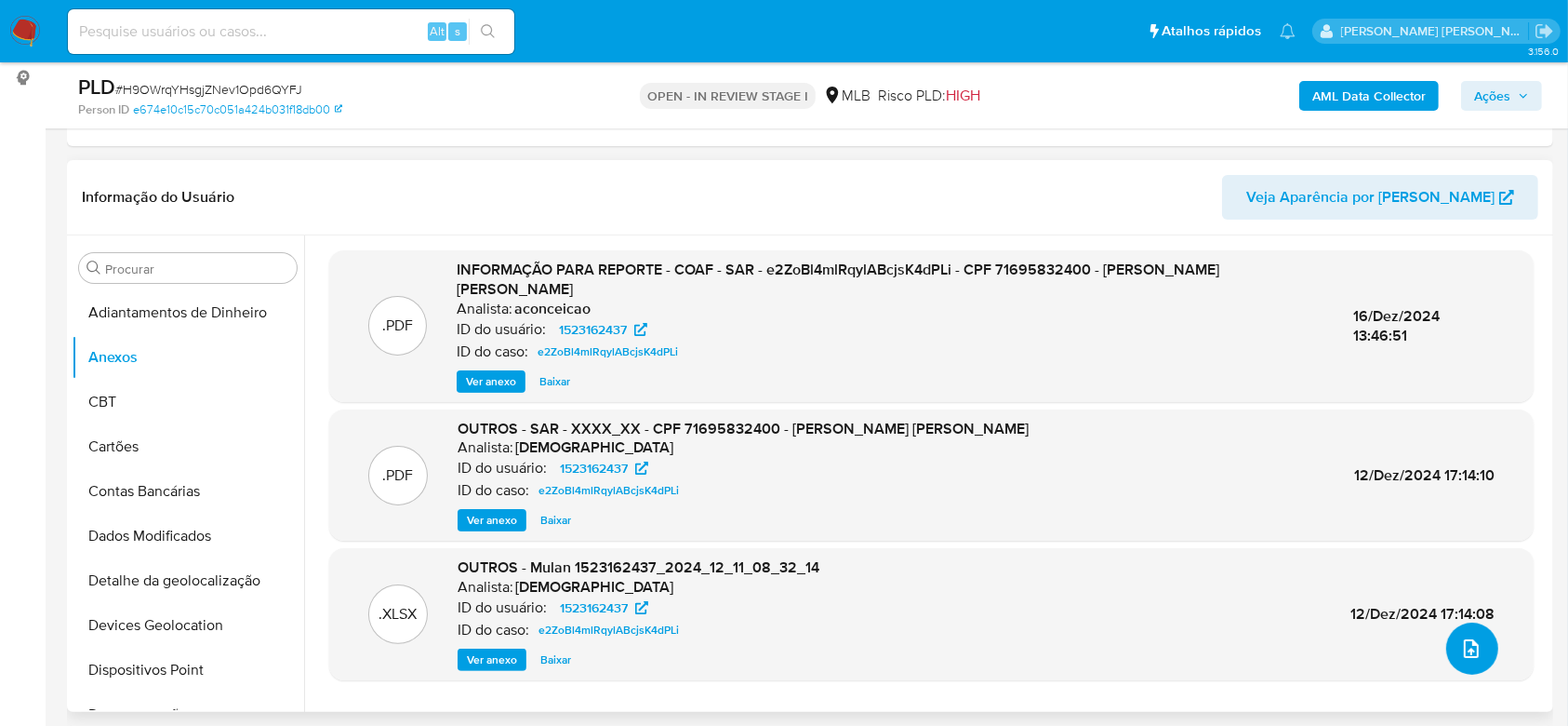
click at [1473, 659] on button "upload-file" at bounding box center [1472, 649] width 52 height 52
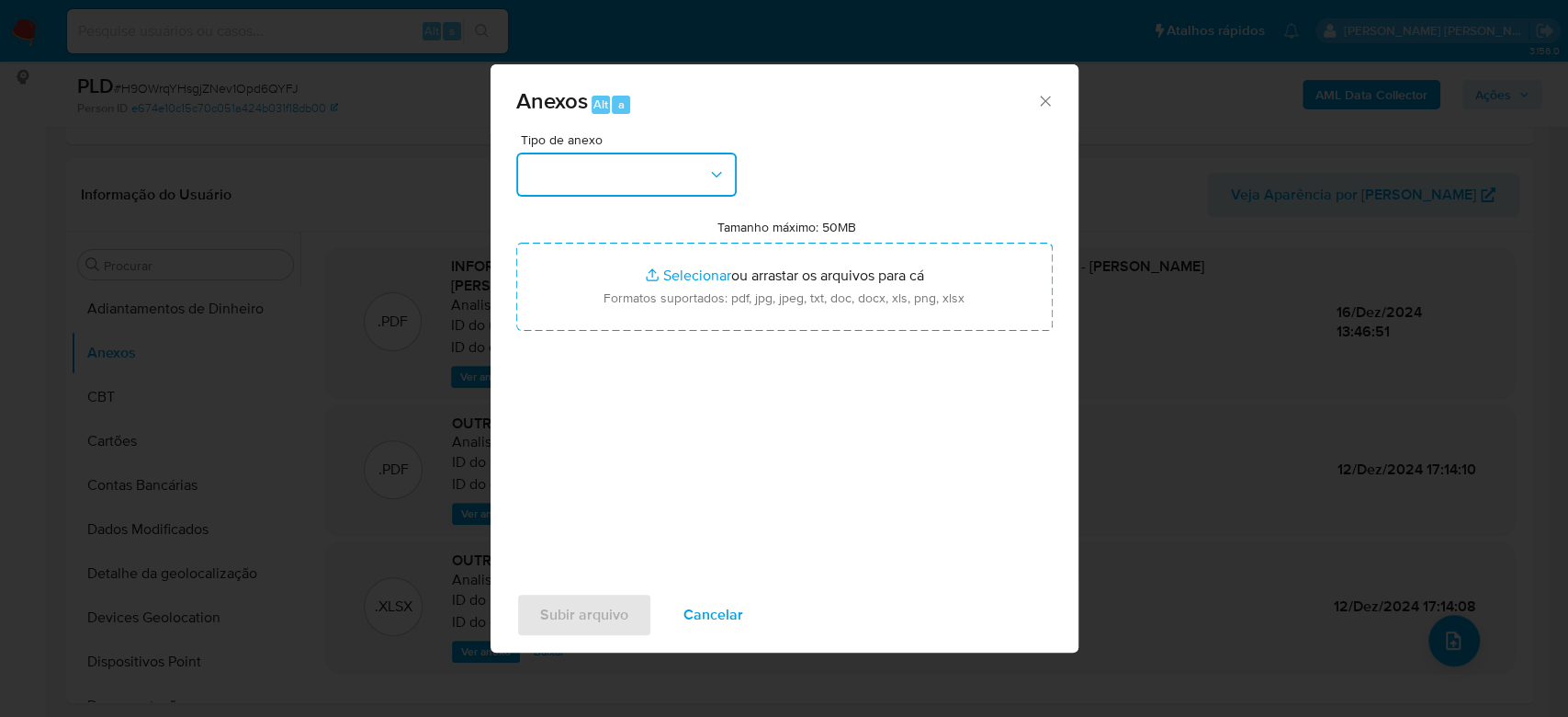
drag, startPoint x: 703, startPoint y: 159, endPoint x: 690, endPoint y: 165, distance: 14.3
click at [694, 160] on button "button" at bounding box center [626, 174] width 220 height 44
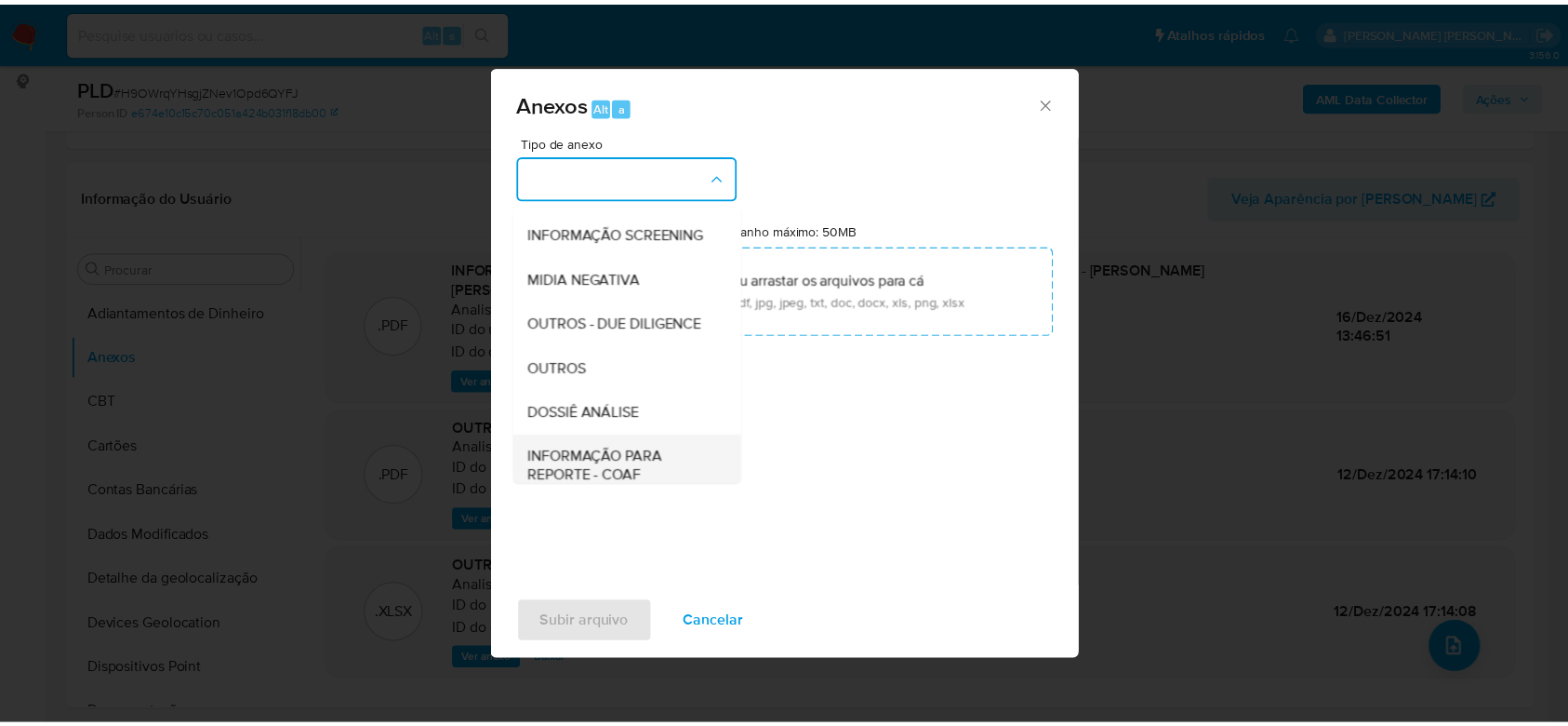
scroll to position [285, 0]
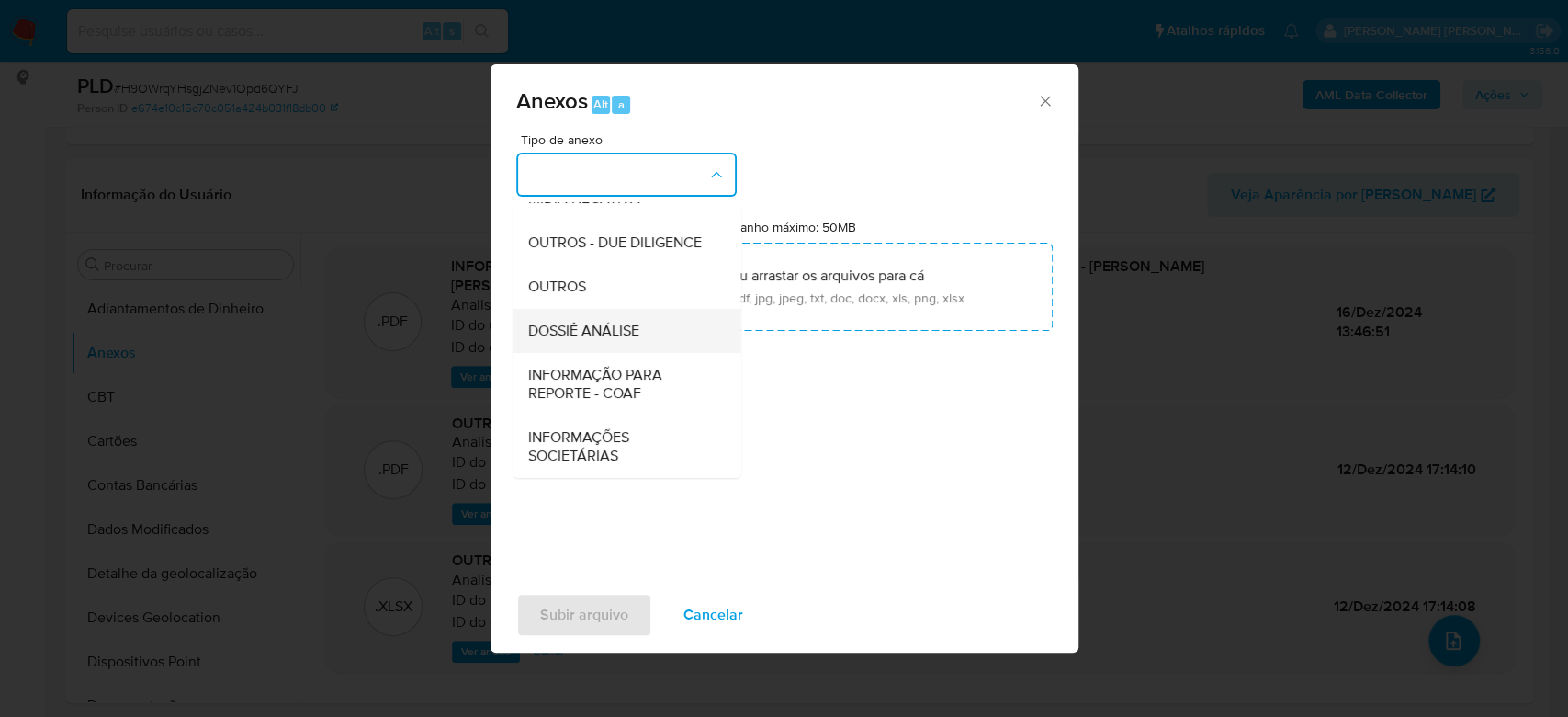
click at [574, 336] on span "DOSSIÊ ANÁLISE" at bounding box center [583, 331] width 111 height 19
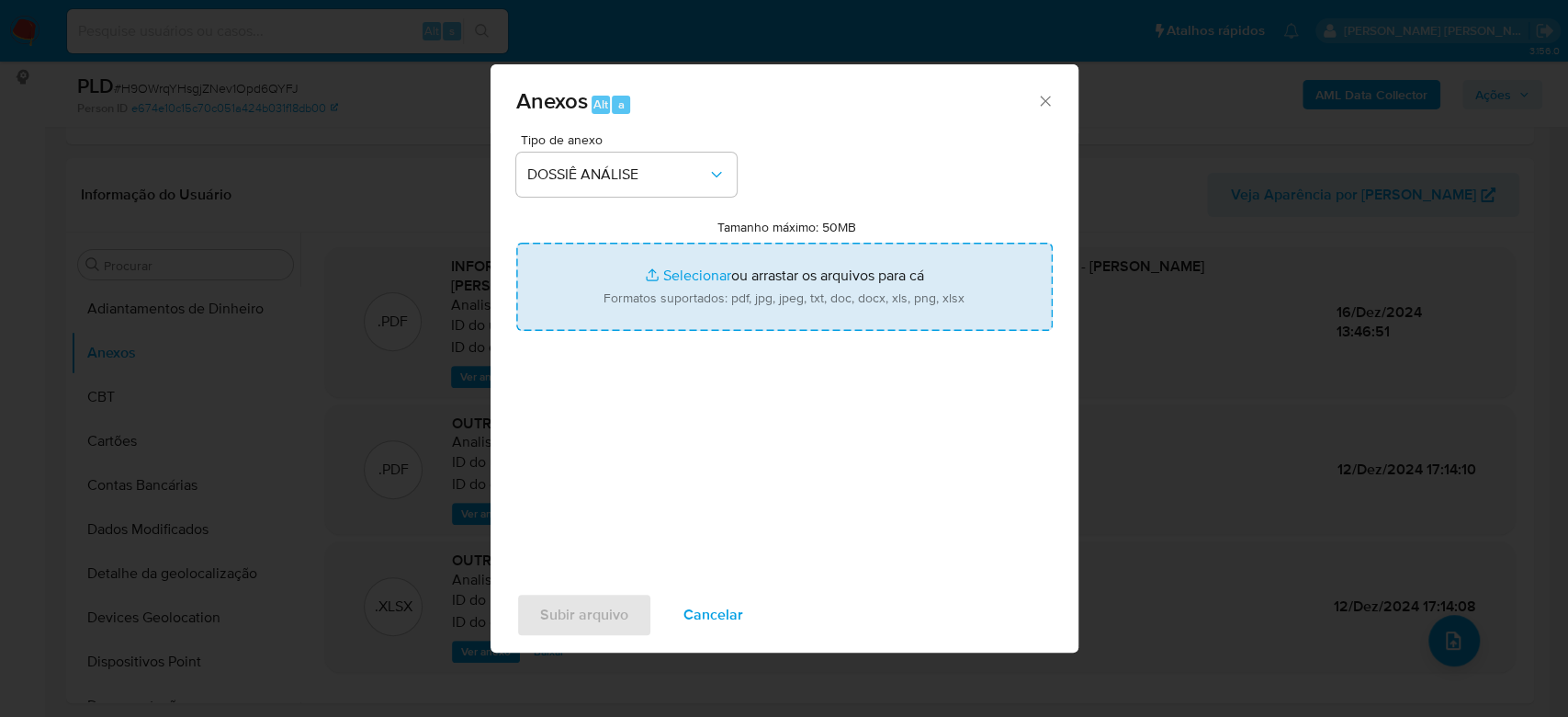
type input "C:\fakepath\2° SAR - XXXXXX - CPF 71695832400 - SERGIO MATHEUS MARQUES DE LIMA.…"
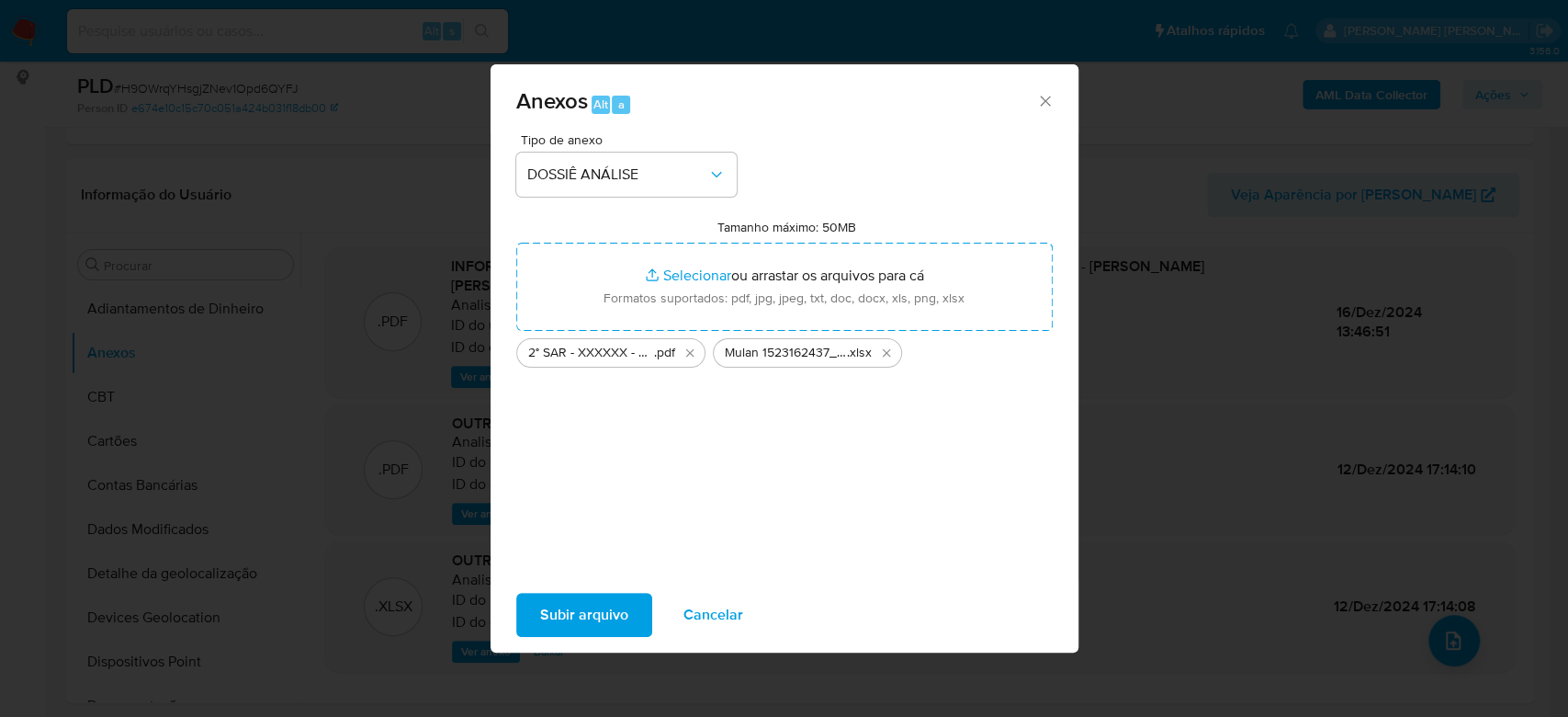
click at [567, 608] on span "Subir arquivo" at bounding box center [584, 614] width 88 height 40
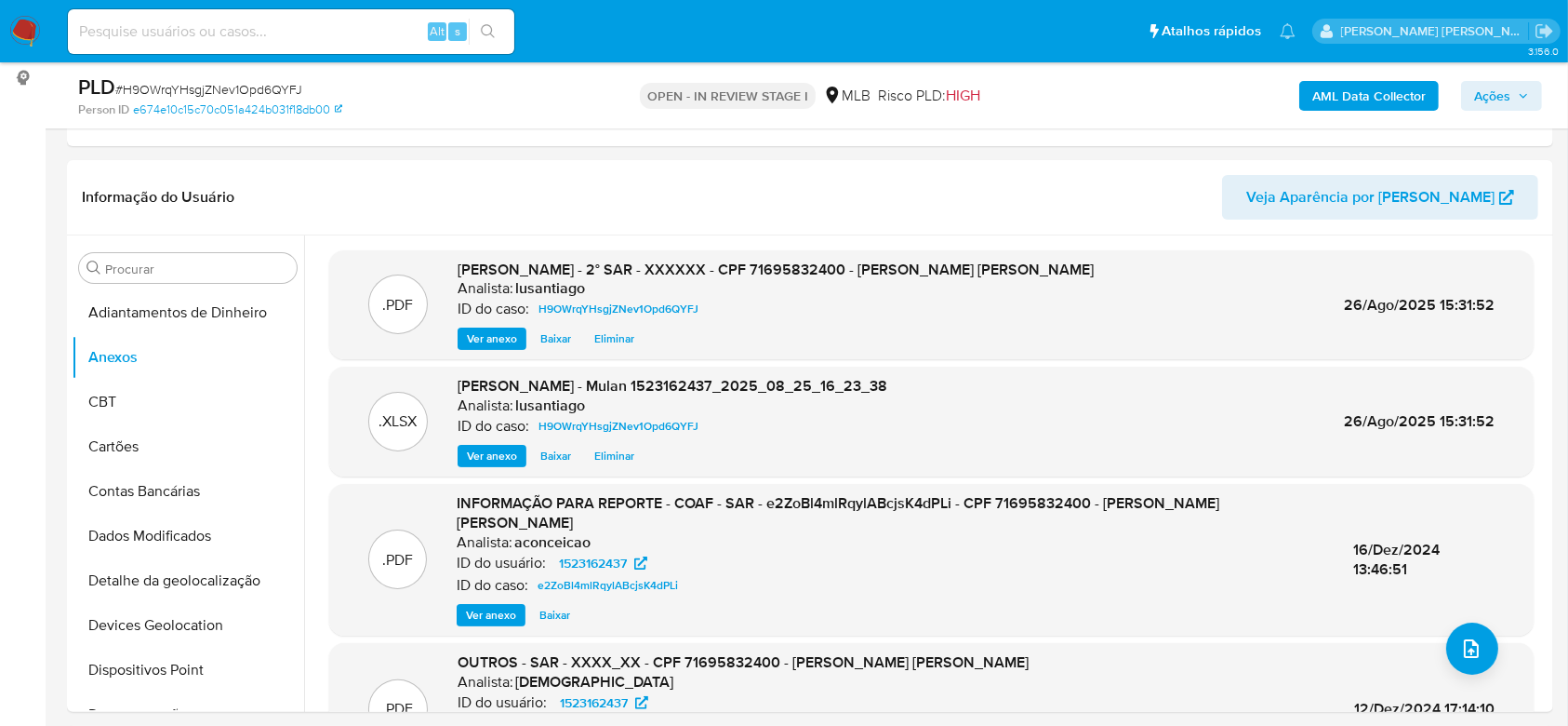
click at [1486, 87] on span "Ações" at bounding box center [1492, 96] width 37 height 30
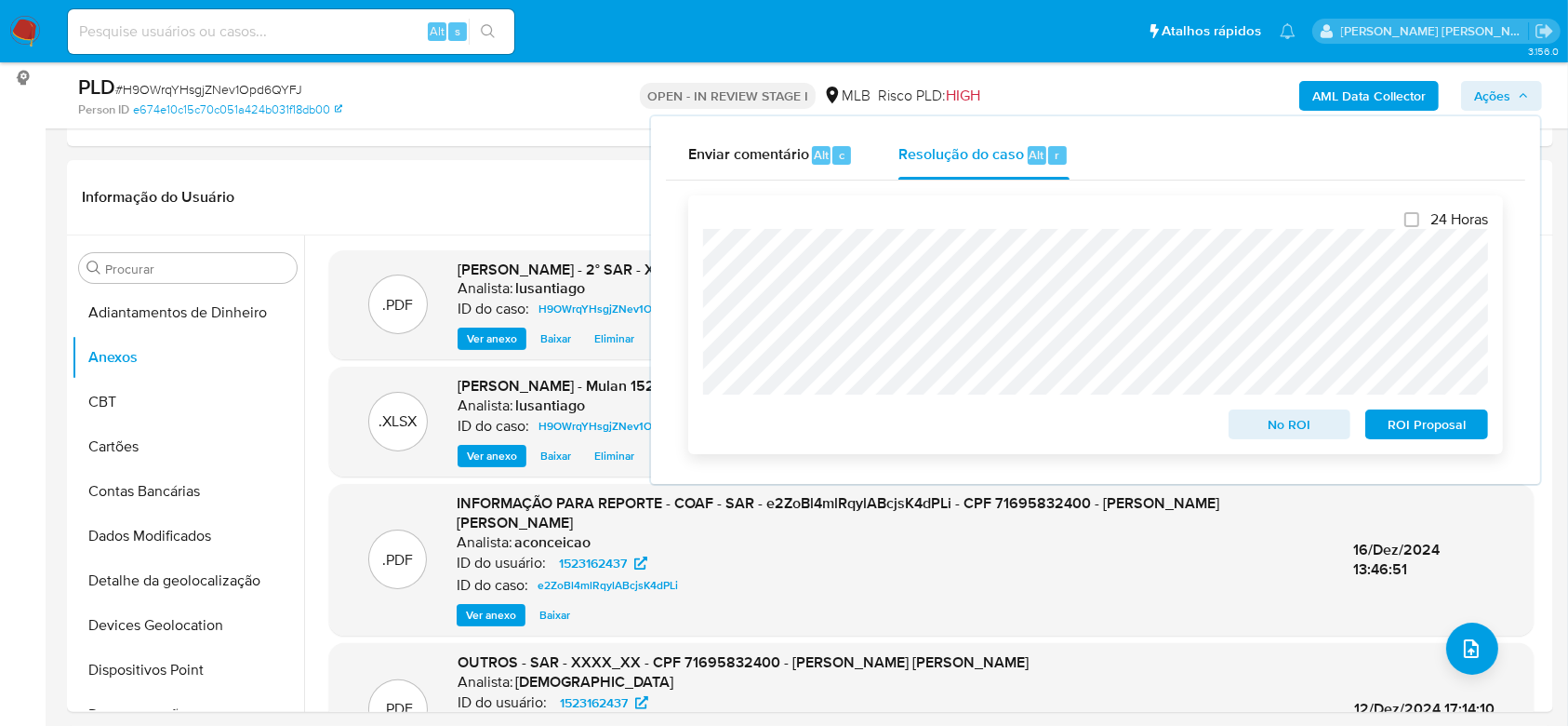
click at [1436, 429] on span "ROI Proposal" at bounding box center [1426, 424] width 97 height 26
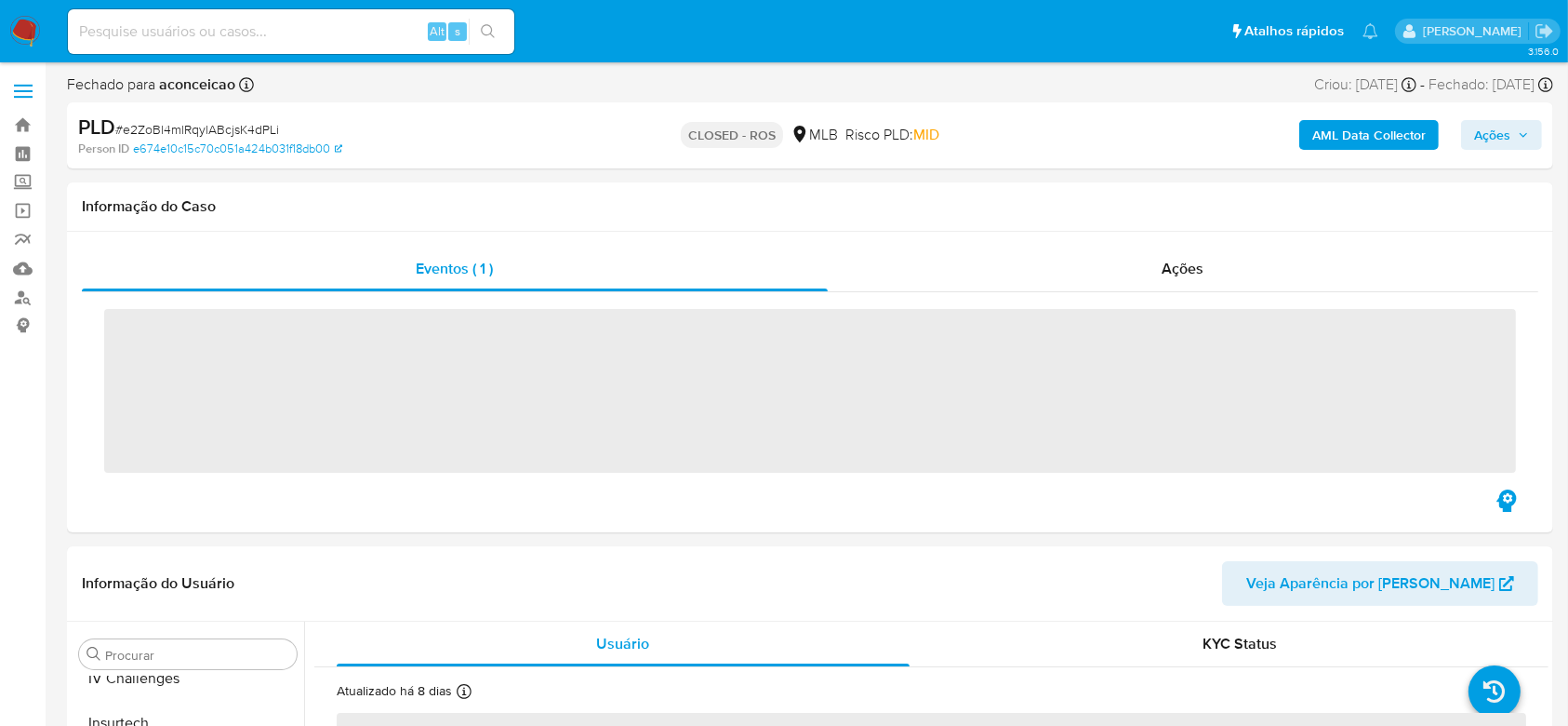
scroll to position [831, 0]
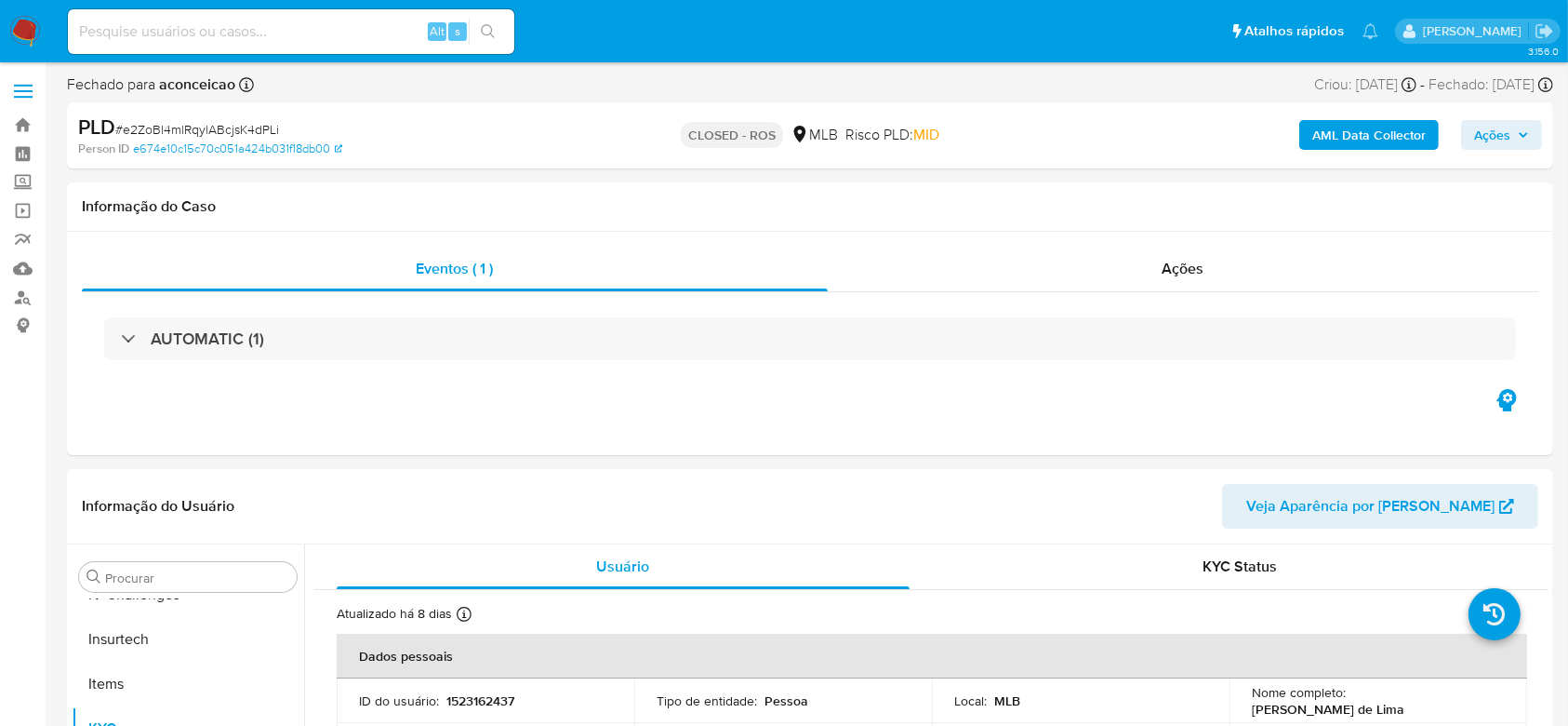
select select "10"
click at [1006, 279] on div "Ações" at bounding box center [1183, 268] width 711 height 45
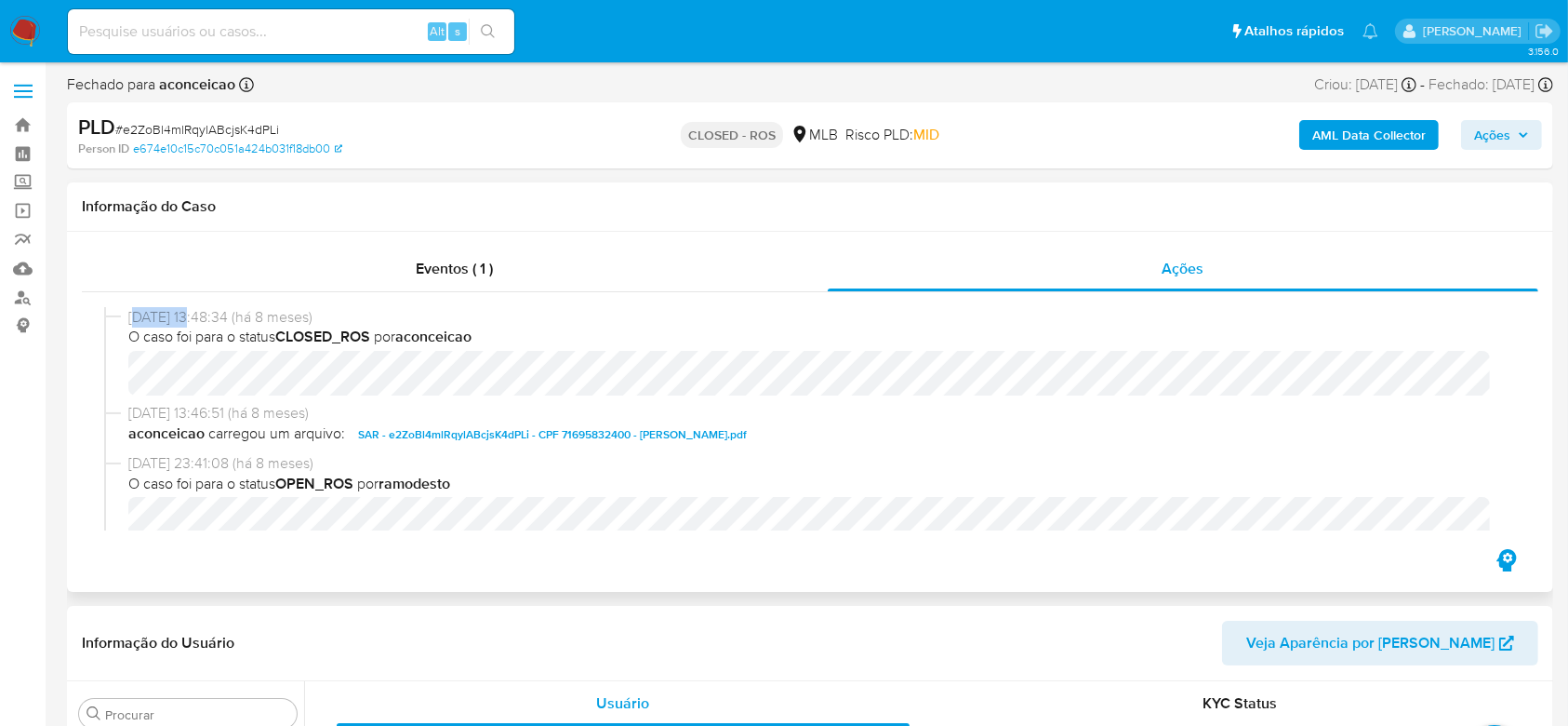
drag, startPoint x: 131, startPoint y: 316, endPoint x: 192, endPoint y: 322, distance: 61.3
click at [192, 322] on span "16/12/2024 13:48:34 (há 8 meses)" at bounding box center [819, 317] width 1380 height 21
click at [193, 292] on div "16/12/2024 13:48:34 (há 8 meses) O caso foi para o status CLOSED_ROS por aconce…" at bounding box center [810, 419] width 1456 height 254
drag, startPoint x: 197, startPoint y: 313, endPoint x: 122, endPoint y: 322, distance: 75.5
click at [122, 322] on div "16/12/2024 13:48:34 (há 8 meses) O caso foi para o status CLOSED_ROS por aconce…" at bounding box center [810, 355] width 1412 height 96
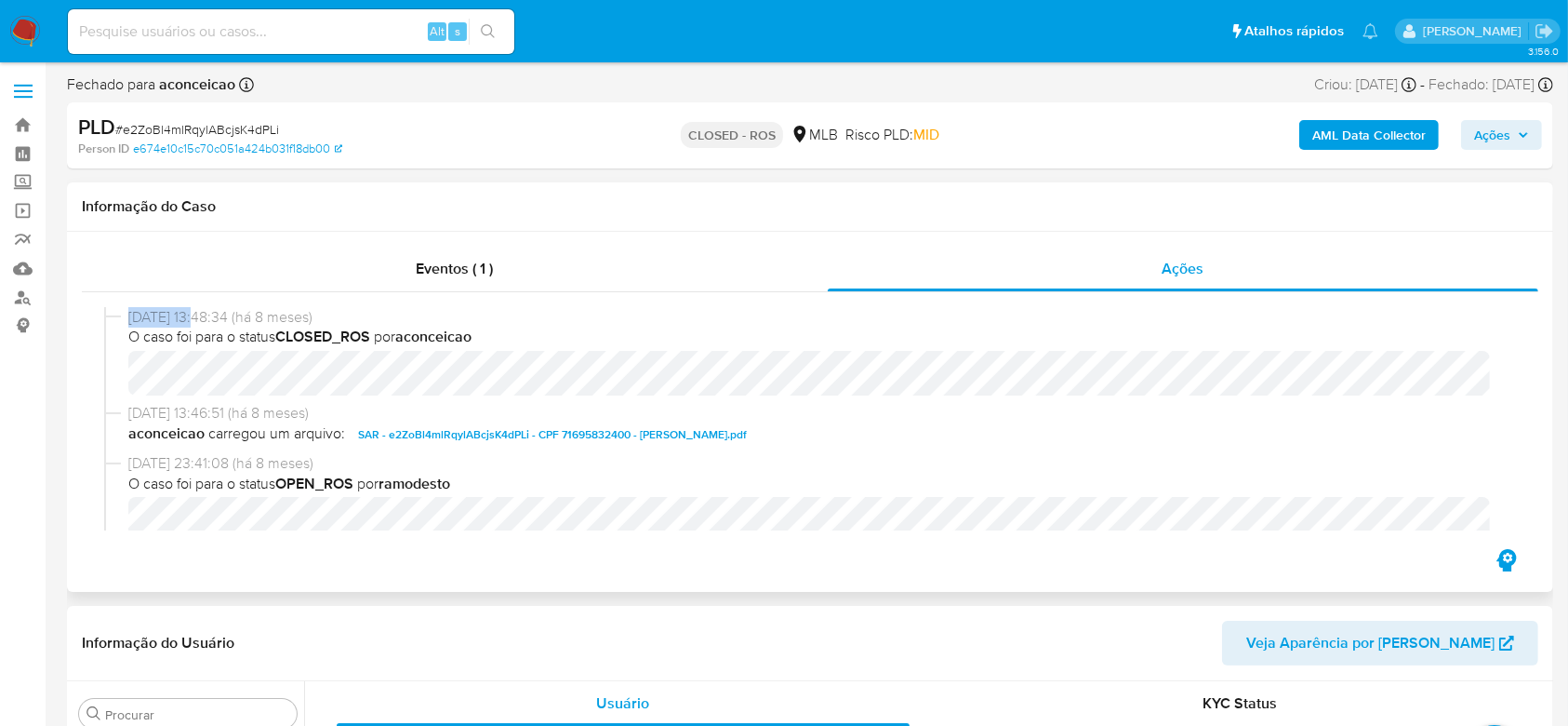
copy div "[DATE]"
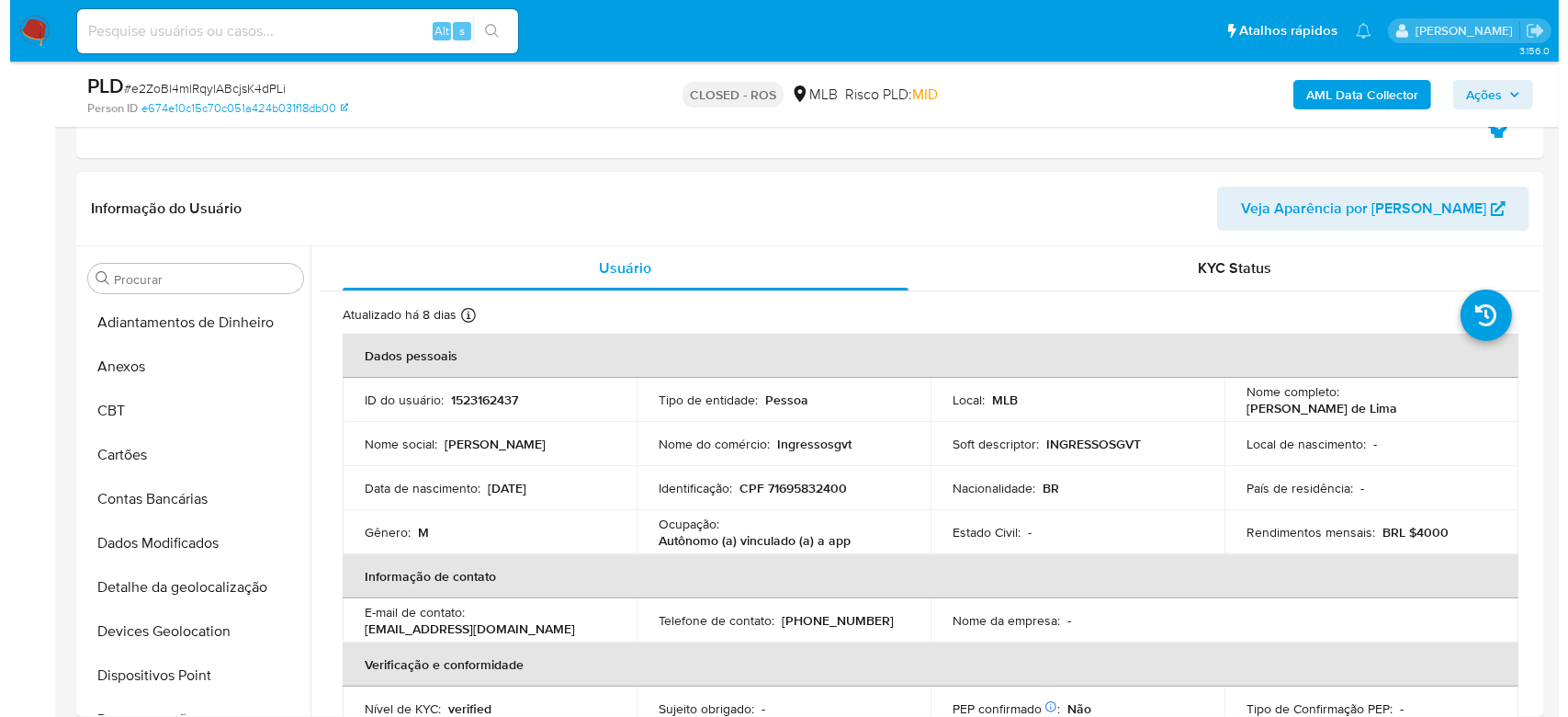
scroll to position [368, 0]
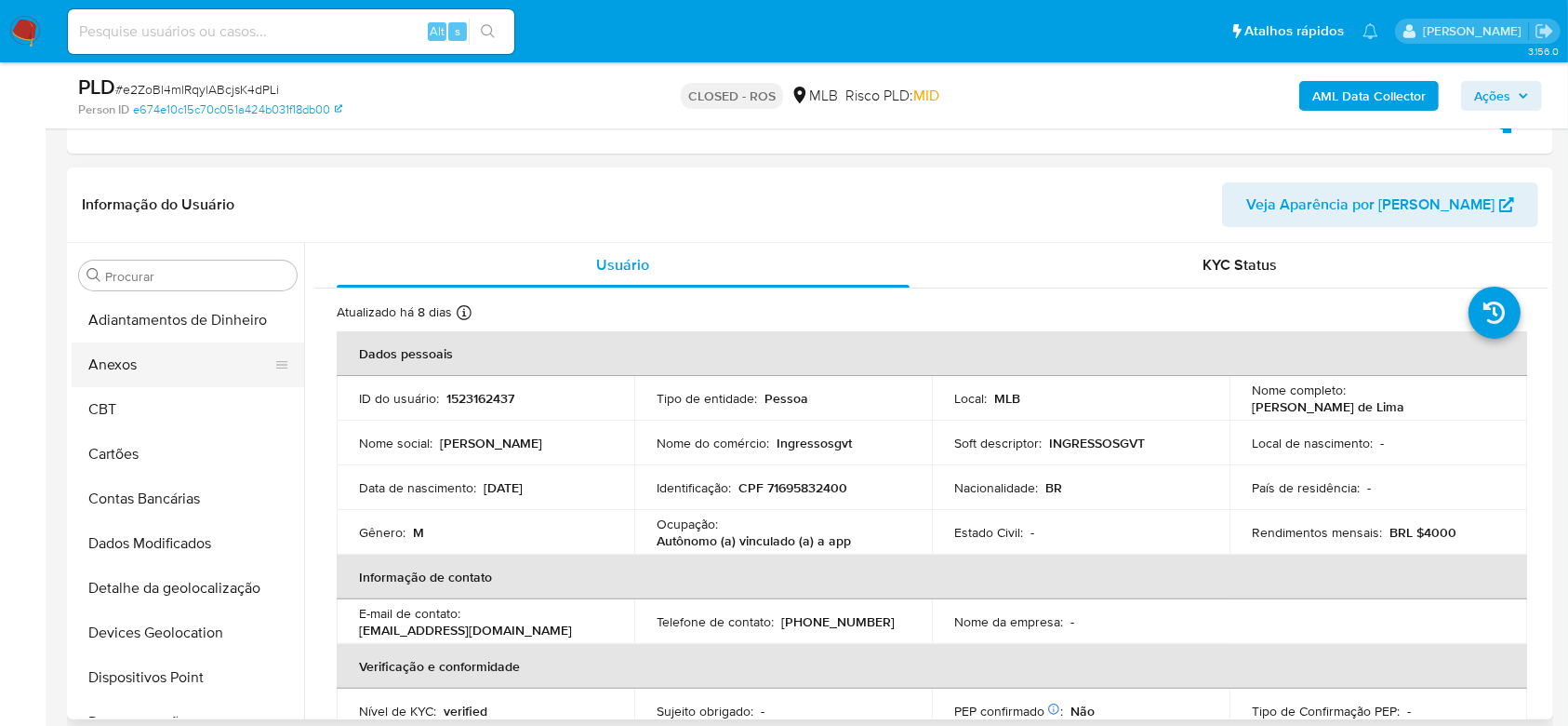
click at [136, 355] on button "Anexos" at bounding box center [180, 364] width 218 height 45
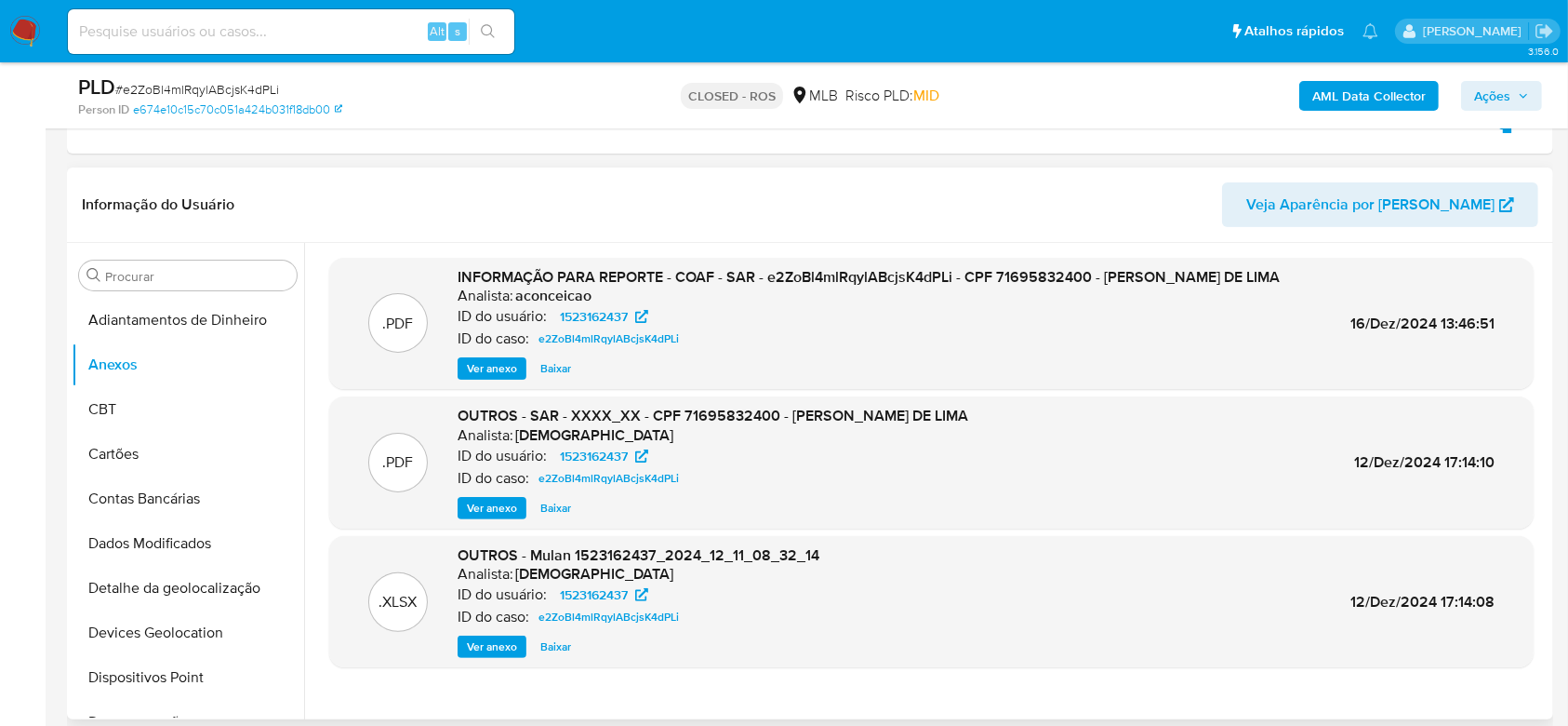
click at [484, 377] on span "Ver anexo" at bounding box center [492, 368] width 50 height 19
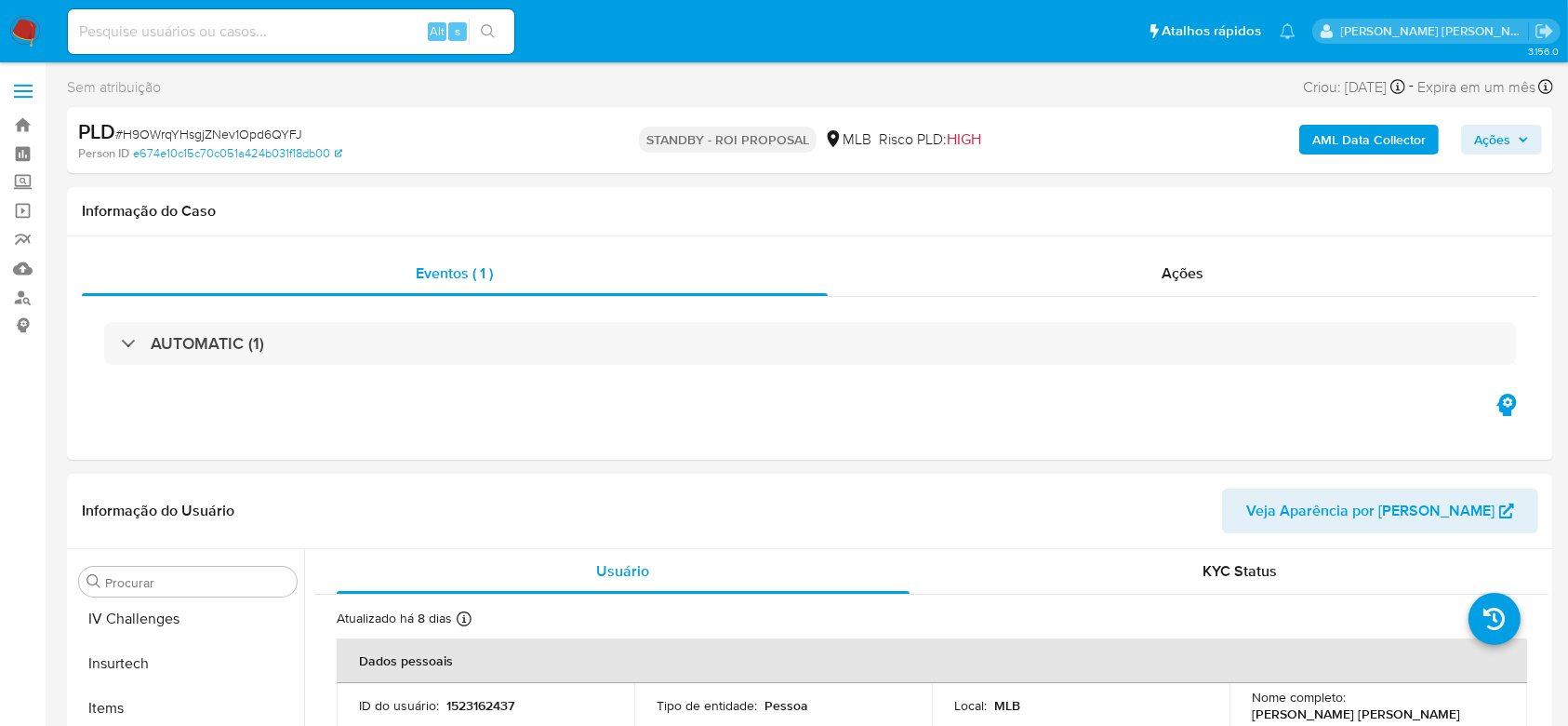
scroll to position [831, 0]
select select "10"
click at [25, 126] on link "Bandeja" at bounding box center [111, 125] width 222 height 29
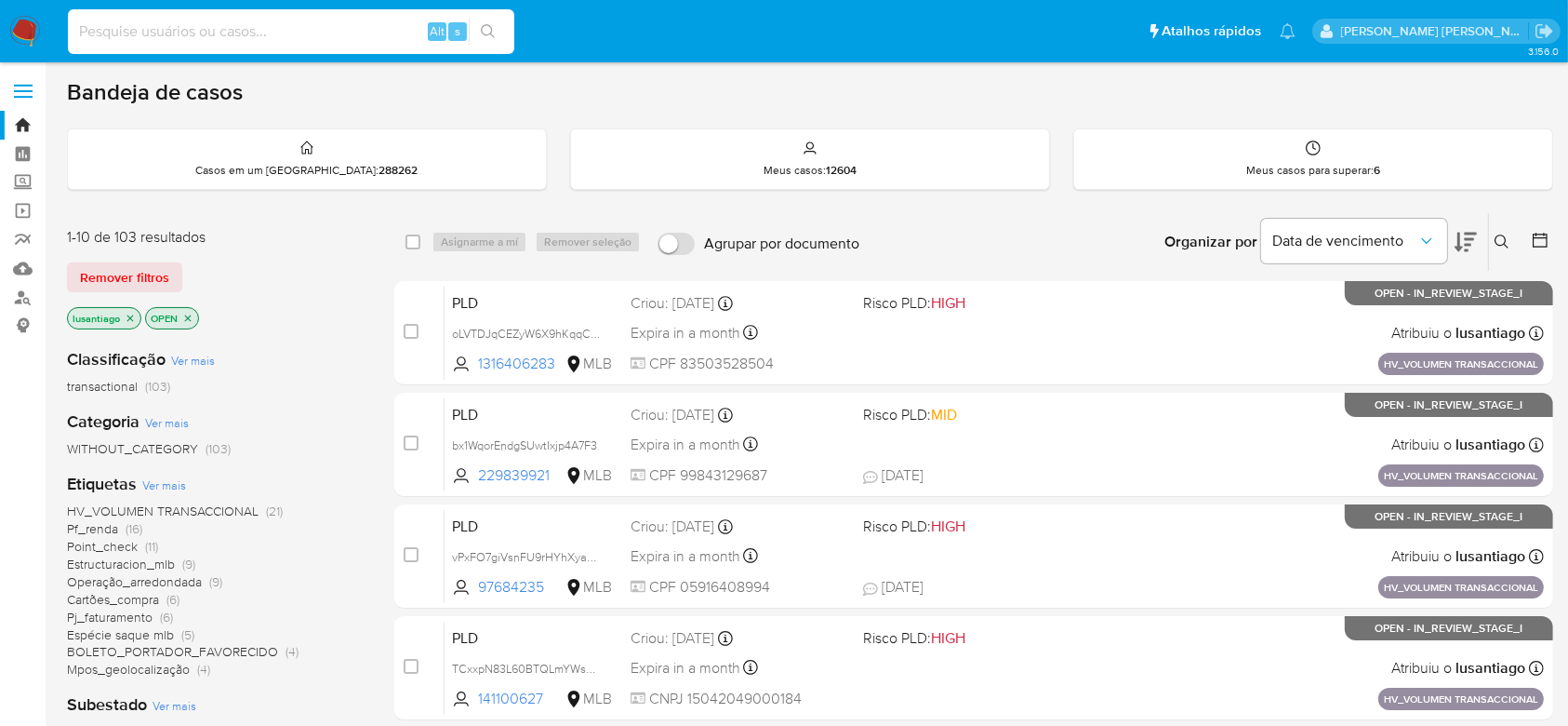
click at [199, 27] on input at bounding box center [291, 32] width 446 height 24
paste input "2160969563"
type input "2160969563"
click at [482, 43] on button "search-icon" at bounding box center [487, 32] width 39 height 26
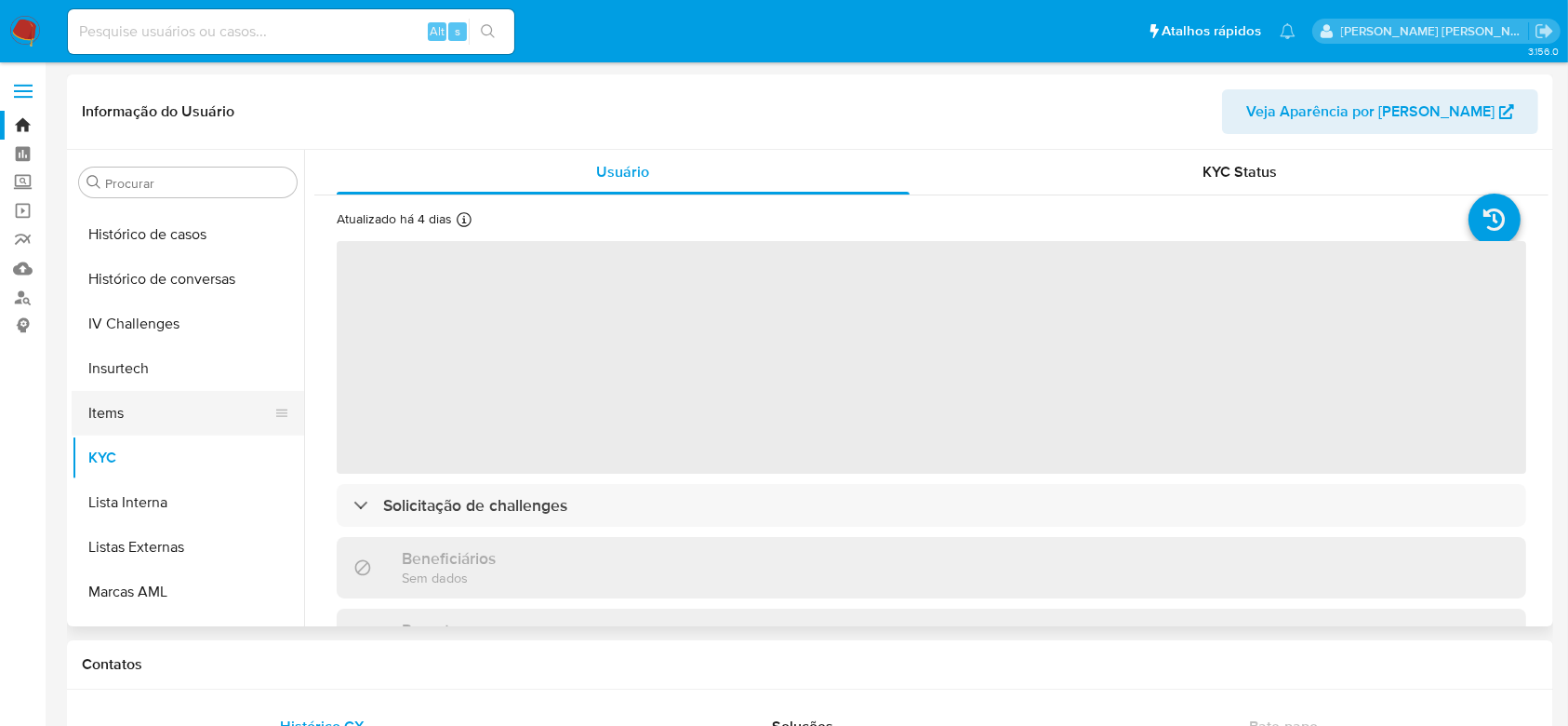
scroll to position [582, 0]
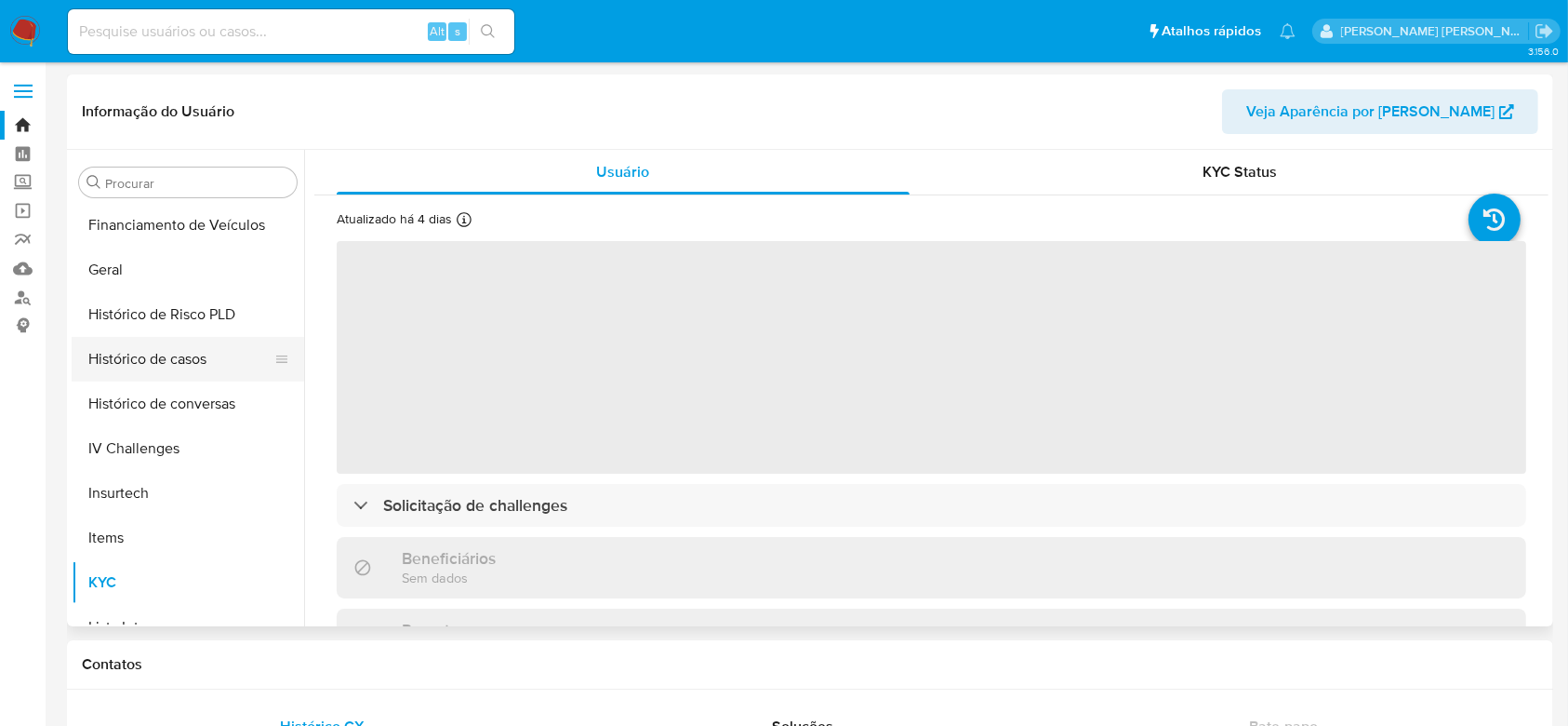
click at [161, 365] on button "Histórico de casos" at bounding box center [180, 359] width 218 height 45
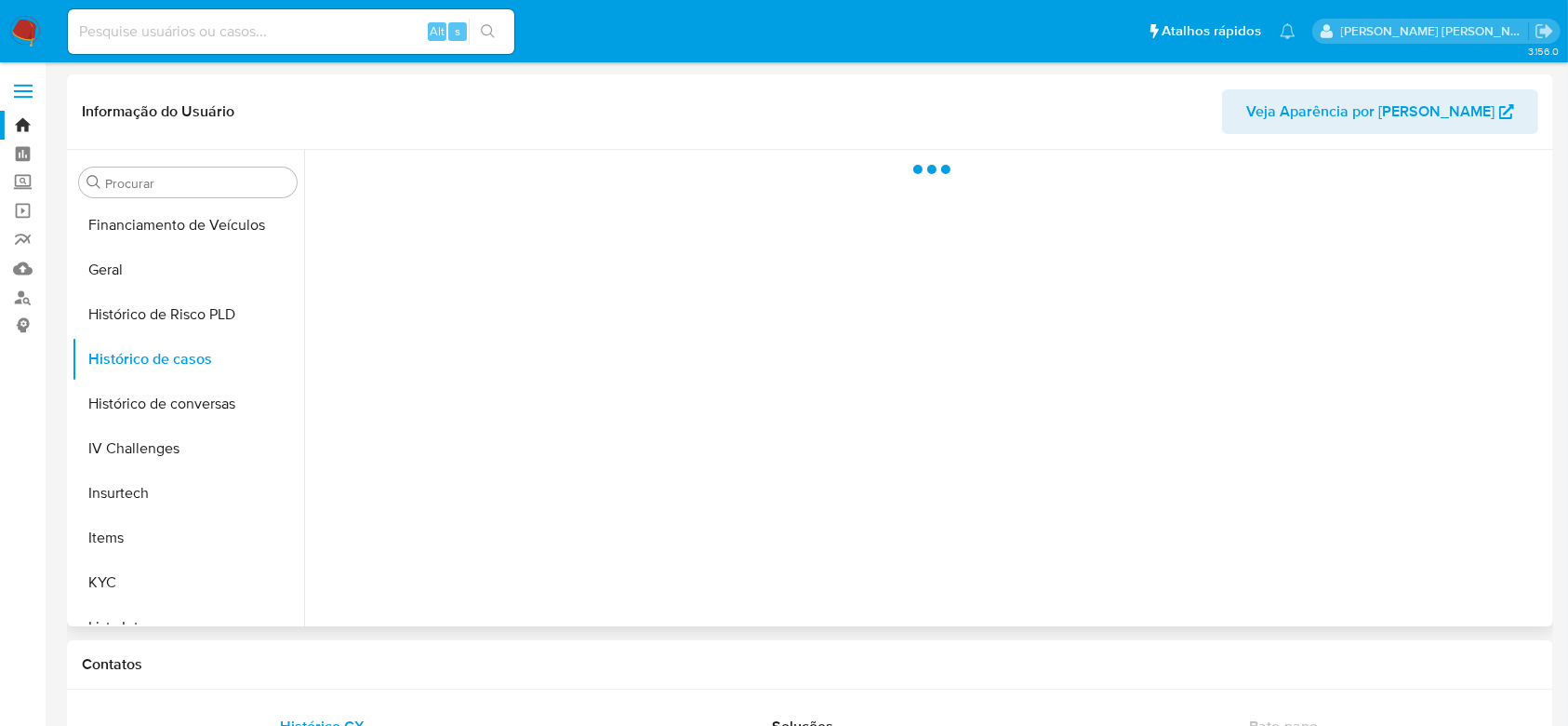
select select "10"
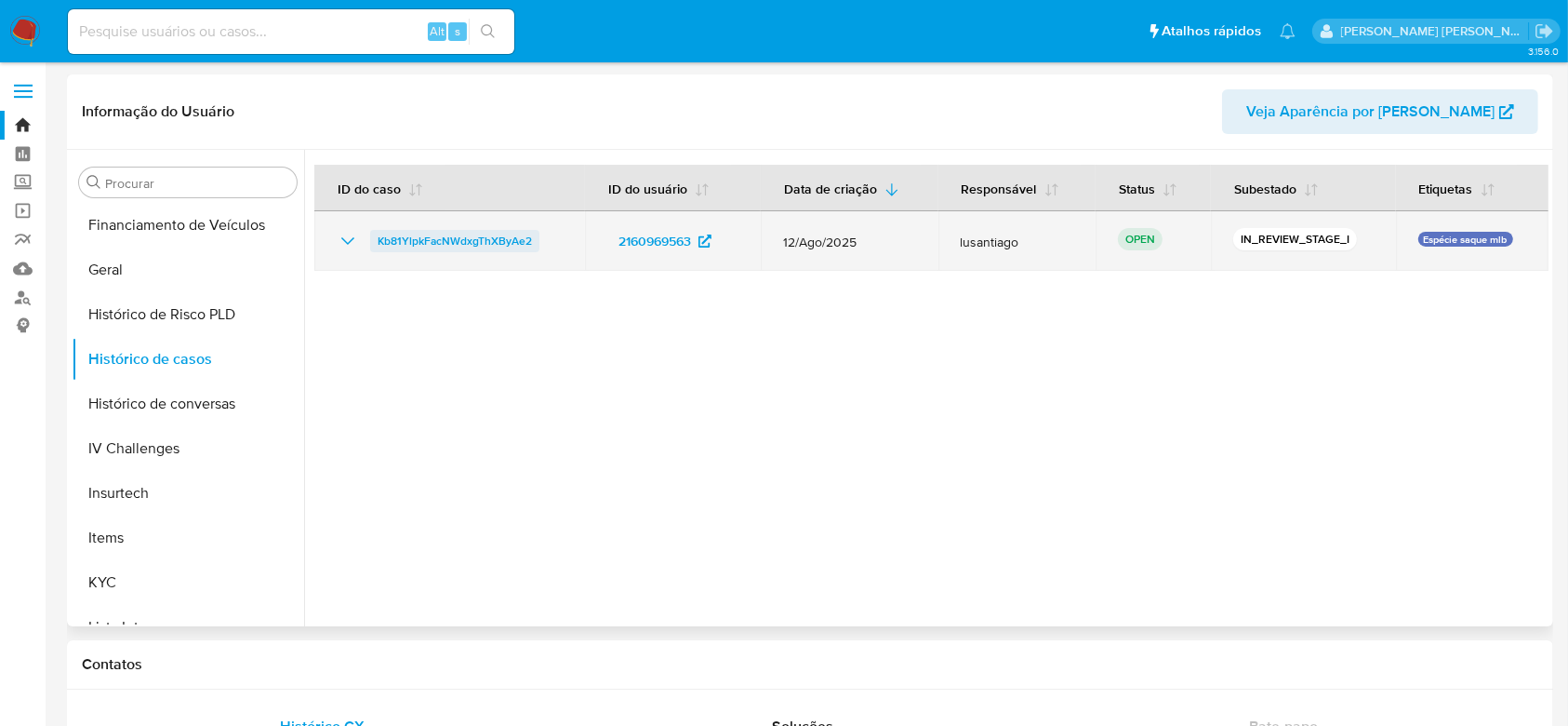
click at [499, 239] on span "Kb81YlpkFacNWdxgThXByAe2" at bounding box center [454, 241] width 154 height 23
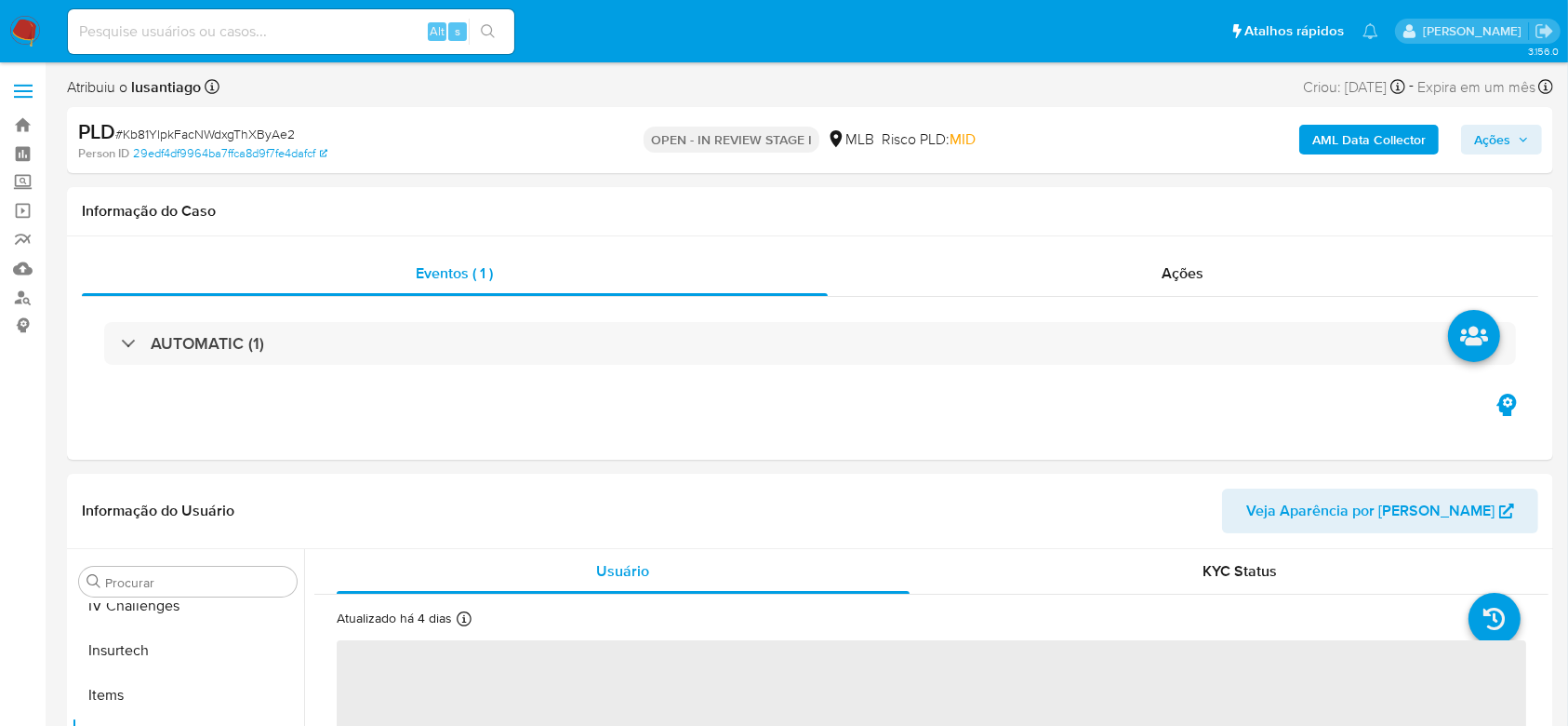
scroll to position [831, 0]
select select "10"
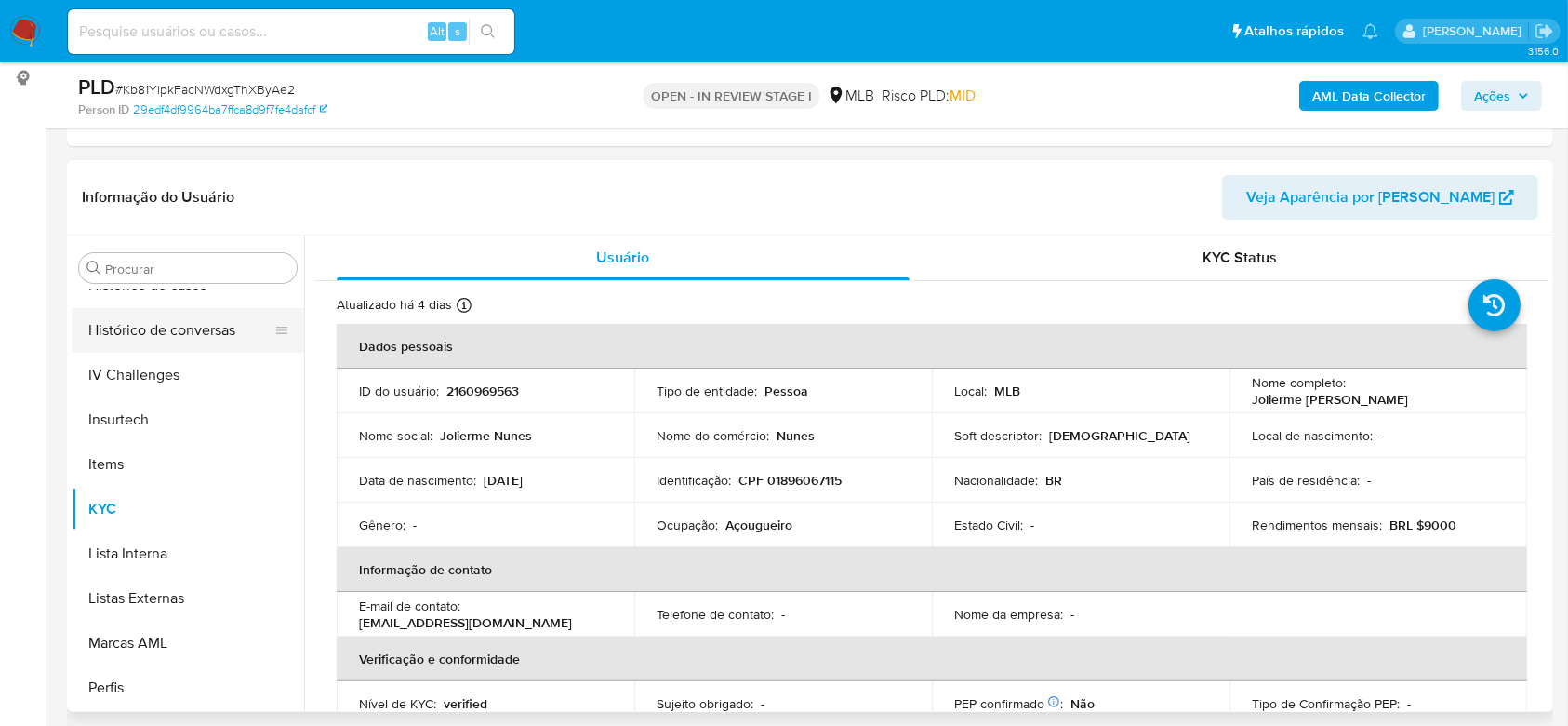
scroll to position [582, 0]
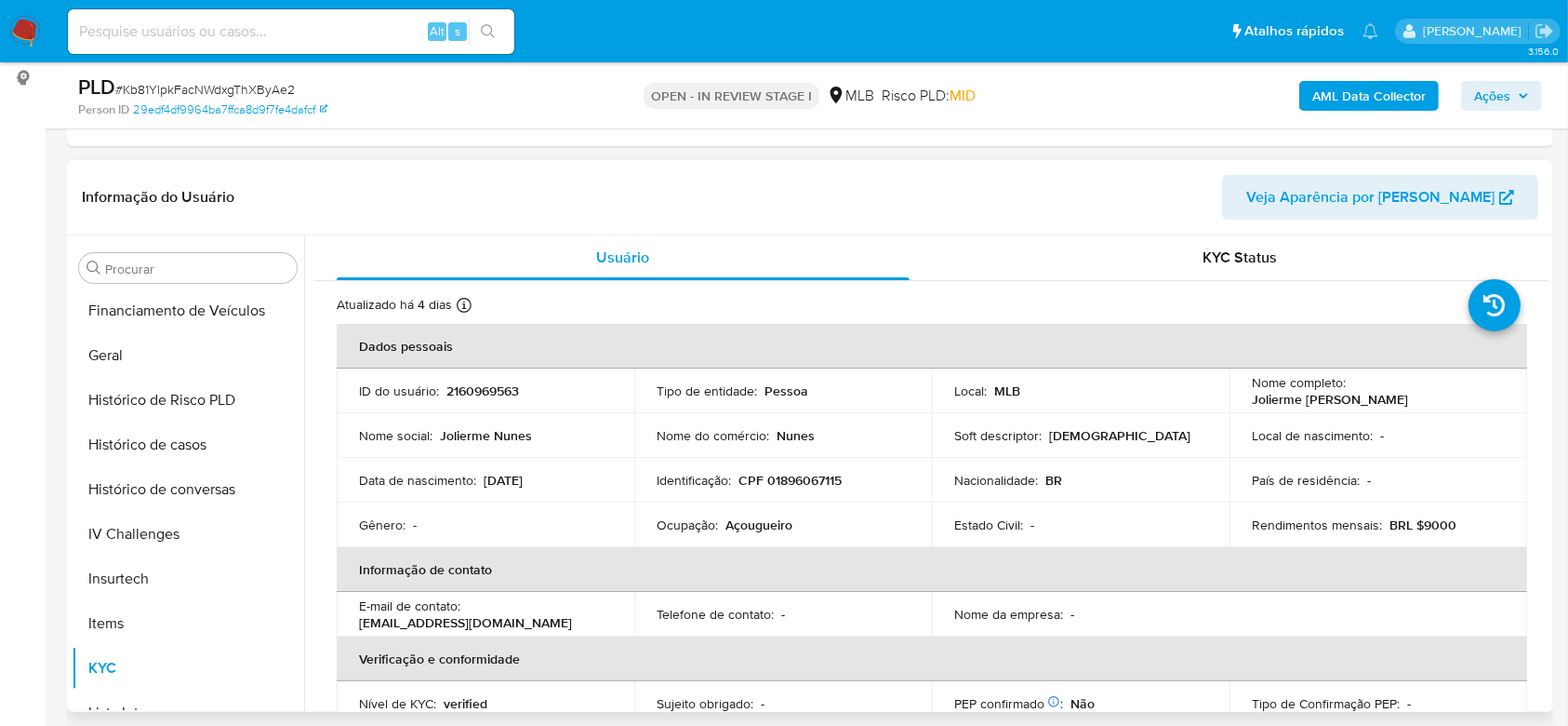
drag, startPoint x: 143, startPoint y: 363, endPoint x: 299, endPoint y: 316, distance: 162.9
click at [143, 363] on button "Geral" at bounding box center [187, 355] width 233 height 45
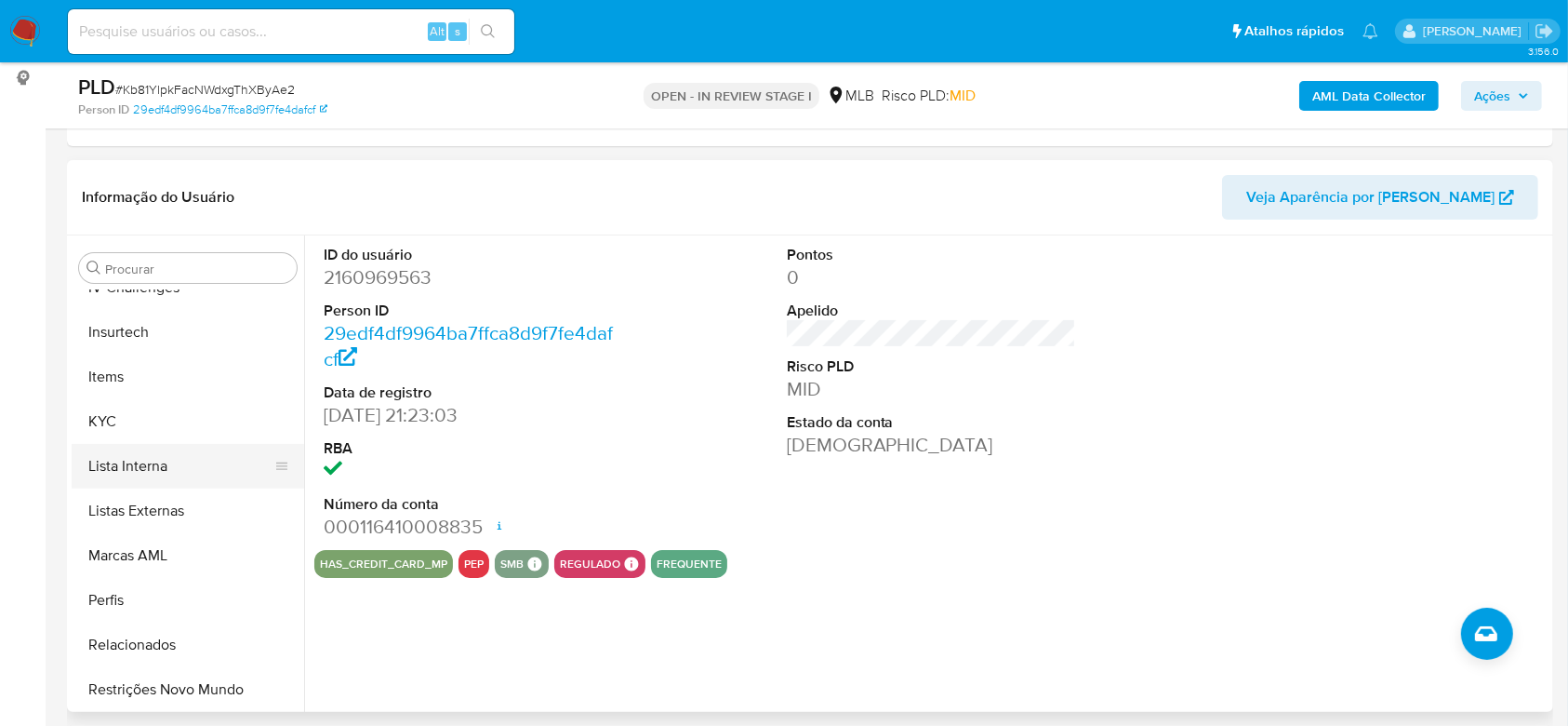
scroll to position [831, 0]
click at [104, 422] on button "KYC" at bounding box center [180, 419] width 218 height 45
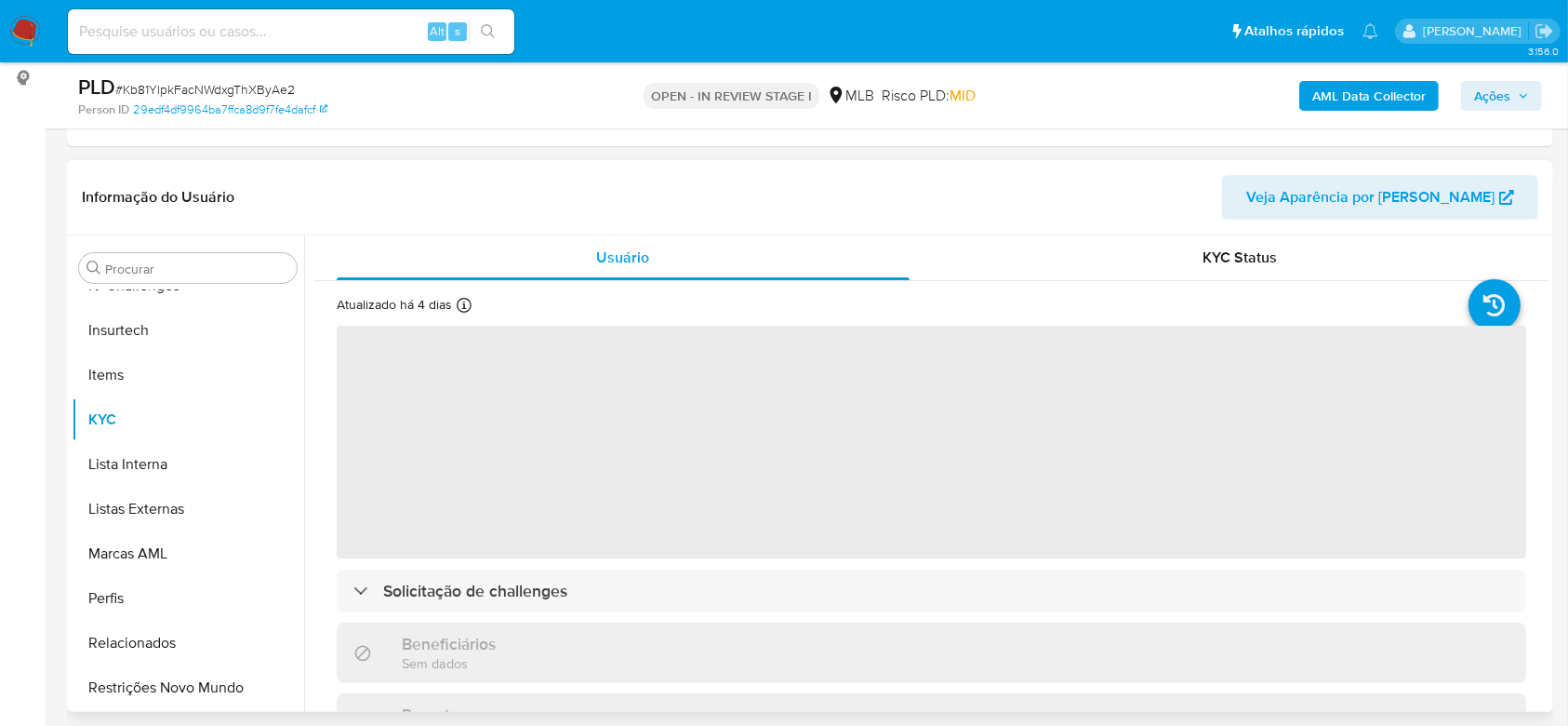
scroll to position [372, 0]
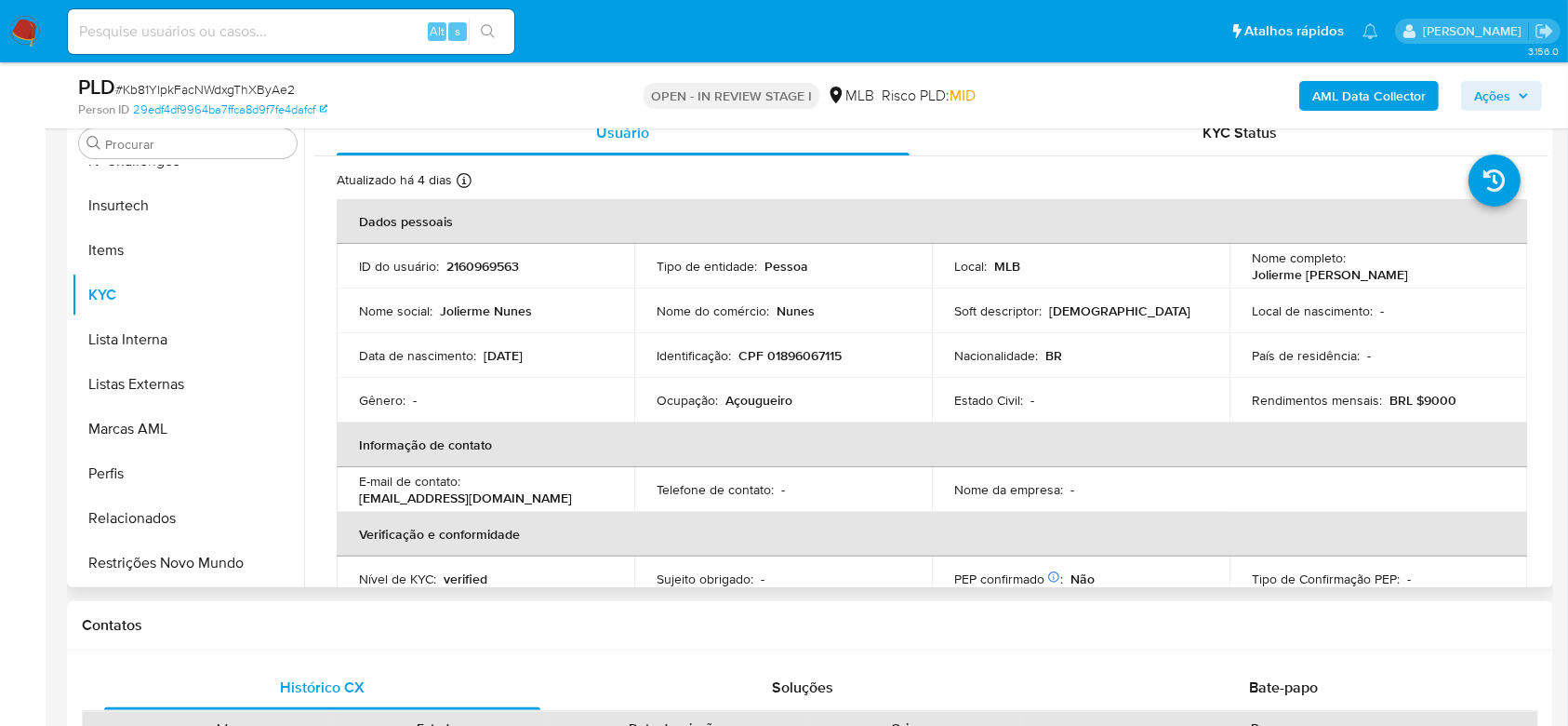
drag, startPoint x: 1540, startPoint y: 247, endPoint x: 1543, endPoint y: 271, distance: 24.2
click at [1543, 271] on div "Usuário KYC Status Atualizado há 4 dias Criado: [DATE] 22:23:41 Atualizado: [DA…" at bounding box center [926, 349] width 1244 height 476
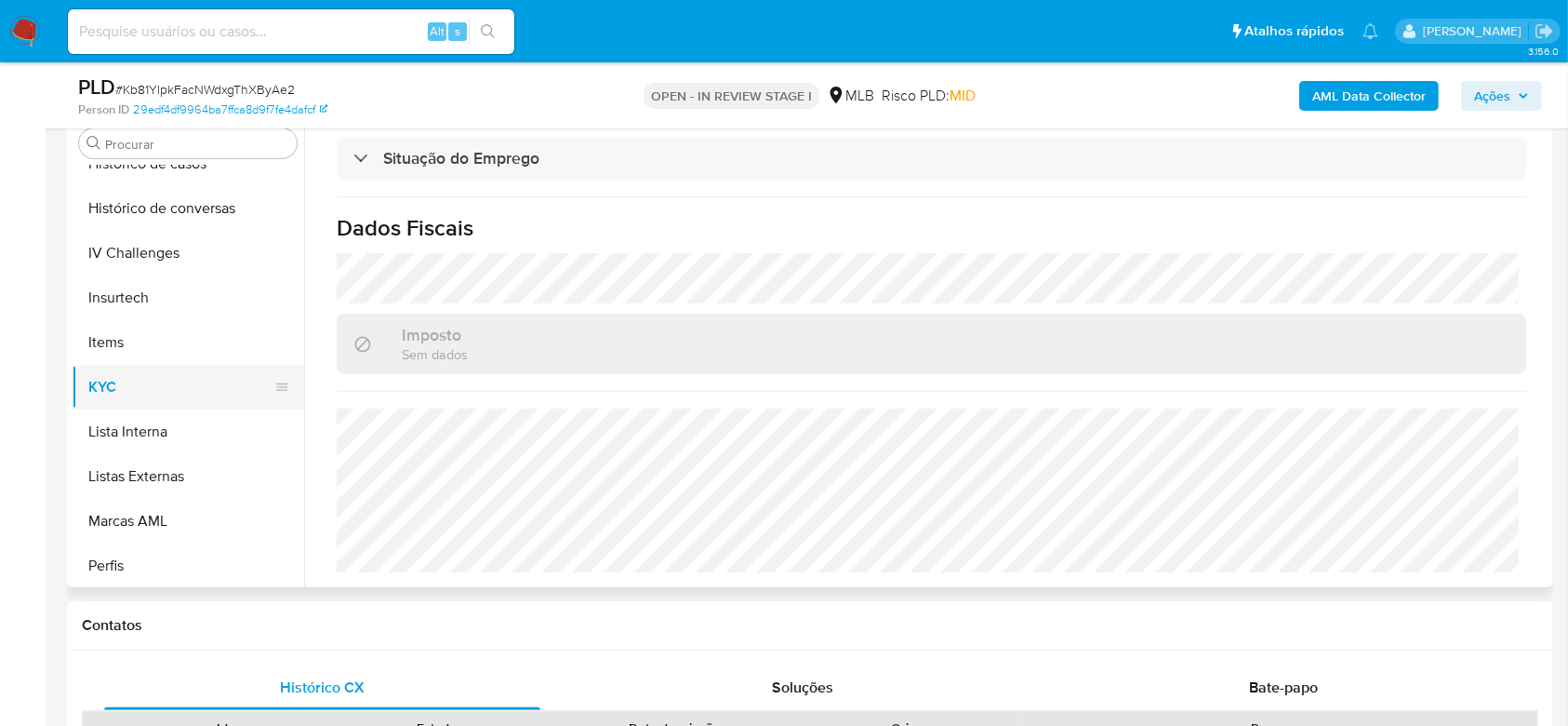
scroll to position [459, 0]
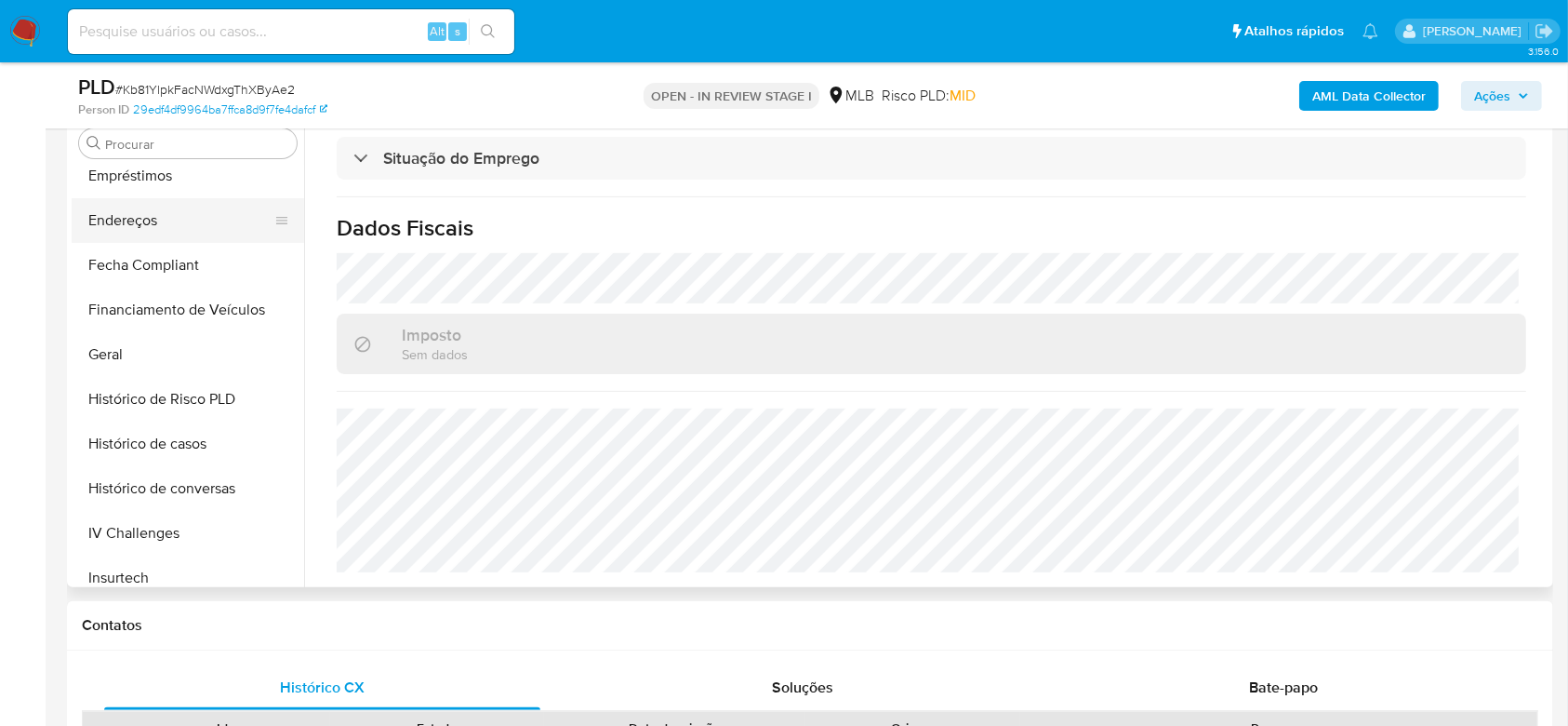
click at [172, 207] on button "Endereços" at bounding box center [180, 220] width 218 height 45
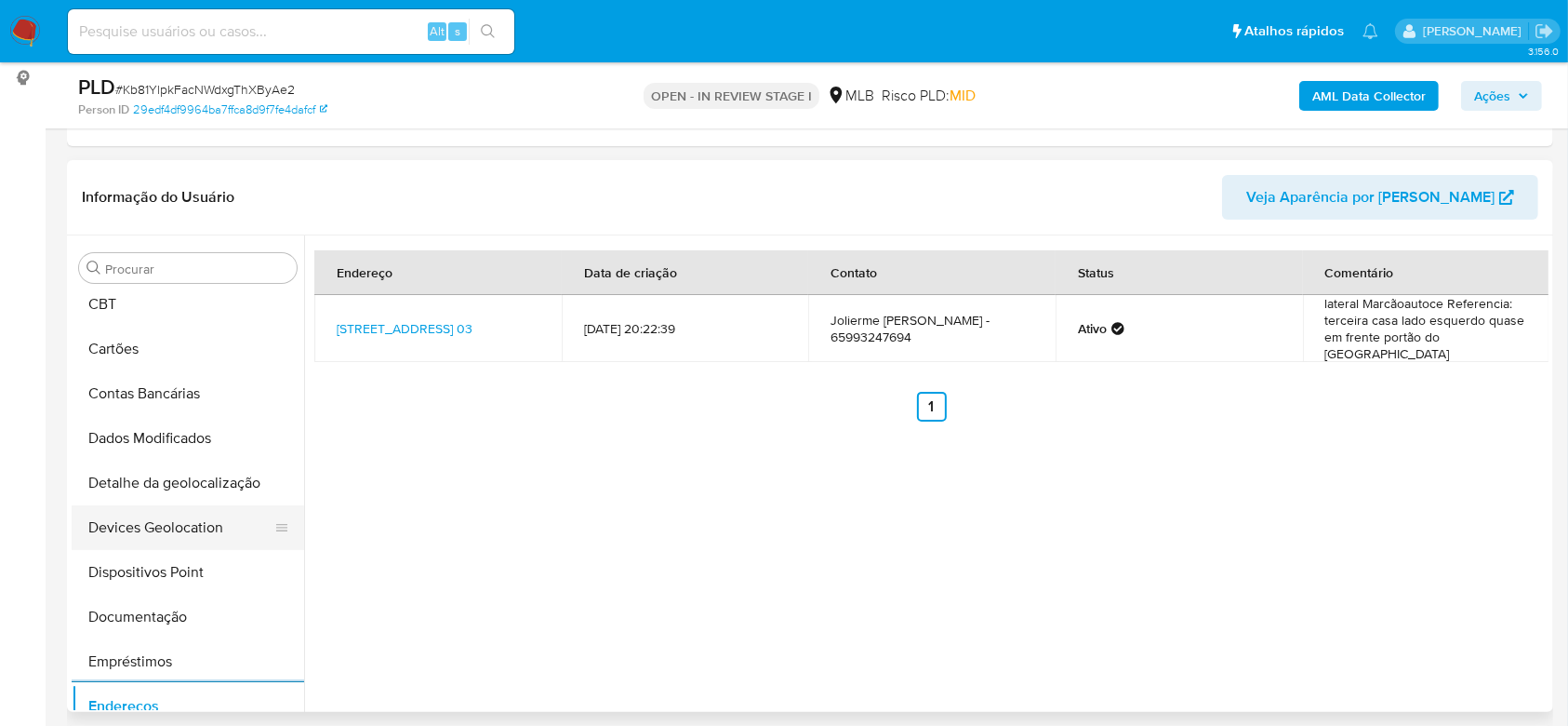
scroll to position [86, 0]
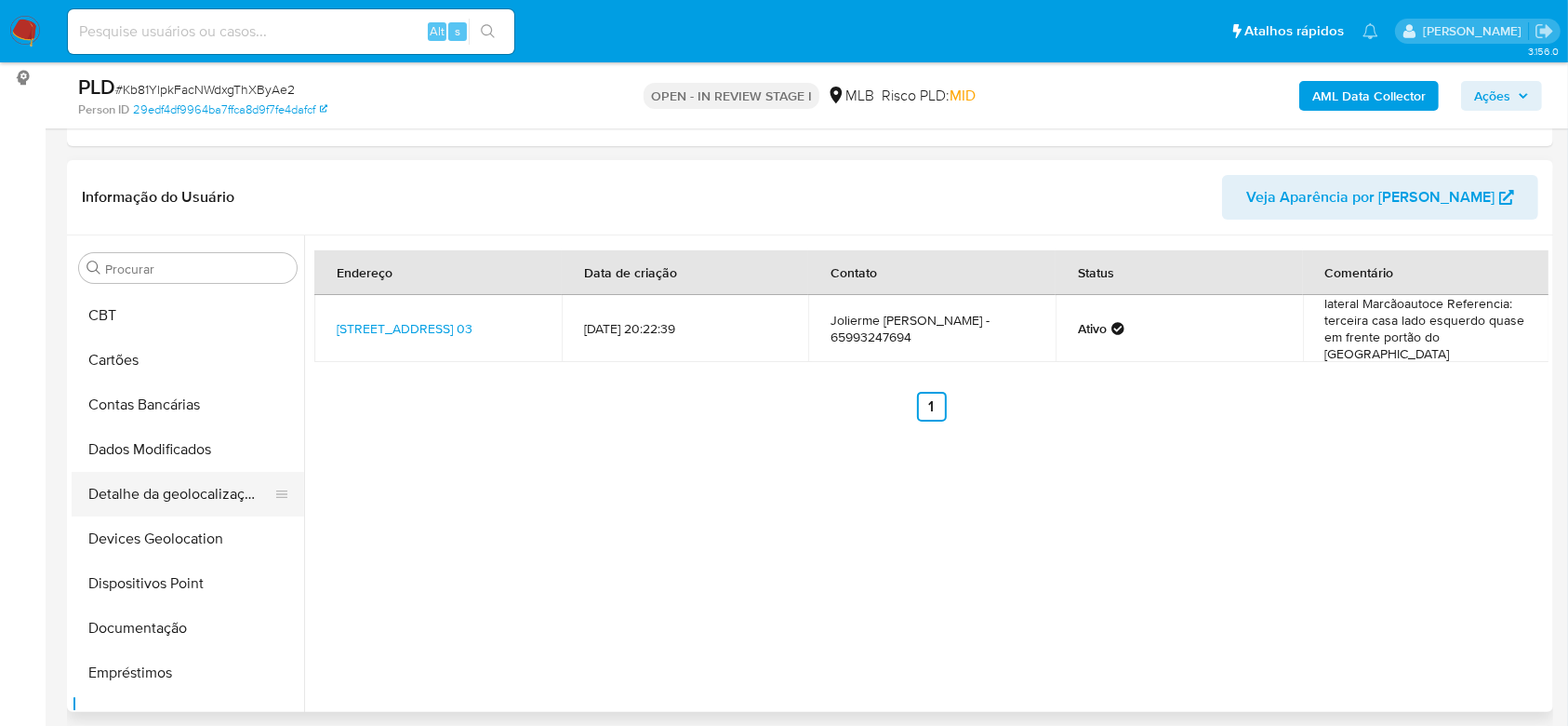
click at [194, 488] on button "Detalhe da geolocalização" at bounding box center [180, 493] width 218 height 45
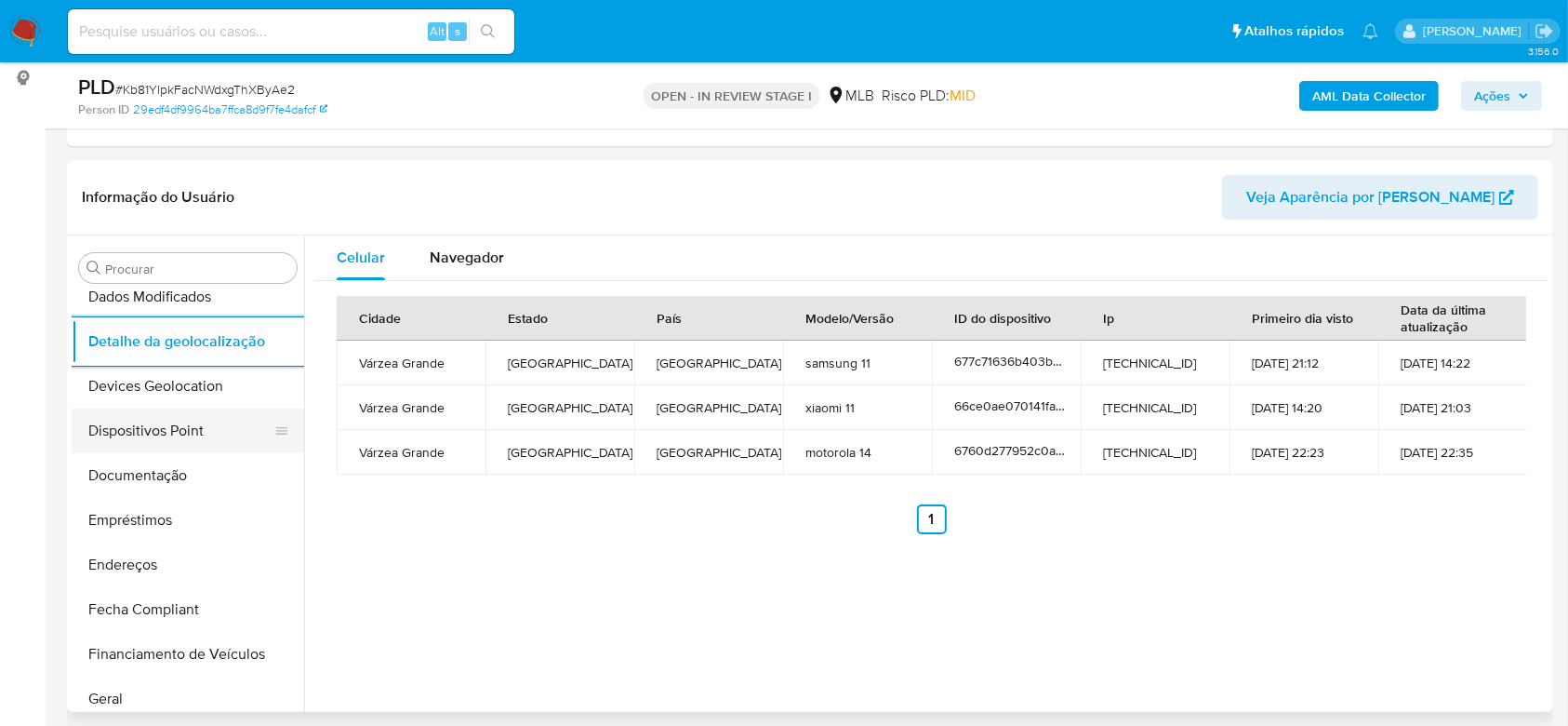
scroll to position [831, 0]
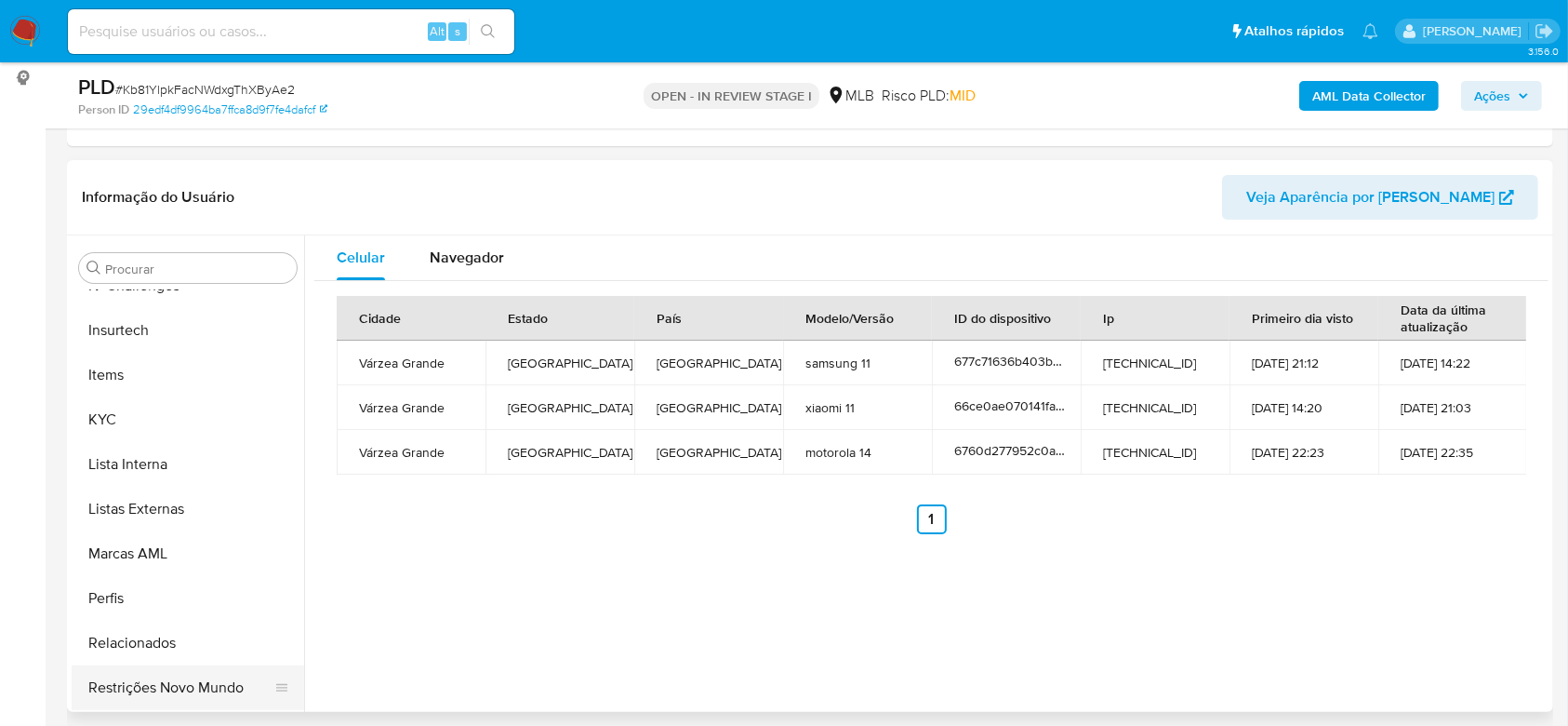
click at [165, 688] on button "Restrições Novo Mundo" at bounding box center [180, 687] width 218 height 45
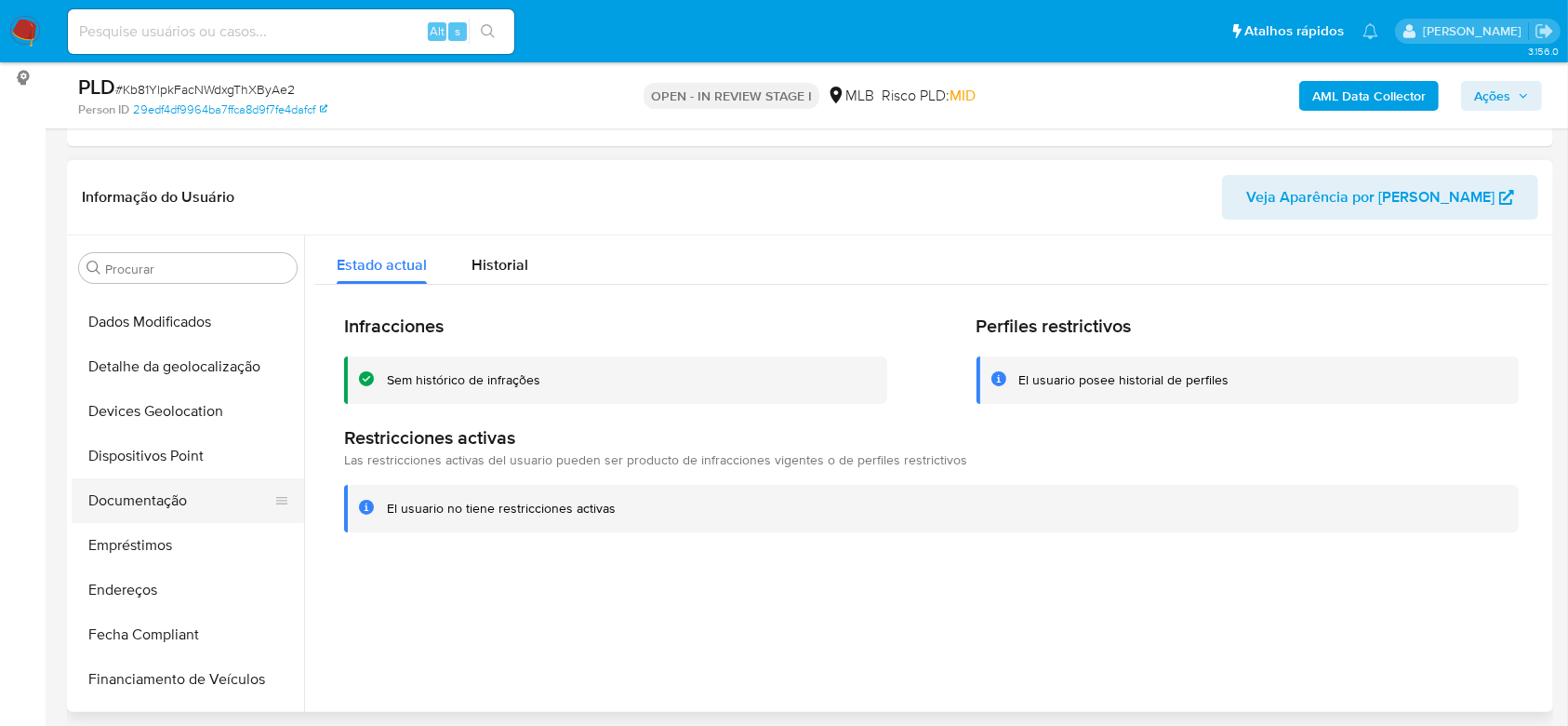
scroll to position [210, 0]
click at [164, 450] on button "Dispositivos Point" at bounding box center [180, 460] width 218 height 45
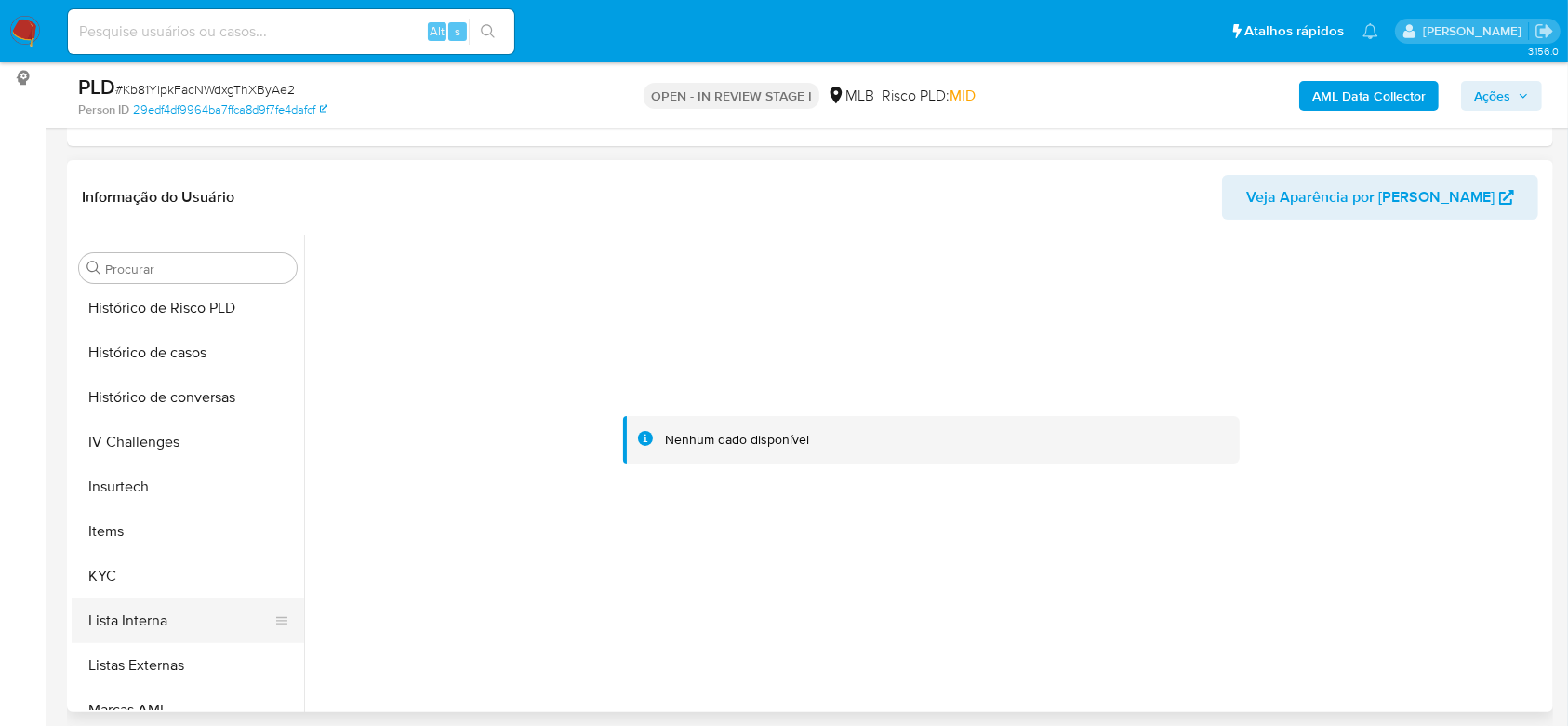
scroll to position [831, 0]
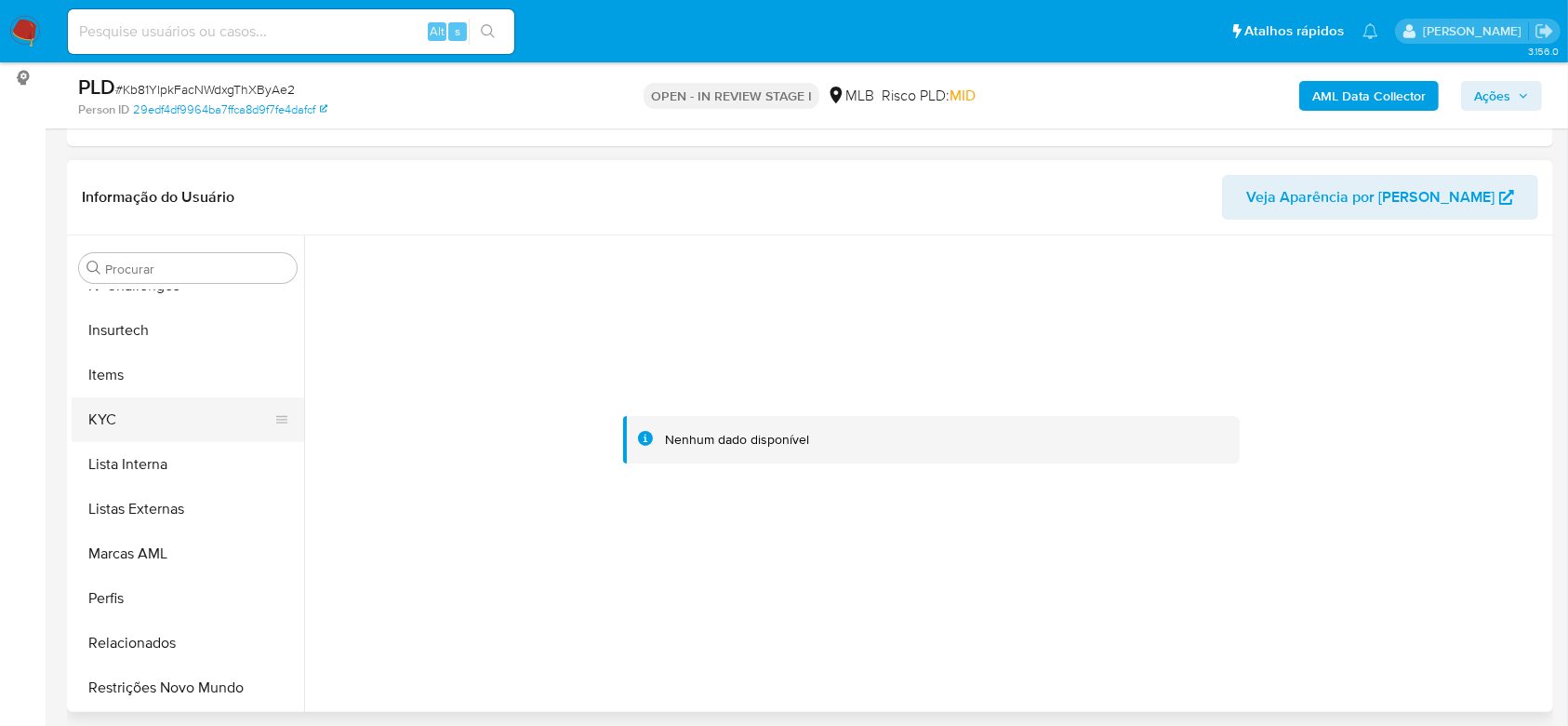
click at [155, 398] on button "KYC" at bounding box center [180, 419] width 218 height 45
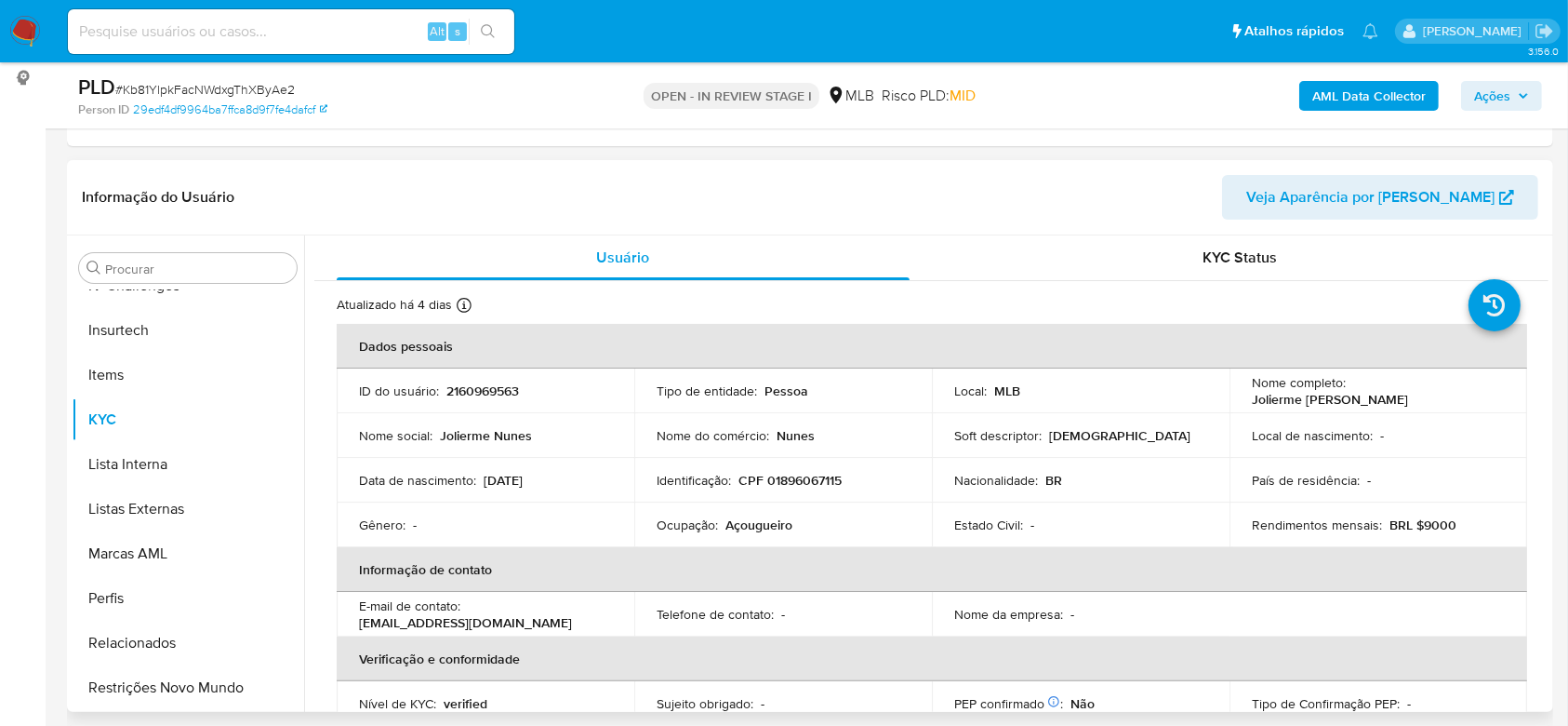
click at [788, 480] on p "CPF 01896067115" at bounding box center [790, 479] width 103 height 17
copy p "01896067115"
drag, startPoint x: 1501, startPoint y: 387, endPoint x: 1349, endPoint y: 392, distance: 152.1
click at [1349, 392] on td "Nome completo : Jolierme Nunes da Silva" at bounding box center [1378, 390] width 298 height 45
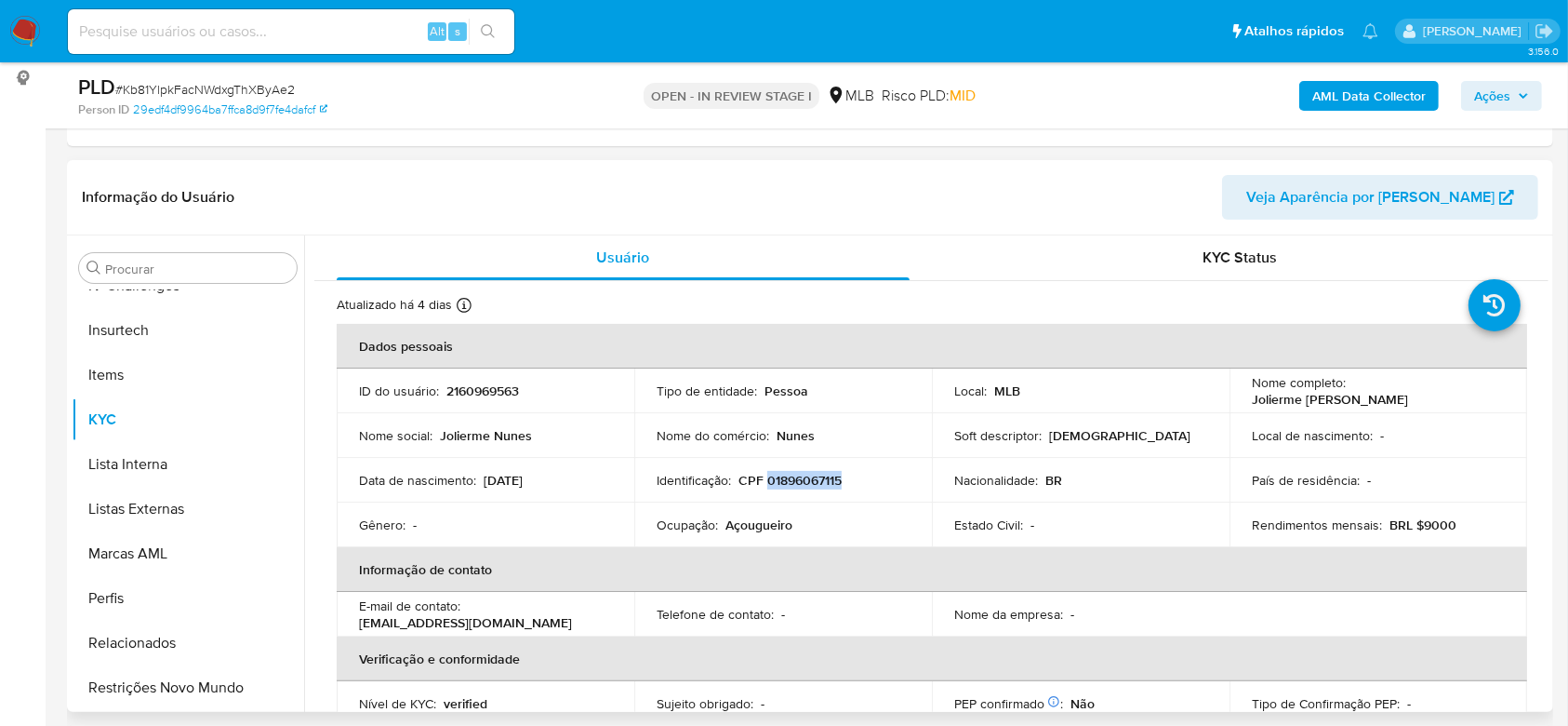
copy p "Jolierme [PERSON_NAME] [PERSON_NAME]"
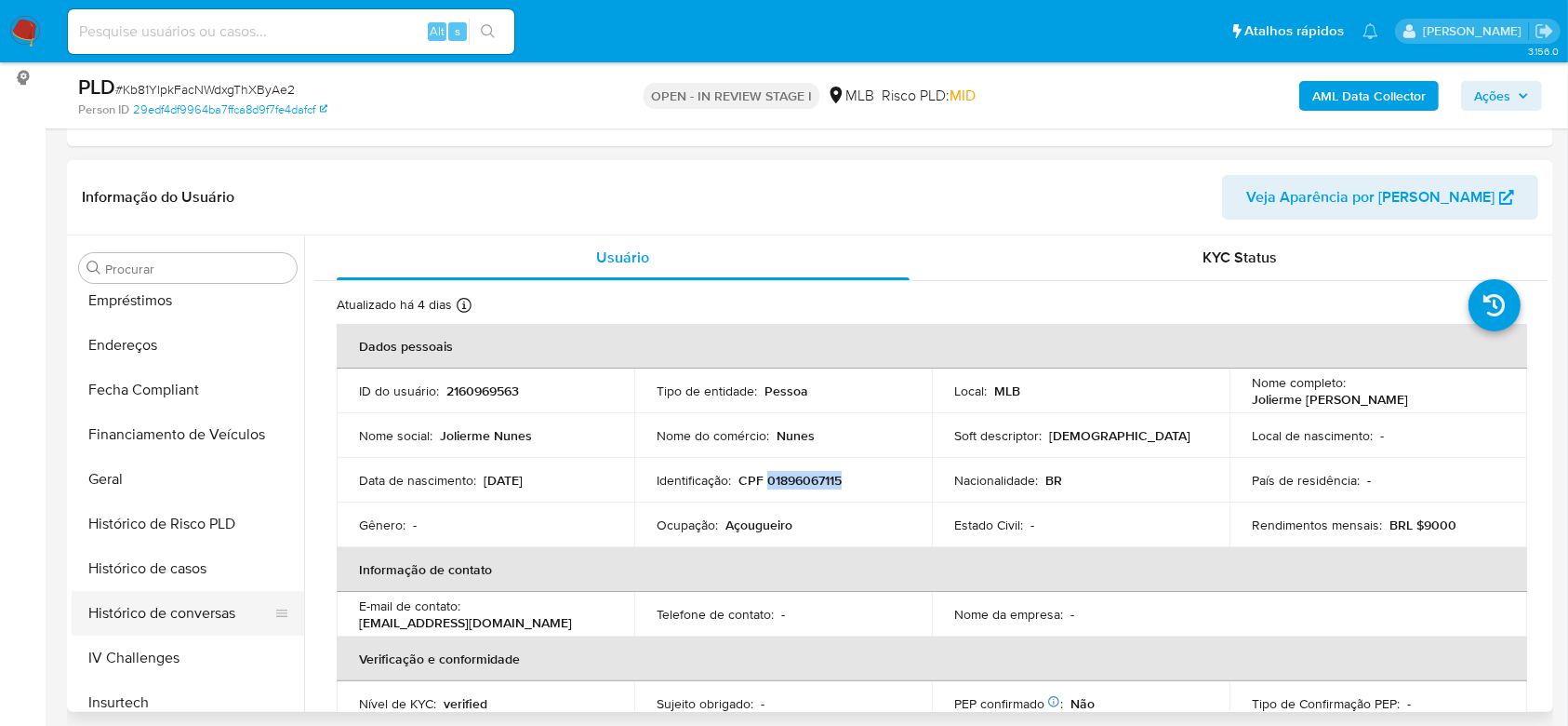
scroll to position [335, 0]
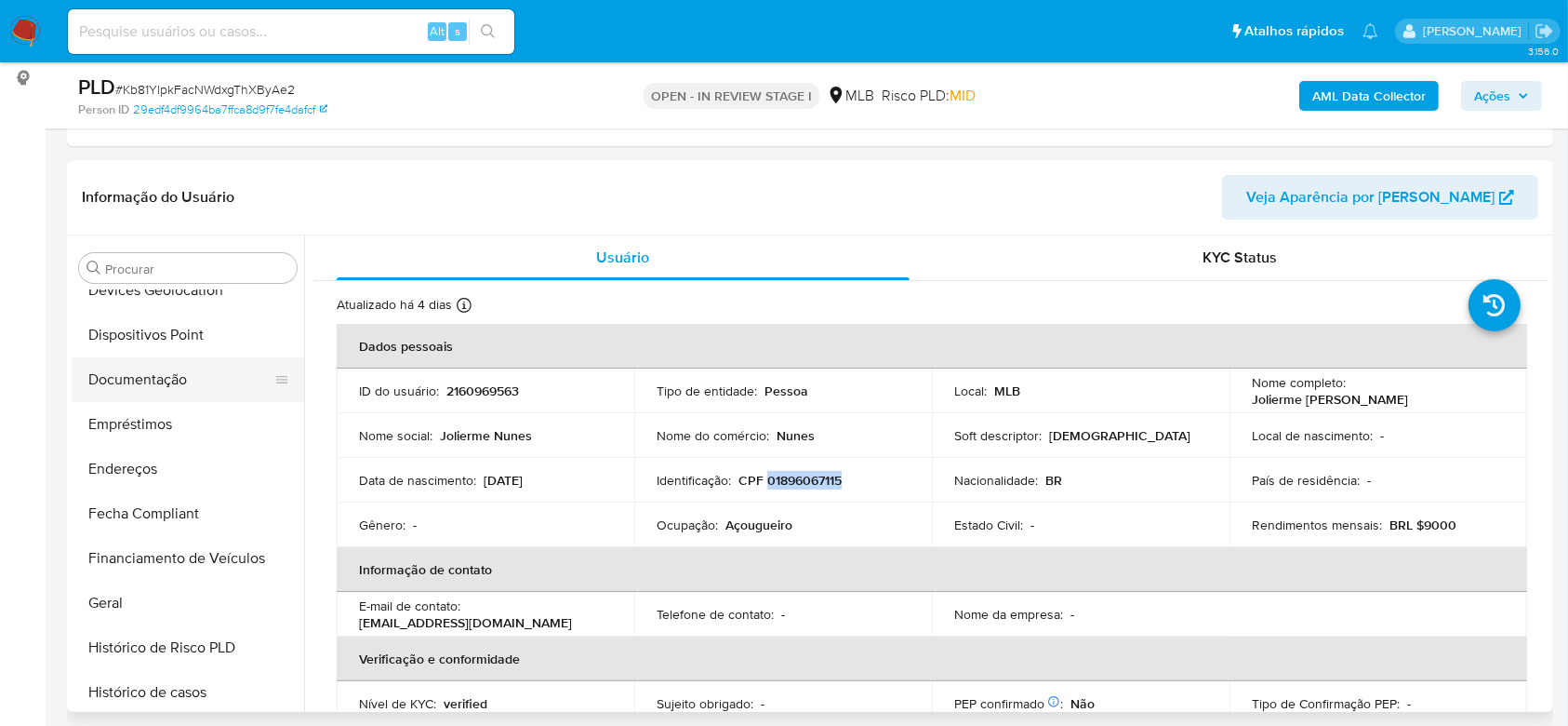
click at [145, 359] on button "Documentação" at bounding box center [180, 379] width 218 height 45
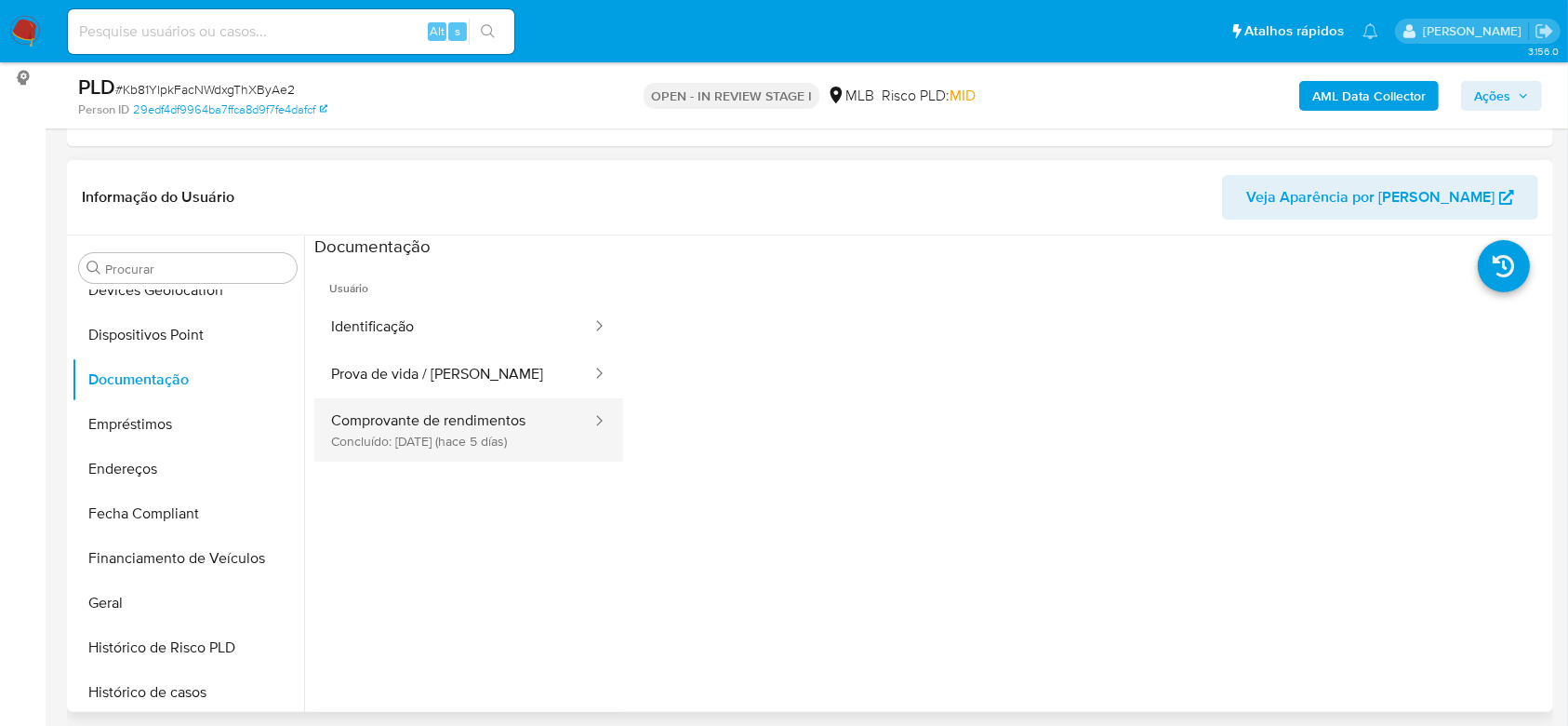
click at [439, 425] on button "Comprovante de rendimentos Concluído: 21/08/2025 (hace 5 días)" at bounding box center [454, 430] width 279 height 63
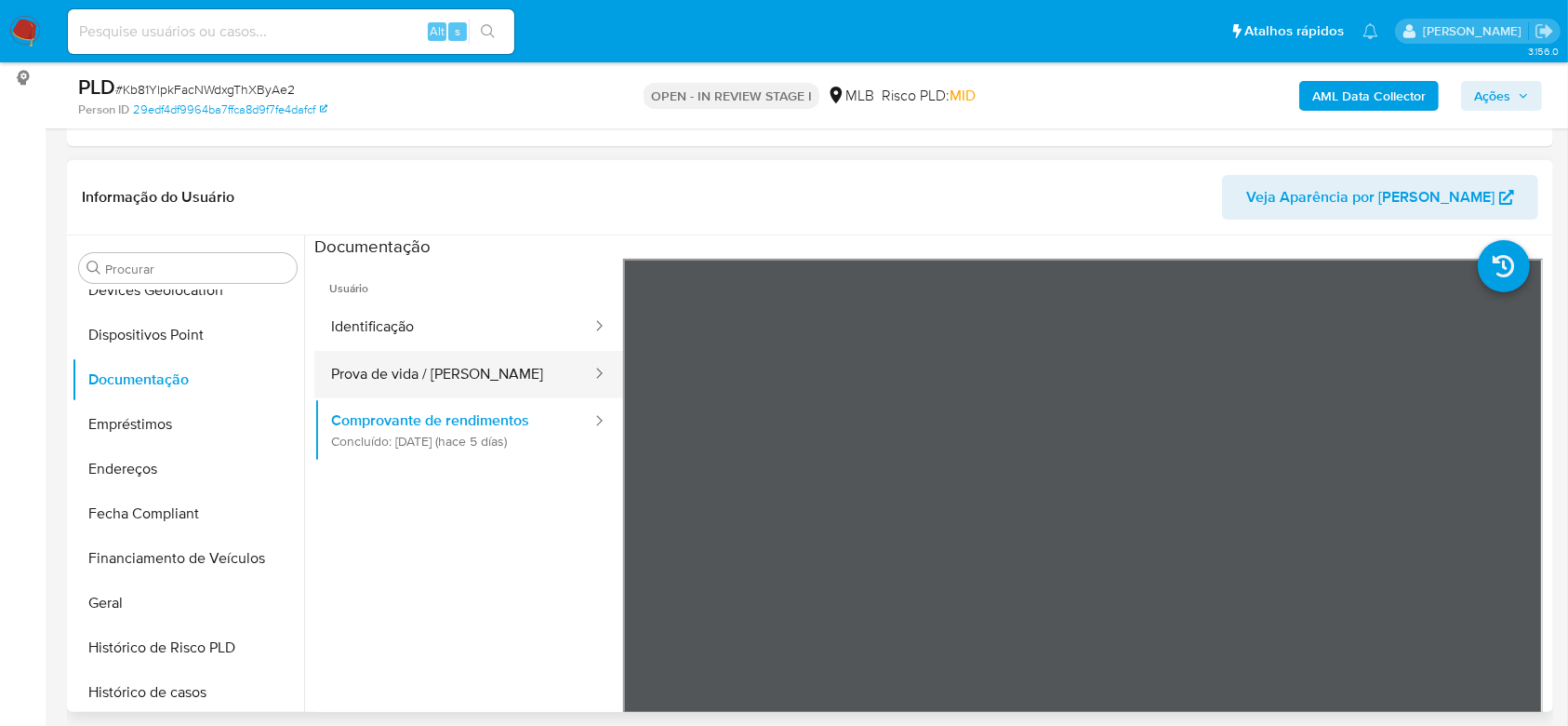
click at [429, 376] on button "Prova de vida / Selfie" at bounding box center [454, 374] width 279 height 48
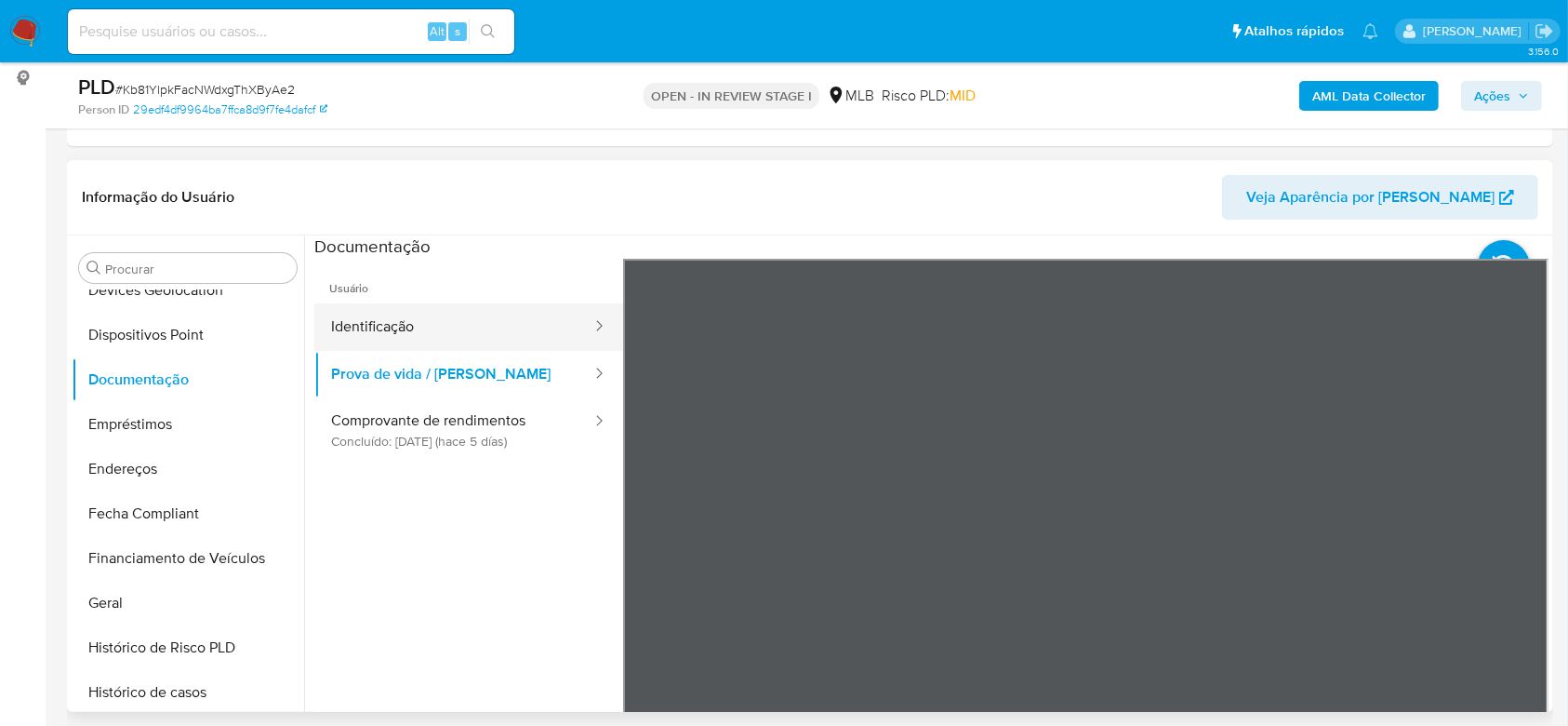
click at [364, 309] on button "Identificação" at bounding box center [454, 327] width 279 height 48
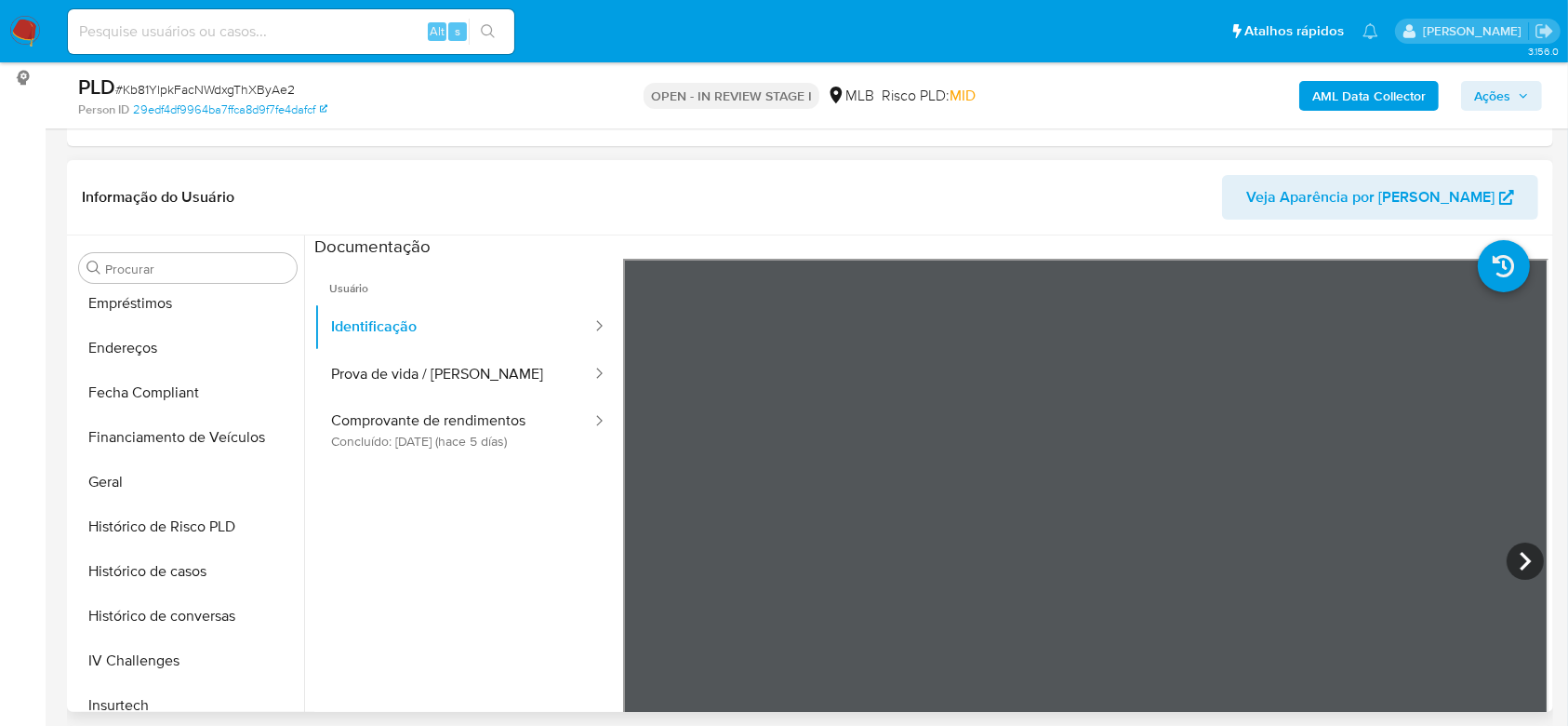
scroll to position [831, 0]
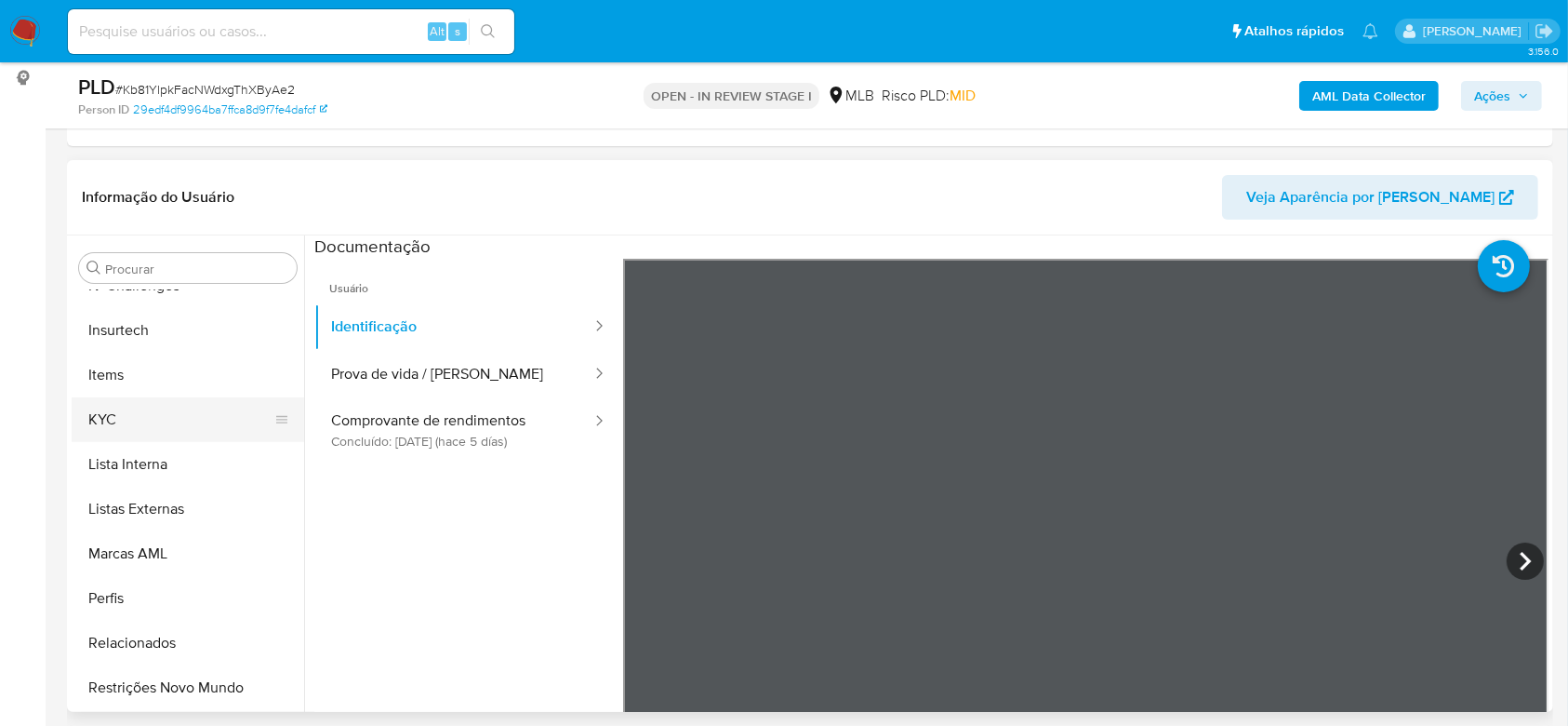
click at [115, 421] on button "KYC" at bounding box center [180, 419] width 218 height 45
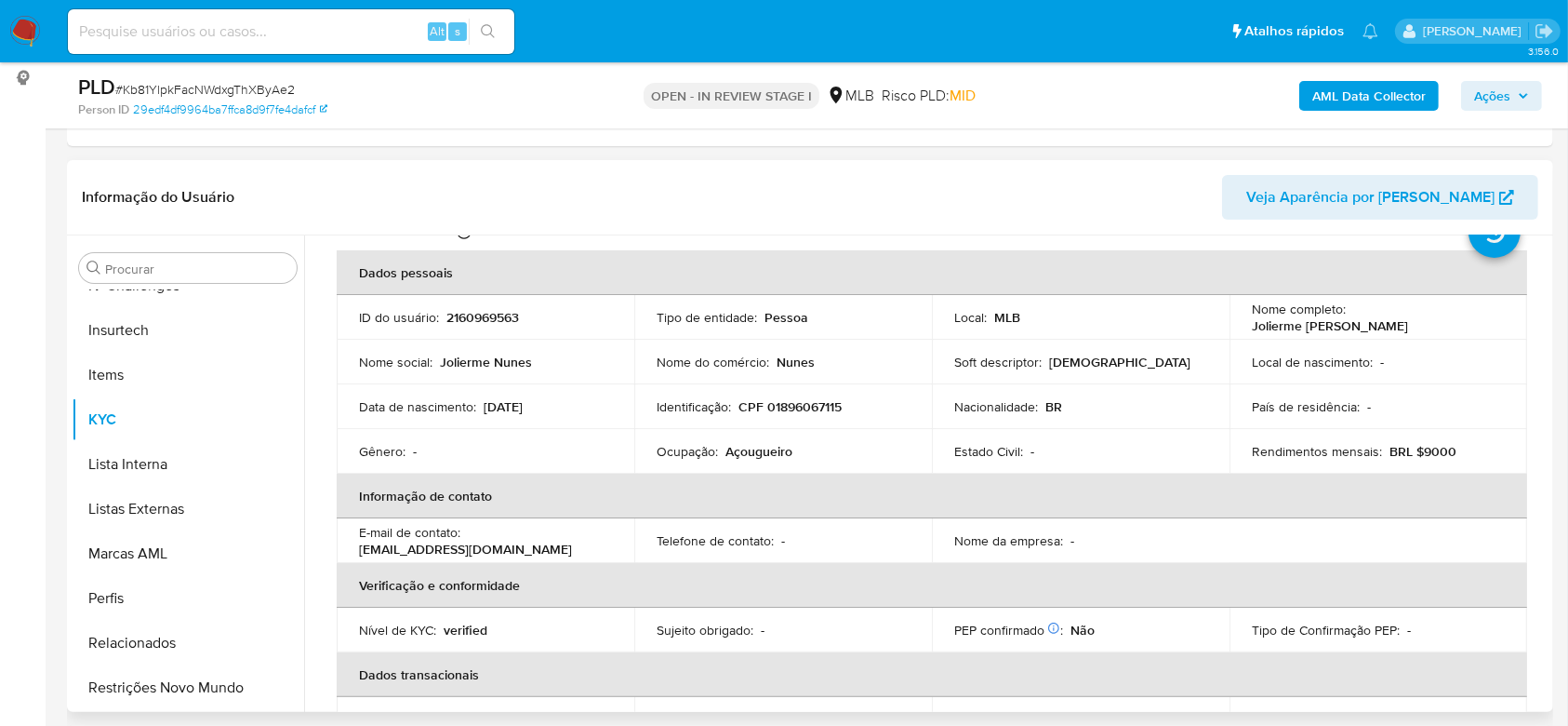
scroll to position [0, 0]
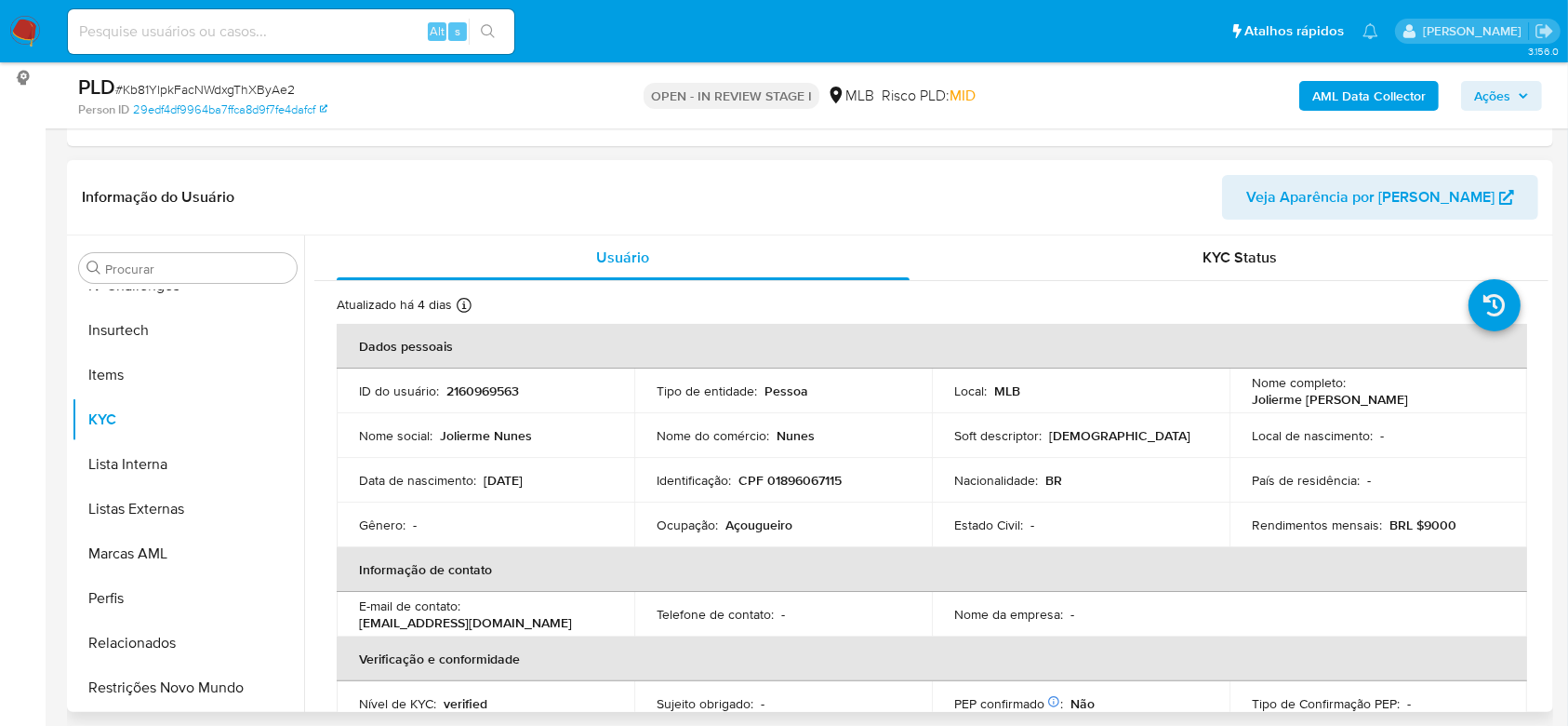
click at [784, 474] on p "CPF 01896067115" at bounding box center [790, 479] width 103 height 17
copy p "01896067115"
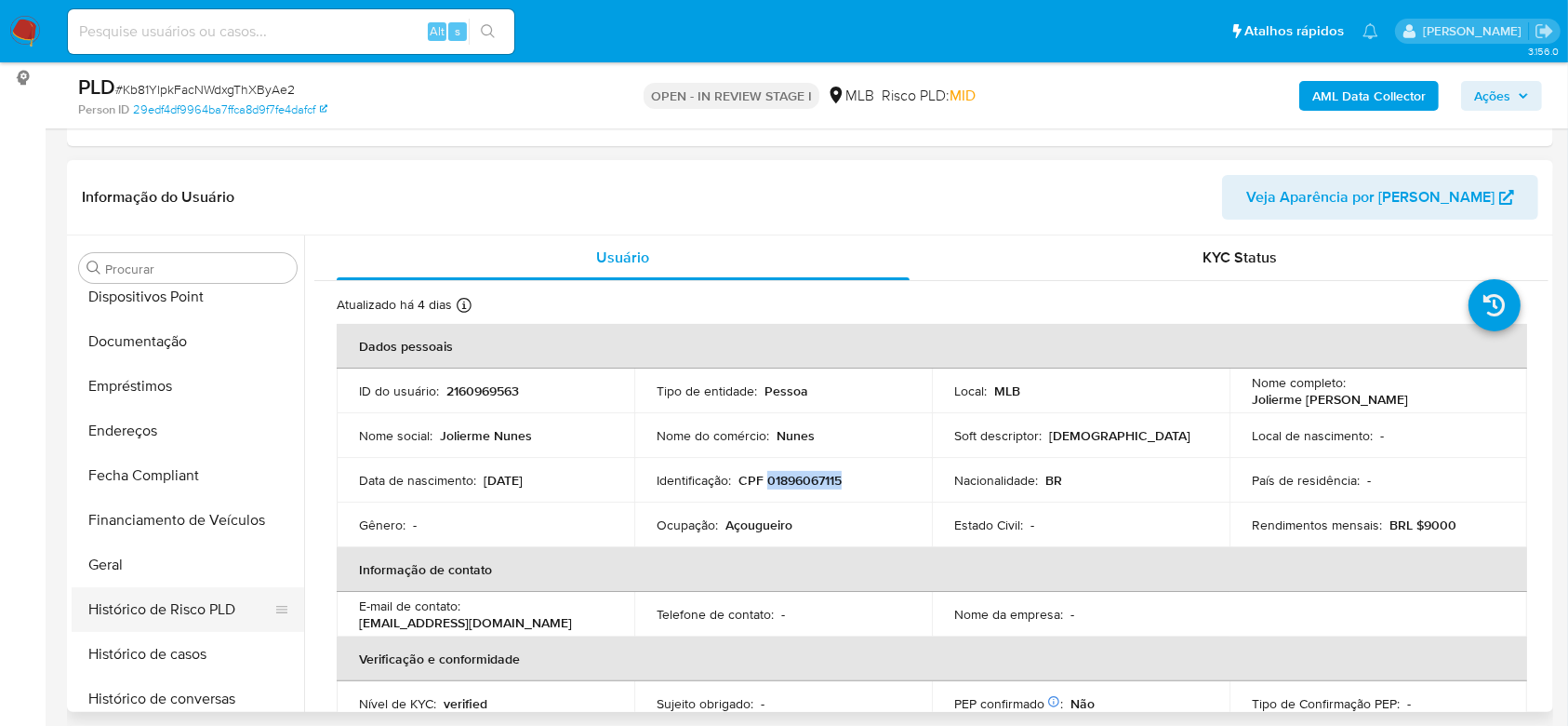
scroll to position [335, 0]
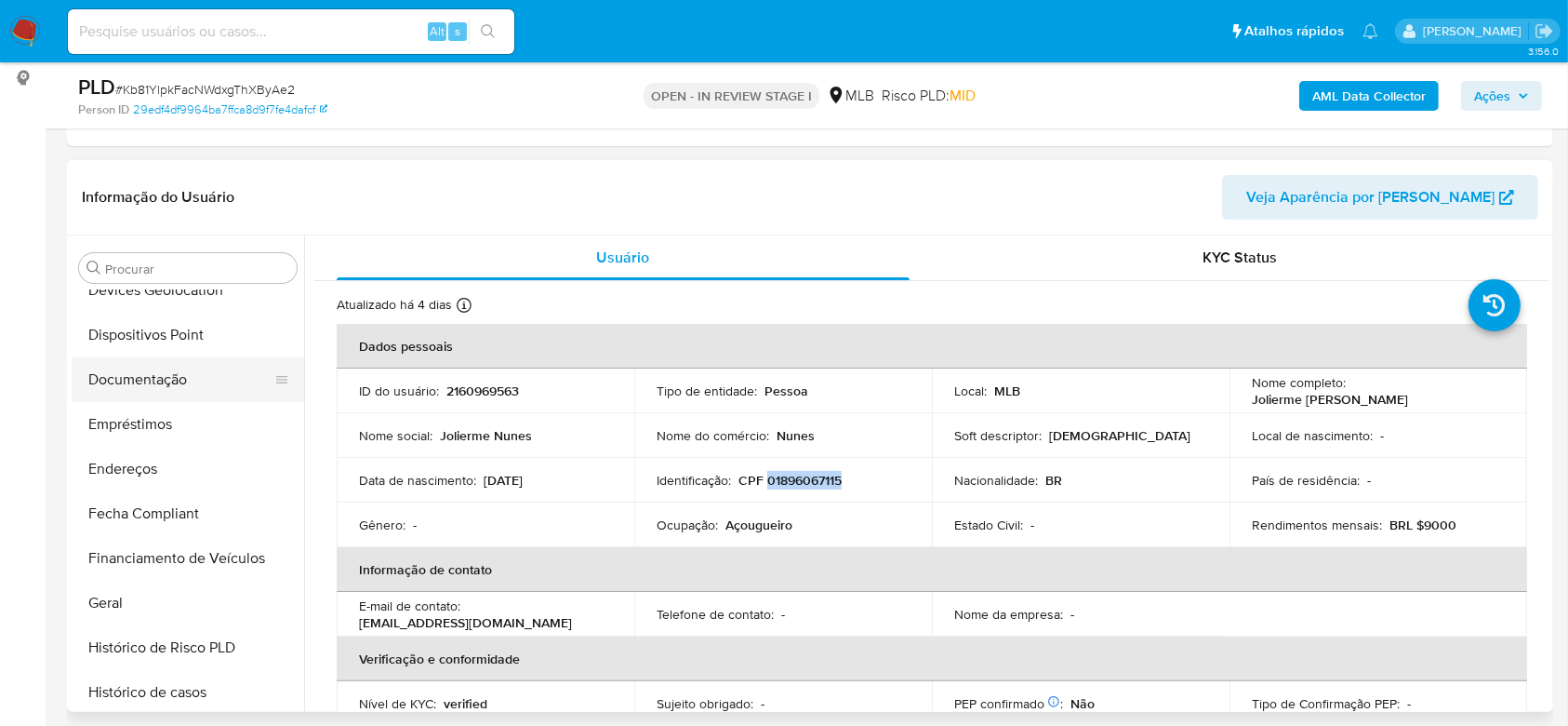
click at [147, 371] on button "Documentação" at bounding box center [180, 379] width 218 height 45
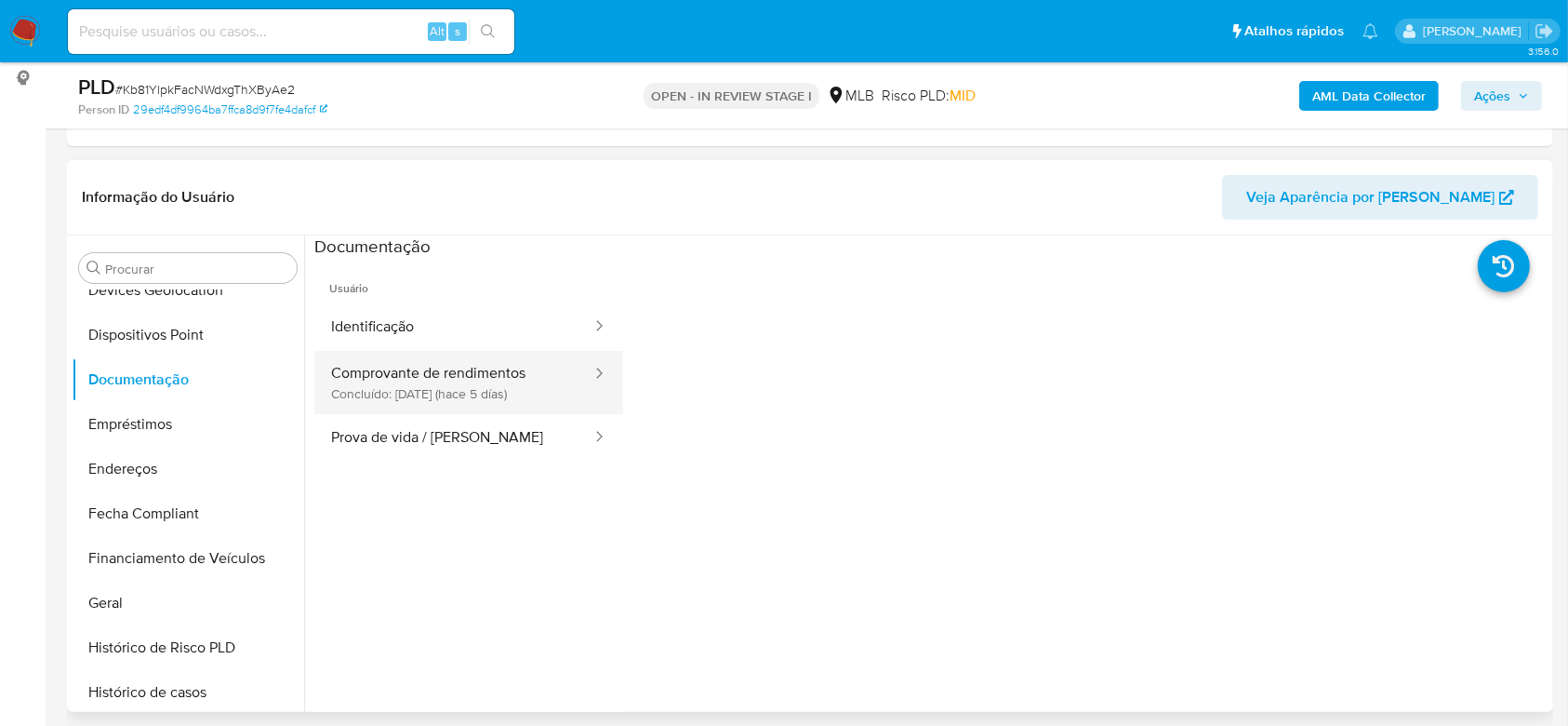
click at [450, 388] on button "Comprovante de rendimentos Concluído: 21/08/2025 (hace 5 días)" at bounding box center [454, 382] width 279 height 63
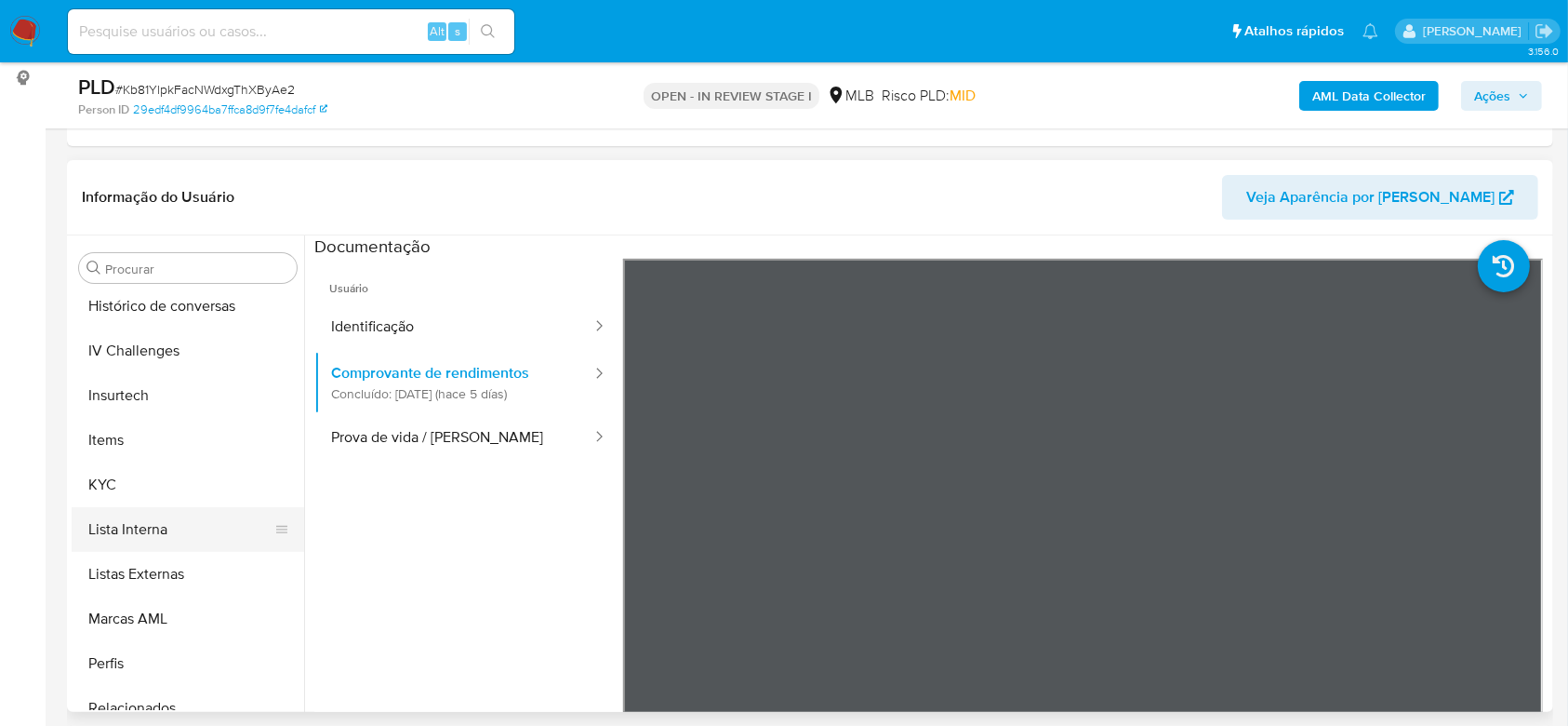
scroll to position [831, 0]
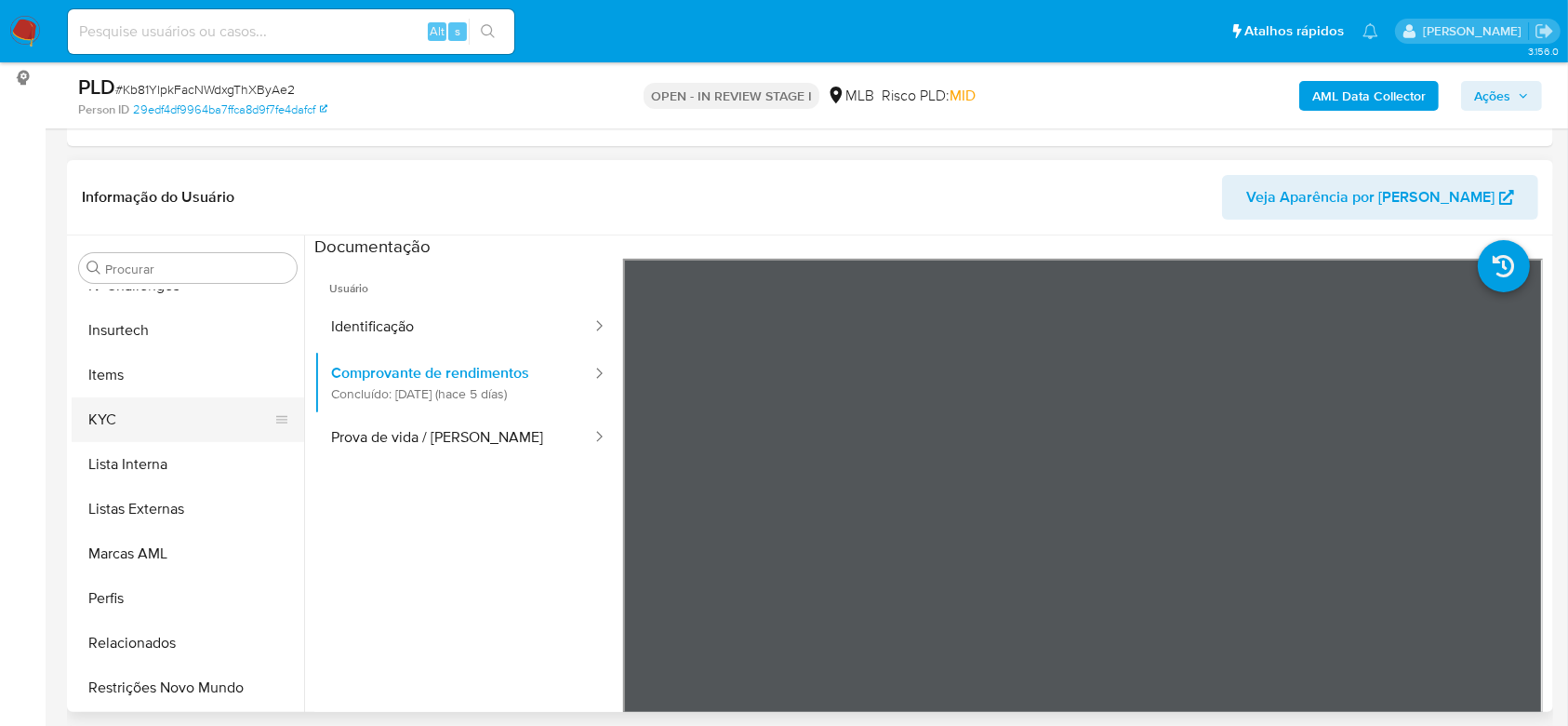
click at [147, 419] on button "KYC" at bounding box center [180, 419] width 218 height 45
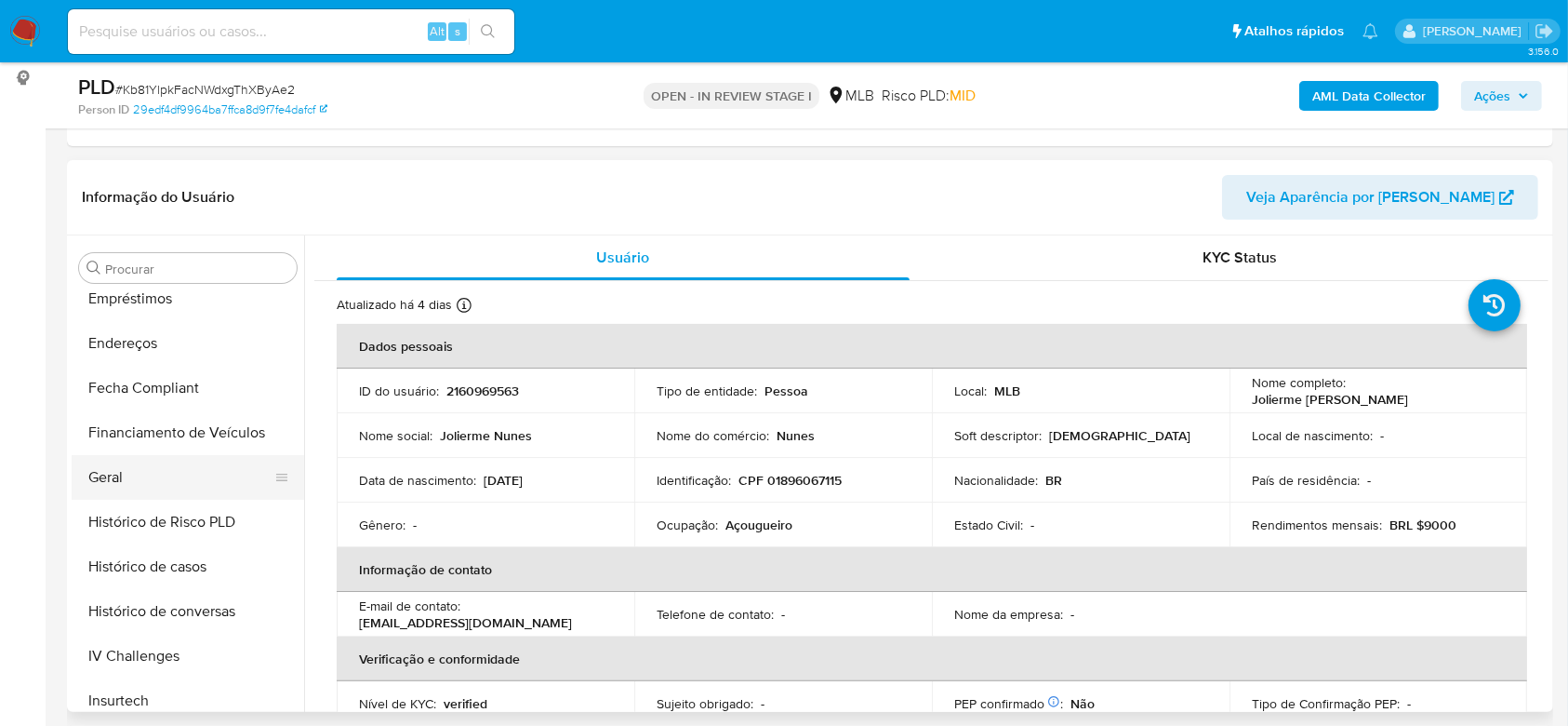
scroll to position [459, 0]
click at [141, 484] on button "Geral" at bounding box center [180, 478] width 218 height 45
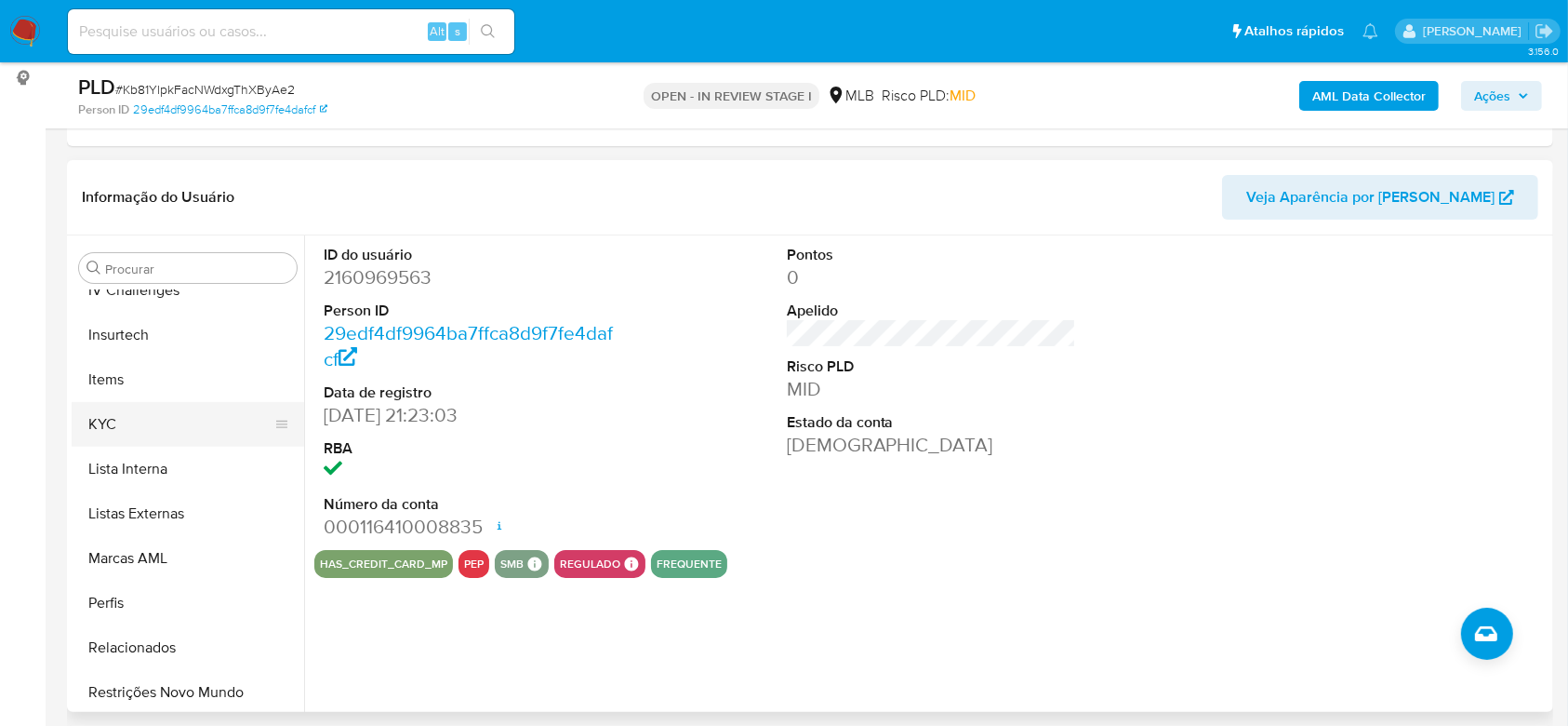
scroll to position [831, 0]
click at [132, 398] on button "KYC" at bounding box center [180, 419] width 218 height 45
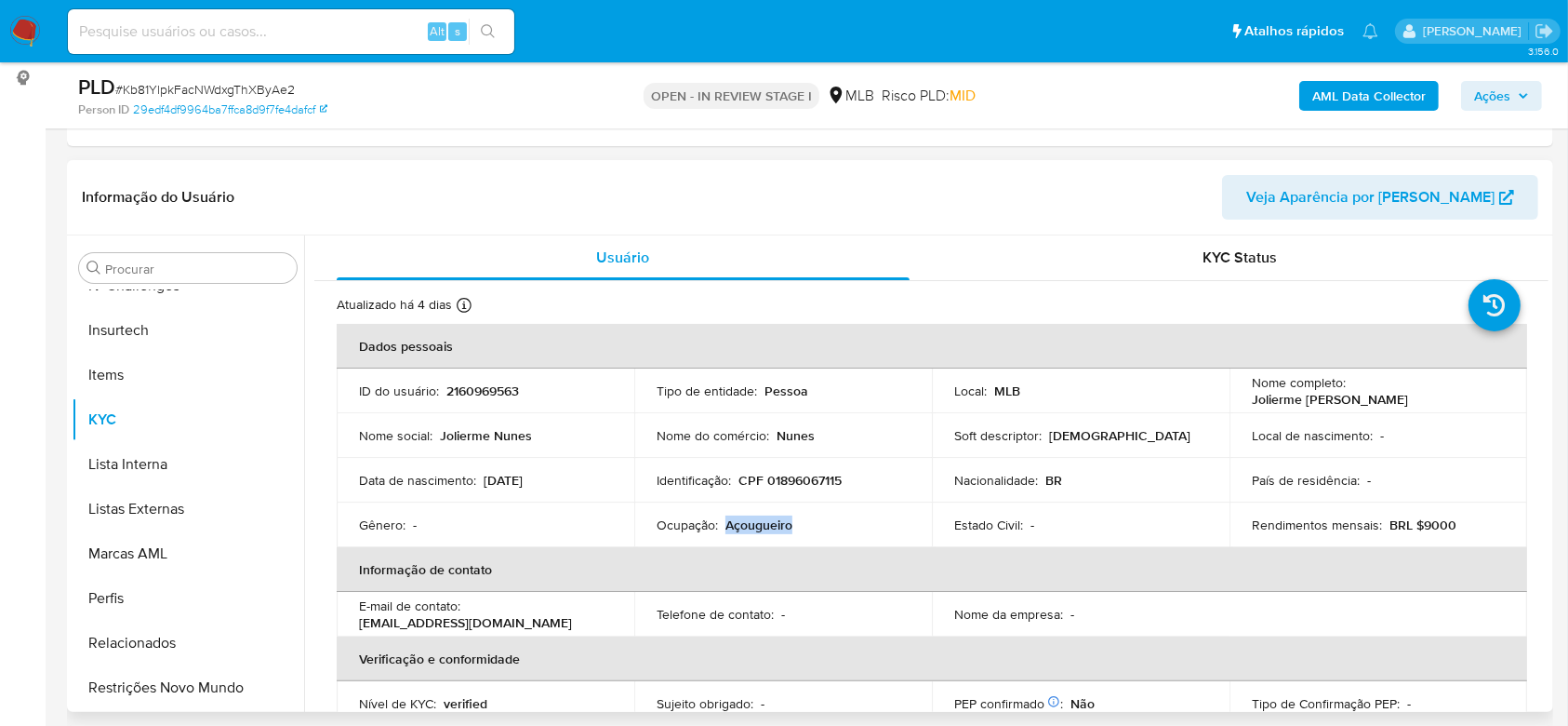
drag, startPoint x: 793, startPoint y: 525, endPoint x: 727, endPoint y: 532, distance: 66.4
click at [727, 532] on div "Ocupação : Açougueiro" at bounding box center [783, 524] width 253 height 17
copy p "Açougueiro"
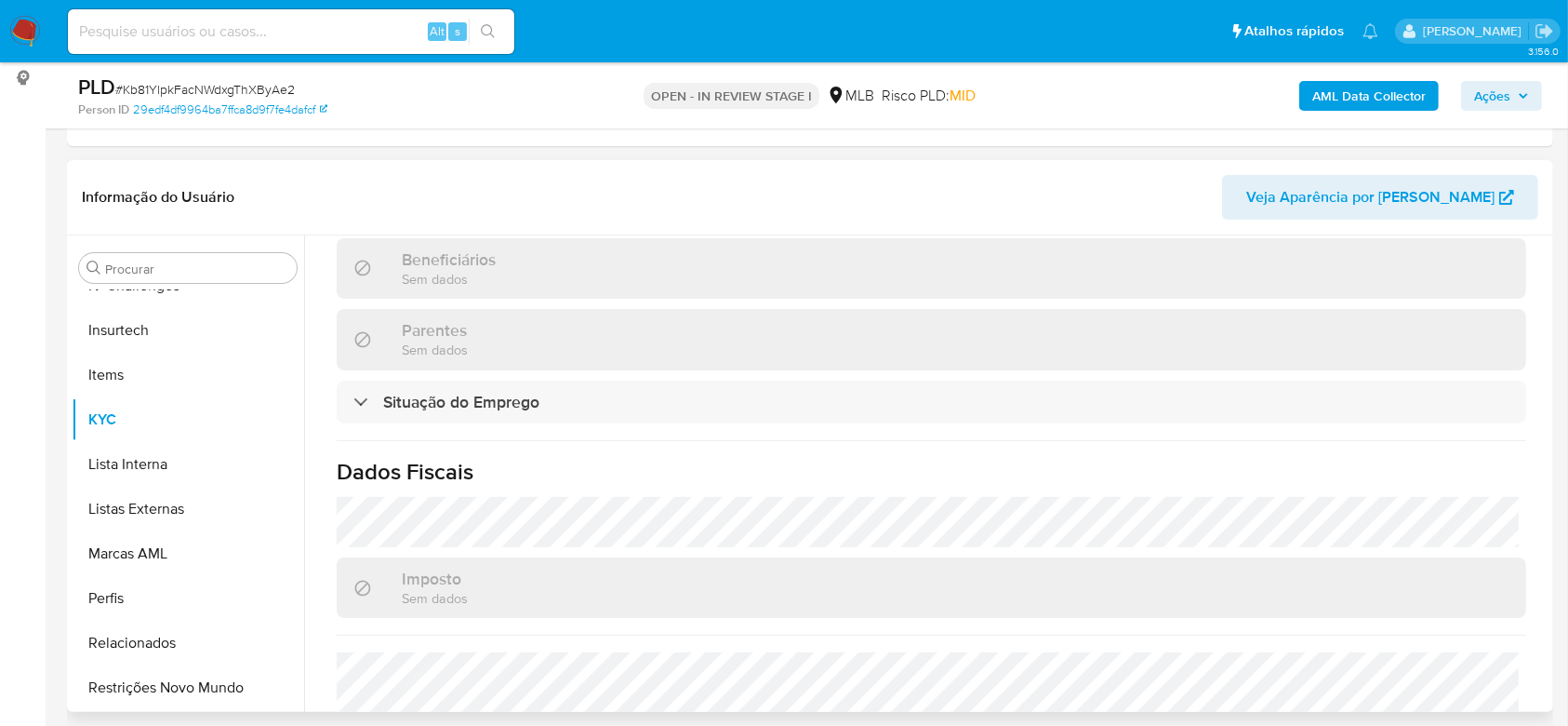
scroll to position [809, 0]
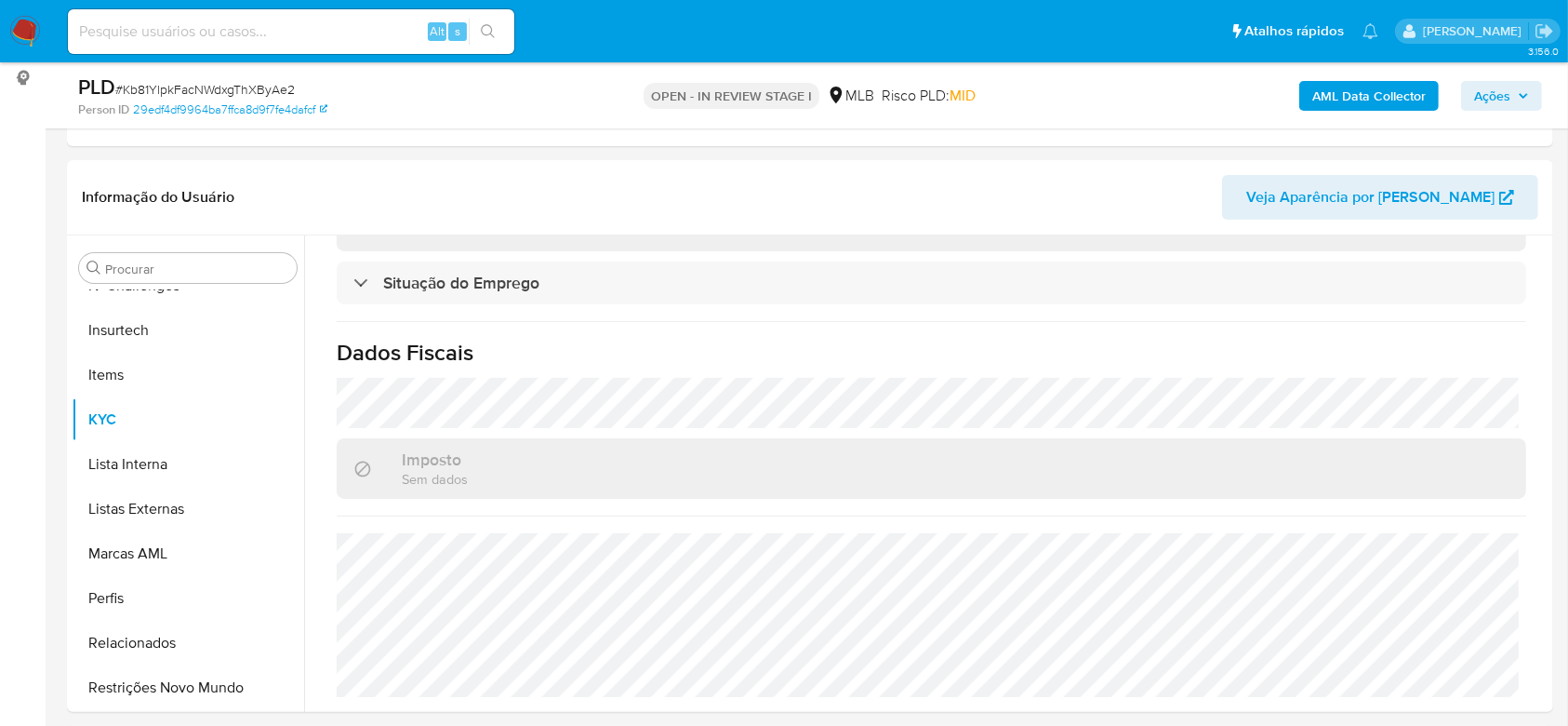
click at [1363, 93] on b "AML Data Collector" at bounding box center [1369, 96] width 114 height 30
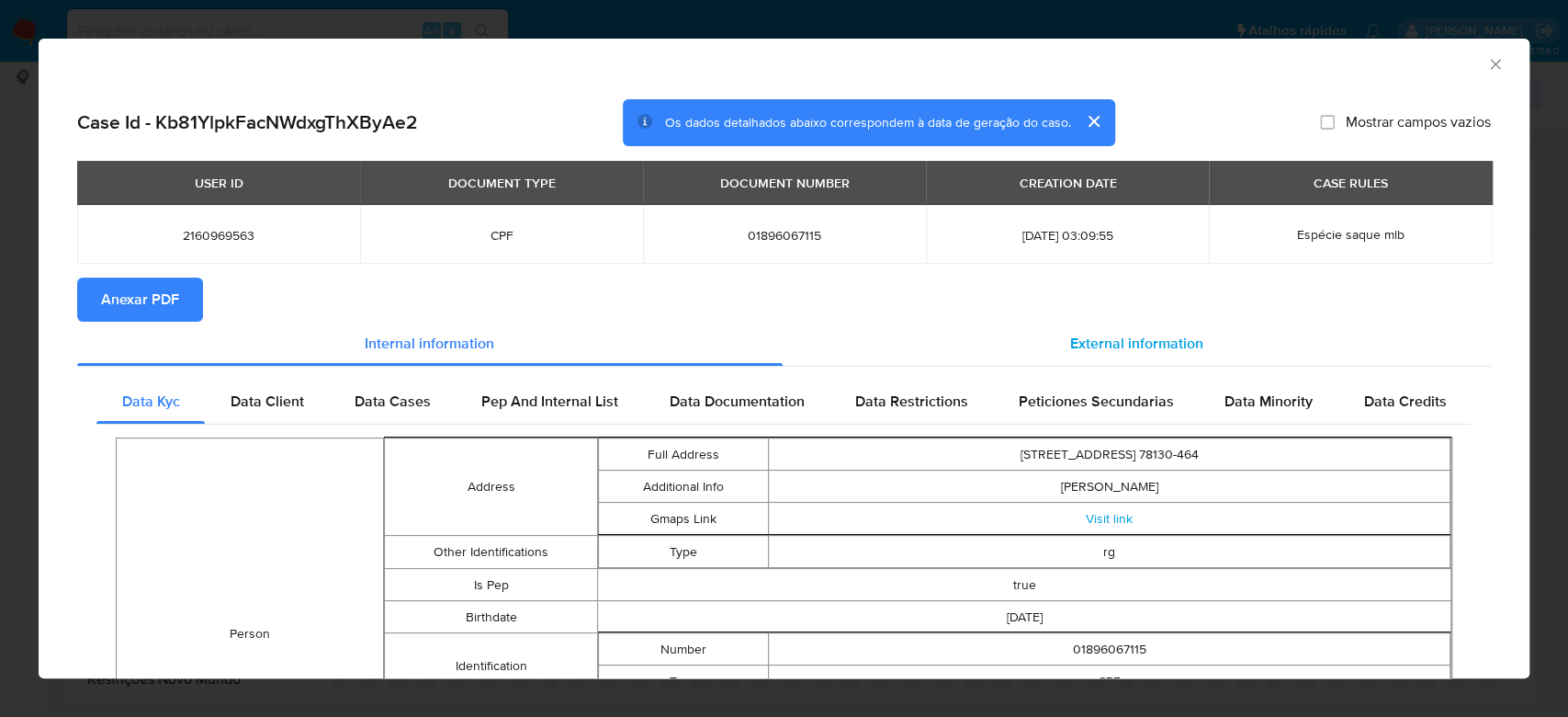
click at [1116, 346] on span "External information" at bounding box center [1136, 343] width 133 height 22
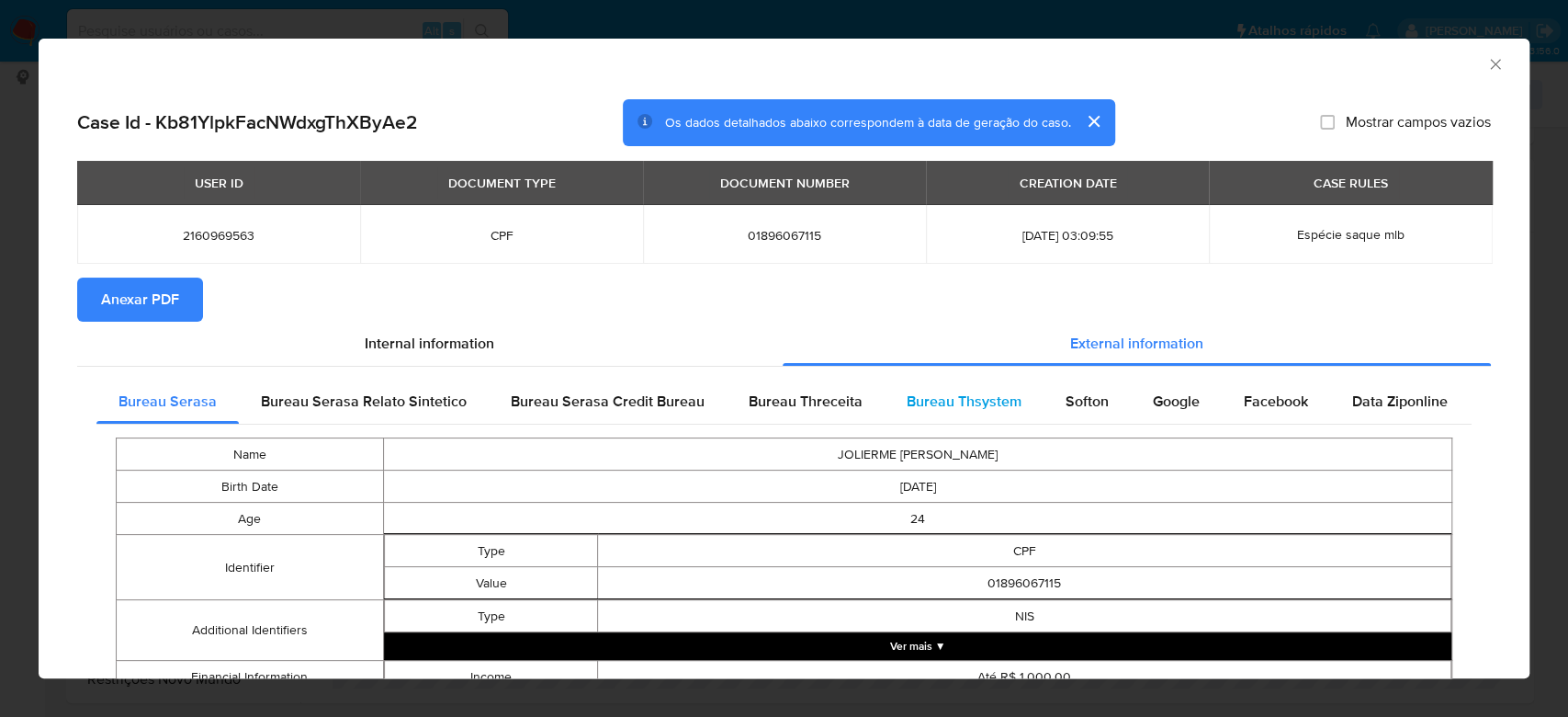
click at [968, 402] on span "Bureau Thsystem" at bounding box center [963, 401] width 114 height 22
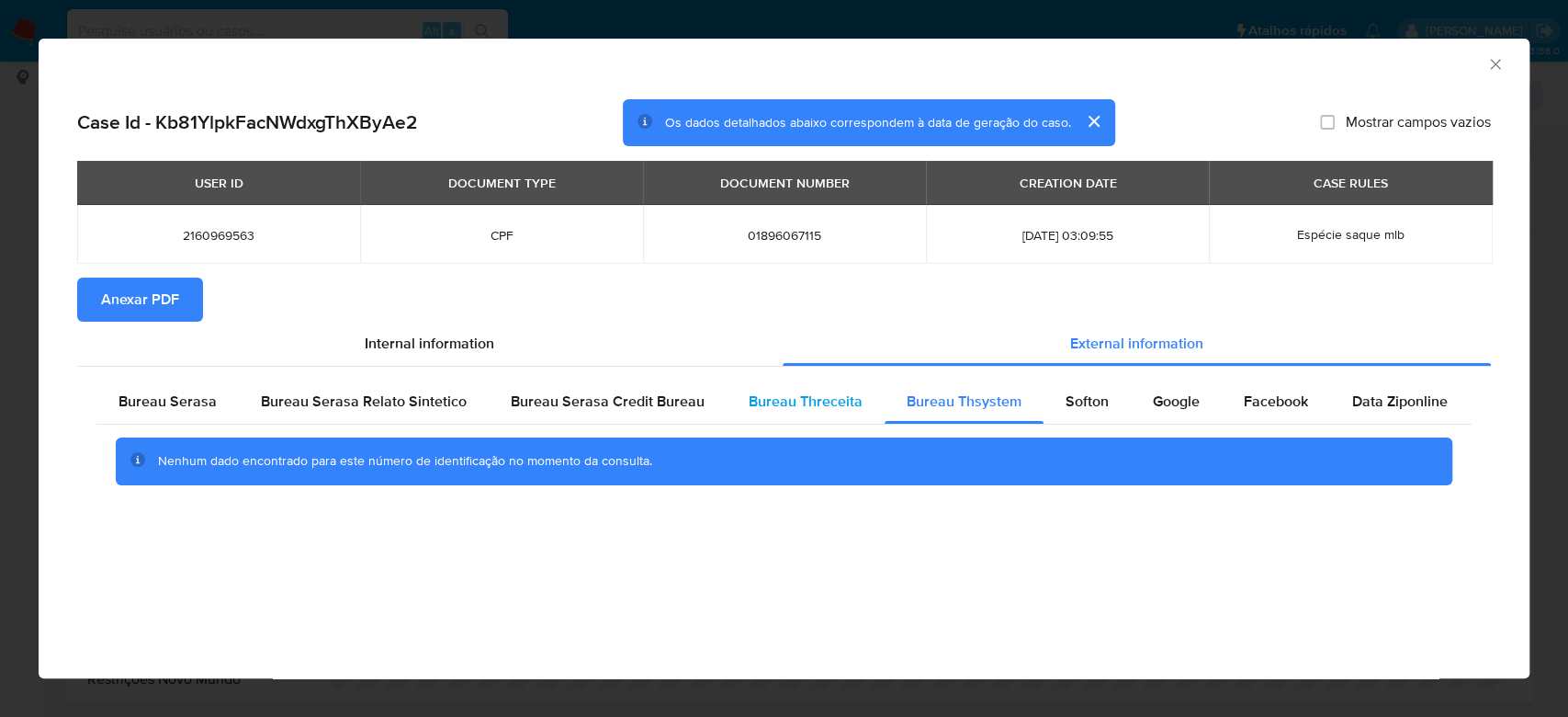
click at [764, 407] on span "Bureau Threceita" at bounding box center [806, 401] width 113 height 22
click at [1489, 60] on icon "Fechar a janela" at bounding box center [1495, 64] width 19 height 19
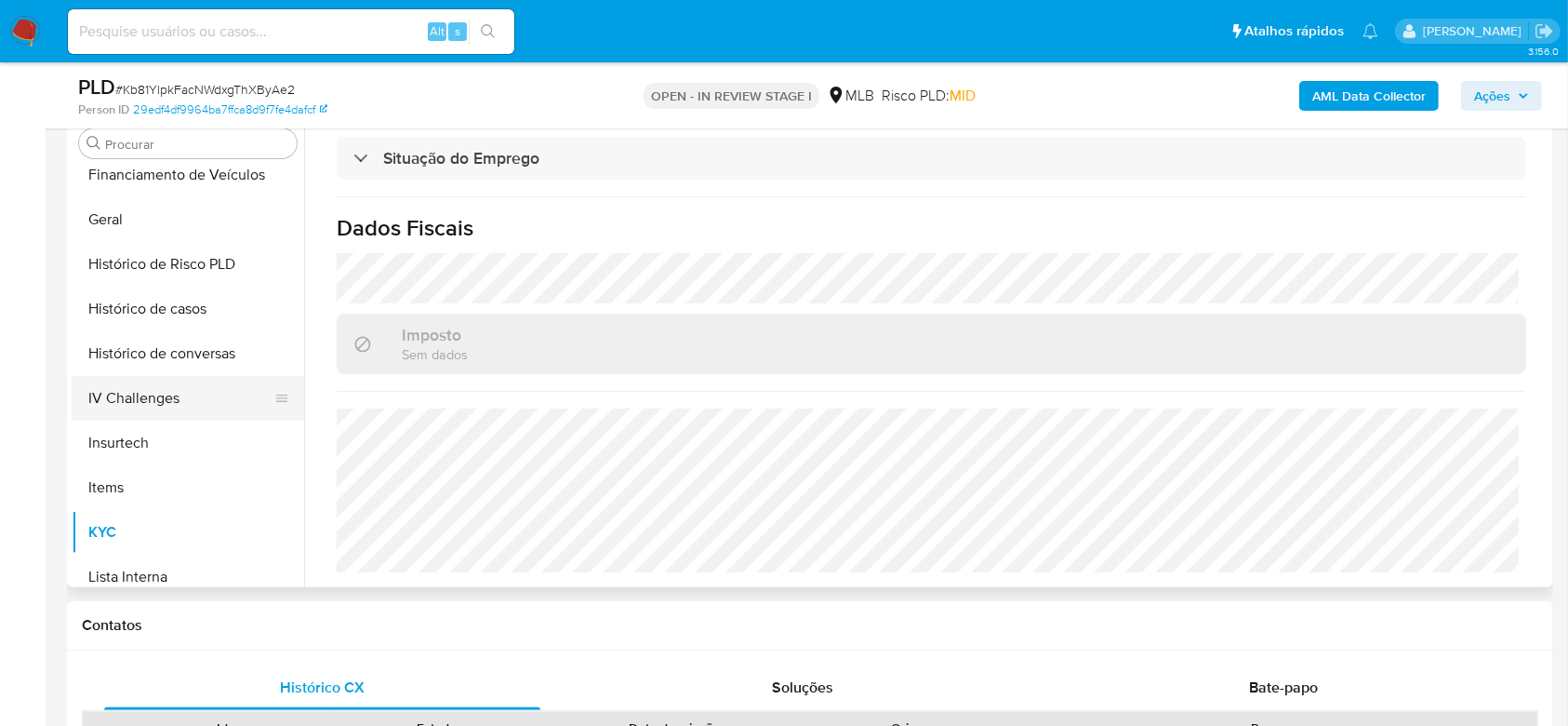
scroll to position [582, 0]
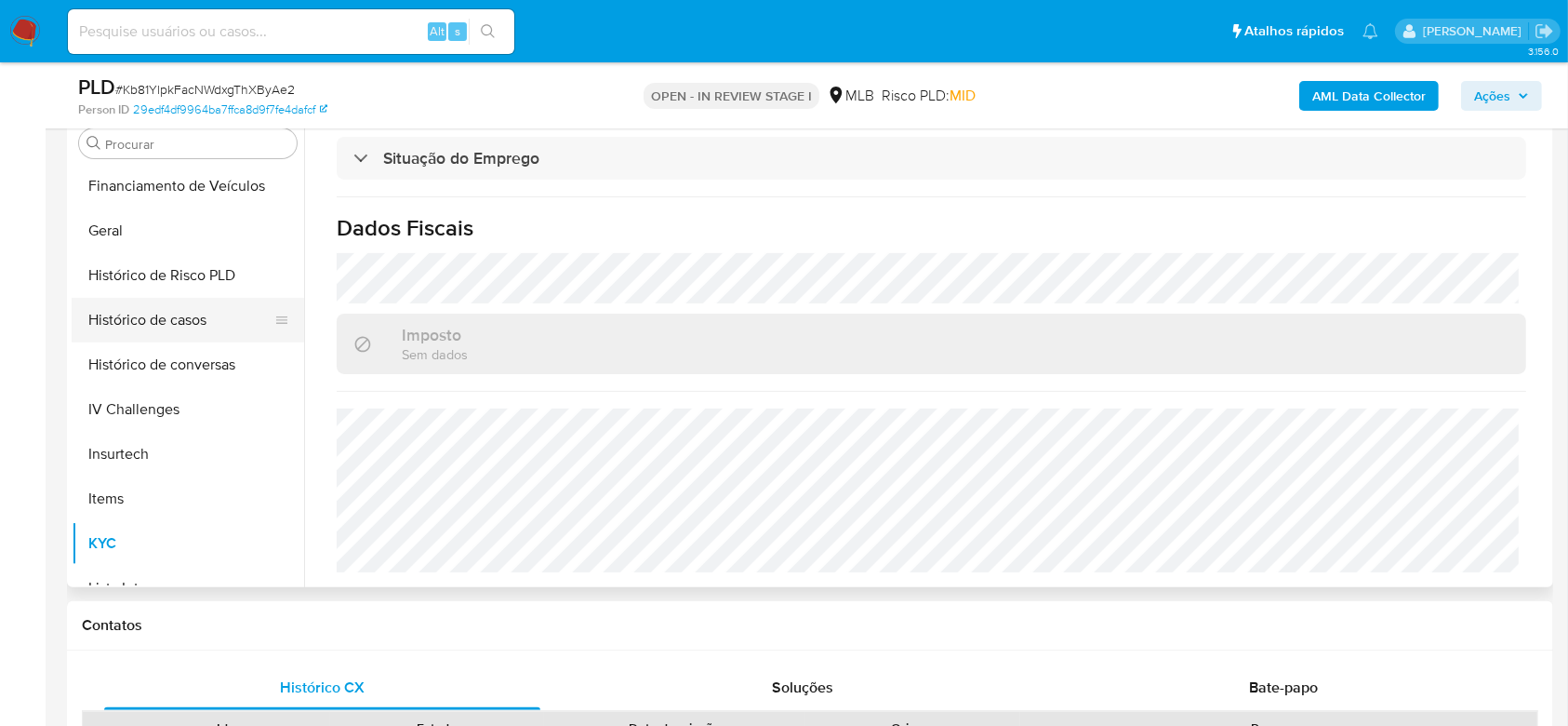
click at [162, 329] on button "Histórico de casos" at bounding box center [180, 320] width 218 height 45
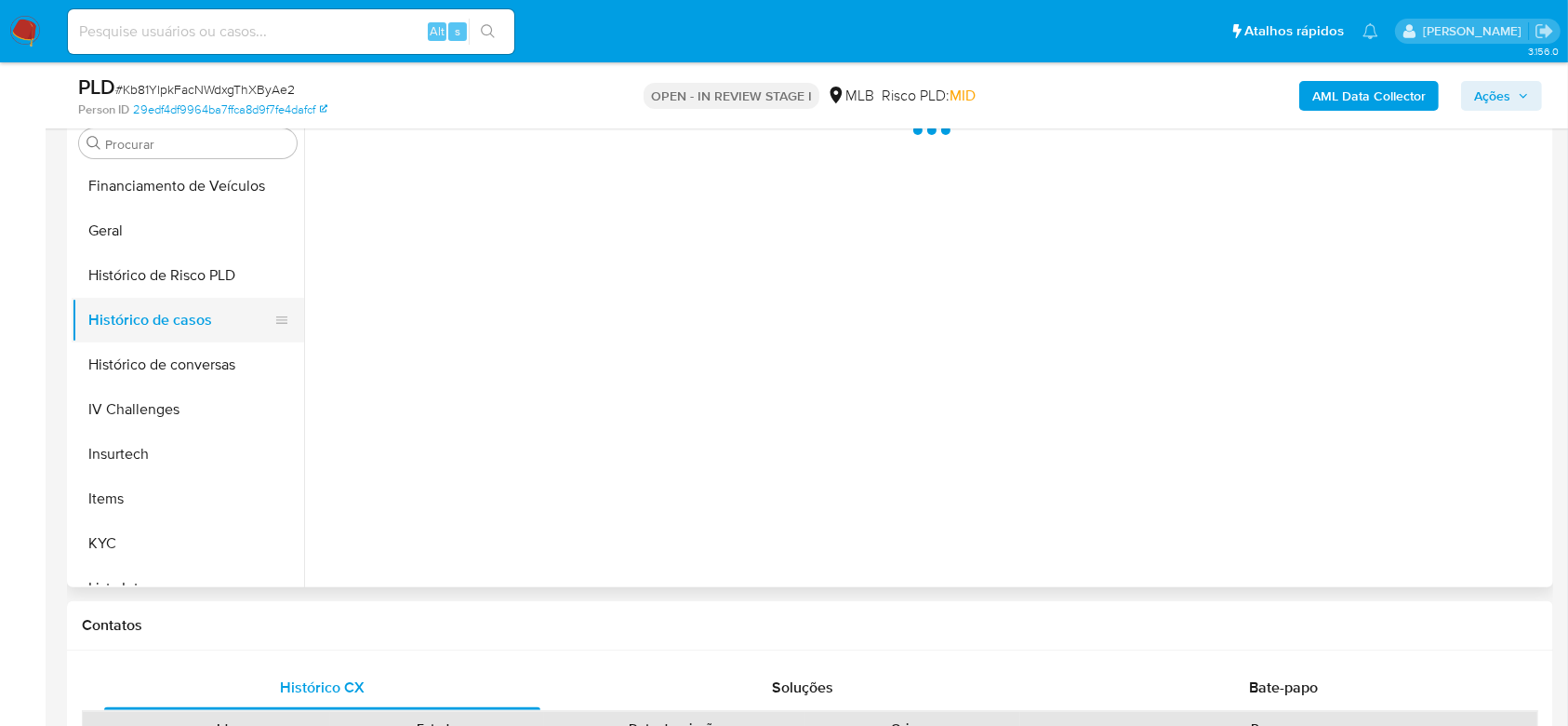
scroll to position [0, 0]
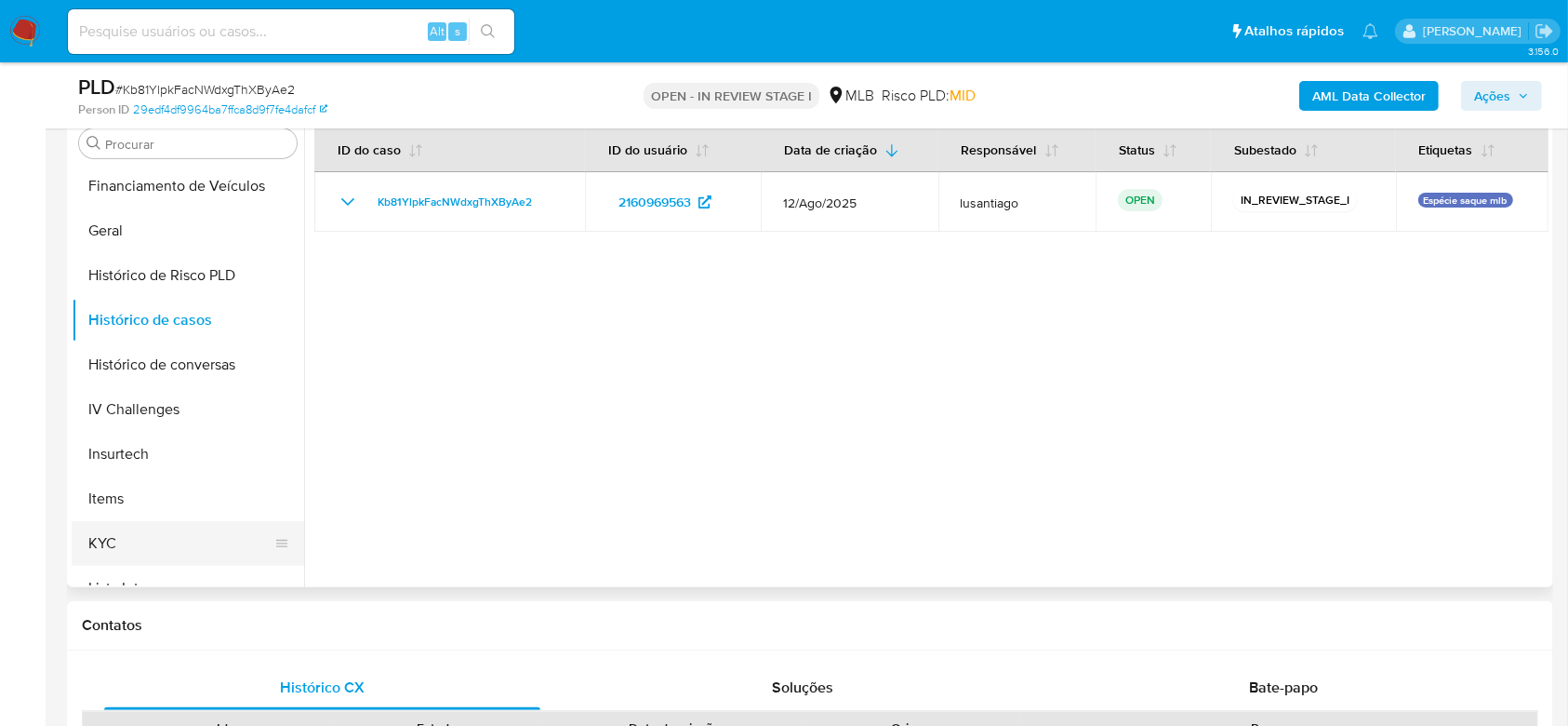
click at [142, 539] on button "KYC" at bounding box center [180, 543] width 218 height 45
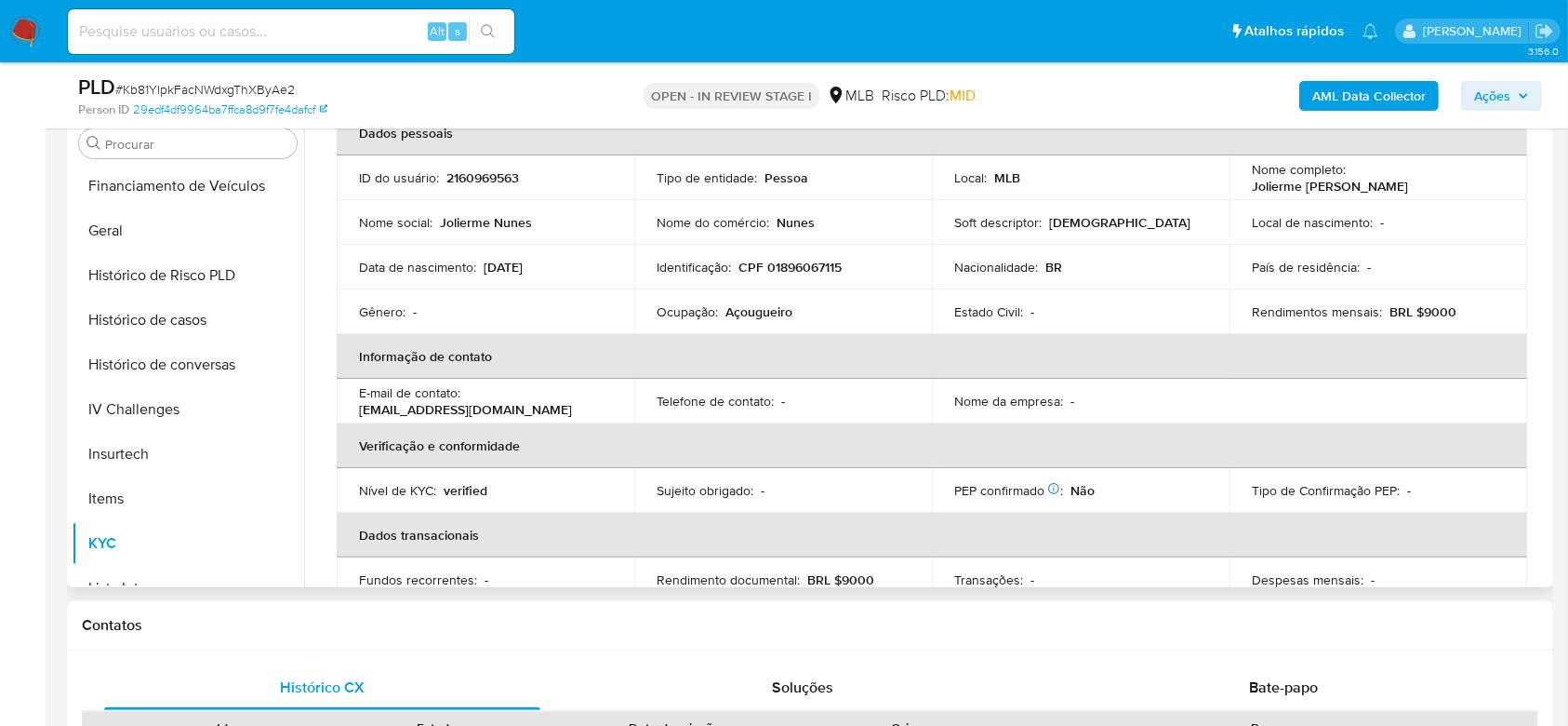
scroll to position [124, 0]
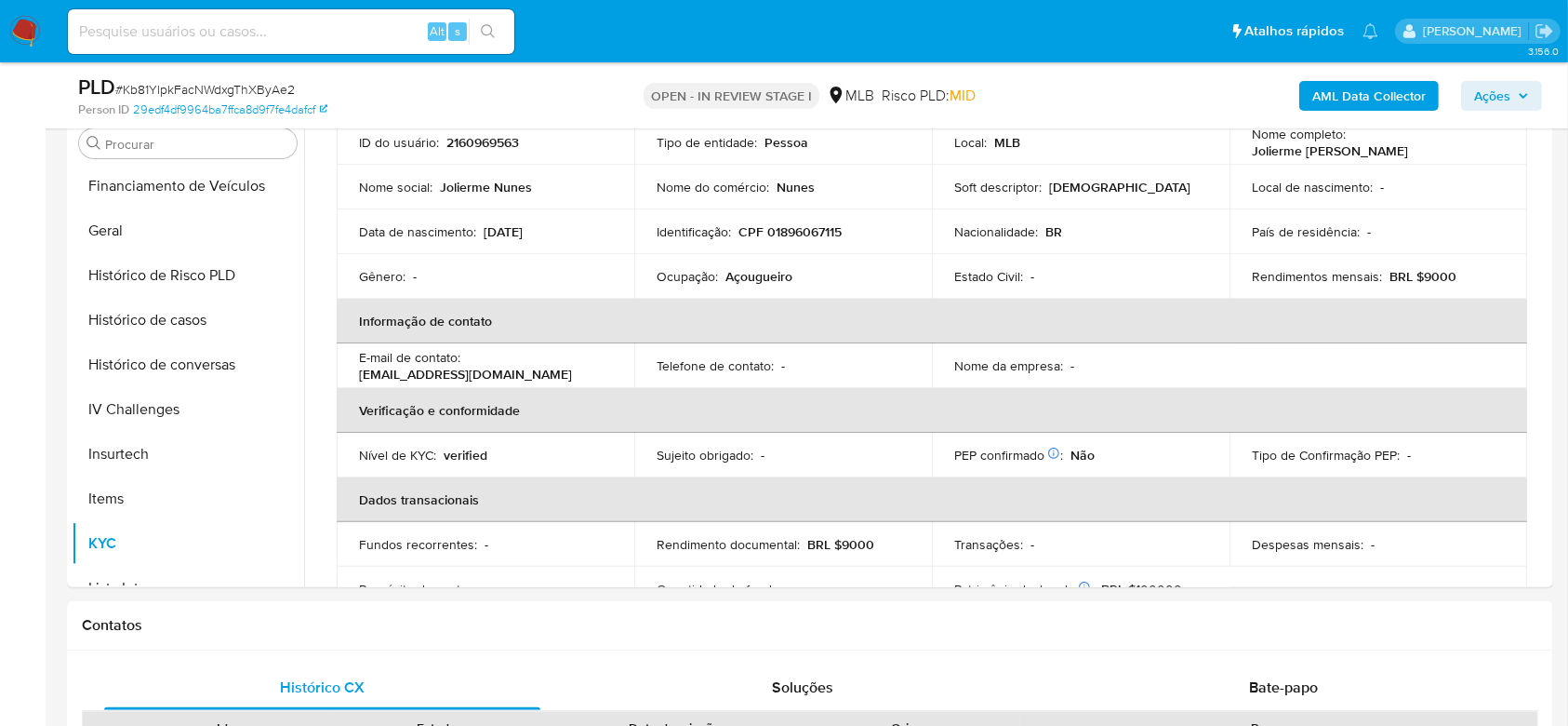
click at [1493, 98] on span "Ações" at bounding box center [1492, 96] width 37 height 30
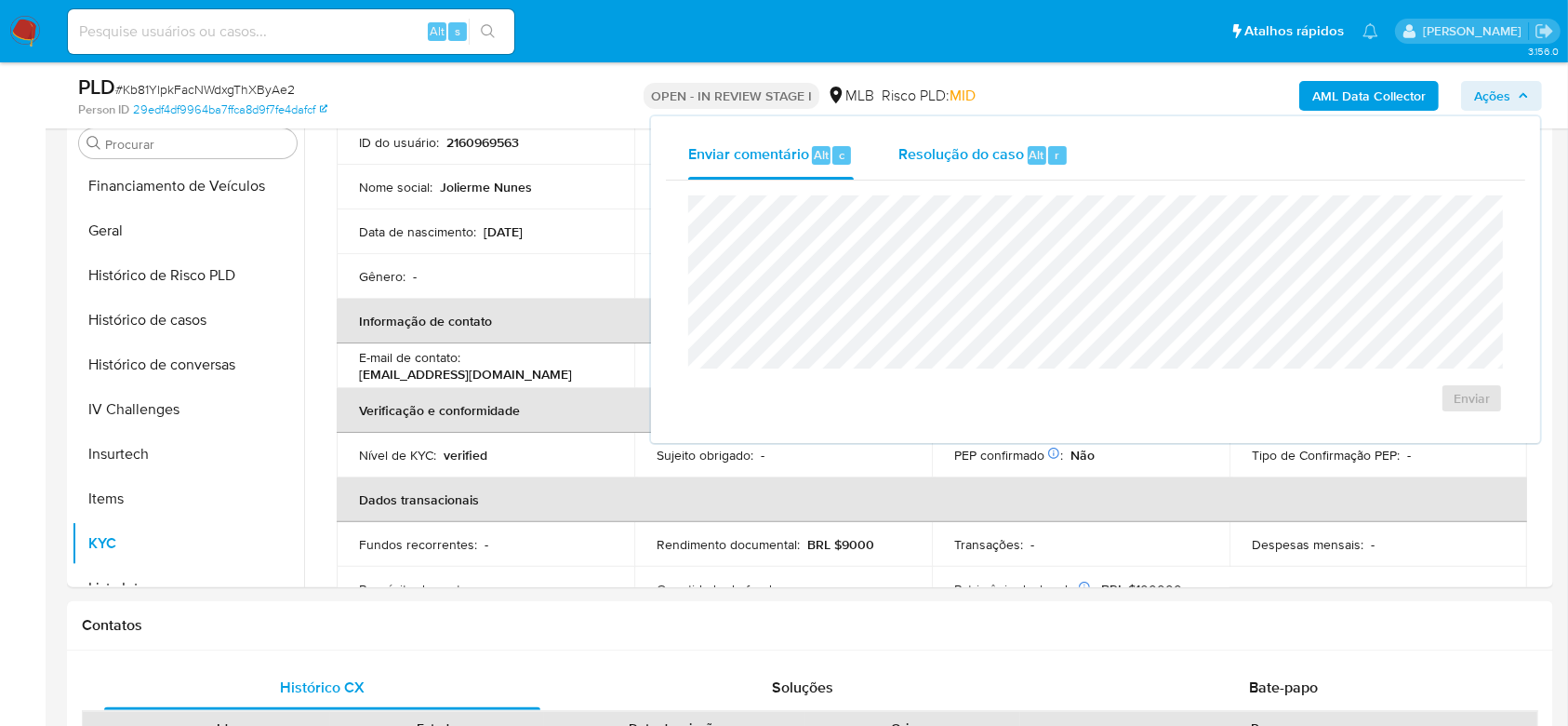
drag, startPoint x: 935, startPoint y: 155, endPoint x: 937, endPoint y: 175, distance: 20.1
click at [935, 160] on span "Resolução do caso" at bounding box center [961, 155] width 126 height 22
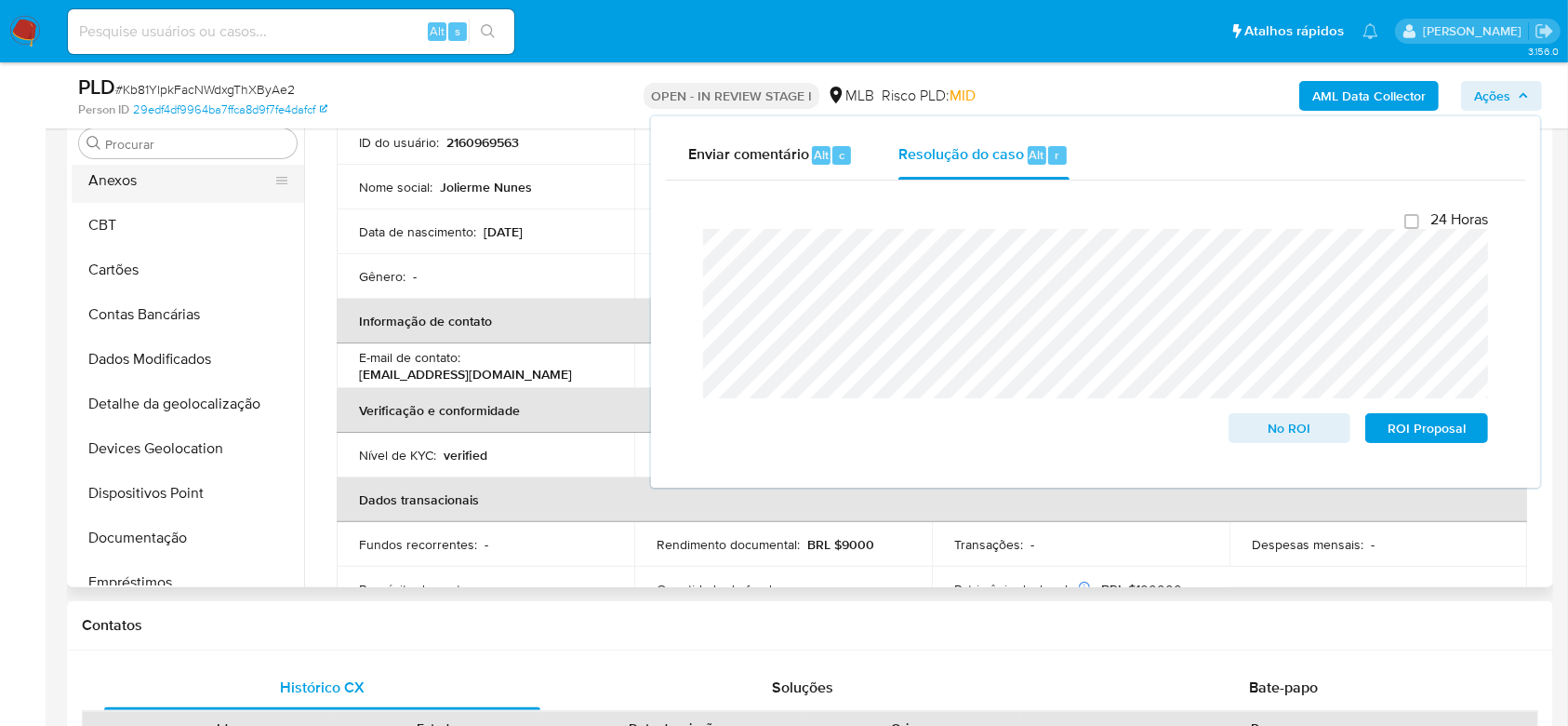
scroll to position [0, 0]
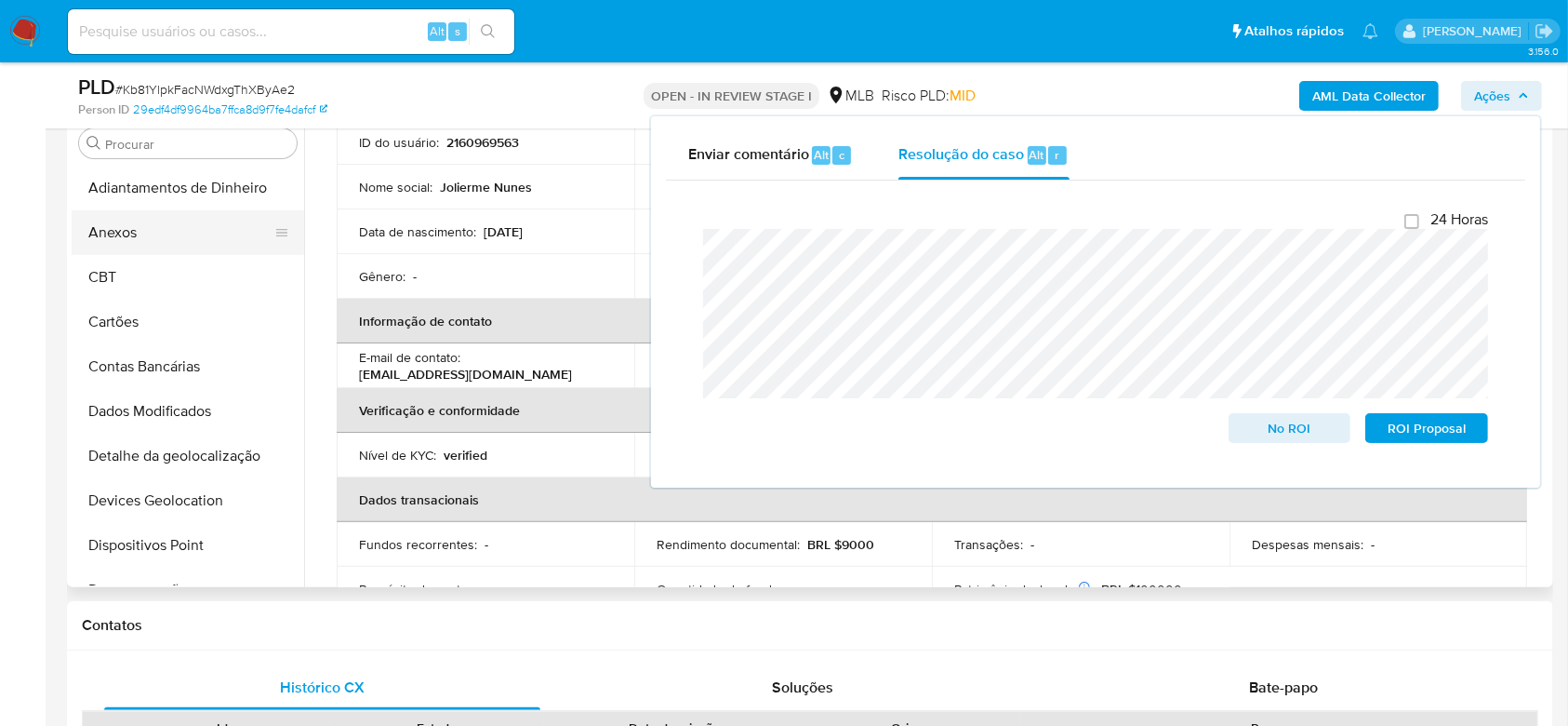
click at [171, 218] on button "Anexos" at bounding box center [180, 232] width 218 height 45
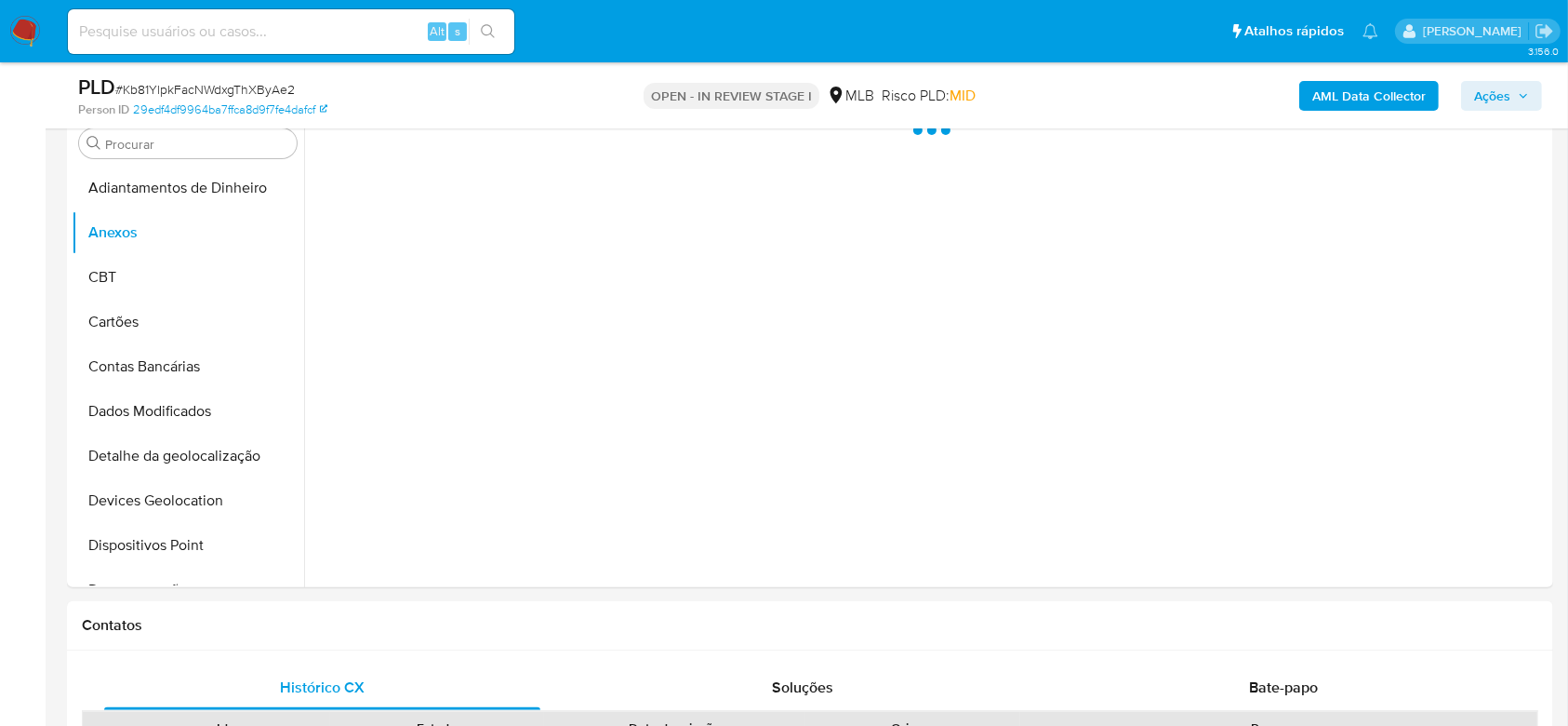
click at [1384, 99] on b "AML Data Collector" at bounding box center [1369, 96] width 114 height 30
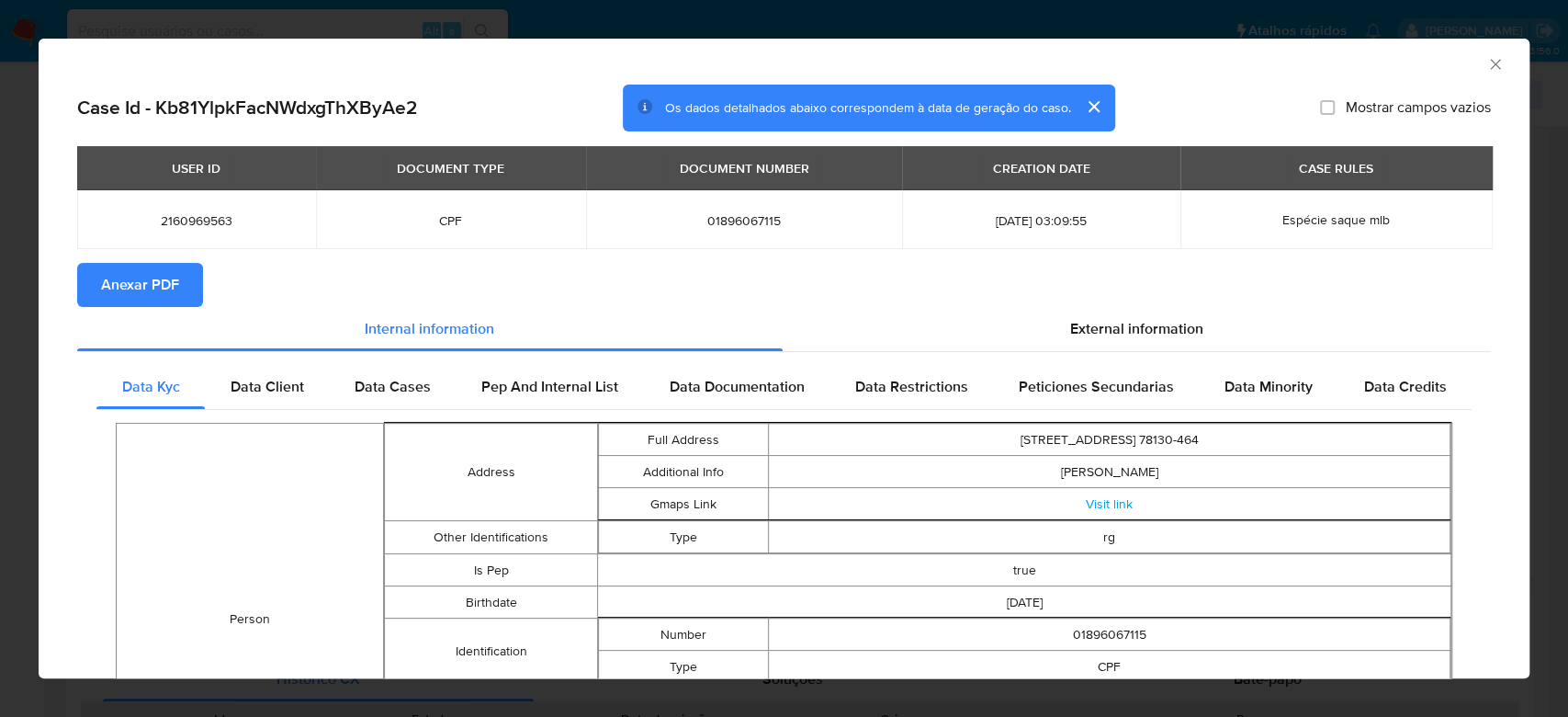
click at [152, 285] on span "Anexar PDF" at bounding box center [140, 285] width 78 height 40
click at [1486, 63] on icon "Fechar a janela" at bounding box center [1495, 64] width 19 height 19
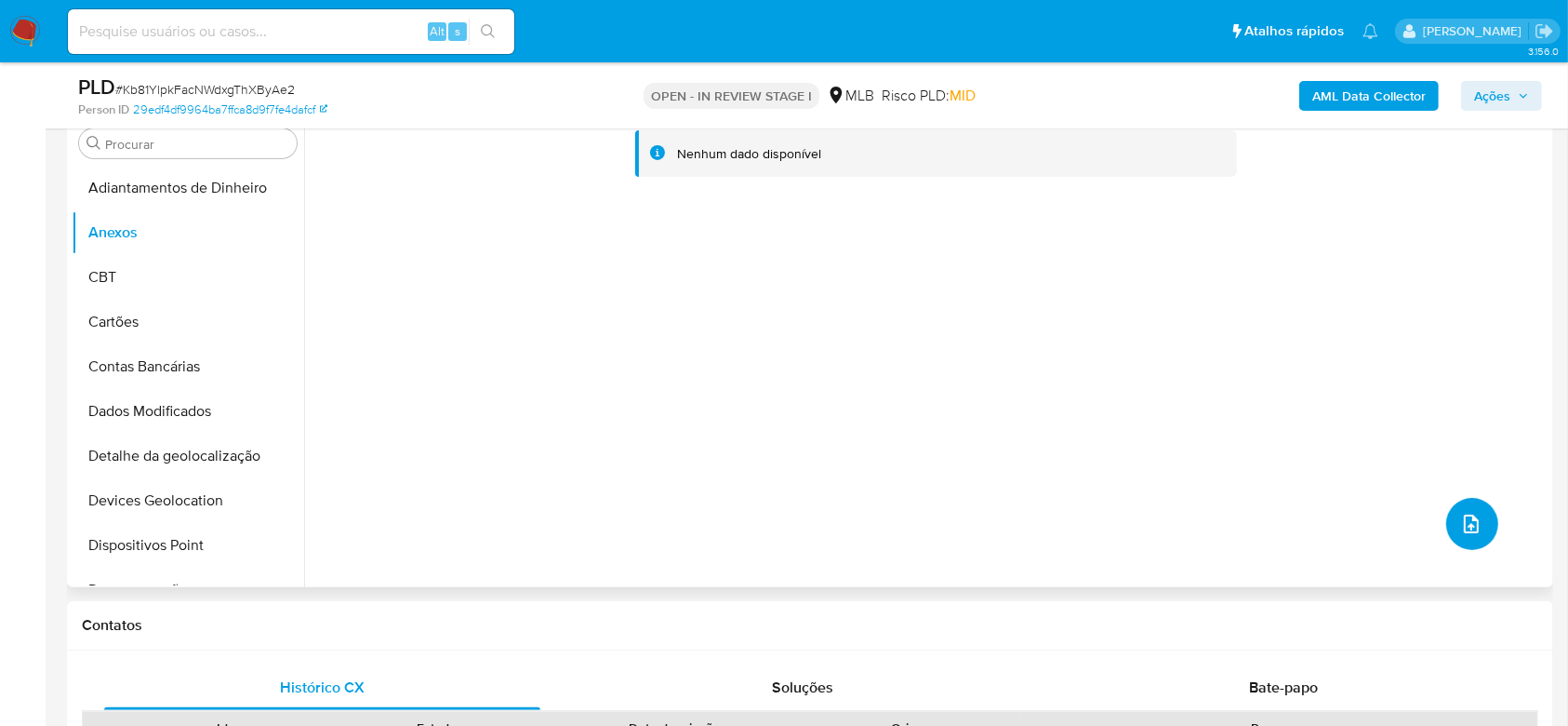
click at [1464, 529] on icon "upload-file" at bounding box center [1471, 524] width 23 height 23
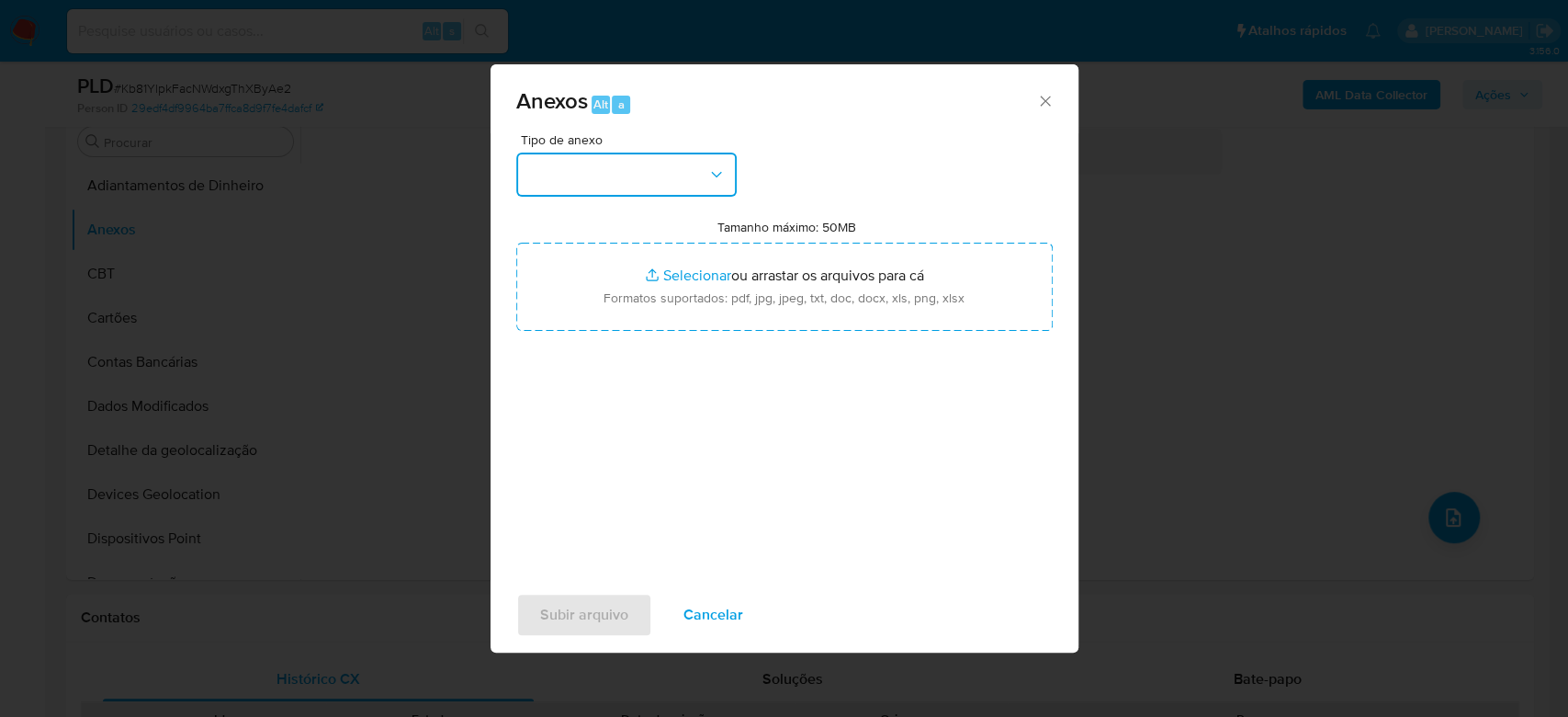
click at [690, 173] on button "button" at bounding box center [626, 174] width 220 height 44
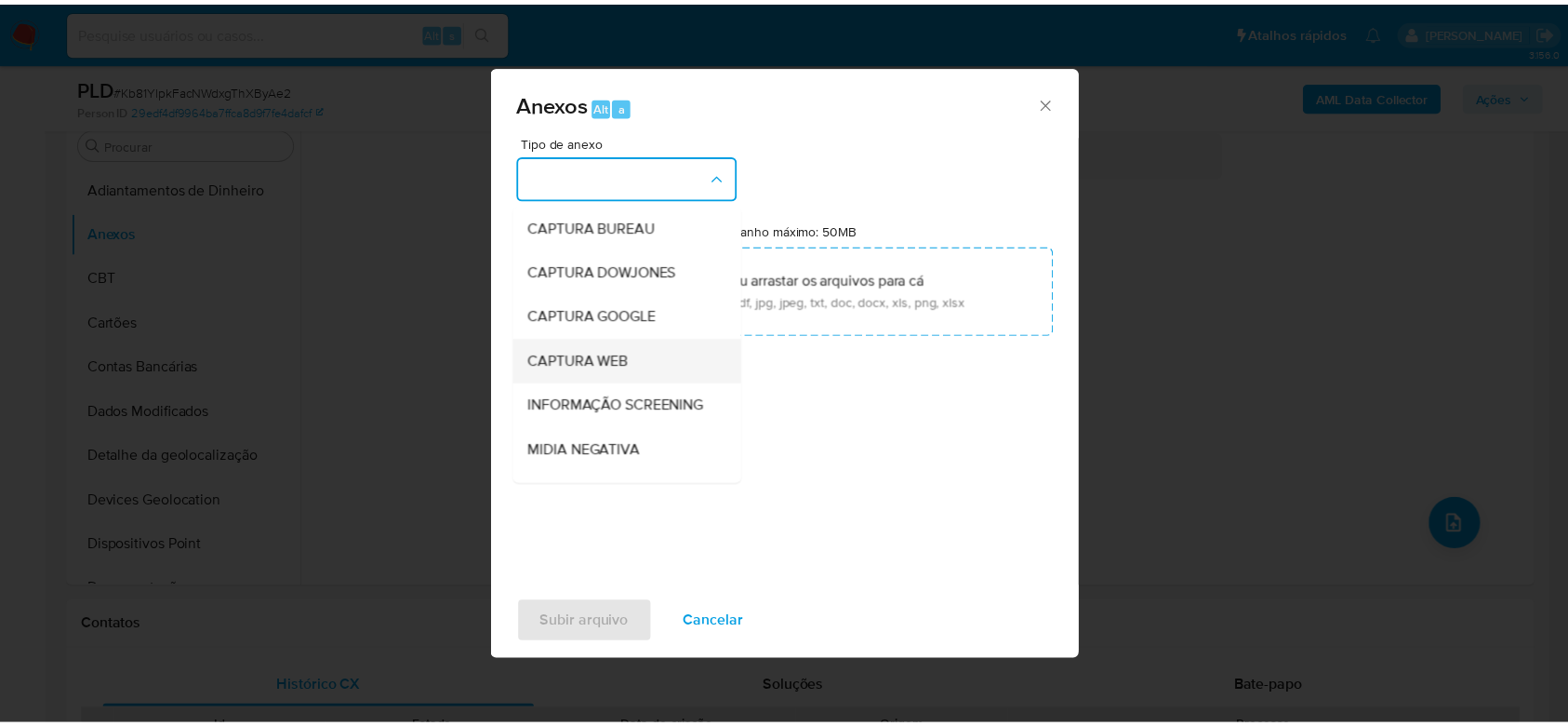
scroll to position [285, 0]
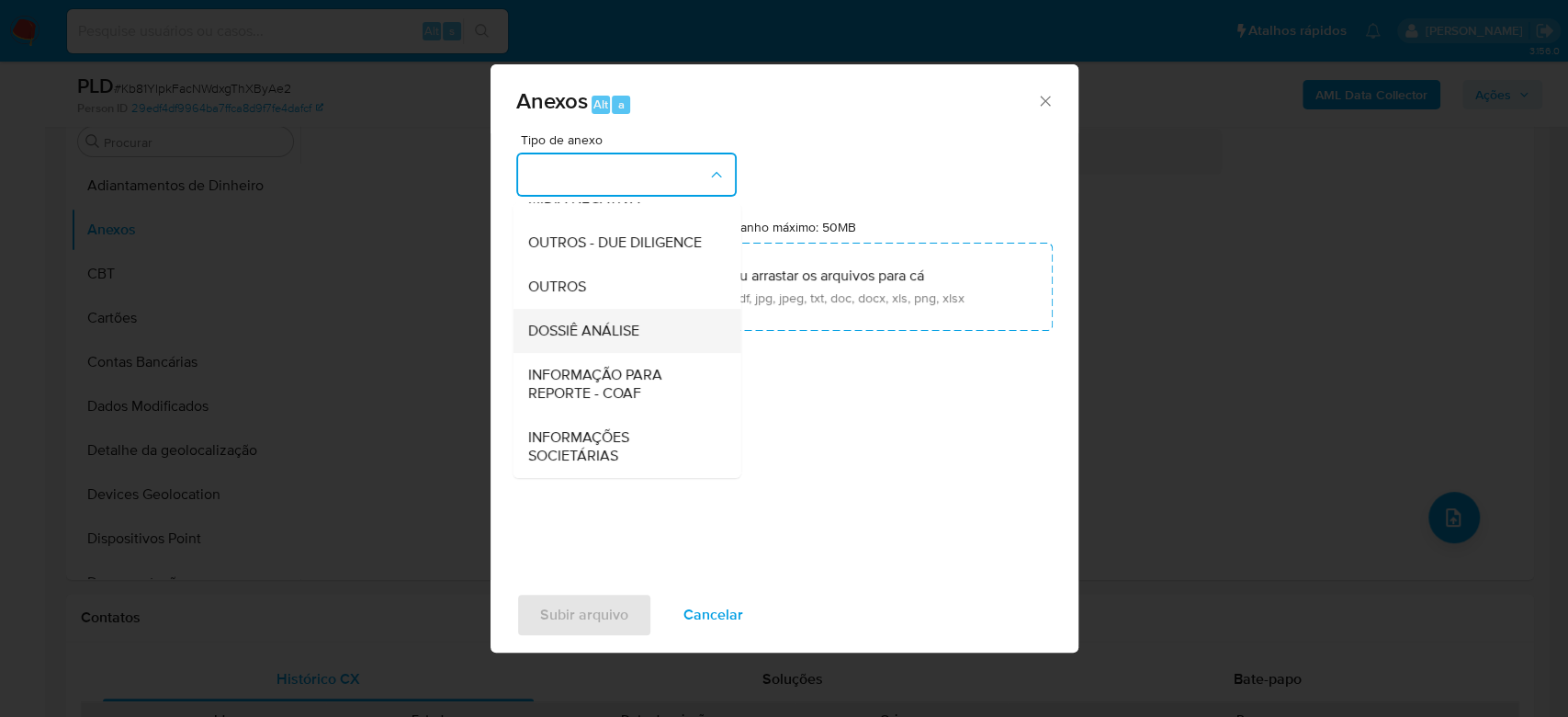
click at [615, 340] on span "DOSSIÊ ANÁLISE" at bounding box center [583, 331] width 111 height 19
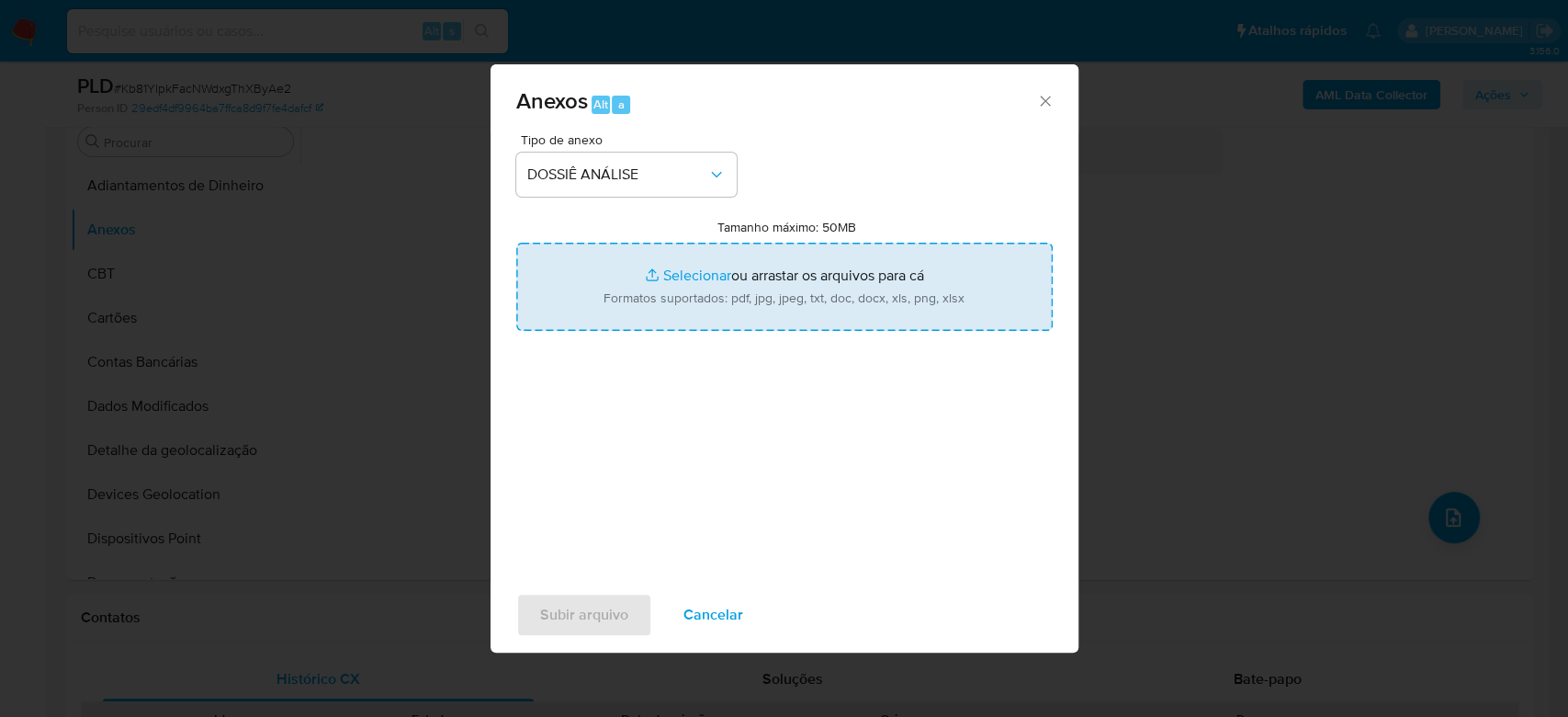
type input "C:\fakepath\SAR - XXXXX - CPF 01896067115 - JOLIERME NUNES DA SILVA.pdf"
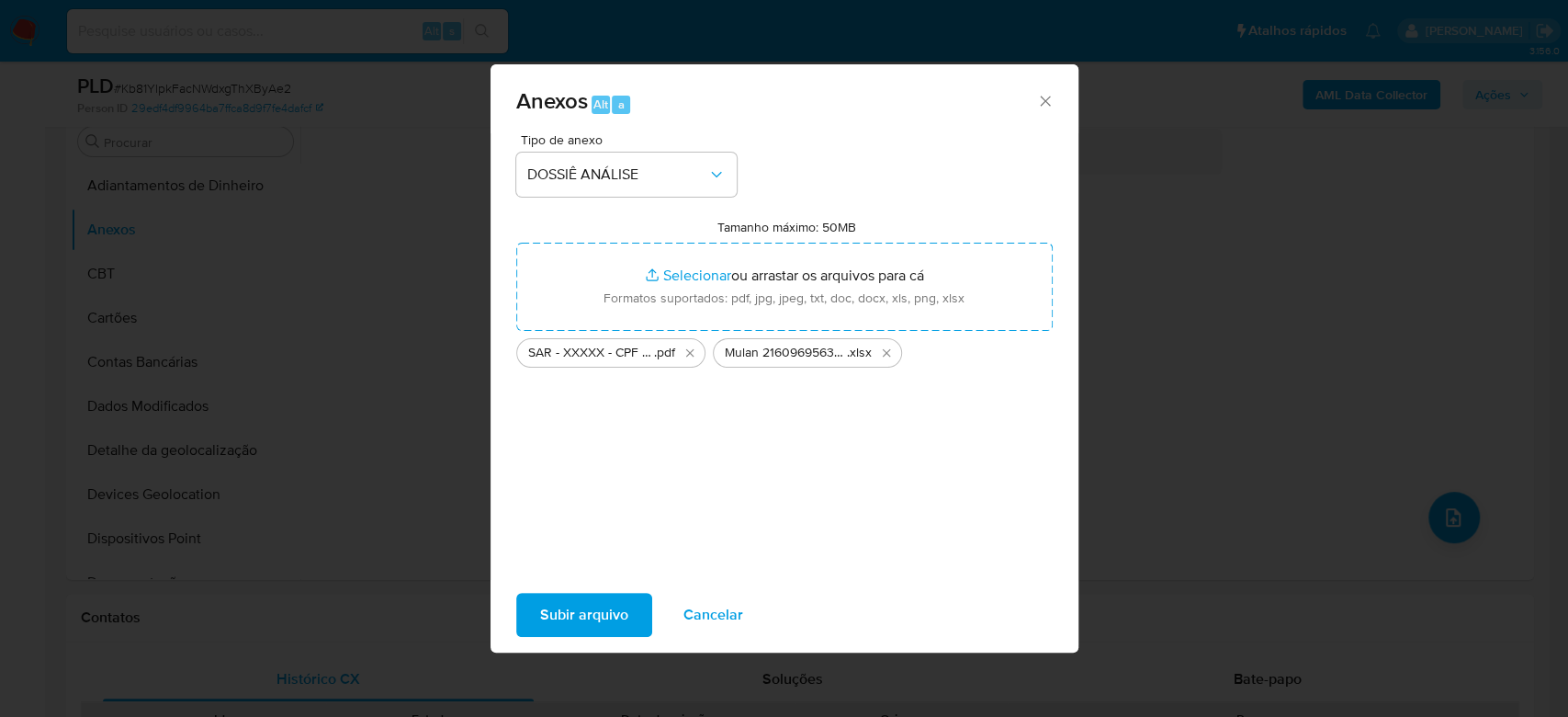
click at [587, 614] on span "Subir arquivo" at bounding box center [584, 614] width 88 height 40
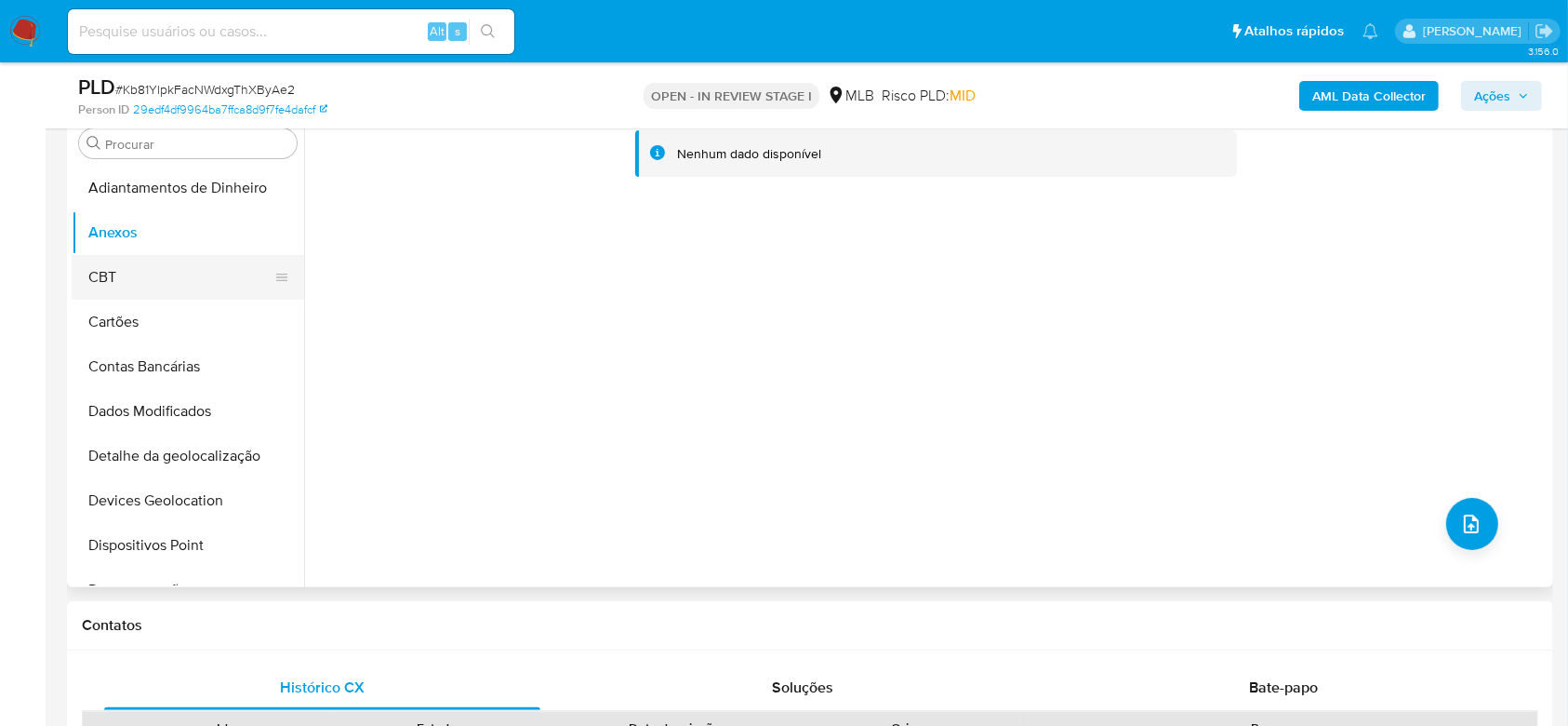
click at [213, 264] on button "CBT" at bounding box center [180, 276] width 218 height 45
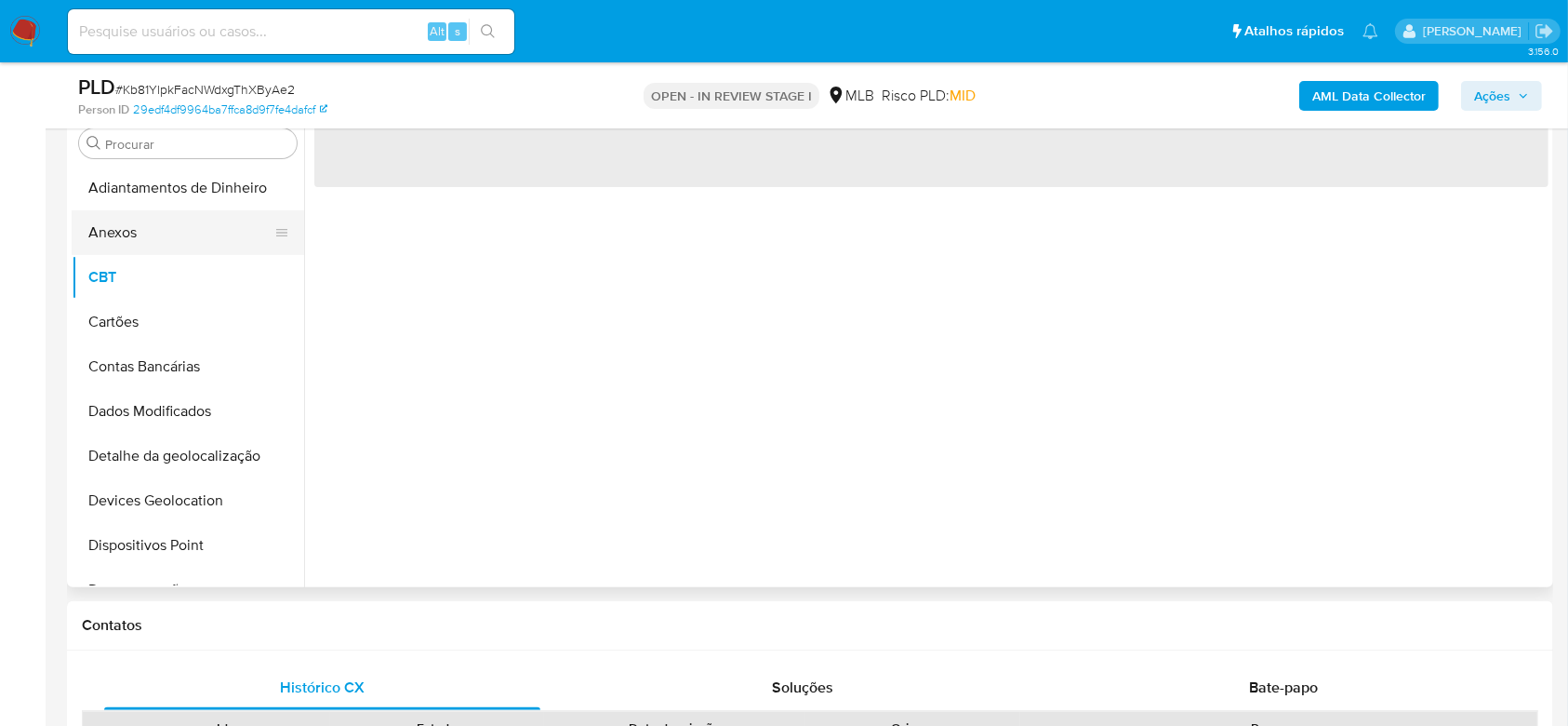
click at [201, 223] on button "Anexos" at bounding box center [180, 232] width 218 height 45
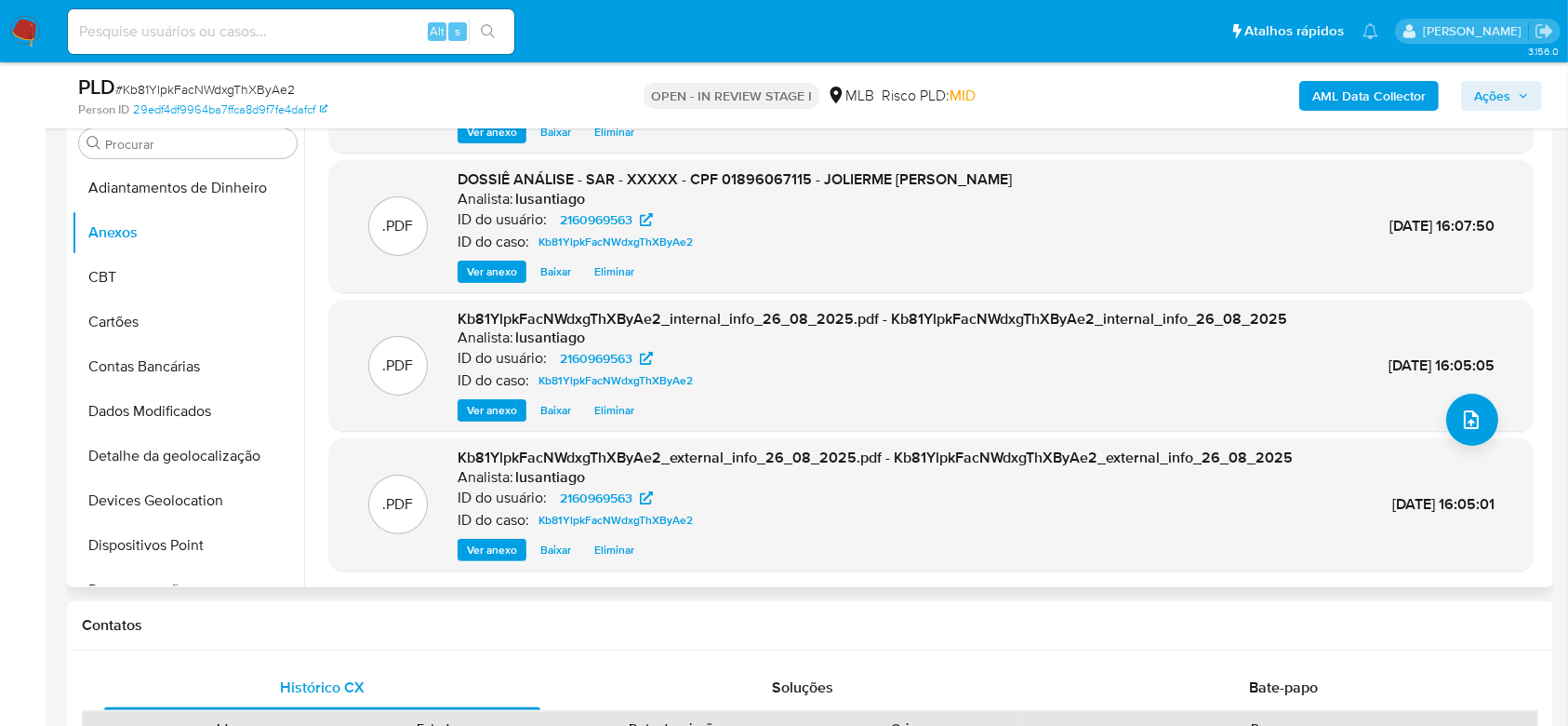
scroll to position [0, 0]
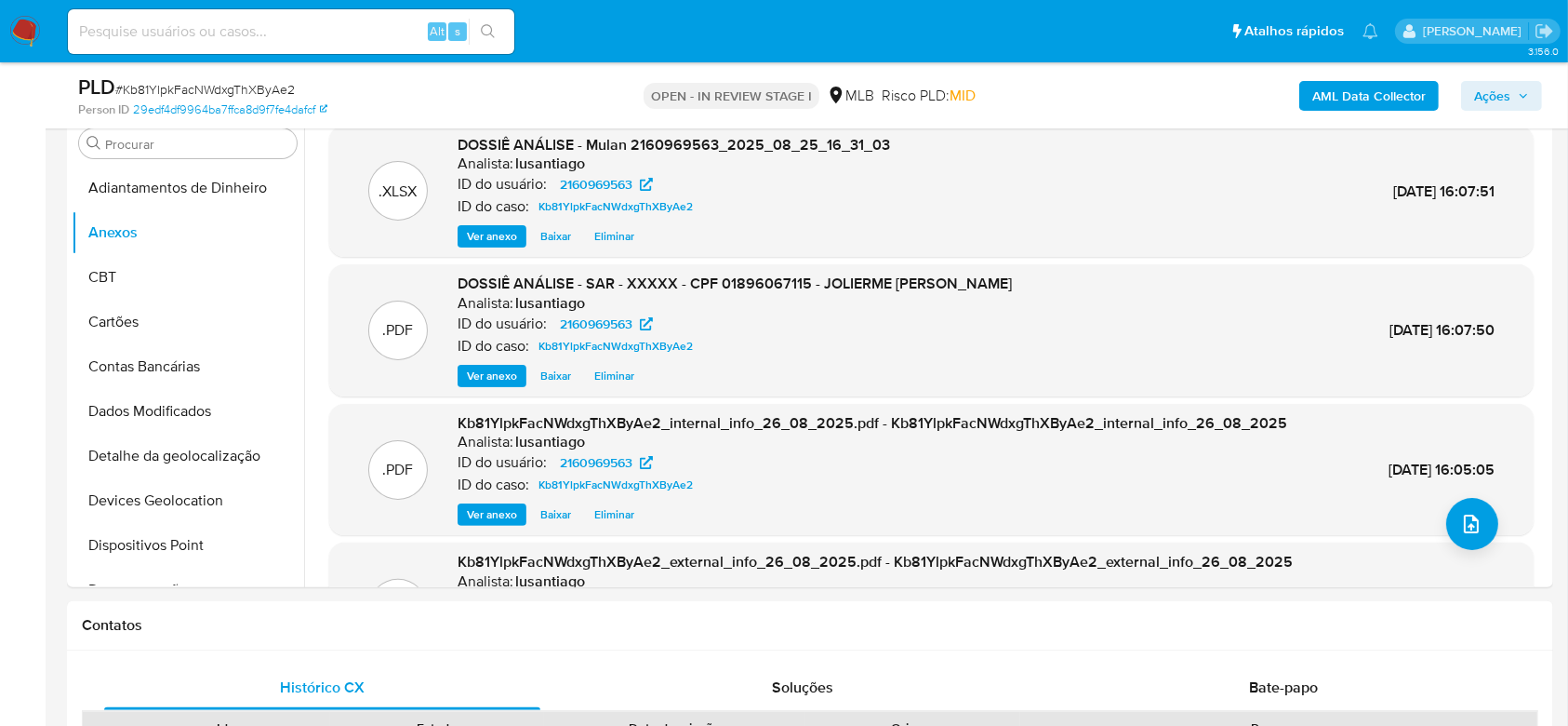
drag, startPoint x: 1489, startPoint y: 101, endPoint x: 1457, endPoint y: 112, distance: 33.8
click at [1488, 103] on span "Ações" at bounding box center [1492, 96] width 37 height 30
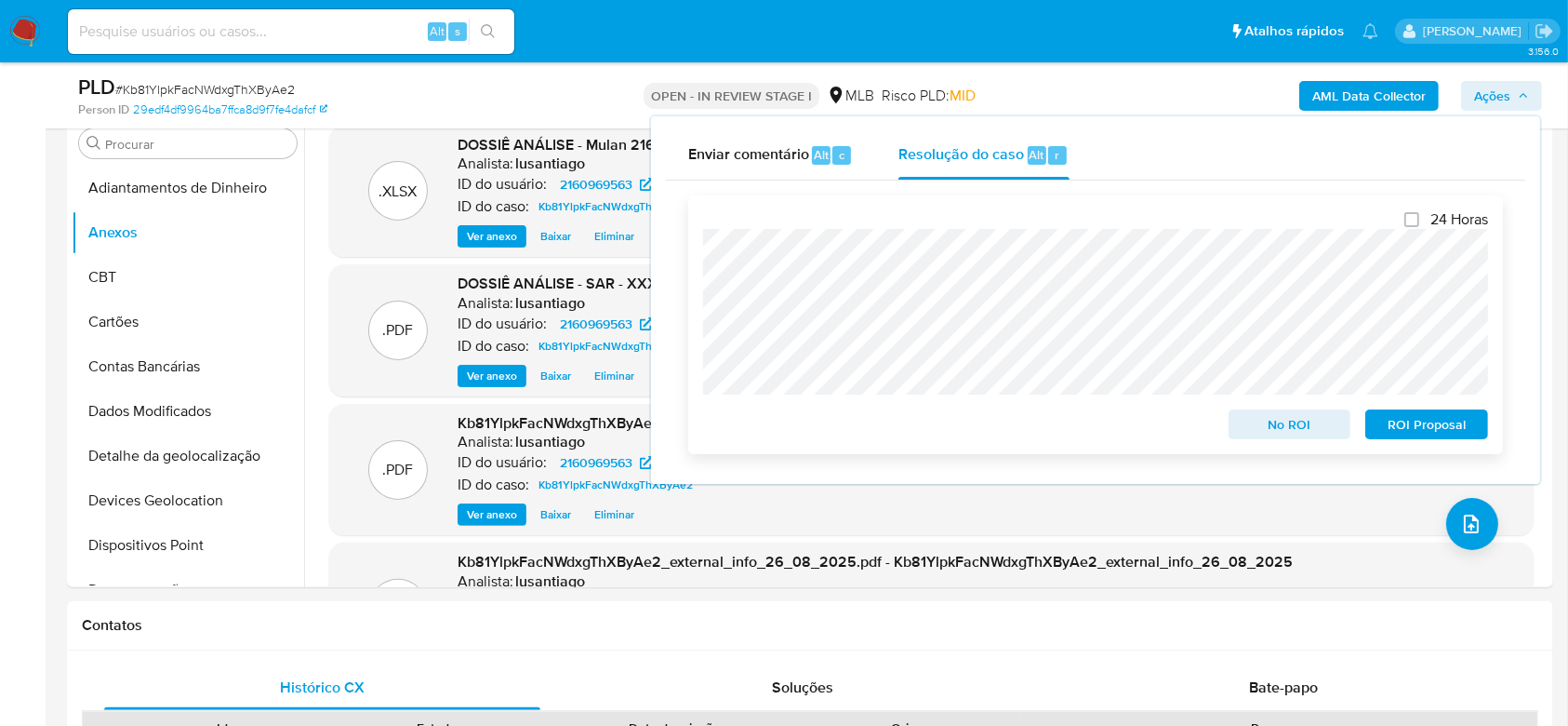
click at [1417, 438] on span "ROI Proposal" at bounding box center [1426, 424] width 97 height 26
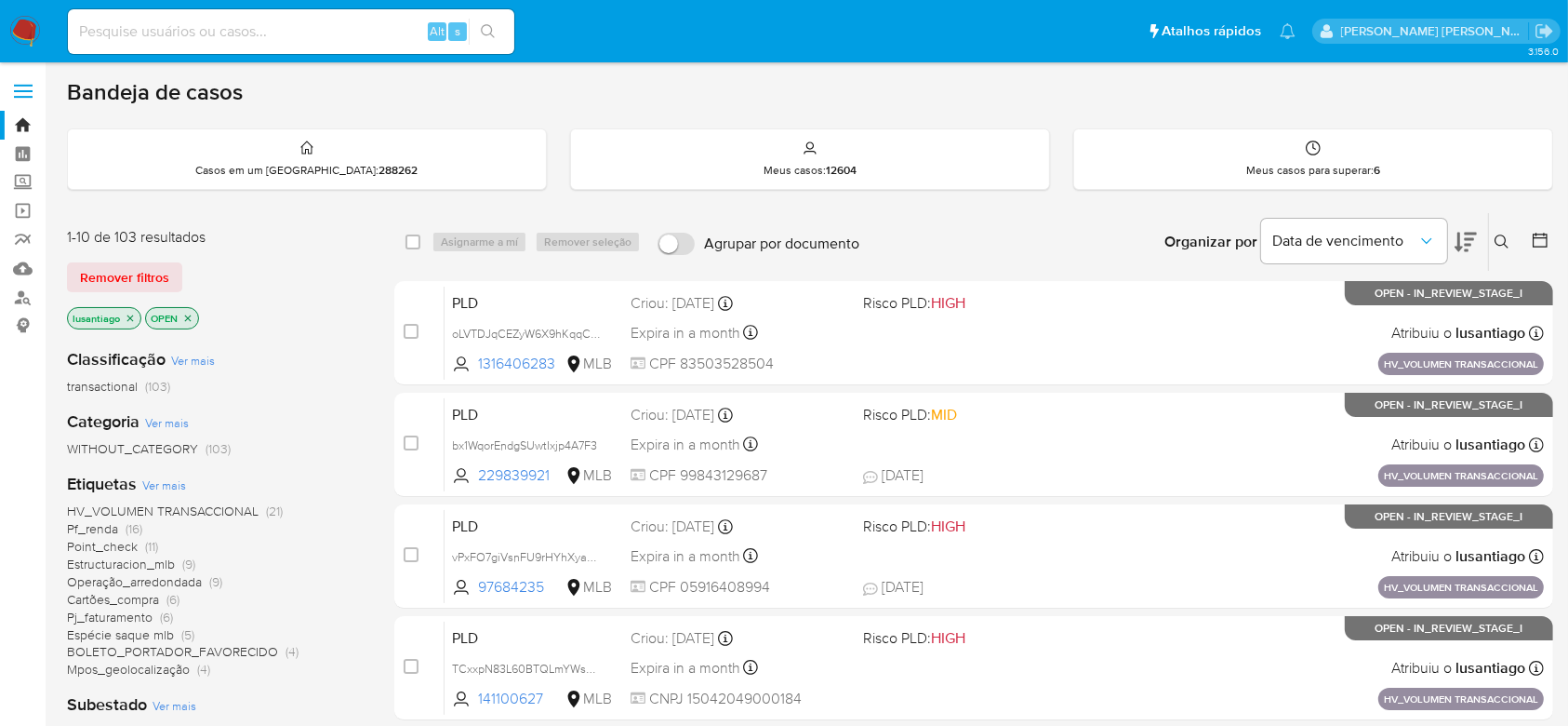
click at [286, 32] on input at bounding box center [291, 32] width 446 height 24
paste input "2307233527"
type input "2307233527"
click at [492, 27] on icon "search-icon" at bounding box center [488, 31] width 15 height 15
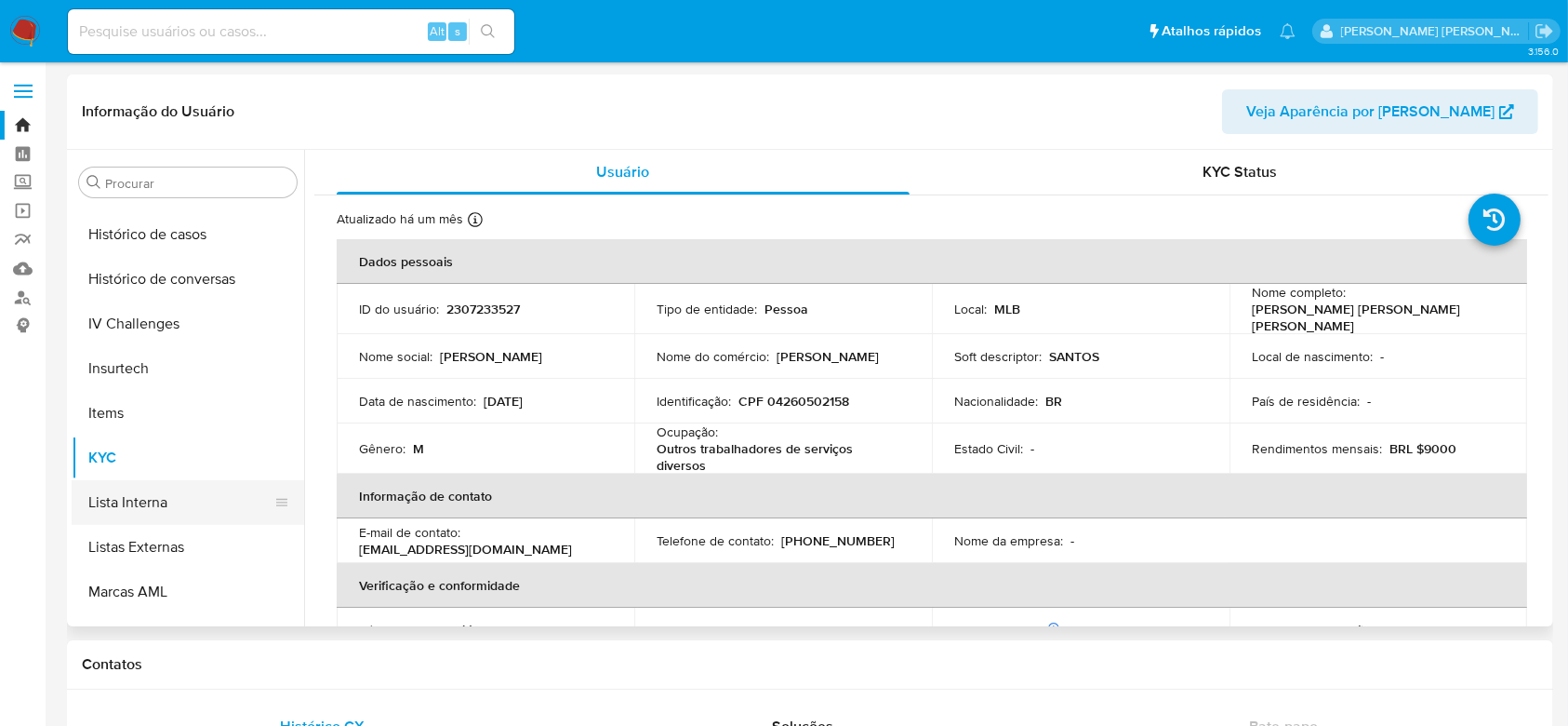
scroll to position [582, 0]
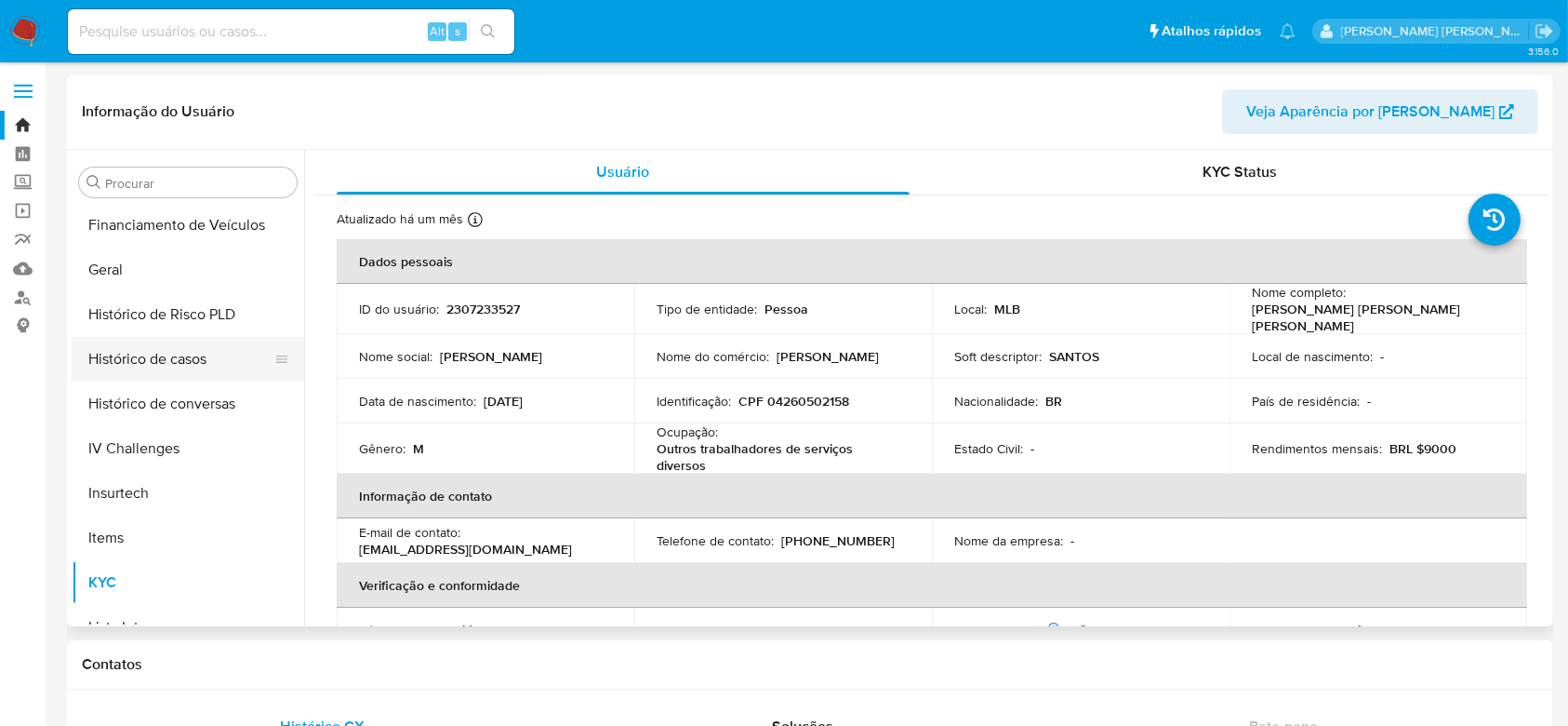
select select "10"
click at [178, 370] on button "Histórico de casos" at bounding box center [180, 359] width 218 height 45
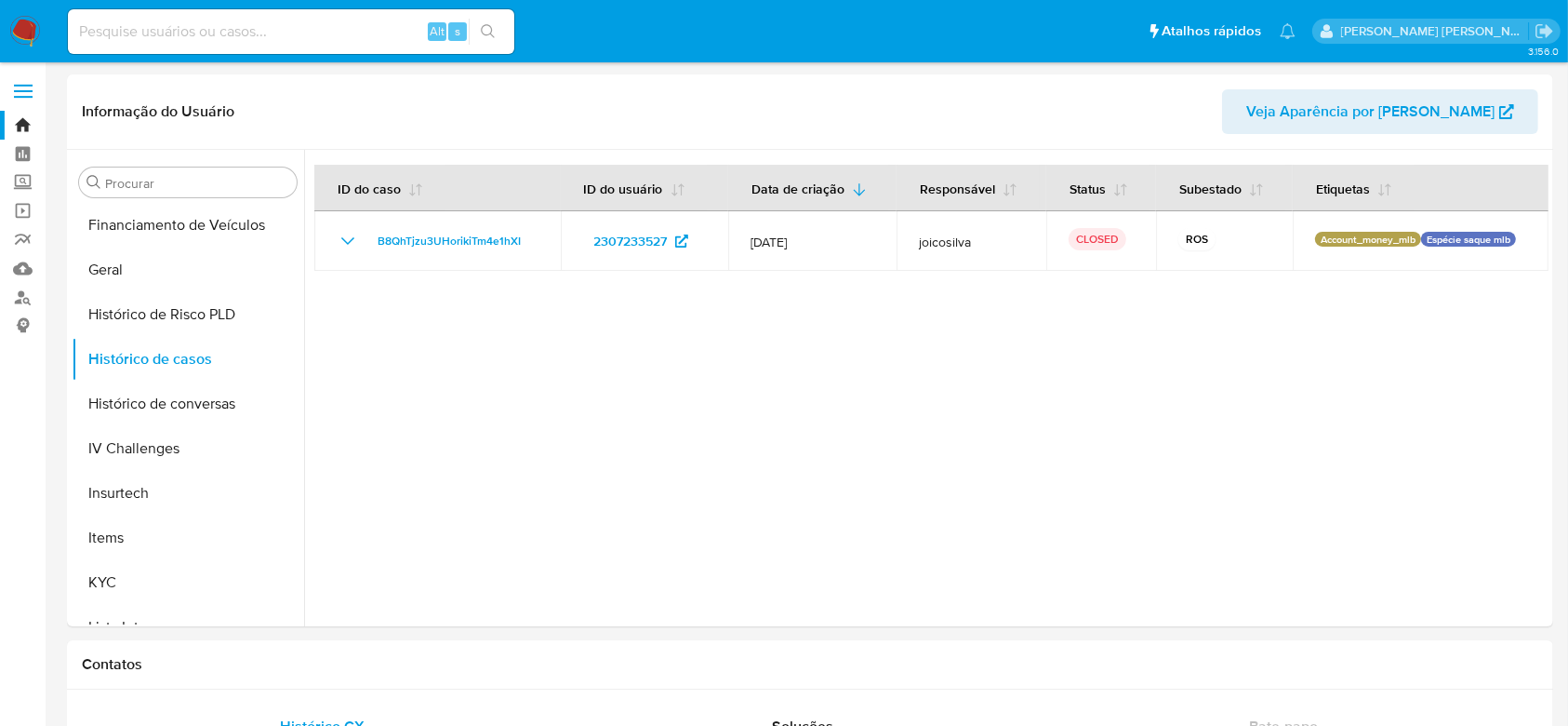
click at [305, 29] on input at bounding box center [291, 32] width 446 height 24
paste input "2307233527"
click at [482, 32] on icon "search-icon" at bounding box center [488, 31] width 14 height 14
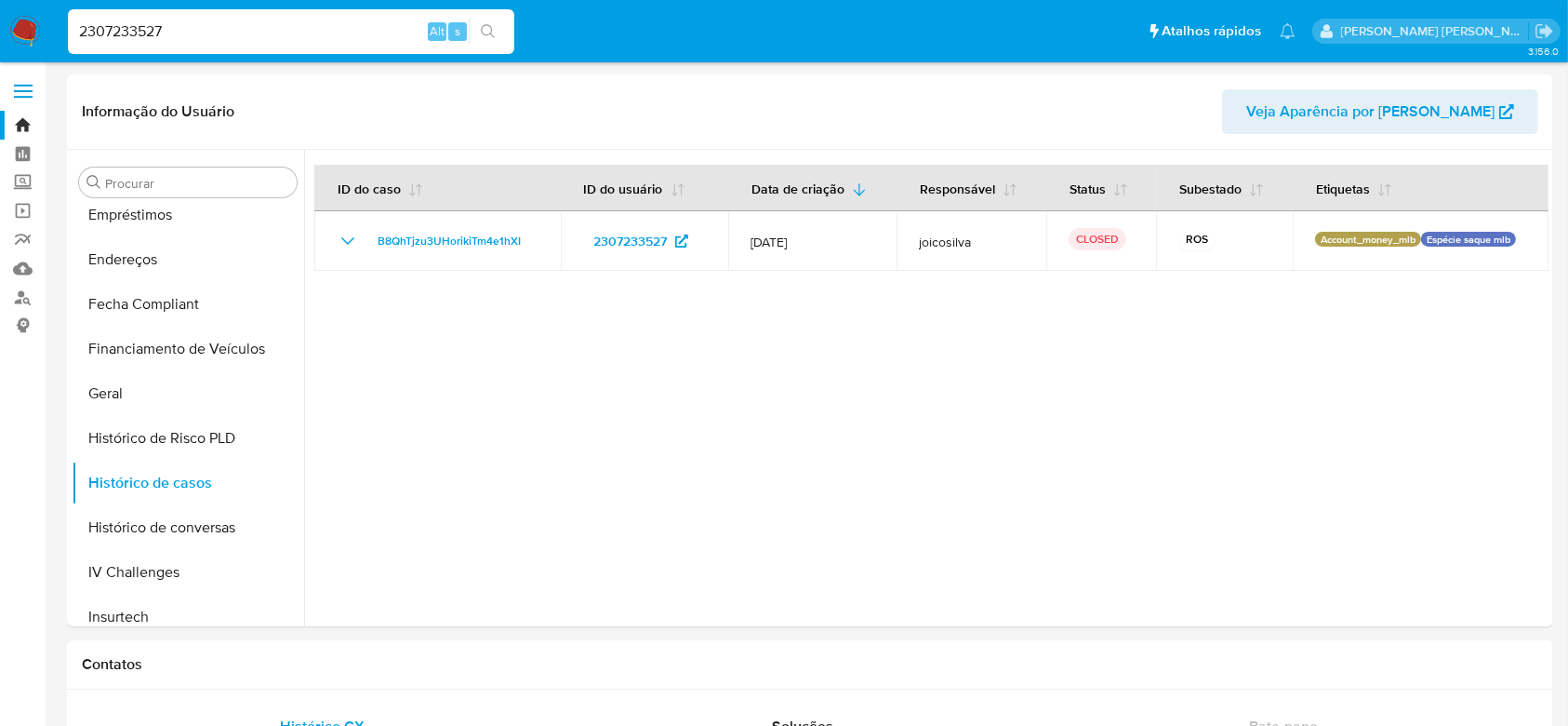
click at [313, 42] on input "2307233527" at bounding box center [291, 32] width 446 height 24
paste input "217030257"
type input "2217030257"
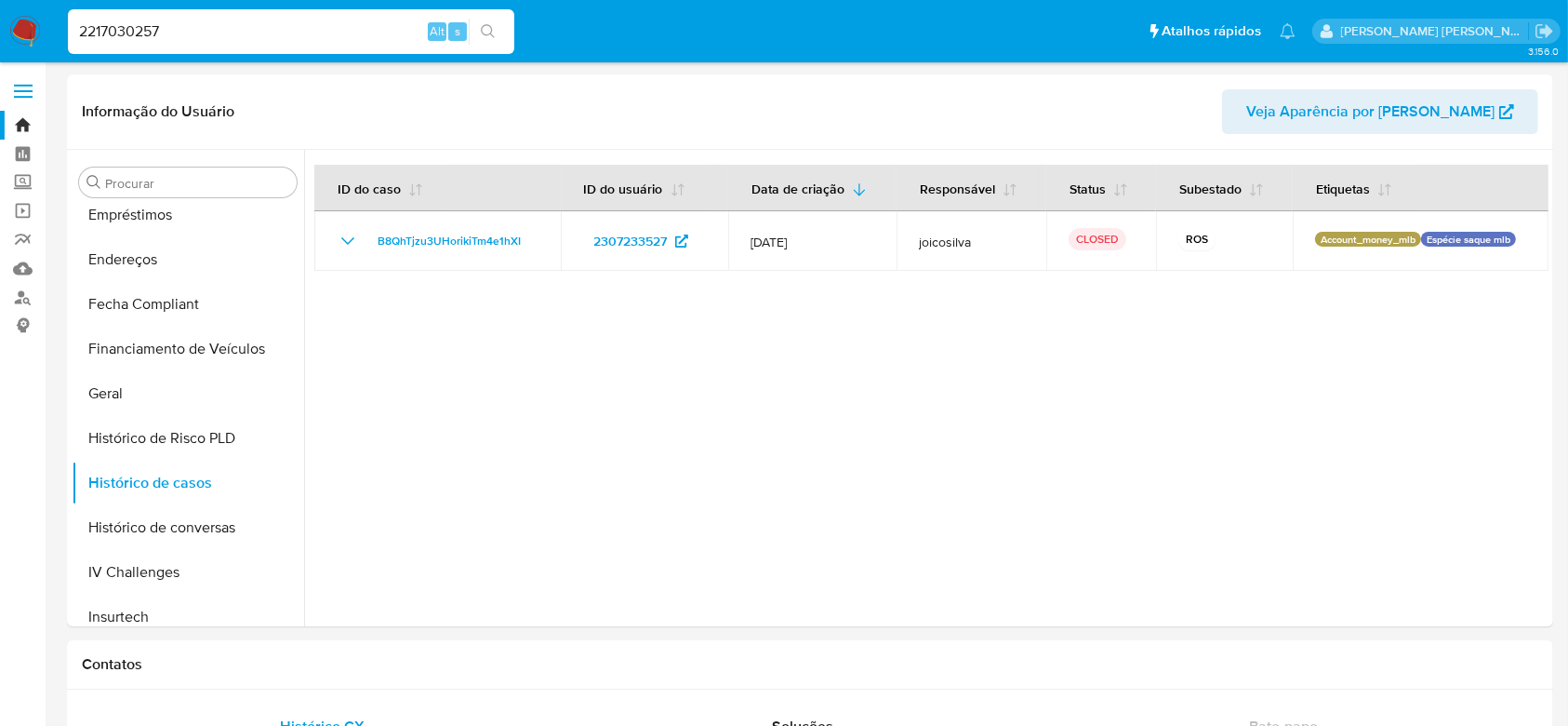
click at [496, 35] on button "search-icon" at bounding box center [487, 32] width 39 height 26
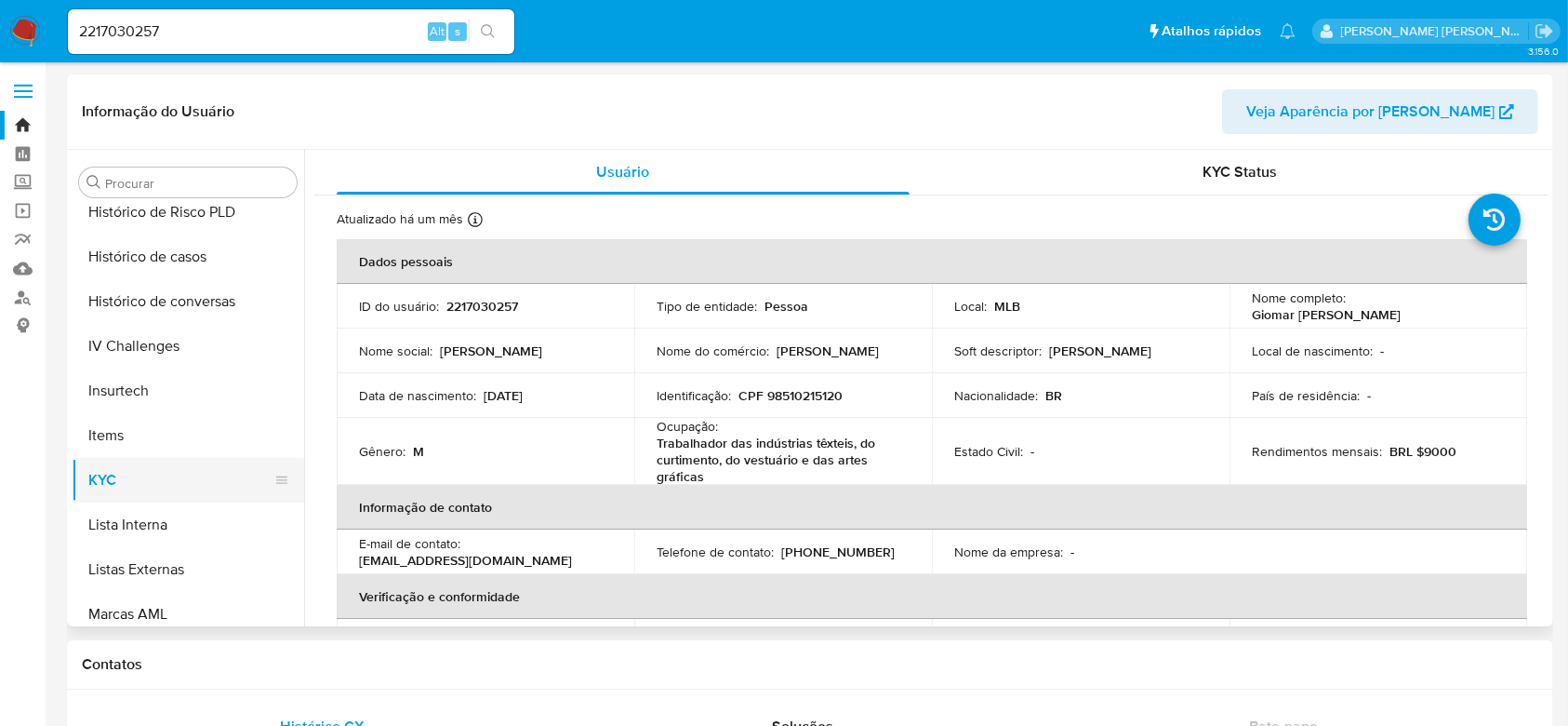
scroll to position [582, 0]
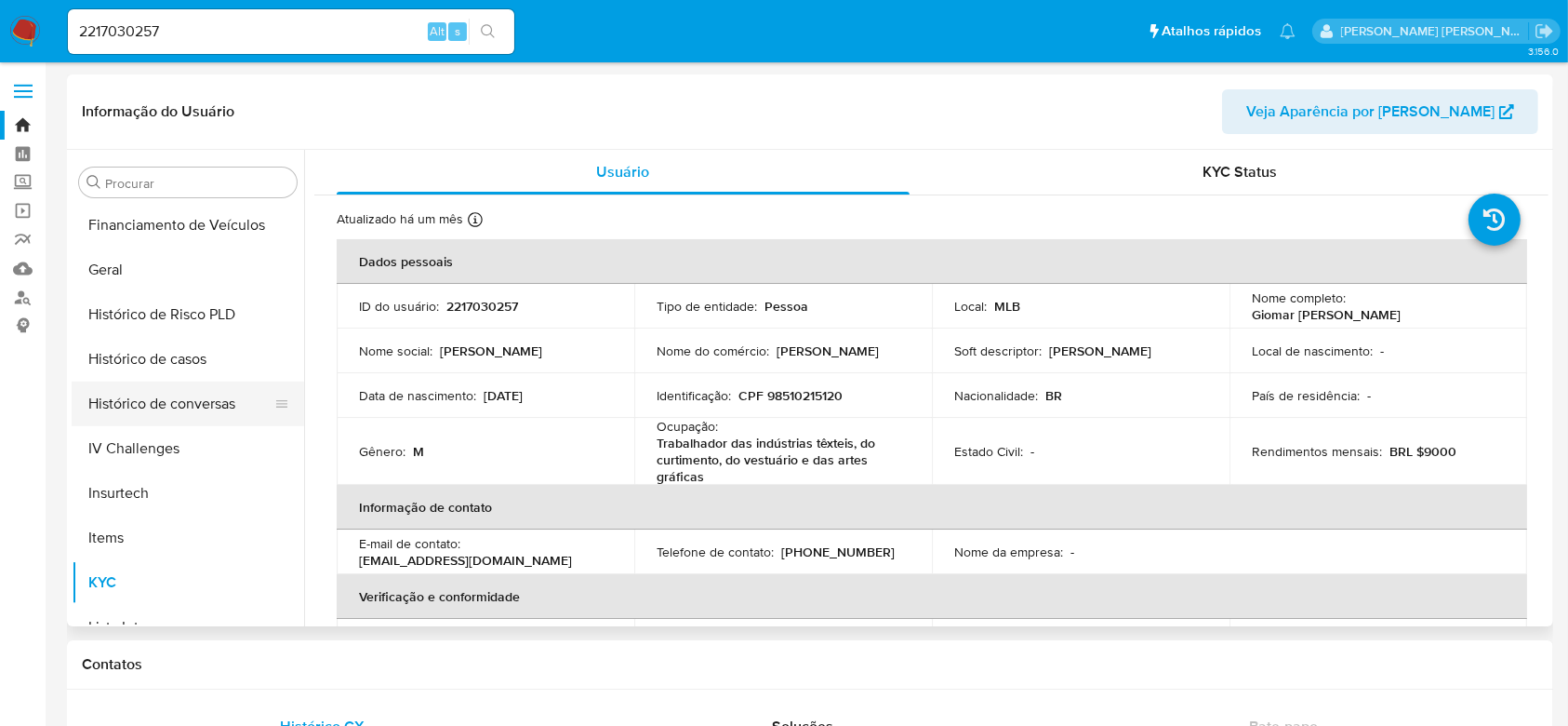
select select "10"
click at [163, 363] on button "Histórico de casos" at bounding box center [180, 359] width 218 height 45
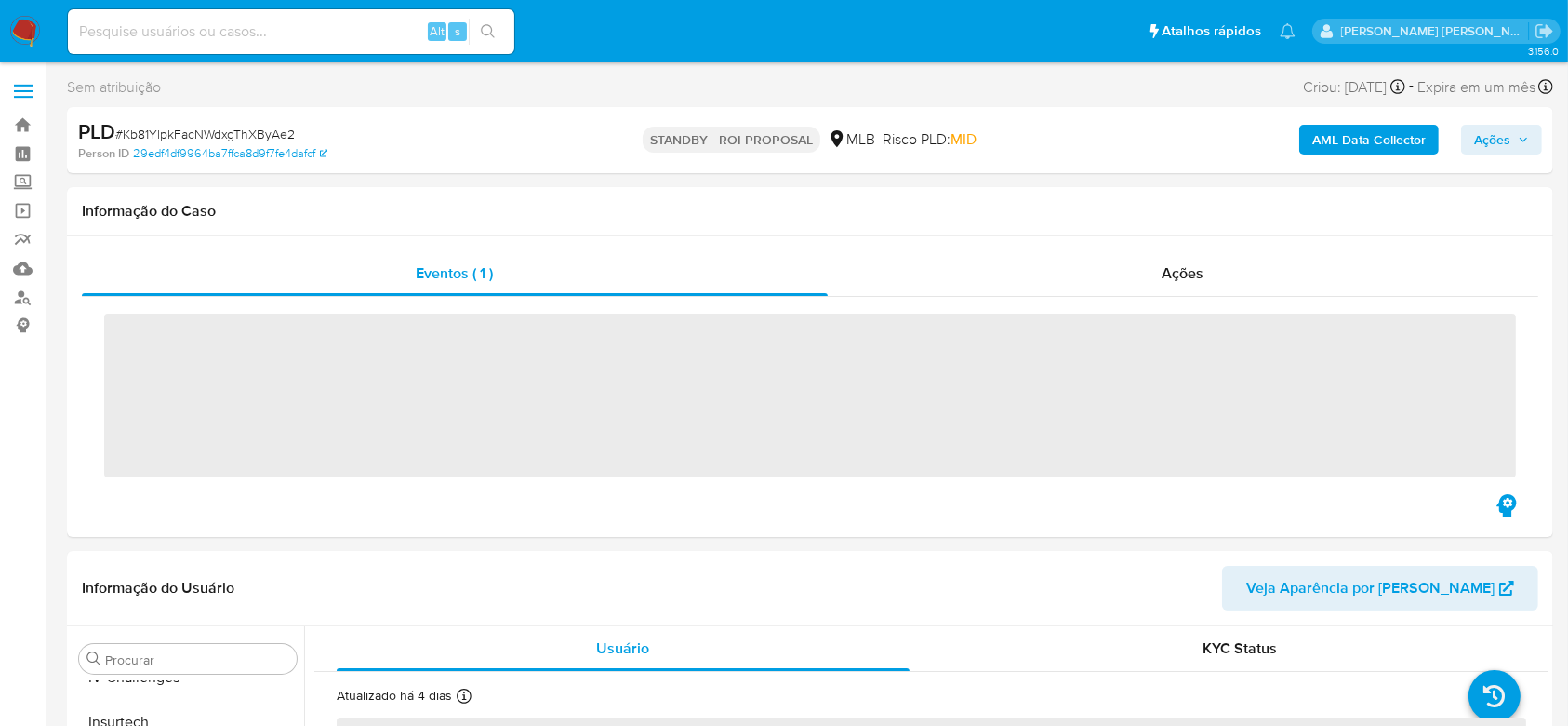
scroll to position [831, 0]
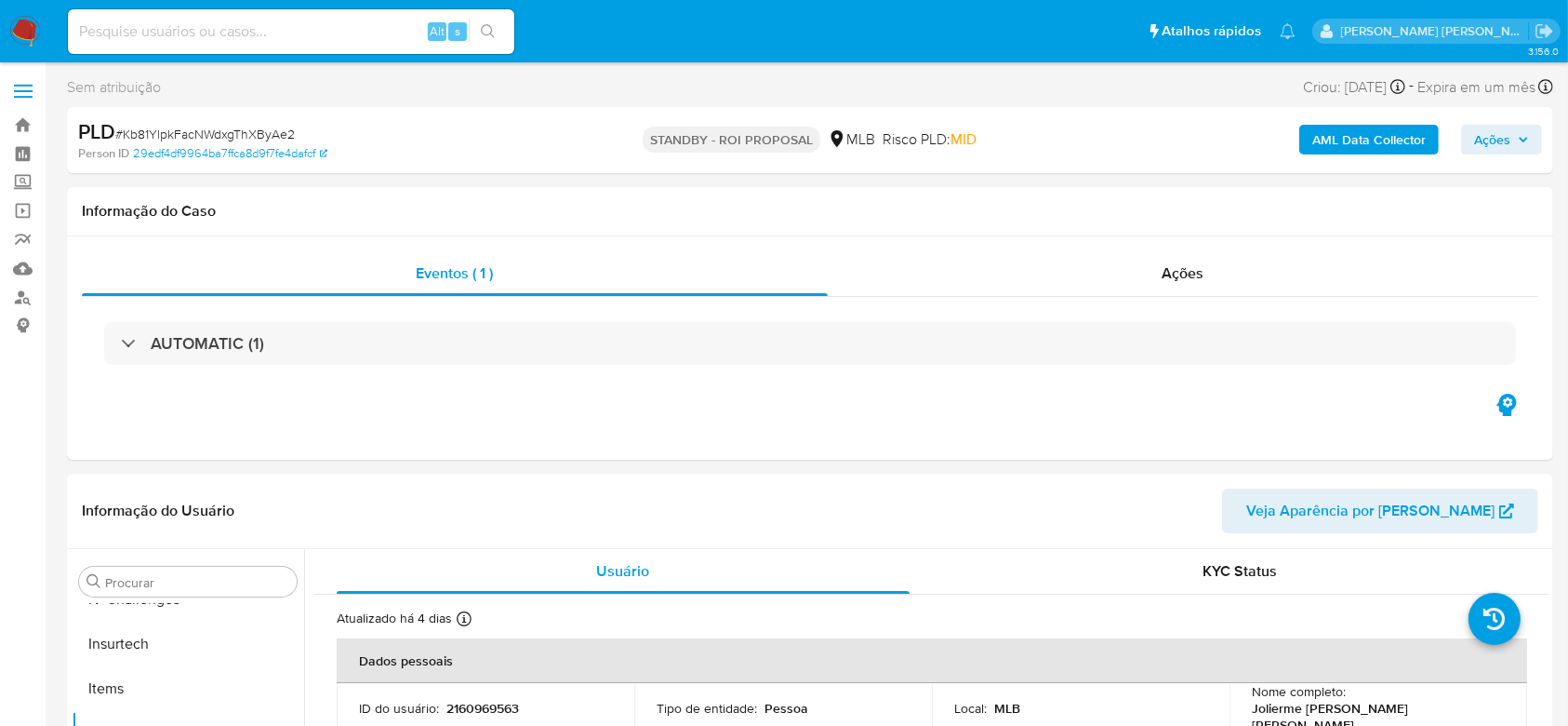
select select "10"
